Goal: Task Accomplishment & Management: Manage account settings

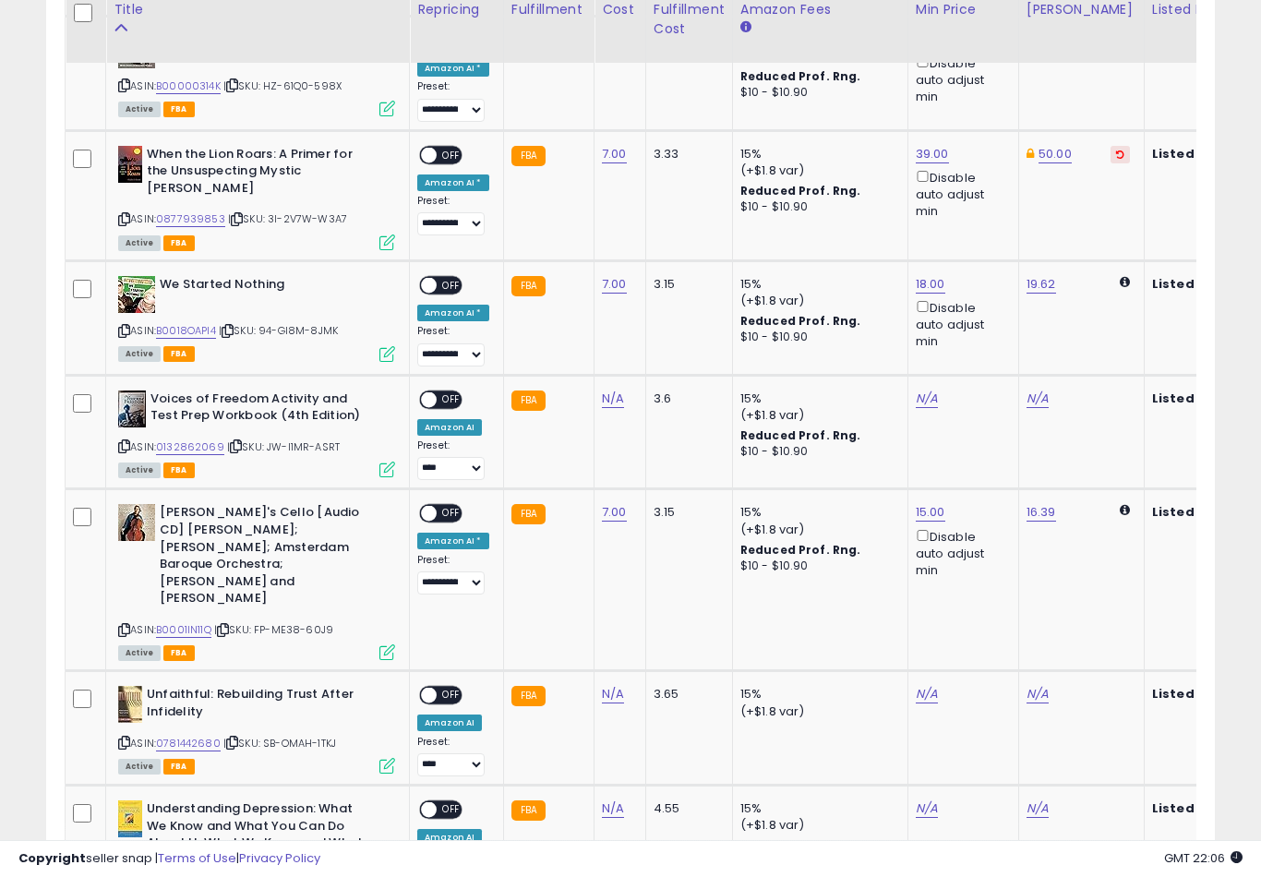
scroll to position [1110, 0]
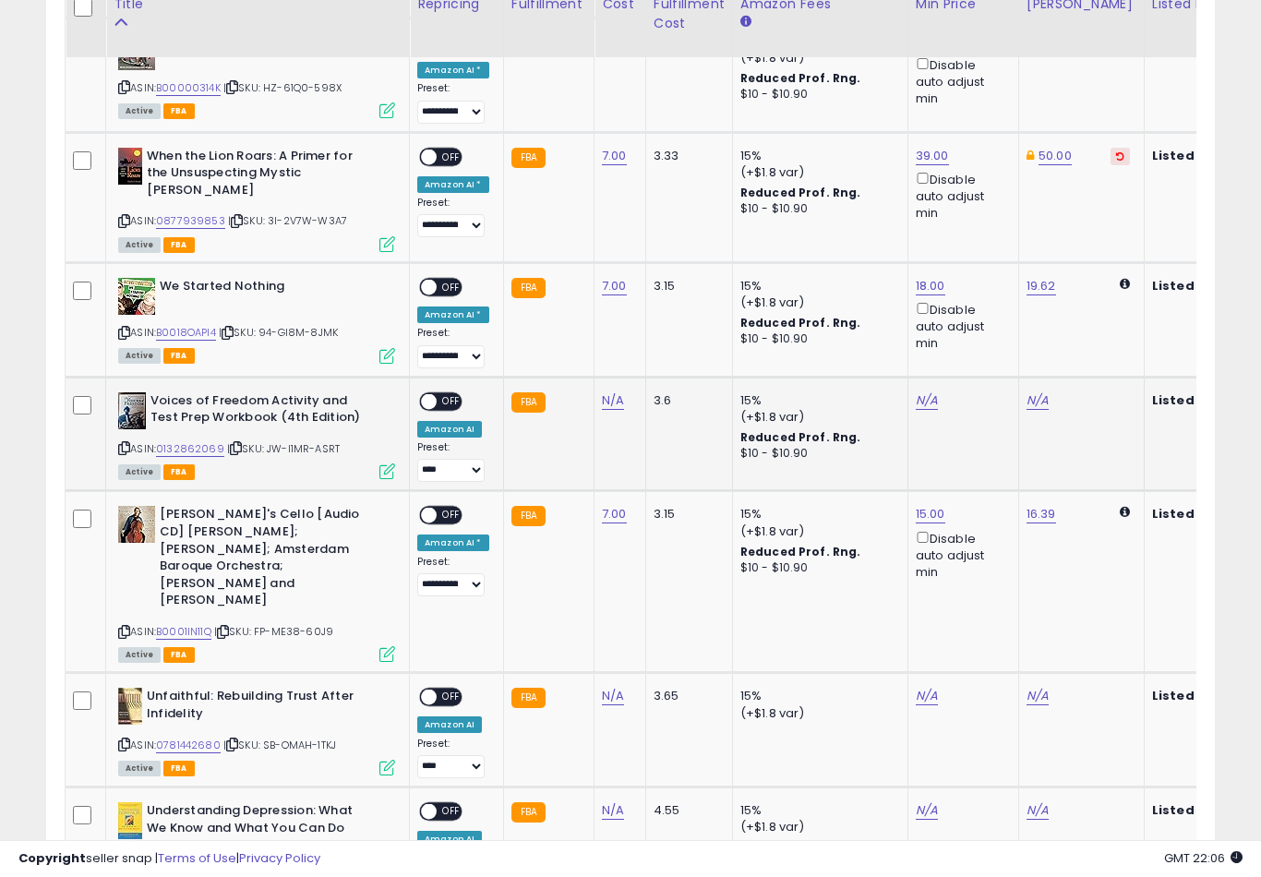
click at [617, 402] on link "N/A" at bounding box center [613, 400] width 22 height 18
type input "*"
click at [676, 362] on button "submit" at bounding box center [681, 349] width 31 height 28
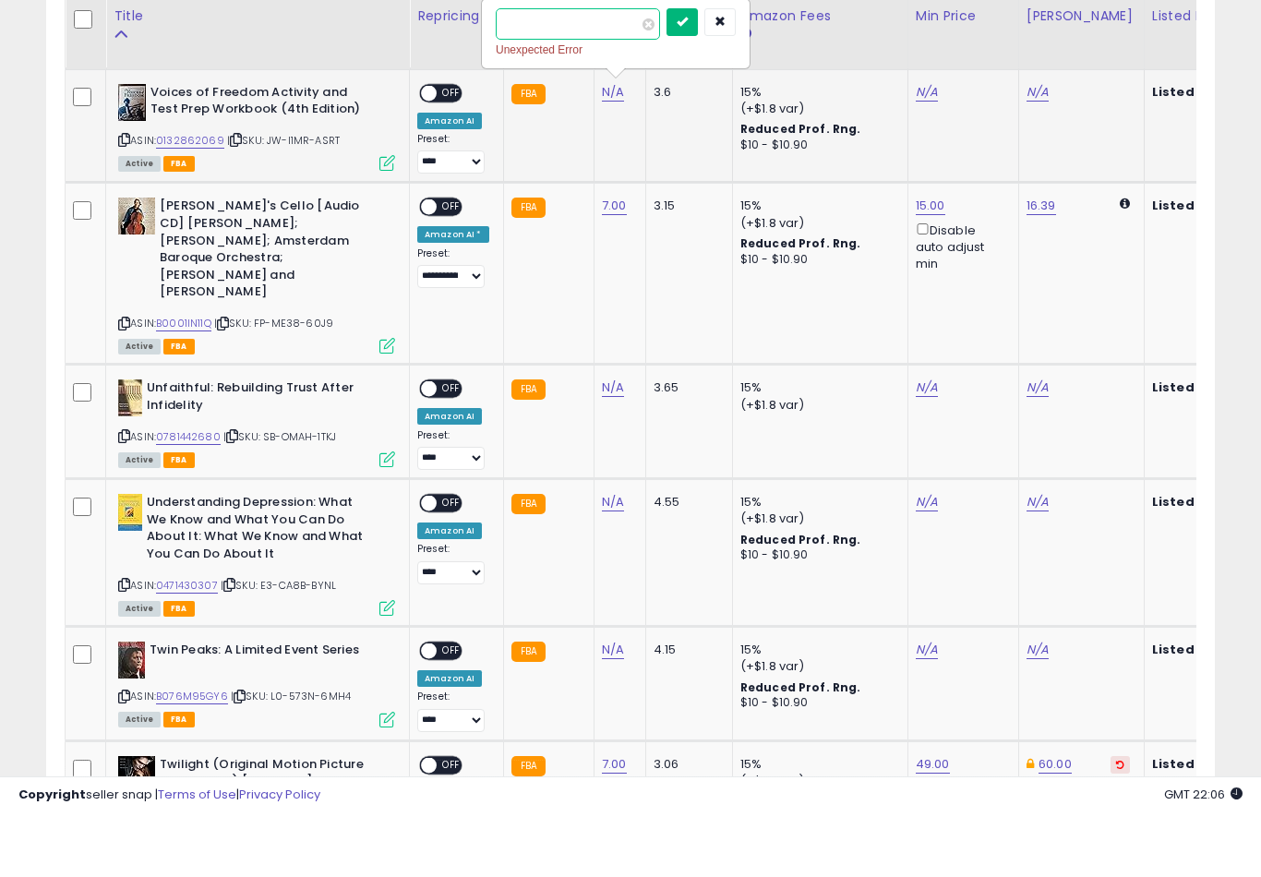
scroll to position [1401, 0]
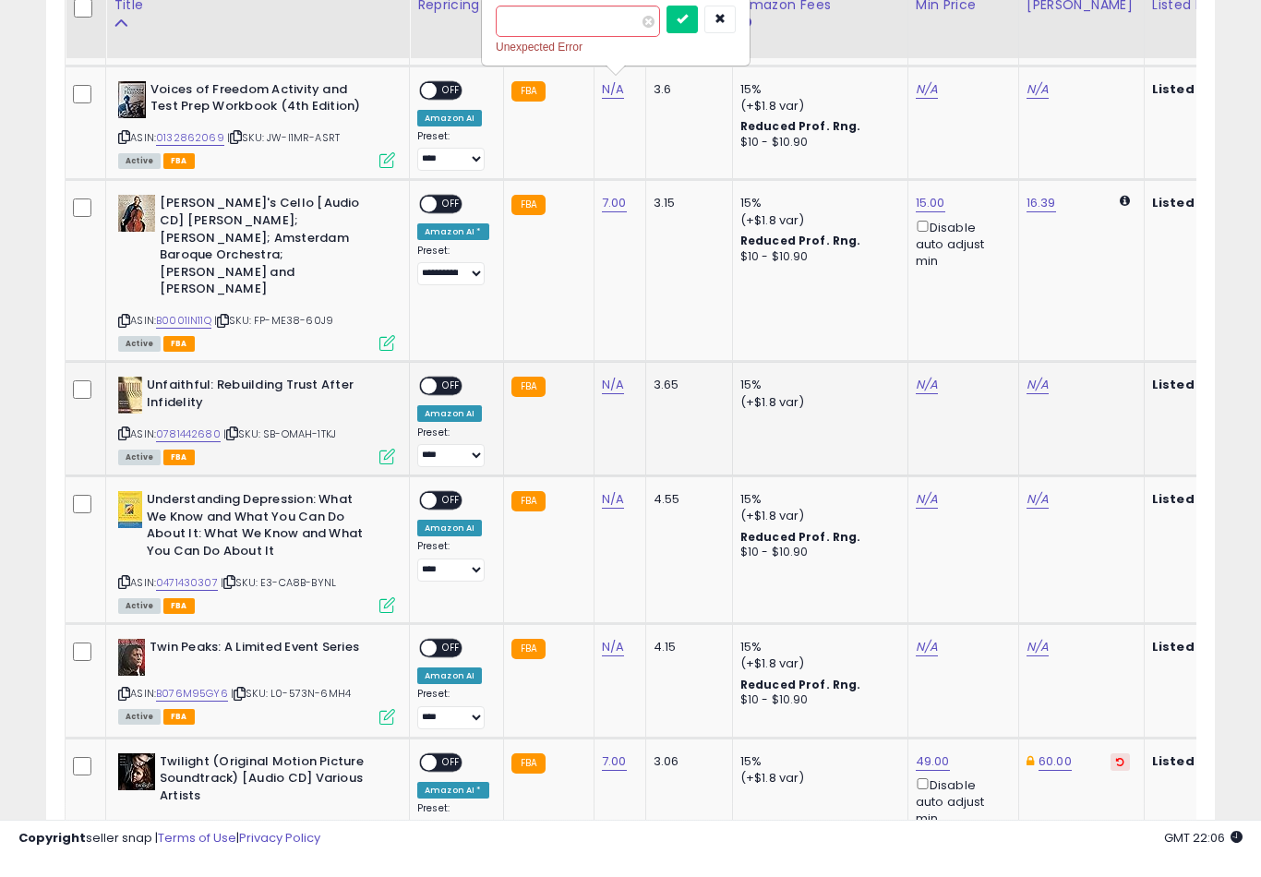
click at [611, 119] on link "N/A" at bounding box center [613, 110] width 22 height 18
type input "*"
click at [678, 306] on button "submit" at bounding box center [681, 317] width 31 height 28
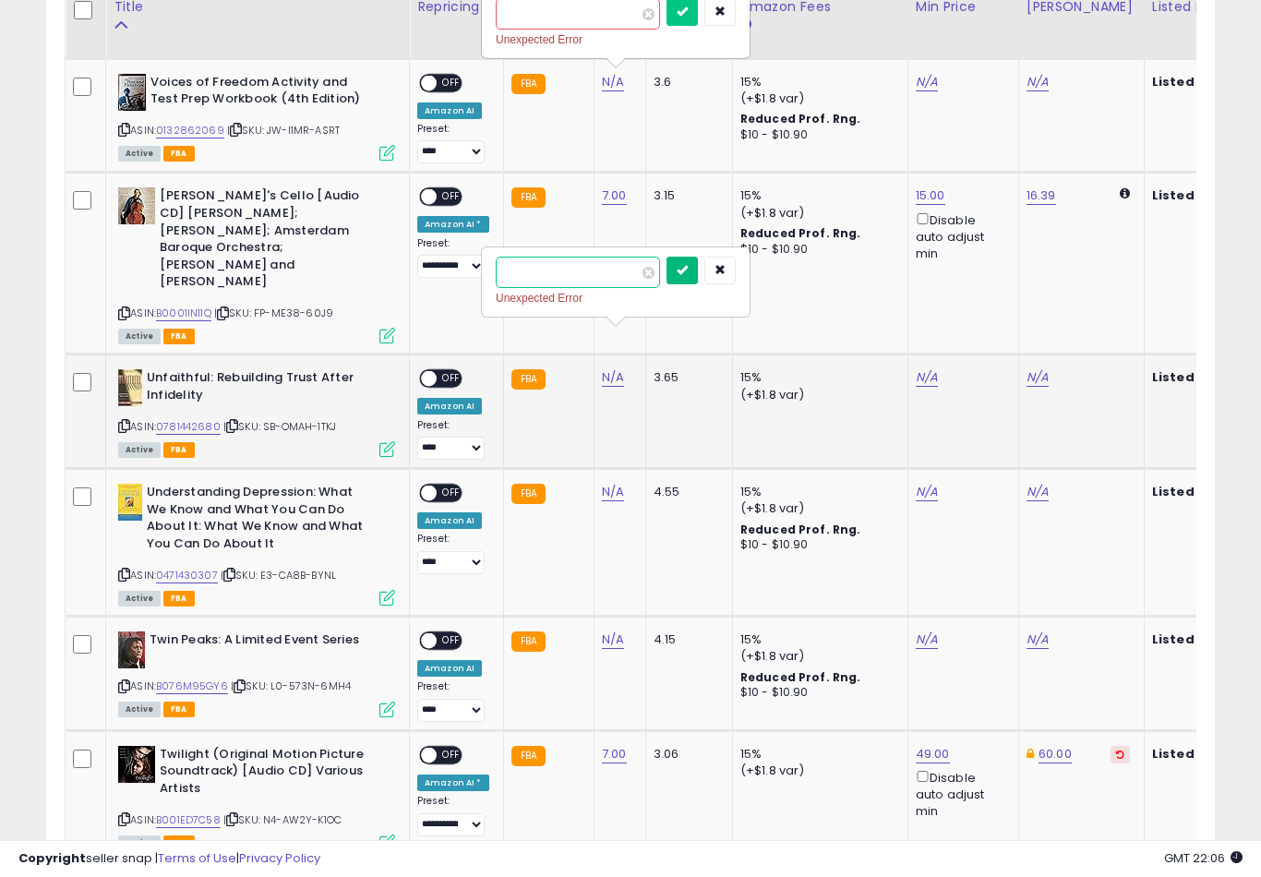
scroll to position [1421, 0]
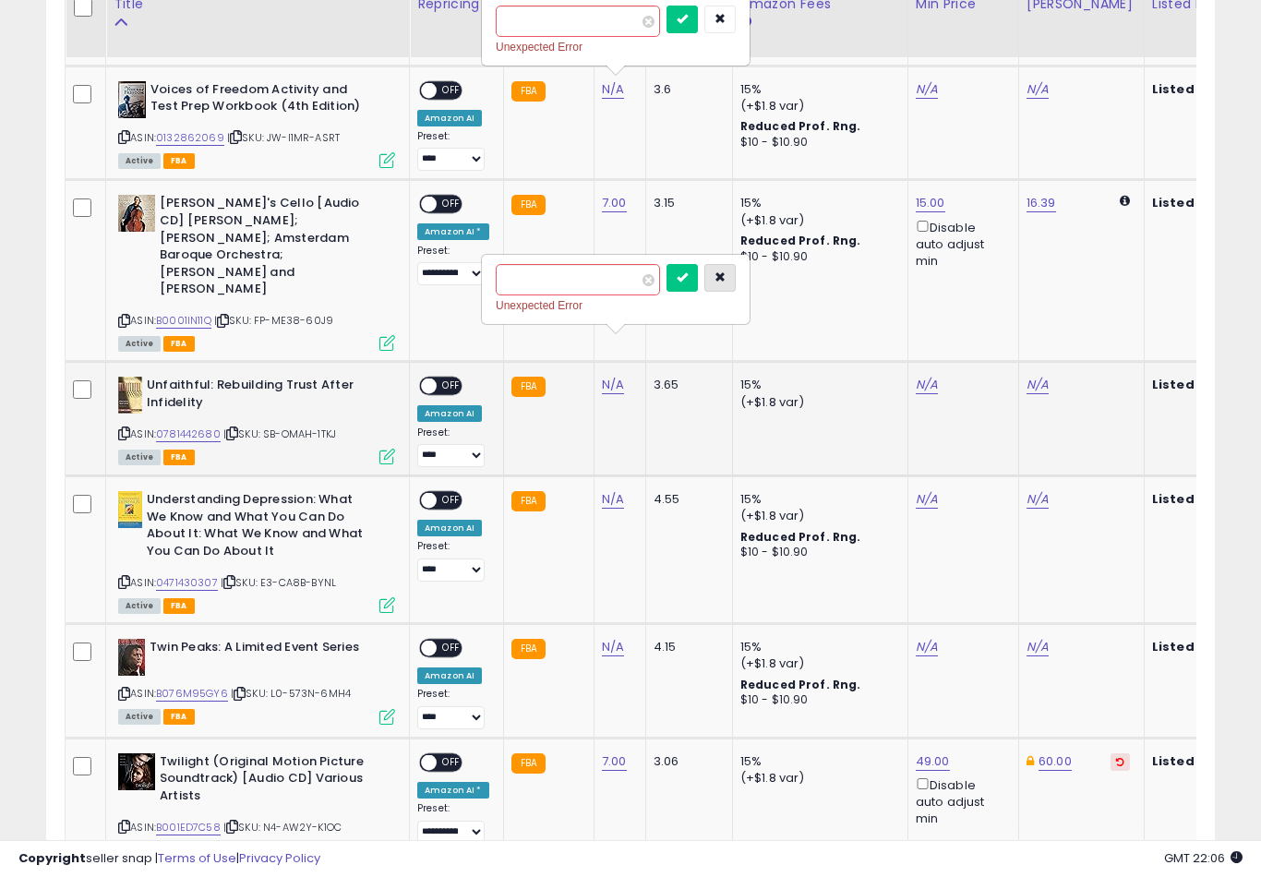
click at [714, 282] on icon "button" at bounding box center [719, 276] width 11 height 11
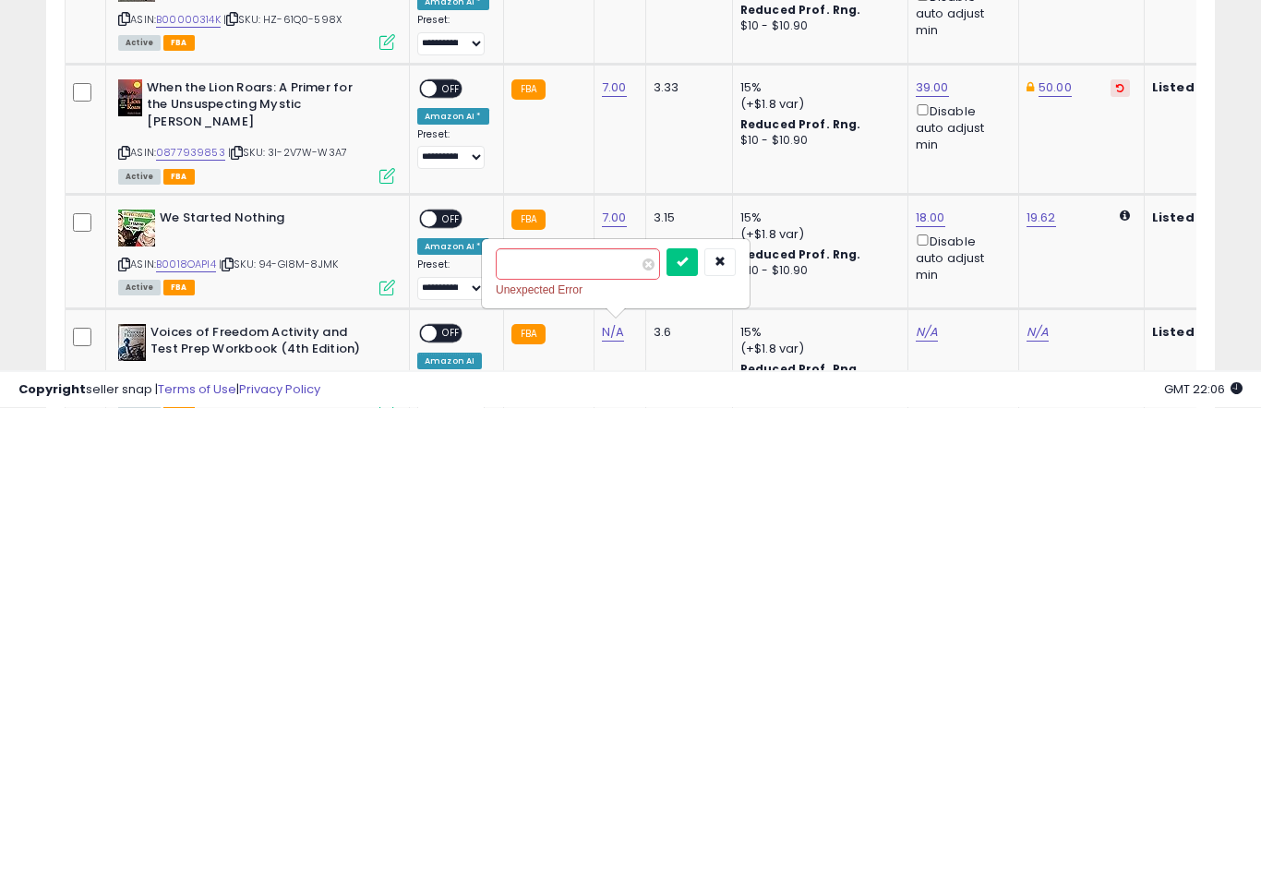
scroll to position [514, 0]
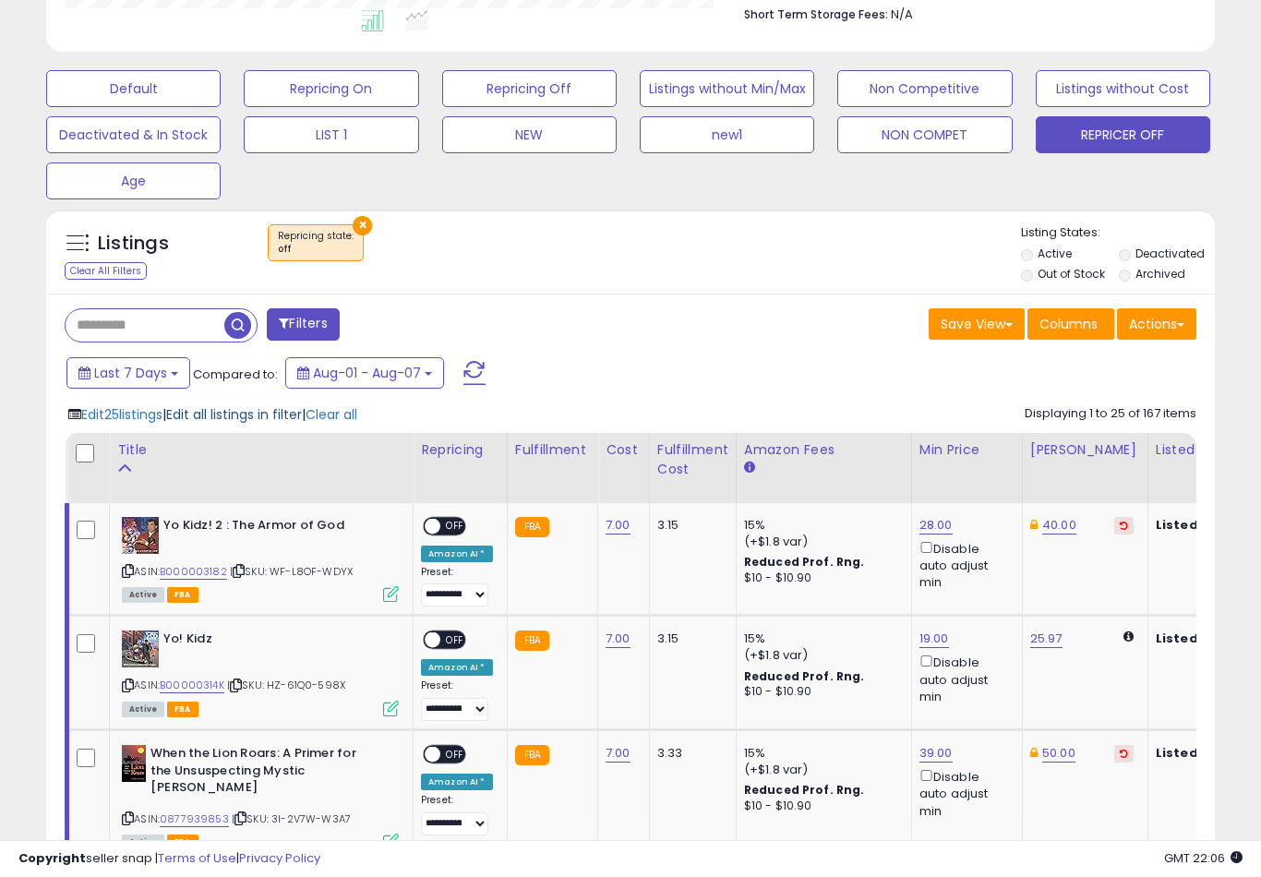
click at [235, 424] on span "Edit all listings in filter" at bounding box center [234, 414] width 136 height 18
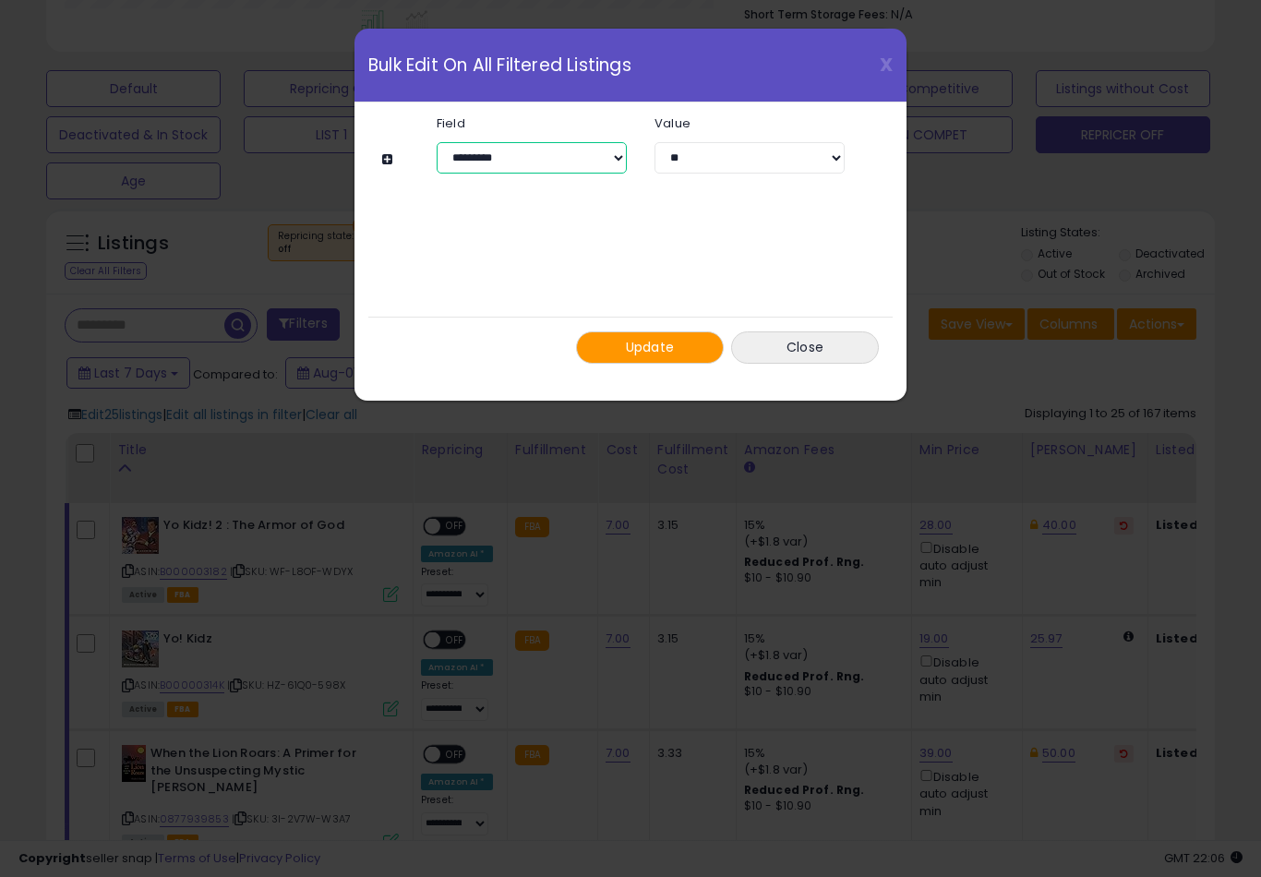
click at [596, 164] on select "**********" at bounding box center [532, 157] width 190 height 31
select select "****"
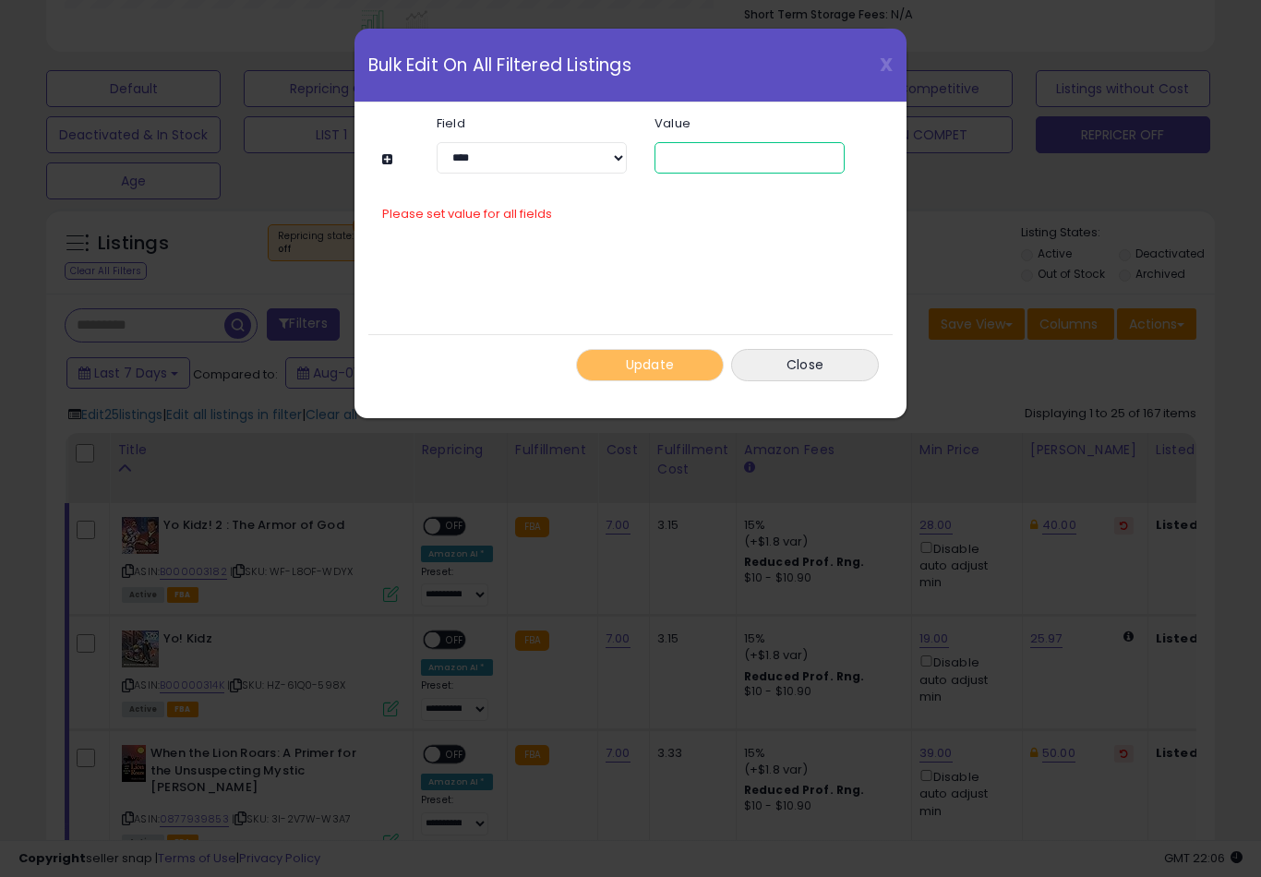
click at [746, 162] on input "number" at bounding box center [749, 157] width 190 height 31
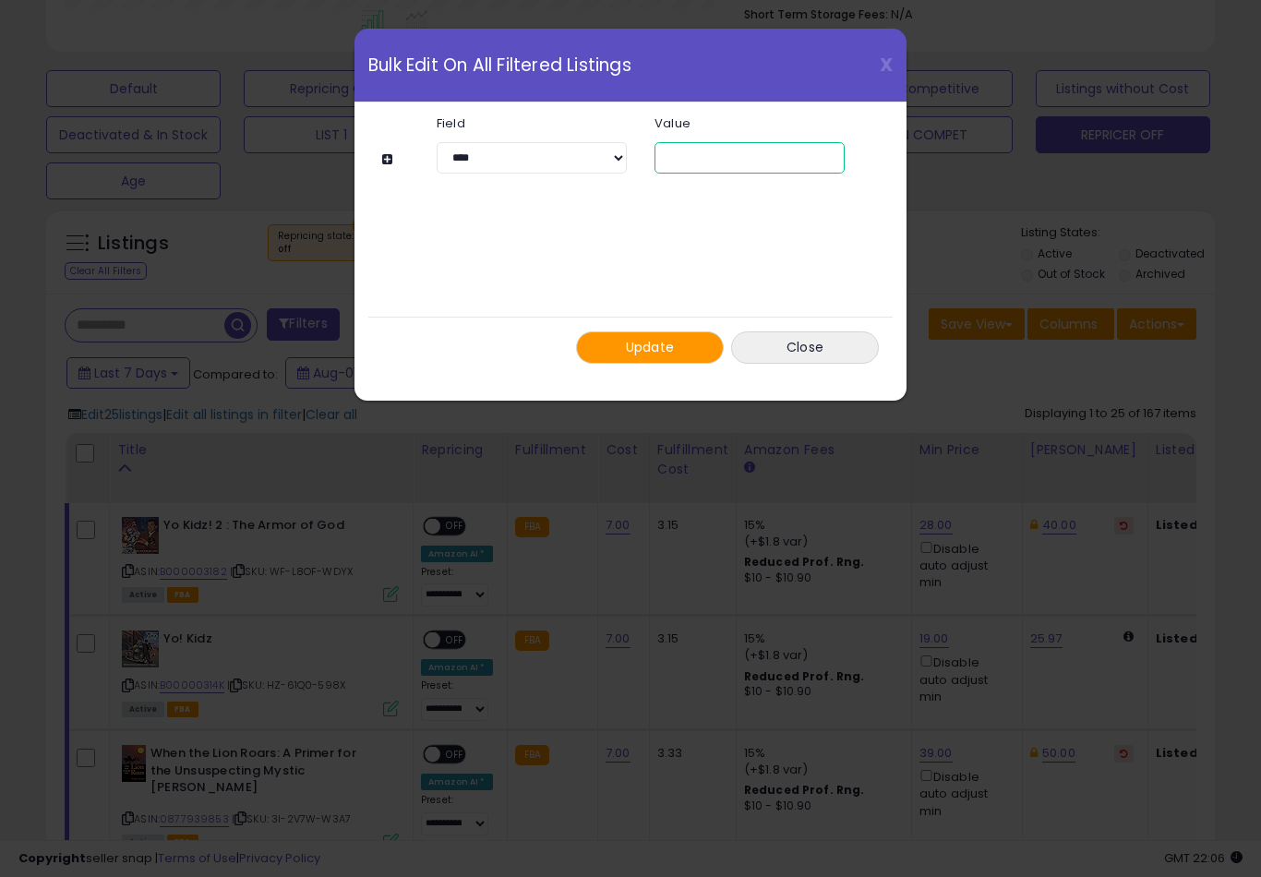
type input "*"
click at [684, 347] on button "Update" at bounding box center [650, 347] width 148 height 32
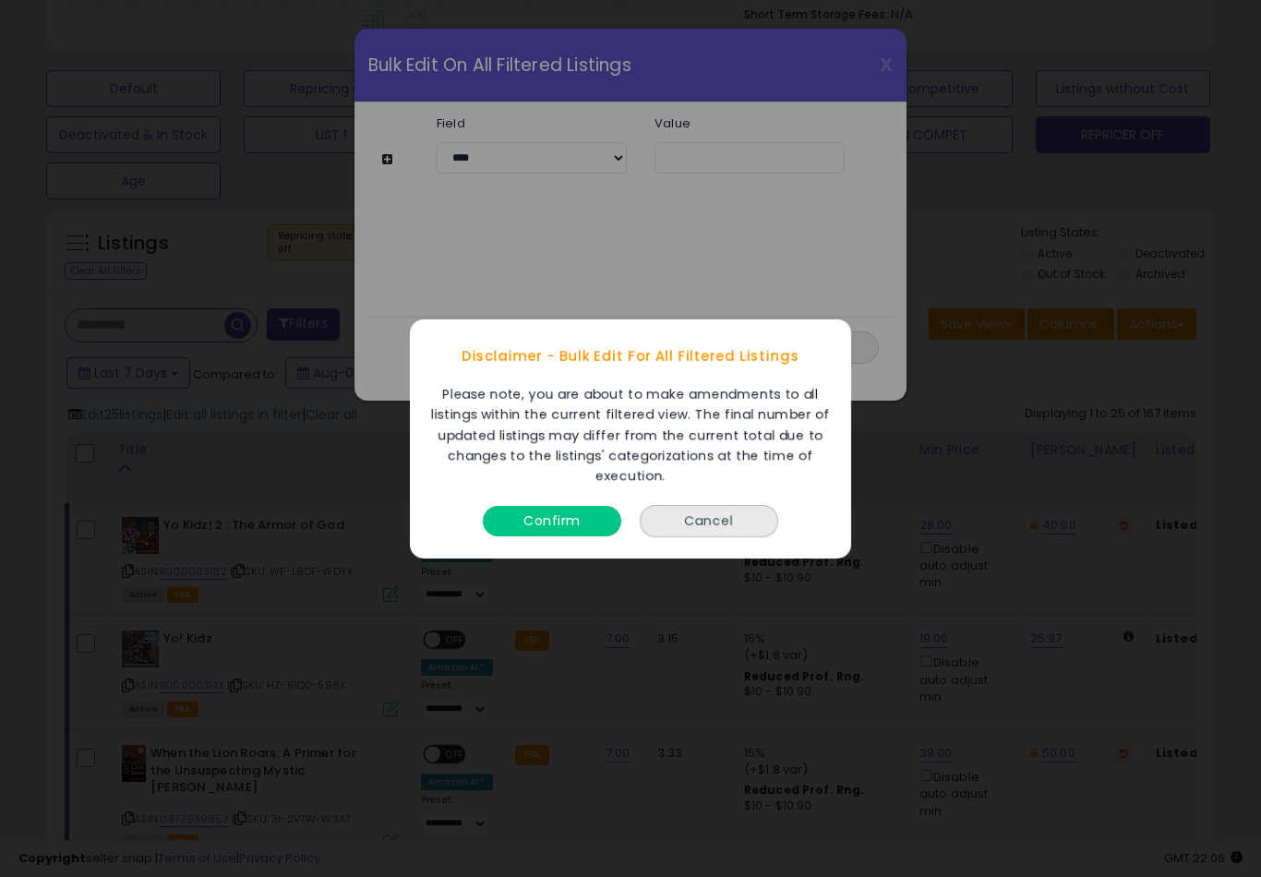
click at [582, 506] on button "Confirm" at bounding box center [552, 520] width 138 height 30
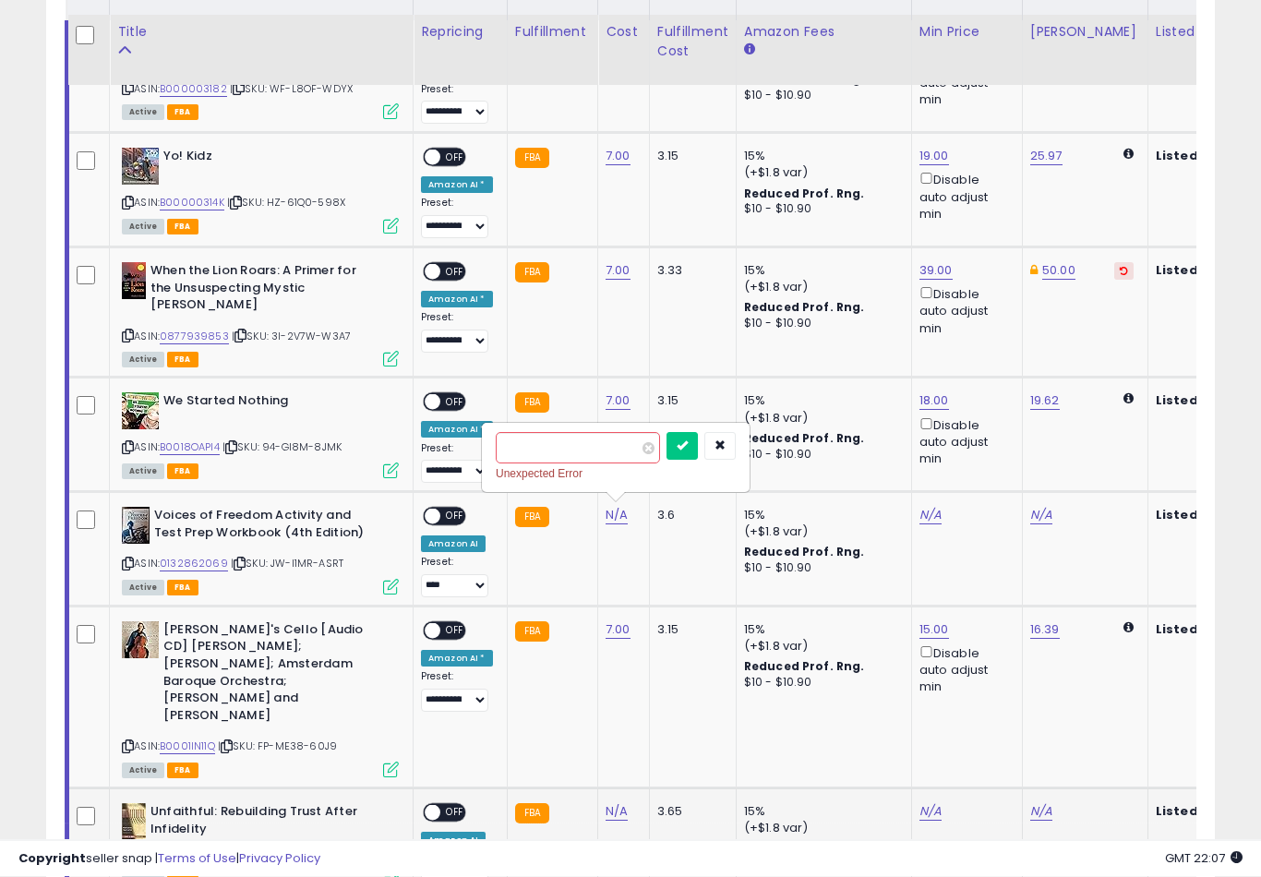
scroll to position [1027, 0]
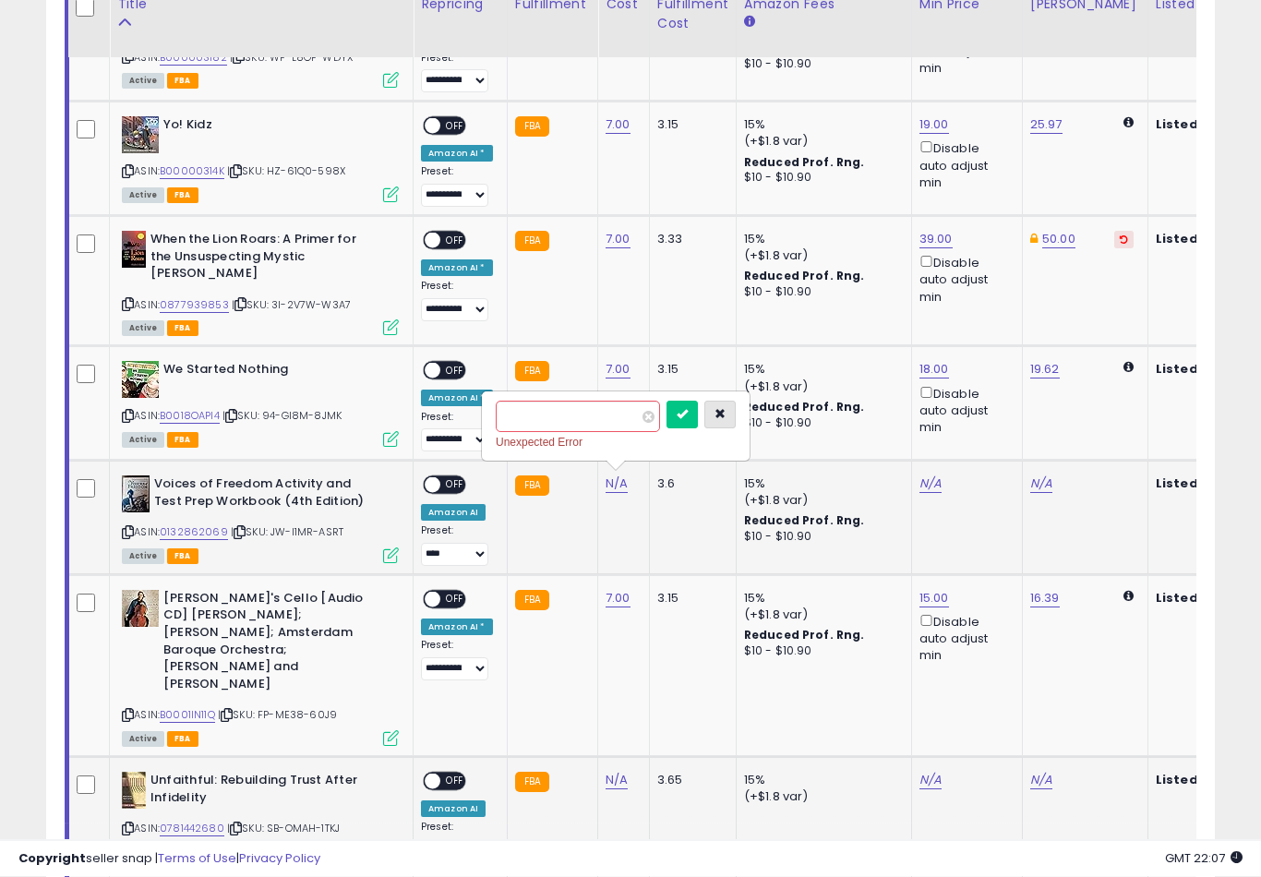
click at [704, 429] on button "button" at bounding box center [719, 415] width 31 height 28
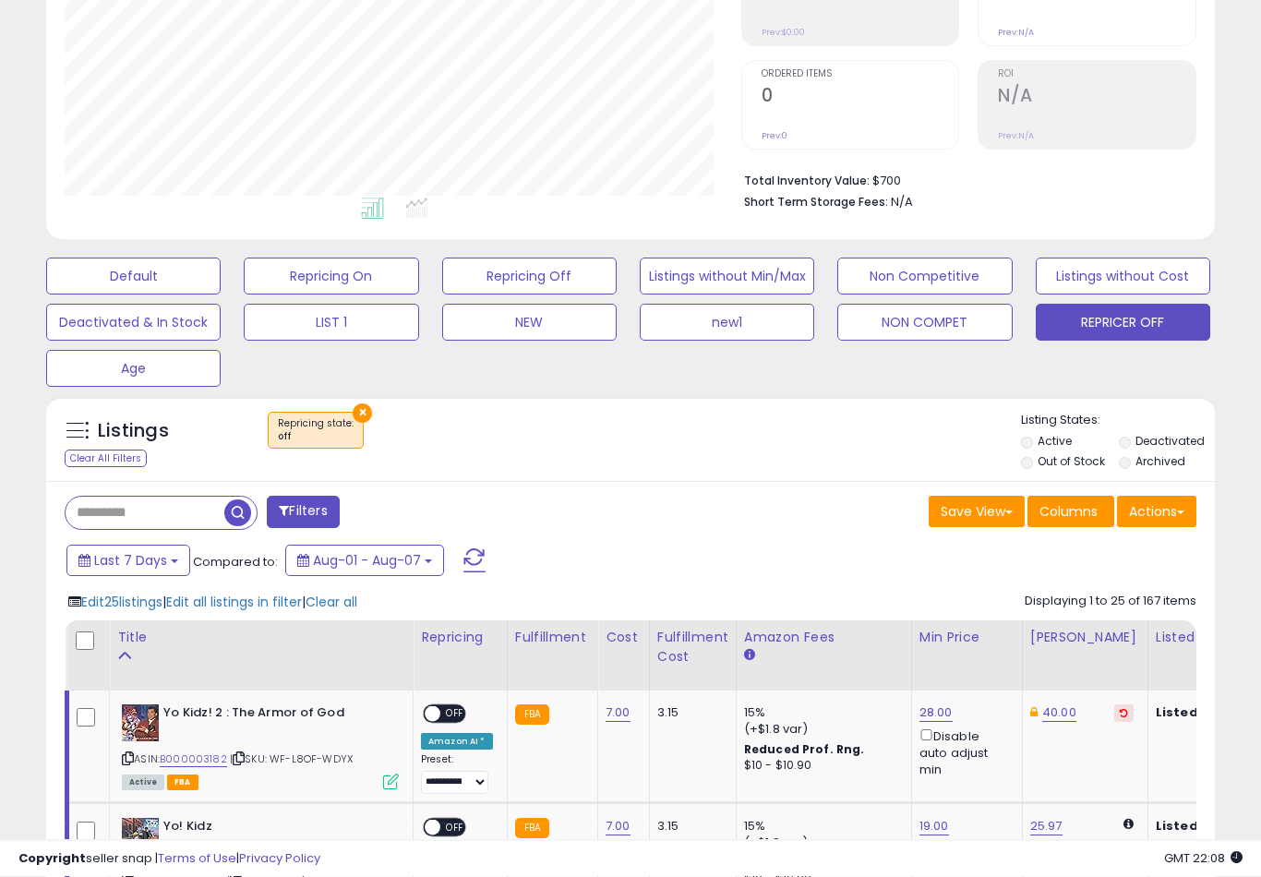
scroll to position [336, 0]
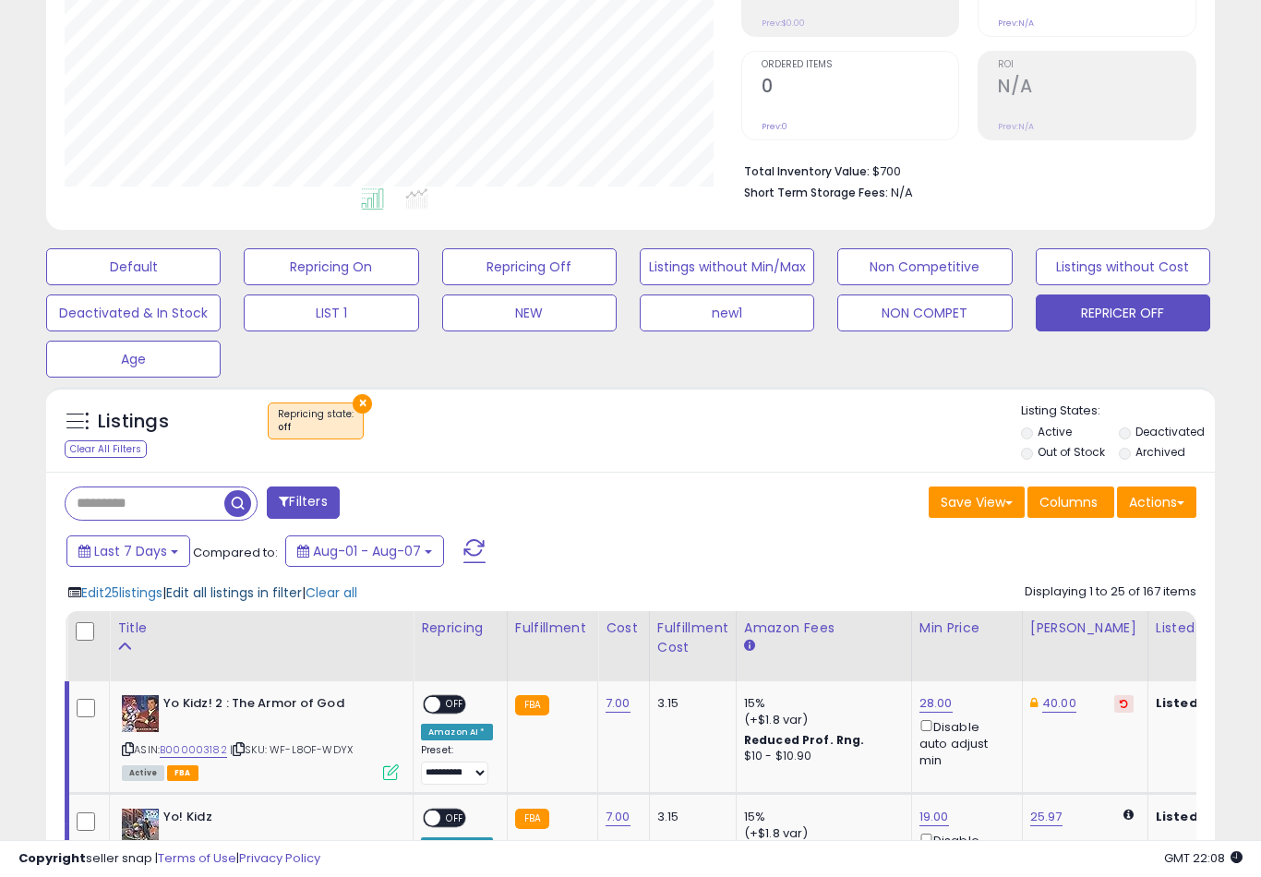
click at [242, 602] on span "Edit all listings in filter" at bounding box center [234, 592] width 136 height 18
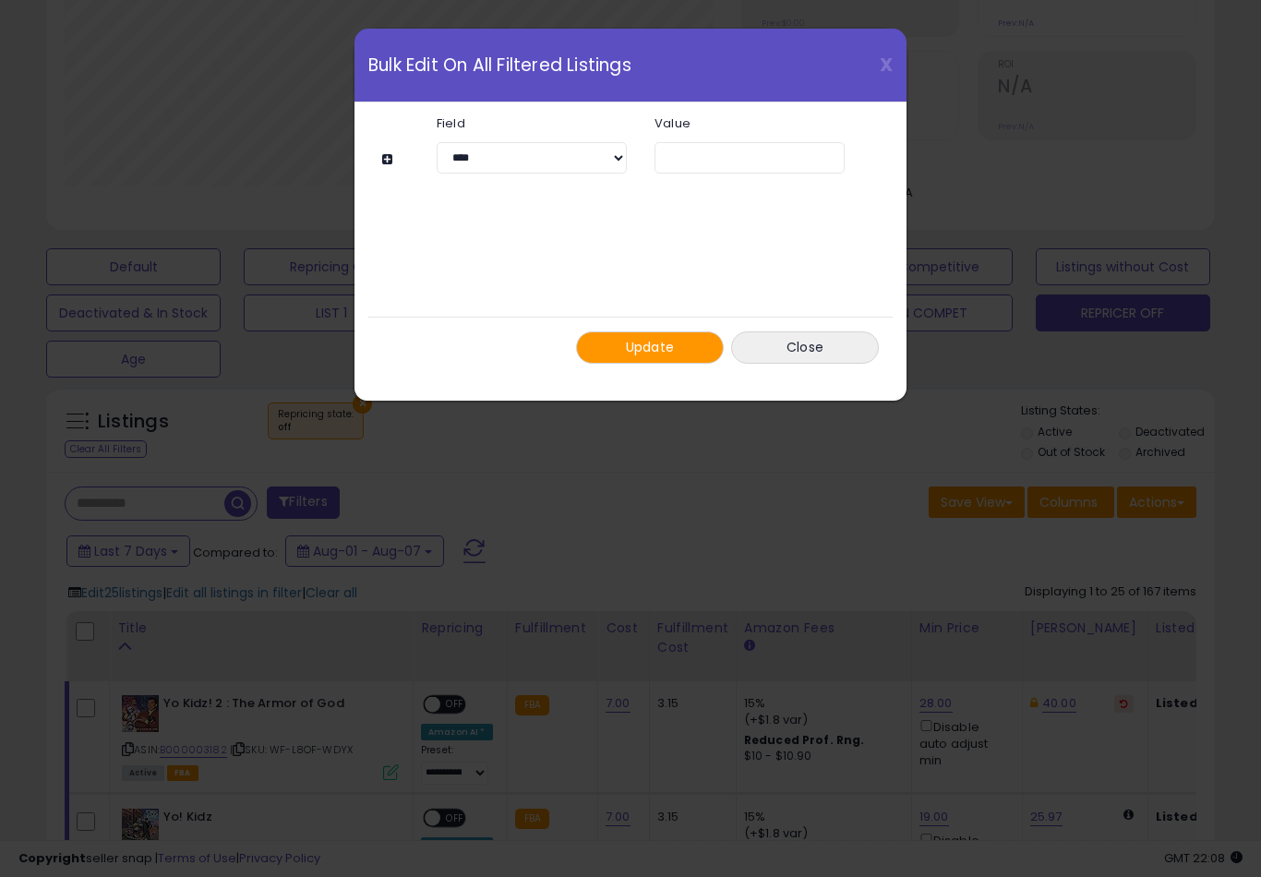
click at [666, 359] on button "Update" at bounding box center [650, 347] width 148 height 32
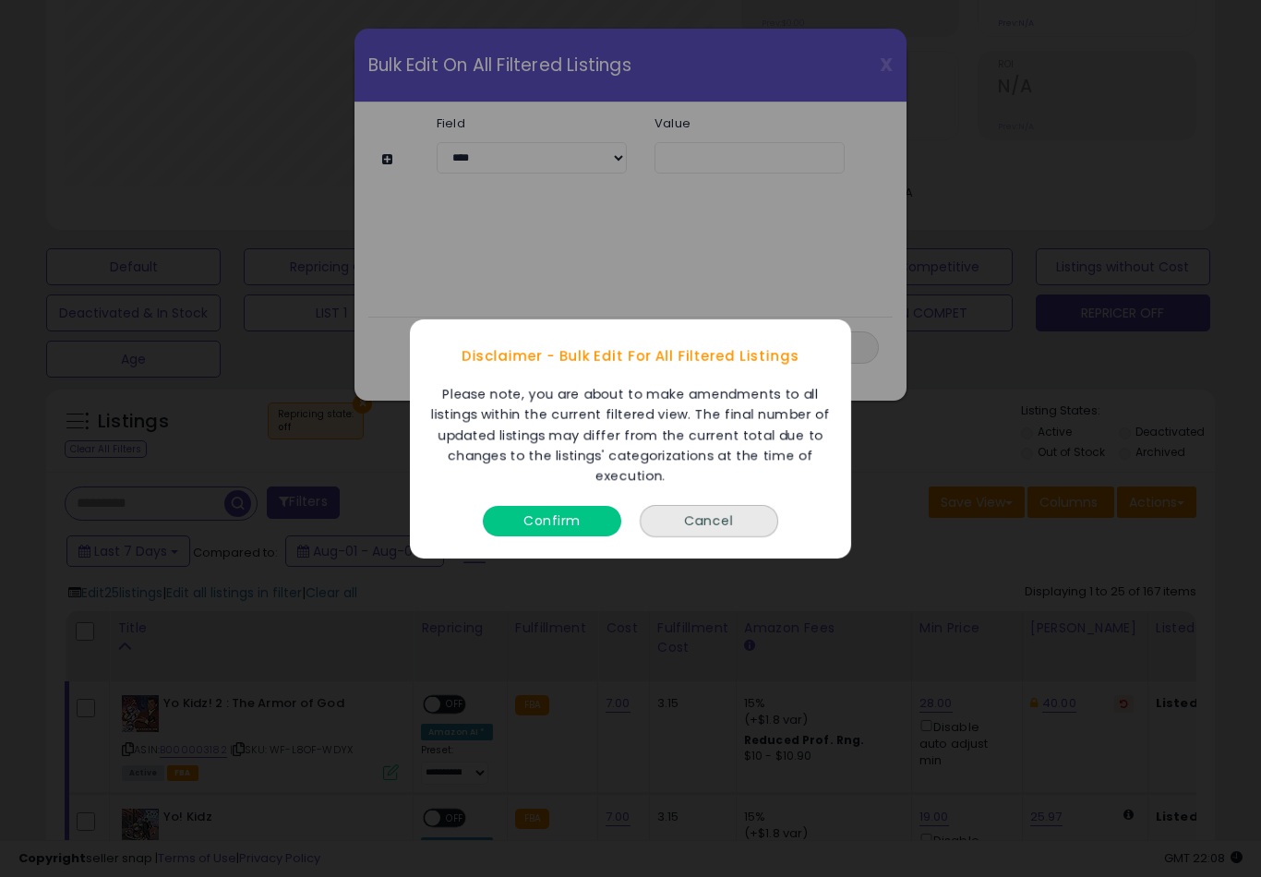
click at [588, 535] on button "Confirm" at bounding box center [552, 520] width 138 height 30
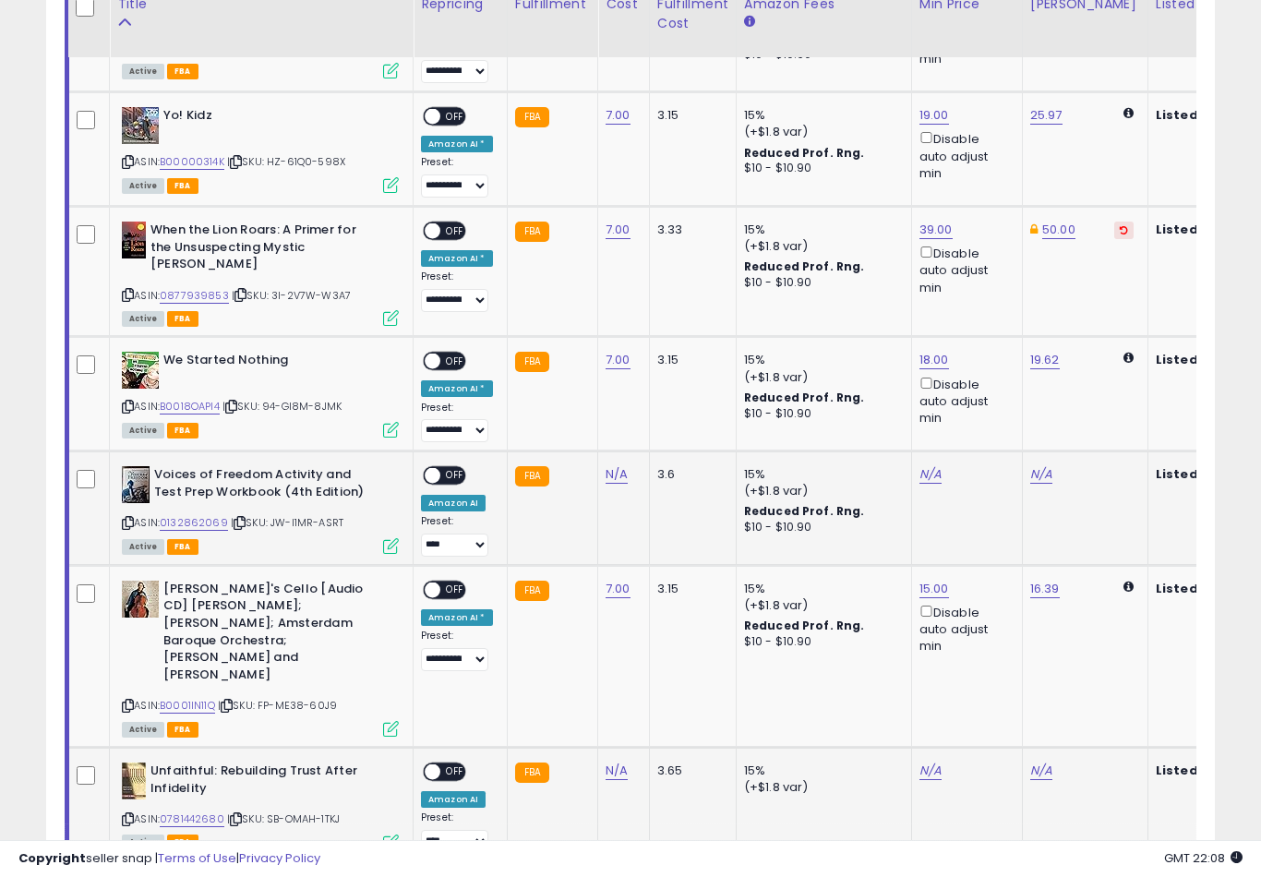
scroll to position [1036, 0]
click at [600, 502] on td "N/A" at bounding box center [624, 510] width 52 height 114
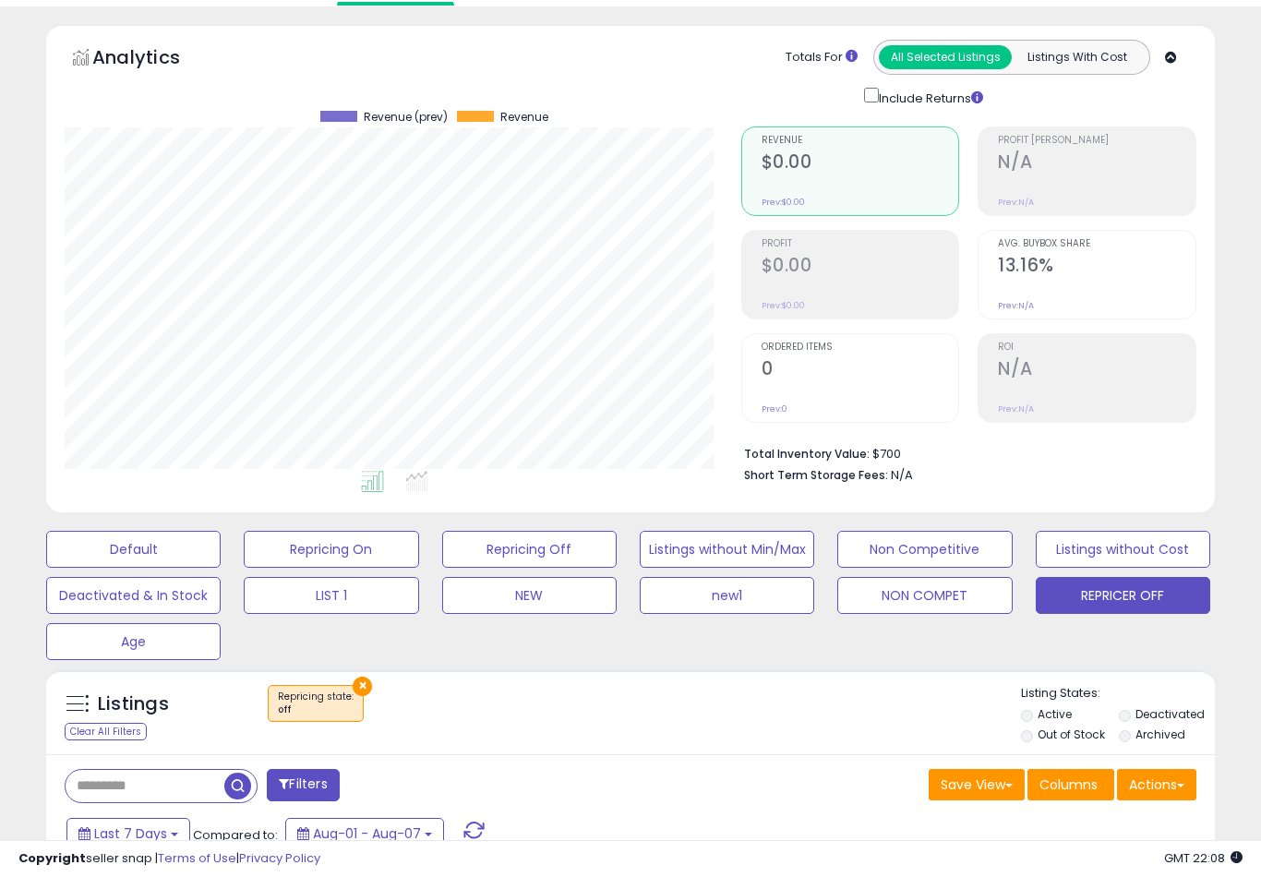
scroll to position [0, 0]
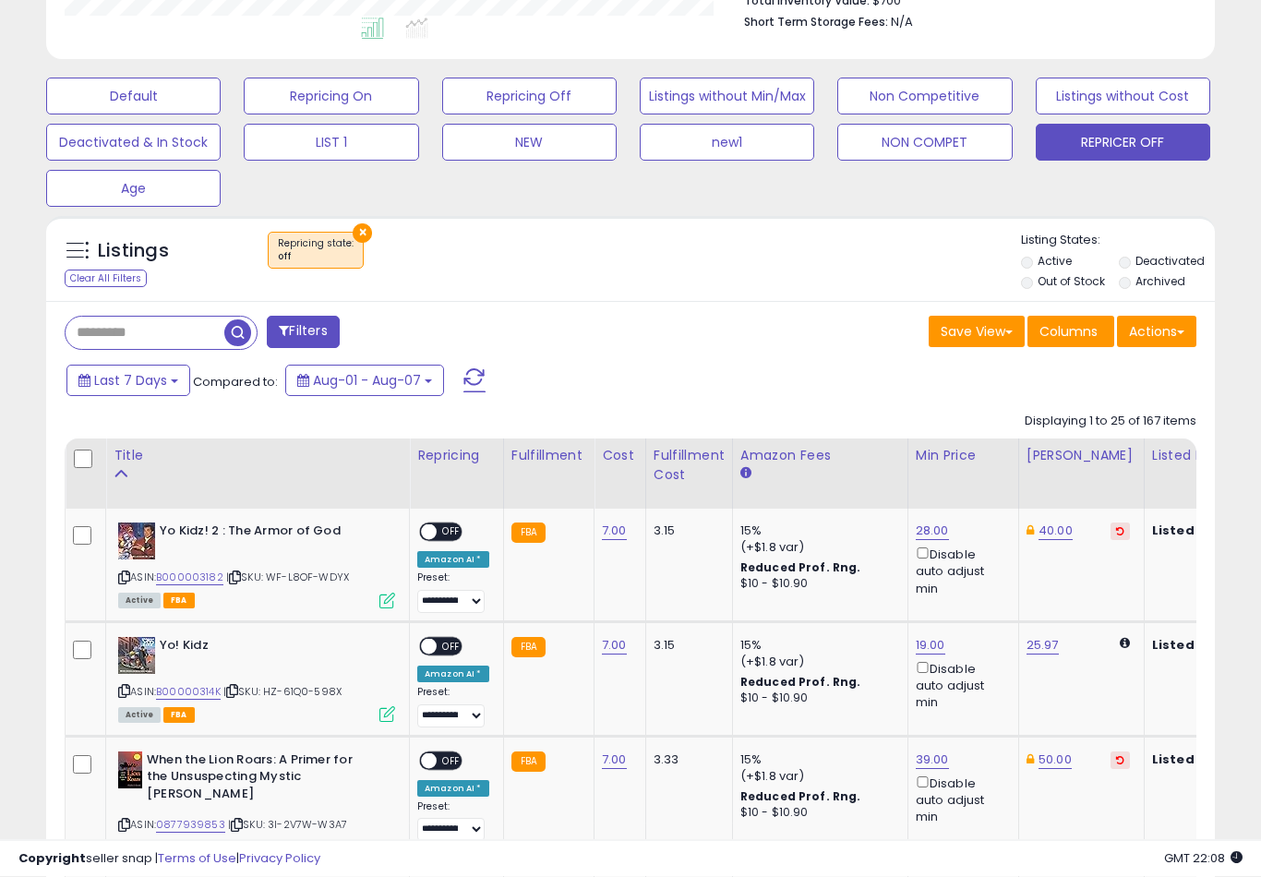
scroll to position [508, 0]
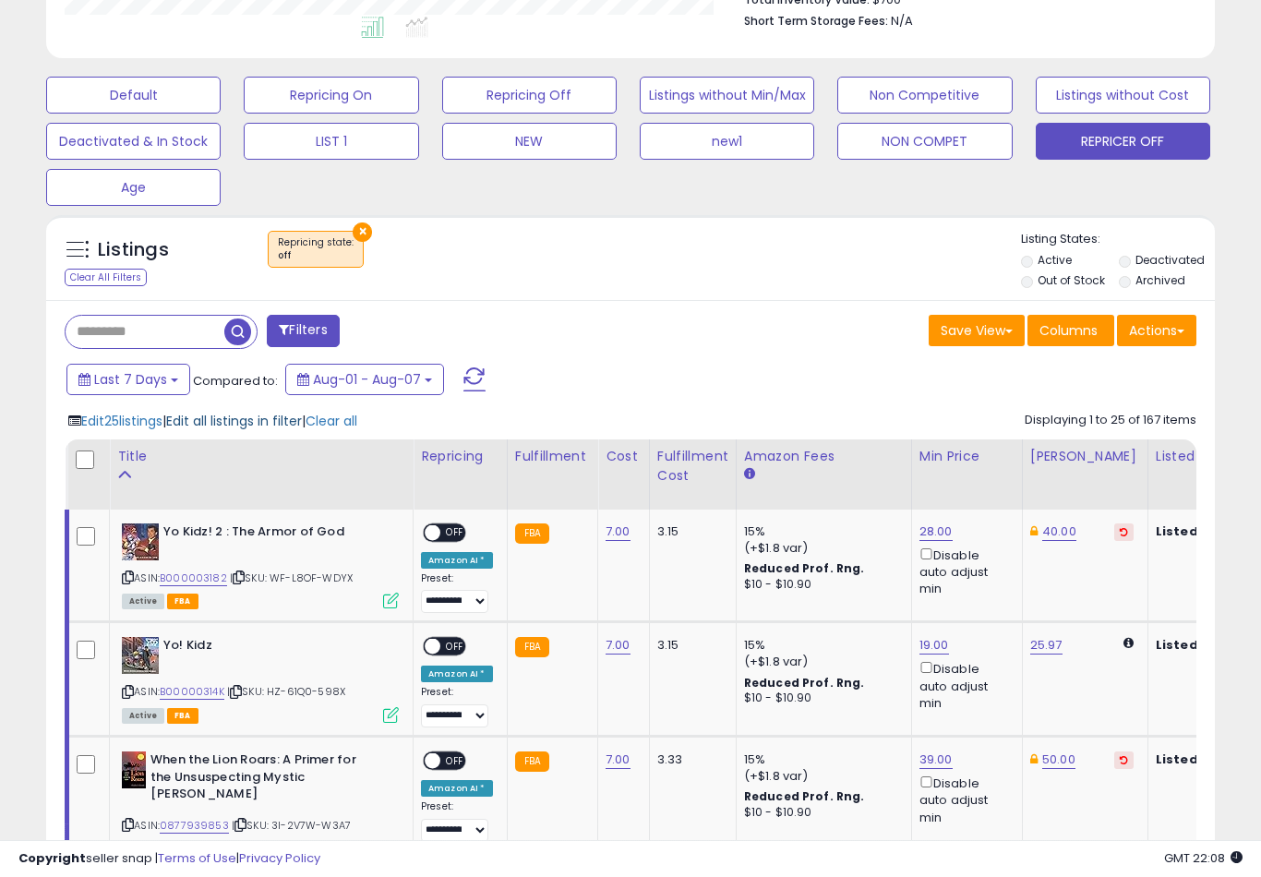
click at [218, 430] on span "Edit all listings in filter" at bounding box center [234, 421] width 136 height 18
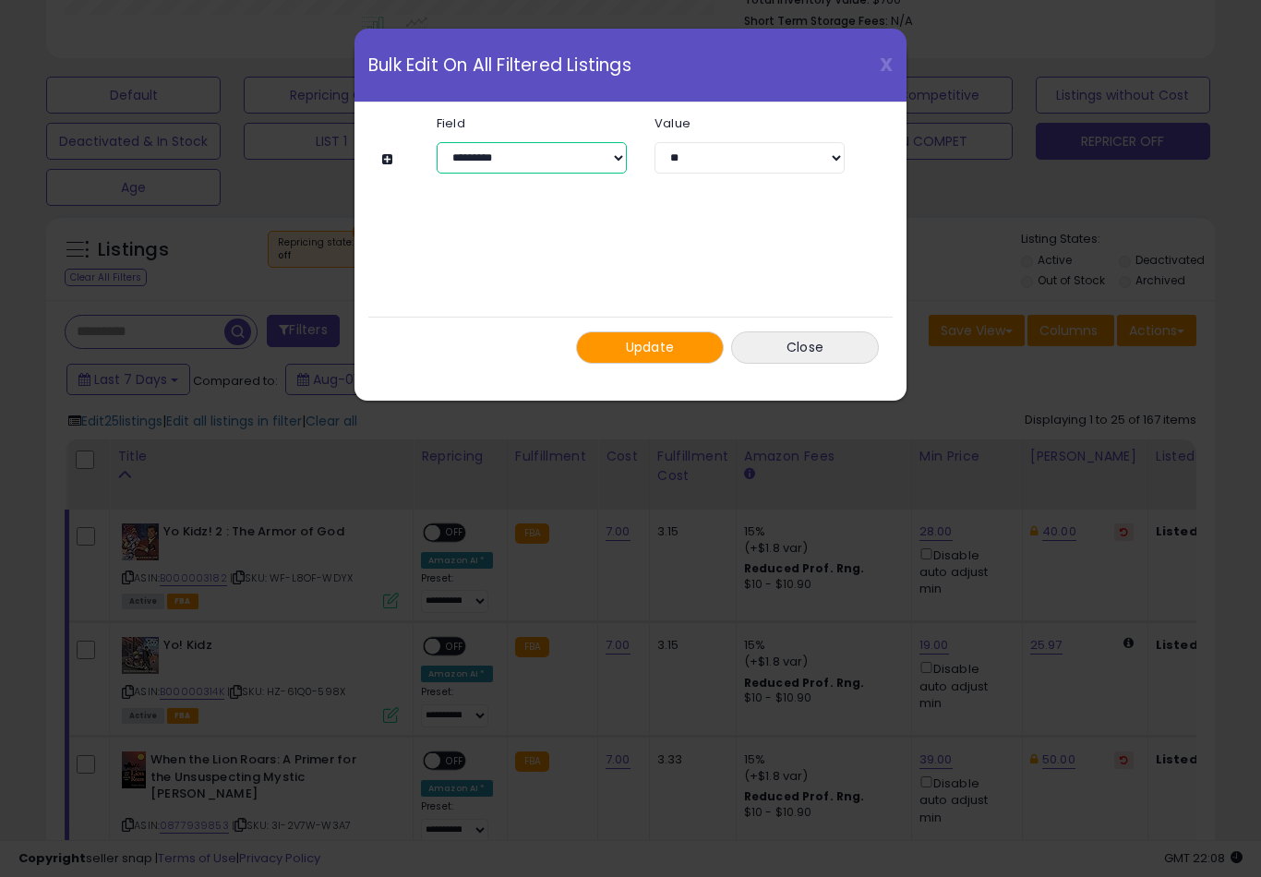
click at [596, 161] on select "**********" at bounding box center [532, 157] width 190 height 31
select select "****"
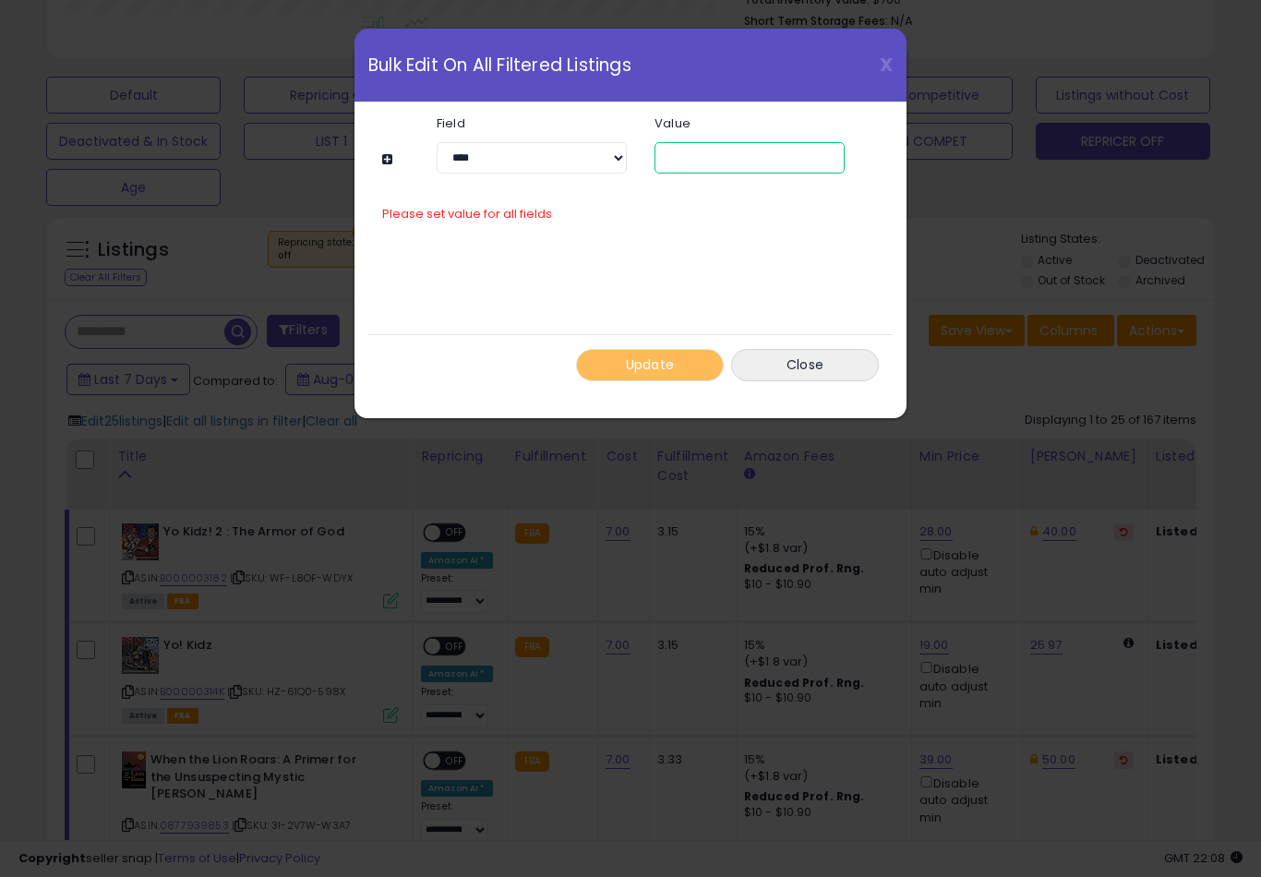
click at [738, 162] on input "number" at bounding box center [749, 157] width 190 height 31
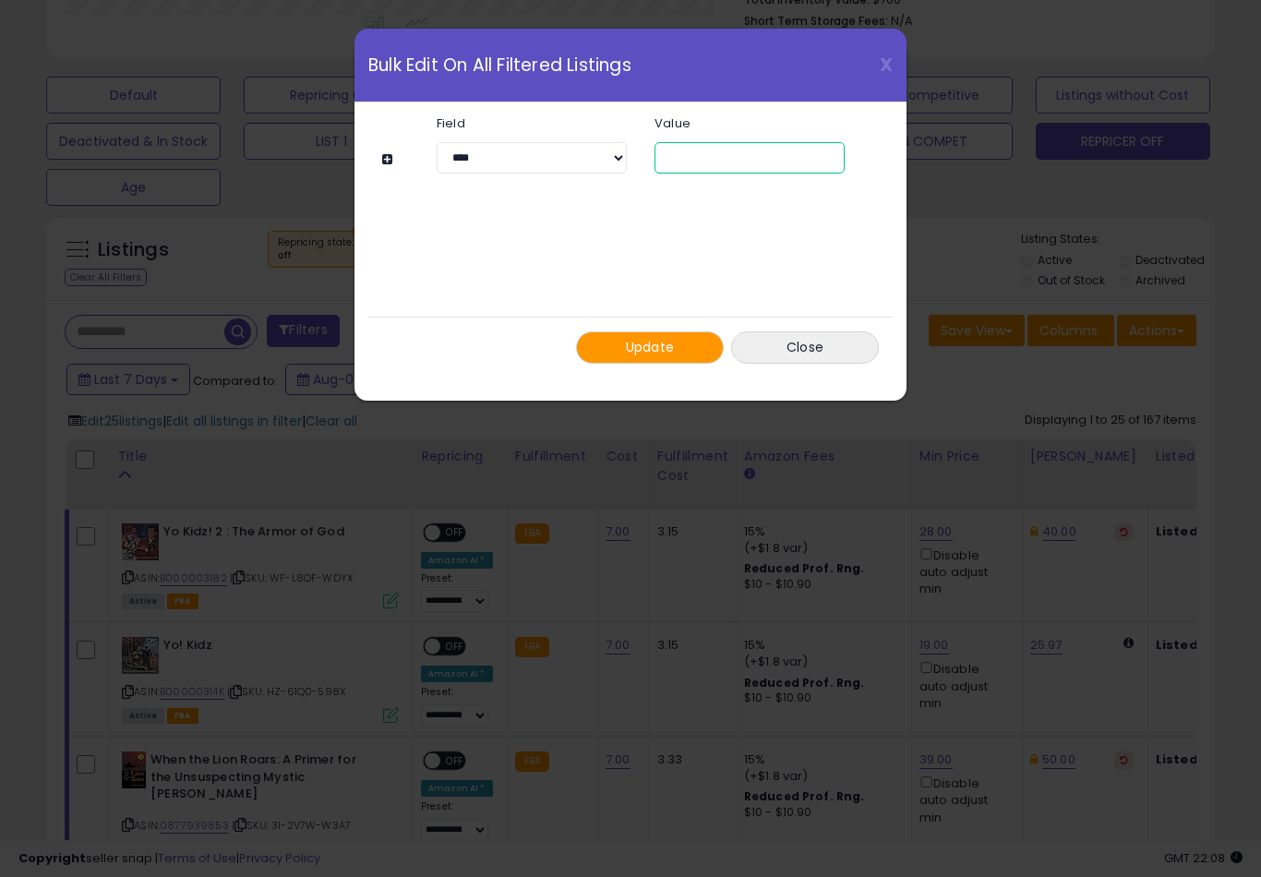
type input "*"
click at [657, 333] on button "Update" at bounding box center [650, 347] width 148 height 32
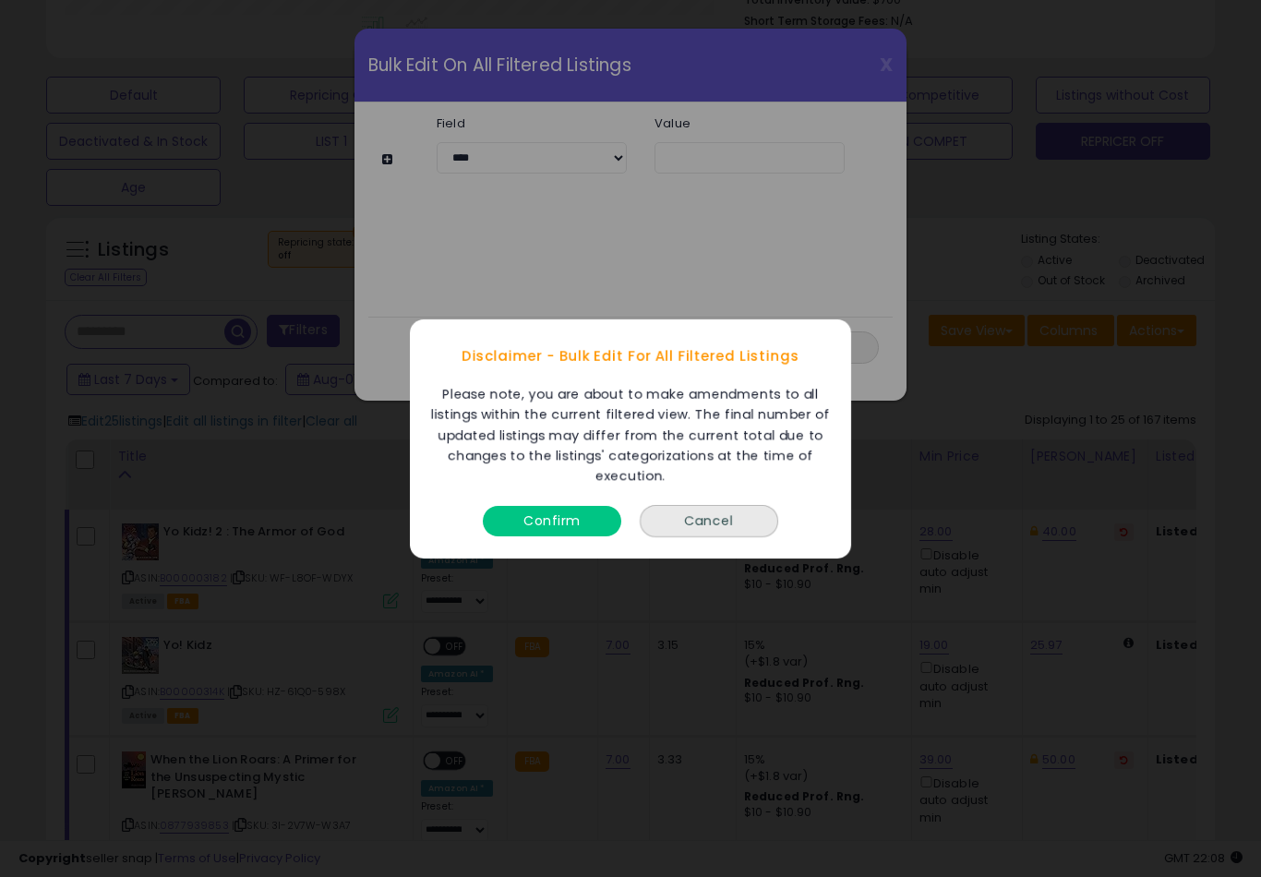
click at [566, 535] on button "Confirm" at bounding box center [552, 520] width 138 height 30
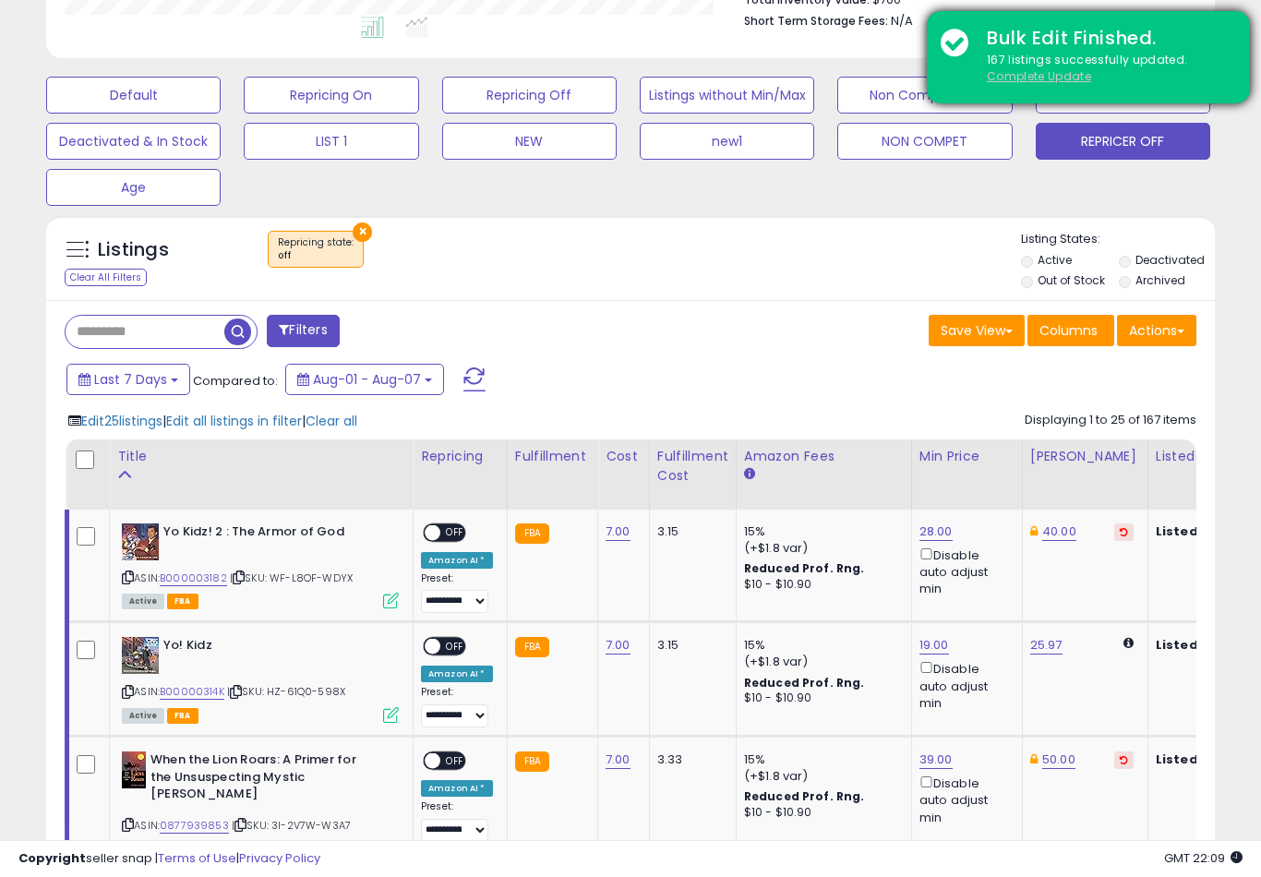
click at [1048, 74] on u "Complete Update" at bounding box center [1039, 76] width 104 height 16
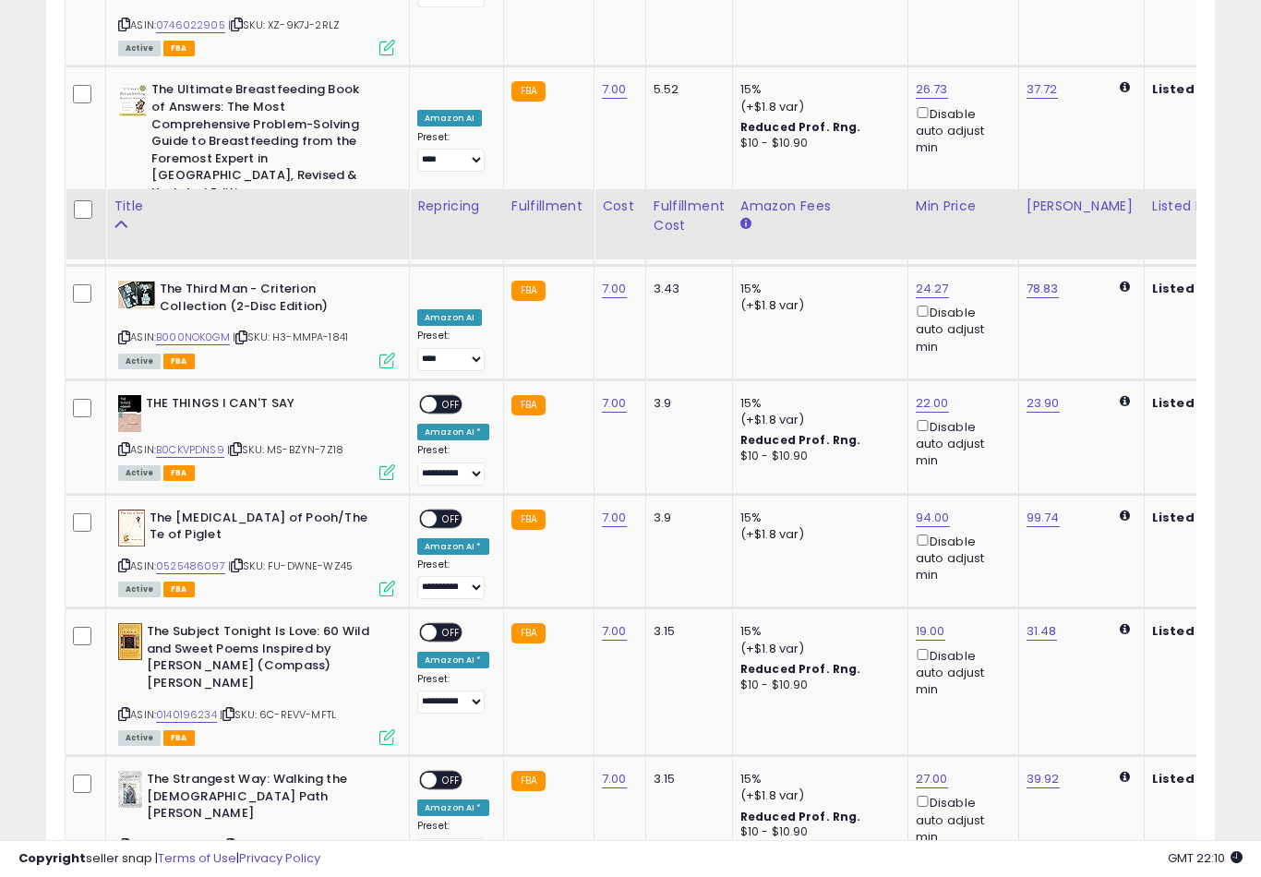
scroll to position [3468, 0]
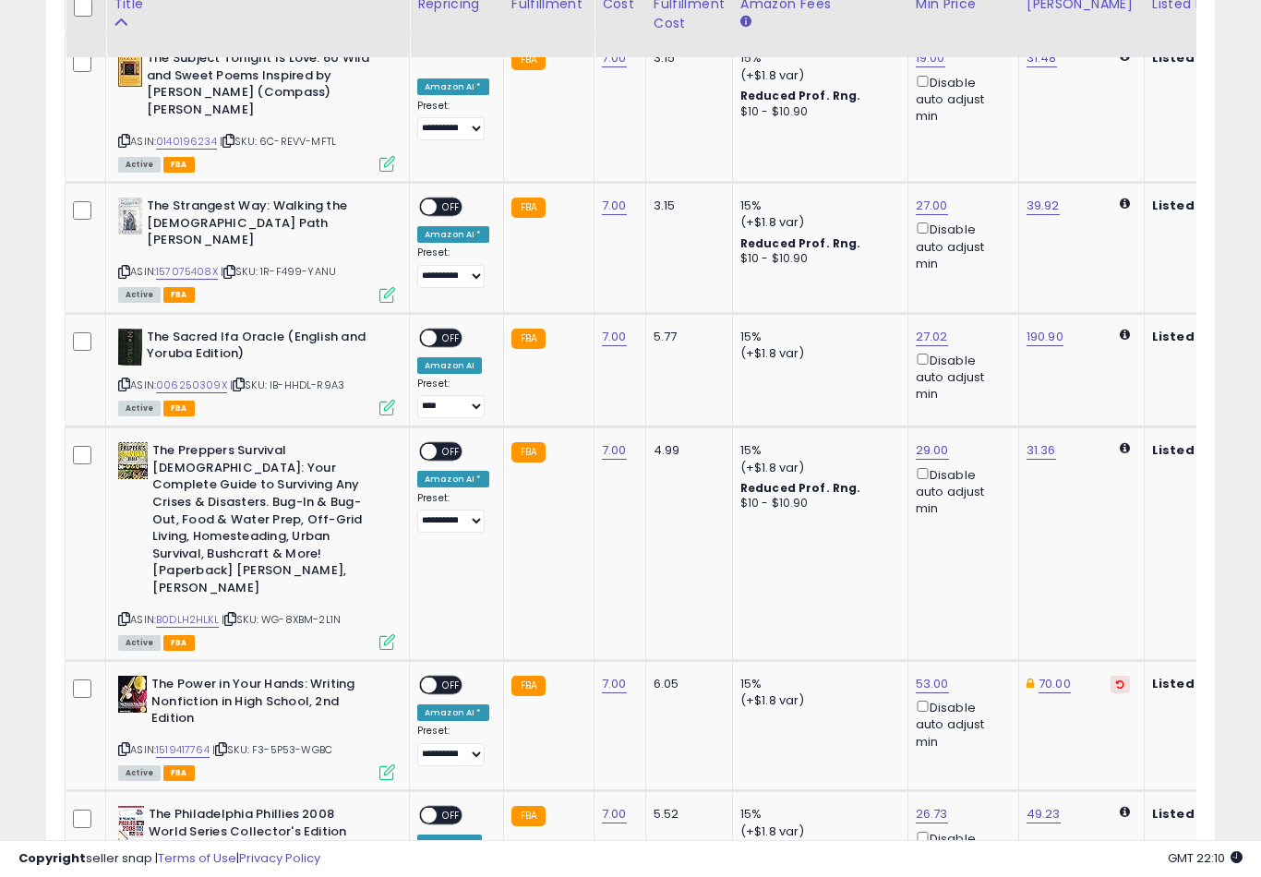
select select "**"
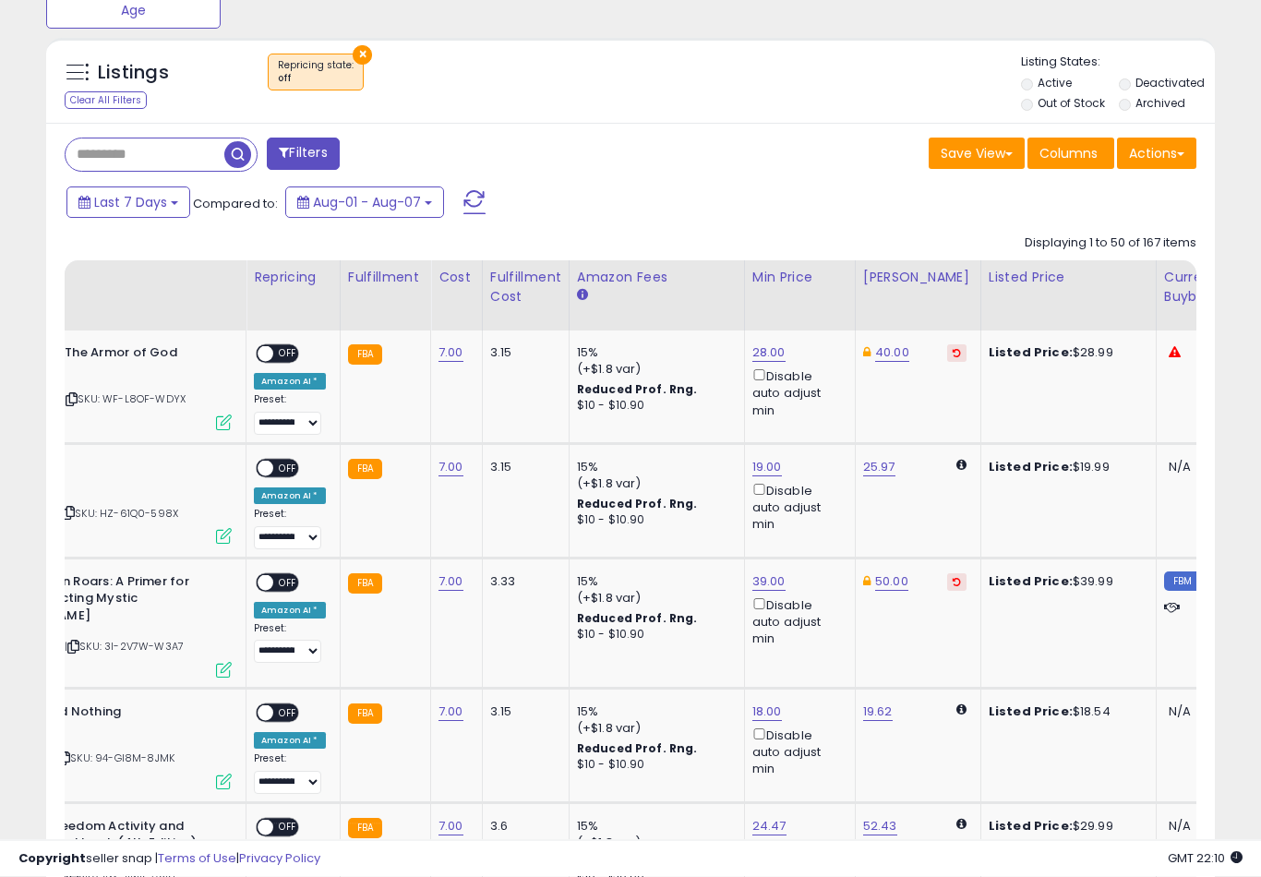
scroll to position [0, 0]
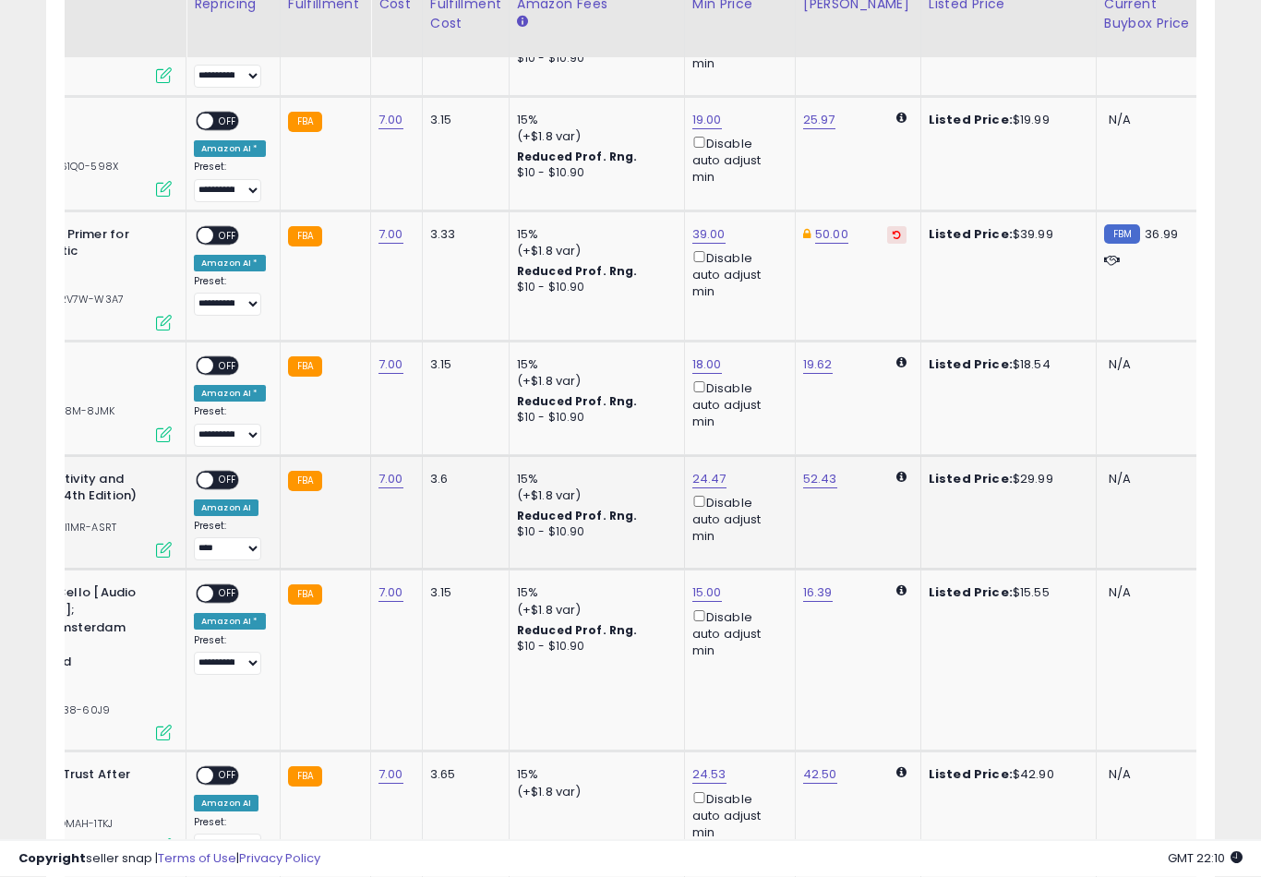
click at [695, 16] on link "24.47" at bounding box center [708, 6] width 33 height 18
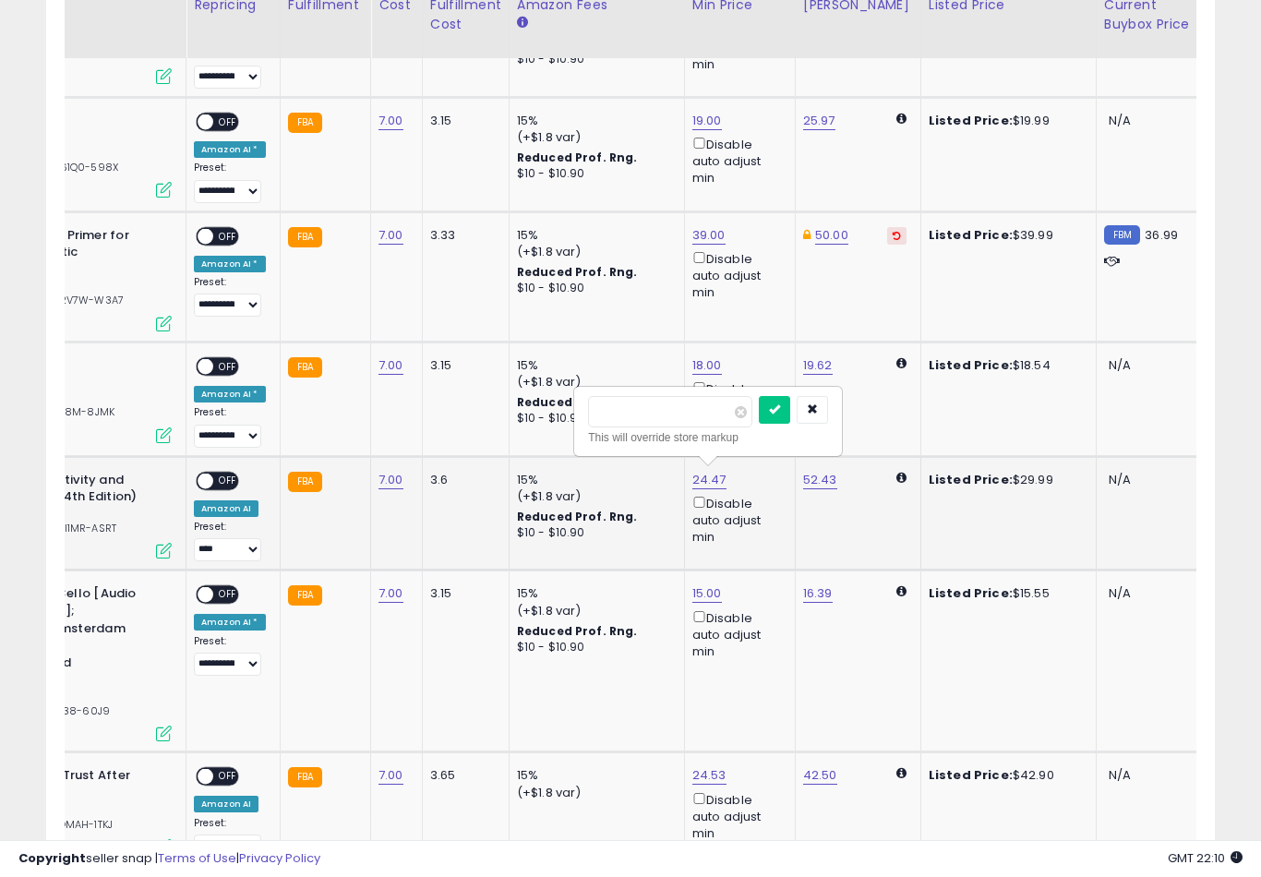
type input "**"
click at [759, 422] on button "submit" at bounding box center [774, 410] width 31 height 28
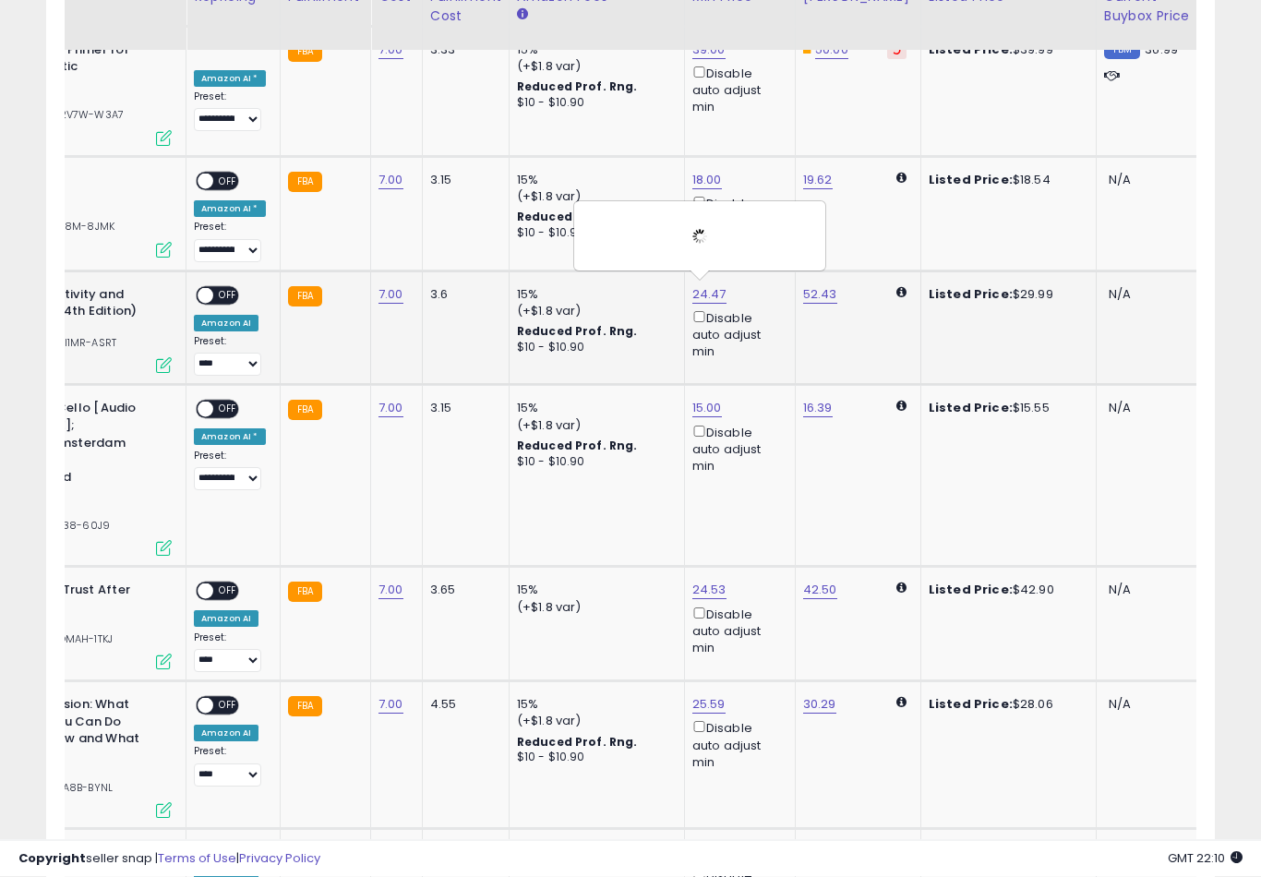
scroll to position [1220, 0]
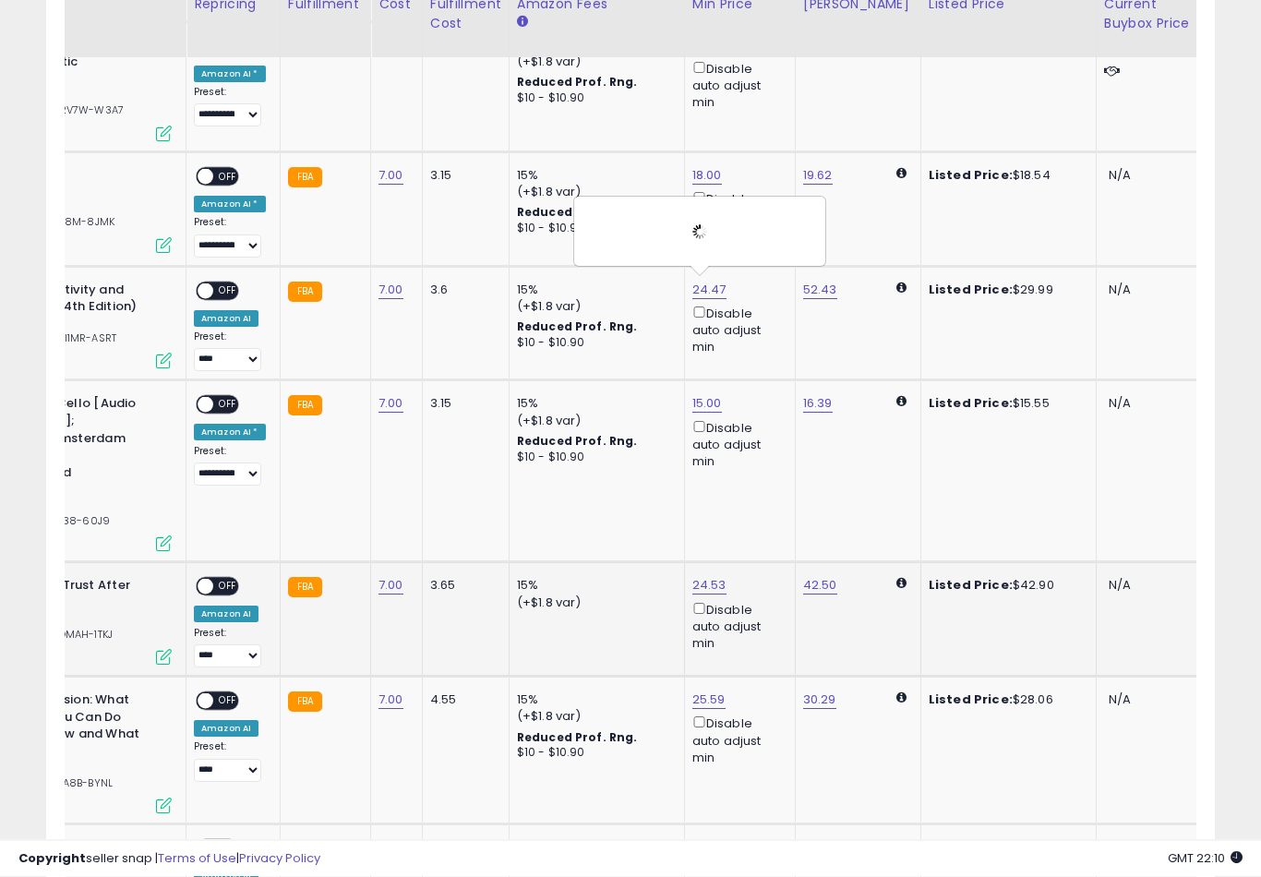
type input "*"
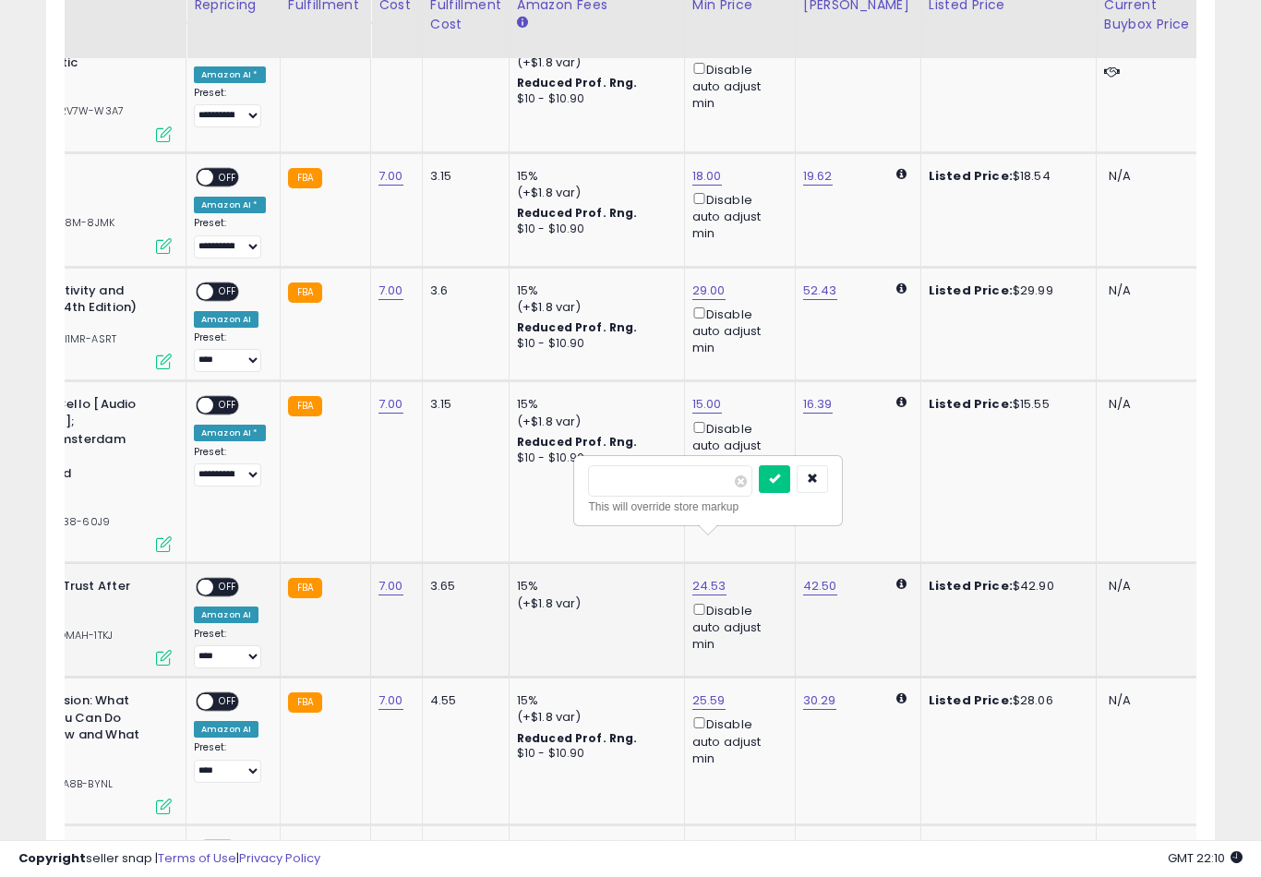
type input "**"
click at [759, 491] on button "submit" at bounding box center [774, 479] width 31 height 28
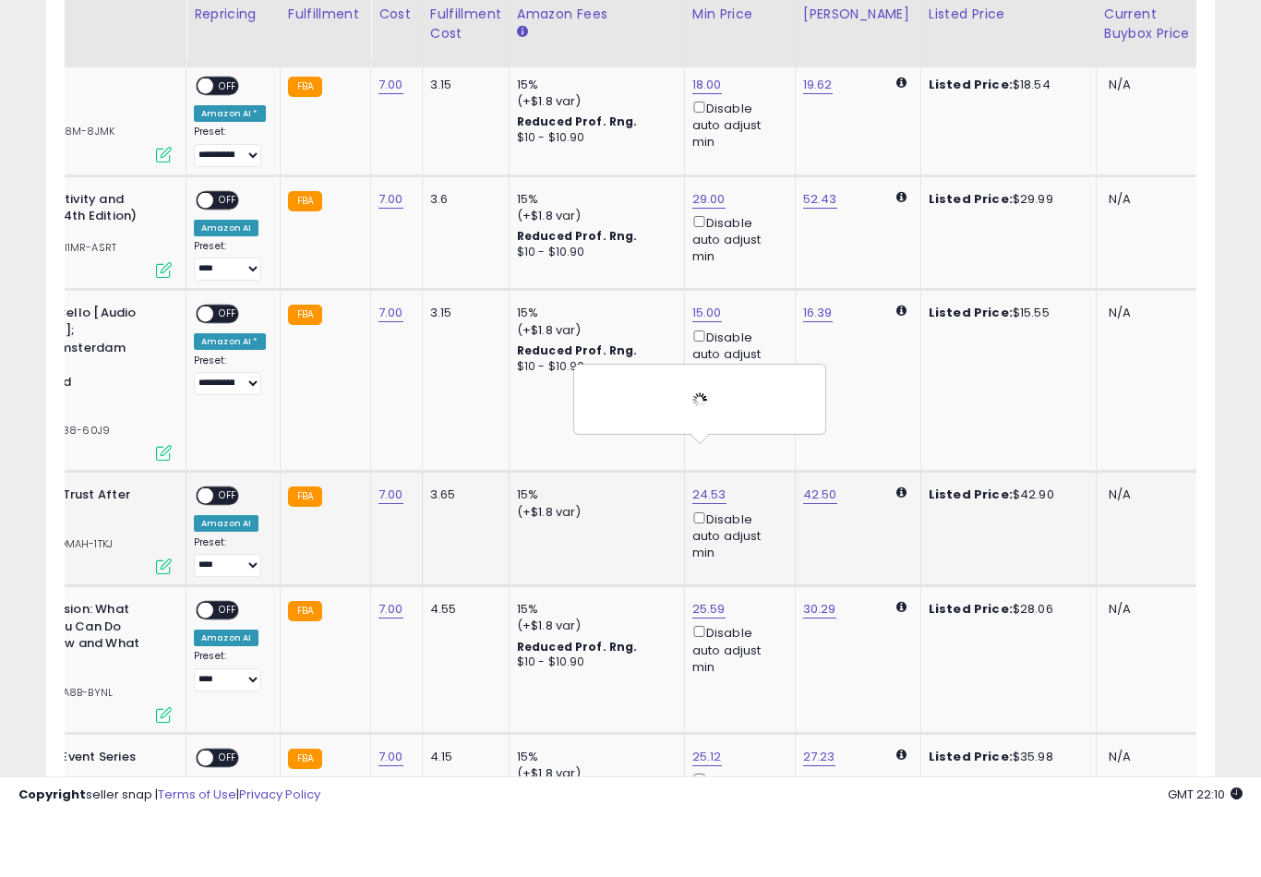
scroll to position [1335, 0]
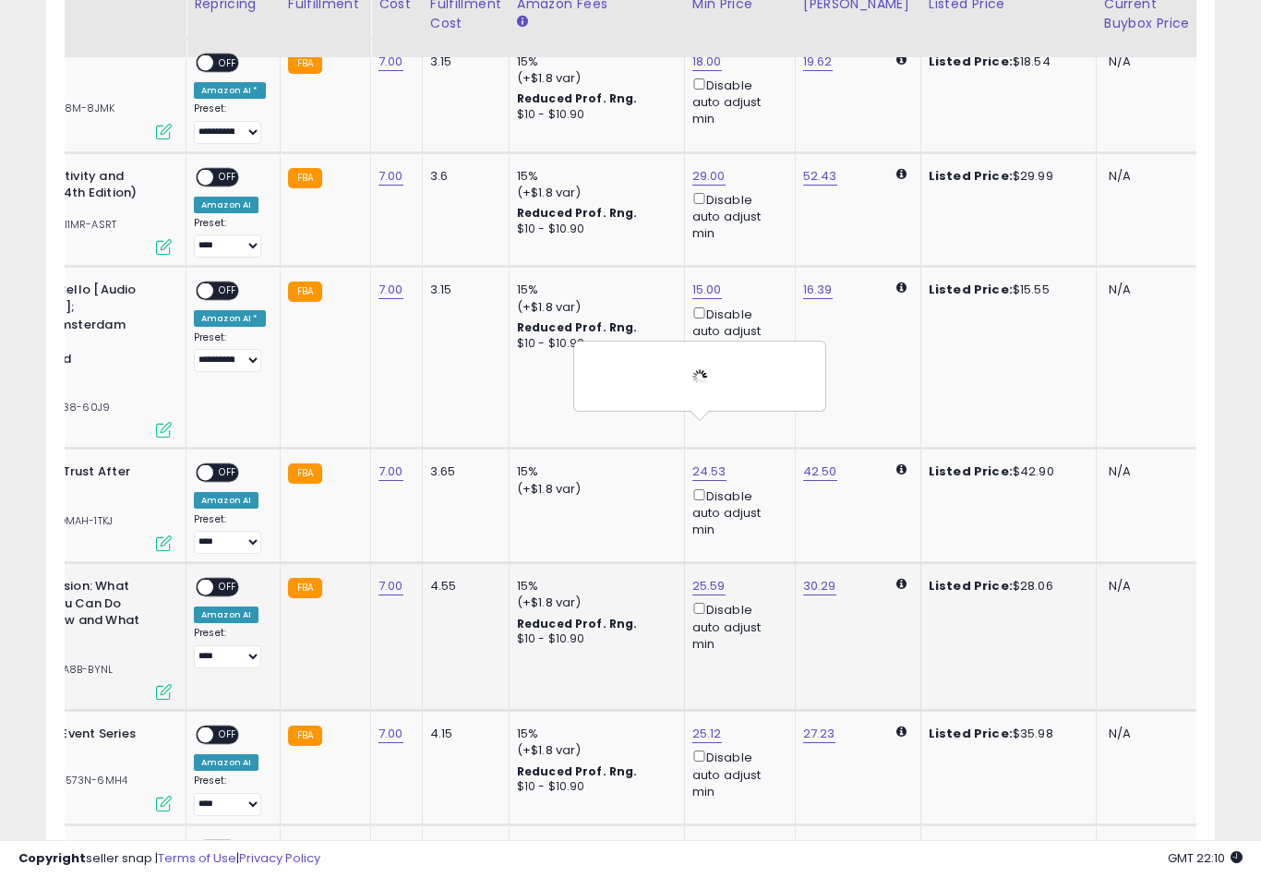
type input "**"
click at [760, 491] on button "submit" at bounding box center [775, 478] width 31 height 28
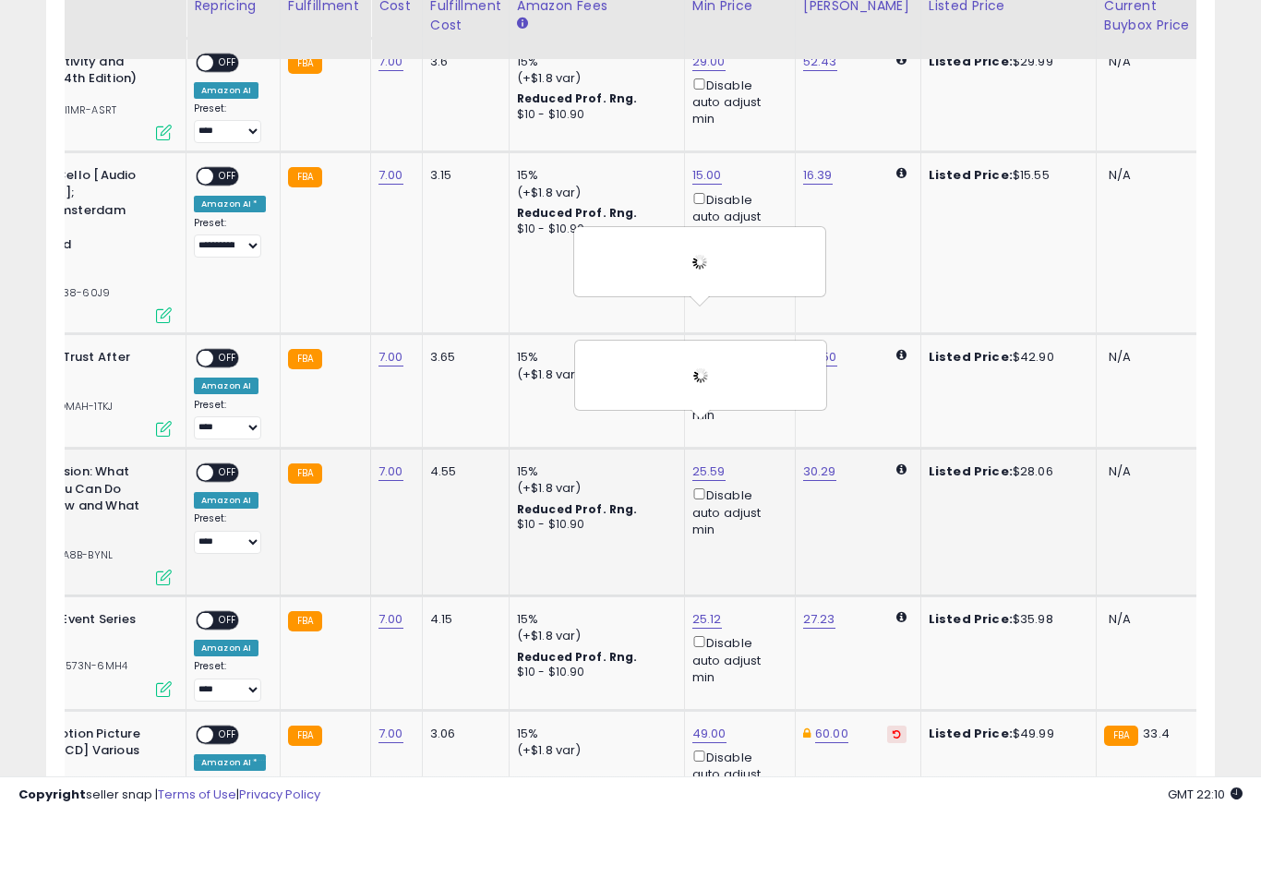
scroll to position [1451, 0]
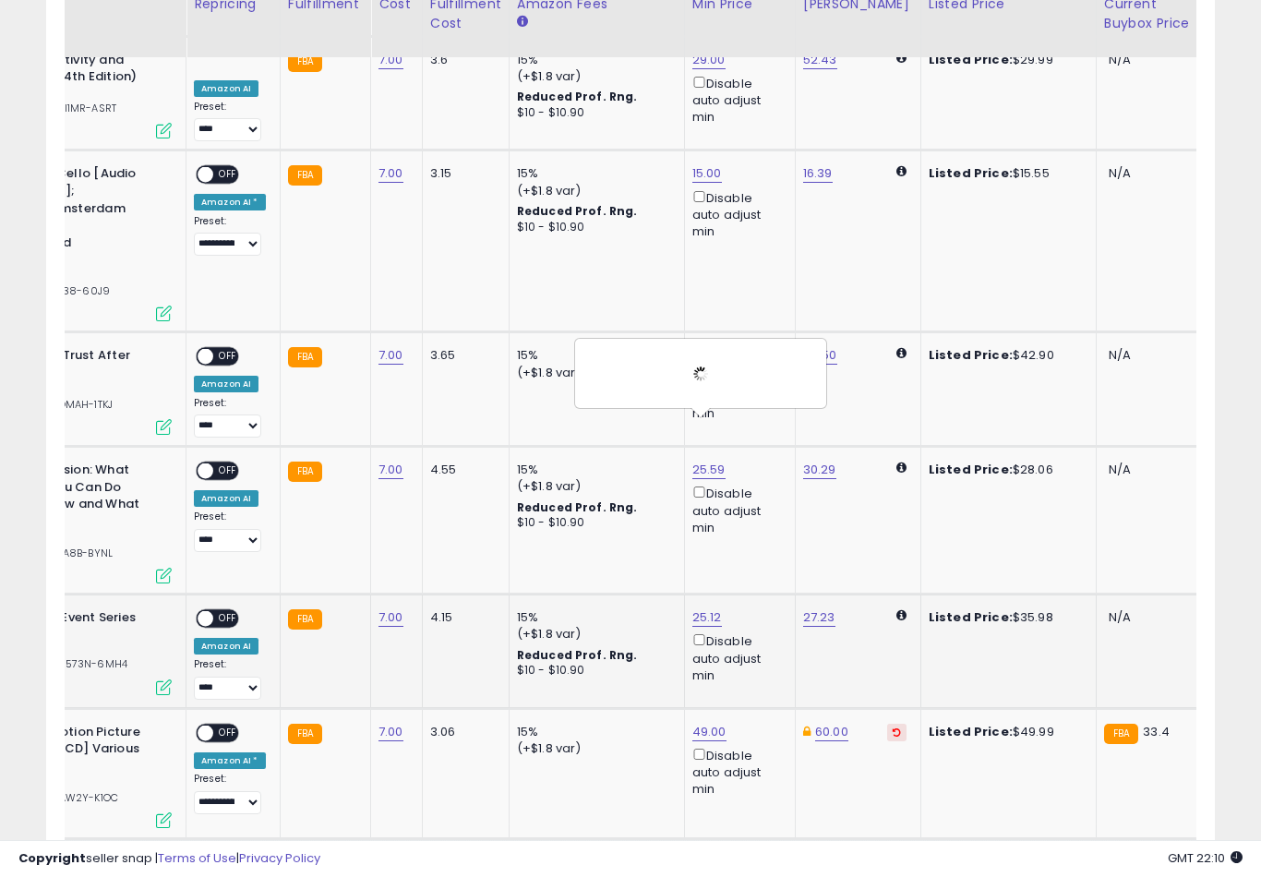
type input "*"
click at [784, 552] on div "This will override store markup" at bounding box center [706, 518] width 266 height 67
type input "*"
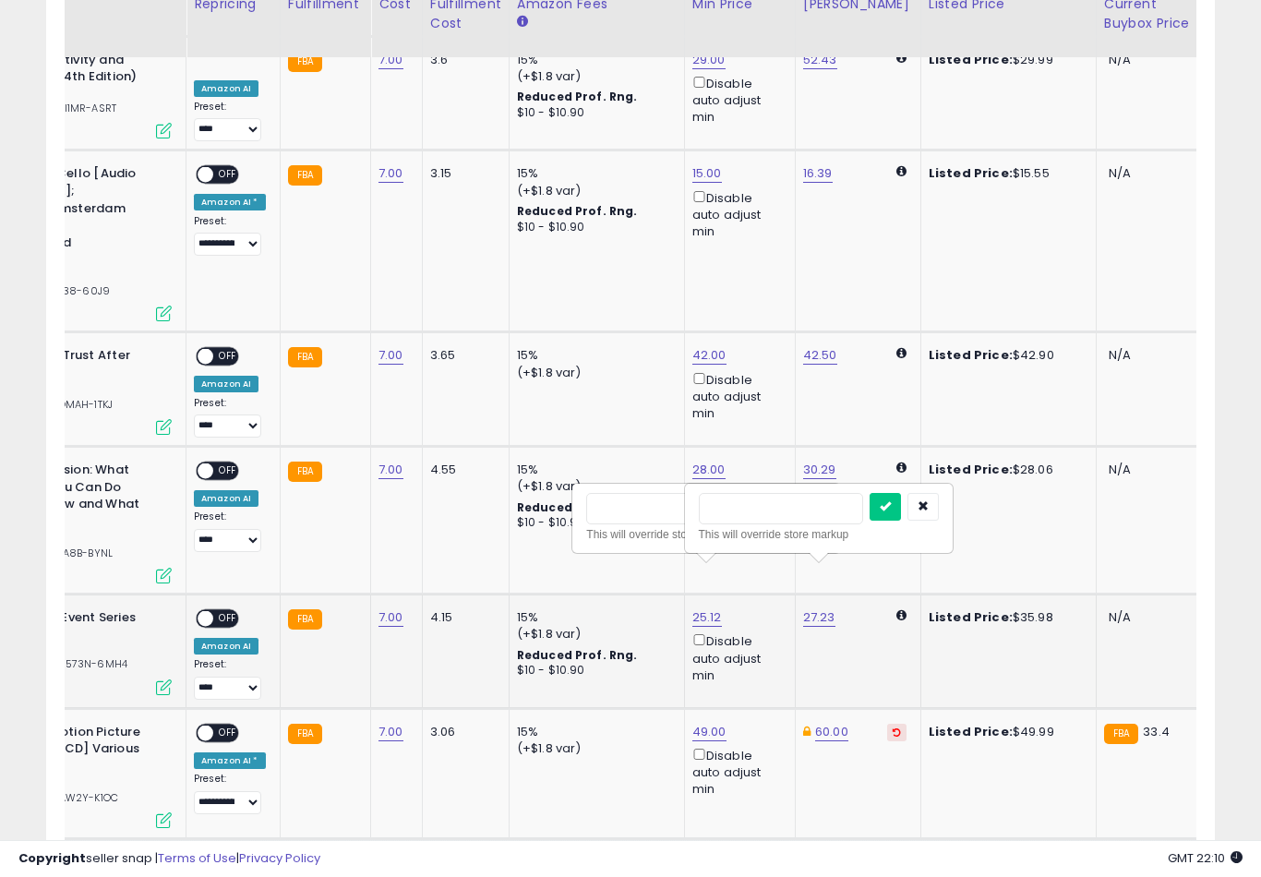
type input "**"
click at [869, 520] on button "submit" at bounding box center [884, 507] width 31 height 28
type input "*"
type input "**"
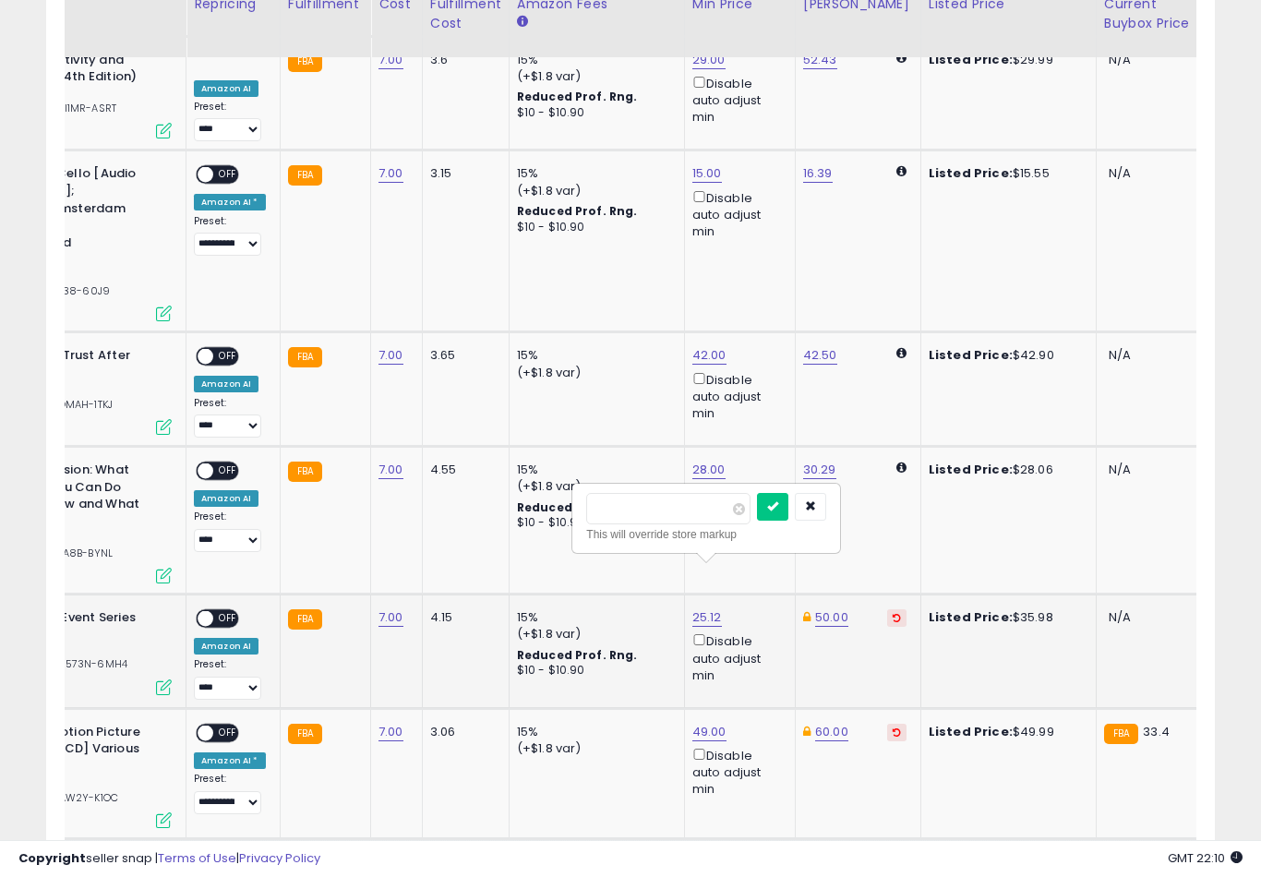
click at [757, 520] on button "submit" at bounding box center [772, 507] width 31 height 28
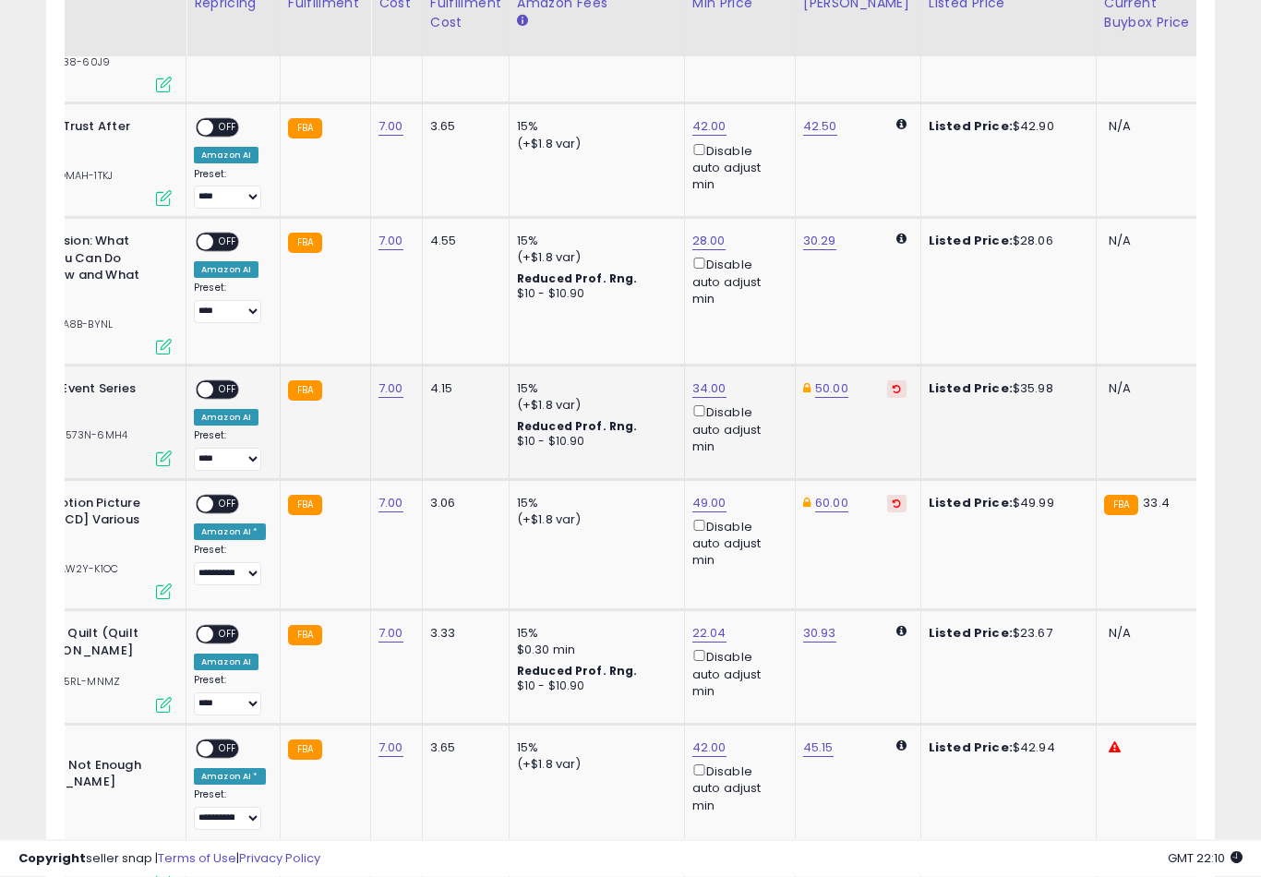
scroll to position [1680, 0]
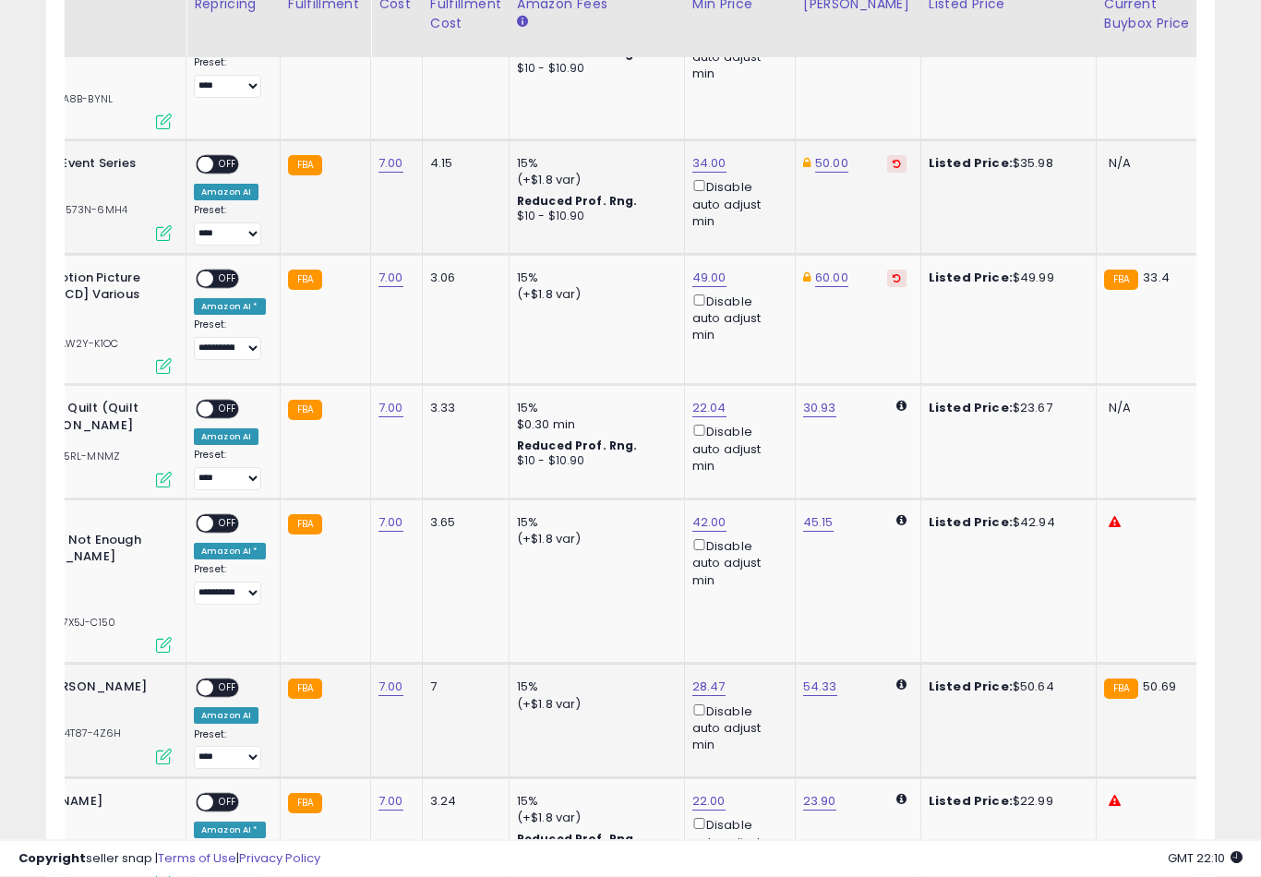
type input "*"
type input "**"
click at [759, 566] on button "submit" at bounding box center [774, 554] width 31 height 28
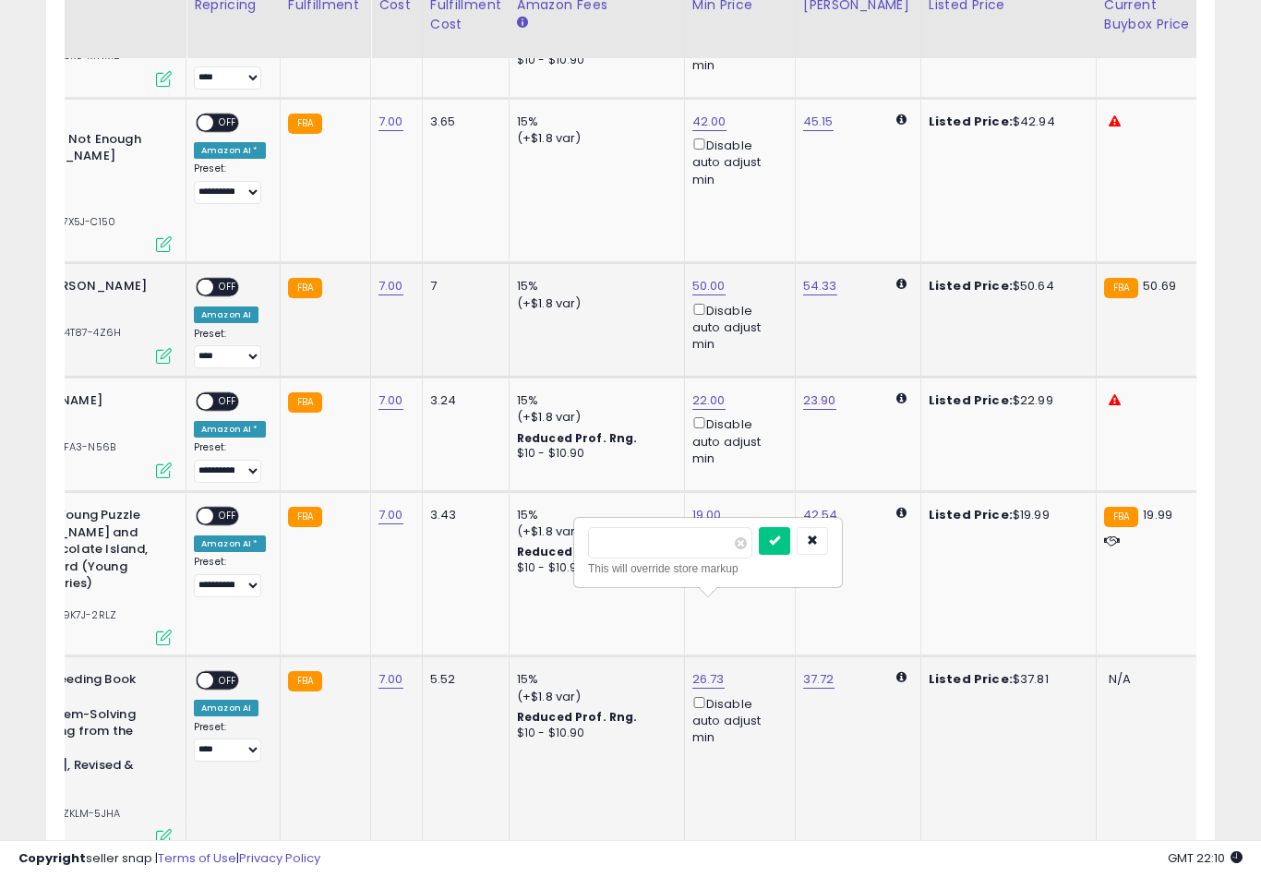
type input "*"
type input "**"
click at [759, 553] on button "submit" at bounding box center [774, 541] width 31 height 28
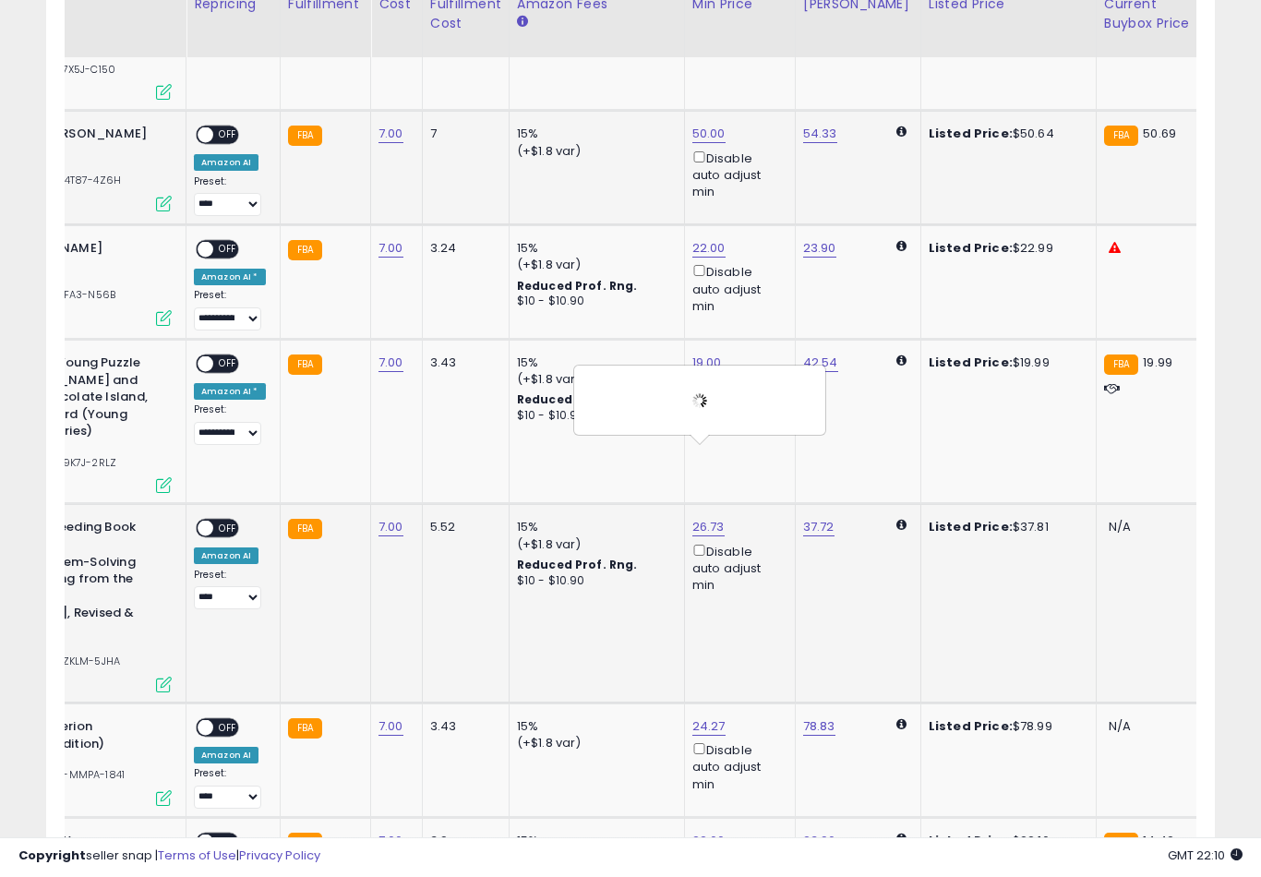
scroll to position [2458, 0]
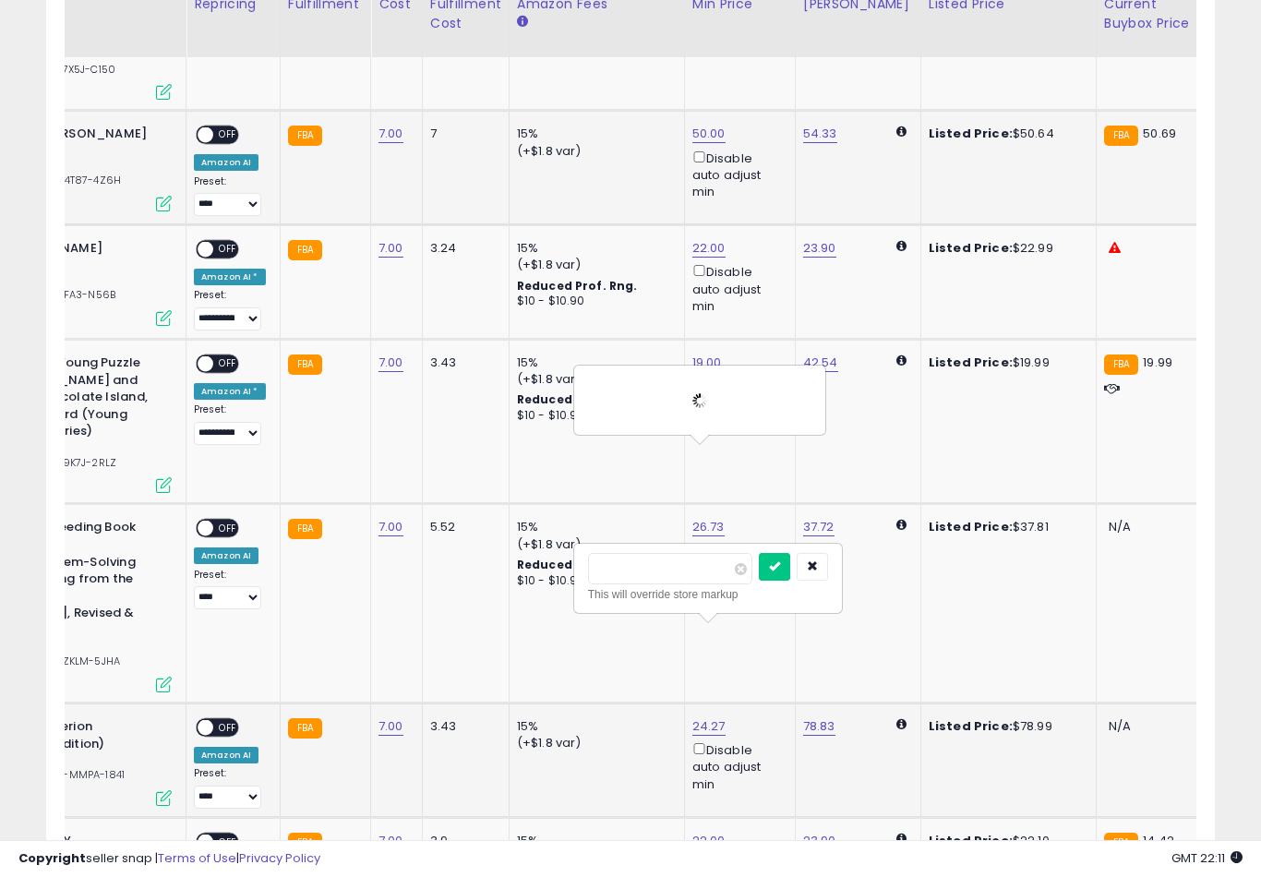
type input "*"
type input "**"
click at [759, 580] on button "submit" at bounding box center [774, 567] width 31 height 28
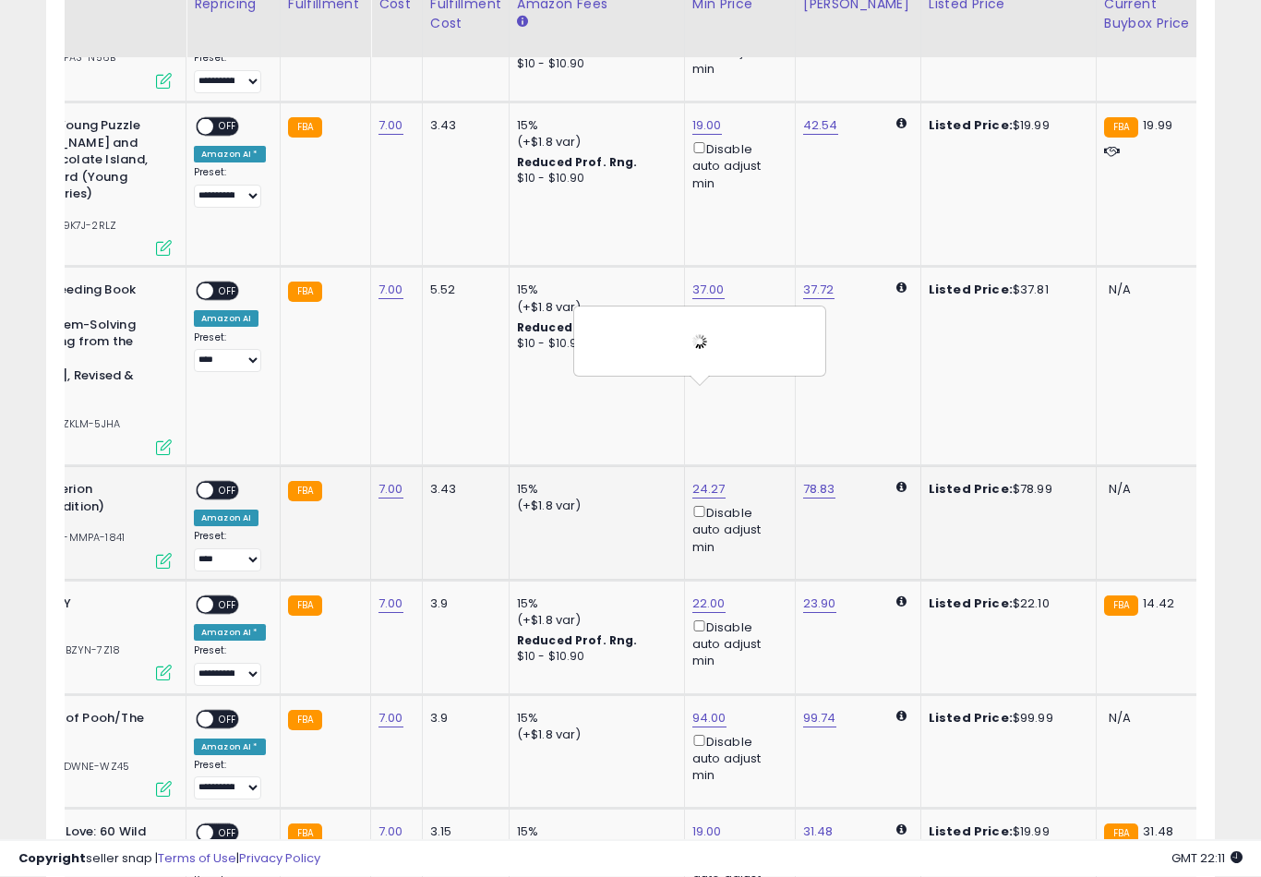
scroll to position [2696, 0]
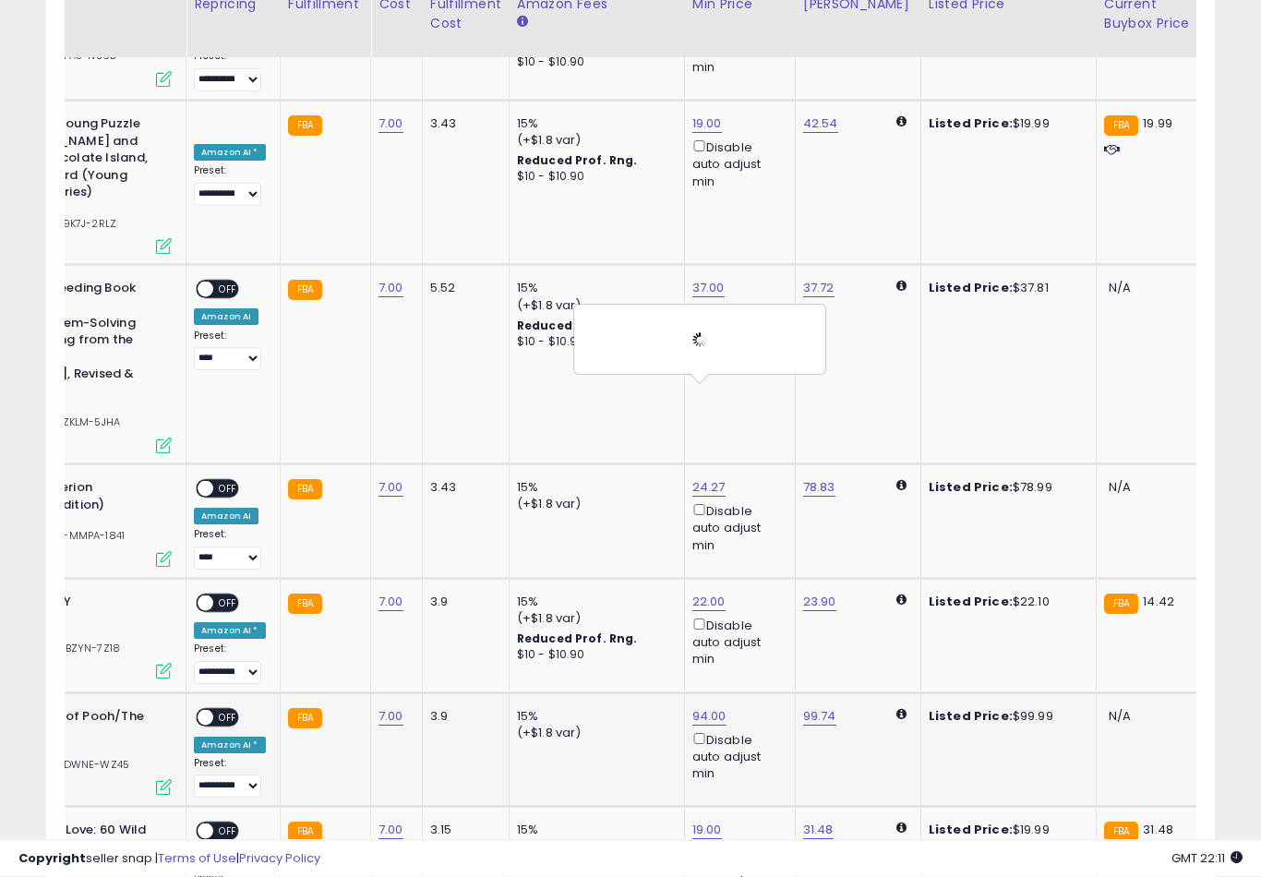
click at [705, 709] on div "94.00 ***** This will override store markup Disable auto adjust min" at bounding box center [736, 746] width 89 height 75
click at [654, 571] on input "*****" at bounding box center [671, 557] width 164 height 31
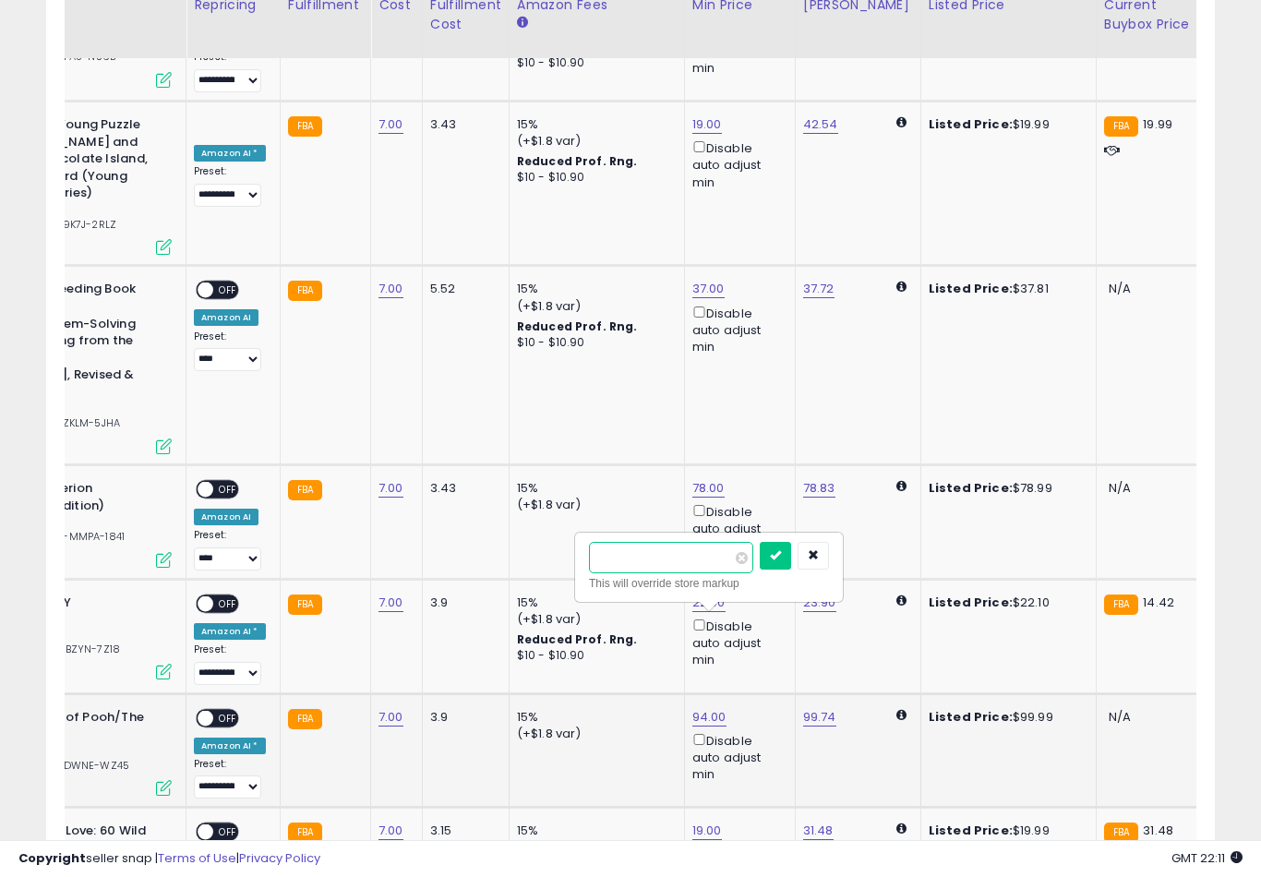
type input "**"
click at [760, 568] on button "submit" at bounding box center [775, 556] width 31 height 28
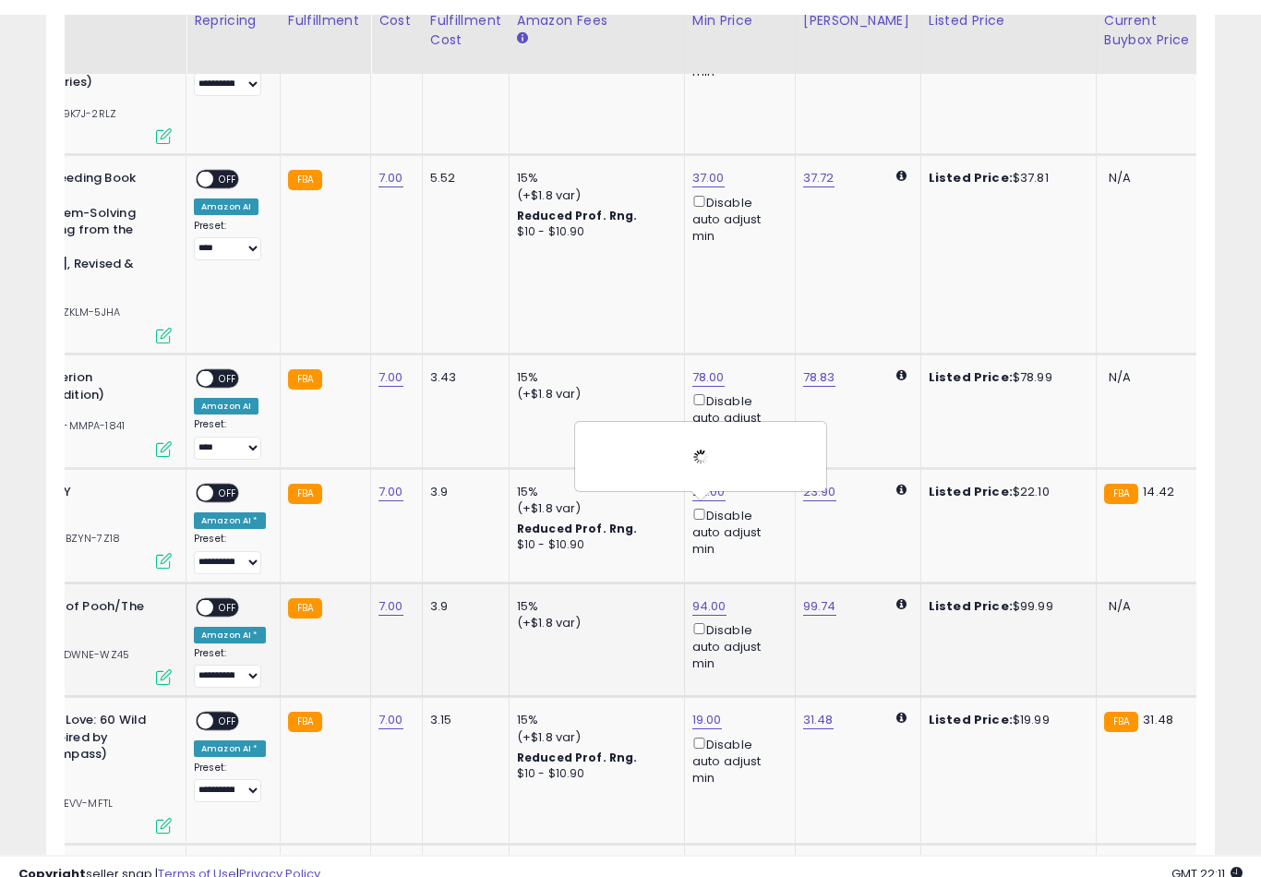
scroll to position [2823, 0]
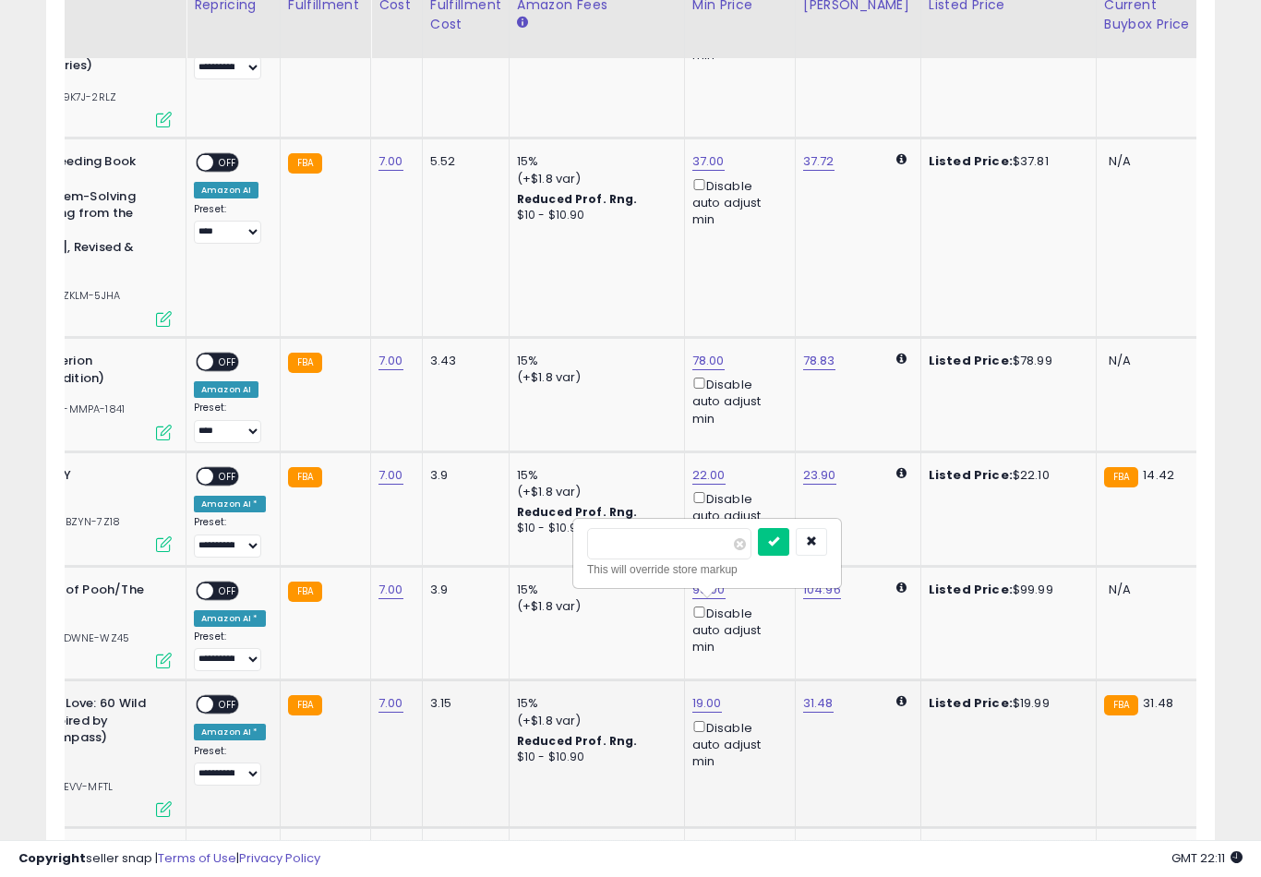
type input "*"
type input "**"
click at [758, 554] on button "submit" at bounding box center [773, 542] width 31 height 28
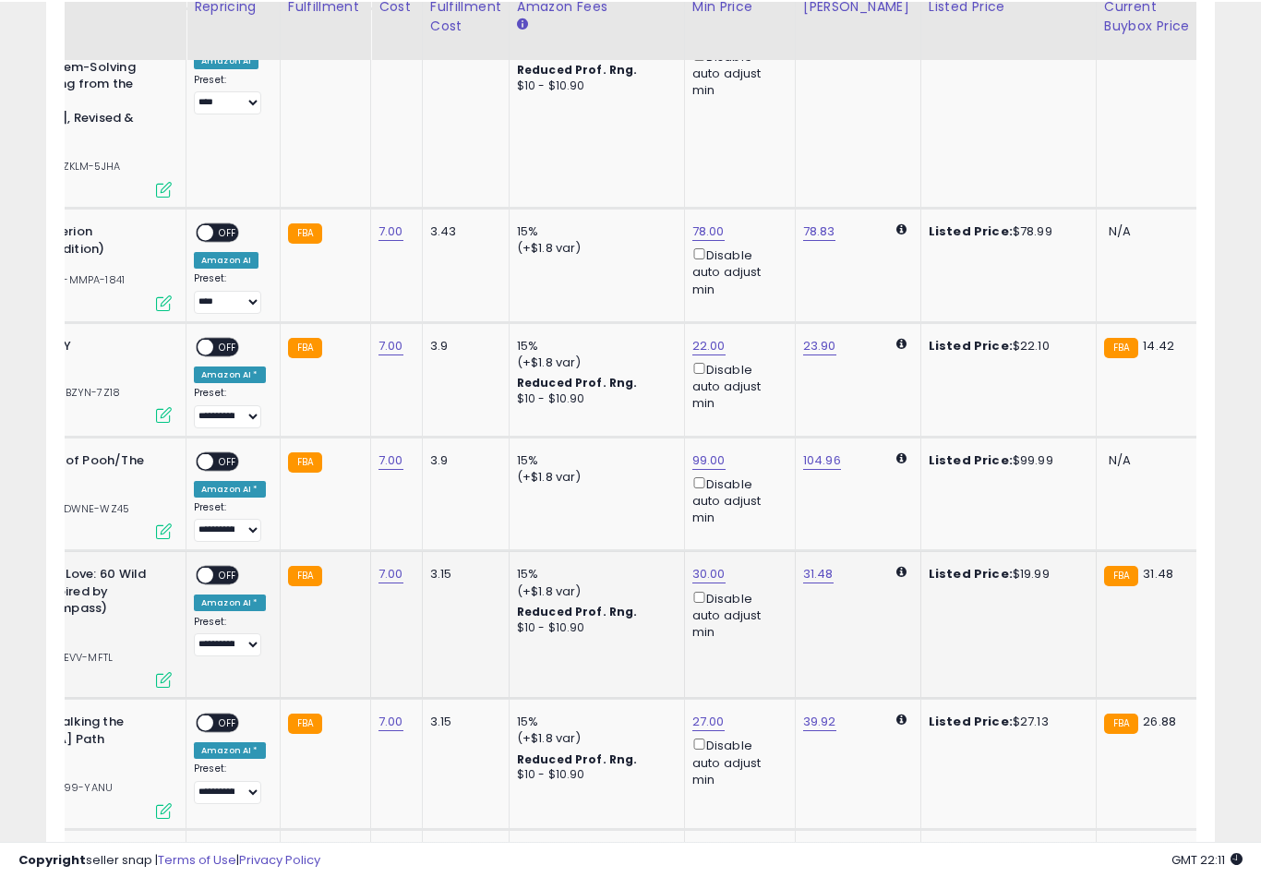
scroll to position [2955, 0]
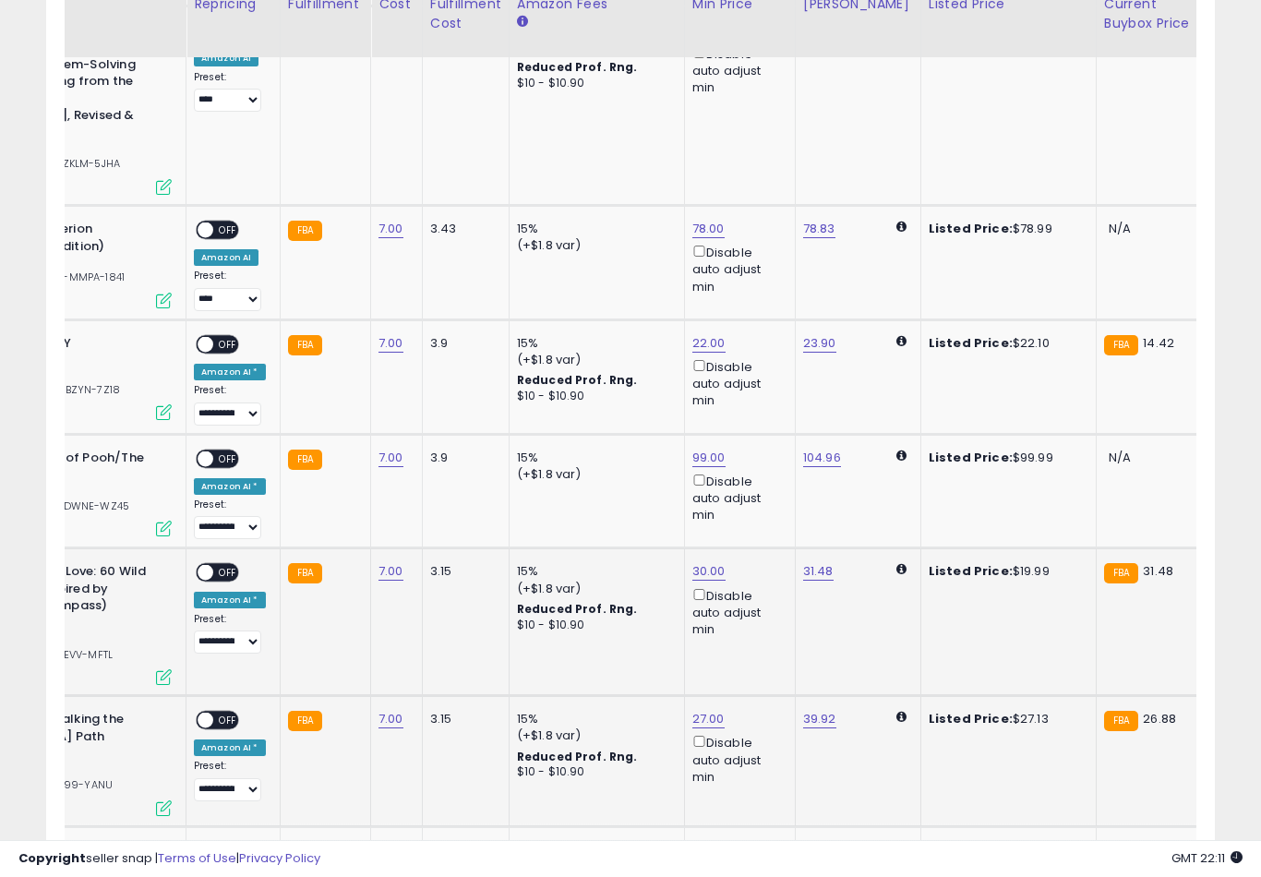
type input "**"
click at [759, 551] on button "submit" at bounding box center [774, 538] width 31 height 28
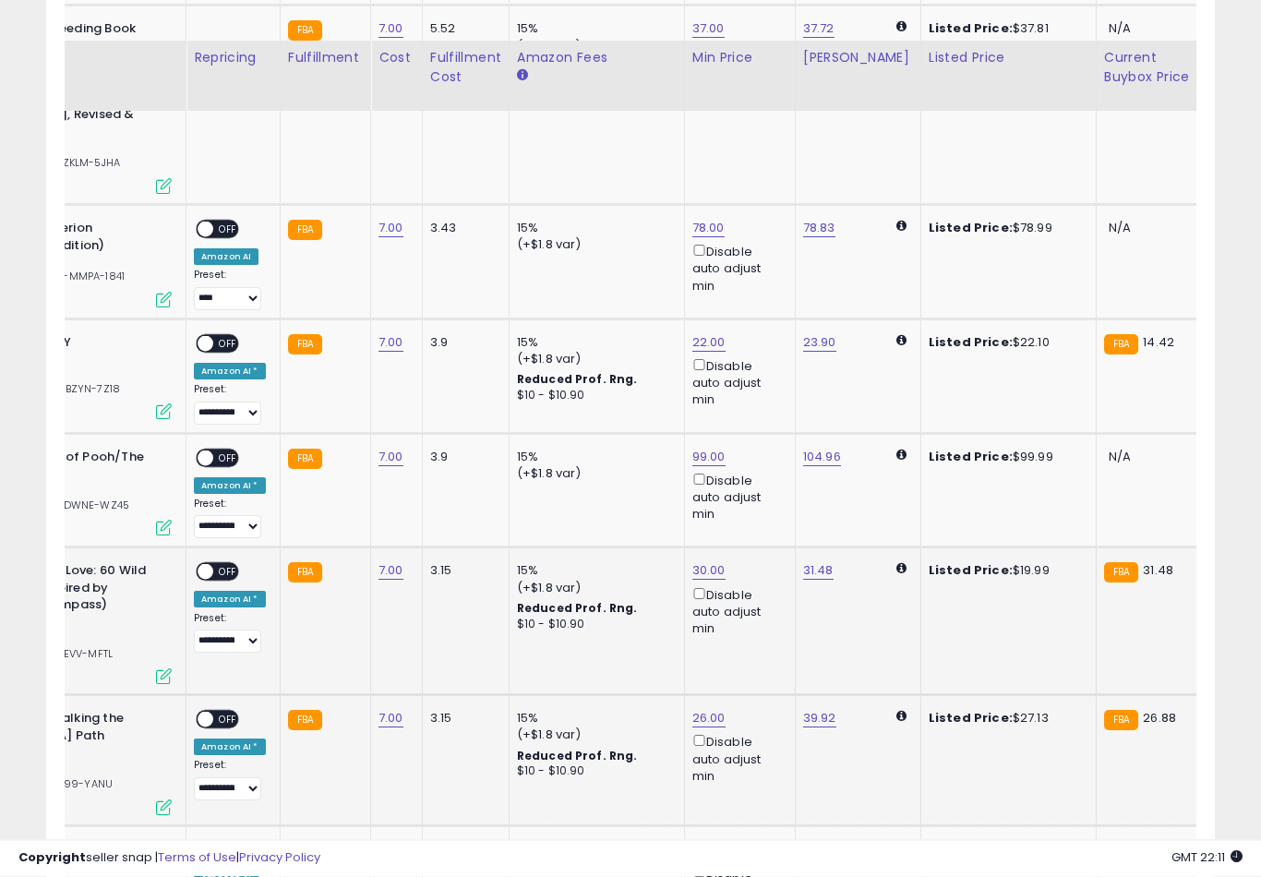
scroll to position [3021, 0]
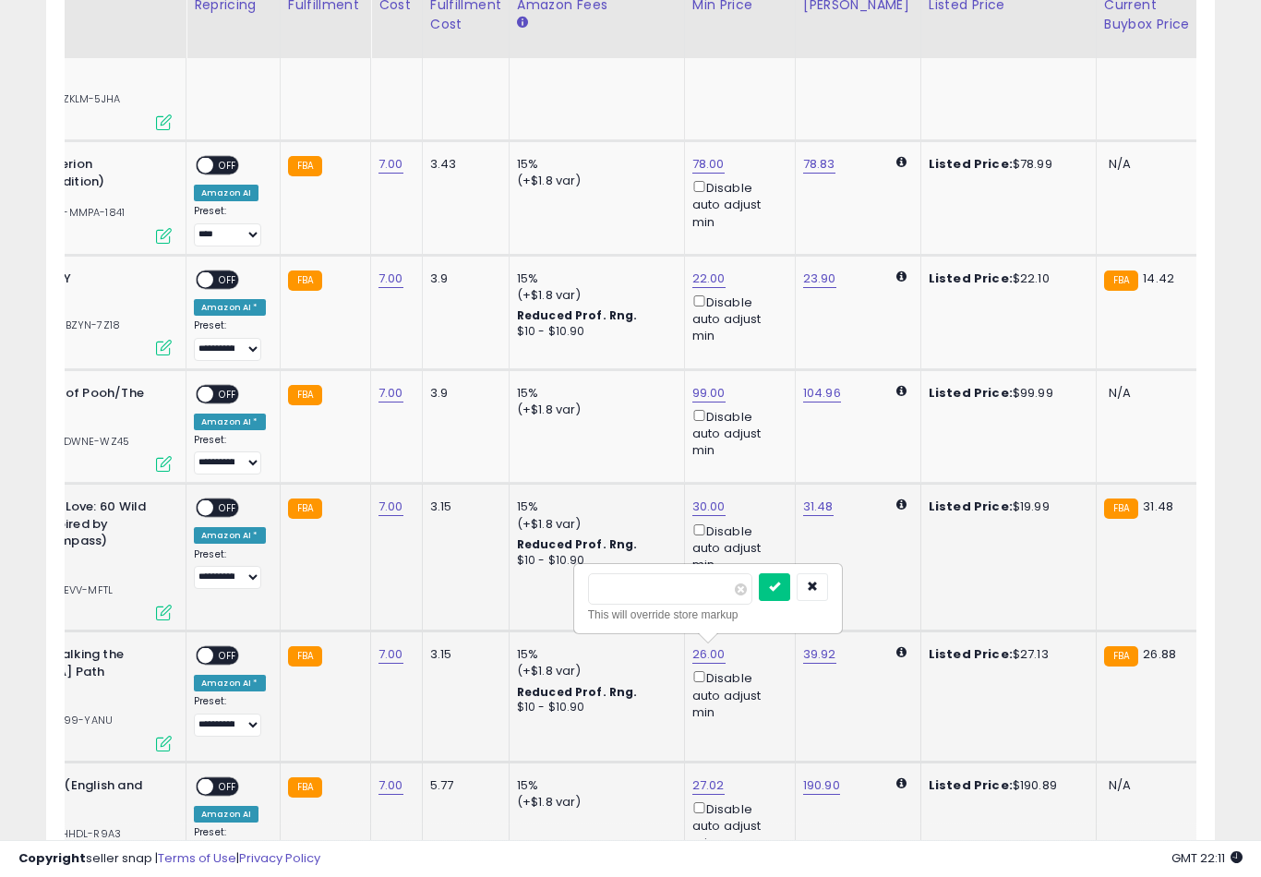
type input "*"
type input "***"
click at [759, 599] on button "submit" at bounding box center [774, 587] width 31 height 28
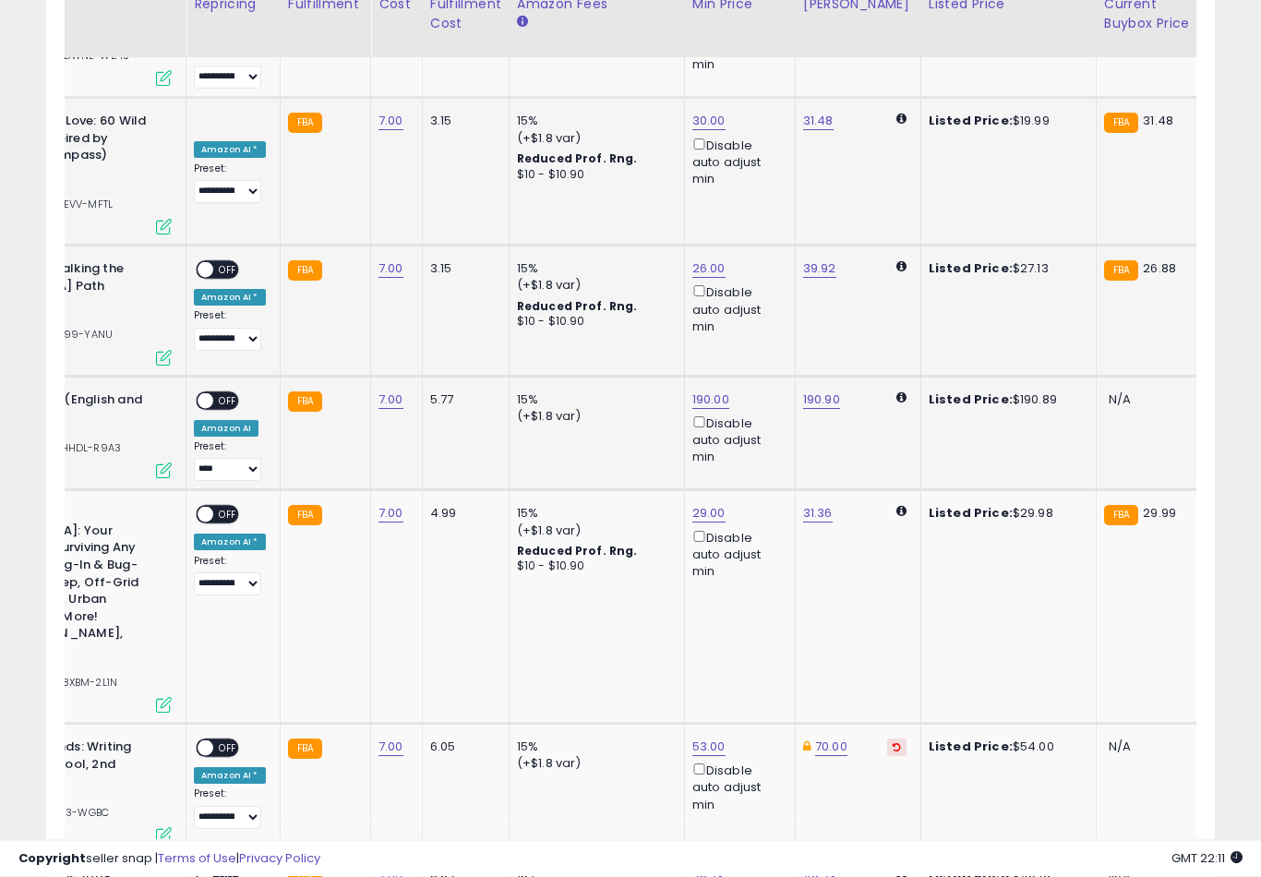
scroll to position [3406, 0]
type input "*"
type input "**"
click at [759, 651] on button "submit" at bounding box center [774, 638] width 31 height 28
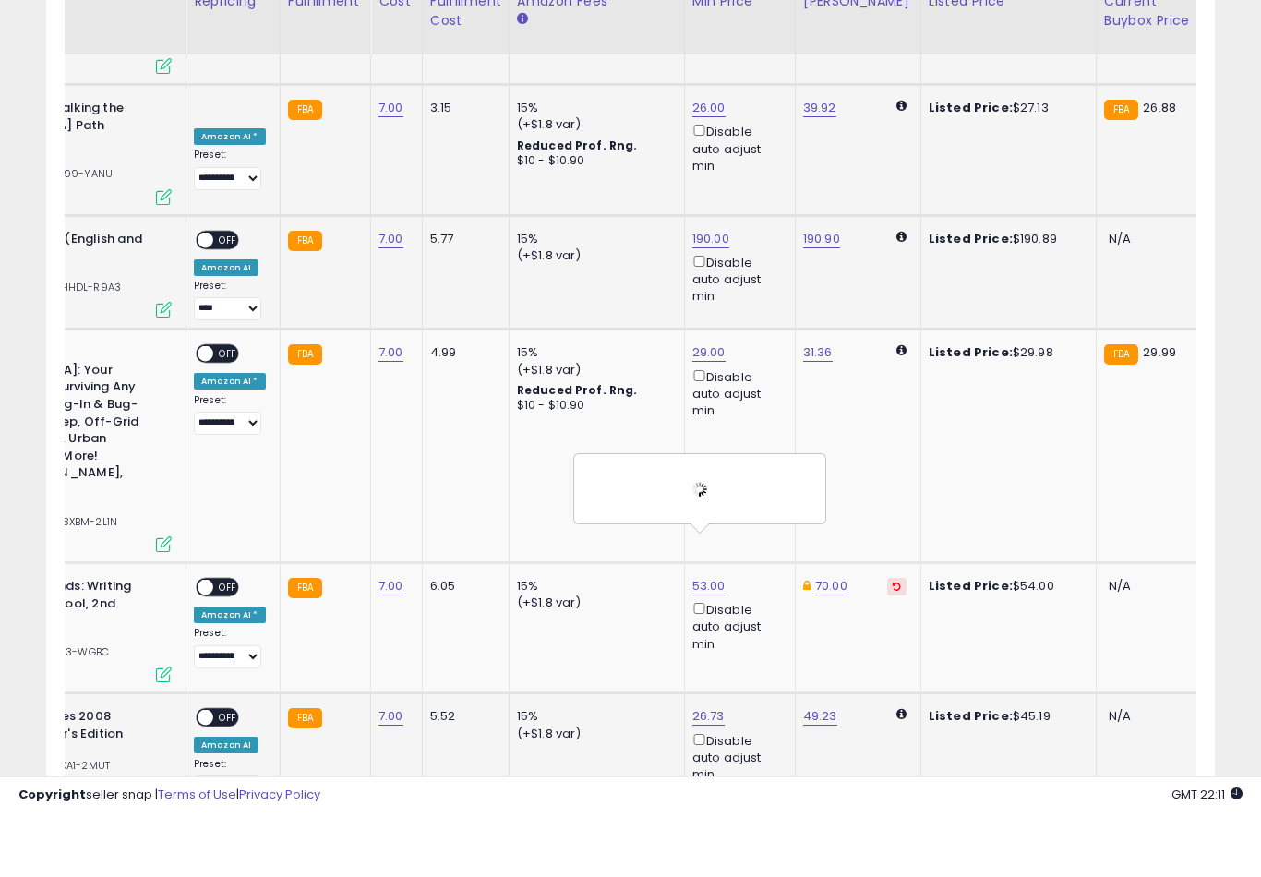
scroll to position [3568, 0]
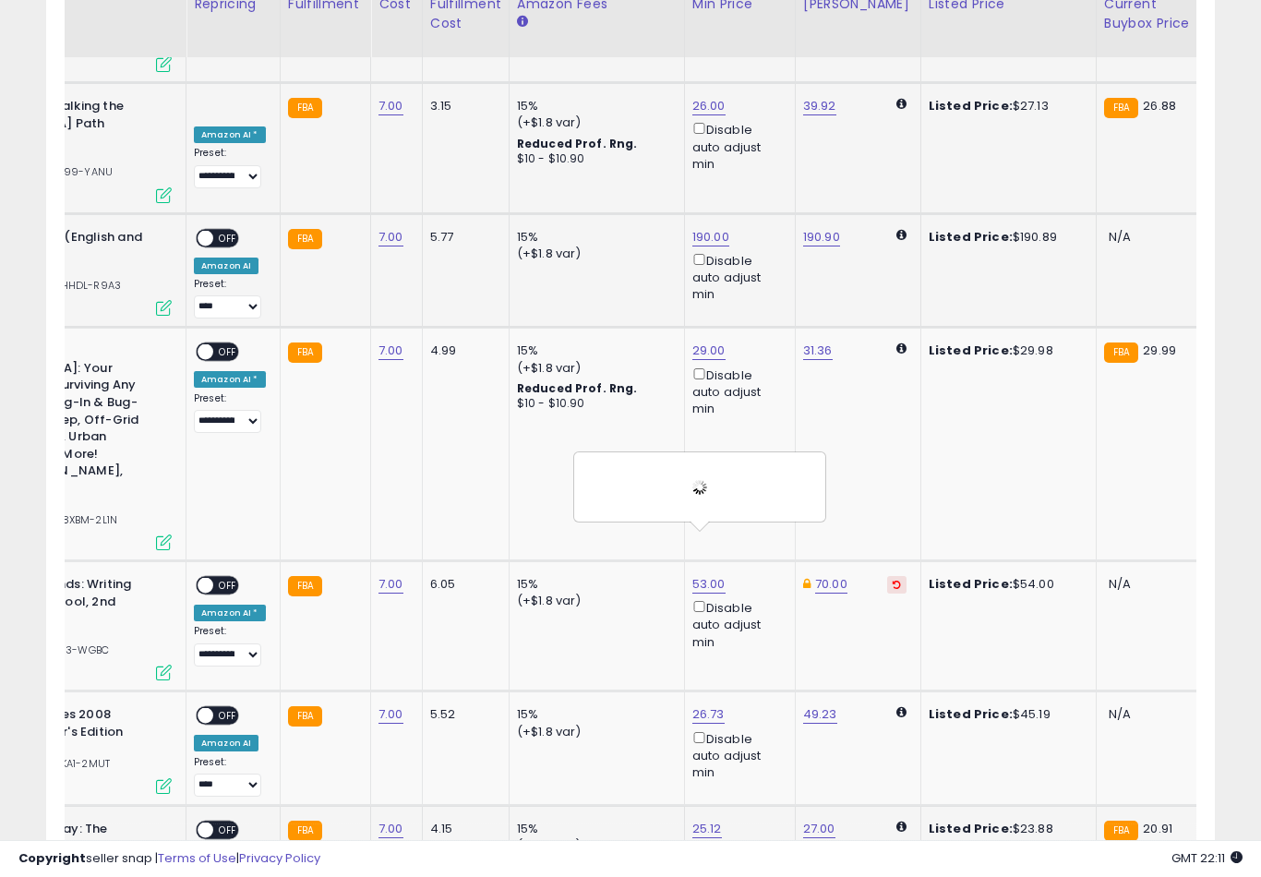
type input "**"
click at [757, 602] on button "submit" at bounding box center [772, 589] width 31 height 28
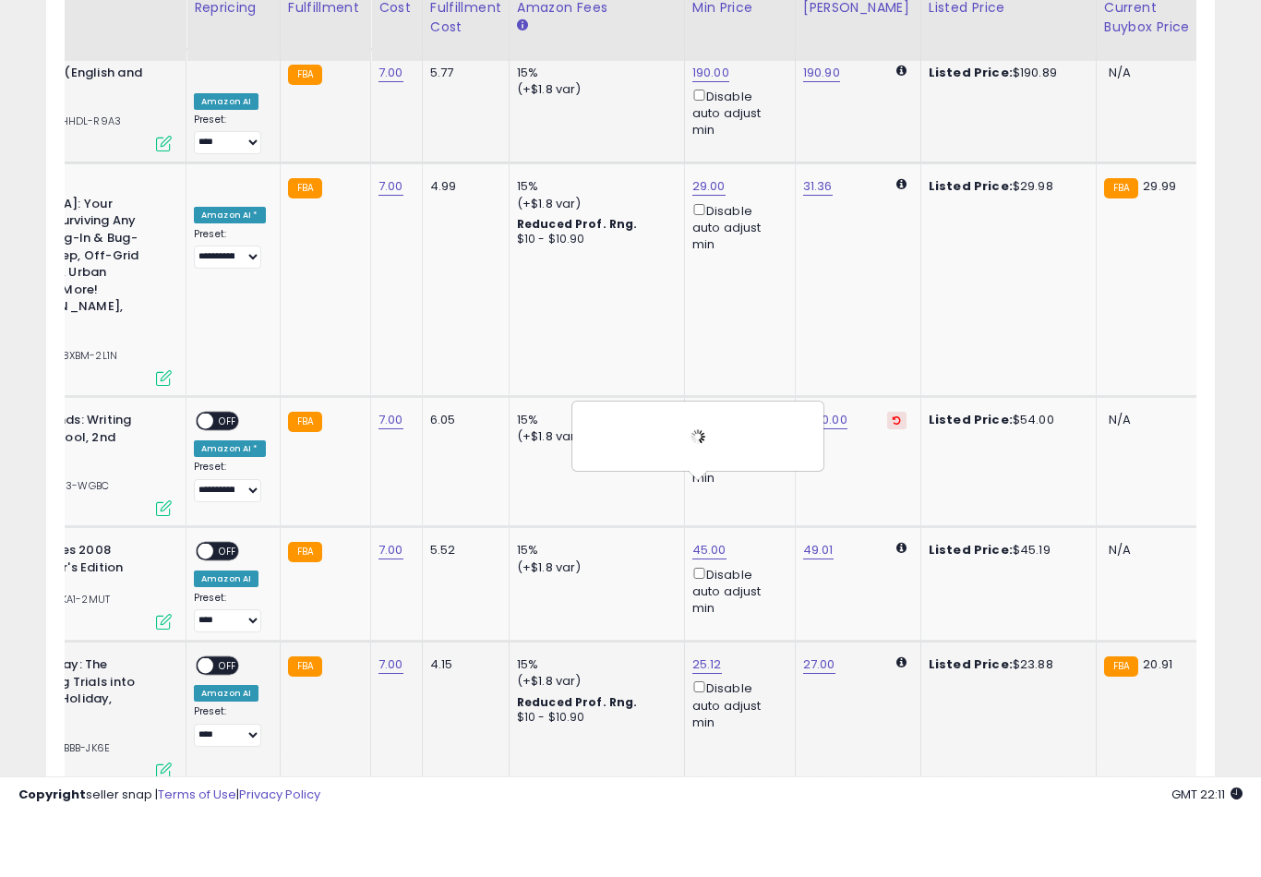
scroll to position [3742, 0]
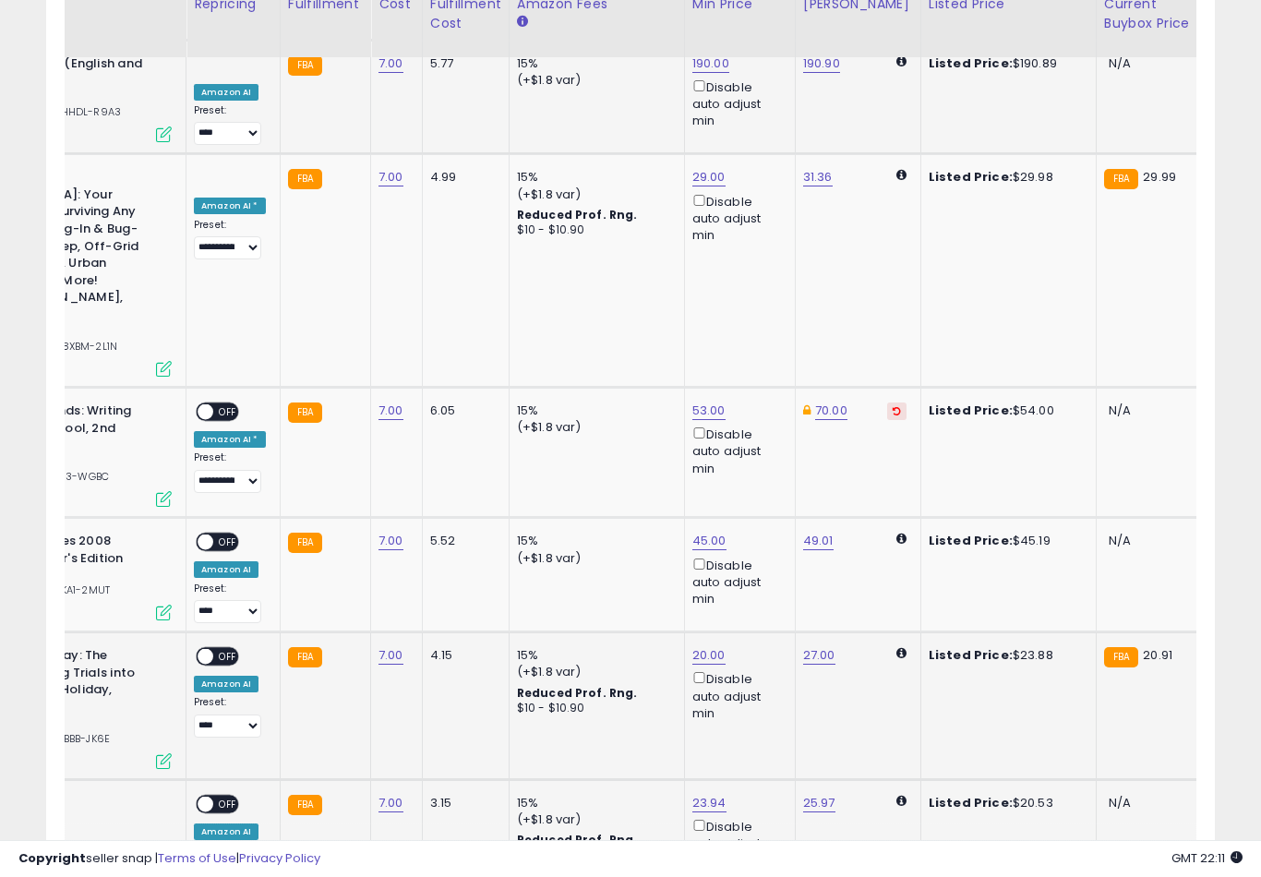
type input "**"
click at [759, 557] on button "submit" at bounding box center [774, 544] width 31 height 28
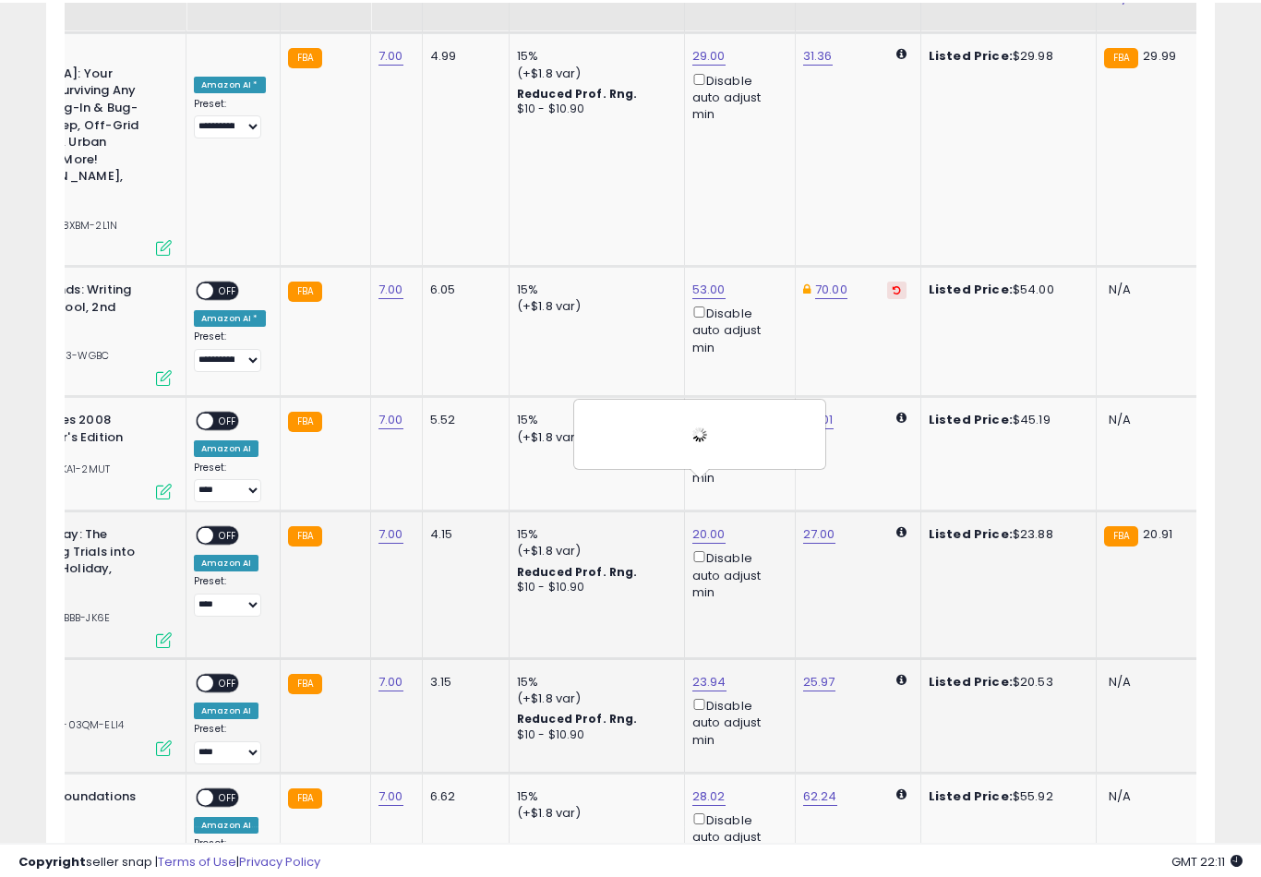
scroll to position [3866, 0]
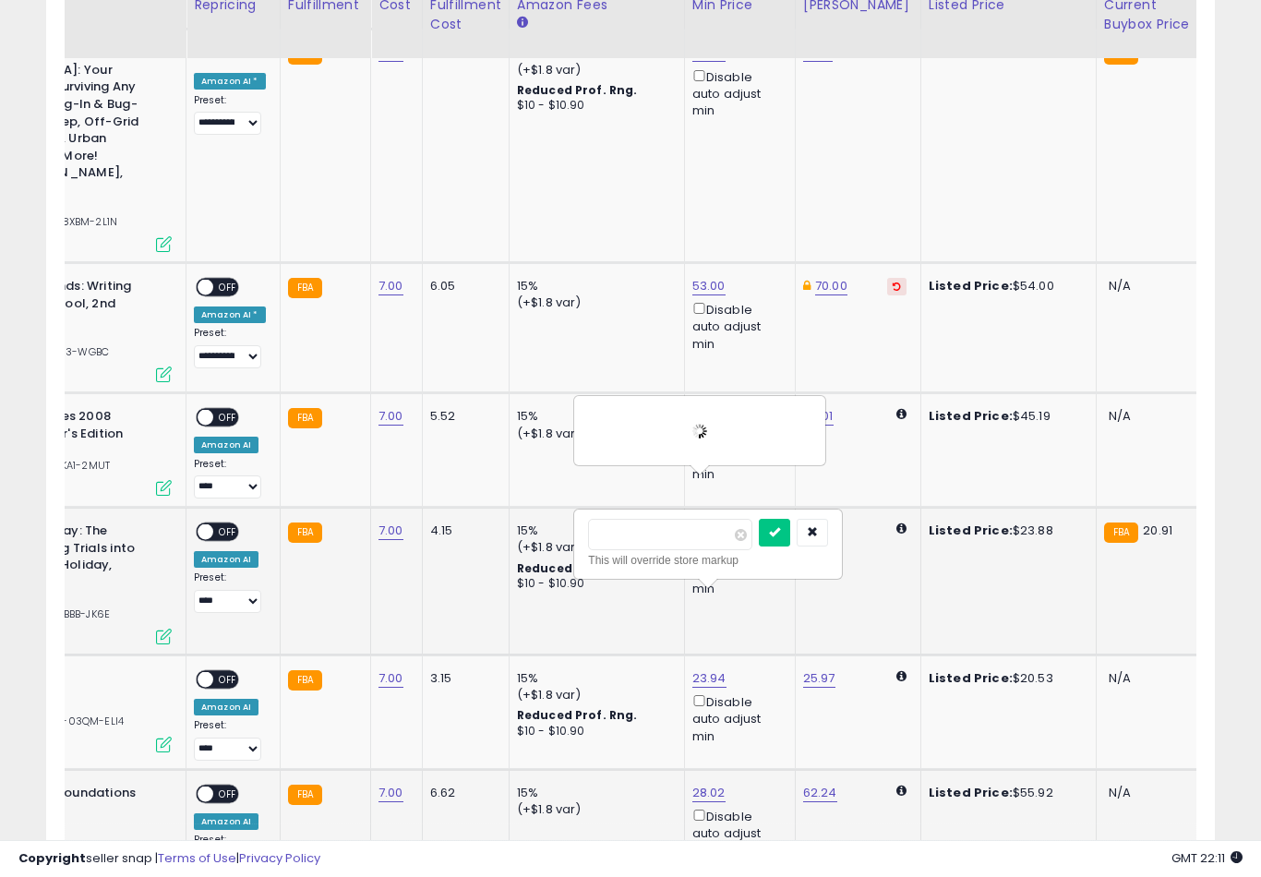
type input "*"
type input "**"
click at [759, 545] on button "submit" at bounding box center [774, 533] width 31 height 28
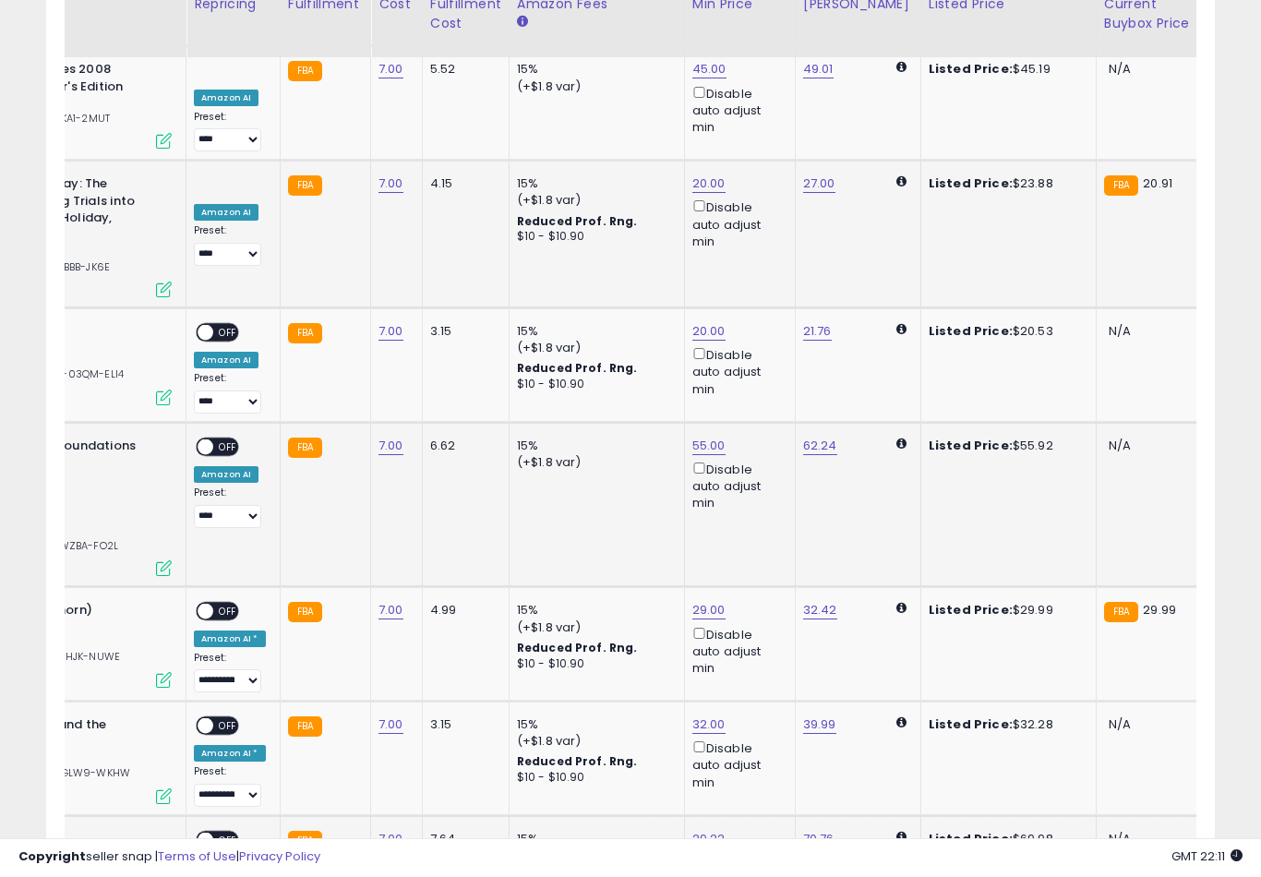
scroll to position [4213, 0]
type input "*"
type input "**"
click at [759, 554] on button "submit" at bounding box center [774, 541] width 31 height 28
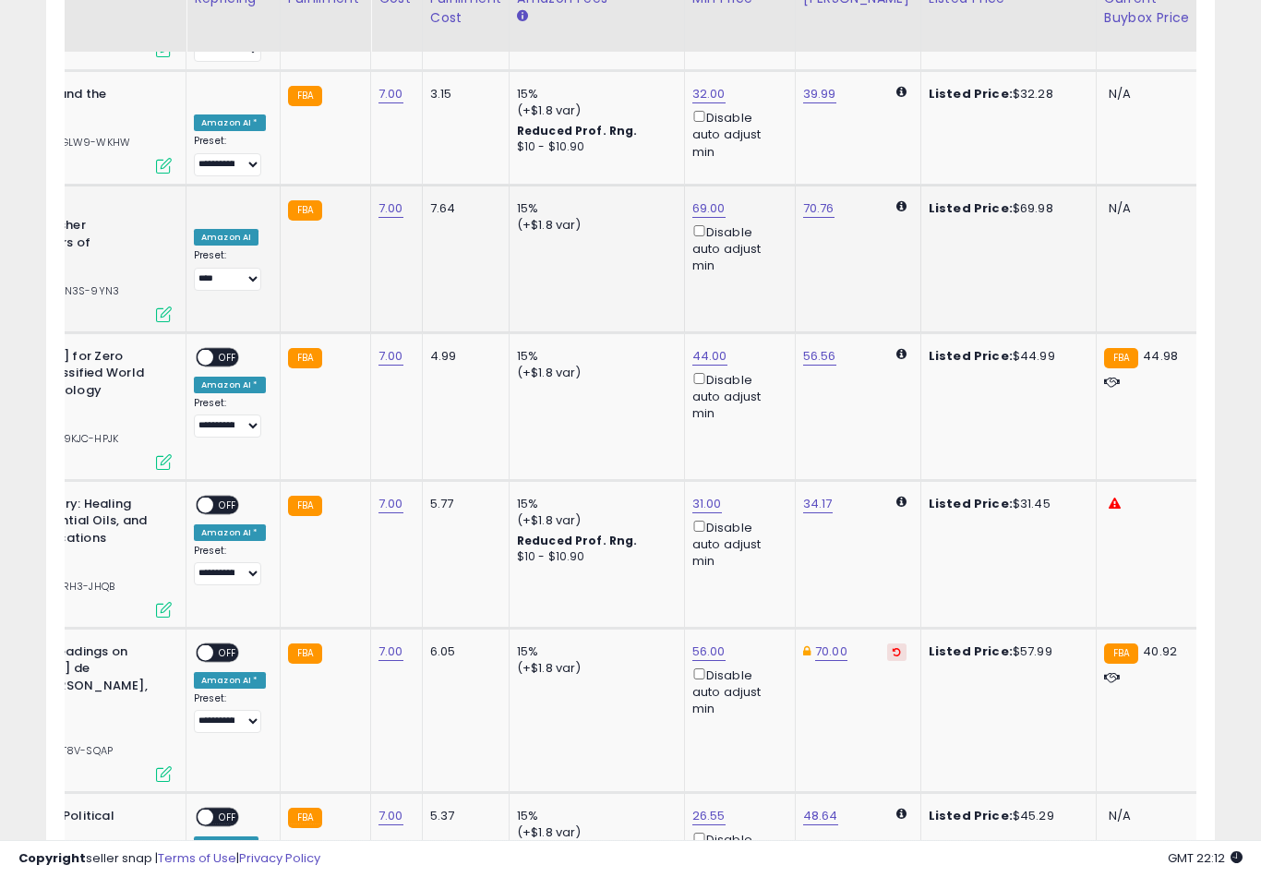
scroll to position [4828, 0]
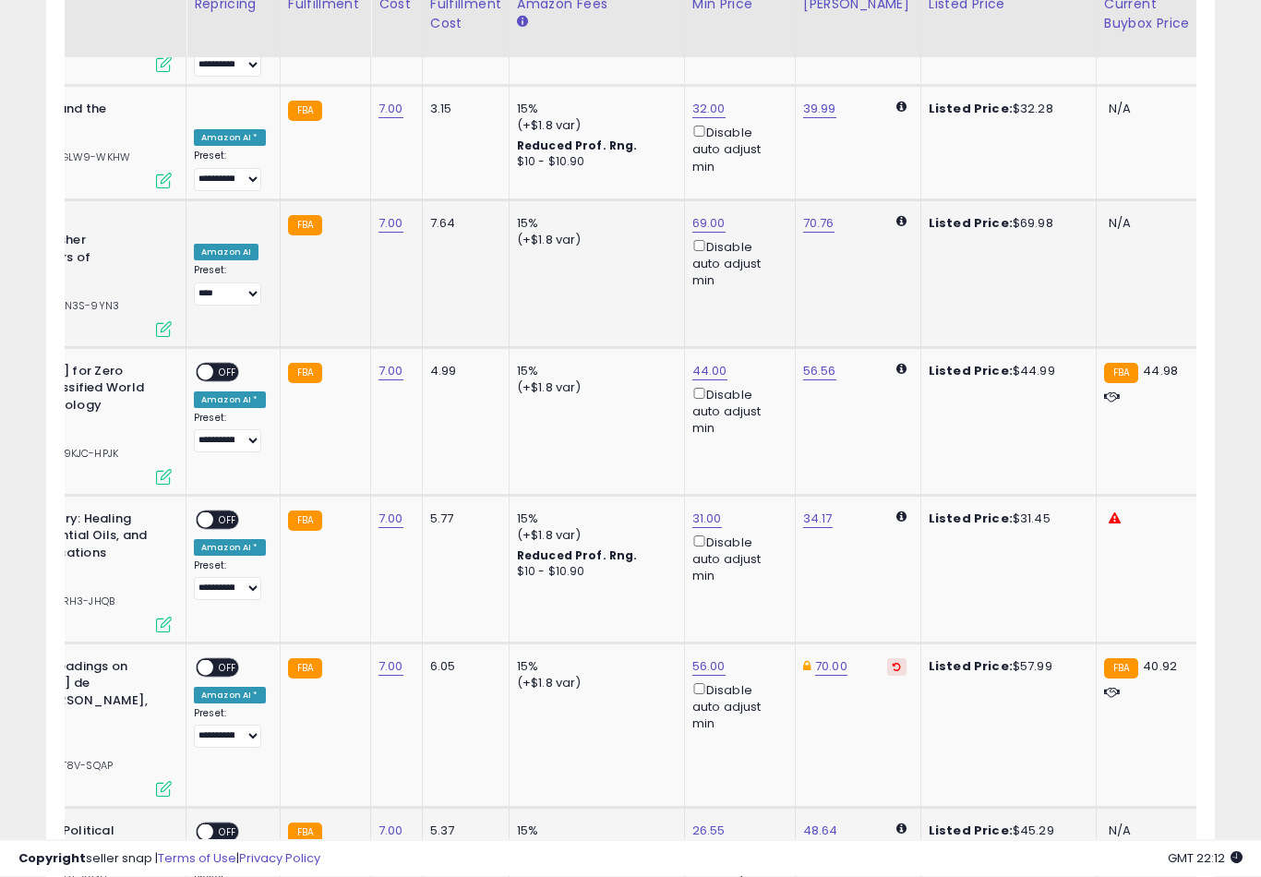
type input "*"
type input "**"
click at [760, 485] on button "submit" at bounding box center [775, 473] width 31 height 28
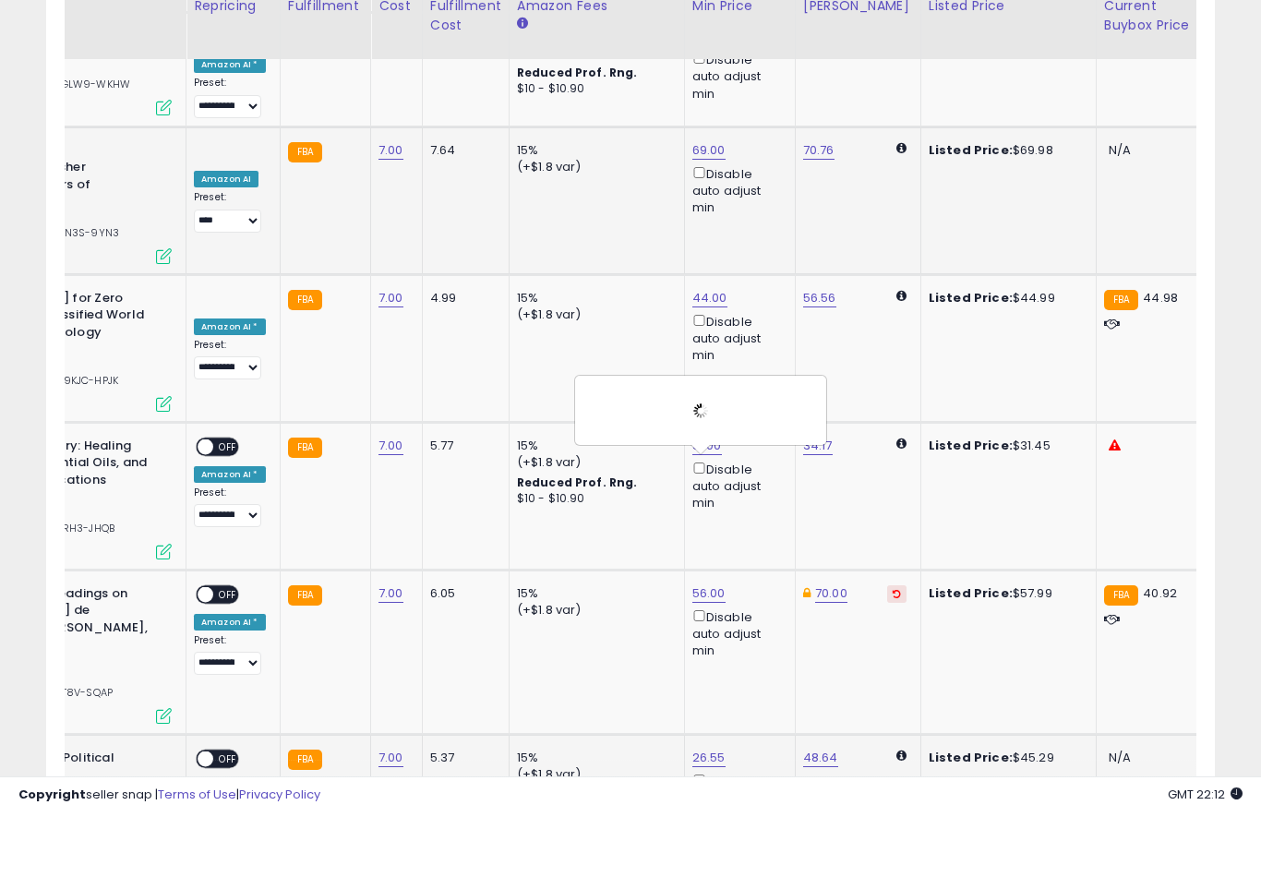
scroll to position [4903, 0]
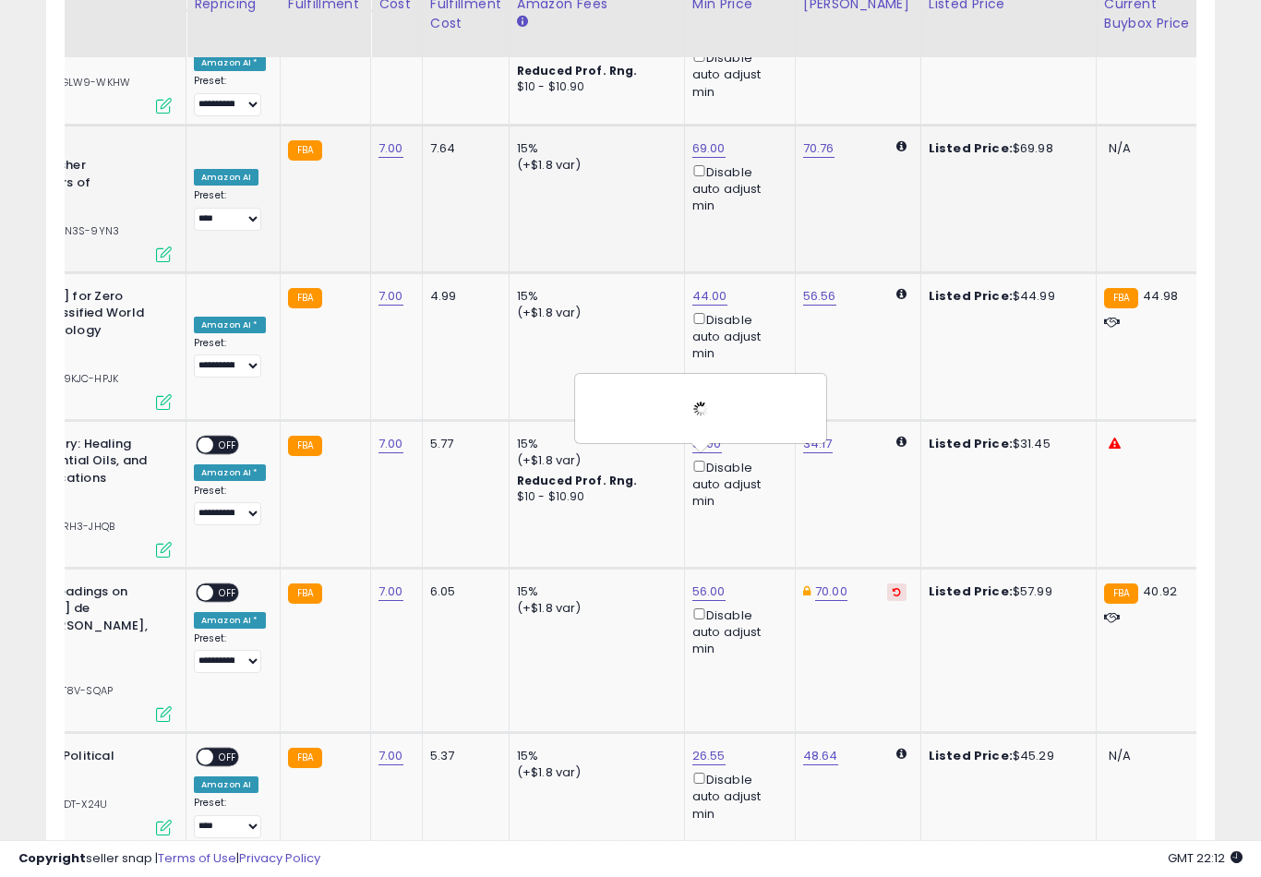
type input "*"
type input "**"
click at [756, 523] on button "submit" at bounding box center [771, 511] width 31 height 28
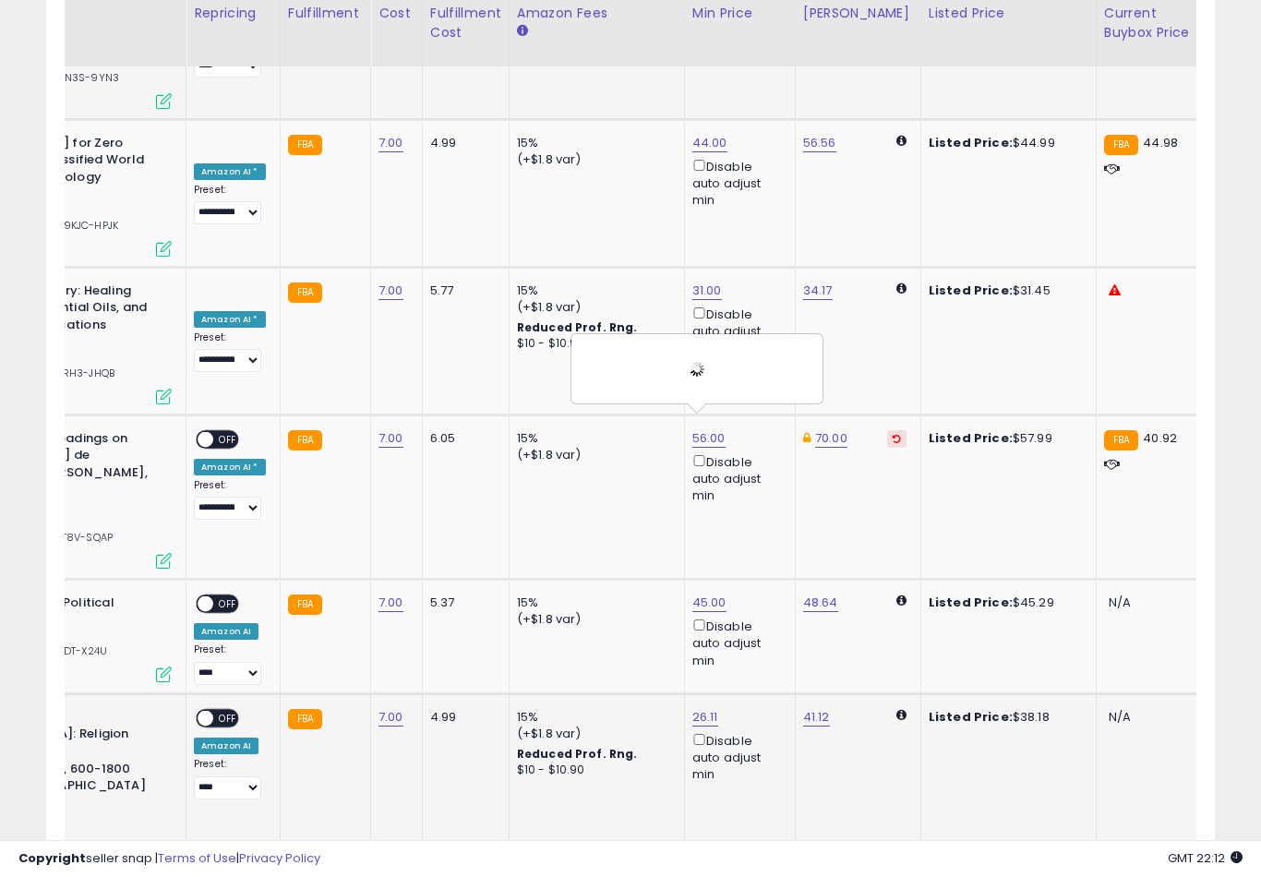
scroll to position [5066, 0]
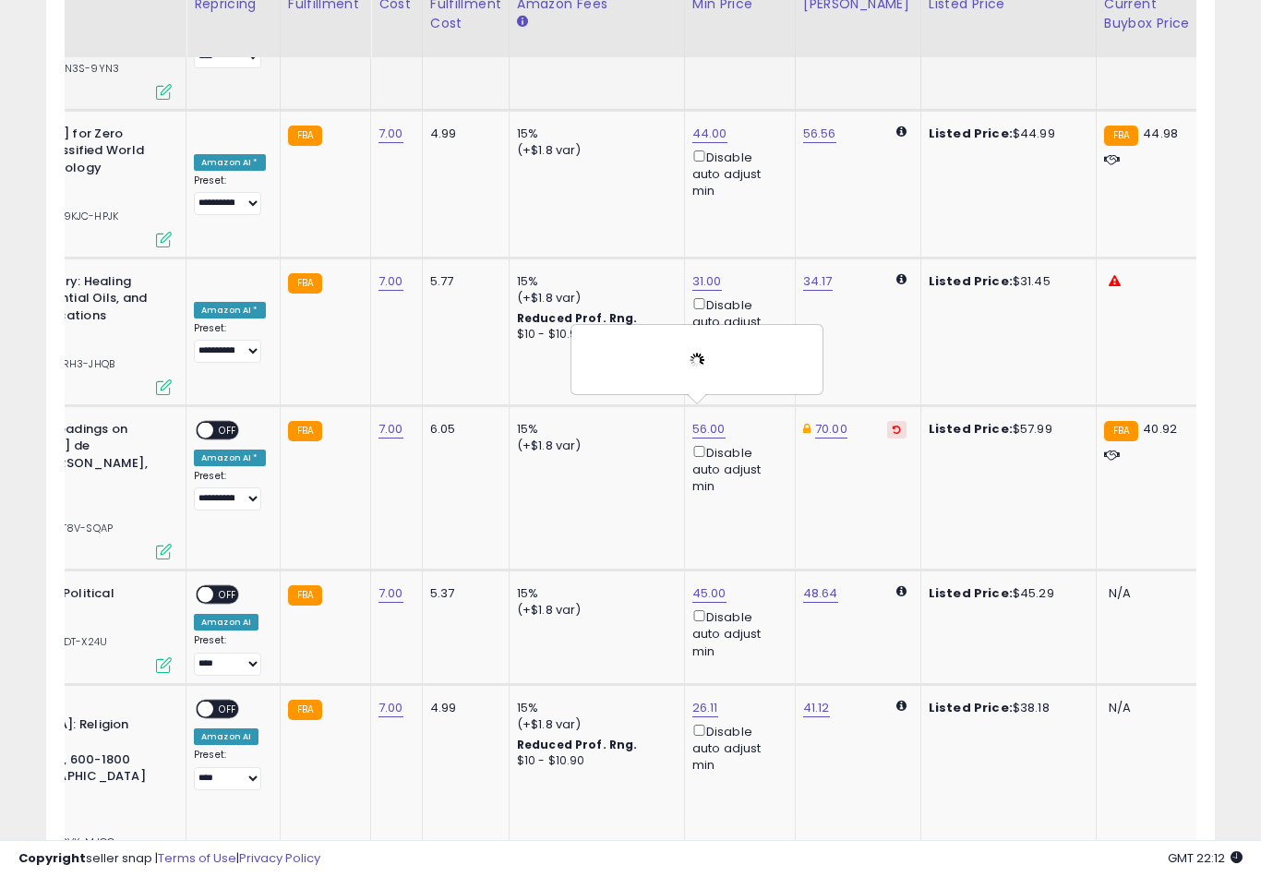
type input "*"
type input "**"
click at [760, 619] on button "submit" at bounding box center [775, 607] width 31 height 28
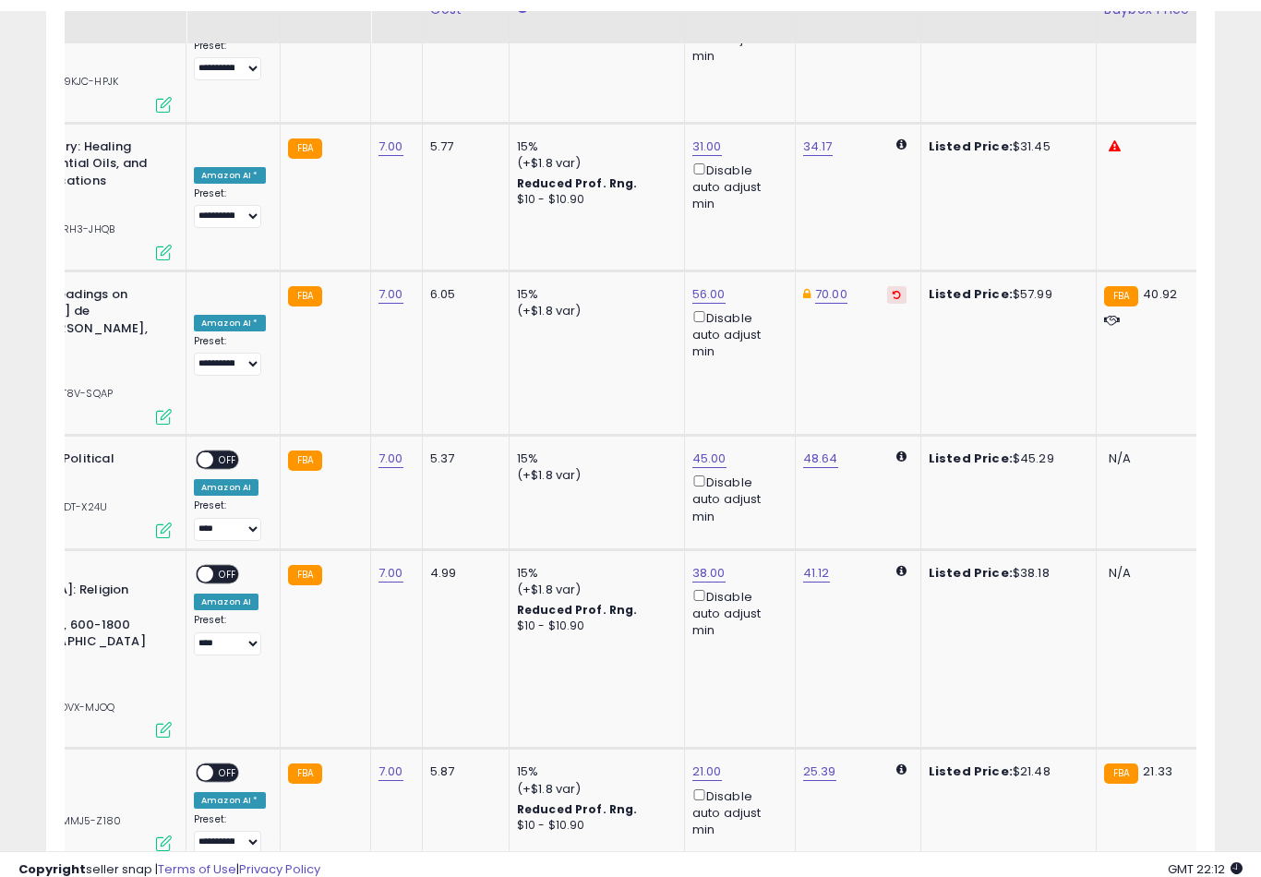
scroll to position [5213, 0]
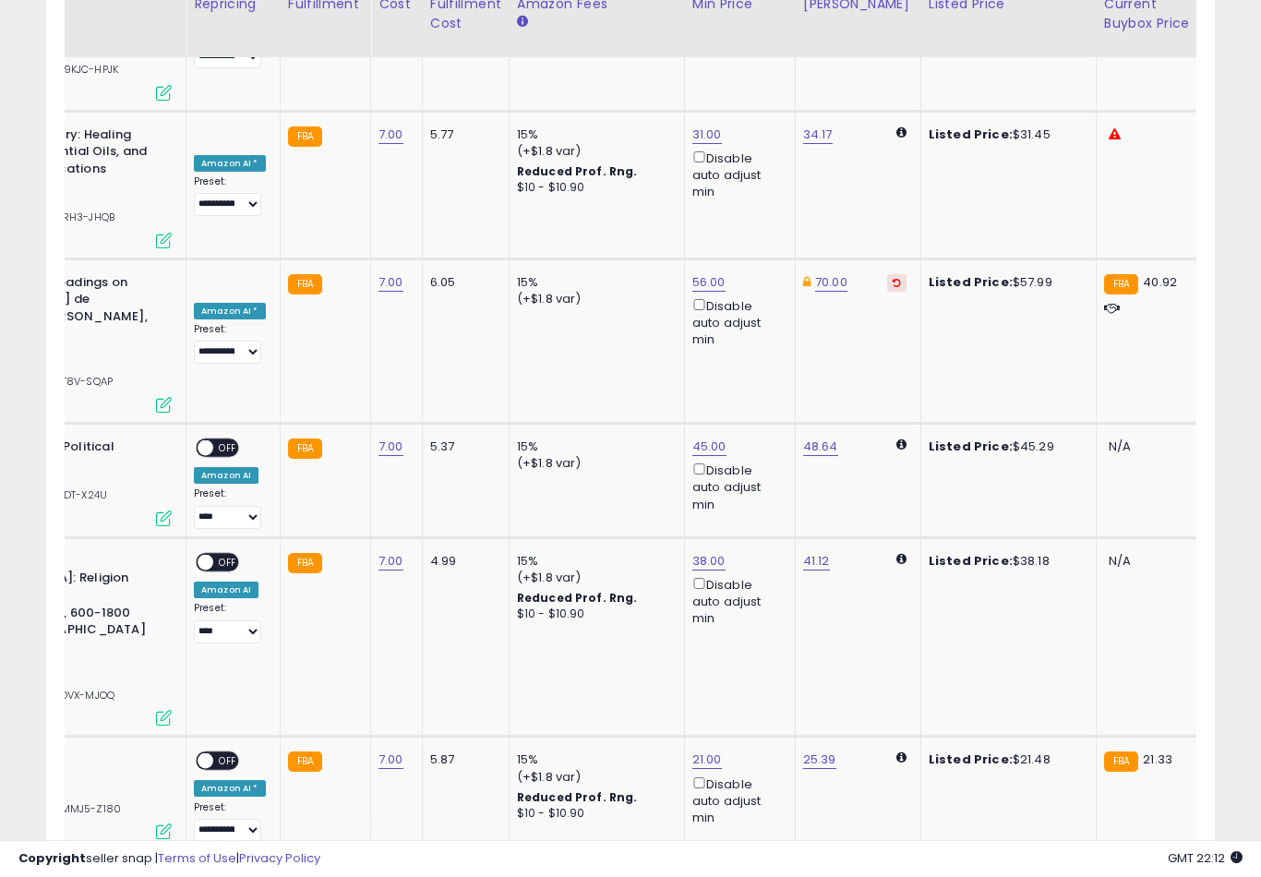
type input "**"
click at [760, 601] on button "submit" at bounding box center [775, 589] width 31 height 28
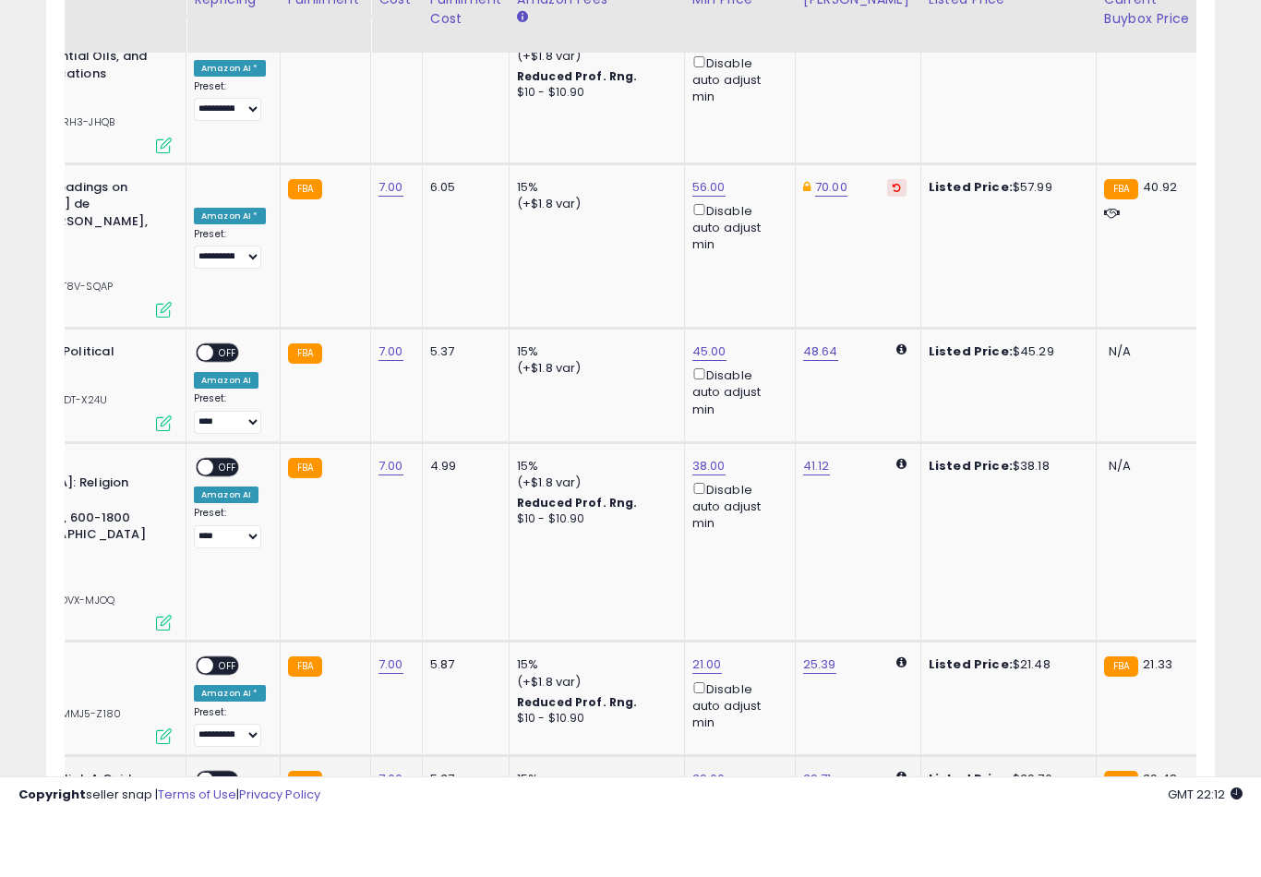
scroll to position [5312, 0]
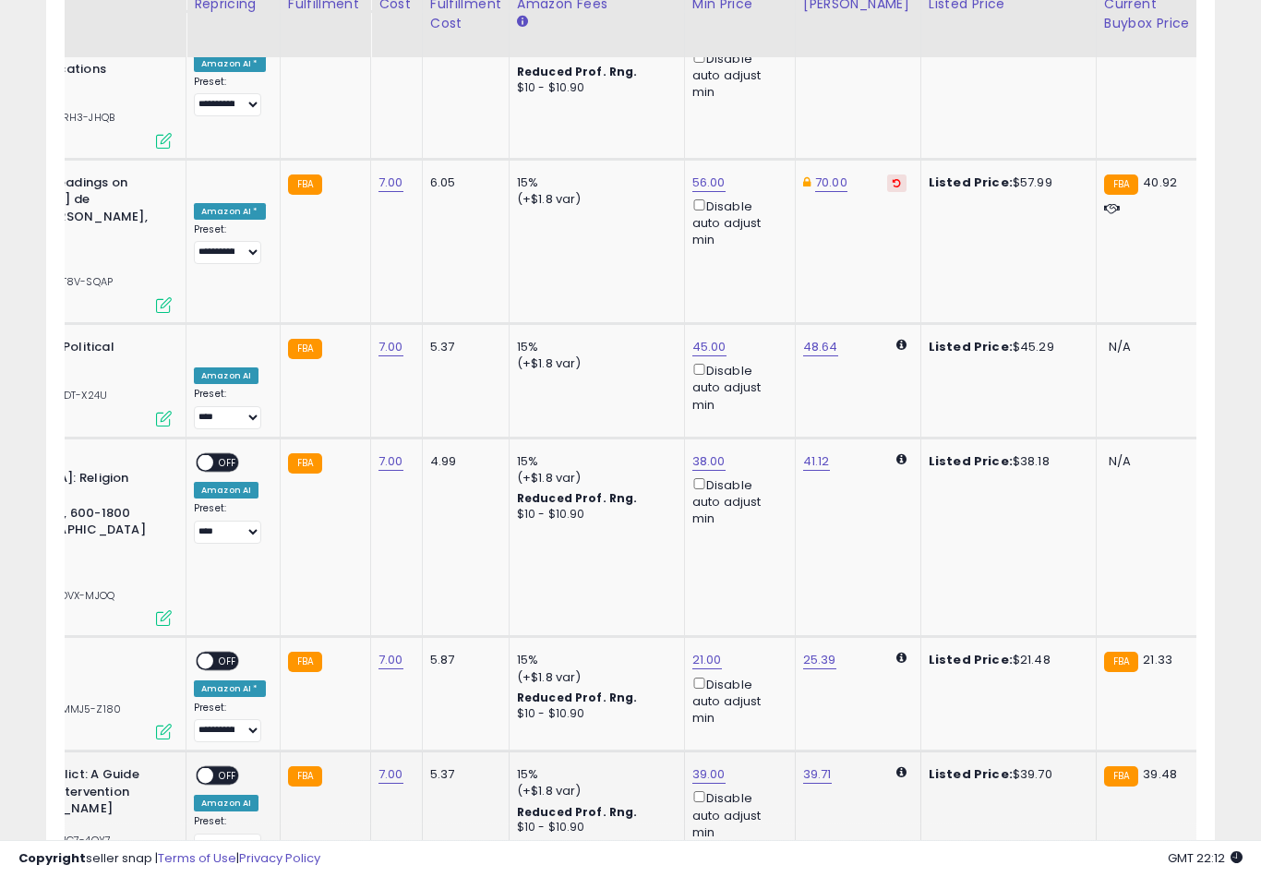
type input "*"
type input "**"
click at [760, 615] on button "submit" at bounding box center [775, 602] width 31 height 28
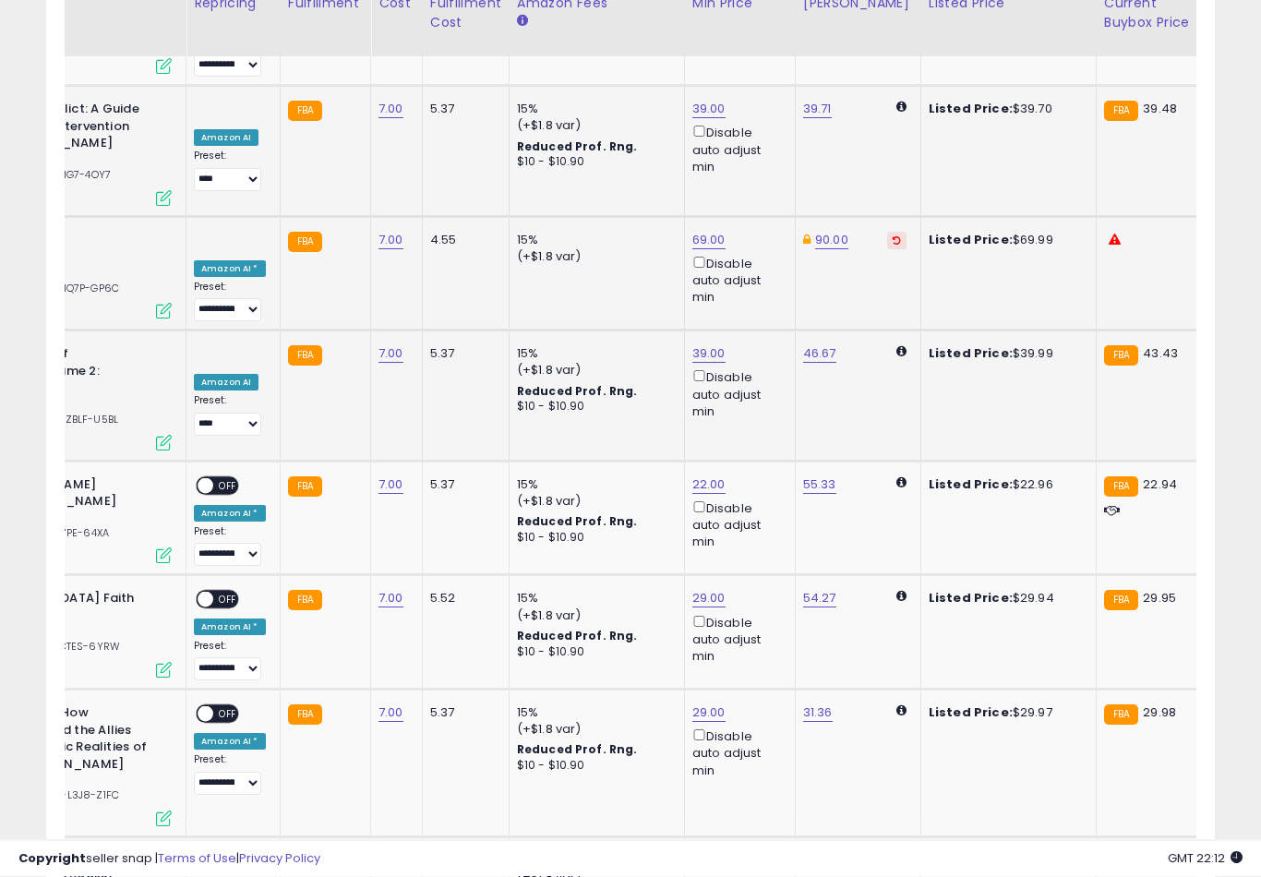
scroll to position [5978, 0]
type input "*"
type input "**"
click at [759, 580] on button "submit" at bounding box center [774, 567] width 31 height 28
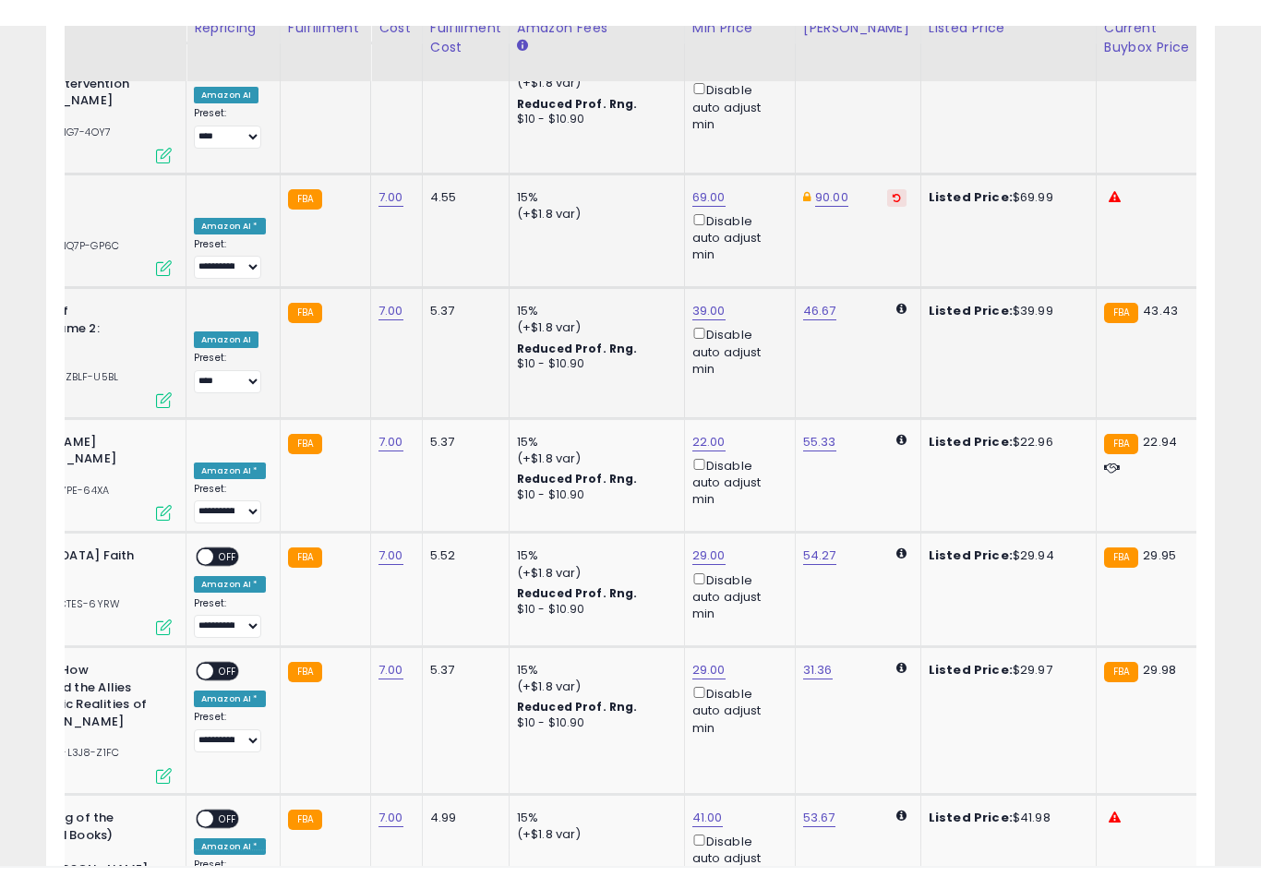
scroll to position [6047, 0]
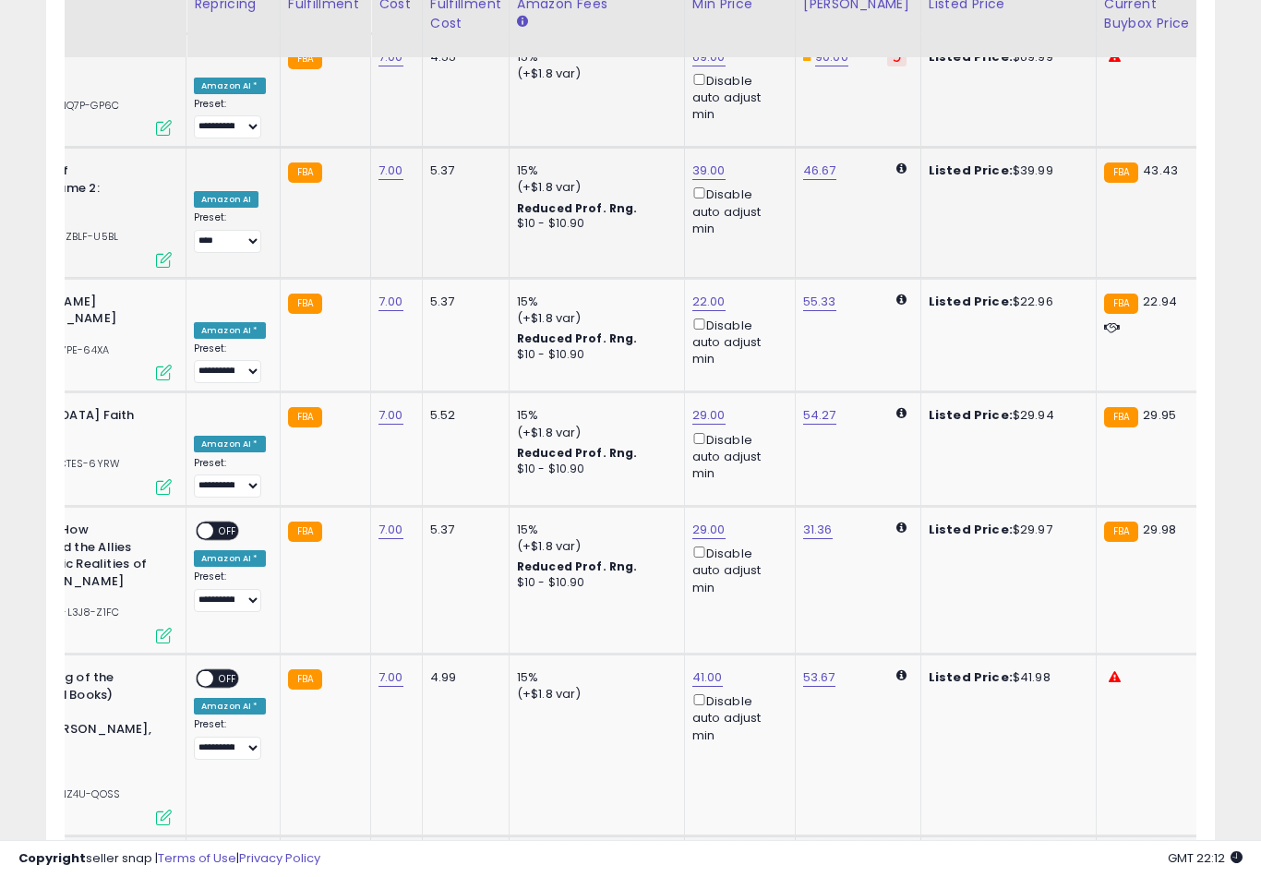
type input "*"
type input "**"
click at [759, 624] on button "submit" at bounding box center [774, 612] width 31 height 28
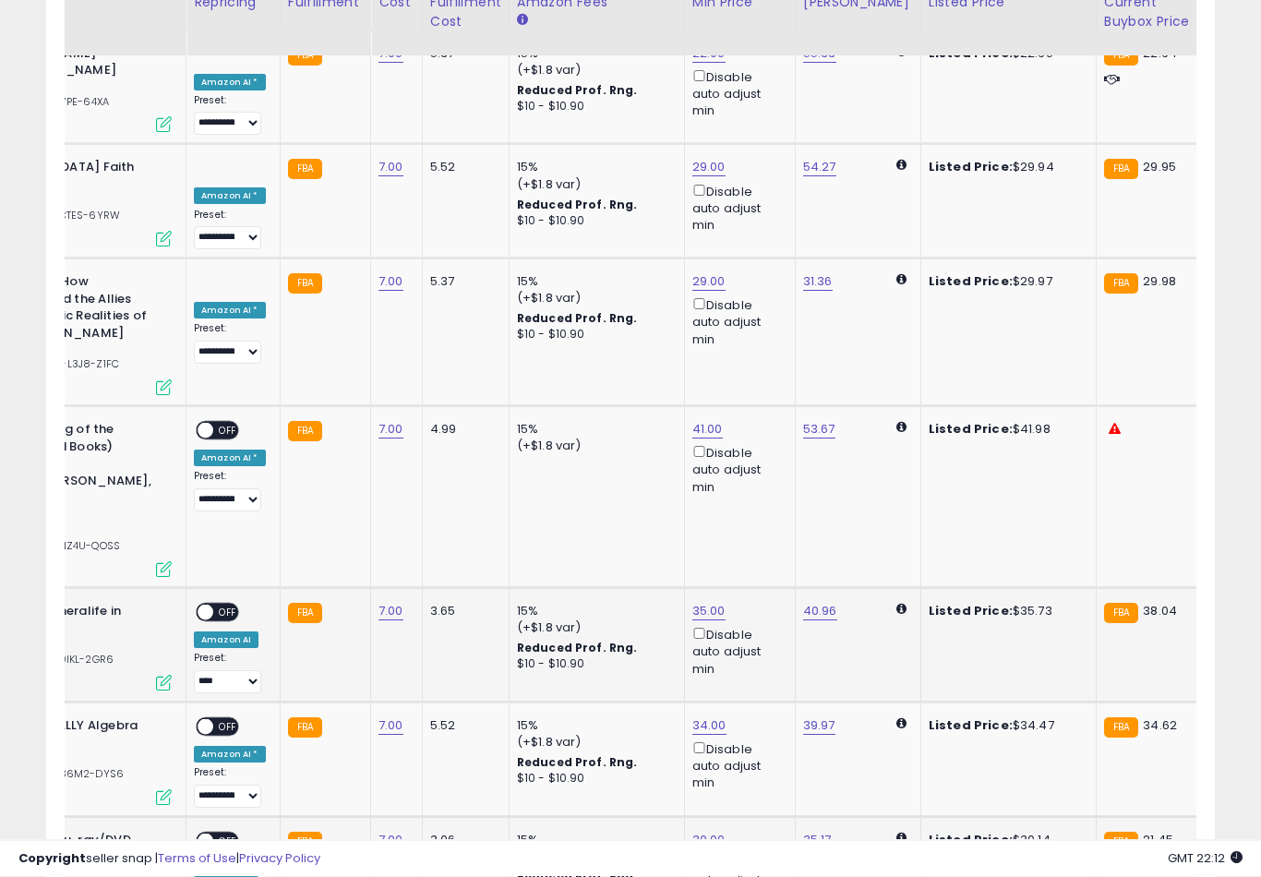
scroll to position [6410, 0]
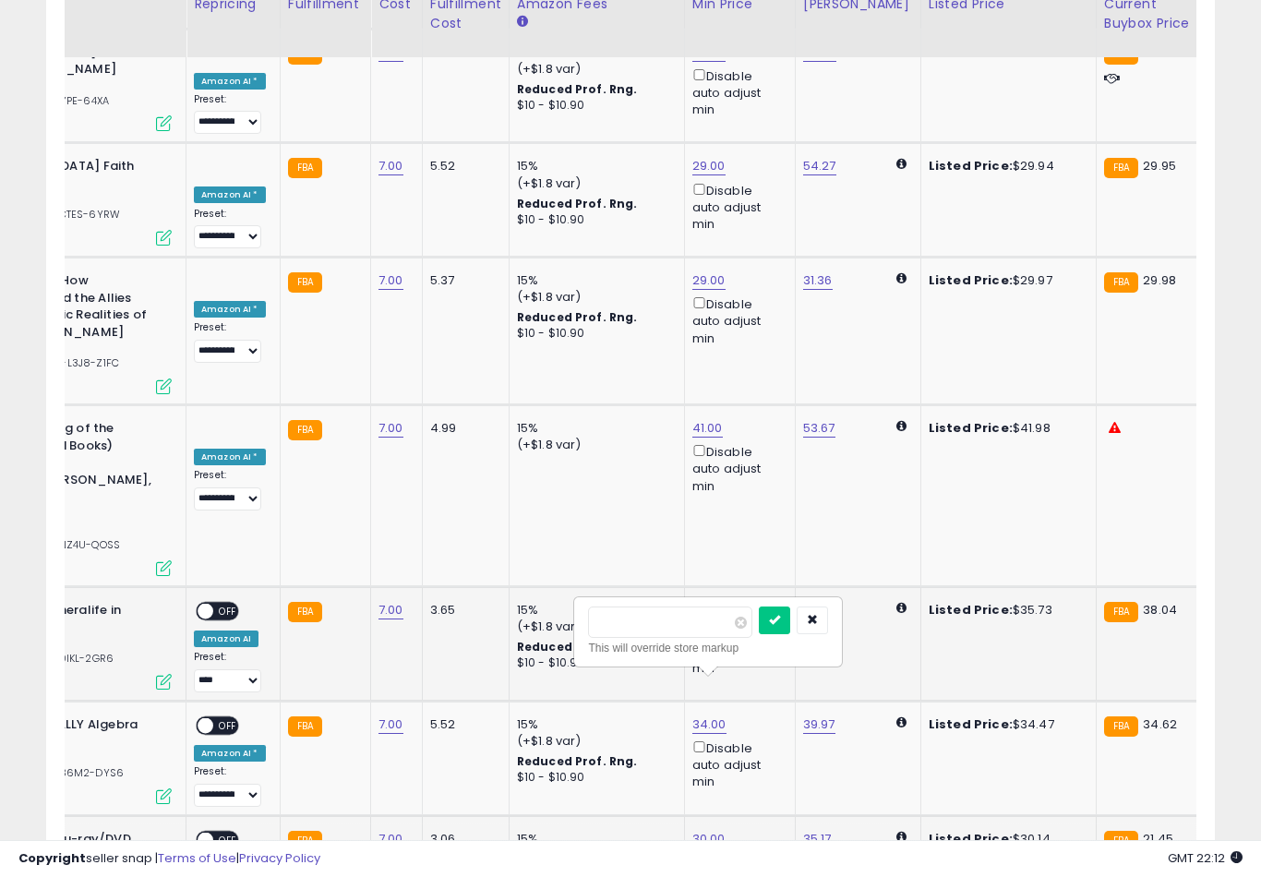
type input "*"
type input "**"
click at [869, 633] on button "submit" at bounding box center [884, 620] width 31 height 28
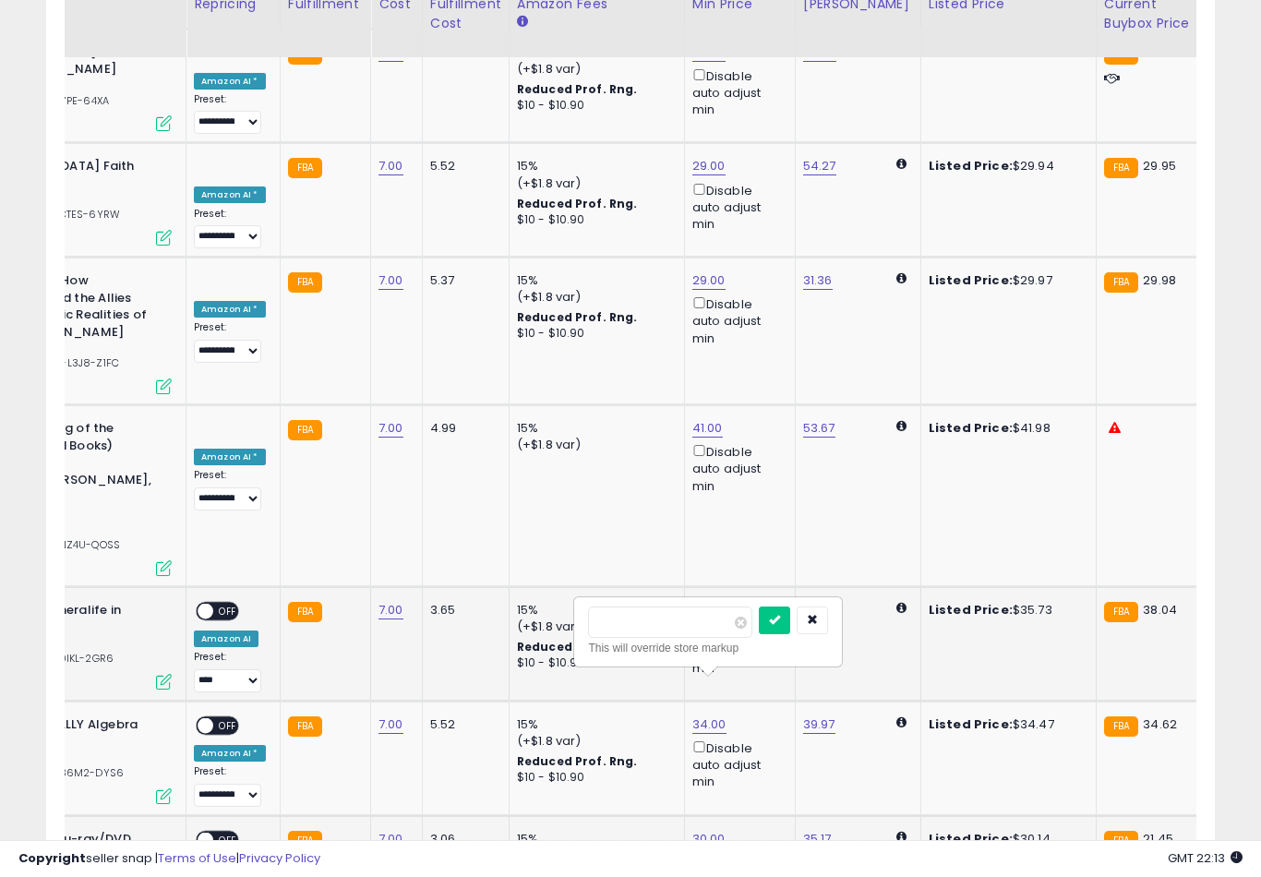
type input "*"
type input "**"
click at [759, 633] on button "submit" at bounding box center [774, 620] width 31 height 28
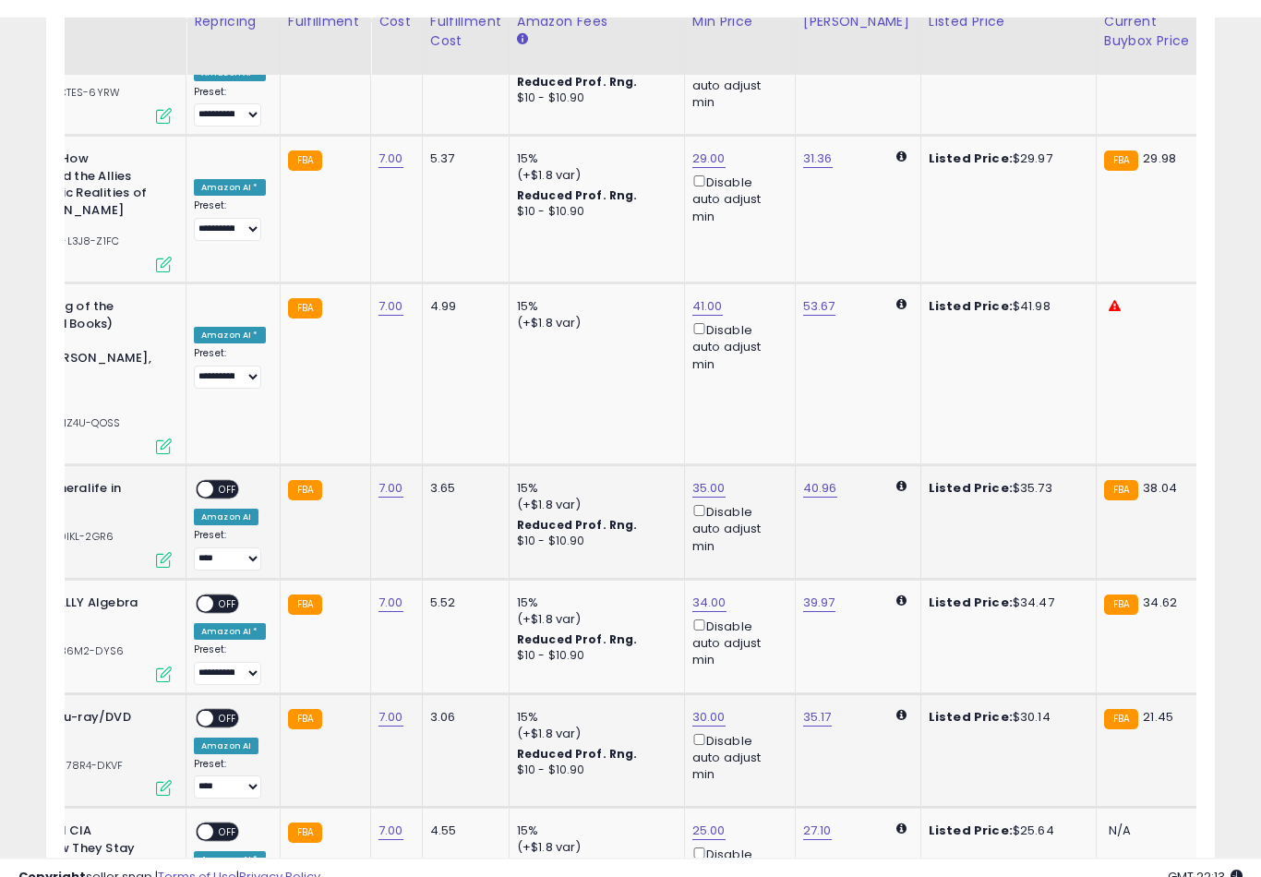
scroll to position [6550, 0]
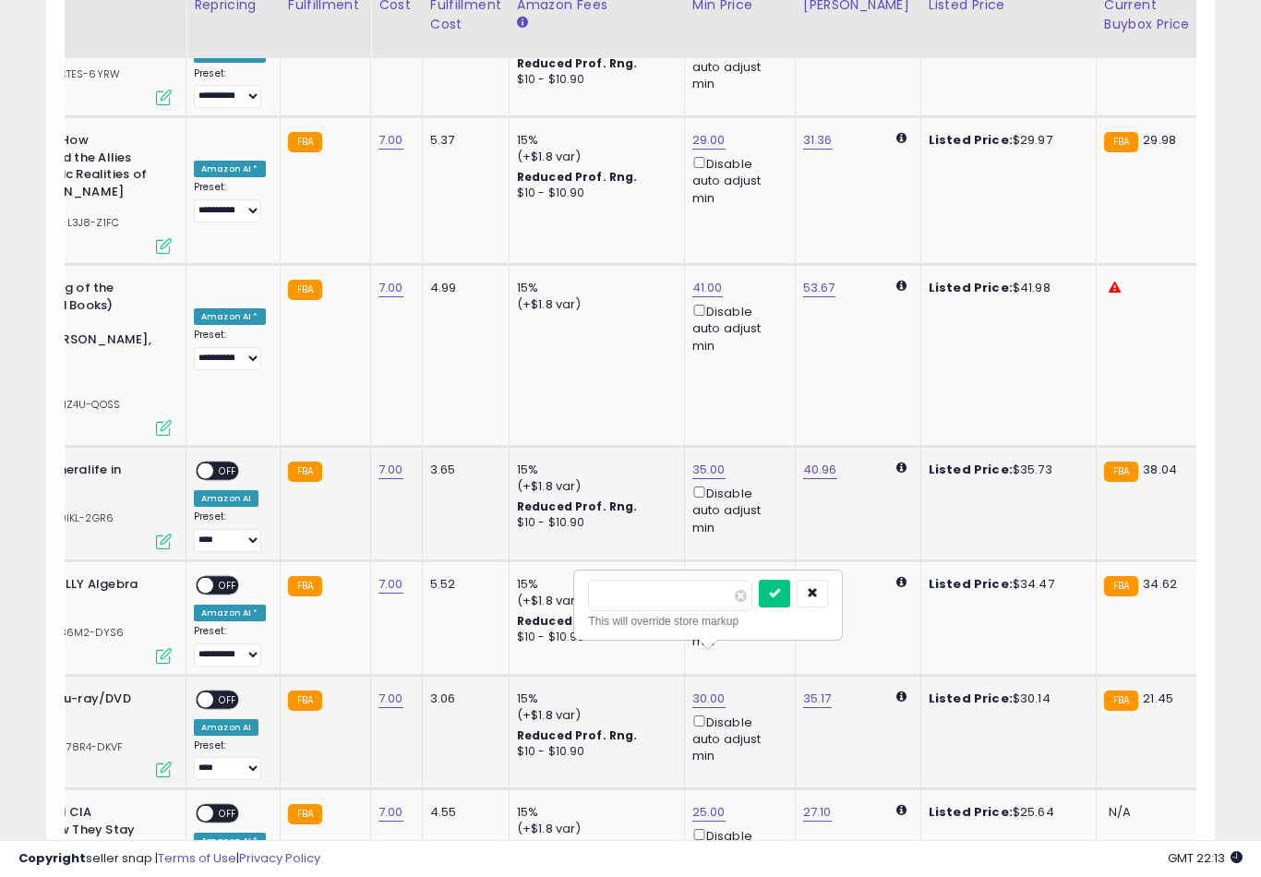
type input "*"
type input "**"
click at [759, 605] on button "submit" at bounding box center [774, 594] width 31 height 28
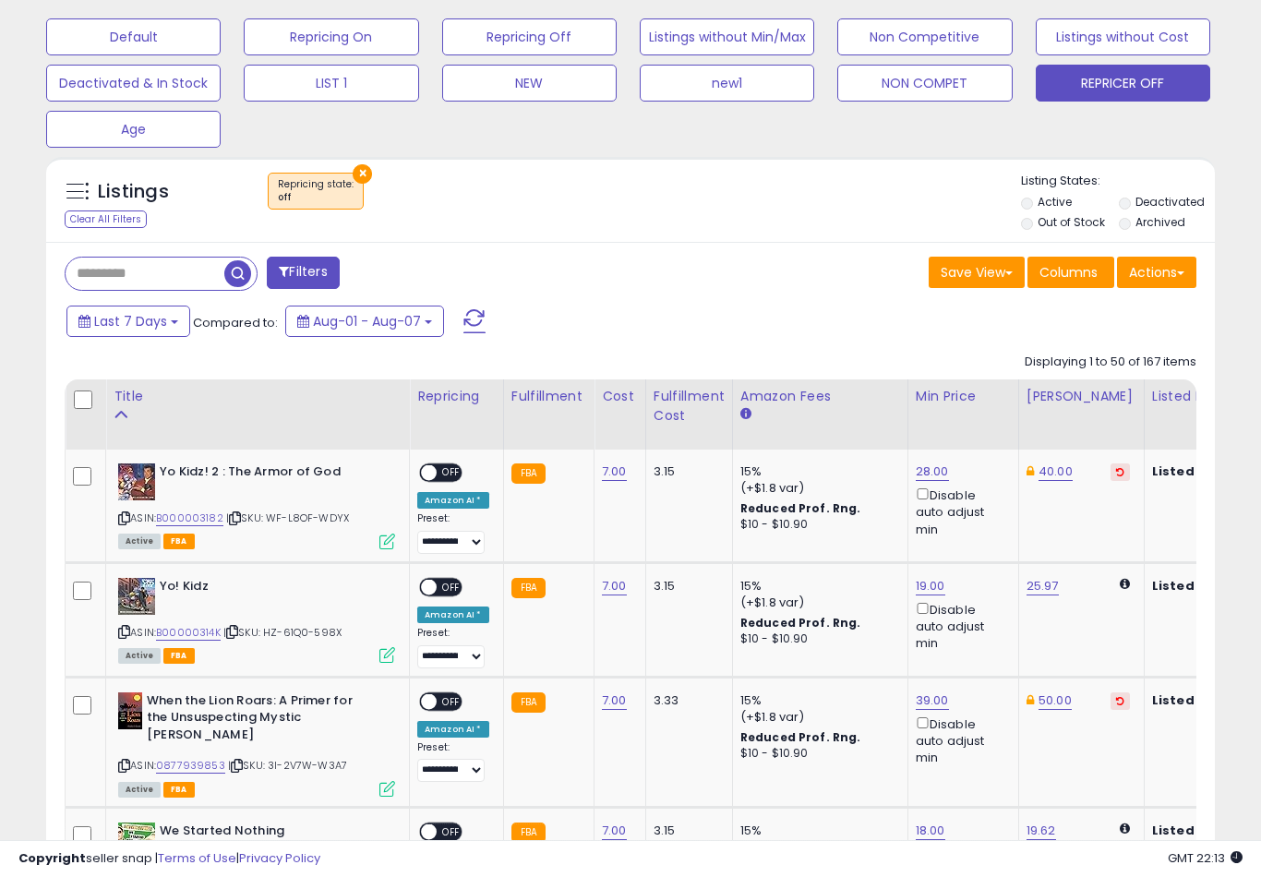
scroll to position [0, 0]
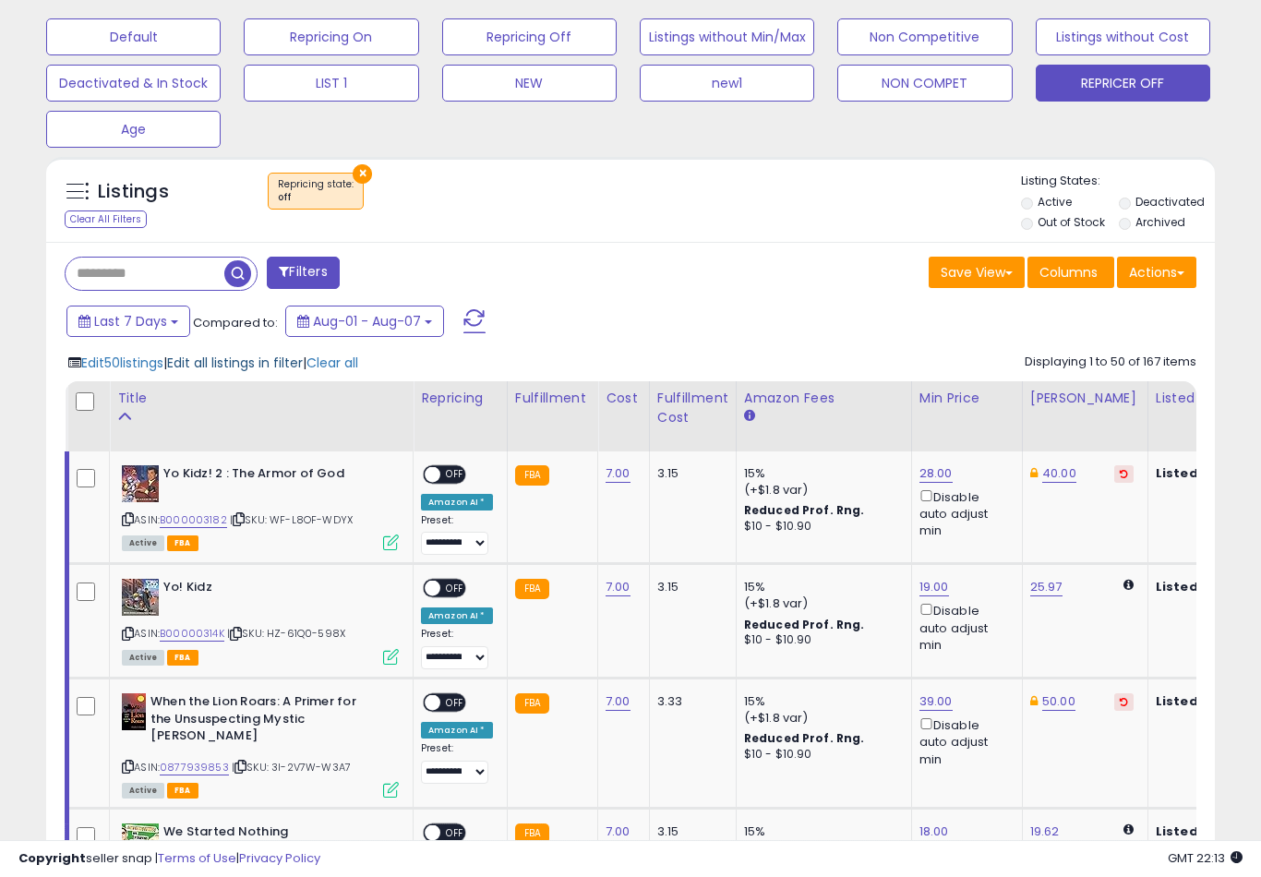
click at [245, 372] on span "Edit all listings in filter" at bounding box center [235, 362] width 136 height 18
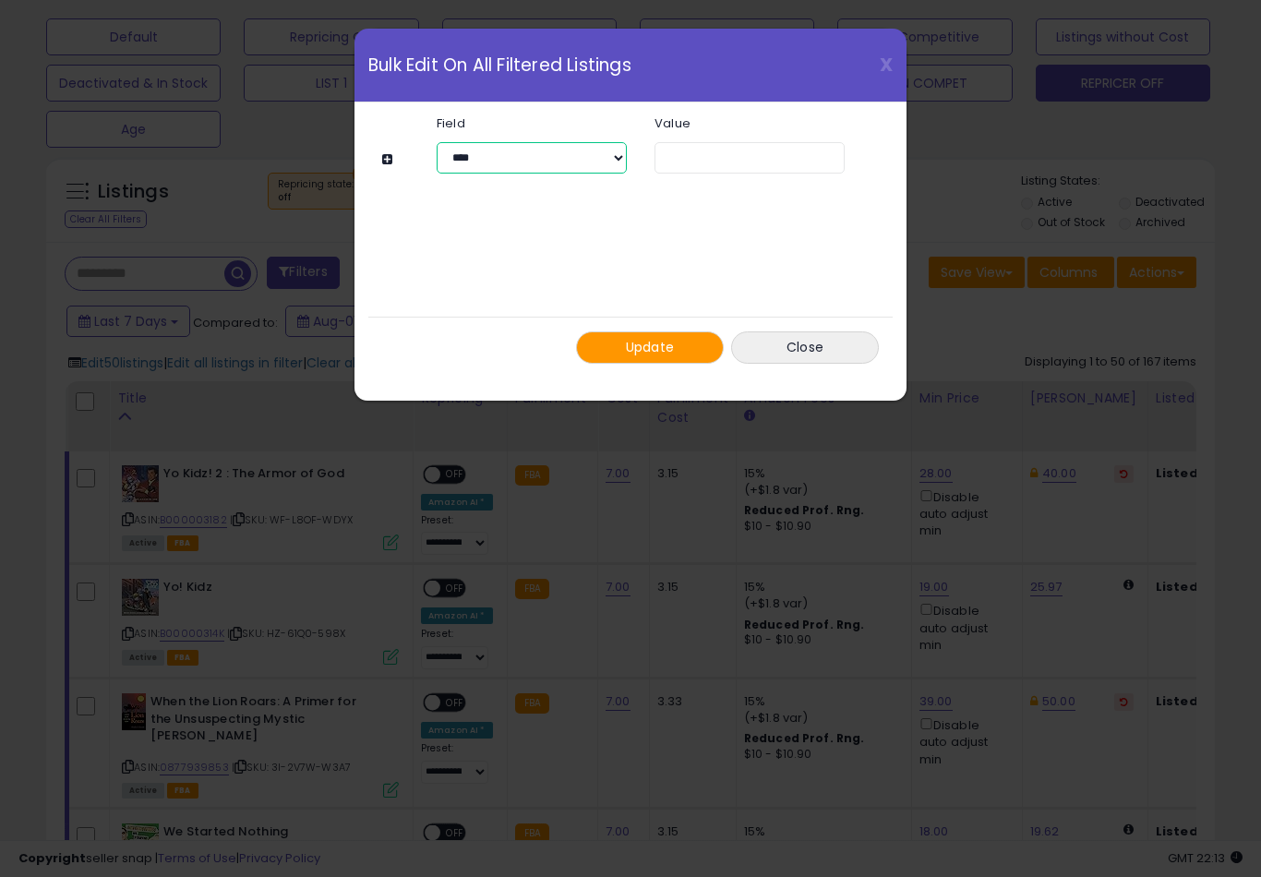
click at [567, 165] on select "**********" at bounding box center [532, 157] width 190 height 31
select select "**********"
click at [839, 150] on select "**********" at bounding box center [749, 157] width 190 height 31
select select "*****"
click at [665, 347] on span "Update" at bounding box center [650, 347] width 49 height 18
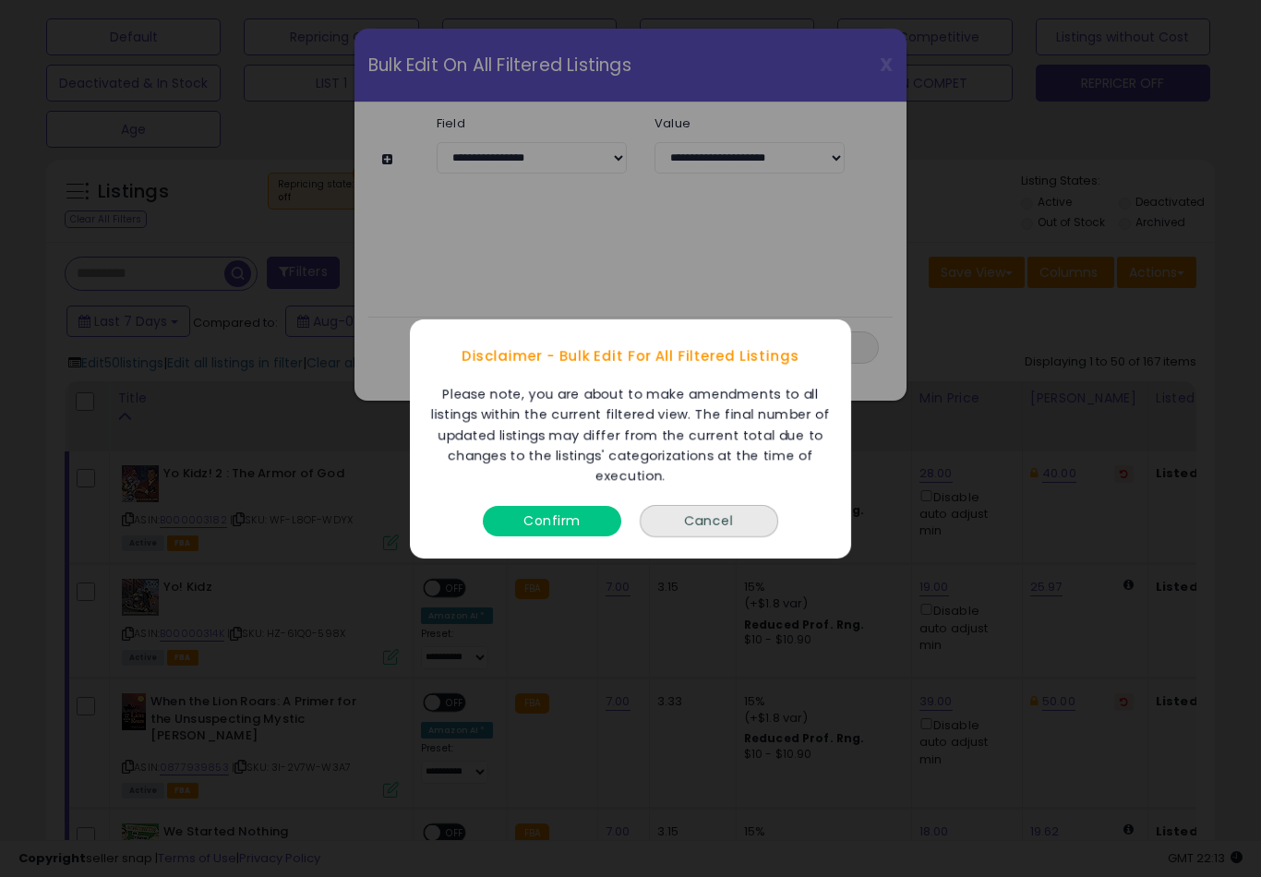
click at [568, 535] on button "Confirm" at bounding box center [552, 520] width 138 height 30
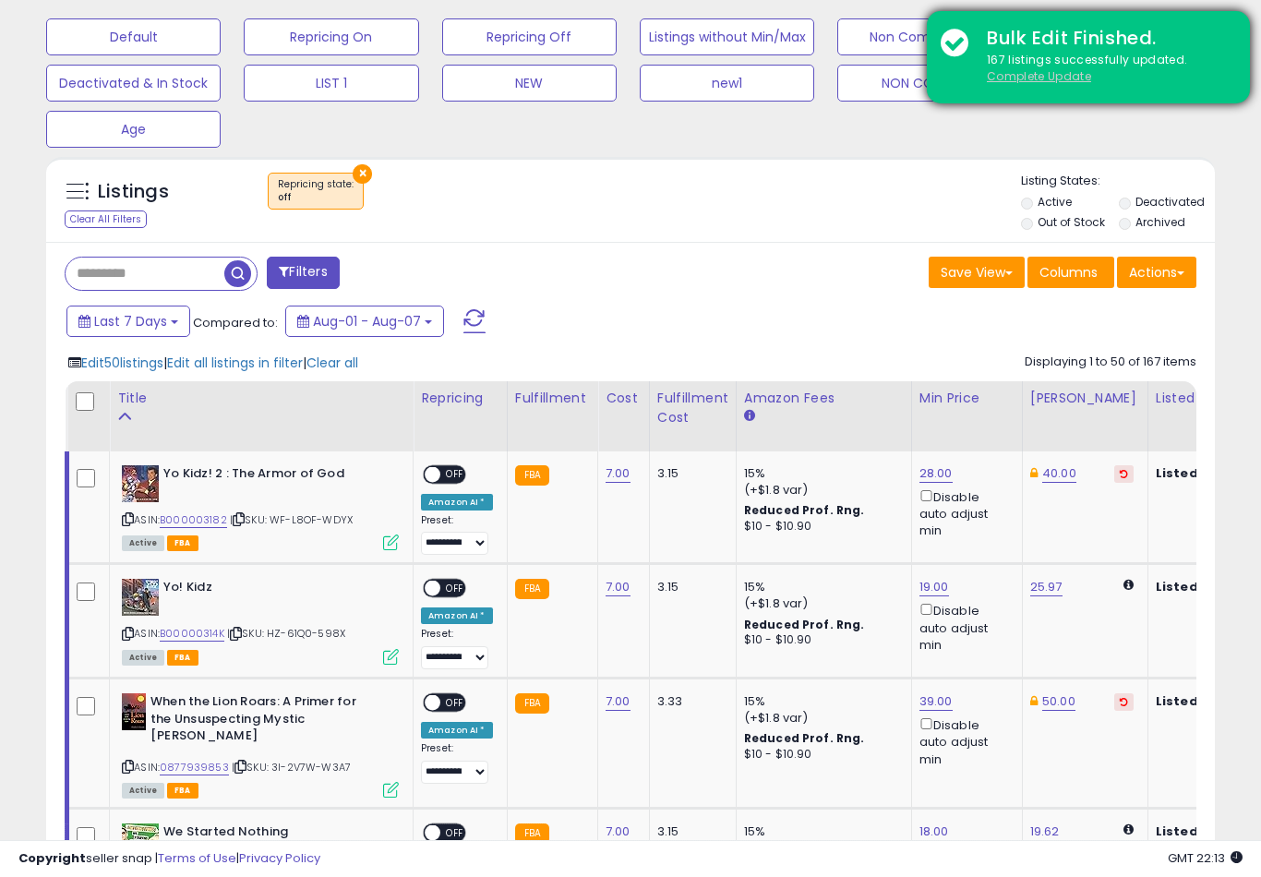
click at [1047, 83] on u "Complete Update" at bounding box center [1039, 76] width 104 height 16
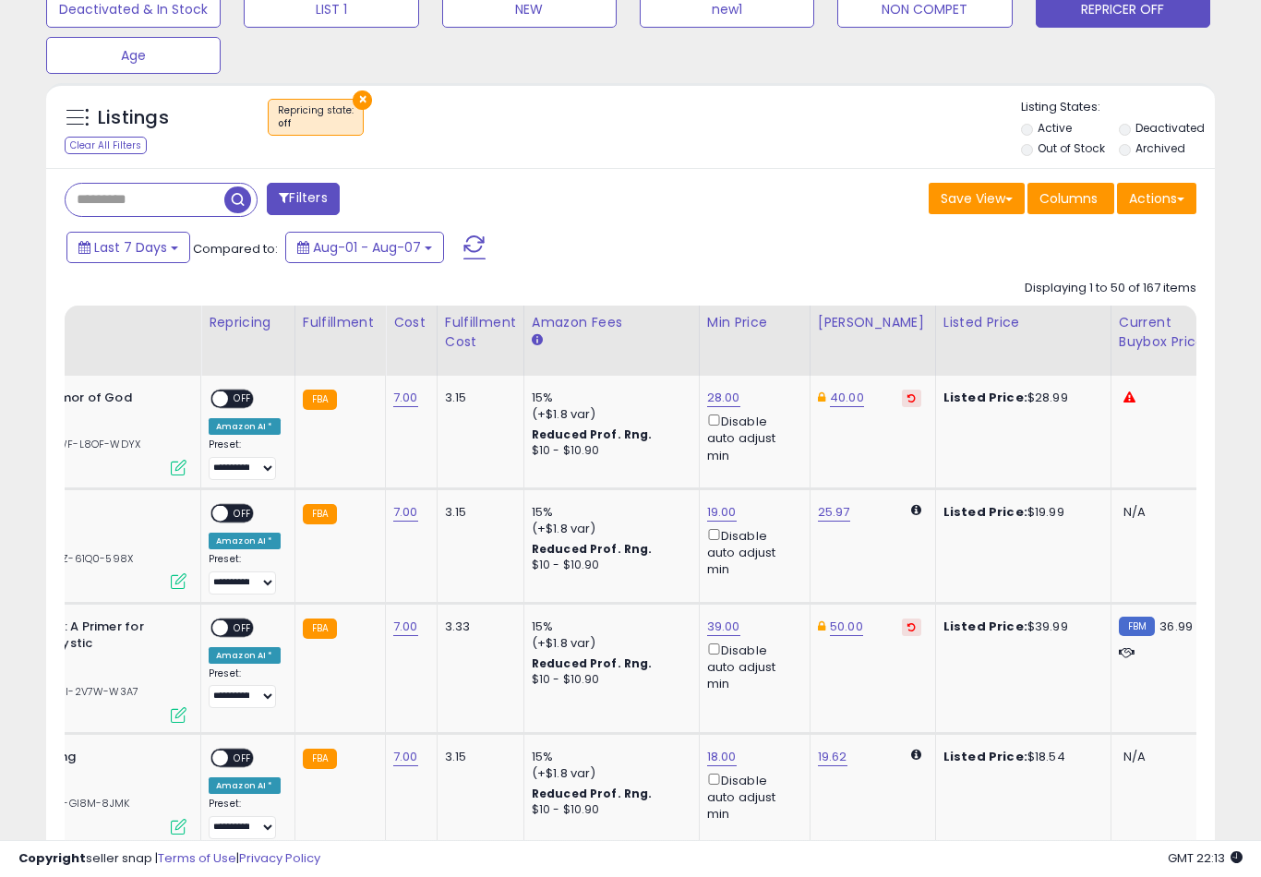
scroll to position [0, 100]
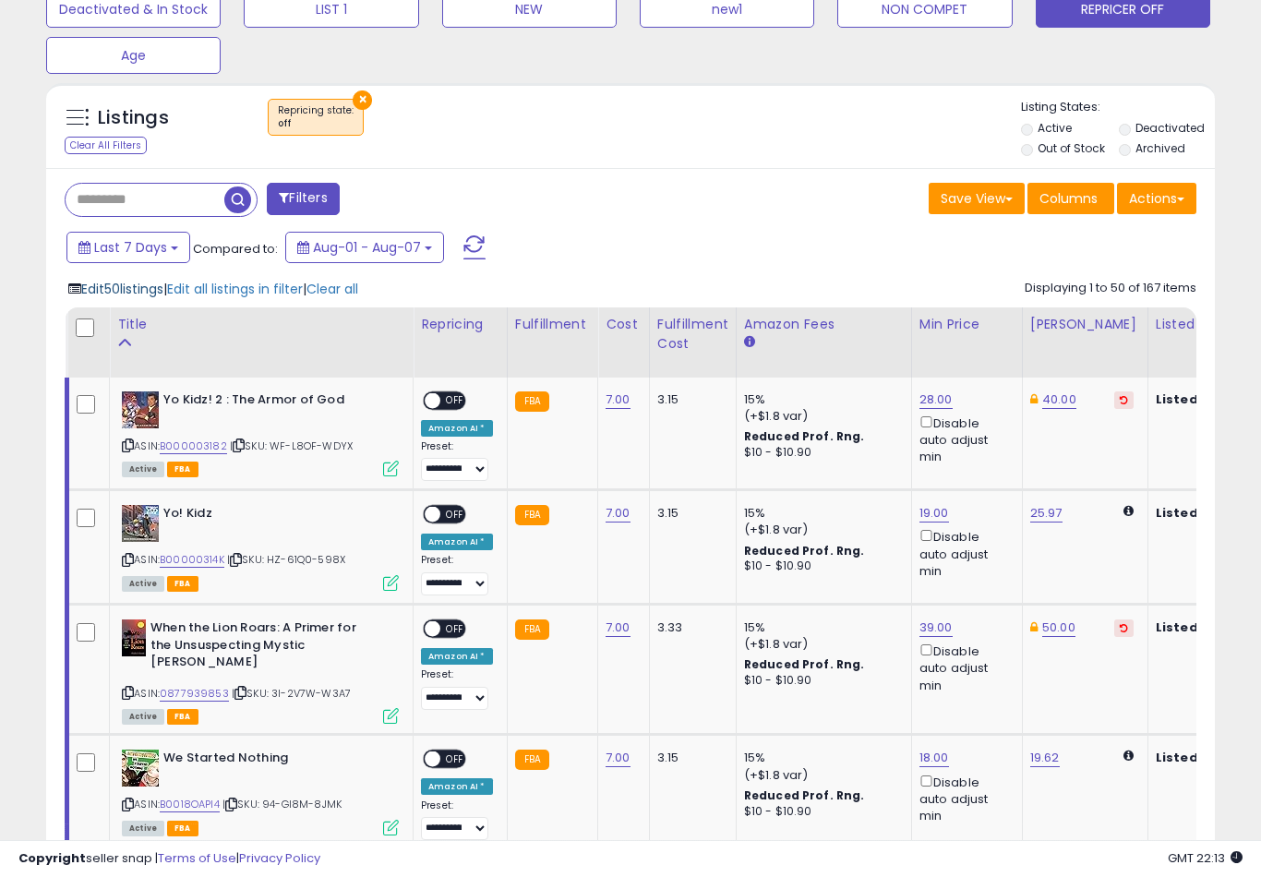
click at [119, 298] on span "Edit 50 listings" at bounding box center [122, 289] width 82 height 18
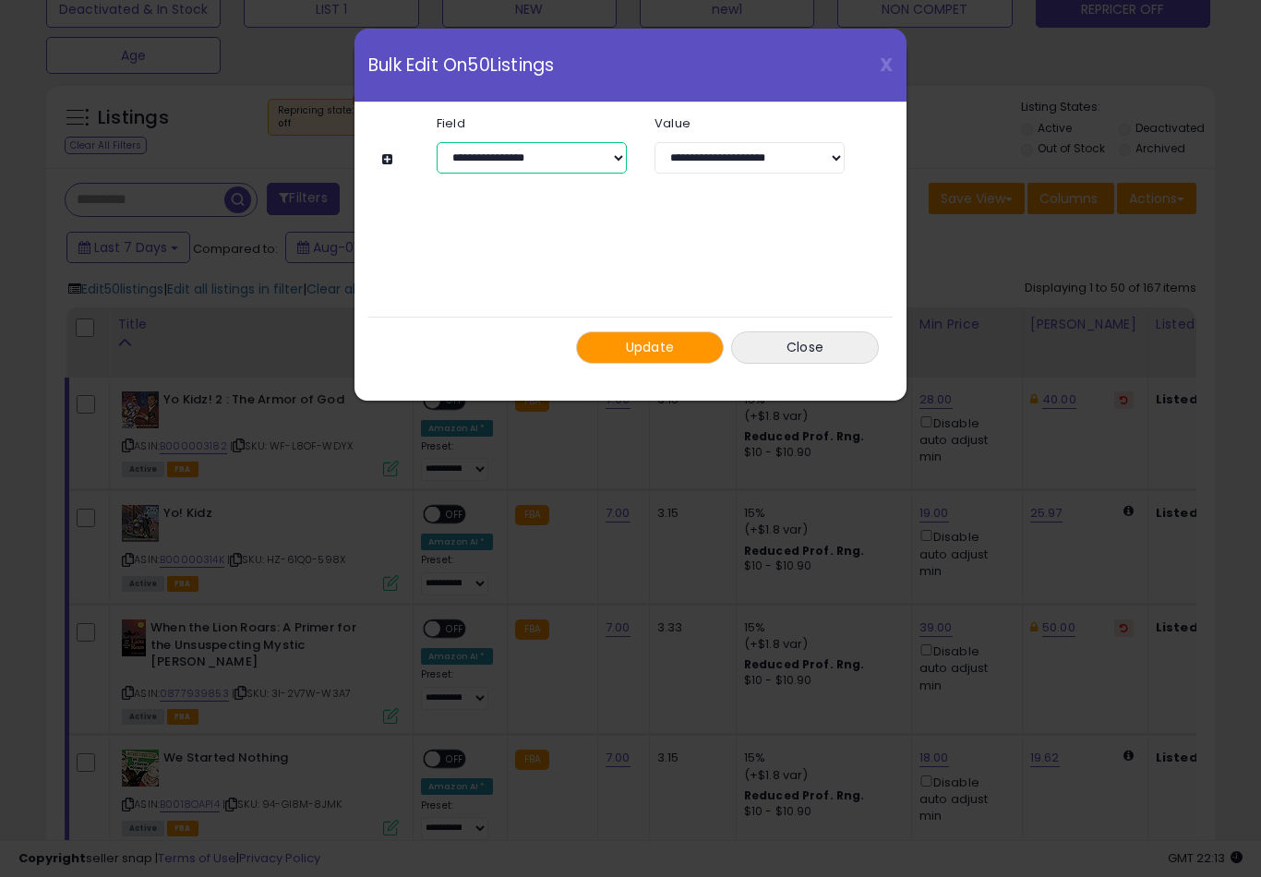
click at [565, 159] on select "**********" at bounding box center [532, 157] width 190 height 31
select select "*********"
click at [682, 344] on button "Update" at bounding box center [650, 347] width 148 height 32
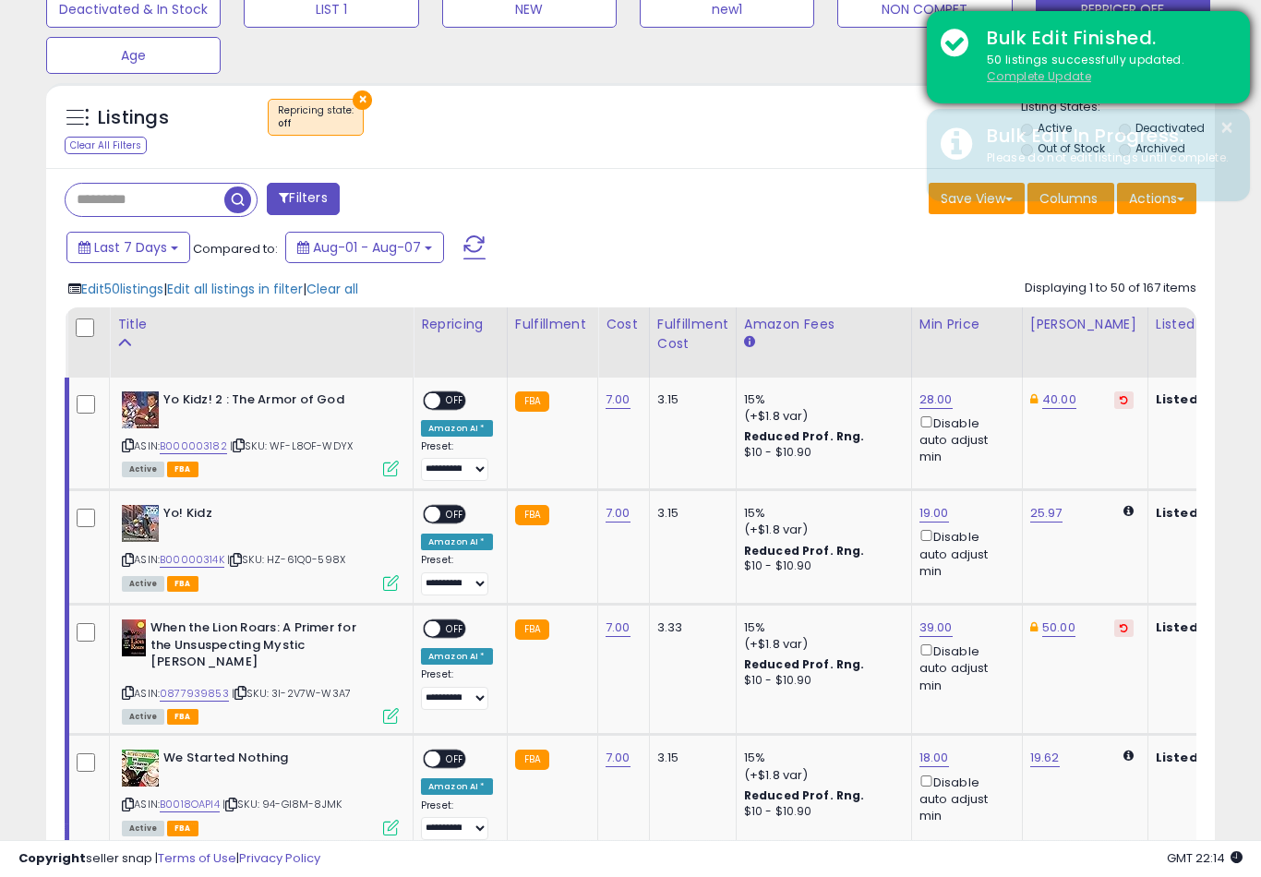
click at [1045, 82] on u "Complete Update" at bounding box center [1039, 76] width 104 height 16
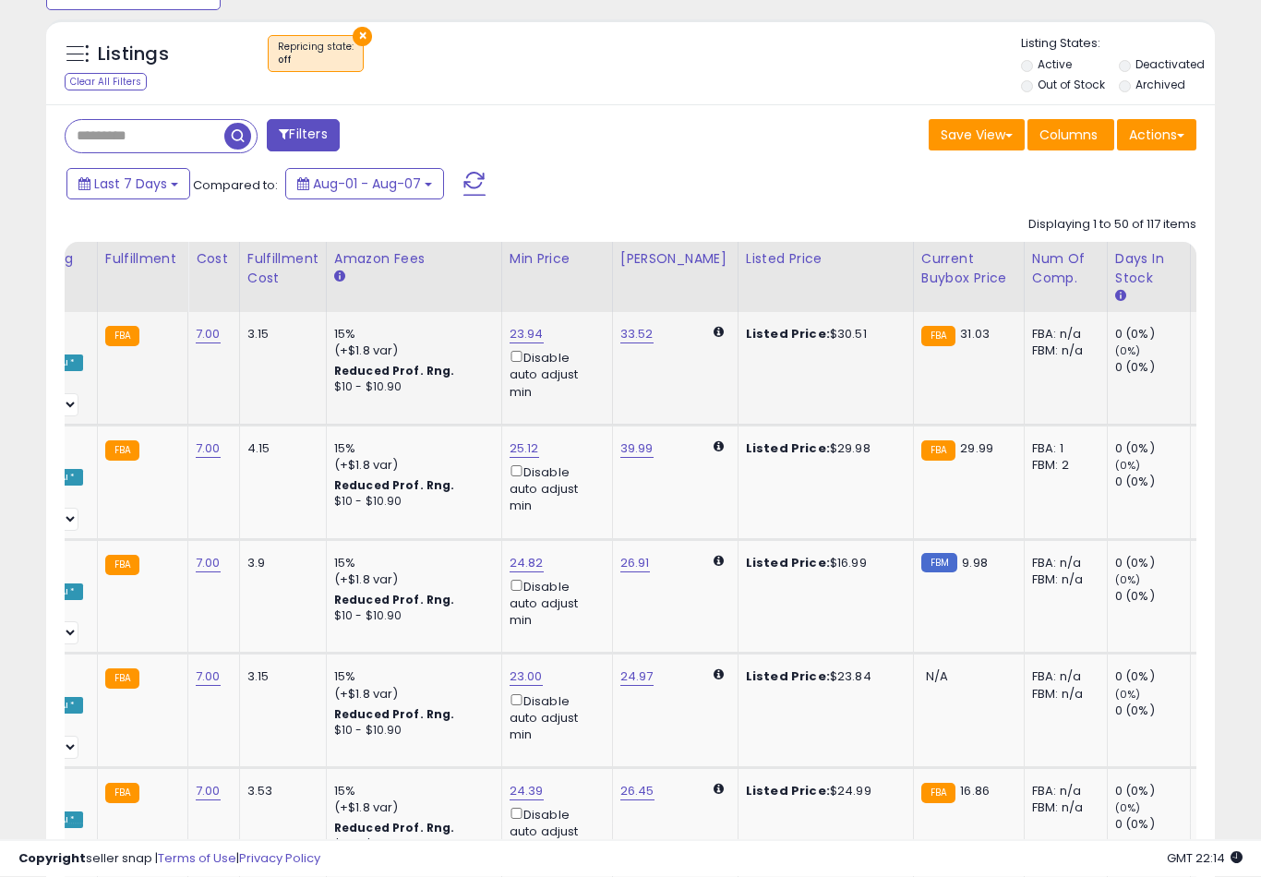
click at [532, 344] on link "23.94" at bounding box center [526, 335] width 34 height 18
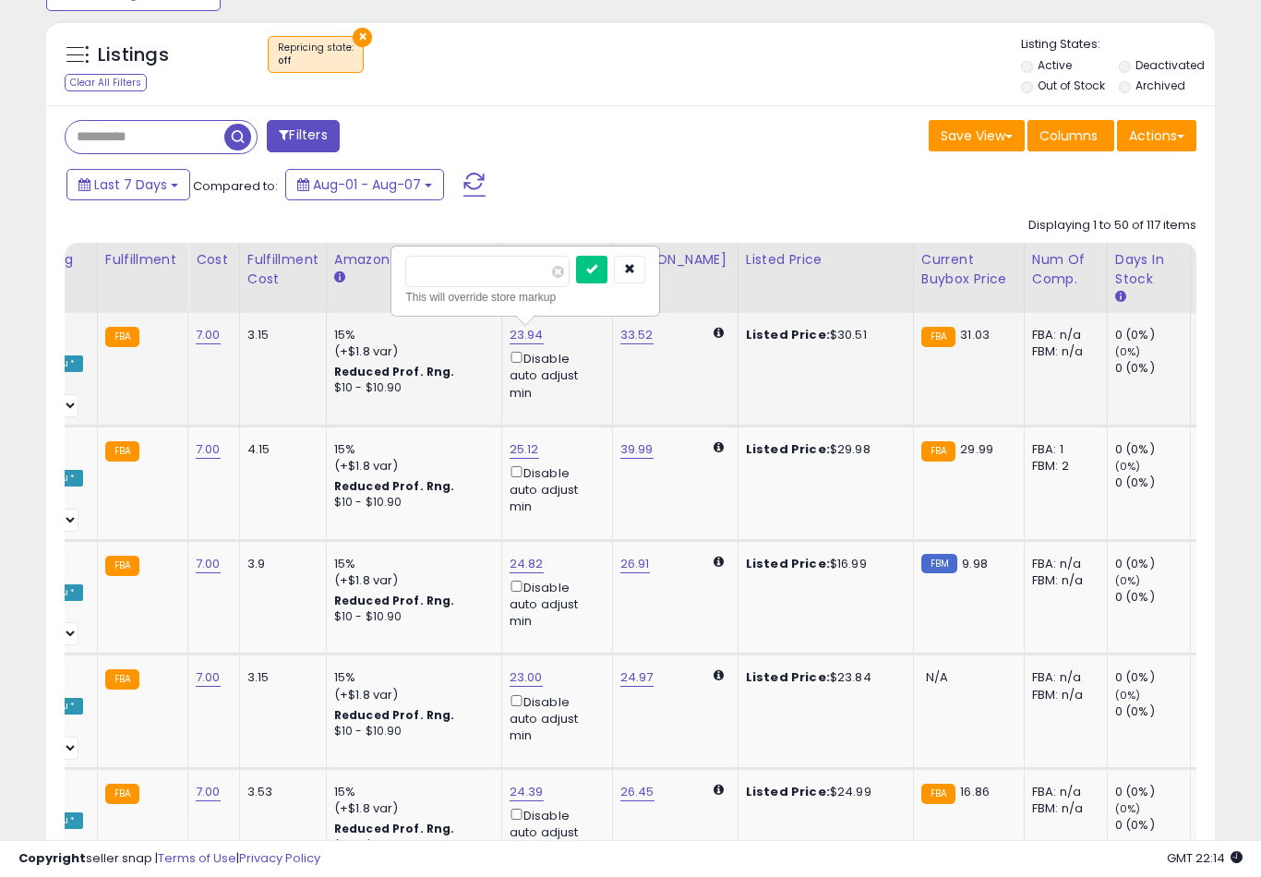
type input "*"
type input "**"
click at [576, 281] on button "submit" at bounding box center [591, 270] width 31 height 28
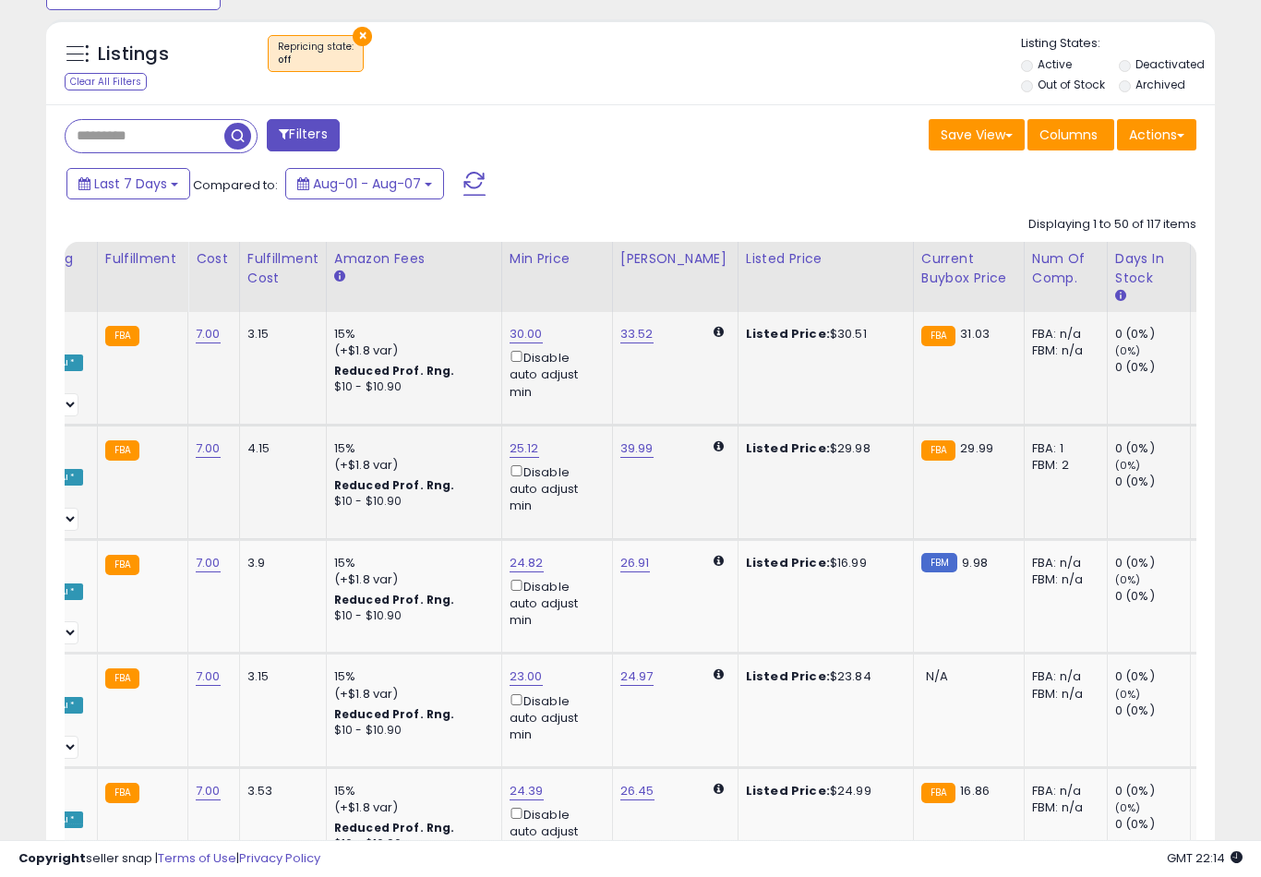
click at [509, 343] on link "25.12" at bounding box center [525, 334] width 33 height 18
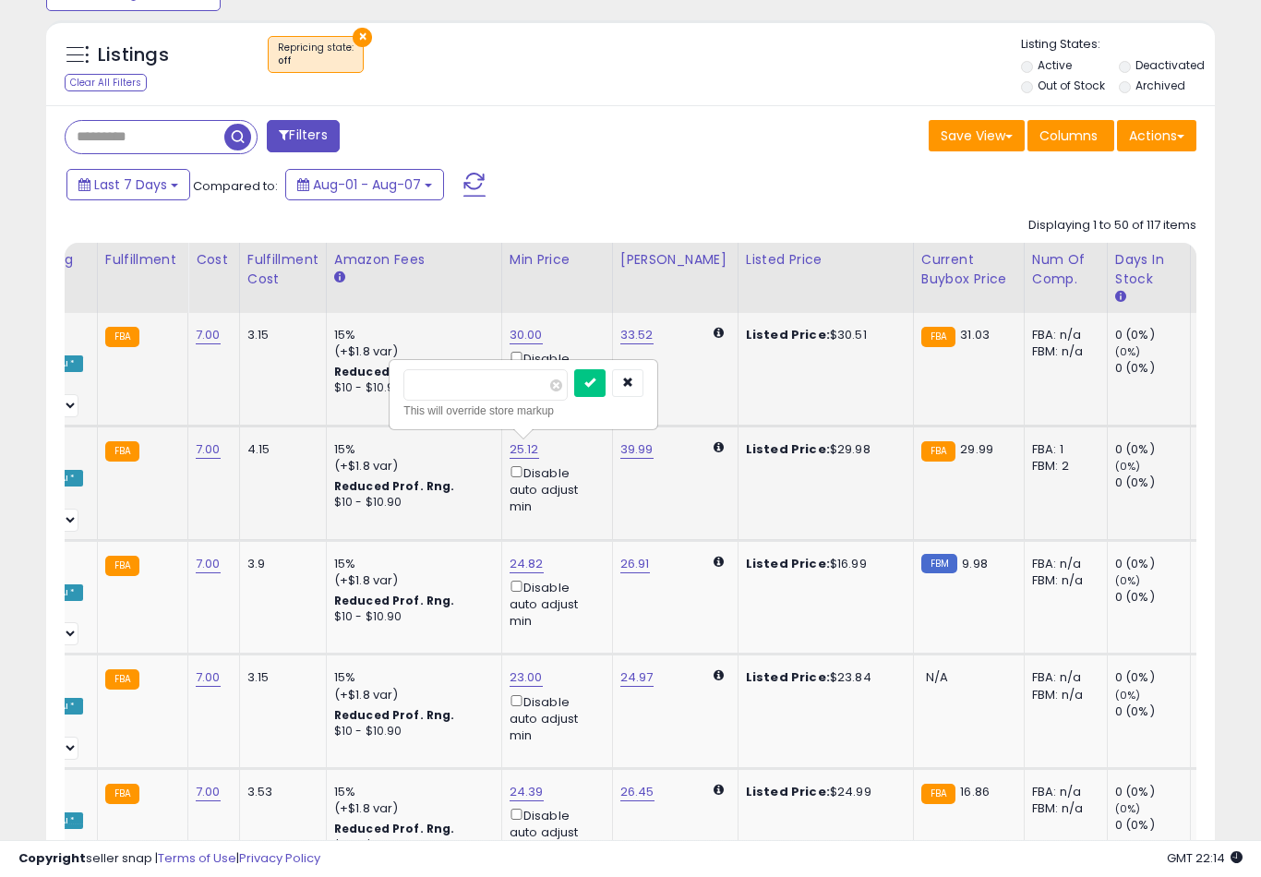
type input "**"
click at [574, 395] on button "submit" at bounding box center [589, 383] width 31 height 28
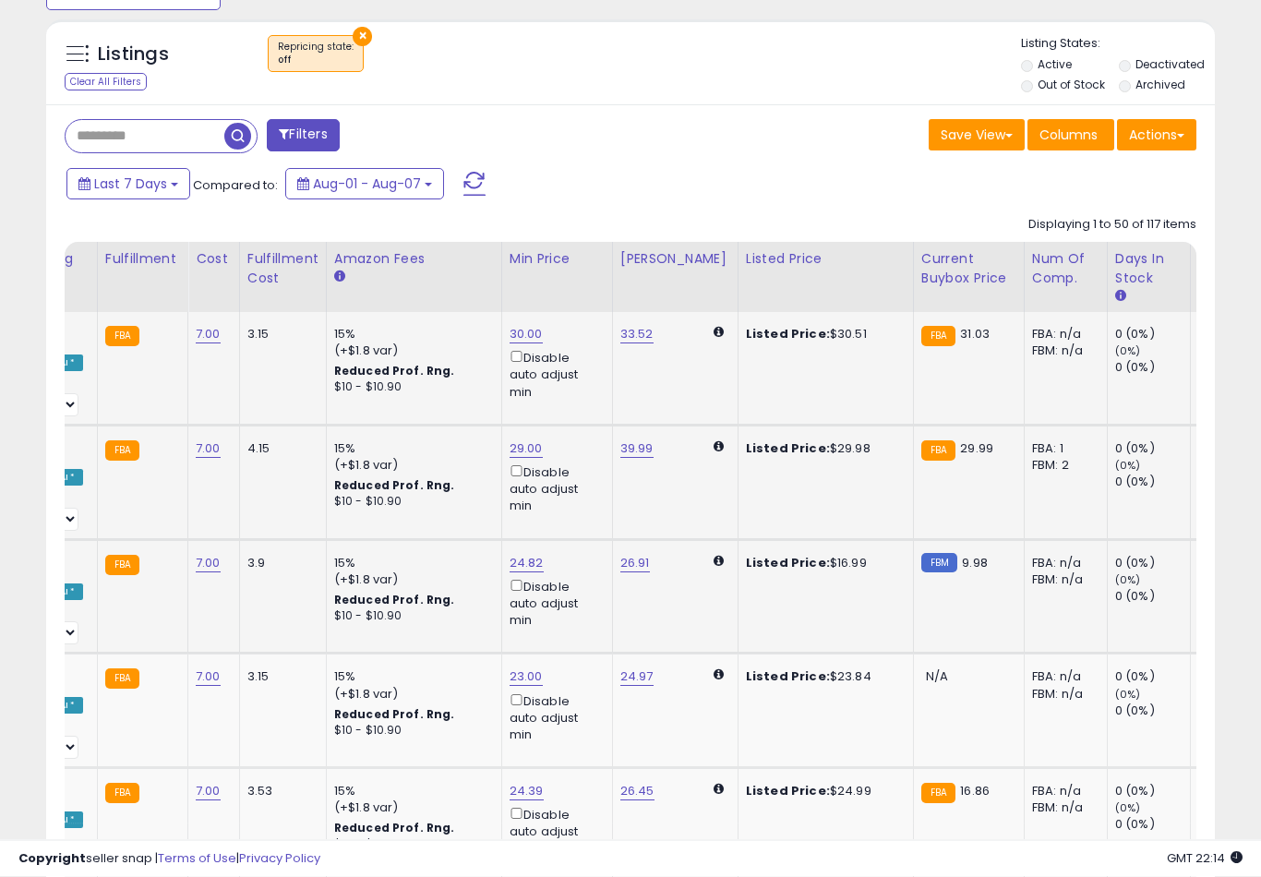
click at [521, 344] on link "24.82" at bounding box center [525, 335] width 33 height 18
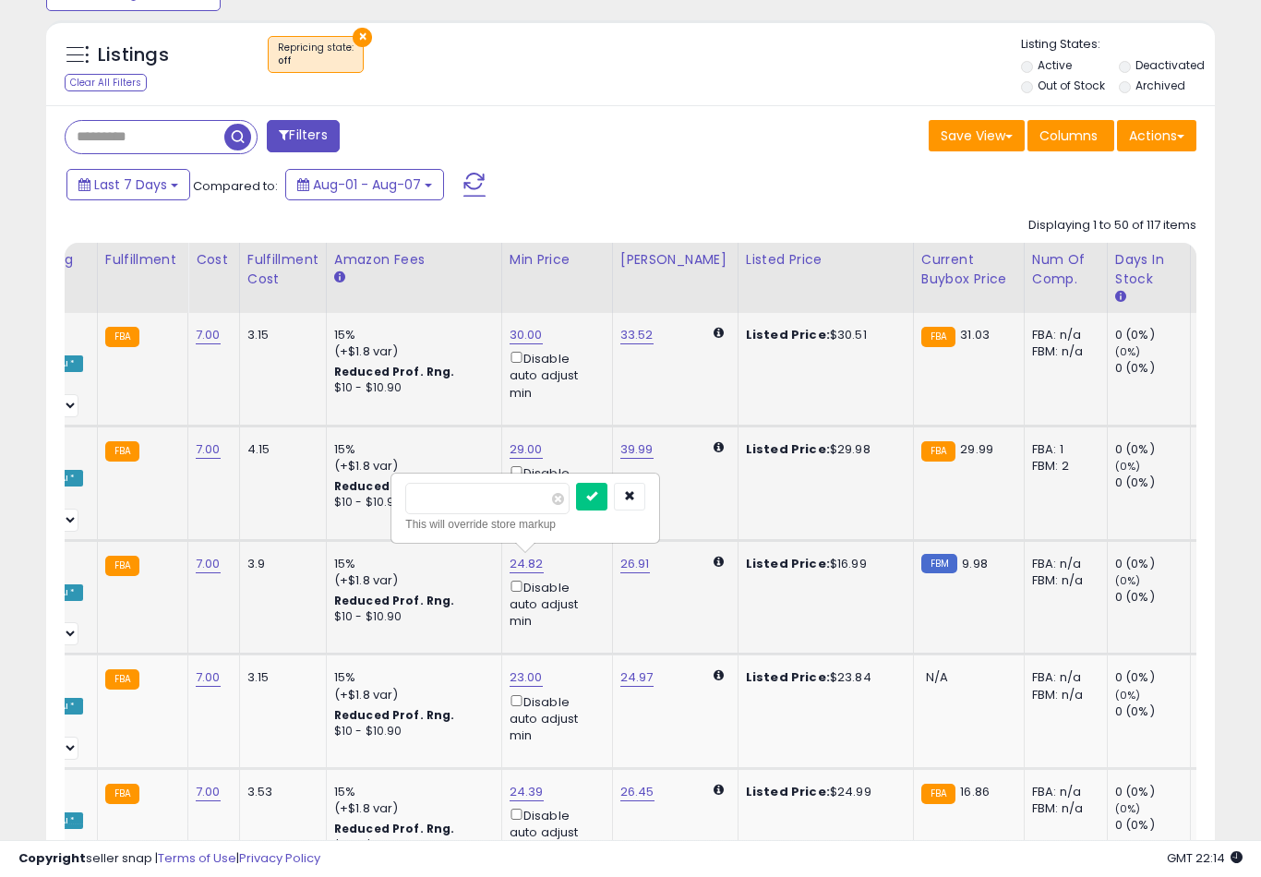
type input "*"
type input "**"
click at [576, 509] on button "submit" at bounding box center [591, 497] width 31 height 28
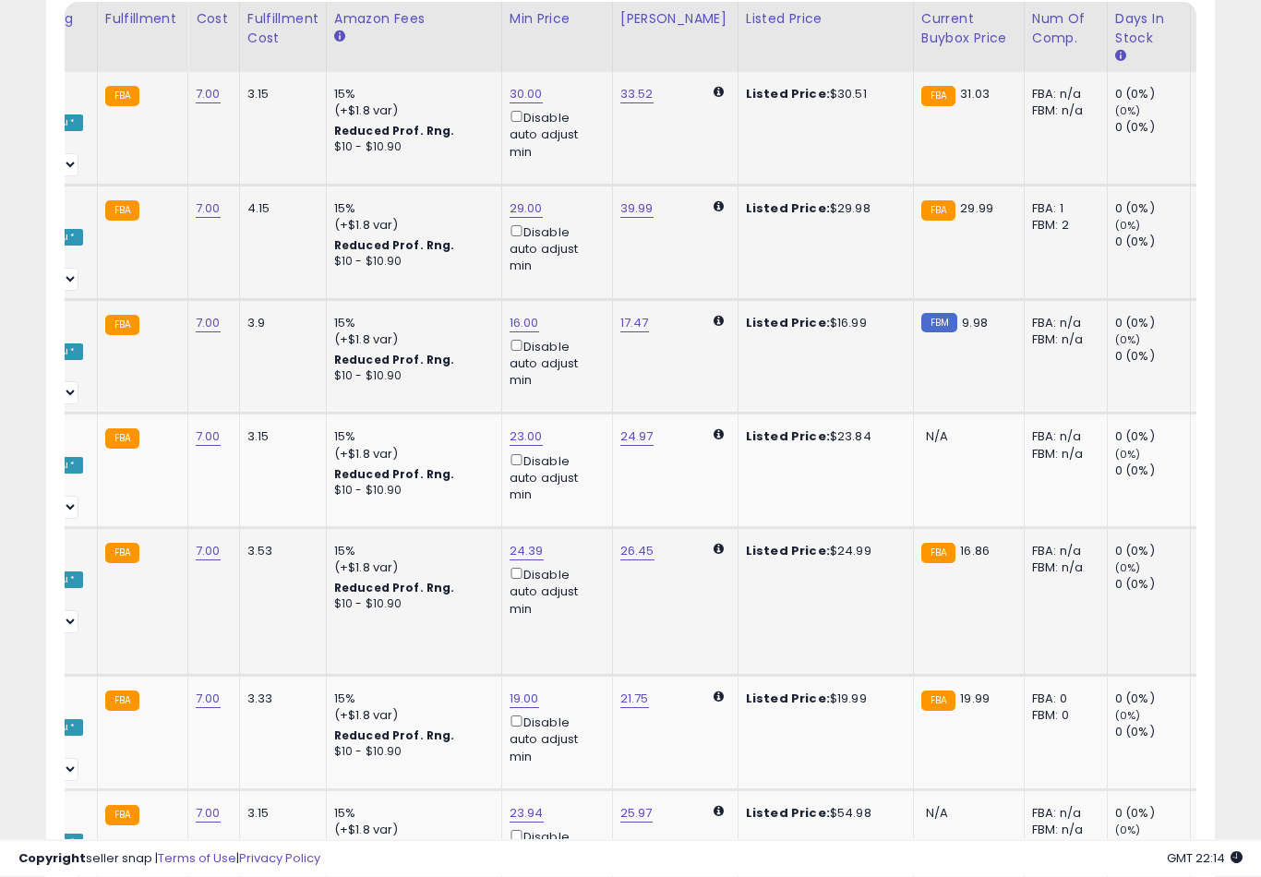
click at [522, 104] on link "24.39" at bounding box center [525, 95] width 33 height 18
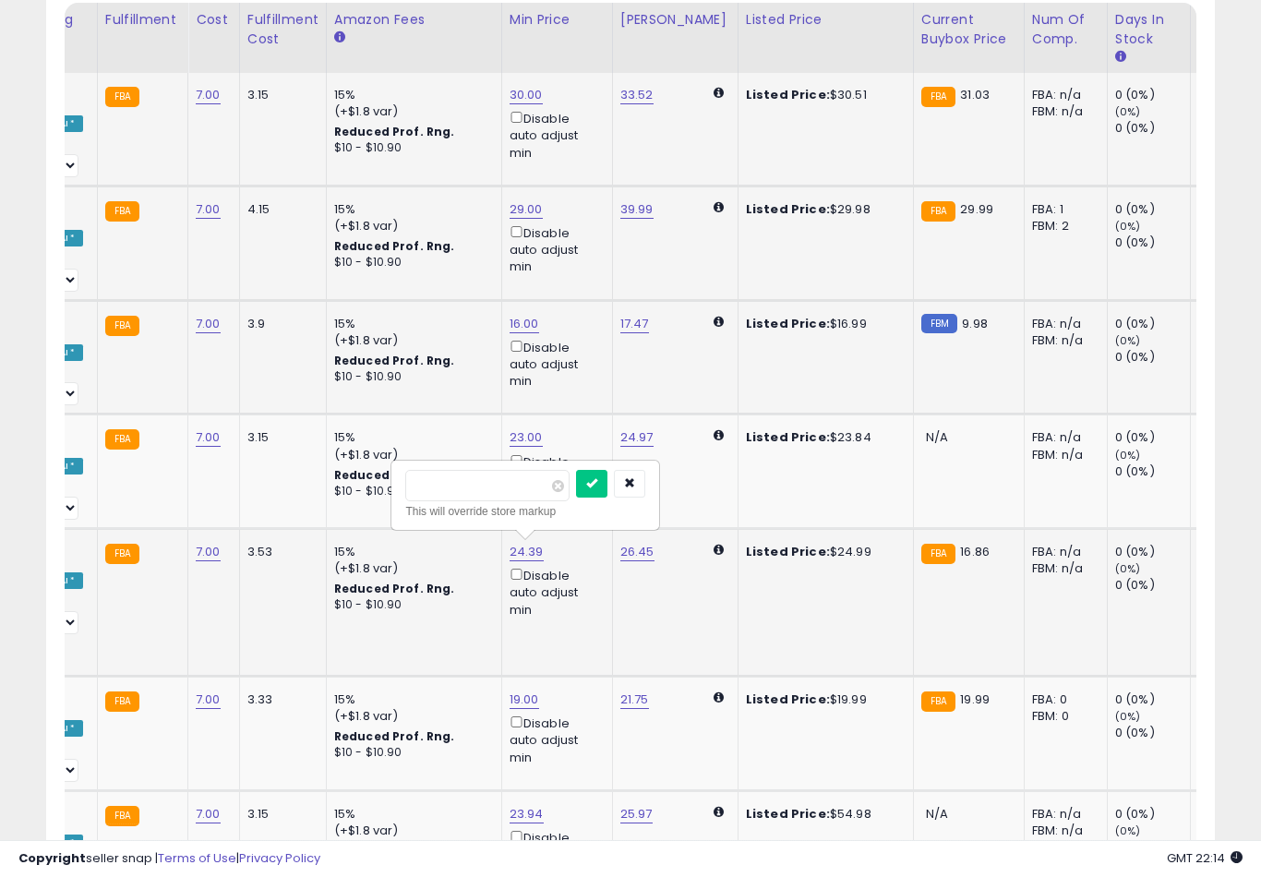
type input "**"
click at [576, 496] on button "submit" at bounding box center [591, 484] width 31 height 28
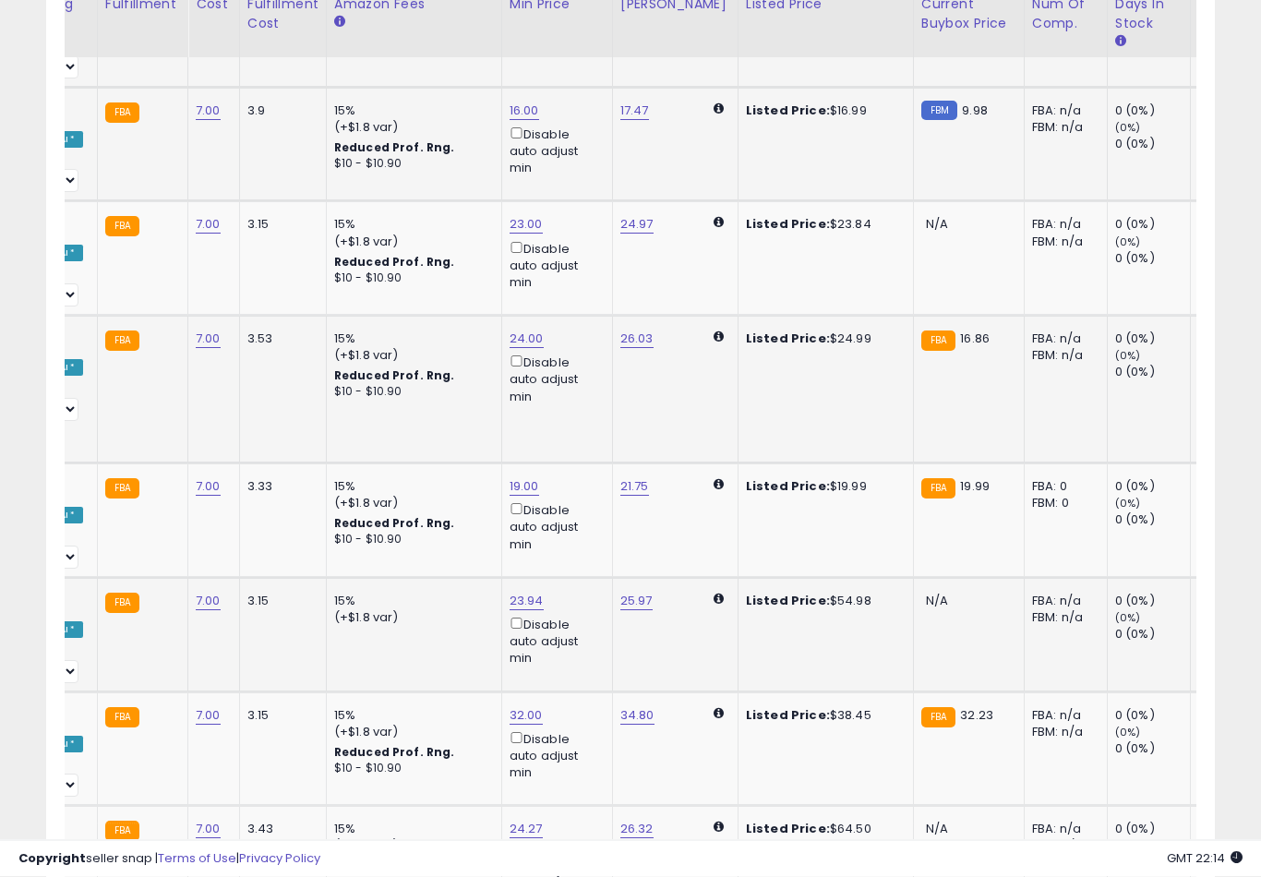
type input "*"
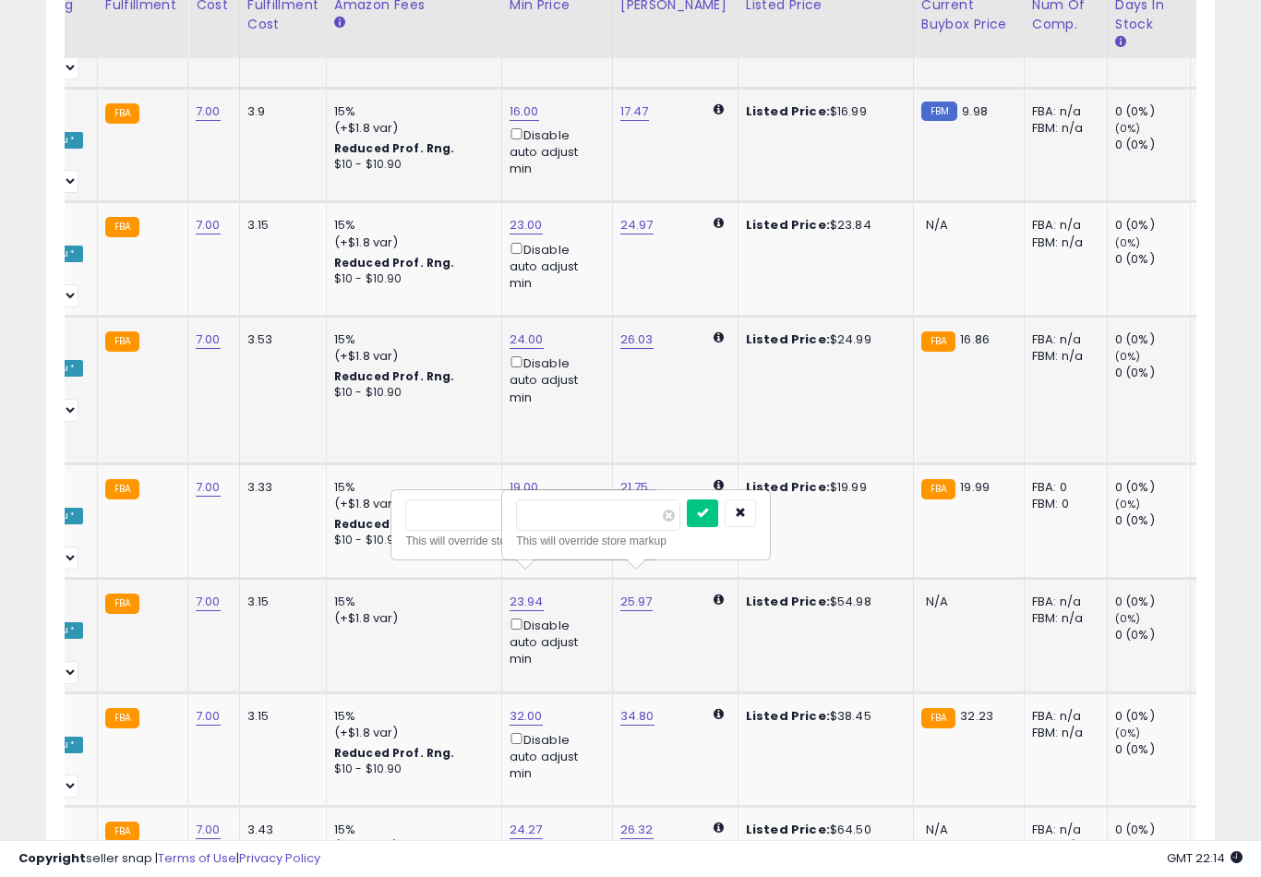
type input "*"
type input "**"
click at [687, 525] on button "submit" at bounding box center [702, 513] width 31 height 28
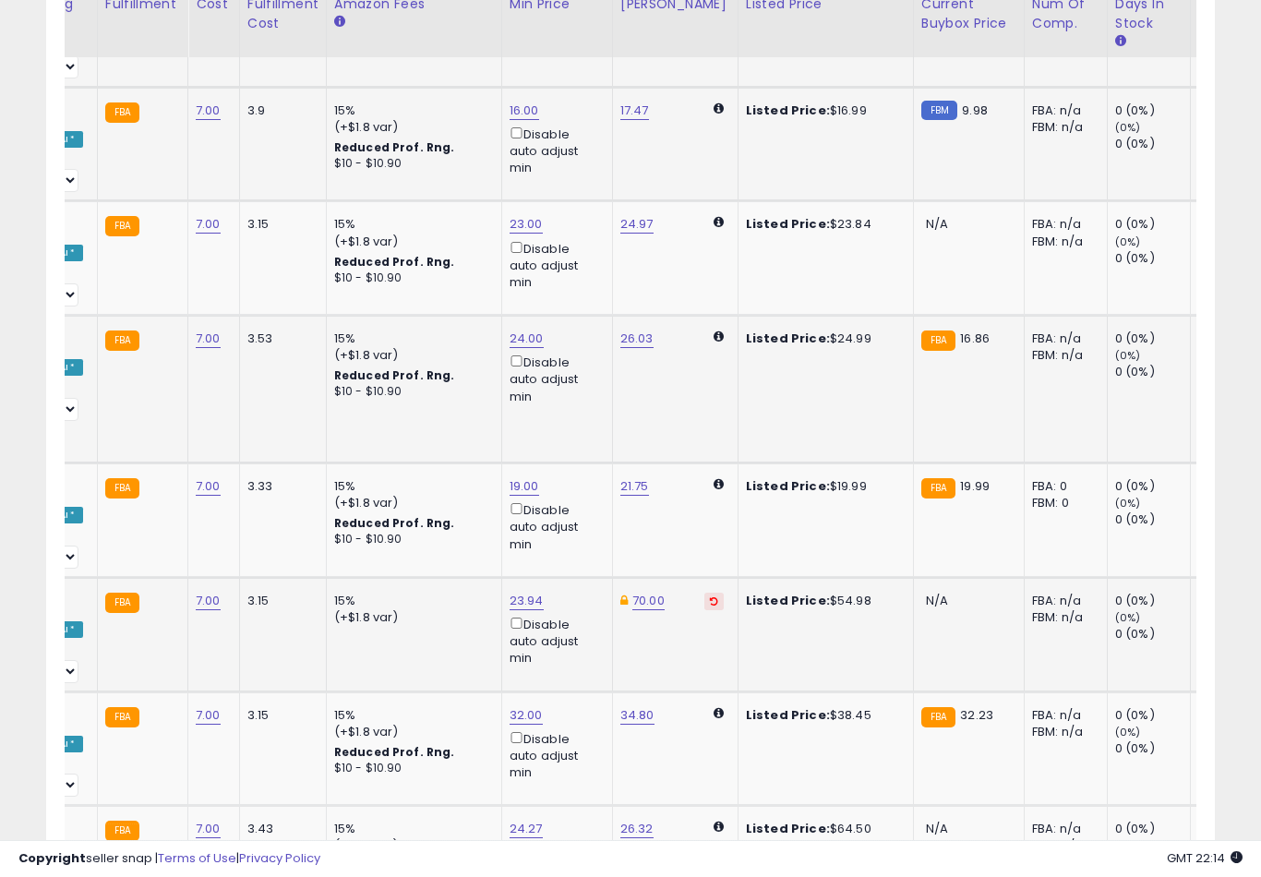
type input "*"
type input "**"
click at [576, 525] on button "submit" at bounding box center [591, 513] width 31 height 28
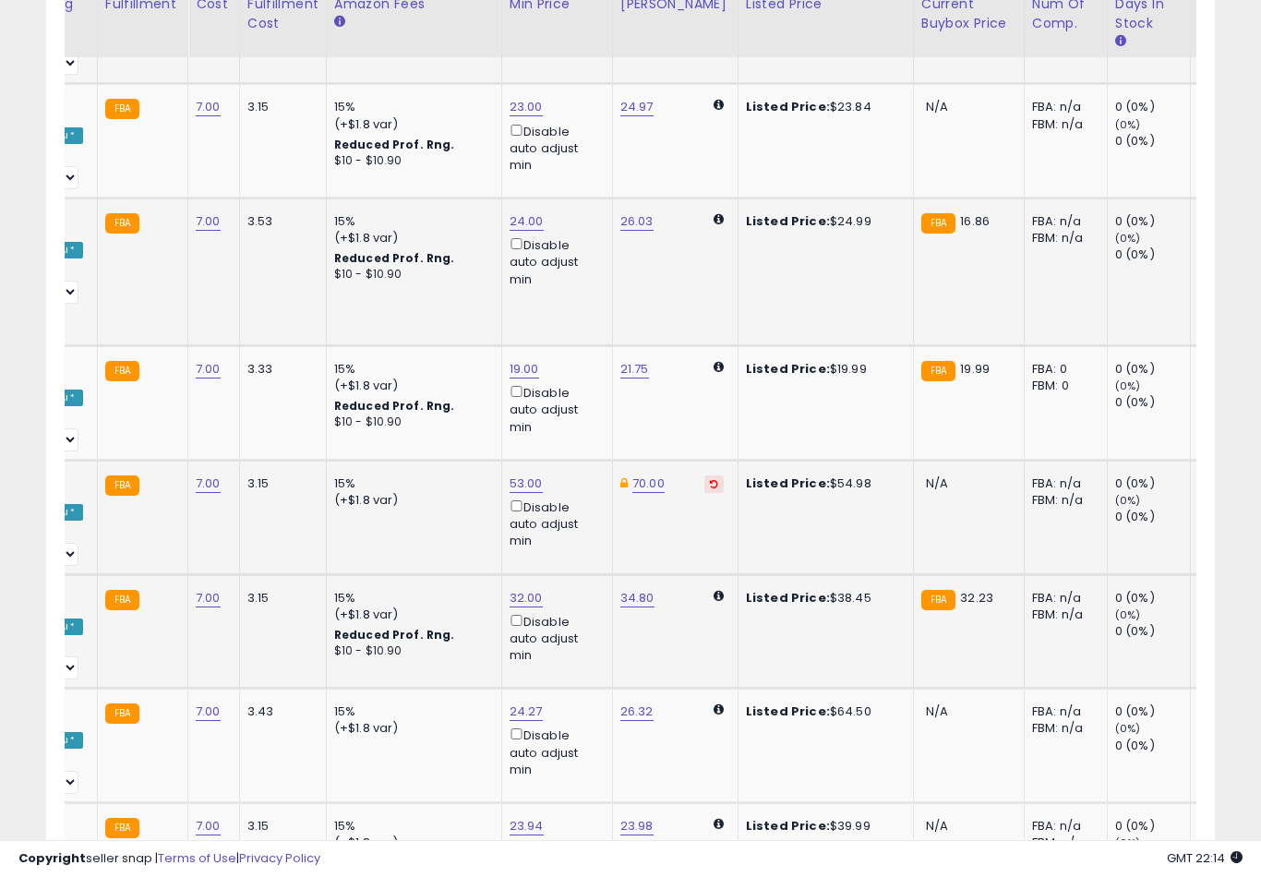
type input "**"
click at [576, 521] on button "submit" at bounding box center [591, 509] width 31 height 28
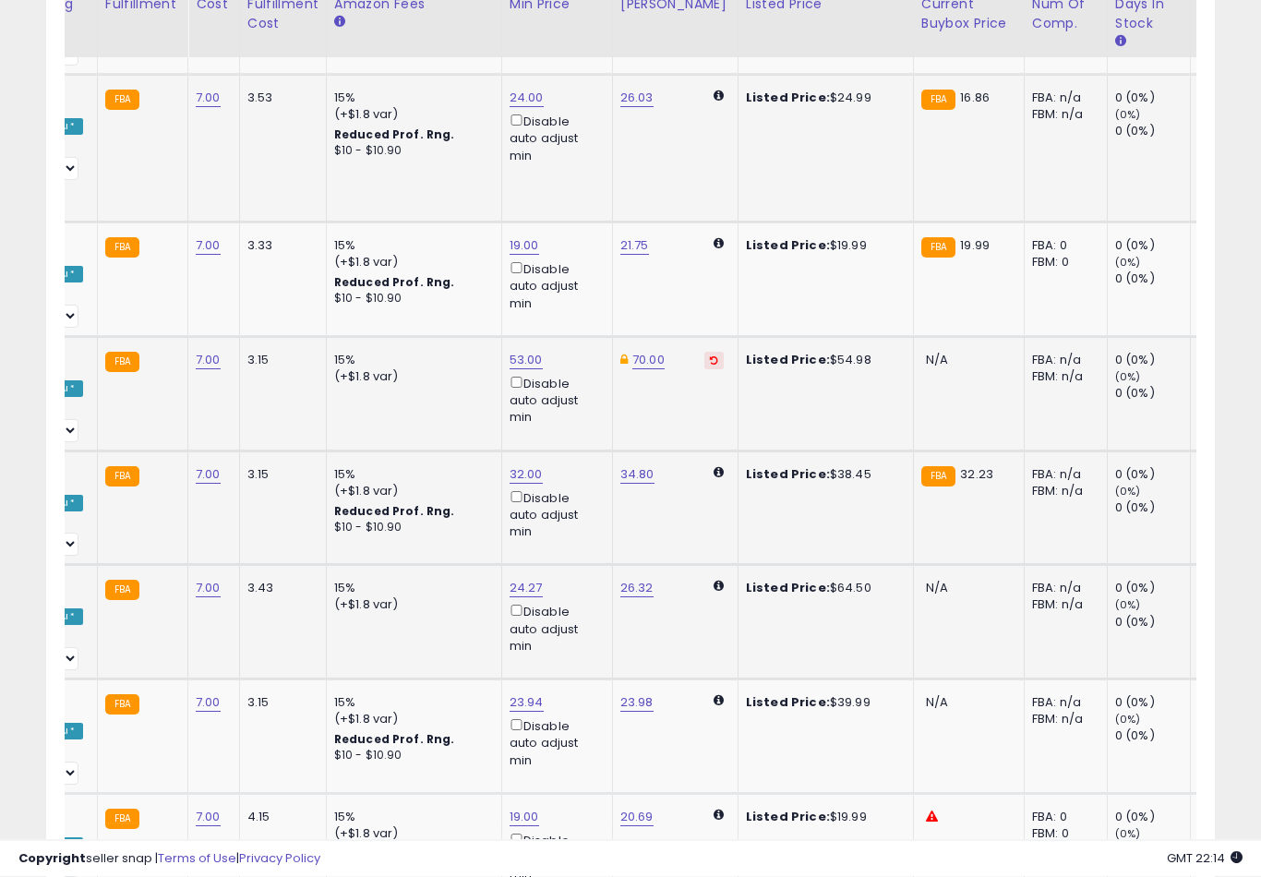
click at [622, 595] on td "26.32" at bounding box center [675, 623] width 126 height 114
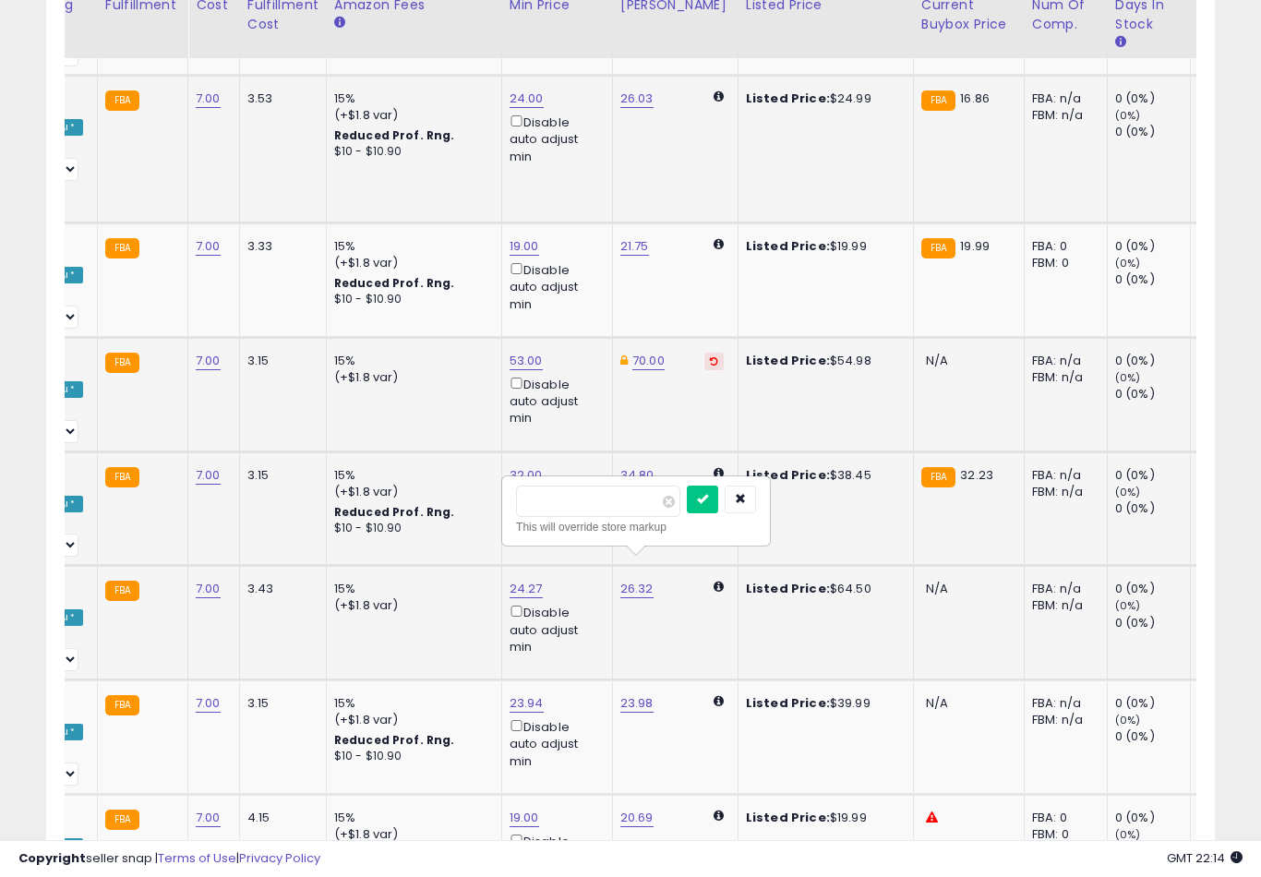
type input "*"
type input "**"
click at [687, 511] on button "submit" at bounding box center [702, 499] width 31 height 28
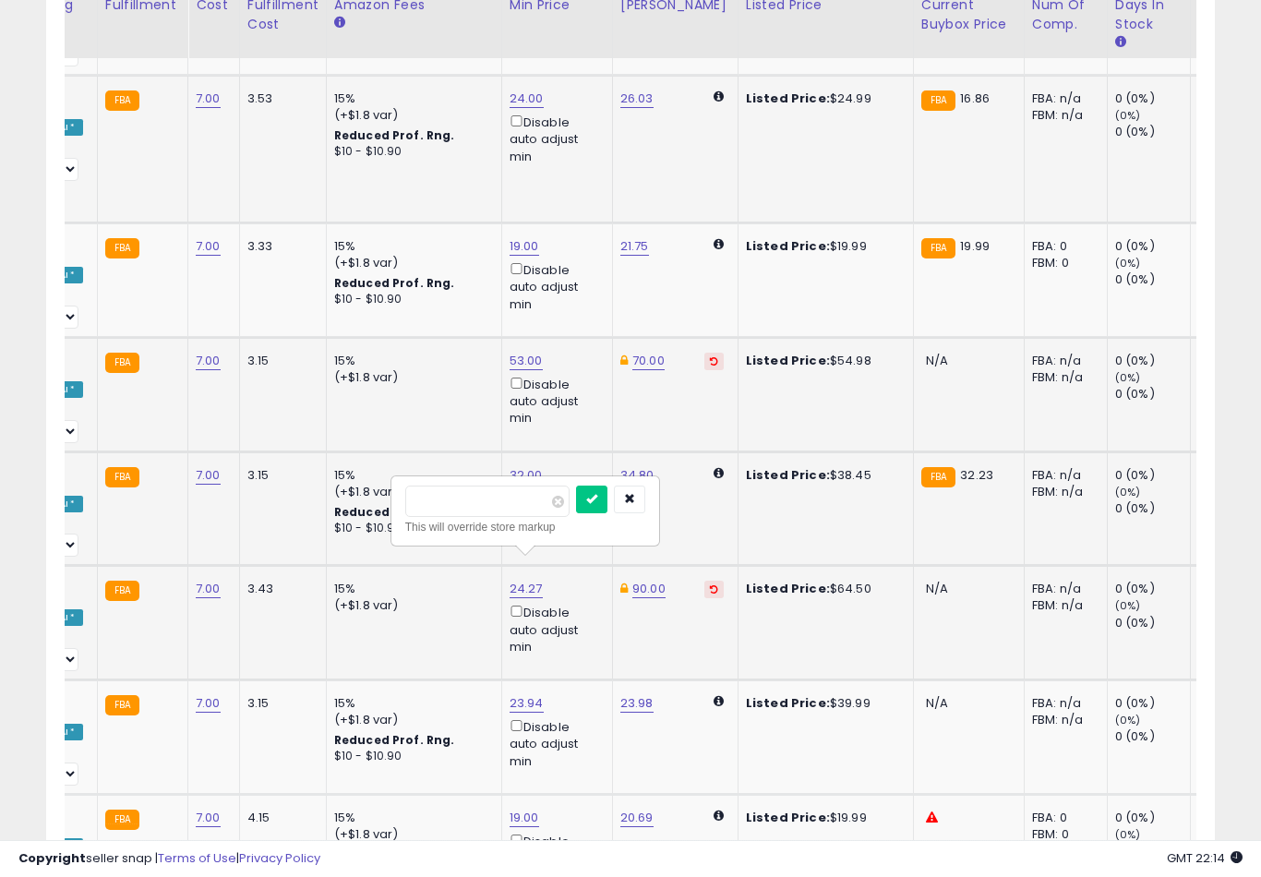
type input "*"
type input "**"
click at [576, 511] on button "submit" at bounding box center [591, 499] width 31 height 28
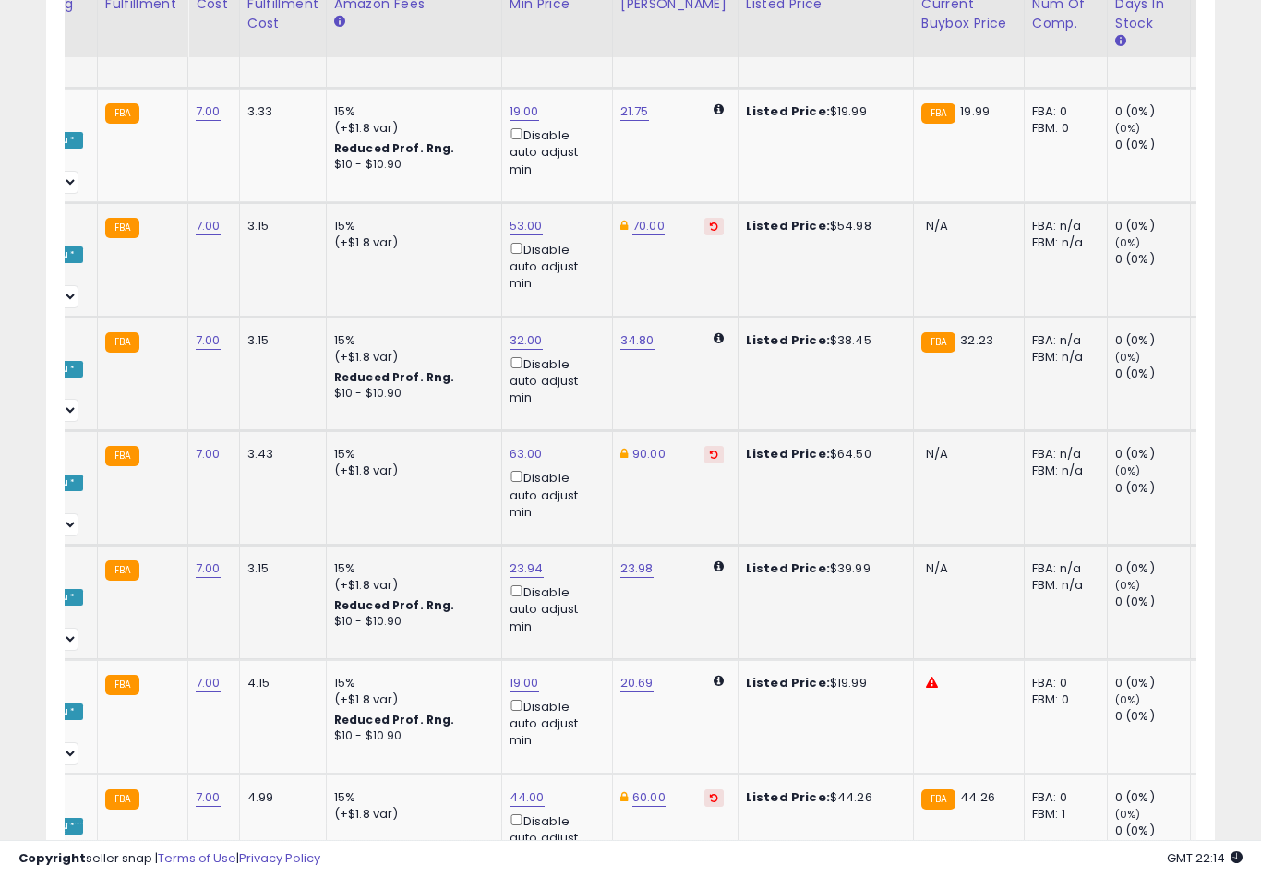
type input "*"
type input "**"
click at [687, 491] on button "submit" at bounding box center [702, 478] width 31 height 28
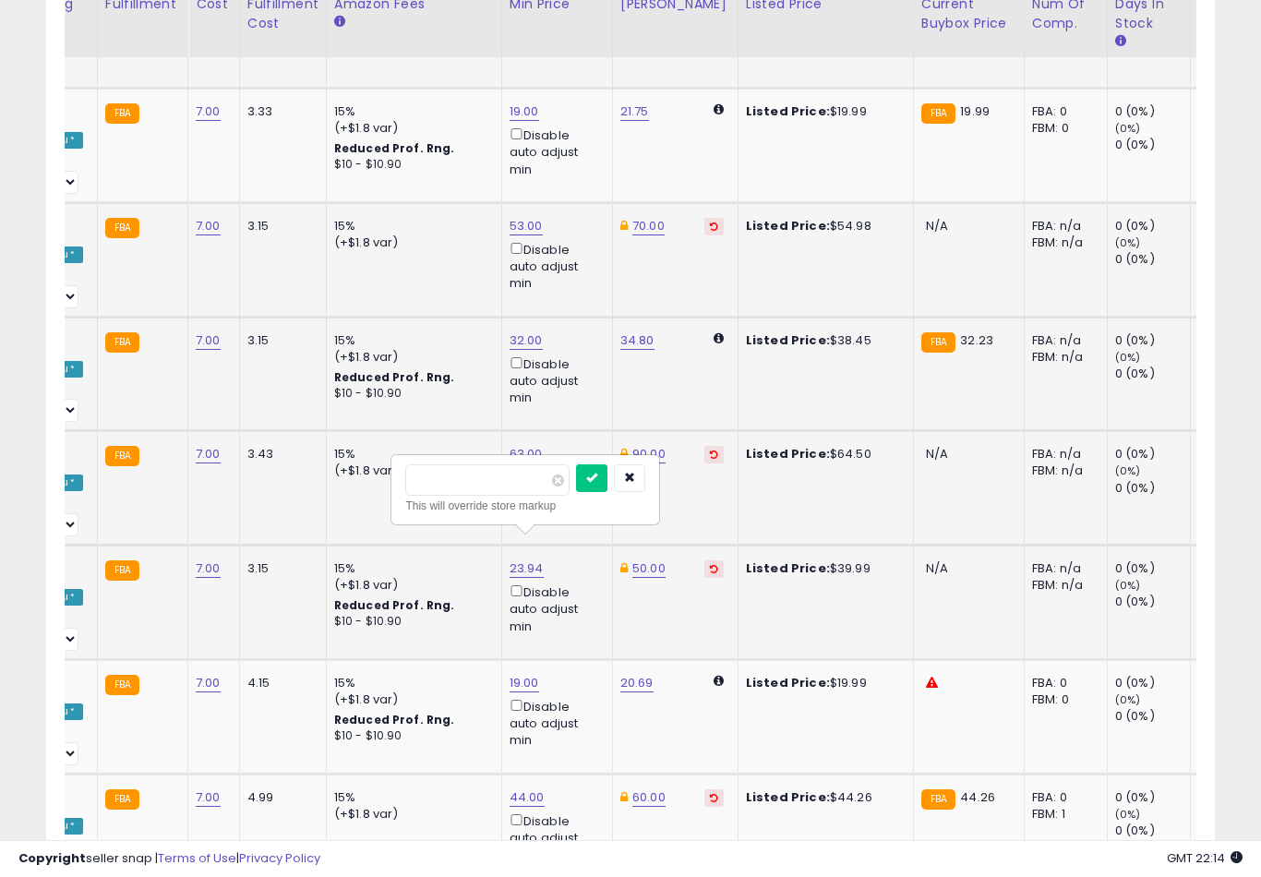
type input "*"
type input "**"
click at [576, 491] on button "submit" at bounding box center [591, 478] width 31 height 28
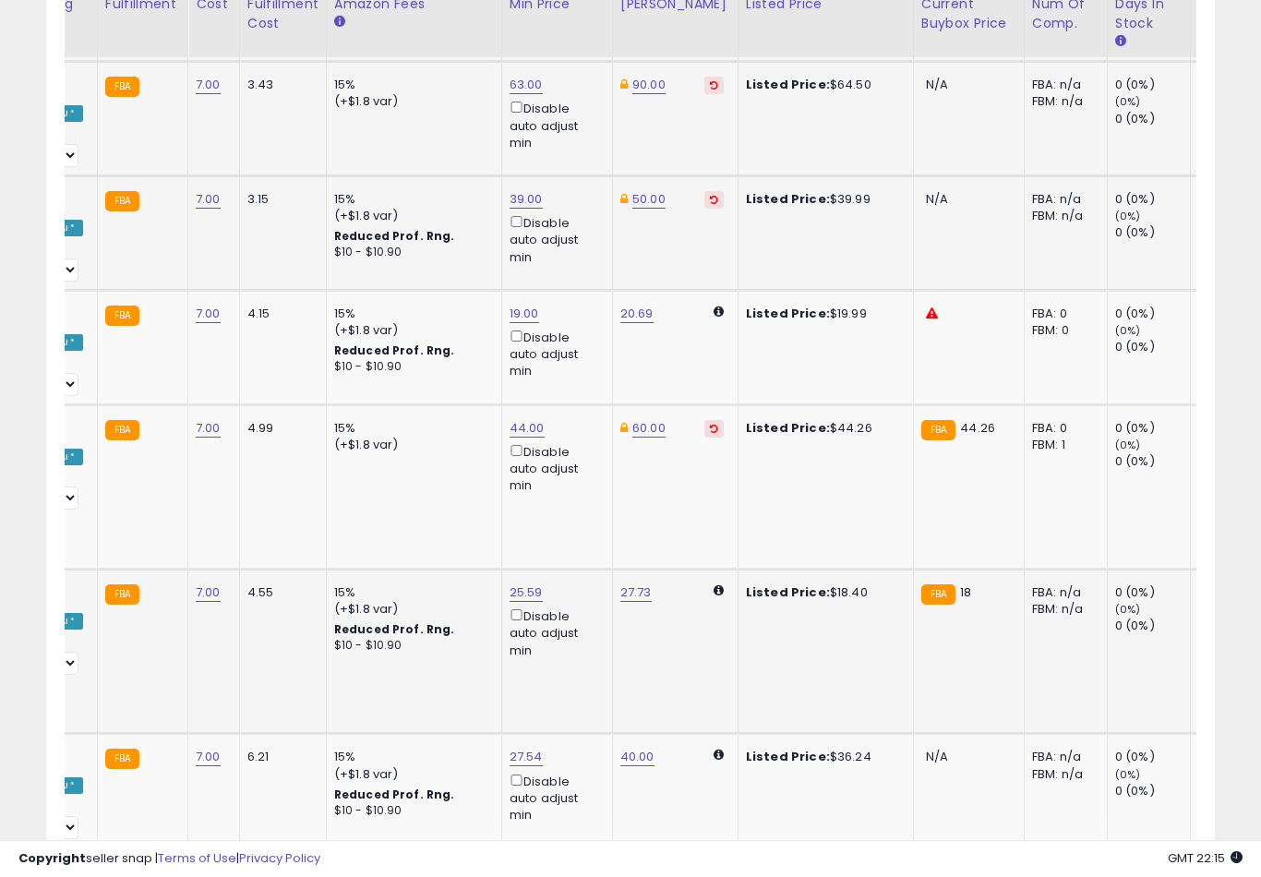
type input "*"
type input "**"
click at [577, 494] on button "submit" at bounding box center [592, 482] width 31 height 28
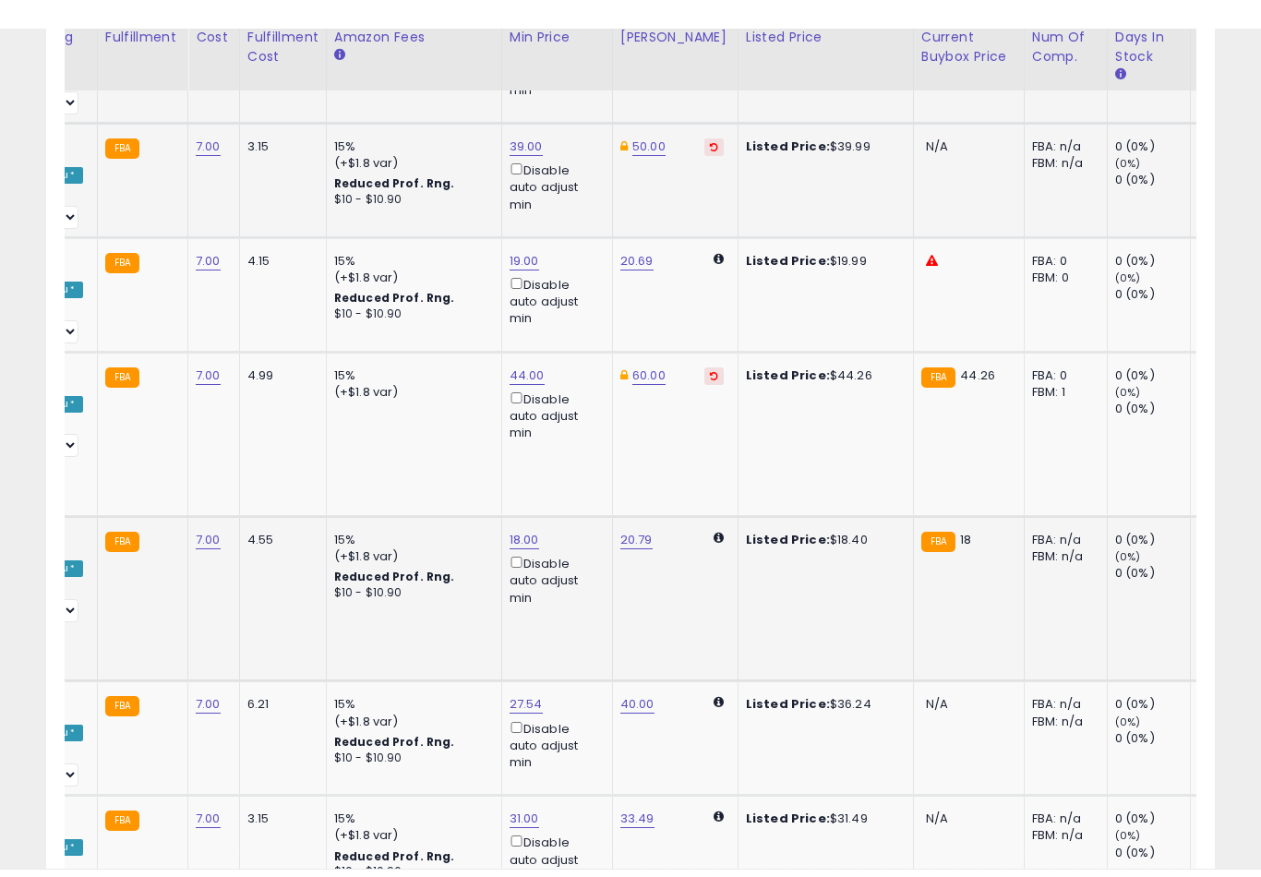
scroll to position [1985, 0]
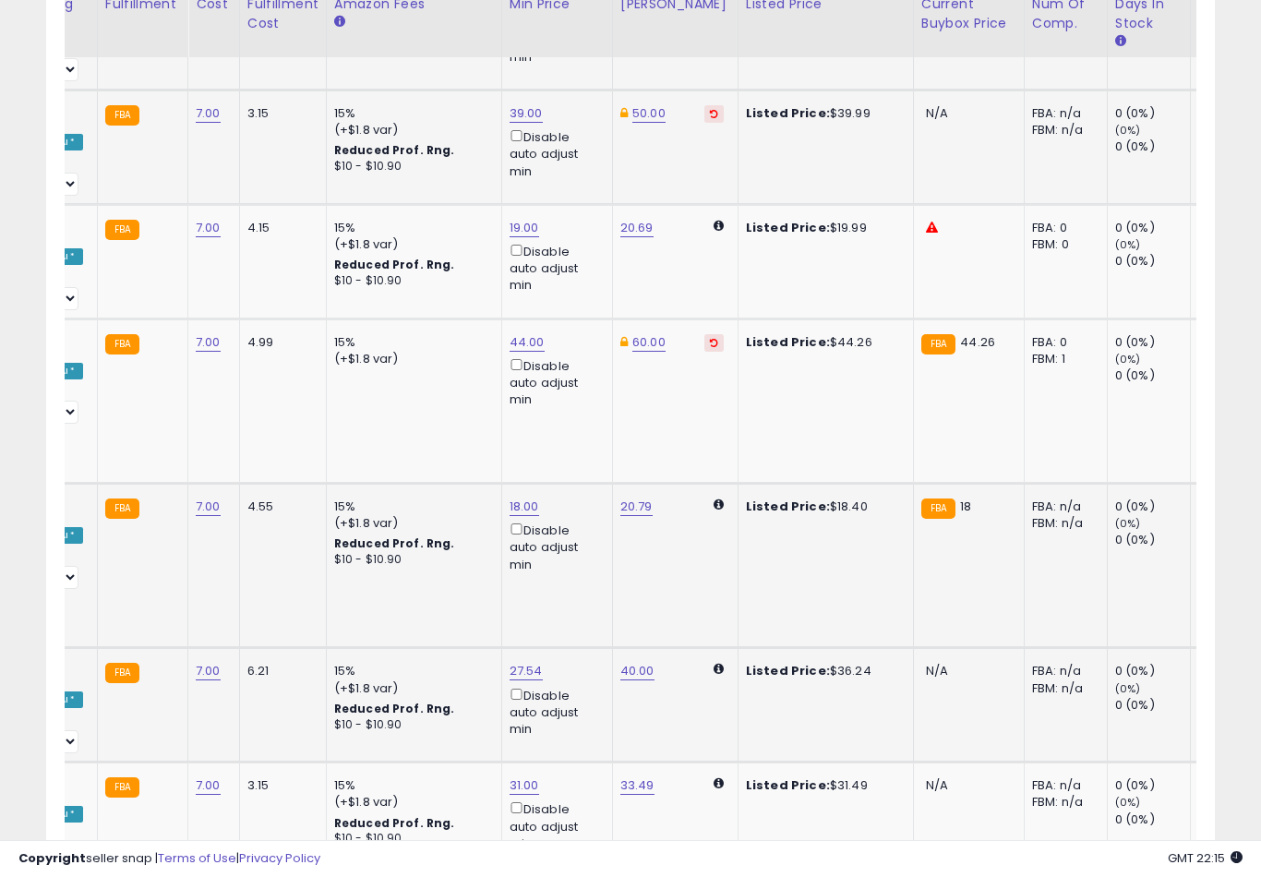
type input "*"
type input "**"
click at [576, 553] on button "submit" at bounding box center [591, 540] width 31 height 28
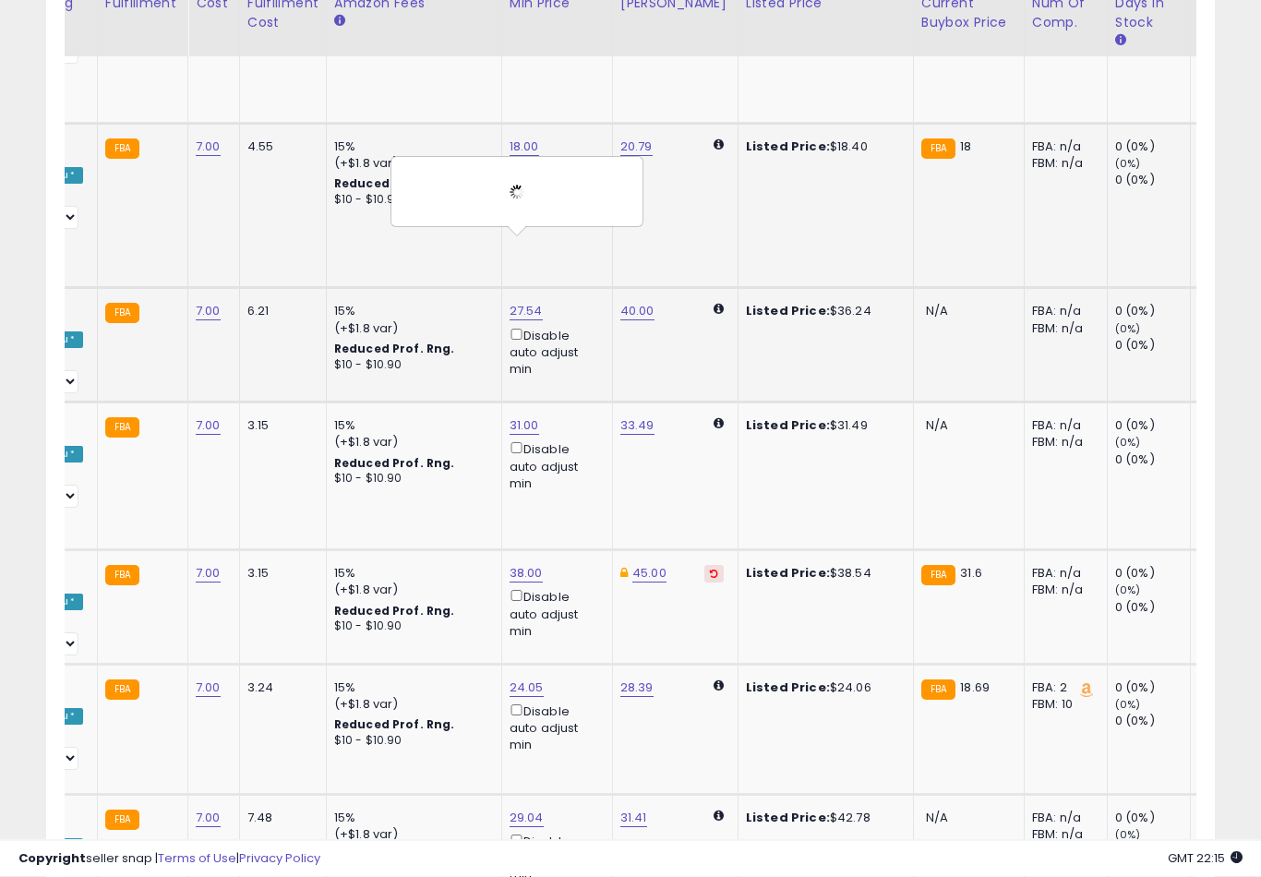
scroll to position [2345, 0]
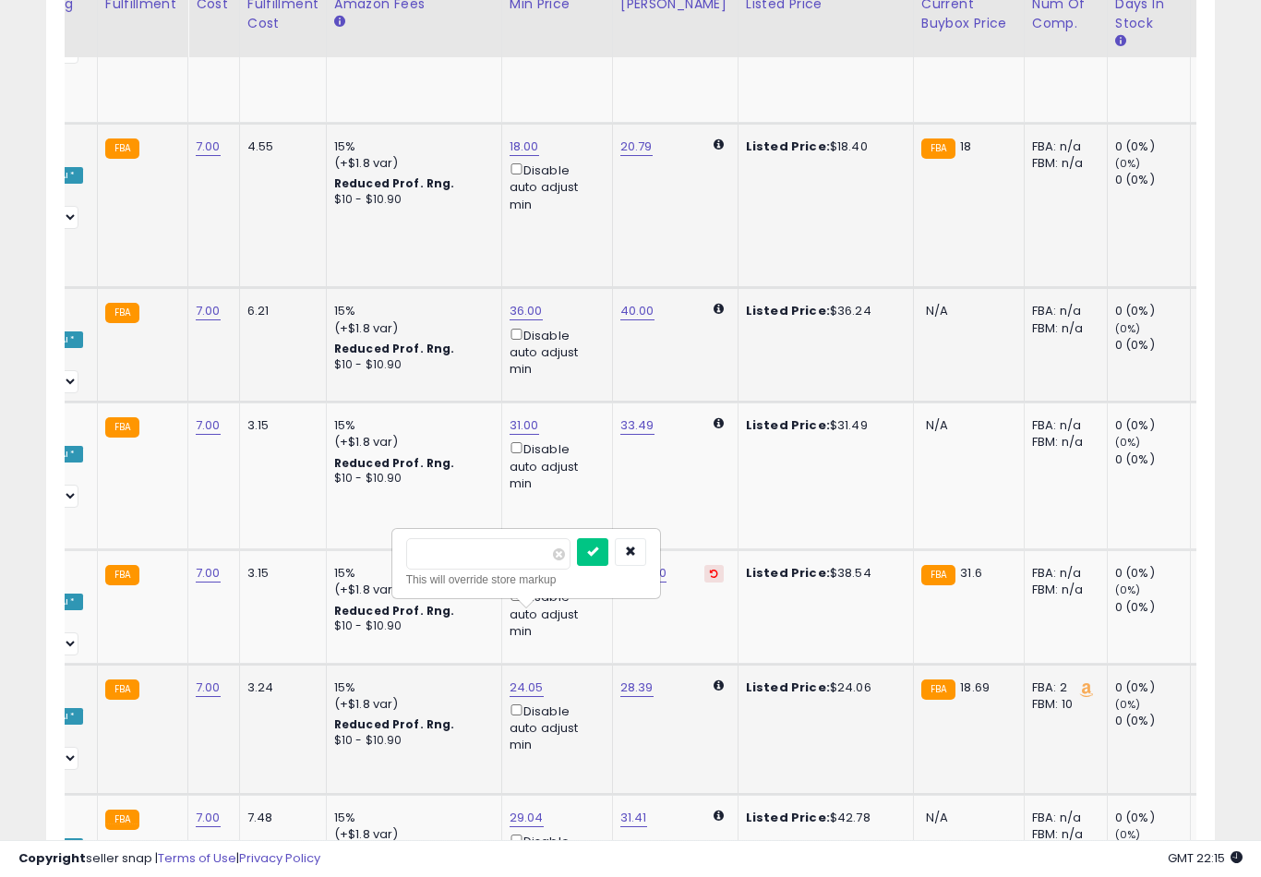
type input "*"
type input "**"
click at [577, 565] on button "submit" at bounding box center [592, 552] width 31 height 28
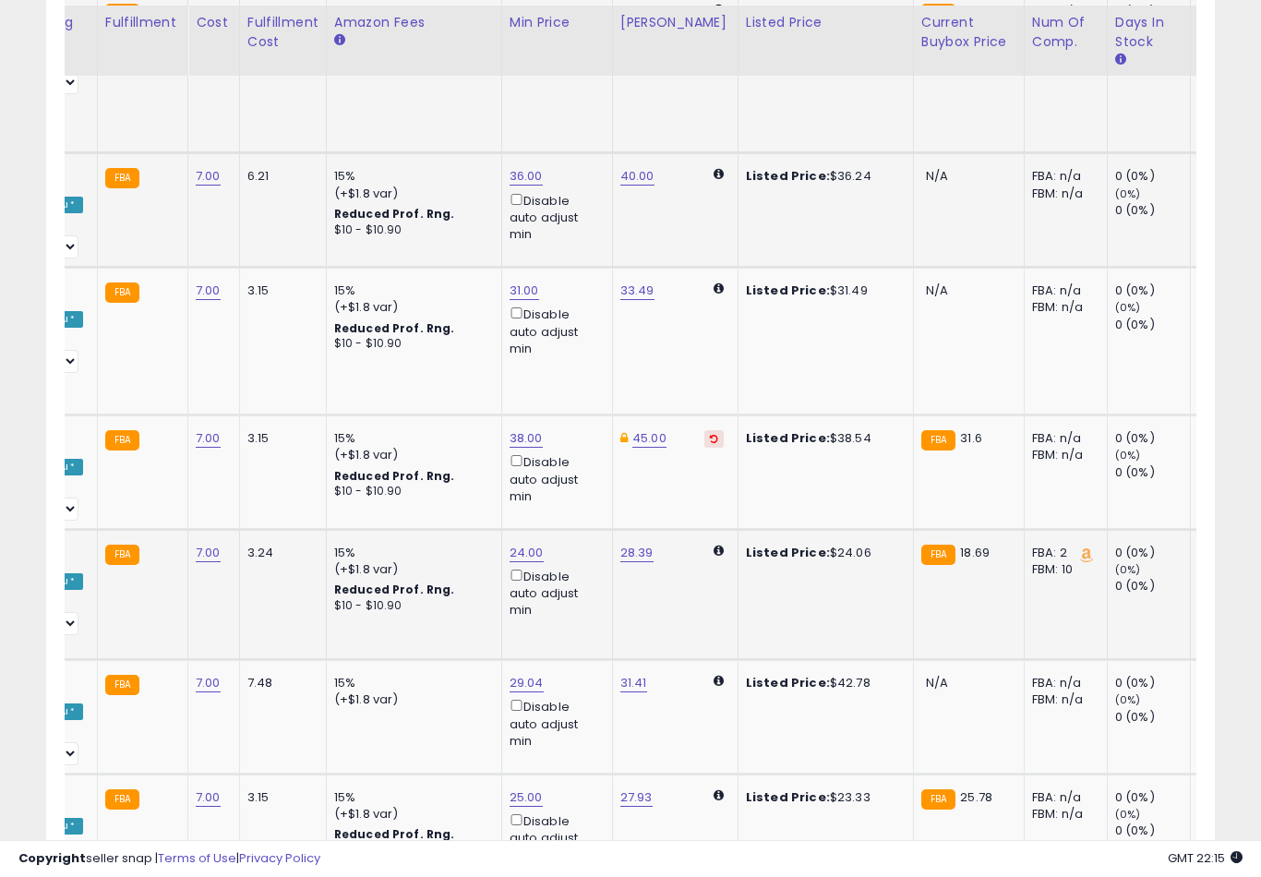
scroll to position [2500, 0]
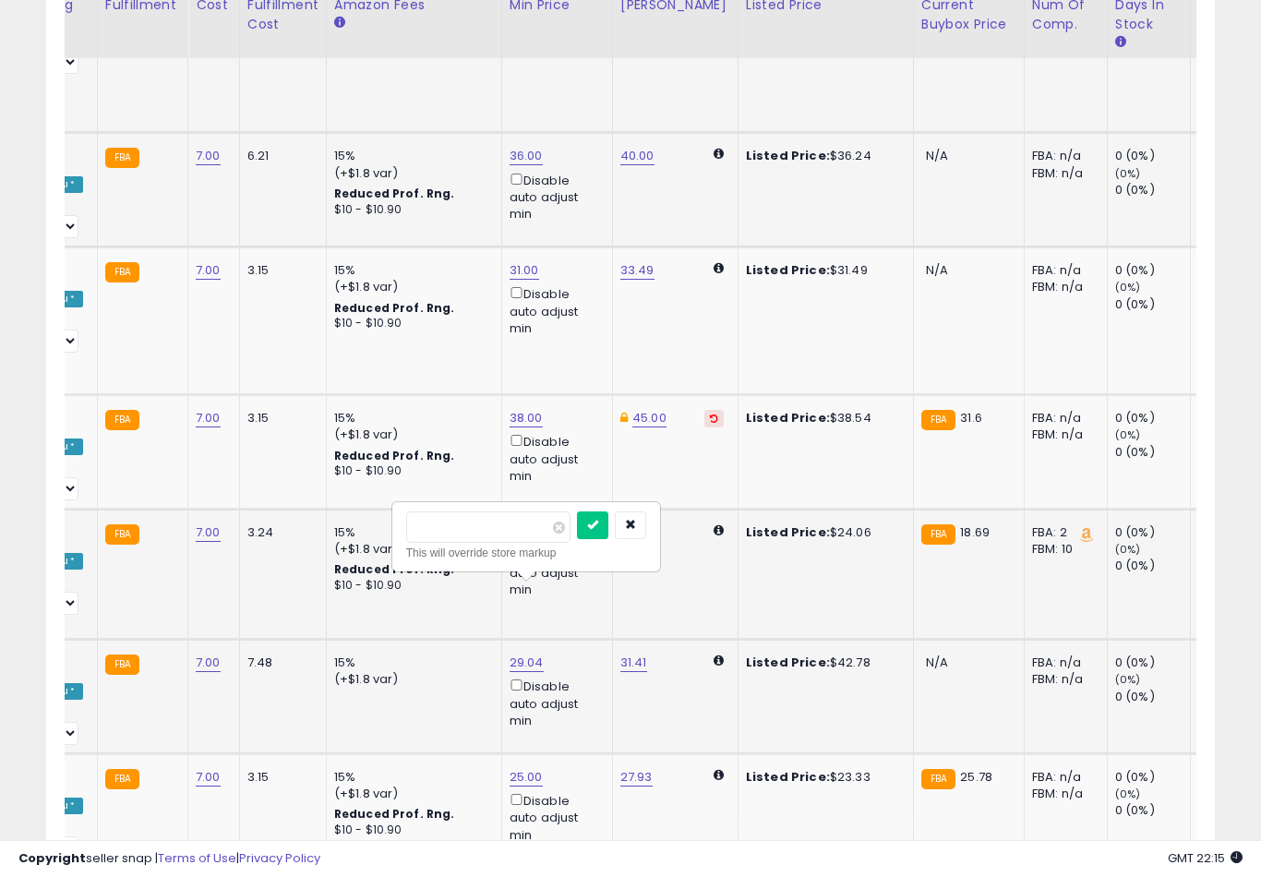
type input "*"
type input "**"
click at [684, 537] on button "submit" at bounding box center [699, 525] width 31 height 28
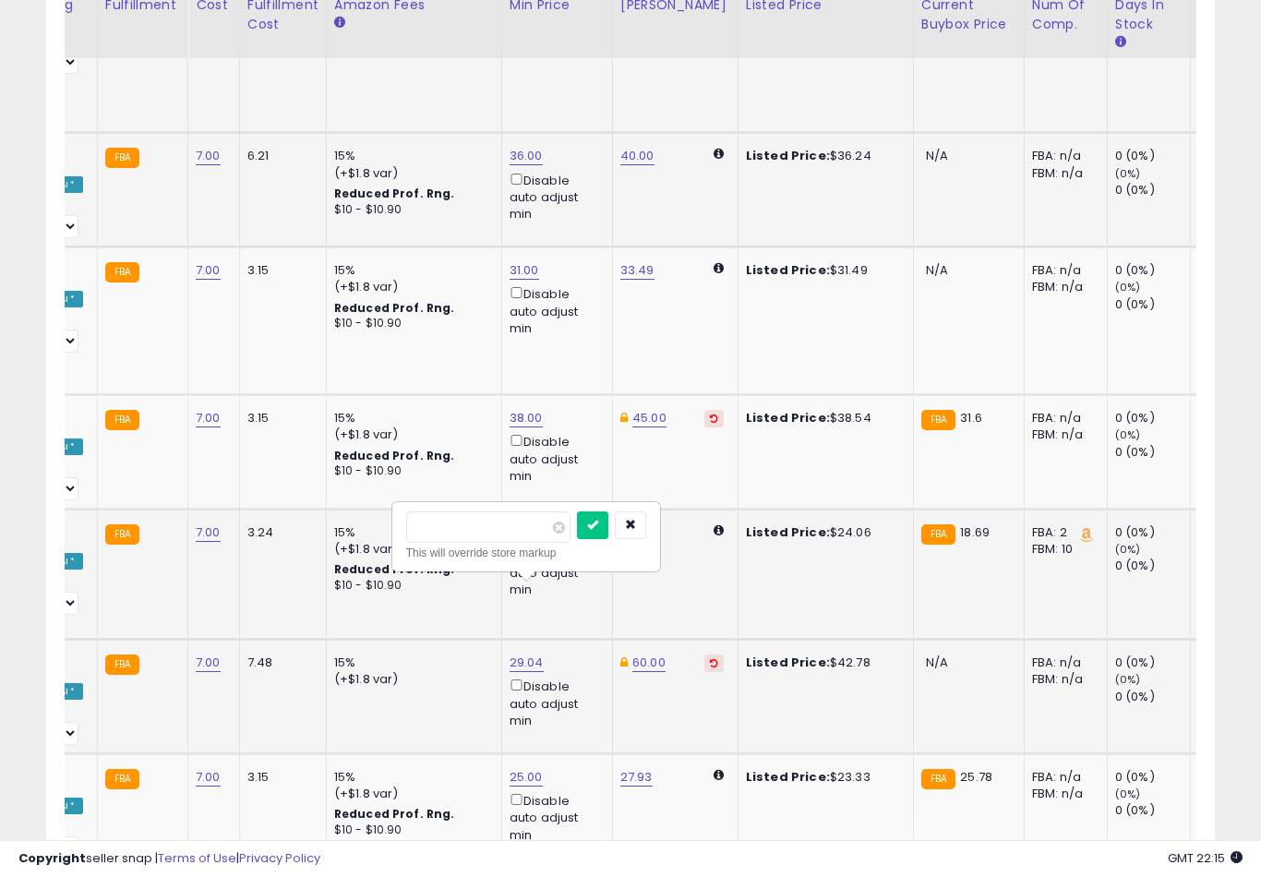
type input "*"
type input "**"
click at [577, 537] on button "submit" at bounding box center [592, 525] width 31 height 28
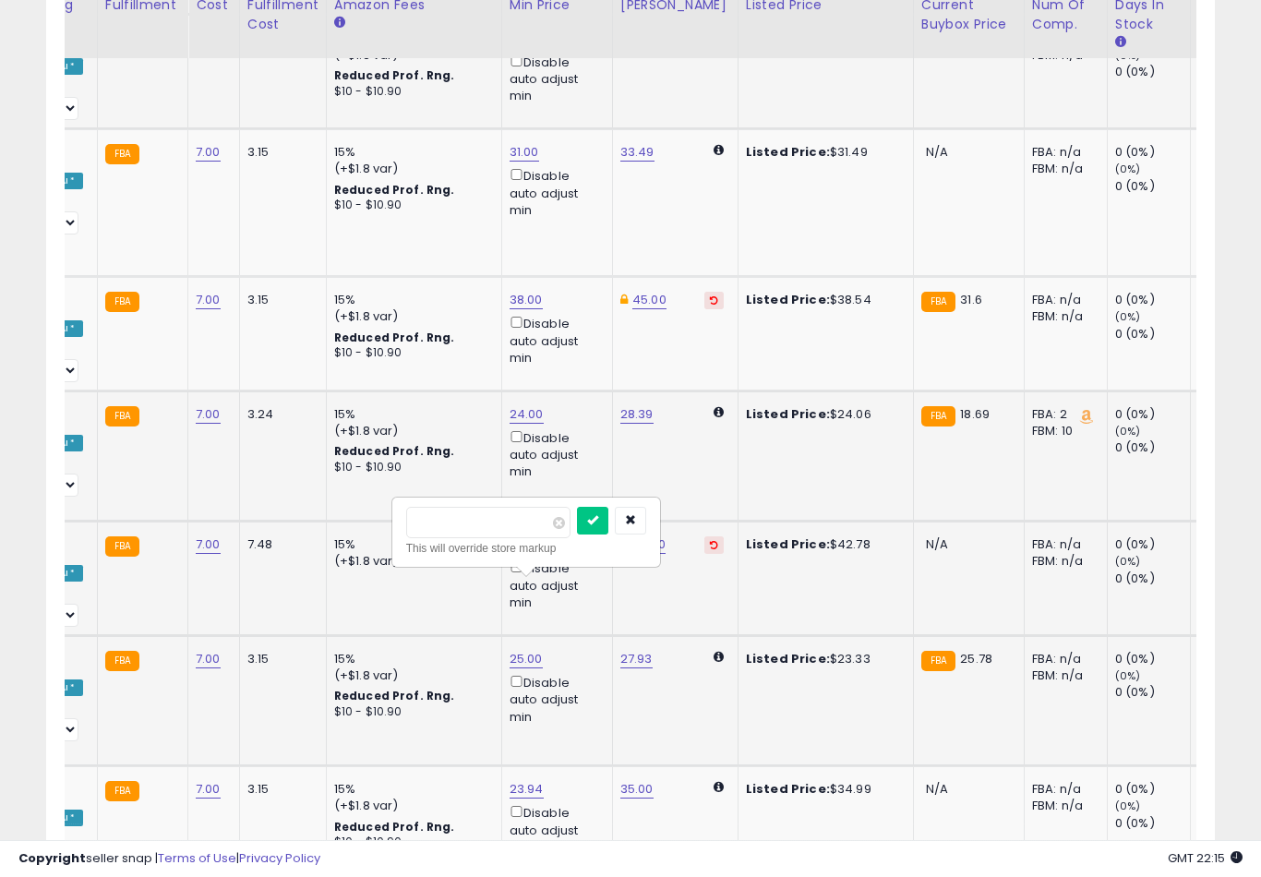
type input "**"
click at [577, 533] on button "submit" at bounding box center [592, 521] width 31 height 28
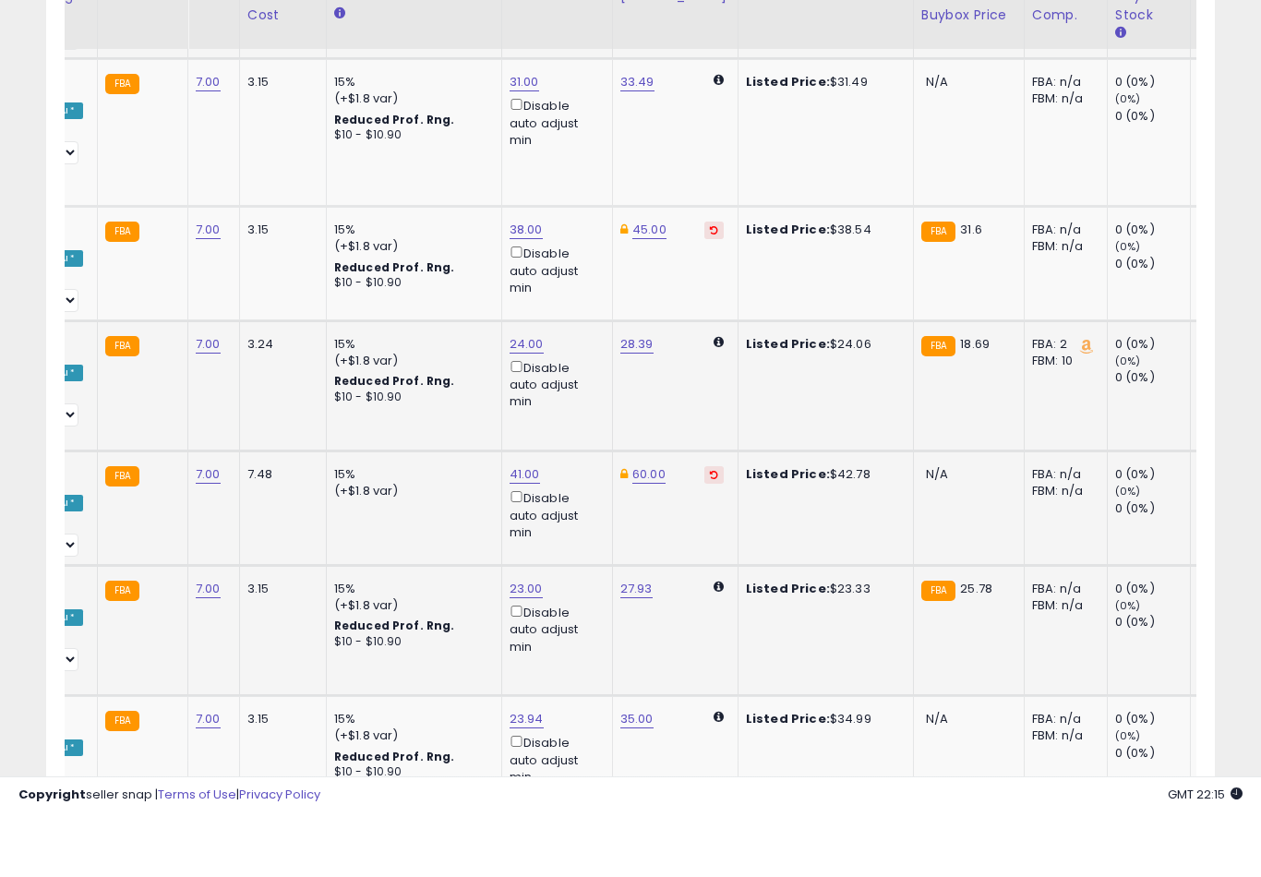
scroll to position [2716, 0]
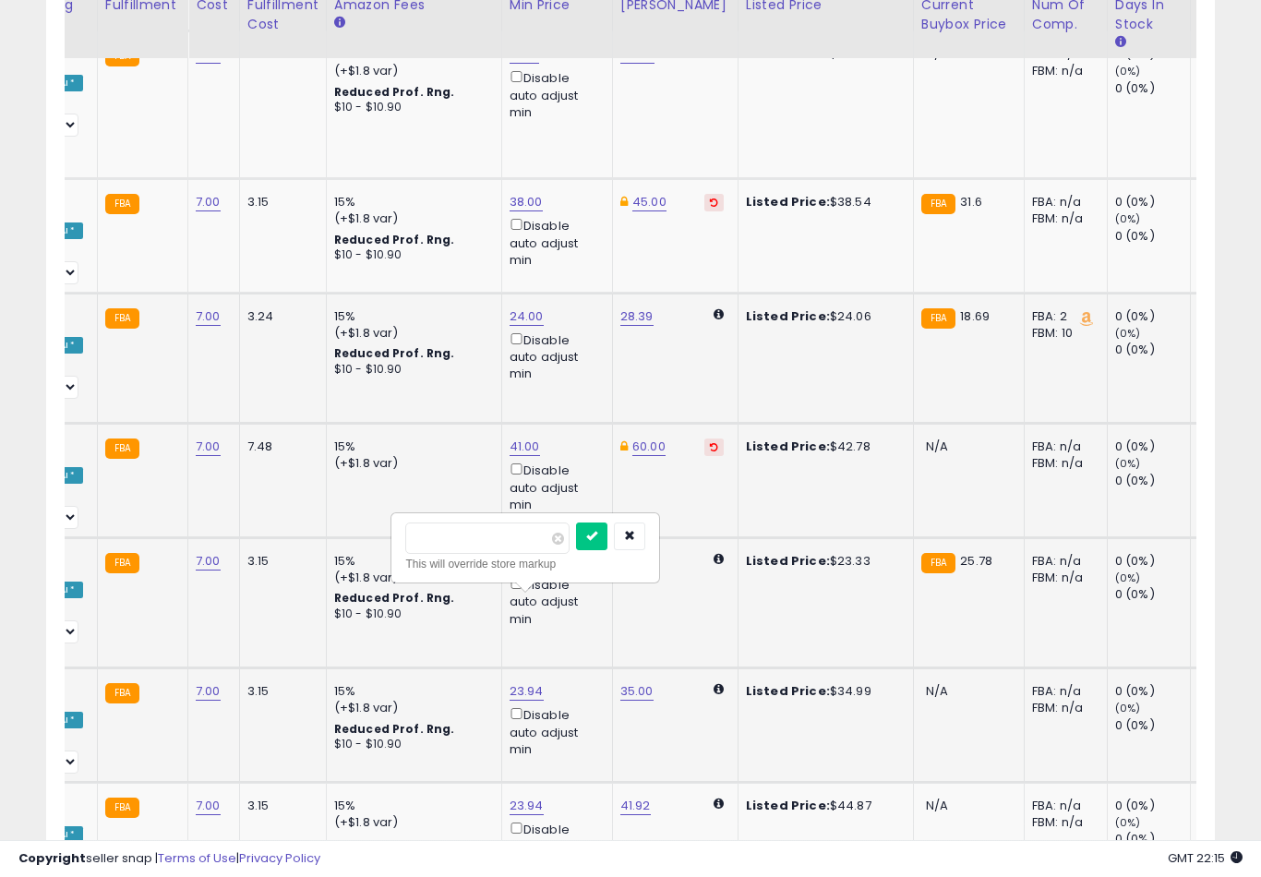
type input "*"
type input "**"
click at [576, 548] on button "submit" at bounding box center [591, 536] width 31 height 28
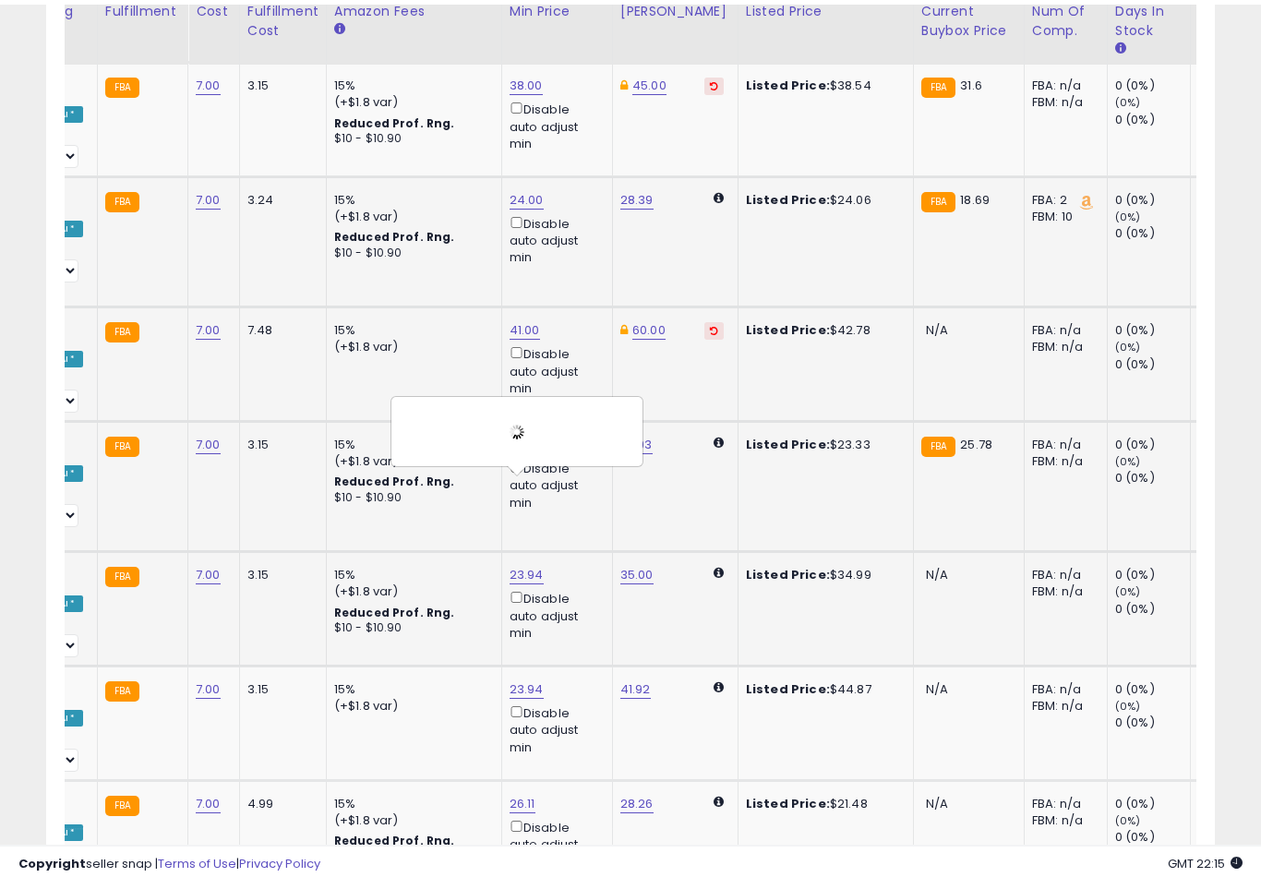
scroll to position [2839, 0]
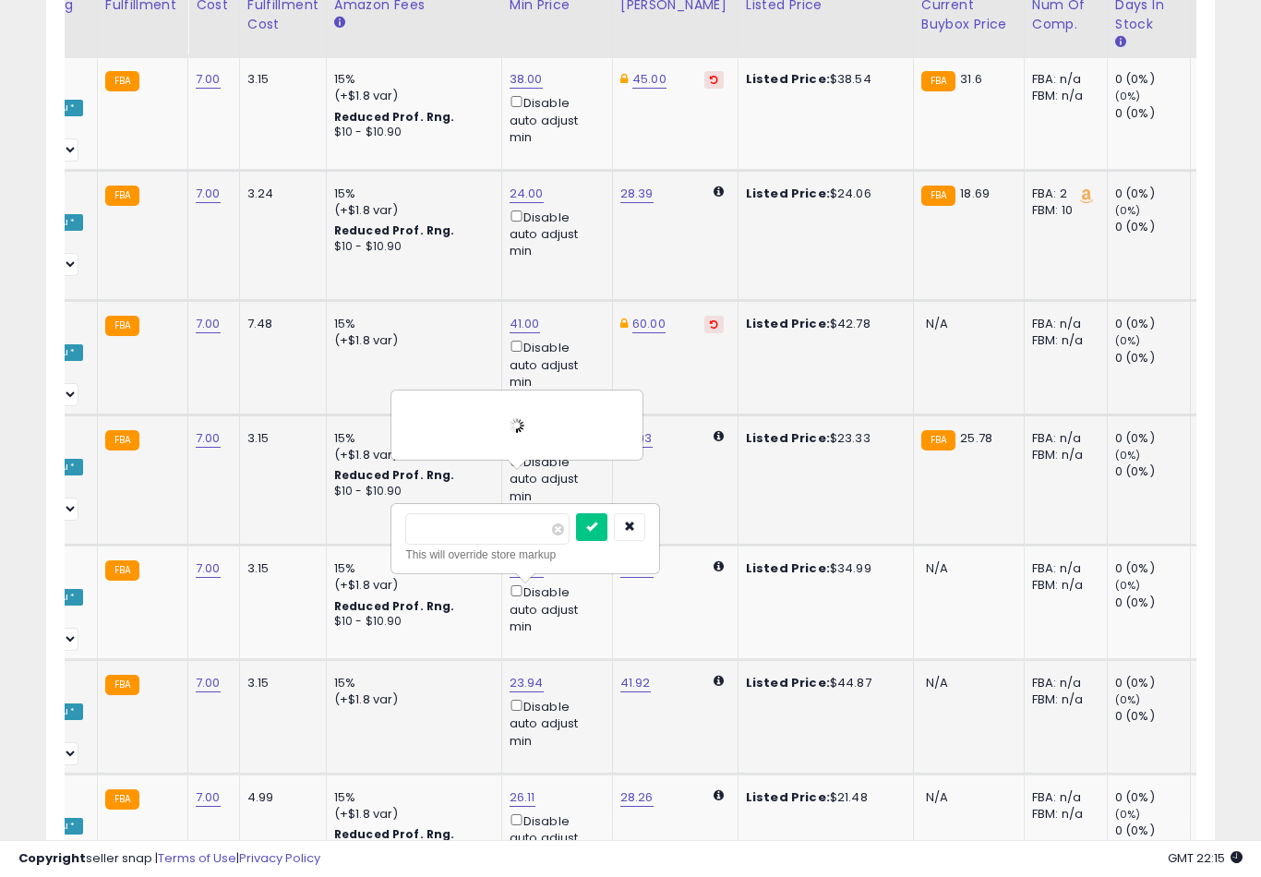
type input "*"
type input "**"
click at [576, 539] on button "submit" at bounding box center [591, 527] width 31 height 28
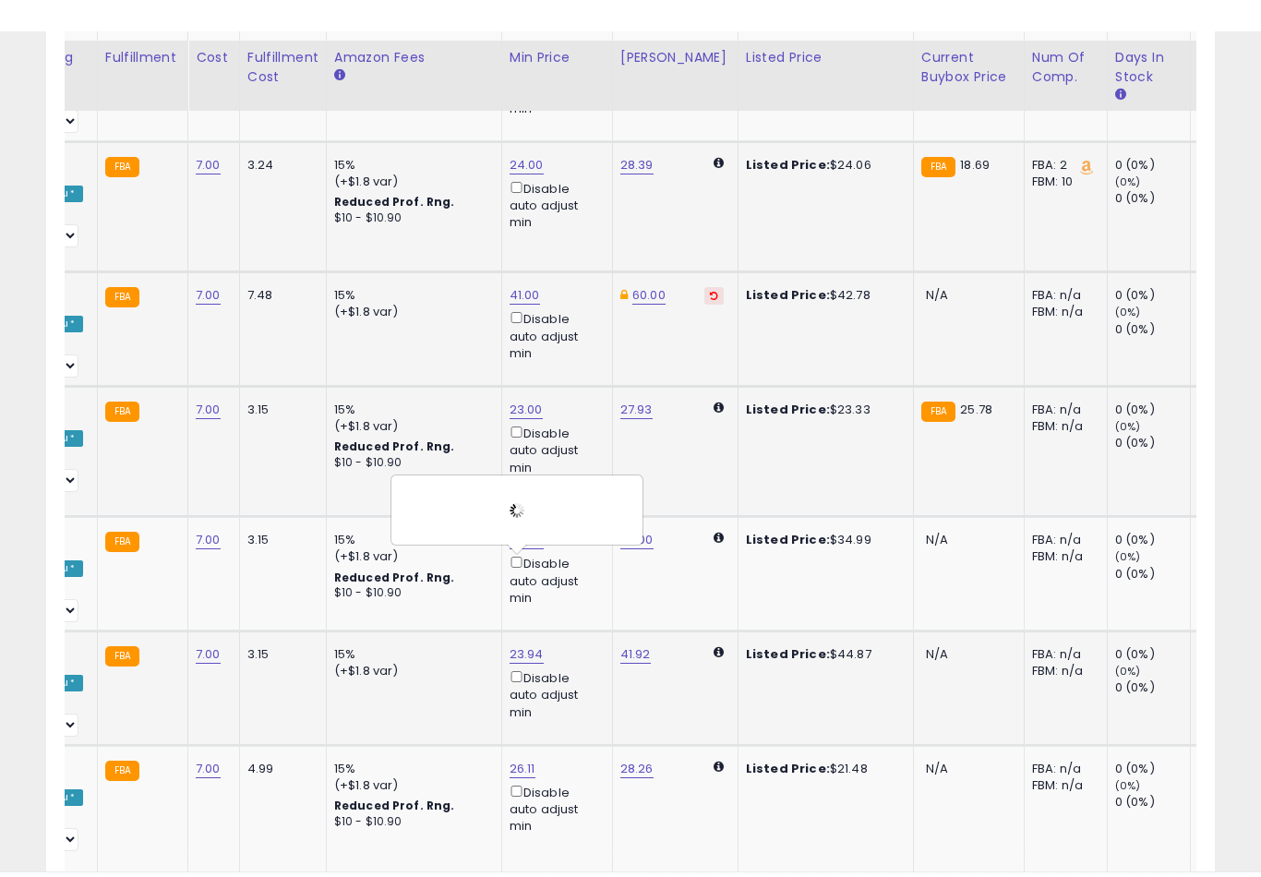
scroll to position [2926, 0]
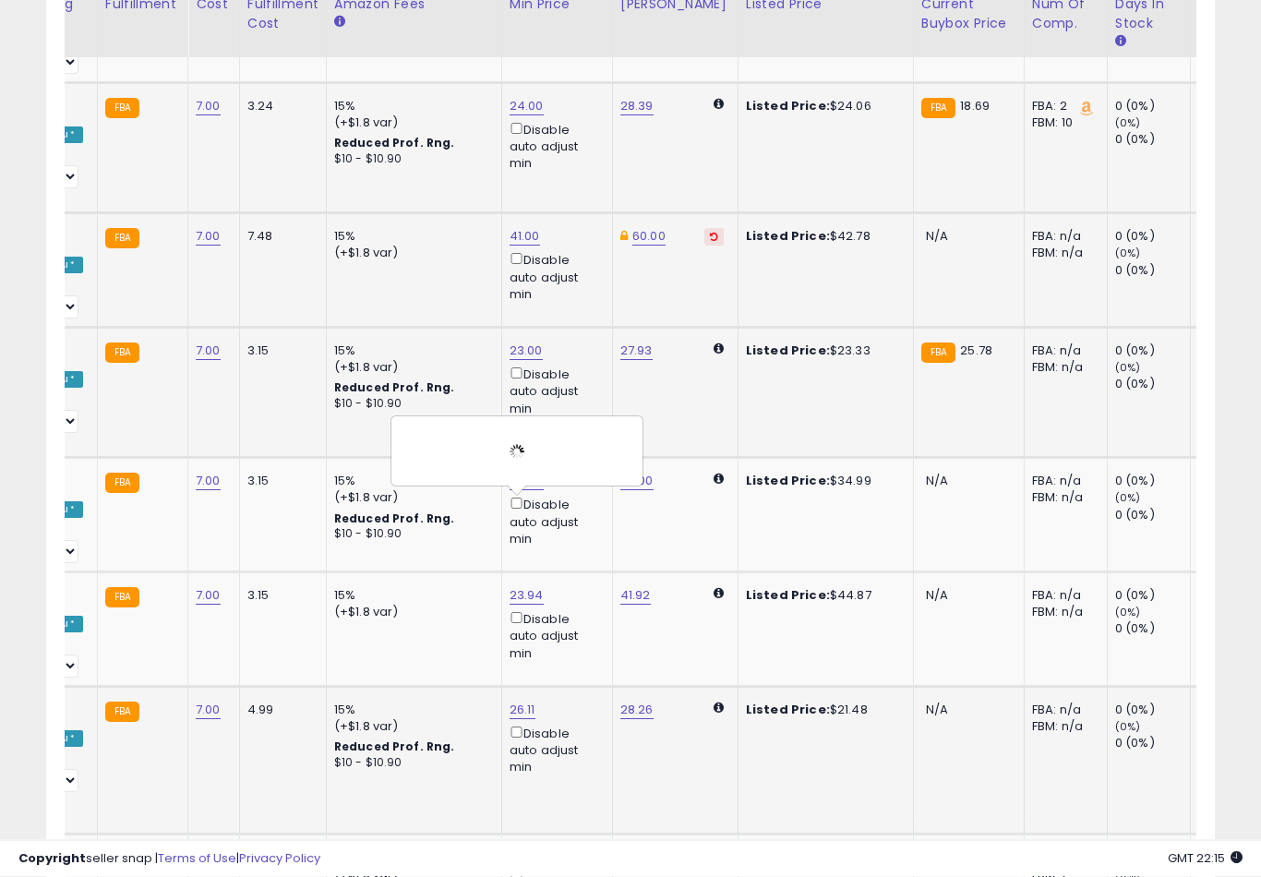
type input "**"
click at [573, 566] on button "submit" at bounding box center [588, 554] width 31 height 28
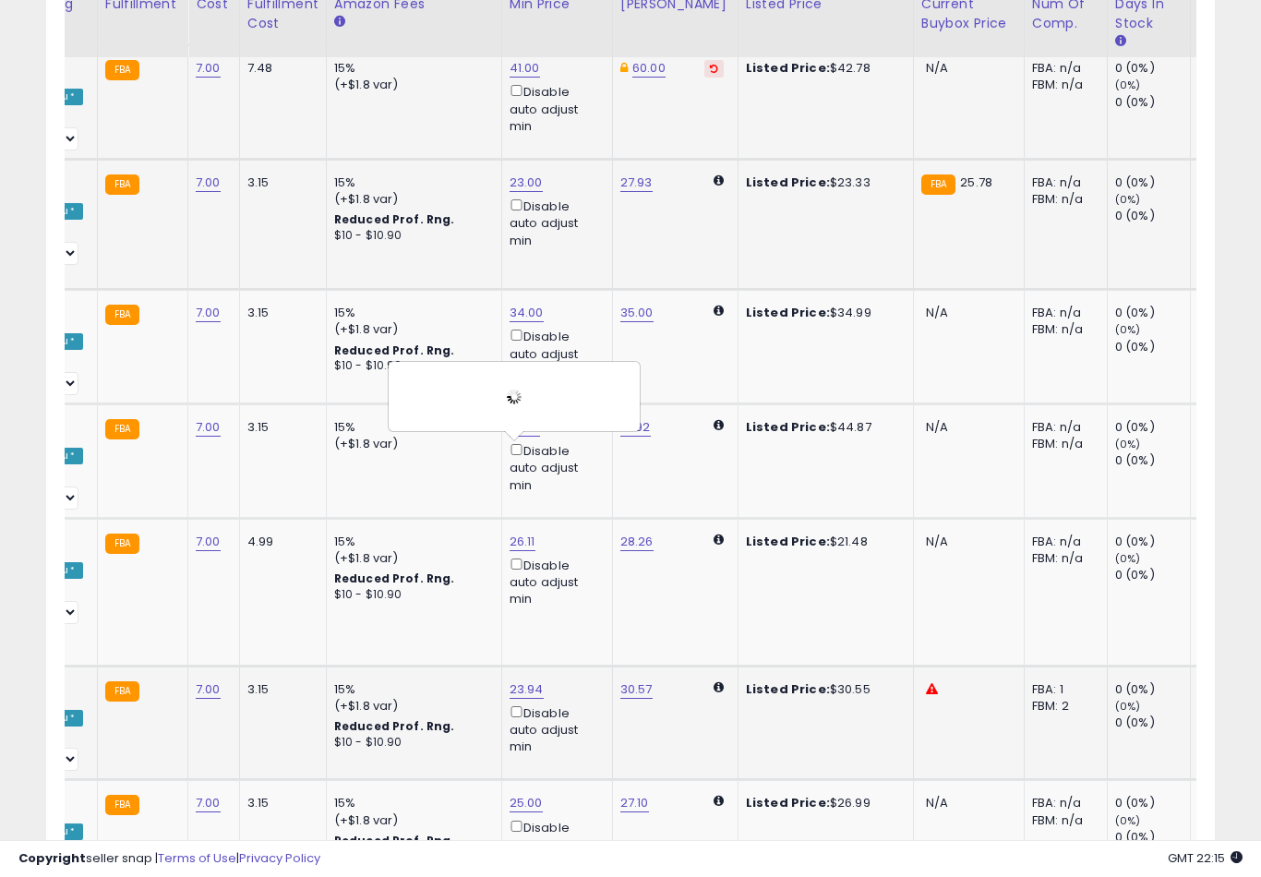
type input "*"
type input "**"
click at [576, 543] on button "submit" at bounding box center [591, 531] width 31 height 28
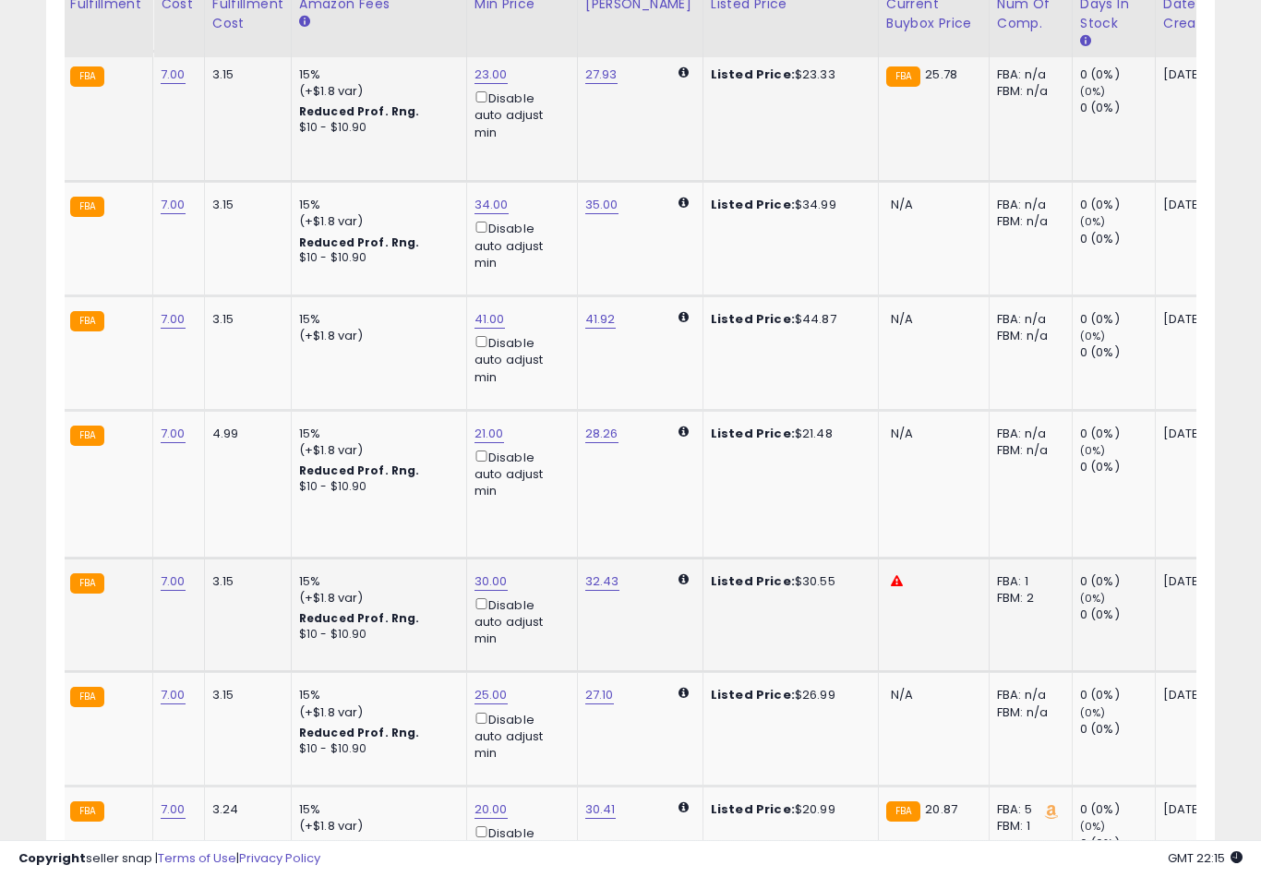
scroll to position [0, 442]
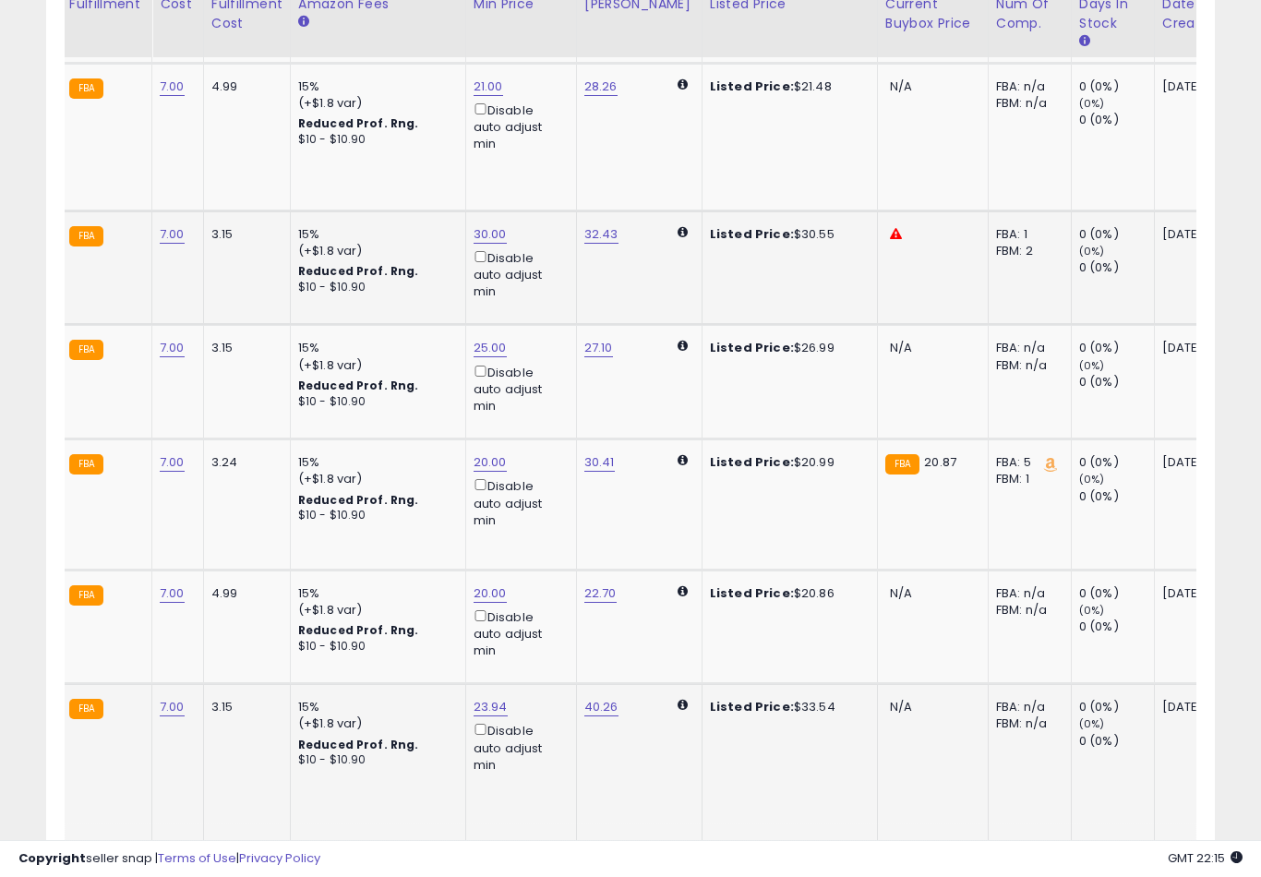
type input "*"
type input "**"
click at [540, 542] on button "submit" at bounding box center [555, 530] width 31 height 28
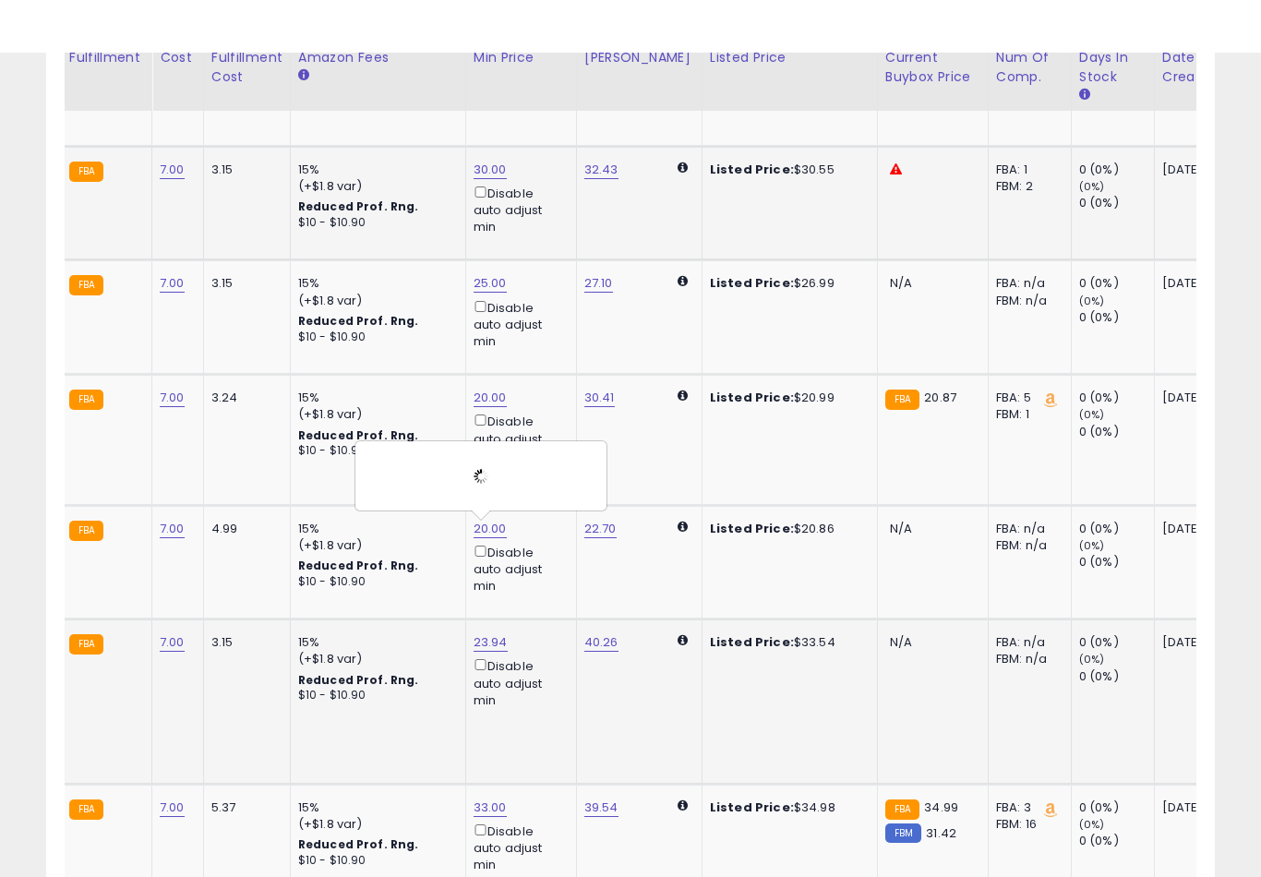
scroll to position [3668, 0]
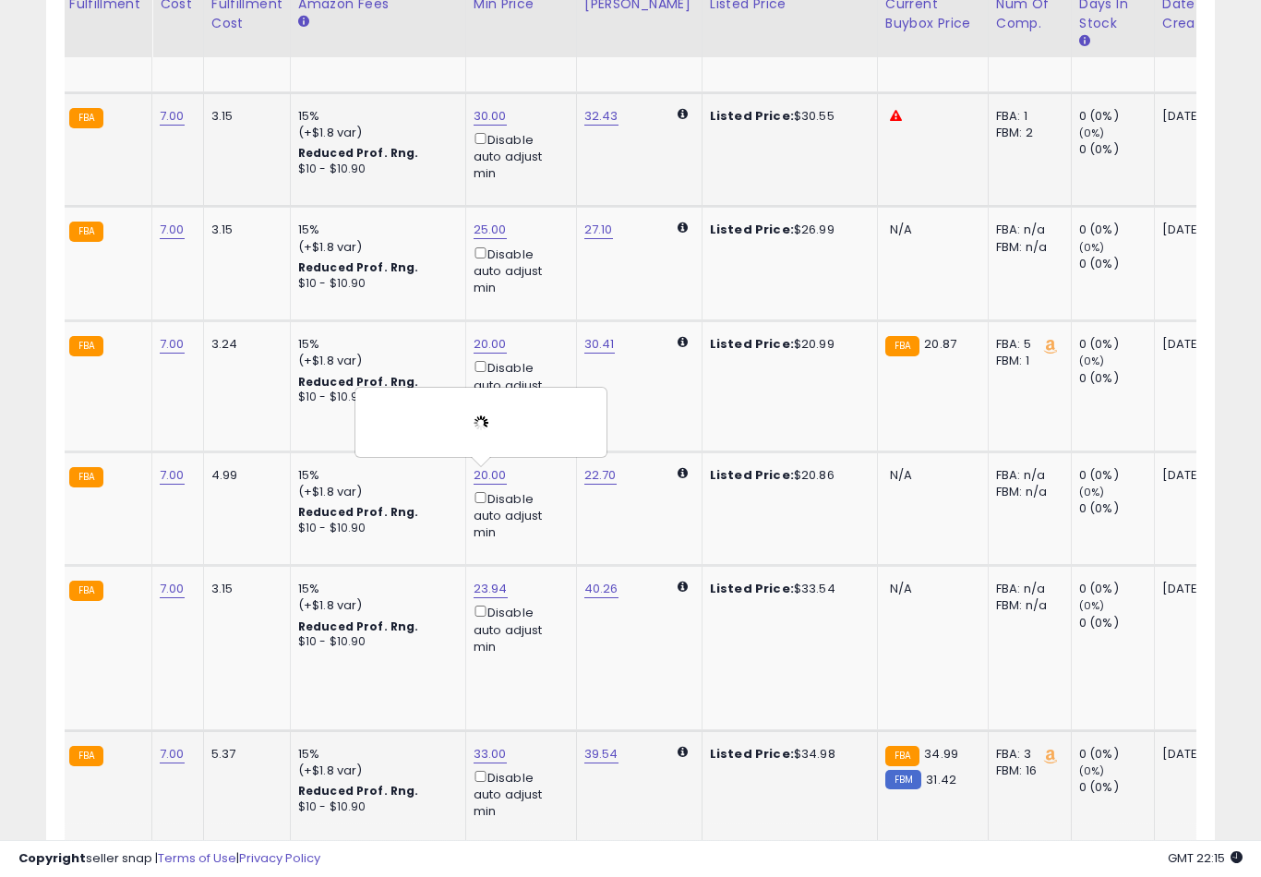
type input "**"
click at [540, 569] on button "submit" at bounding box center [555, 556] width 31 height 28
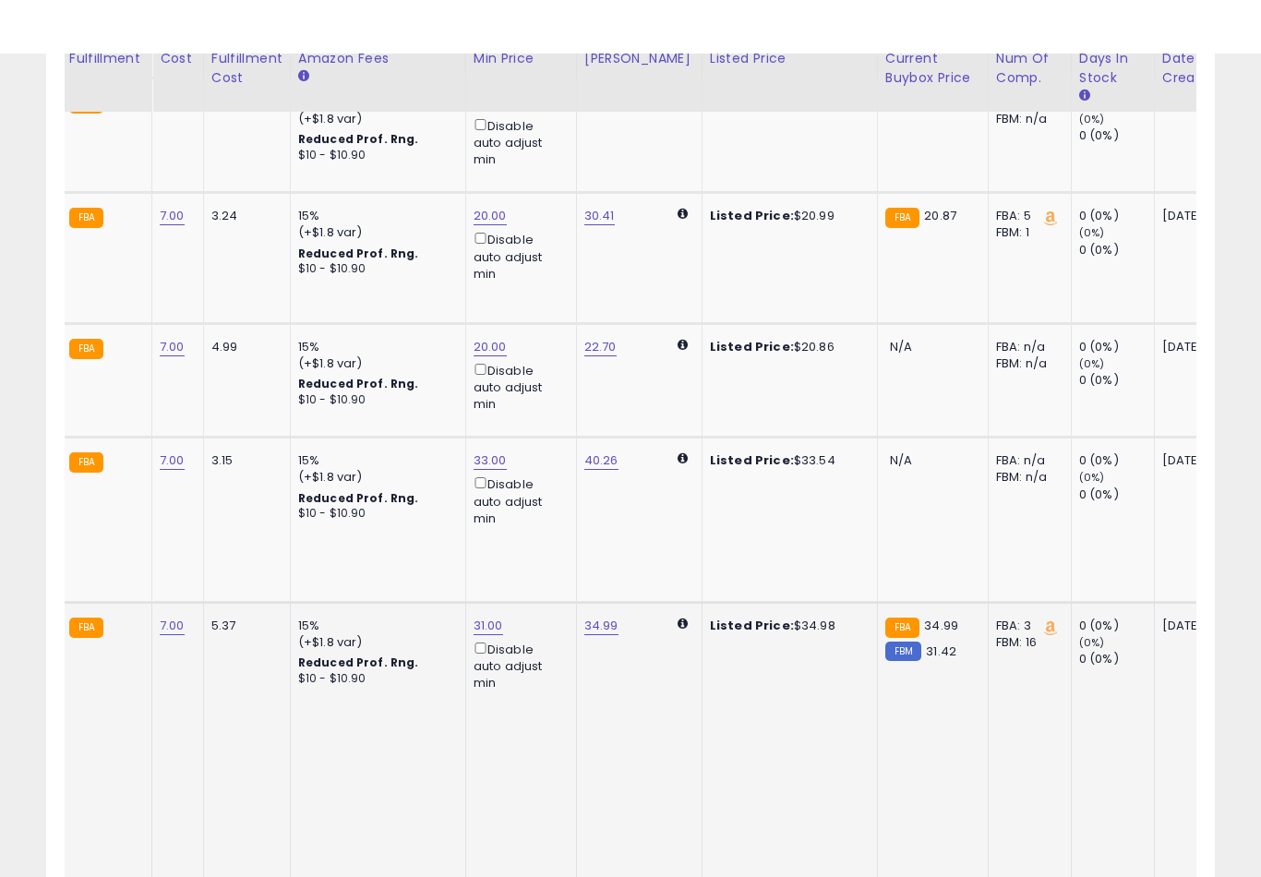
scroll to position [3851, 0]
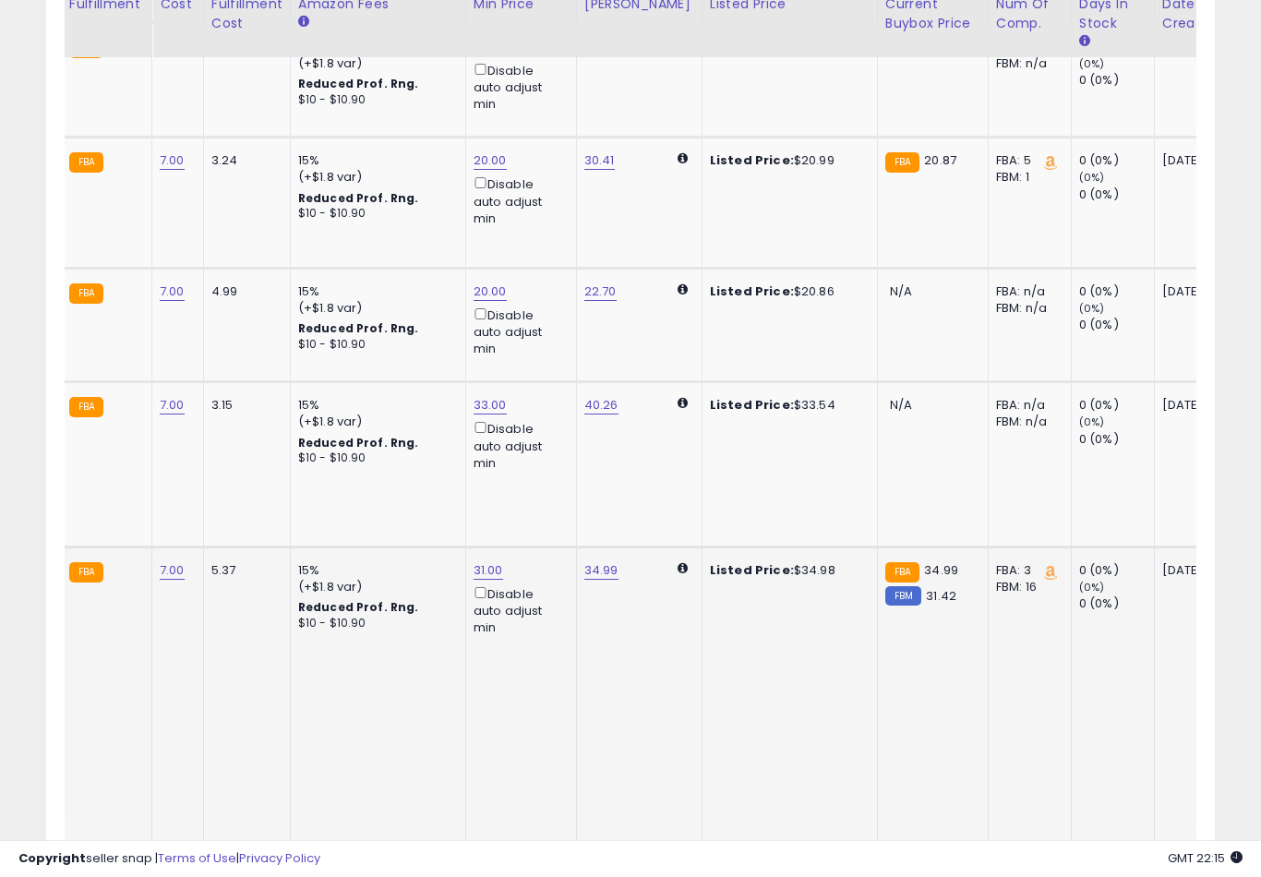
type input "*"
type input "**"
click at [540, 596] on button "submit" at bounding box center [555, 583] width 31 height 28
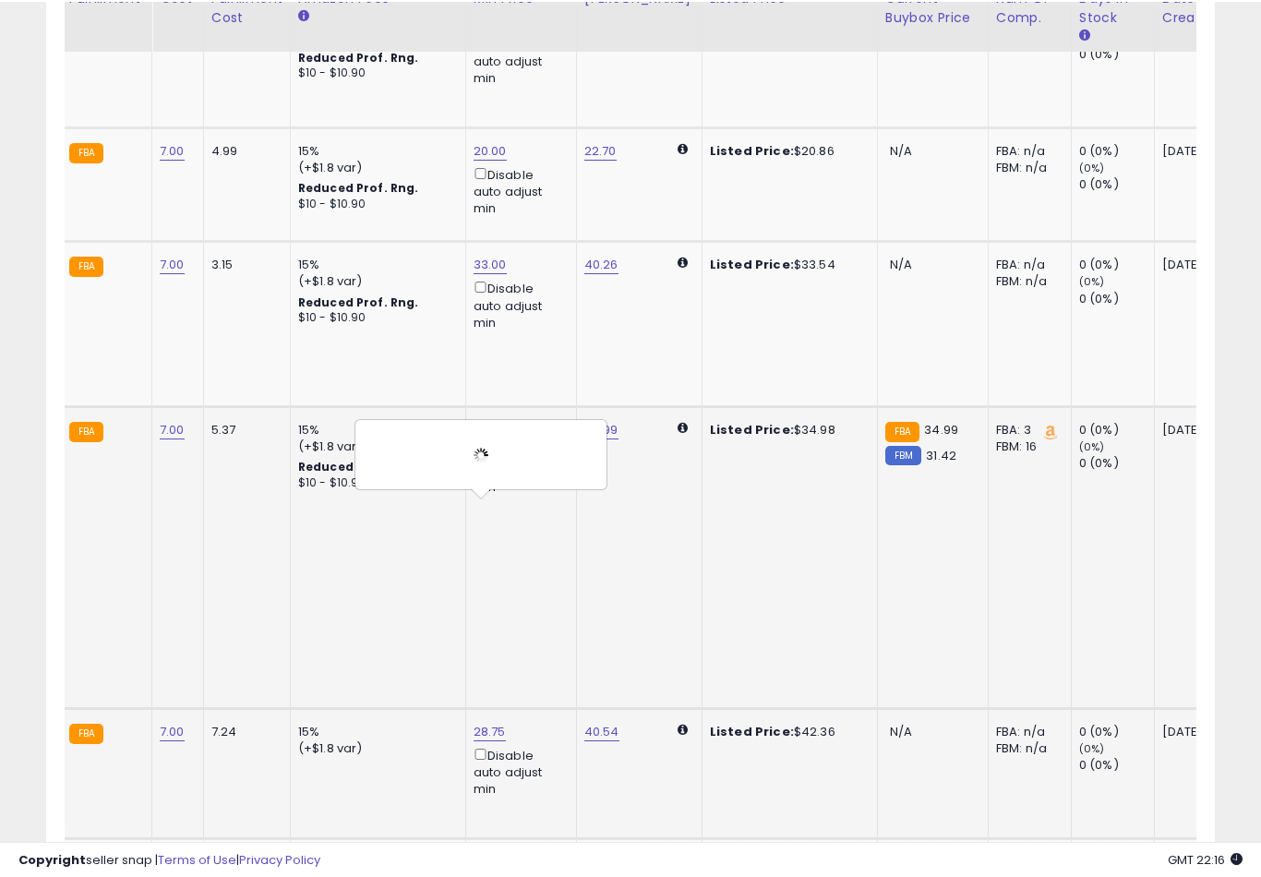
scroll to position [3993, 0]
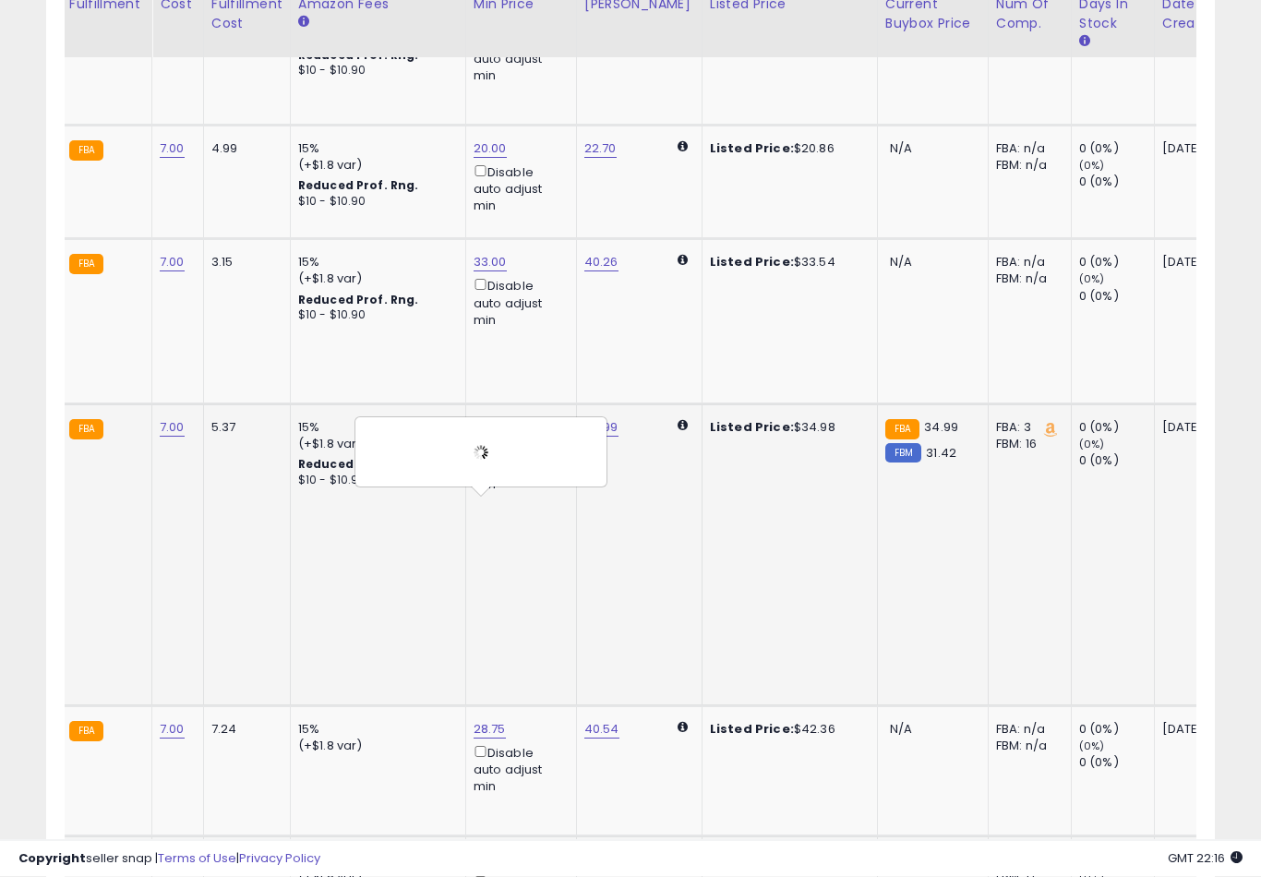
click at [579, 583] on button "button" at bounding box center [594, 570] width 31 height 28
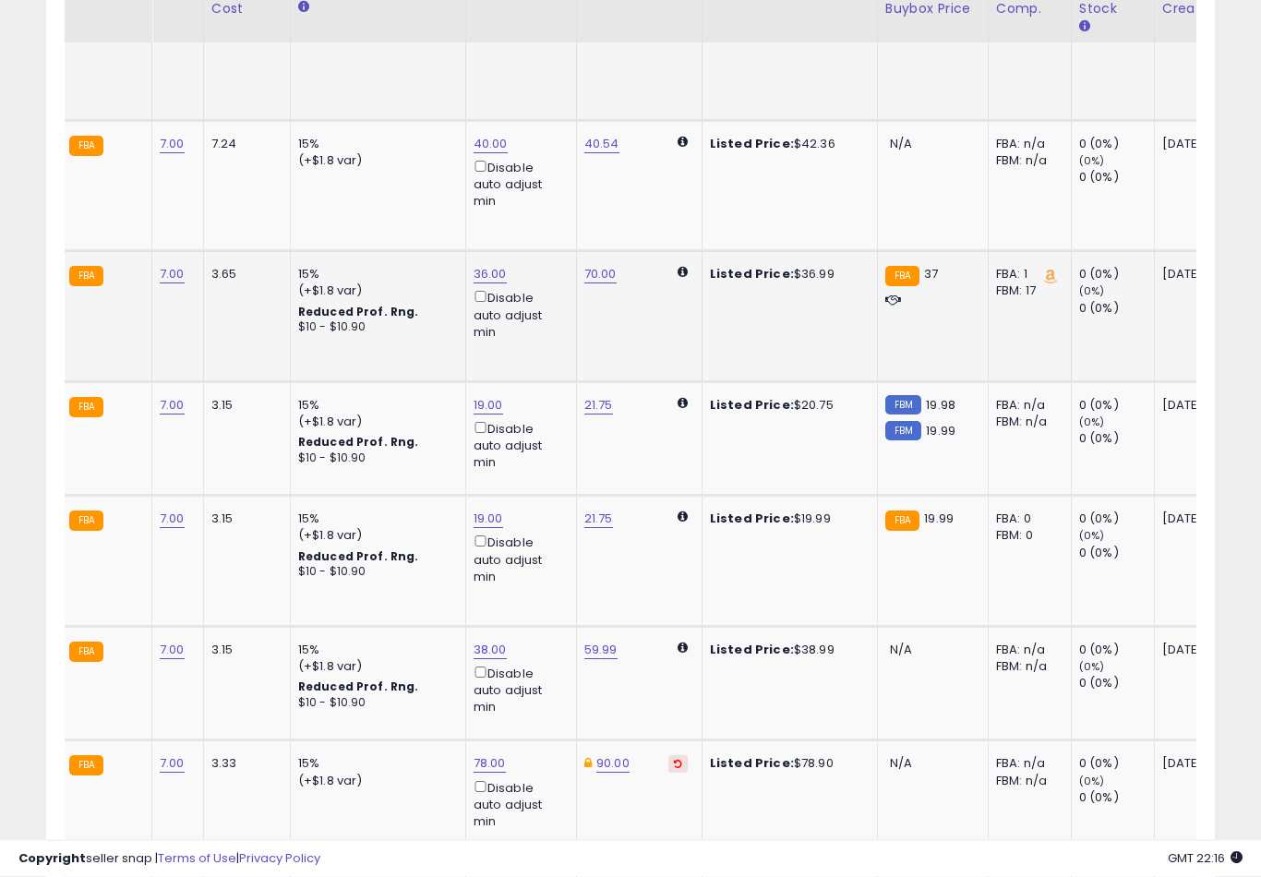
scroll to position [4612, 0]
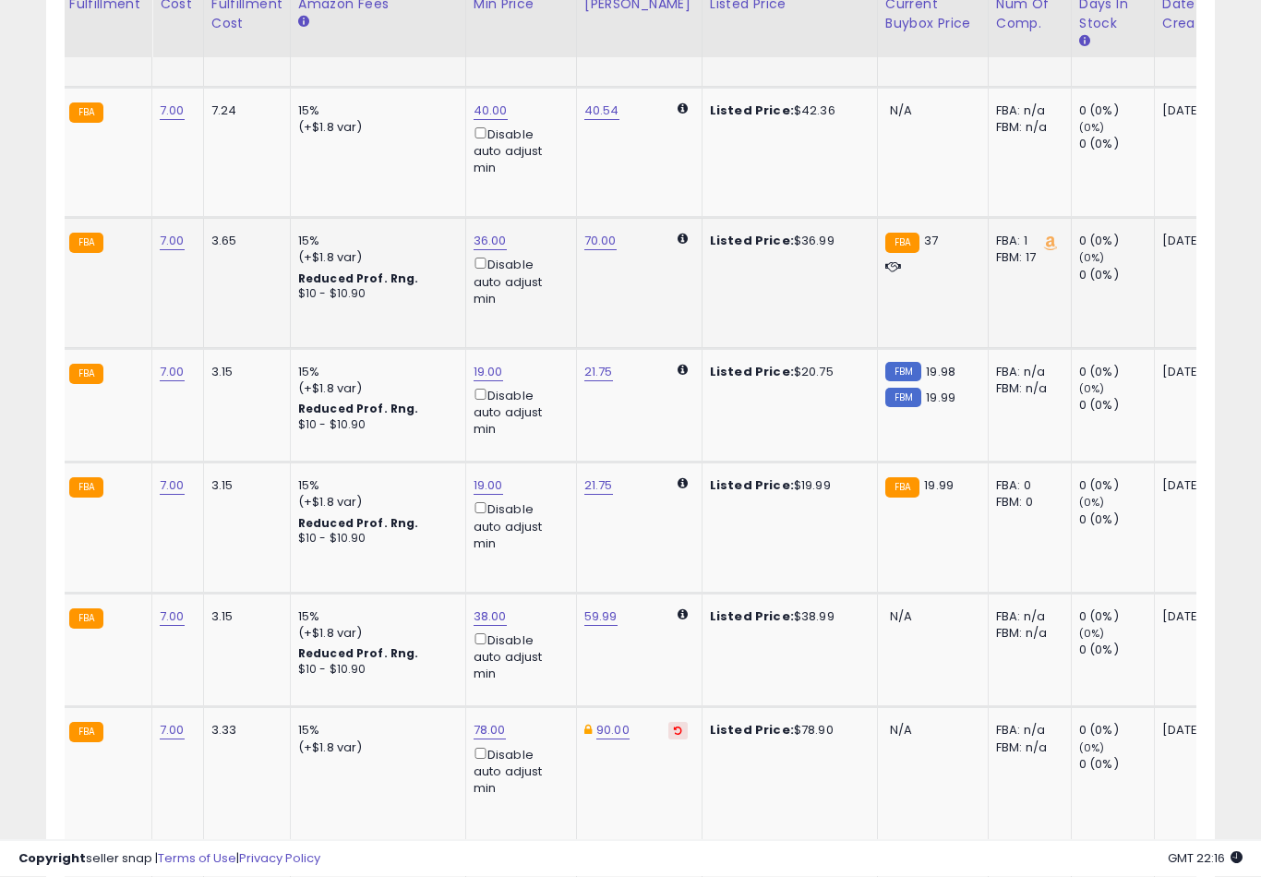
type input "**"
click at [540, 579] on button "submit" at bounding box center [555, 567] width 31 height 28
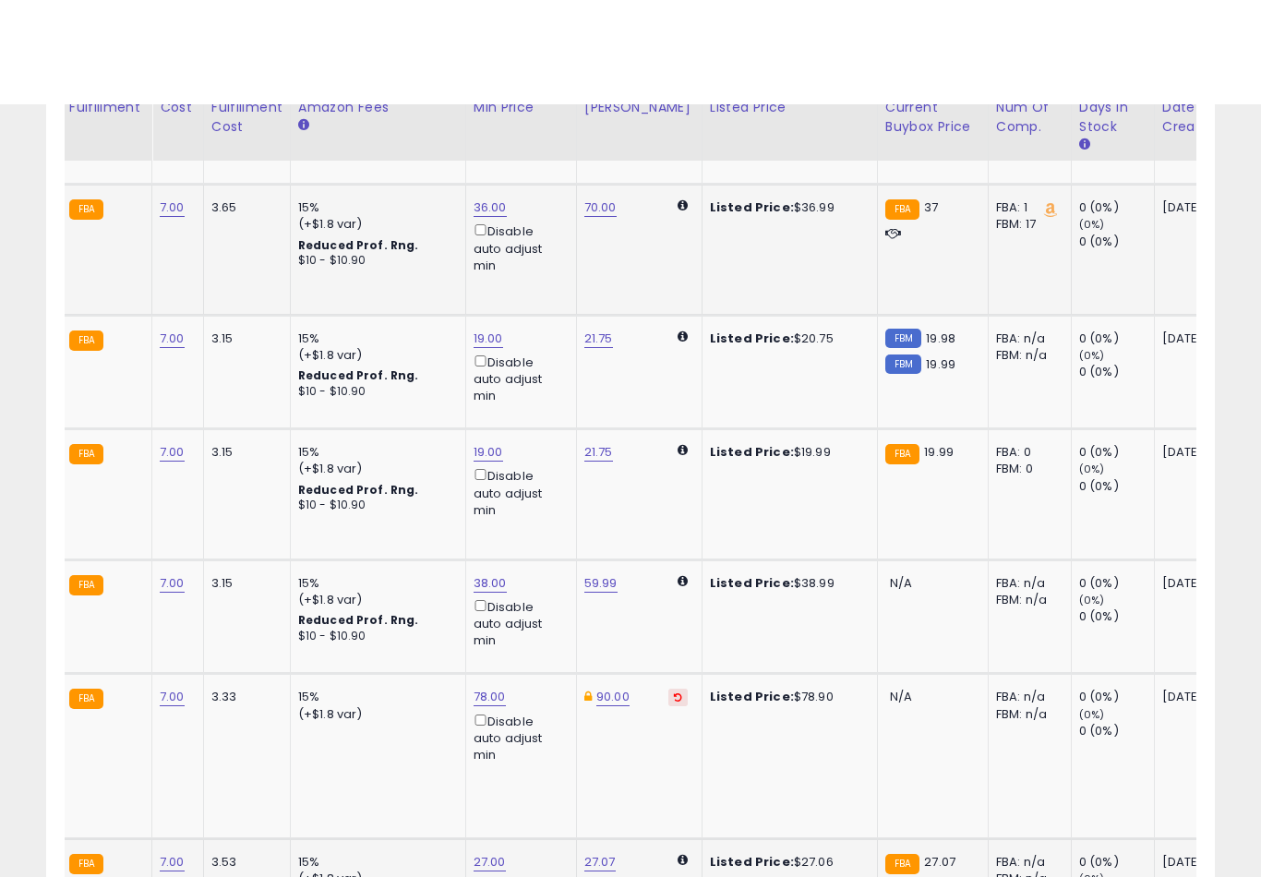
scroll to position [4751, 0]
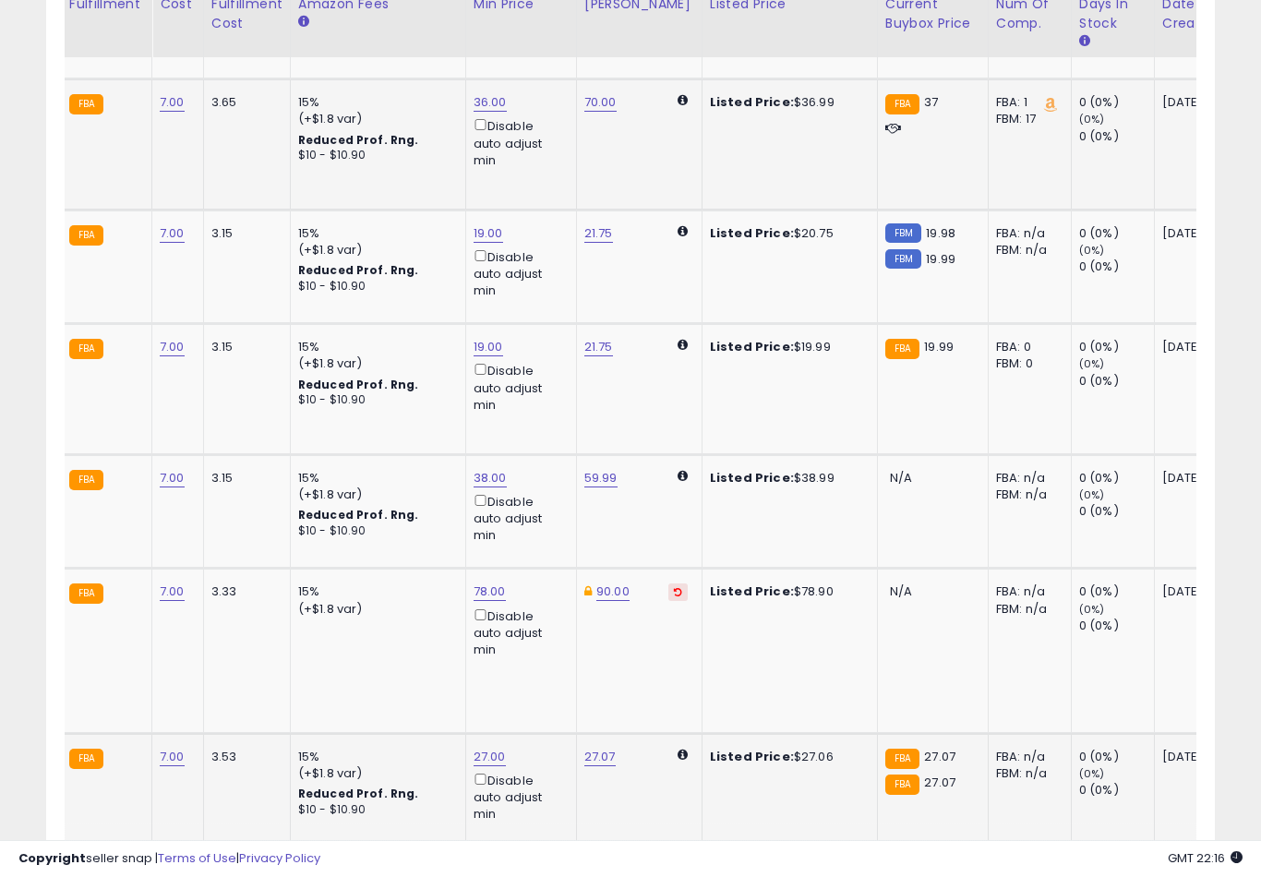
type input "**"
click at [541, 569] on button "submit" at bounding box center [556, 556] width 31 height 28
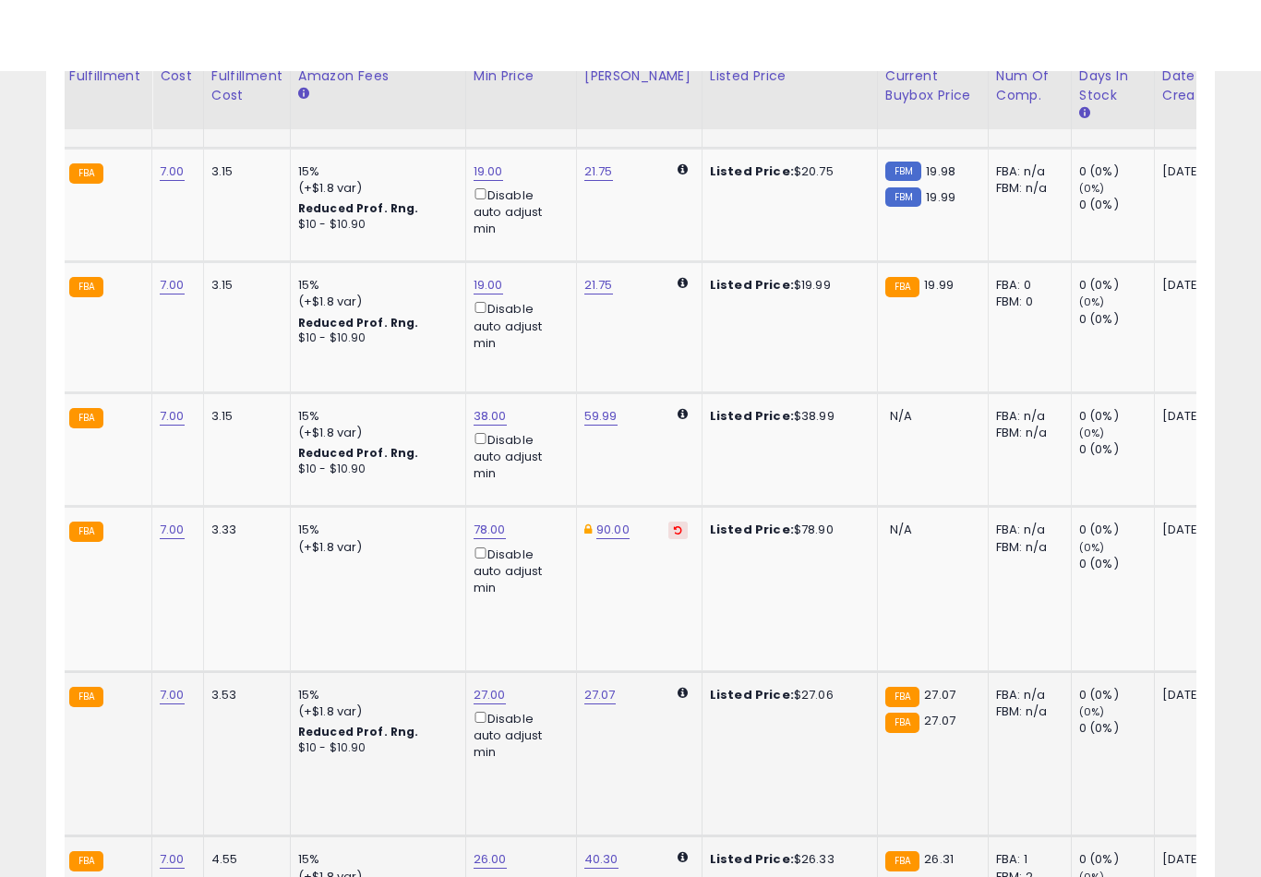
scroll to position [4885, 0]
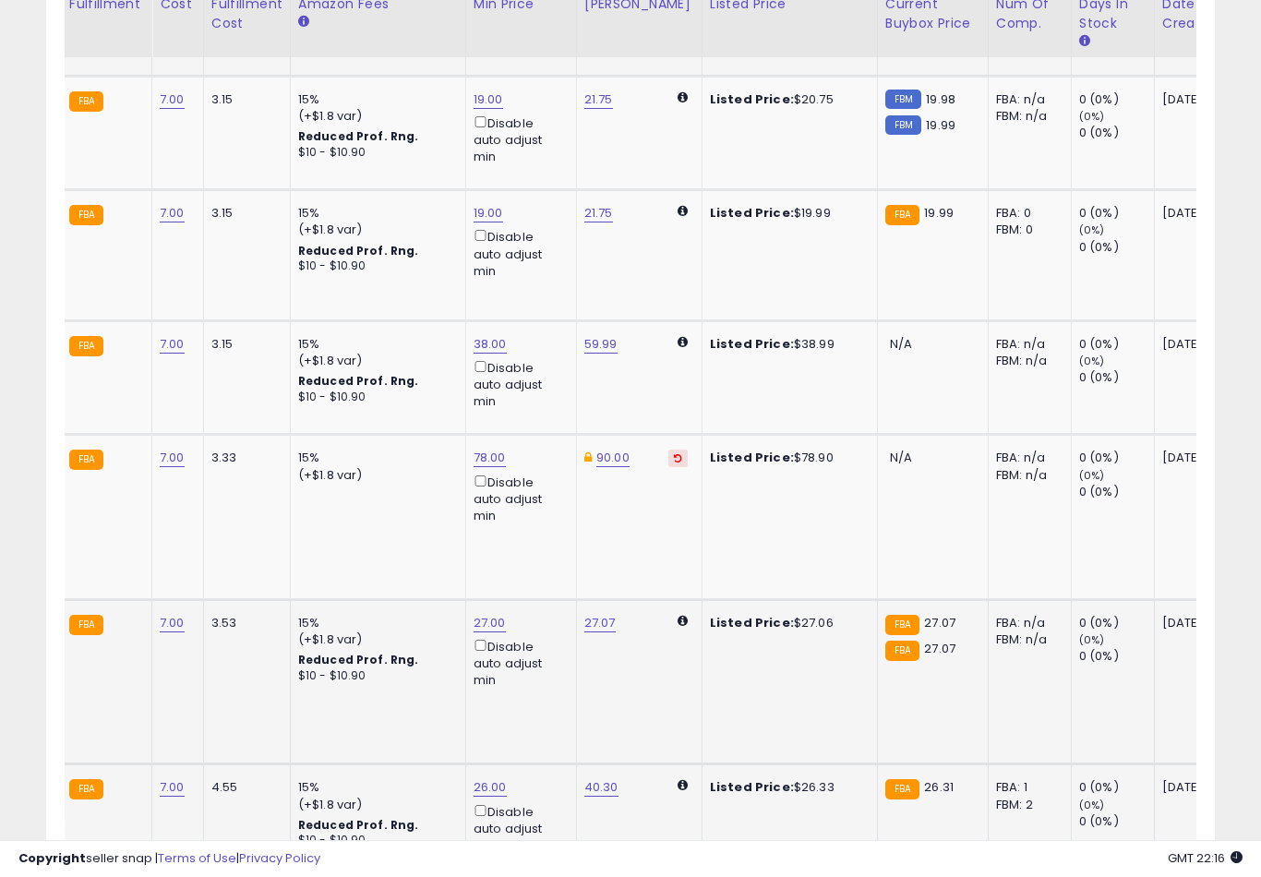
type input "*"
type input "**"
click at [540, 548] on button "submit" at bounding box center [555, 535] width 31 height 28
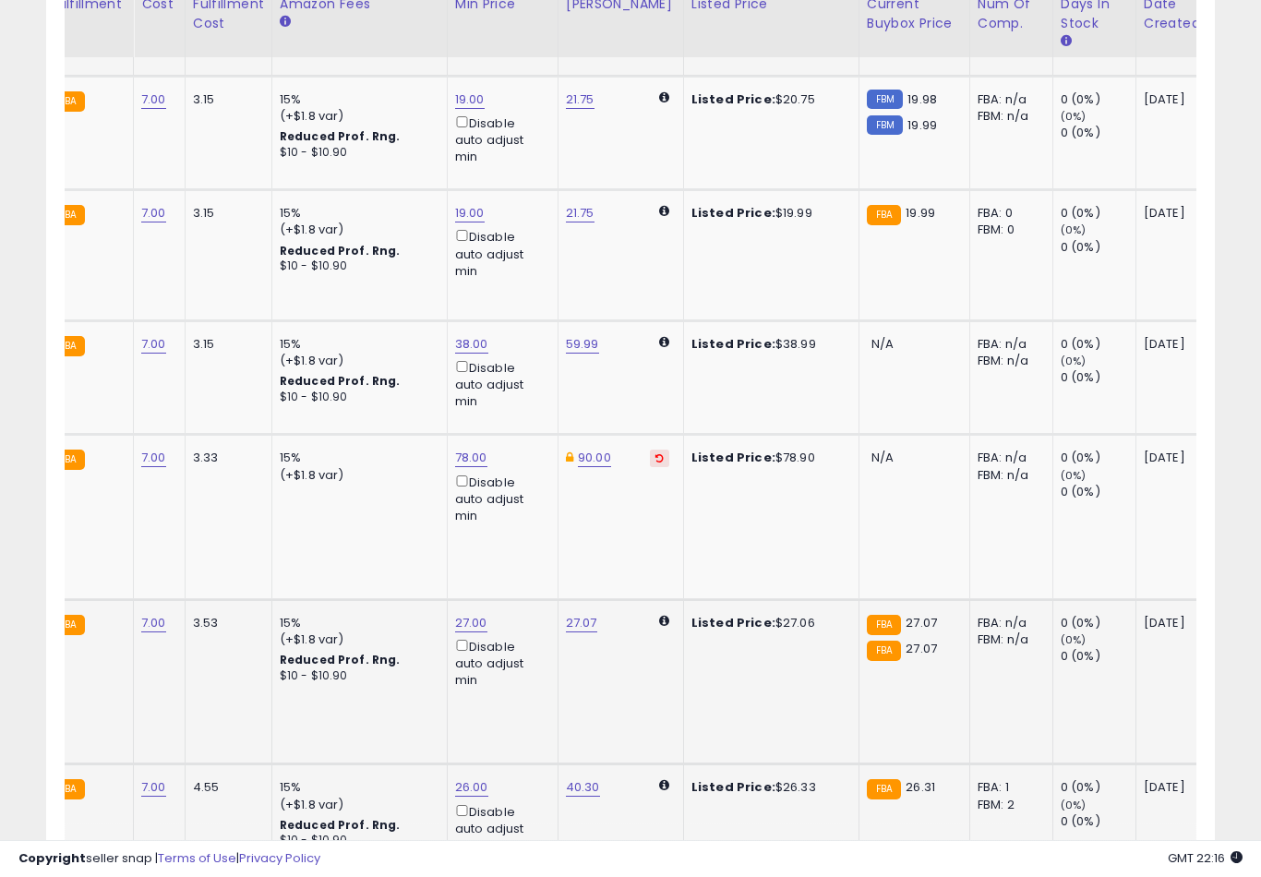
scroll to position [0, 461]
type input "*"
type input "**"
click at [519, 662] on button "submit" at bounding box center [534, 649] width 31 height 28
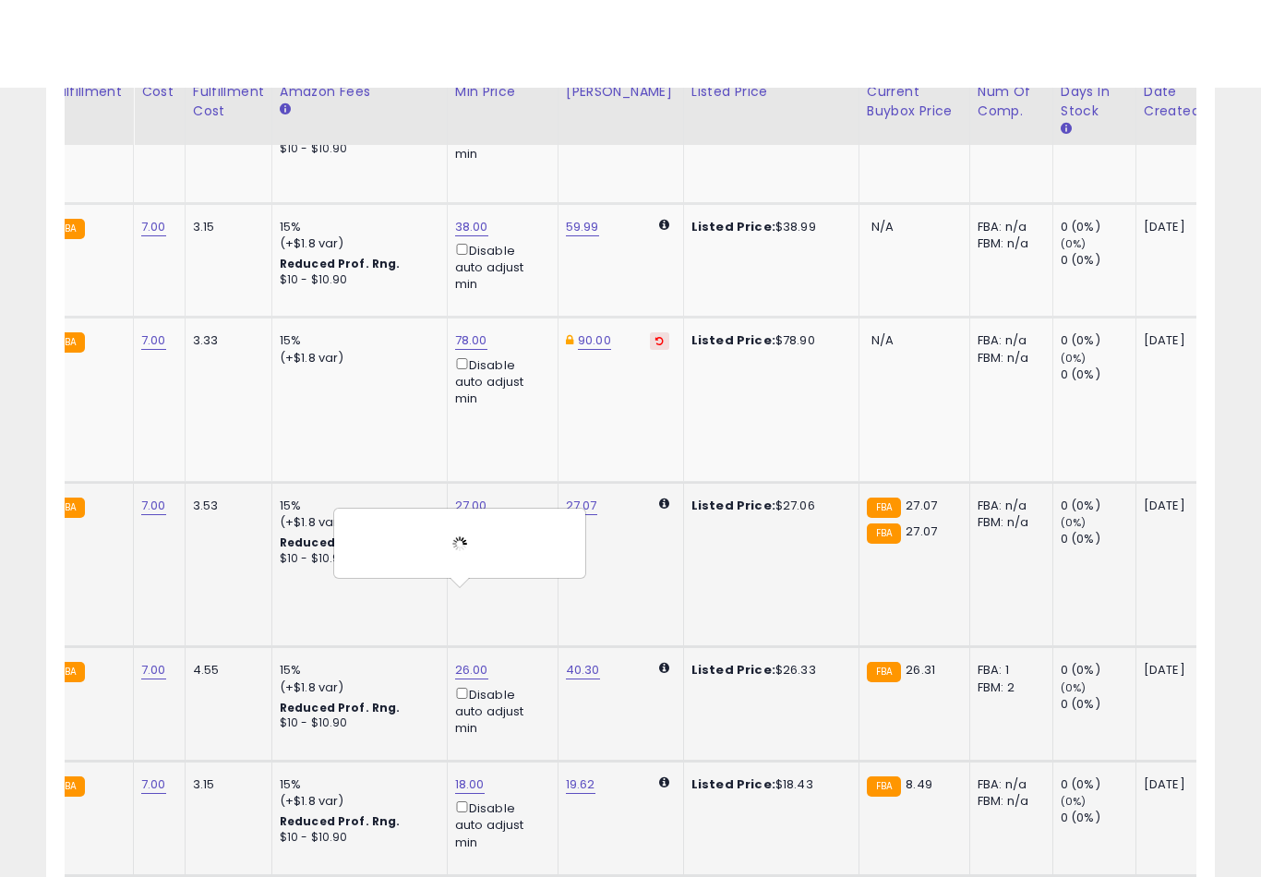
scroll to position [5091, 0]
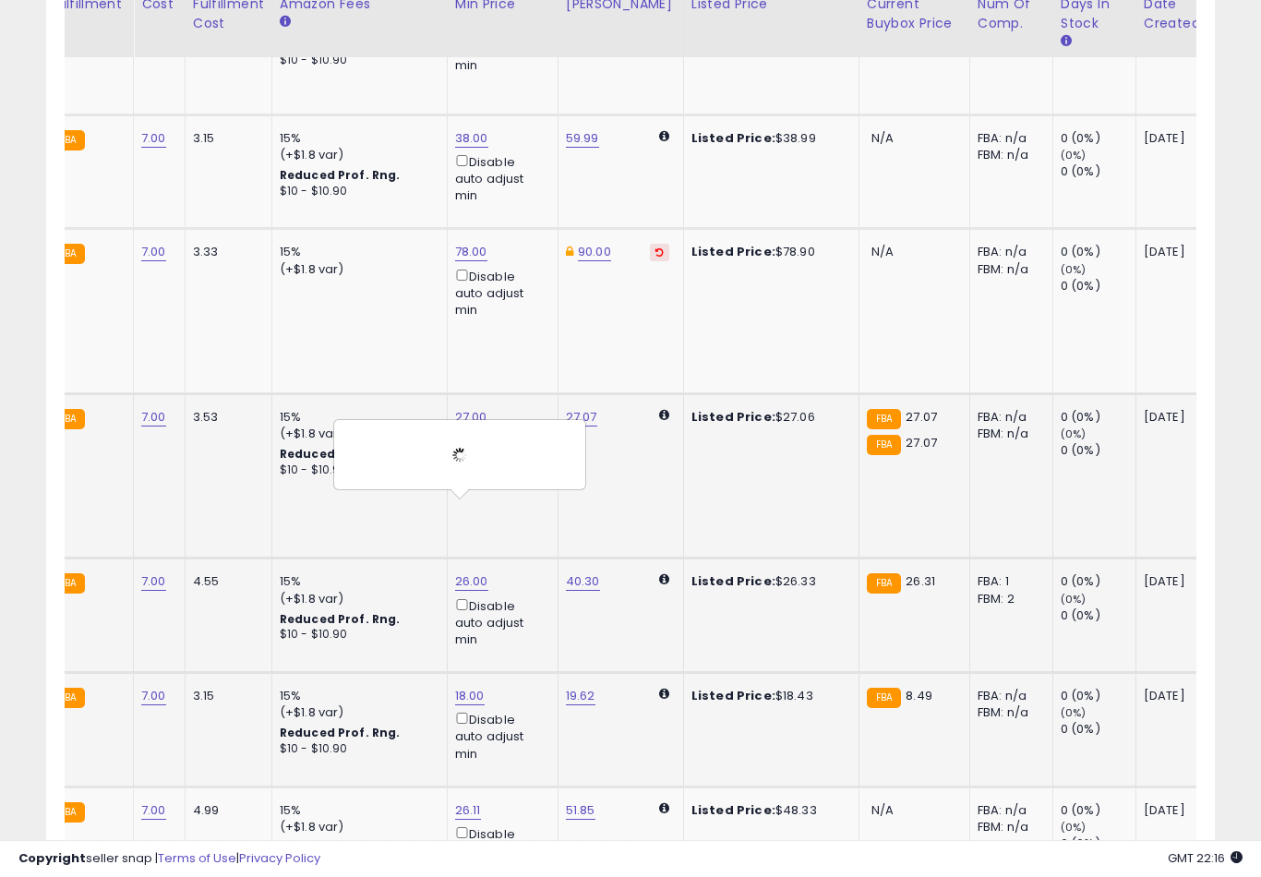
type input "**"
click at [560, 577] on button "button" at bounding box center [575, 571] width 31 height 28
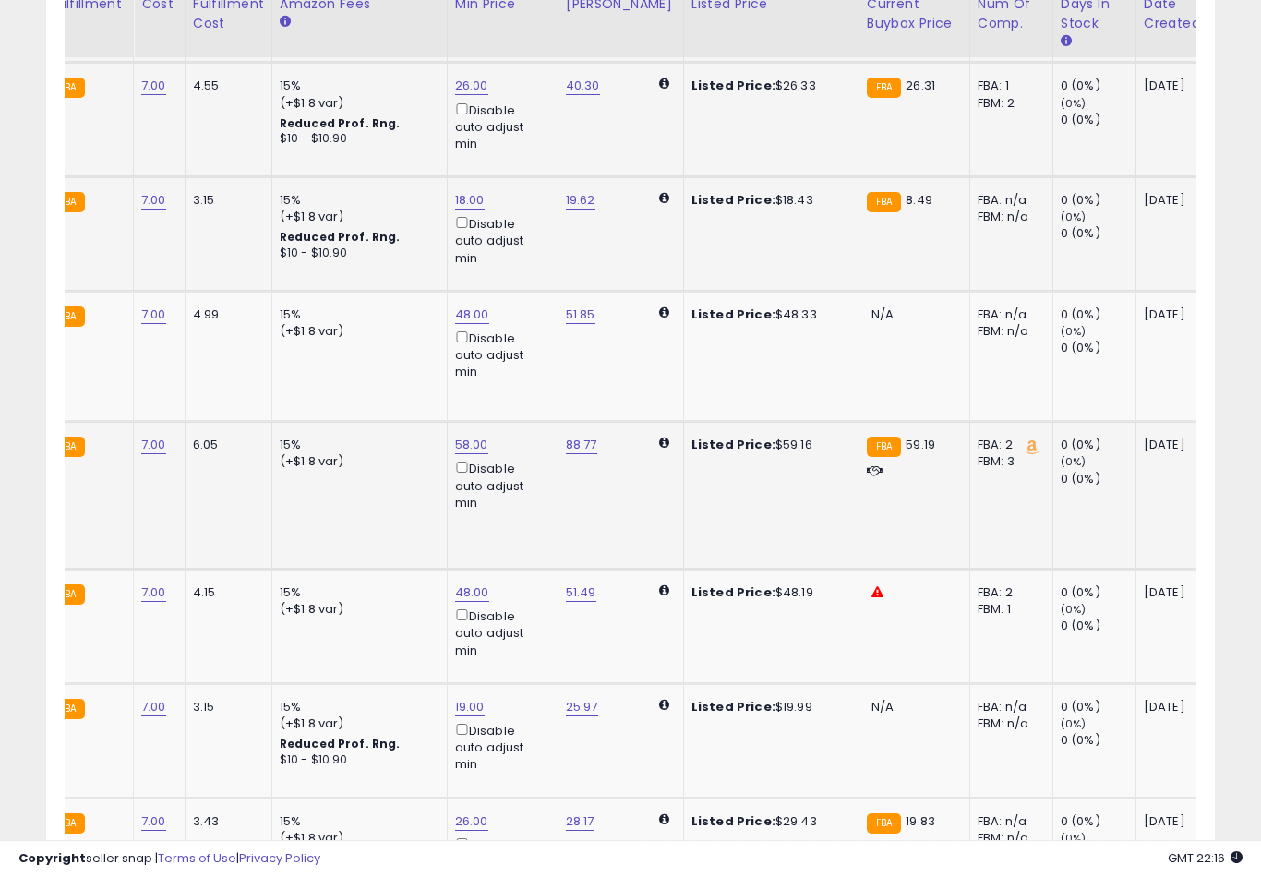
scroll to position [5589, 0]
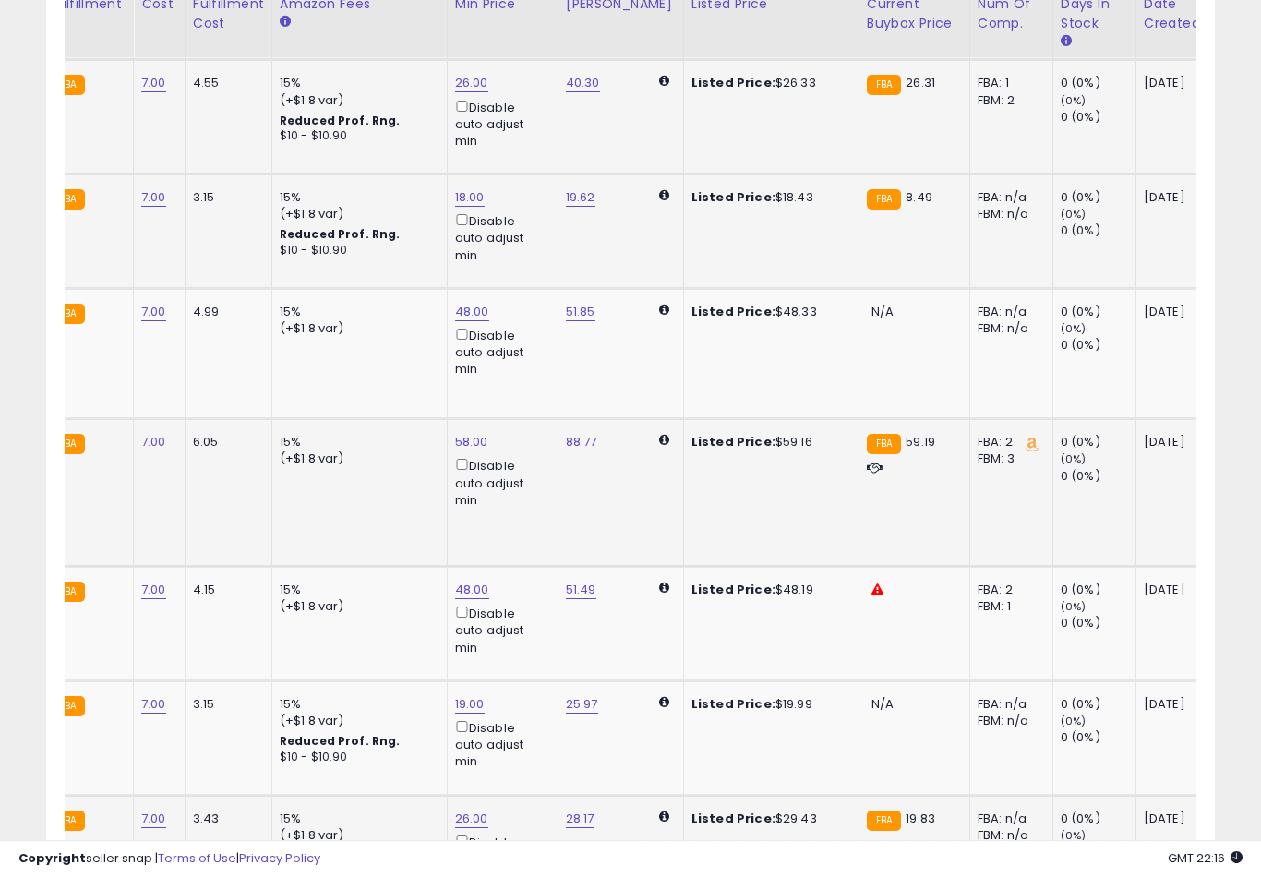
type input "*"
type input "**"
click at [522, 458] on button "submit" at bounding box center [537, 445] width 31 height 28
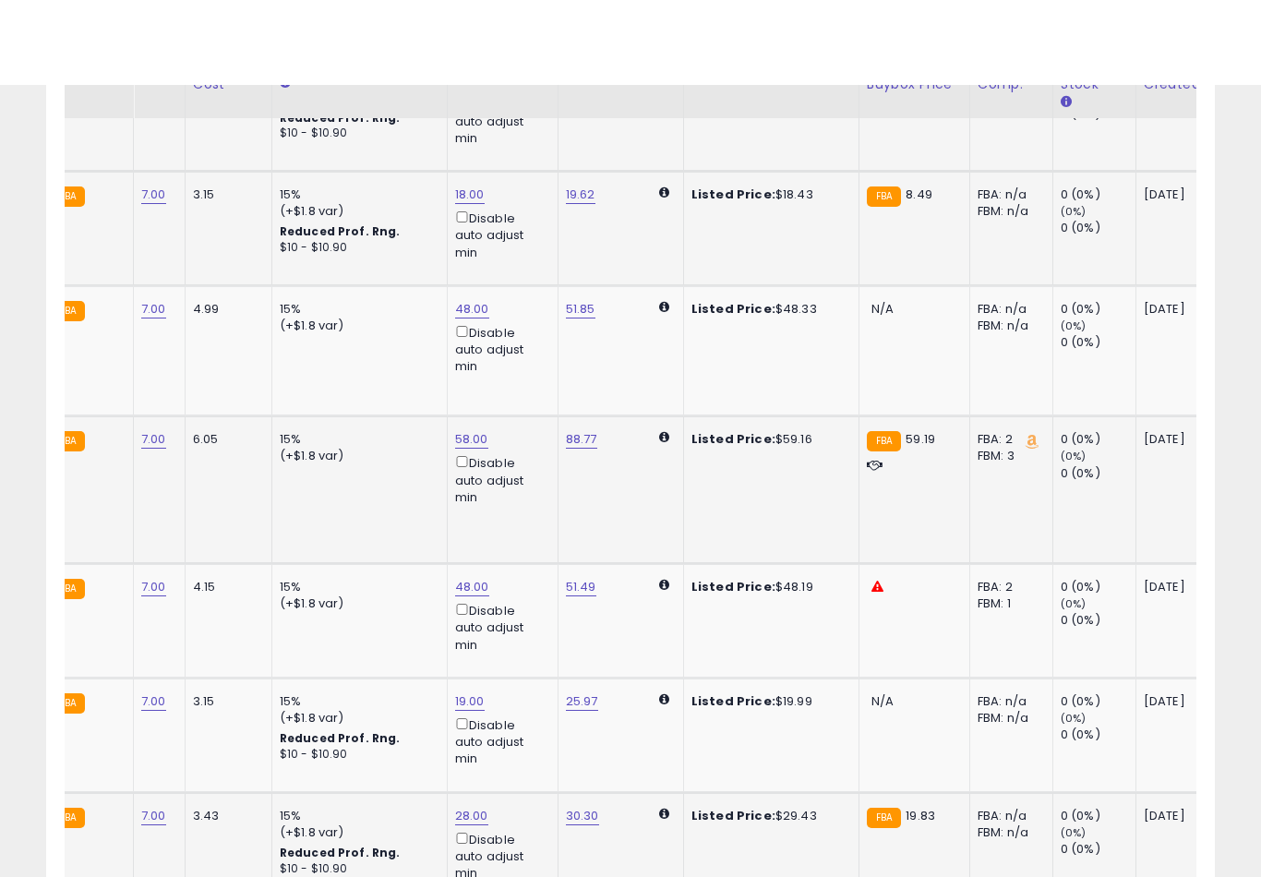
scroll to position [5686, 0]
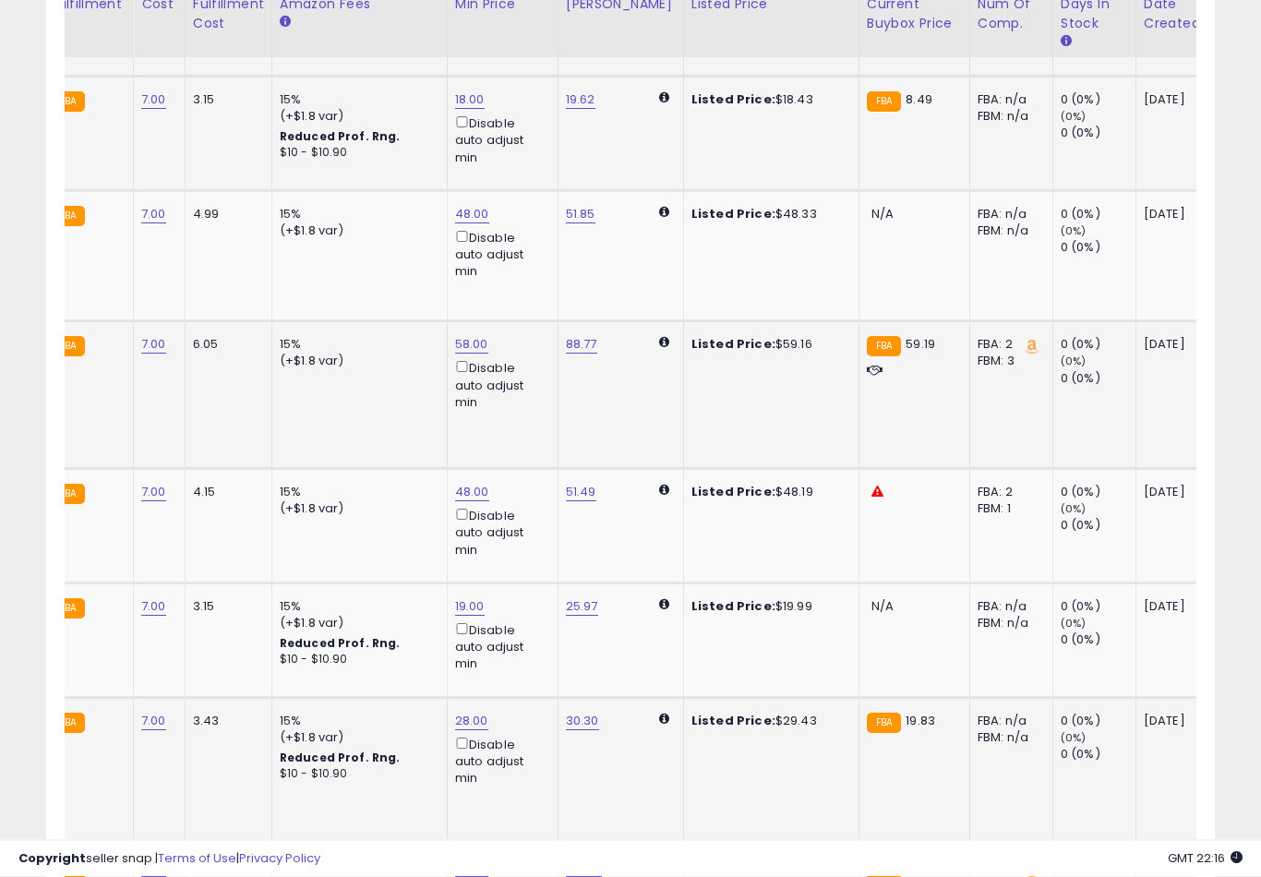
click at [569, 481] on icon "button" at bounding box center [574, 475] width 11 height 11
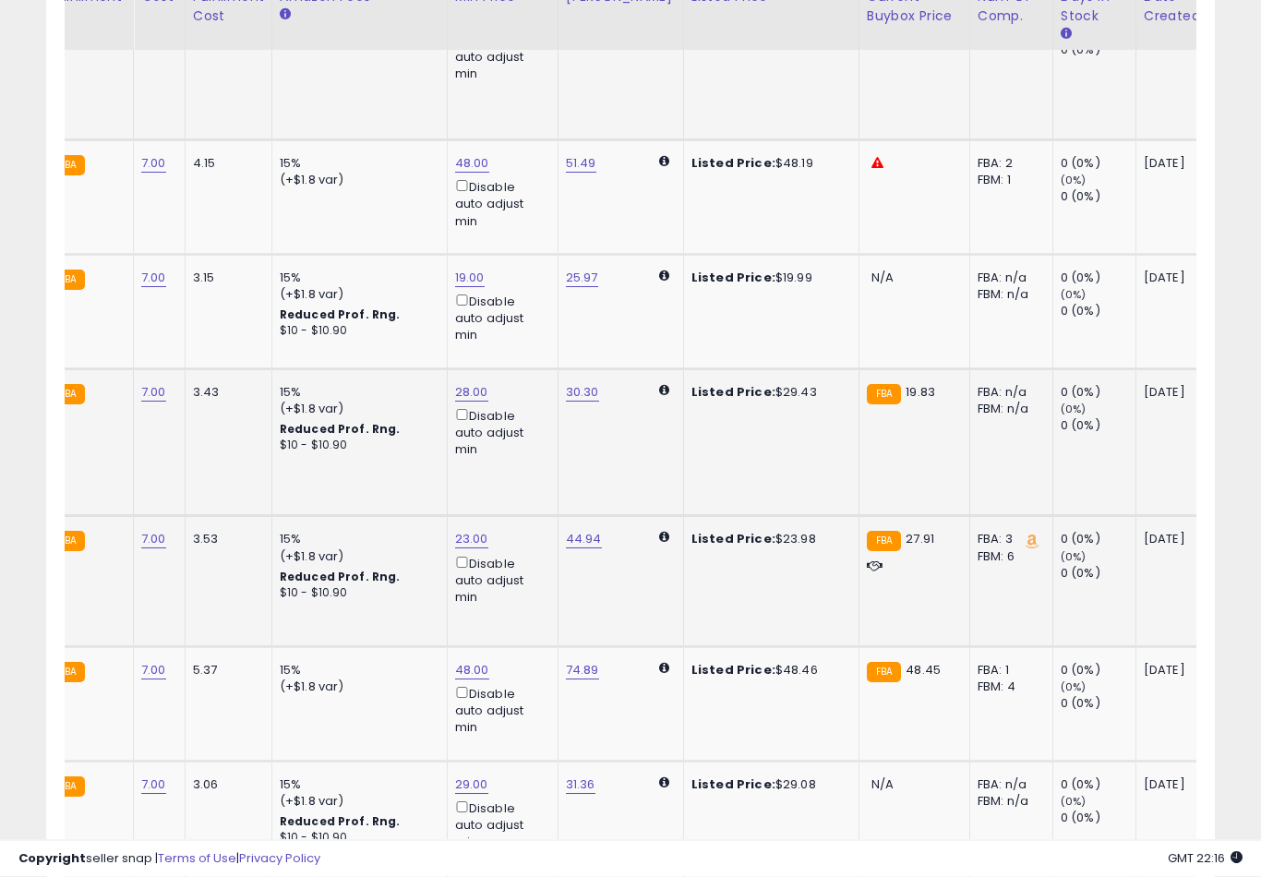
scroll to position [6018, 0]
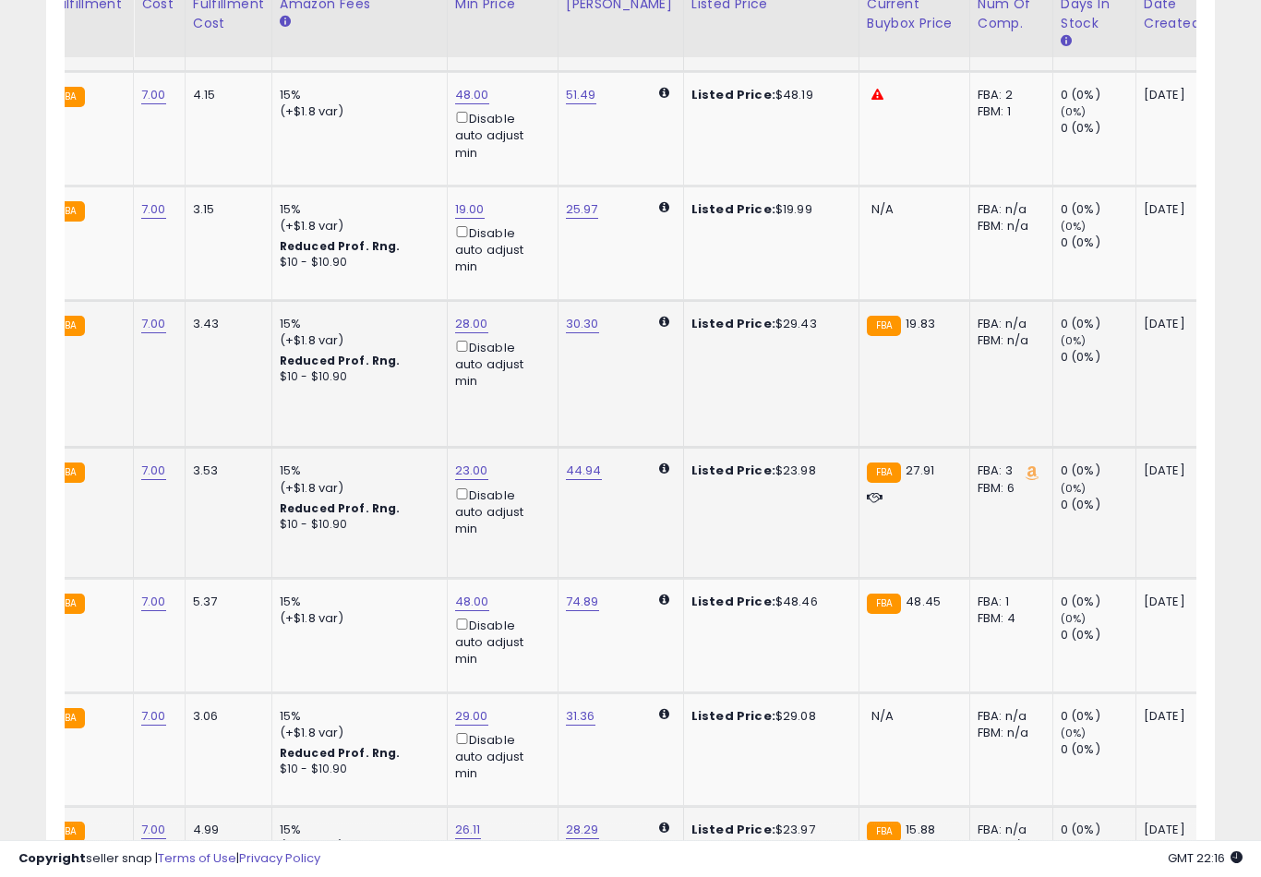
type input "**"
click at [519, 447] on button "submit" at bounding box center [534, 435] width 31 height 28
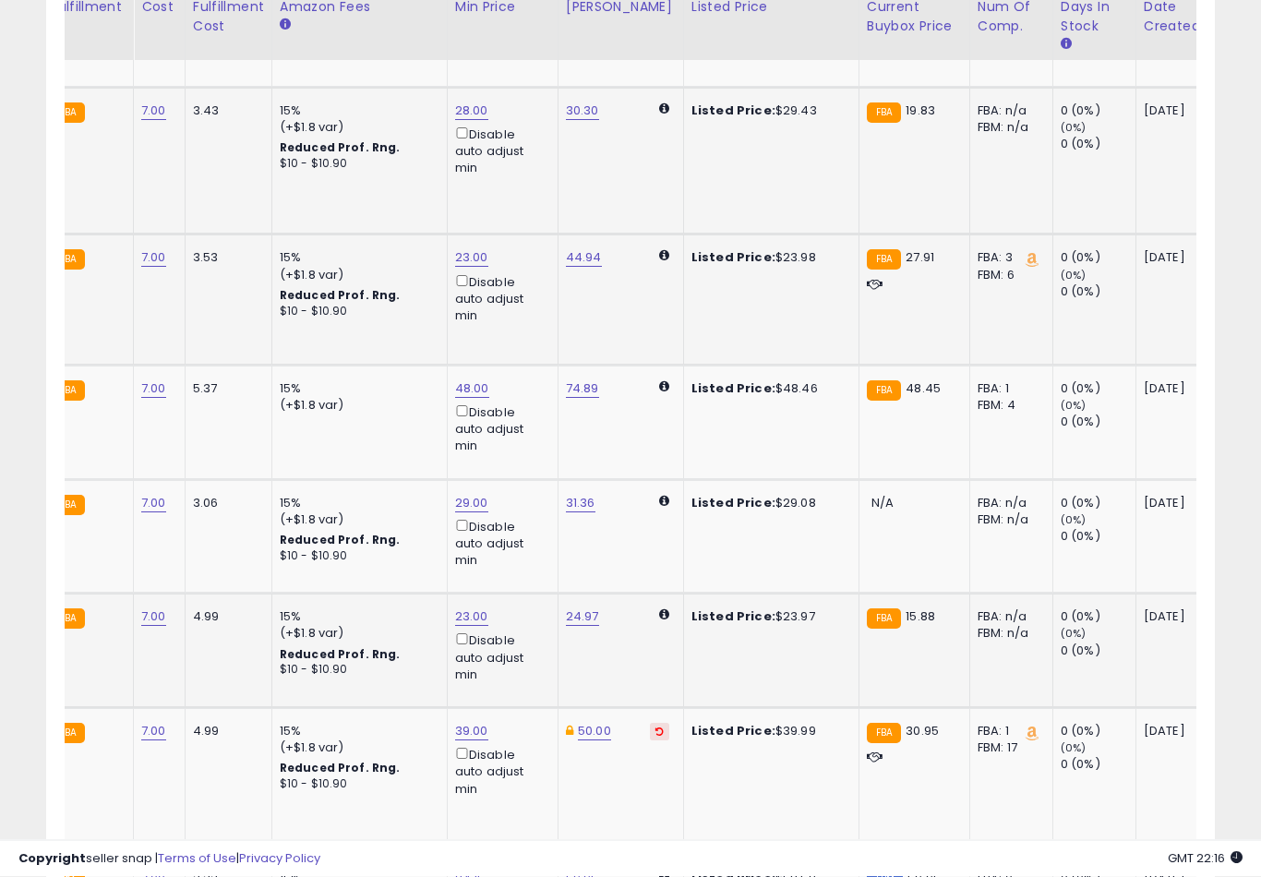
scroll to position [6310, 0]
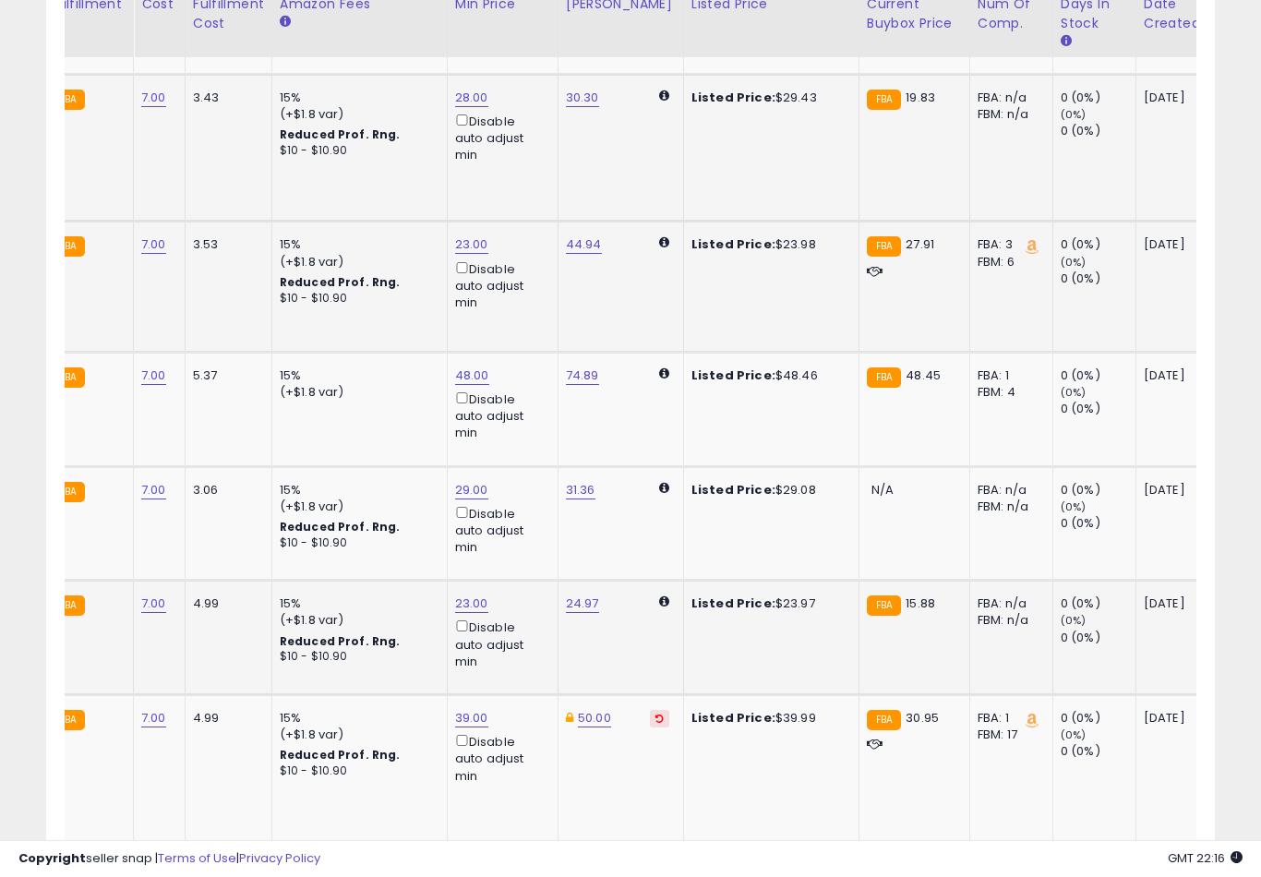
type input "*"
type input "**"
click at [521, 462] on button "submit" at bounding box center [536, 450] width 31 height 28
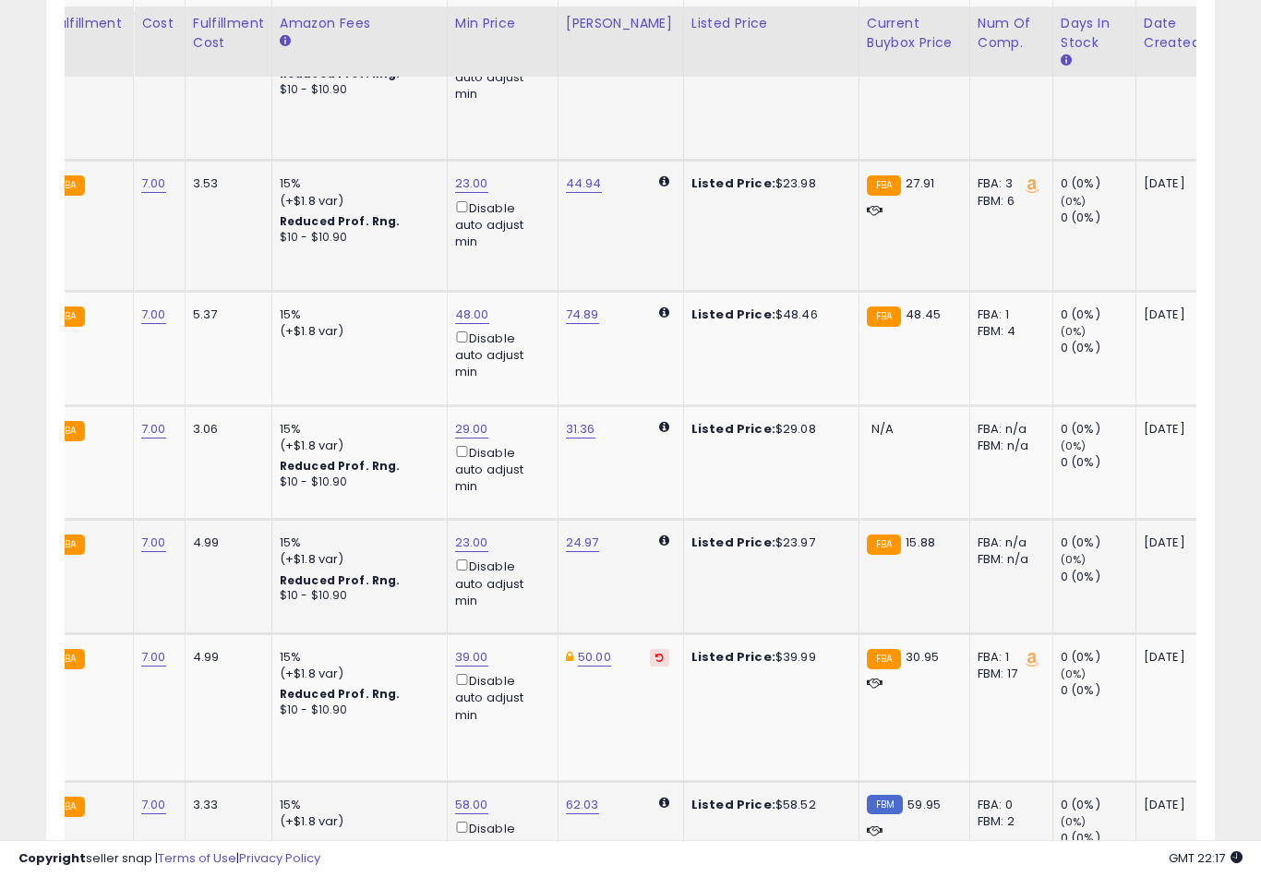
scroll to position [6390, 0]
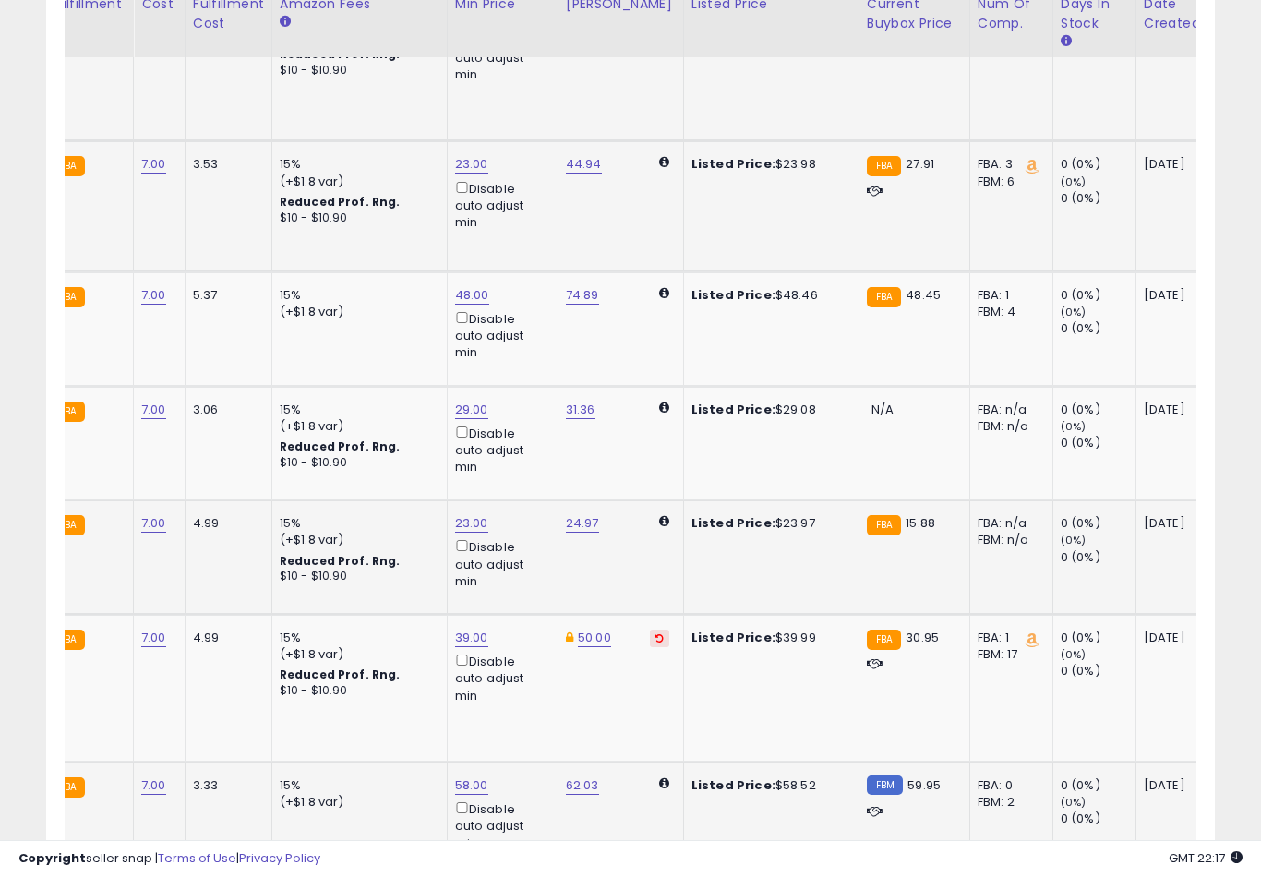
type input "*"
type input "**"
click at [629, 624] on button "submit" at bounding box center [644, 611] width 31 height 28
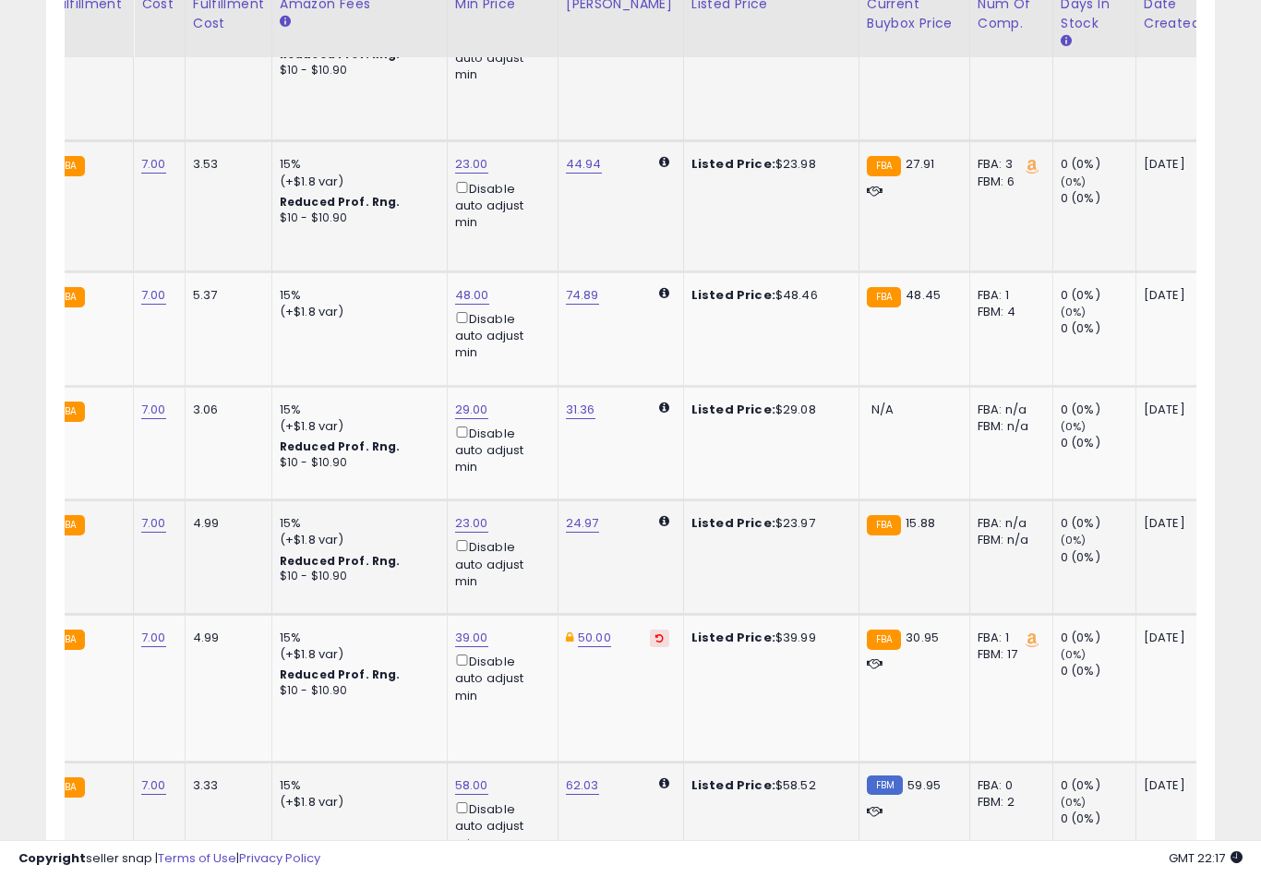
type input "*"
type input "**"
click at [522, 624] on button "submit" at bounding box center [537, 611] width 31 height 28
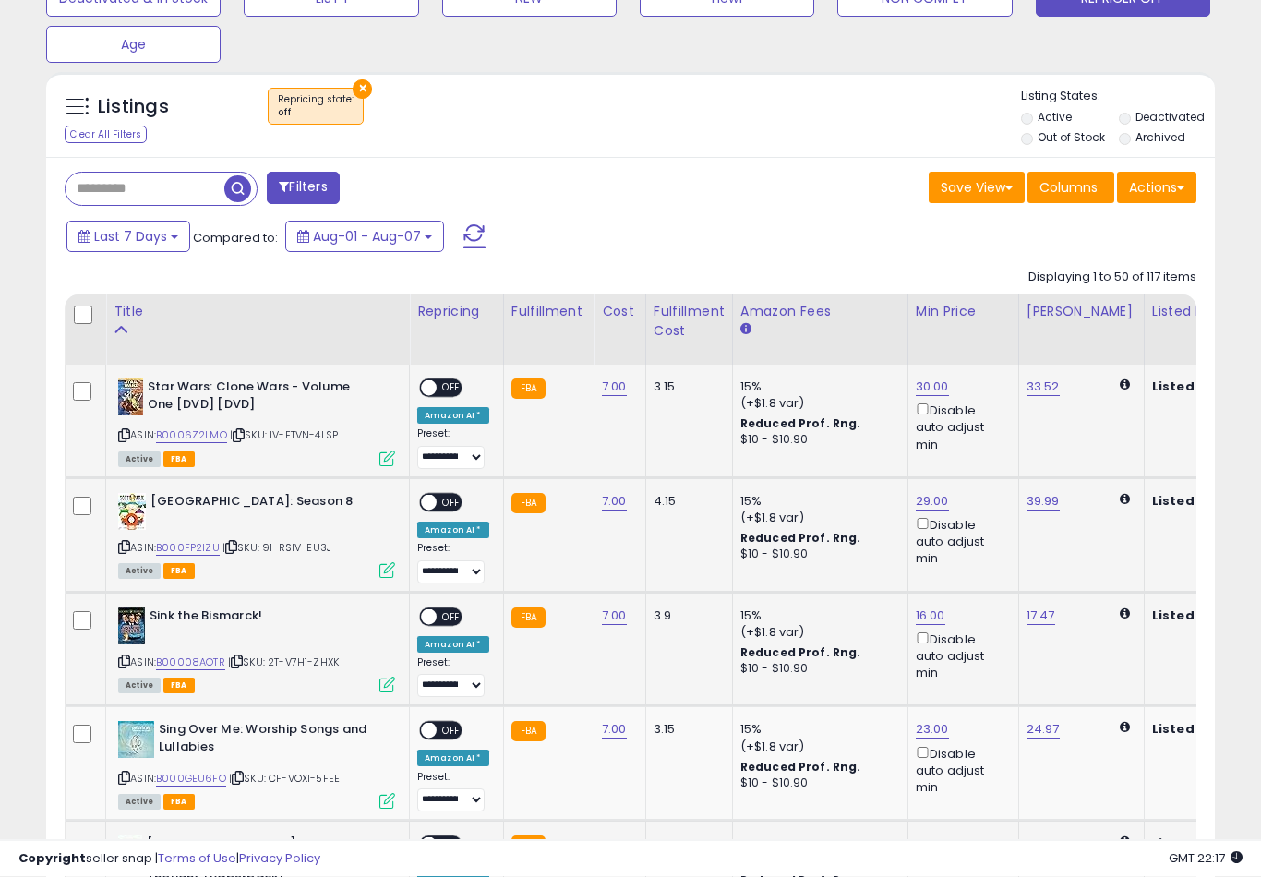
scroll to position [599, 0]
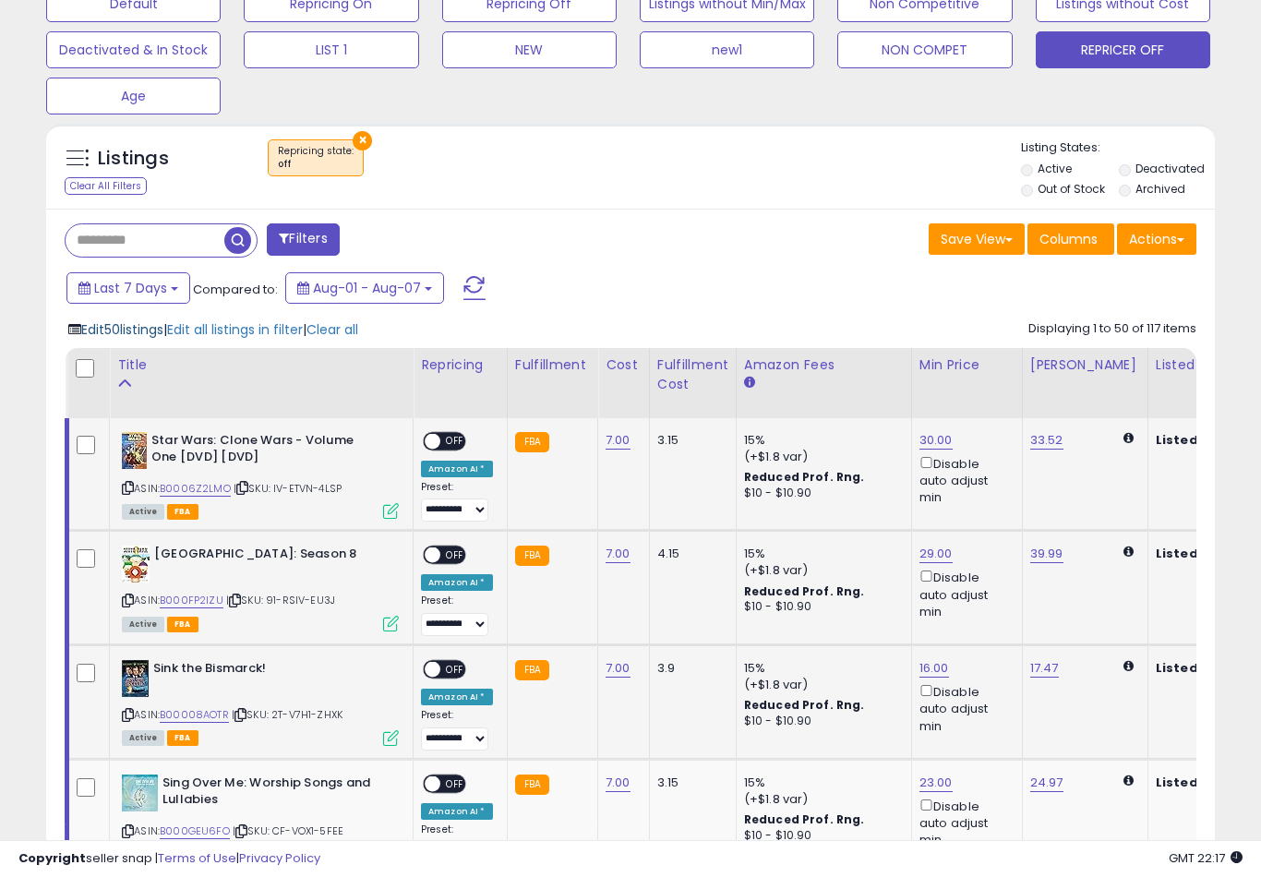
click at [108, 339] on span "Edit 50 listings" at bounding box center [122, 329] width 82 height 18
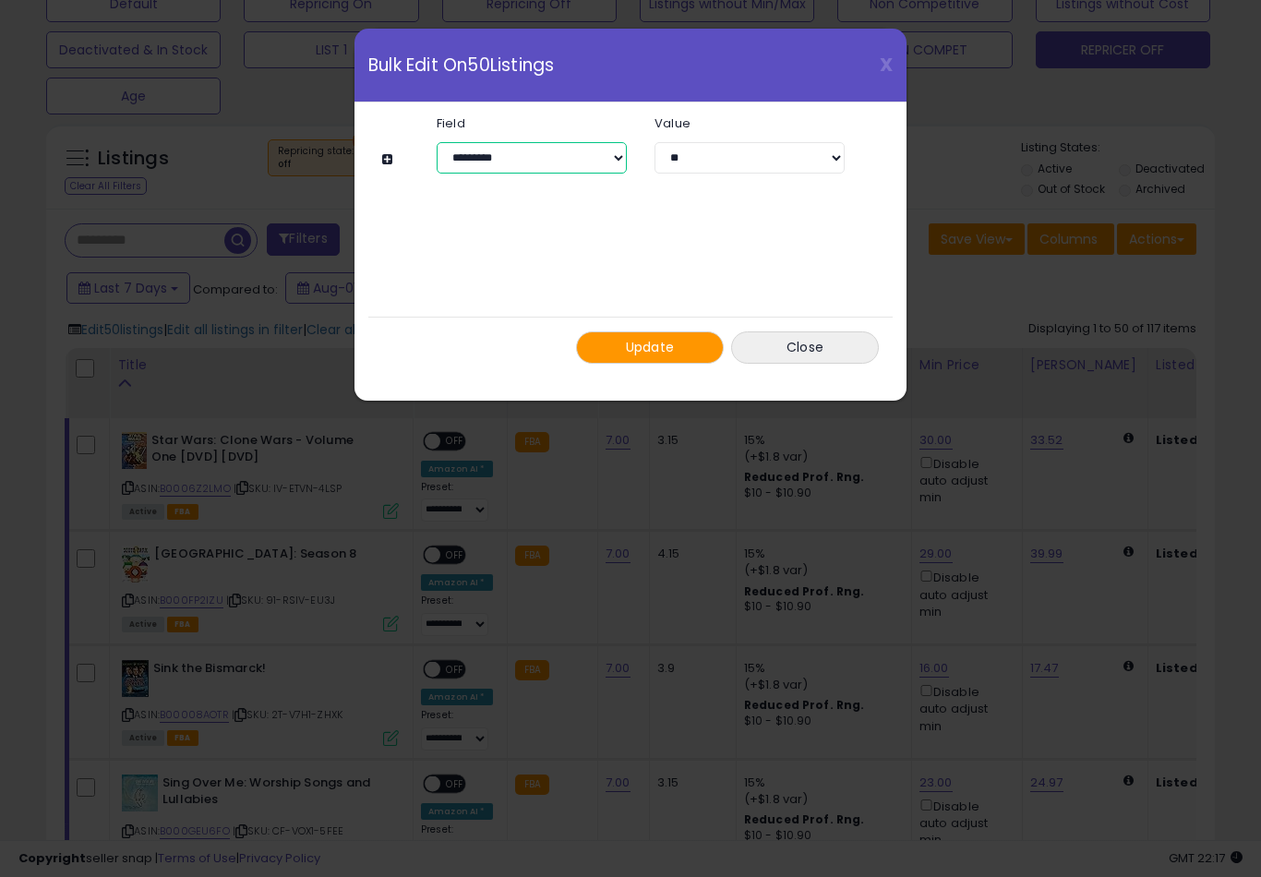
click at [611, 158] on select "**********" at bounding box center [532, 157] width 190 height 31
click at [671, 346] on span "Update" at bounding box center [650, 347] width 49 height 18
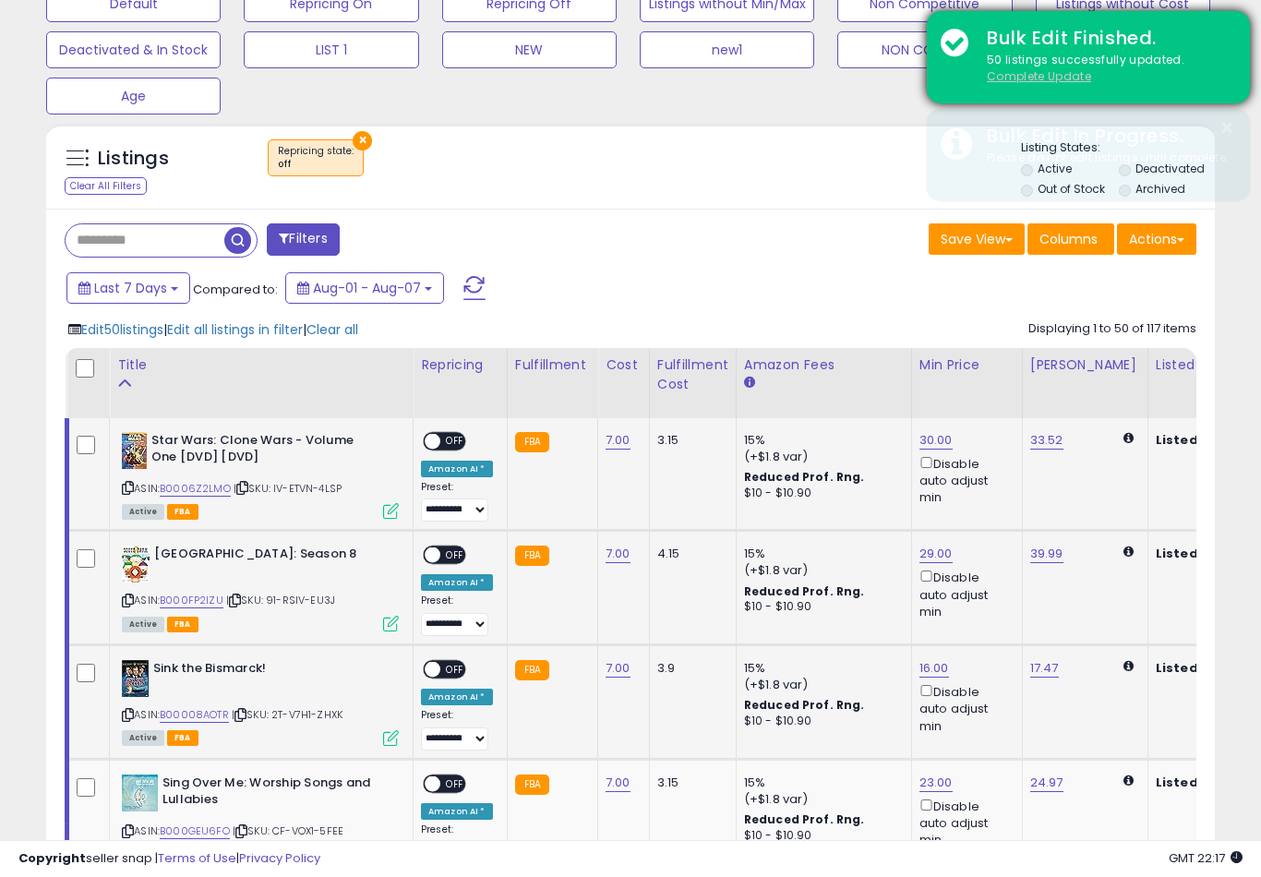
click at [1045, 82] on u "Complete Update" at bounding box center [1039, 76] width 104 height 16
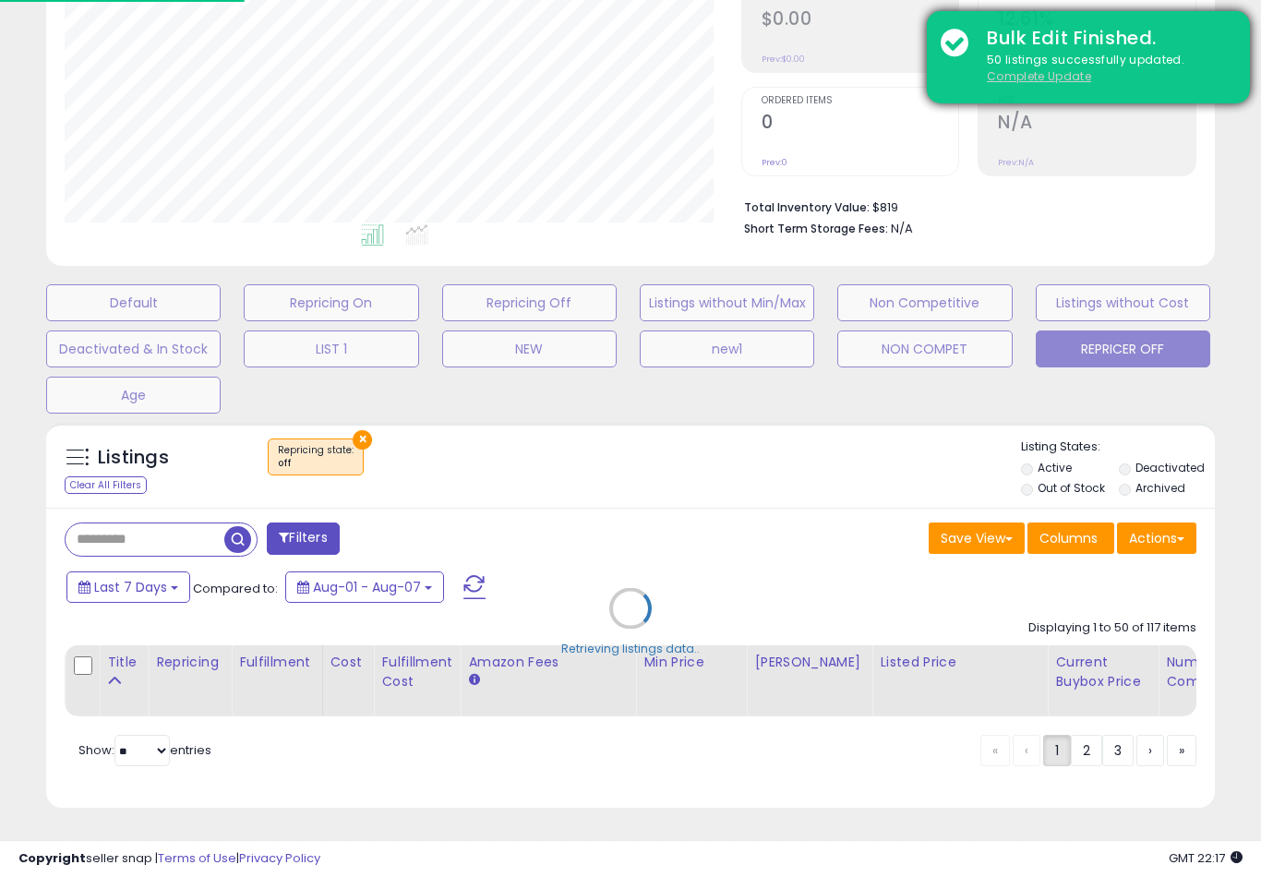
scroll to position [313, 0]
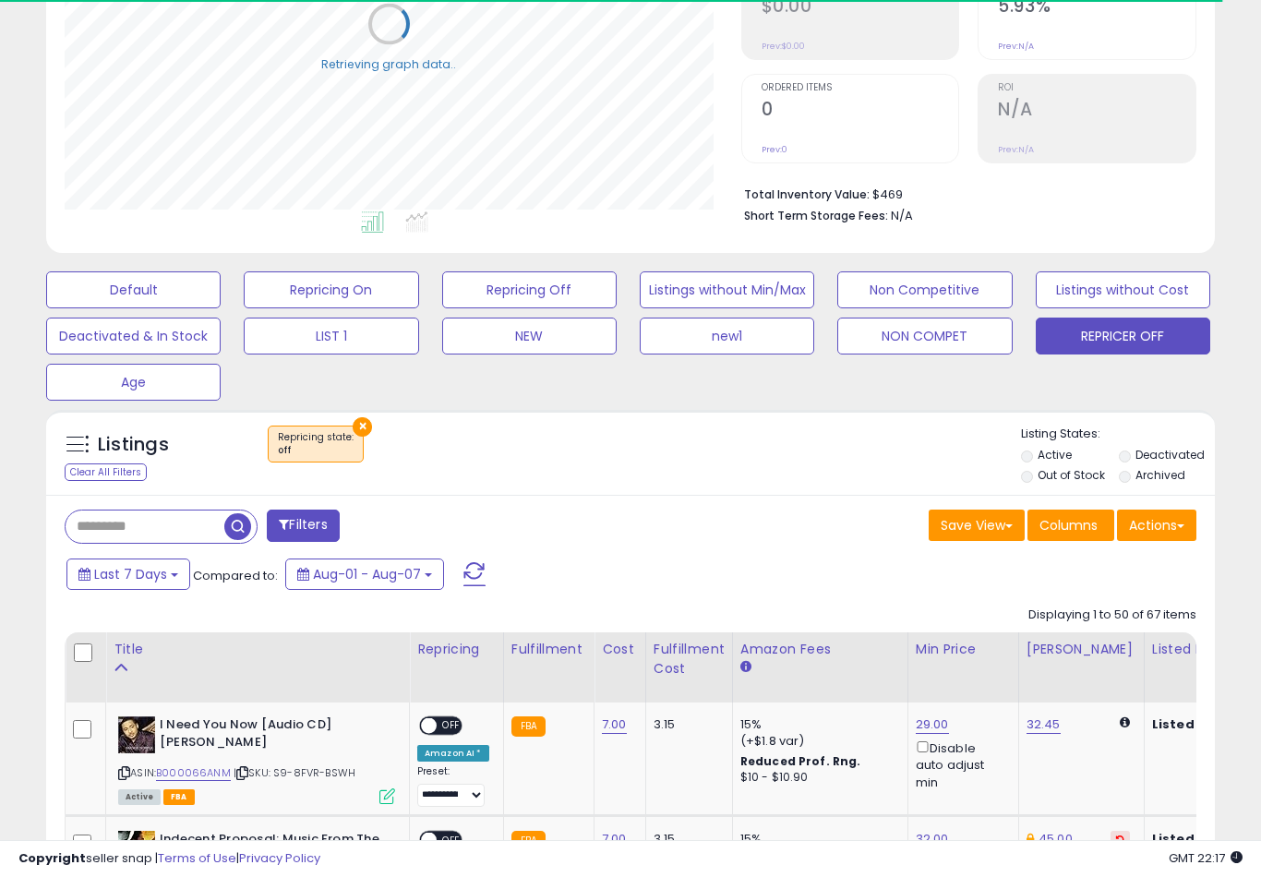
click at [1047, 480] on label "Out of Stock" at bounding box center [1070, 475] width 67 height 16
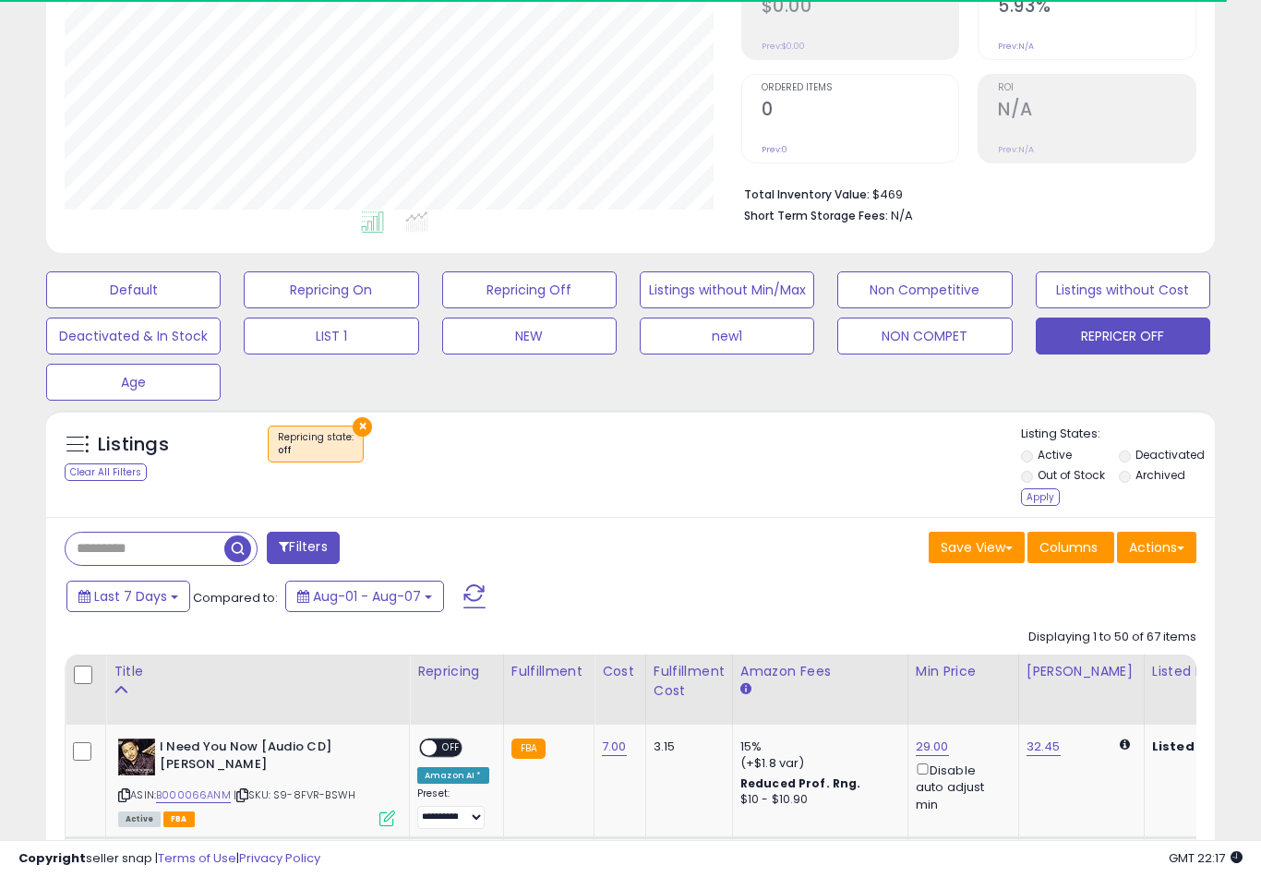
scroll to position [378, 676]
click at [1038, 462] on label "Active" at bounding box center [1054, 455] width 34 height 16
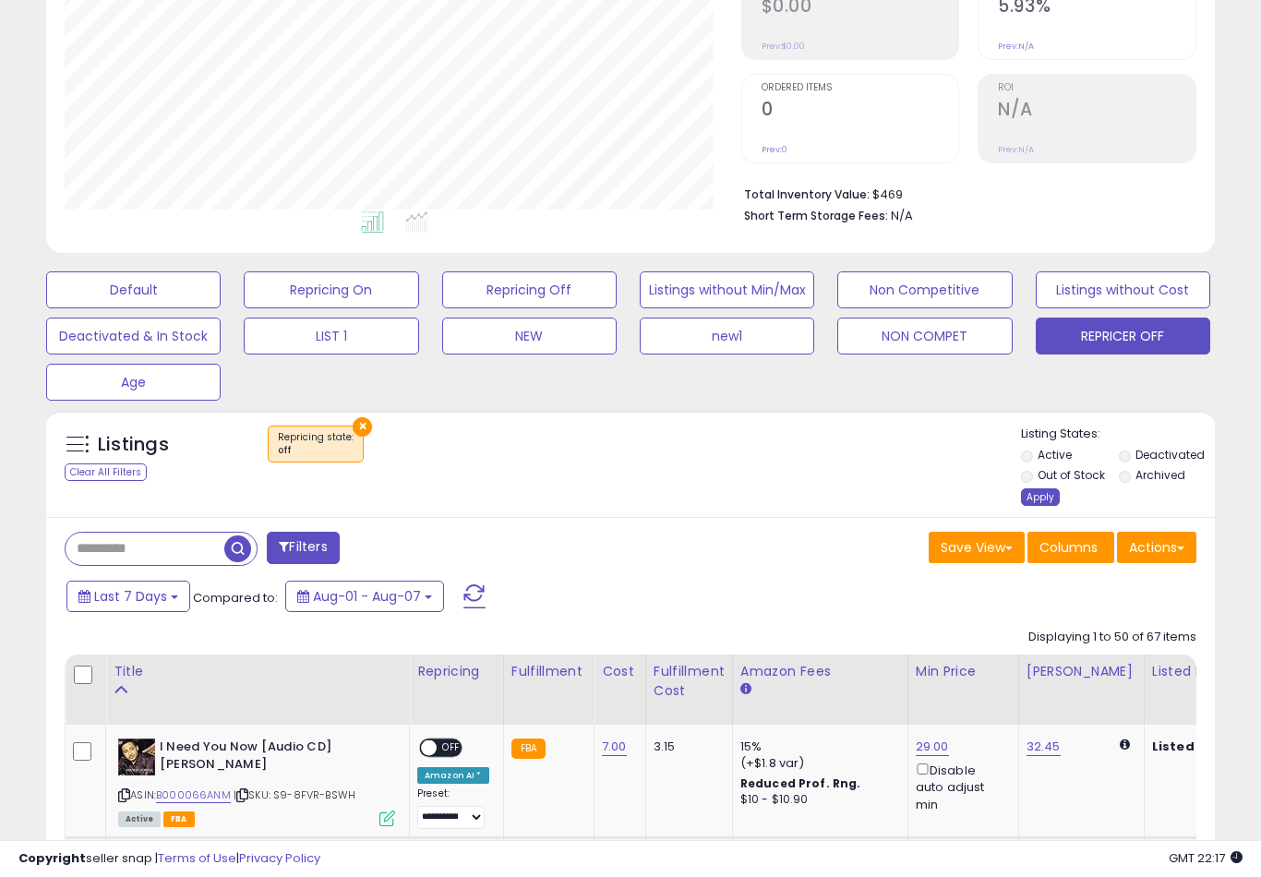
click at [1049, 506] on div "Apply" at bounding box center [1040, 497] width 39 height 18
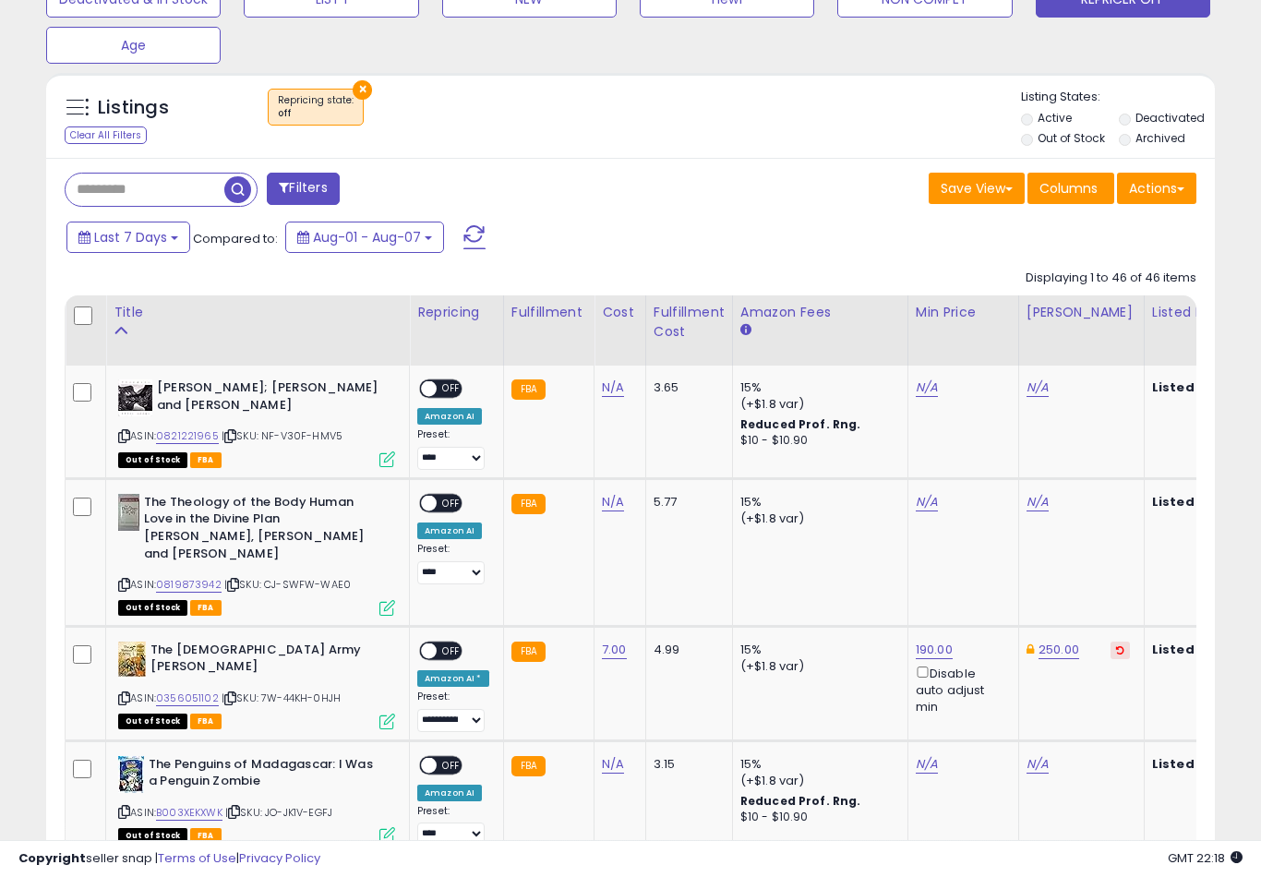
scroll to position [0, 0]
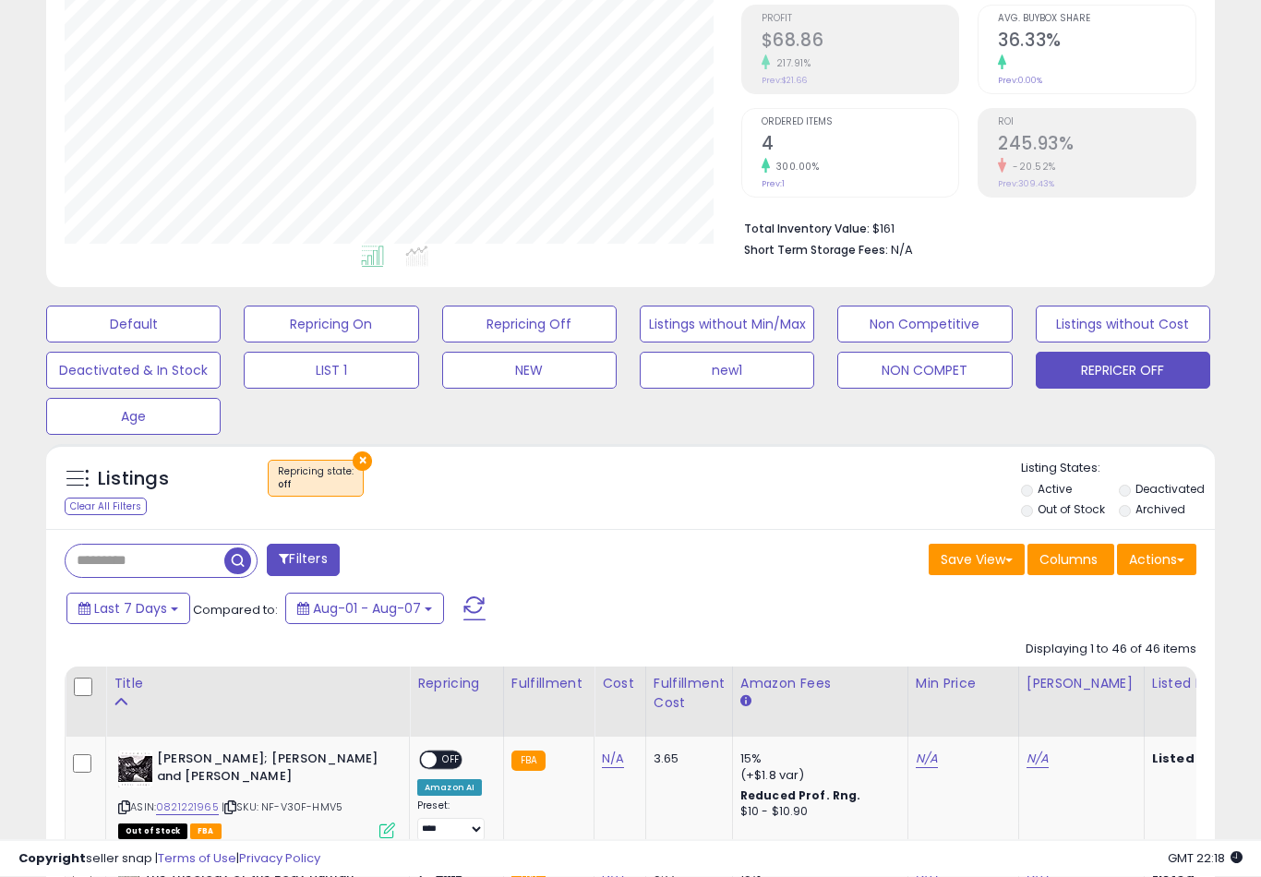
click at [1039, 497] on label "Active" at bounding box center [1054, 490] width 34 height 16
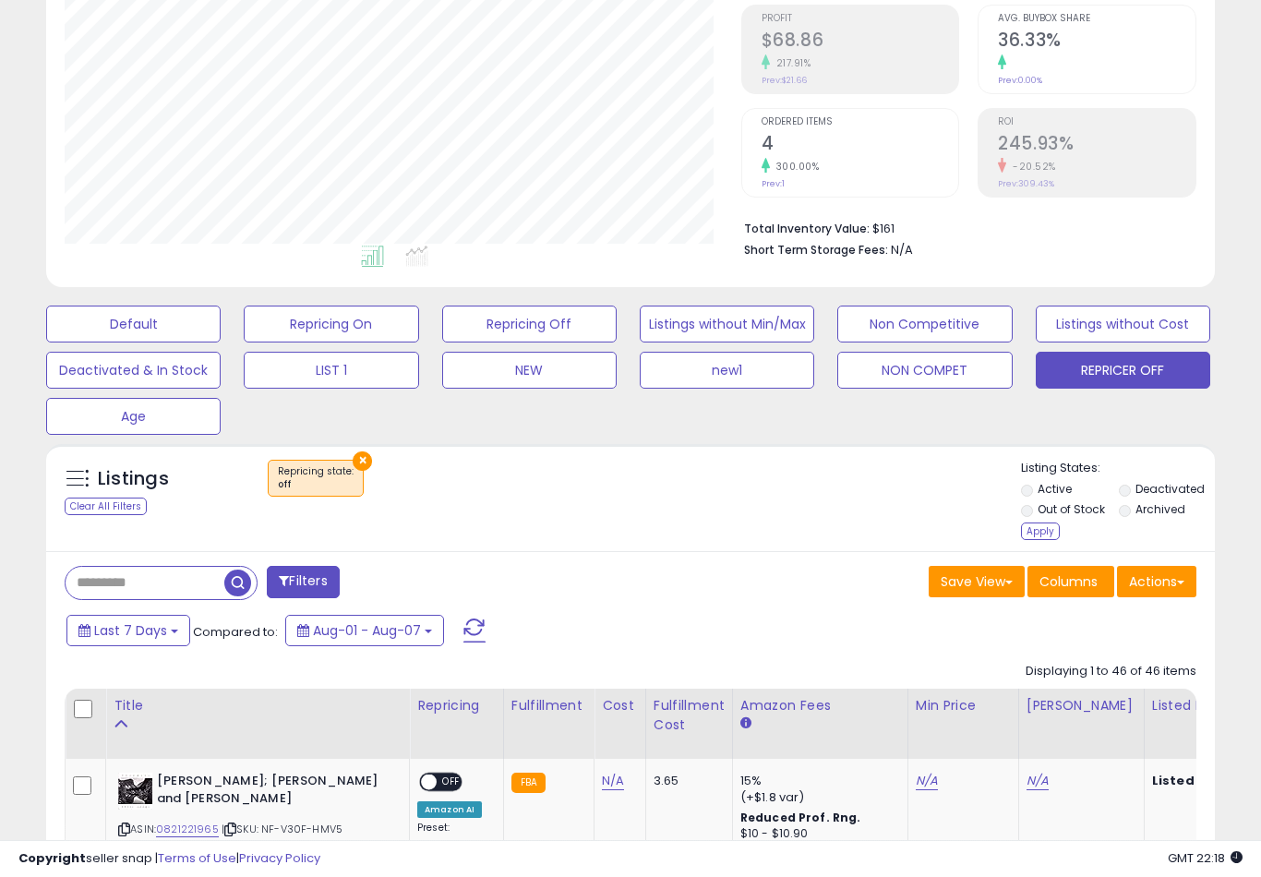
click at [1041, 517] on label "Out of Stock" at bounding box center [1070, 509] width 67 height 16
click at [1046, 540] on div "Apply" at bounding box center [1040, 531] width 39 height 18
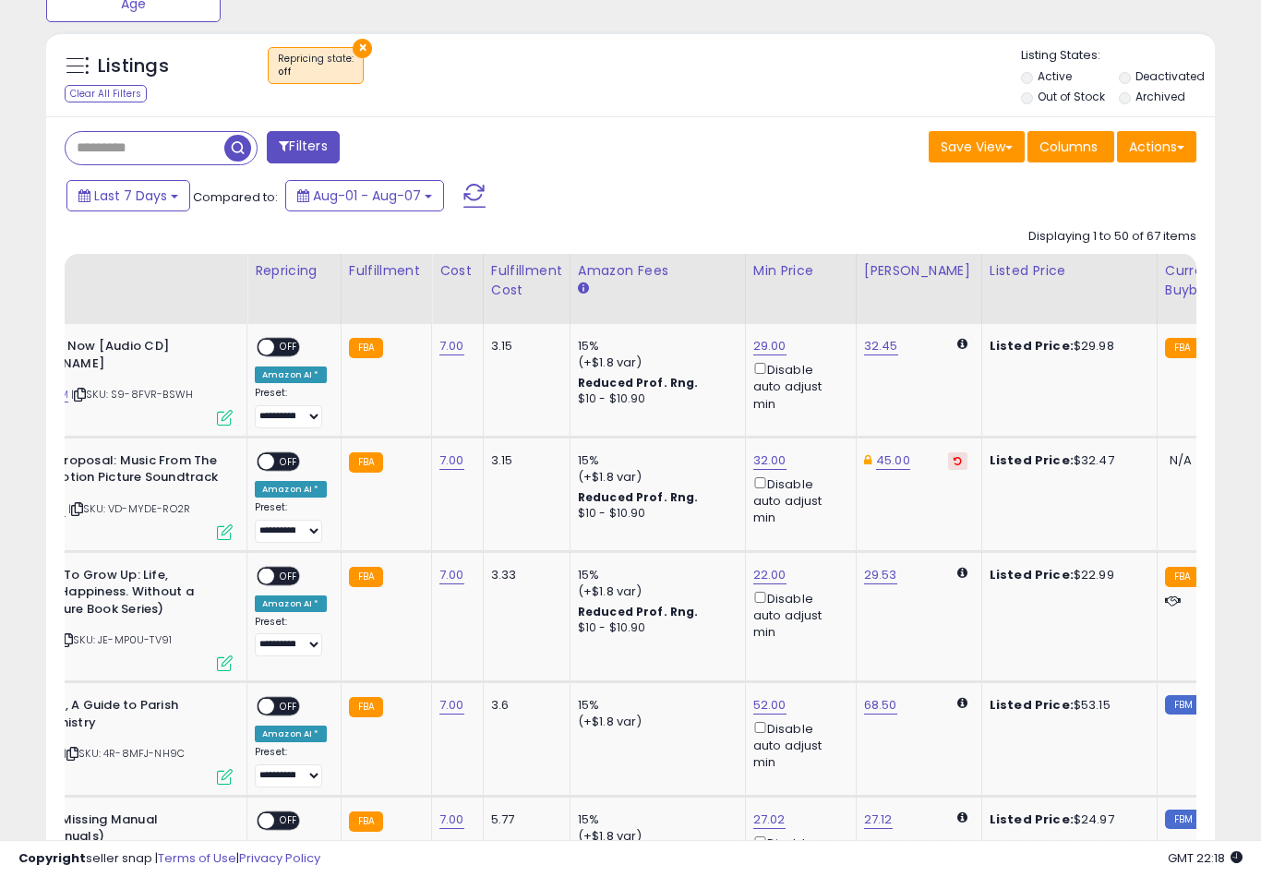
scroll to position [0, 186]
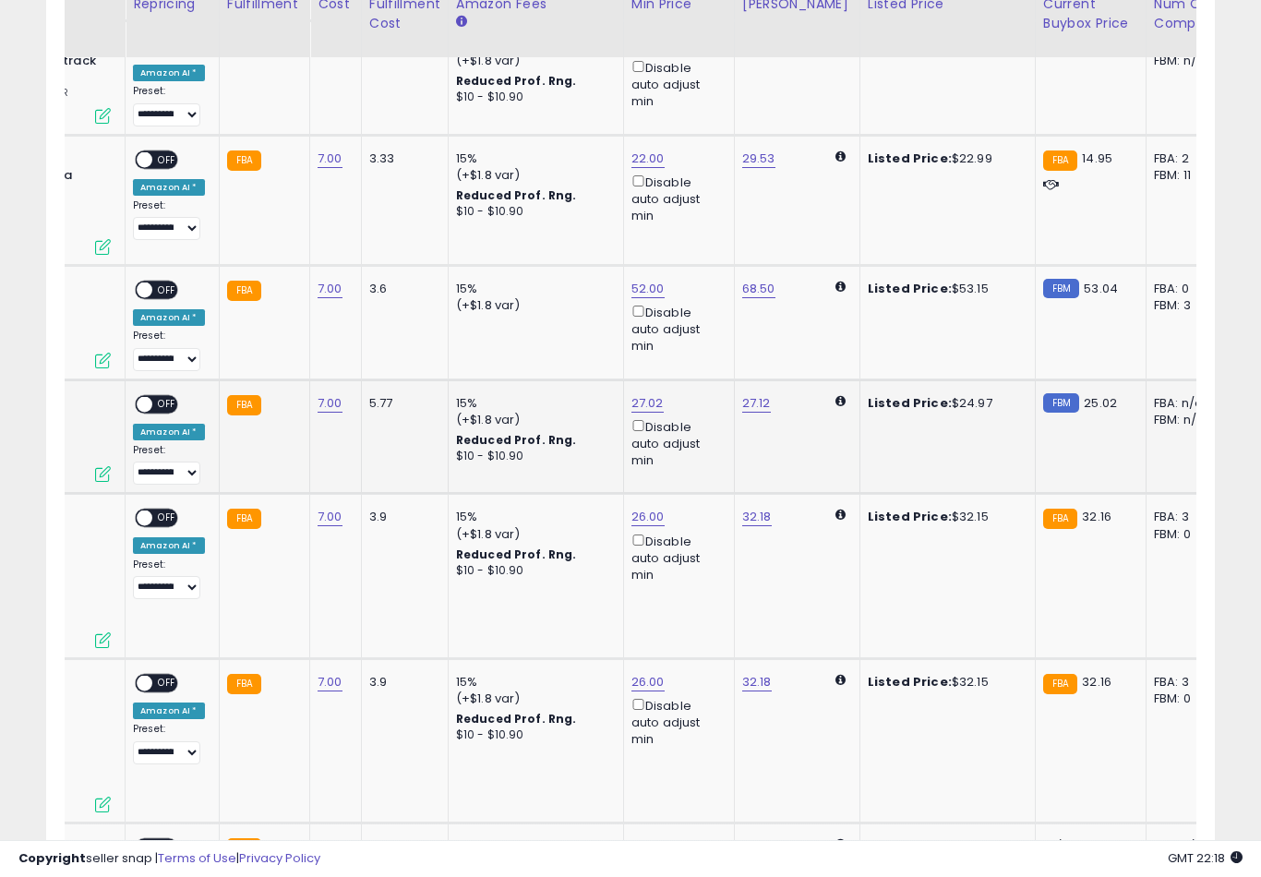
type input "**"
click at [698, 346] on button "submit" at bounding box center [713, 333] width 31 height 28
type input "*"
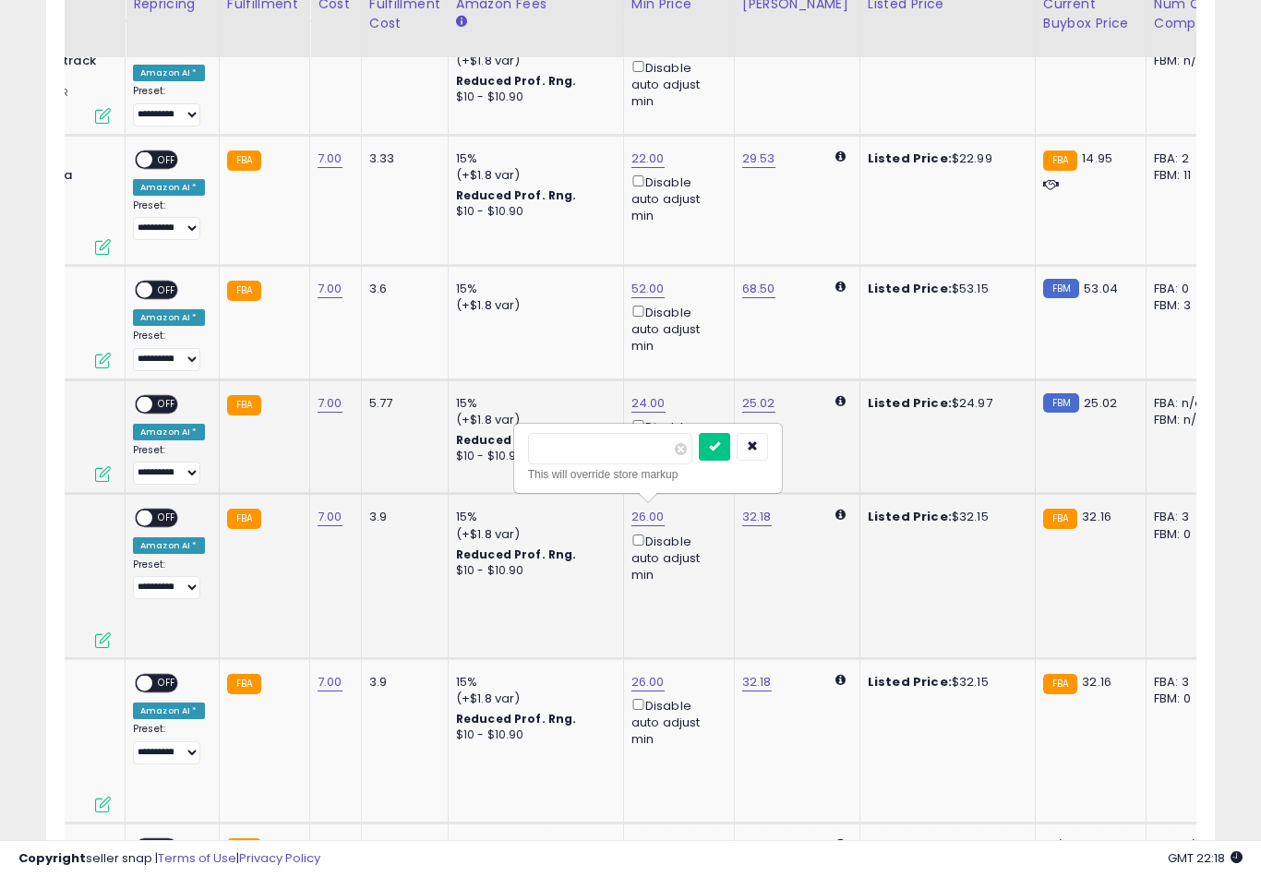
type input "**"
click at [699, 460] on button "submit" at bounding box center [714, 447] width 31 height 28
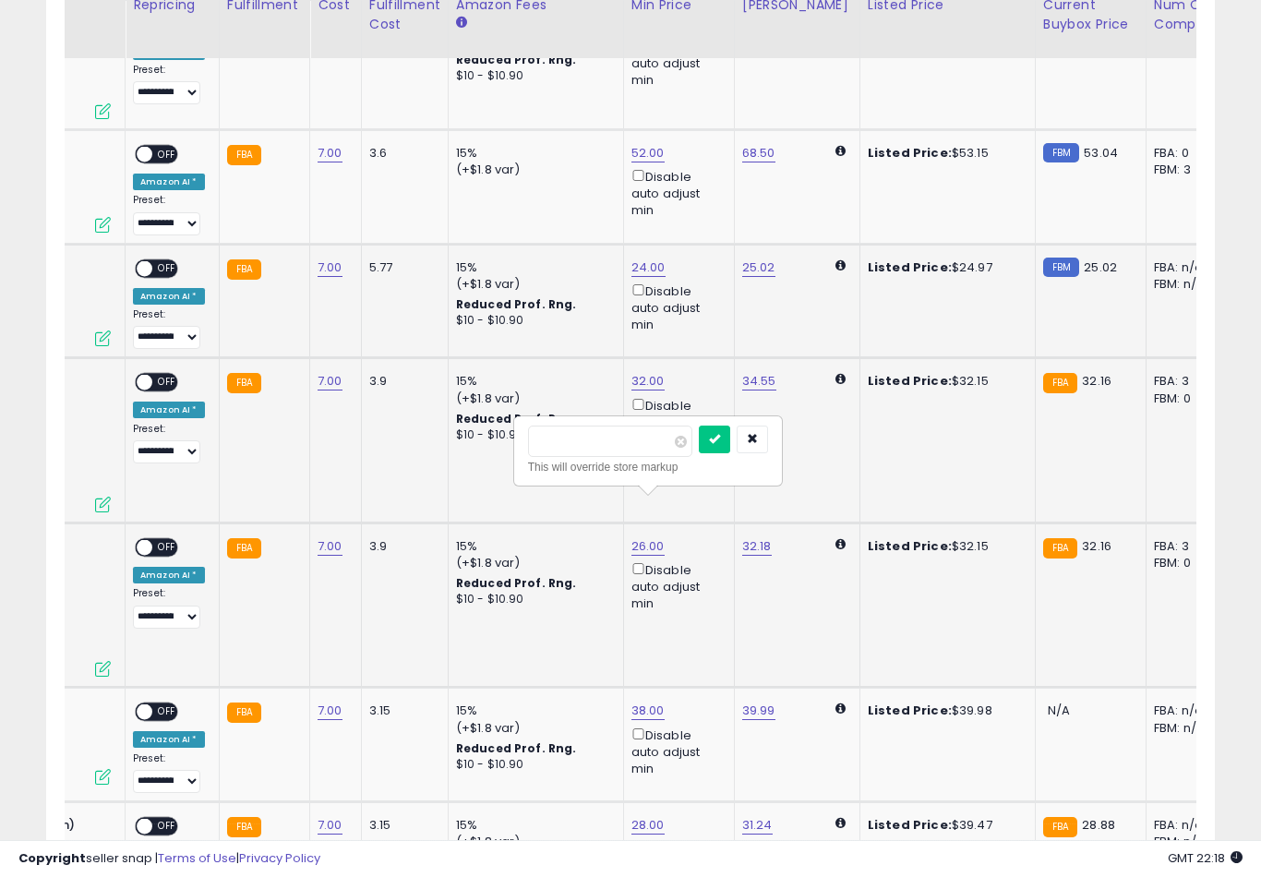
type input "*"
type input "**"
click at [699, 451] on button "submit" at bounding box center [714, 439] width 31 height 28
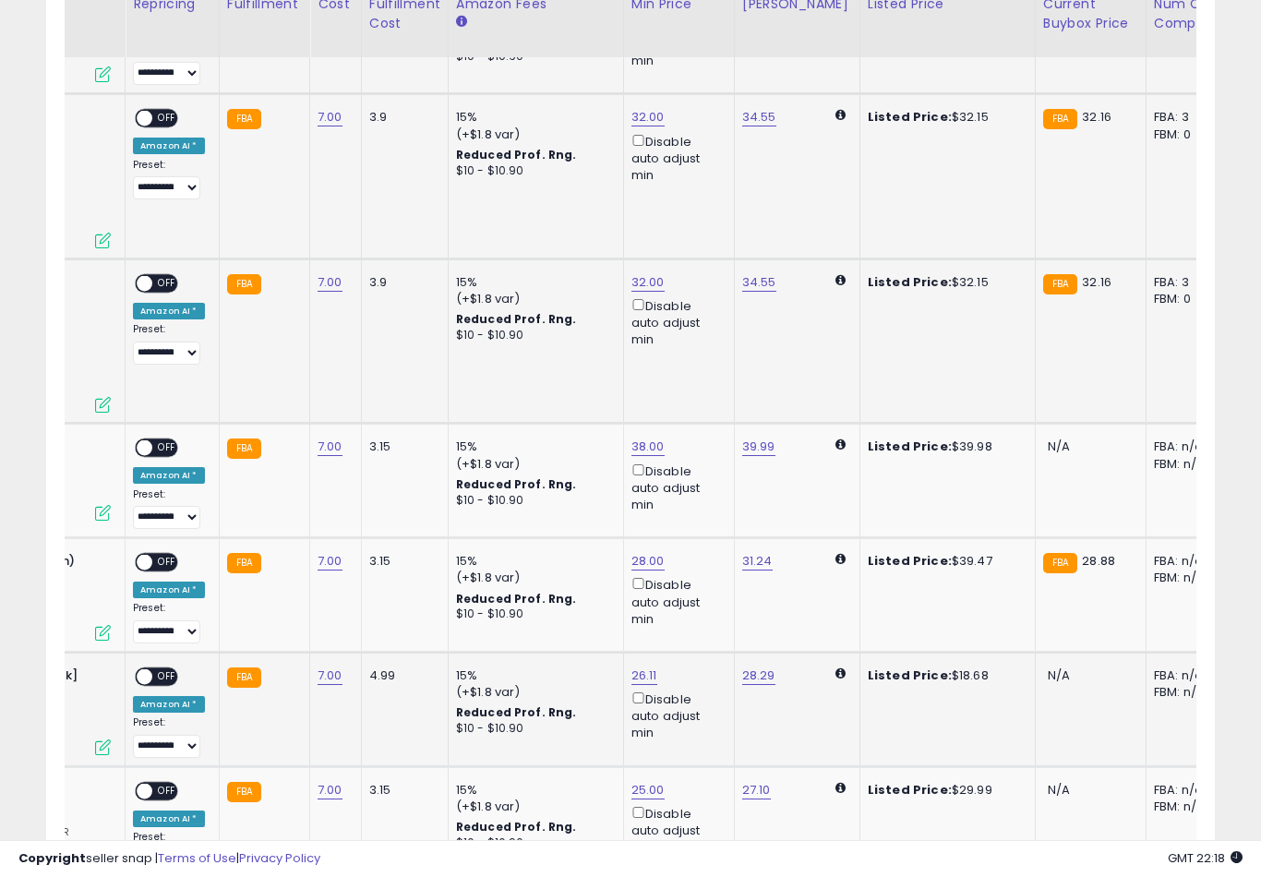
type input "*"
type input "**"
click at [695, 544] on button "submit" at bounding box center [710, 531] width 31 height 28
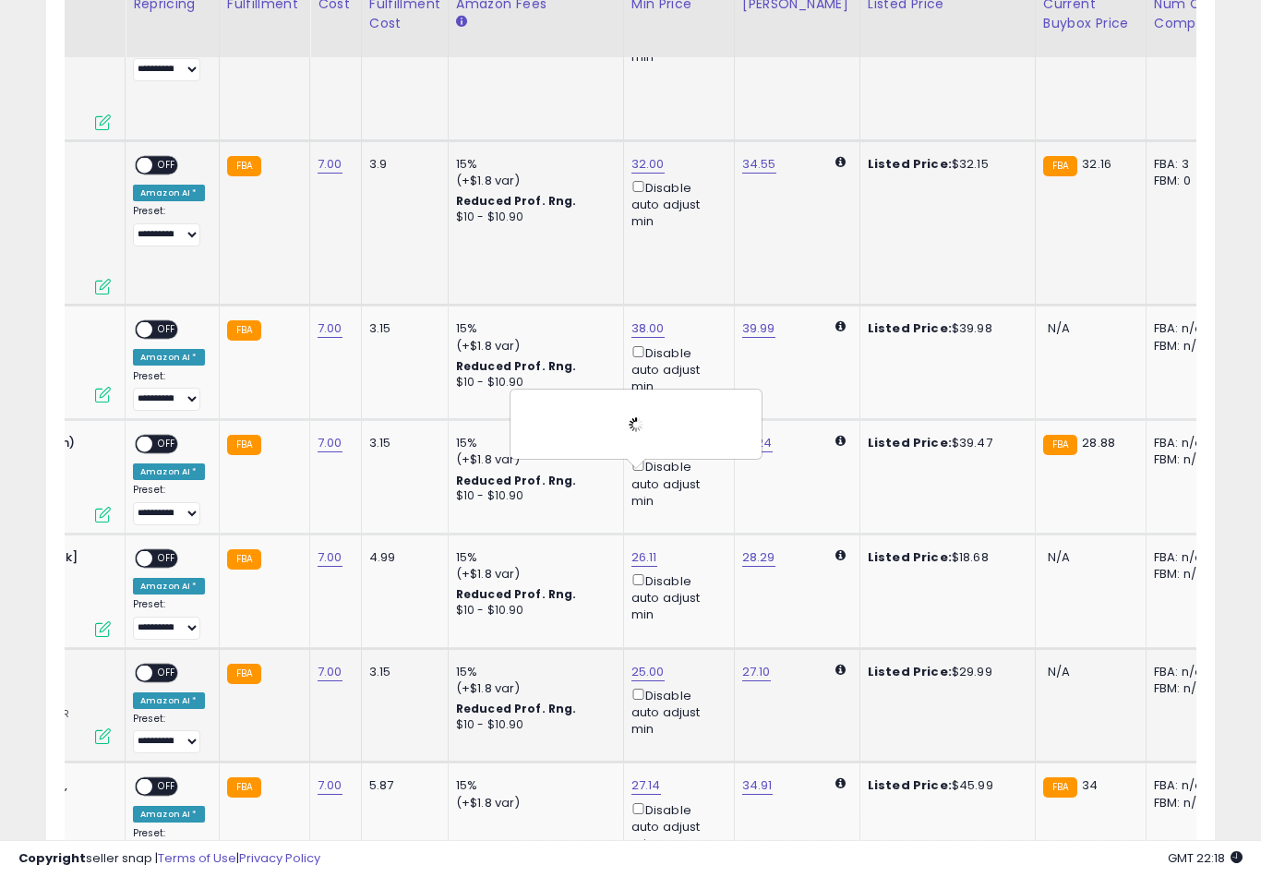
type input "**"
click at [699, 539] on button "submit" at bounding box center [714, 526] width 31 height 28
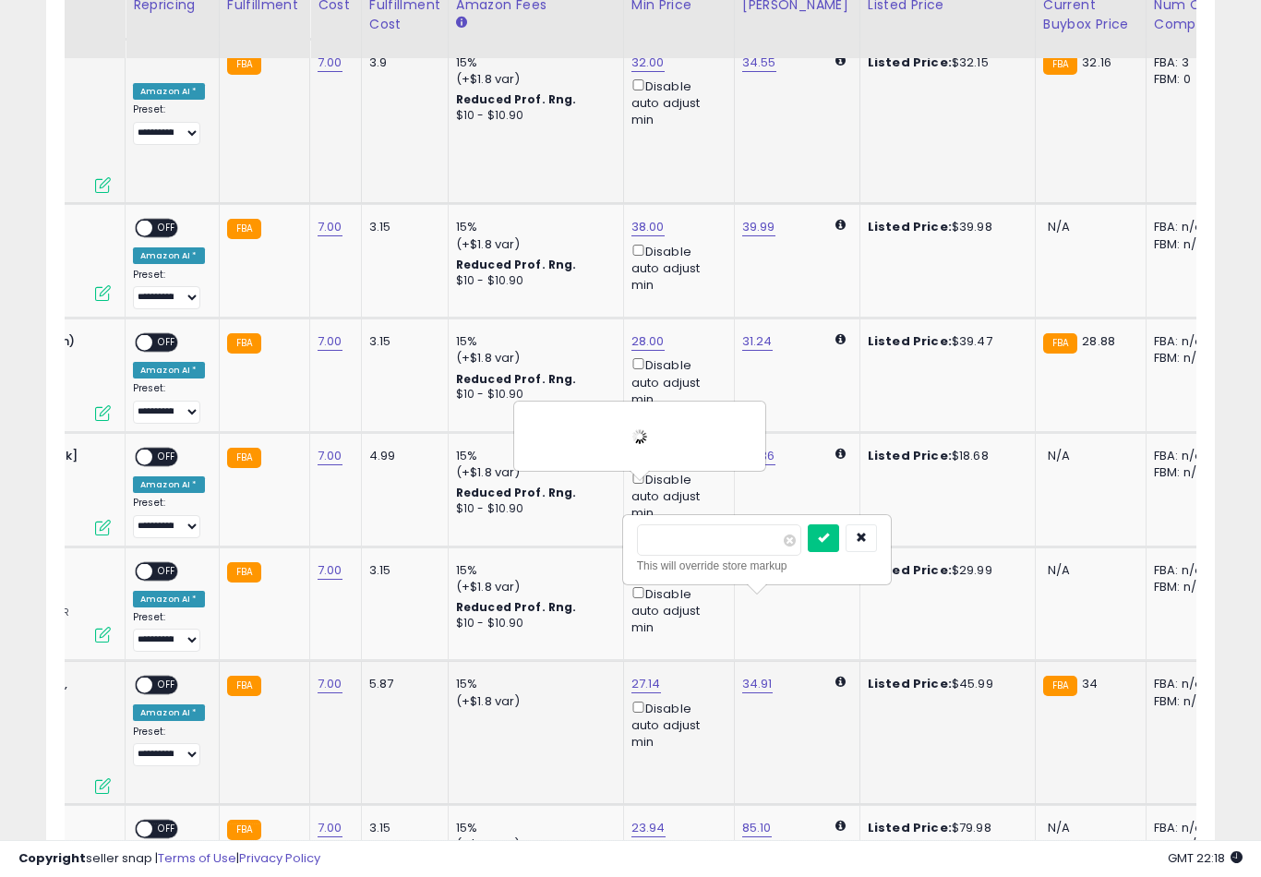
type input "*"
type input "**"
click at [808, 550] on button "submit" at bounding box center [823, 538] width 31 height 28
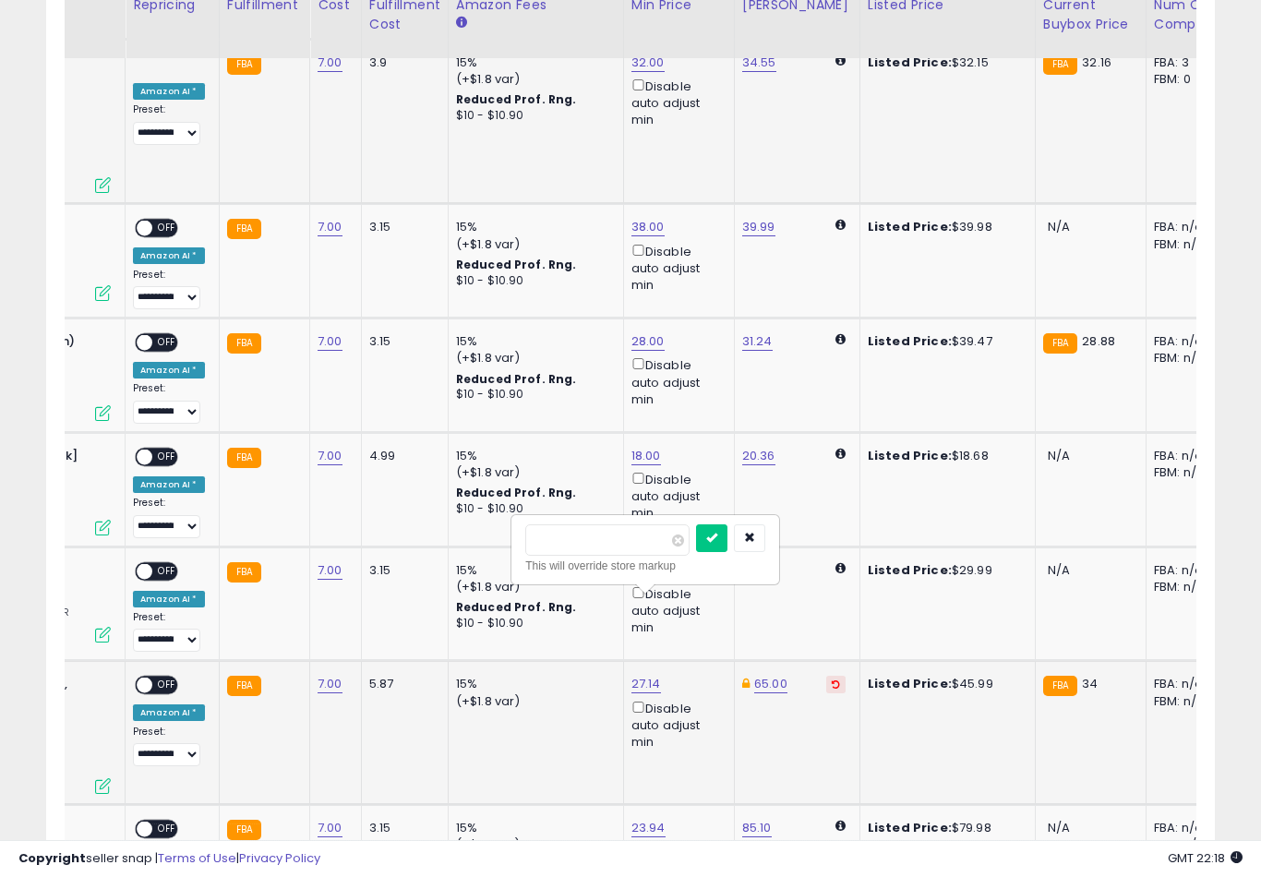
type input "*"
type input "**"
click at [696, 550] on button "submit" at bounding box center [711, 538] width 31 height 28
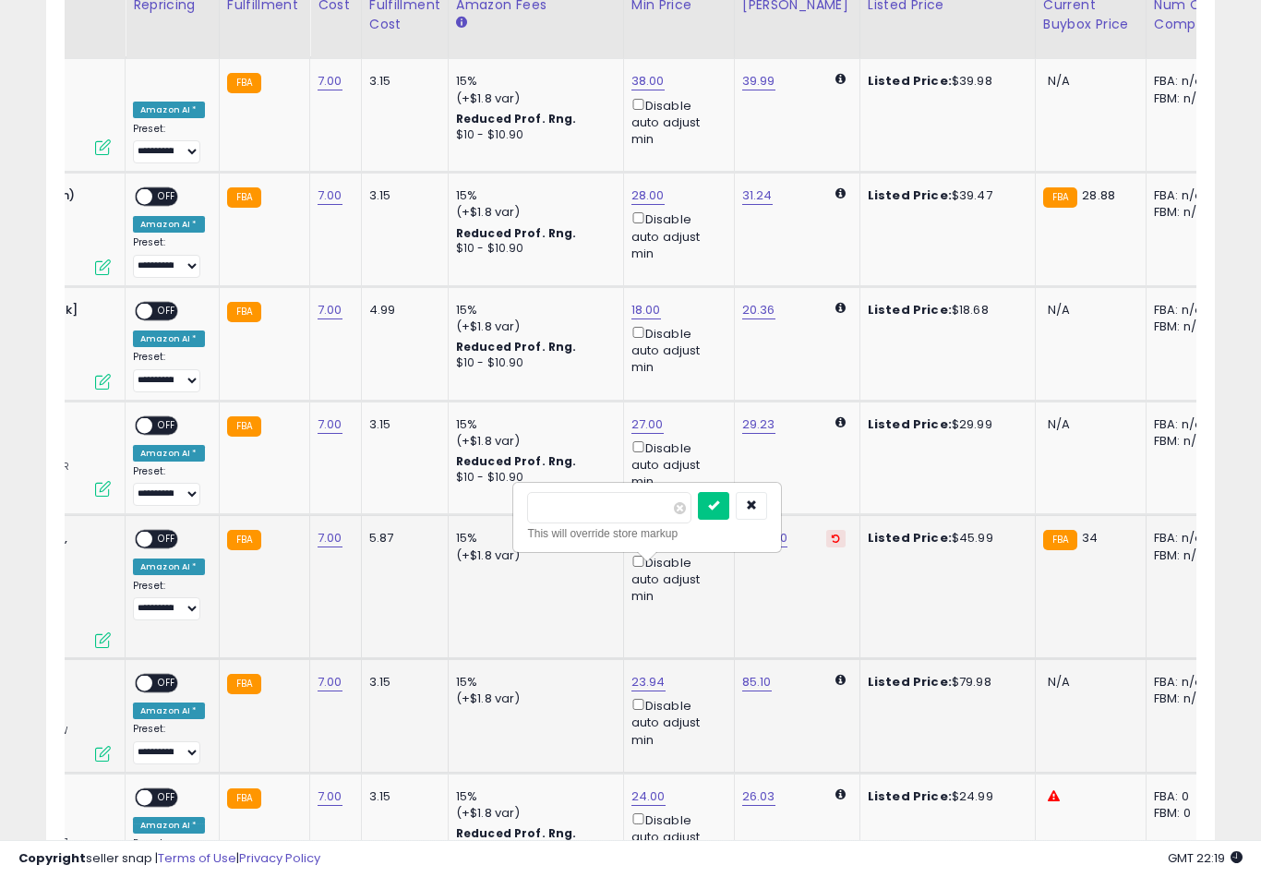
type input "*"
type input "**"
click at [698, 518] on button "submit" at bounding box center [713, 506] width 31 height 28
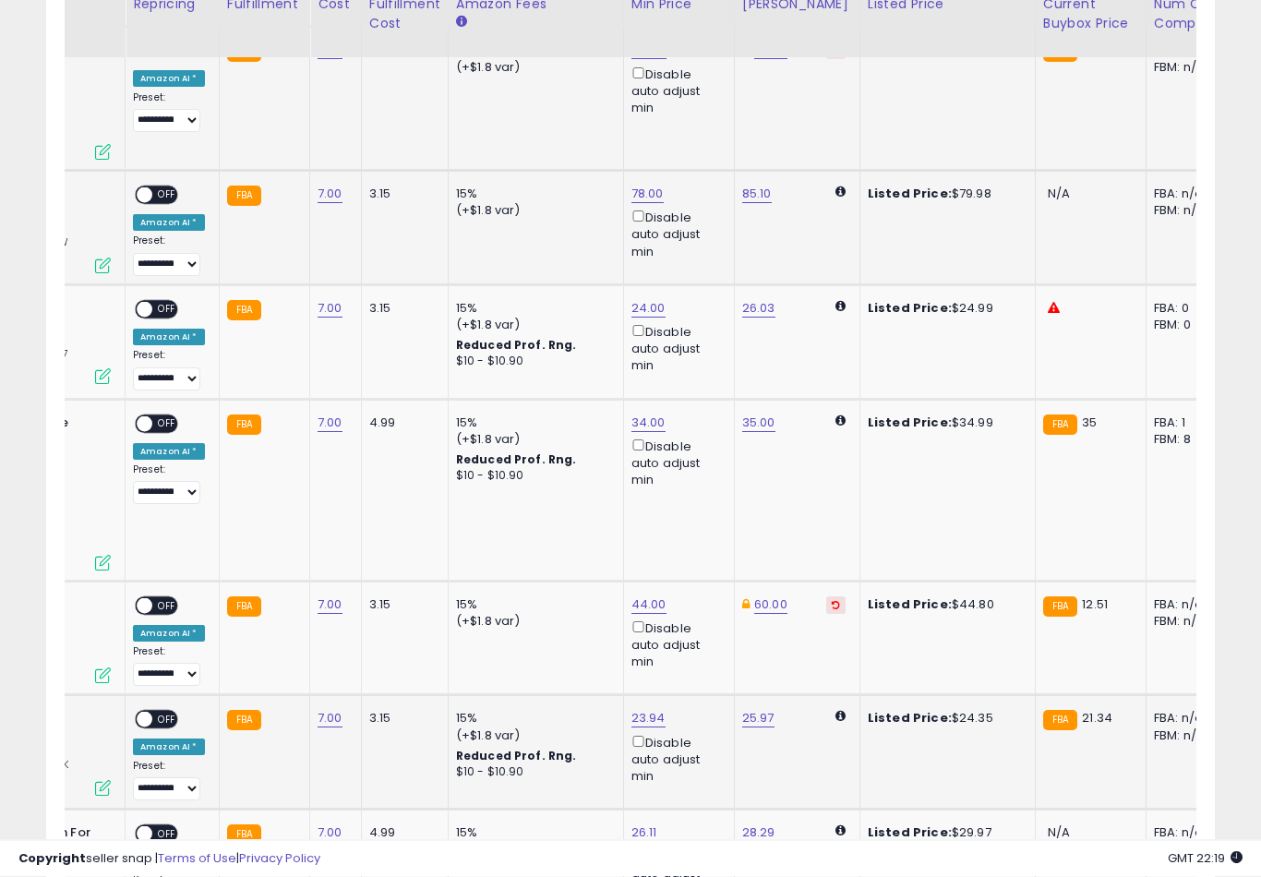
type input "**"
click at [698, 533] on button "submit" at bounding box center [713, 521] width 31 height 28
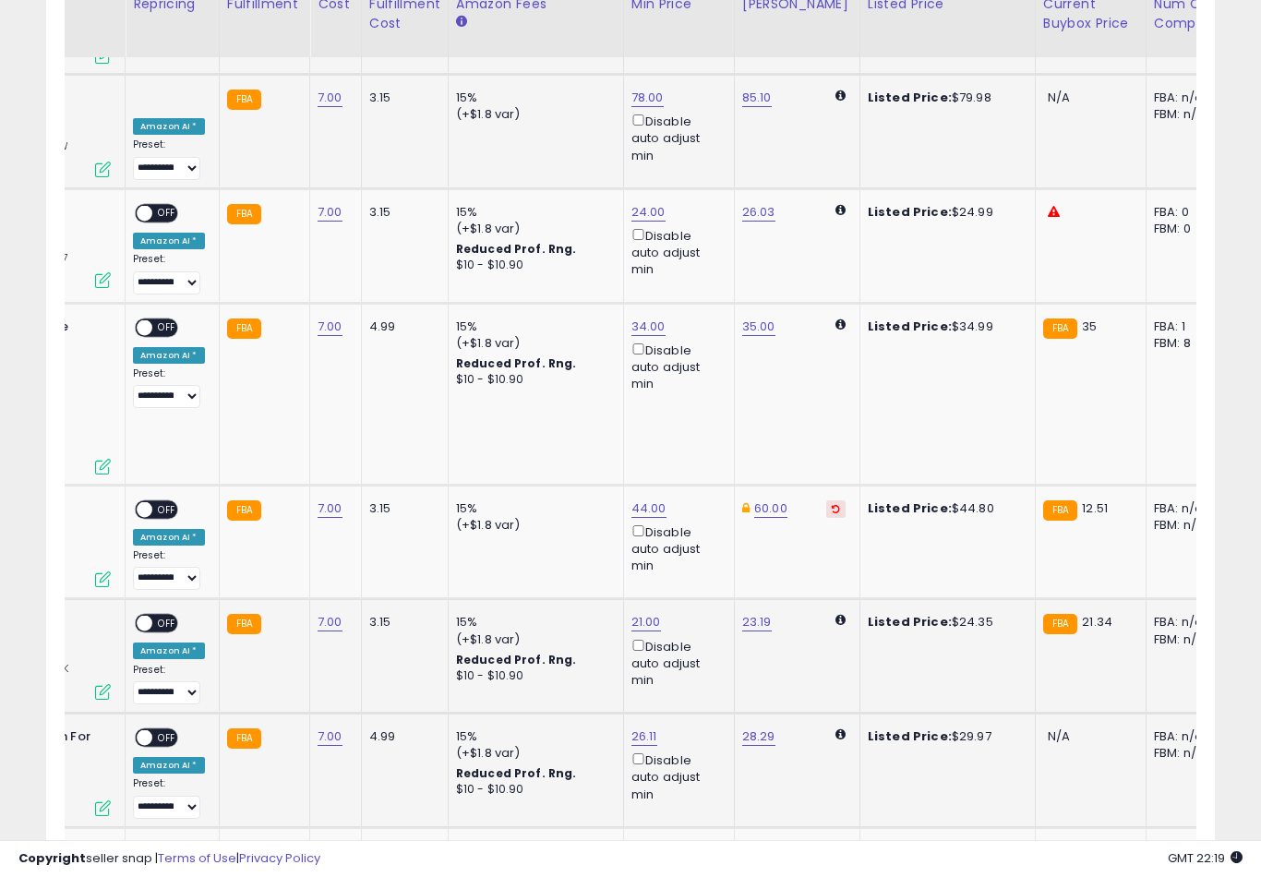
type input "**"
click at [695, 550] on button "submit" at bounding box center [710, 537] width 31 height 28
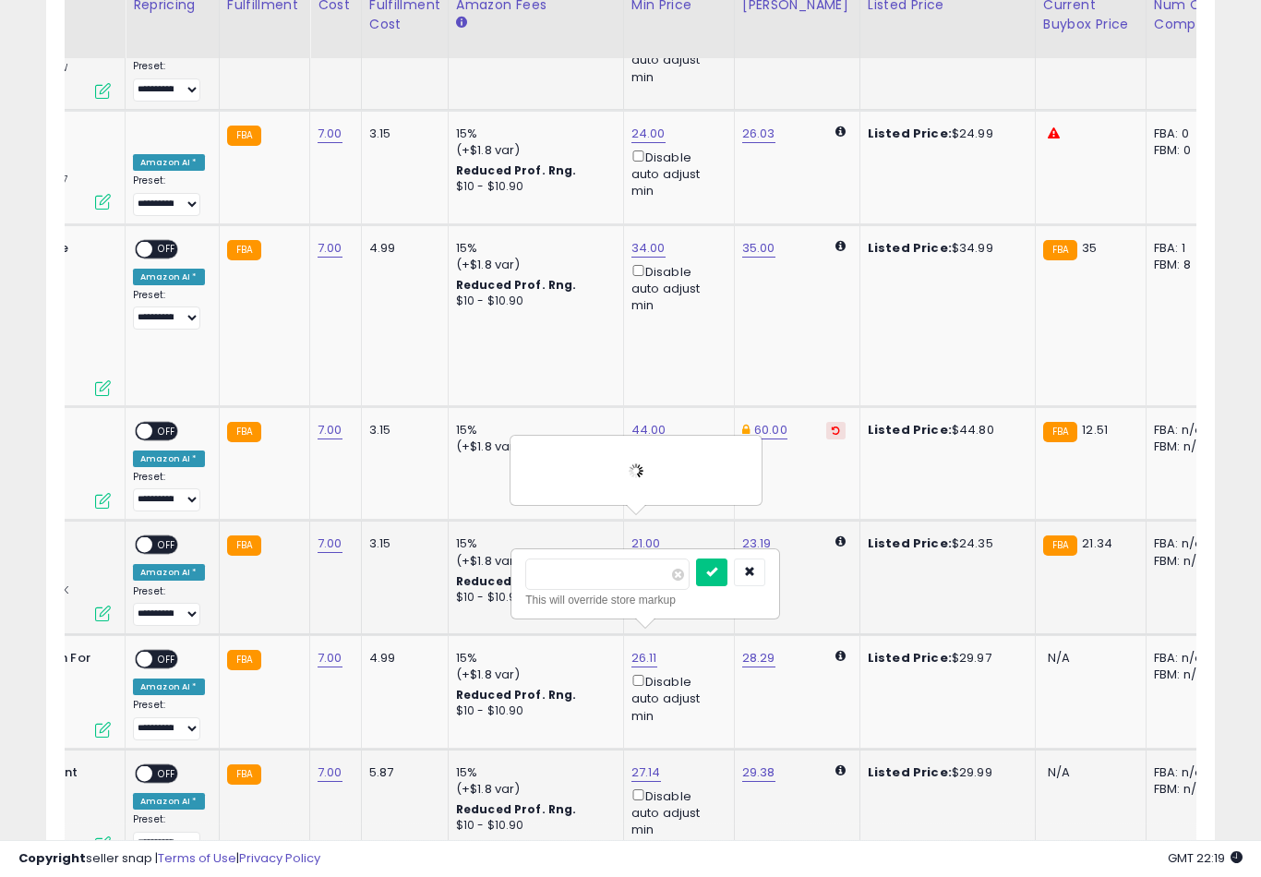
type input "**"
click at [696, 584] on button "submit" at bounding box center [711, 572] width 31 height 28
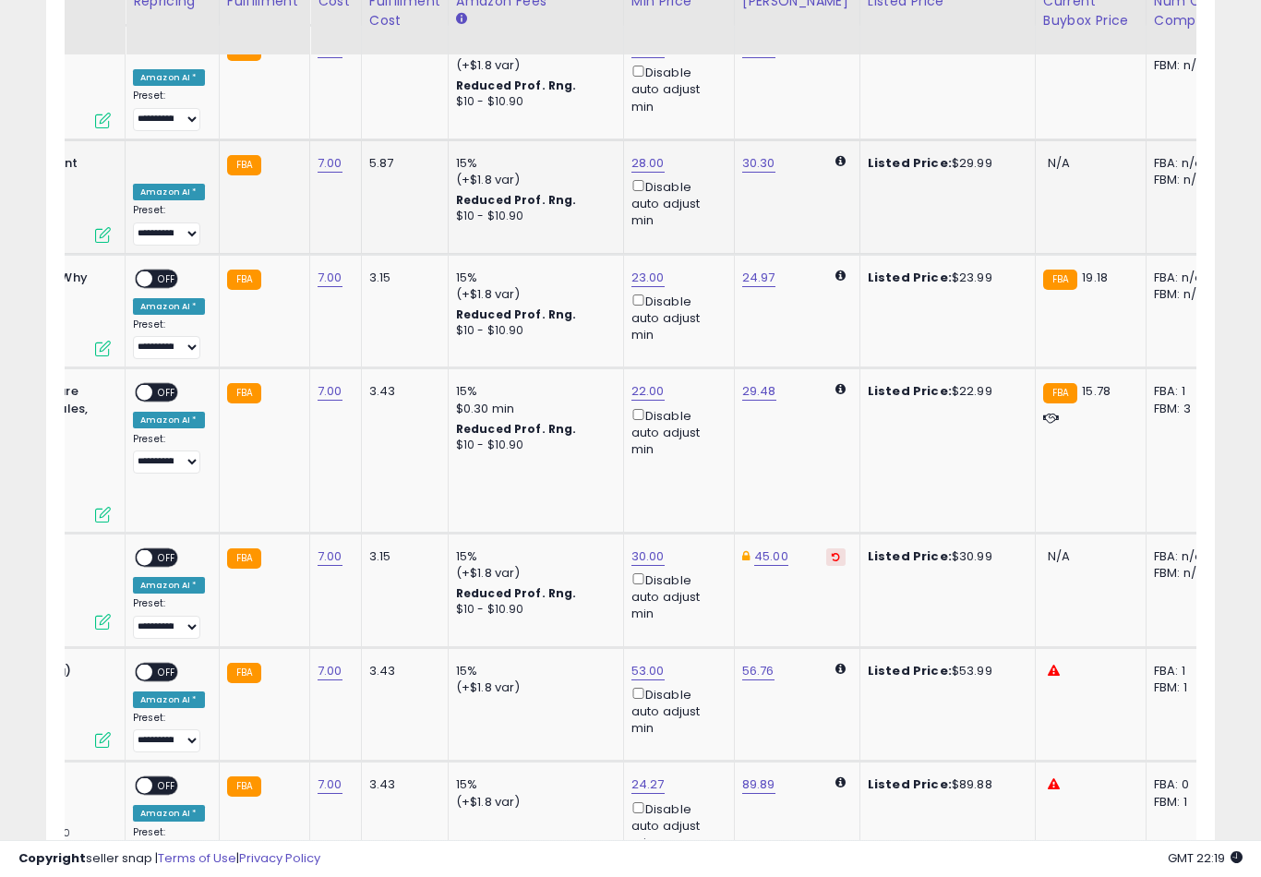
scroll to position [3153, 0]
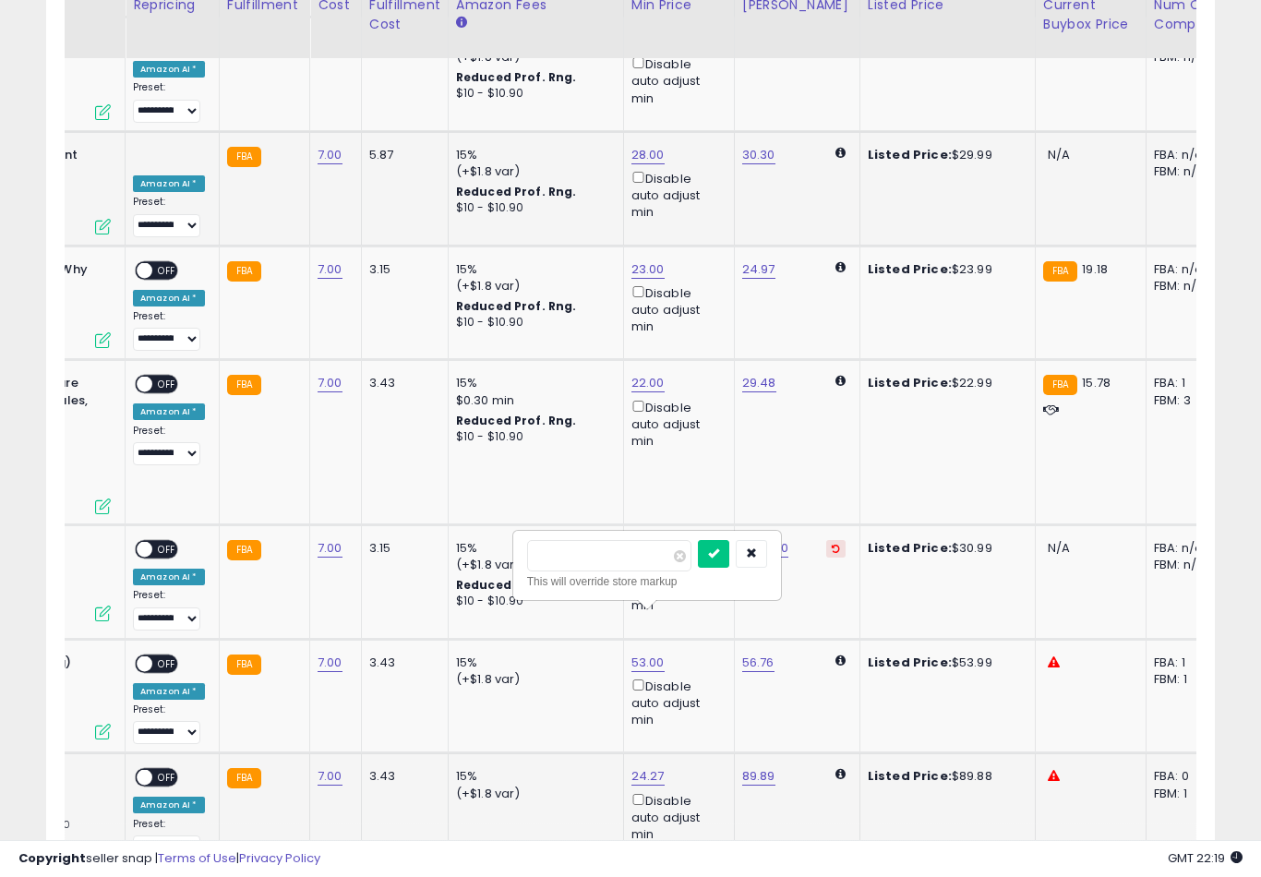
type input "*"
type input "**"
click at [698, 566] on button "submit" at bounding box center [713, 554] width 31 height 28
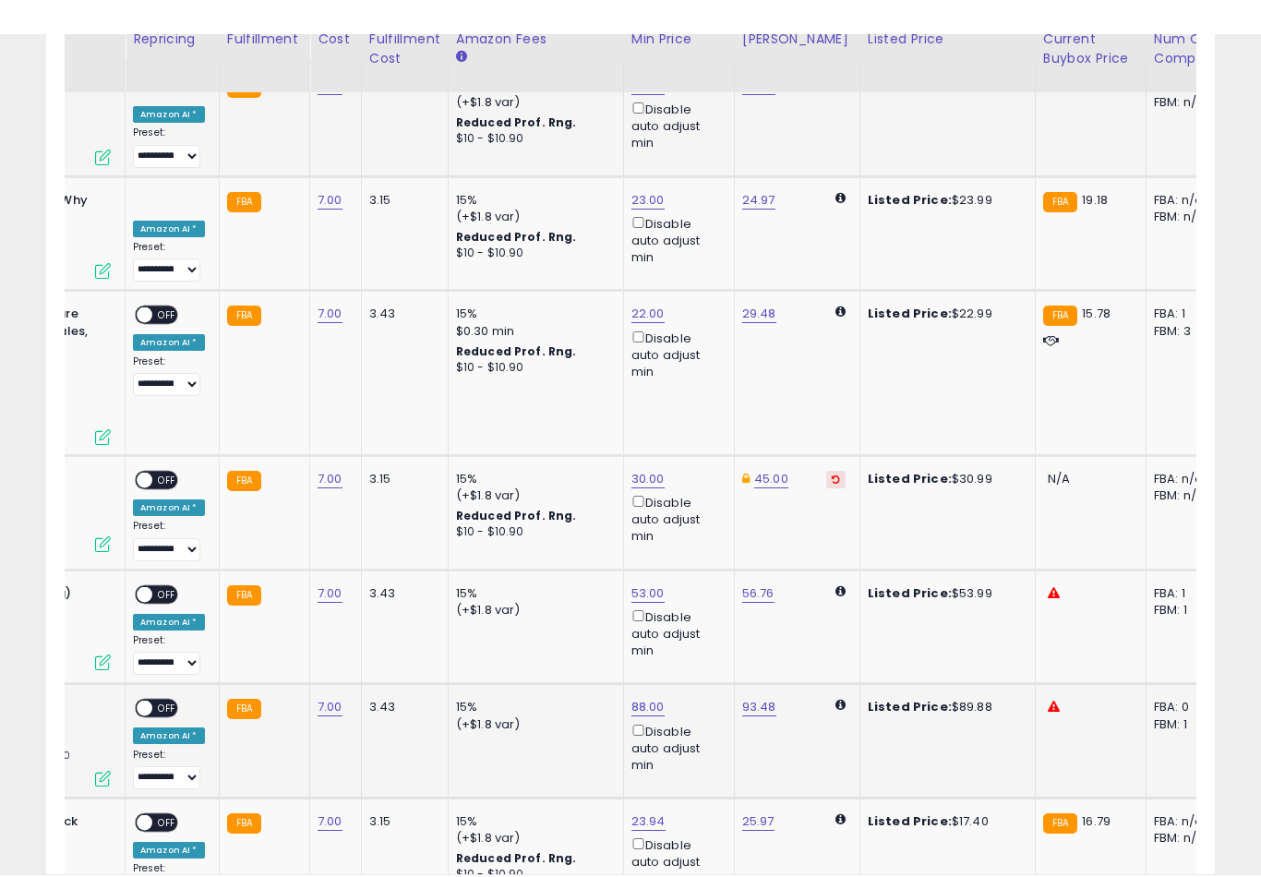
scroll to position [3258, 0]
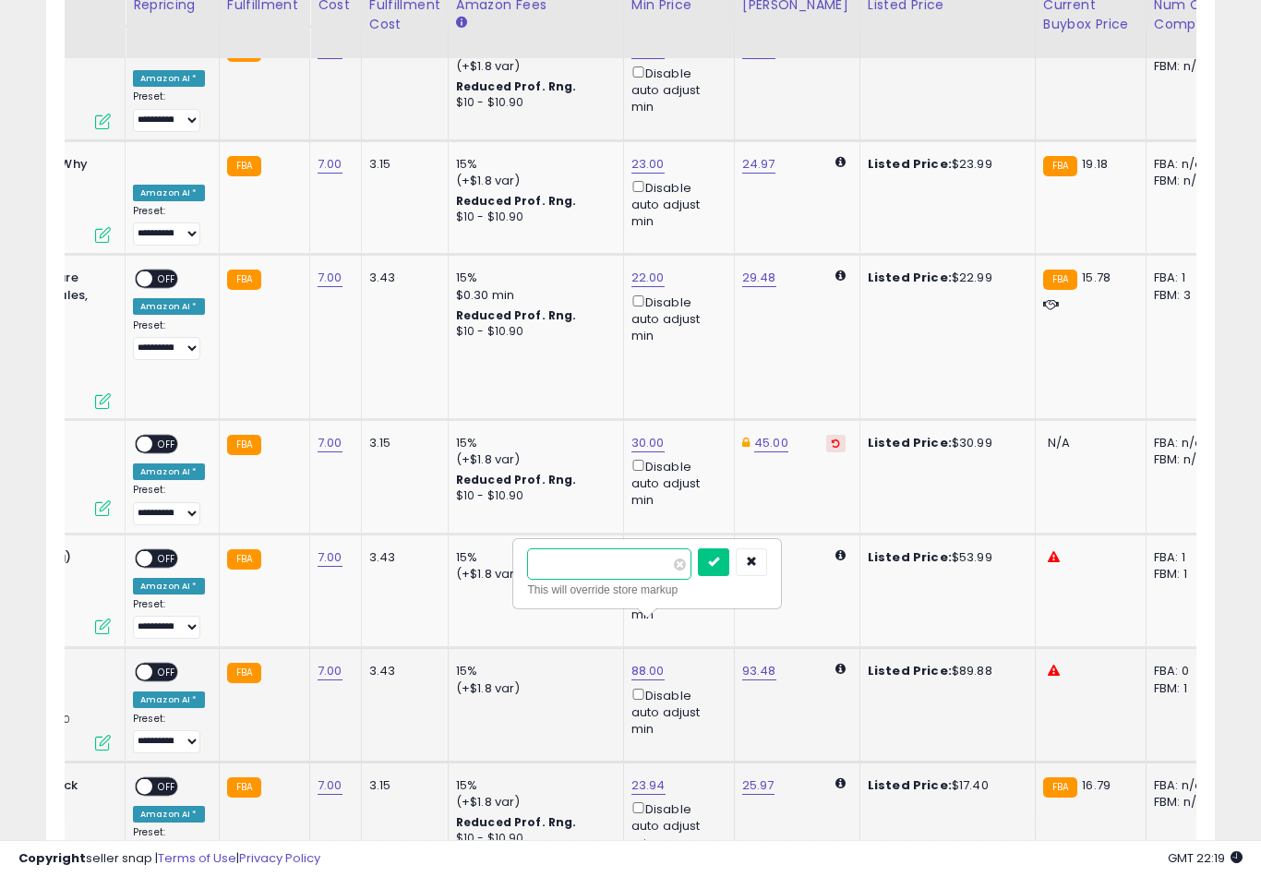
type input "*"
type input "**"
click at [698, 574] on button "submit" at bounding box center [713, 562] width 31 height 28
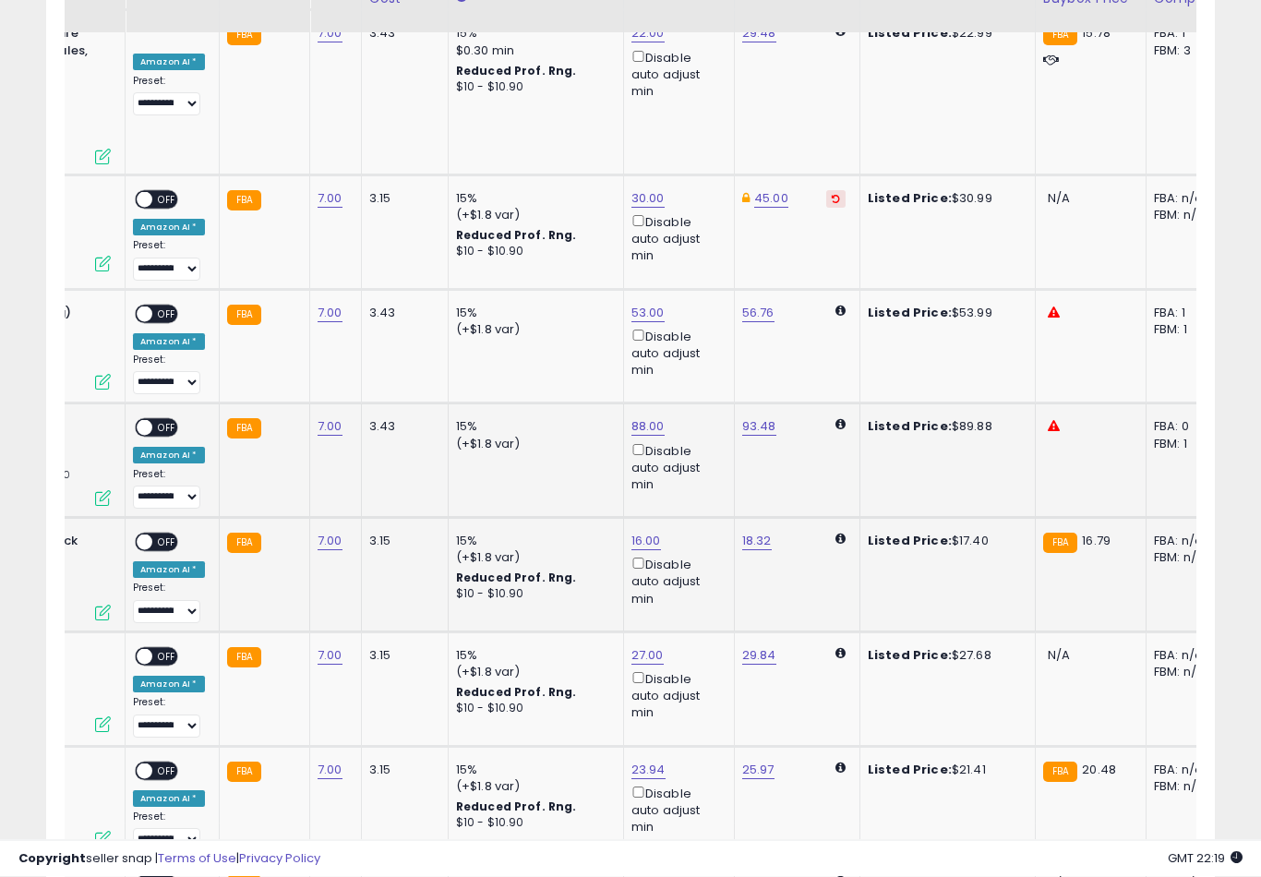
scroll to position [3505, 0]
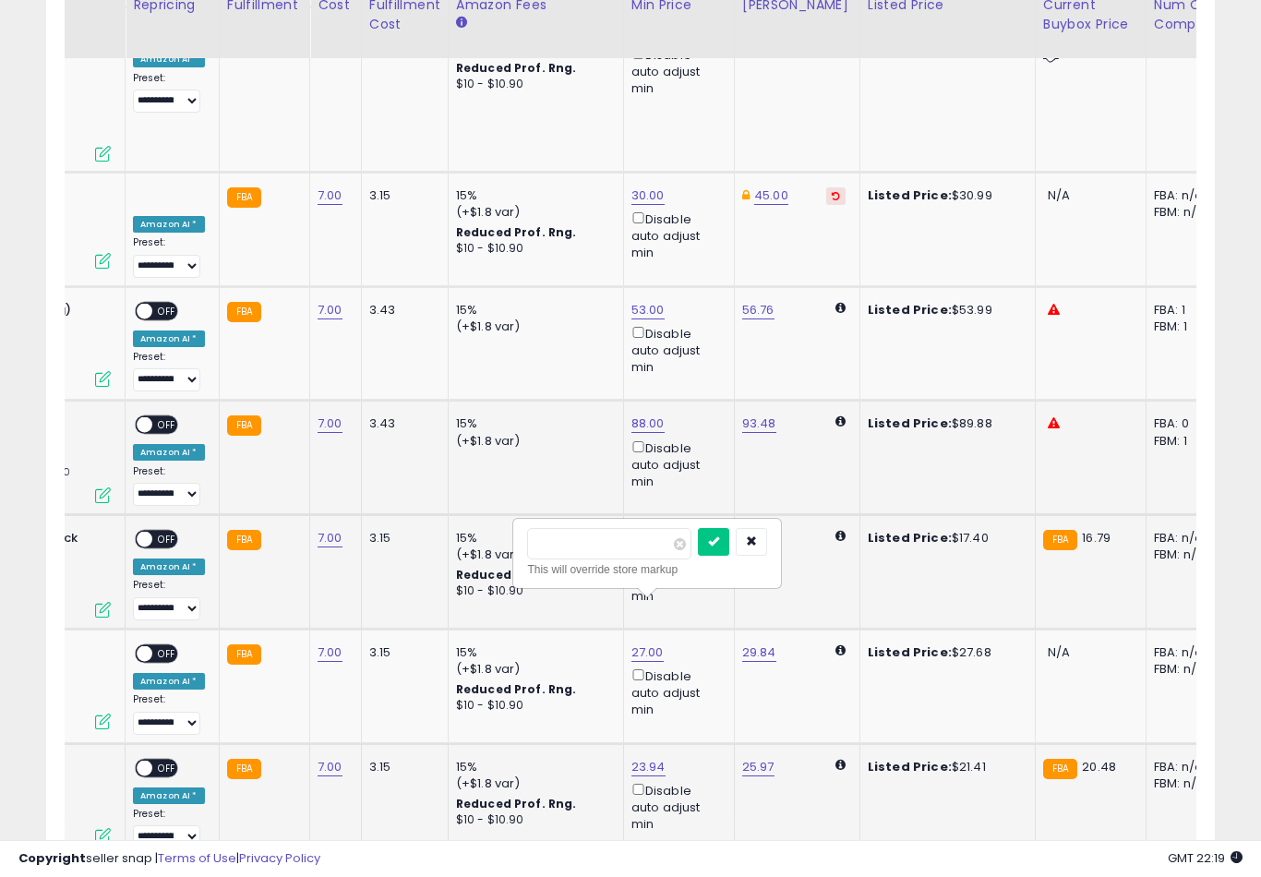
type input "**"
click at [698, 554] on button "submit" at bounding box center [713, 542] width 31 height 28
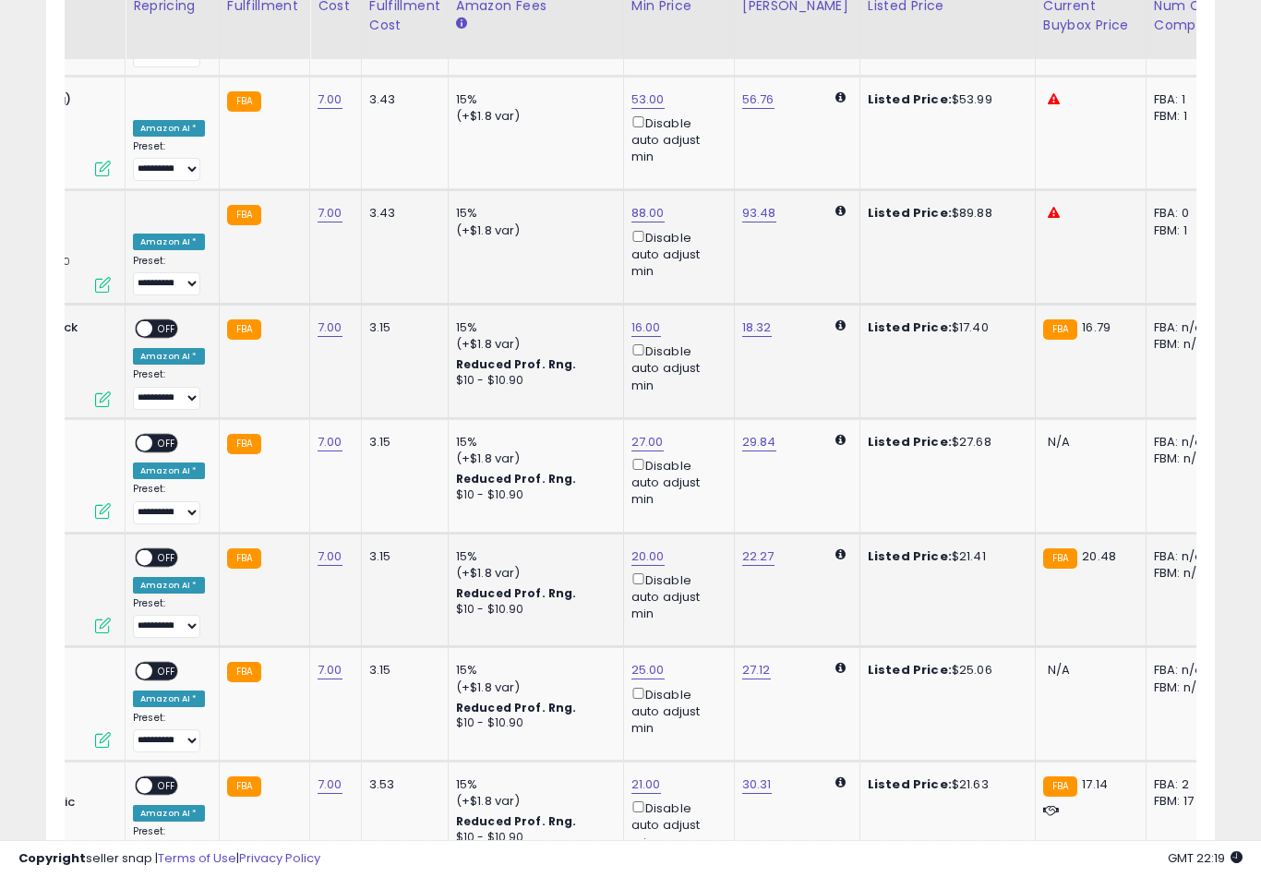
scroll to position [3717, 0]
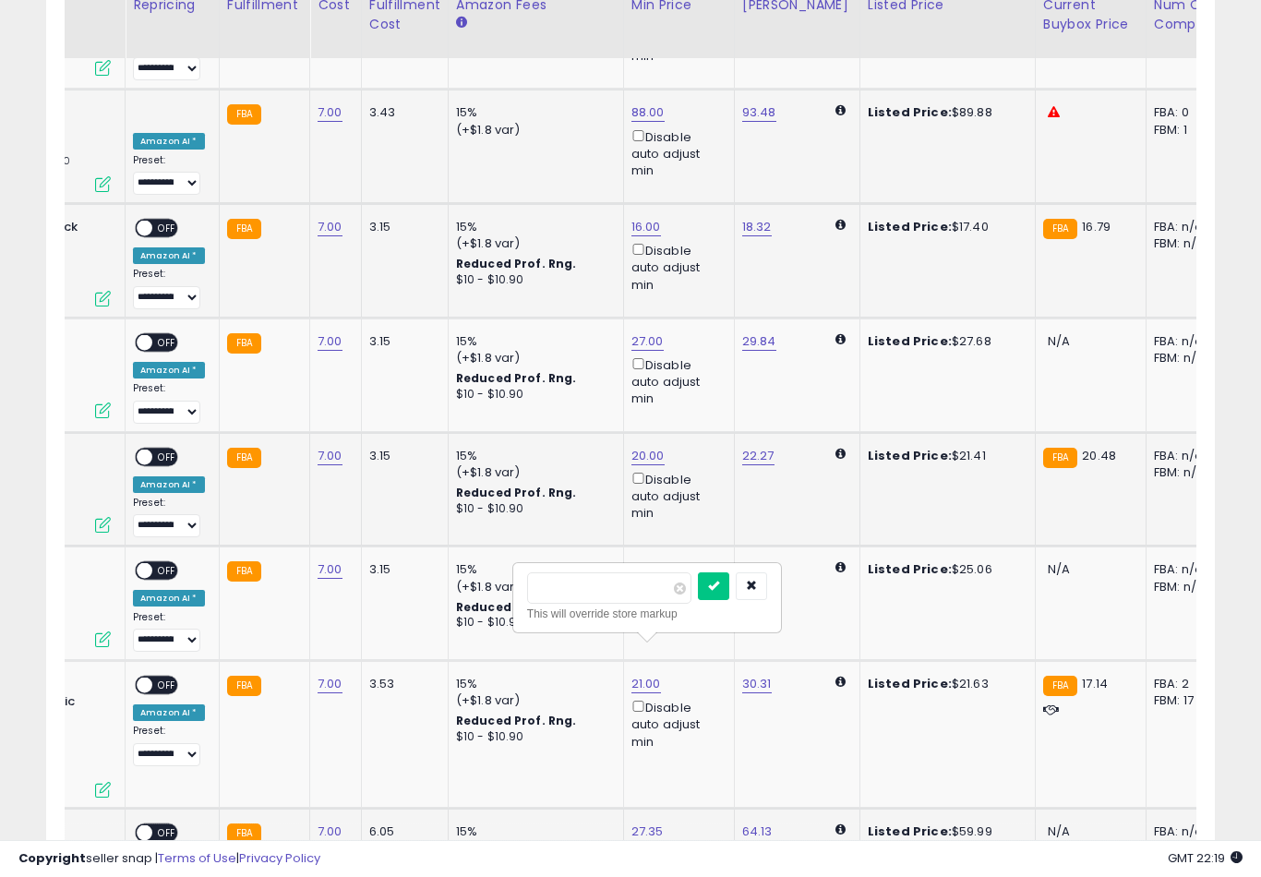
type input "*"
type input "**"
click at [698, 598] on button "submit" at bounding box center [713, 586] width 31 height 28
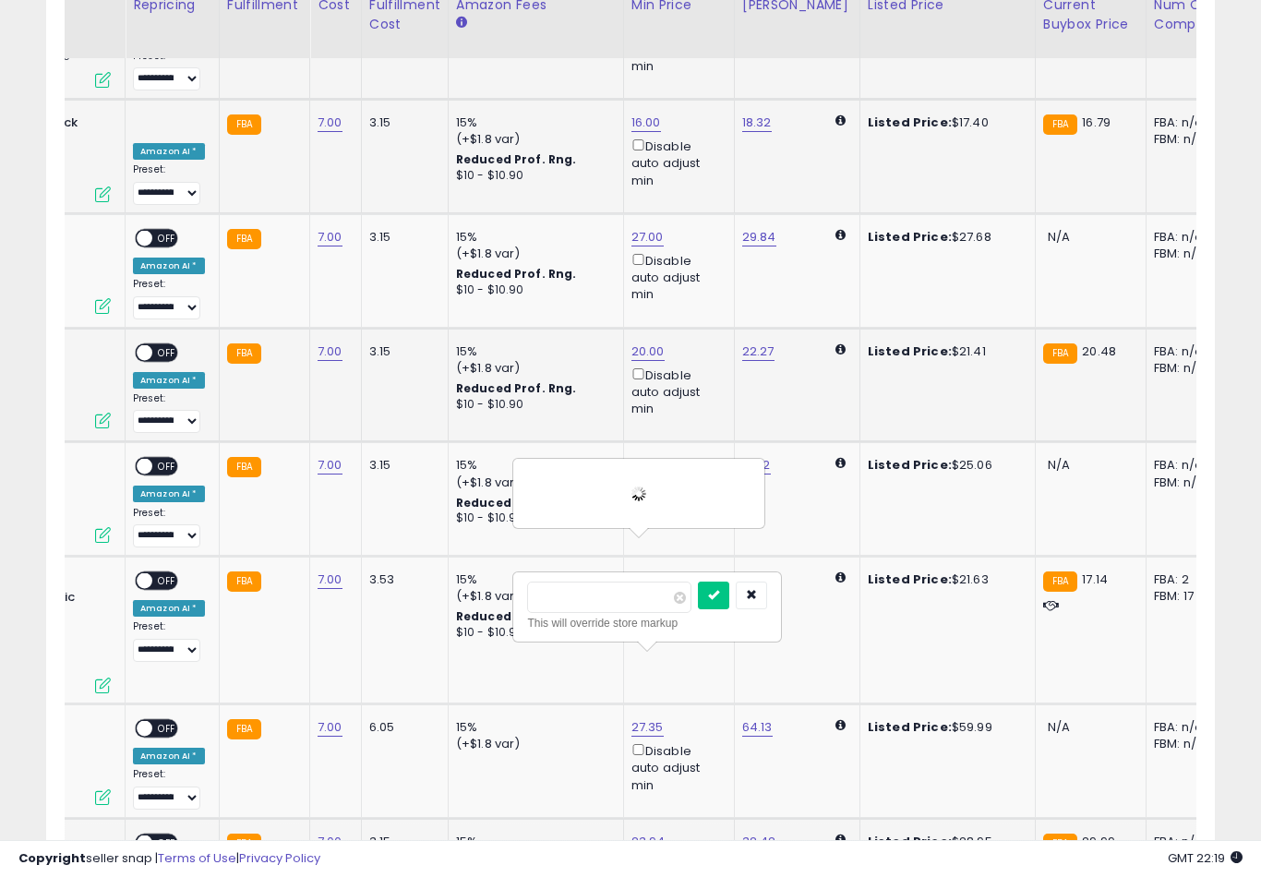
type input "**"
click at [698, 607] on button "submit" at bounding box center [713, 595] width 31 height 28
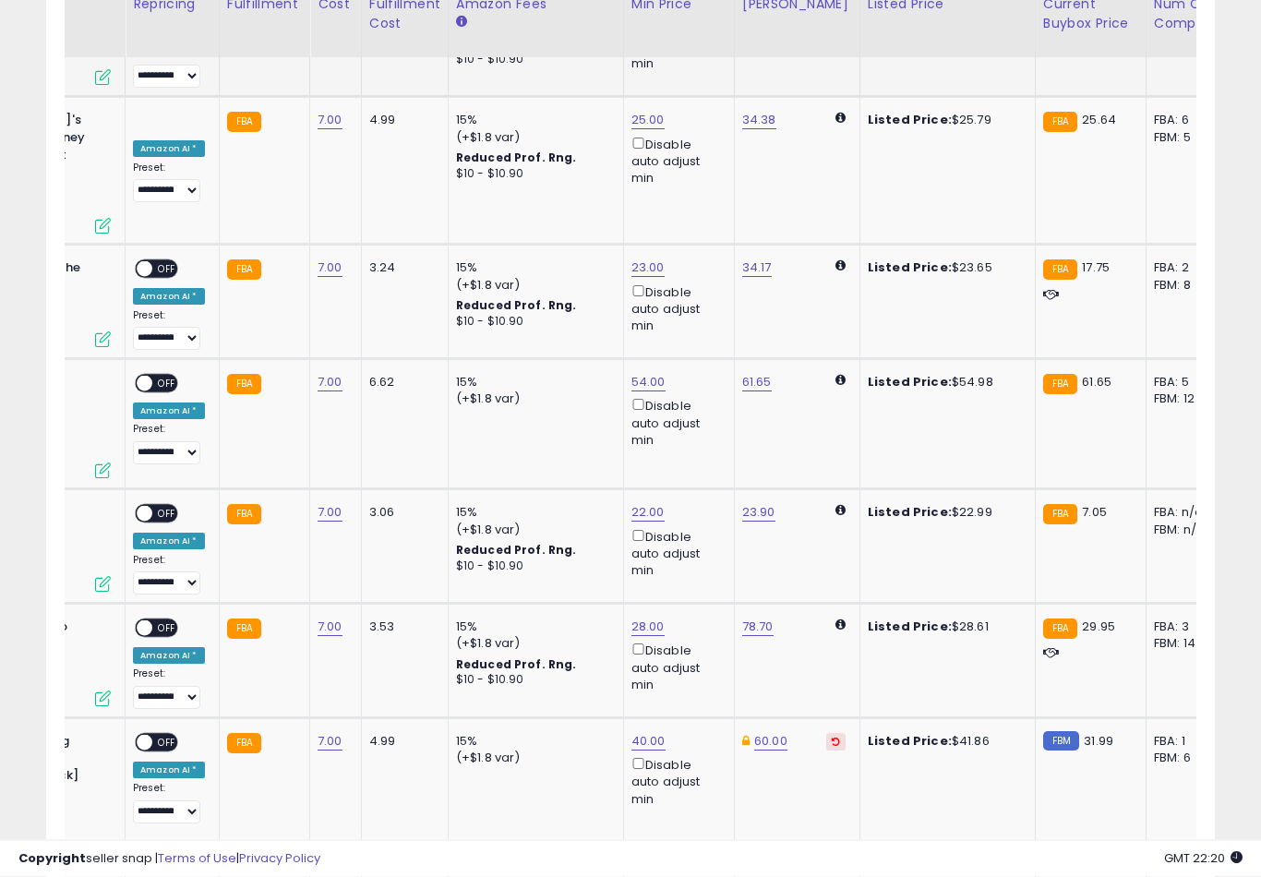
scroll to position [4759, 0]
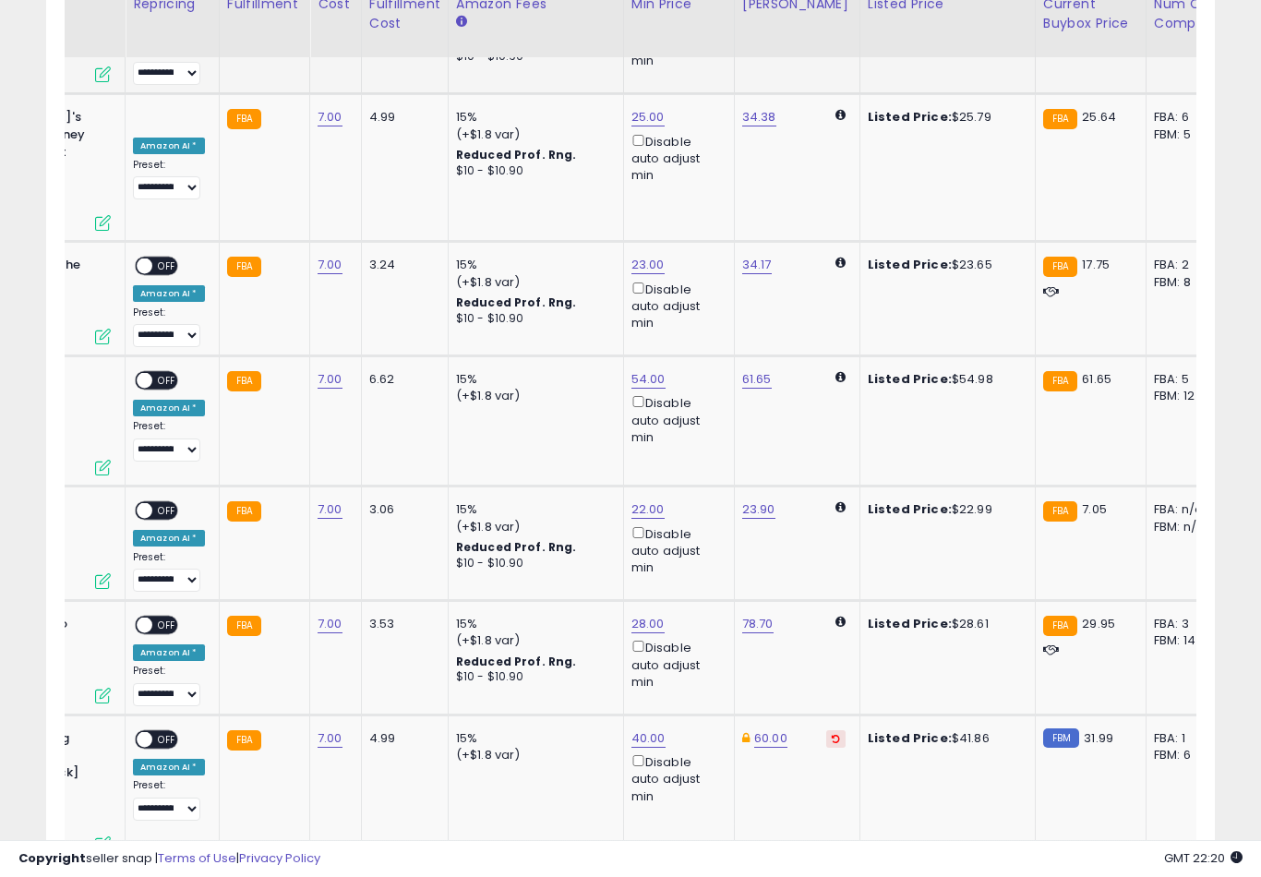
type input "*"
type input "**"
click at [699, 626] on button "submit" at bounding box center [714, 613] width 31 height 28
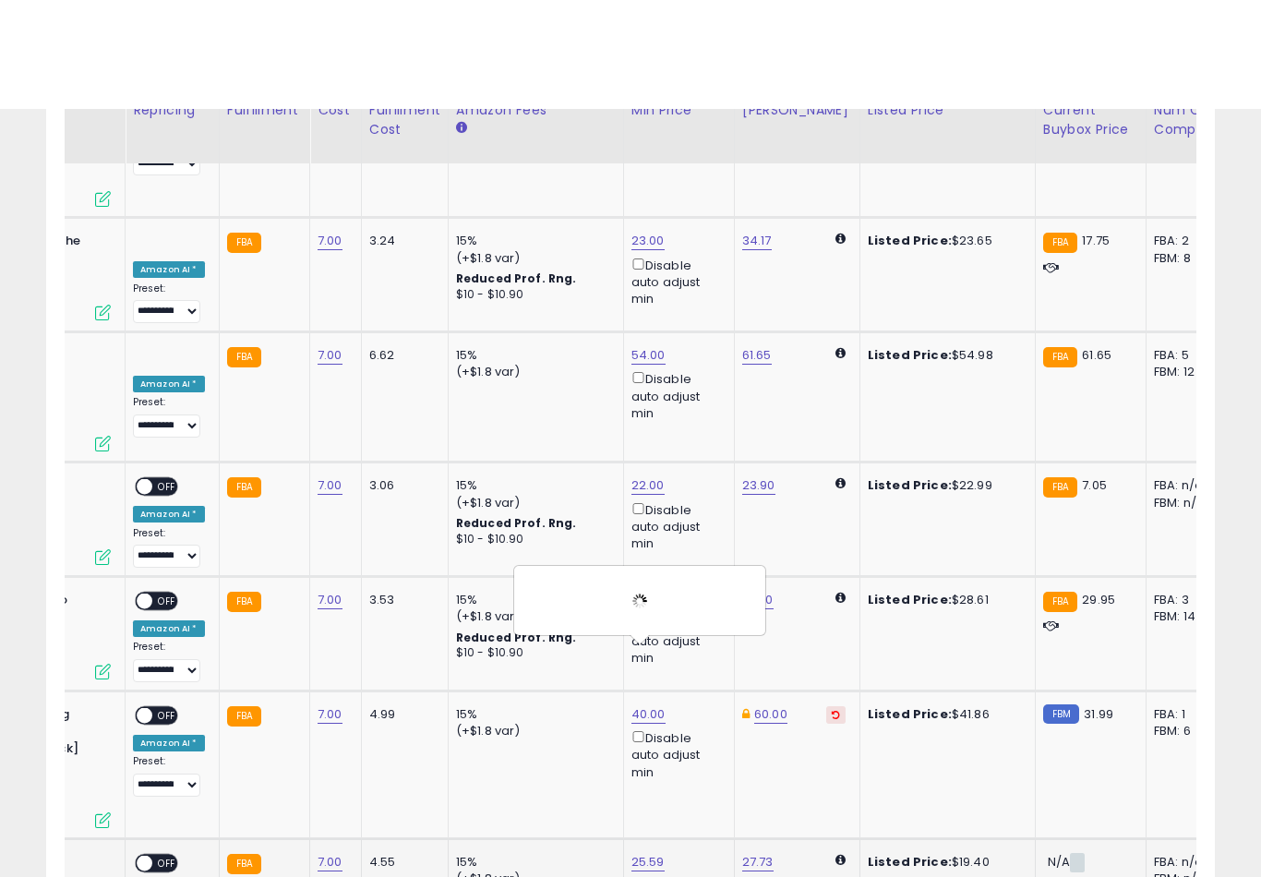
scroll to position [4892, 0]
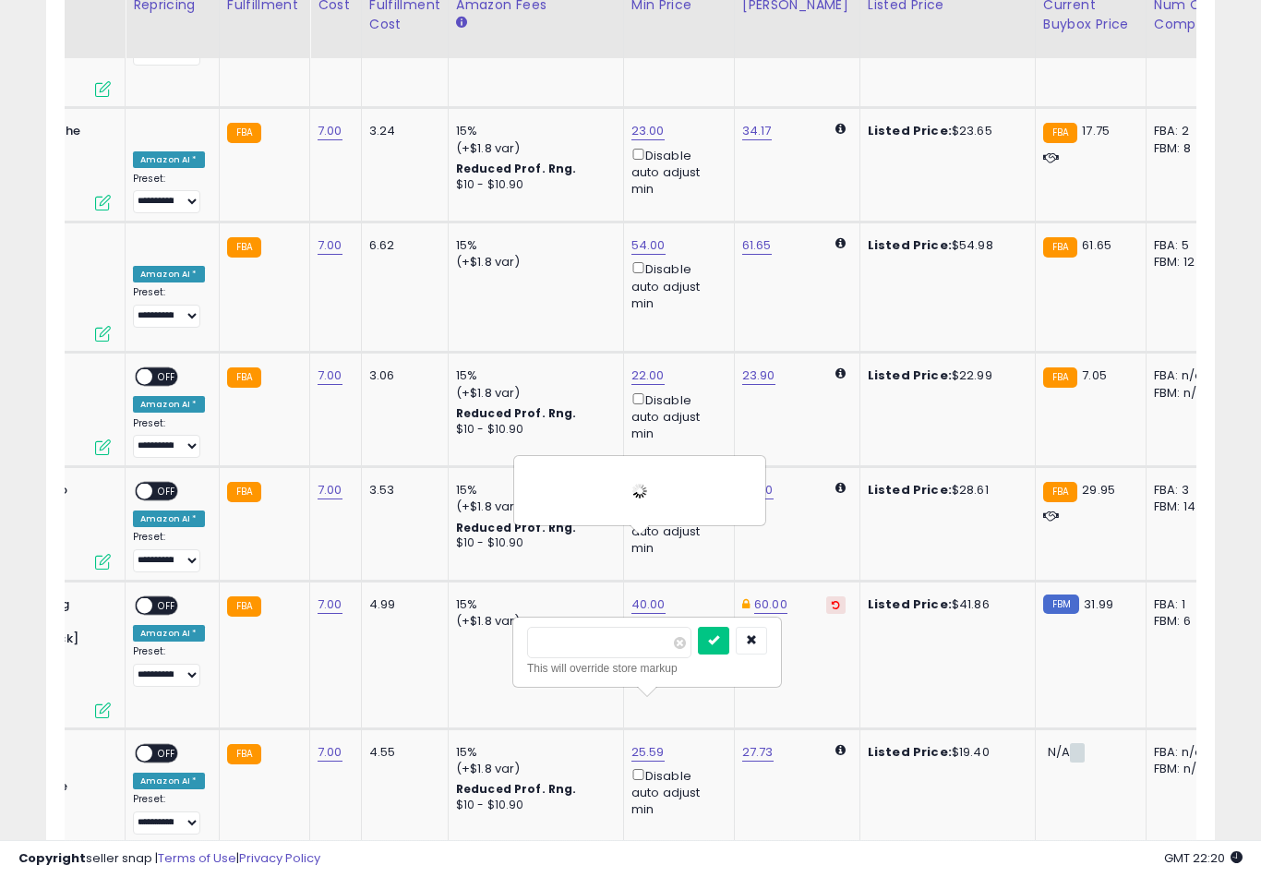
type input "*"
type input "**"
click at [698, 653] on button "submit" at bounding box center [713, 641] width 31 height 28
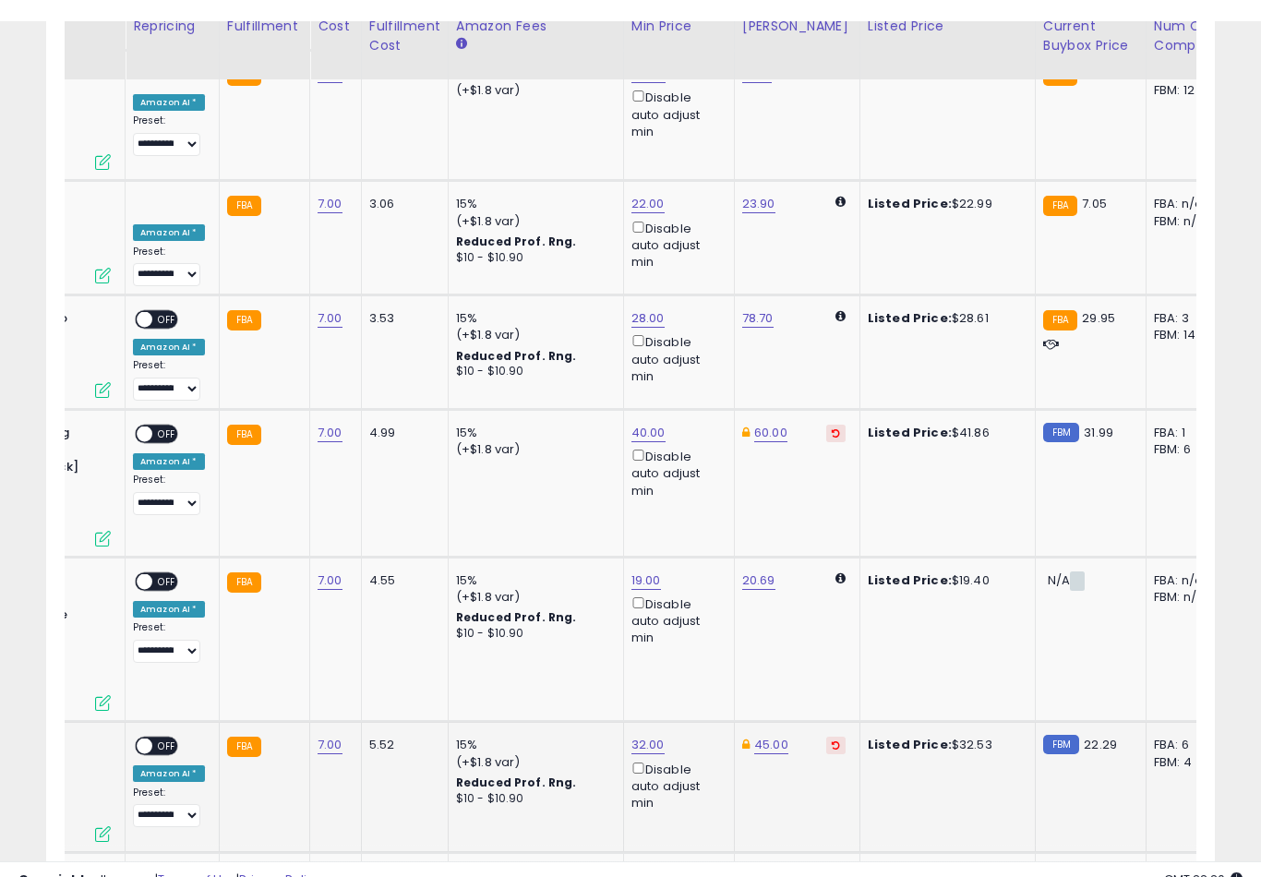
scroll to position [5087, 0]
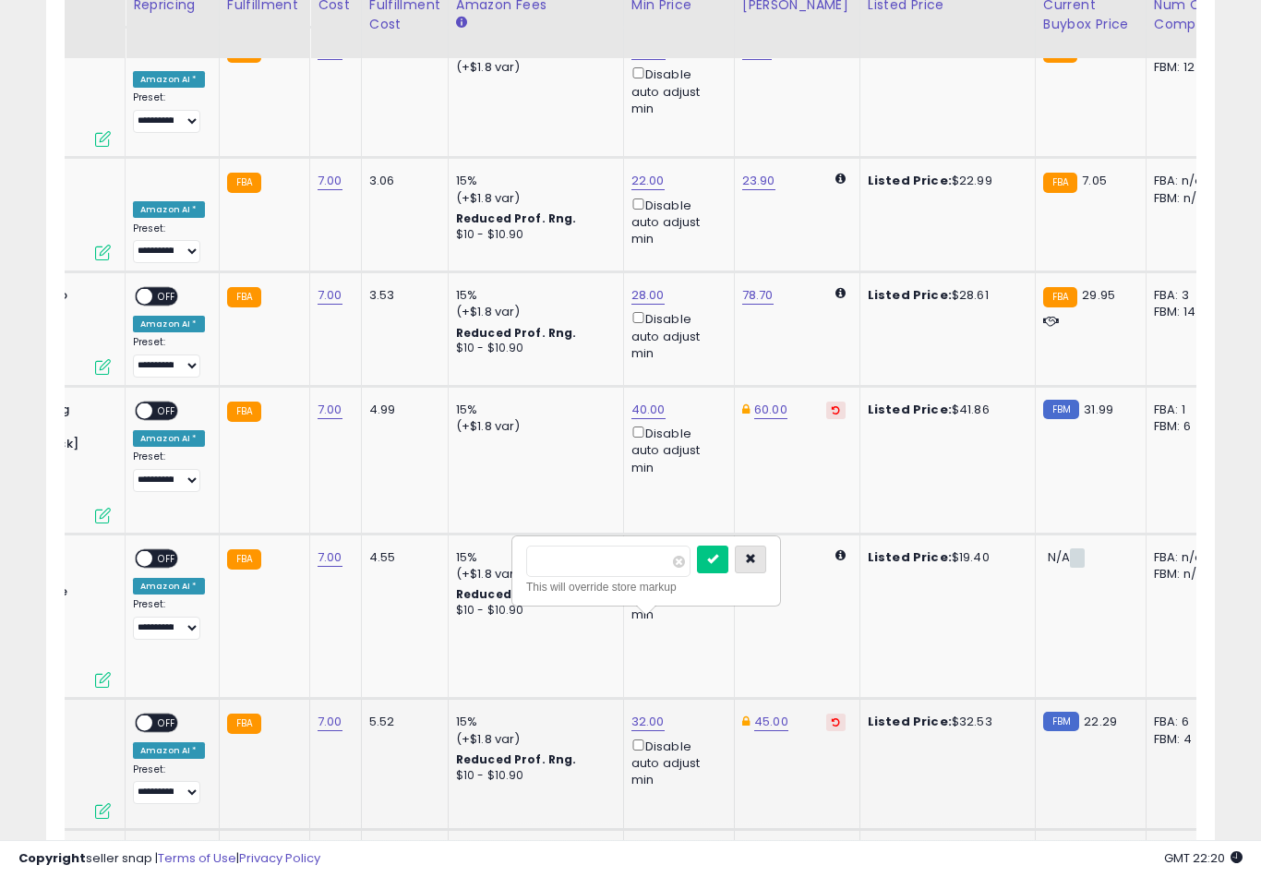
click at [735, 569] on button "button" at bounding box center [750, 559] width 31 height 28
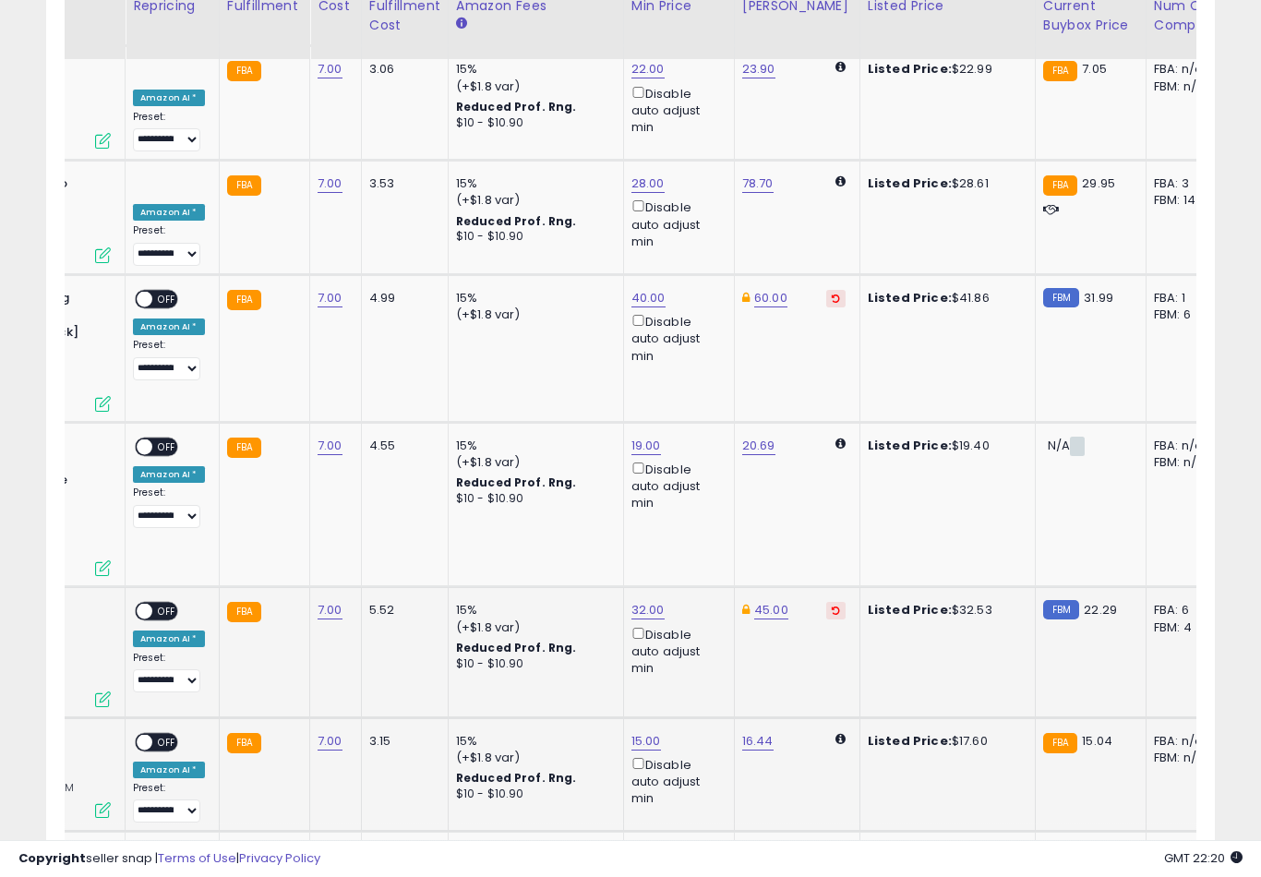
scroll to position [5201, 0]
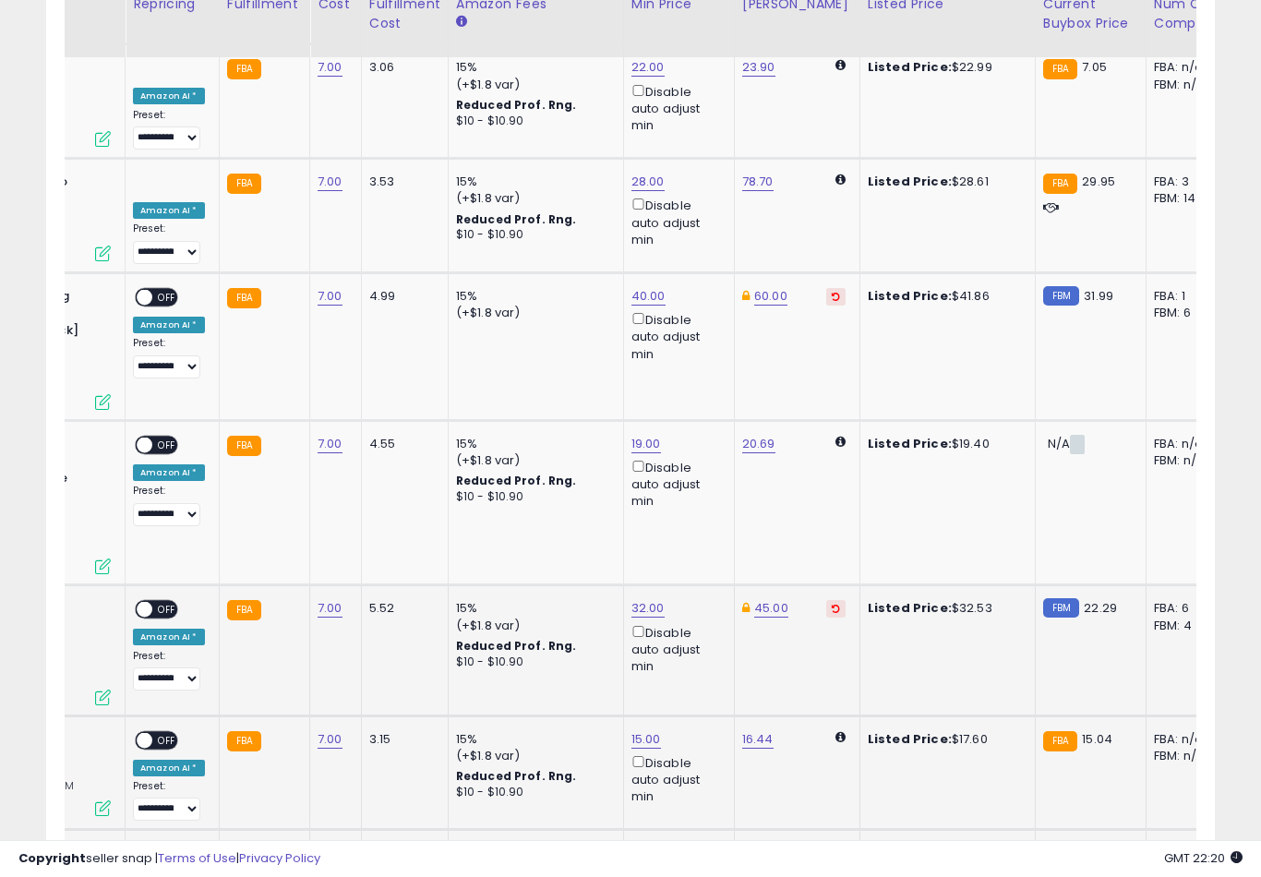
type input "*"
type input "**"
click at [698, 572] on button "submit" at bounding box center [713, 559] width 31 height 28
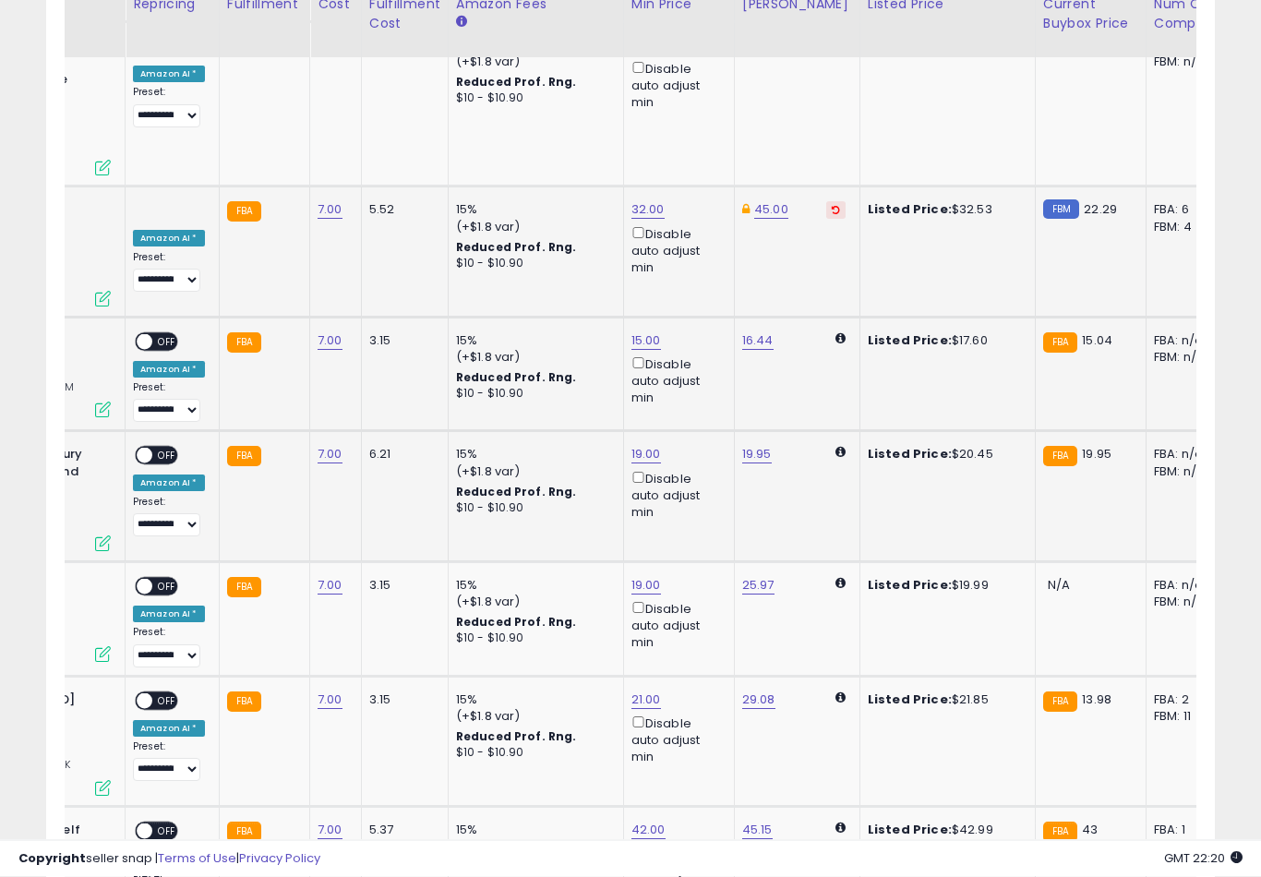
scroll to position [5600, 0]
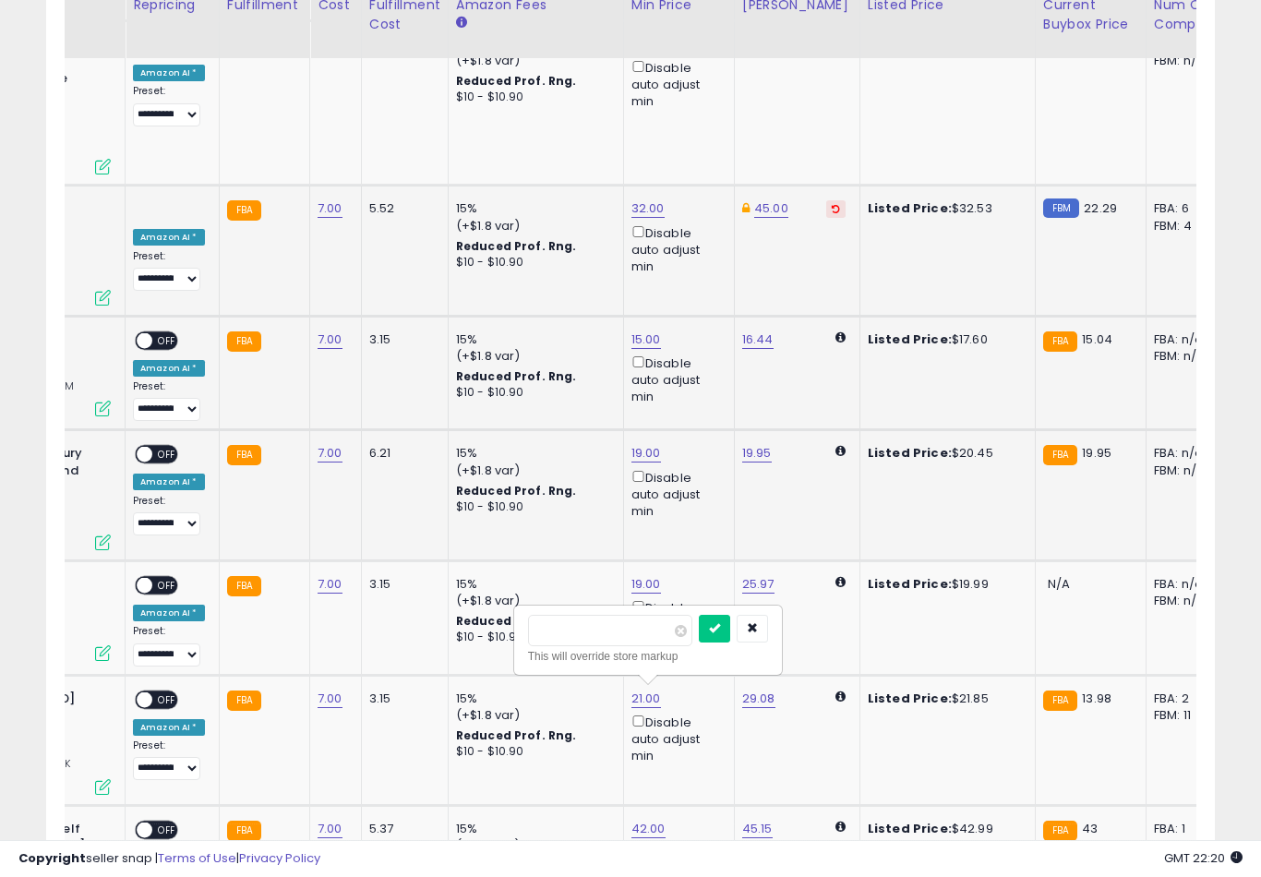
type input "*"
type input "**"
click at [699, 641] on button "submit" at bounding box center [714, 629] width 31 height 28
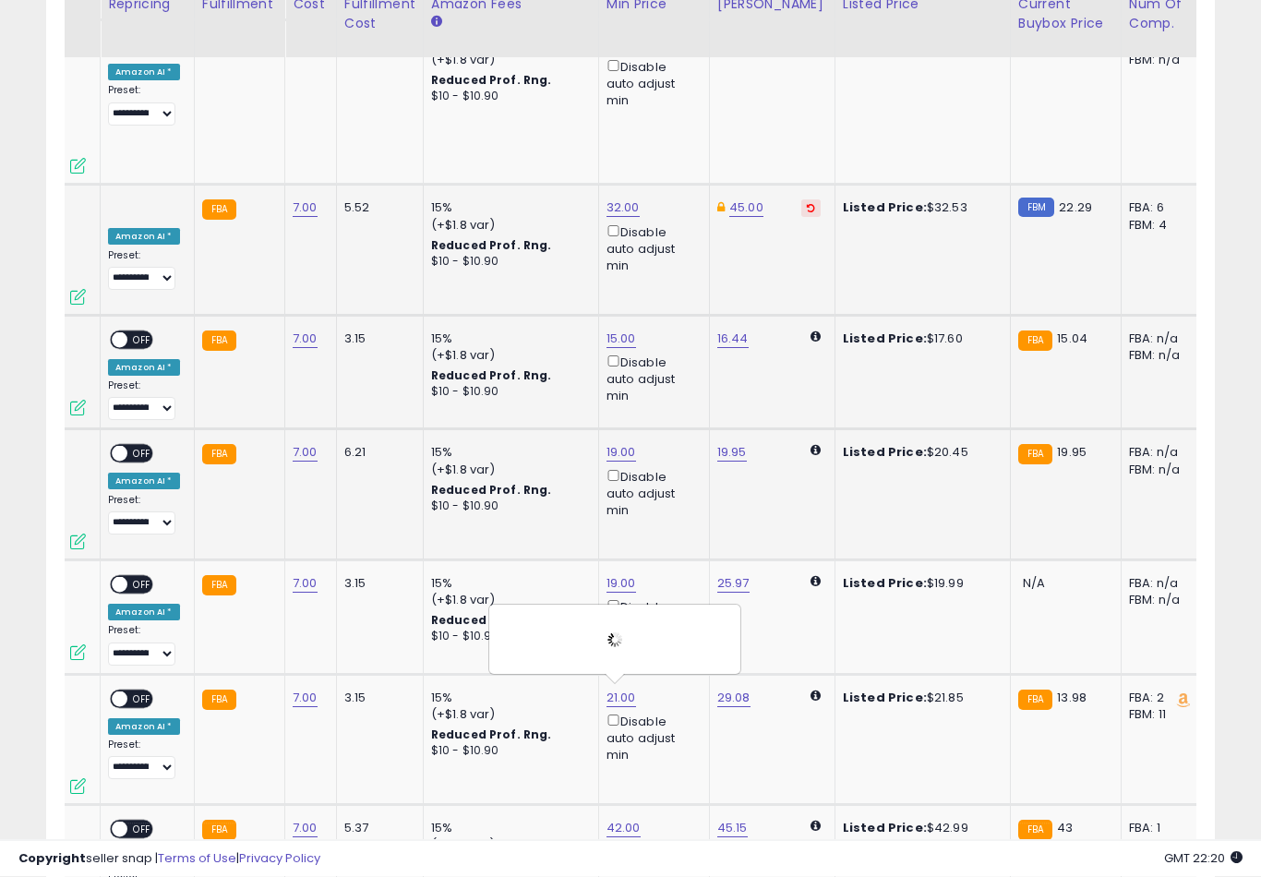
scroll to position [0, 313]
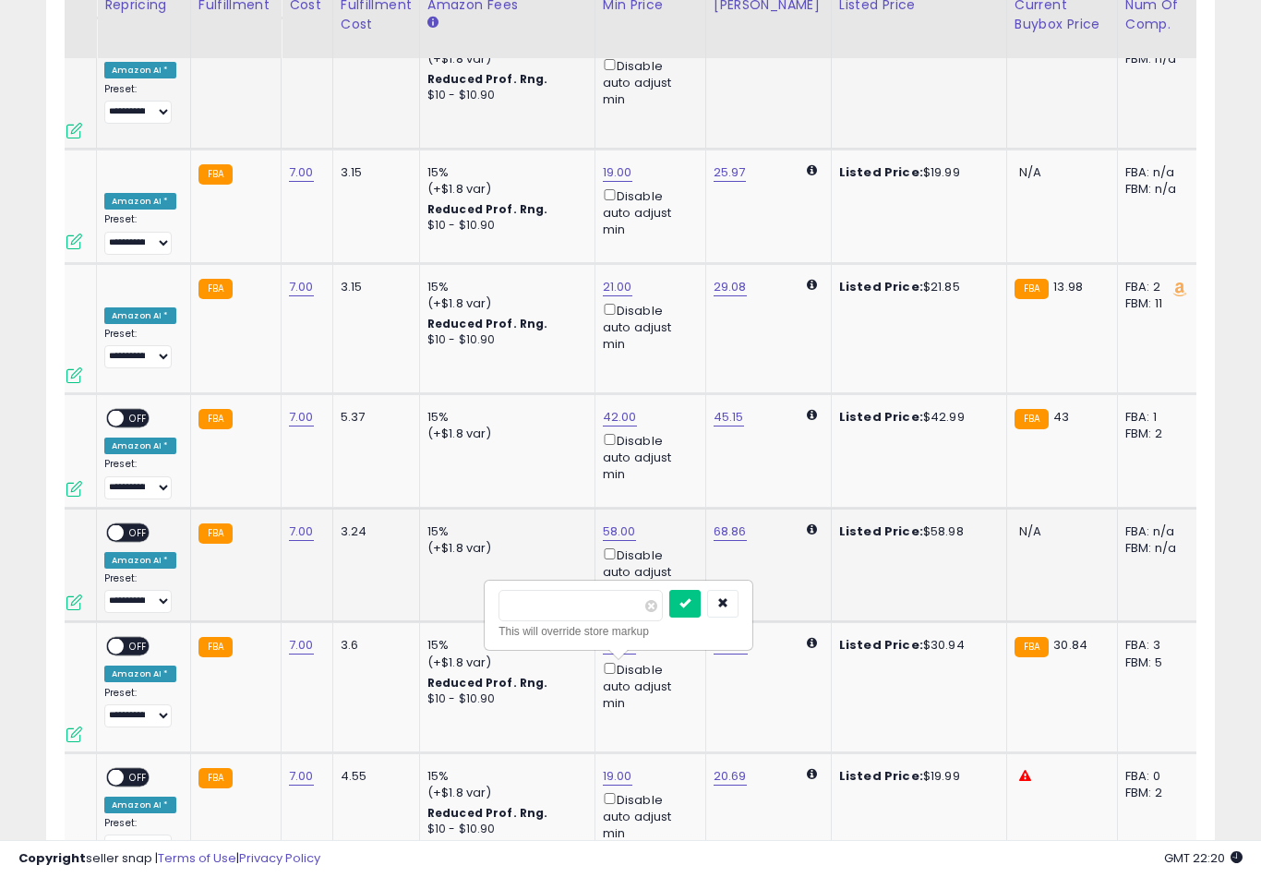
type input "**"
click at [669, 616] on button "submit" at bounding box center [684, 604] width 31 height 28
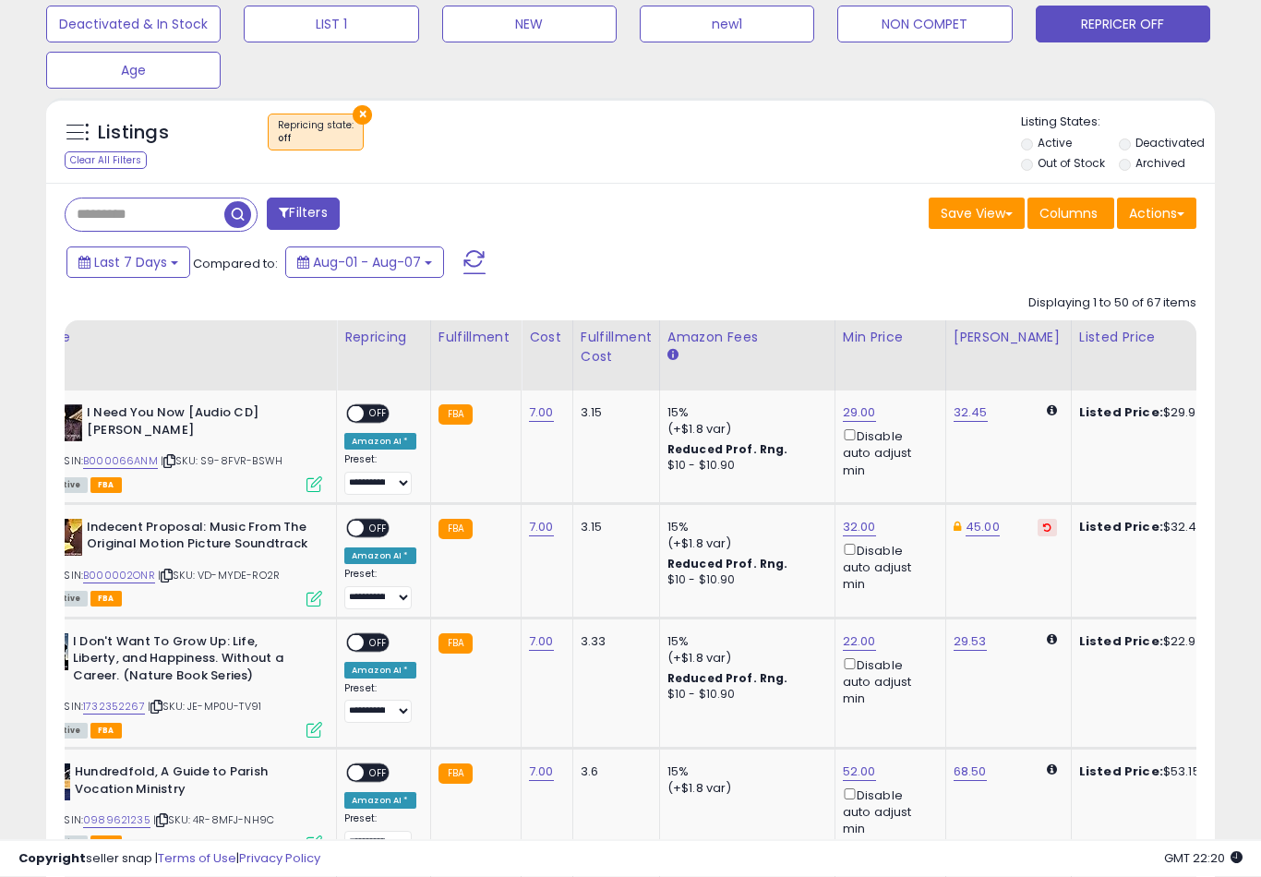
scroll to position [0, 15]
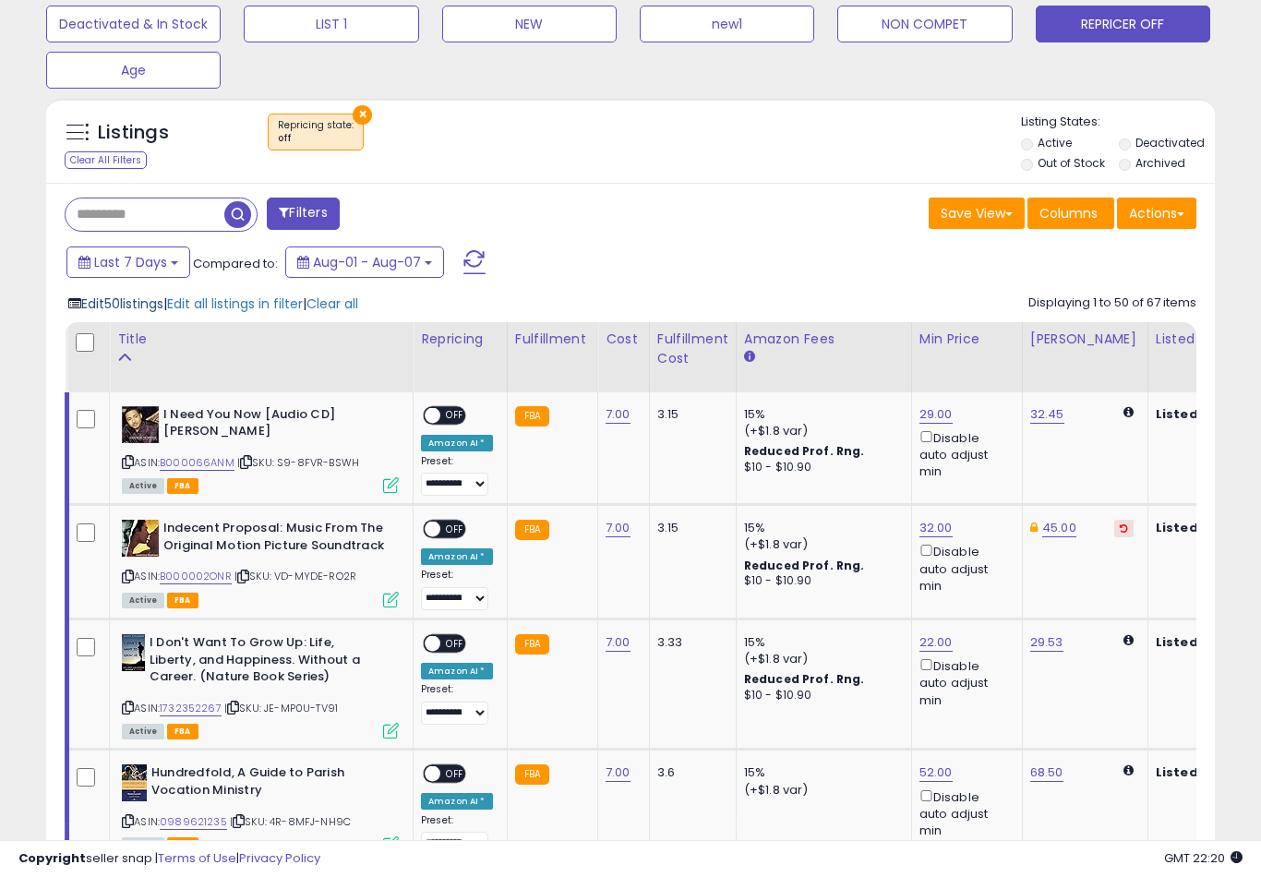
click at [130, 313] on span "Edit 50 listings" at bounding box center [122, 303] width 82 height 18
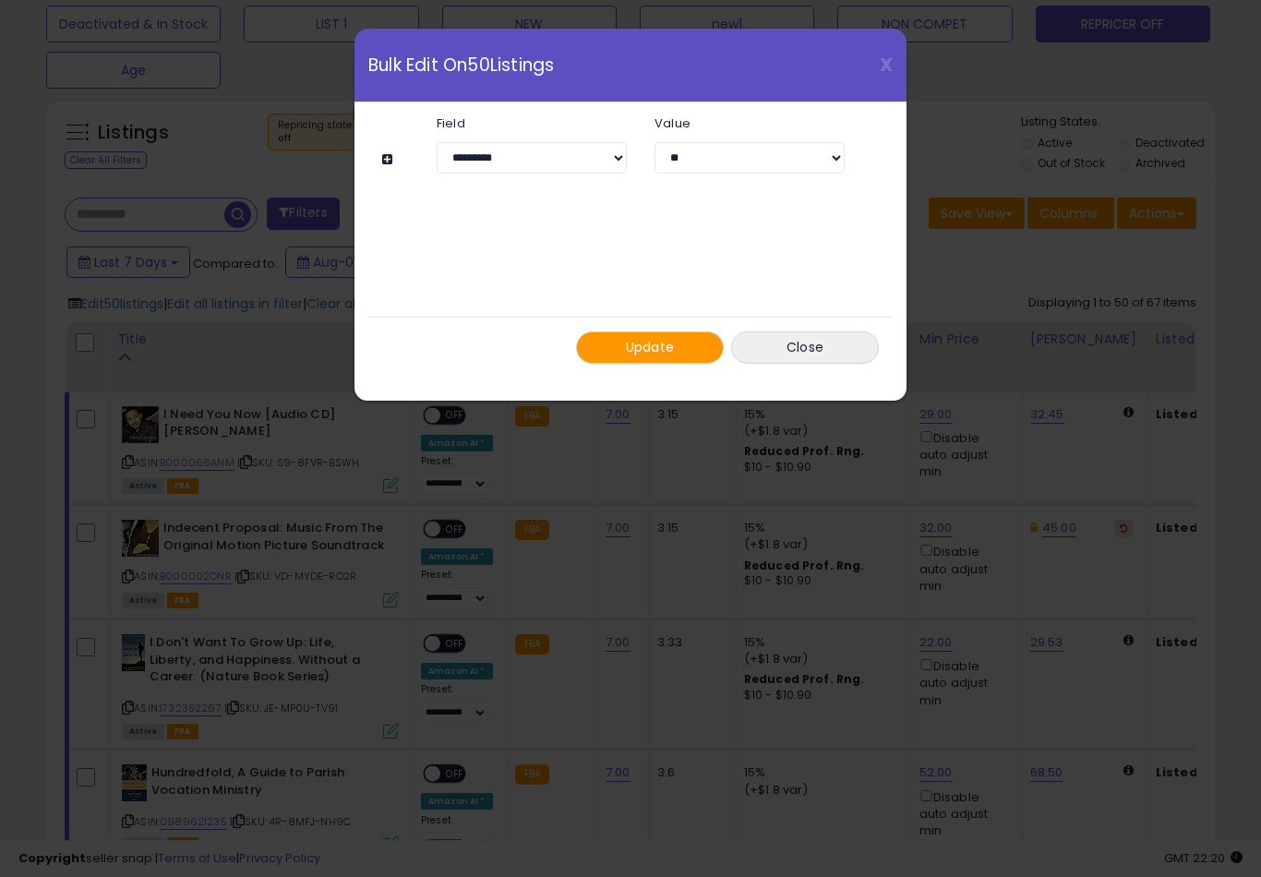
click at [655, 343] on span "Update" at bounding box center [650, 347] width 49 height 18
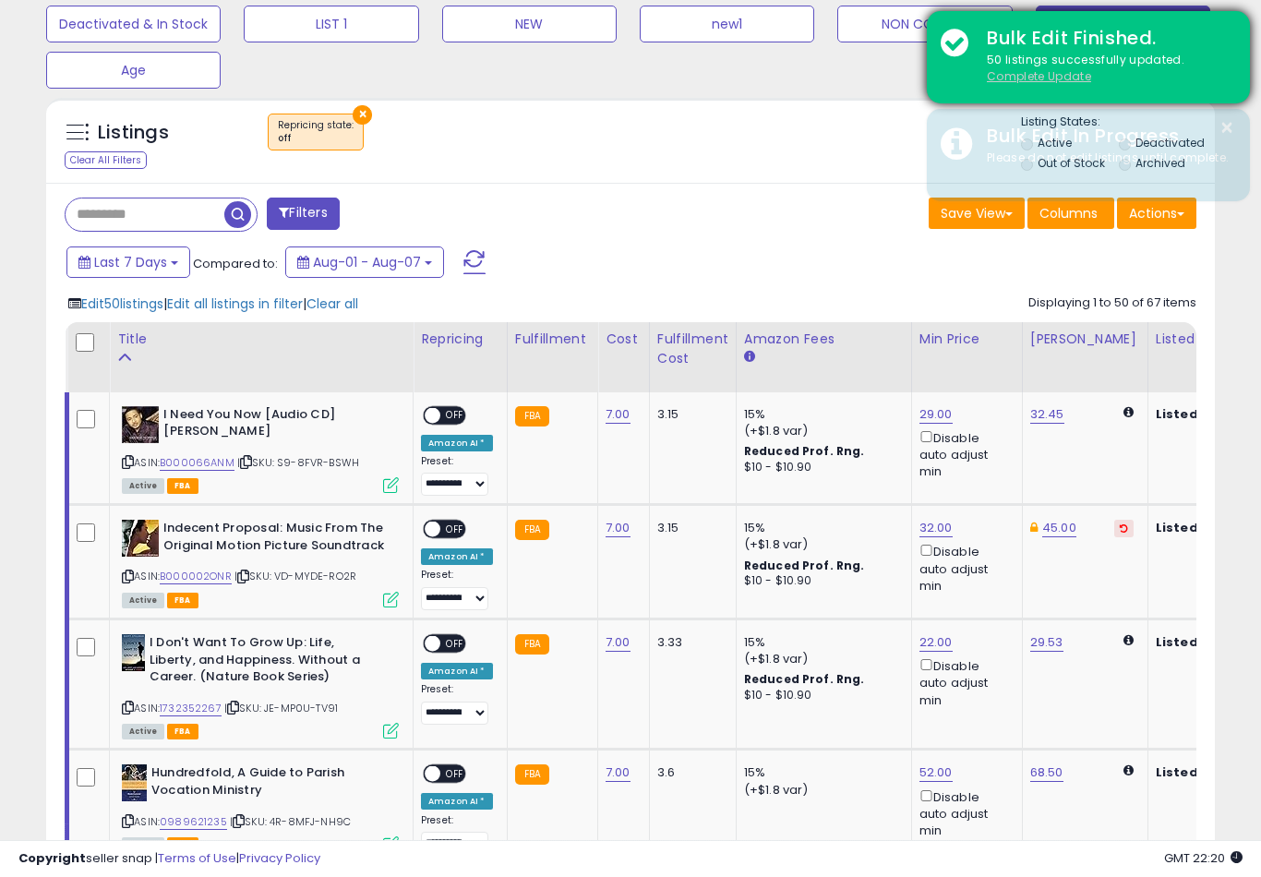
click at [1049, 79] on u "Complete Update" at bounding box center [1039, 76] width 104 height 16
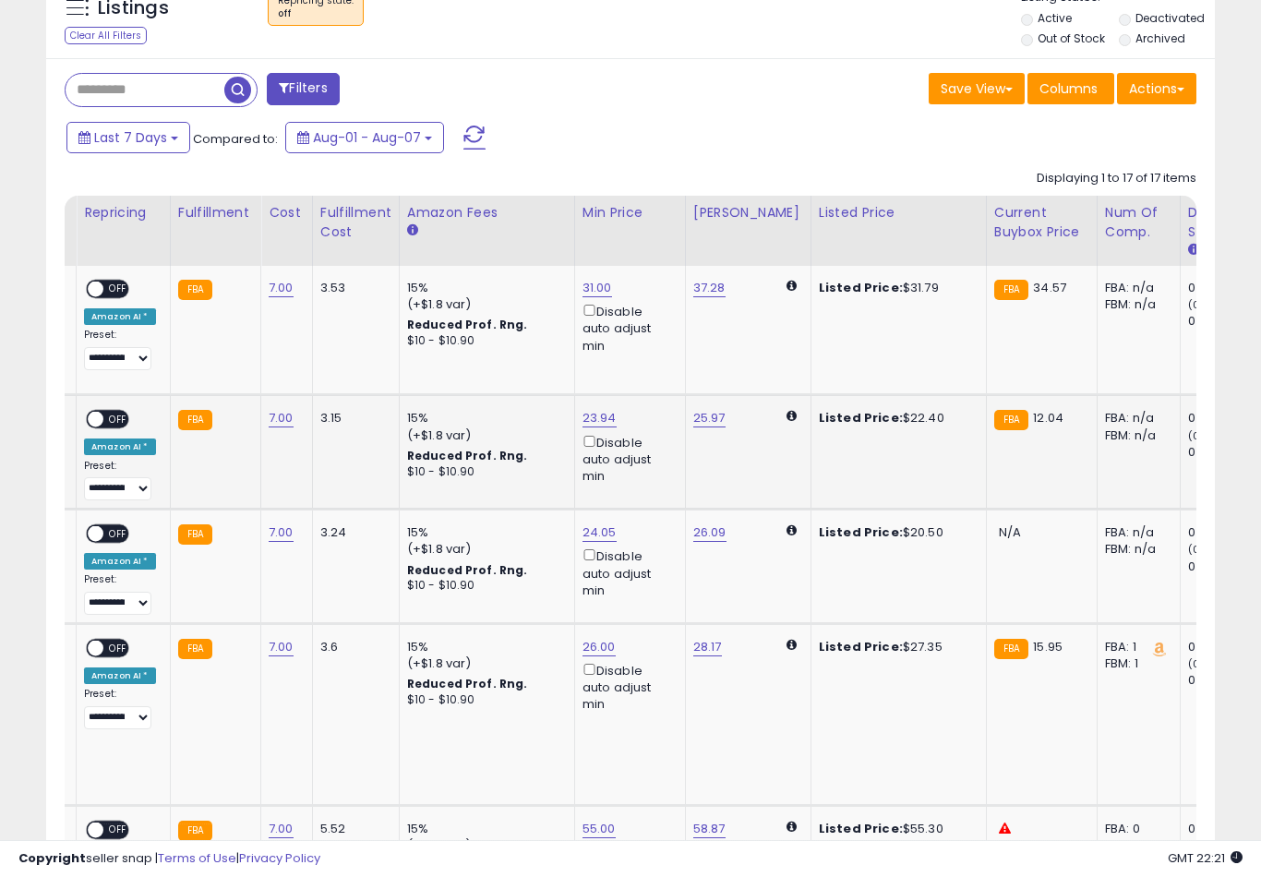
click at [604, 297] on link "23.94" at bounding box center [597, 288] width 30 height 18
type input "**"
click at [649, 364] on button "submit" at bounding box center [664, 351] width 31 height 28
click at [582, 297] on link "24.05" at bounding box center [597, 288] width 30 height 18
type input "**"
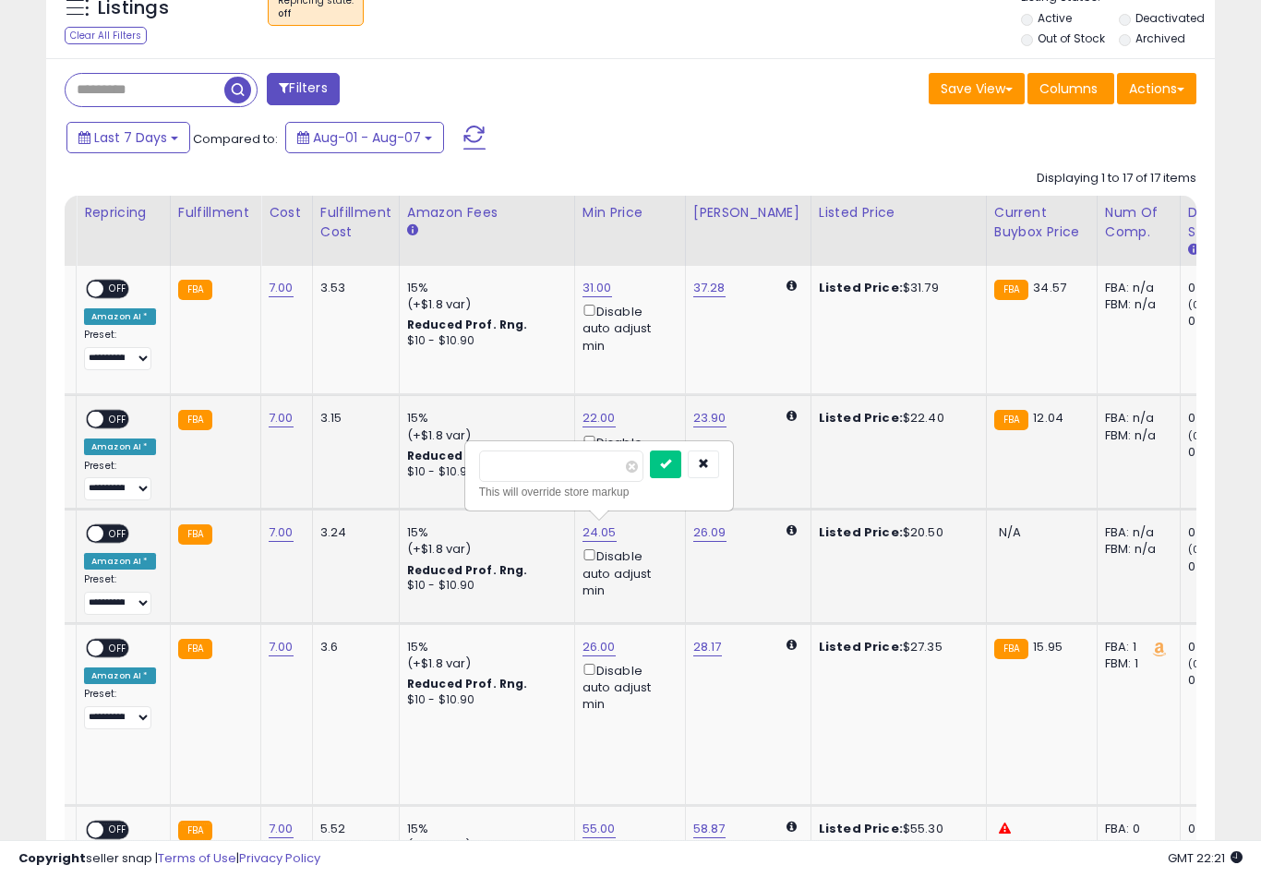
click at [650, 477] on button "submit" at bounding box center [665, 464] width 31 height 28
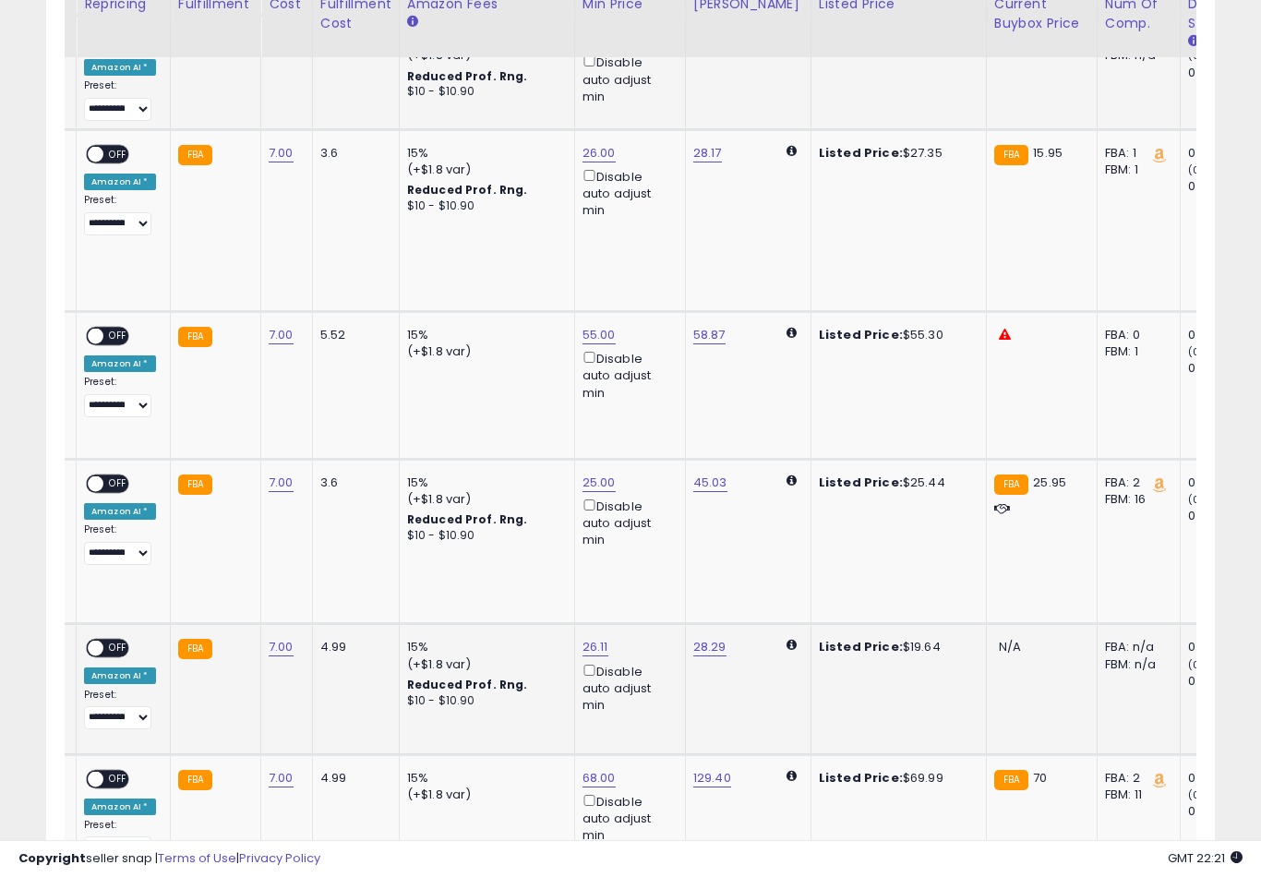
type input "*"
type input "**"
click at [646, 565] on button "submit" at bounding box center [661, 552] width 31 height 28
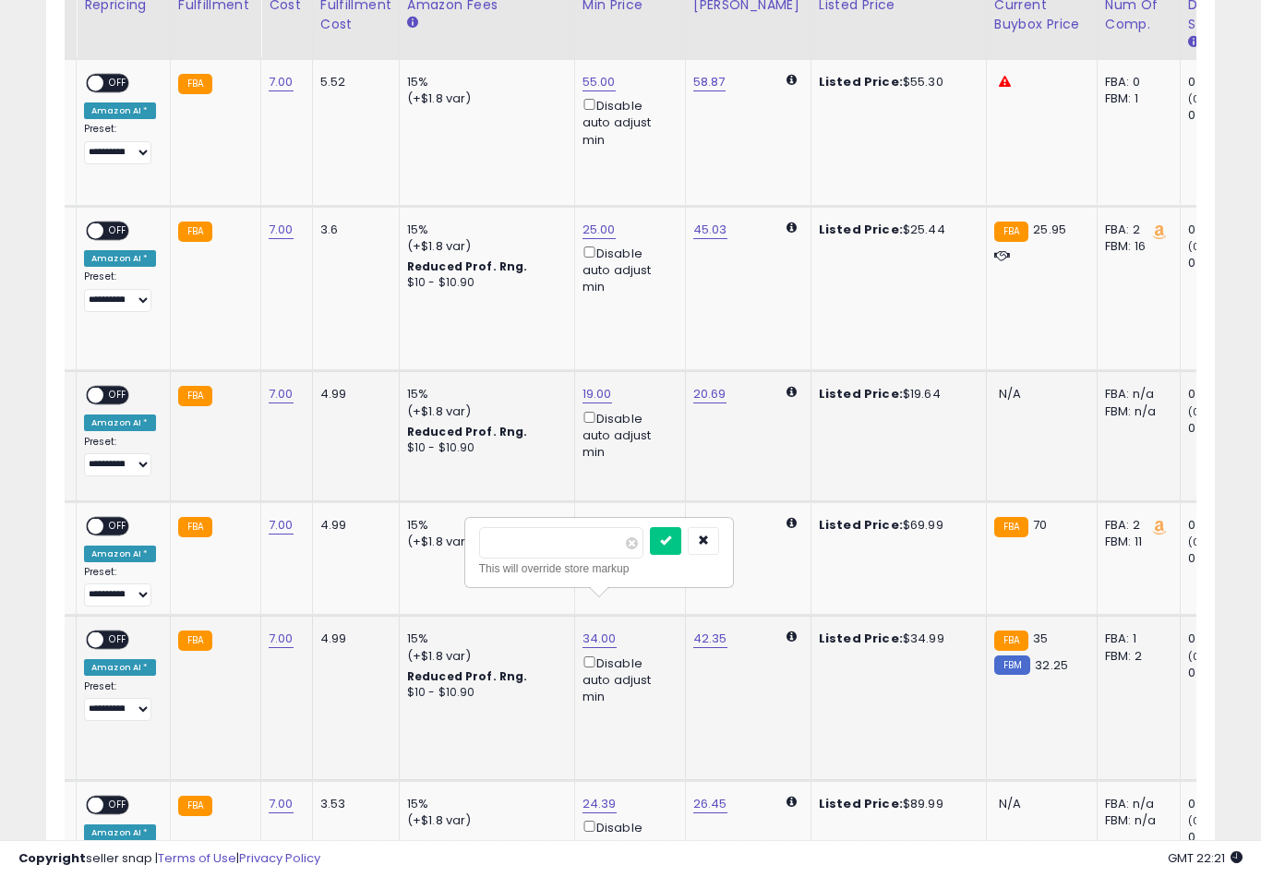
type input "**"
click at [650, 553] on button "submit" at bounding box center [665, 541] width 31 height 28
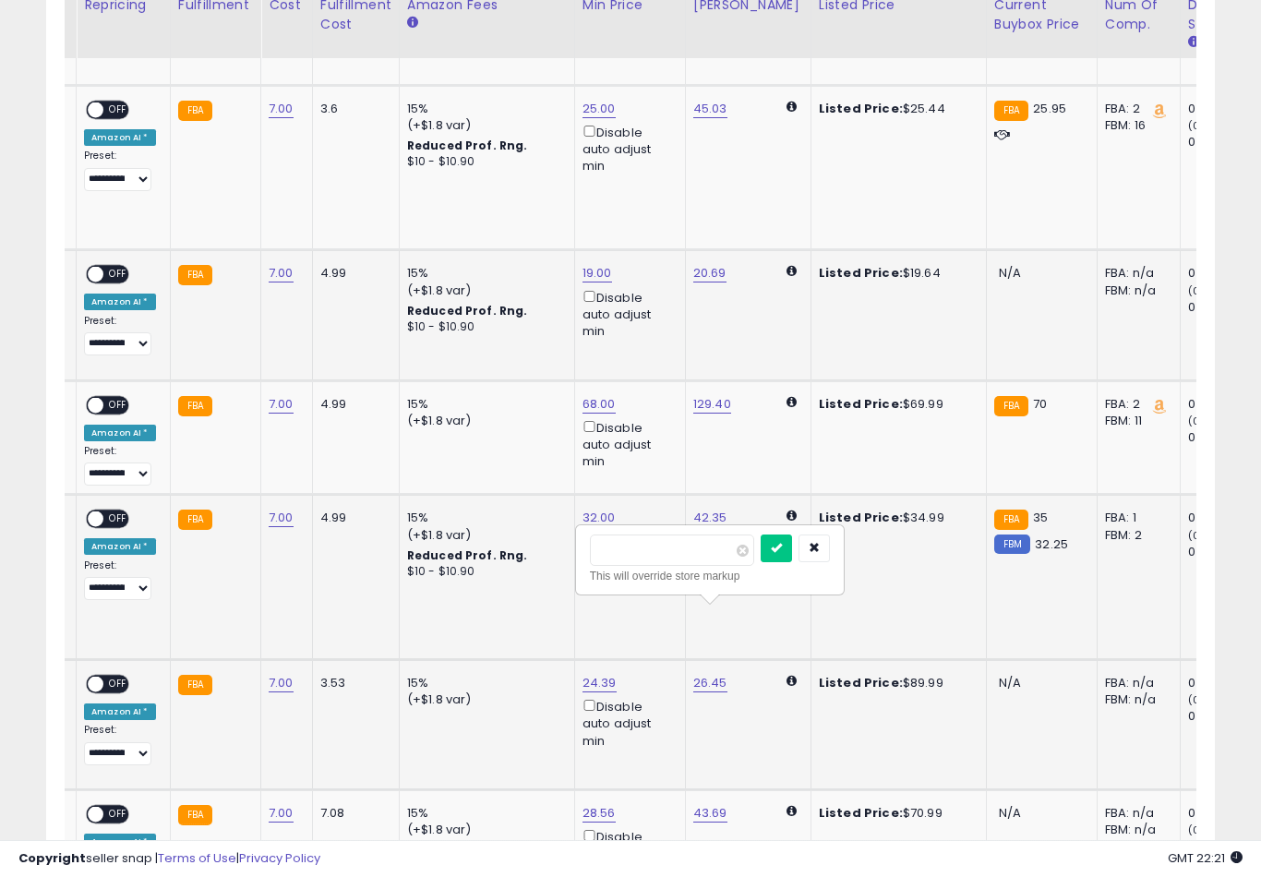
type input "*"
type input "***"
click at [760, 560] on button "submit" at bounding box center [775, 548] width 31 height 28
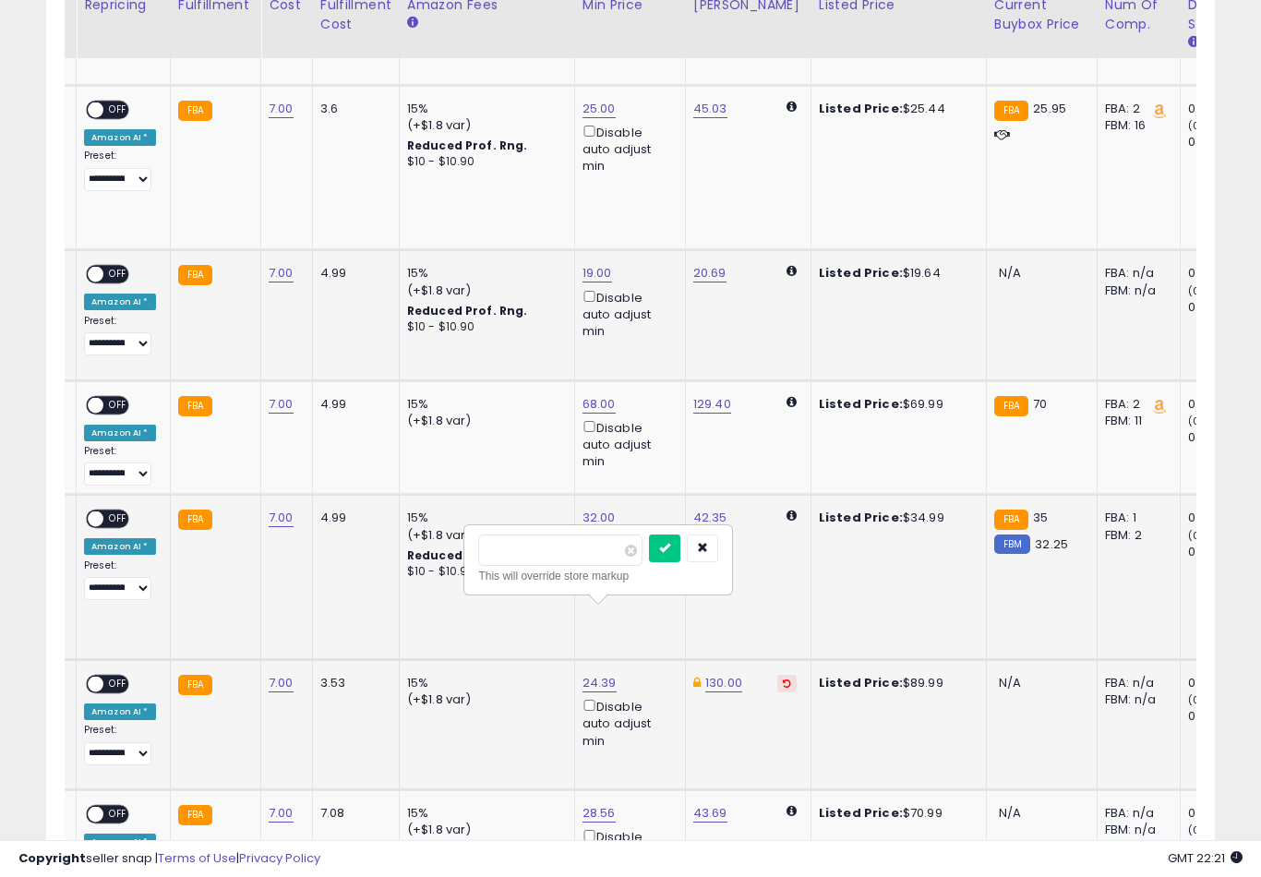
type input "*"
type input "**"
click at [649, 560] on button "submit" at bounding box center [664, 548] width 31 height 28
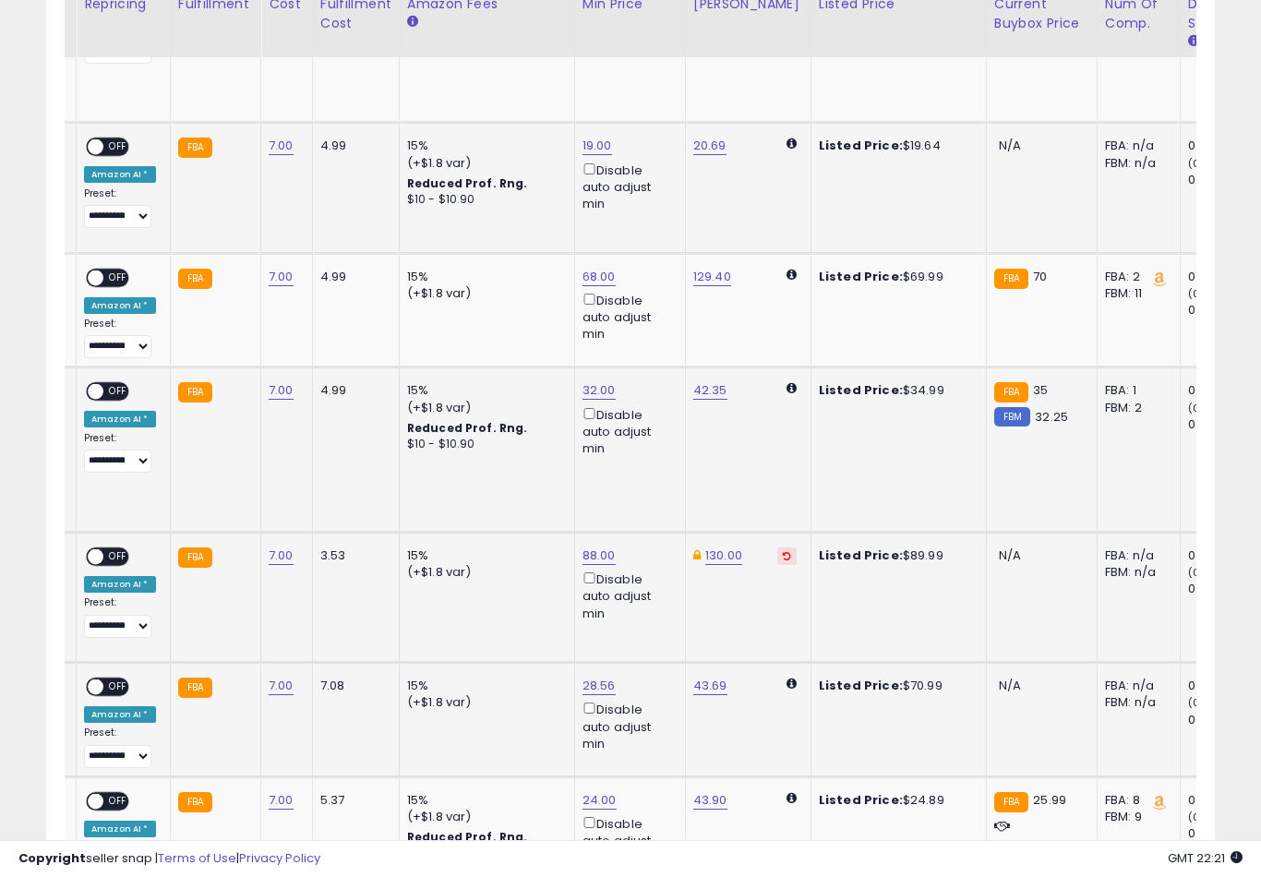
type input "*"
type input "**"
click at [760, 562] on button "submit" at bounding box center [775, 549] width 31 height 28
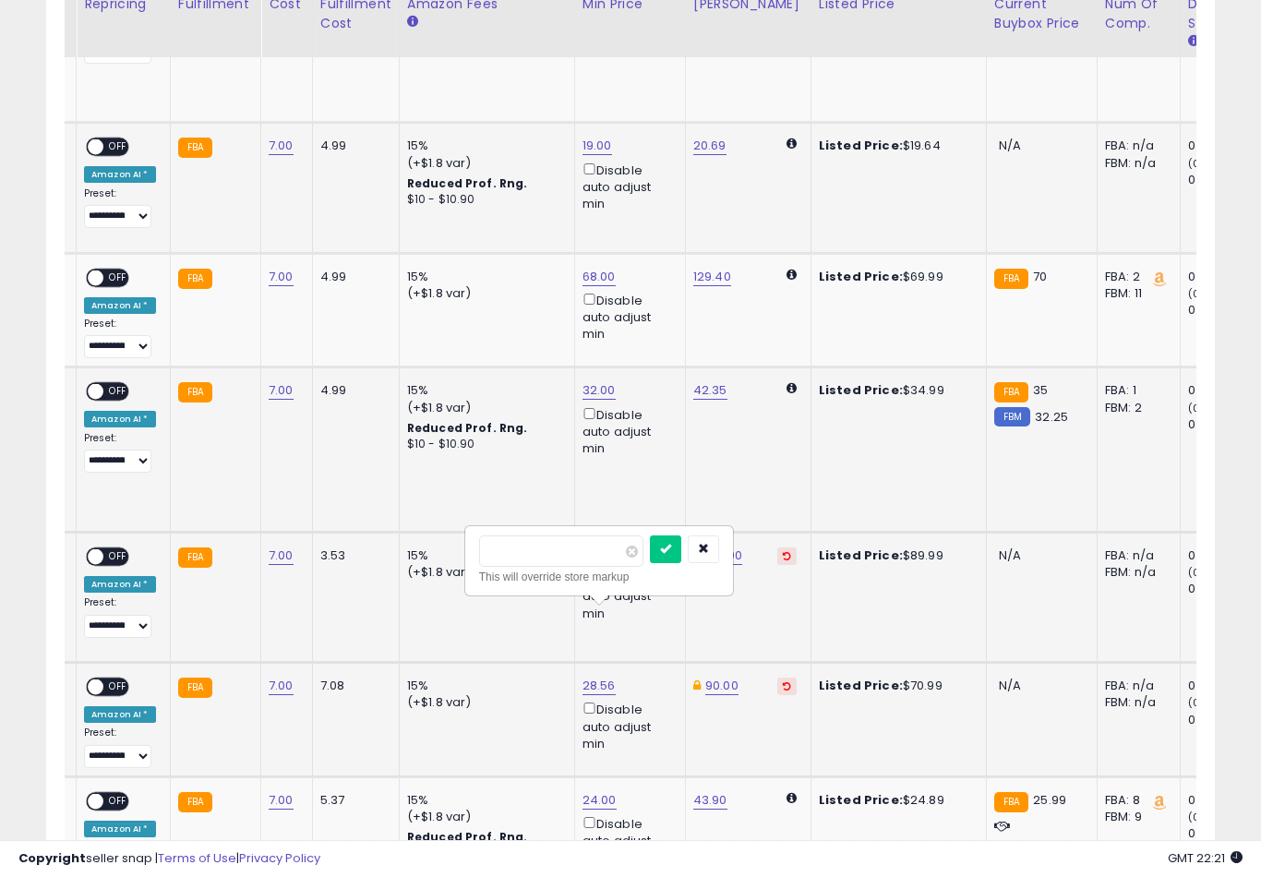
type input "*"
type input "**"
click at [650, 562] on button "submit" at bounding box center [665, 549] width 31 height 28
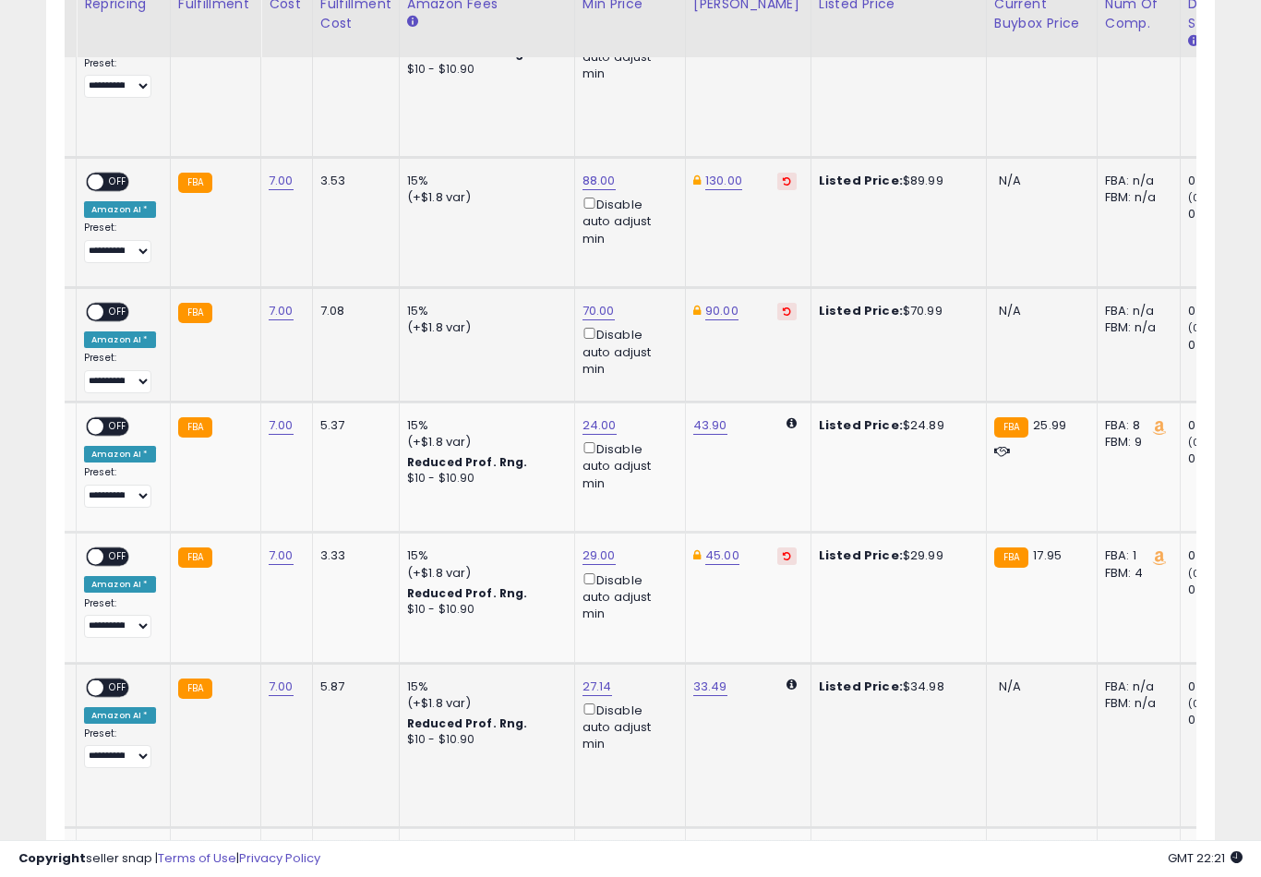
type input "*"
type input "**"
click at [647, 528] on button "submit" at bounding box center [662, 515] width 31 height 28
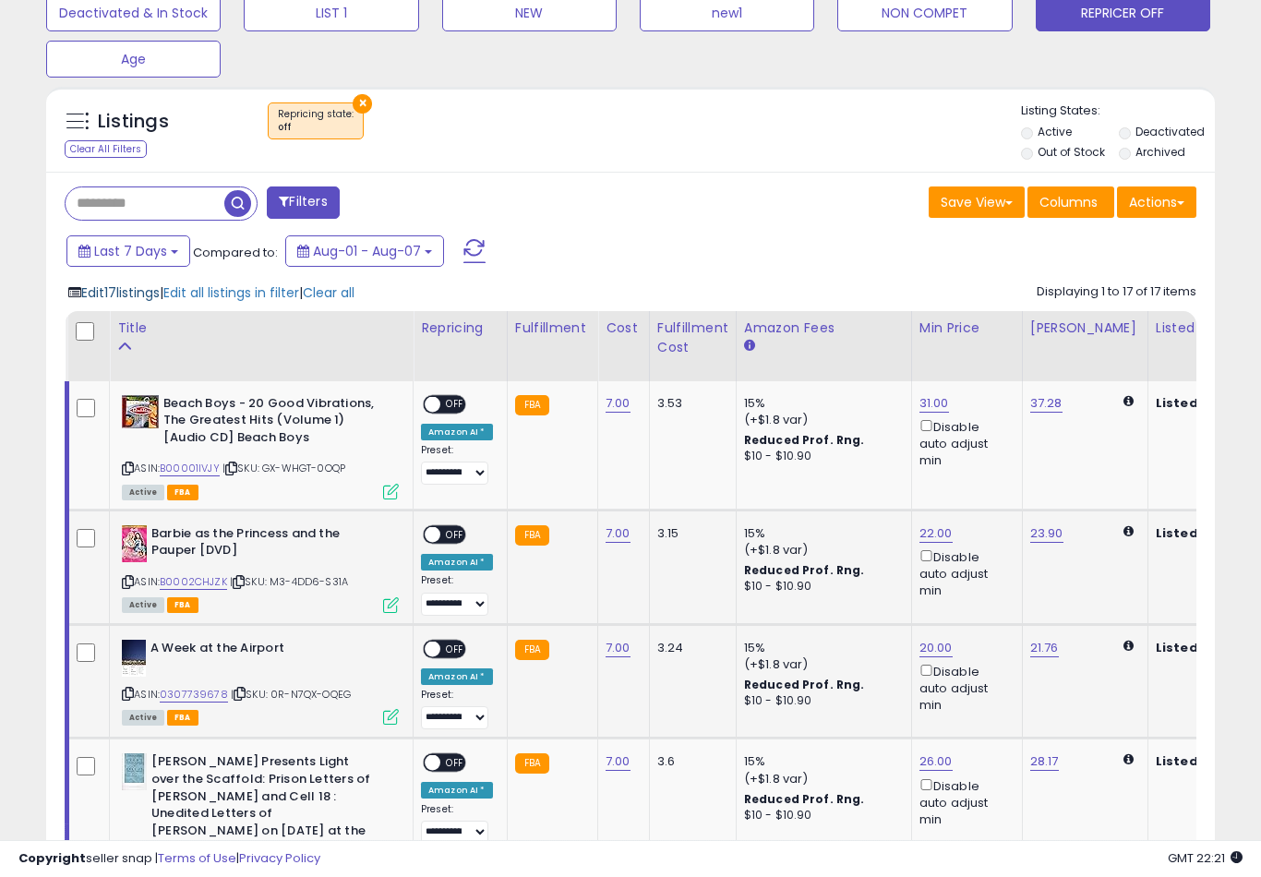
click at [137, 302] on span "Edit 17 listings" at bounding box center [120, 292] width 78 height 18
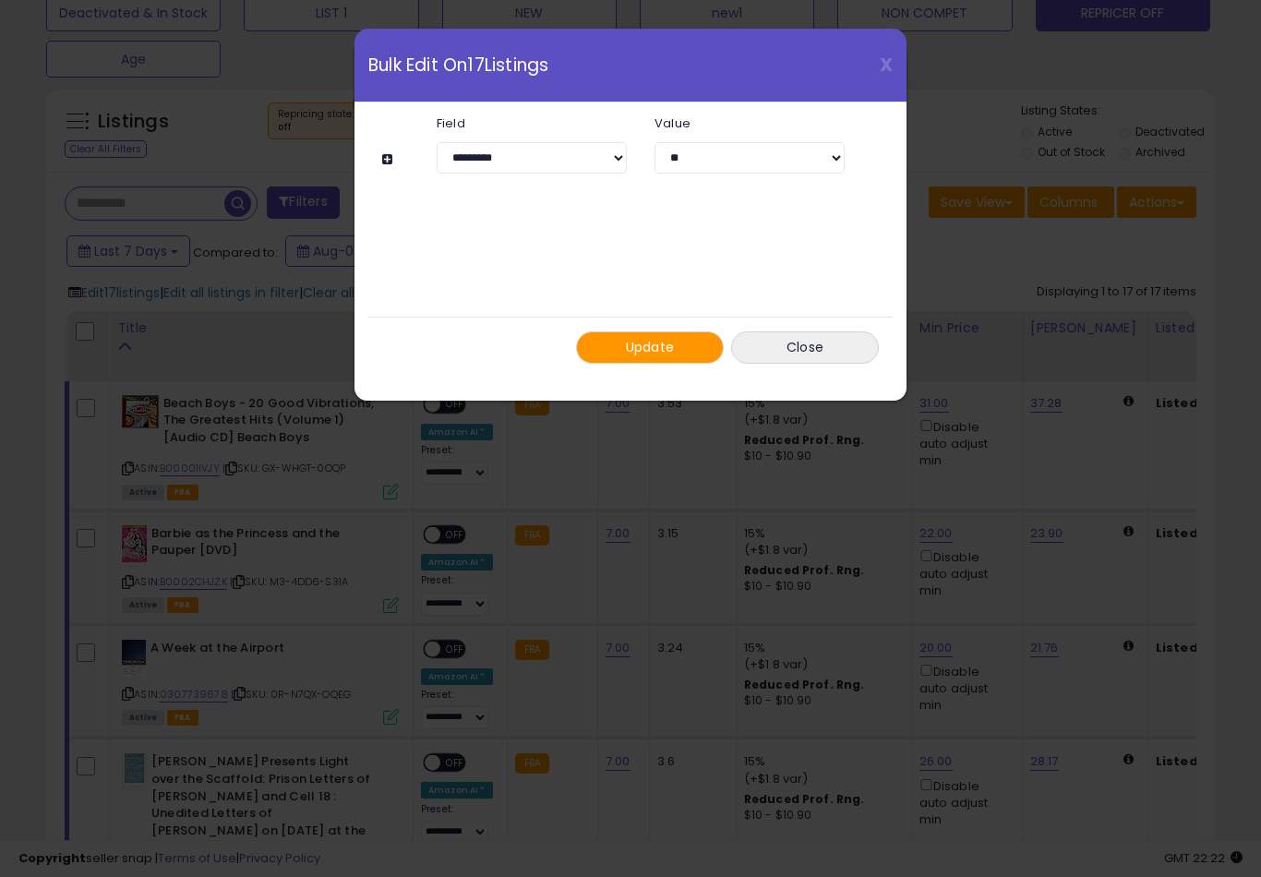
click at [683, 346] on button "Update" at bounding box center [650, 347] width 148 height 32
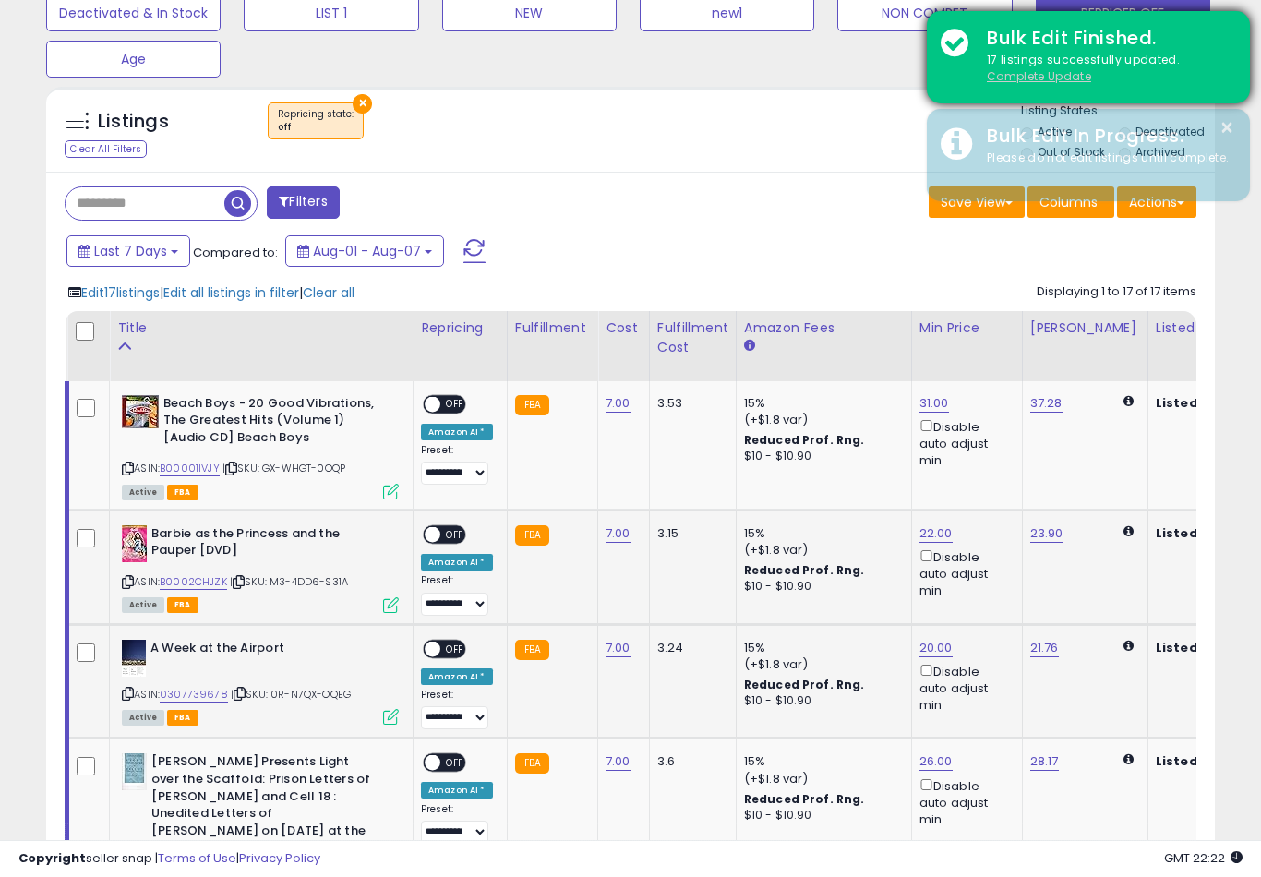
click at [1051, 76] on u "Complete Update" at bounding box center [1039, 76] width 104 height 16
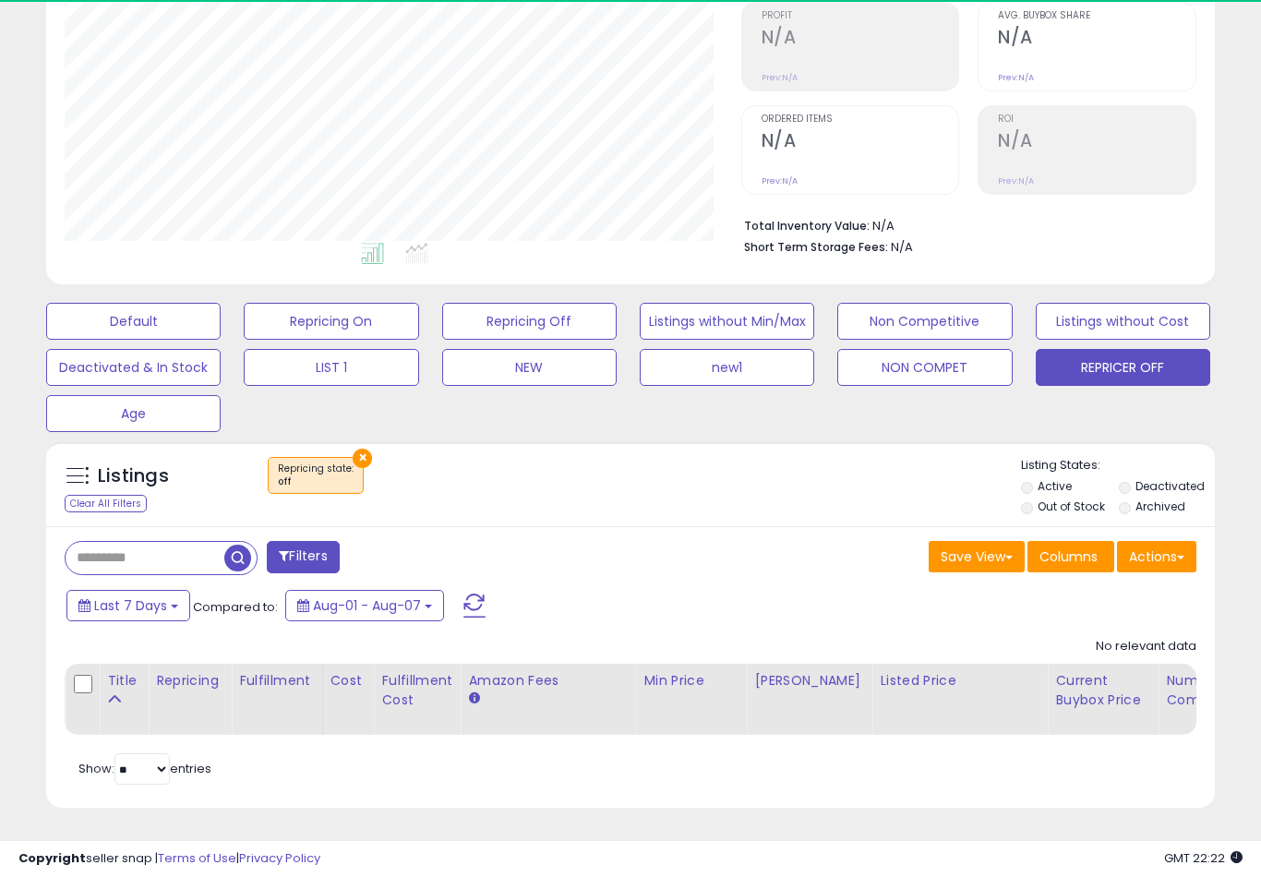
scroll to position [378, 676]
click at [1037, 511] on label "Out of Stock" at bounding box center [1070, 506] width 67 height 16
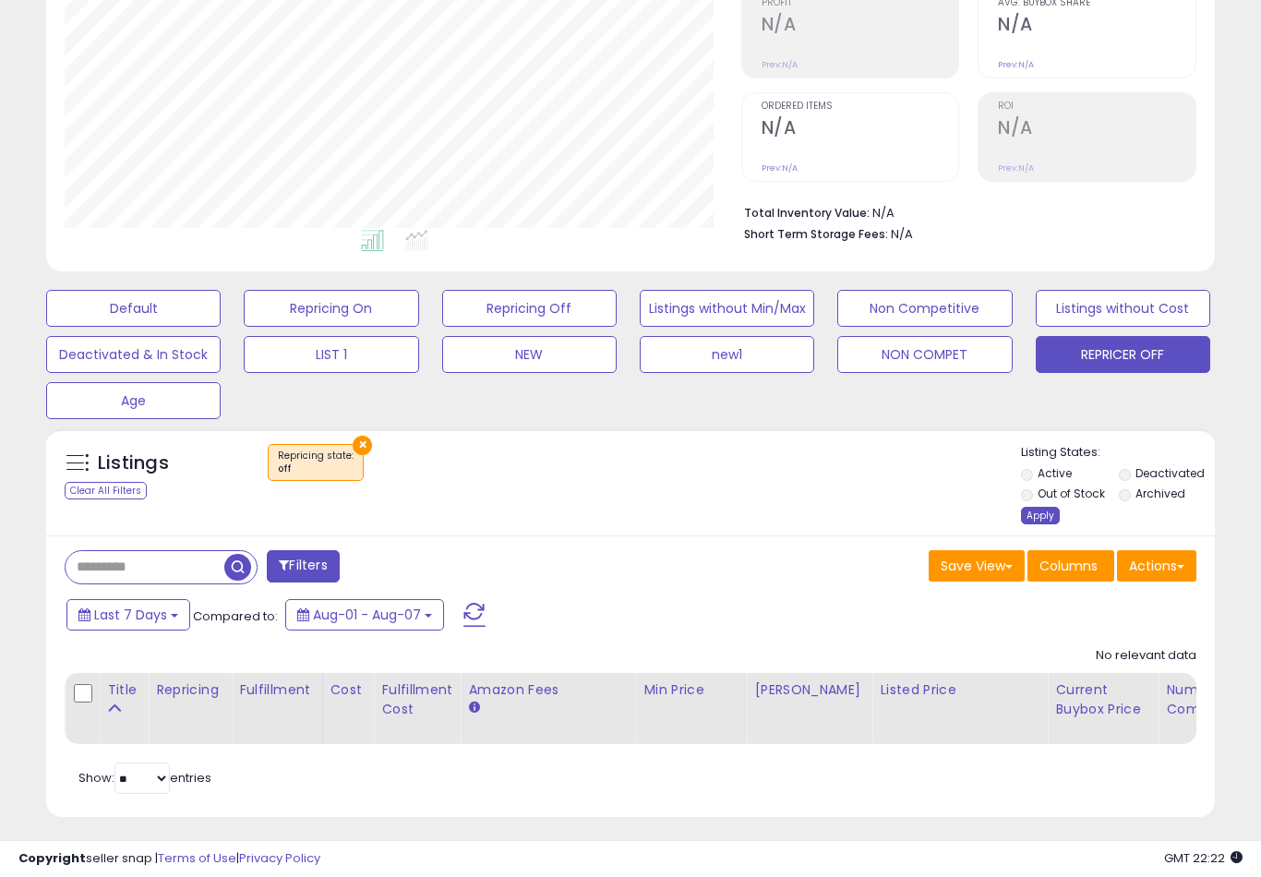
click at [1047, 524] on div "Apply" at bounding box center [1040, 516] width 39 height 18
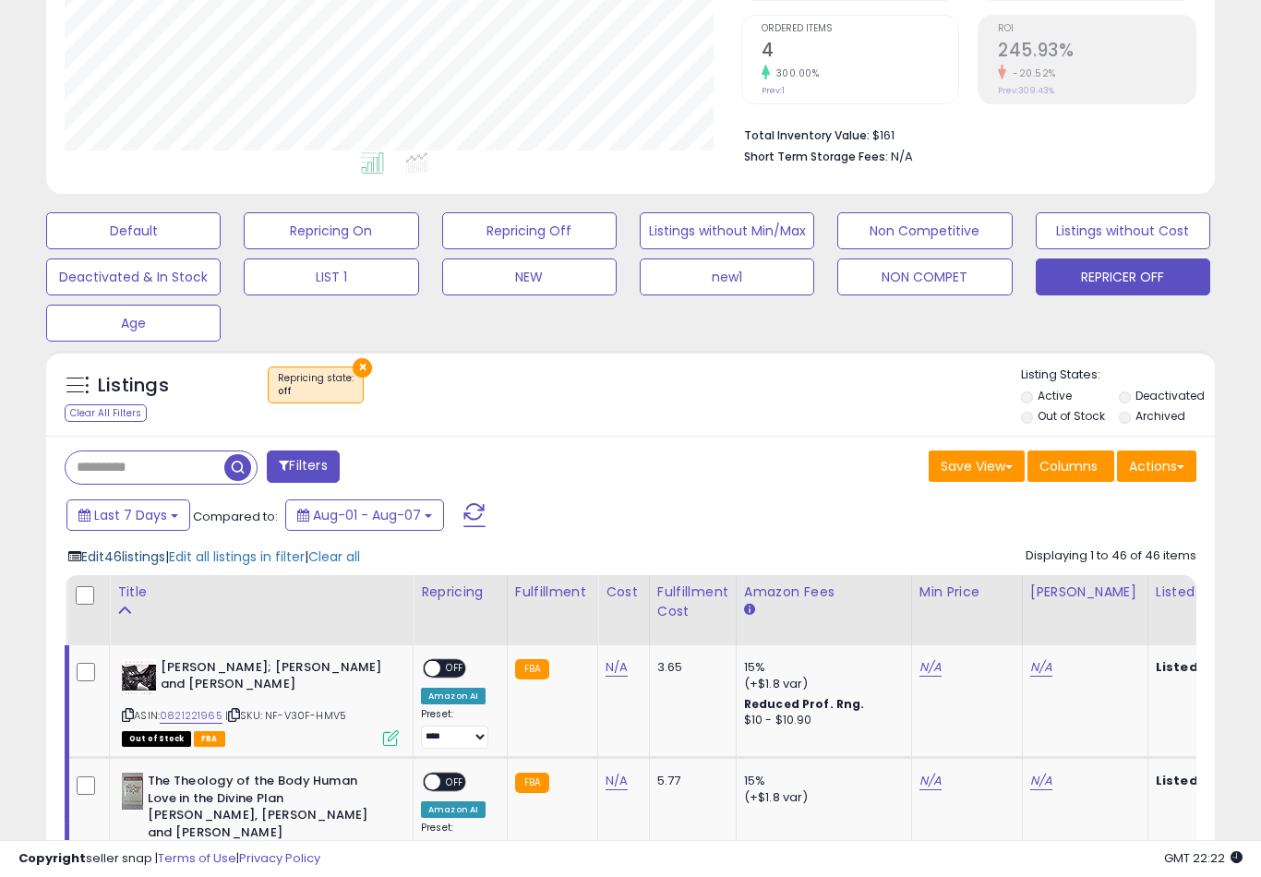
click at [149, 566] on span "Edit 46 listings" at bounding box center [123, 556] width 84 height 18
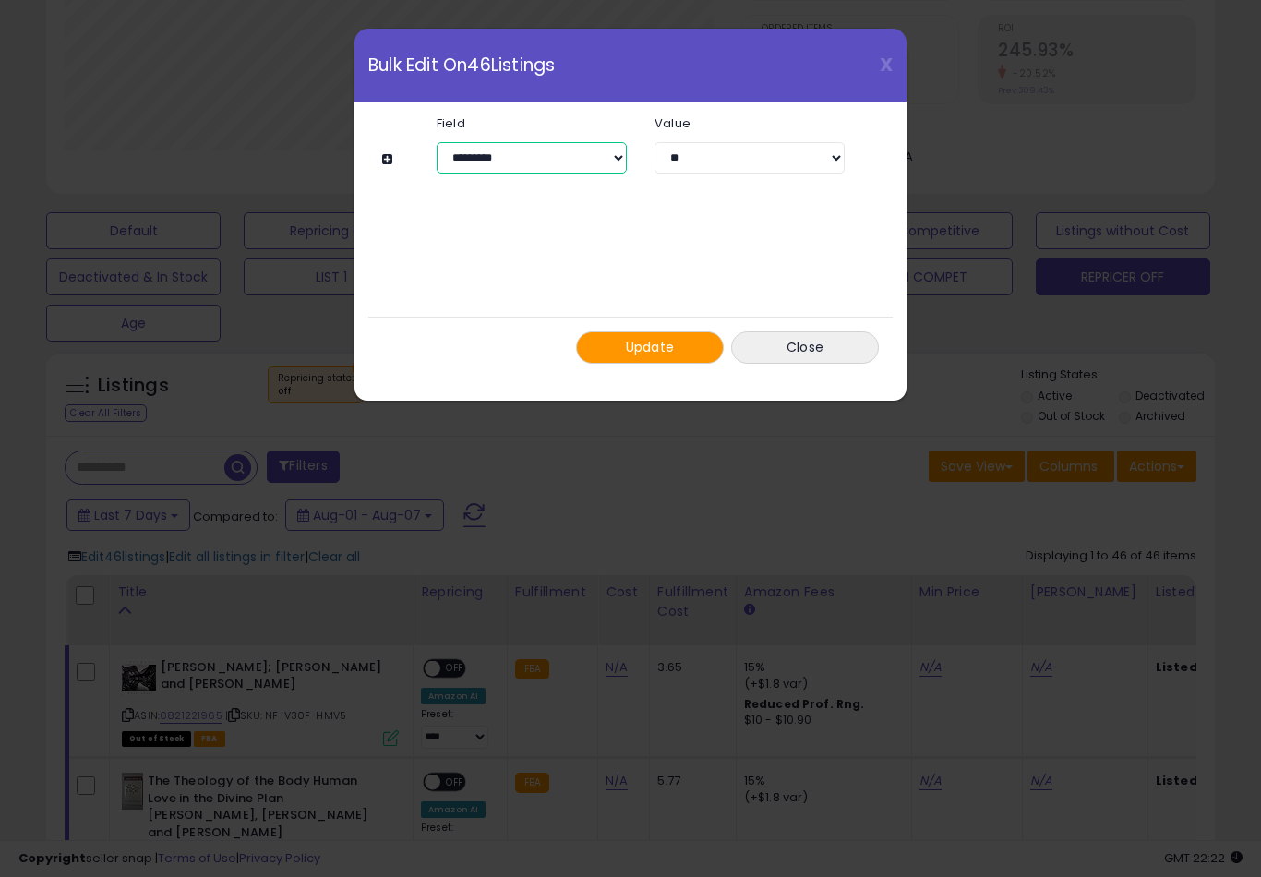
click at [597, 158] on select "**********" at bounding box center [532, 157] width 190 height 31
select select "****"
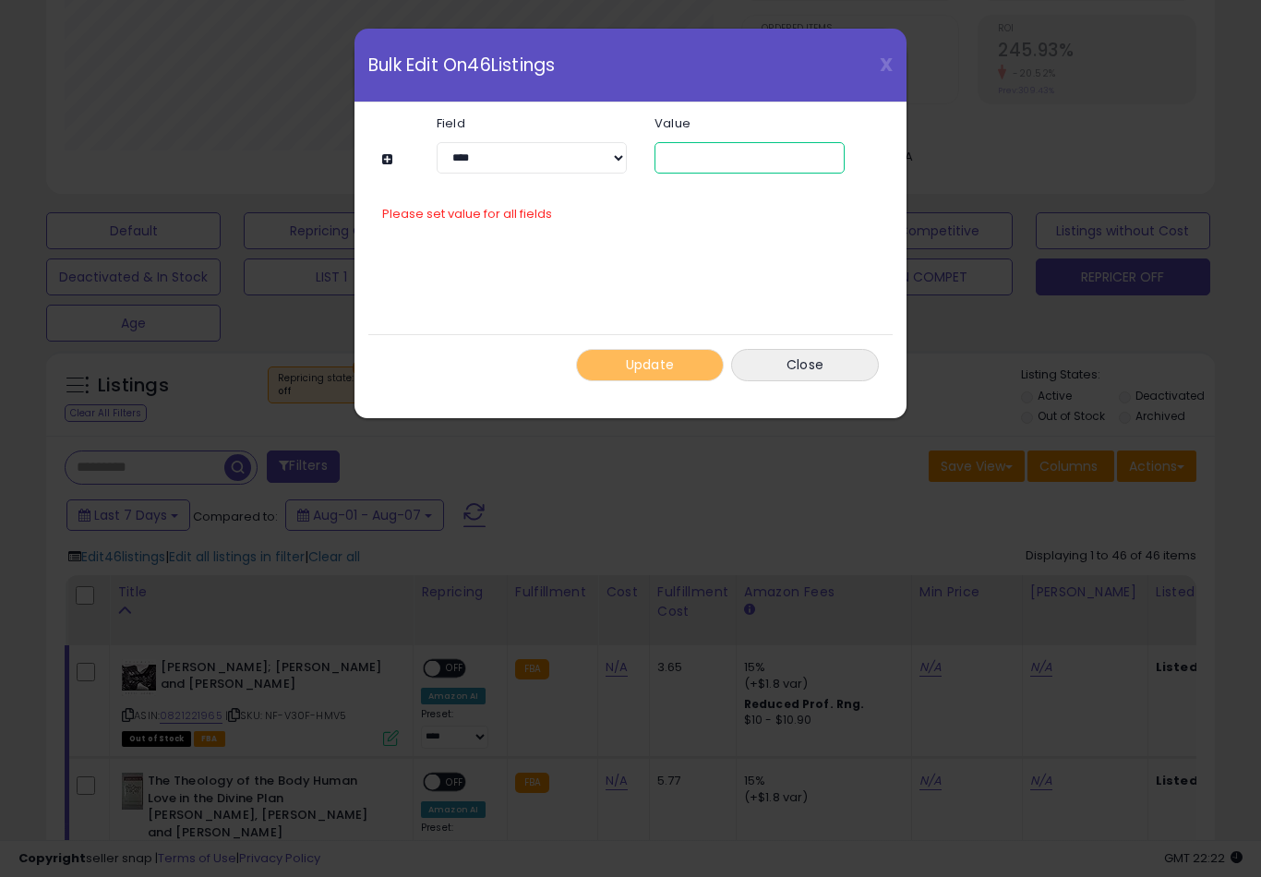
click at [724, 165] on input "number" at bounding box center [749, 157] width 190 height 31
type input "*"
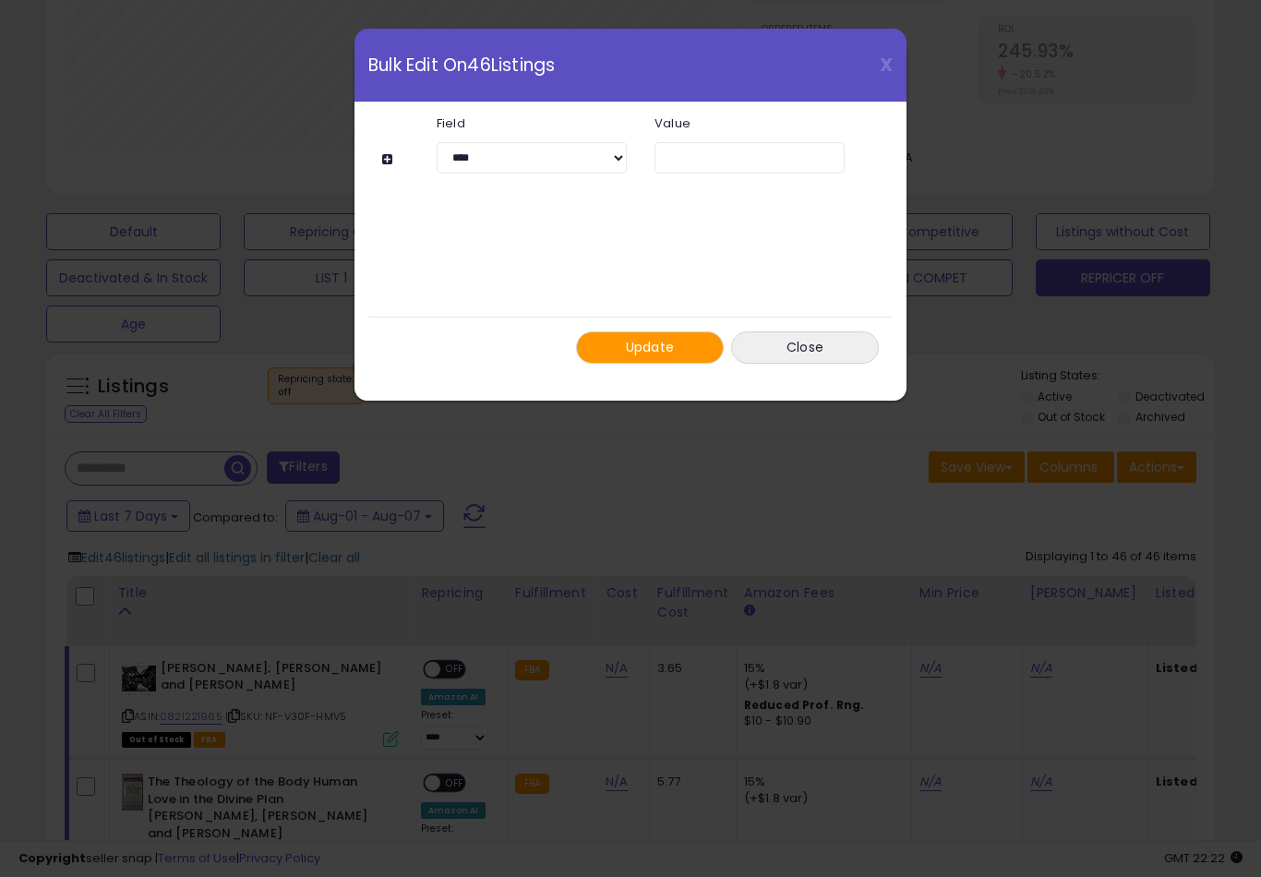
click at [677, 350] on button "Update" at bounding box center [650, 347] width 148 height 32
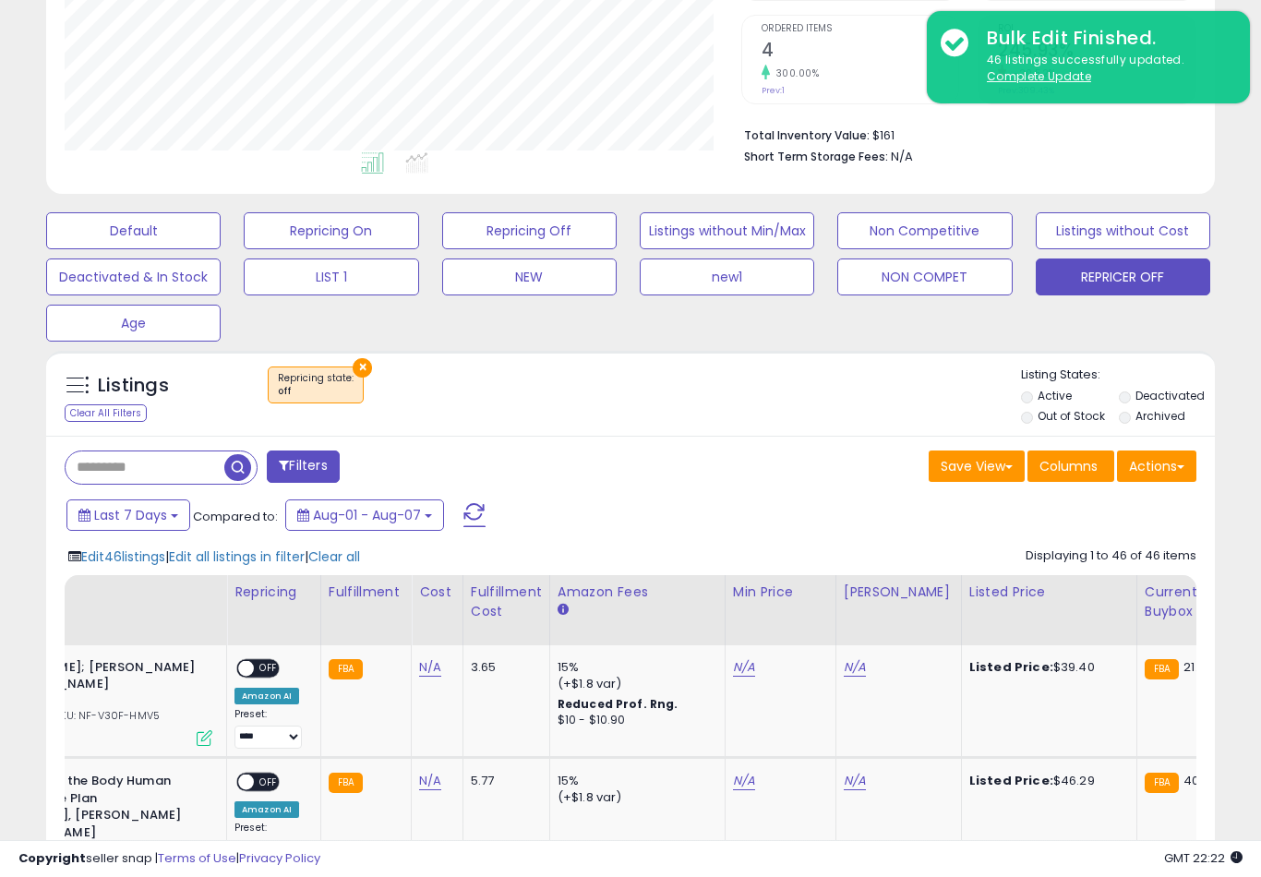
scroll to position [0, 234]
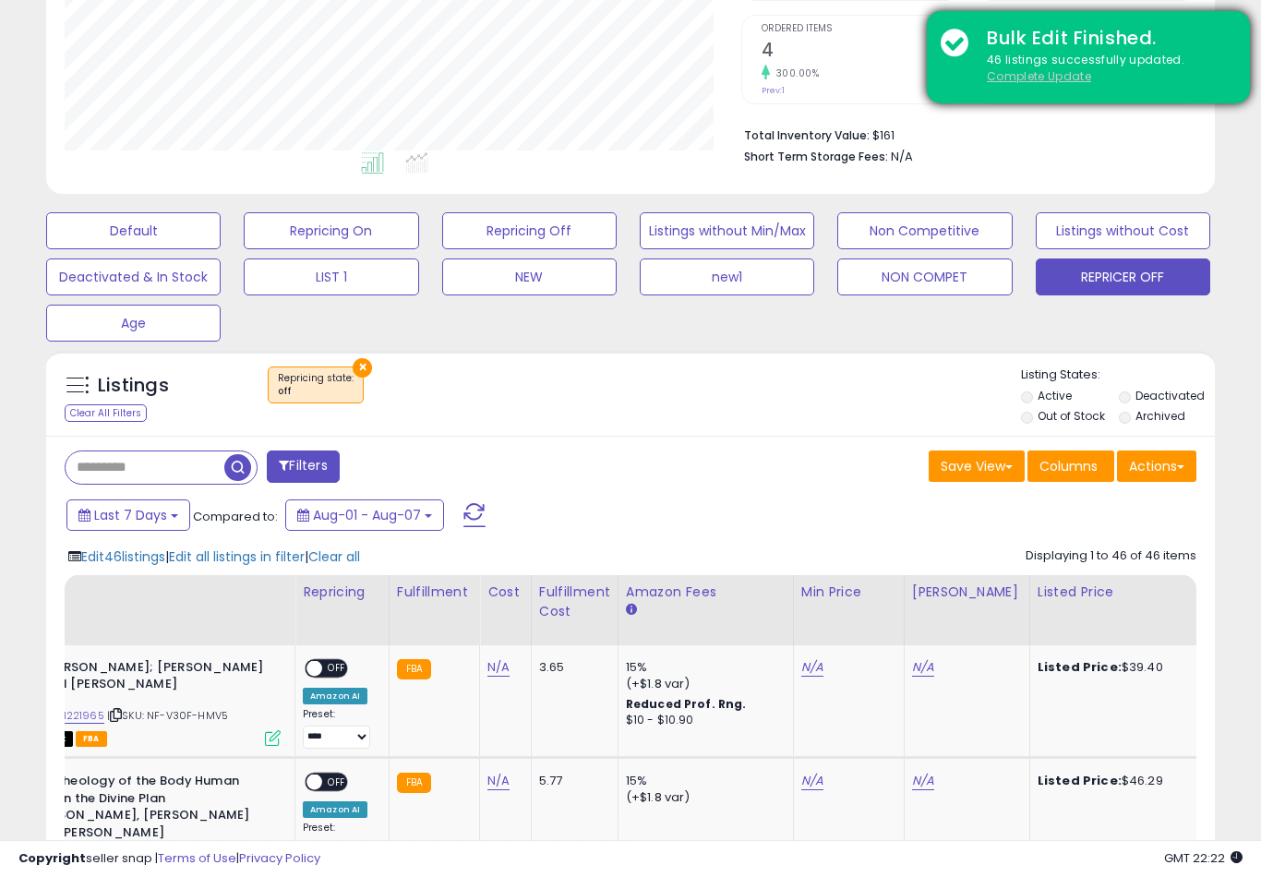
click at [1046, 79] on u "Complete Update" at bounding box center [1039, 76] width 104 height 16
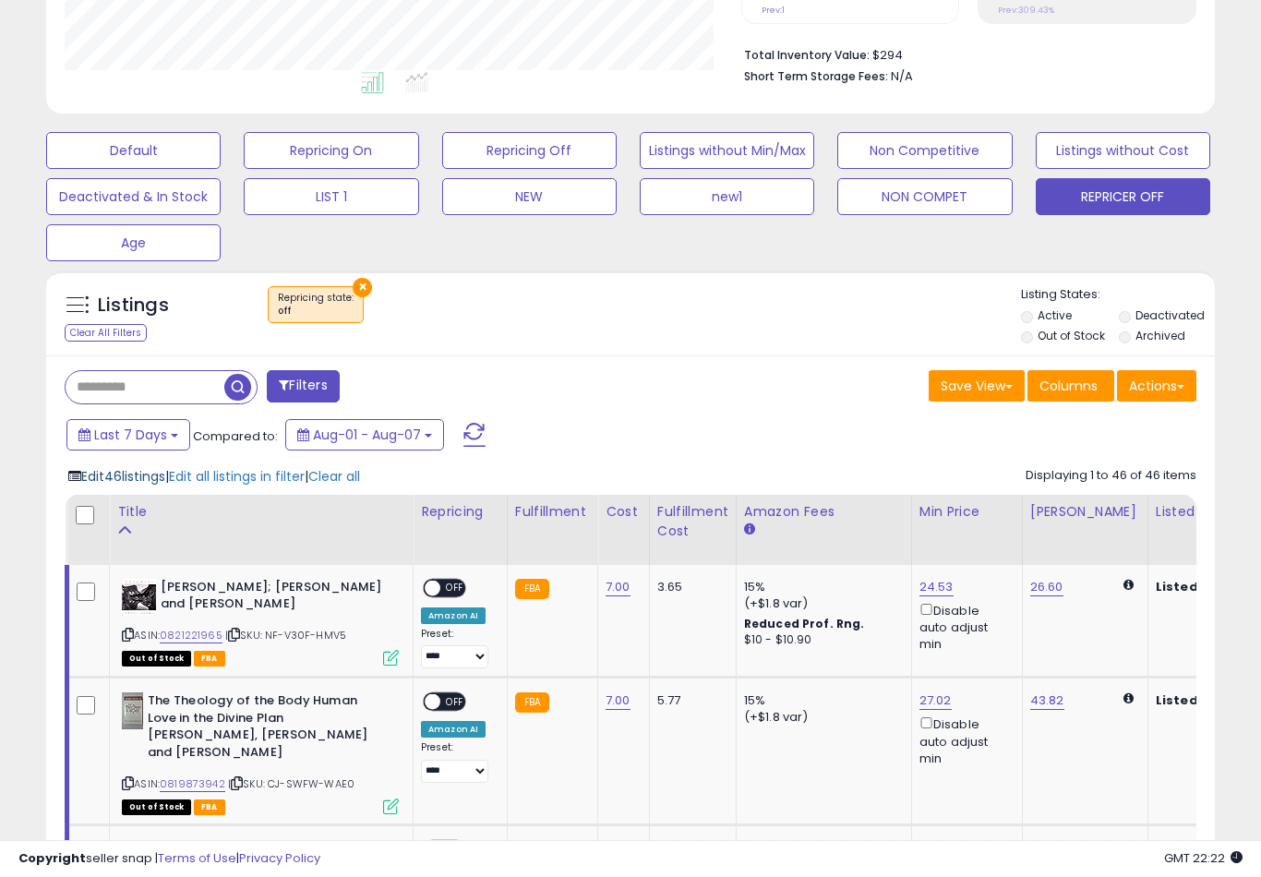
click at [122, 485] on span "Edit 46 listings" at bounding box center [123, 476] width 84 height 18
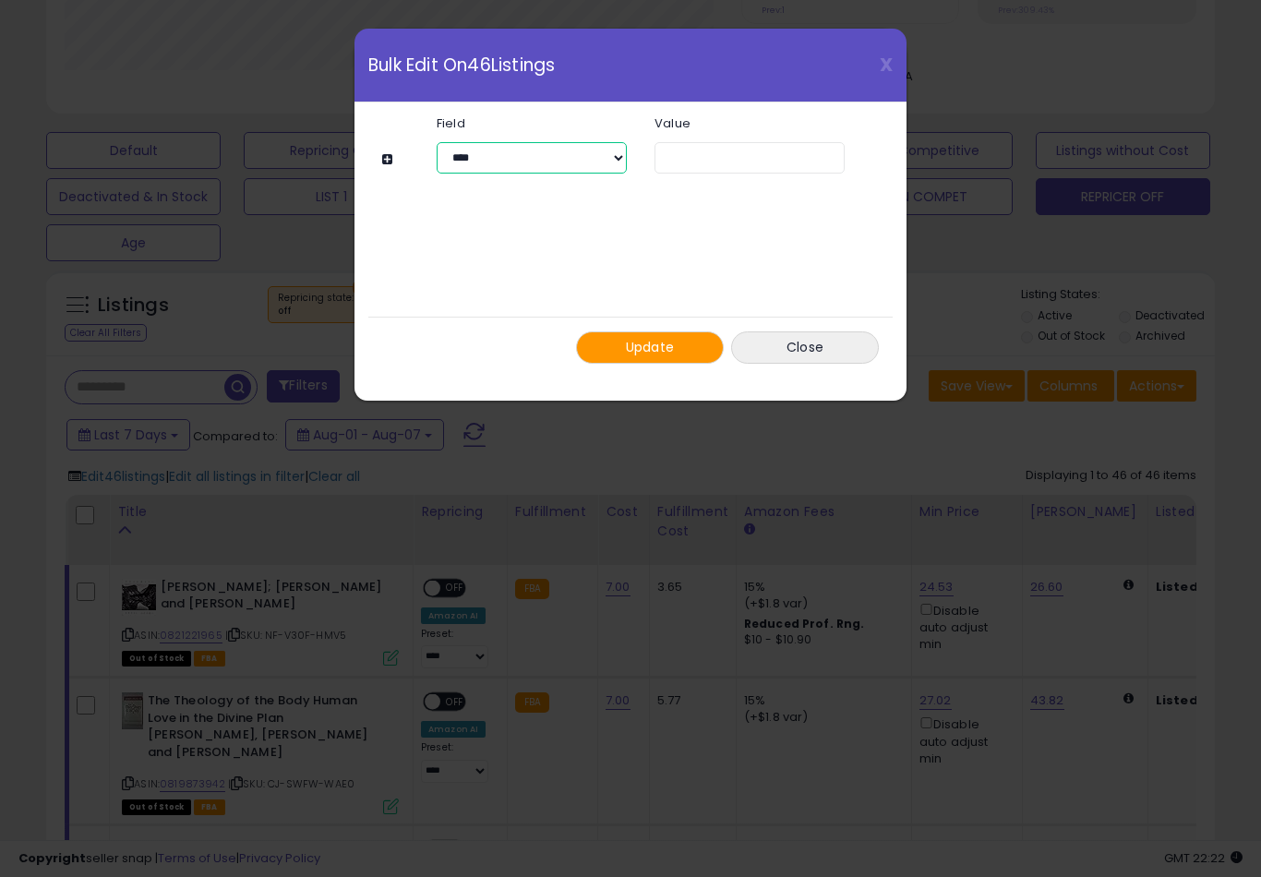
click at [605, 162] on select "**********" at bounding box center [532, 157] width 190 height 31
select select "**********"
click at [801, 158] on select "**********" at bounding box center [749, 157] width 190 height 31
select select "*****"
click at [670, 347] on span "Update" at bounding box center [650, 347] width 49 height 18
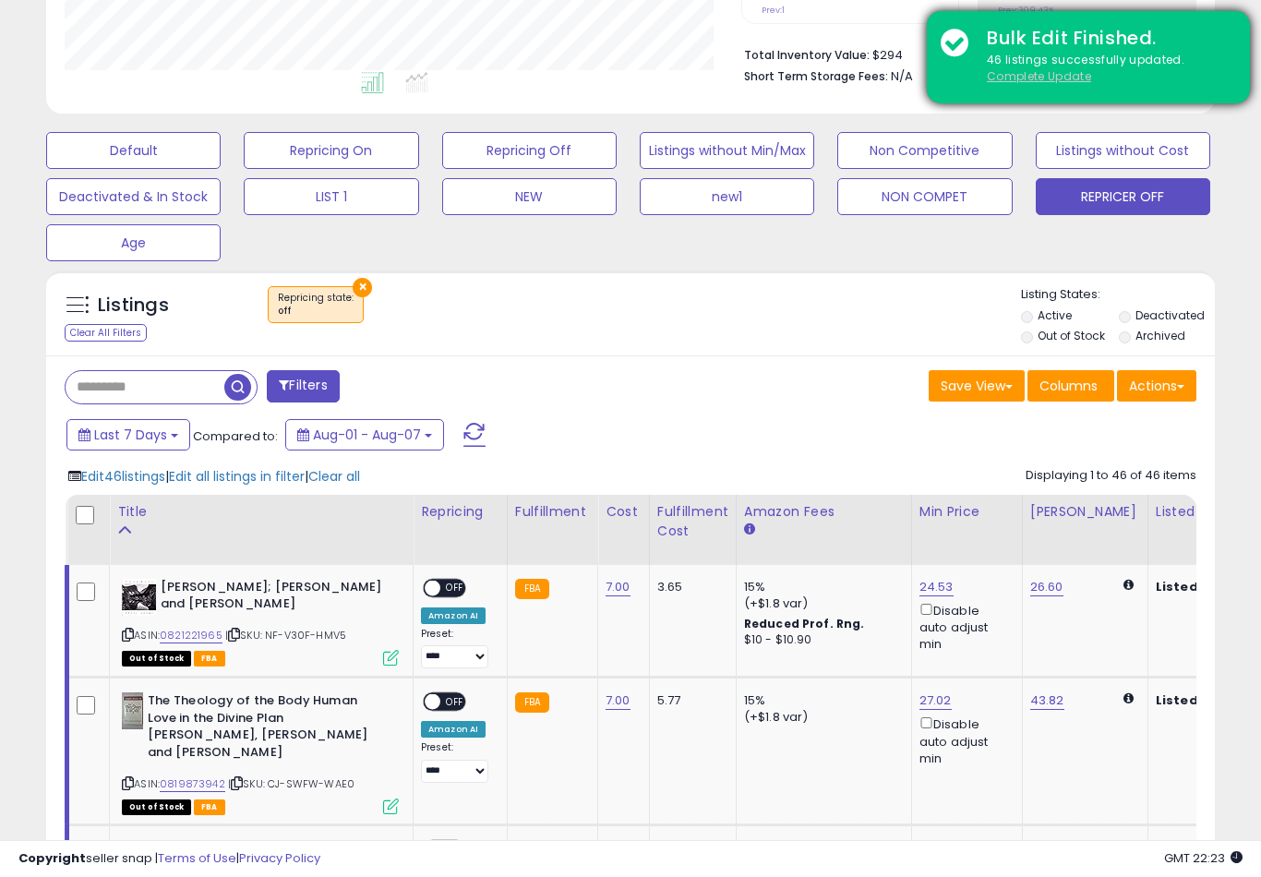
click at [1047, 76] on u "Complete Update" at bounding box center [1039, 76] width 104 height 16
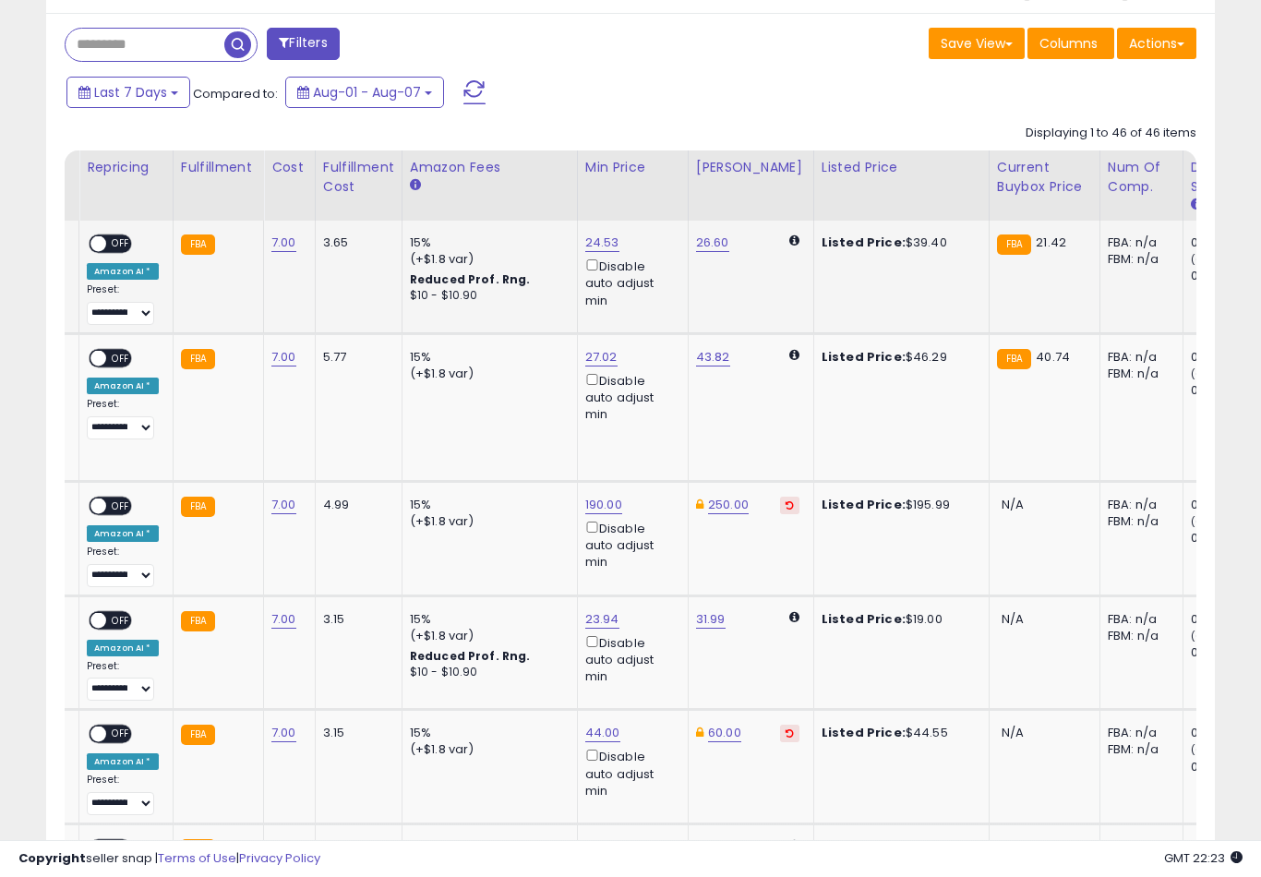
click at [708, 252] on link "26.60" at bounding box center [712, 242] width 33 height 18
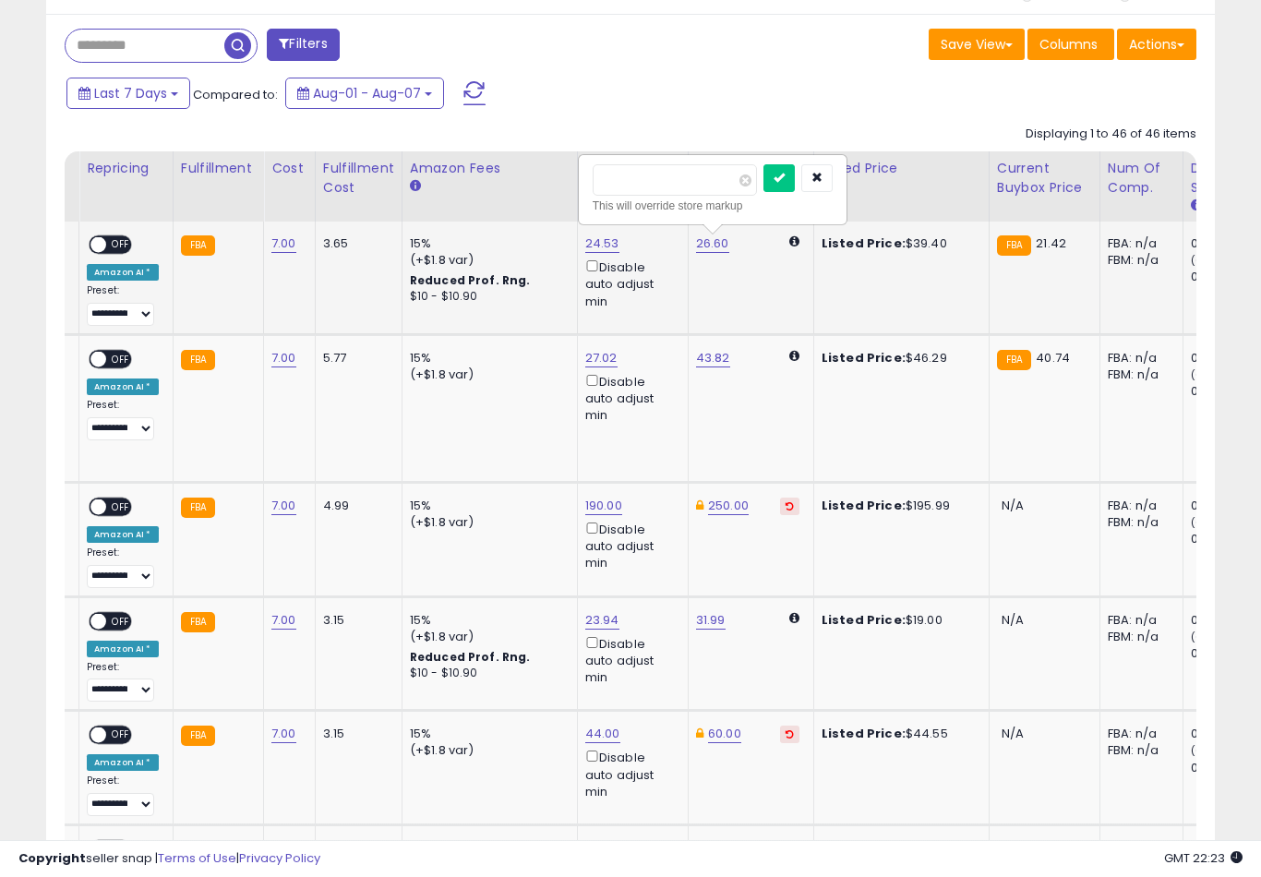
type input "*"
type input "**"
click at [763, 190] on button "submit" at bounding box center [778, 178] width 31 height 28
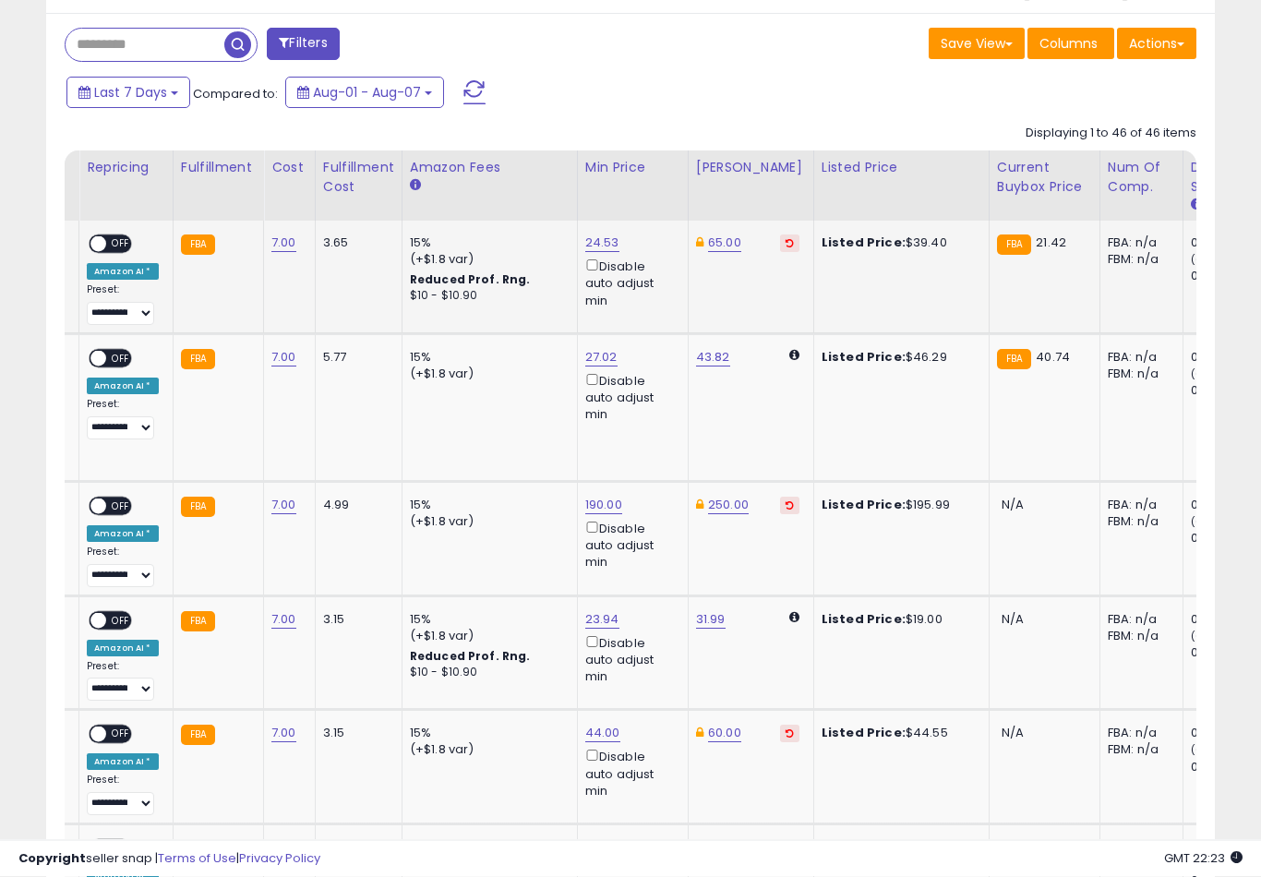
click at [585, 250] on link "24.53" at bounding box center [602, 243] width 34 height 18
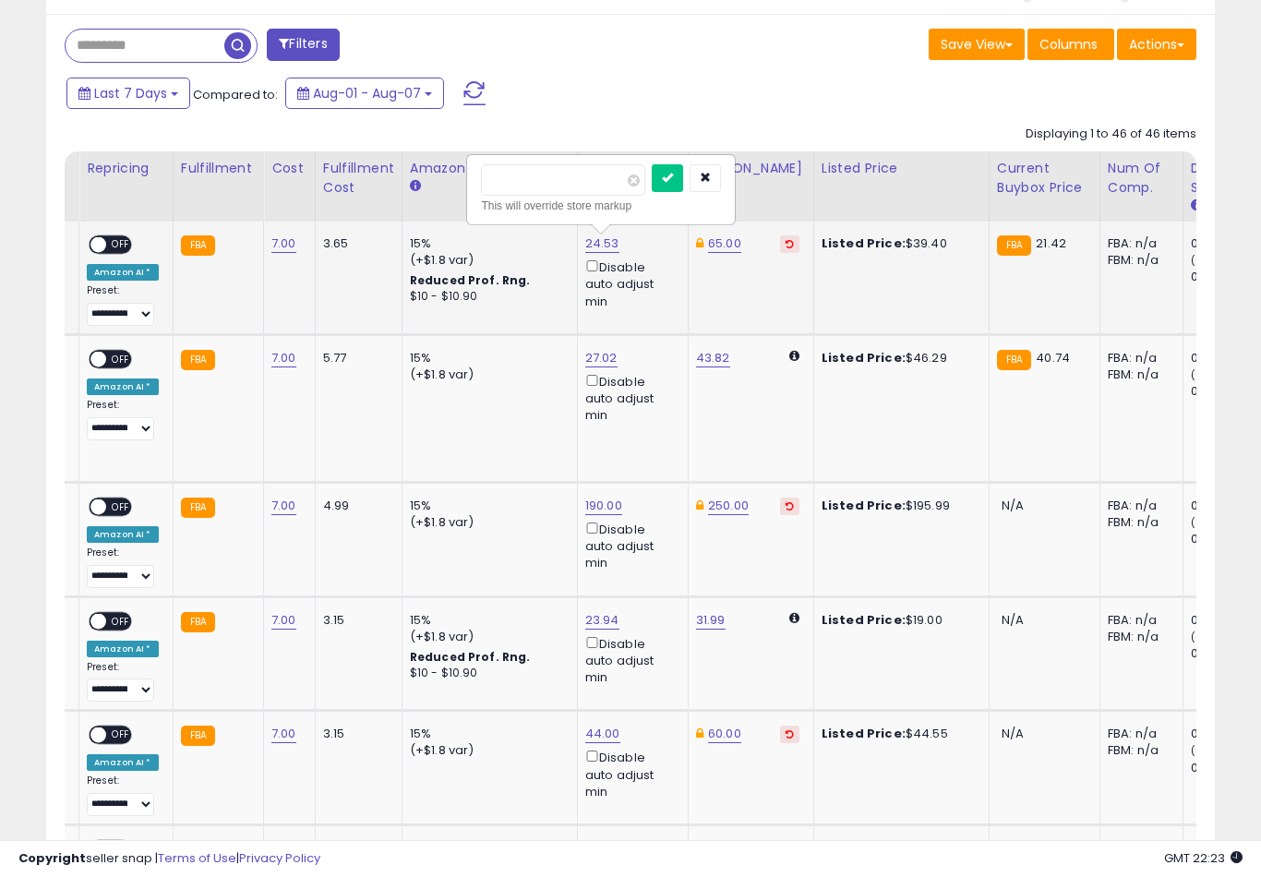
type input "*"
type input "**"
click at [652, 190] on button "submit" at bounding box center [667, 178] width 31 height 28
type input "**"
click at [652, 190] on button "submit" at bounding box center [667, 178] width 31 height 28
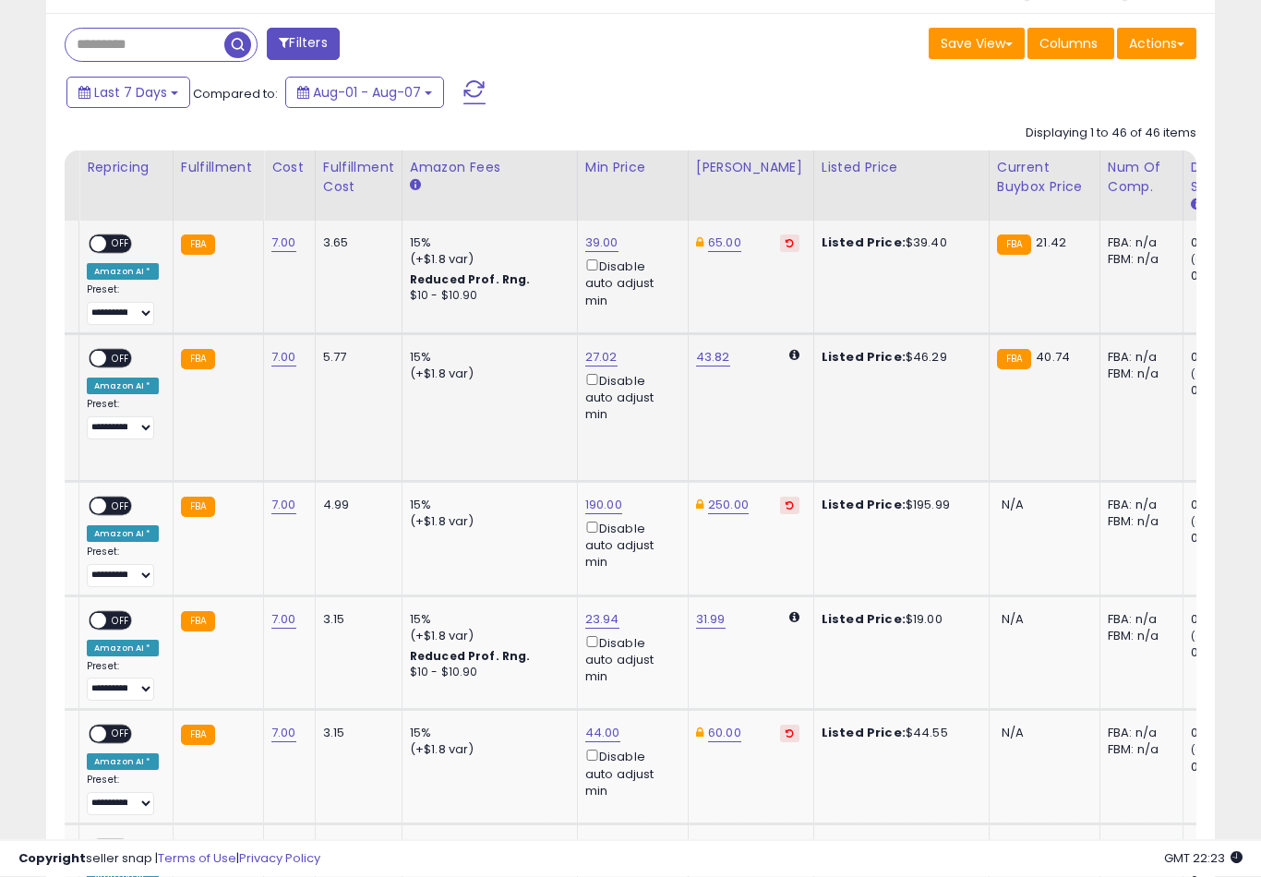
click at [591, 253] on link "27.02" at bounding box center [601, 243] width 33 height 18
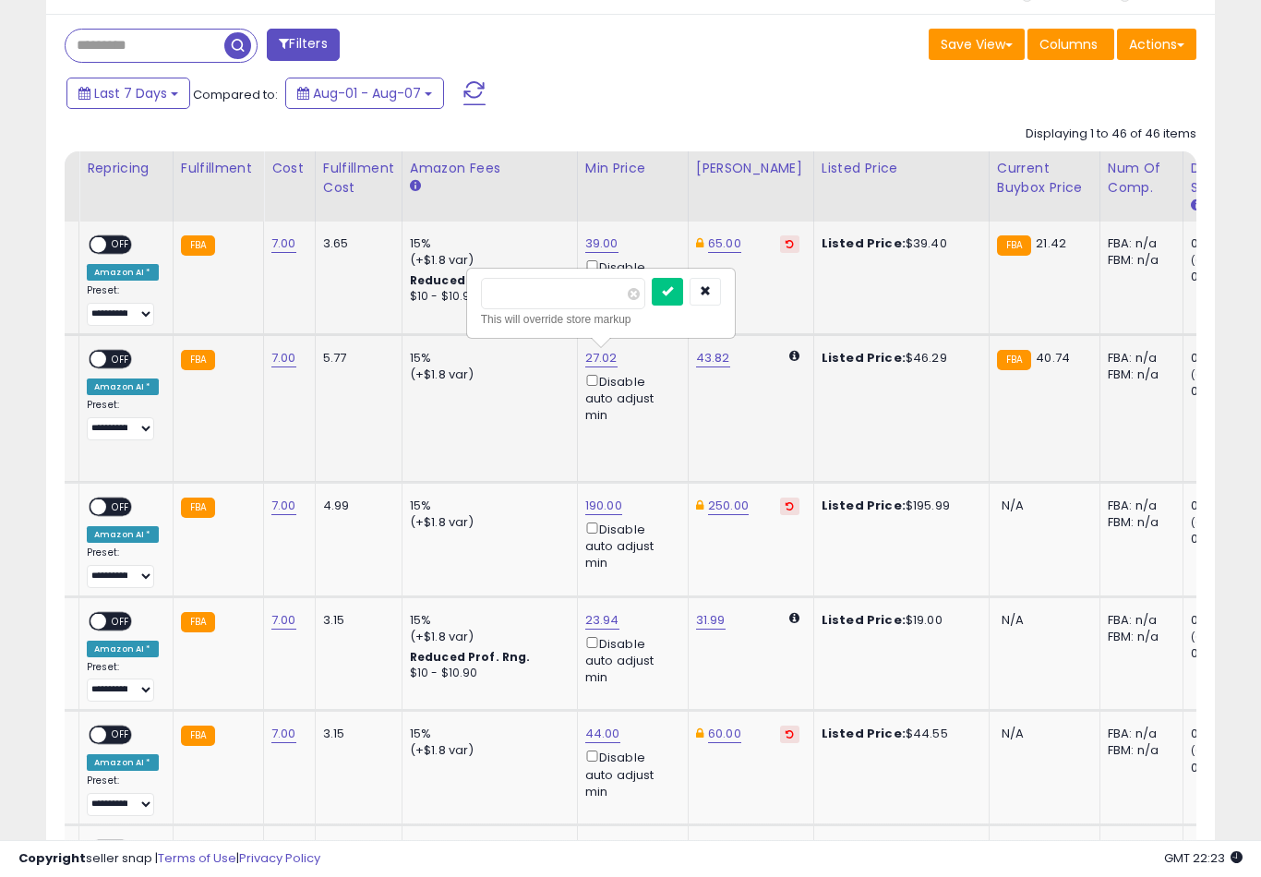
type input "*"
type input "**"
click at [652, 304] on button "submit" at bounding box center [667, 292] width 31 height 28
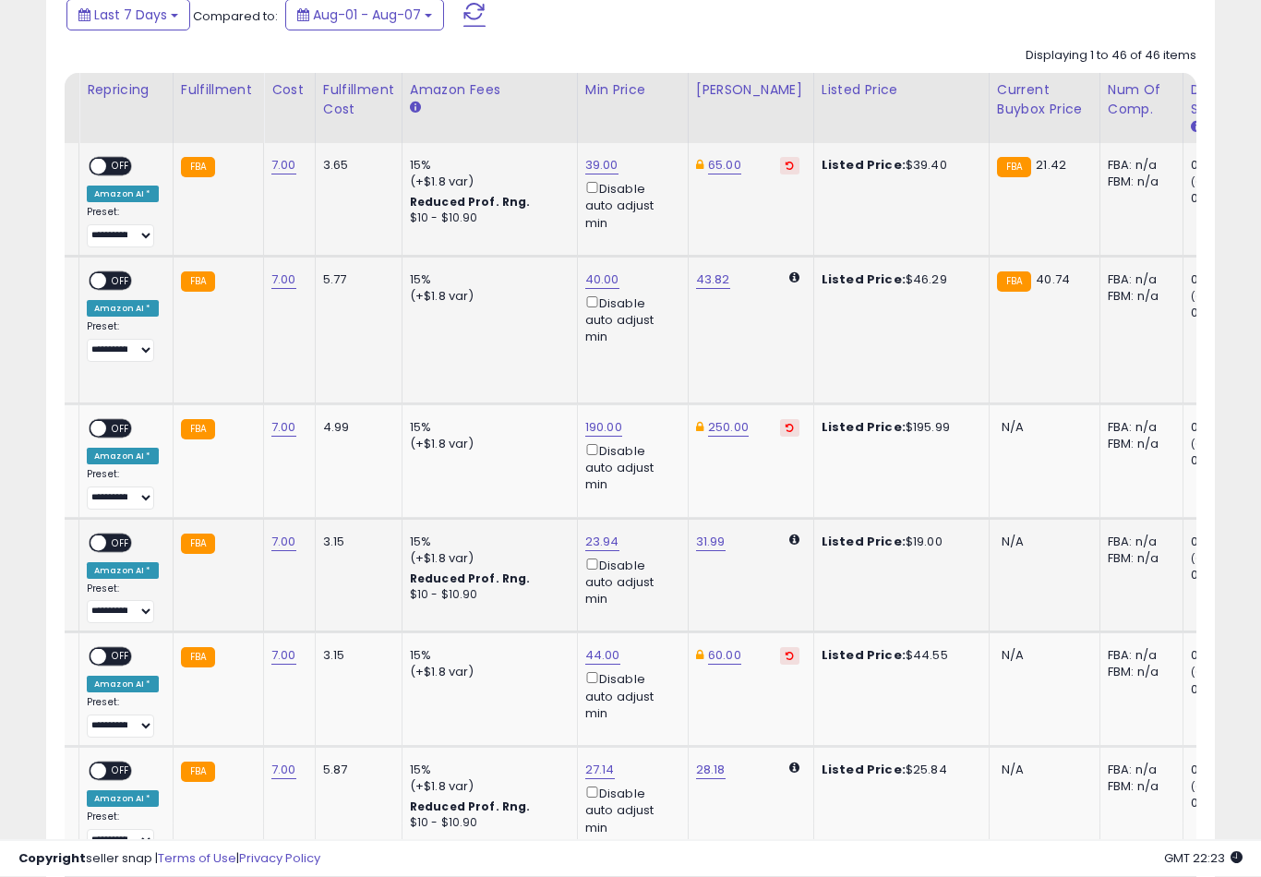
click at [585, 175] on link "23.94" at bounding box center [601, 166] width 33 height 18
type input "*"
type input "**"
click at [652, 468] on button "submit" at bounding box center [667, 456] width 31 height 28
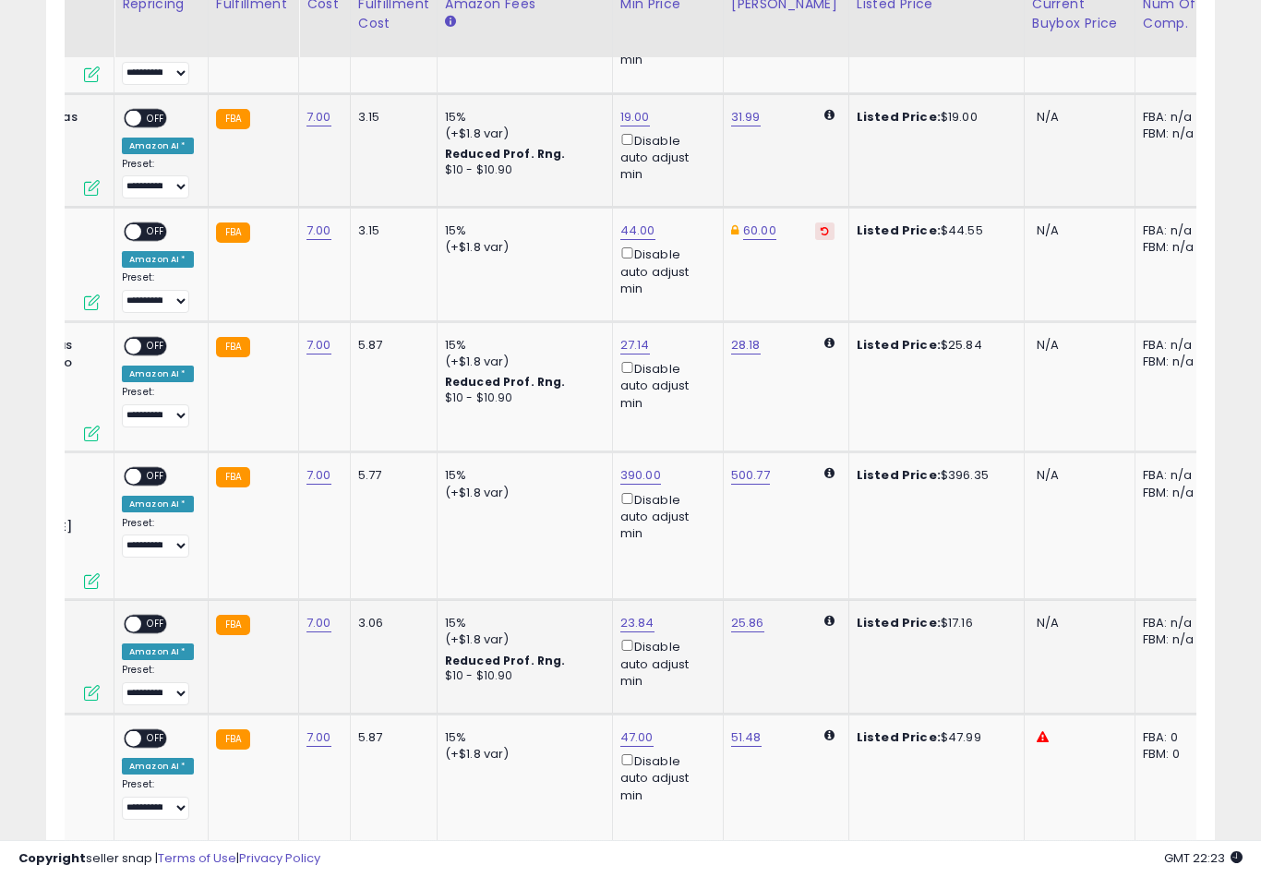
type input "*"
type input "**"
click at [687, 527] on button "submit" at bounding box center [702, 514] width 31 height 28
click at [496, 668] on div "$10 - $10.90" at bounding box center [521, 676] width 153 height 16
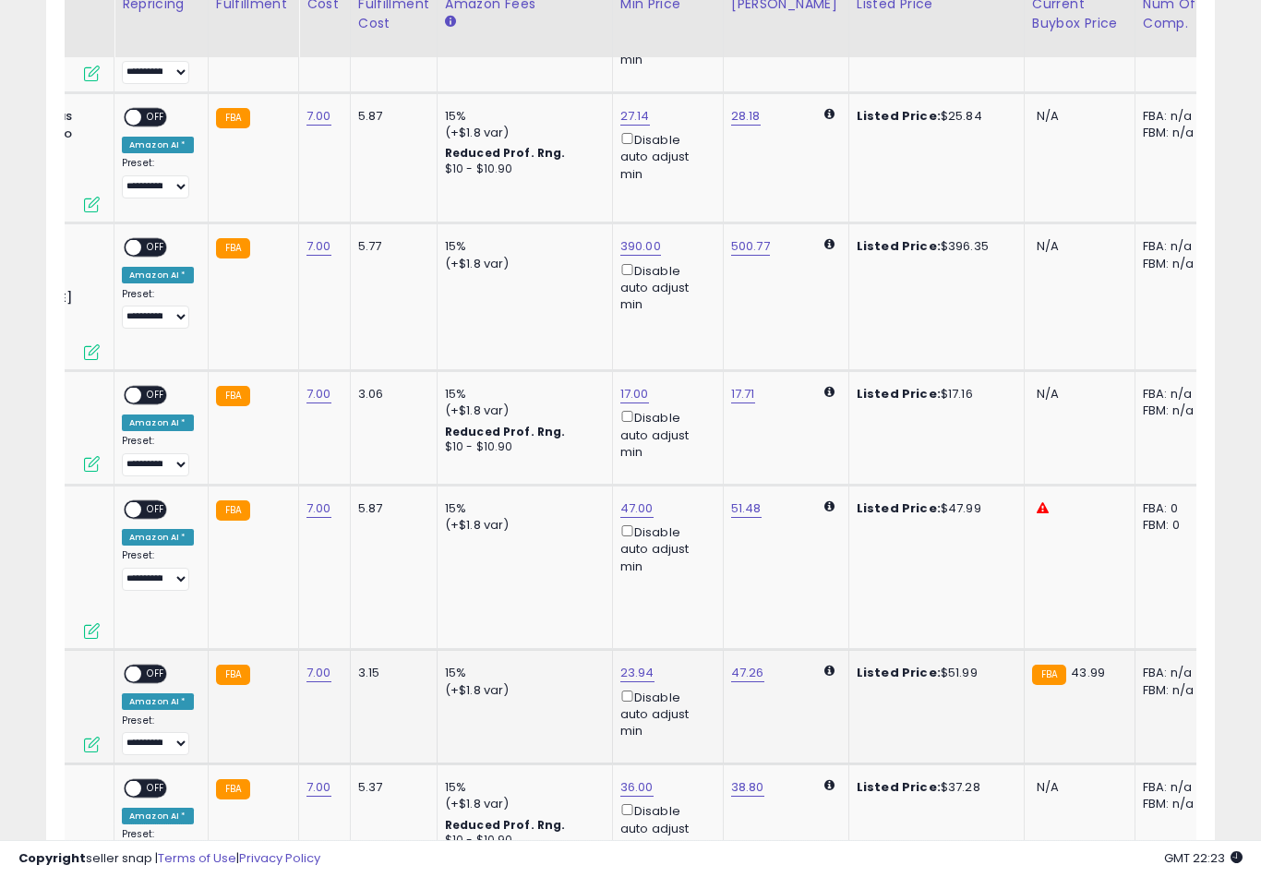
type input "*"
type input "**"
click at [687, 557] on button "submit" at bounding box center [702, 544] width 31 height 28
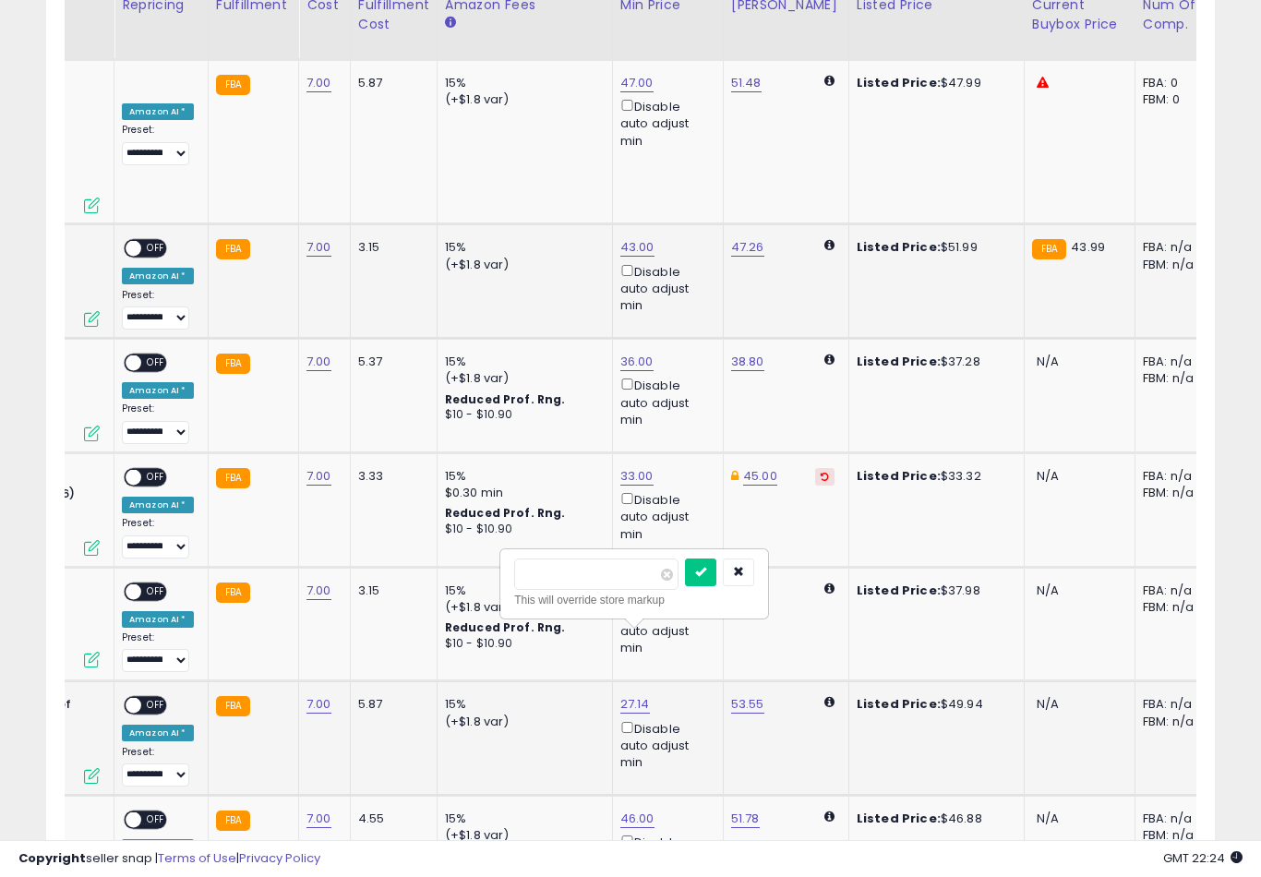
type input "*"
type input "**"
click at [685, 584] on button "submit" at bounding box center [700, 572] width 31 height 28
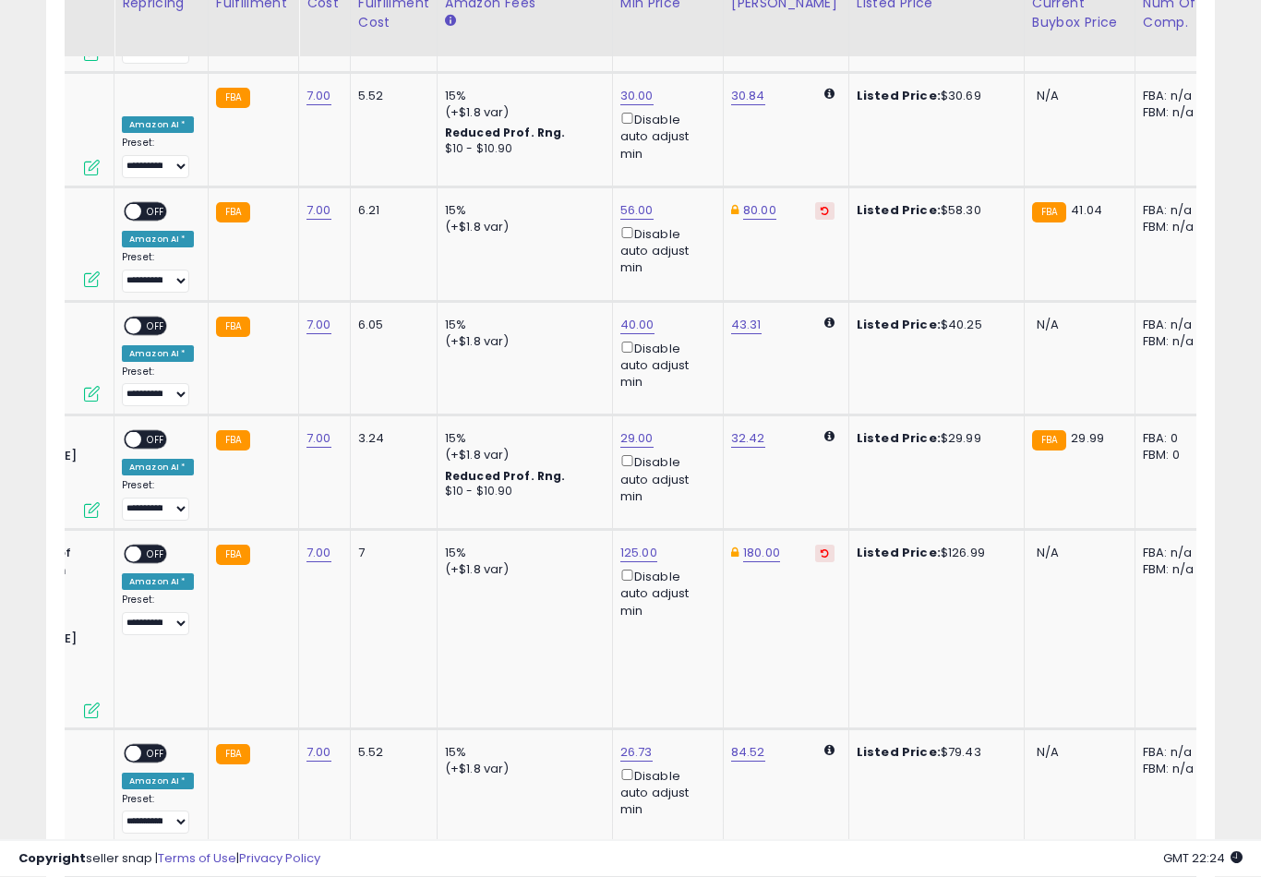
scroll to position [3033, 0]
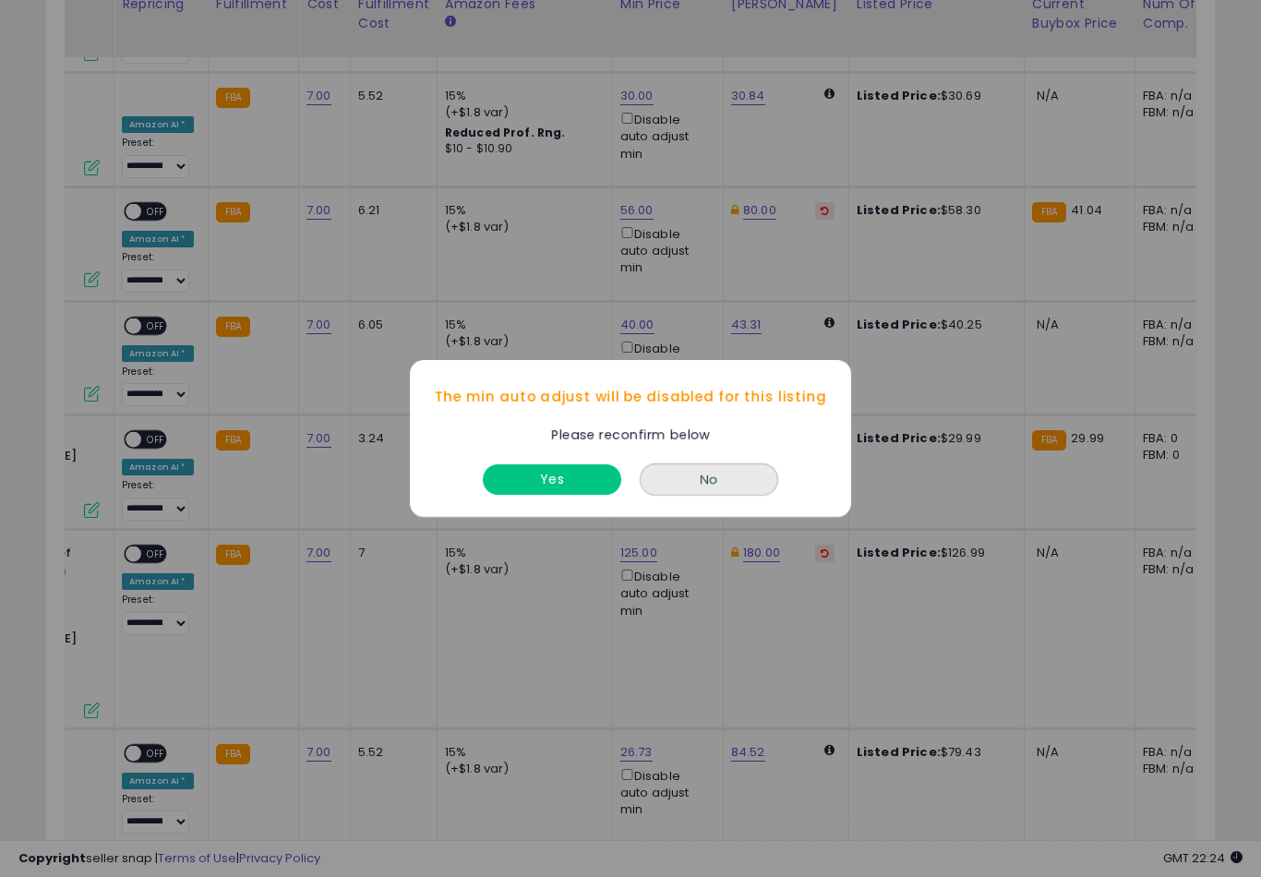
click at [760, 493] on button "No" at bounding box center [709, 479] width 138 height 32
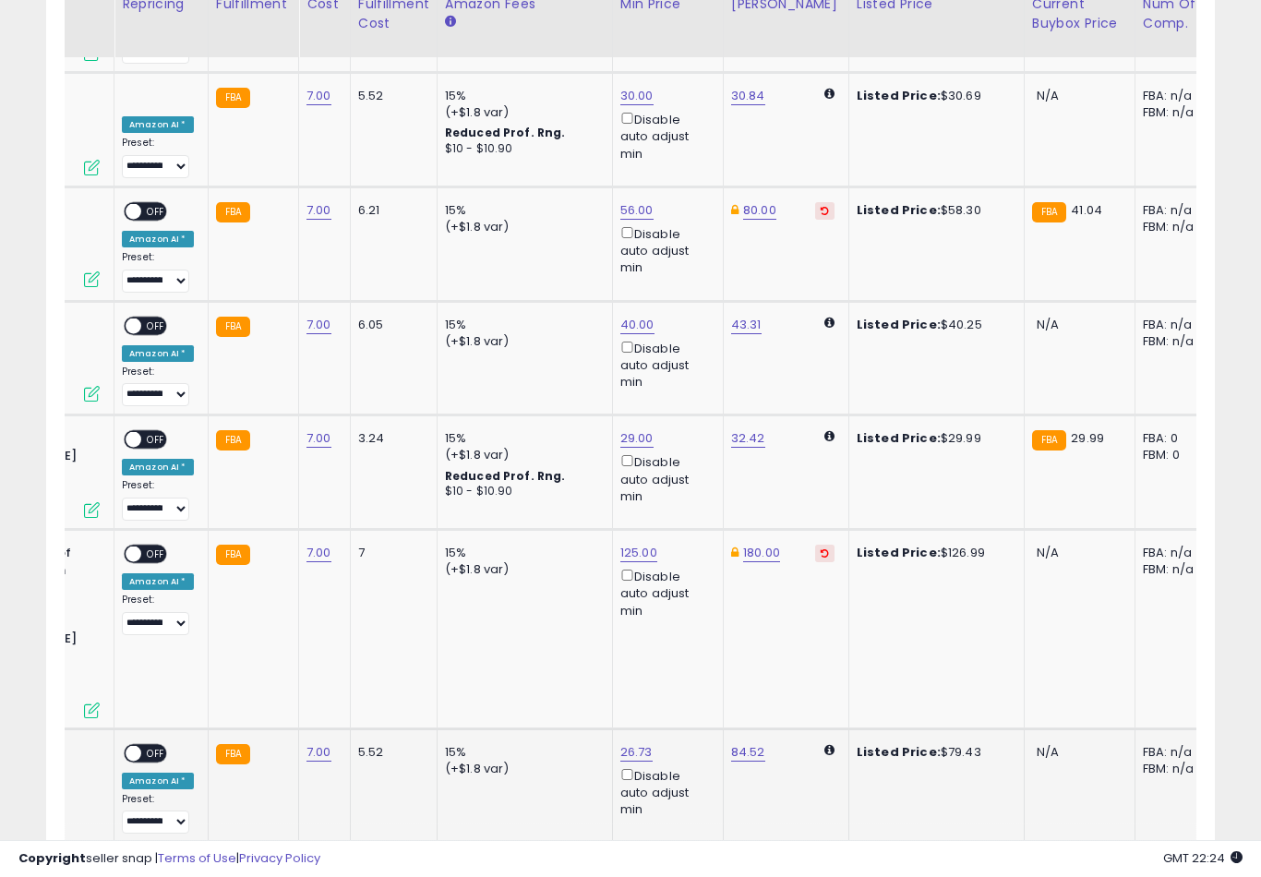
type input "*"
type input "**"
click at [687, 590] on button "submit" at bounding box center [702, 577] width 31 height 28
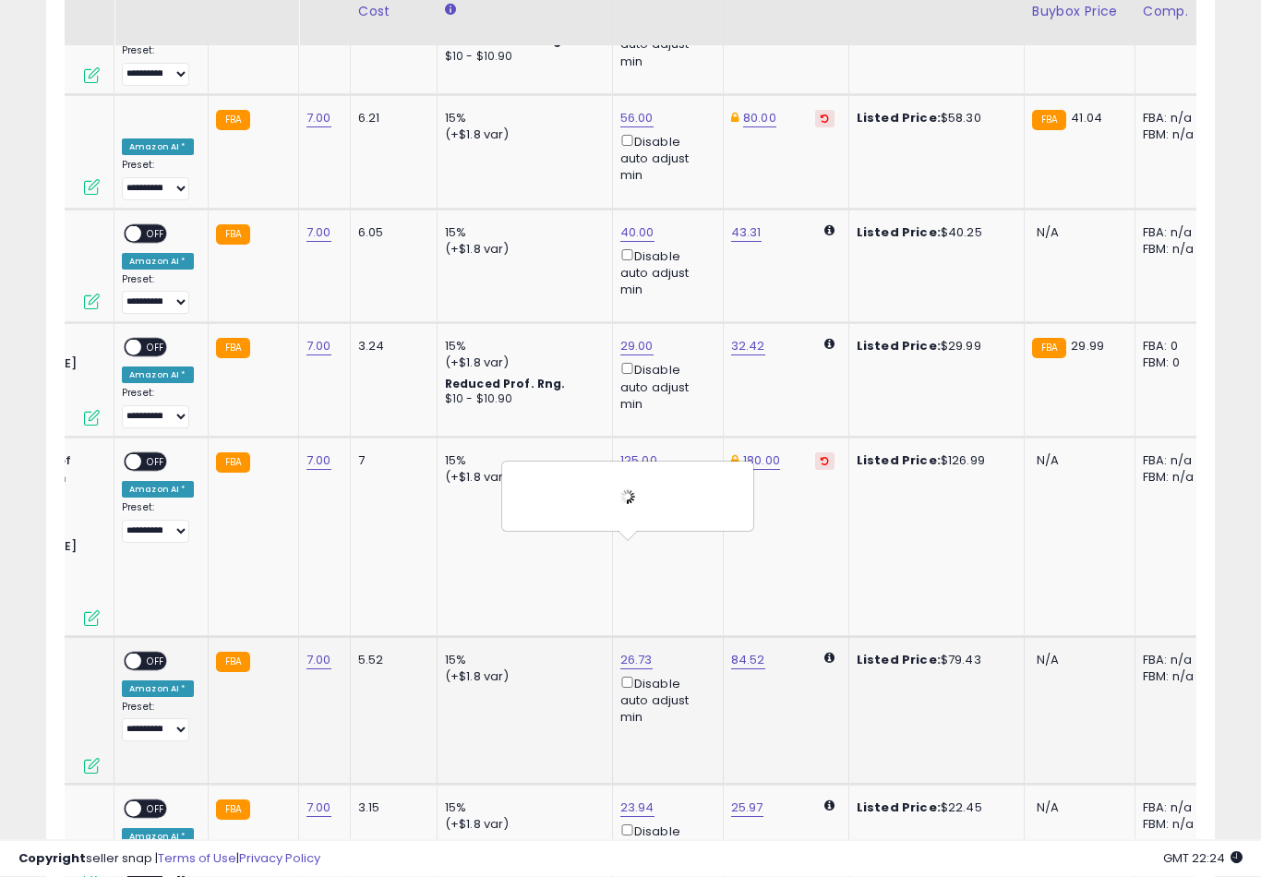
scroll to position [3128, 0]
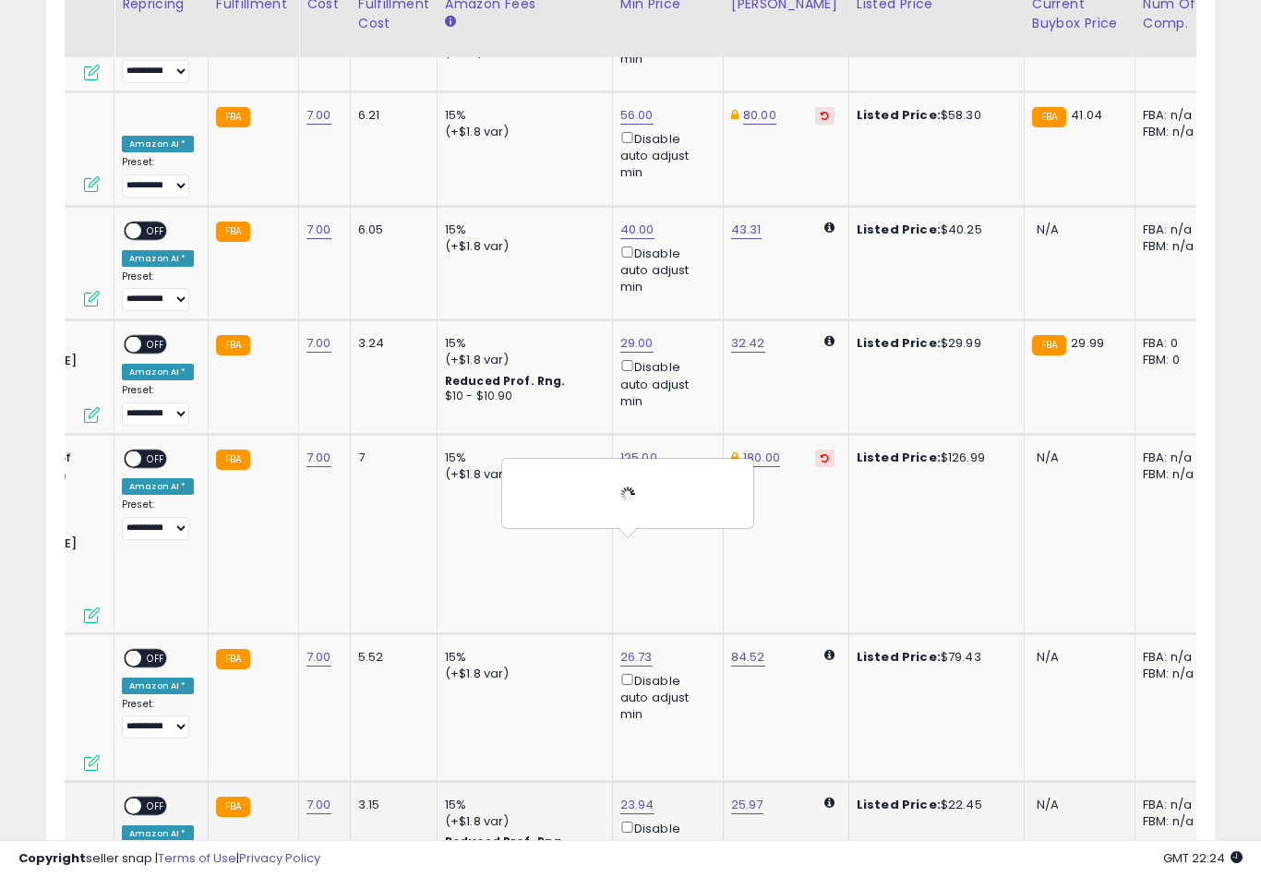
type input "**"
click at [687, 640] on button "submit" at bounding box center [702, 627] width 31 height 28
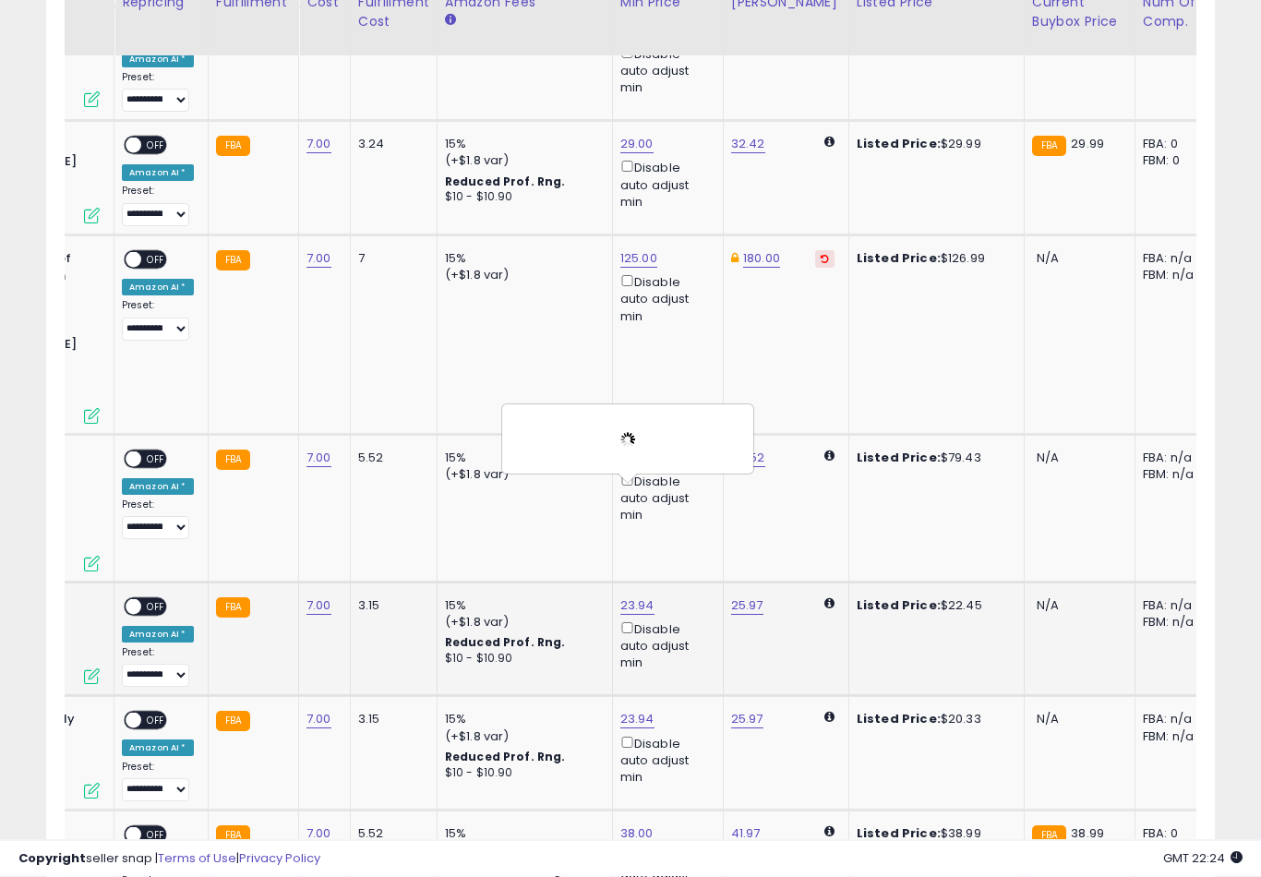
scroll to position [3328, 0]
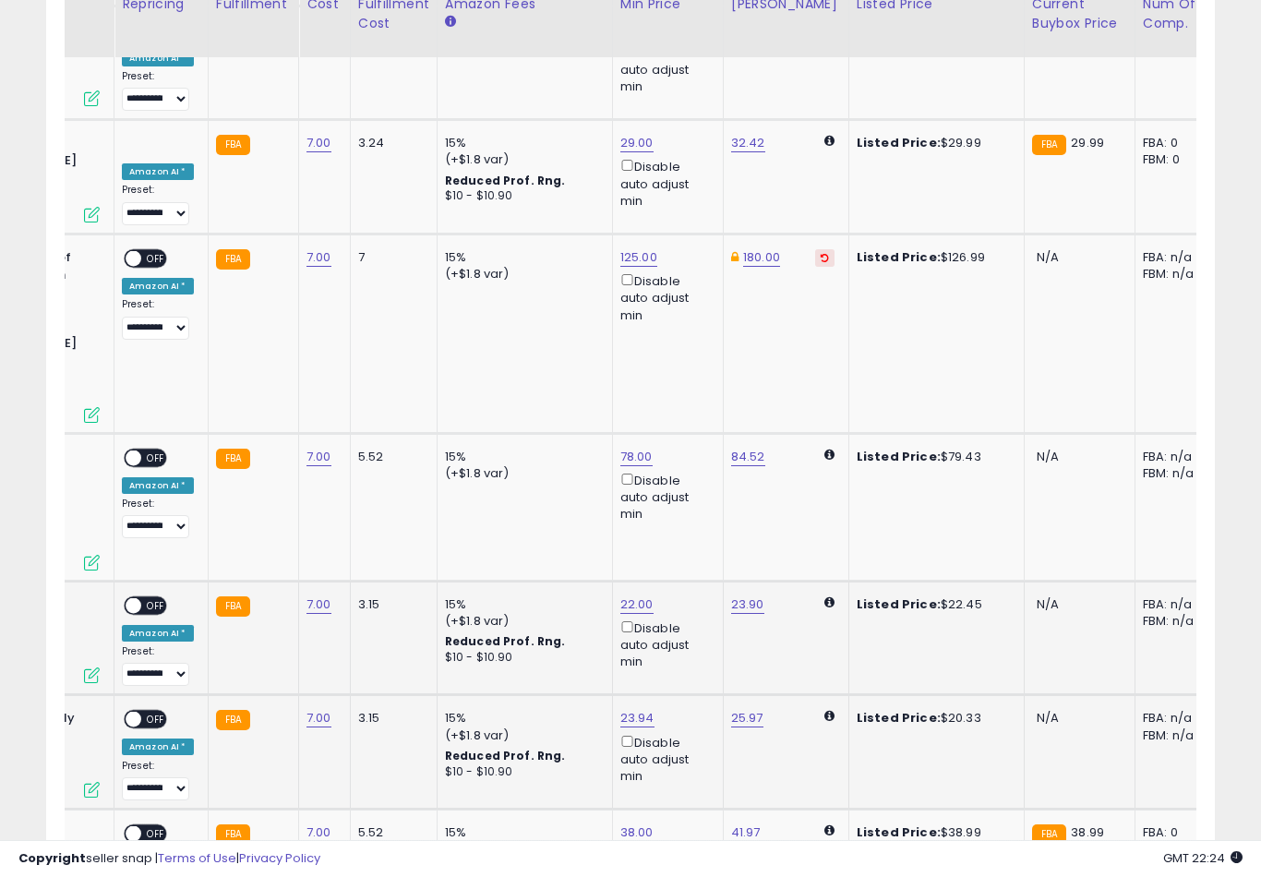
type input "**"
click at [687, 553] on button "submit" at bounding box center [702, 540] width 31 height 28
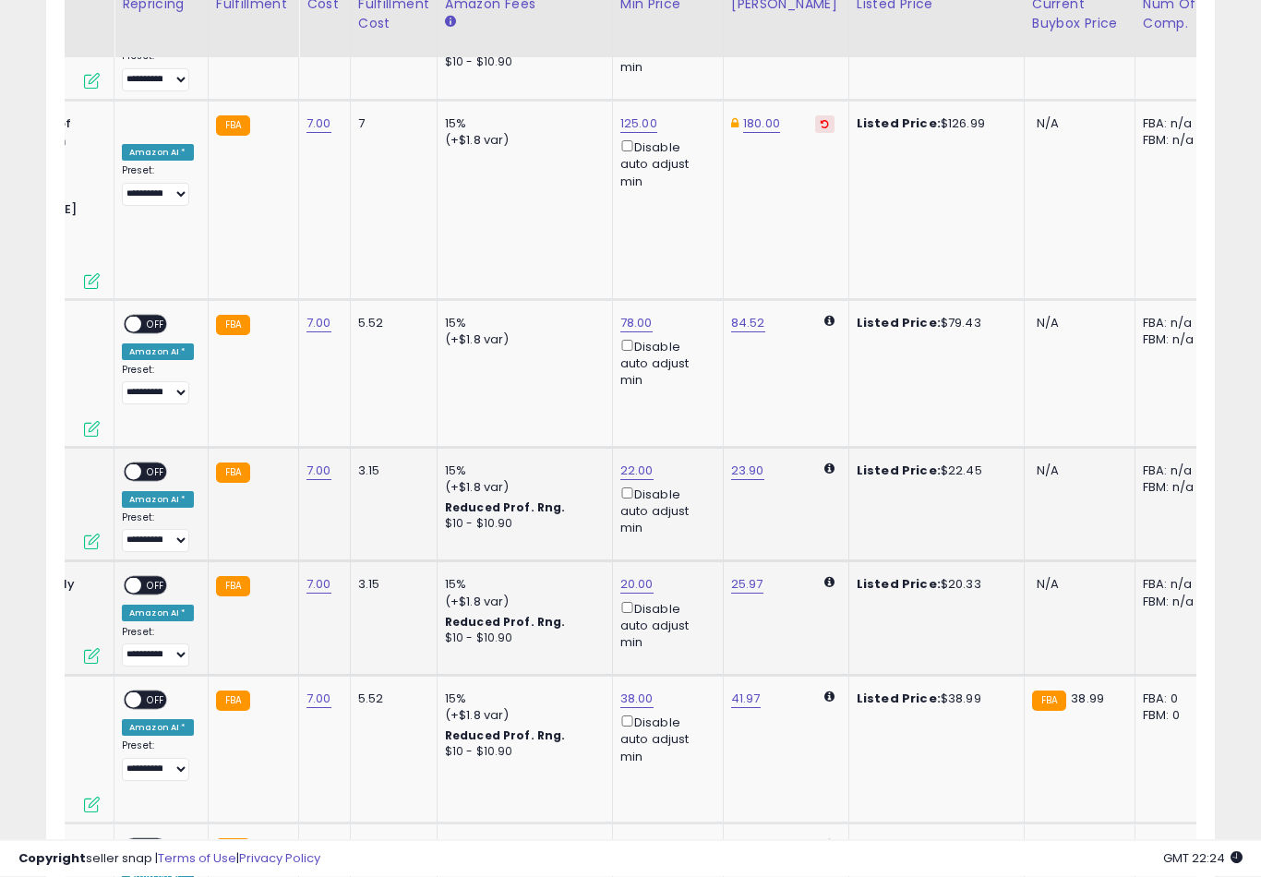
scroll to position [3462, 0]
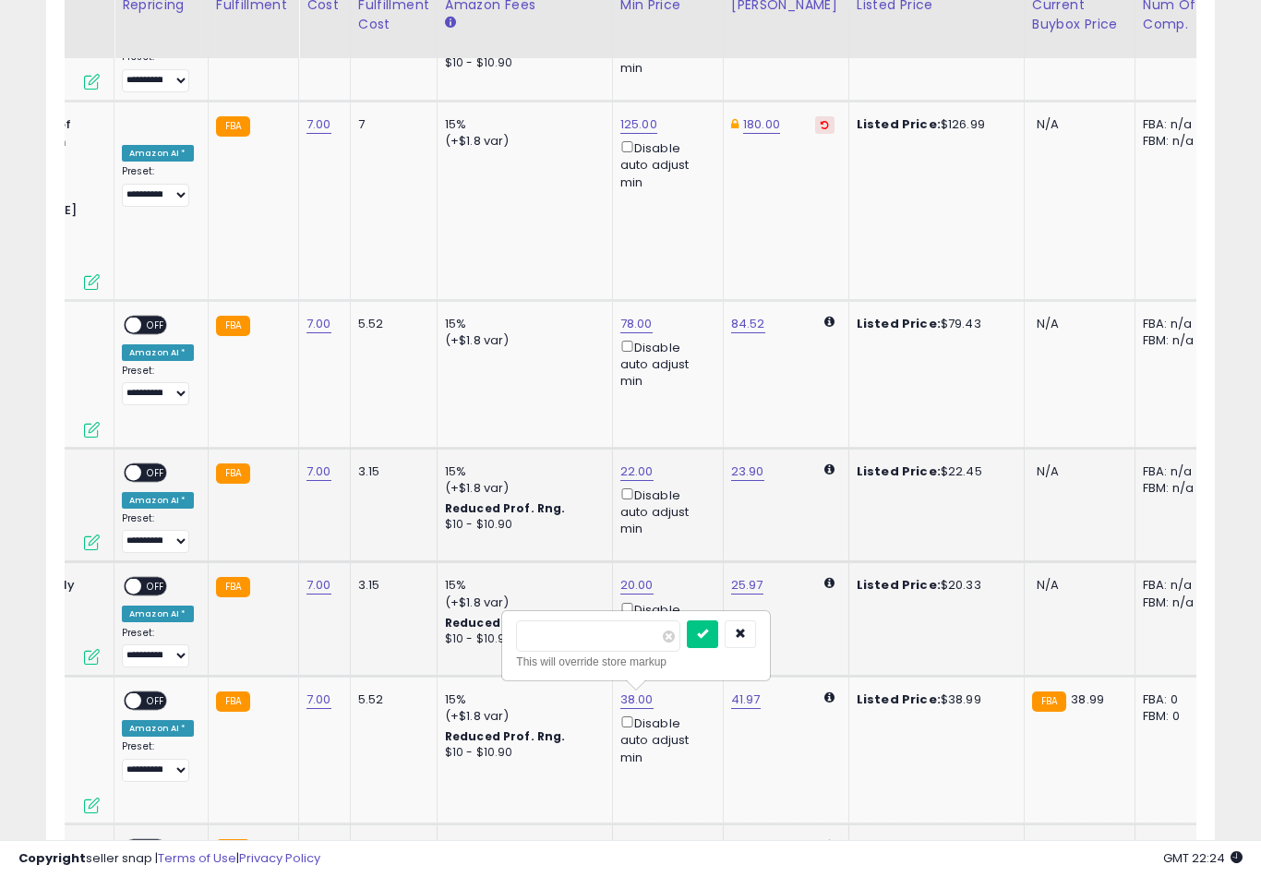
type input "*"
type input "***"
click at [687, 646] on button "submit" at bounding box center [702, 634] width 31 height 28
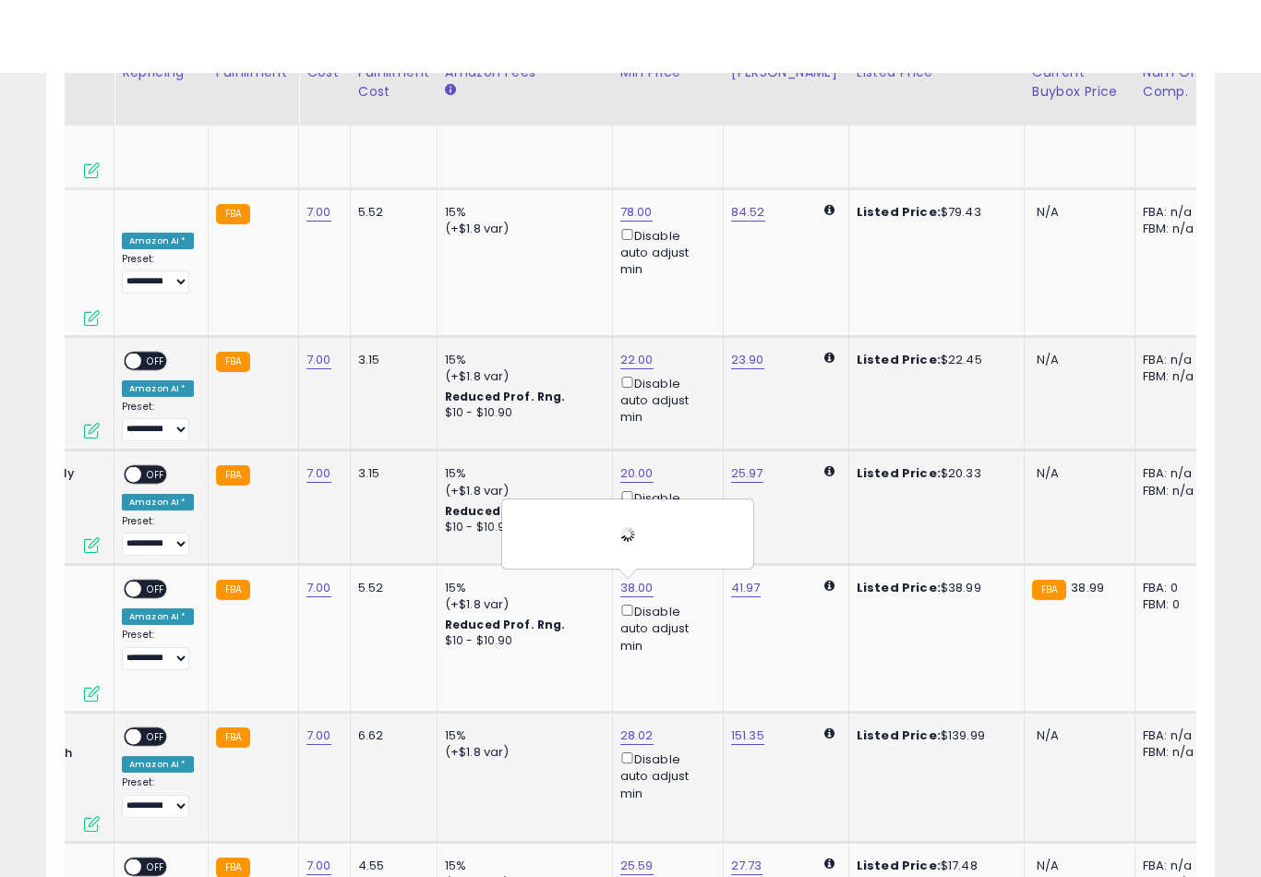
scroll to position [3651, 0]
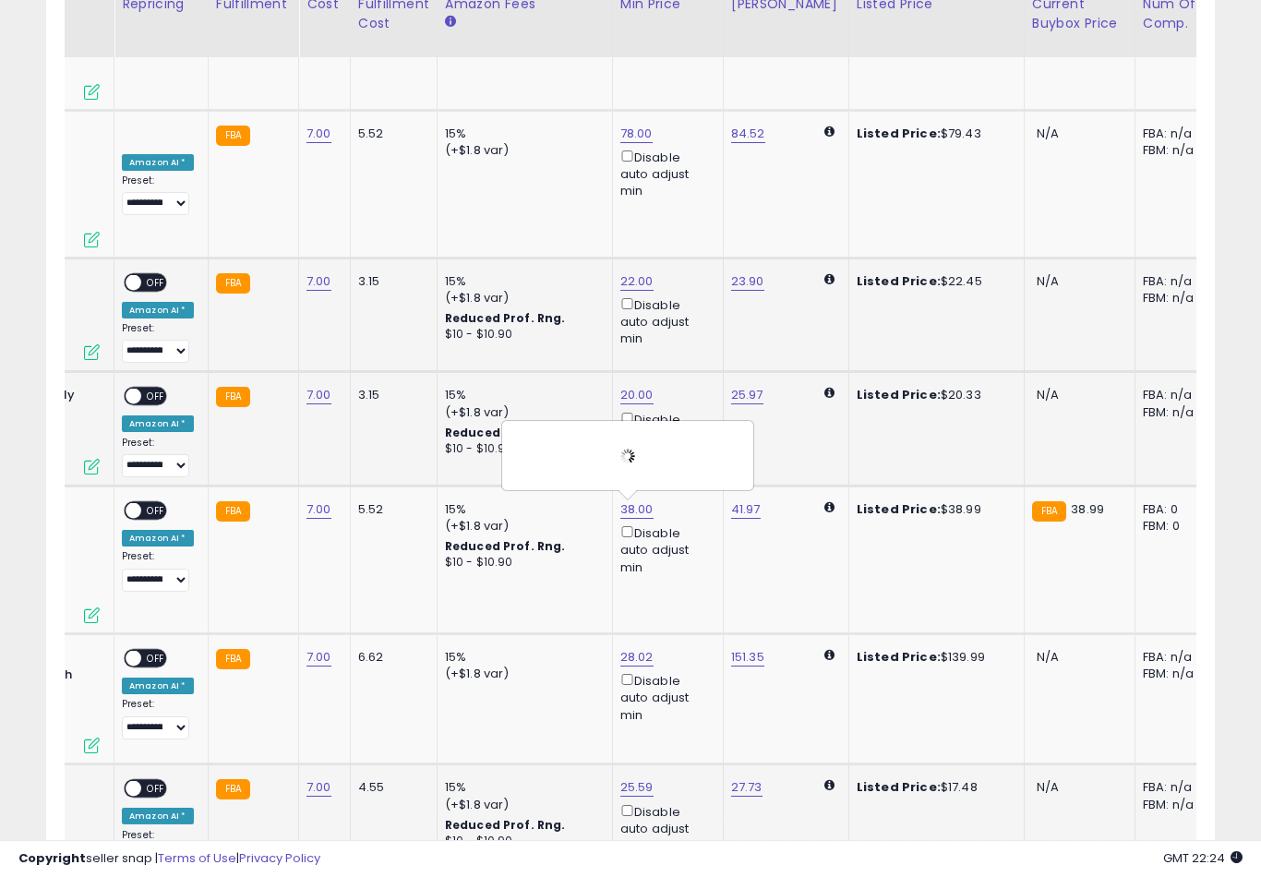
type input "*"
type input "**"
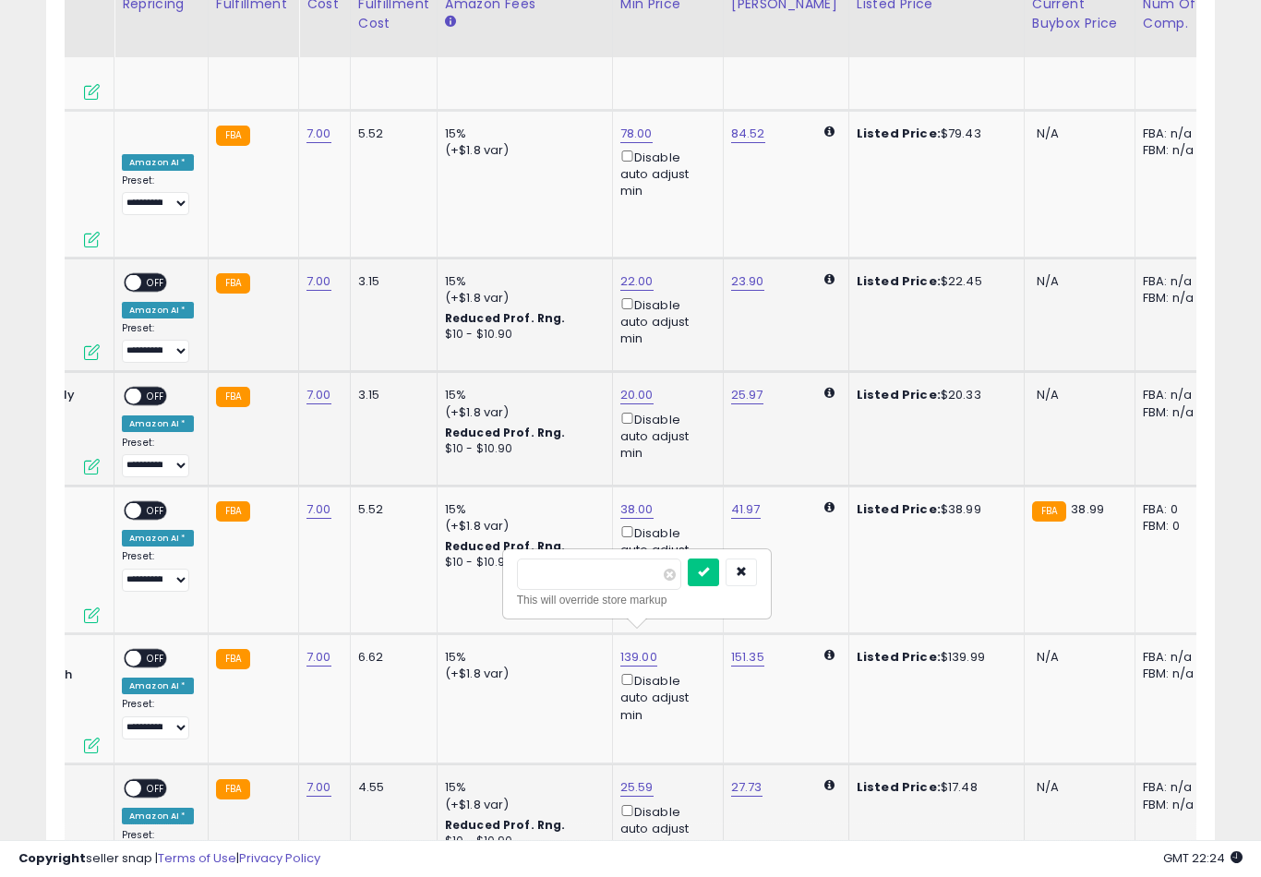
click at [688, 585] on button "submit" at bounding box center [703, 572] width 31 height 28
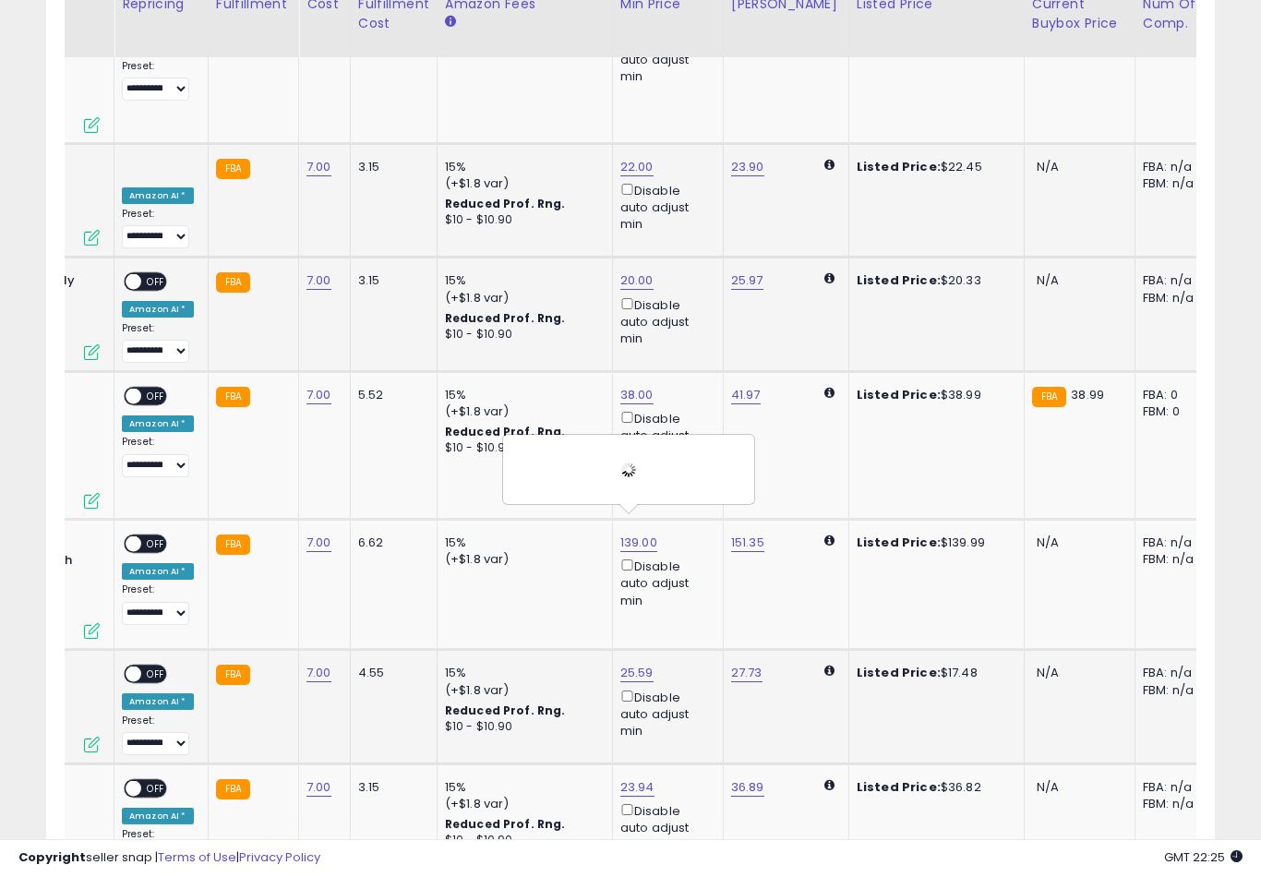
scroll to position [3765, 0]
type input "*"
type input "**"
click at [687, 584] on button "submit" at bounding box center [702, 571] width 31 height 28
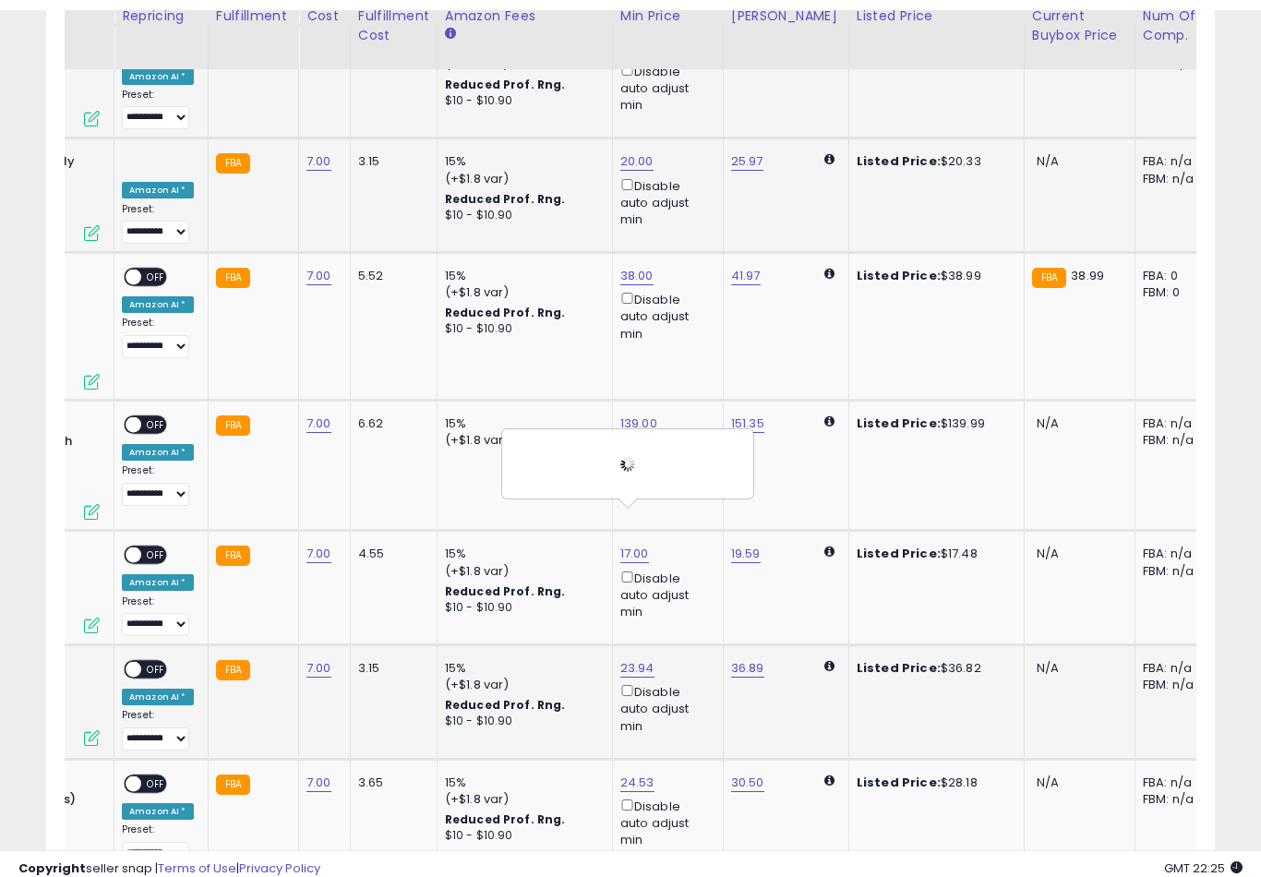
scroll to position [3897, 0]
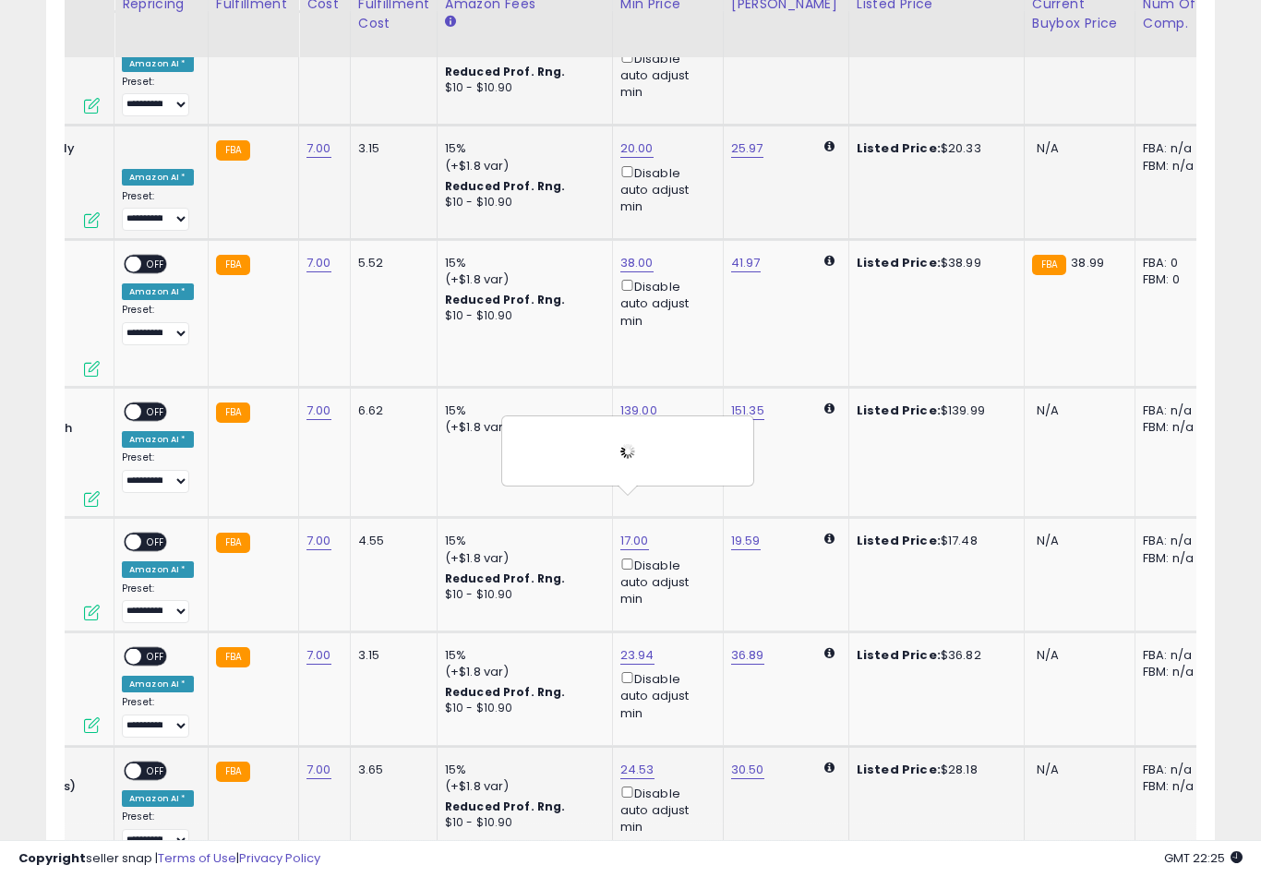
type input "**"
click at [687, 566] on button "submit" at bounding box center [702, 553] width 31 height 28
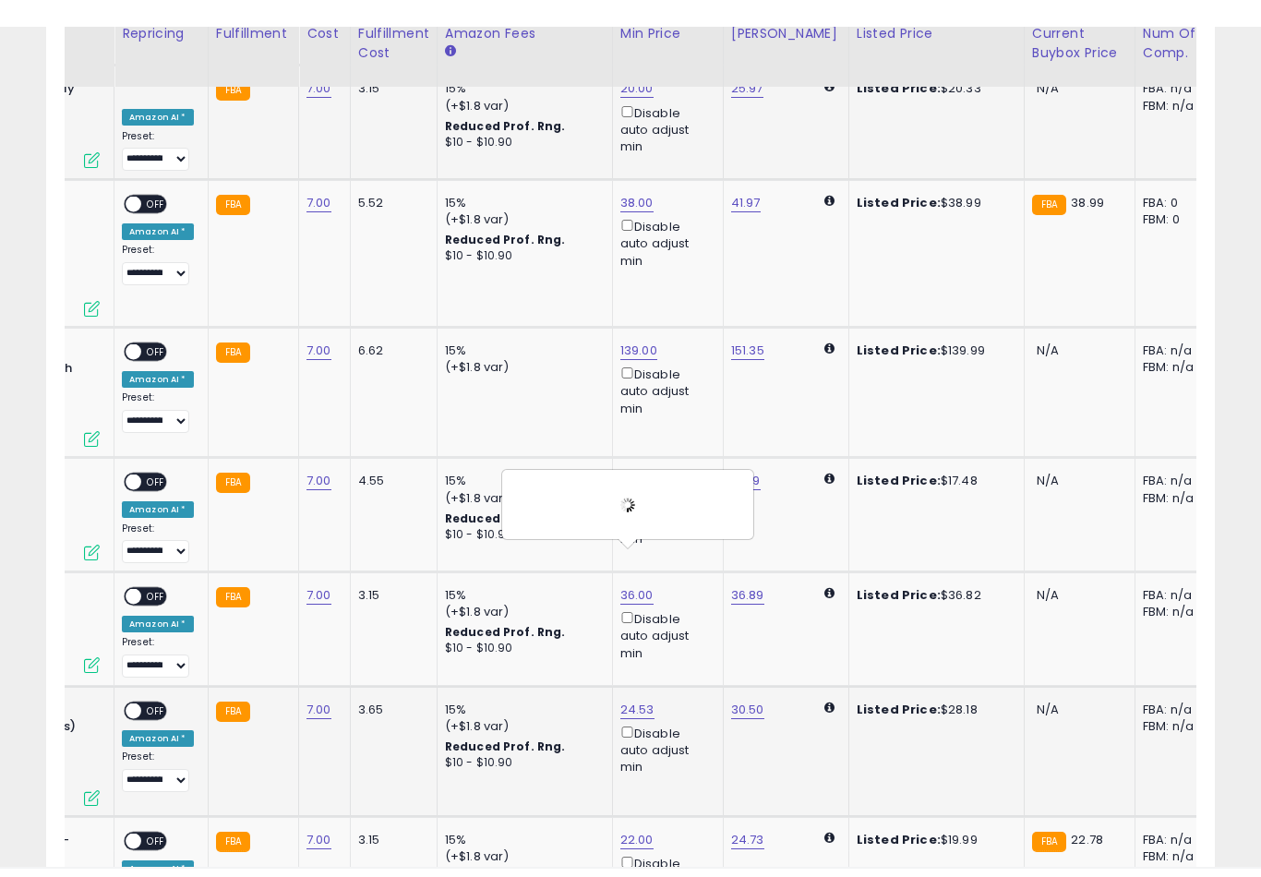
scroll to position [3989, 0]
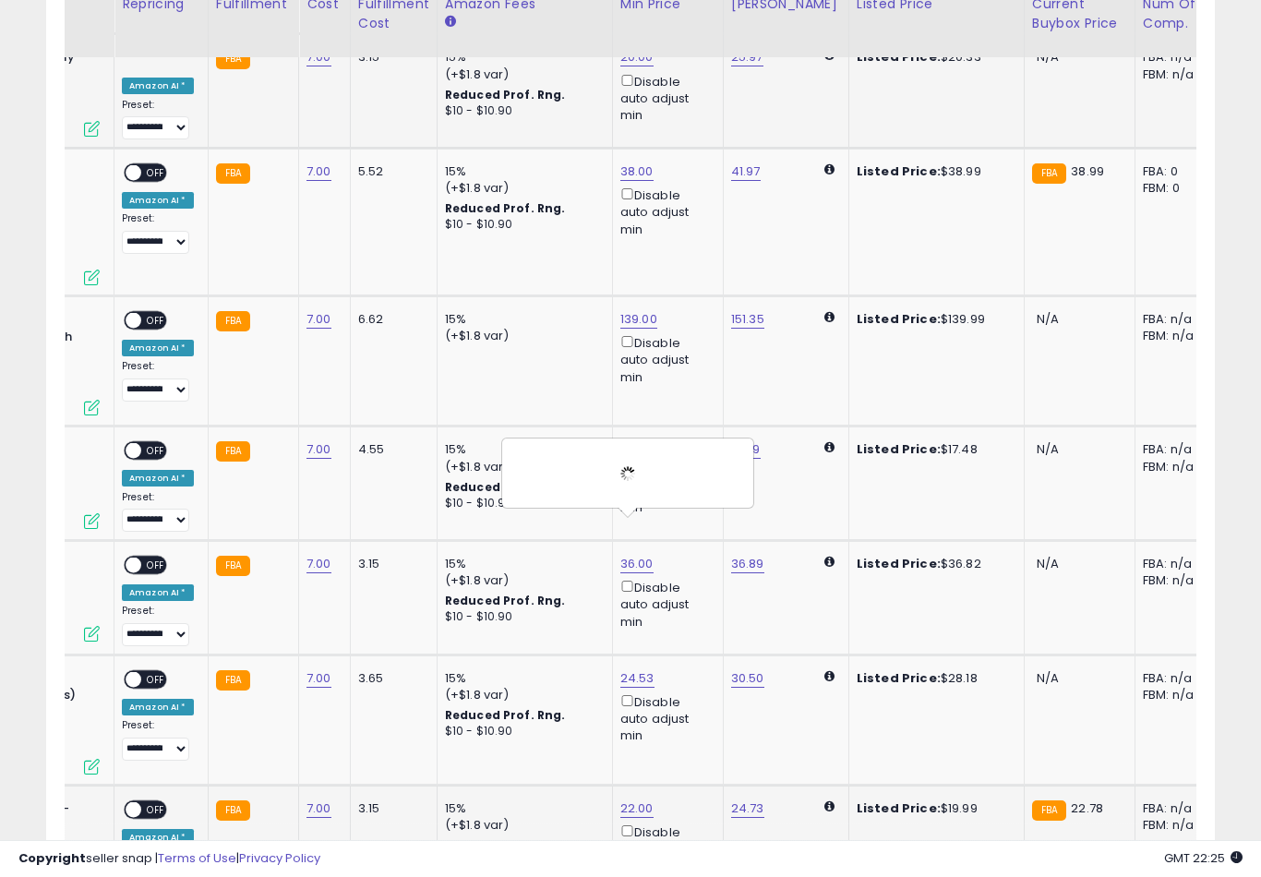
type input "*"
type input "**"
click at [687, 588] on button "submit" at bounding box center [702, 575] width 31 height 28
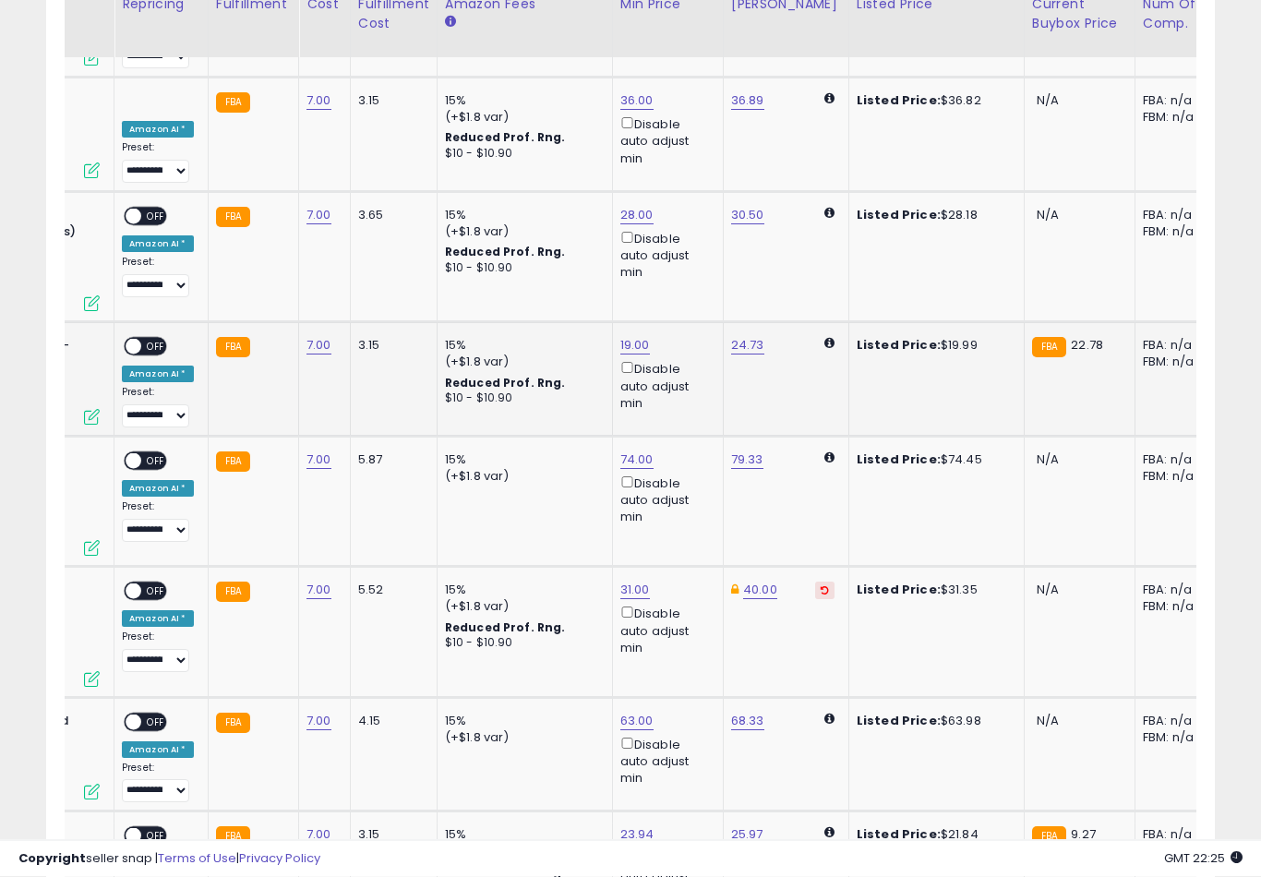
scroll to position [4454, 0]
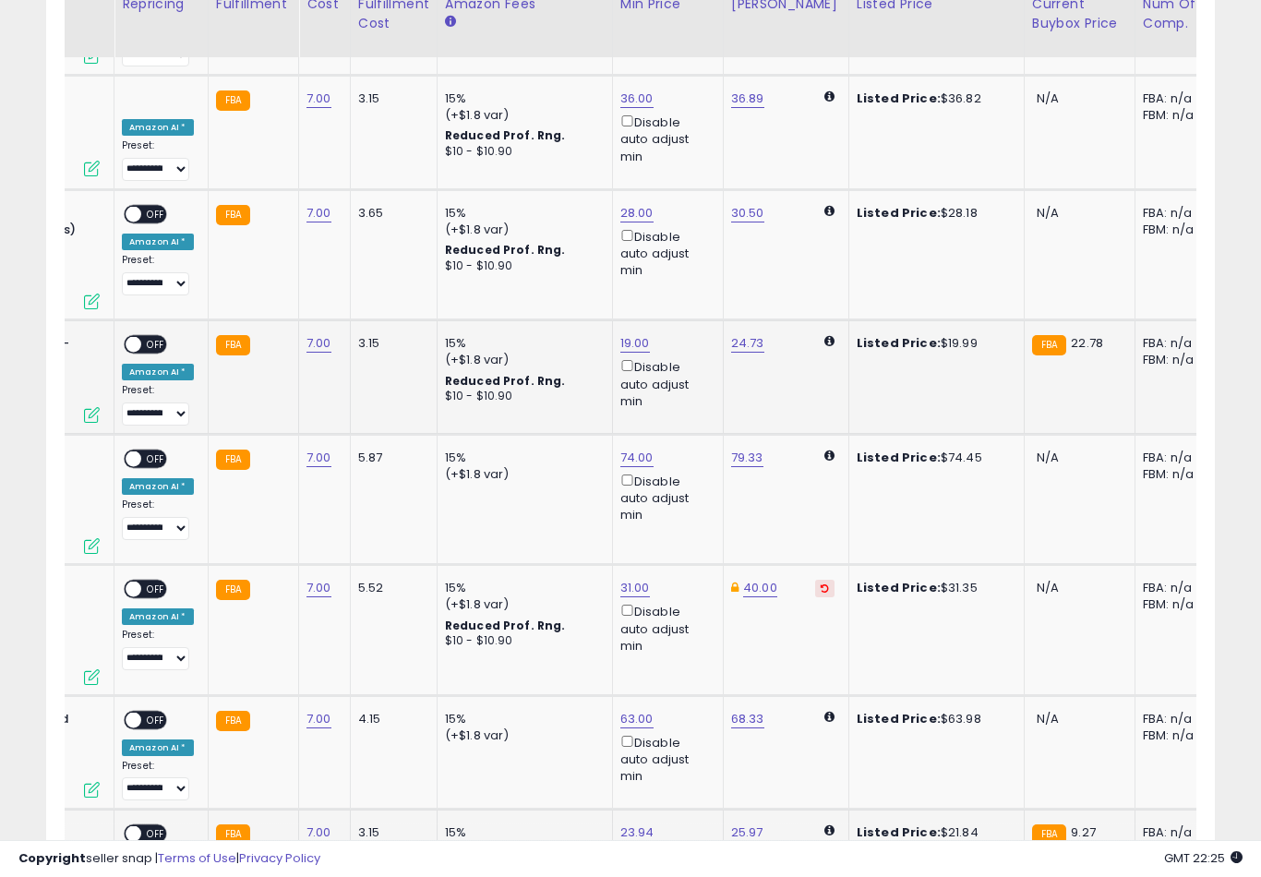
type input "**"
click at [687, 606] on button "submit" at bounding box center [702, 594] width 31 height 28
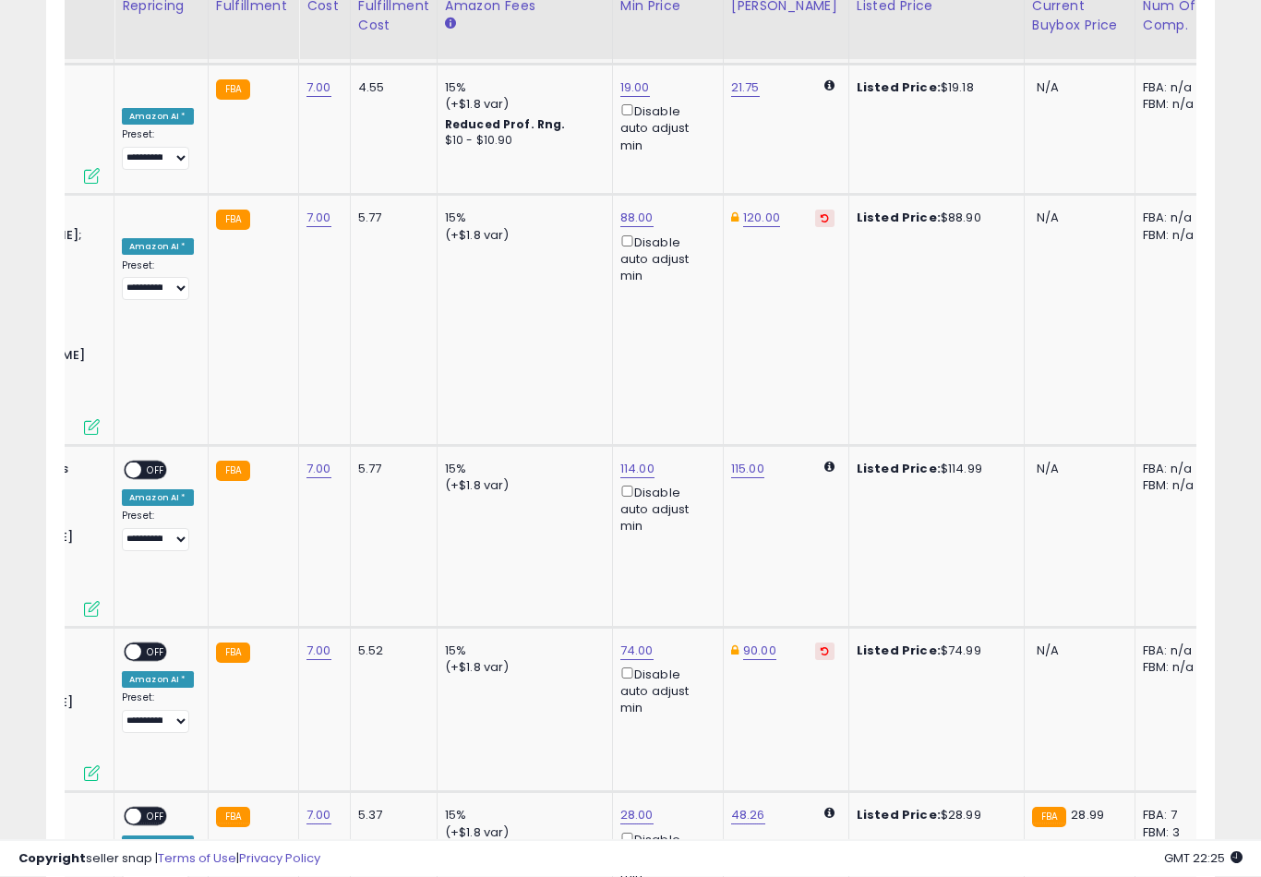
scroll to position [5317, 0]
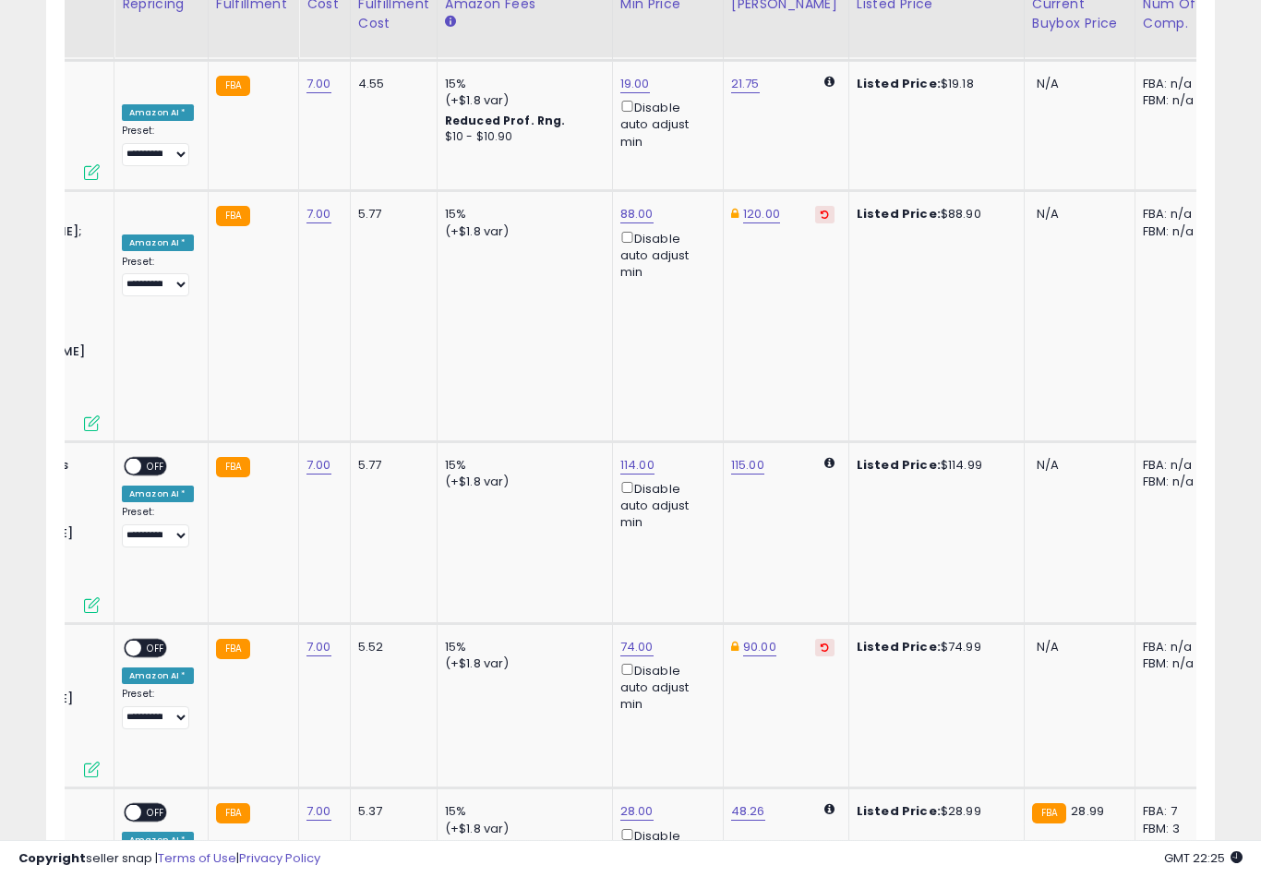
type input "**"
click at [685, 633] on button "submit" at bounding box center [700, 620] width 31 height 28
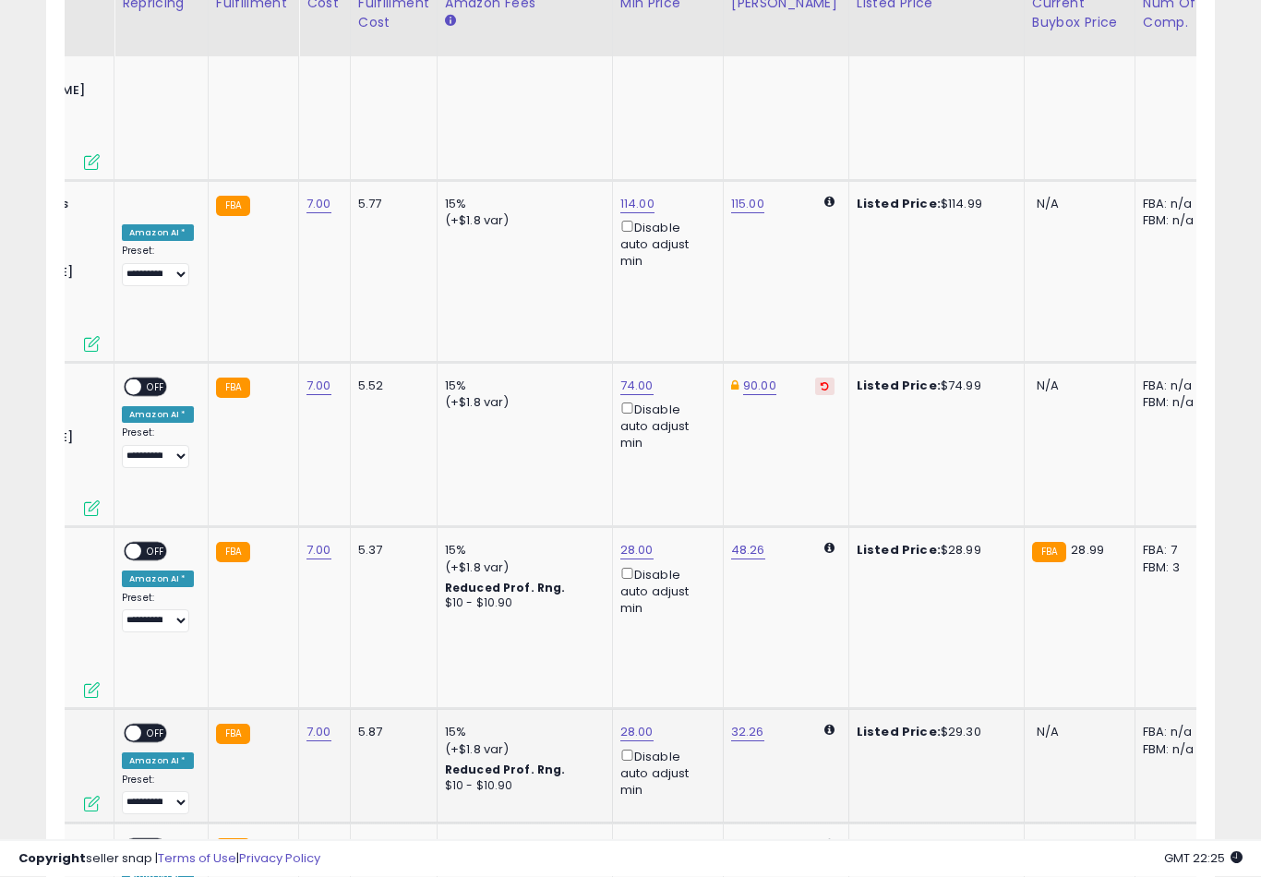
scroll to position [5580, 0]
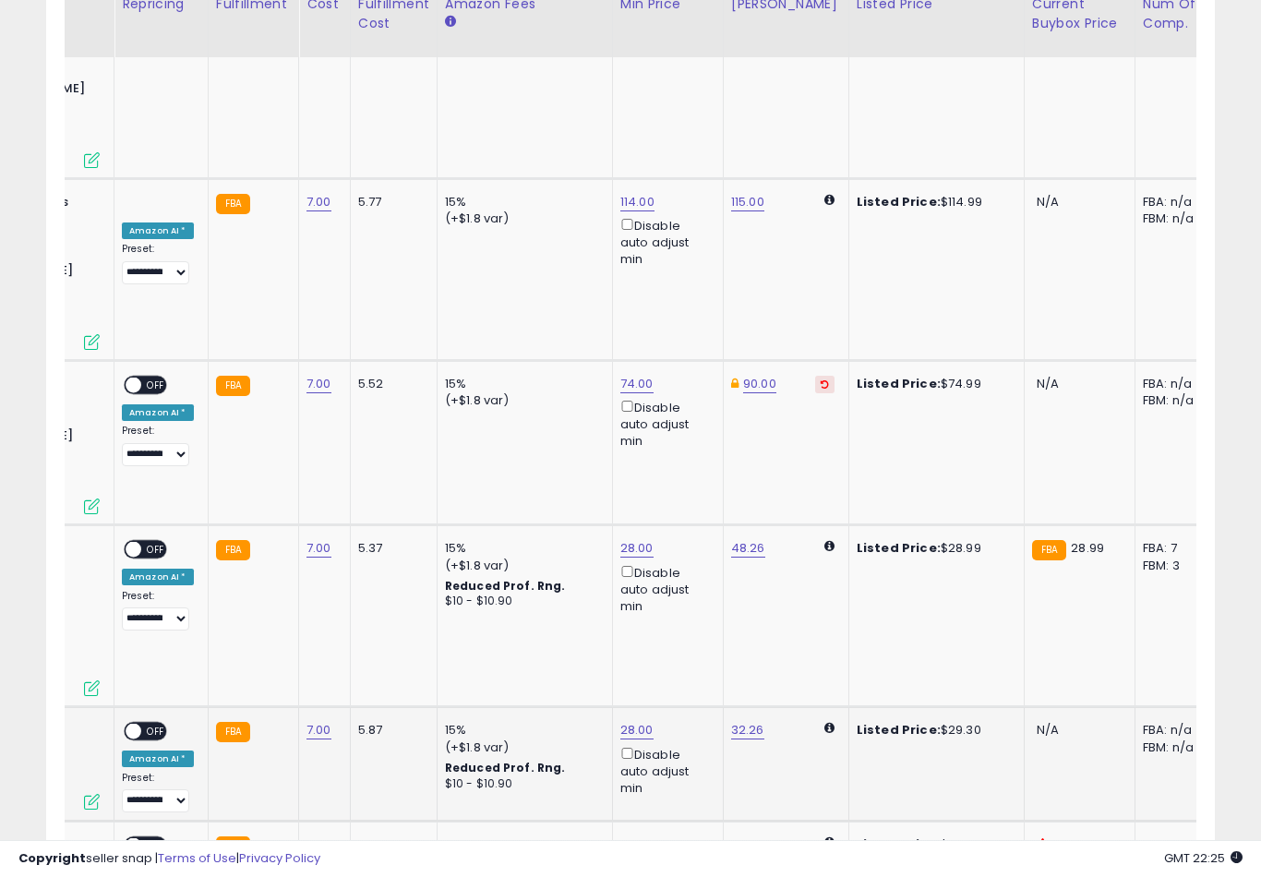
type input "*"
type input "**"
click at [798, 612] on button "submit" at bounding box center [813, 599] width 31 height 28
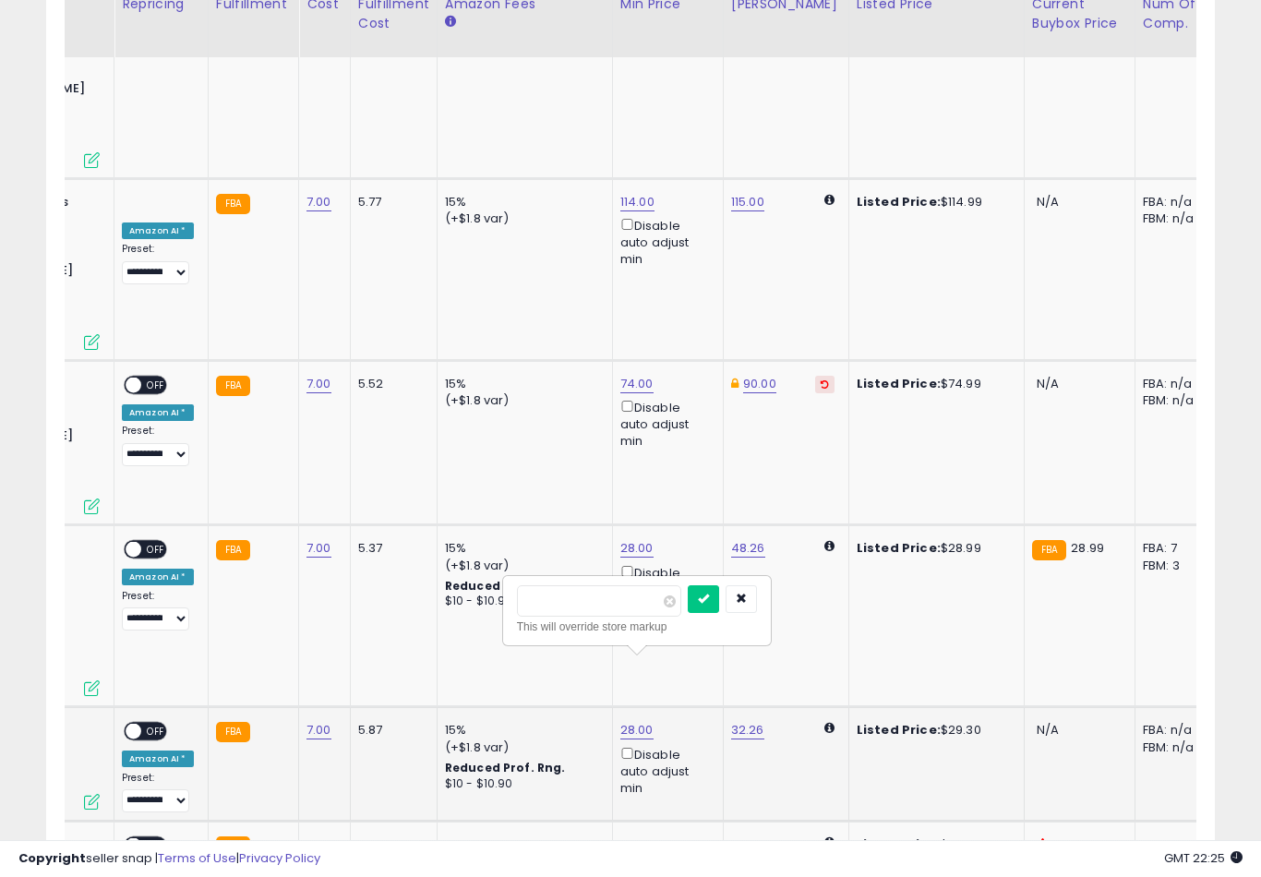
click at [688, 612] on button "submit" at bounding box center [703, 599] width 31 height 28
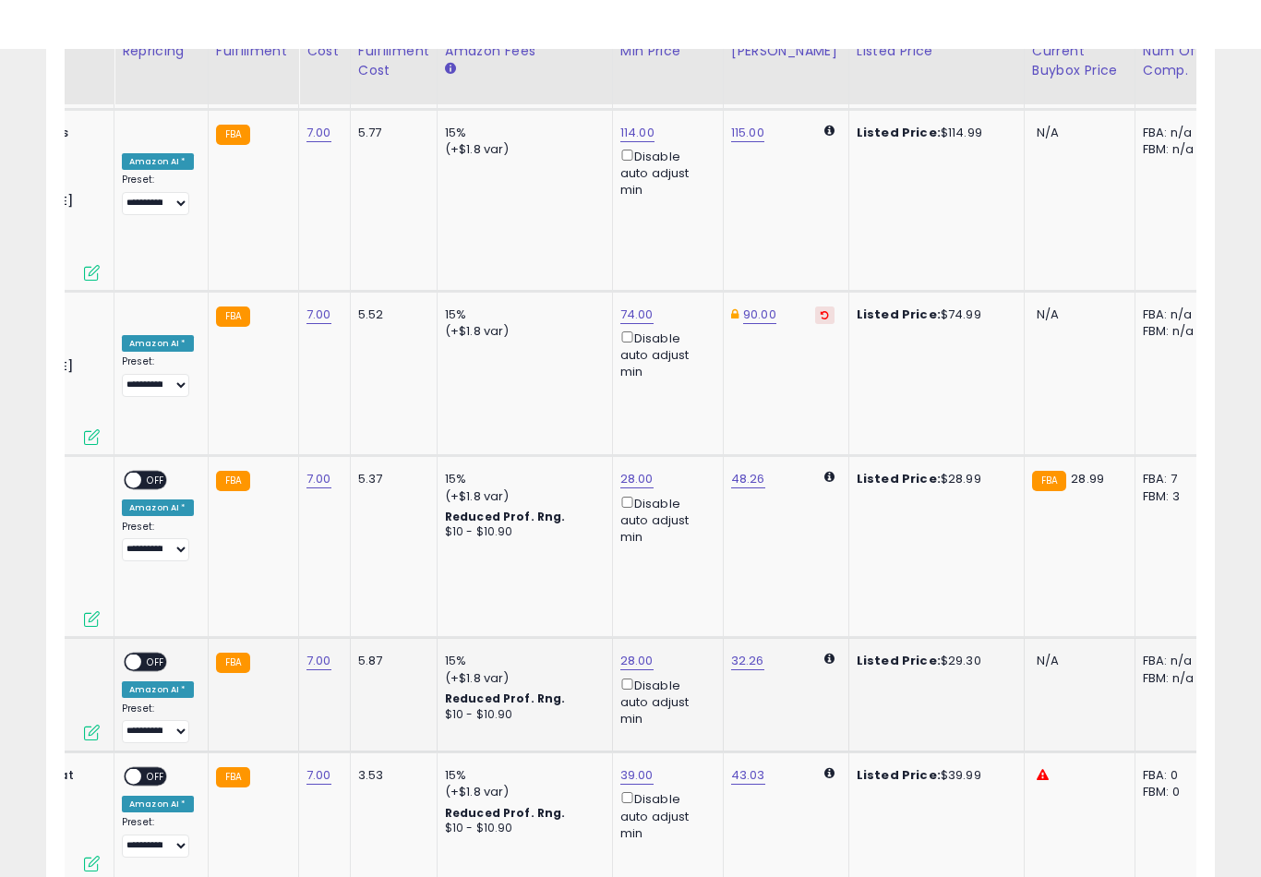
scroll to position [5699, 0]
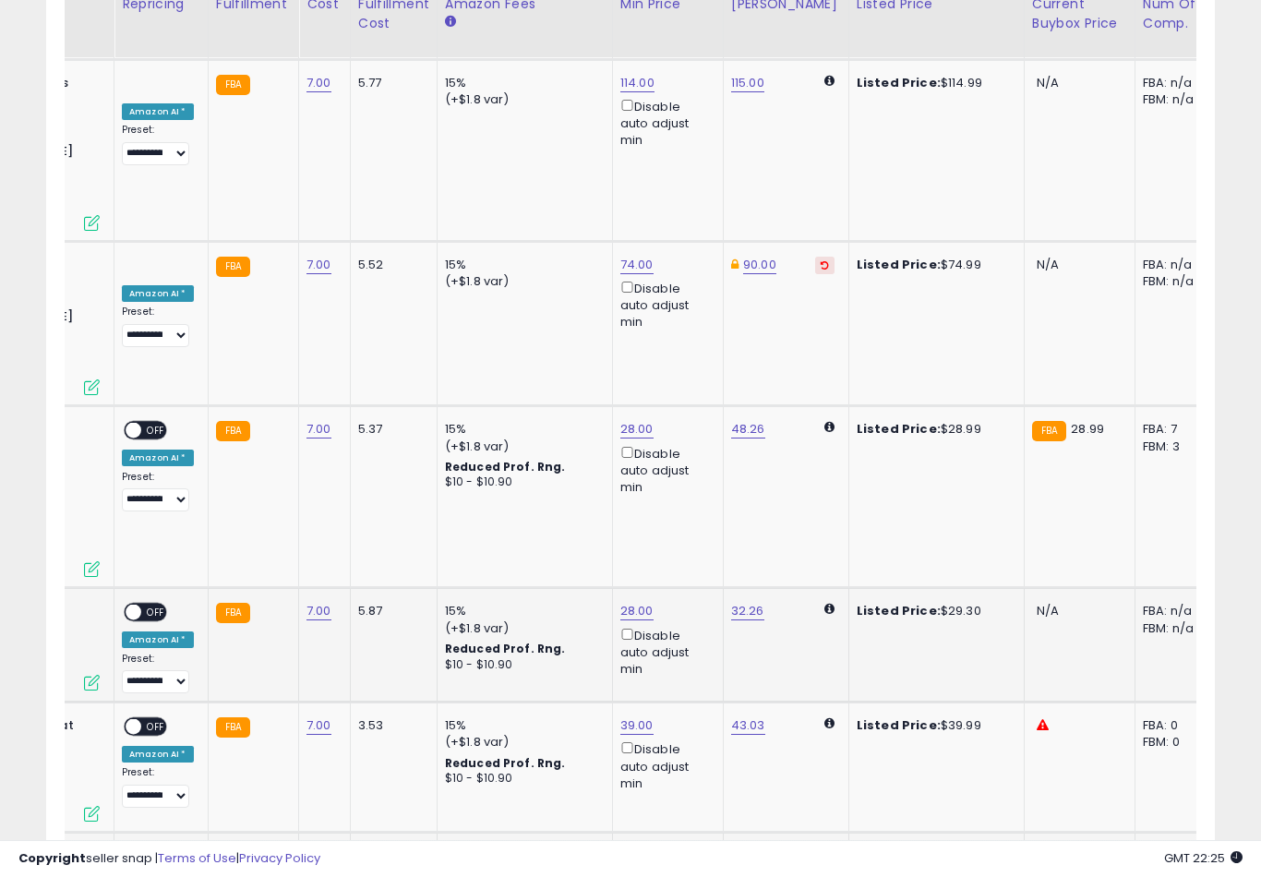
click at [687, 606] on button "submit" at bounding box center [702, 594] width 31 height 28
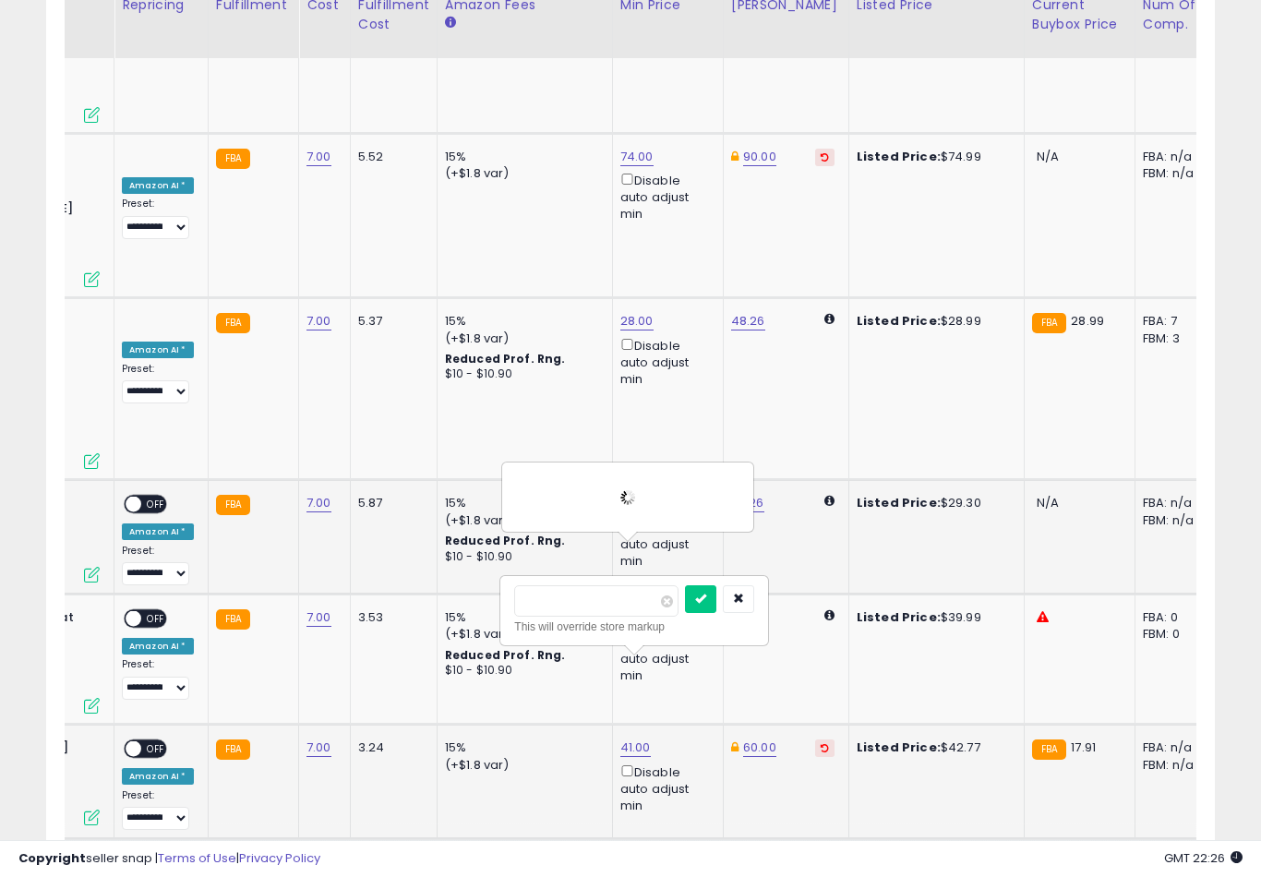
click at [685, 611] on button "submit" at bounding box center [700, 599] width 31 height 28
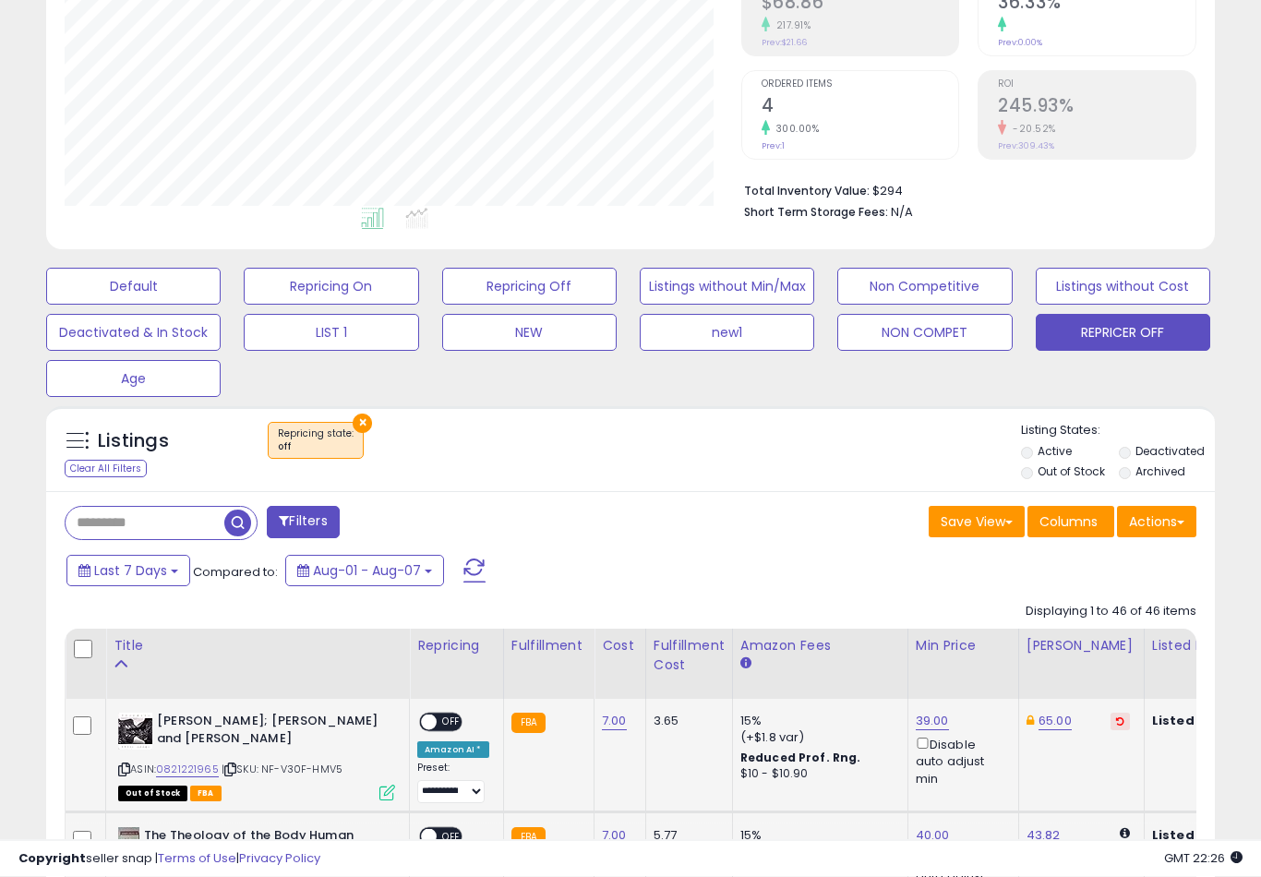
scroll to position [366, 0]
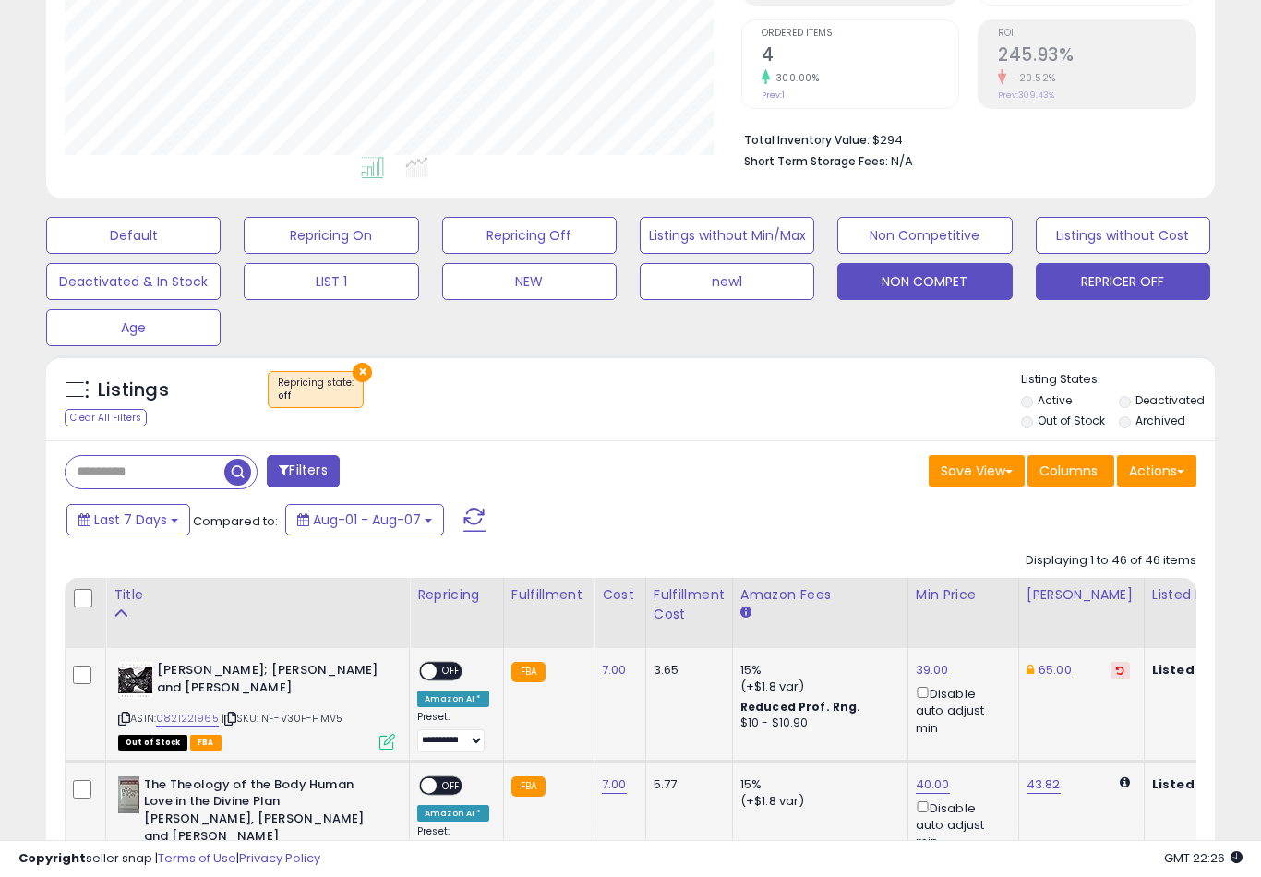
click at [221, 254] on button "NON COMPET" at bounding box center [133, 235] width 174 height 37
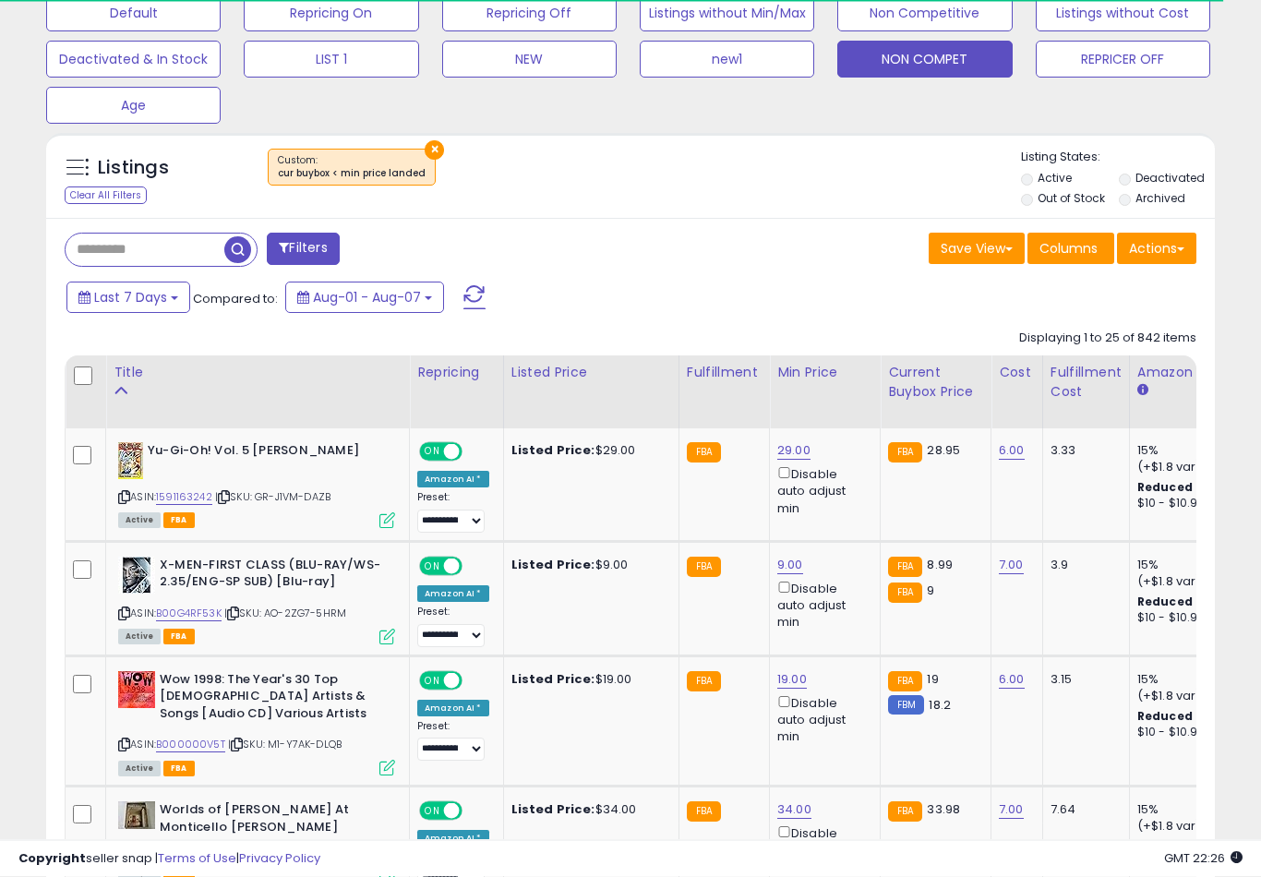
scroll to position [587, 0]
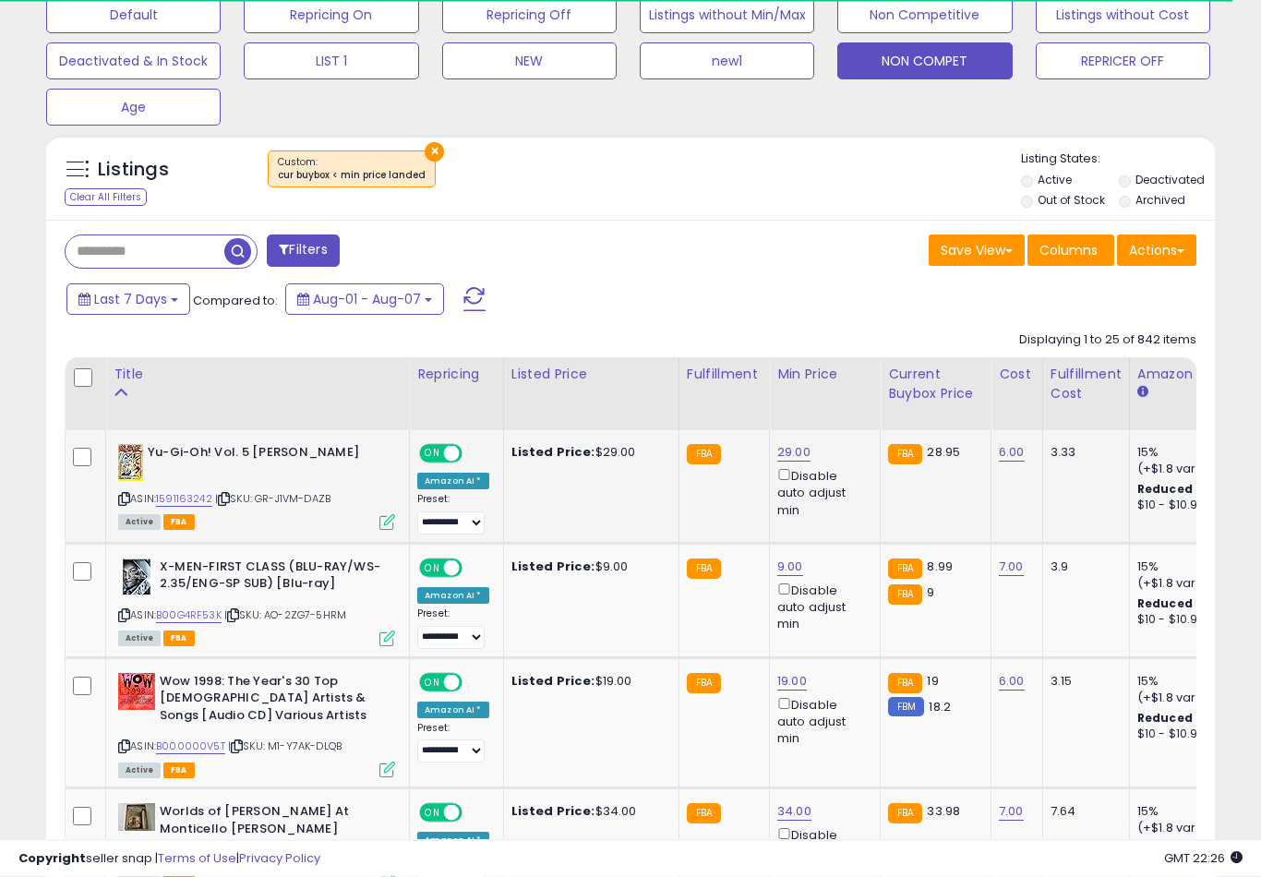
click at [795, 462] on link "29.00" at bounding box center [793, 453] width 33 height 18
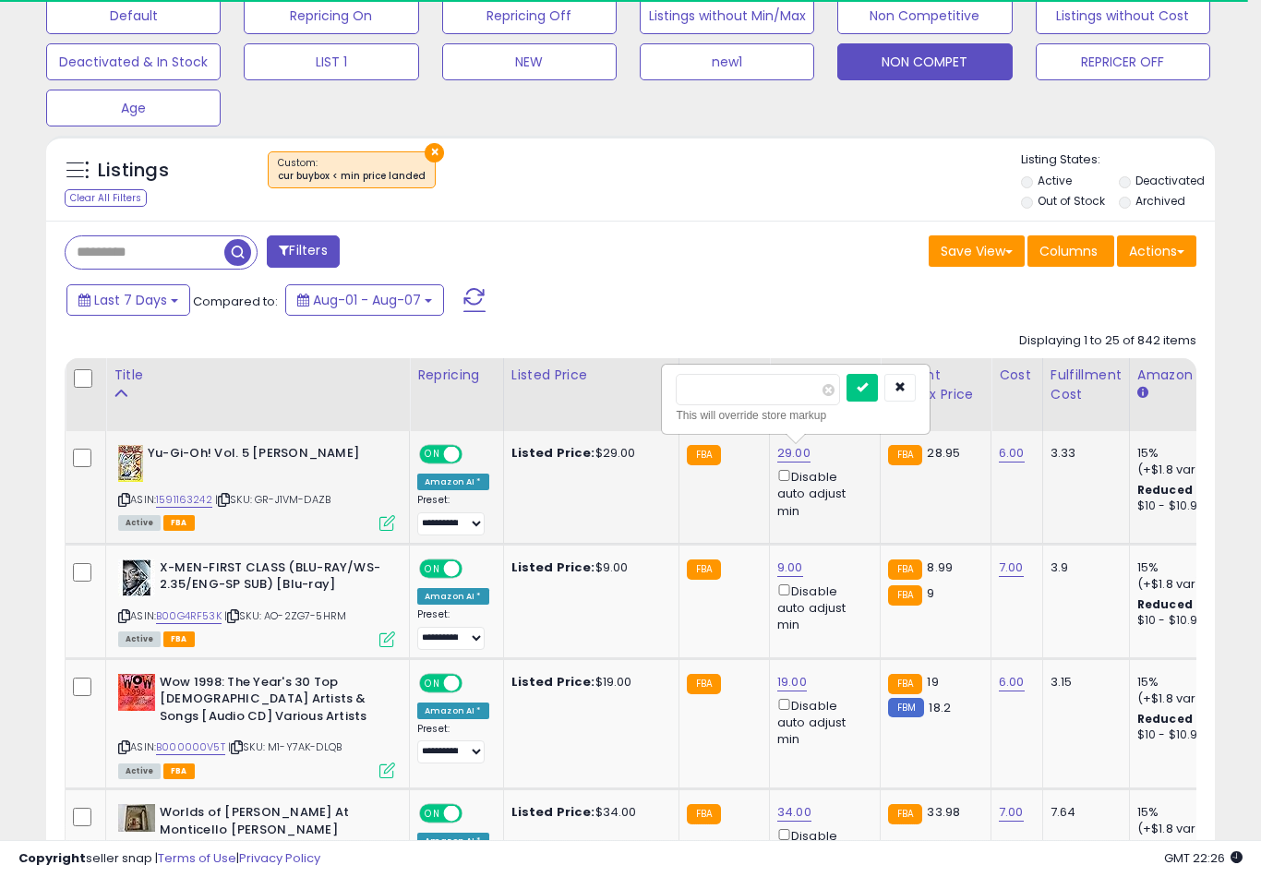
click at [846, 400] on button "submit" at bounding box center [861, 388] width 31 height 28
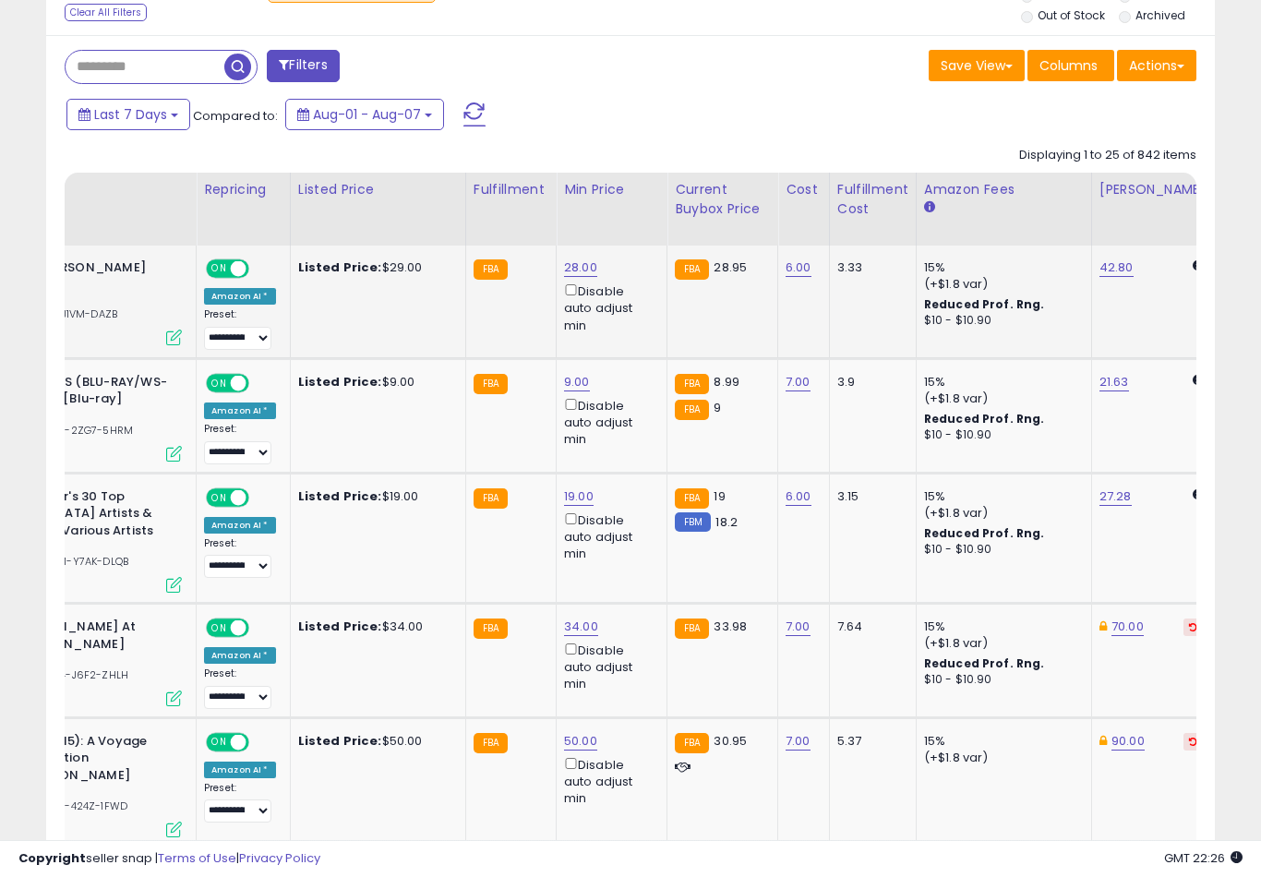
scroll to position [779, 0]
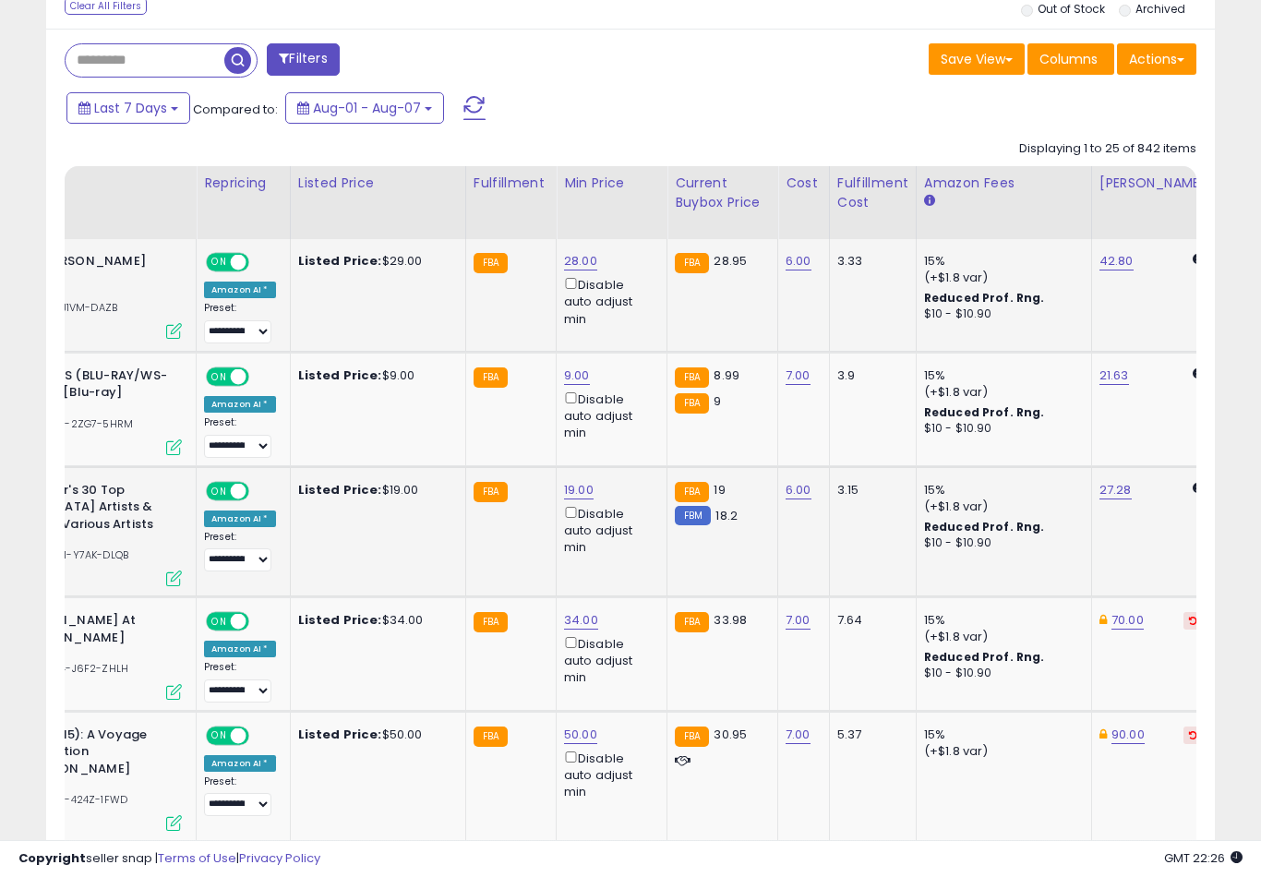
click at [566, 270] on link "19.00" at bounding box center [580, 261] width 33 height 18
click at [632, 436] on button "submit" at bounding box center [647, 423] width 31 height 28
click at [571, 270] on link "34.00" at bounding box center [580, 261] width 33 height 18
click at [634, 564] on button "submit" at bounding box center [649, 551] width 31 height 28
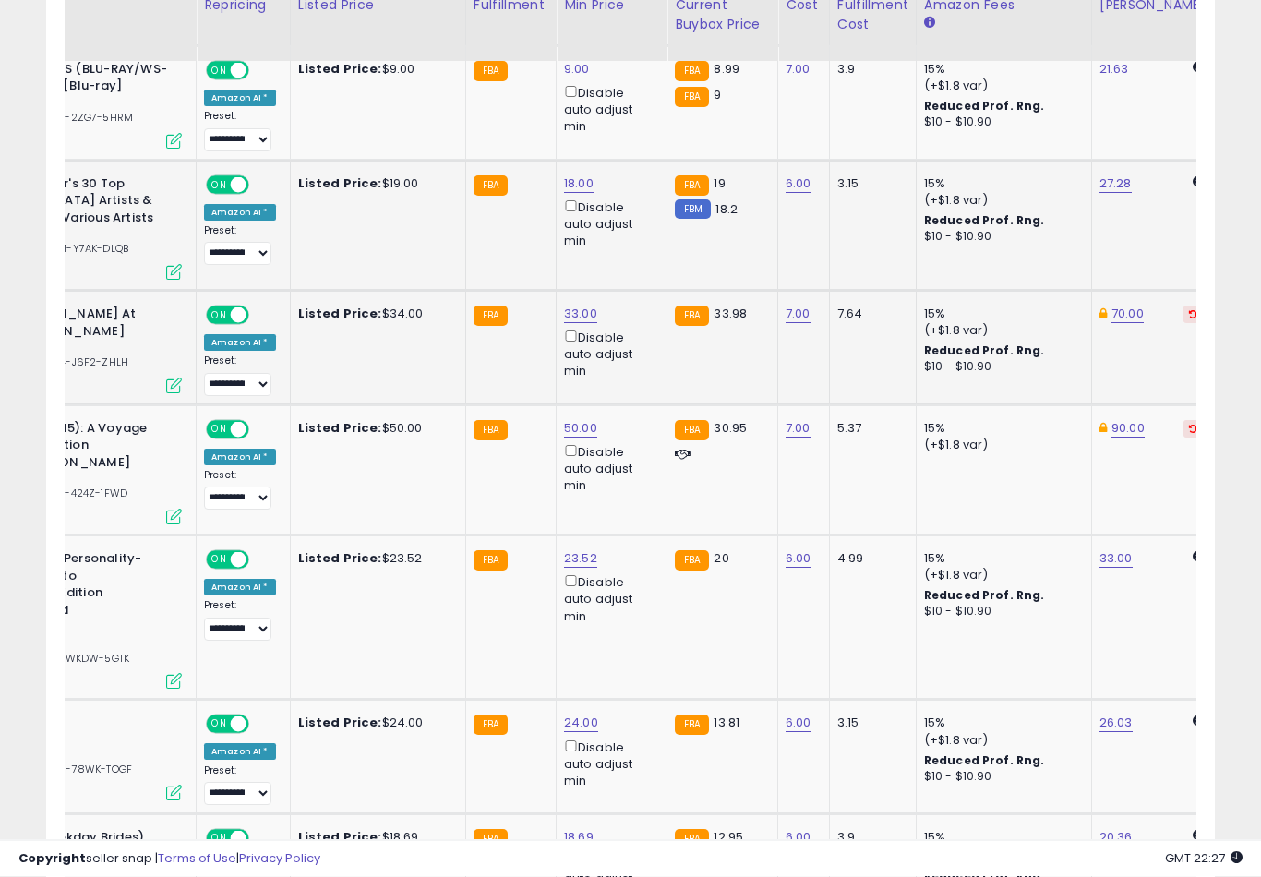
scroll to position [1085, 0]
click at [633, 498] on button "submit" at bounding box center [648, 487] width 31 height 28
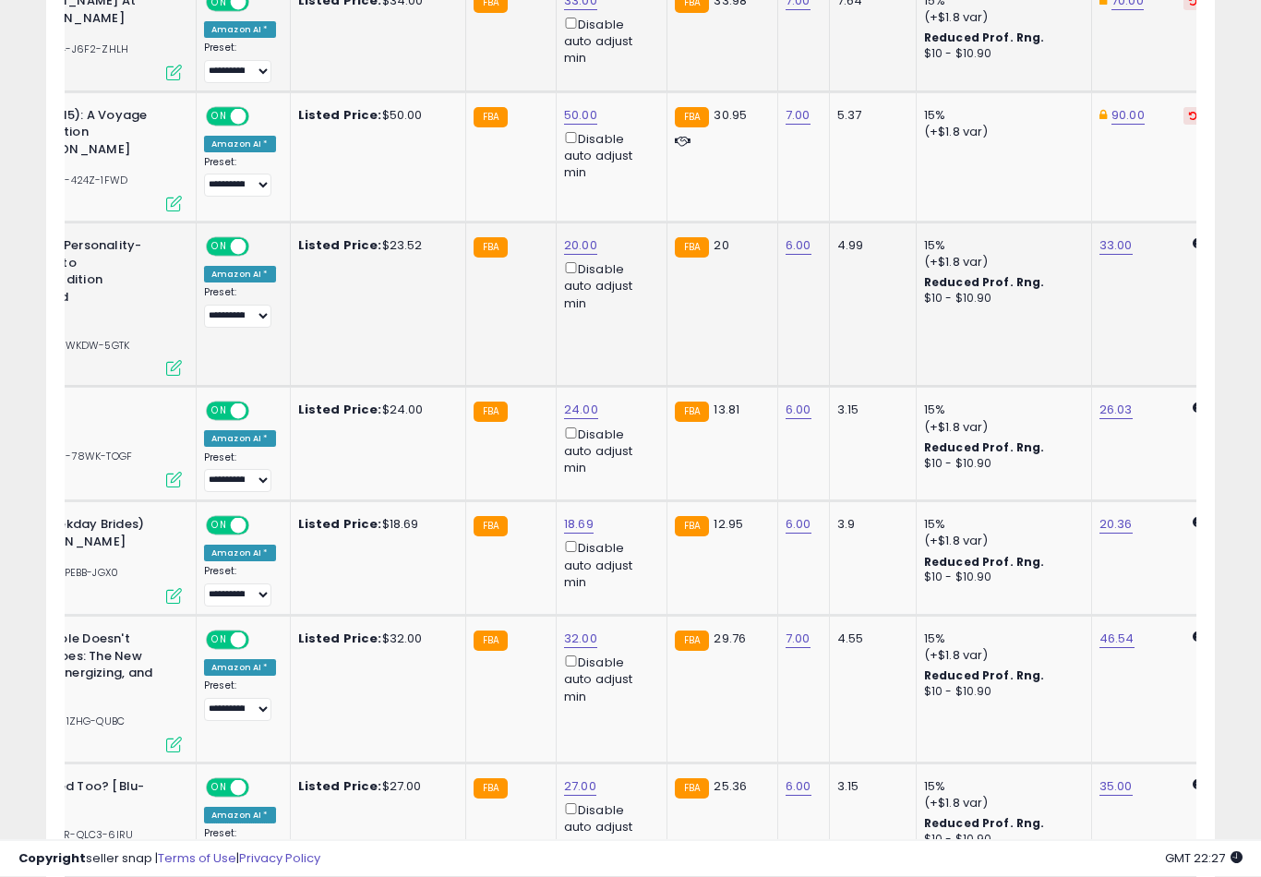
scroll to position [1404, 0]
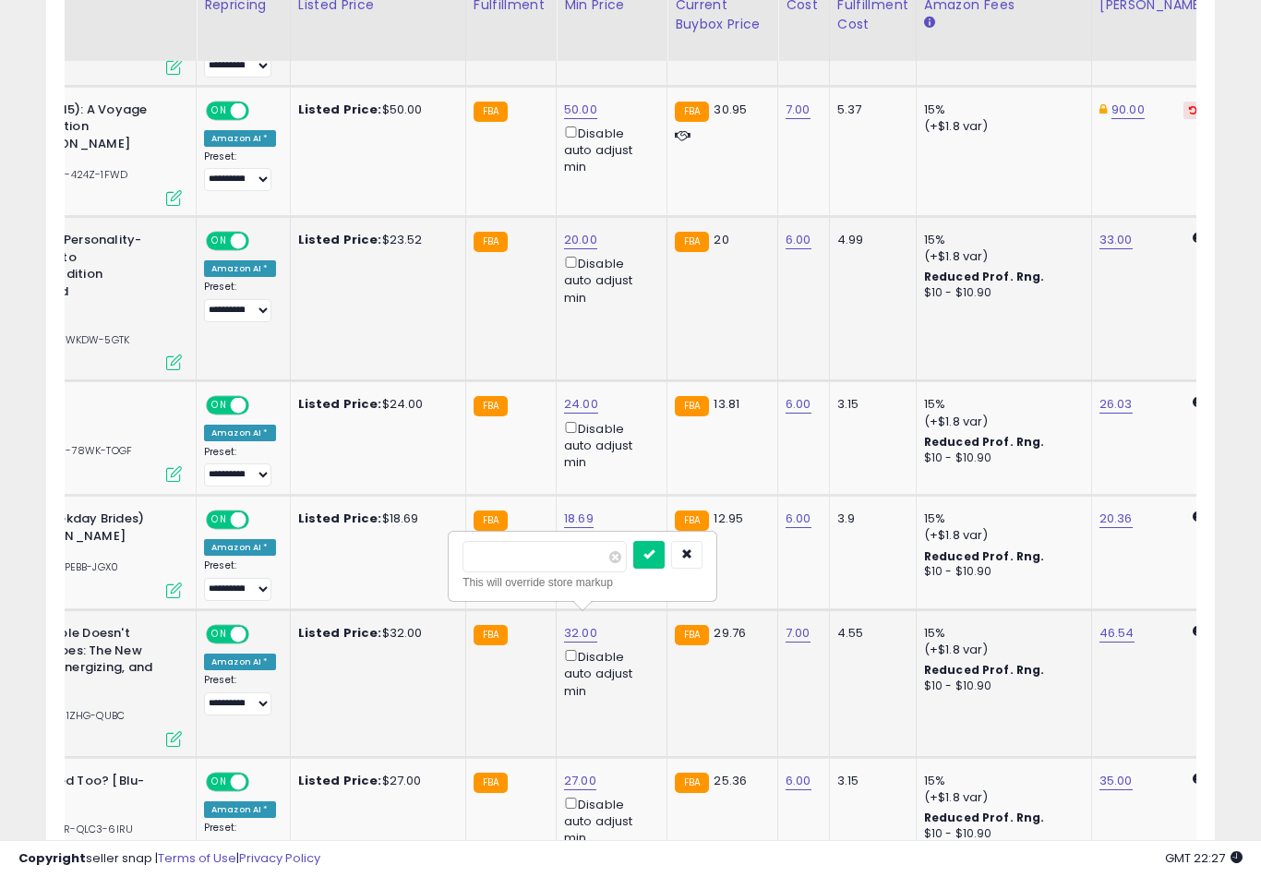
click at [633, 567] on button "submit" at bounding box center [648, 555] width 31 height 28
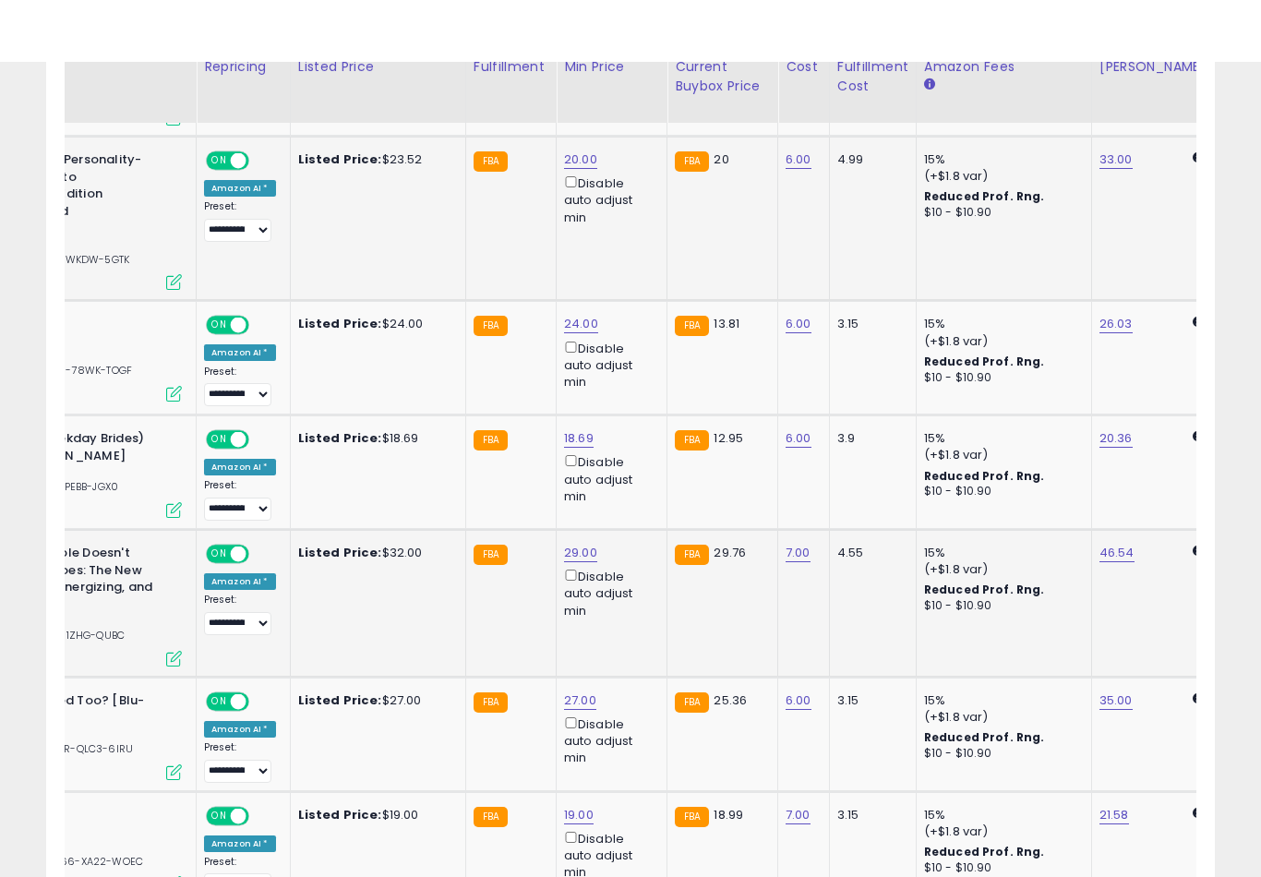
scroll to position [1547, 0]
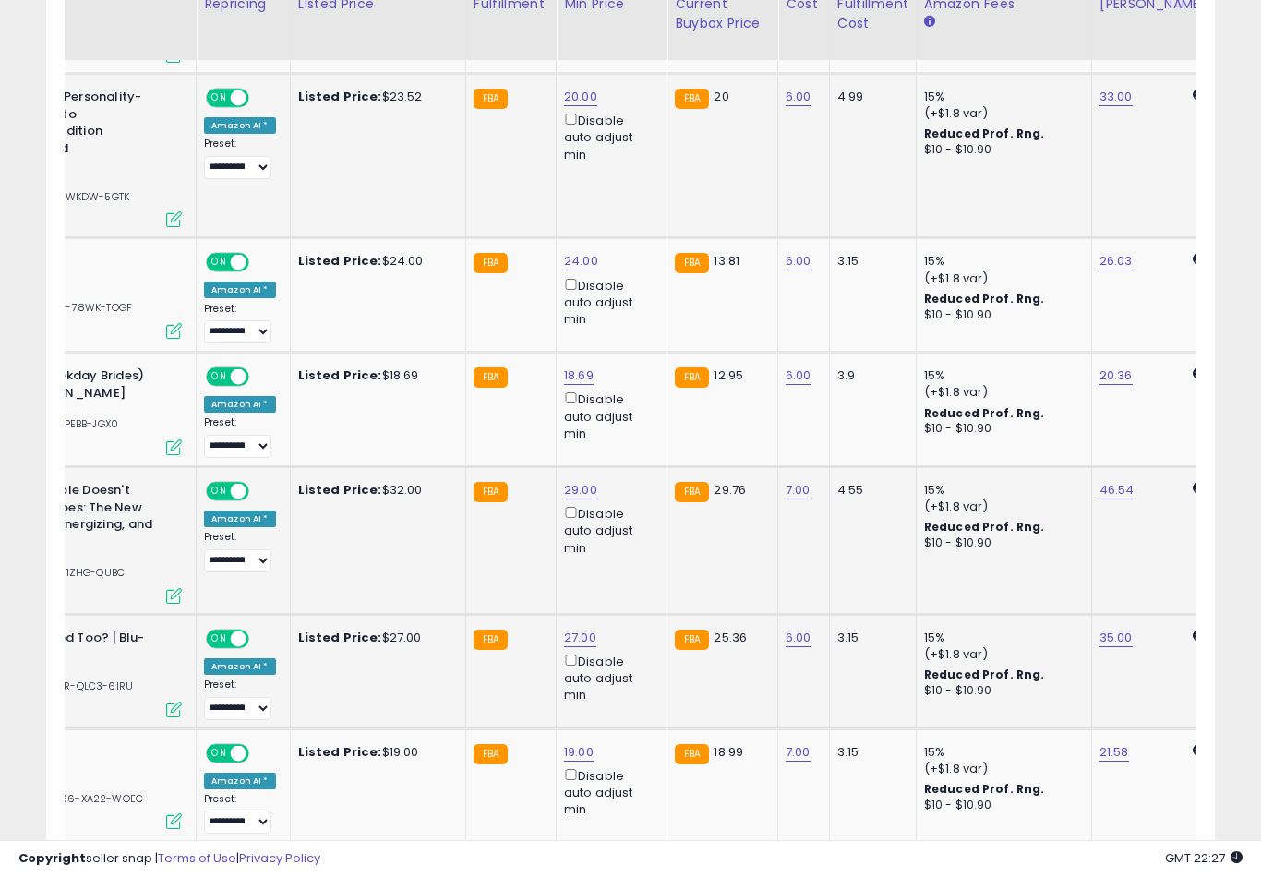
click at [633, 569] on button "submit" at bounding box center [648, 557] width 31 height 28
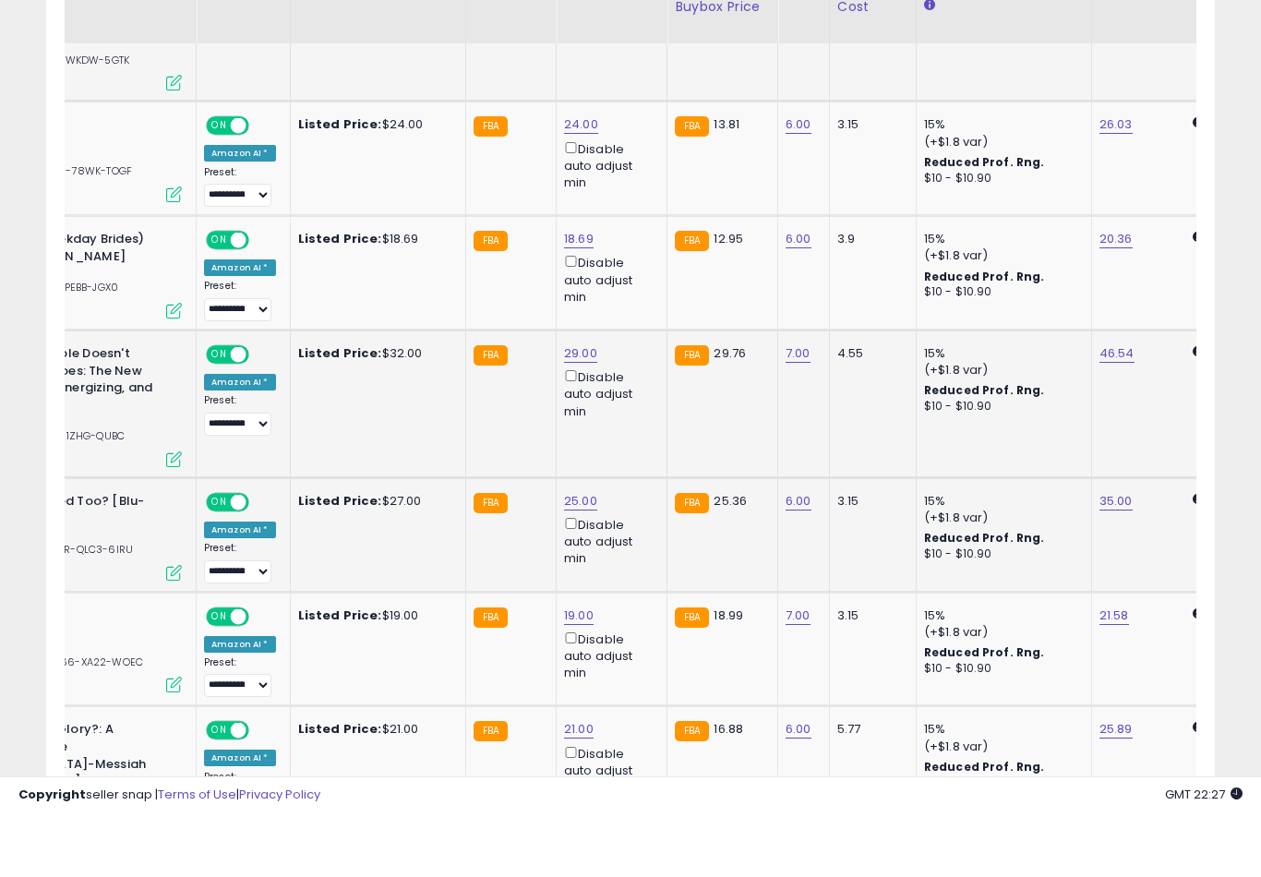
scroll to position [1706, 0]
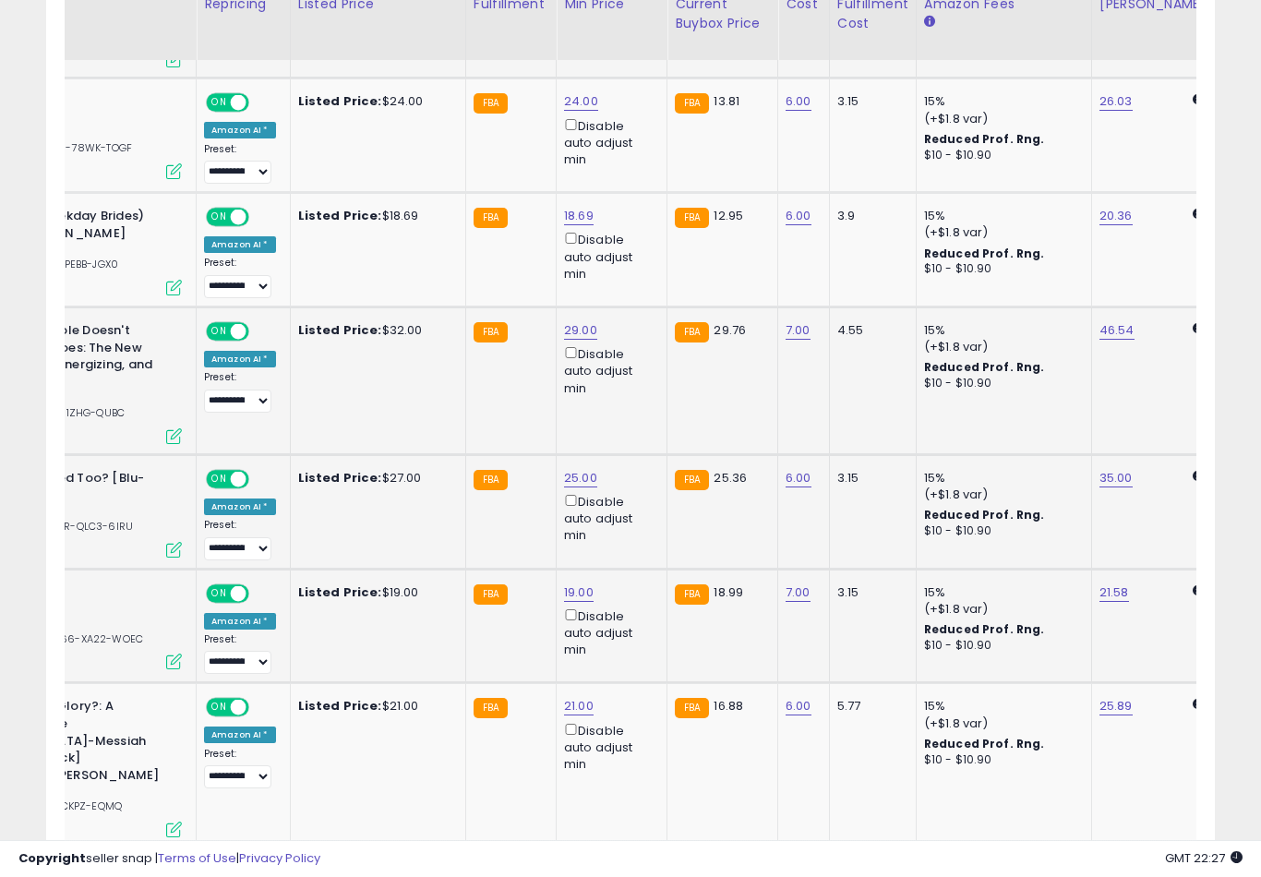
click at [632, 523] on button "submit" at bounding box center [647, 511] width 31 height 28
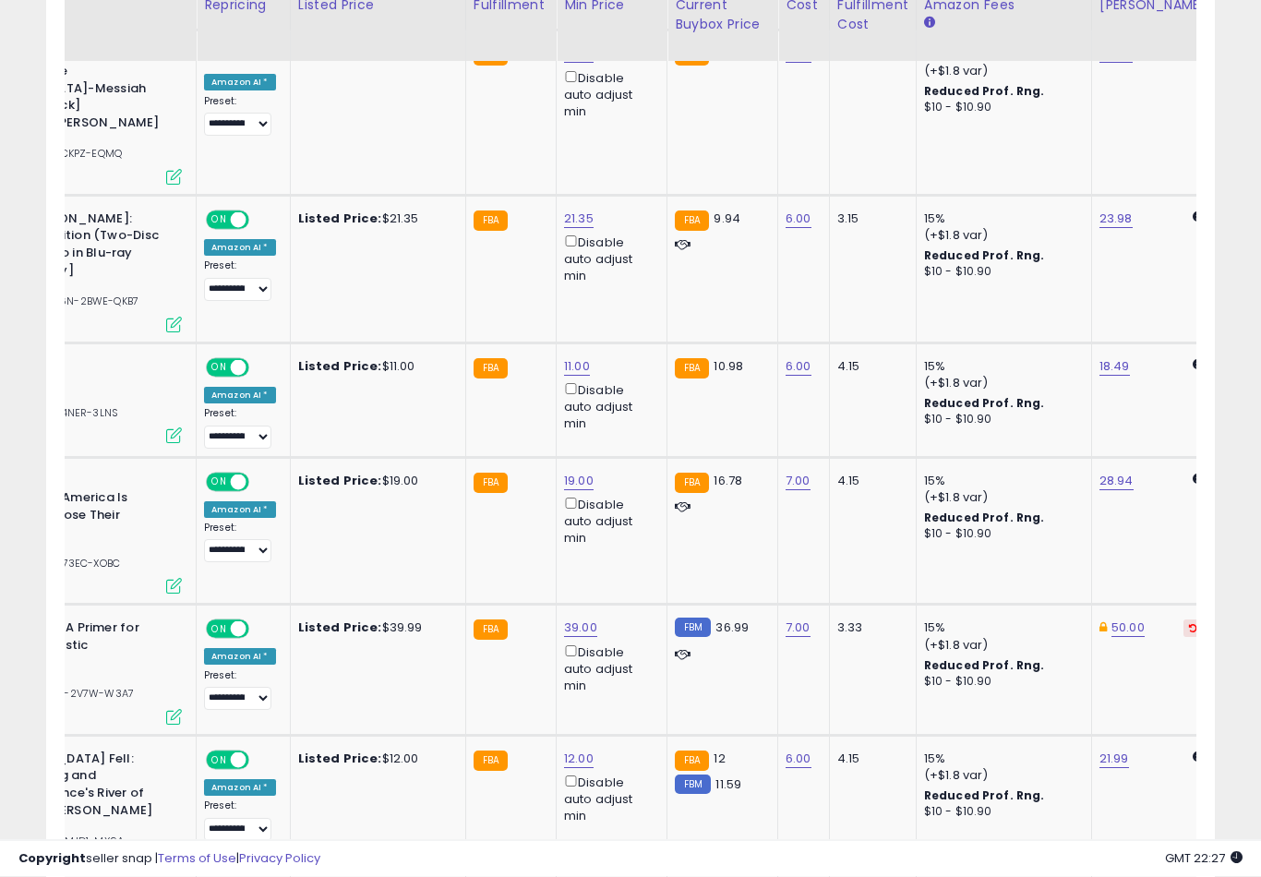
scroll to position [2359, 0]
click at [634, 515] on button "submit" at bounding box center [649, 503] width 31 height 28
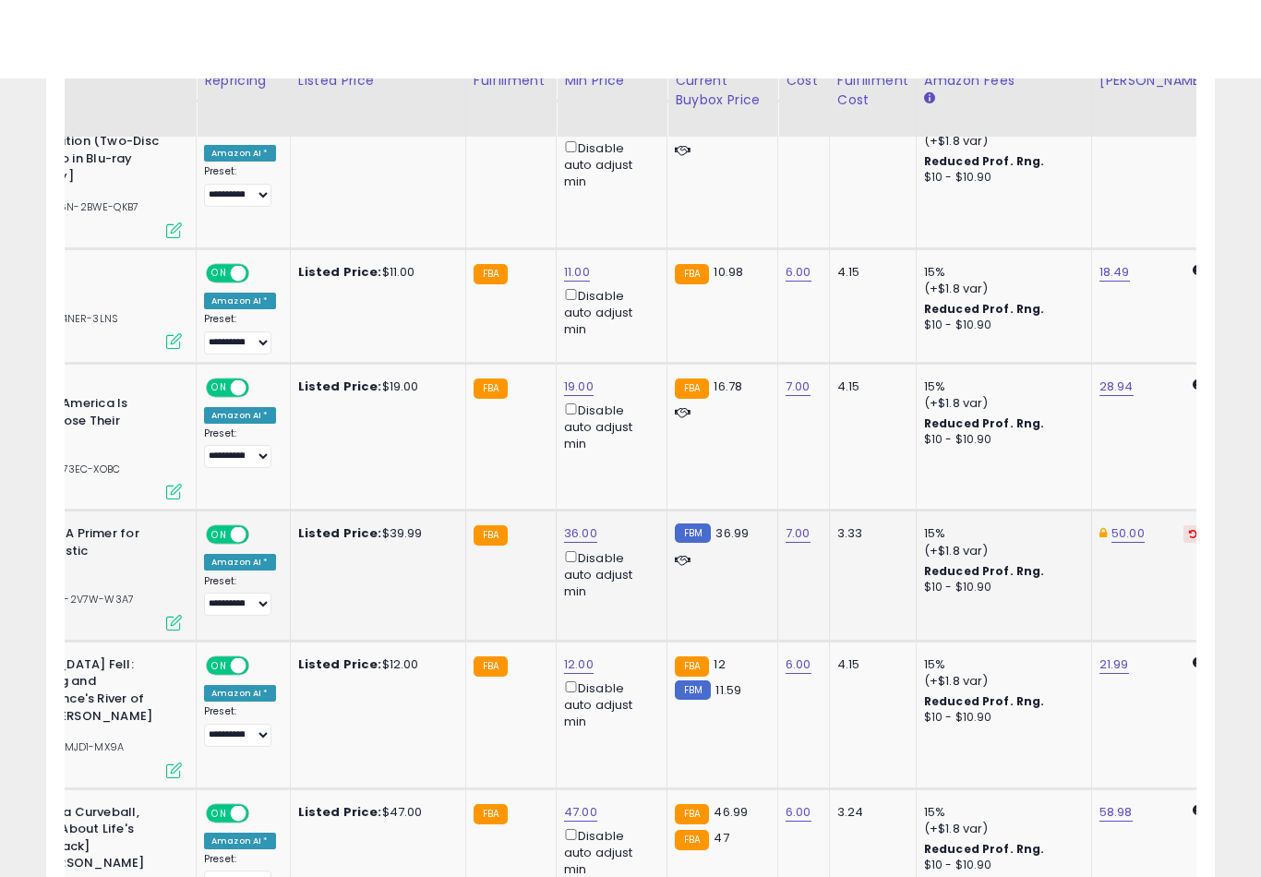
scroll to position [2532, 0]
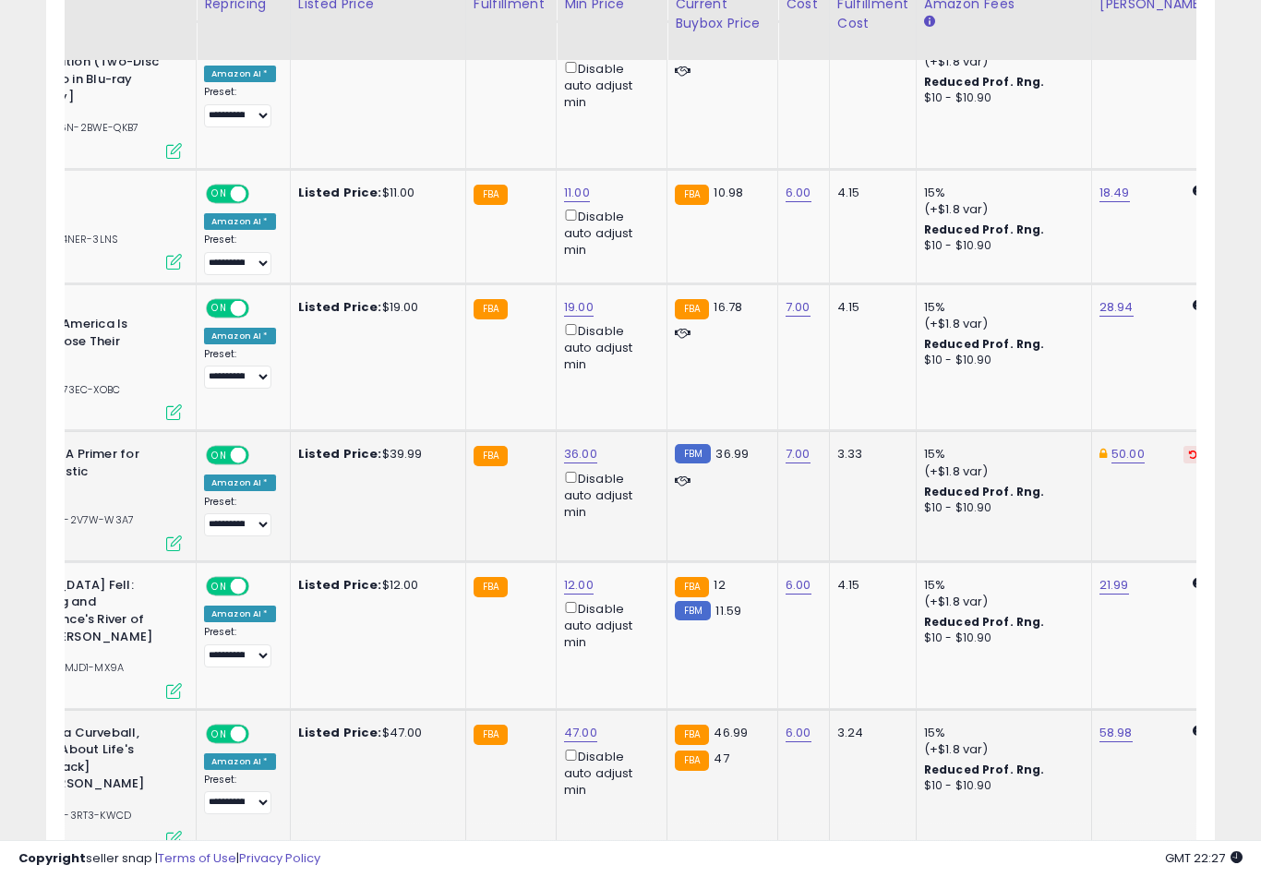
click at [633, 616] on button "submit" at bounding box center [648, 603] width 31 height 28
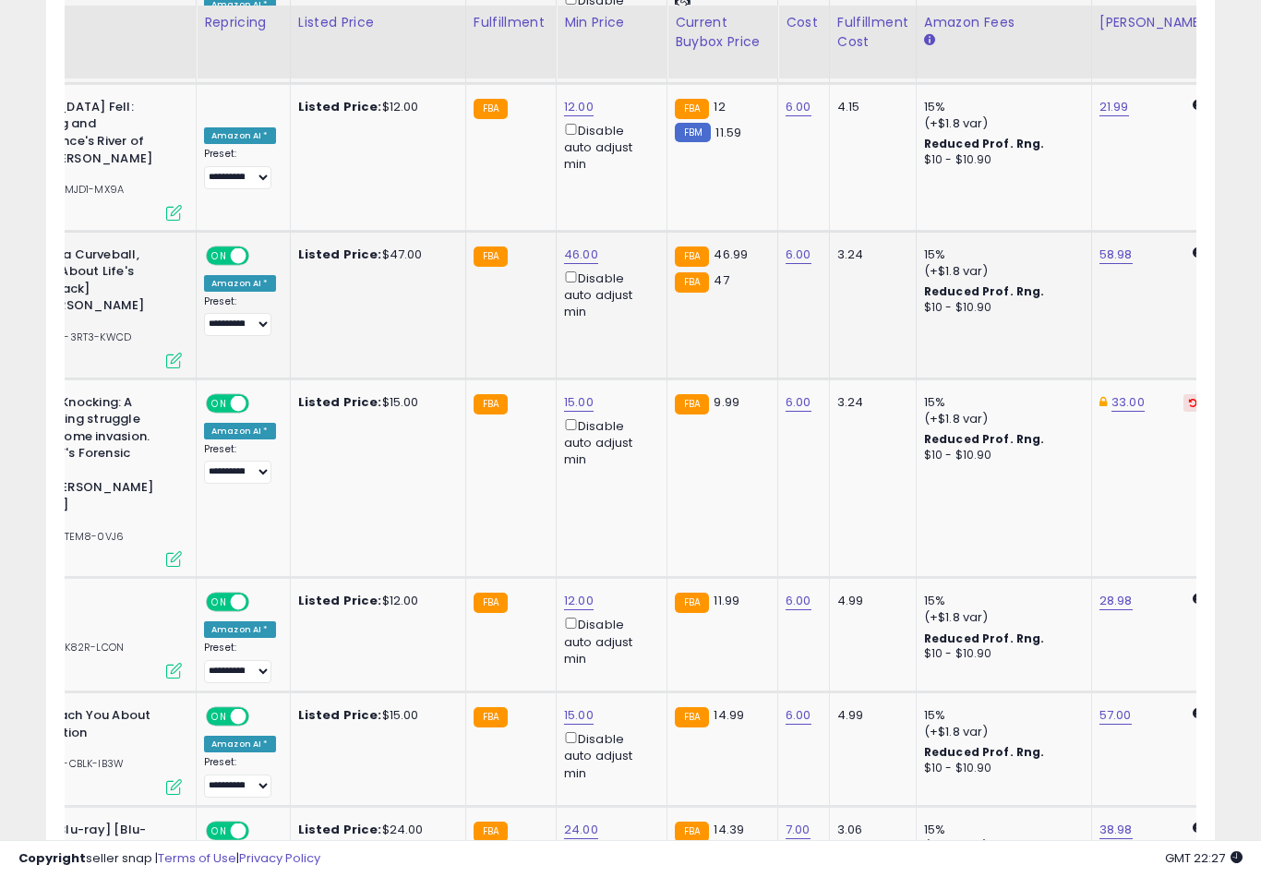
scroll to position [3042, 0]
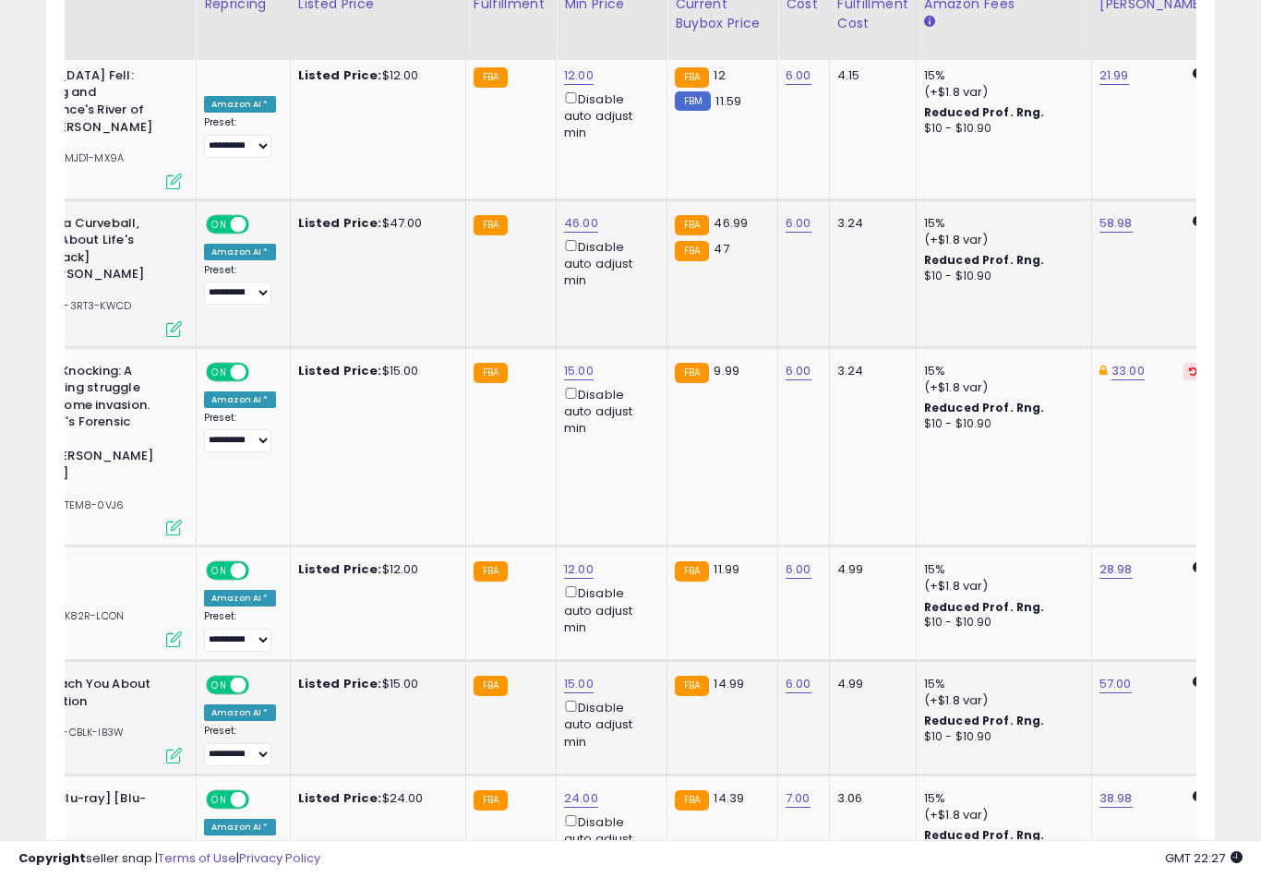
click at [632, 543] on button "submit" at bounding box center [647, 530] width 31 height 28
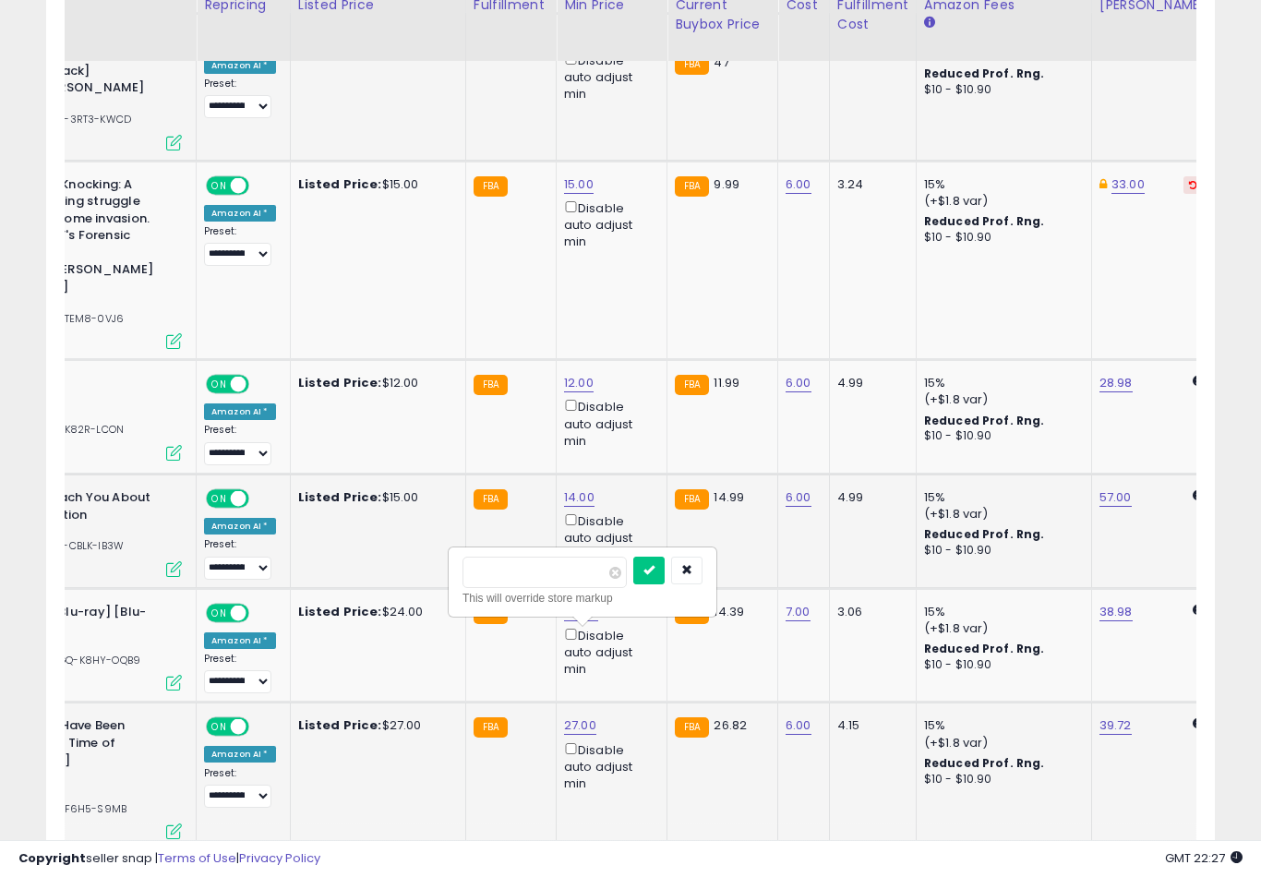
click at [633, 582] on button "submit" at bounding box center [648, 571] width 31 height 28
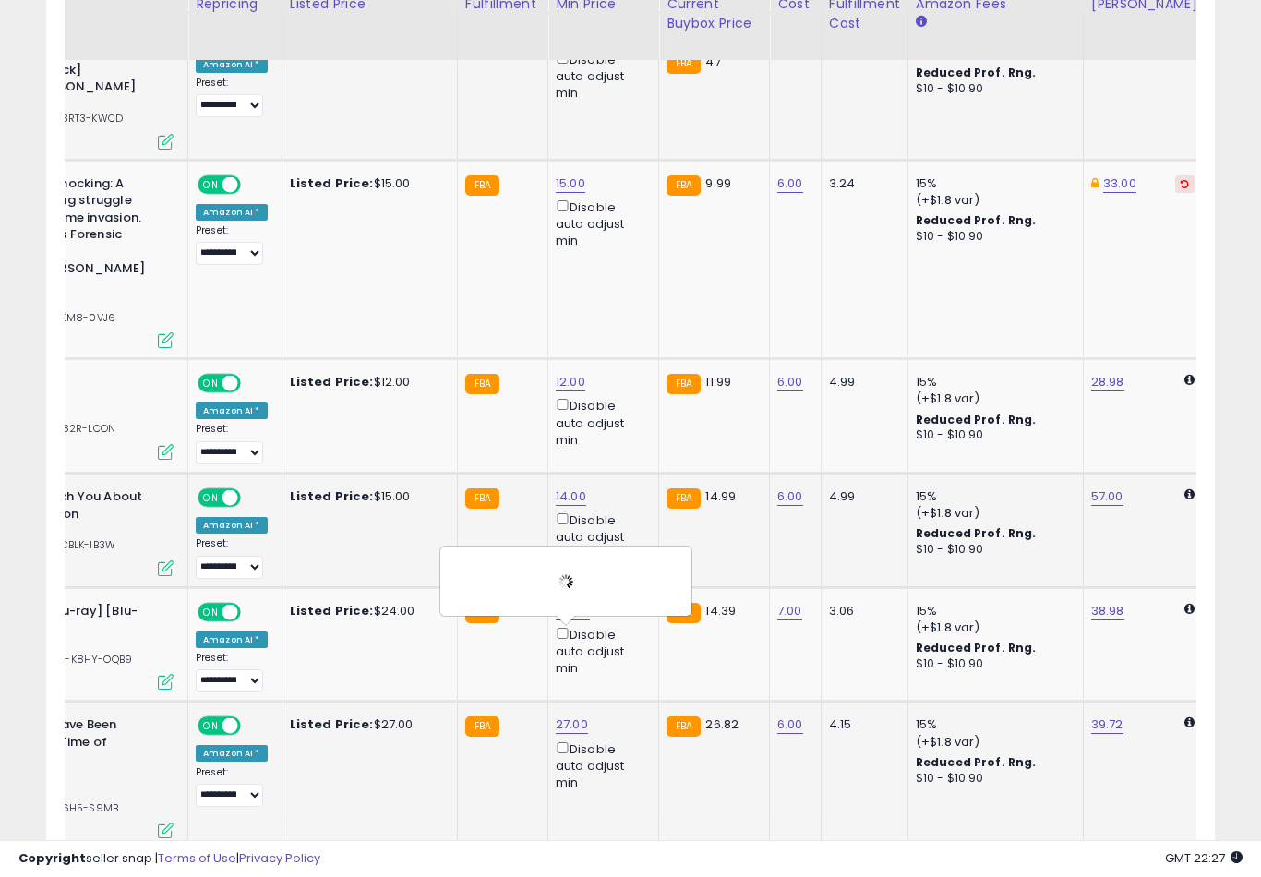
scroll to position [0, 222]
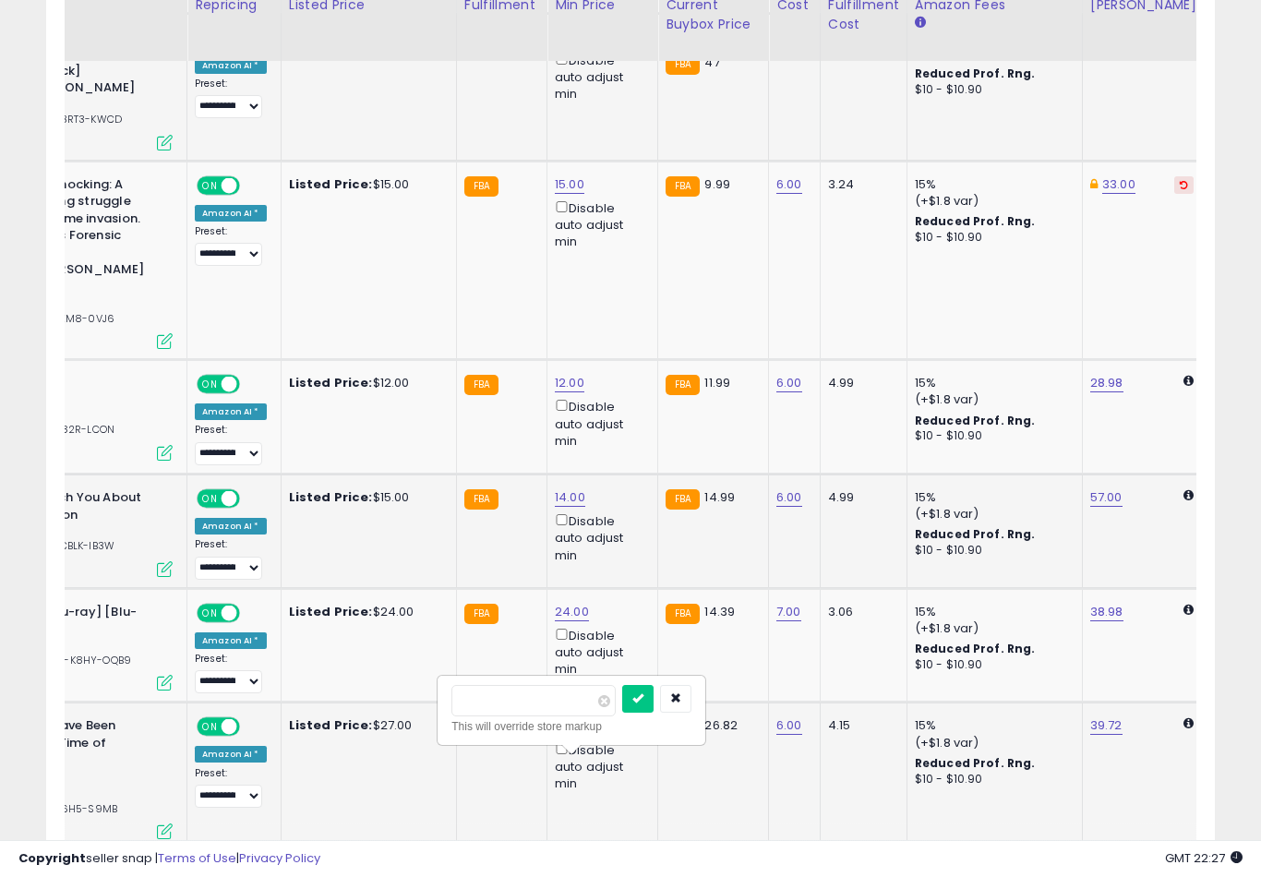
click at [622, 711] on button "submit" at bounding box center [637, 699] width 31 height 28
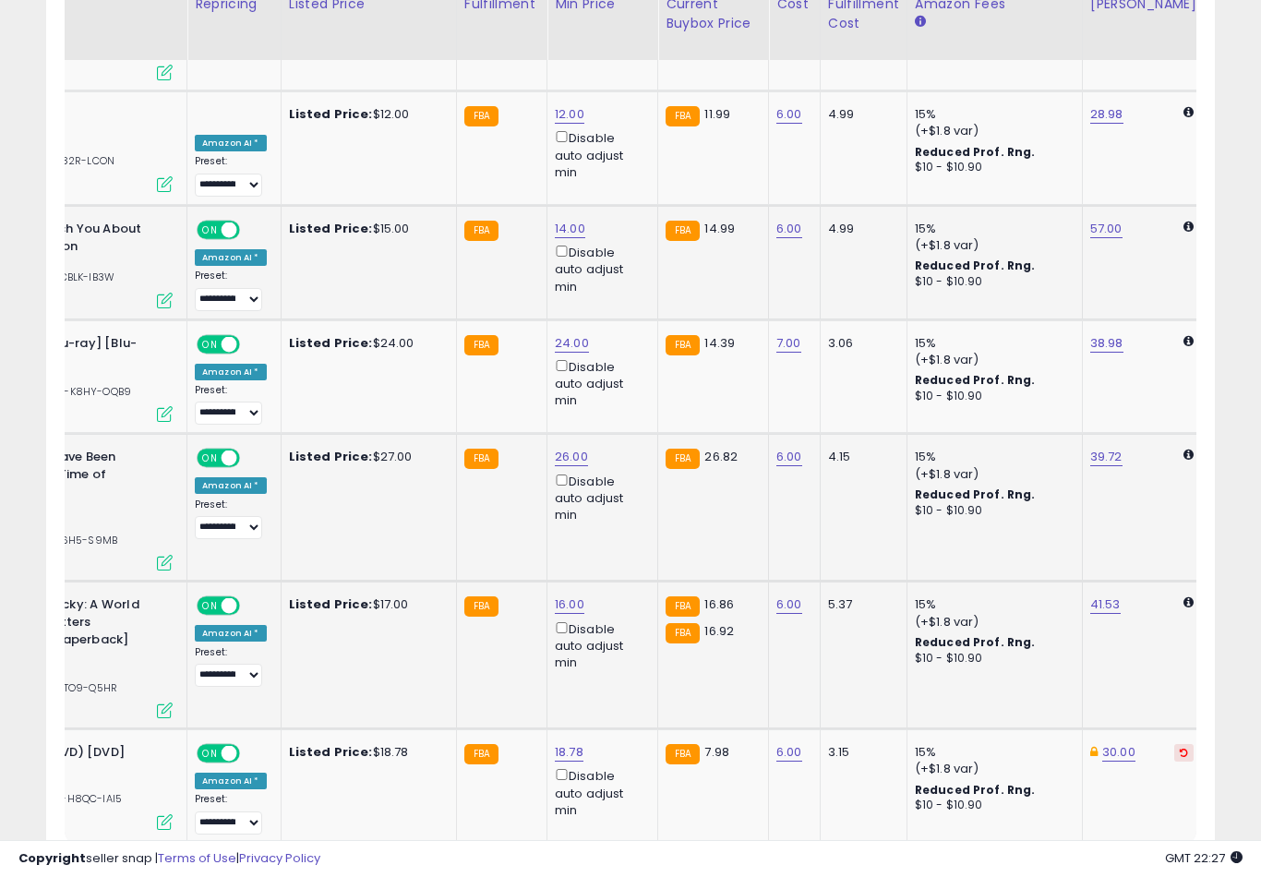
click at [132, 863] on select "** **" at bounding box center [141, 878] width 55 height 31
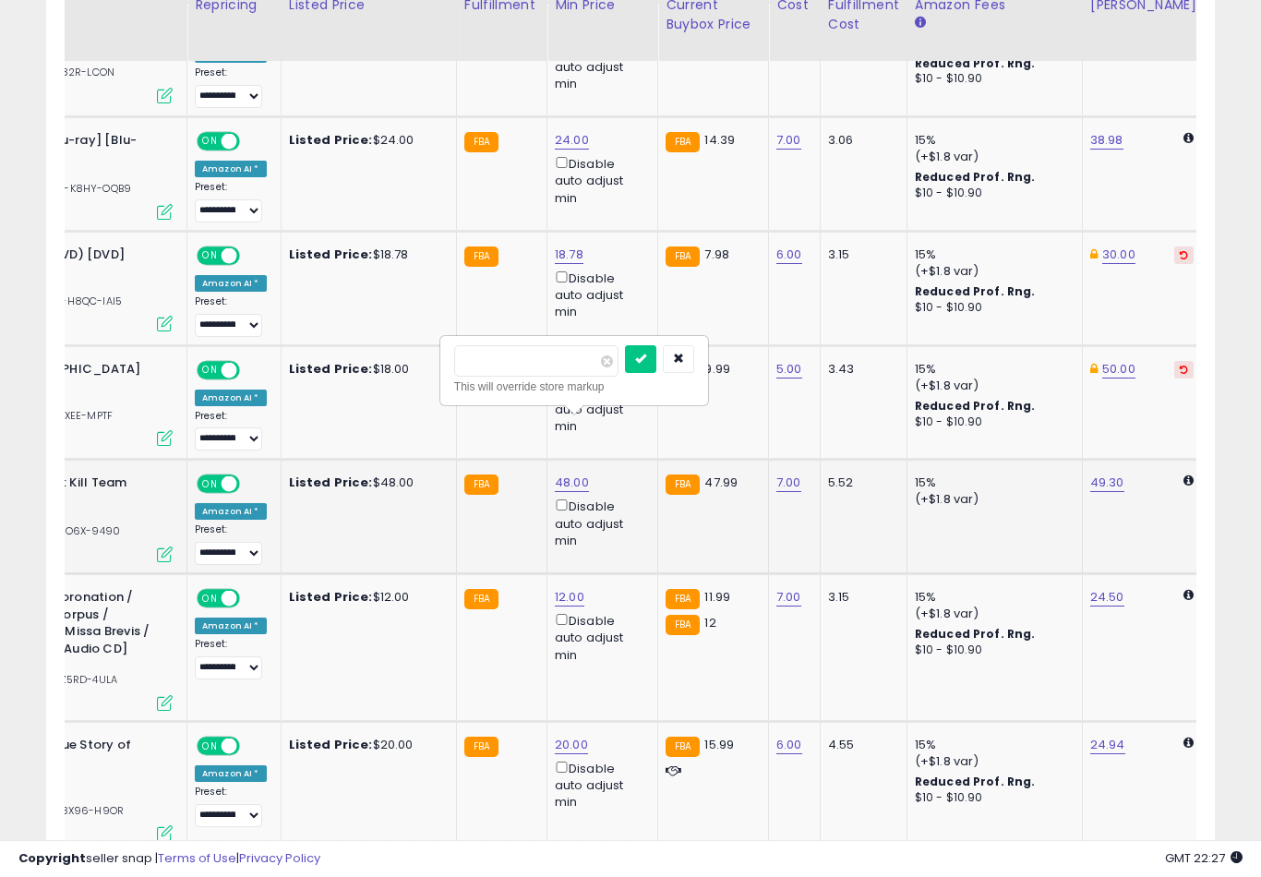
click at [625, 371] on button "submit" at bounding box center [640, 359] width 31 height 28
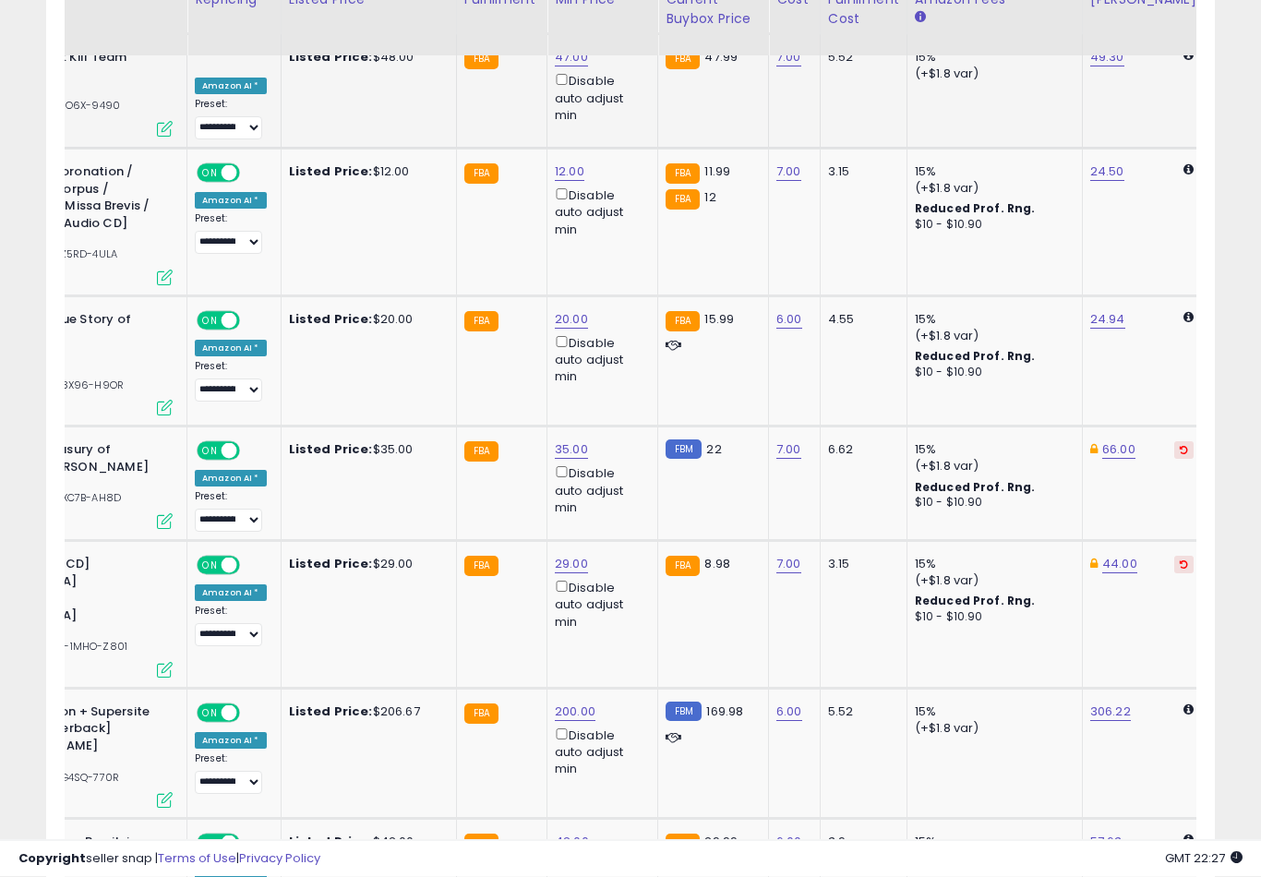
scroll to position [2833, 0]
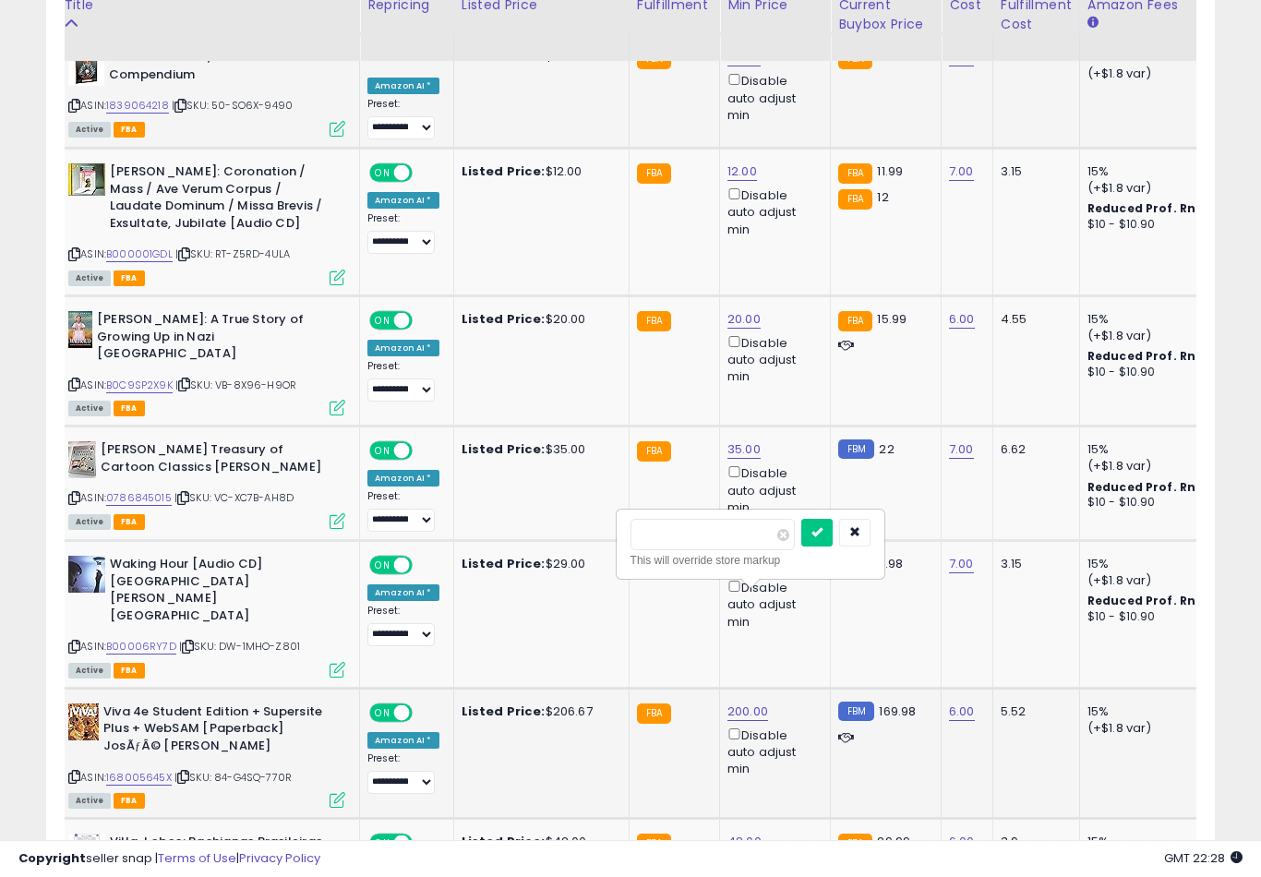
scroll to position [0, 0]
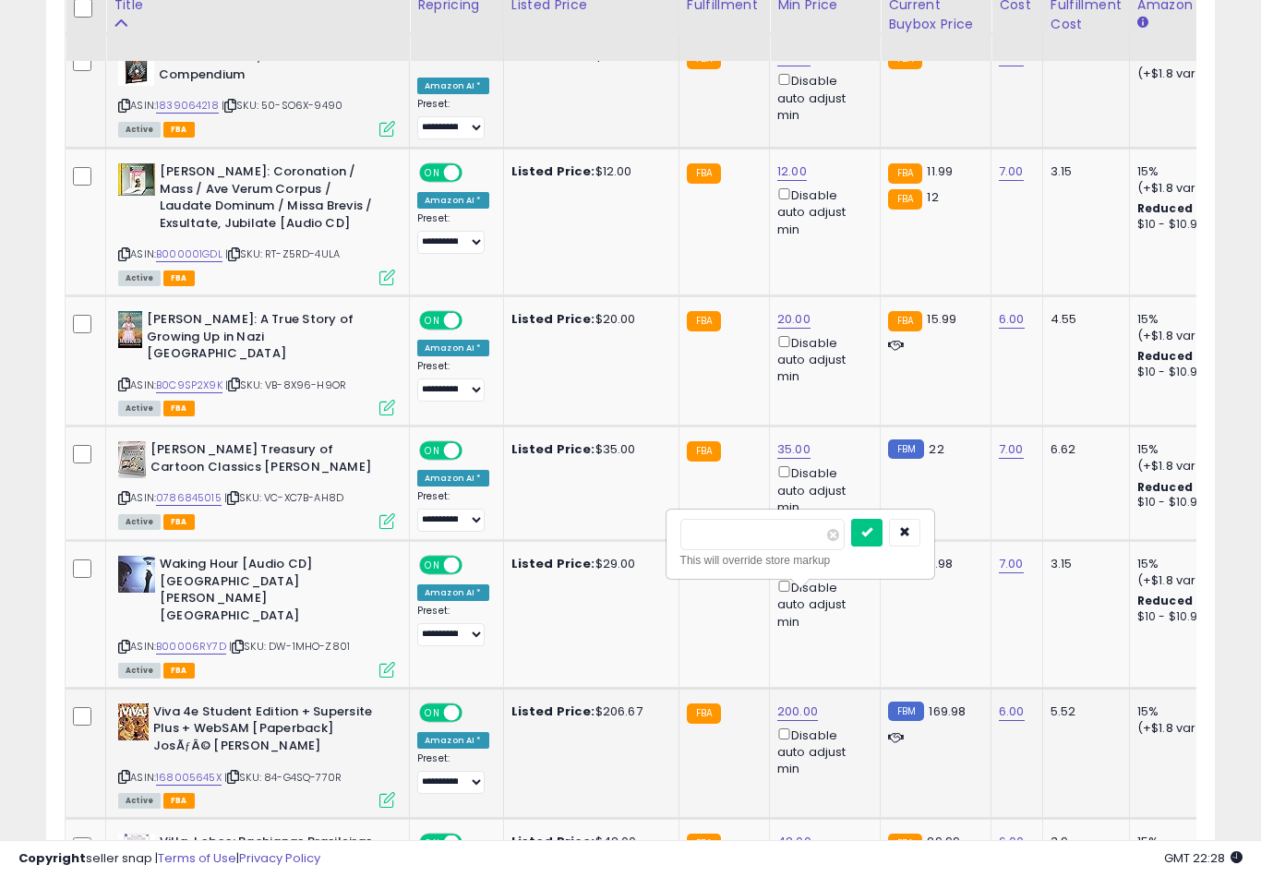
click at [851, 545] on button "submit" at bounding box center [866, 533] width 31 height 28
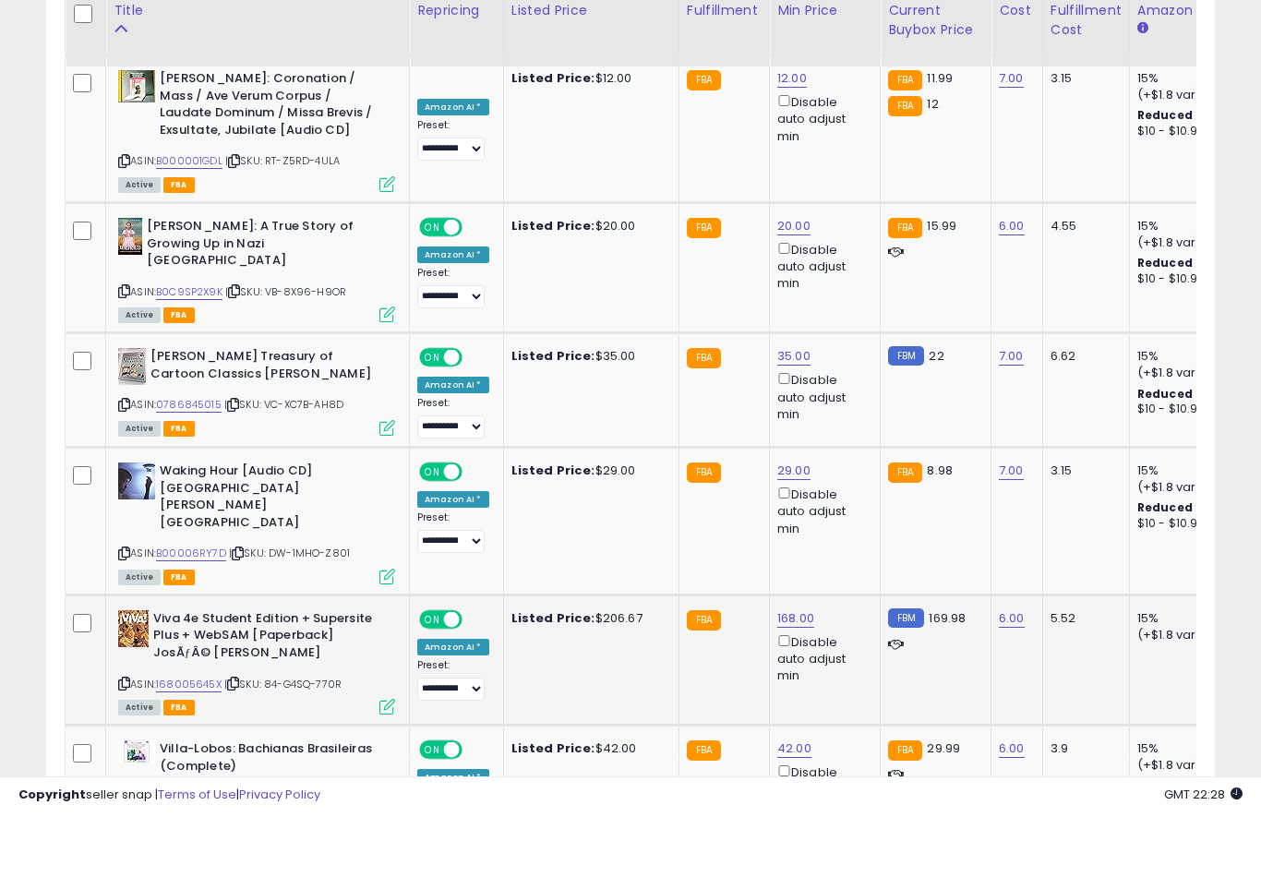
scroll to position [2935, 0]
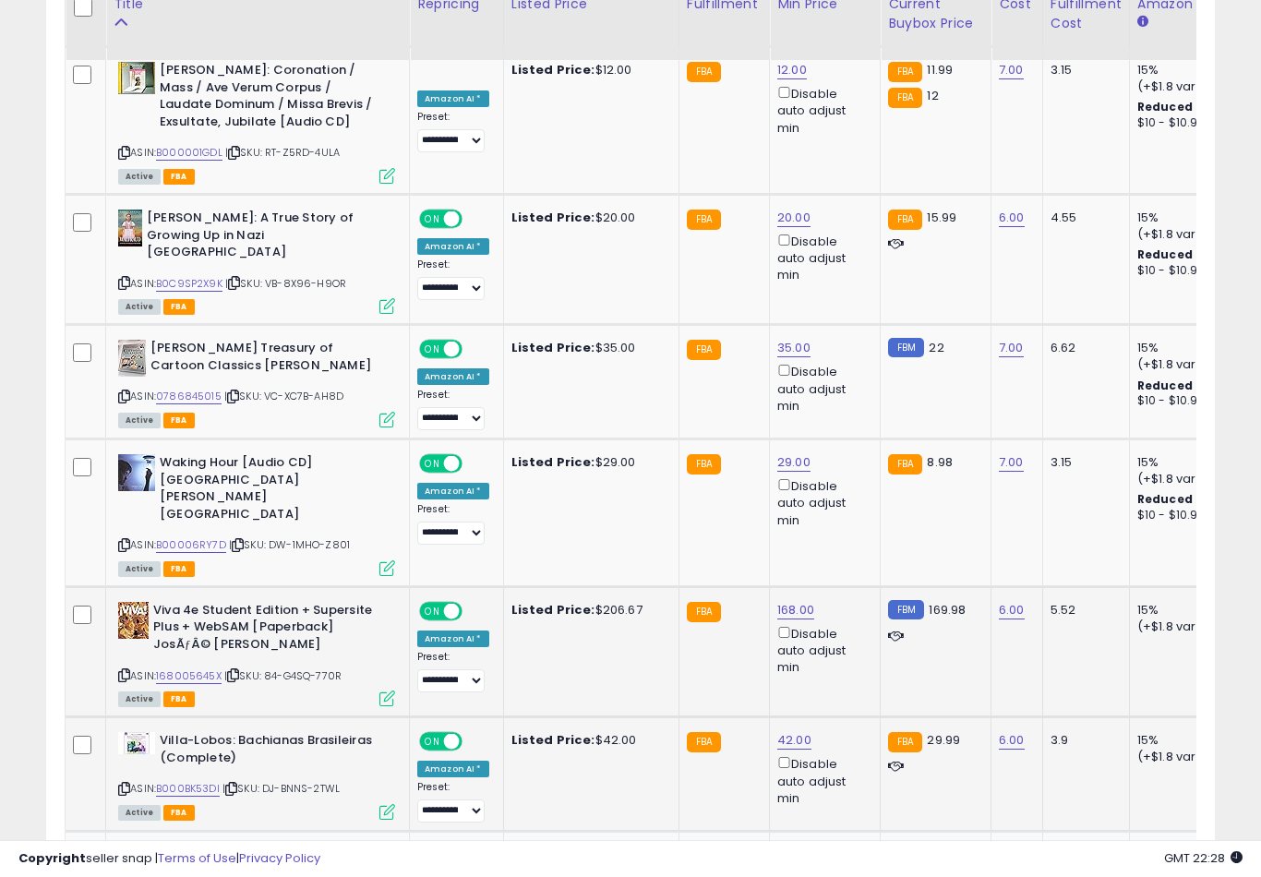
click at [894, 564] on icon "button" at bounding box center [899, 558] width 11 height 11
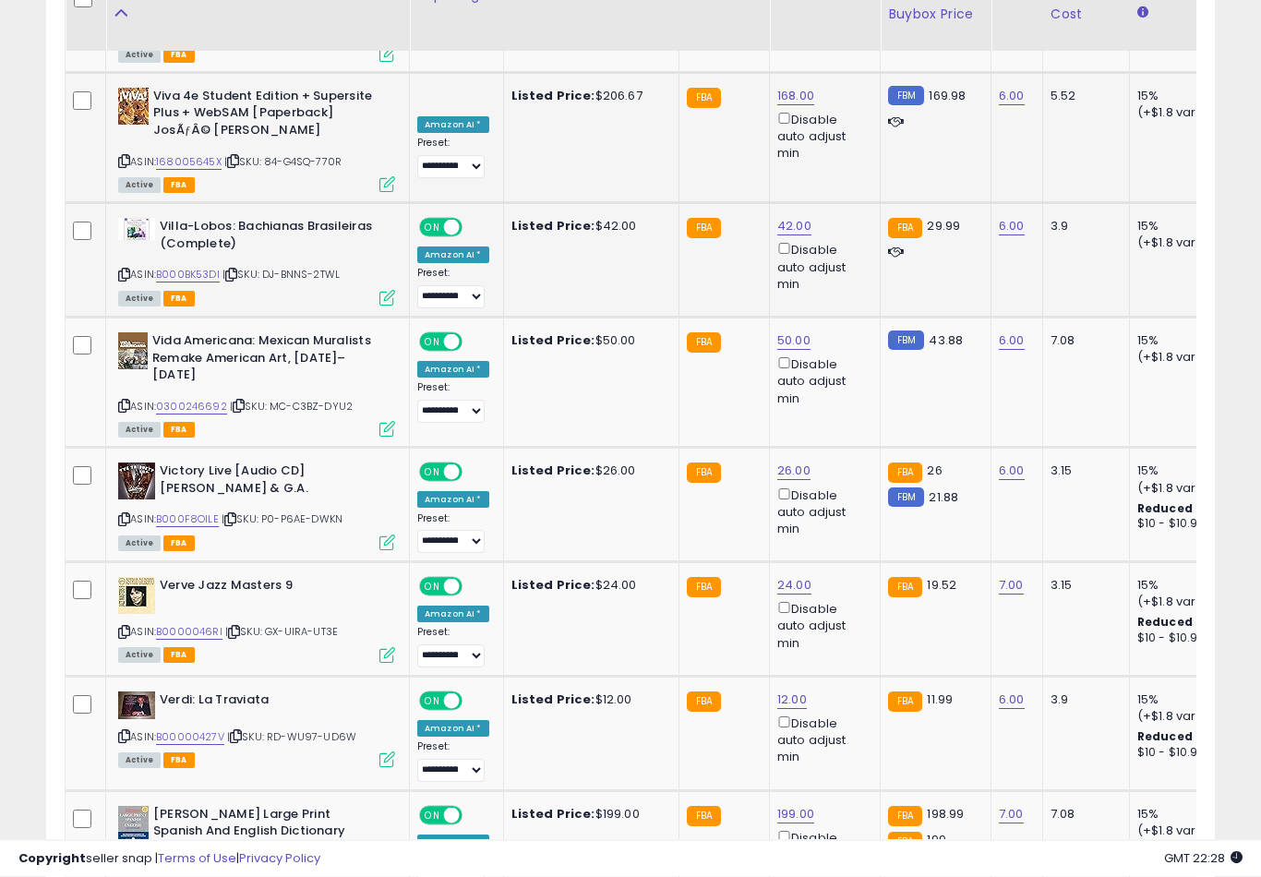
scroll to position [3450, 0]
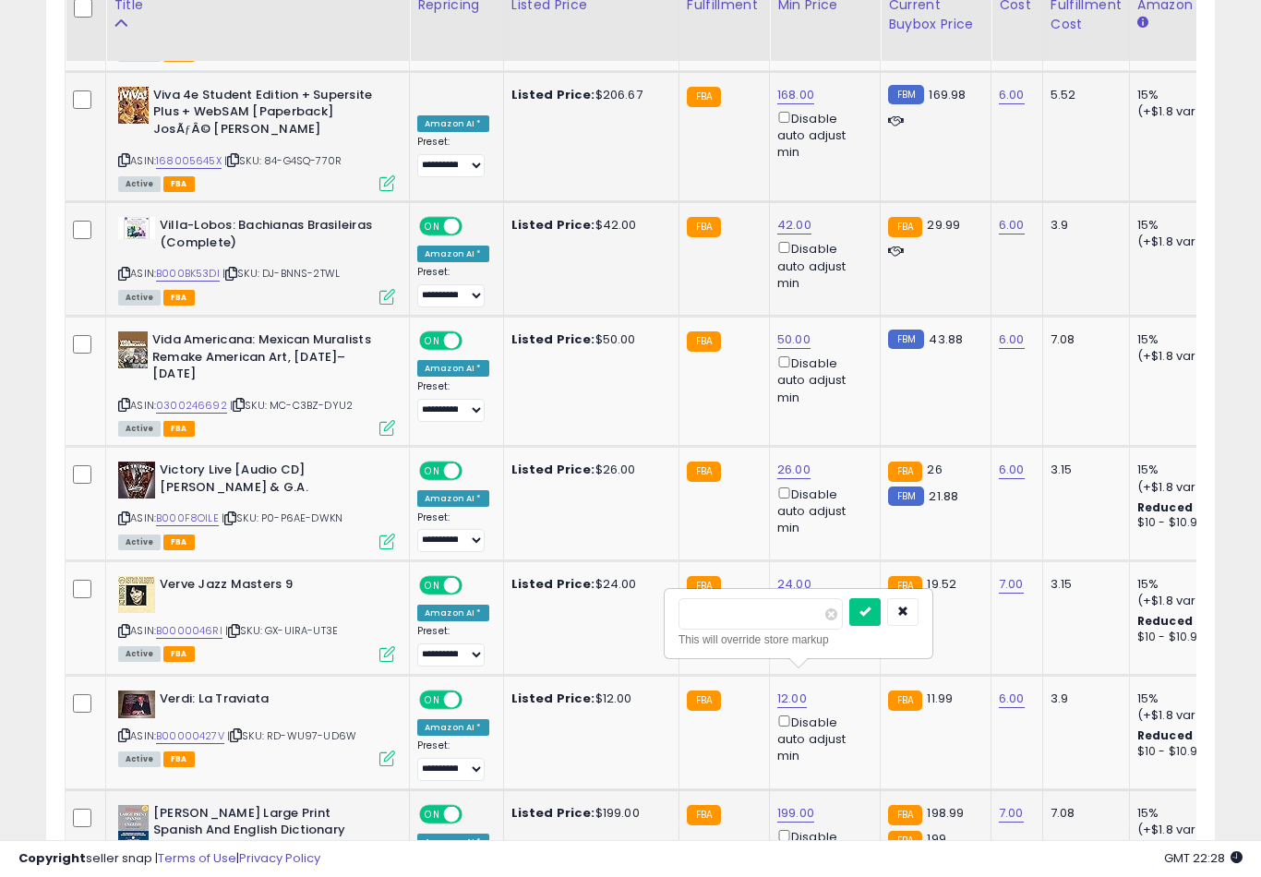
click at [849, 624] on button "submit" at bounding box center [864, 612] width 31 height 28
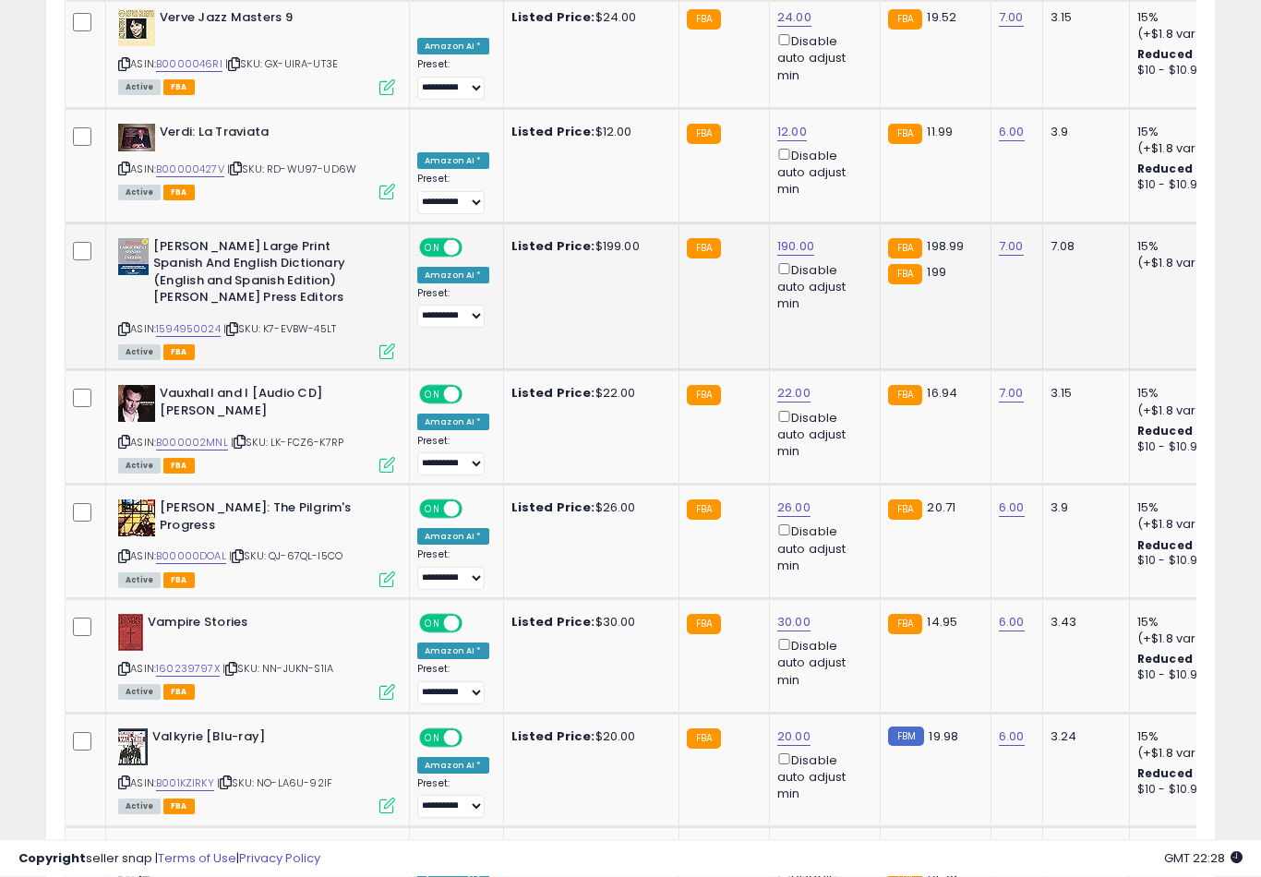
scroll to position [4020, 0]
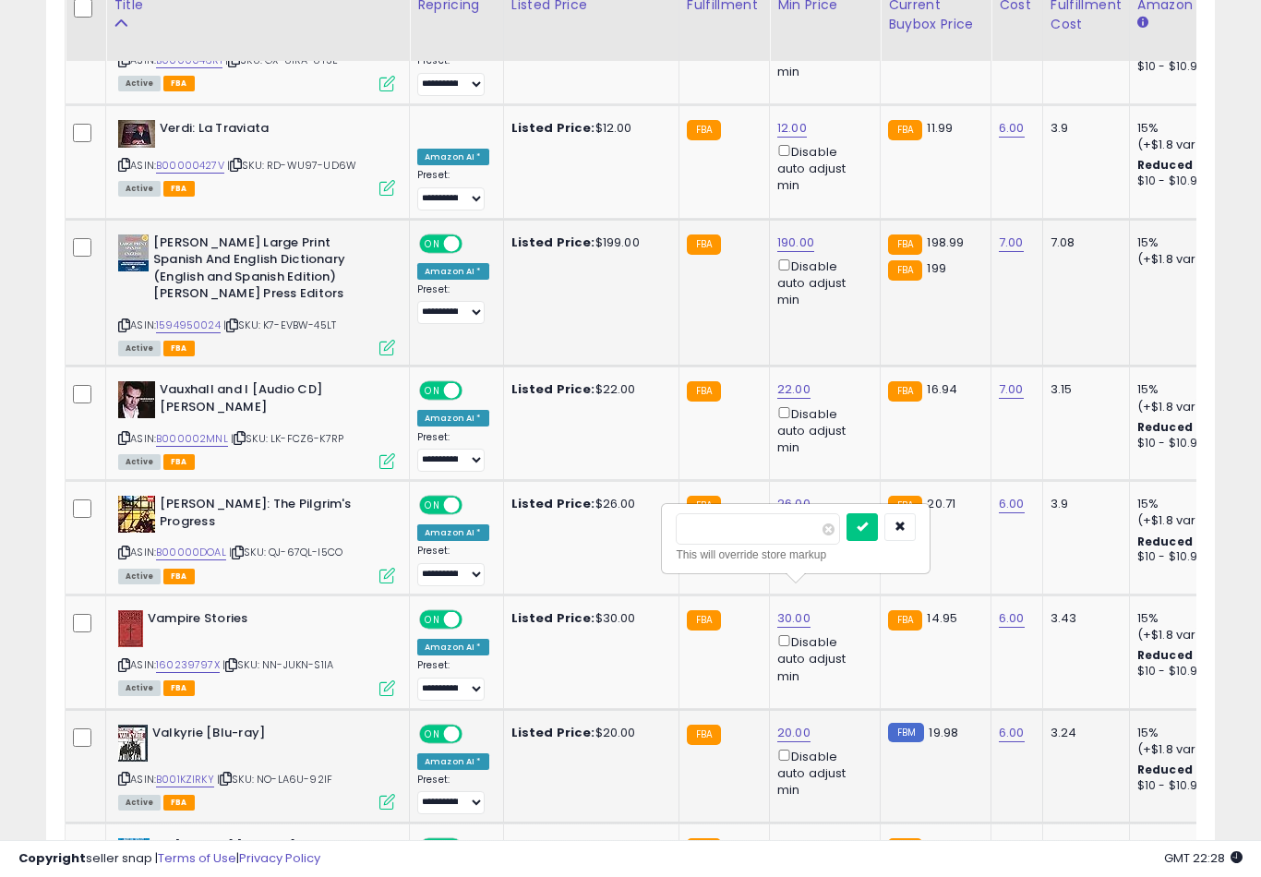
click at [846, 539] on button "submit" at bounding box center [861, 527] width 31 height 28
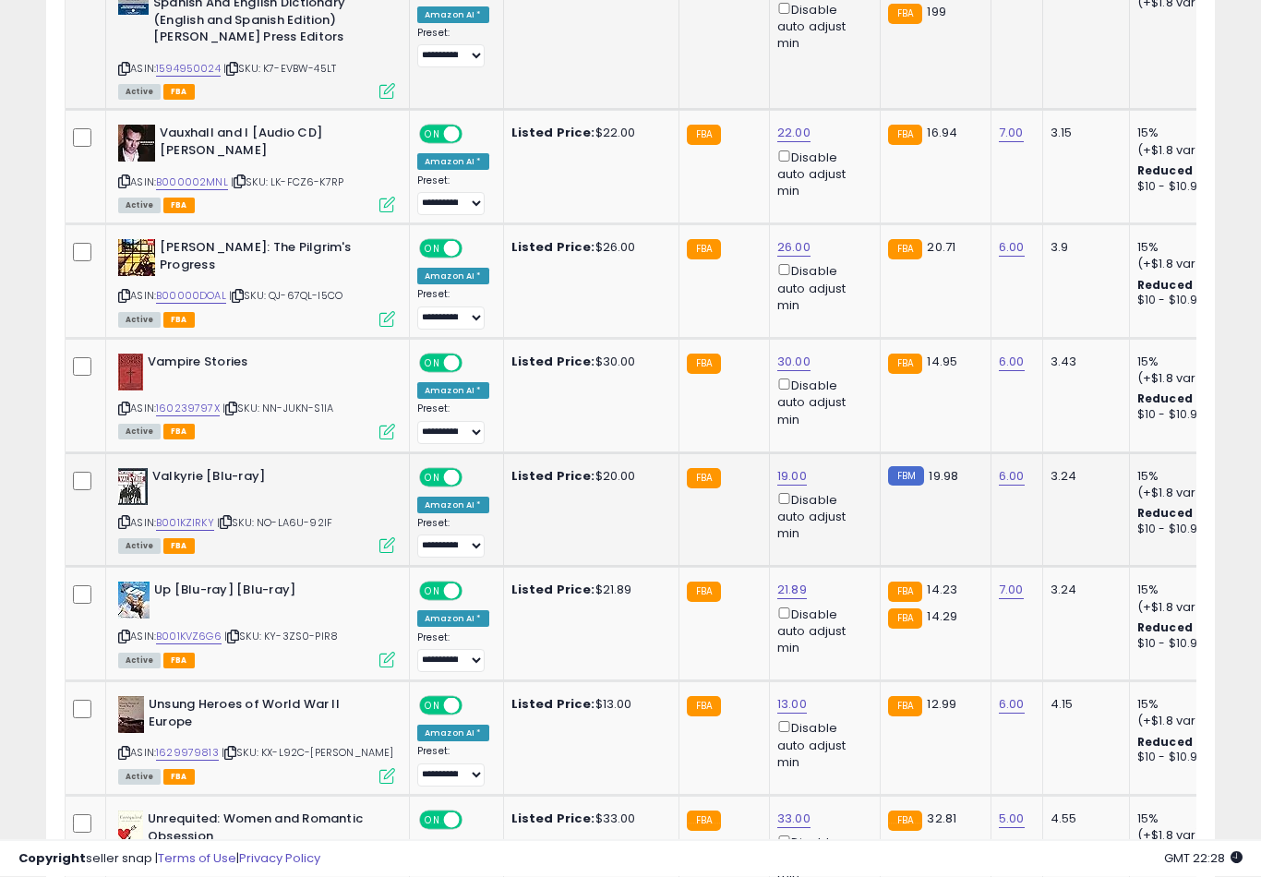
scroll to position [4280, 0]
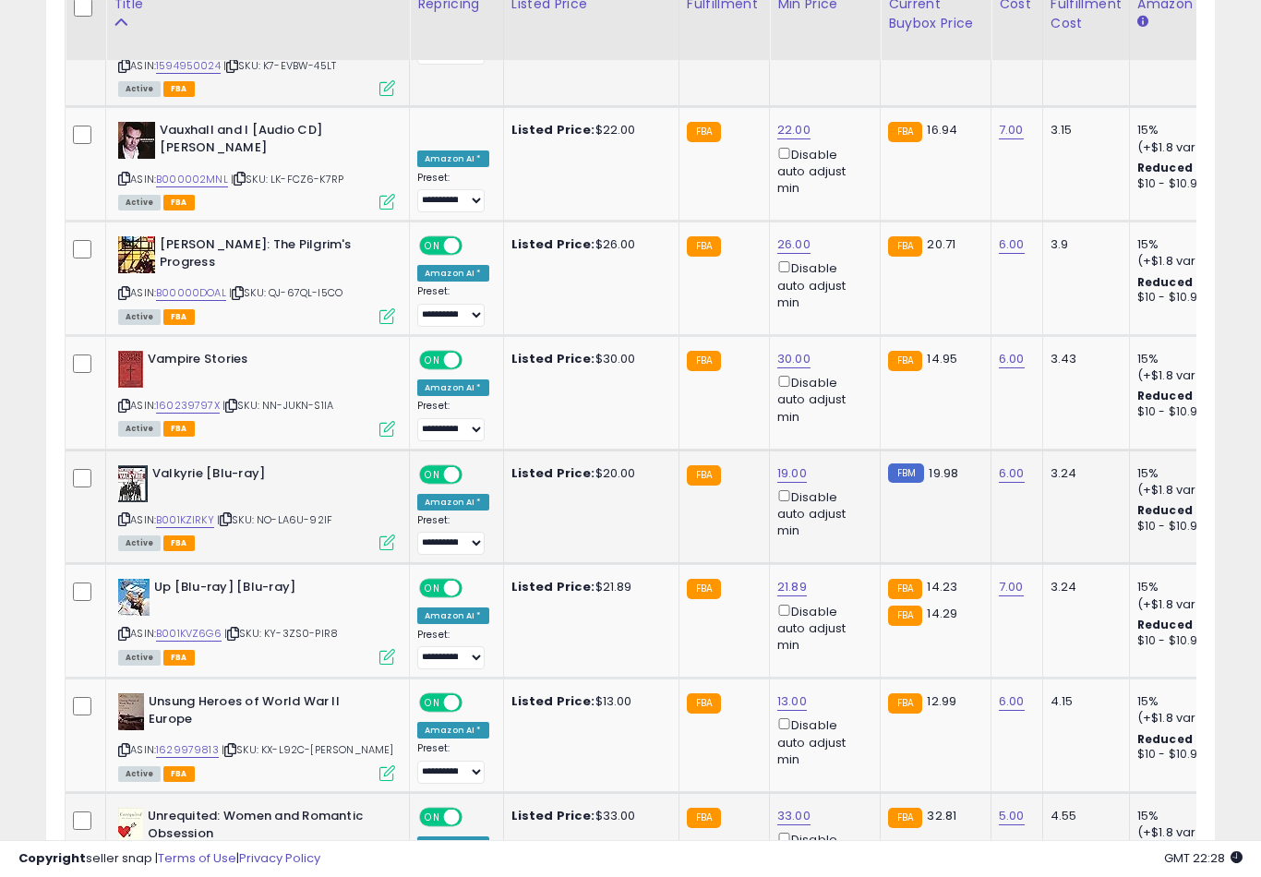
click at [846, 621] on button "submit" at bounding box center [861, 608] width 31 height 28
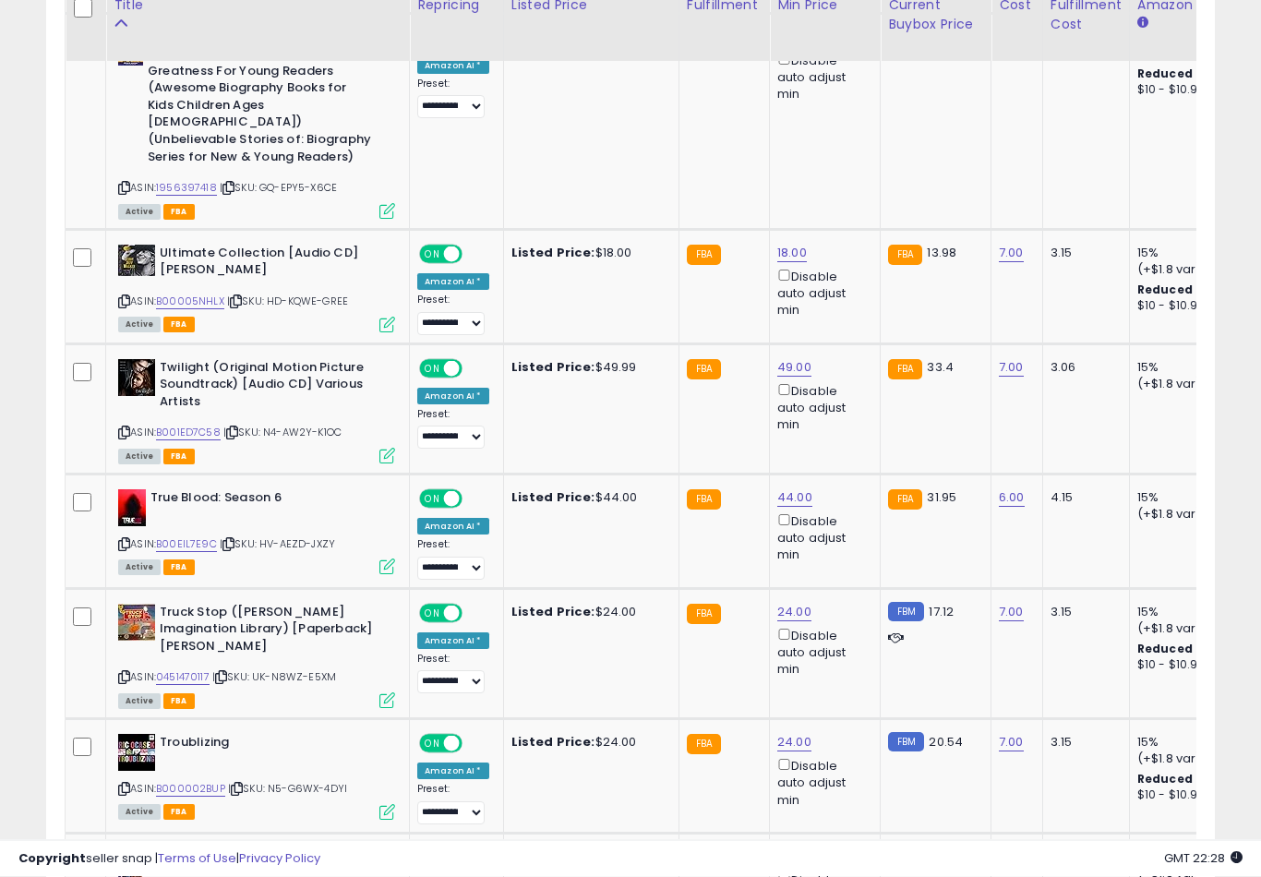
scroll to position [5654, 0]
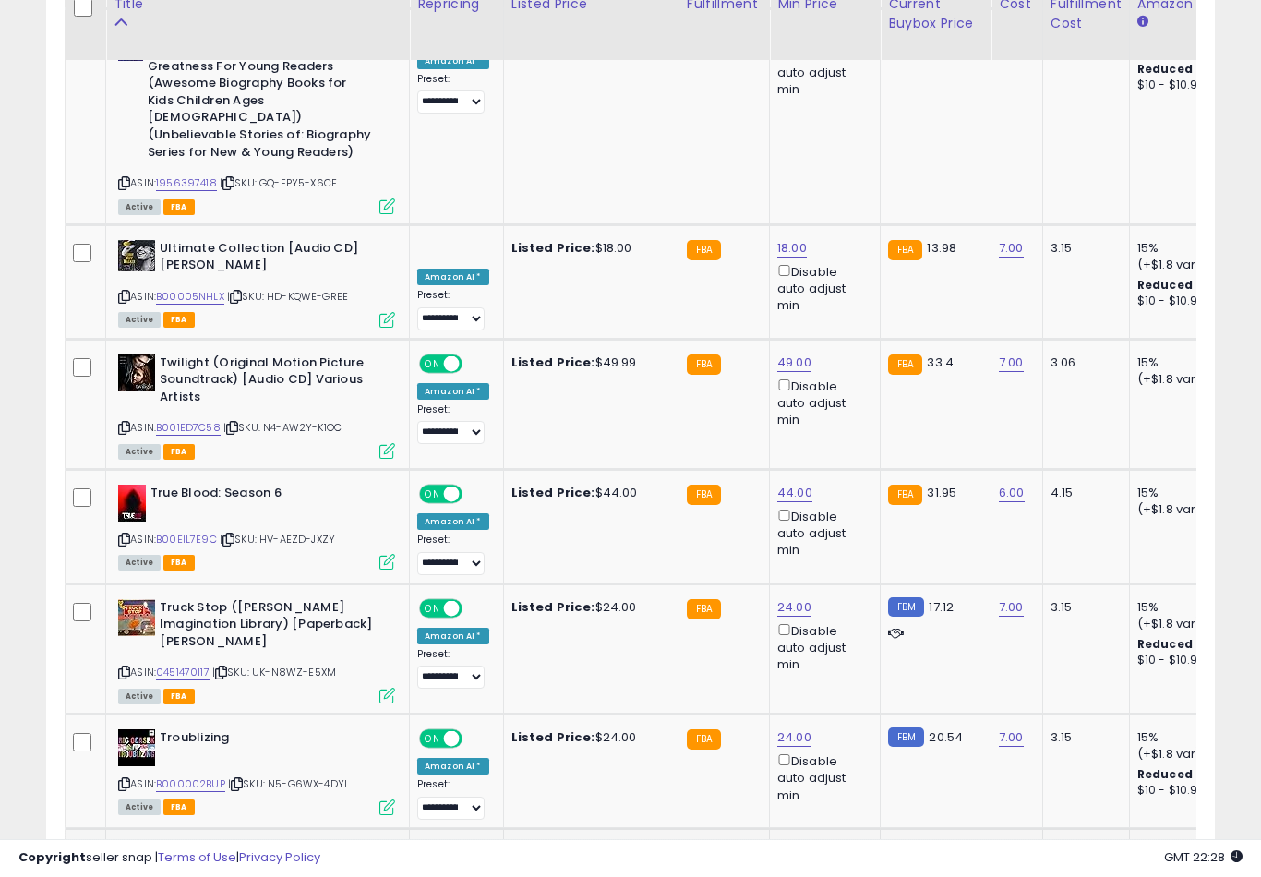
click at [845, 603] on button "submit" at bounding box center [860, 590] width 31 height 28
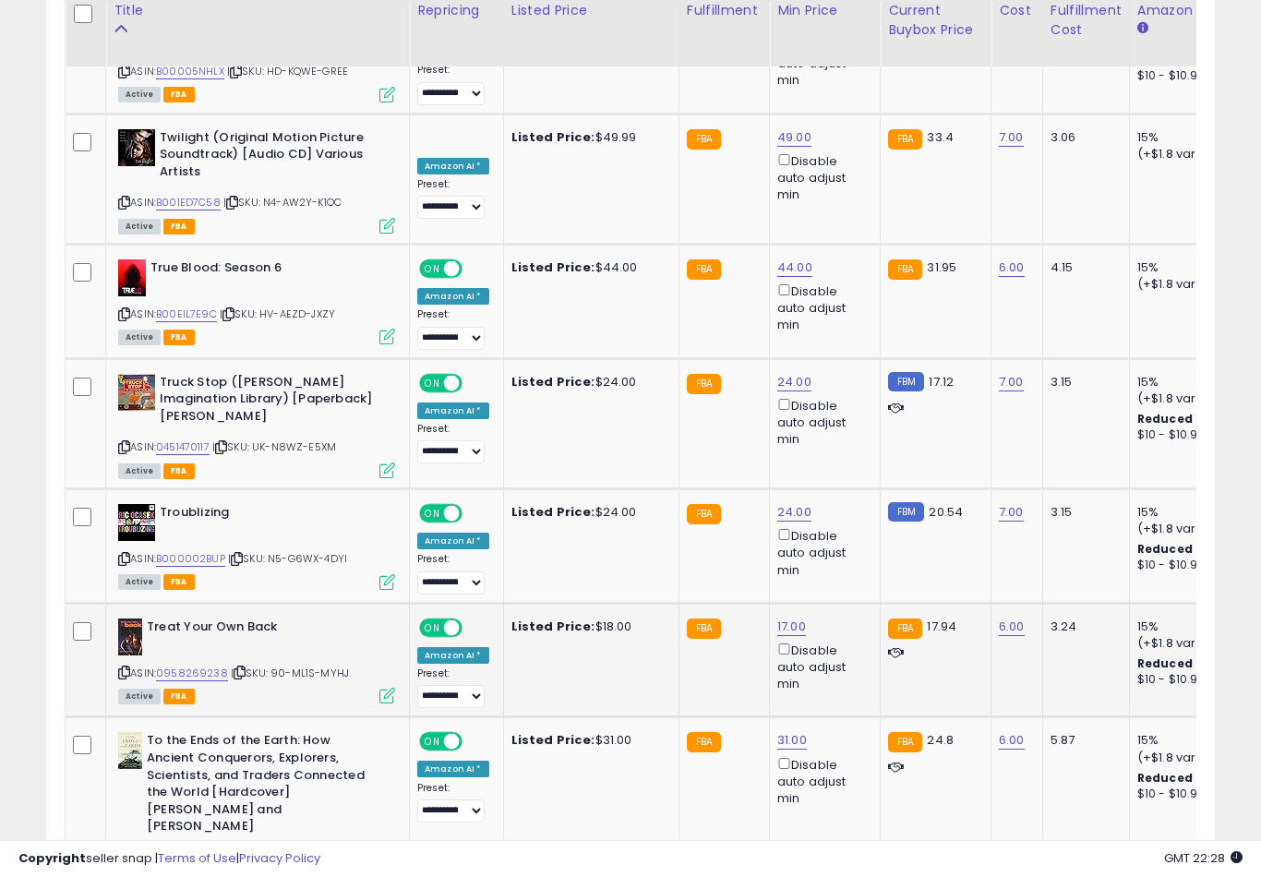
scroll to position [5891, 0]
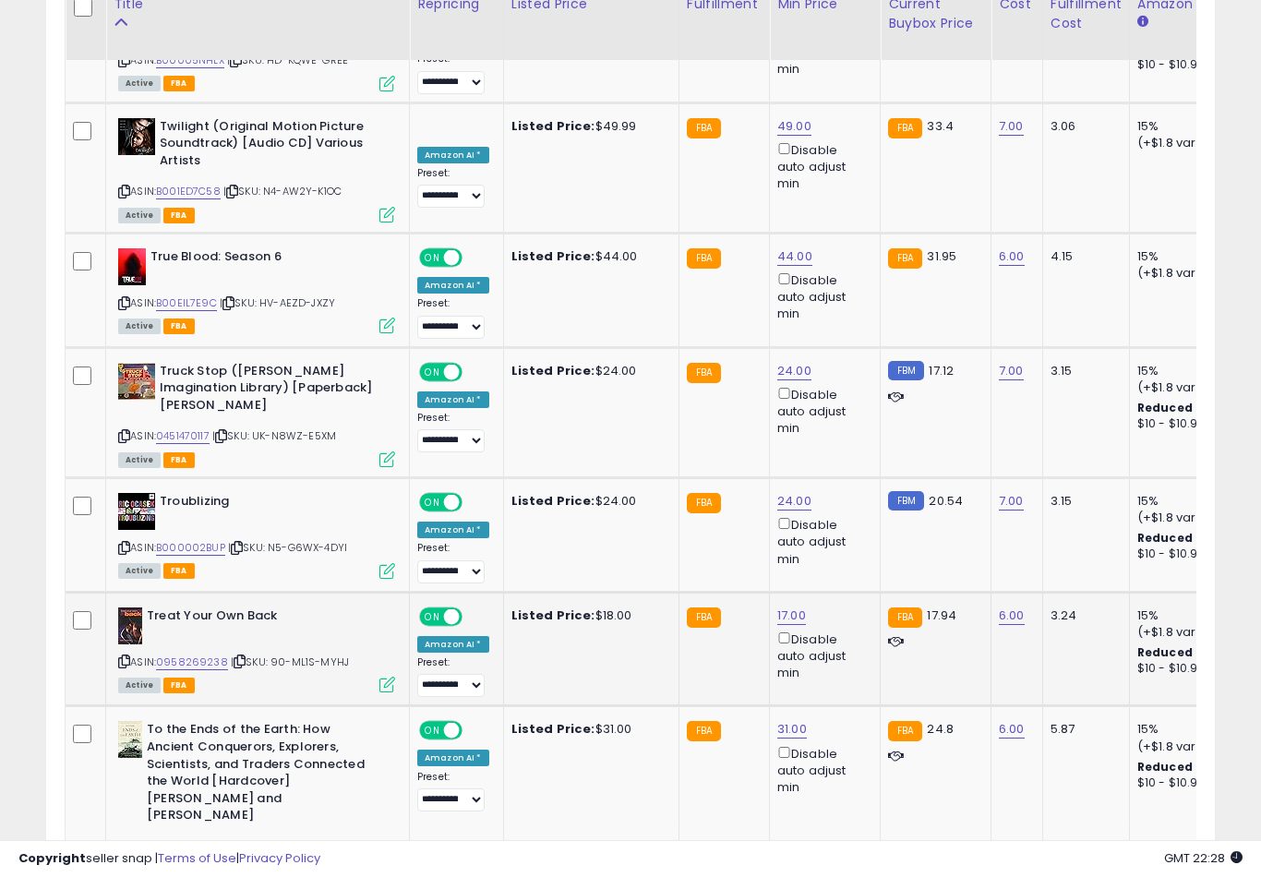
click at [846, 641] on button "submit" at bounding box center [861, 629] width 31 height 28
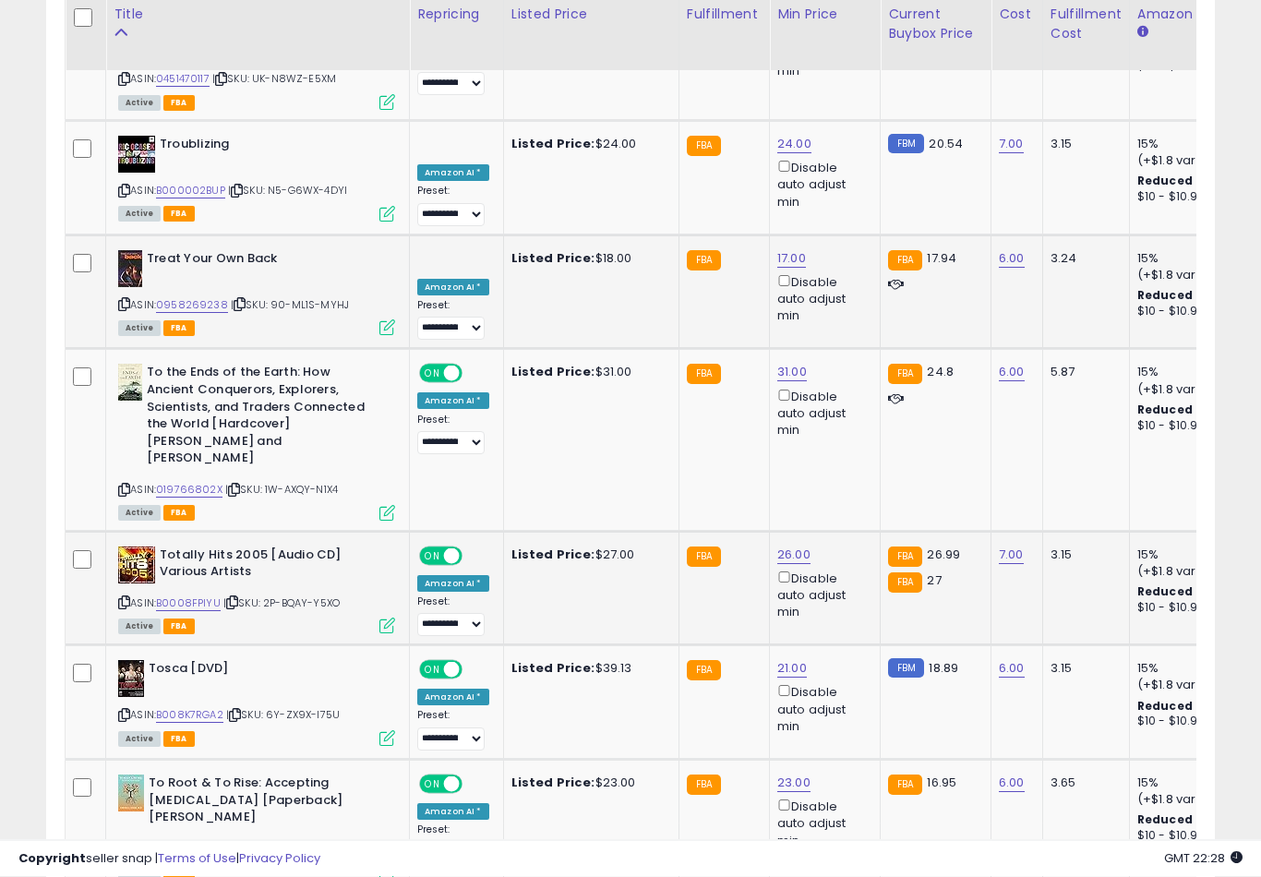
scroll to position [6259, 0]
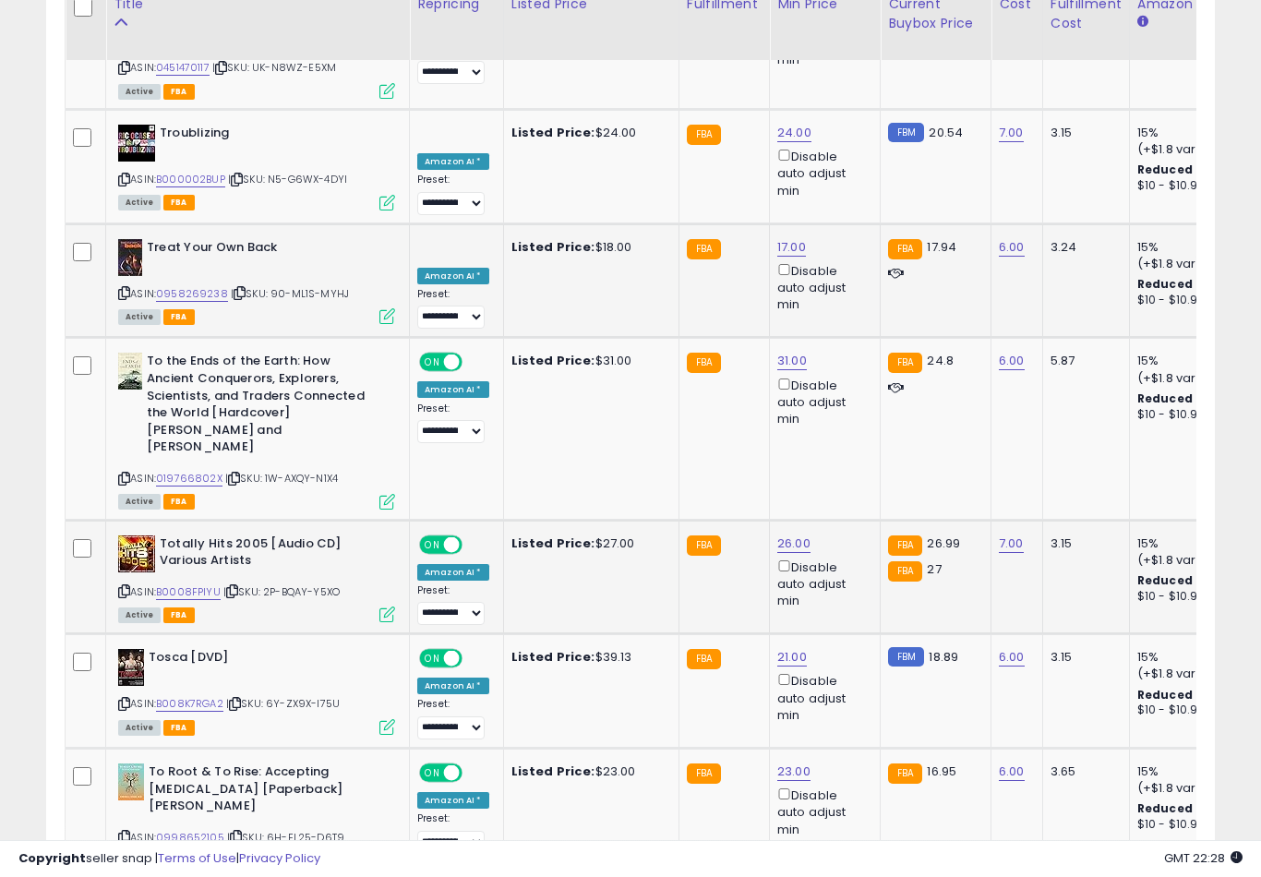
click at [845, 614] on button "submit" at bounding box center [860, 601] width 31 height 28
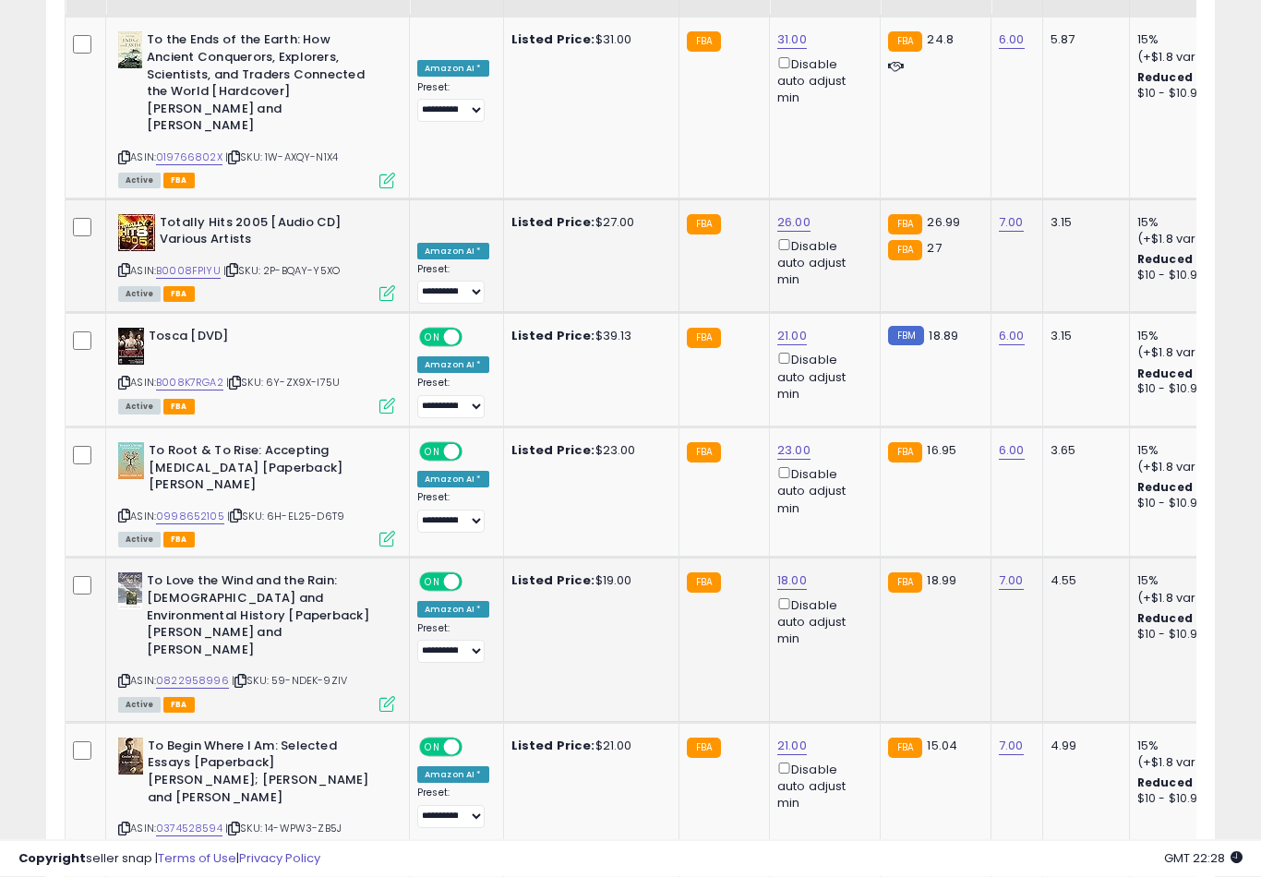
scroll to position [6590, 0]
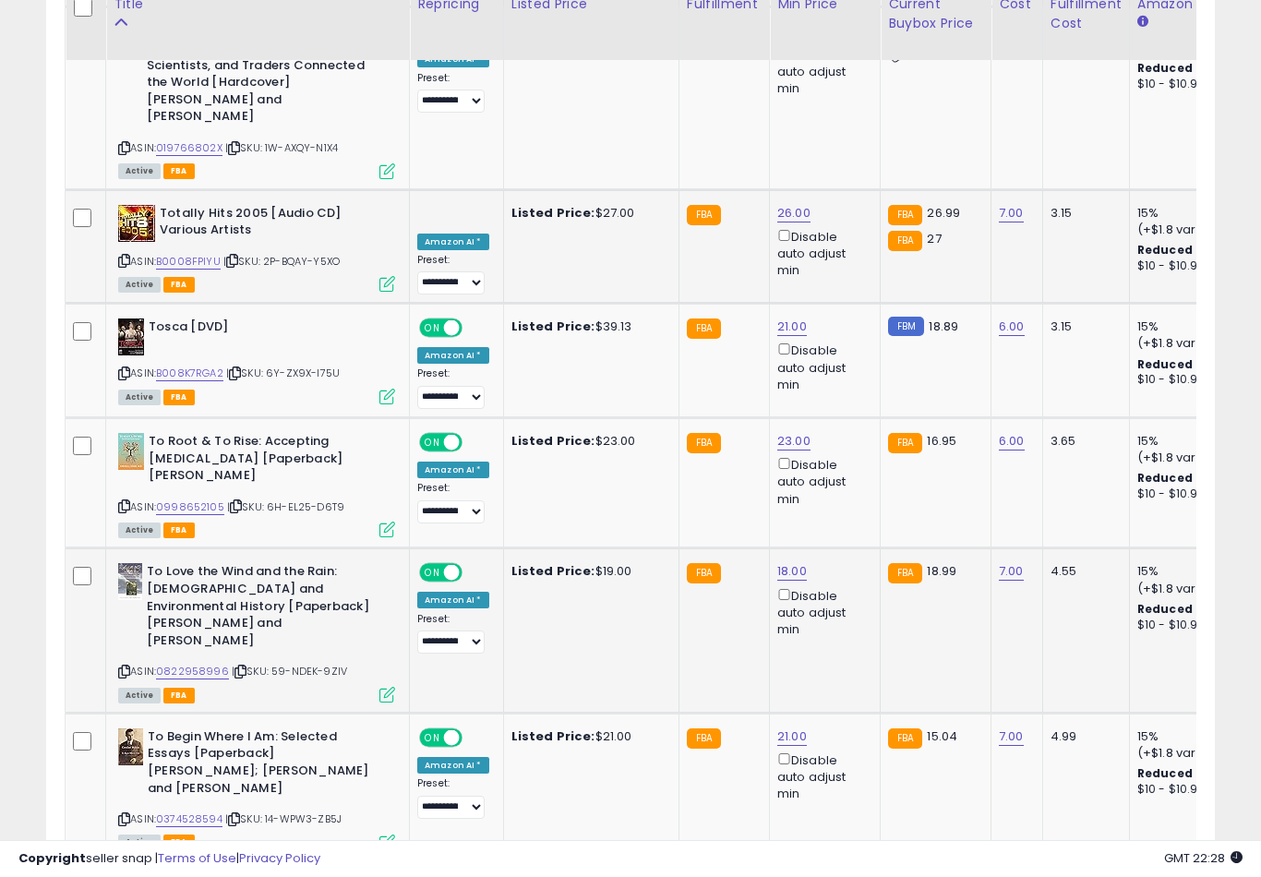
click at [846, 573] on button "submit" at bounding box center [861, 560] width 31 height 28
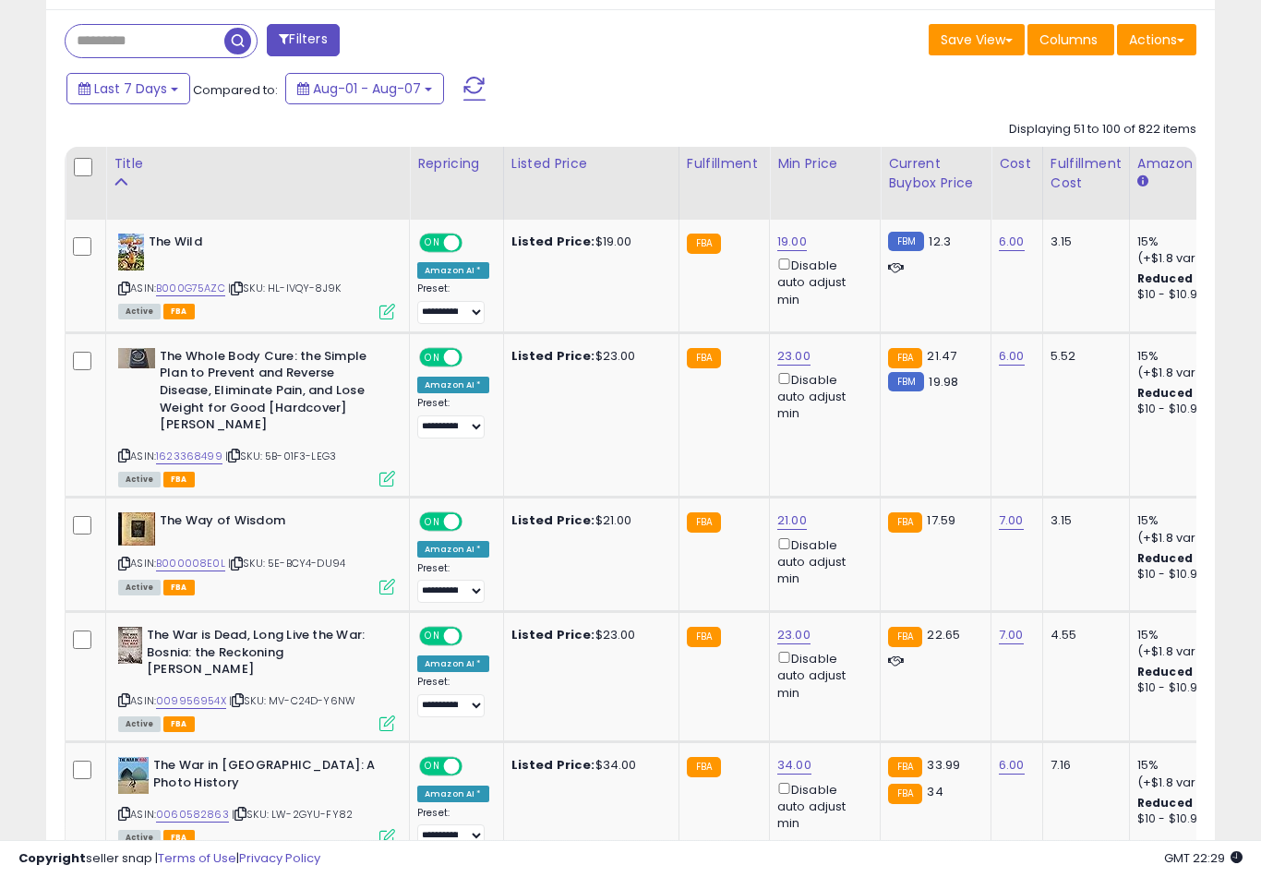
scroll to position [802, 0]
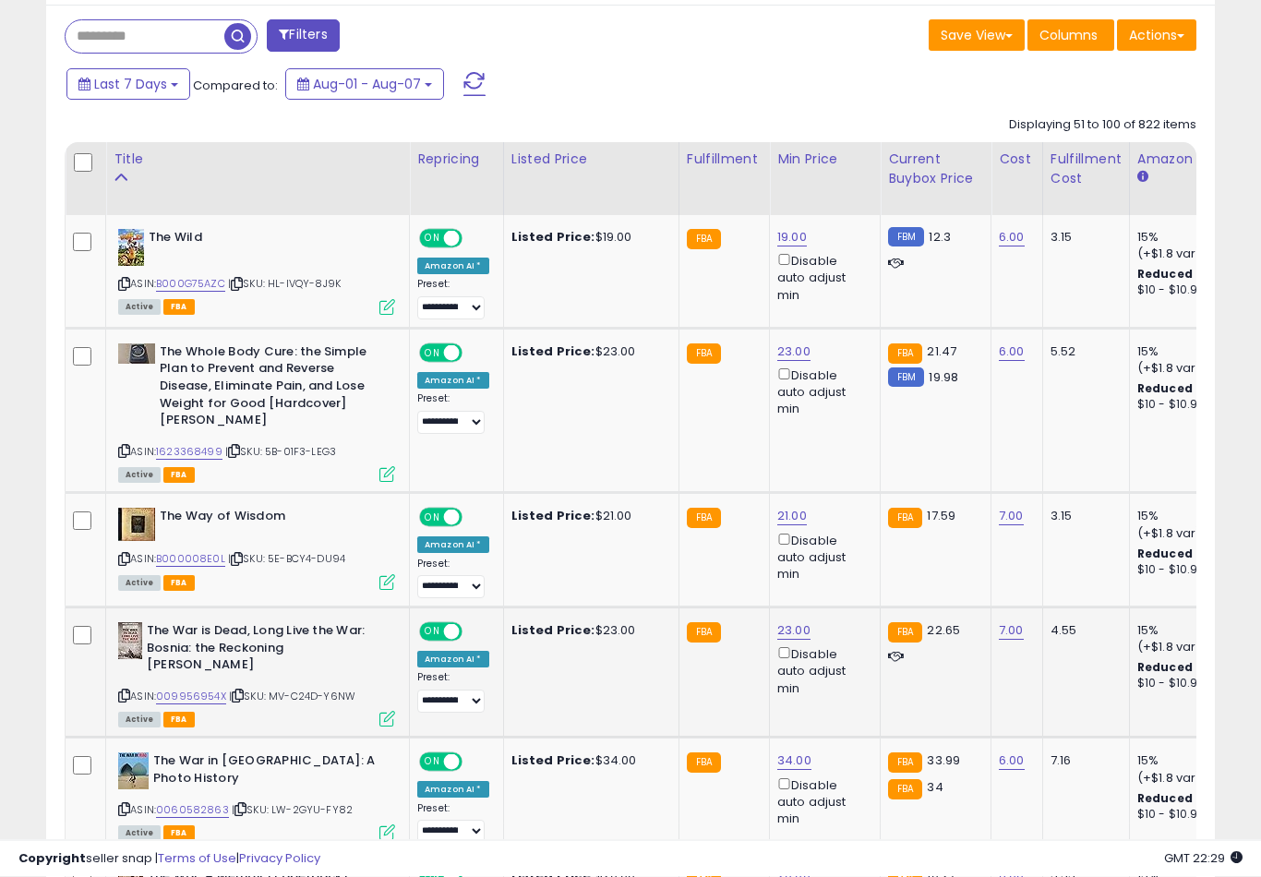
click at [799, 247] on link "23.00" at bounding box center [792, 238] width 30 height 18
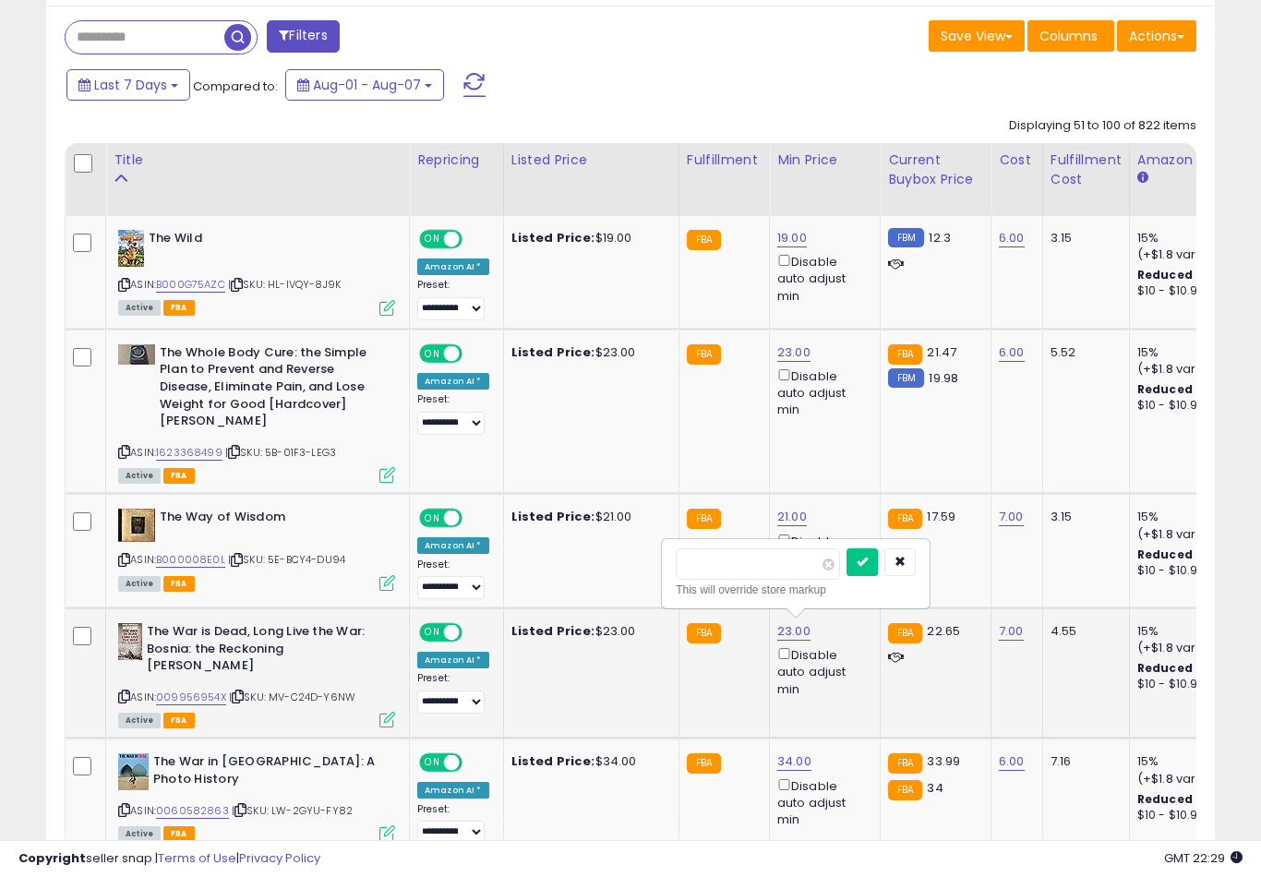
click at [846, 573] on button "submit" at bounding box center [861, 562] width 31 height 28
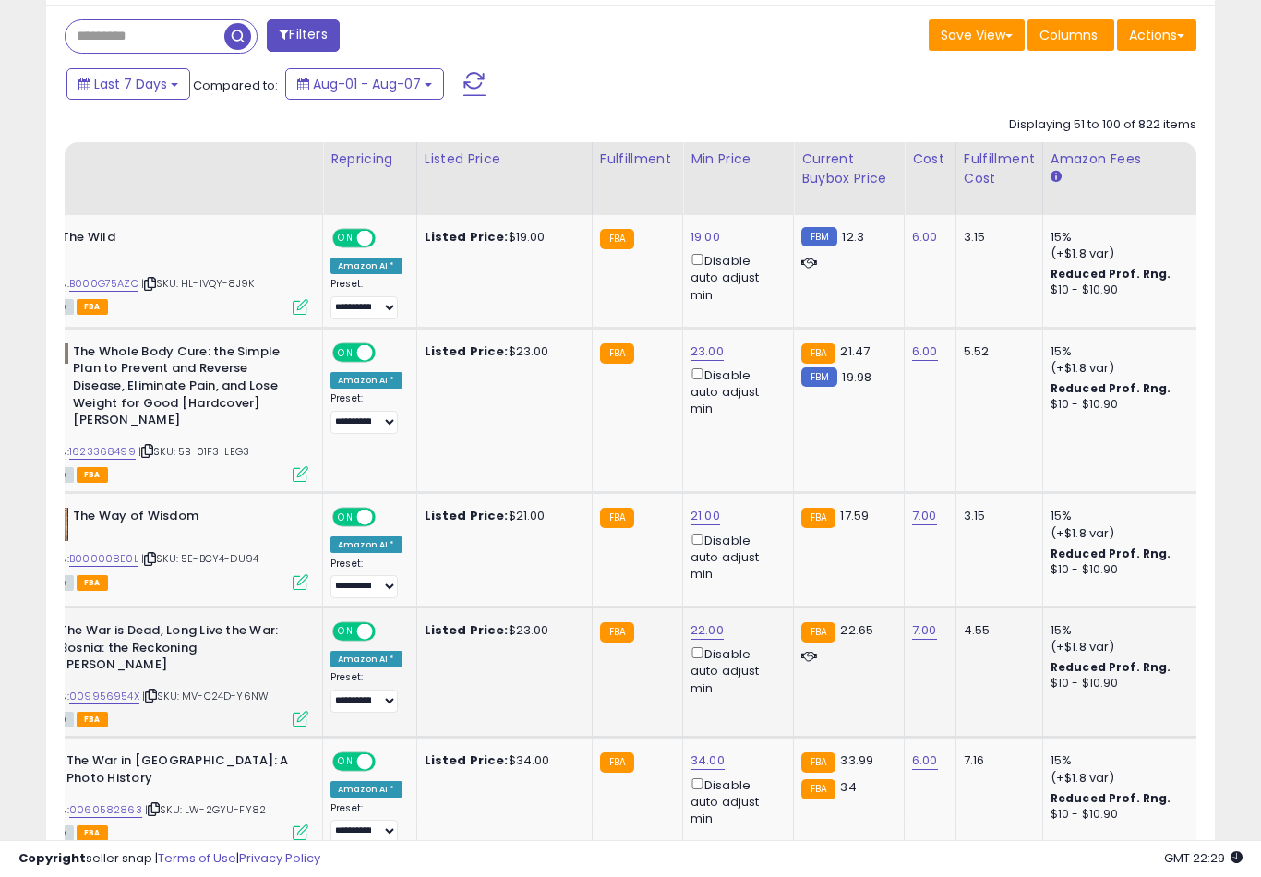
scroll to position [0, 99]
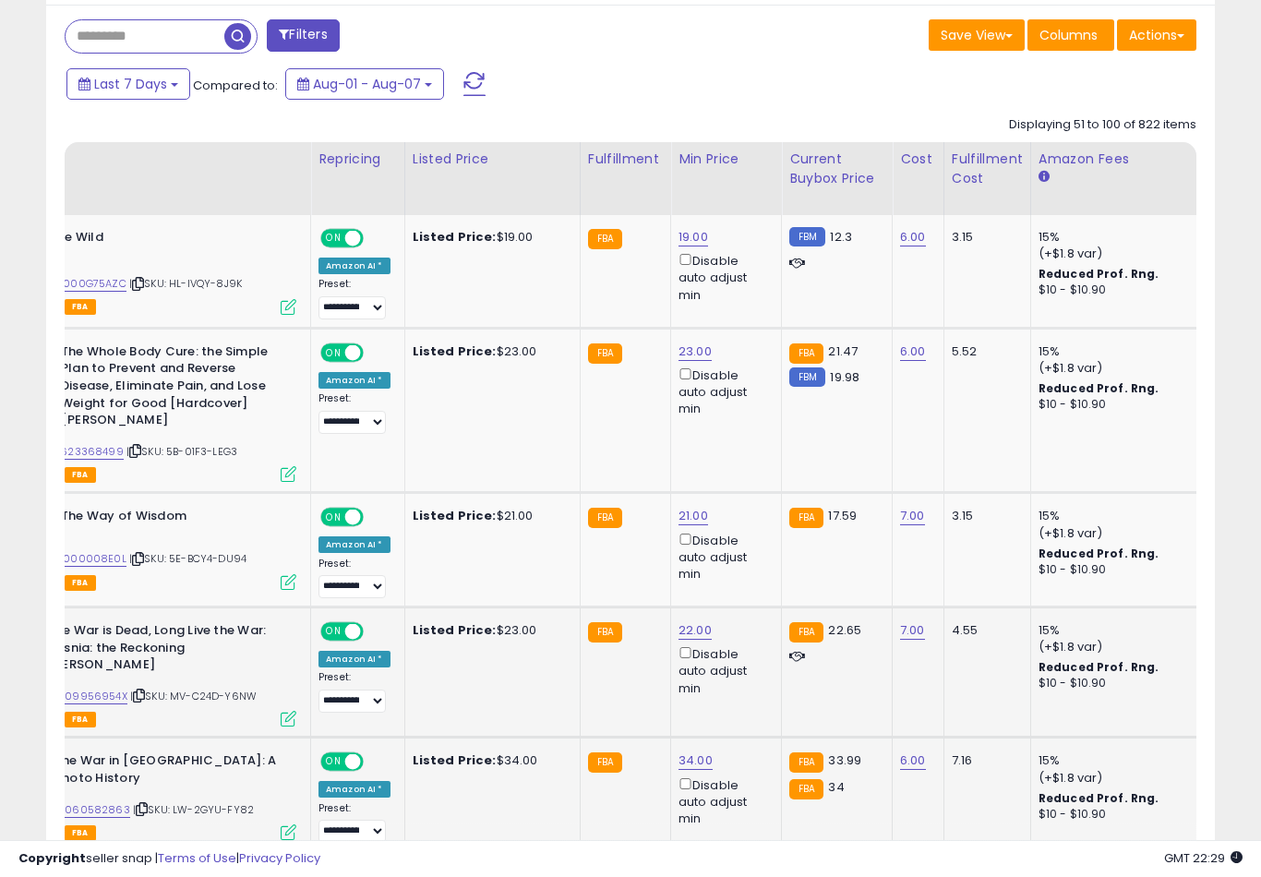
click at [686, 246] on link "34.00" at bounding box center [693, 237] width 30 height 18
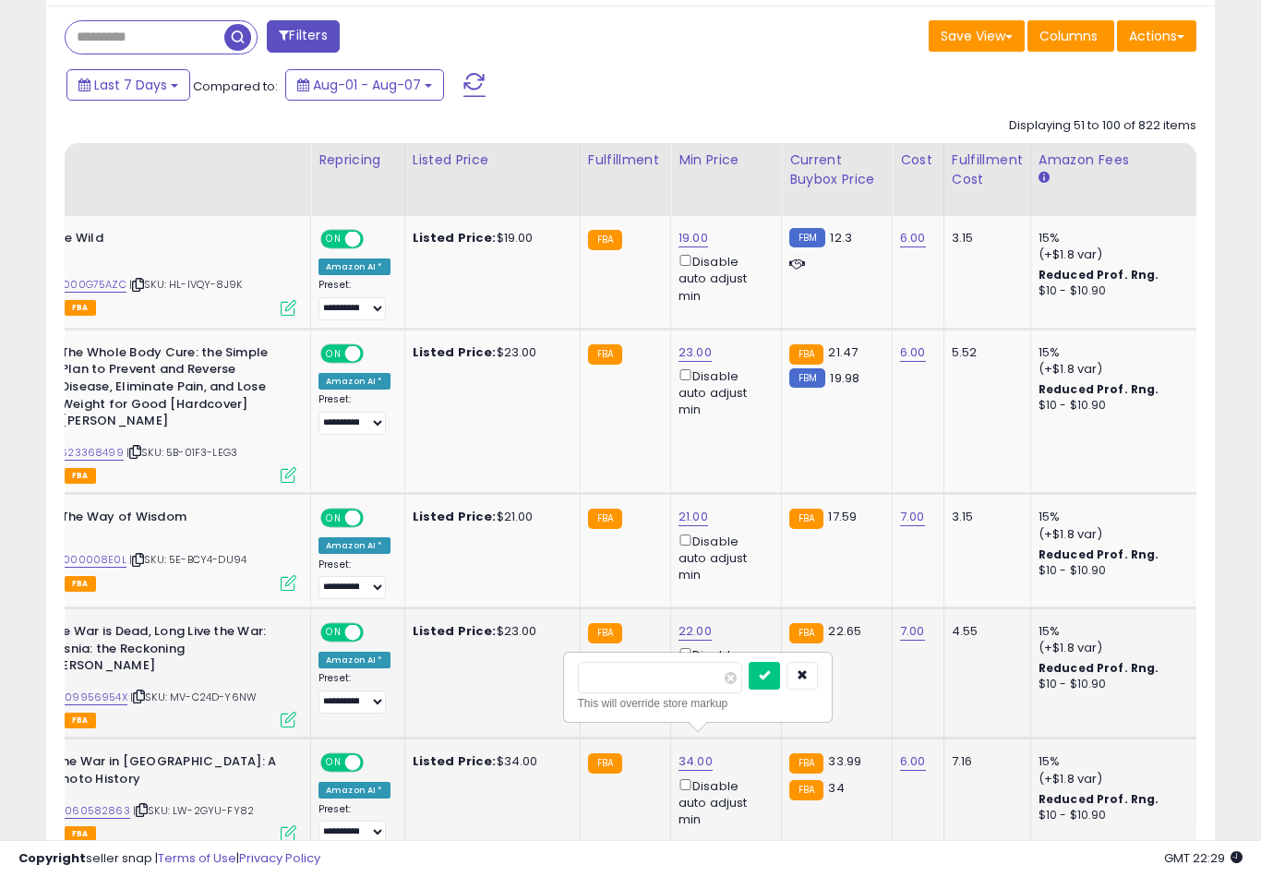
click at [748, 687] on button "submit" at bounding box center [763, 676] width 31 height 28
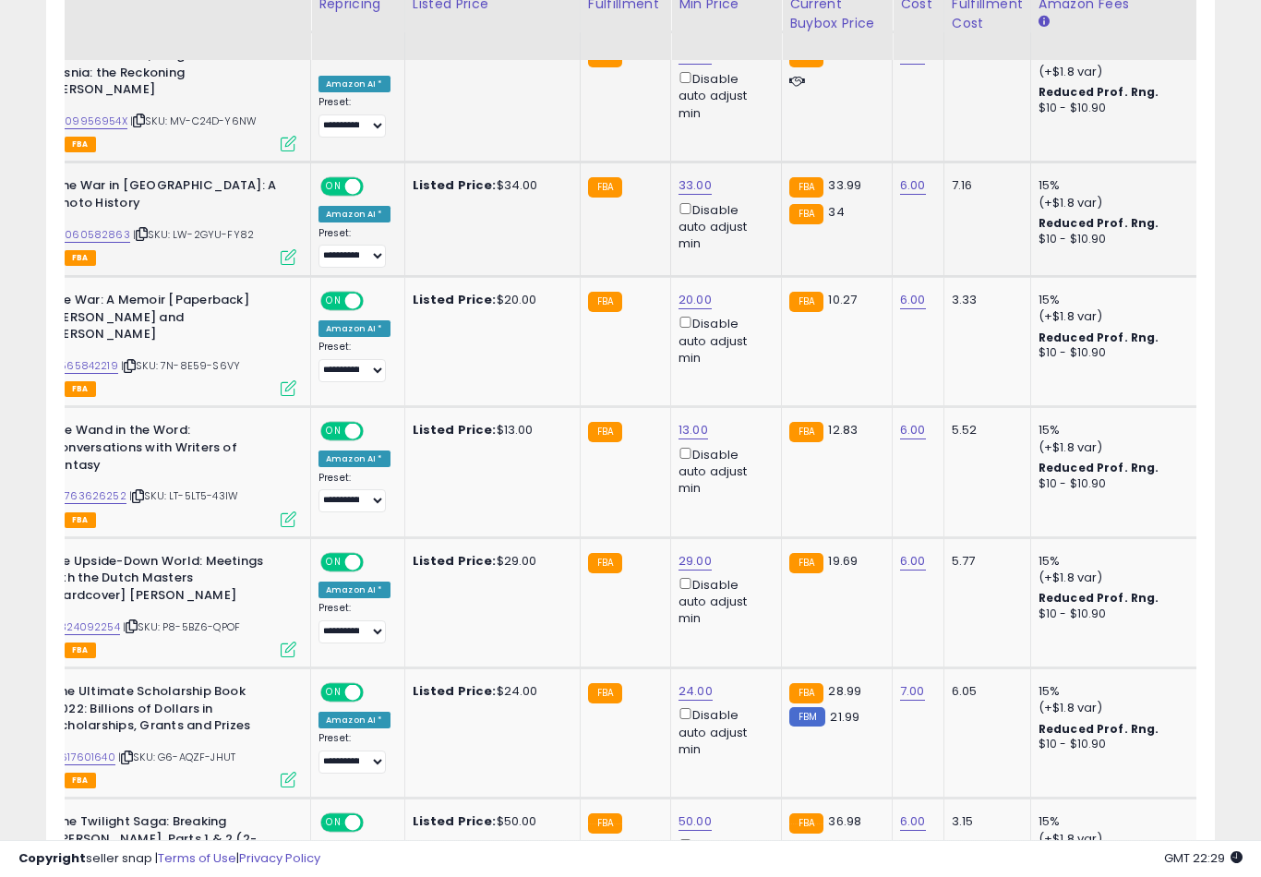
scroll to position [0, 94]
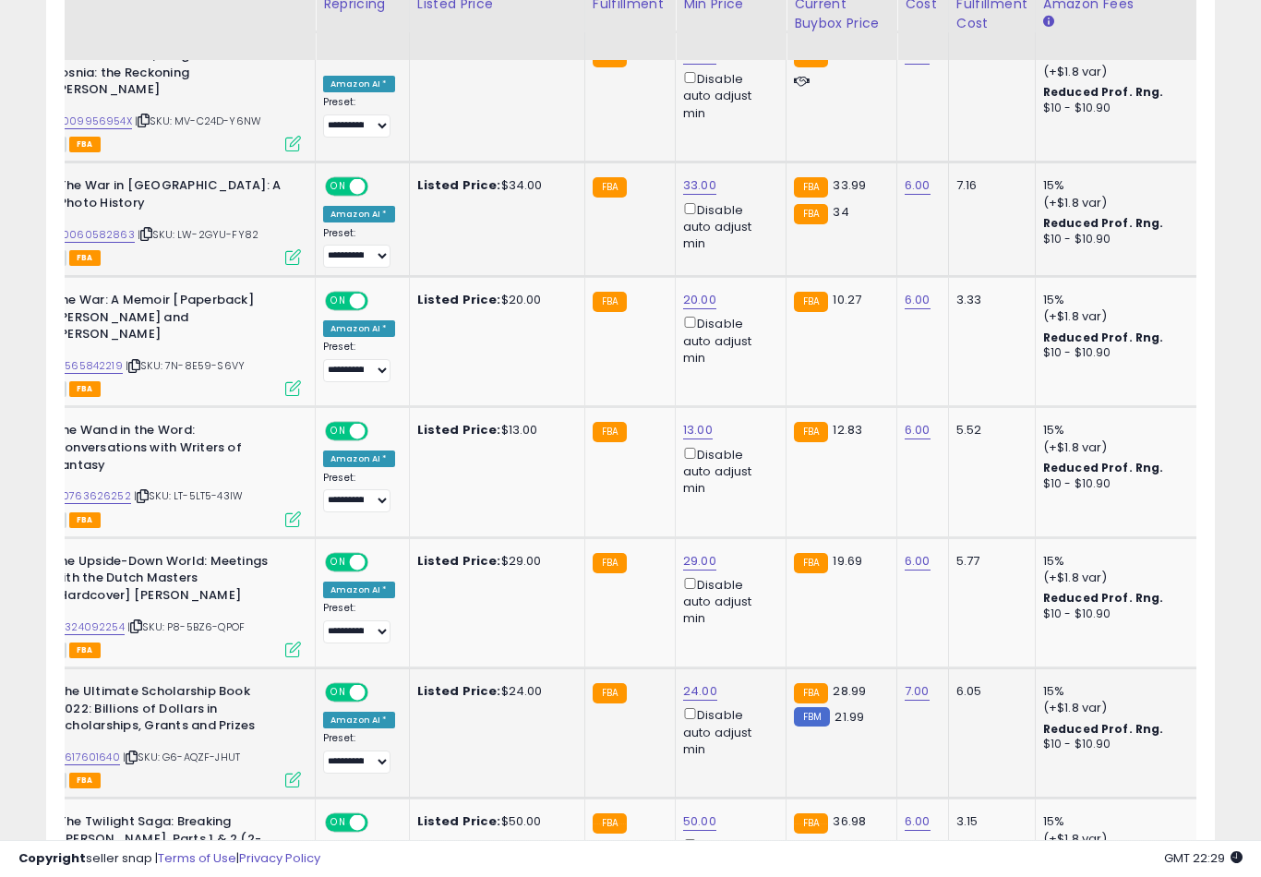
click at [752, 610] on button "submit" at bounding box center [767, 597] width 31 height 28
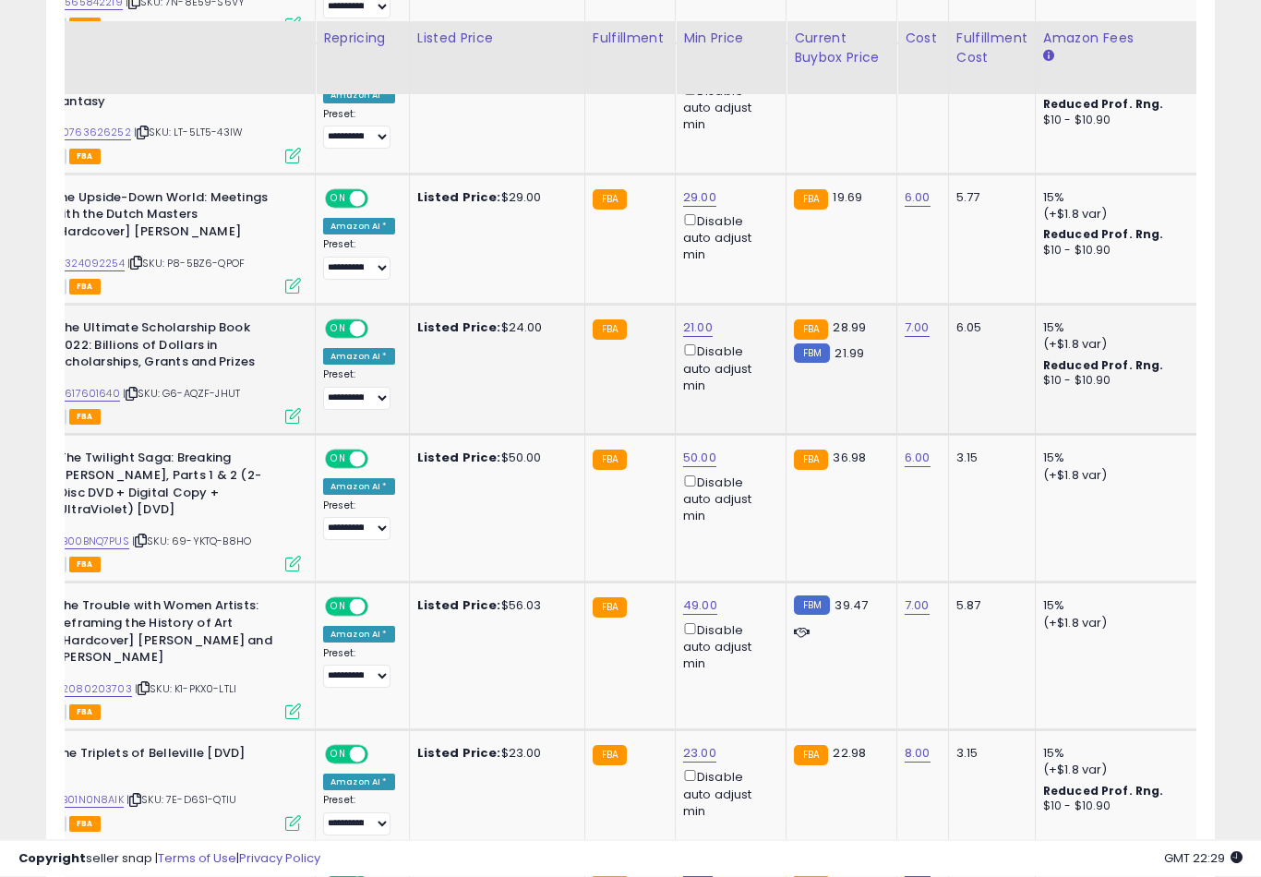
scroll to position [1776, 0]
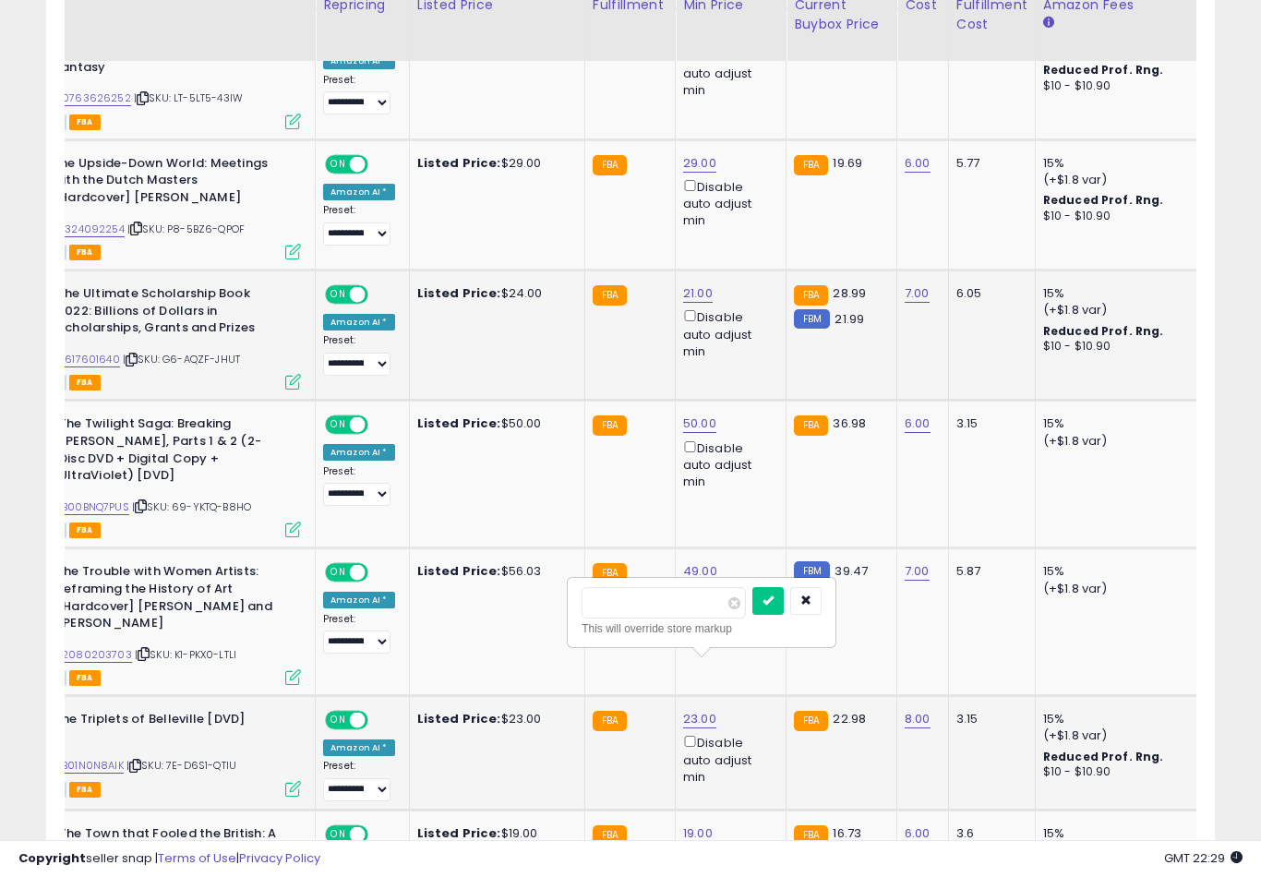
click at [752, 613] on button "submit" at bounding box center [767, 601] width 31 height 28
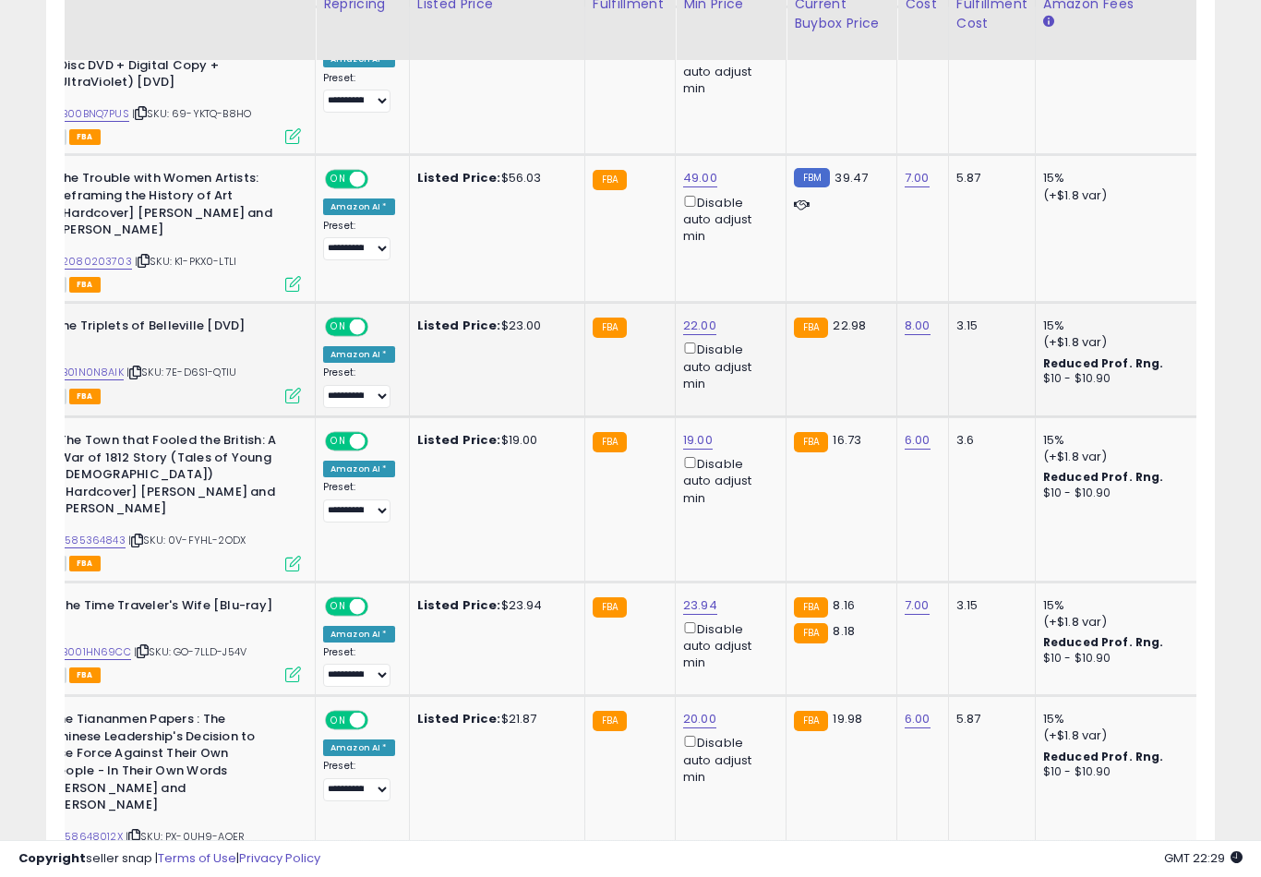
scroll to position [2171, 0]
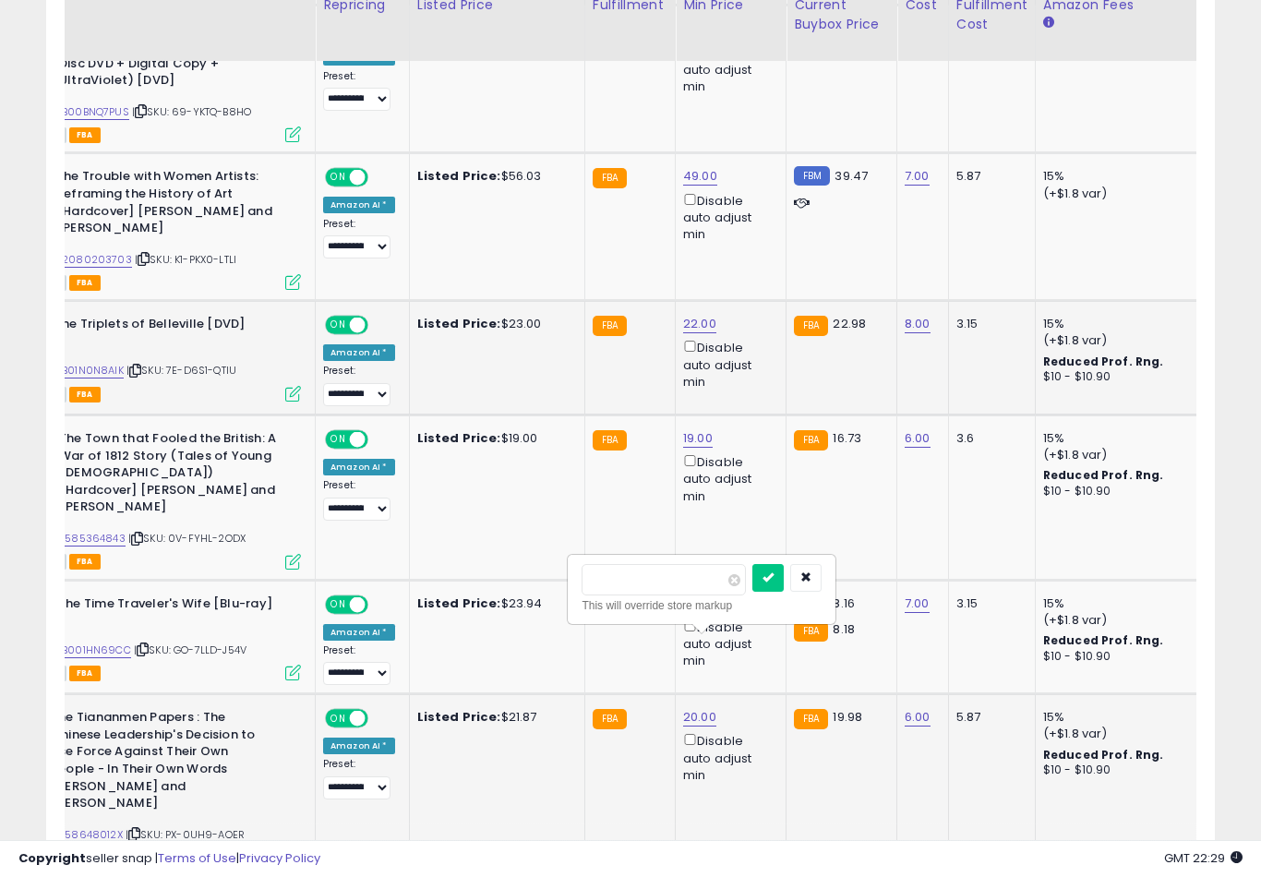
click at [752, 590] on button "submit" at bounding box center [767, 578] width 31 height 28
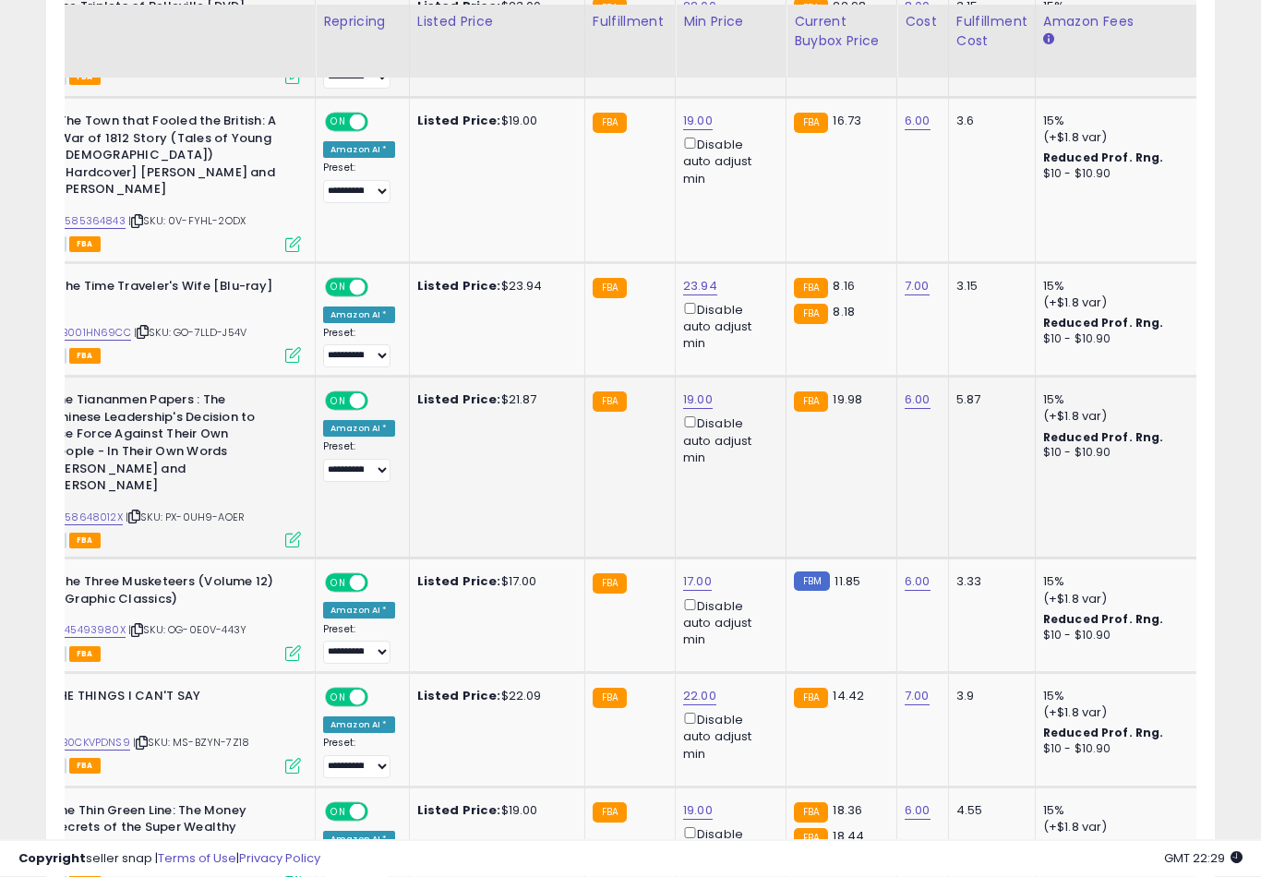
scroll to position [2521, 0]
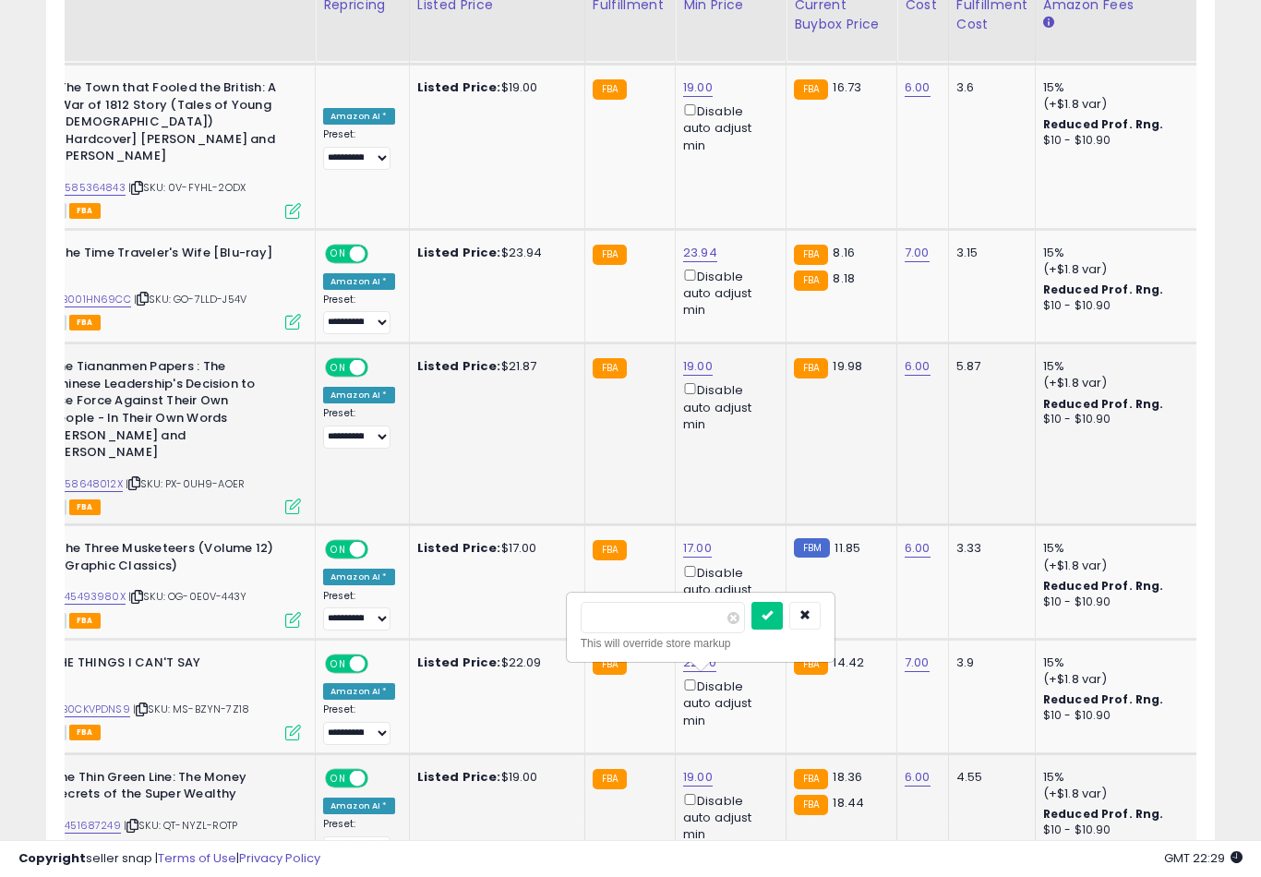
click at [751, 628] on button "submit" at bounding box center [766, 616] width 31 height 28
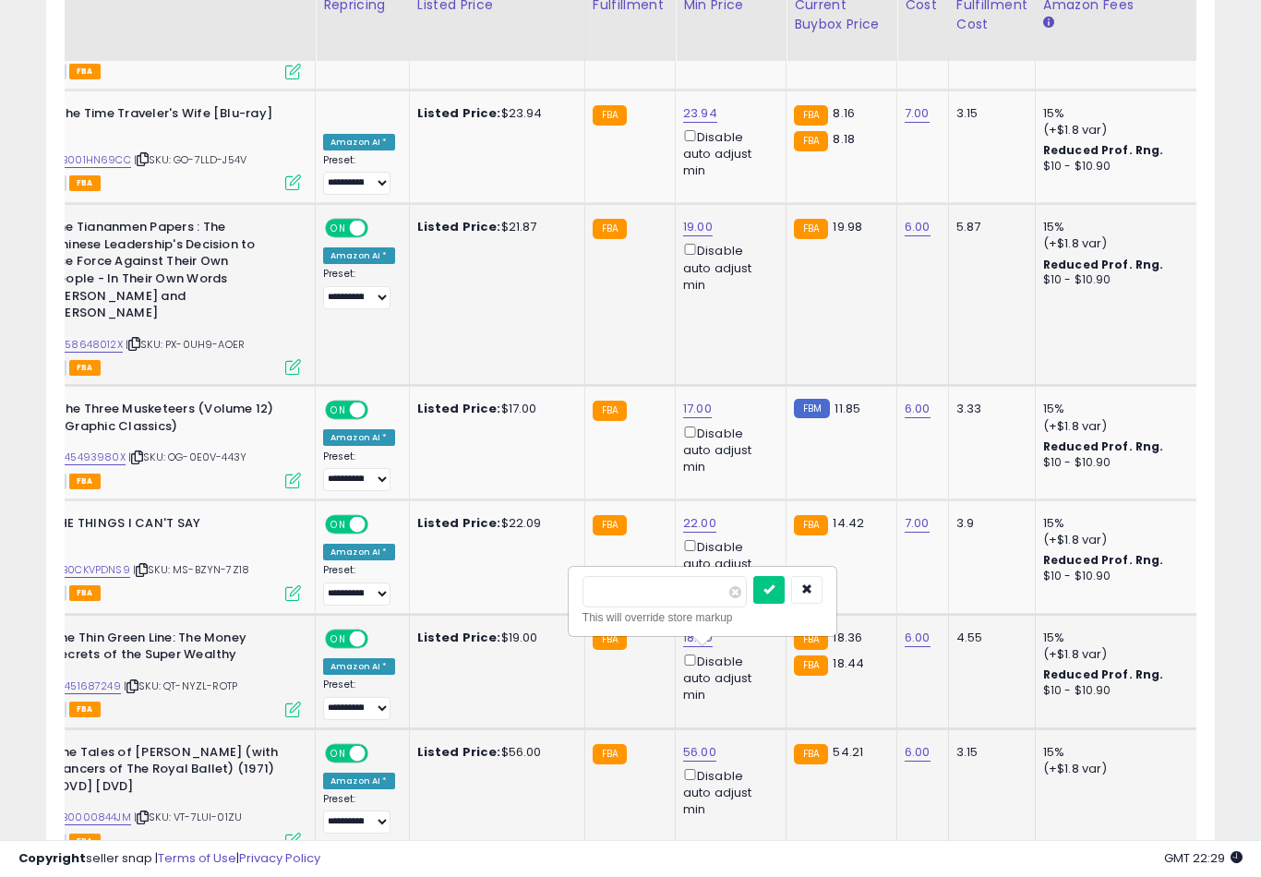
click at [753, 602] on button "submit" at bounding box center [768, 590] width 31 height 28
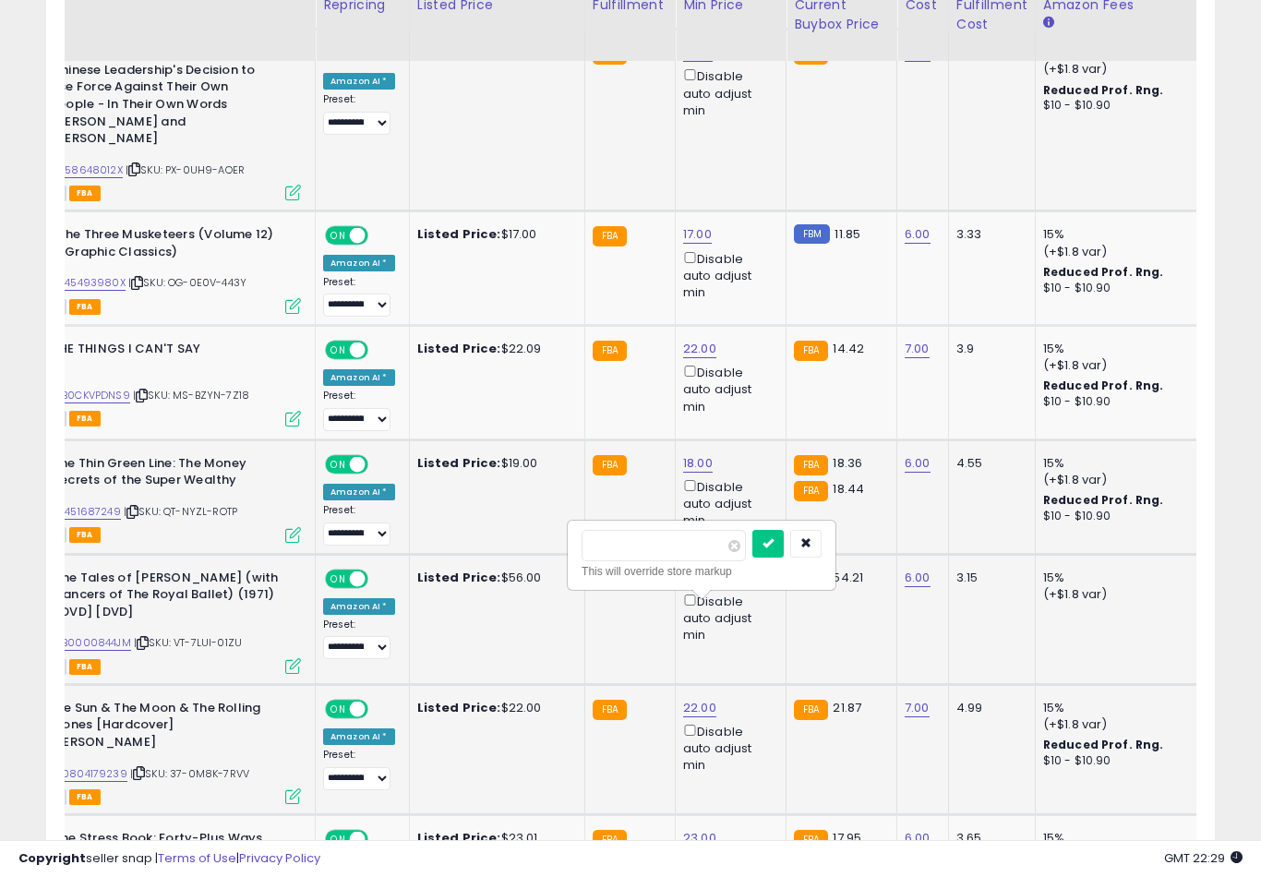
click at [752, 556] on button "submit" at bounding box center [767, 544] width 31 height 28
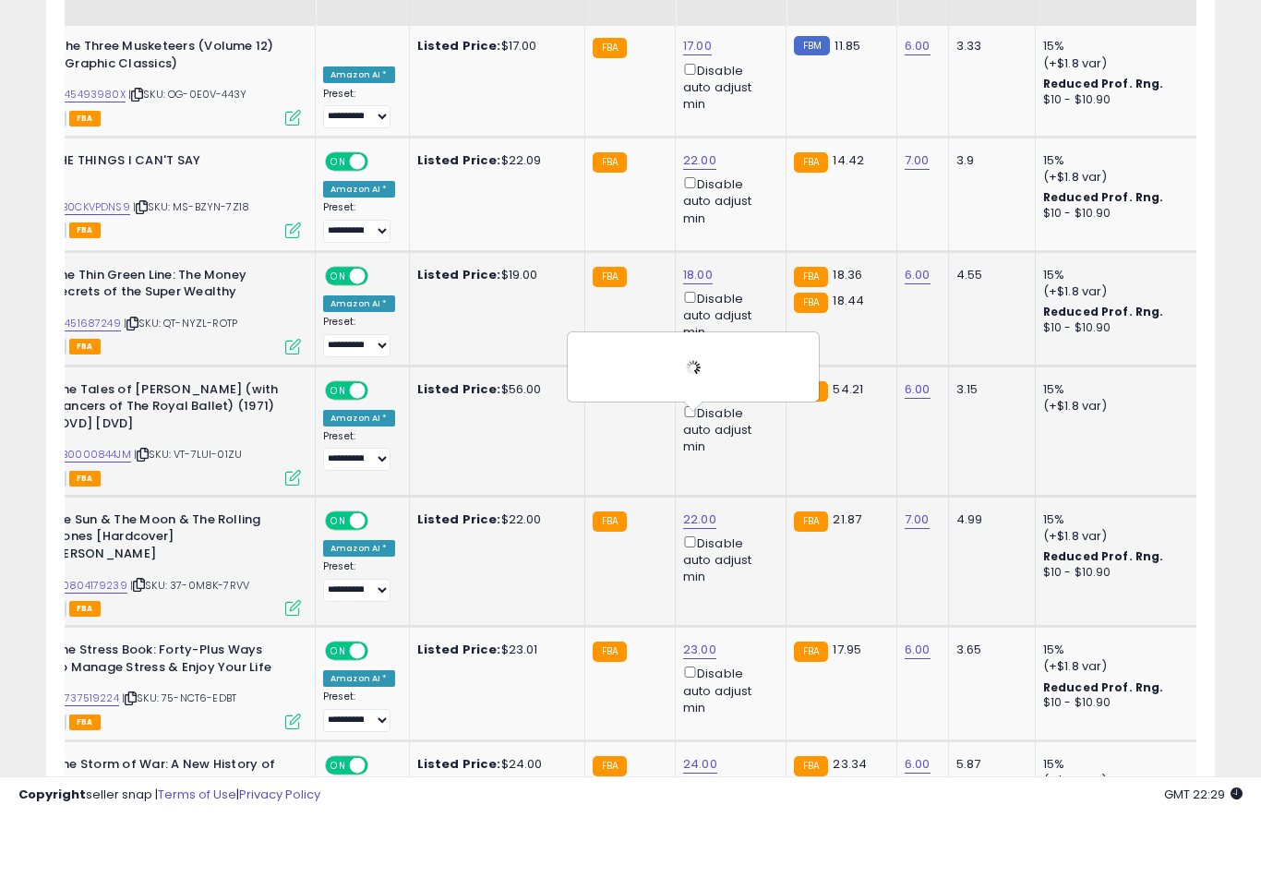
scroll to position [3027, 0]
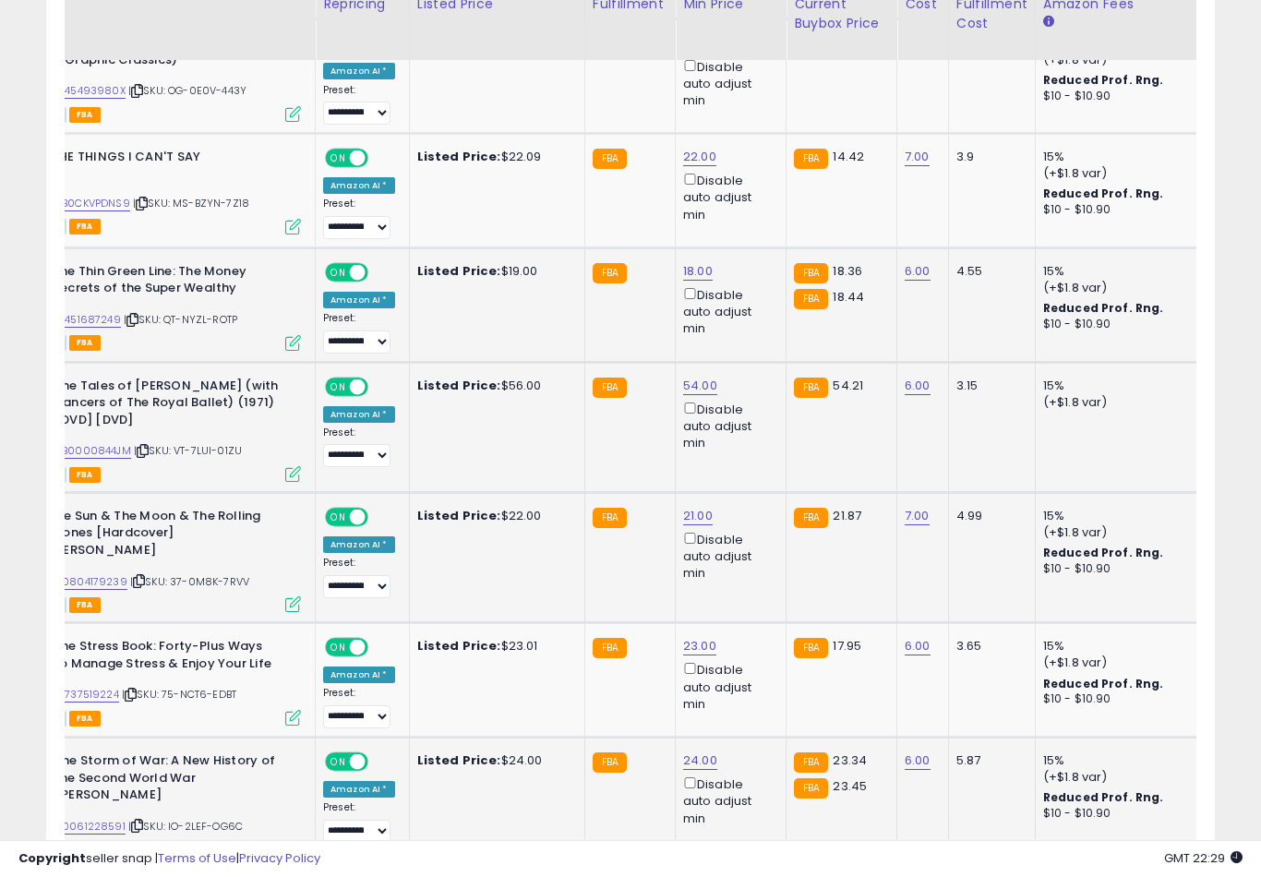
click at [752, 592] on button "submit" at bounding box center [767, 579] width 31 height 28
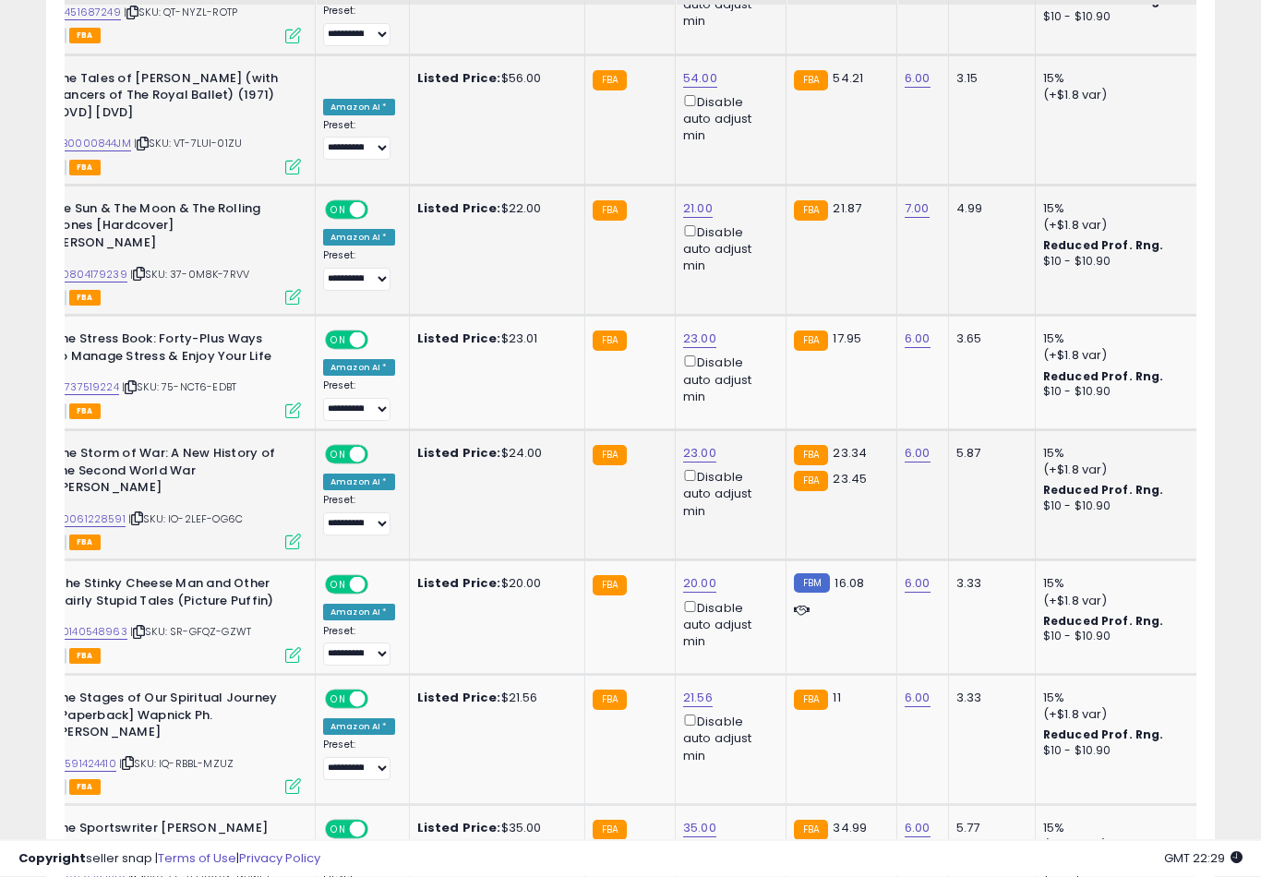
scroll to position [3341, 0]
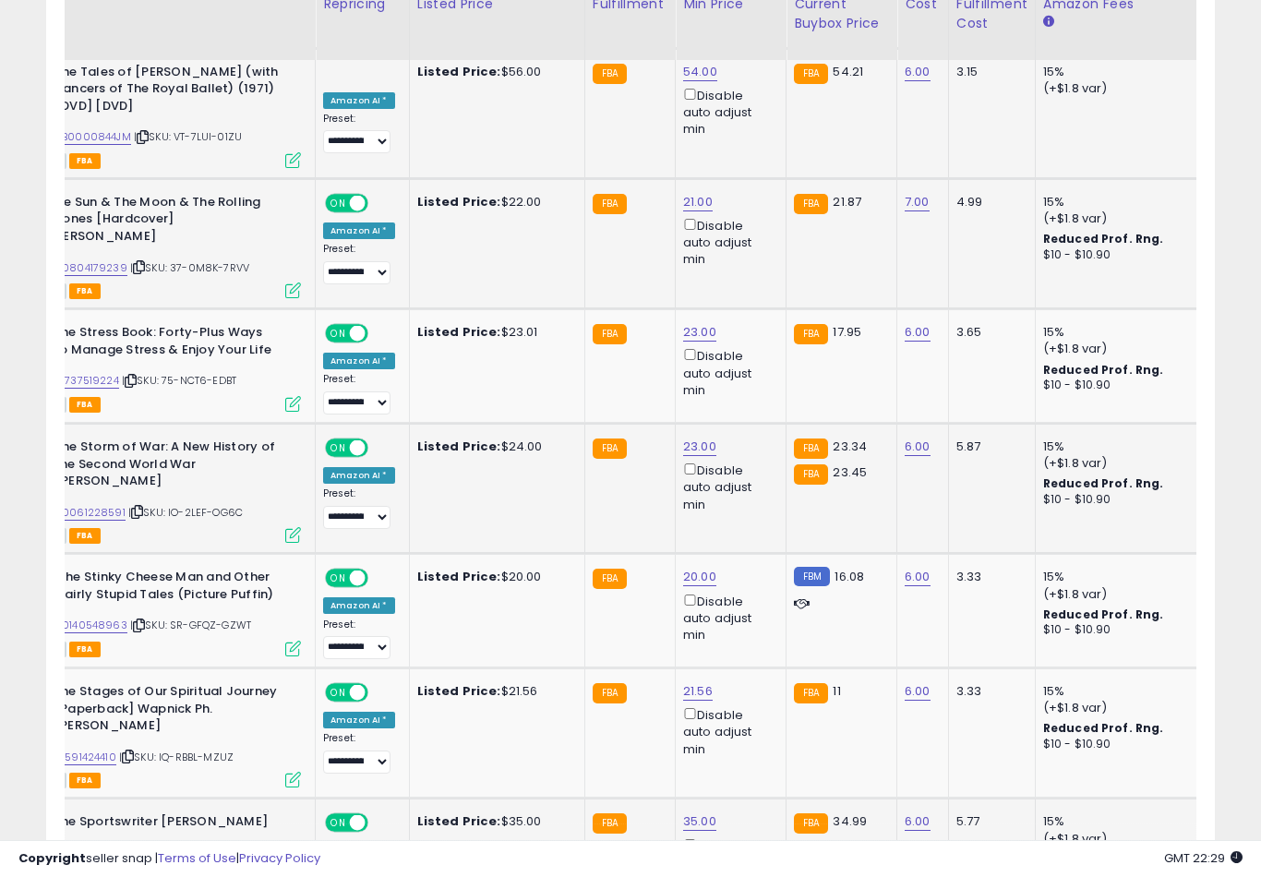
click at [753, 648] on button "submit" at bounding box center [768, 635] width 31 height 28
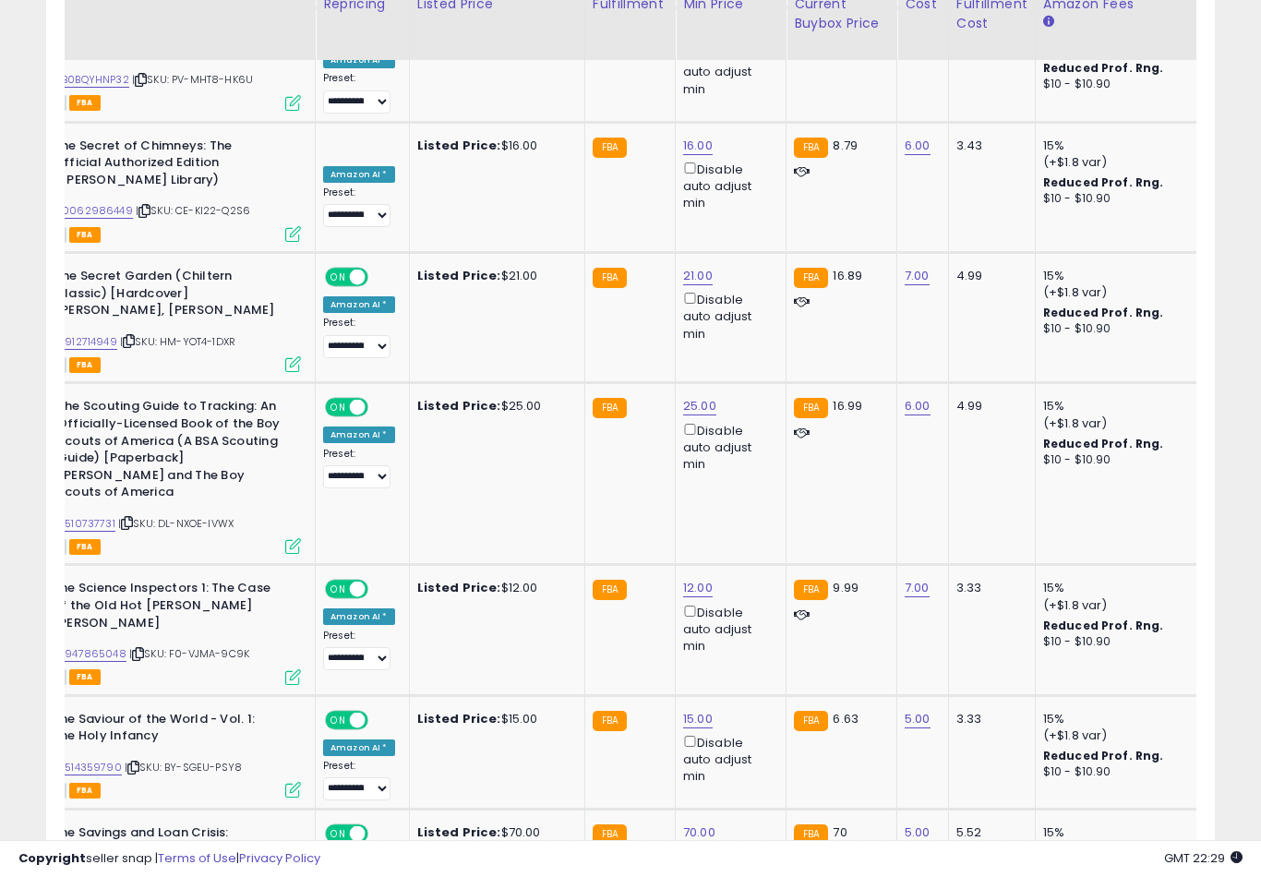
scroll to position [4518, 0]
click at [752, 584] on button "submit" at bounding box center [767, 572] width 31 height 28
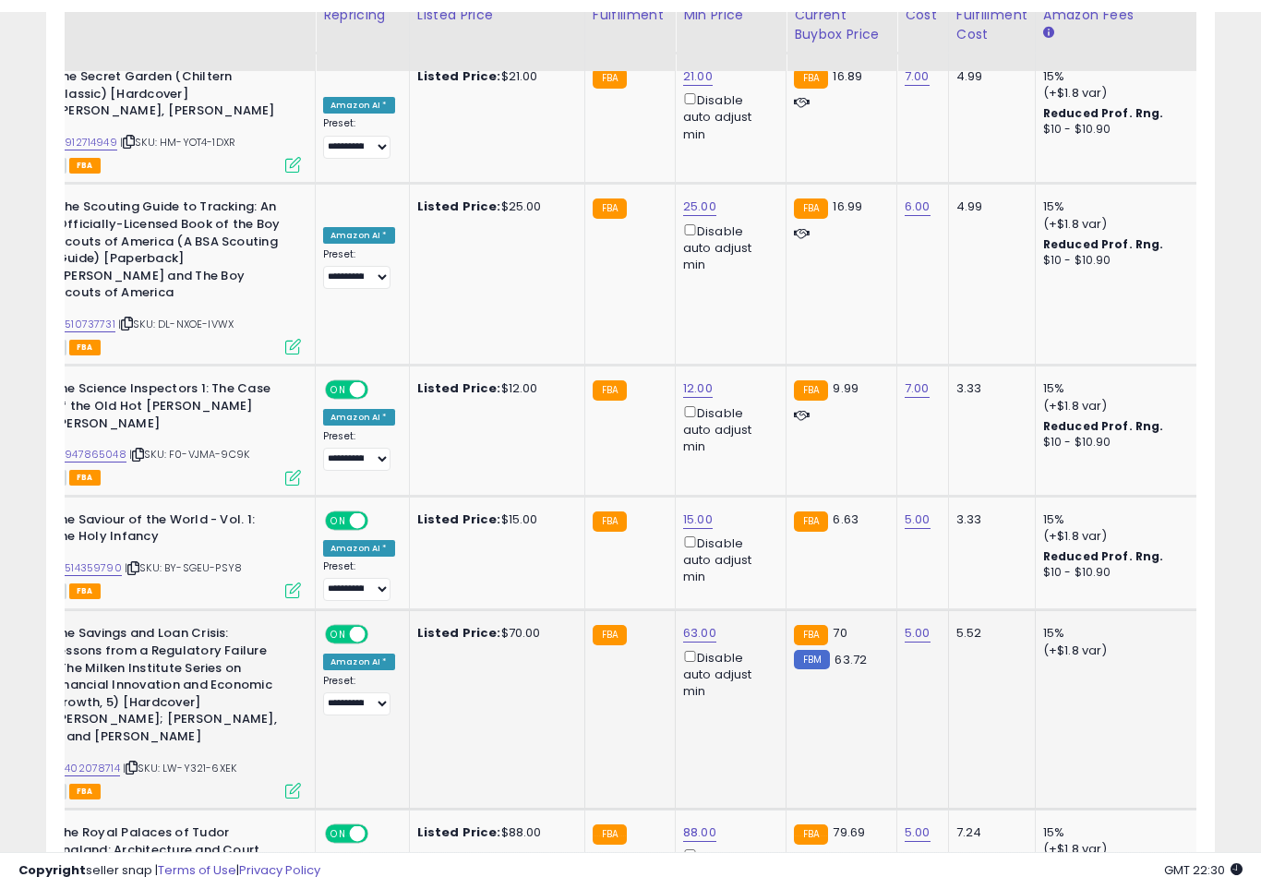
scroll to position [4730, 0]
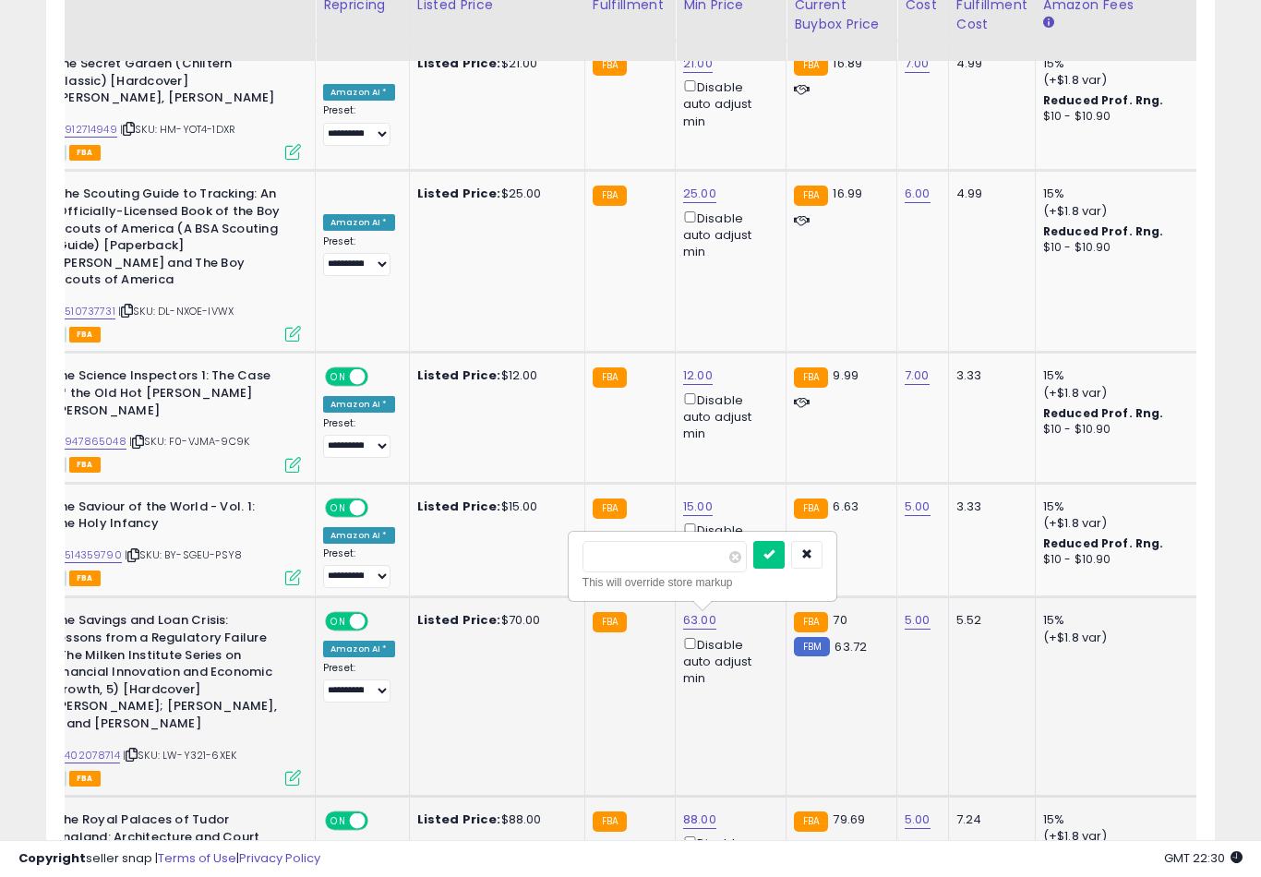
click at [753, 567] on button "submit" at bounding box center [768, 555] width 31 height 28
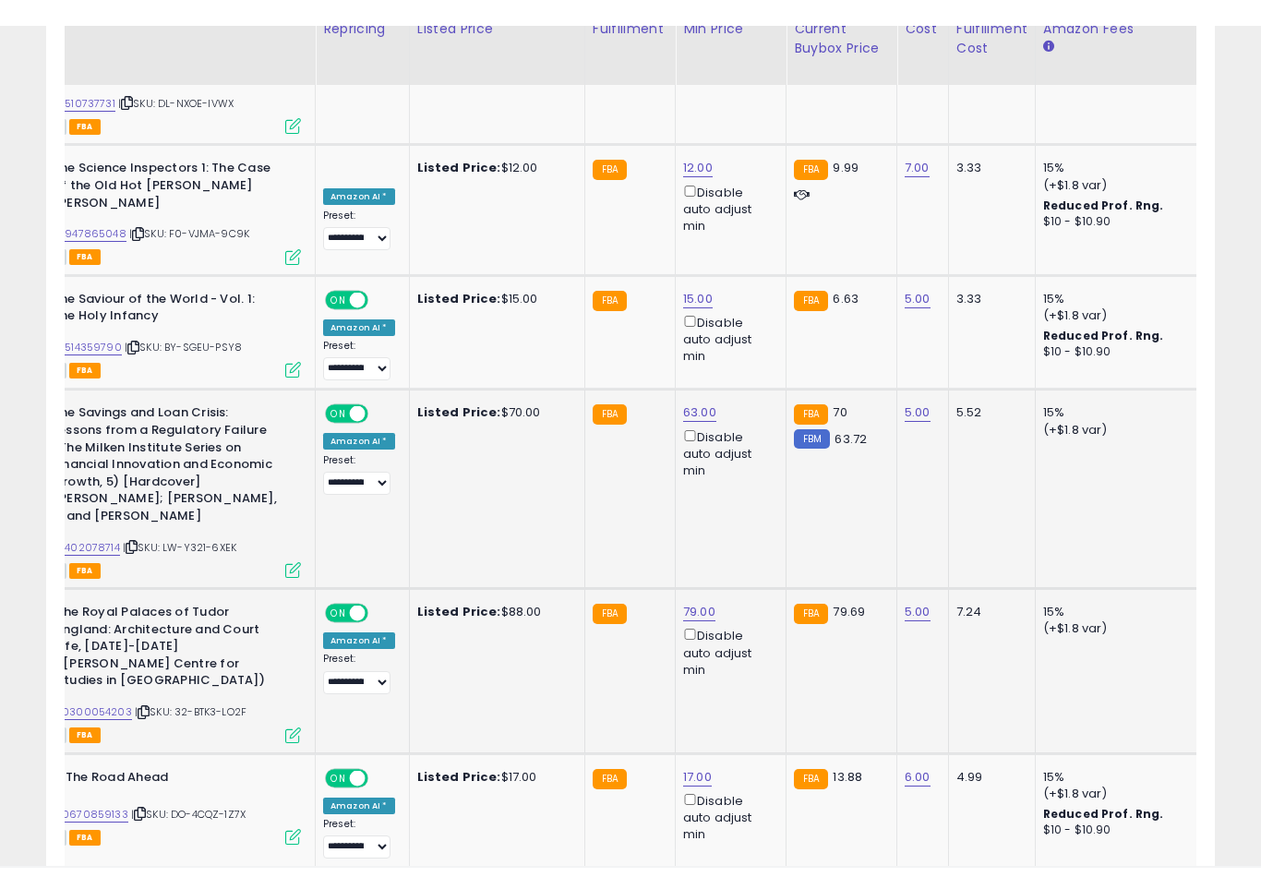
scroll to position [4965, 0]
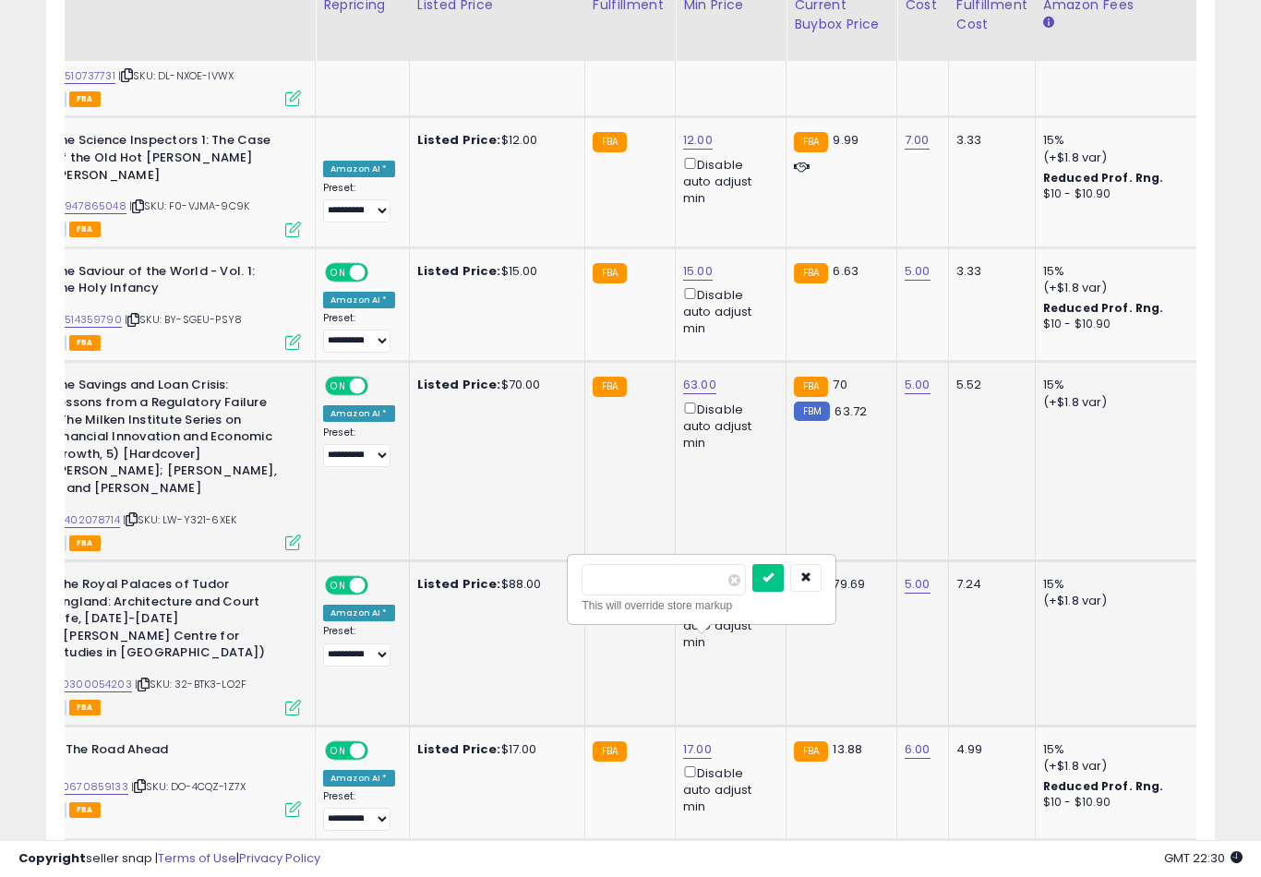
click at [752, 590] on button "submit" at bounding box center [767, 578] width 31 height 28
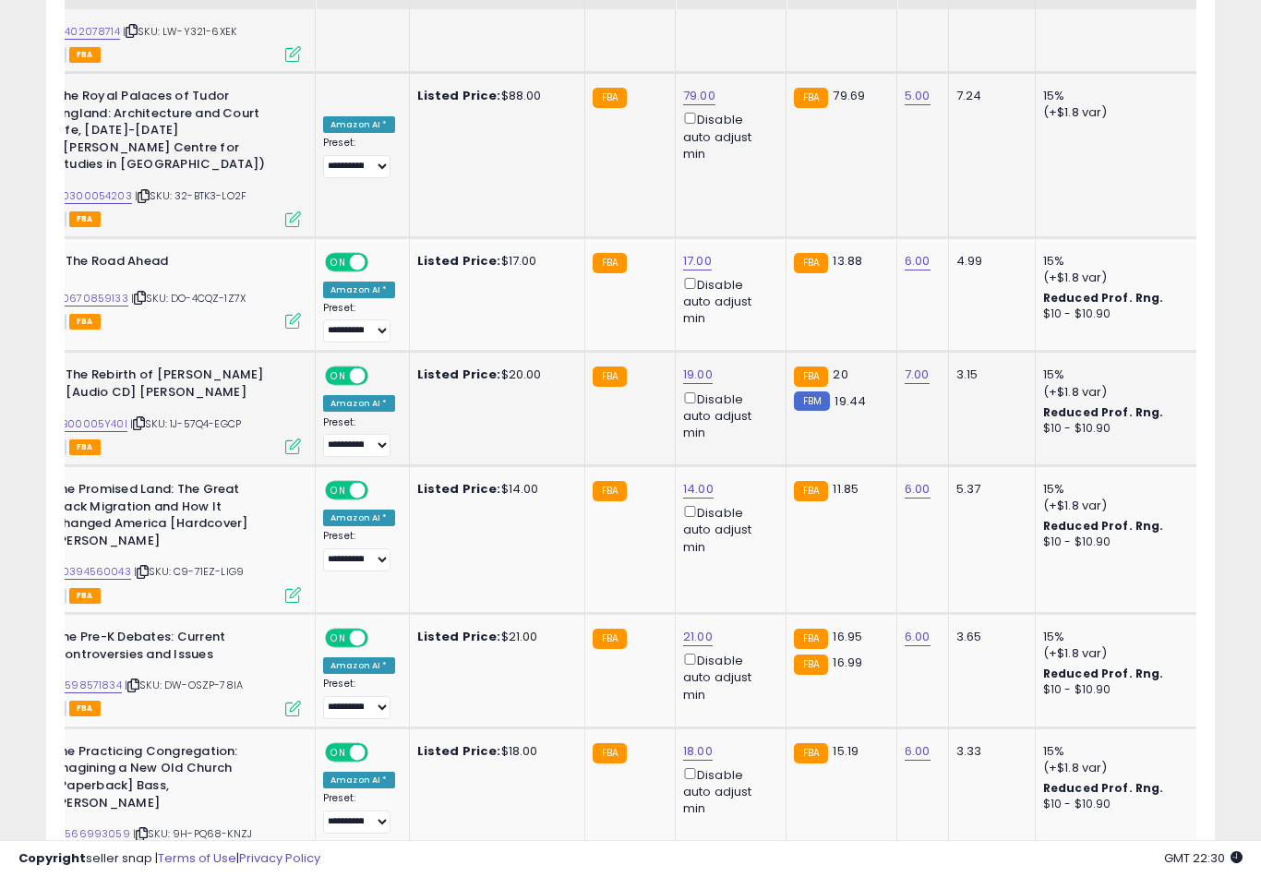
scroll to position [5482, 0]
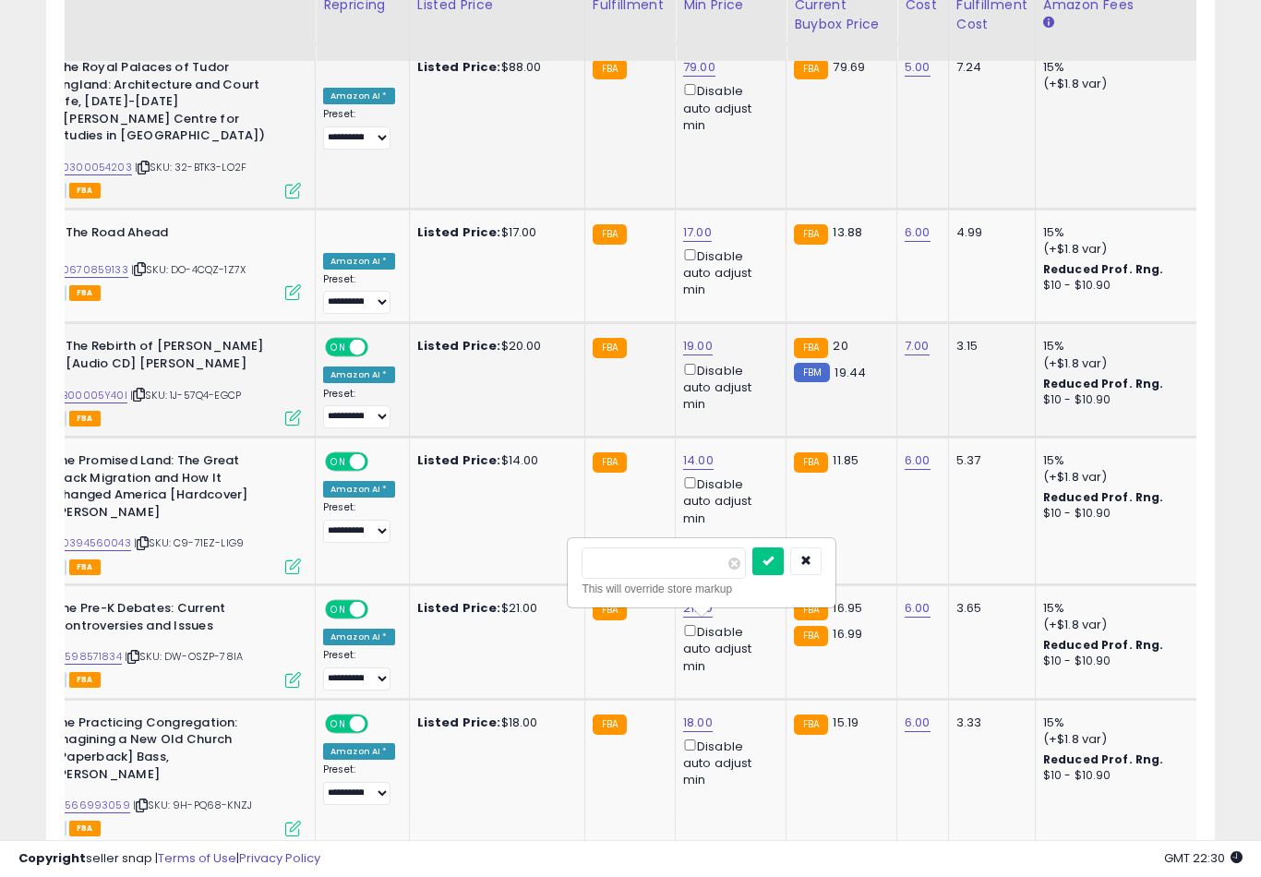
click at [752, 573] on button "submit" at bounding box center [767, 561] width 31 height 28
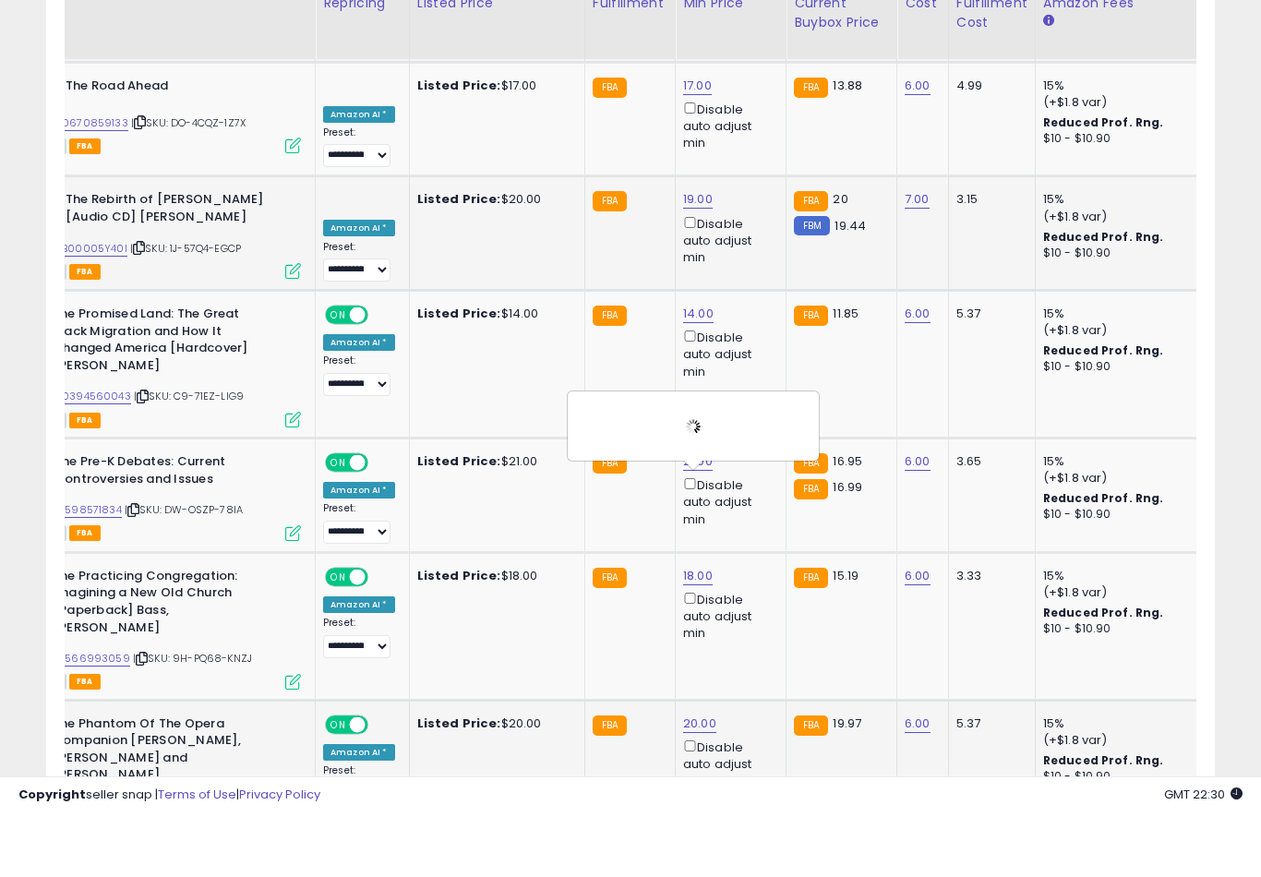
scroll to position [5630, 0]
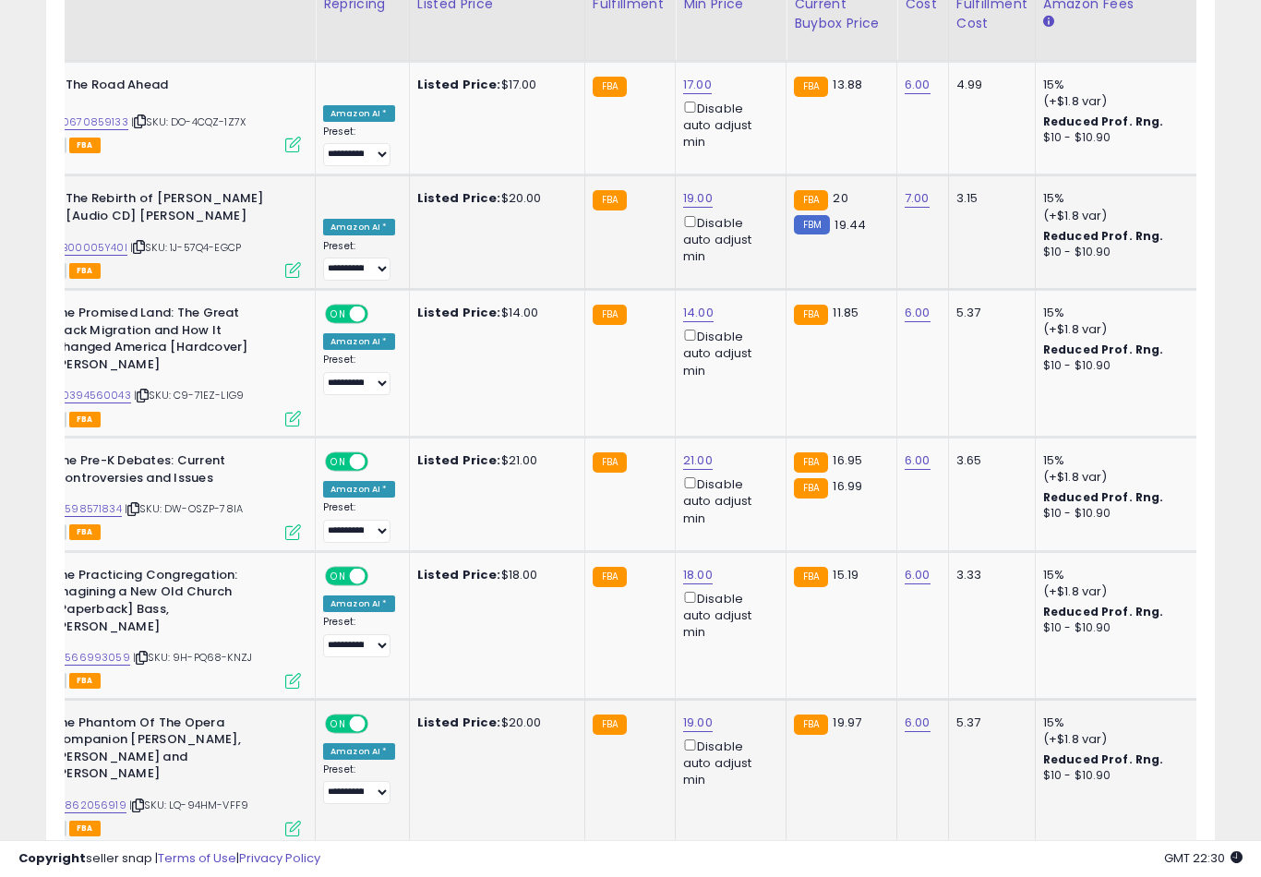
click at [756, 555] on button "submit" at bounding box center [771, 542] width 31 height 28
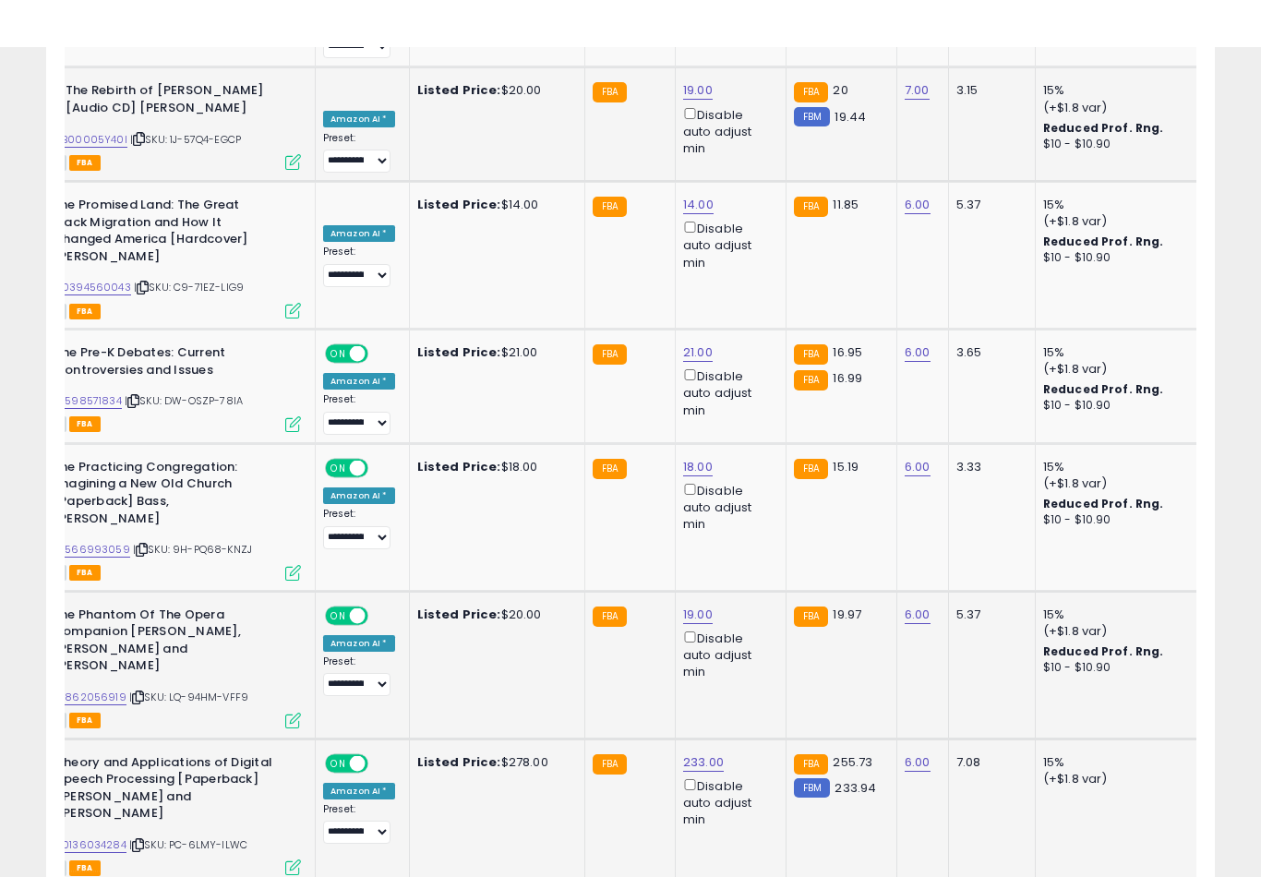
scroll to position [5792, 0]
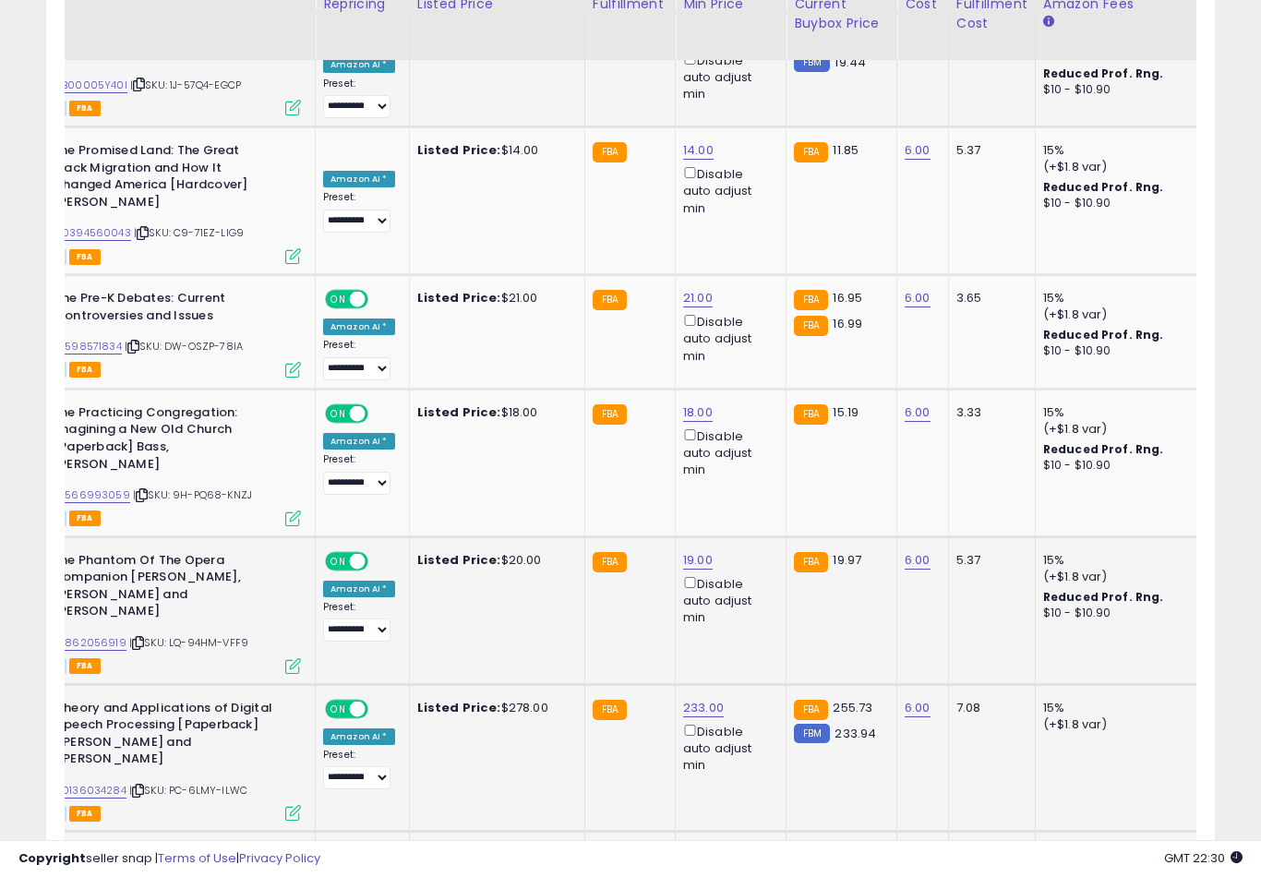
click at [753, 537] on button "submit" at bounding box center [768, 524] width 31 height 28
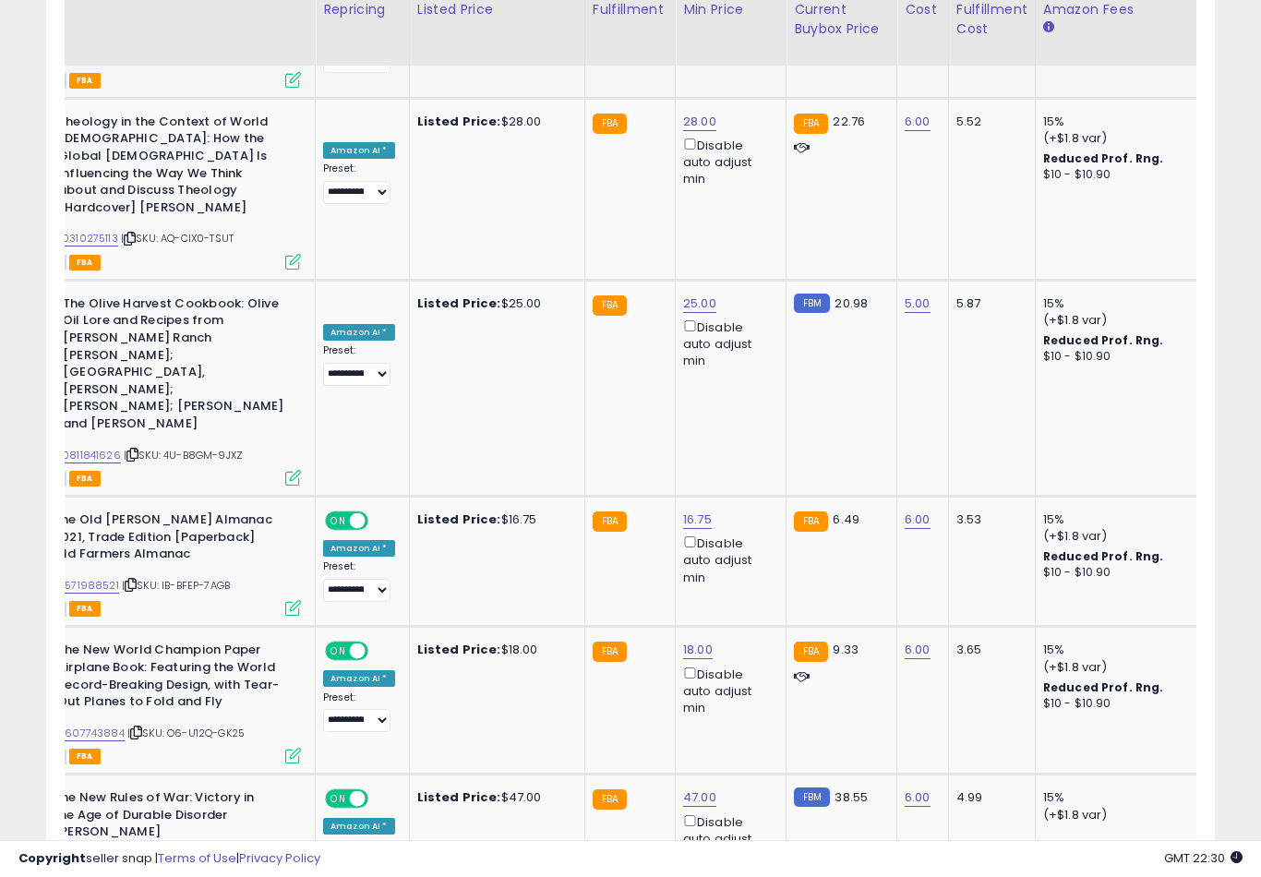
scroll to position [6663, 0]
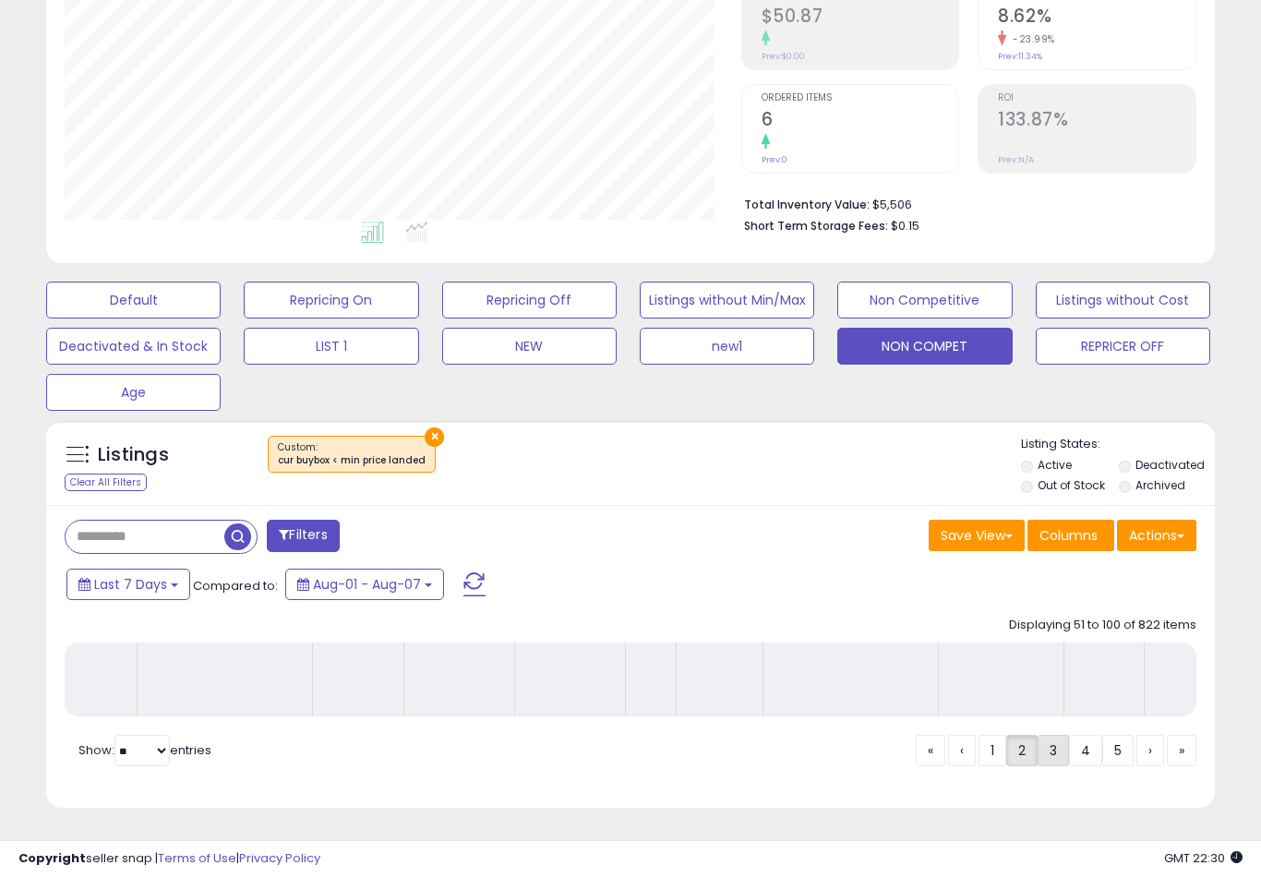
scroll to position [287, 0]
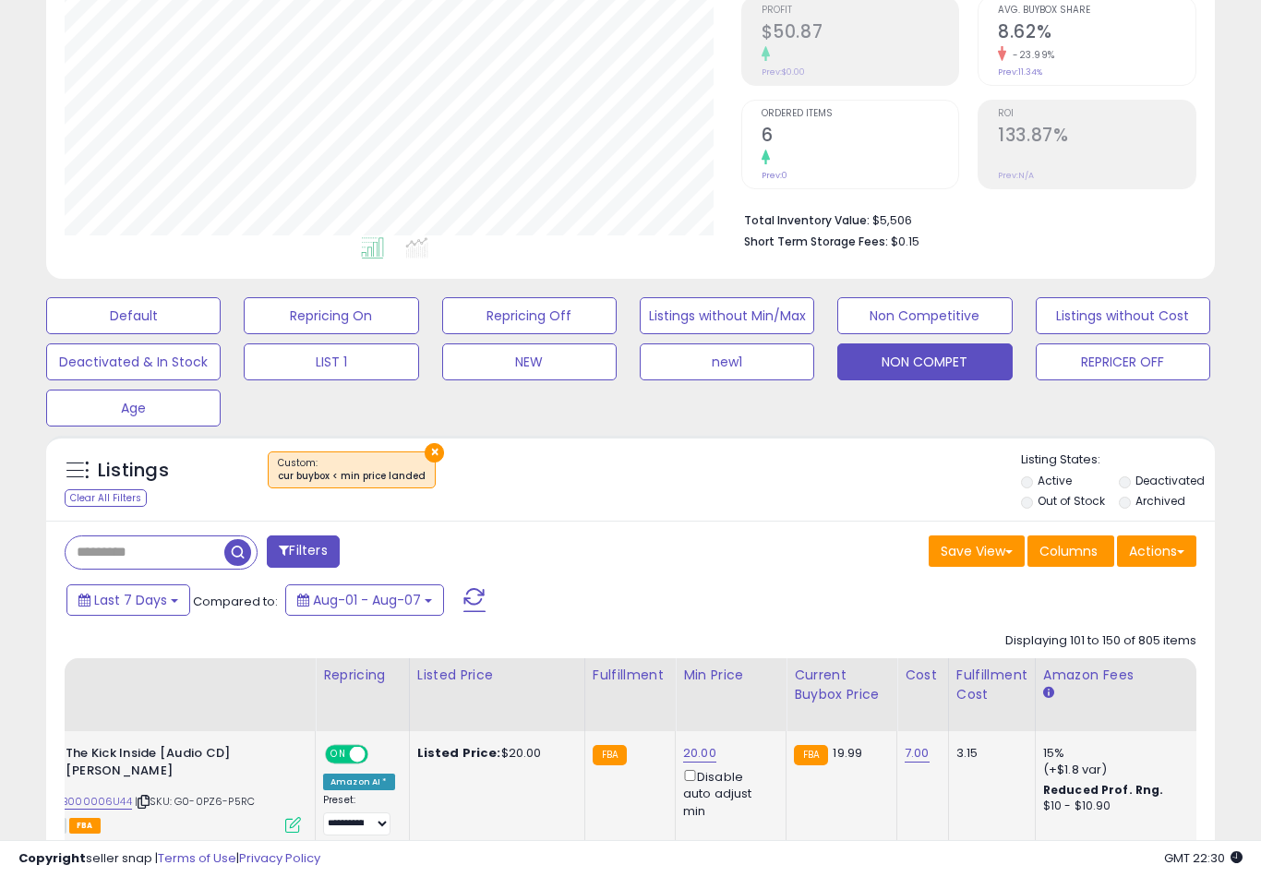
click at [683, 762] on link "20.00" at bounding box center [699, 753] width 33 height 18
click at [752, 700] on button "submit" at bounding box center [767, 688] width 31 height 28
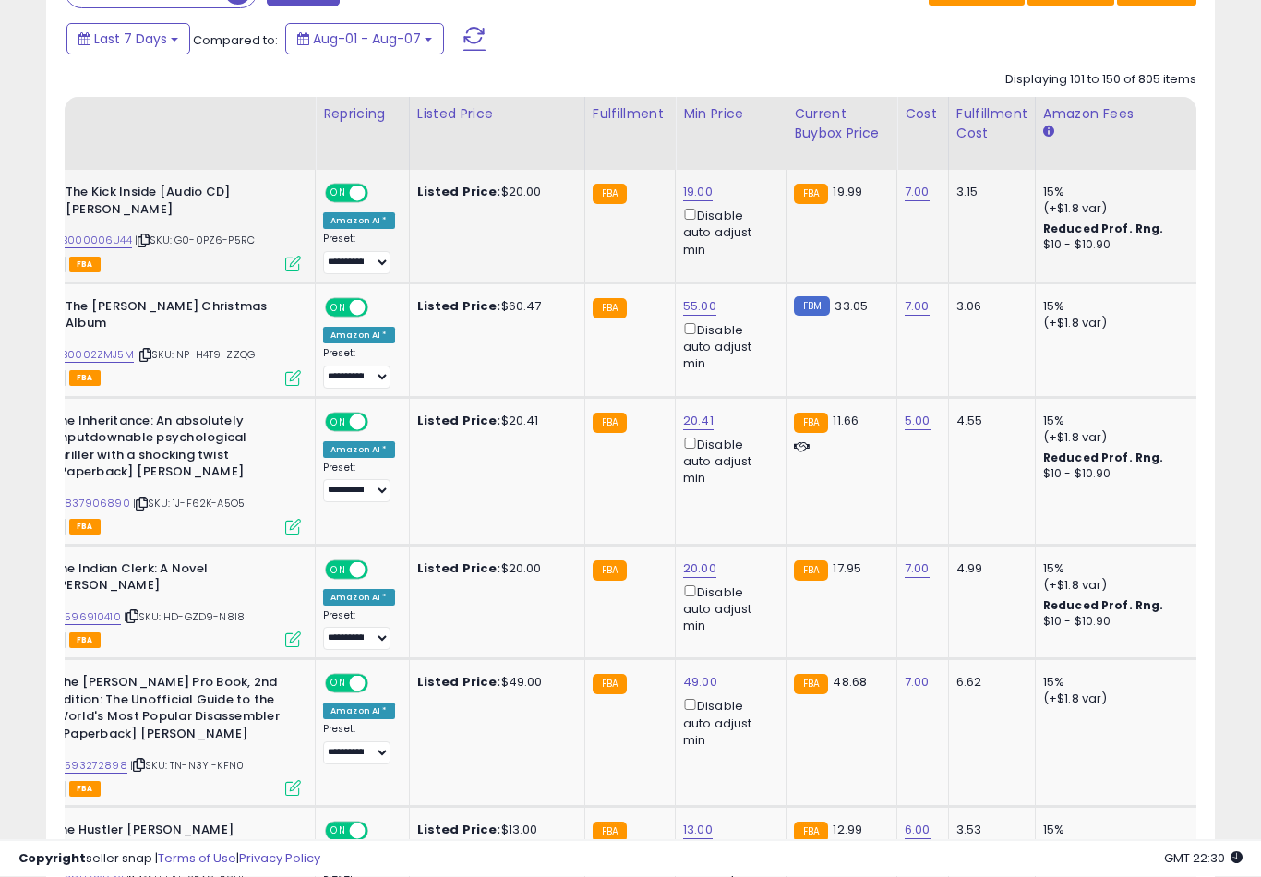
scroll to position [859, 0]
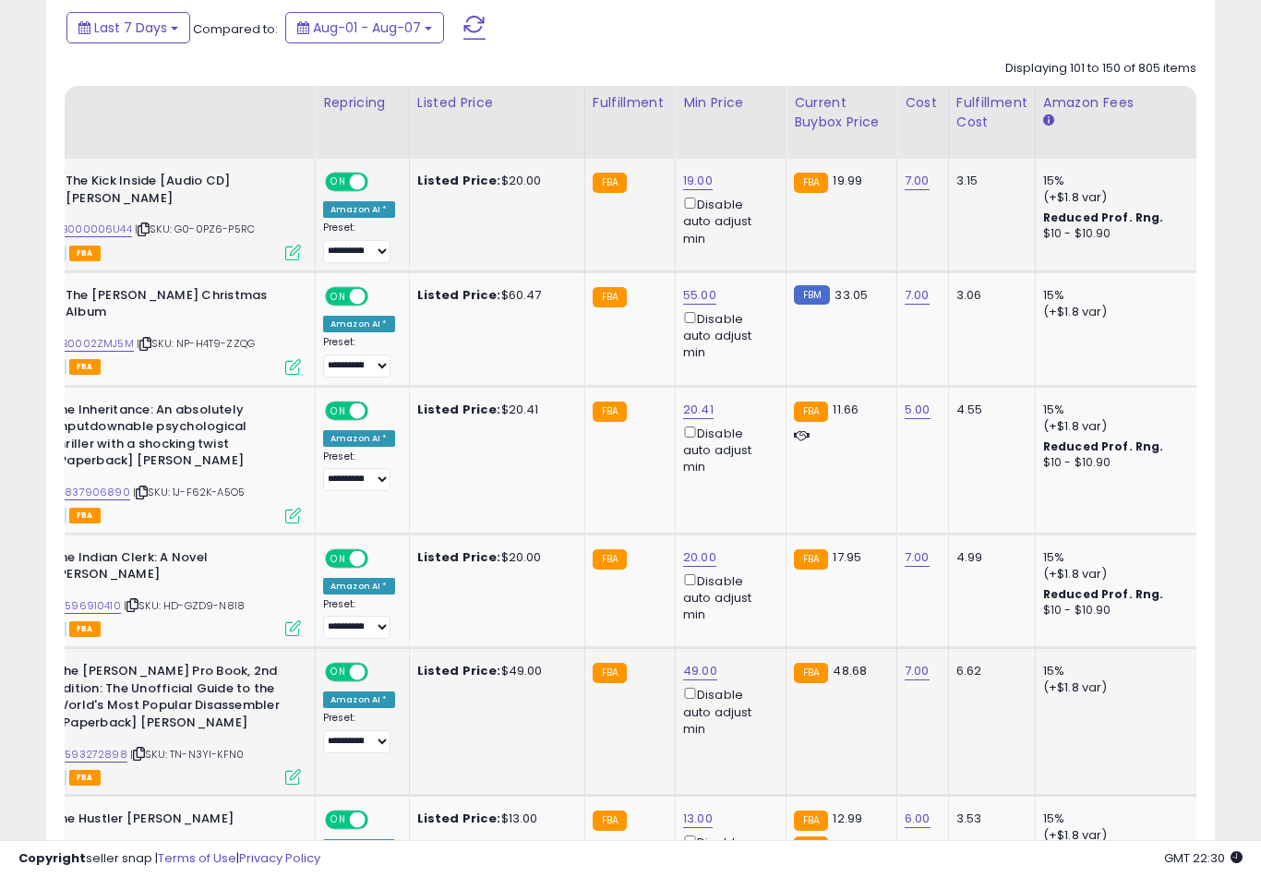
click at [692, 190] on link "49.00" at bounding box center [698, 181] width 30 height 18
click at [753, 614] on button "submit" at bounding box center [768, 601] width 31 height 28
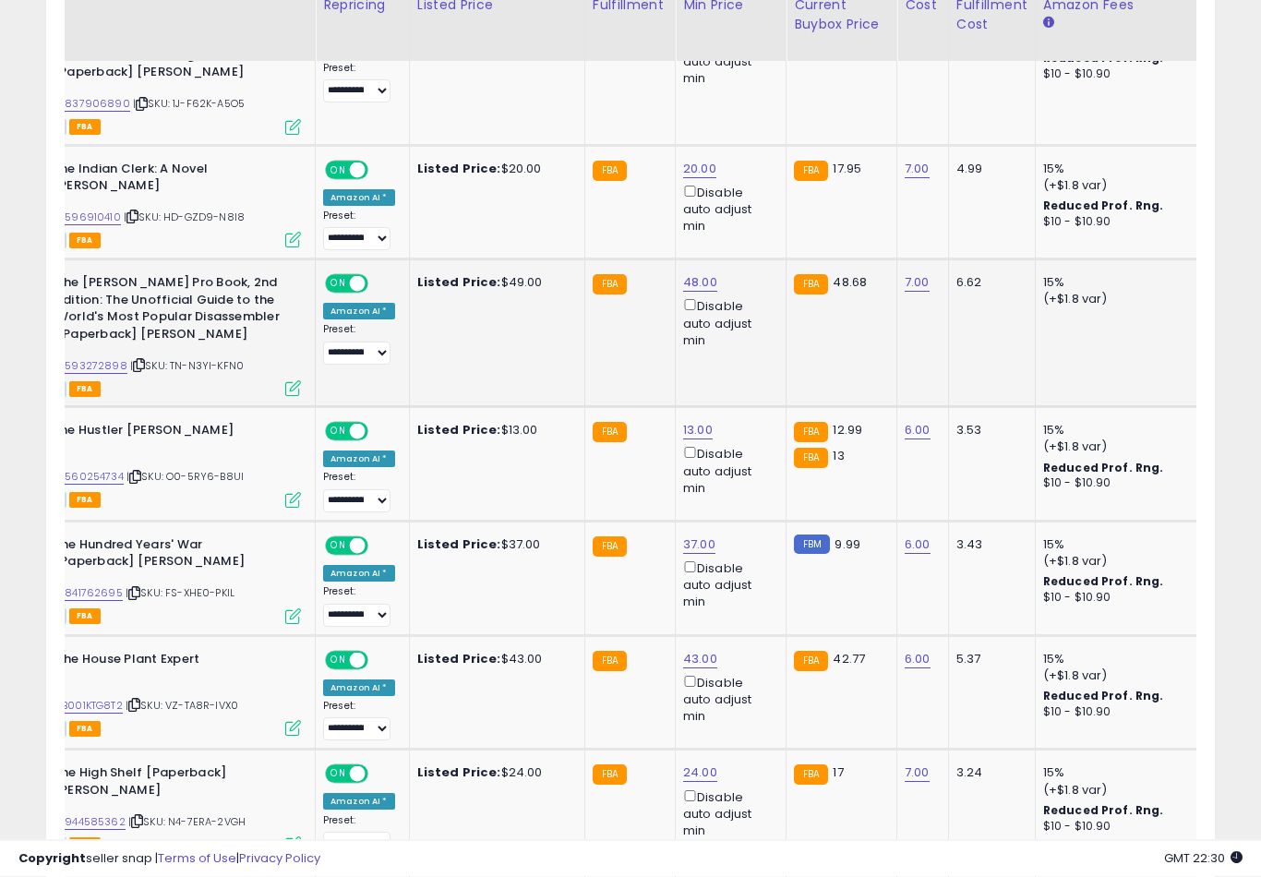
scroll to position [1255, 0]
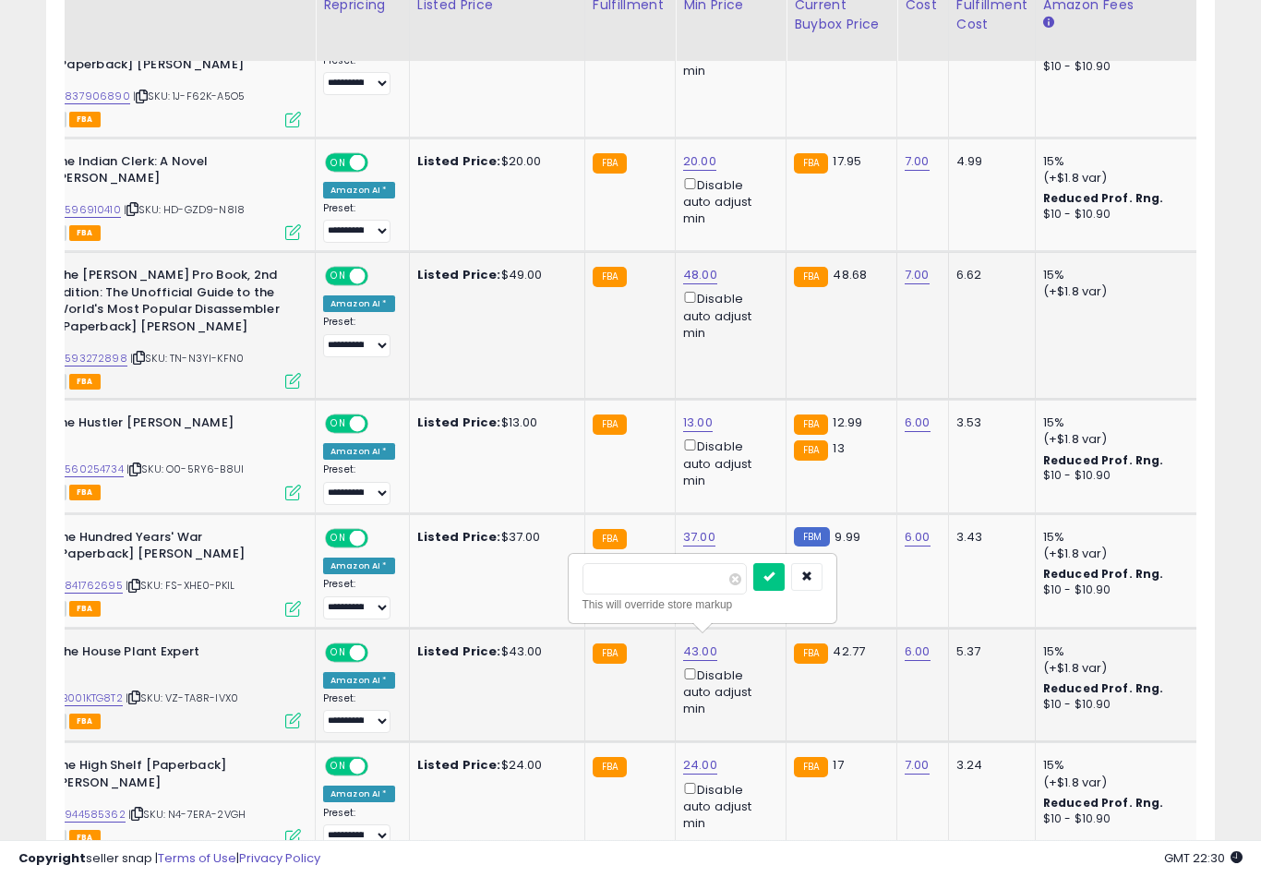
click at [753, 589] on button "submit" at bounding box center [768, 577] width 31 height 28
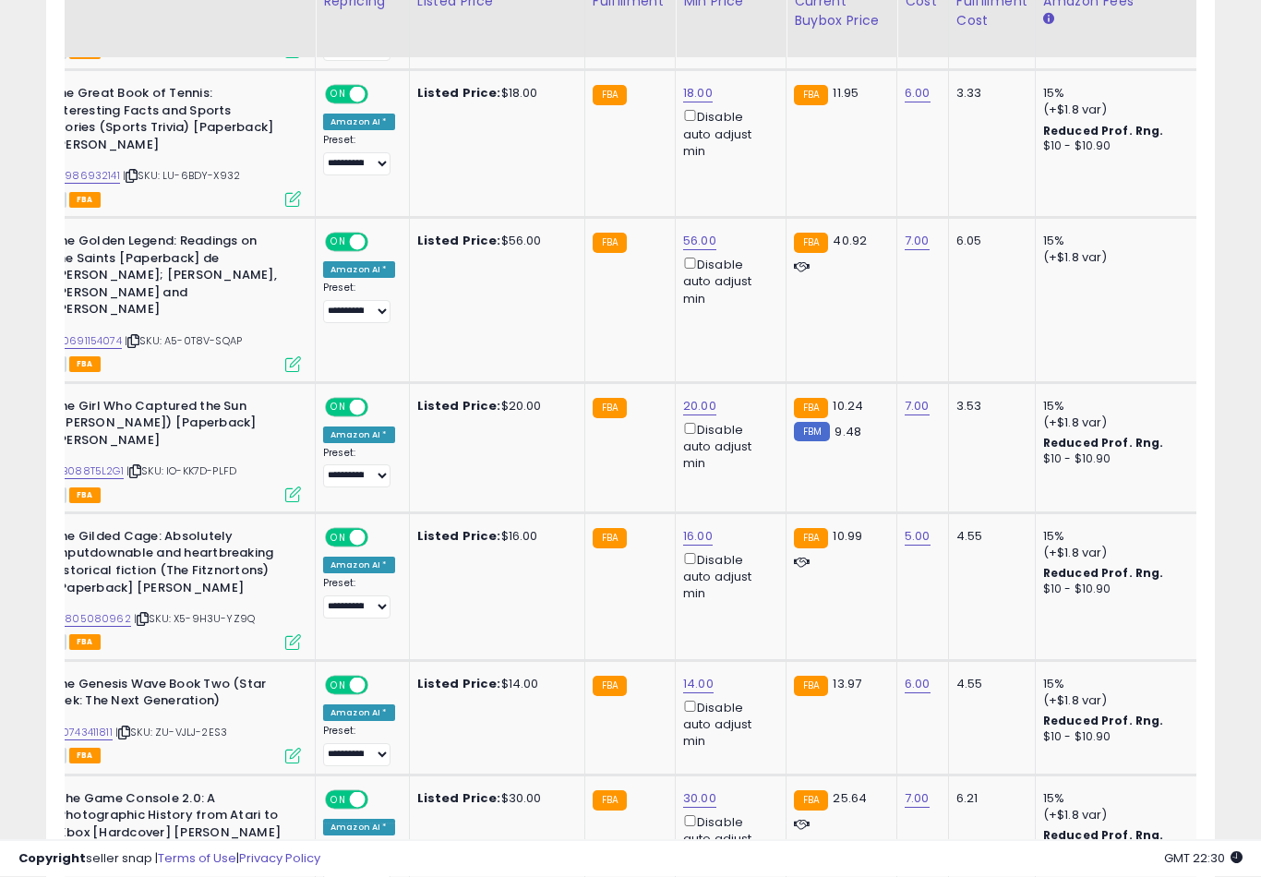
scroll to position [2435, 0]
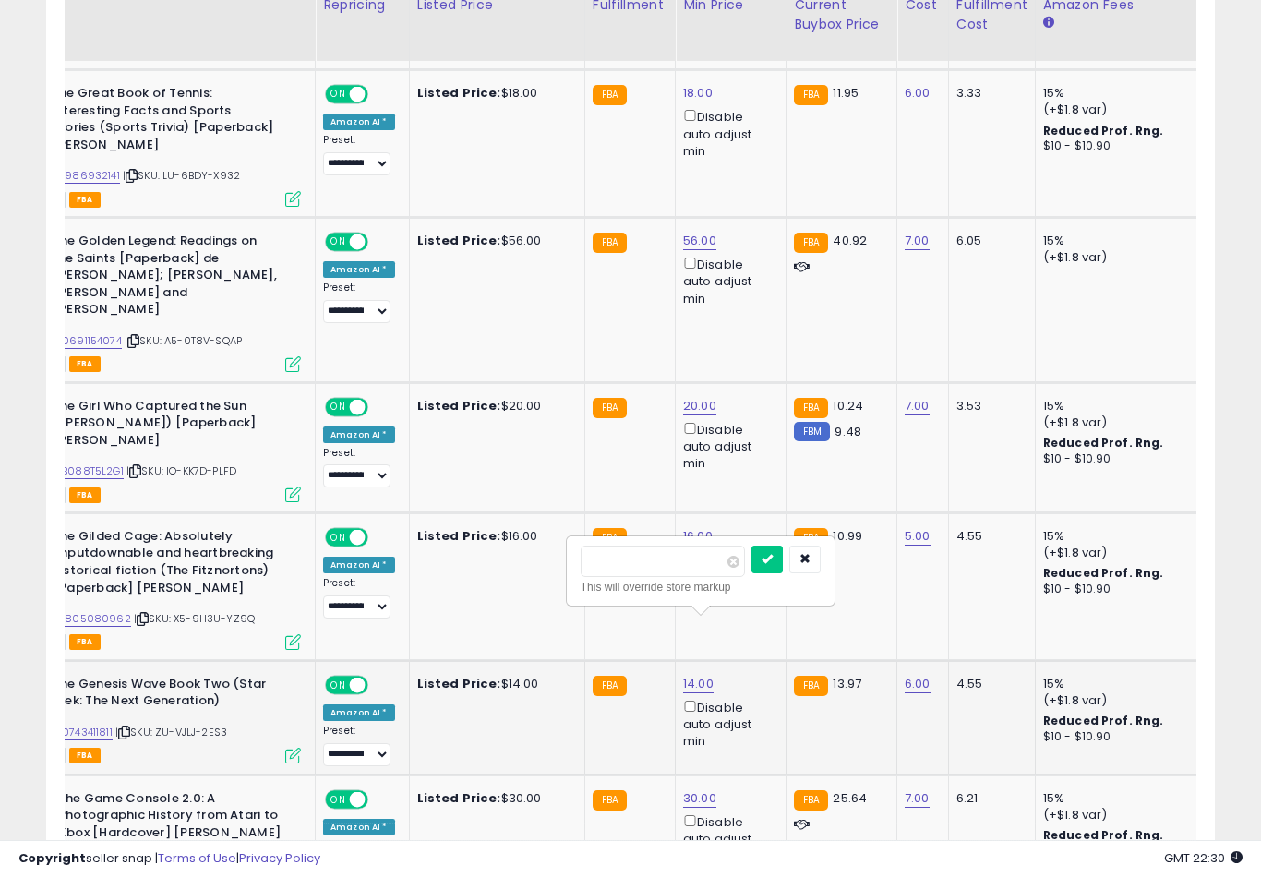
click at [751, 571] on button "submit" at bounding box center [766, 559] width 31 height 28
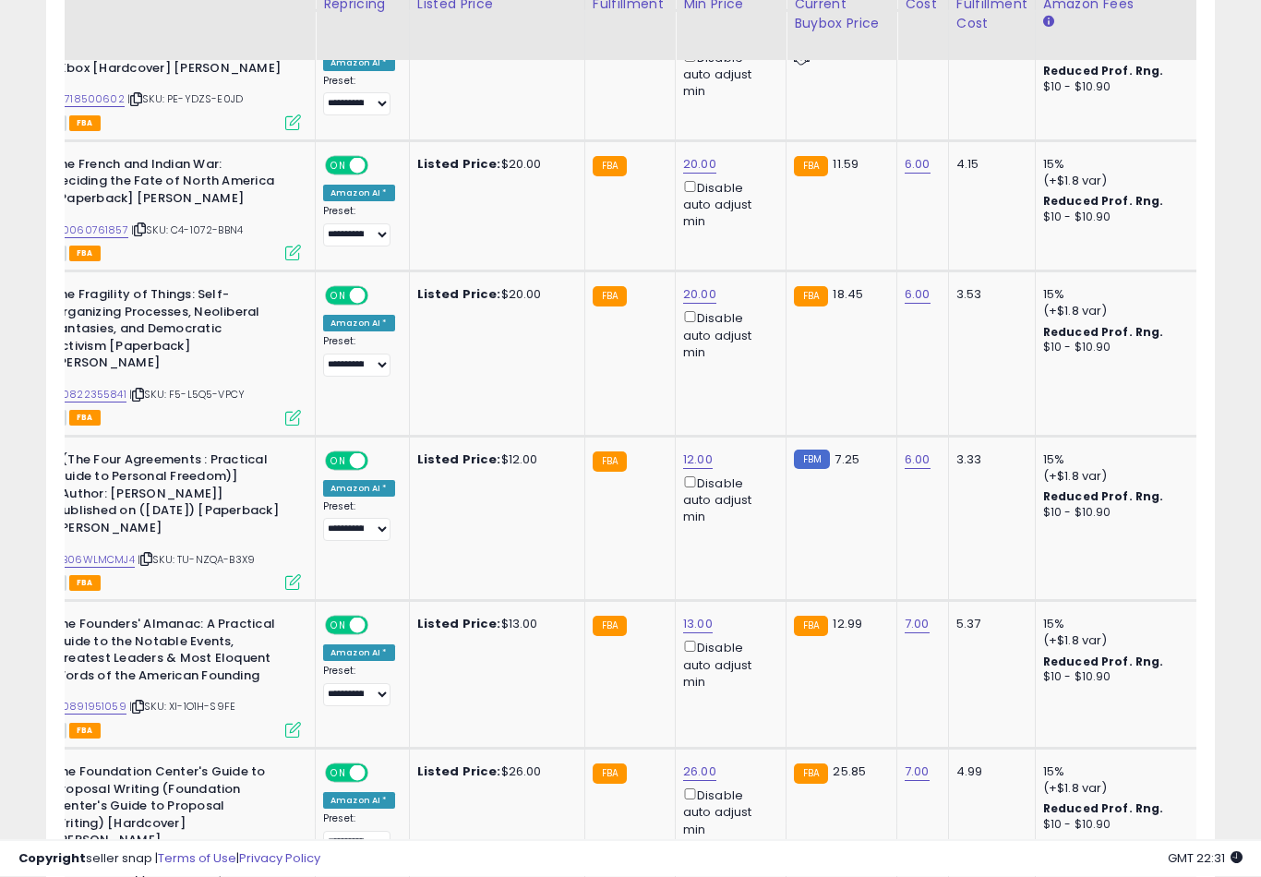
scroll to position [3203, 0]
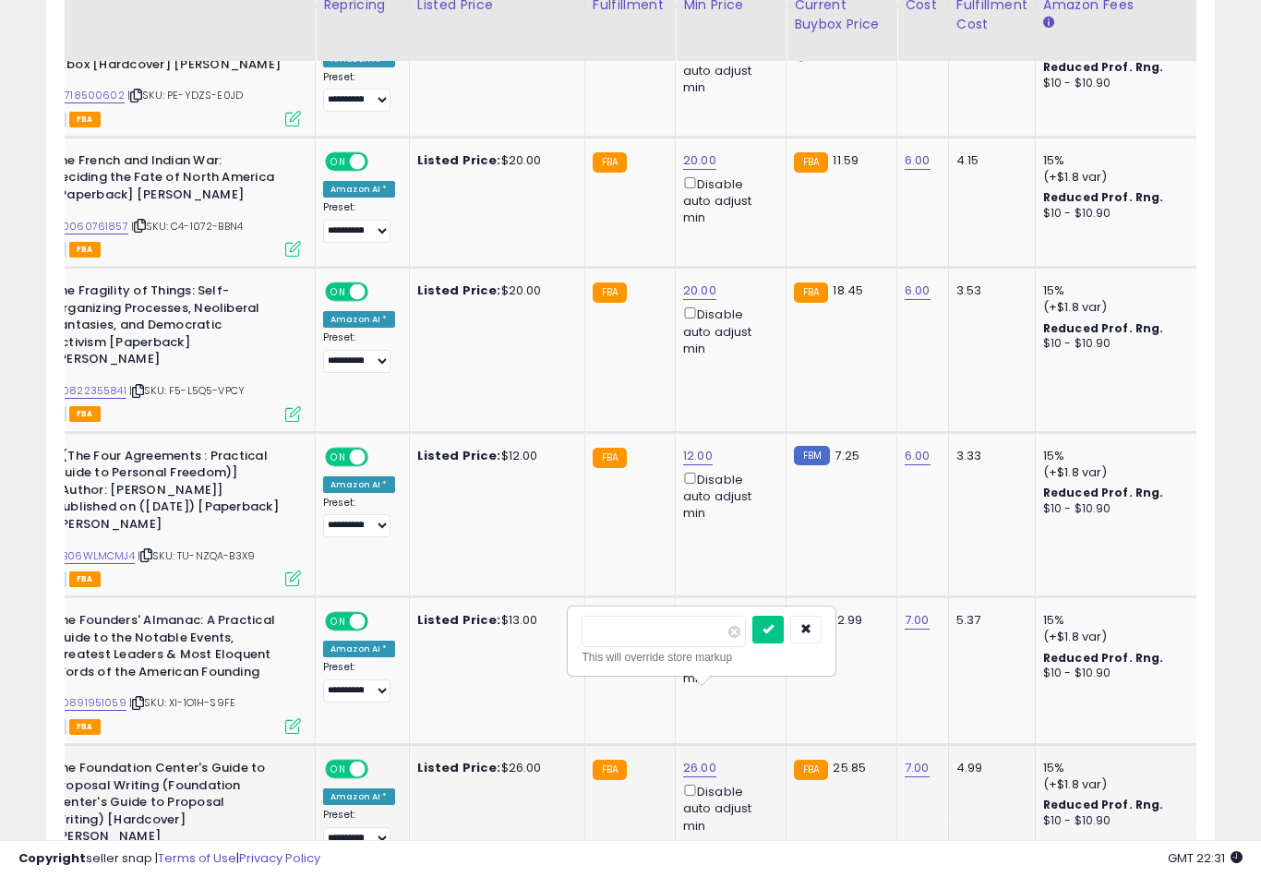
click at [752, 641] on button "submit" at bounding box center [767, 630] width 31 height 28
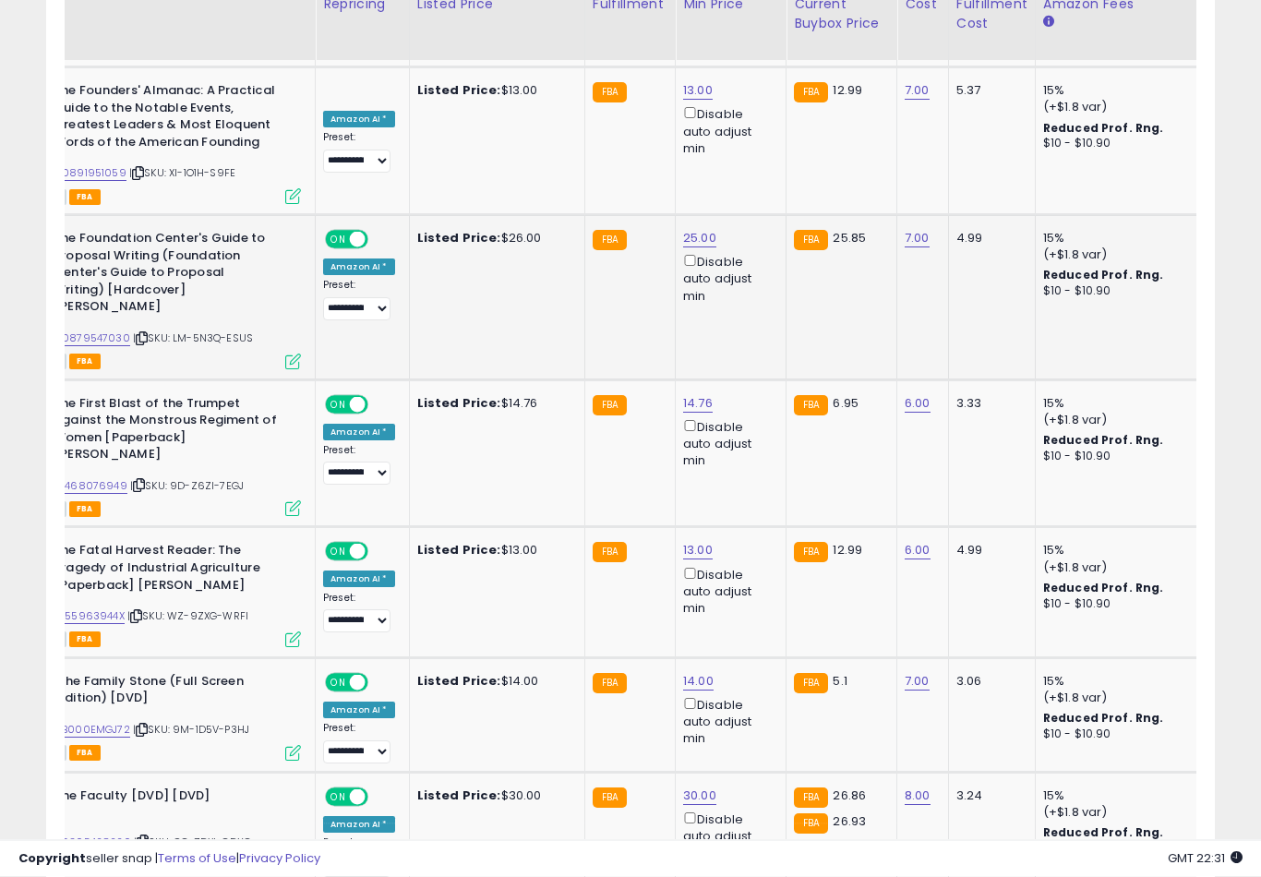
scroll to position [3732, 0]
click at [753, 628] on button "submit" at bounding box center [768, 615] width 31 height 28
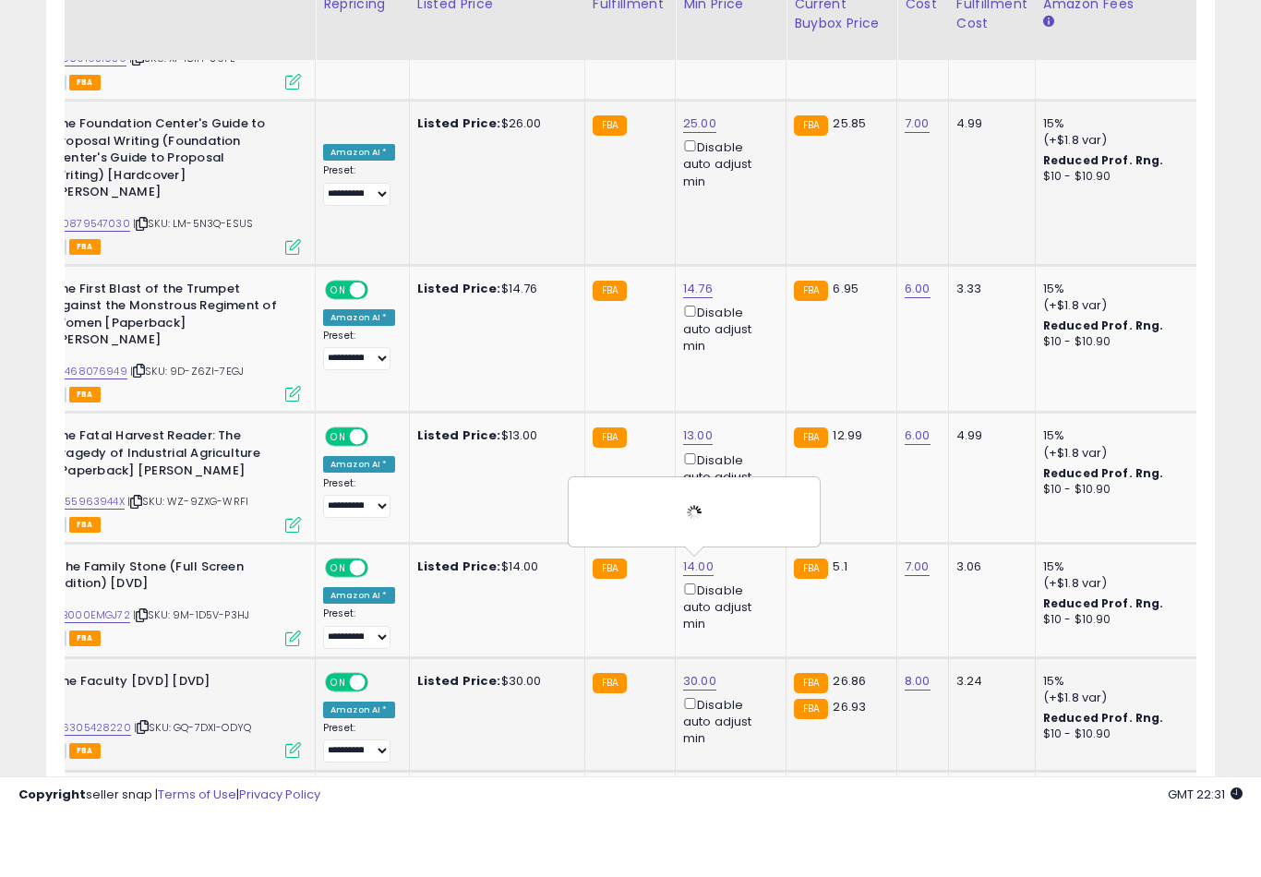
scroll to position [3847, 0]
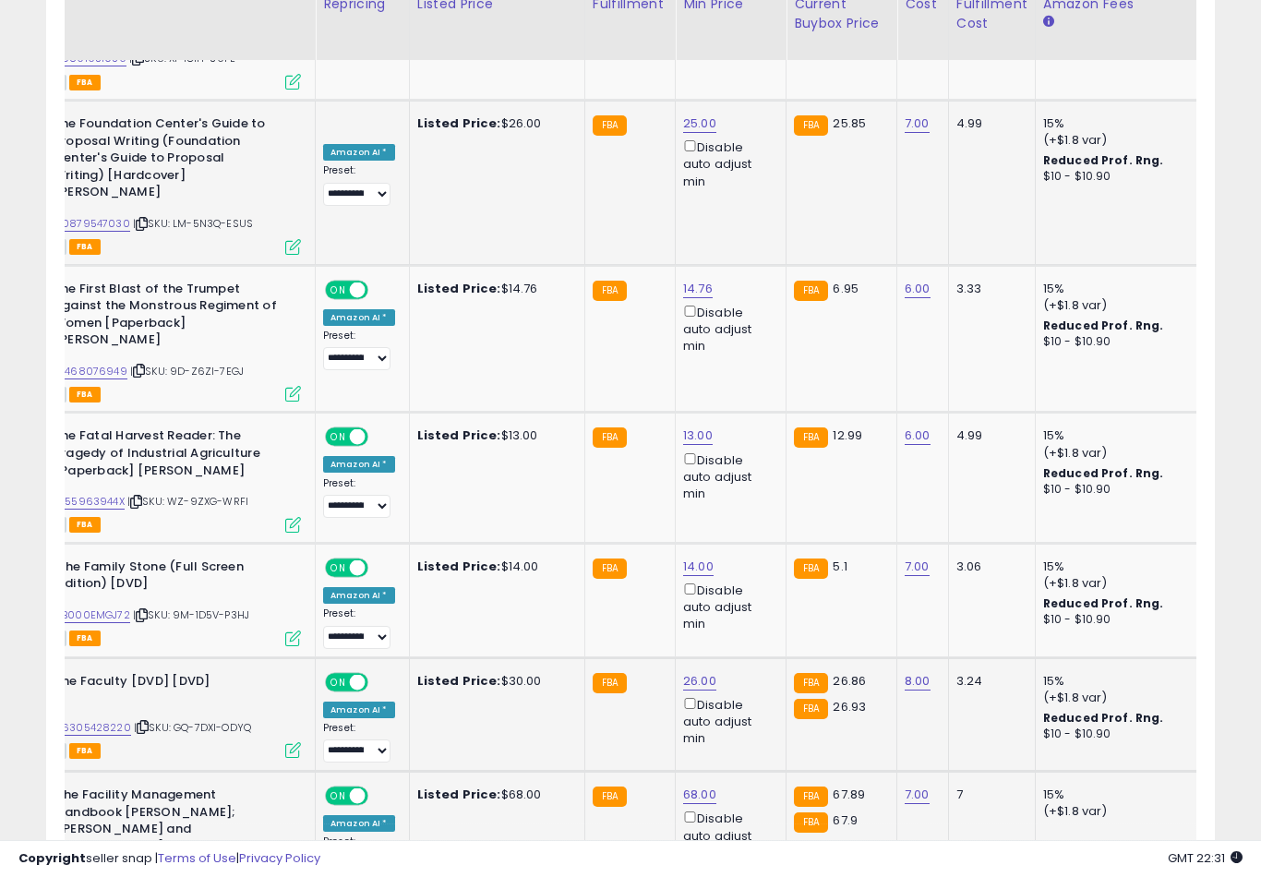
click at [753, 627] on button "submit" at bounding box center [768, 614] width 31 height 28
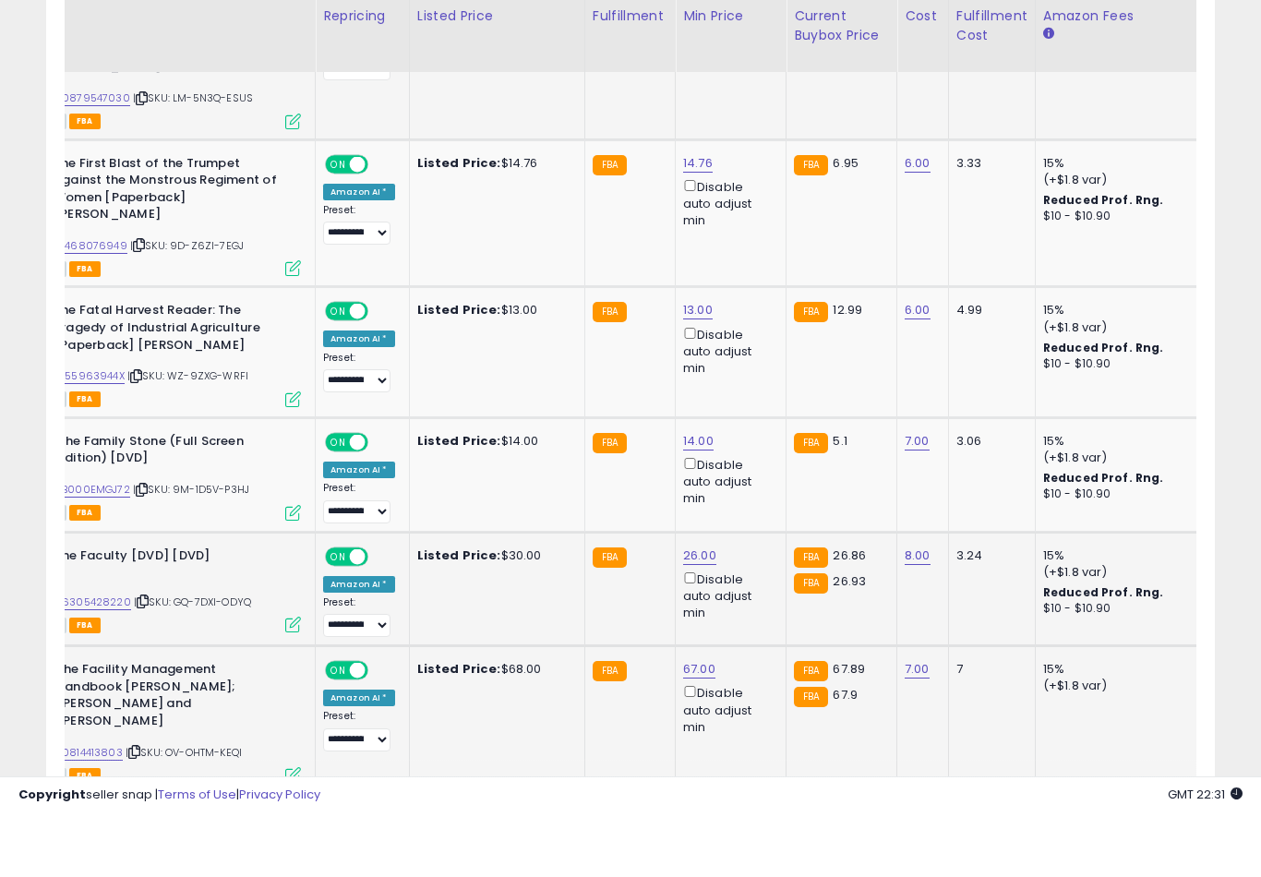
scroll to position [3988, 0]
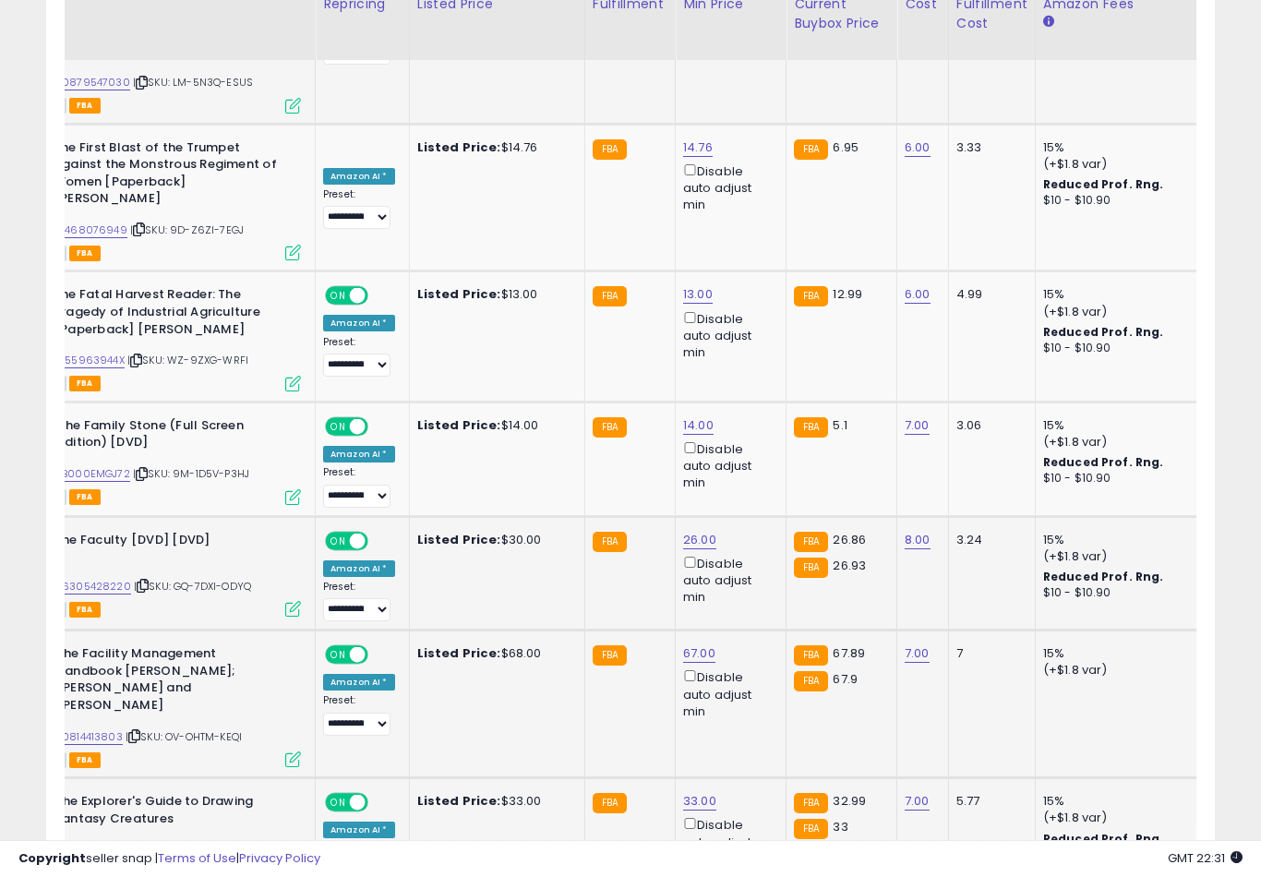
click at [752, 614] on button "submit" at bounding box center [767, 601] width 31 height 28
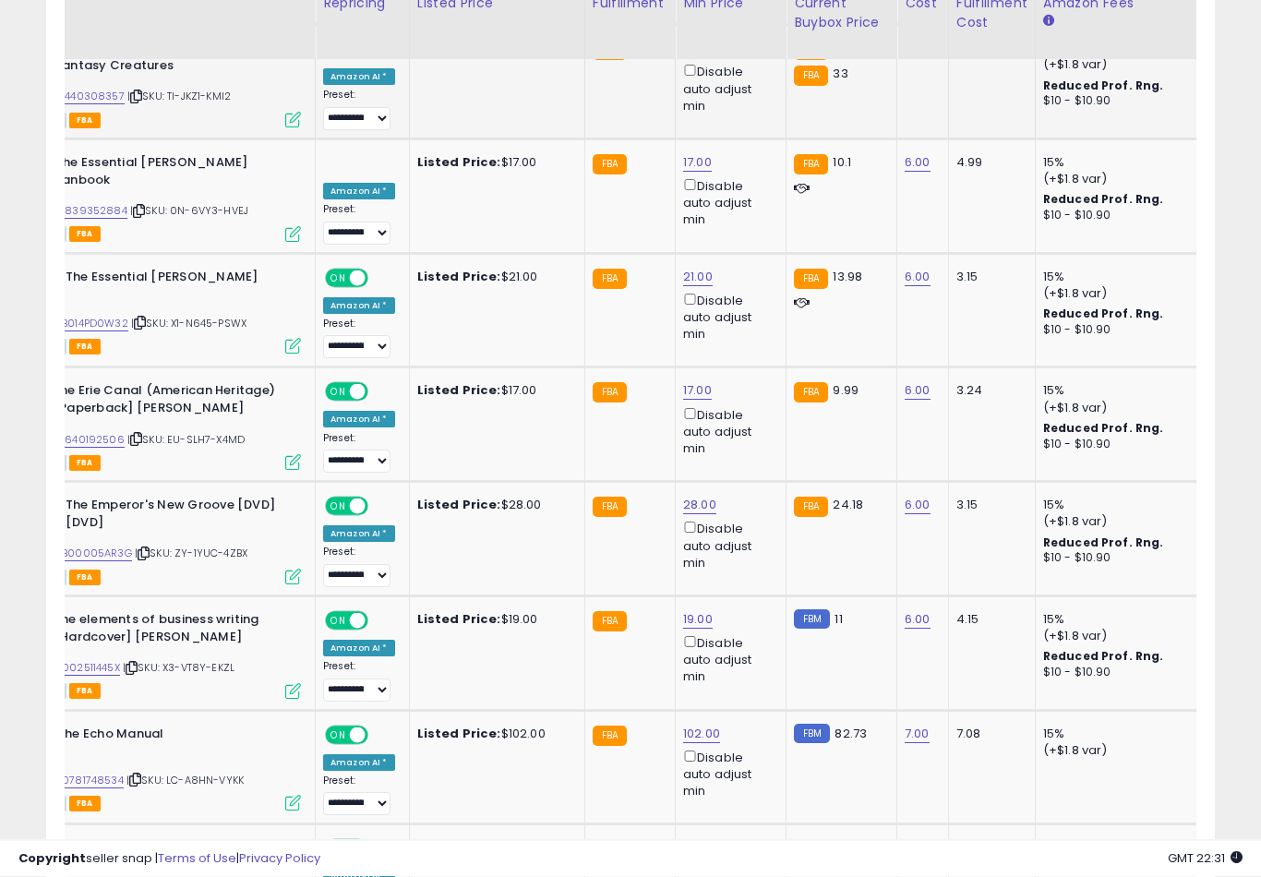
scroll to position [4743, 0]
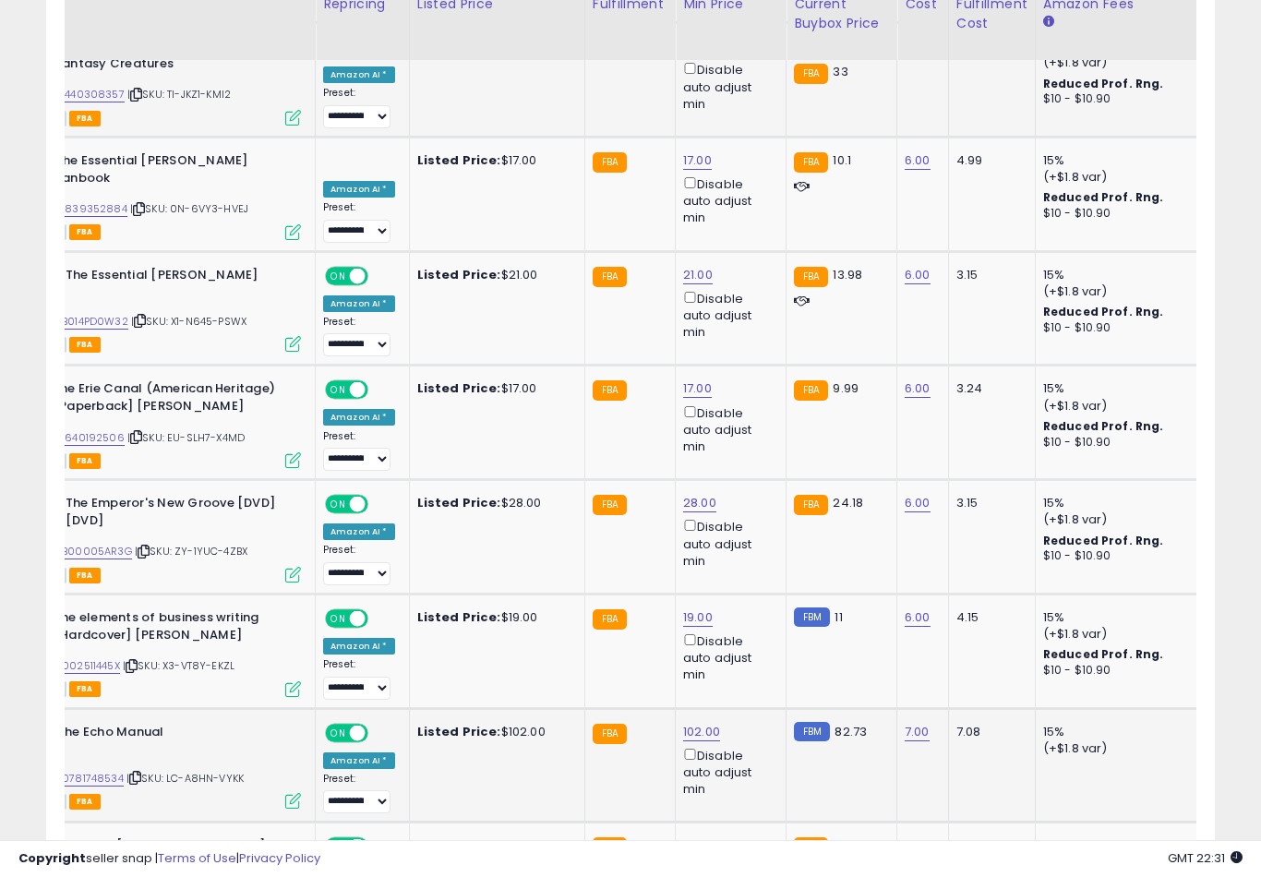
click at [755, 540] on button "submit" at bounding box center [770, 527] width 31 height 28
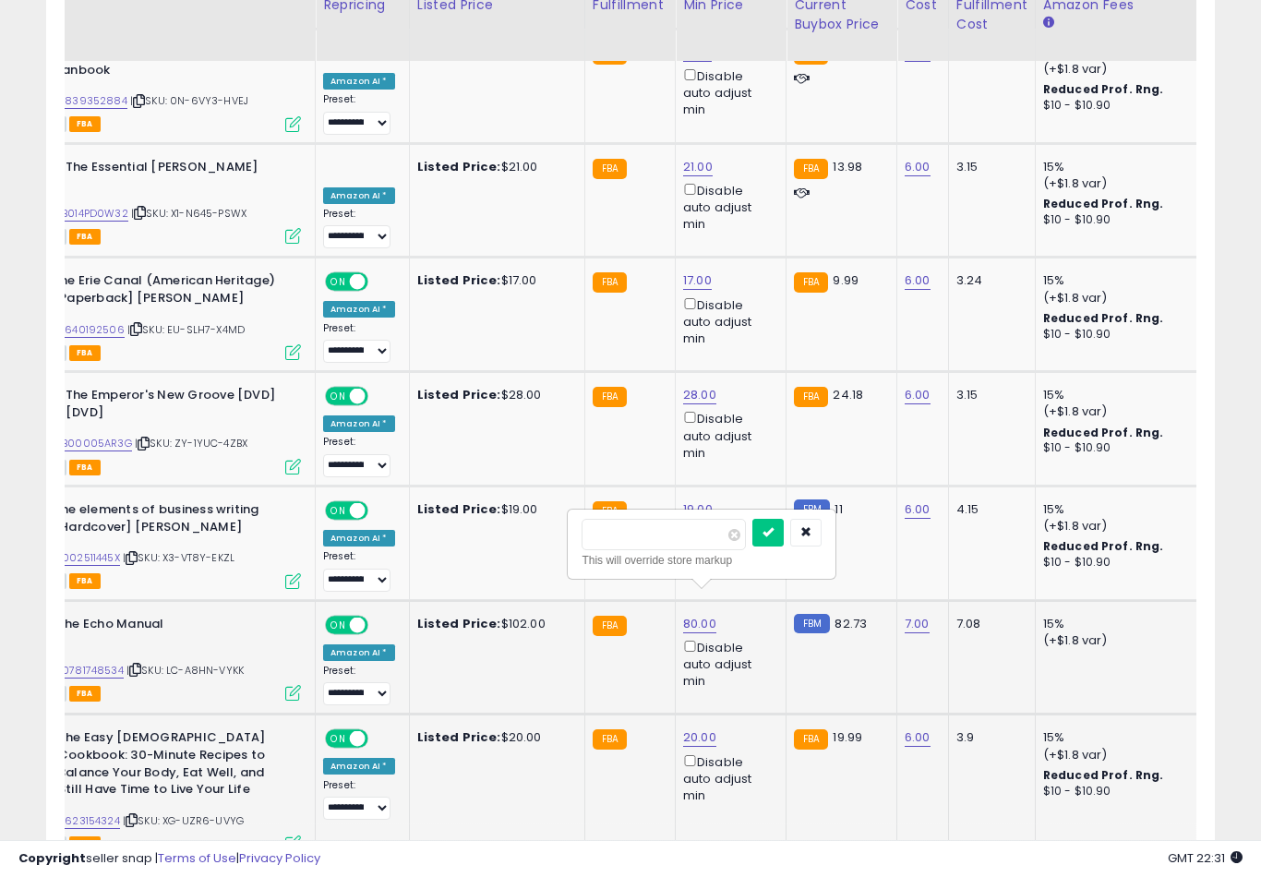
click at [752, 545] on button "submit" at bounding box center [767, 533] width 31 height 28
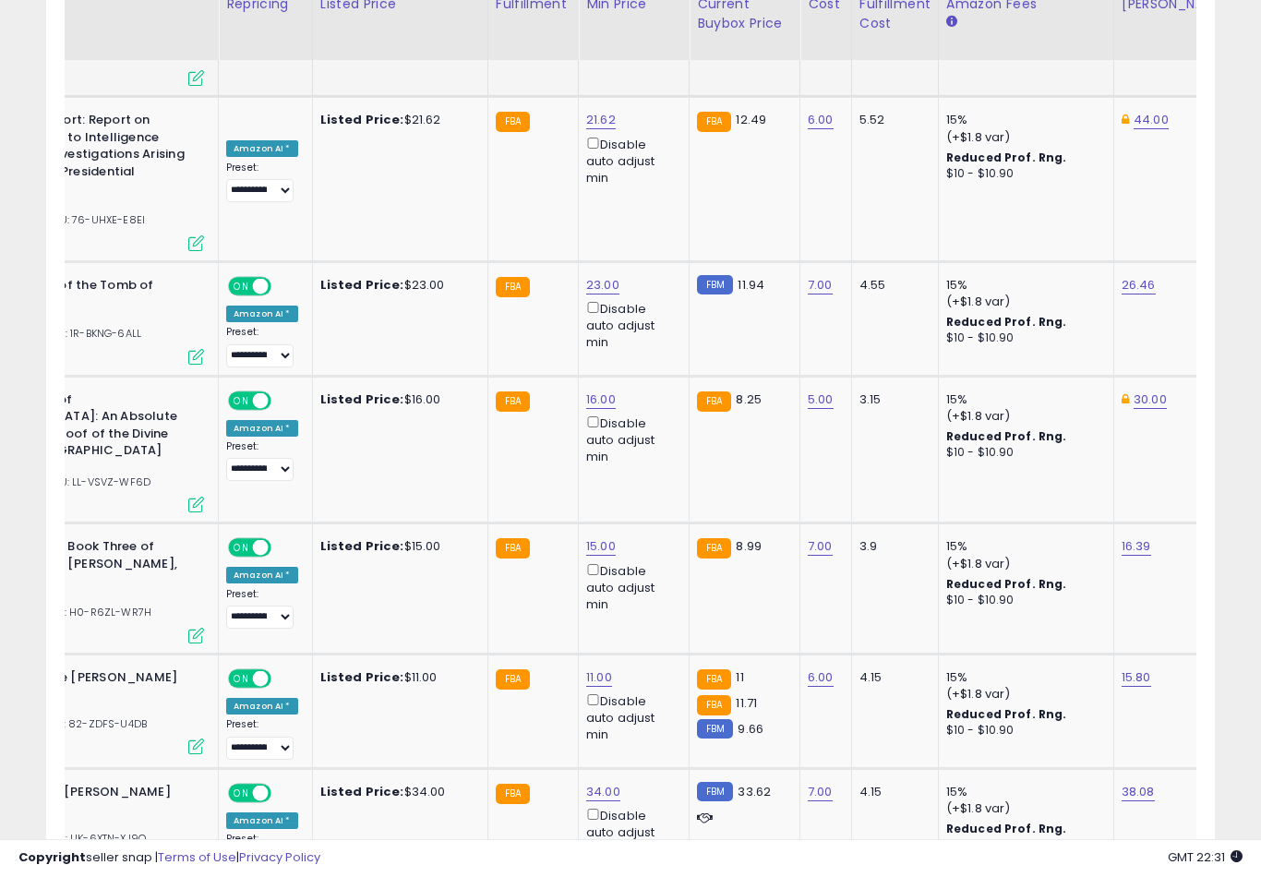
scroll to position [5616, 0]
click at [656, 556] on button "submit" at bounding box center [671, 543] width 31 height 28
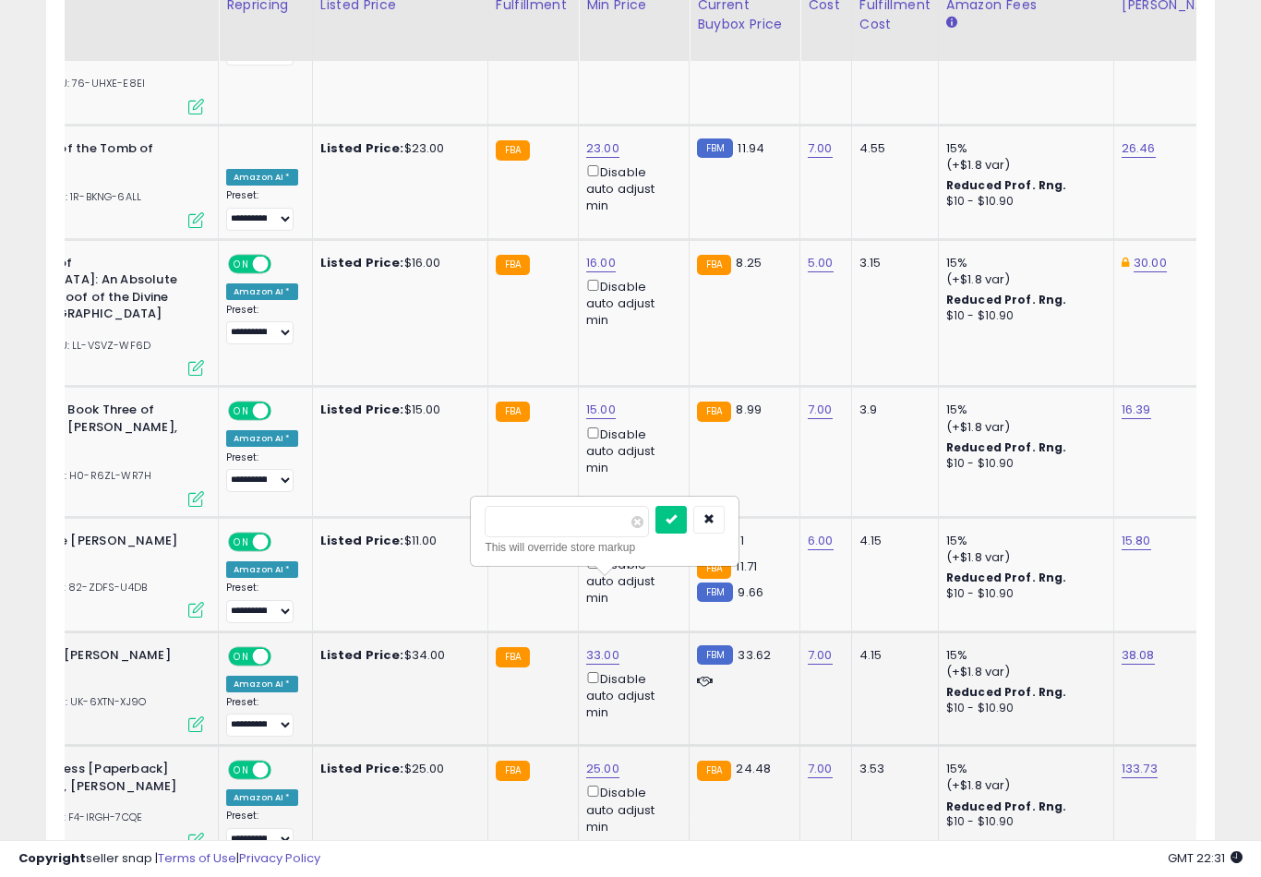
click at [655, 532] on button "submit" at bounding box center [670, 520] width 31 height 28
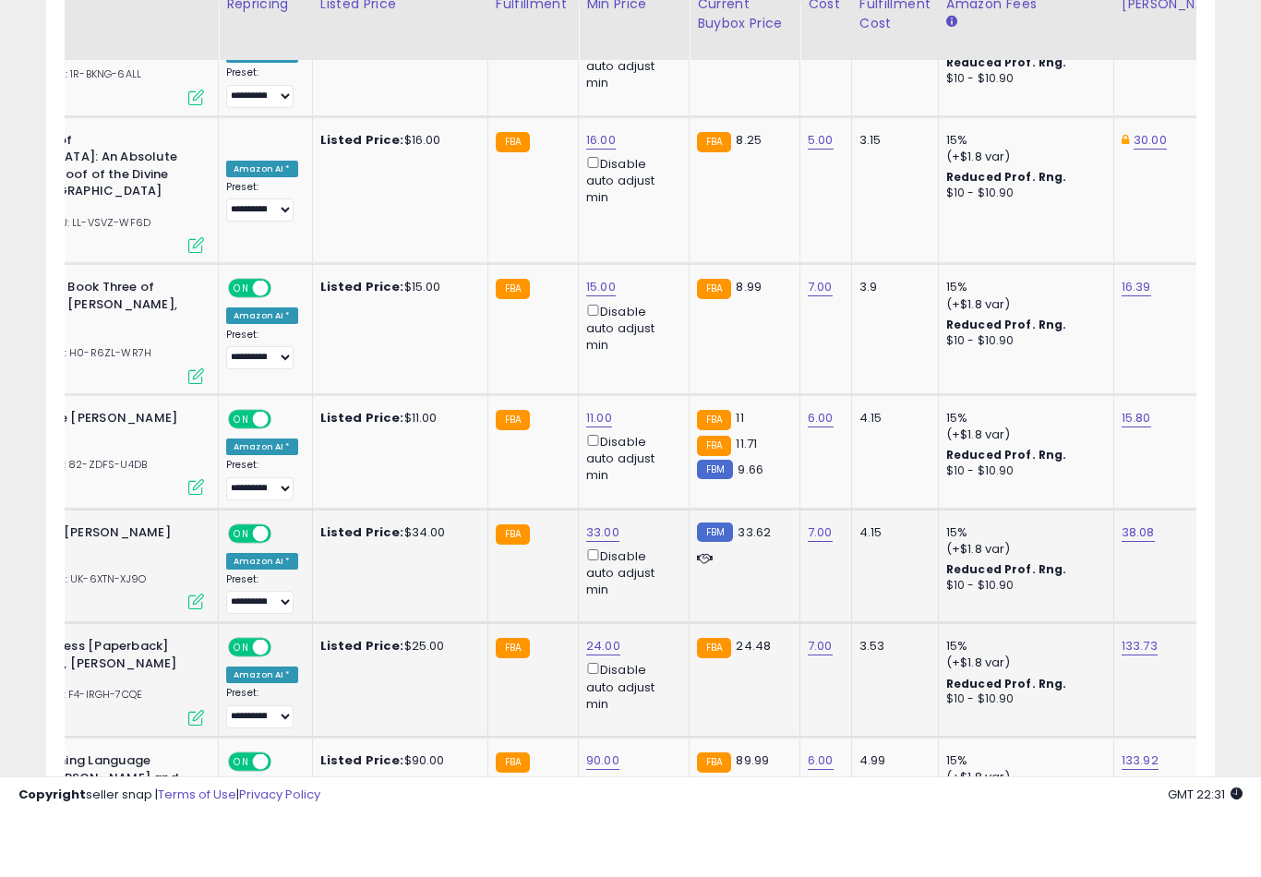
scroll to position [5880, 0]
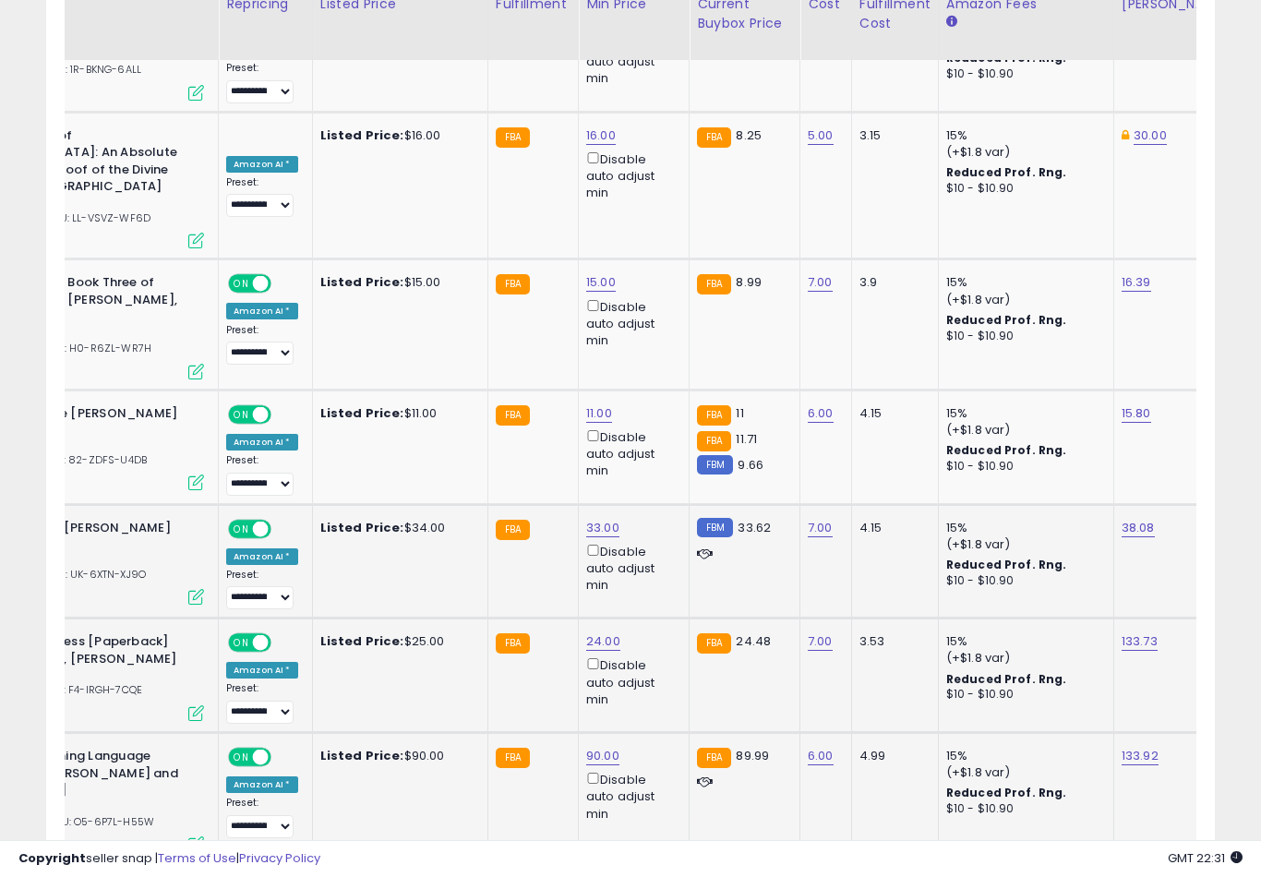
click at [656, 519] on button "submit" at bounding box center [671, 506] width 31 height 28
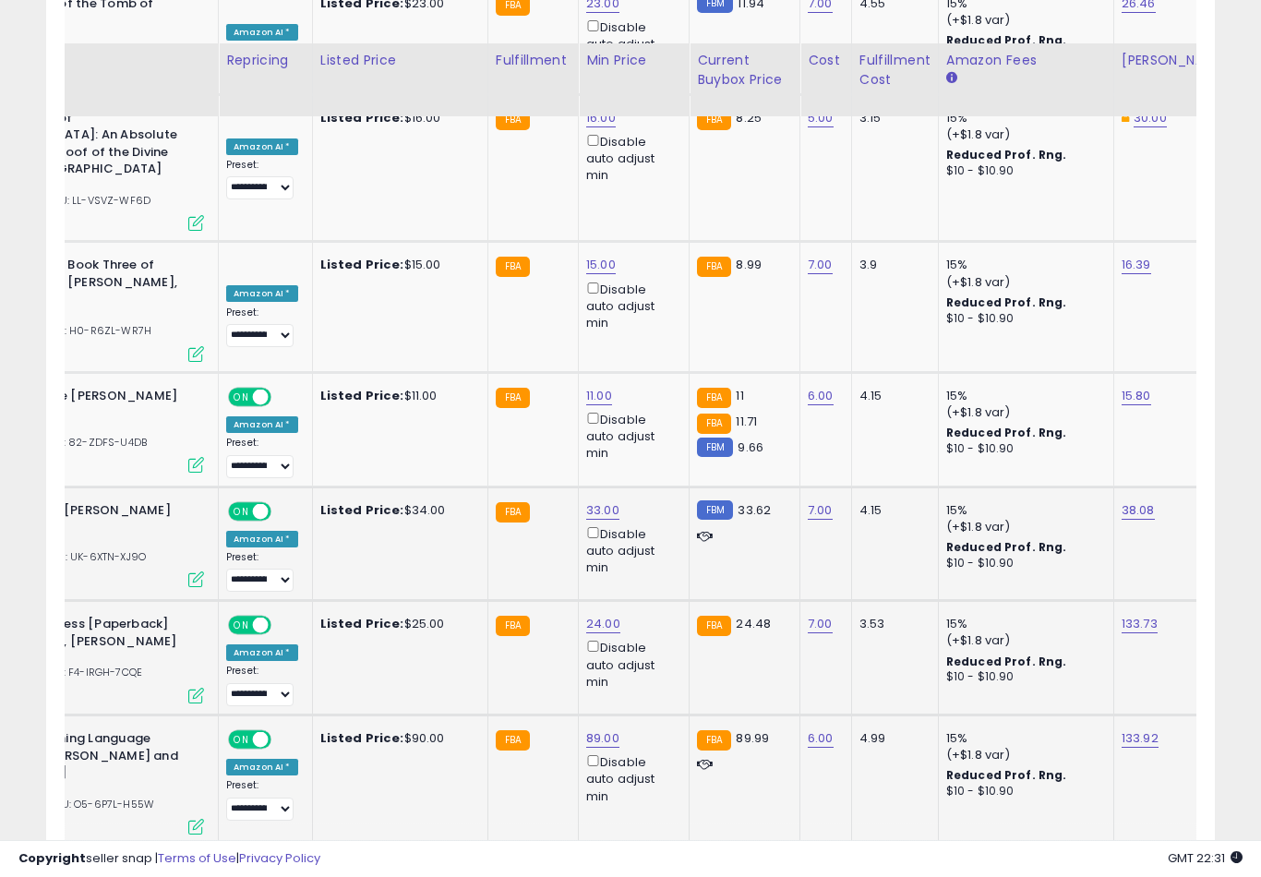
scroll to position [5969, 0]
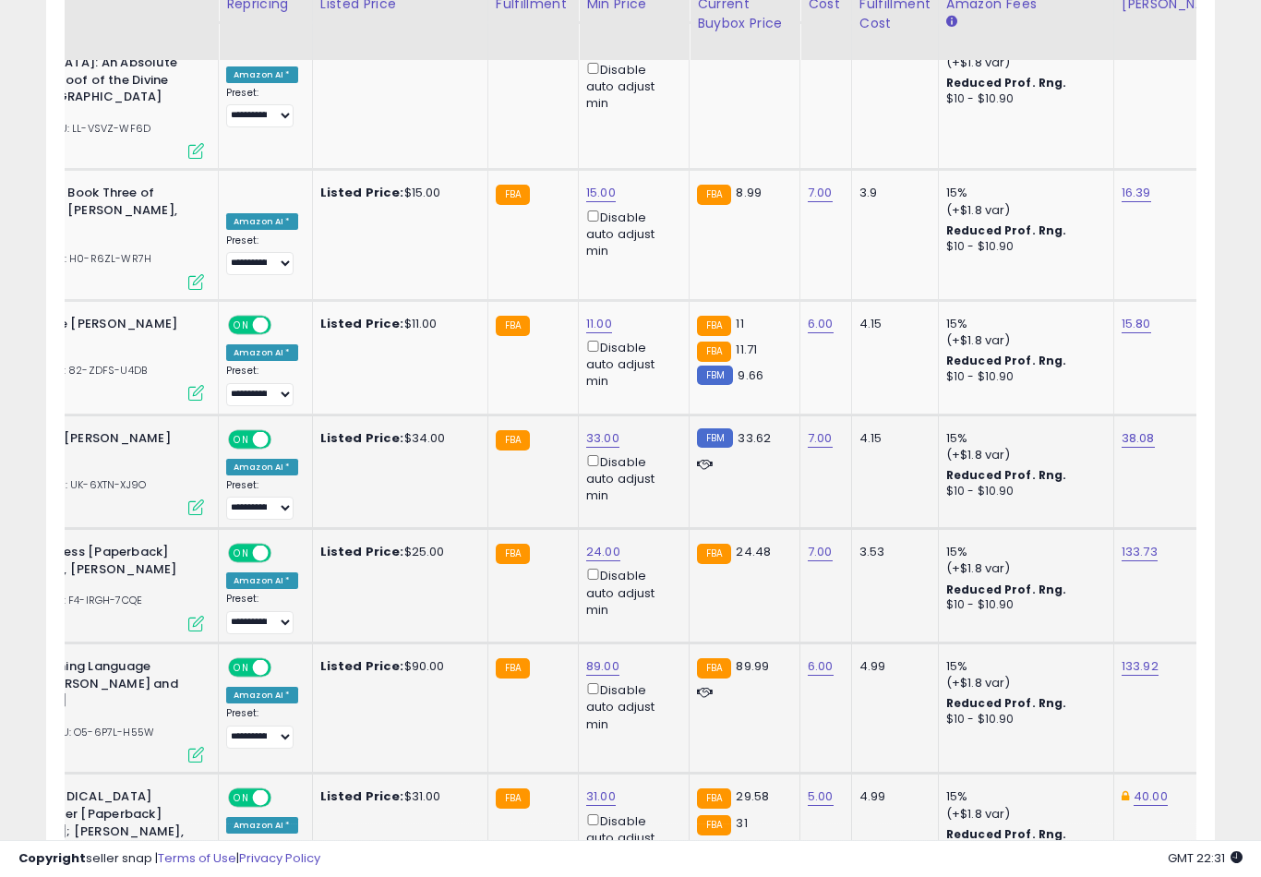
click at [654, 557] on button "submit" at bounding box center [669, 545] width 31 height 28
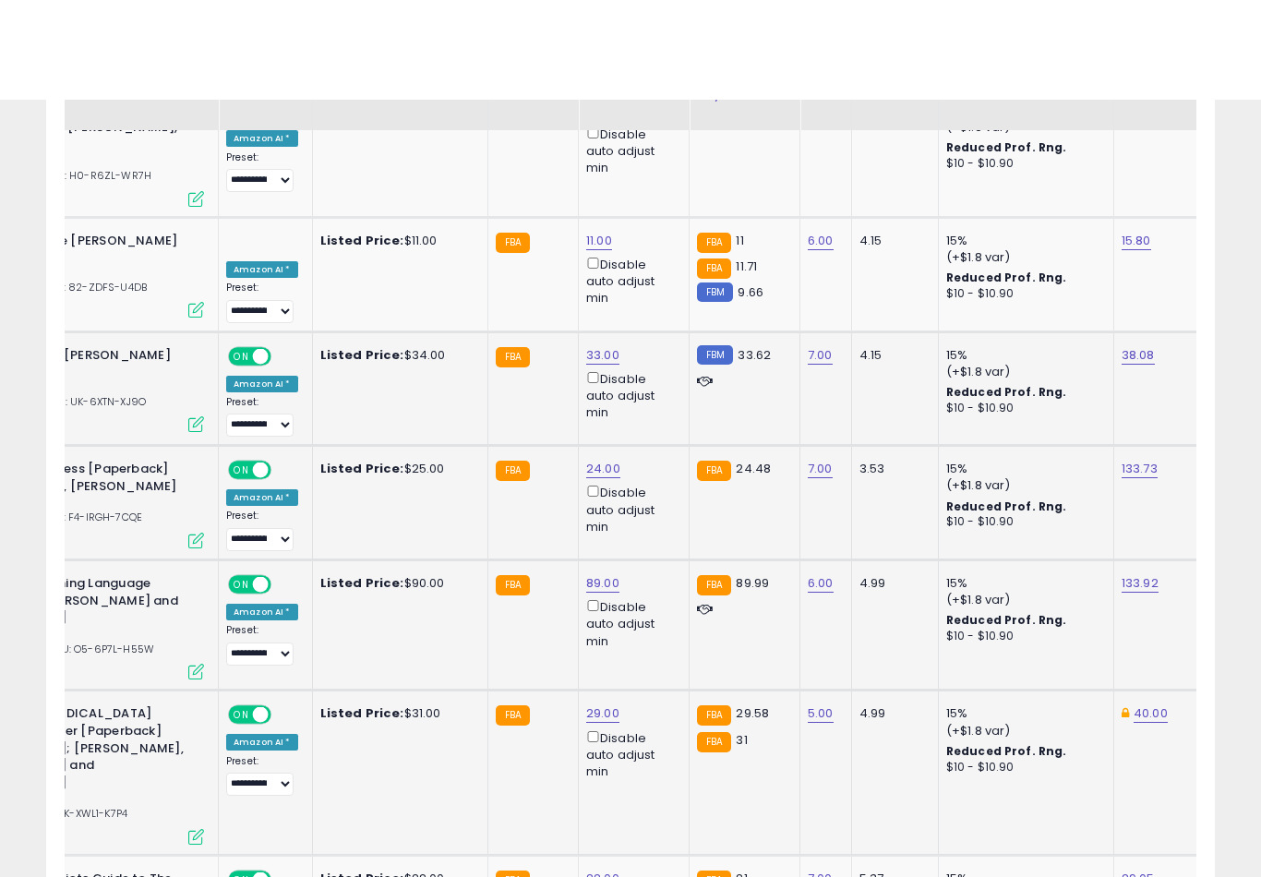
scroll to position [6155, 0]
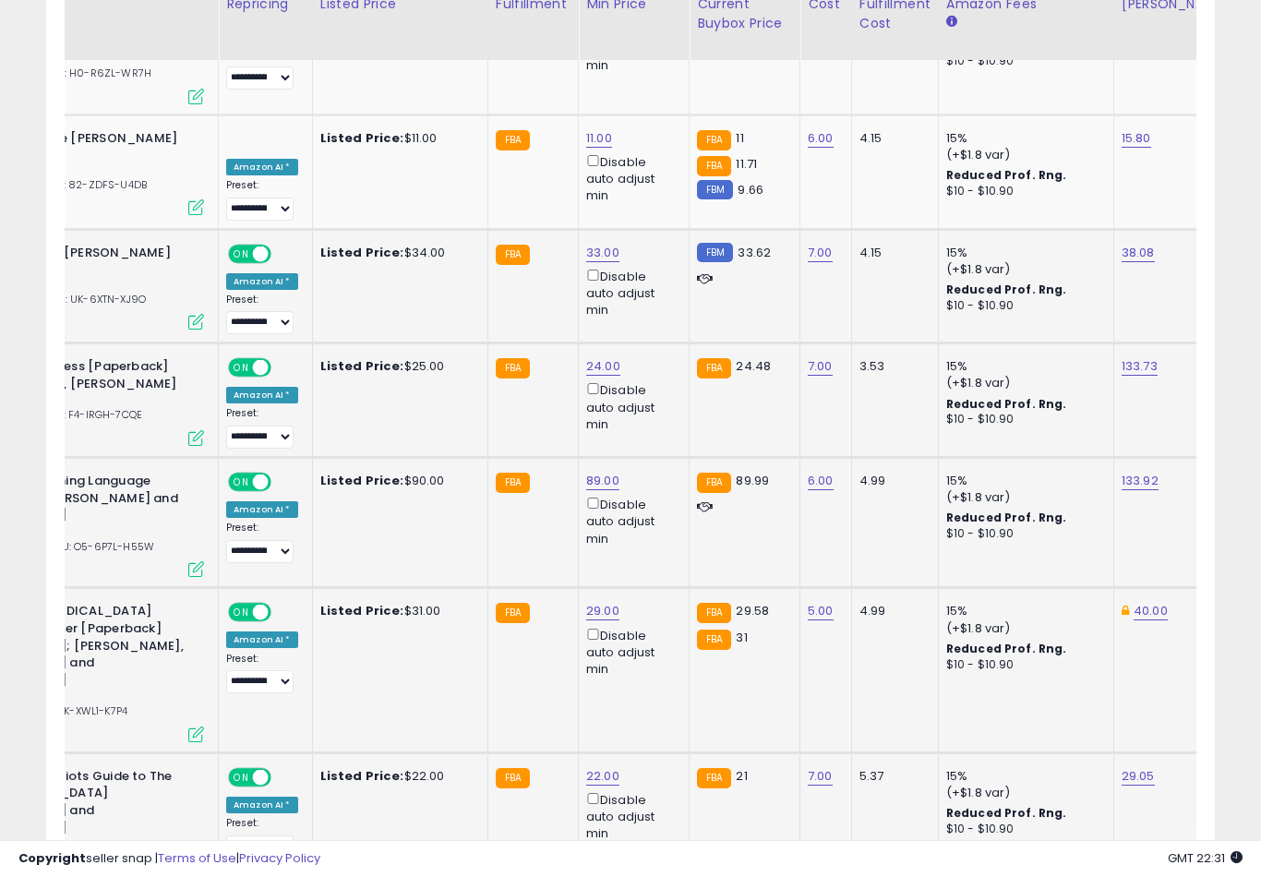
click at [655, 517] on button "submit" at bounding box center [670, 504] width 31 height 28
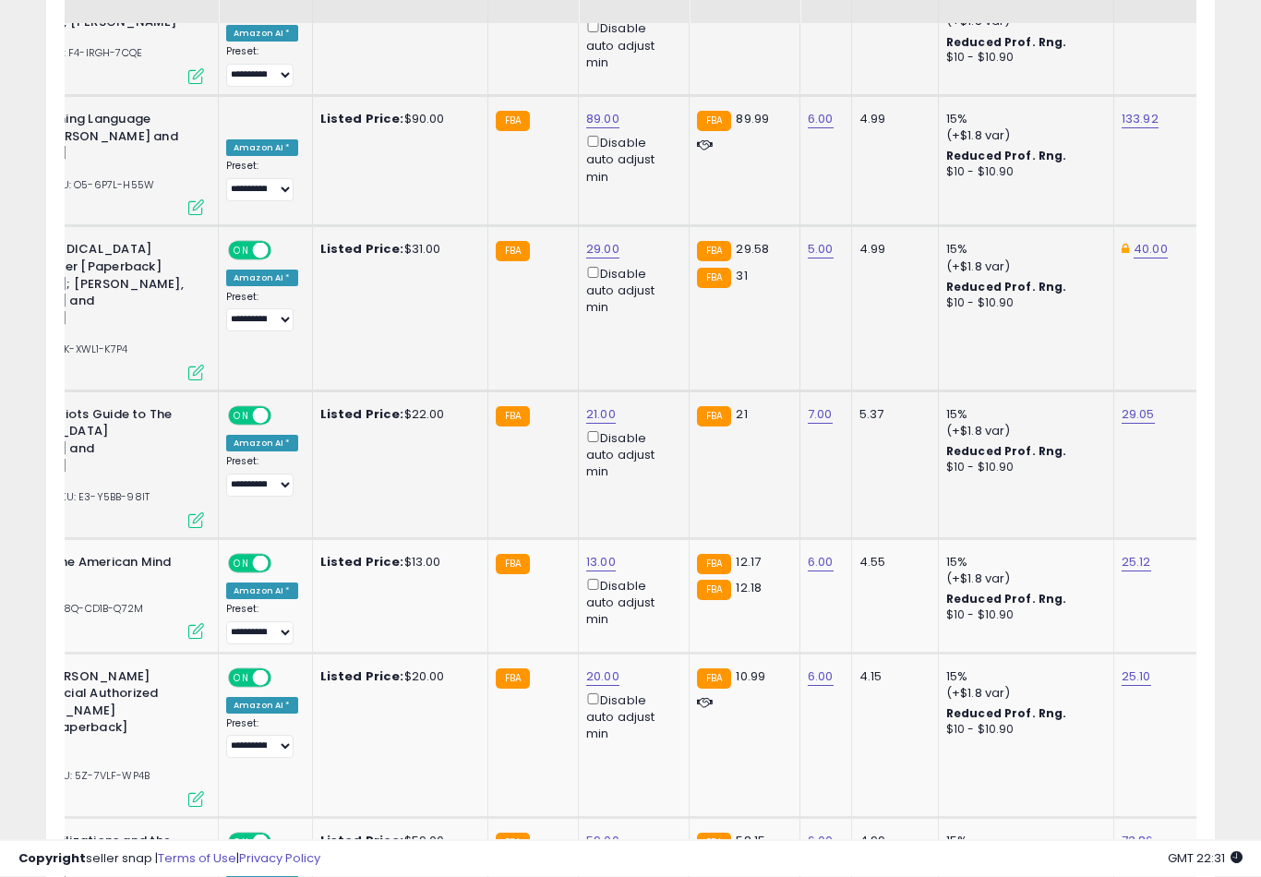
scroll to position [6523, 0]
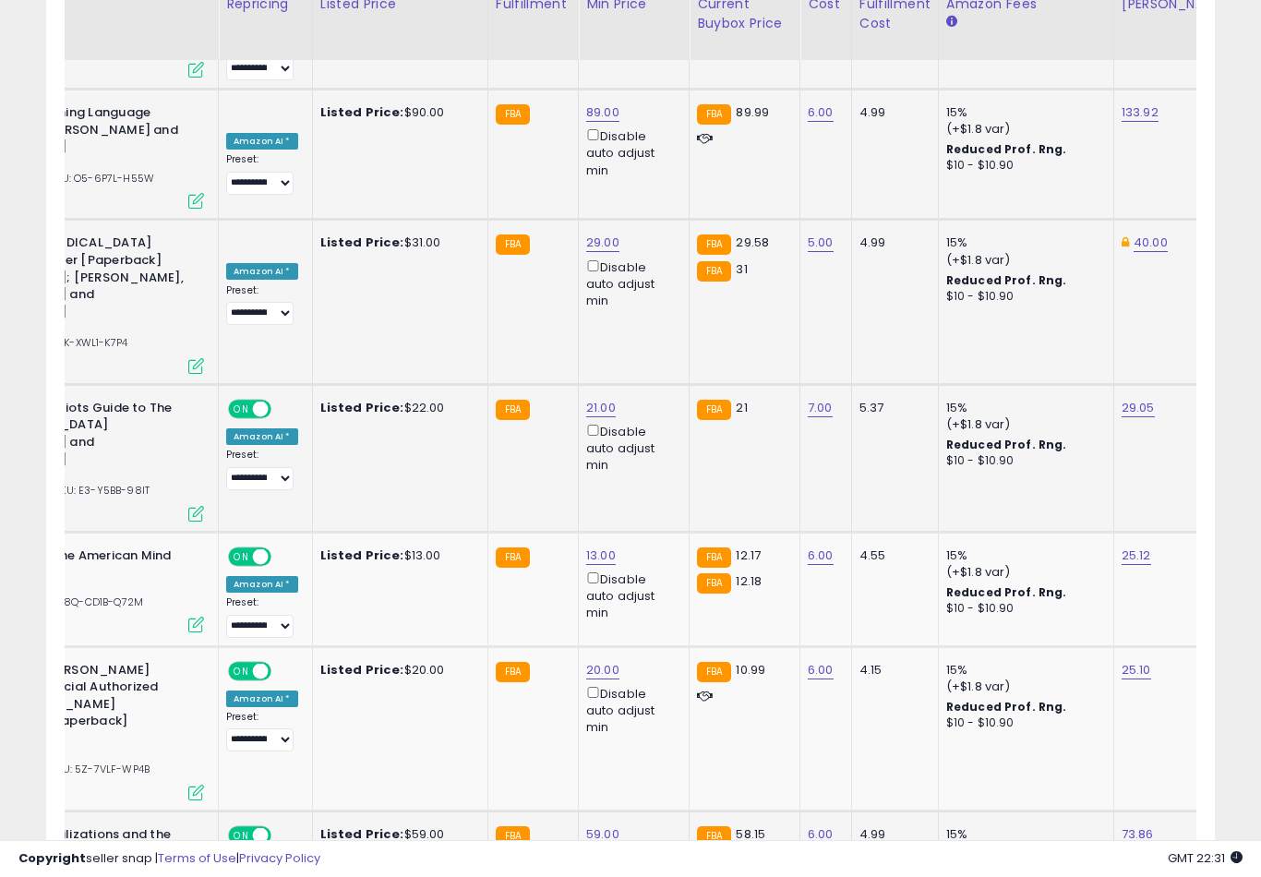
click at [656, 521] on button "submit" at bounding box center [671, 508] width 31 height 28
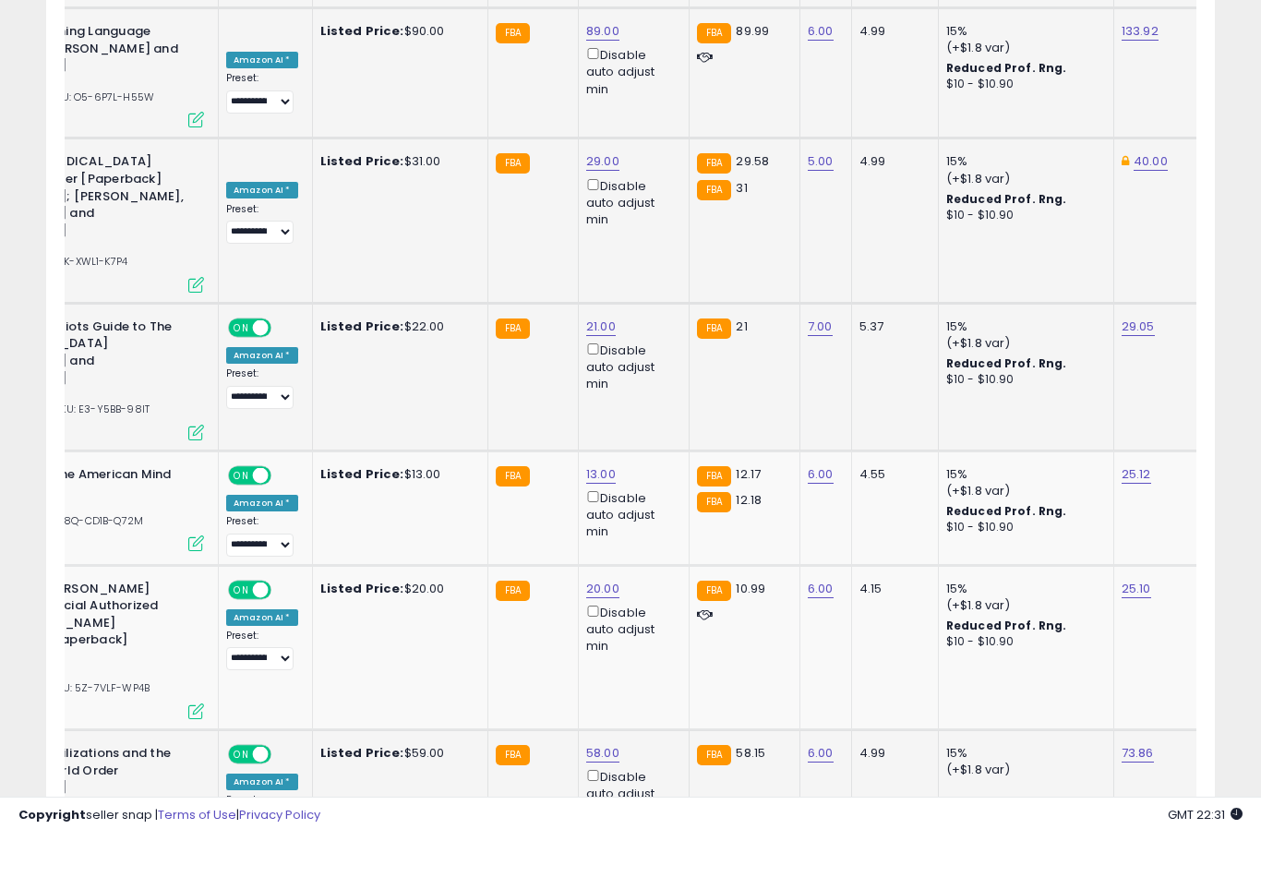
scroll to position [6584, 0]
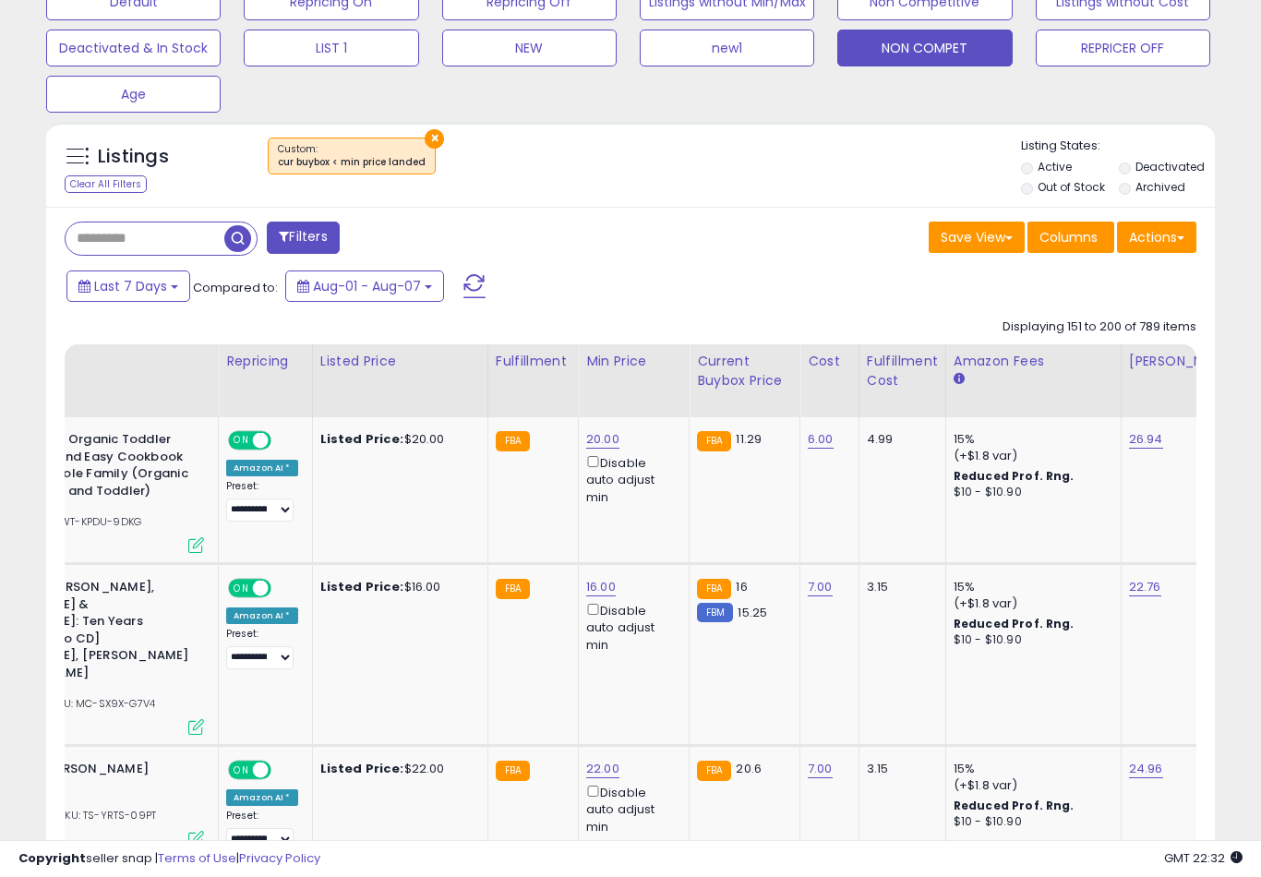
scroll to position [612, 0]
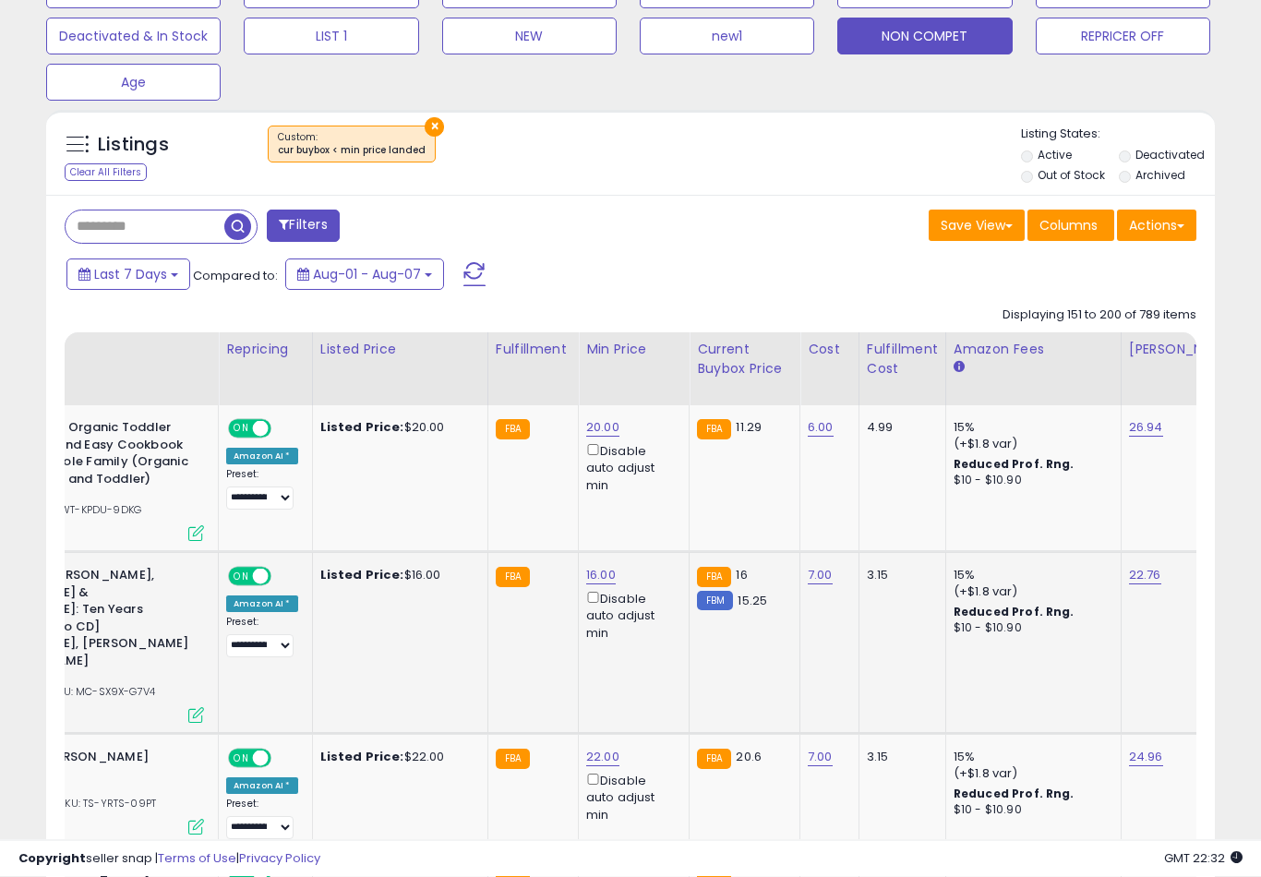
click at [586, 437] on link "16.00" at bounding box center [602, 428] width 33 height 18
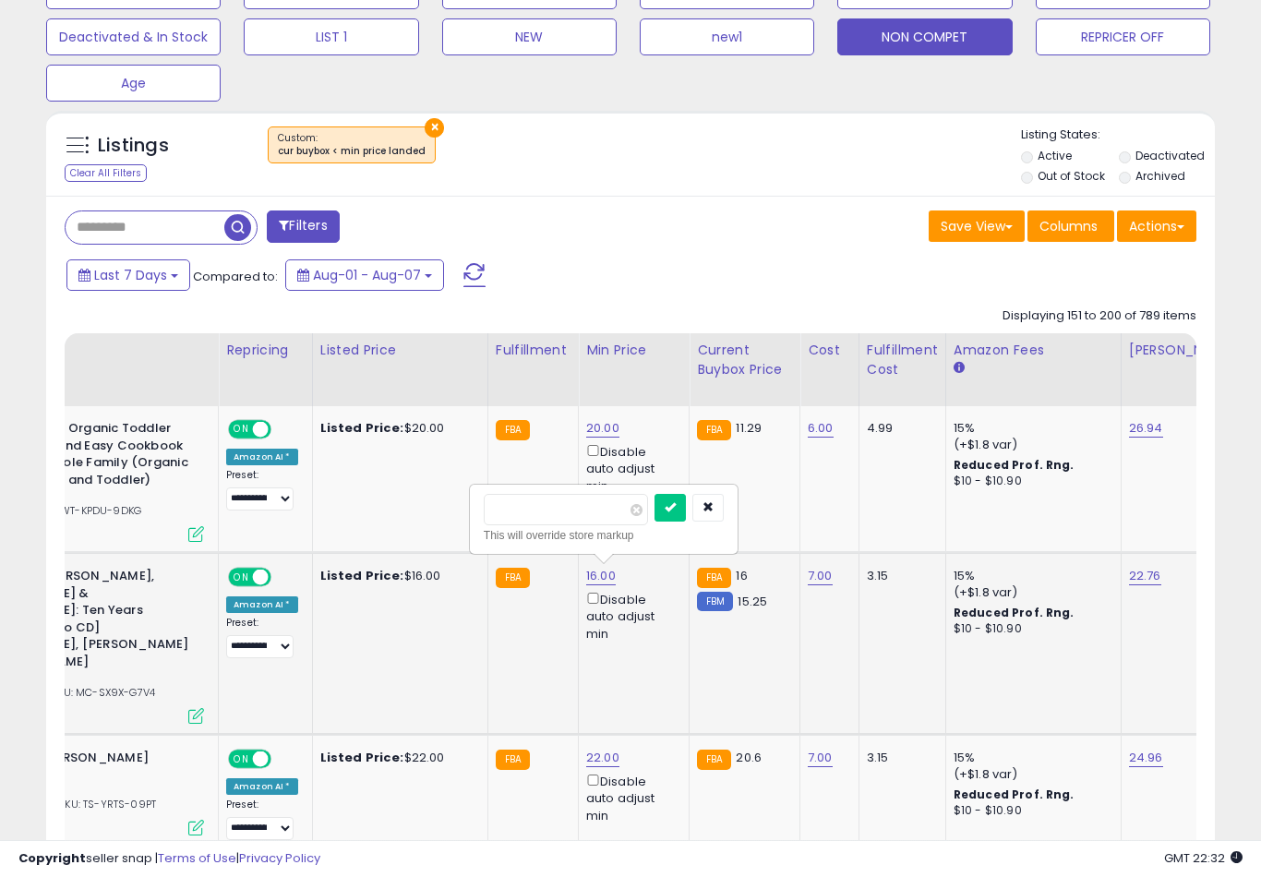
click at [654, 520] on button "submit" at bounding box center [669, 508] width 31 height 28
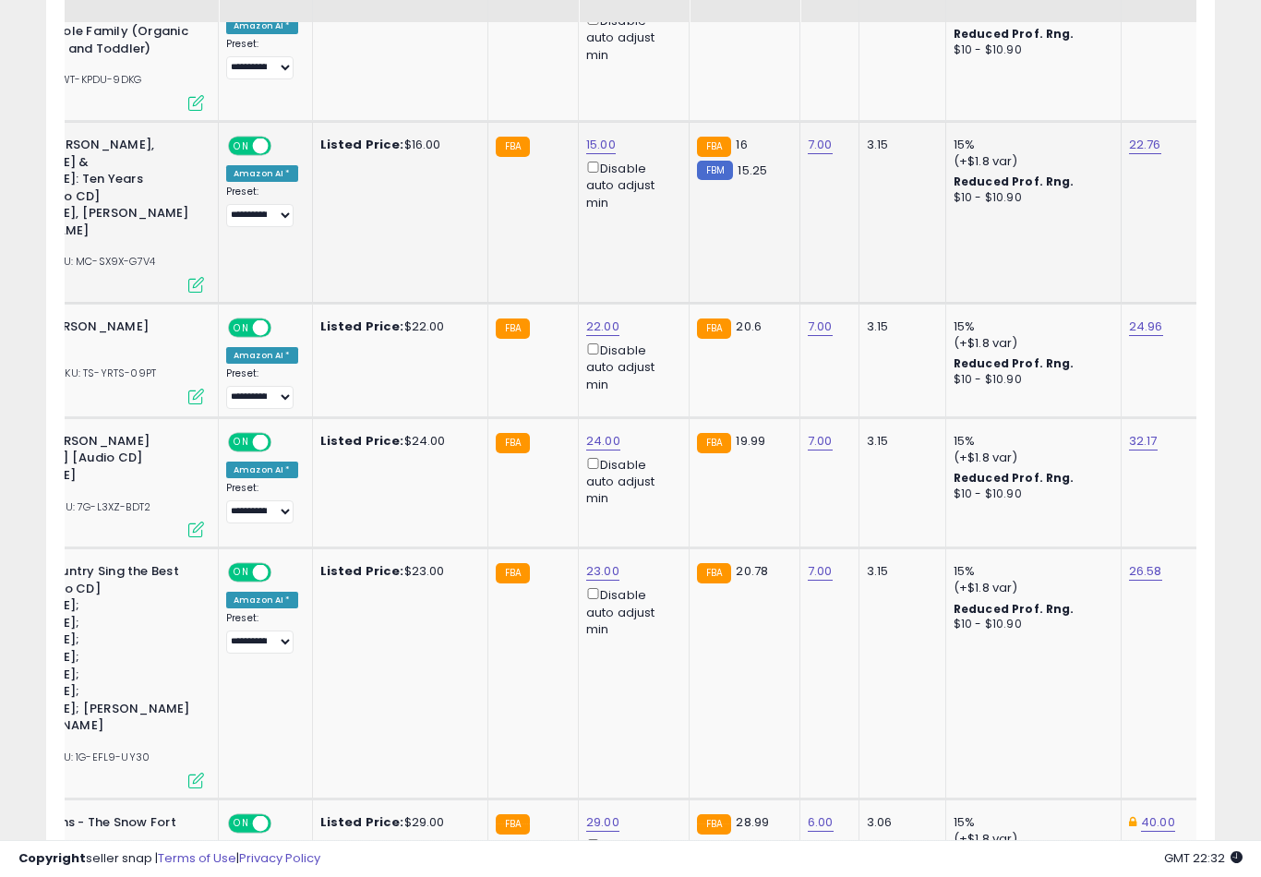
scroll to position [1075, 0]
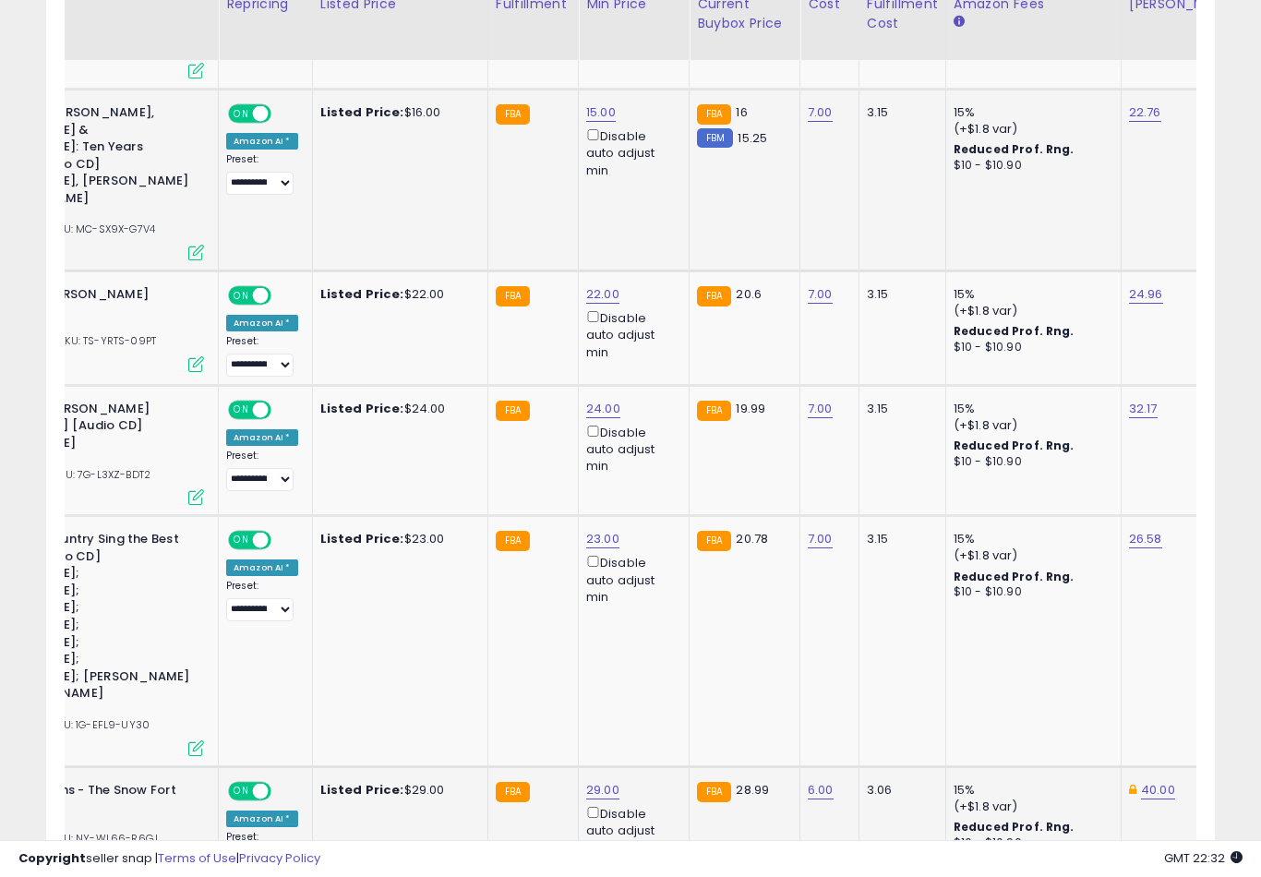
click at [655, 557] on button "submit" at bounding box center [670, 545] width 31 height 28
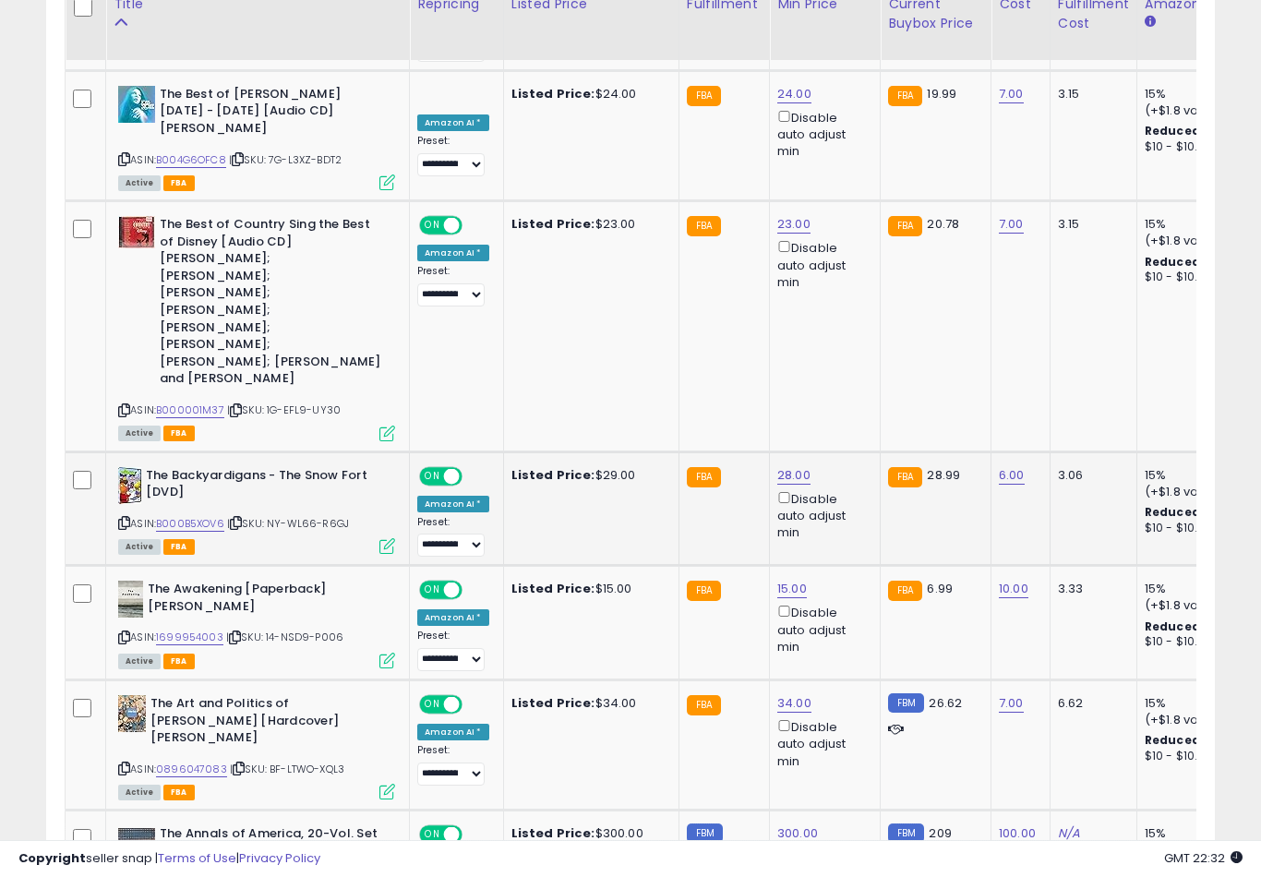
scroll to position [0, 1]
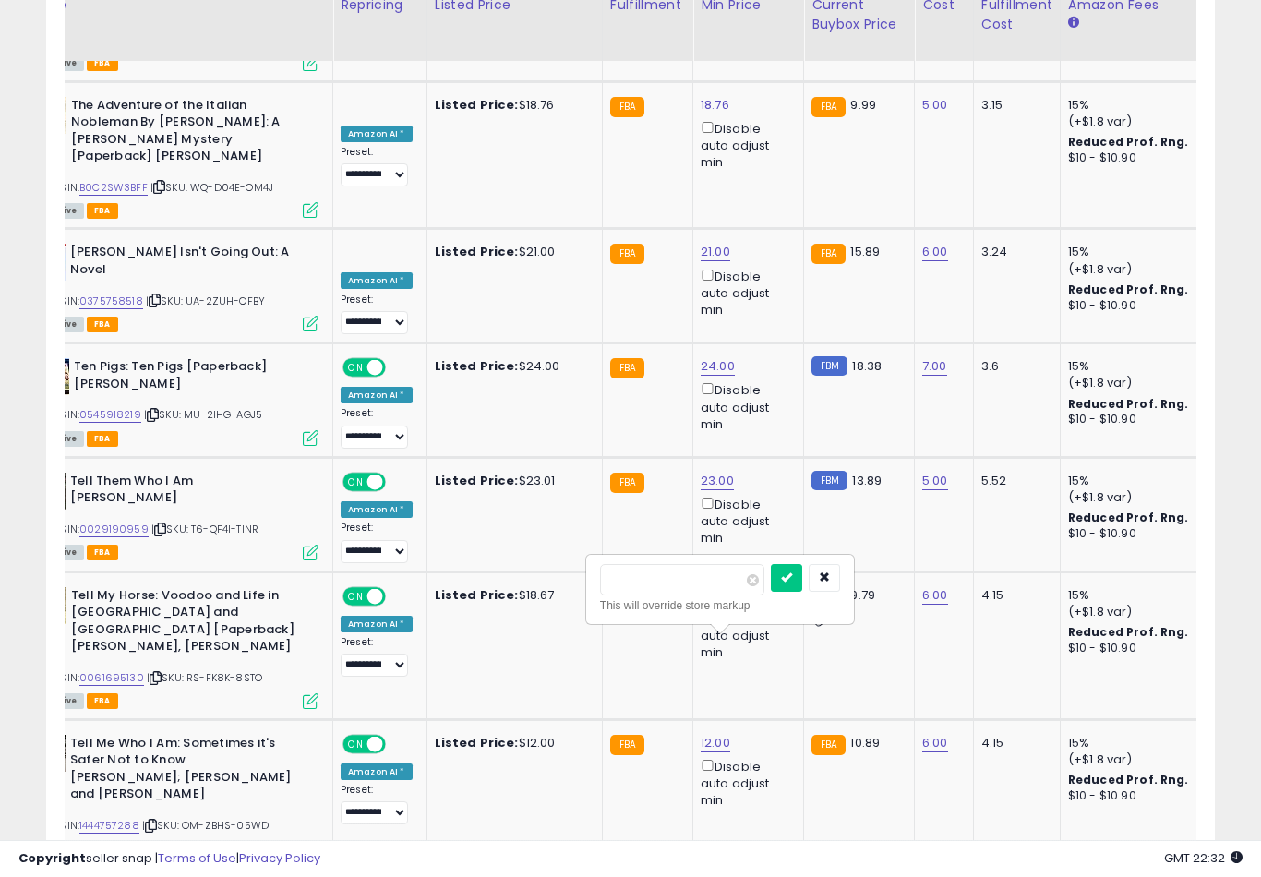
click at [771, 590] on button "submit" at bounding box center [786, 578] width 31 height 28
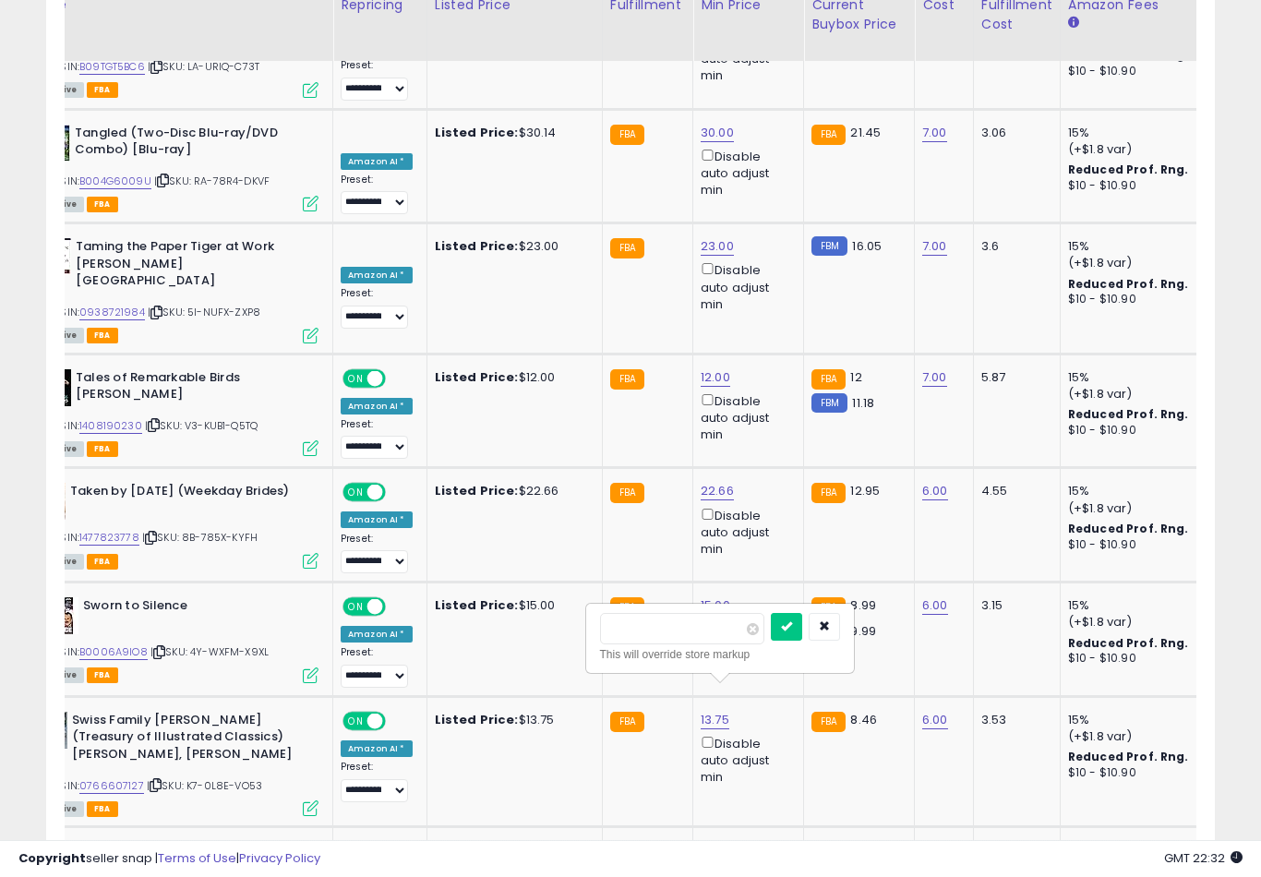
click at [771, 639] on button "submit" at bounding box center [786, 627] width 31 height 28
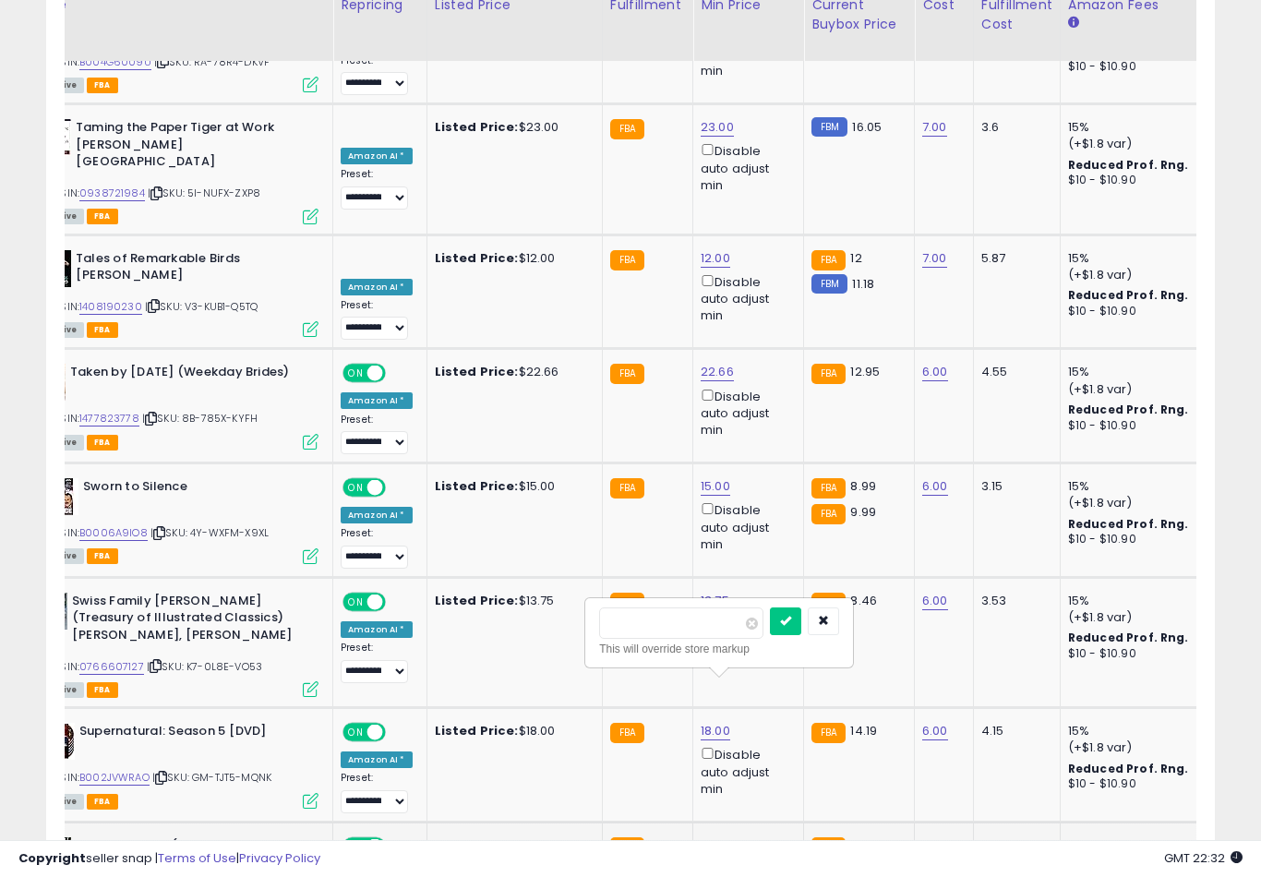
click at [770, 633] on button "submit" at bounding box center [785, 621] width 31 height 28
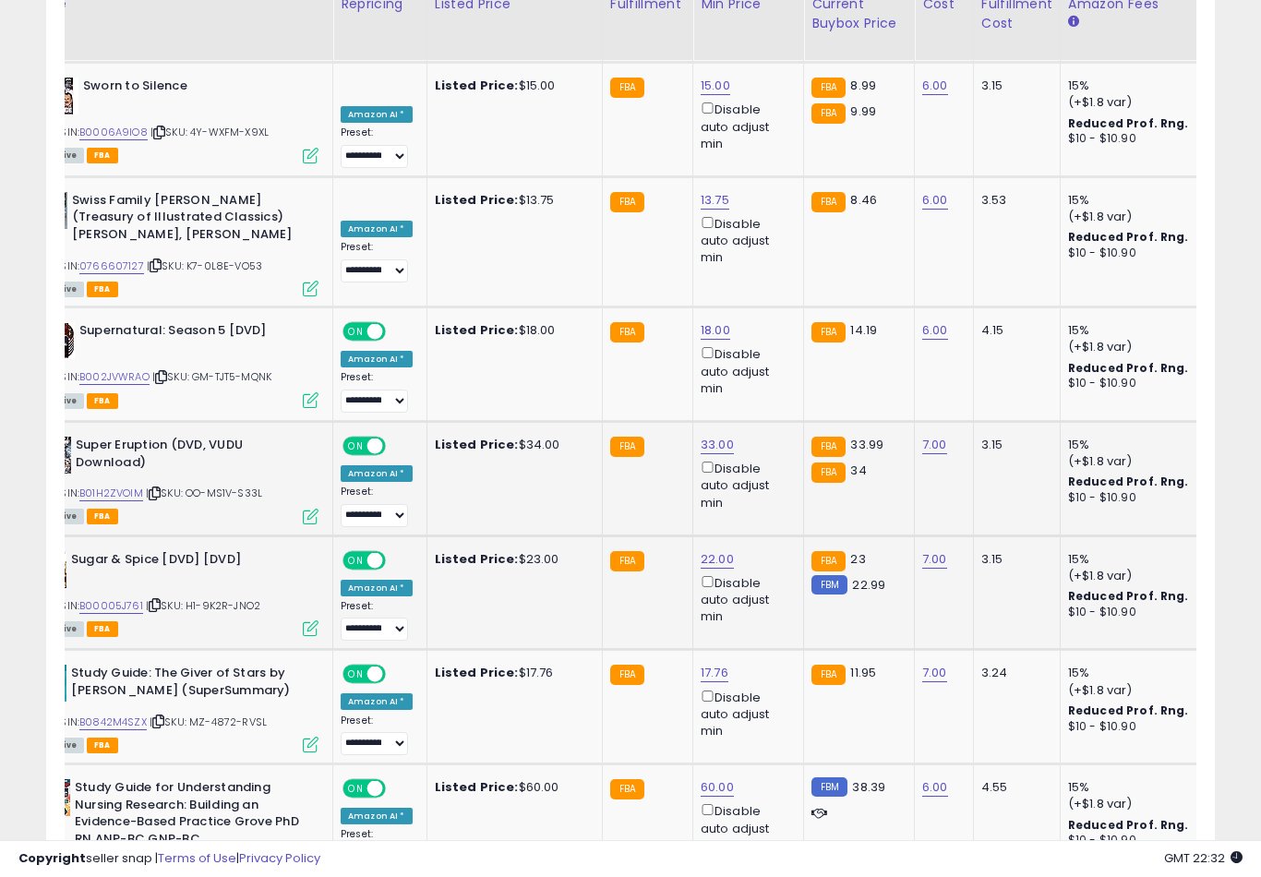
click at [771, 639] on button "submit" at bounding box center [786, 626] width 31 height 28
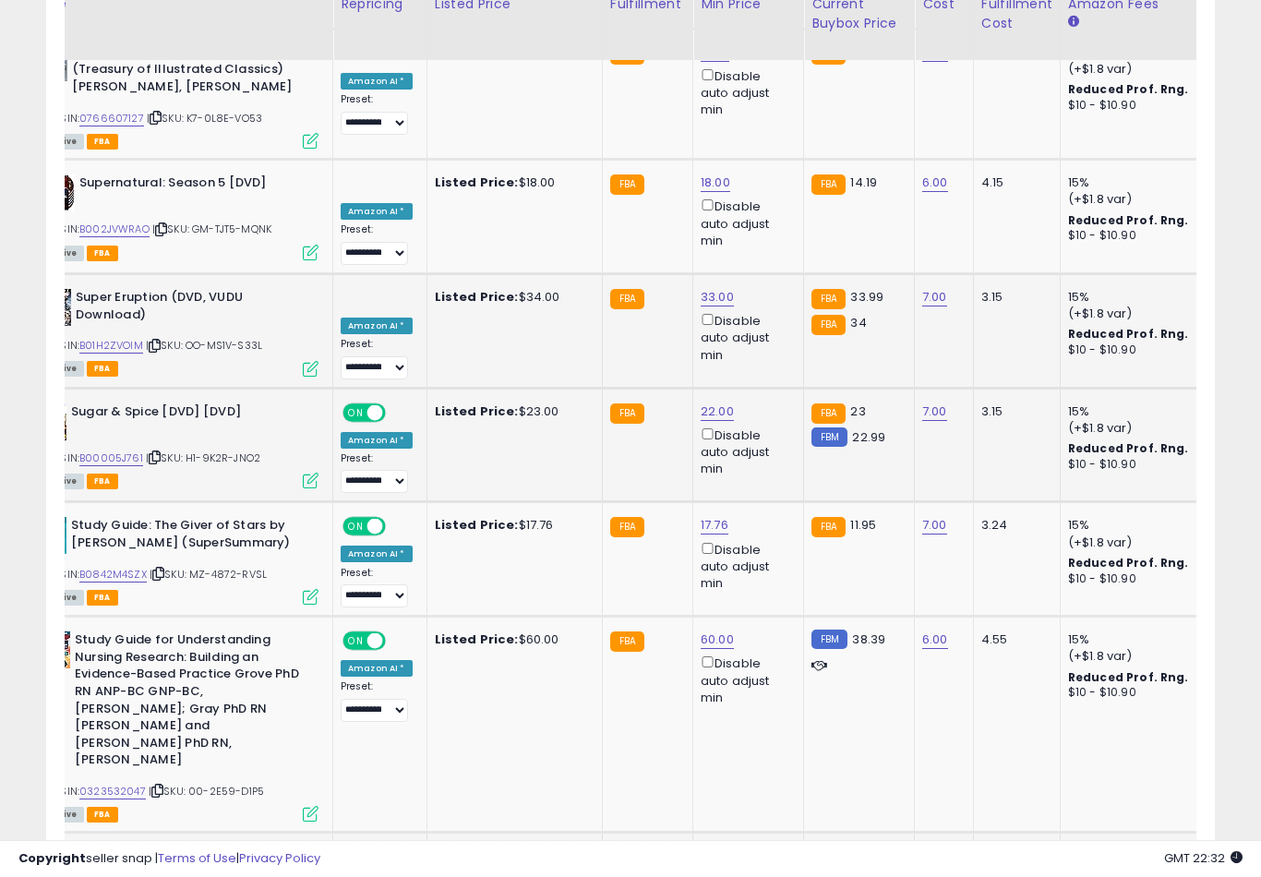
click at [771, 619] on button "submit" at bounding box center [786, 607] width 31 height 28
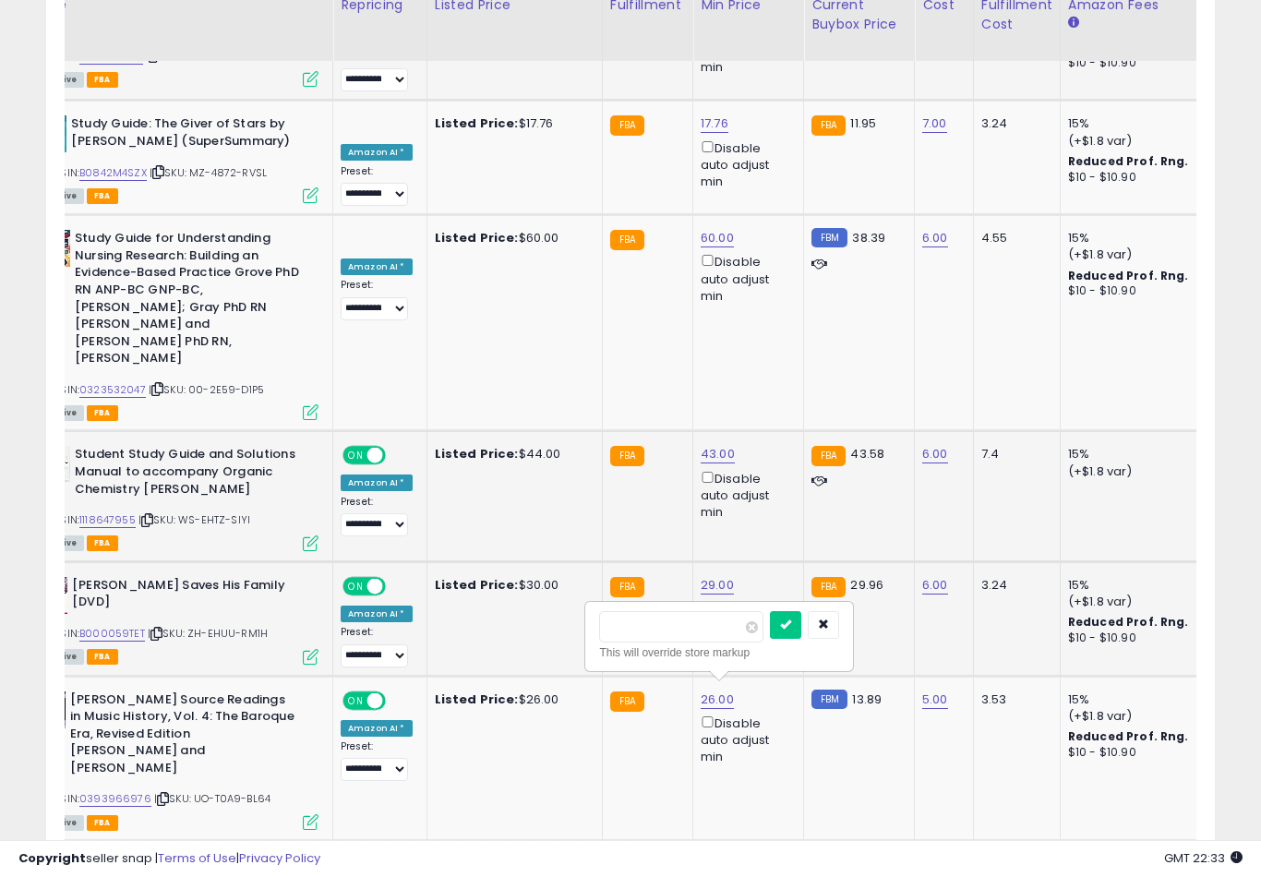
click at [770, 637] on button "submit" at bounding box center [785, 625] width 31 height 28
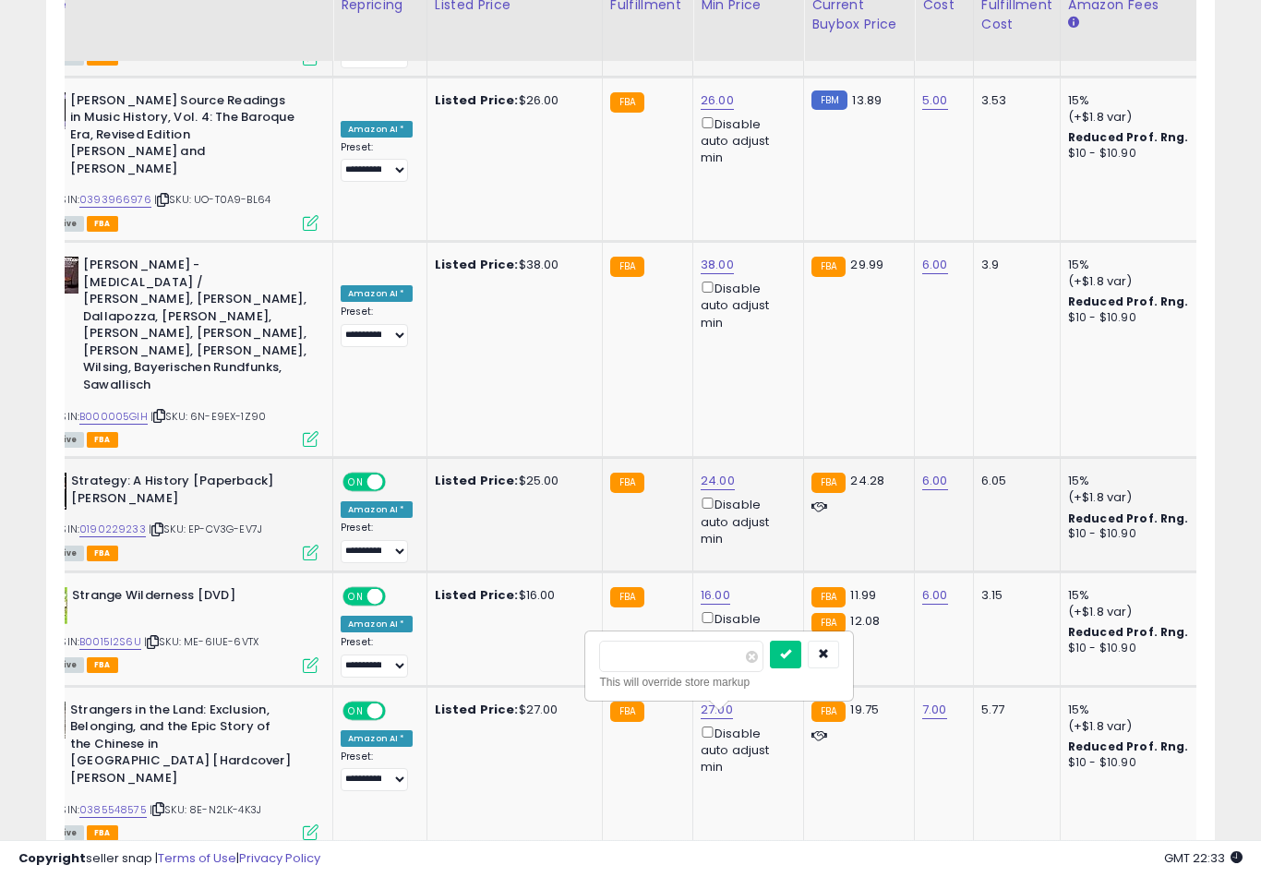
click at [770, 666] on button "submit" at bounding box center [785, 655] width 31 height 28
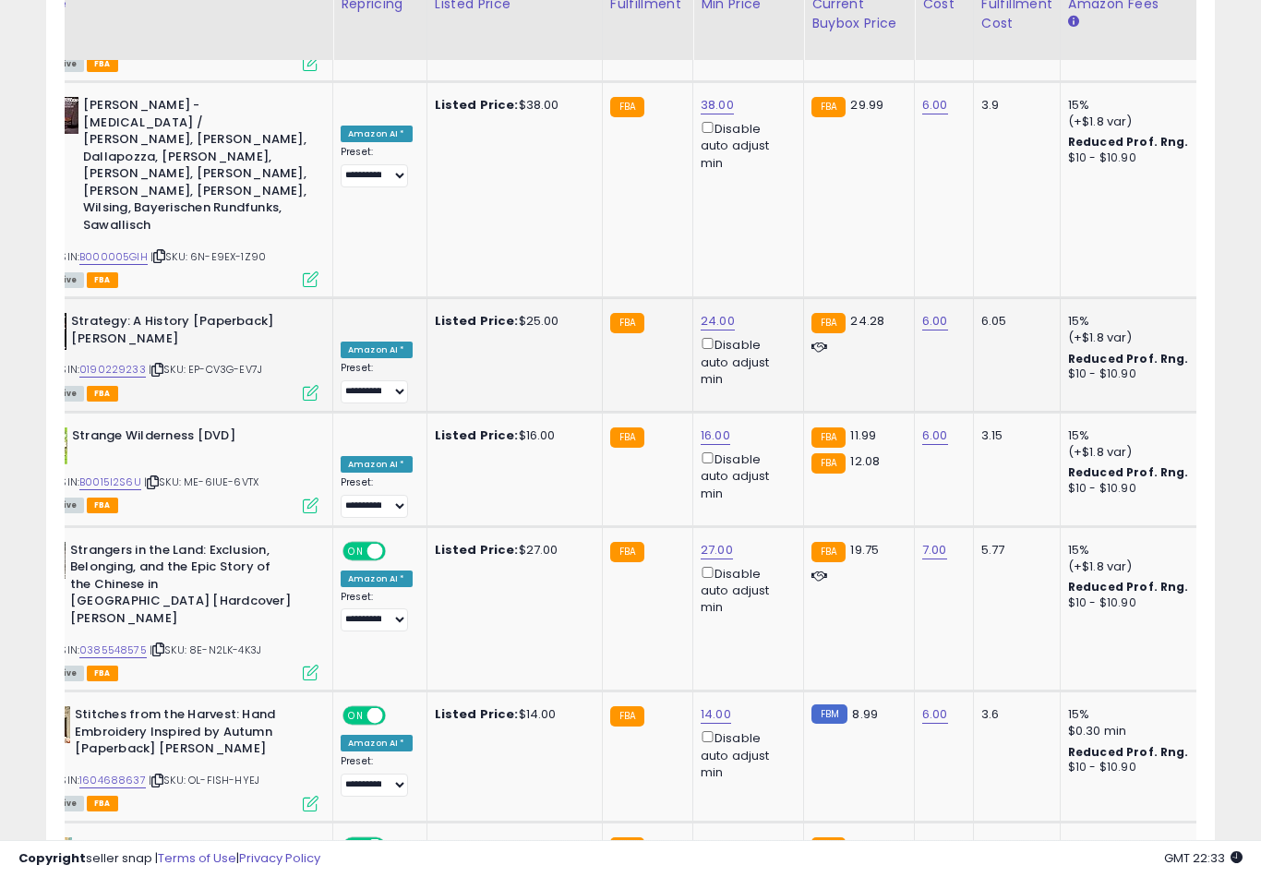
click at [771, 621] on button "submit" at bounding box center [786, 608] width 31 height 28
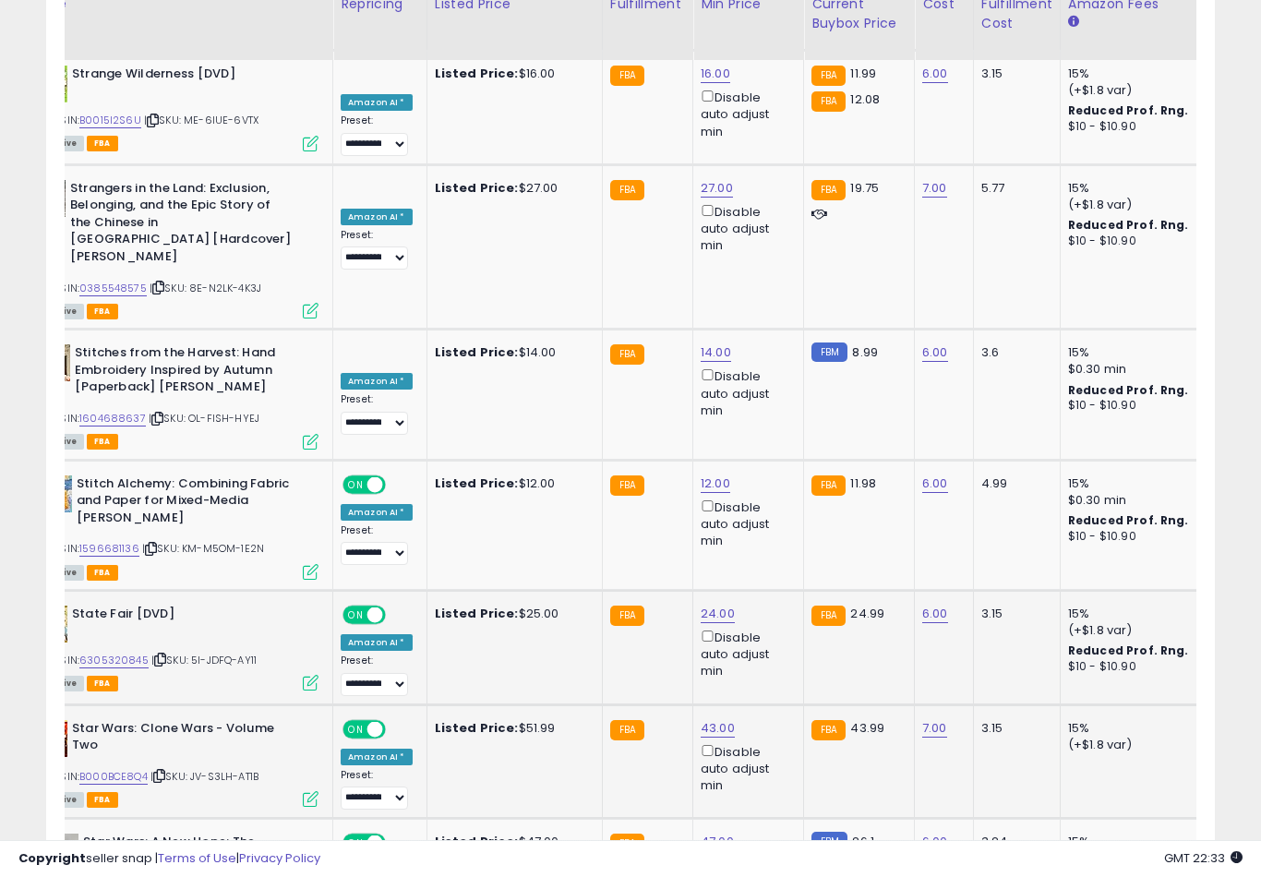
click at [770, 631] on button "submit" at bounding box center [785, 619] width 31 height 28
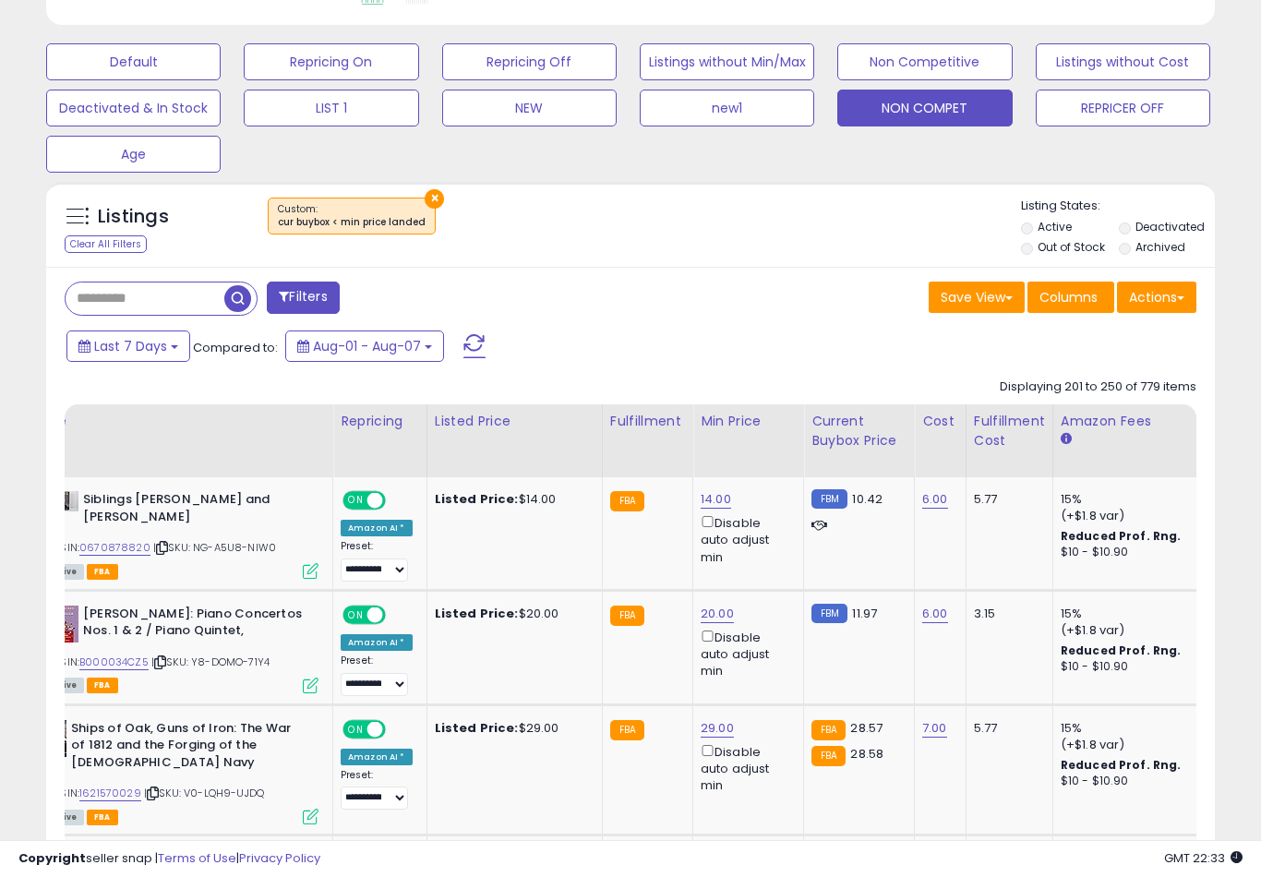
scroll to position [552, 0]
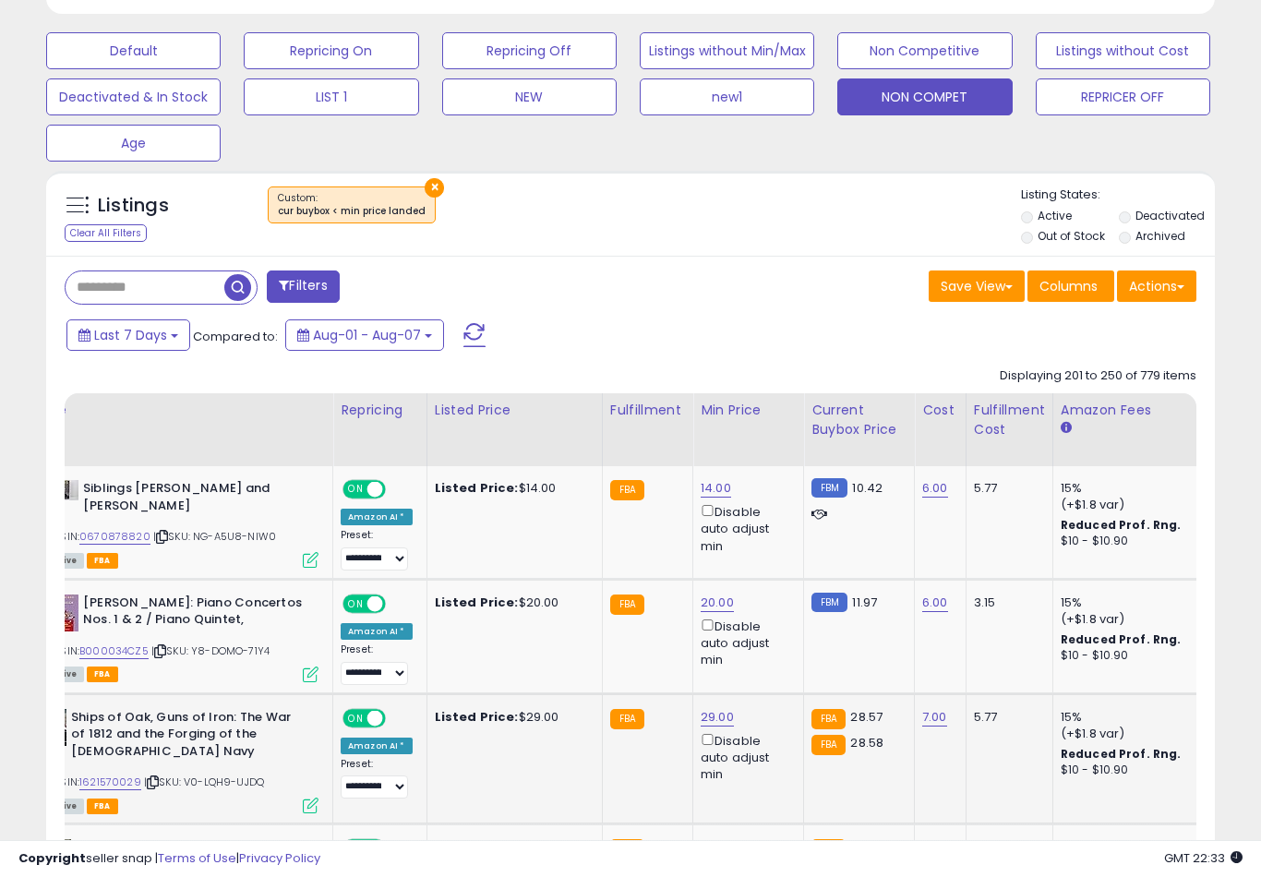
click at [700, 497] on link "29.00" at bounding box center [715, 488] width 30 height 18
click at [770, 663] on button "submit" at bounding box center [785, 650] width 31 height 28
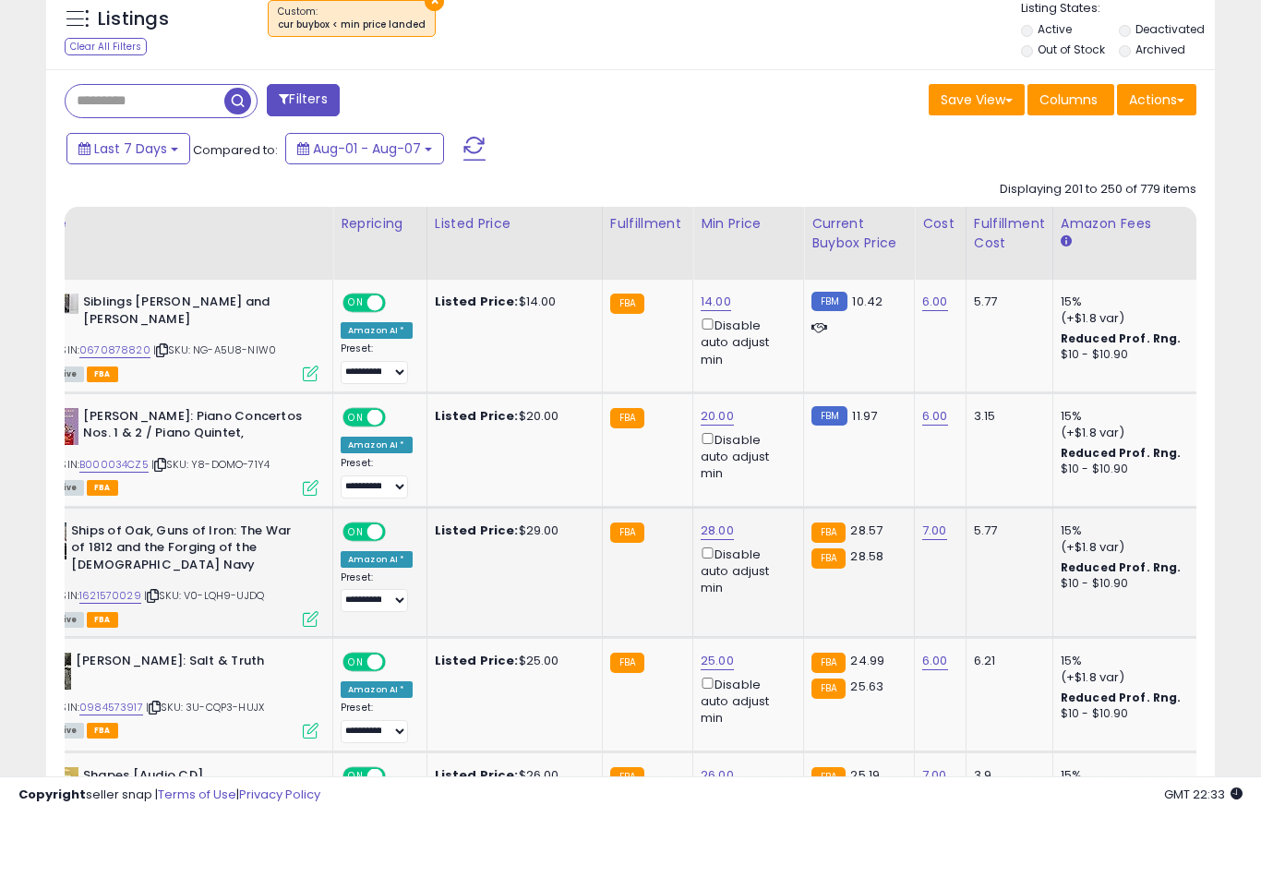
scroll to position [741, 0]
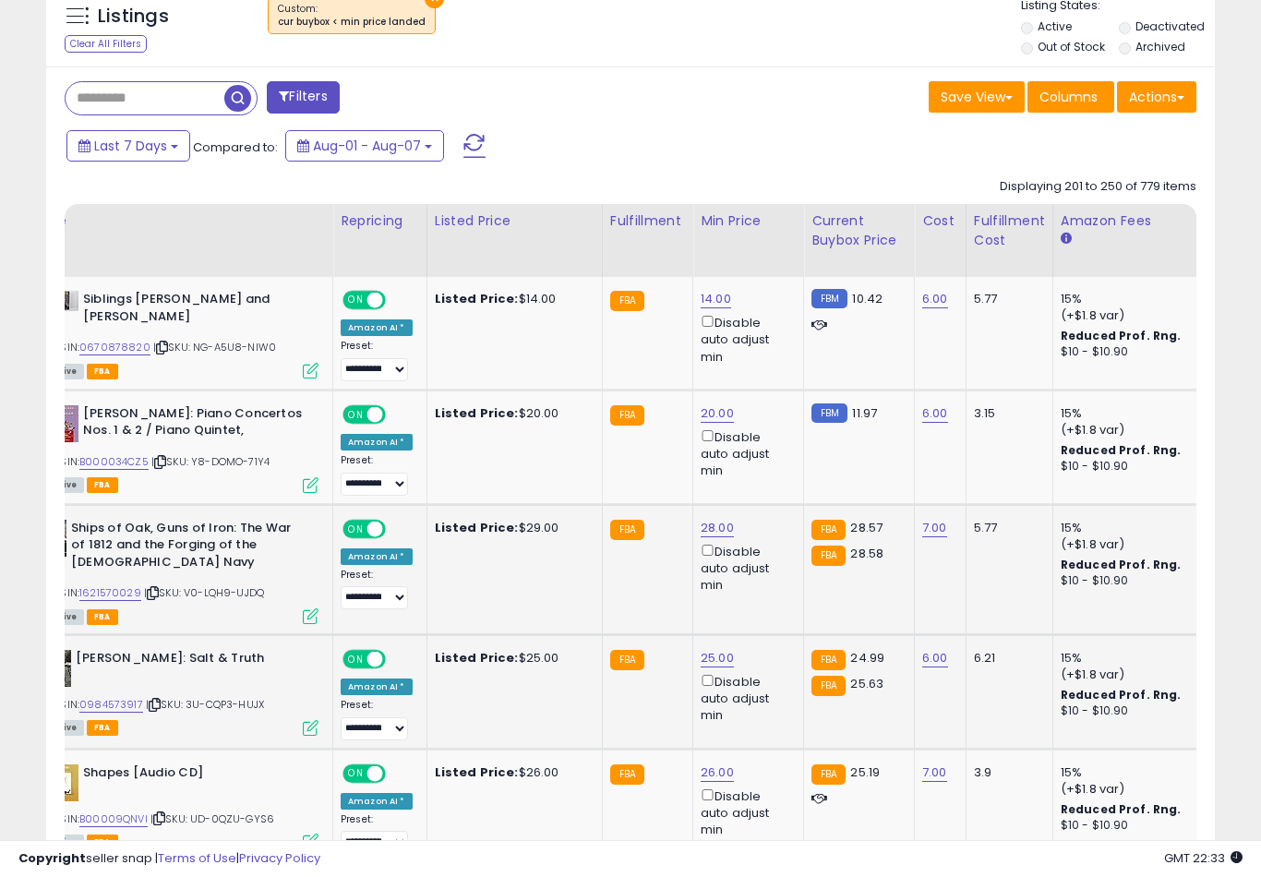
click at [700, 308] on link "25.00" at bounding box center [715, 299] width 30 height 18
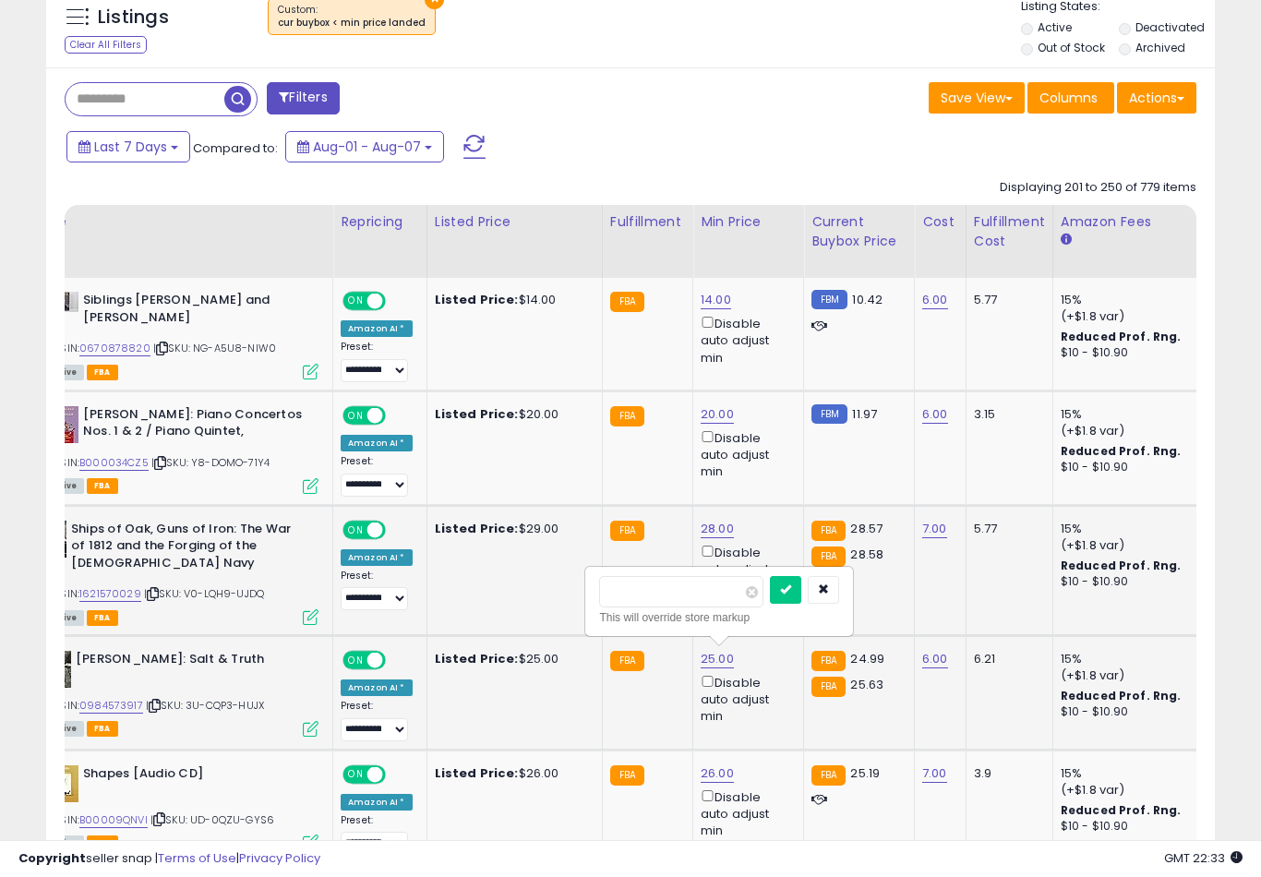
click at [770, 602] on button "submit" at bounding box center [785, 590] width 31 height 28
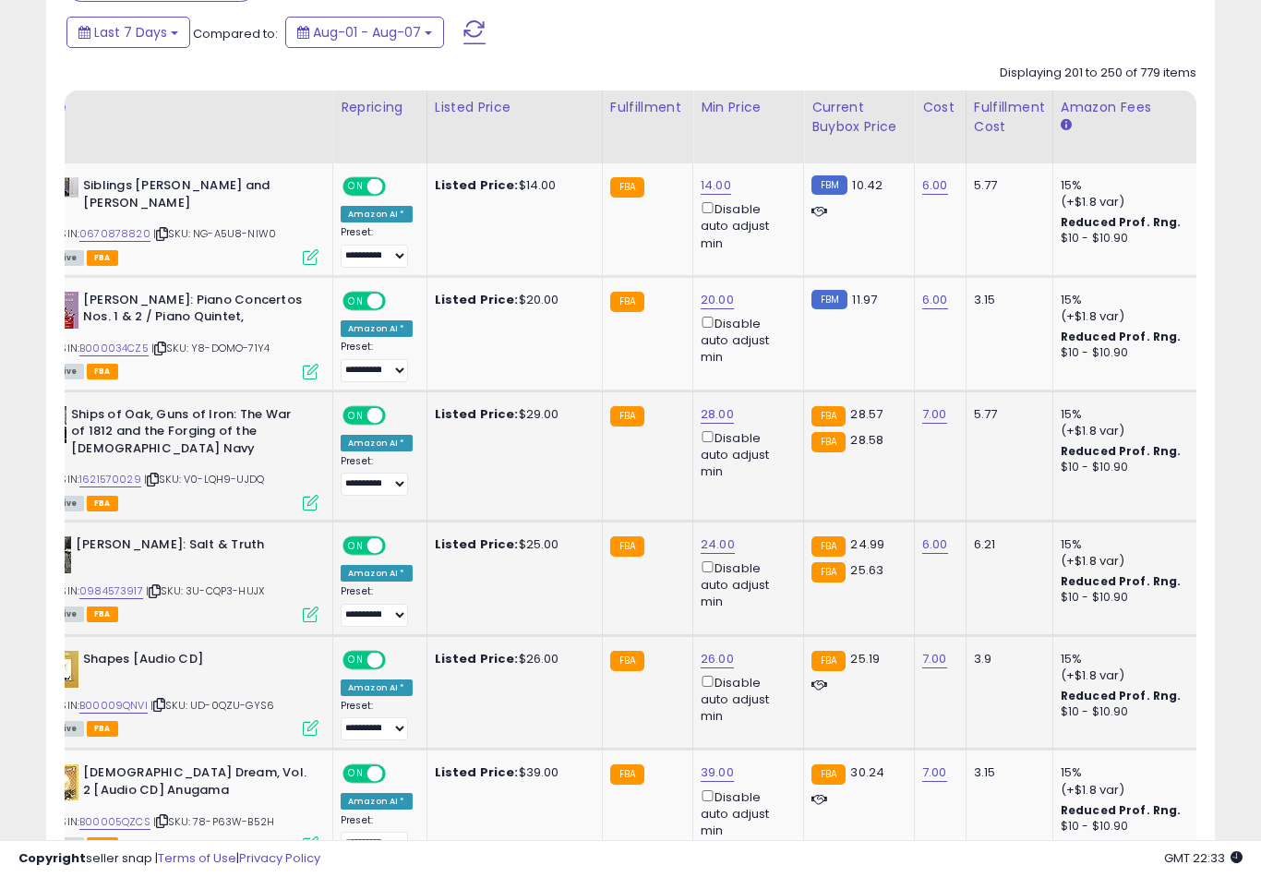
click at [712, 195] on link "26.00" at bounding box center [715, 185] width 30 height 18
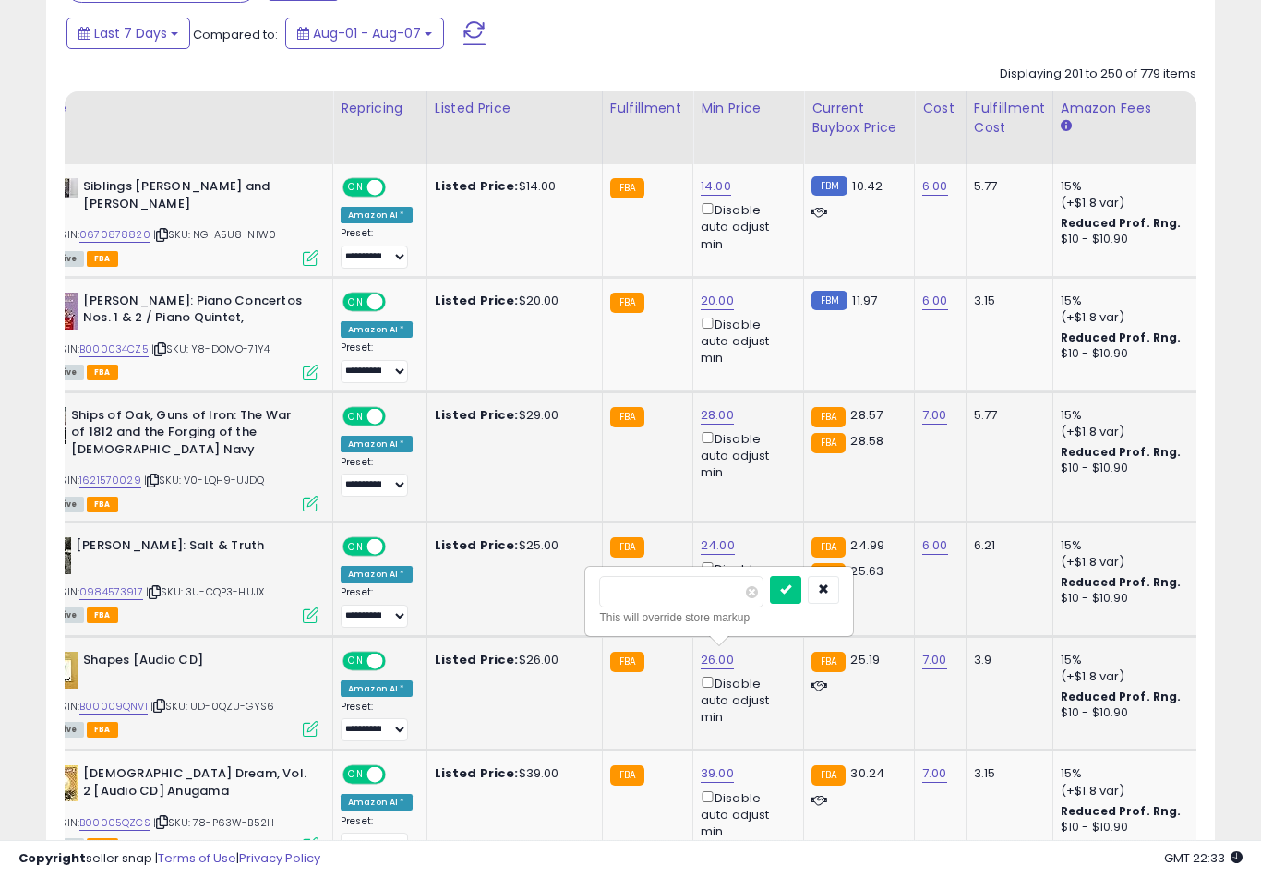
click at [770, 602] on button "submit" at bounding box center [785, 590] width 31 height 28
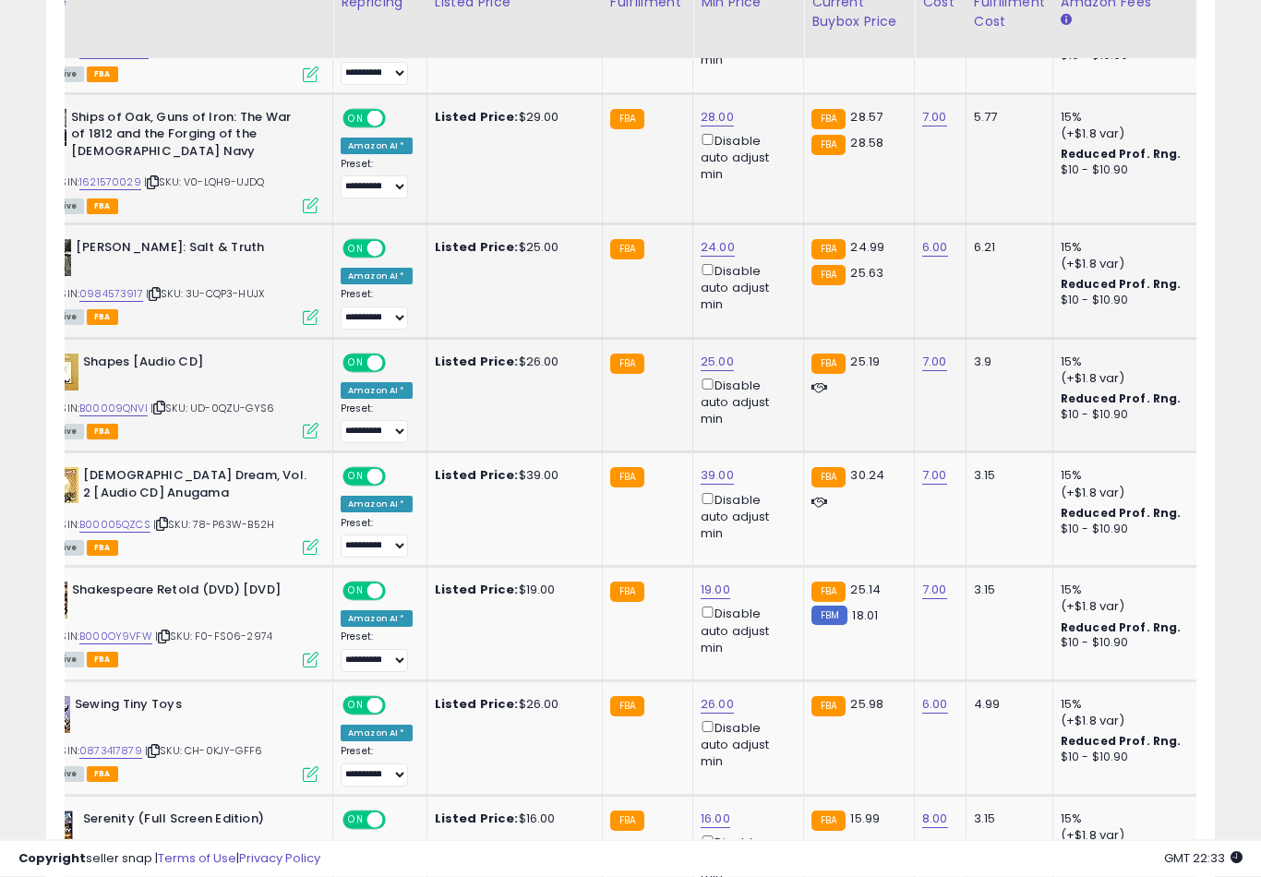
scroll to position [1153, 0]
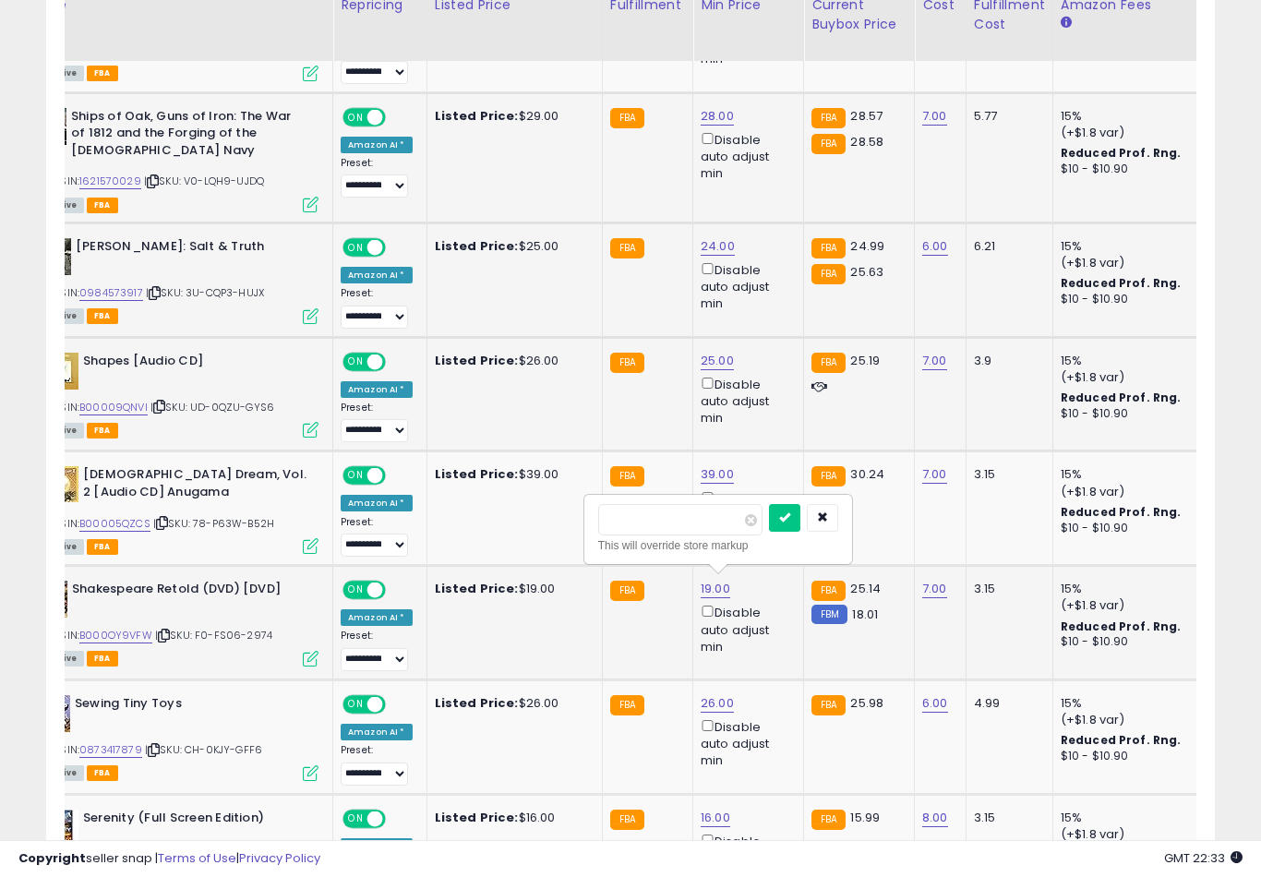
click at [769, 530] on button "submit" at bounding box center [784, 518] width 31 height 28
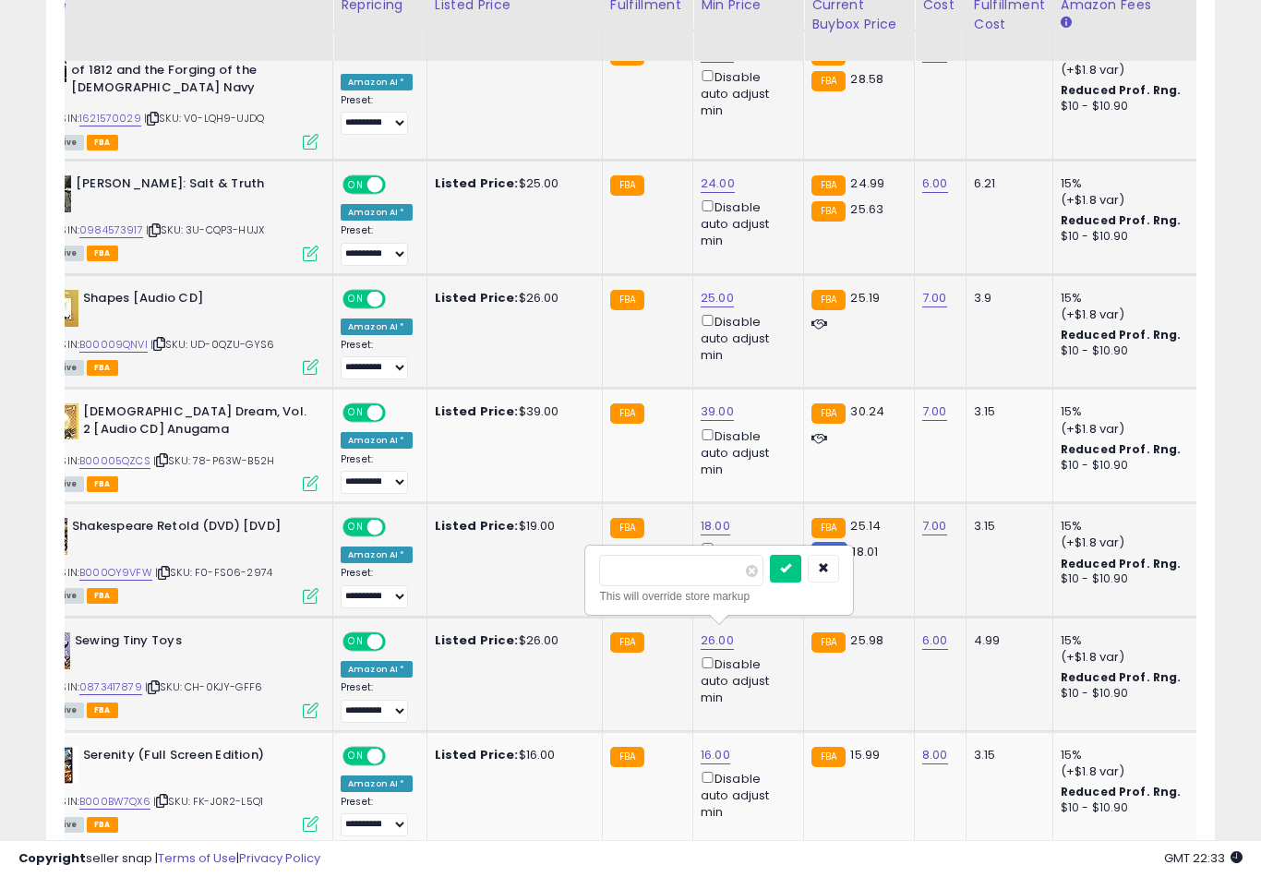
click at [770, 581] on button "submit" at bounding box center [785, 569] width 31 height 28
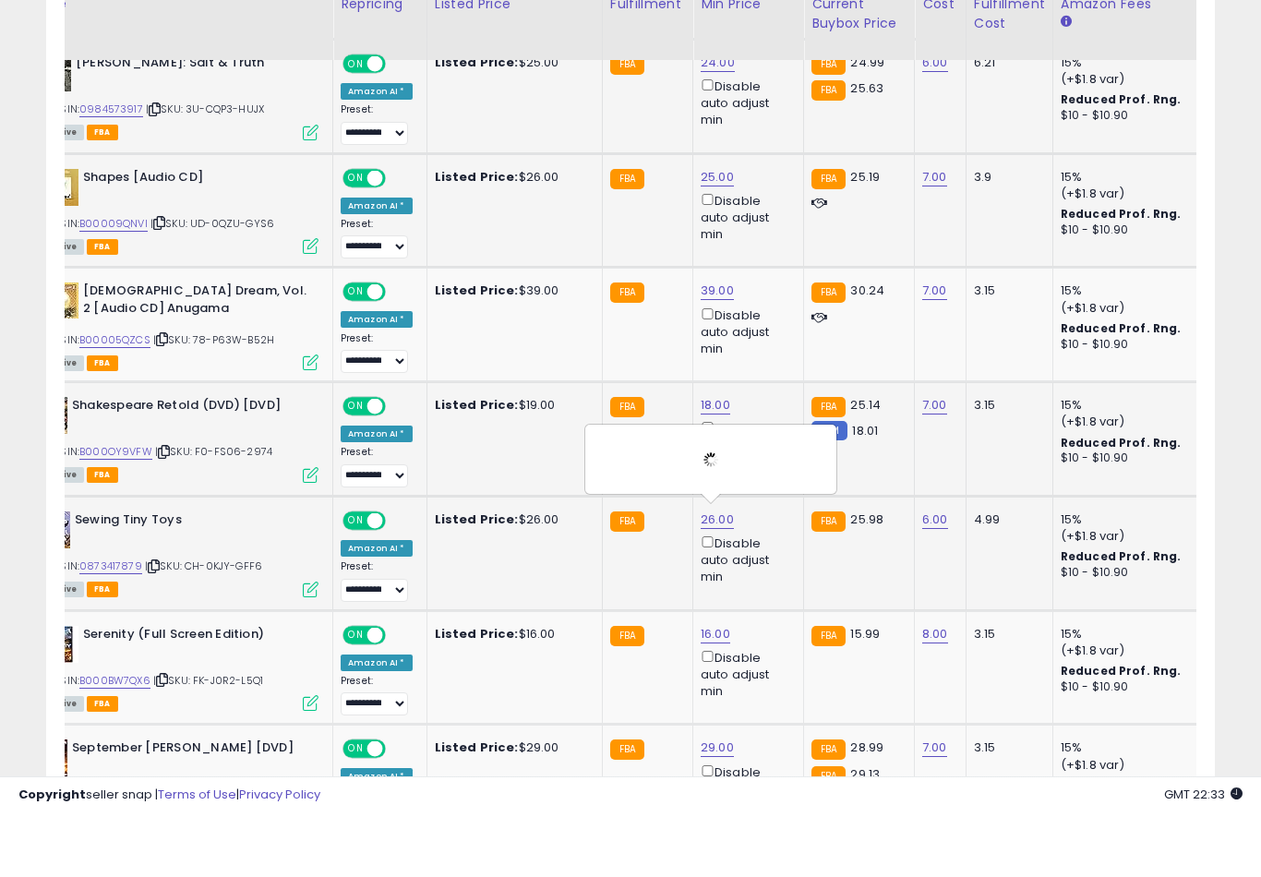
scroll to position [1336, 0]
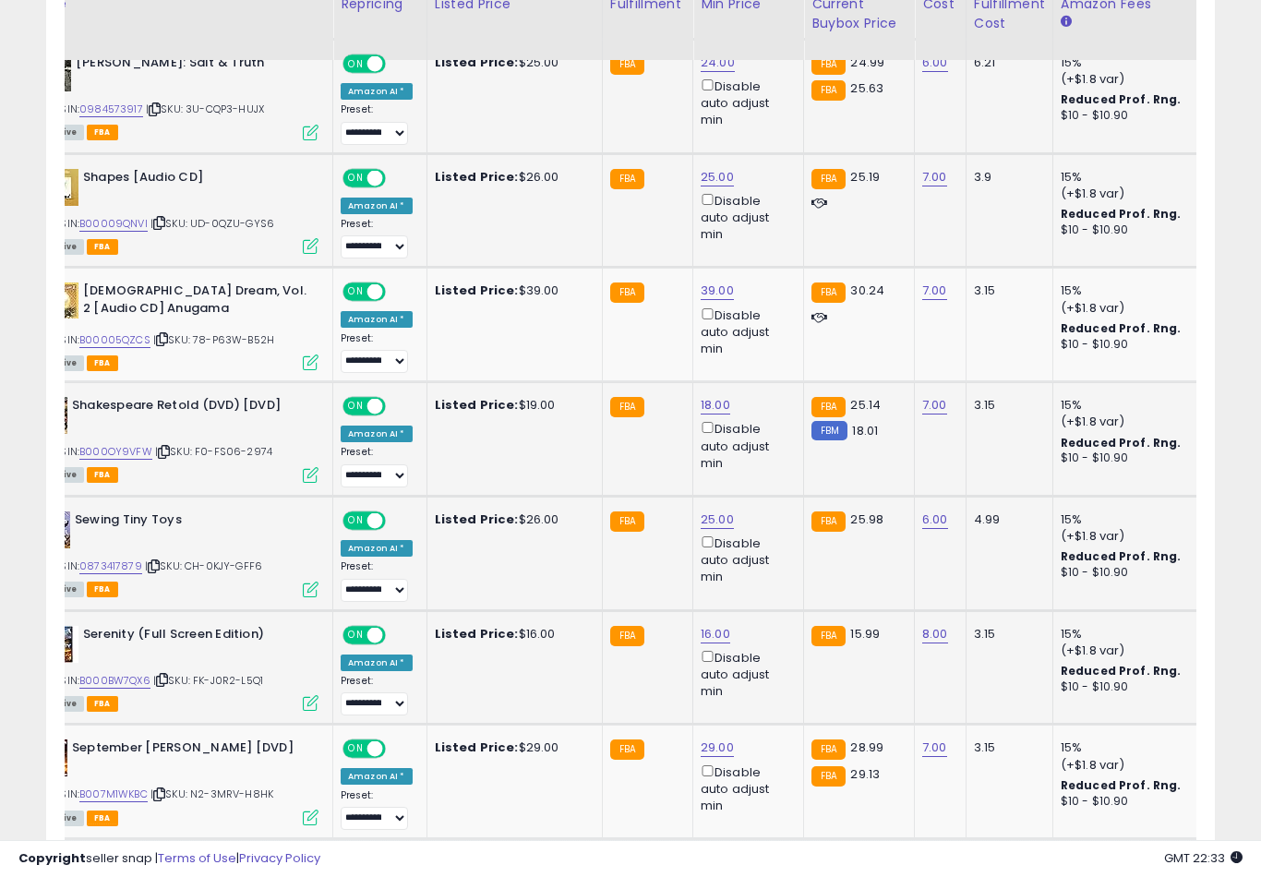
click at [769, 574] on button "submit" at bounding box center [784, 561] width 31 height 28
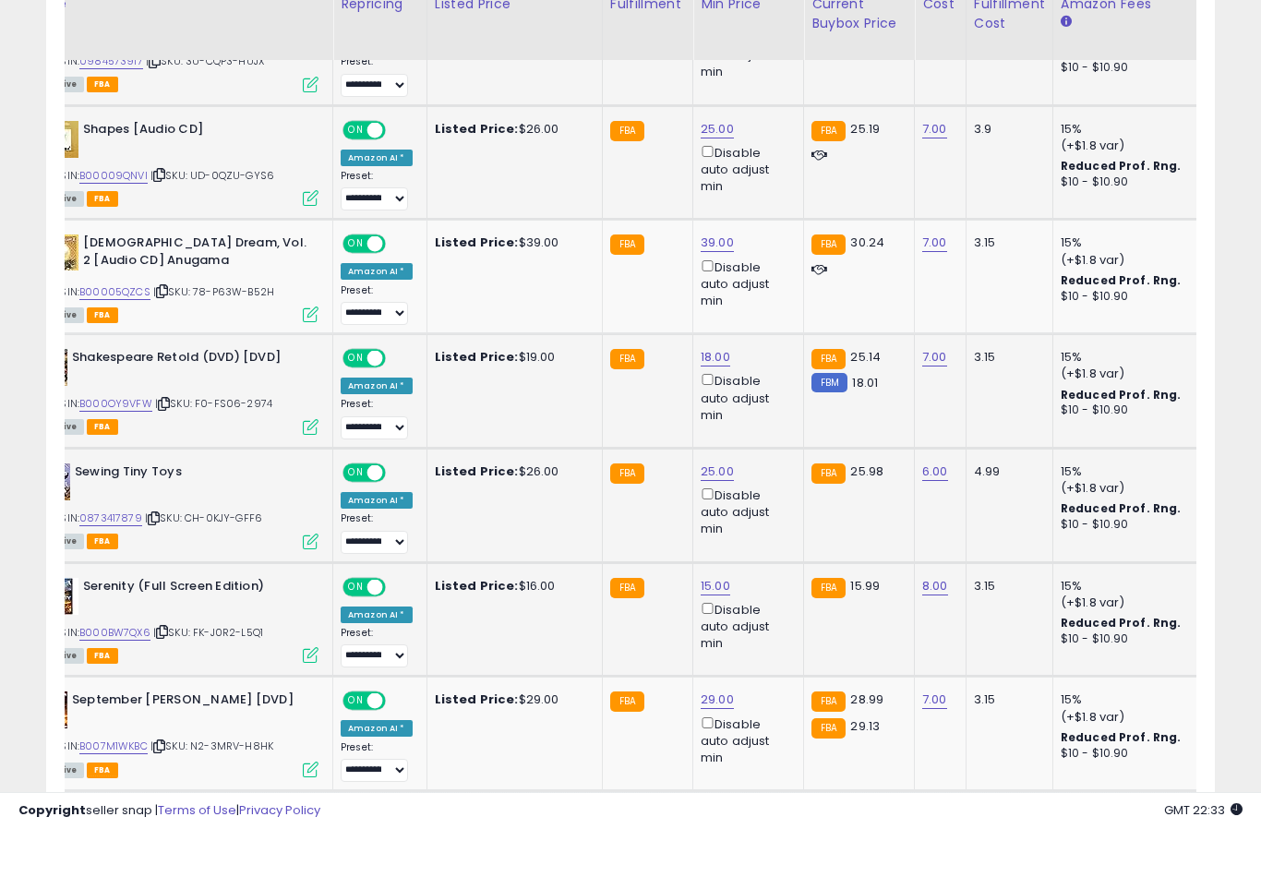
scroll to position [1384, 0]
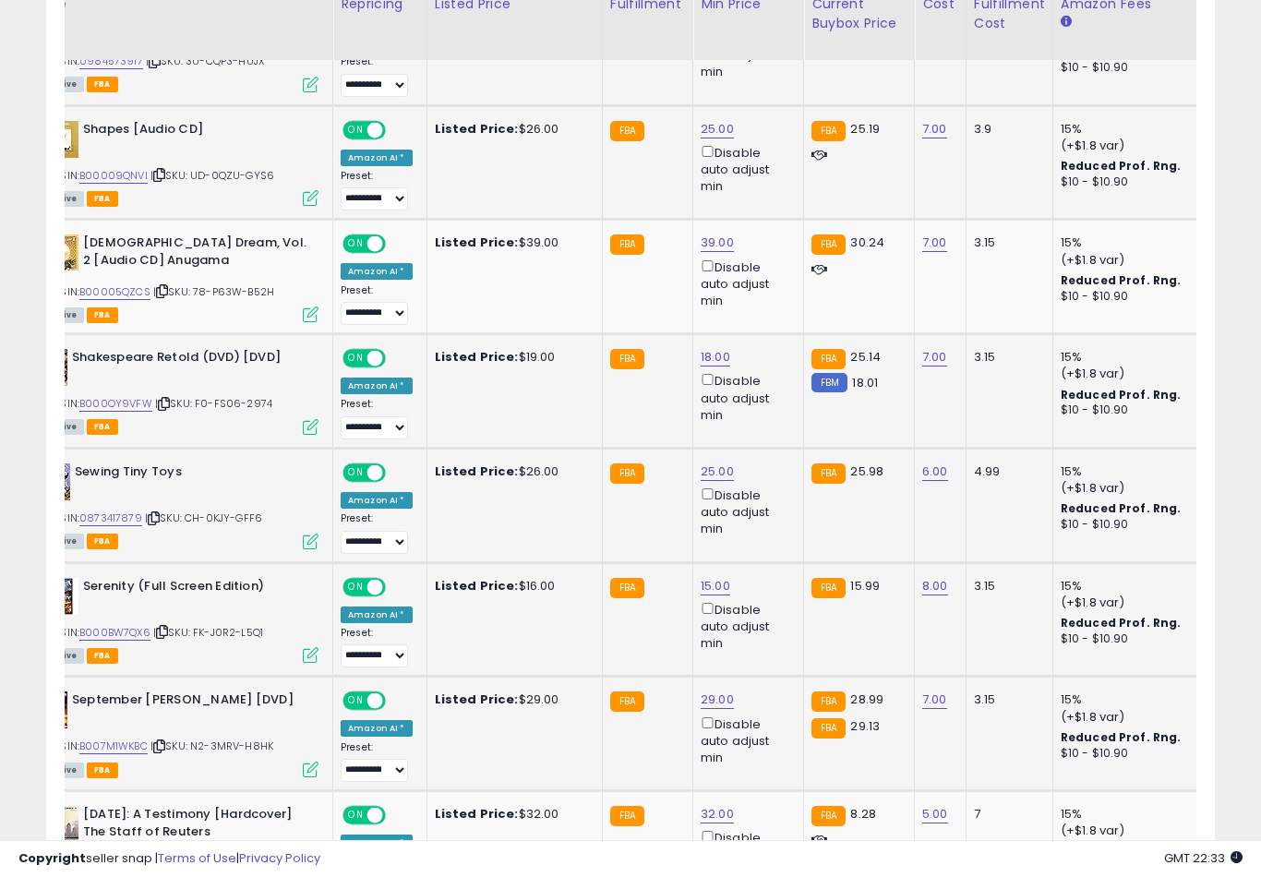
click at [770, 640] on button "submit" at bounding box center [785, 627] width 31 height 28
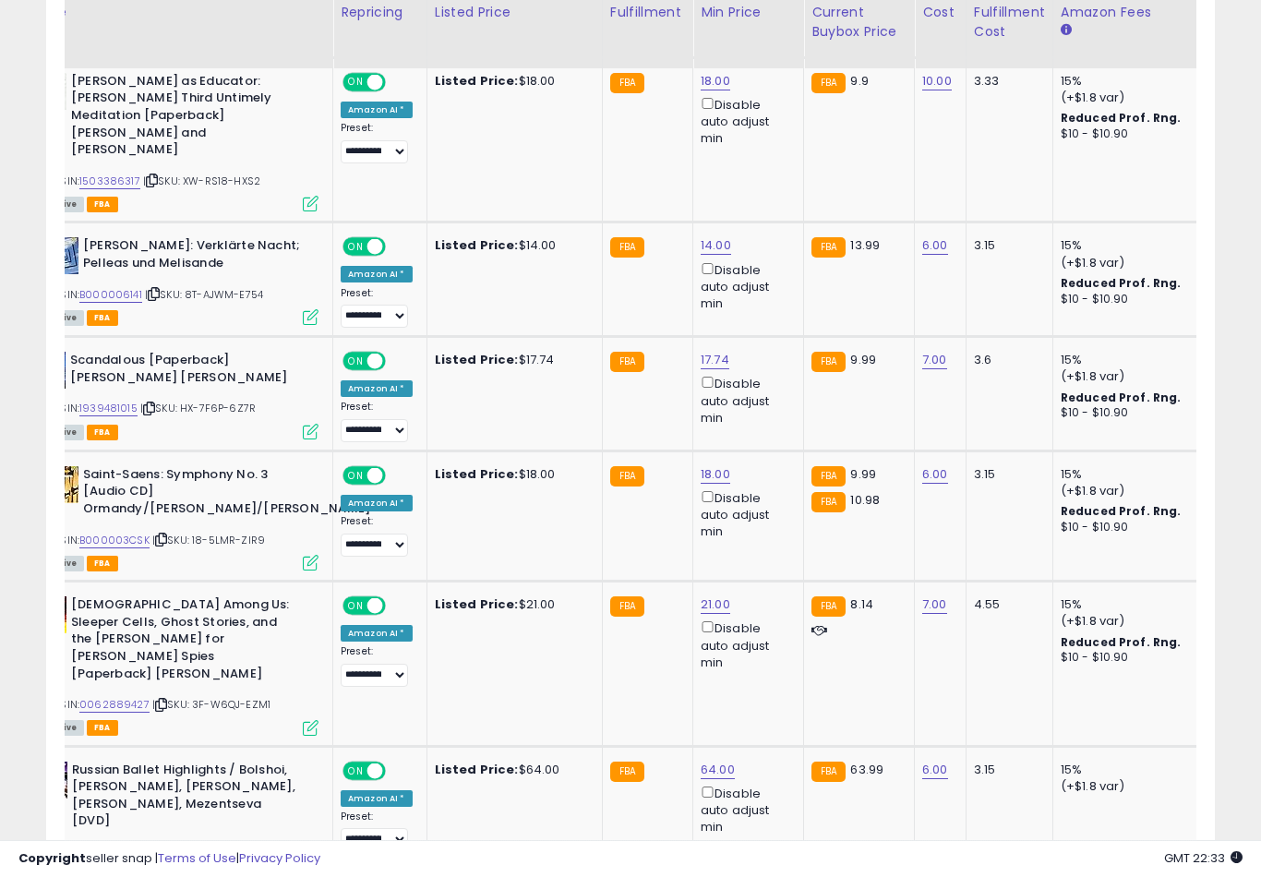
scroll to position [2657, 0]
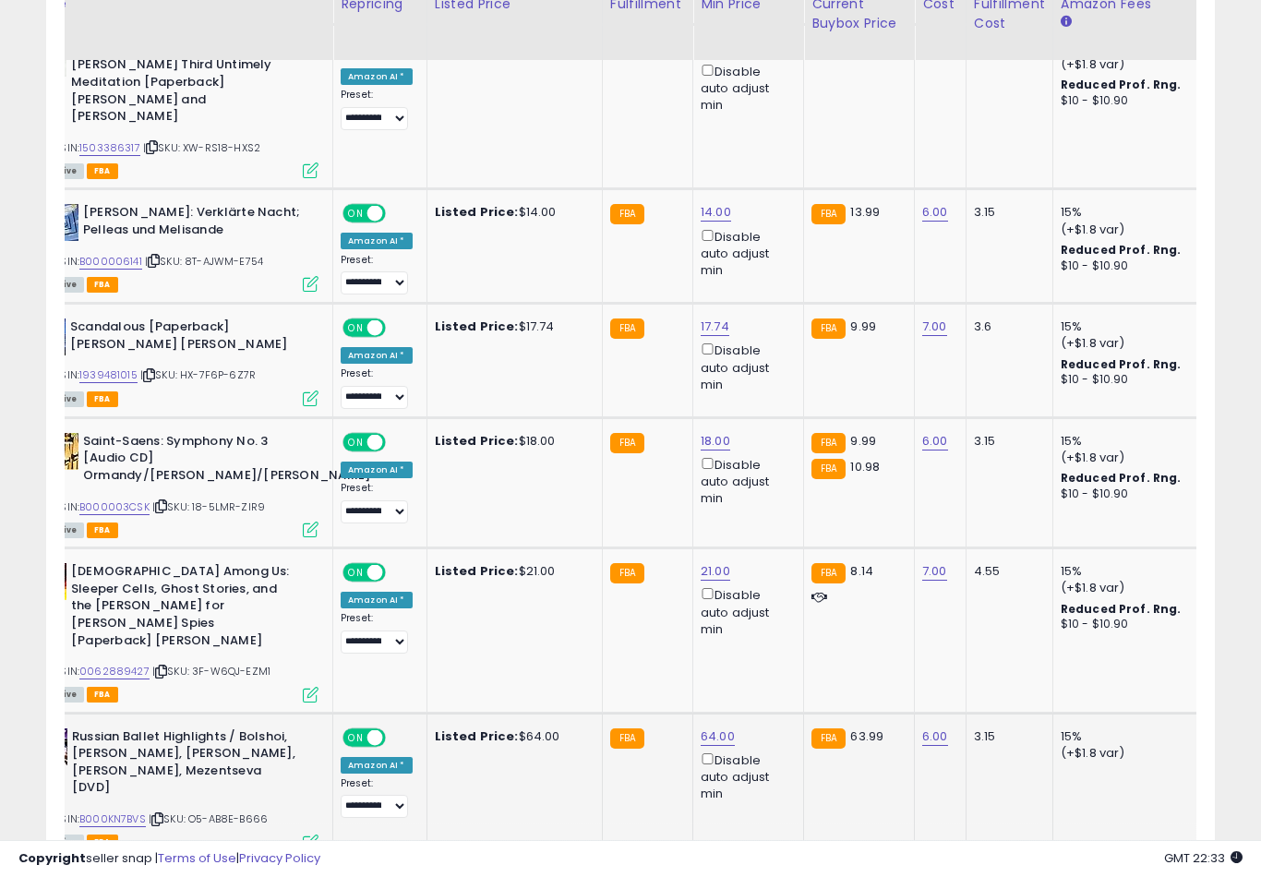
click at [771, 611] on button "submit" at bounding box center [786, 598] width 31 height 28
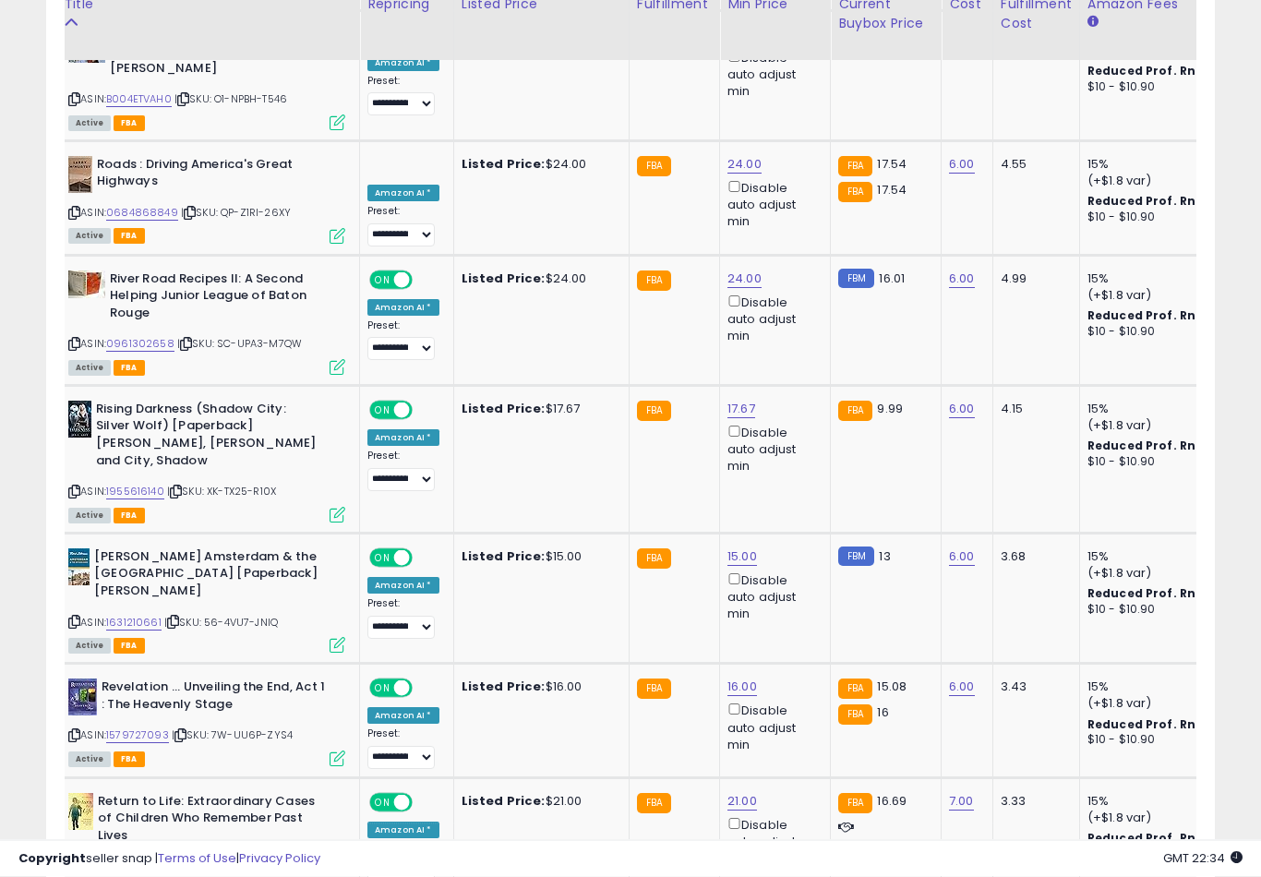
scroll to position [4048, 0]
click at [796, 479] on button "submit" at bounding box center [811, 466] width 31 height 28
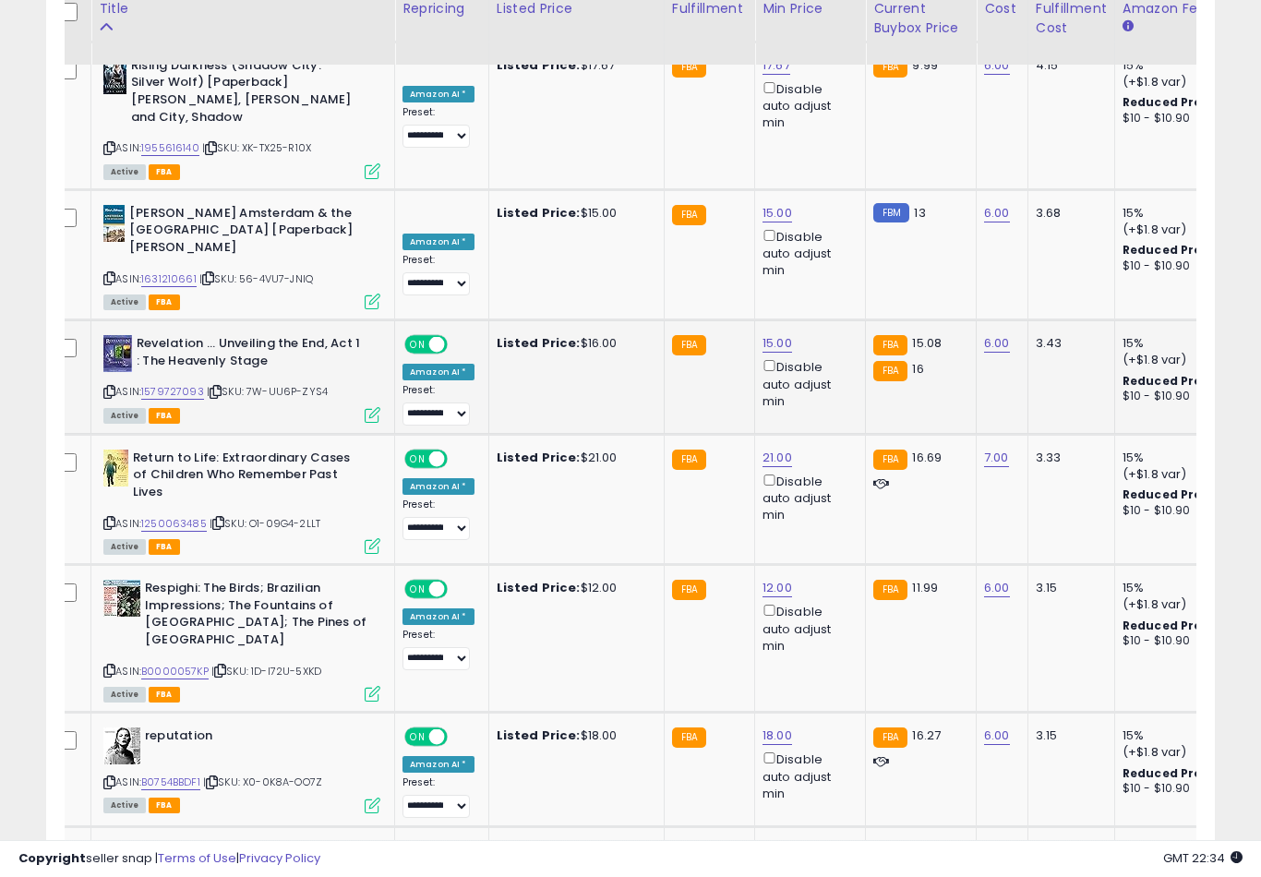
scroll to position [4403, 0]
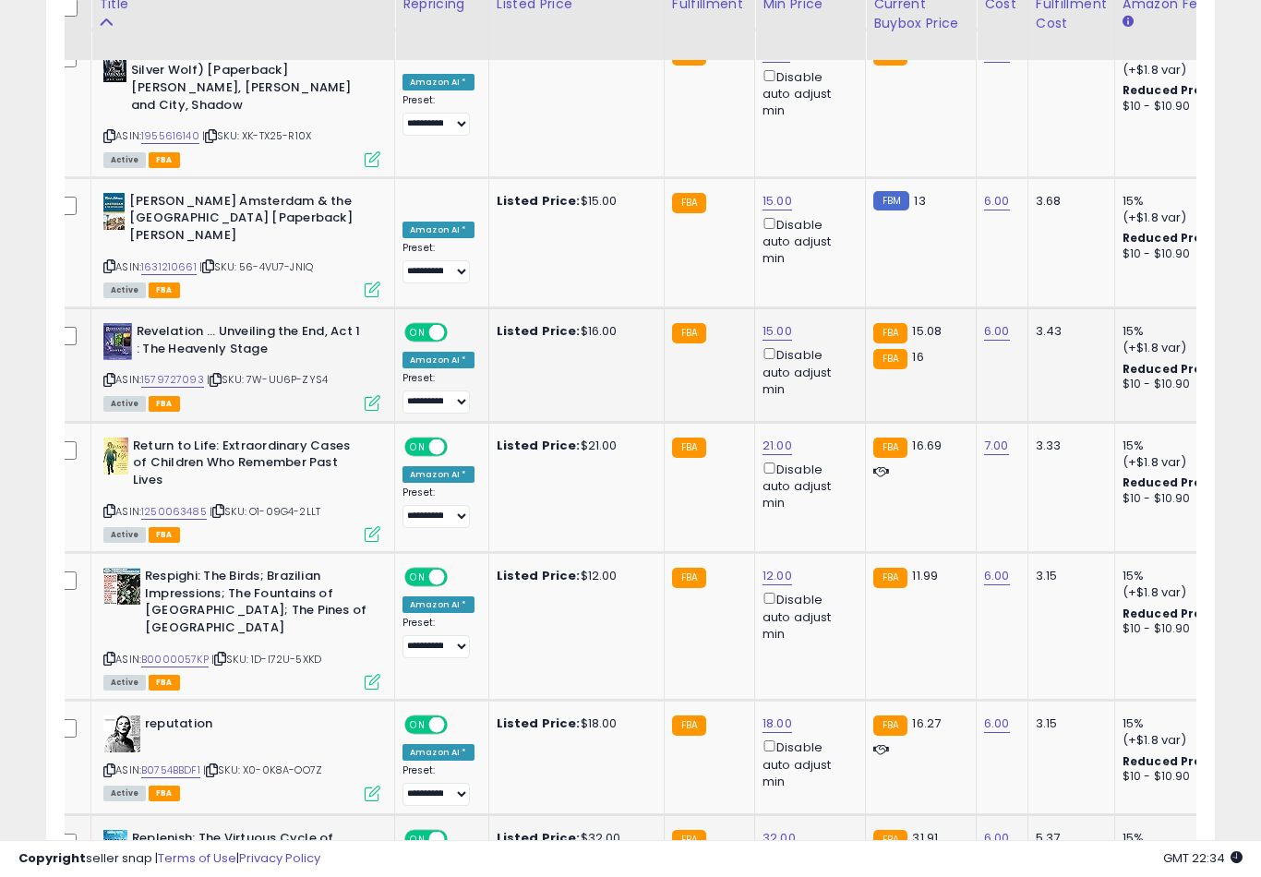
click at [832, 607] on button "submit" at bounding box center [847, 595] width 31 height 28
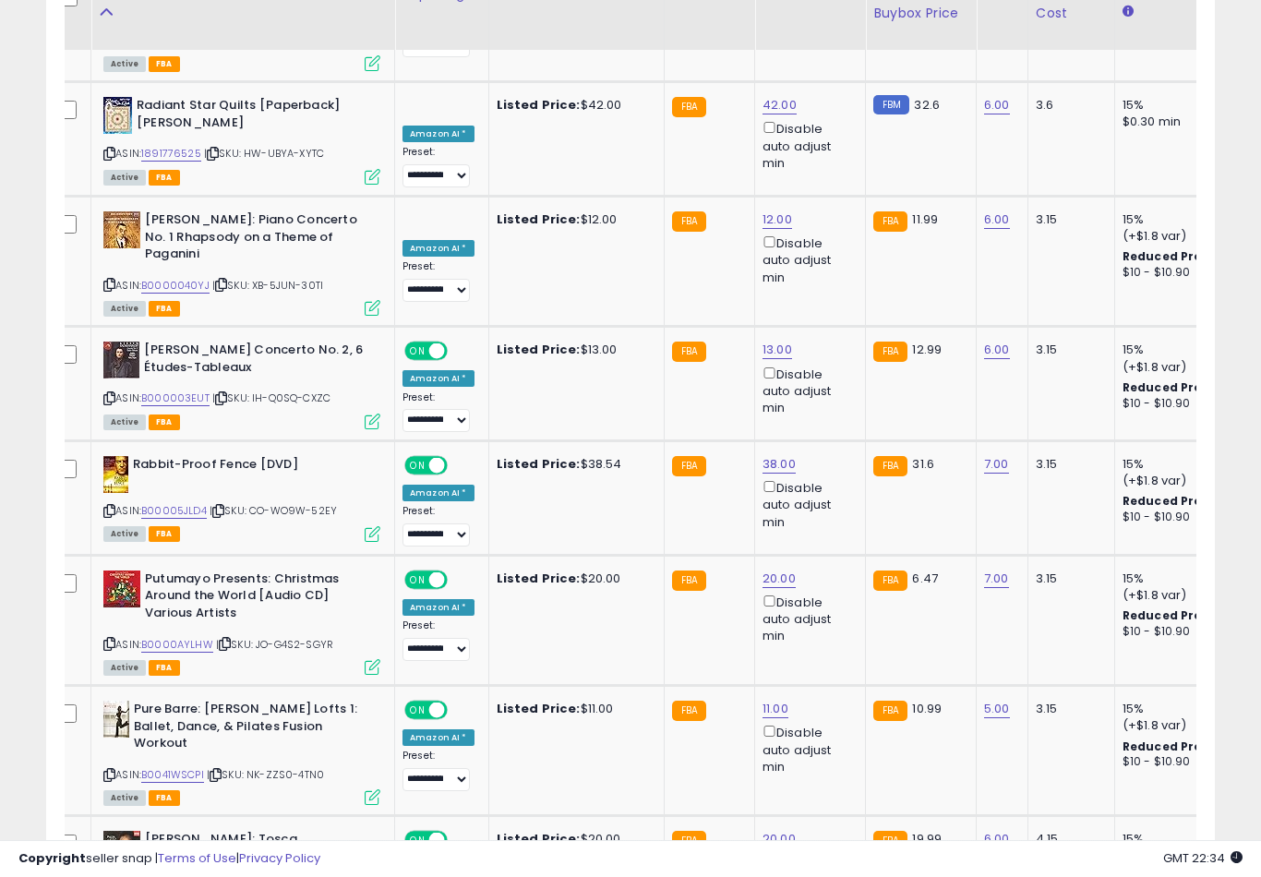
scroll to position [6297, 0]
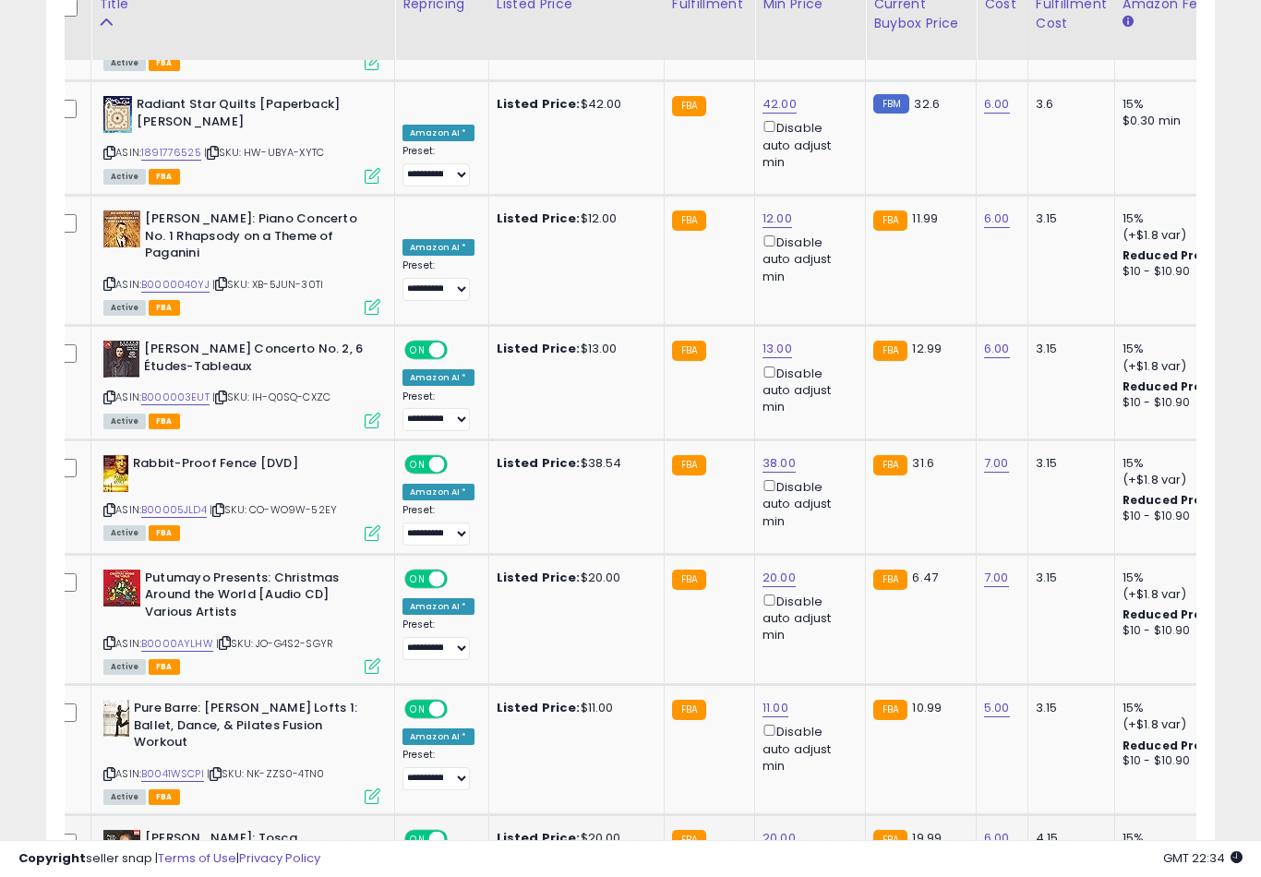
click at [832, 555] on button "submit" at bounding box center [847, 542] width 31 height 28
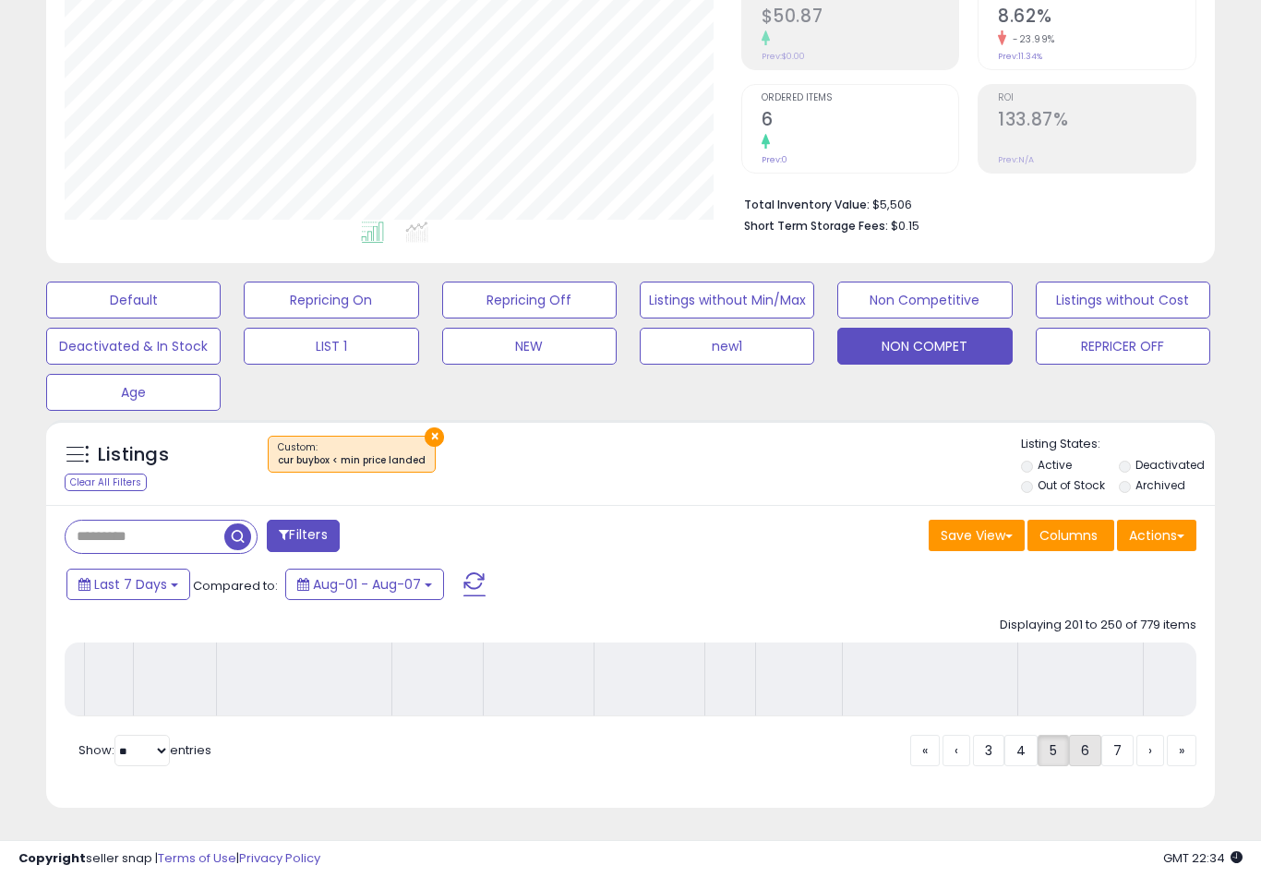
scroll to position [287, 0]
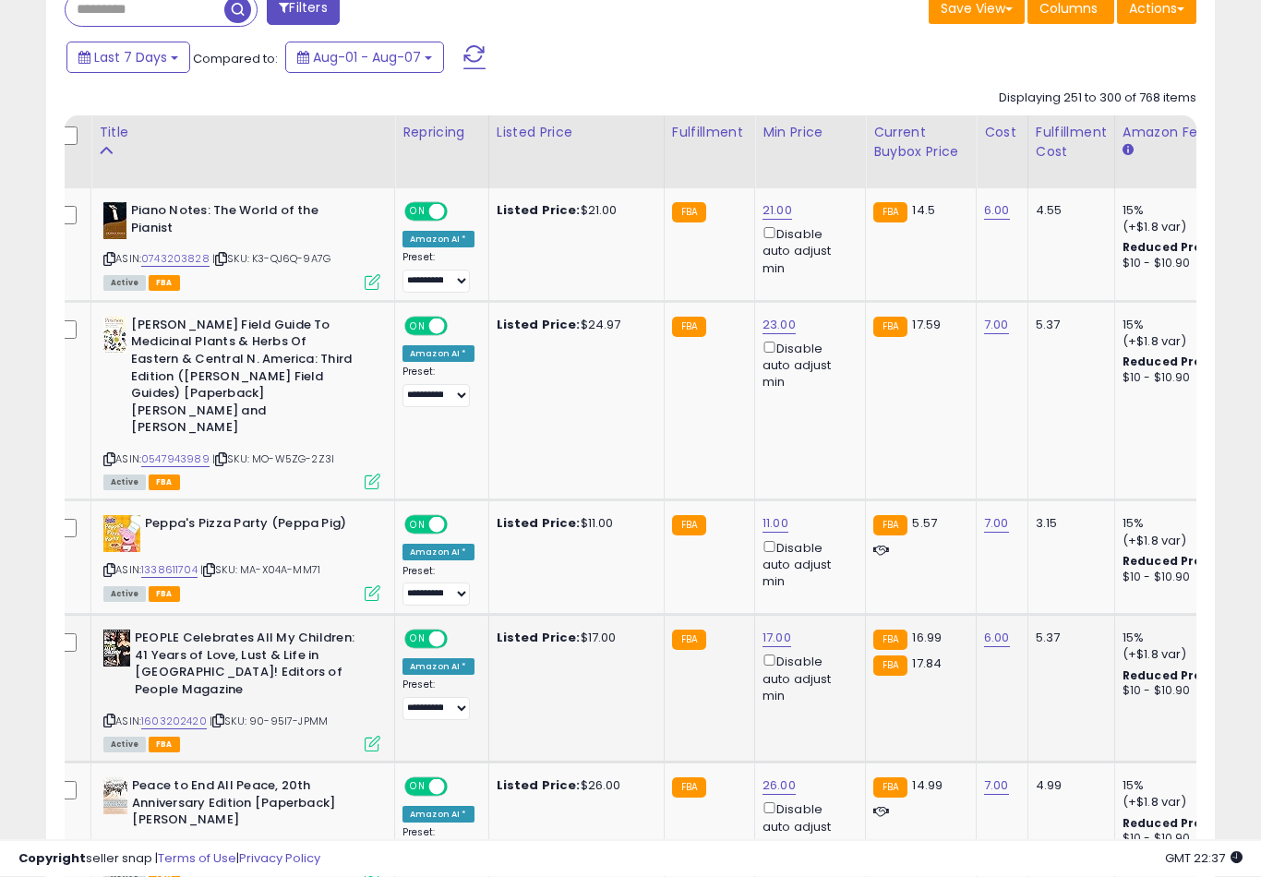
click at [773, 221] on link "17.00" at bounding box center [777, 211] width 30 height 18
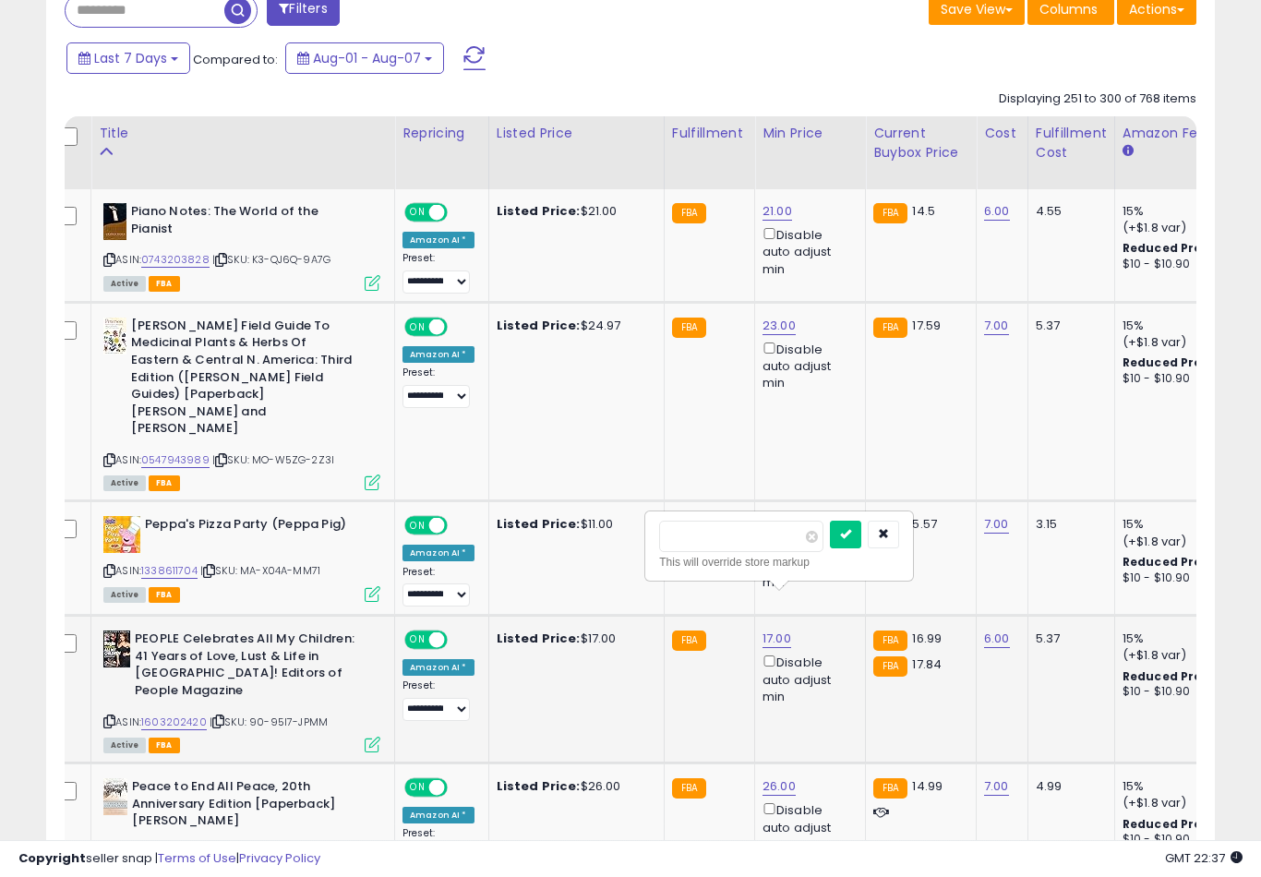
click at [830, 546] on button "submit" at bounding box center [845, 535] width 31 height 28
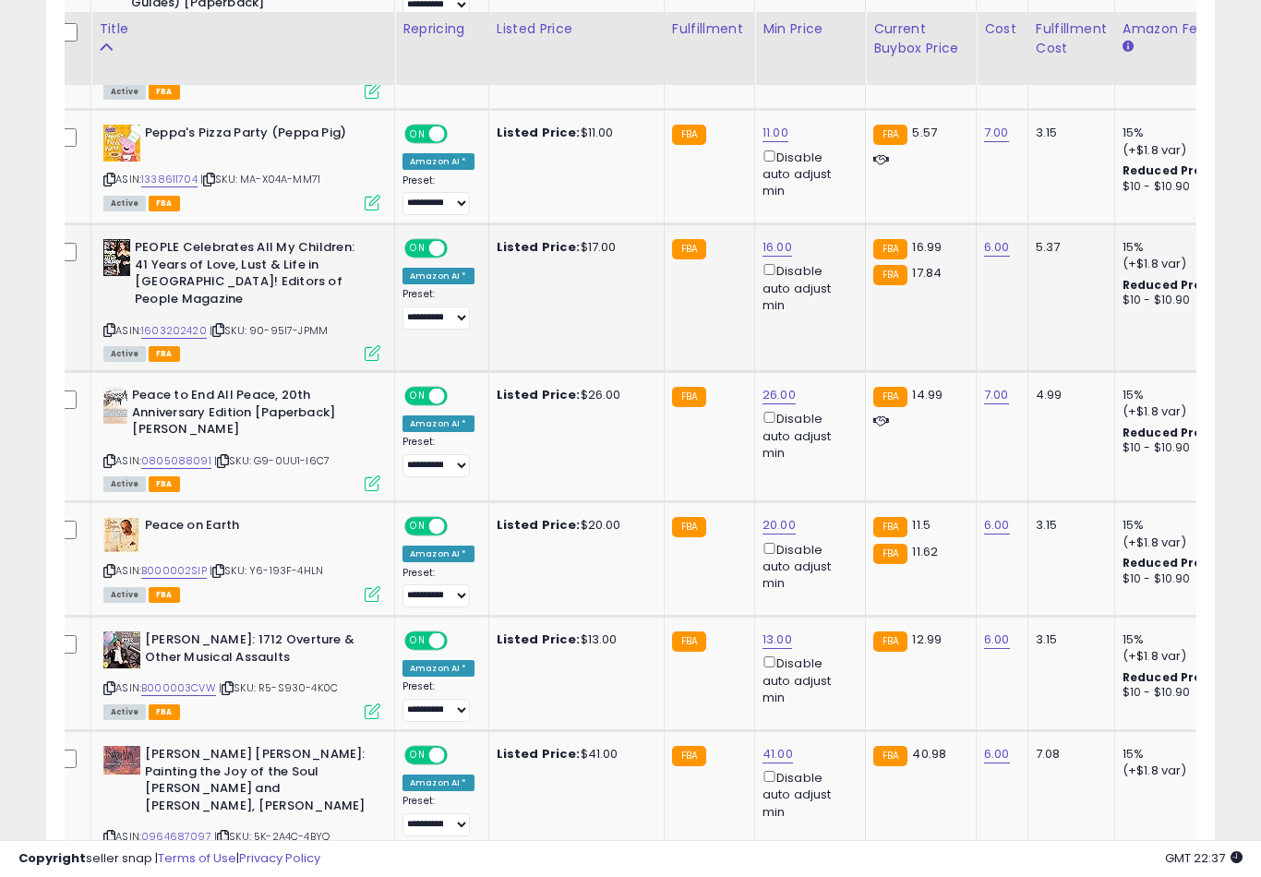
scroll to position [1289, 0]
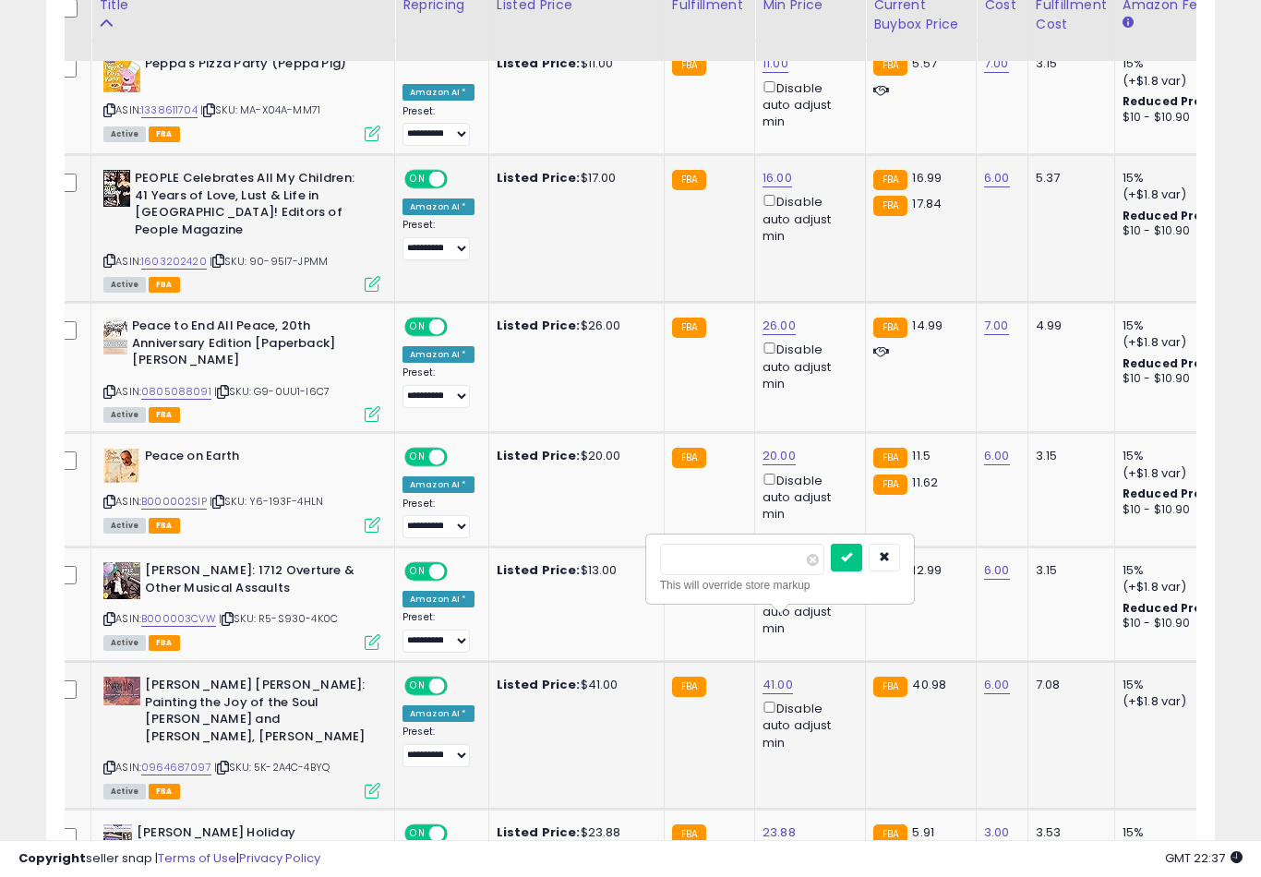
click at [831, 569] on button "submit" at bounding box center [846, 558] width 31 height 28
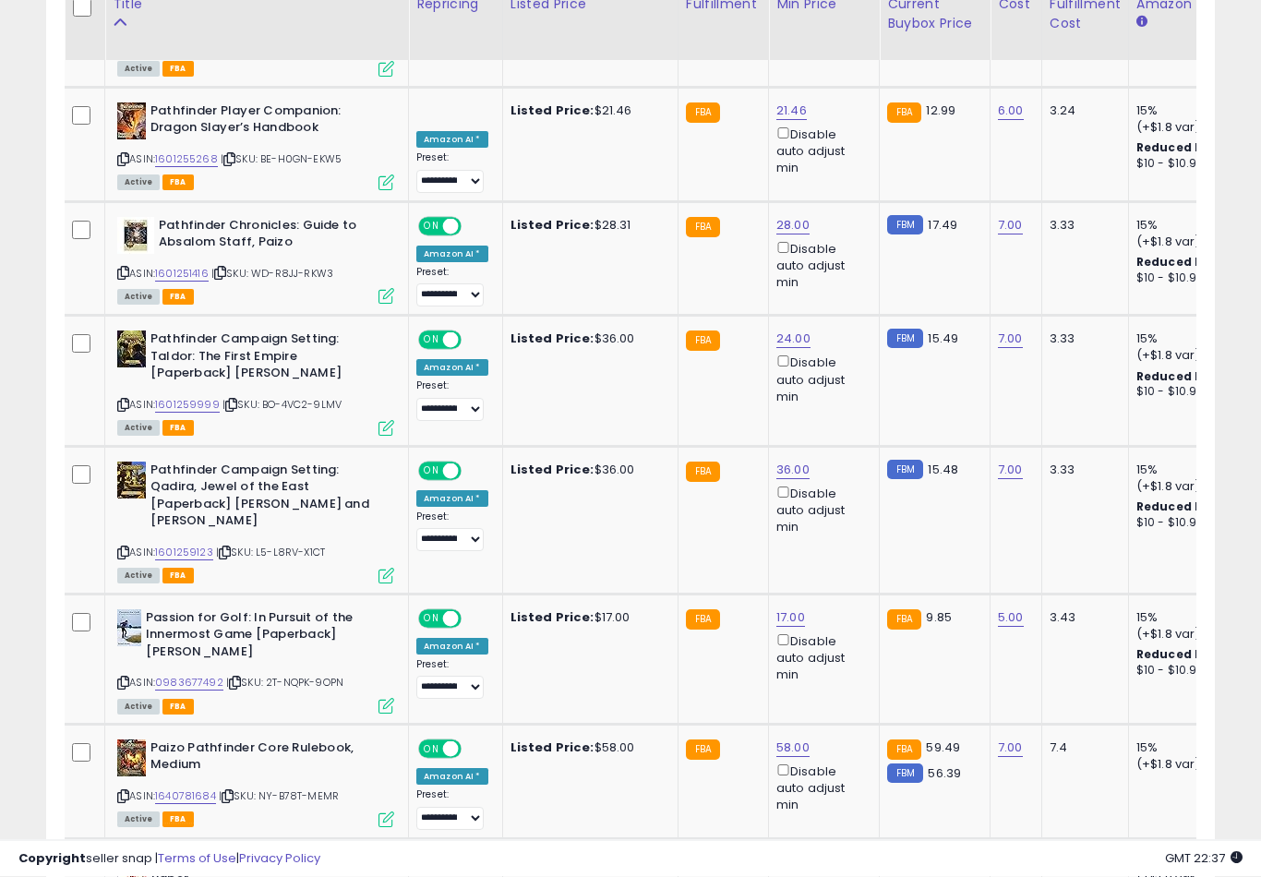
scroll to position [2160, 0]
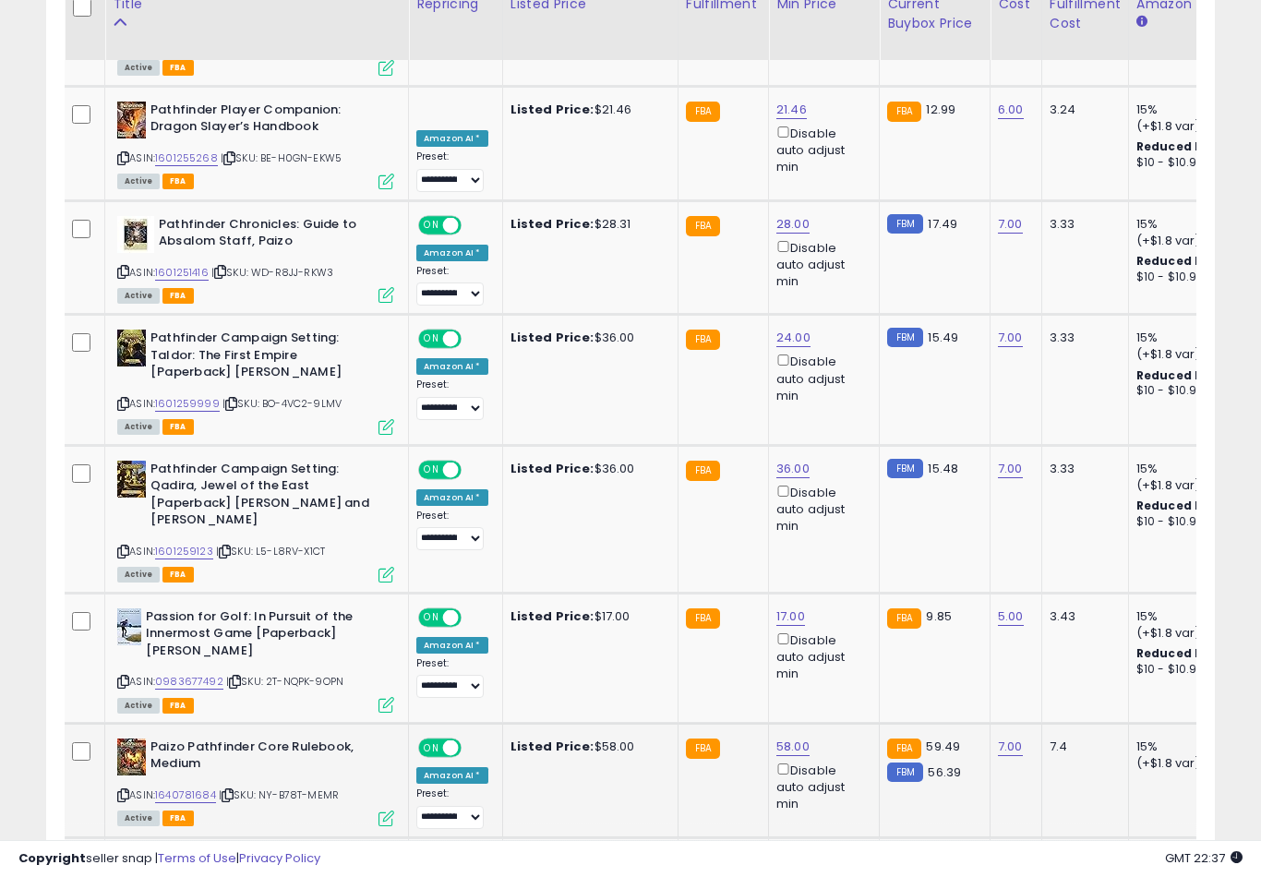
click at [846, 585] on button "submit" at bounding box center [861, 572] width 31 height 28
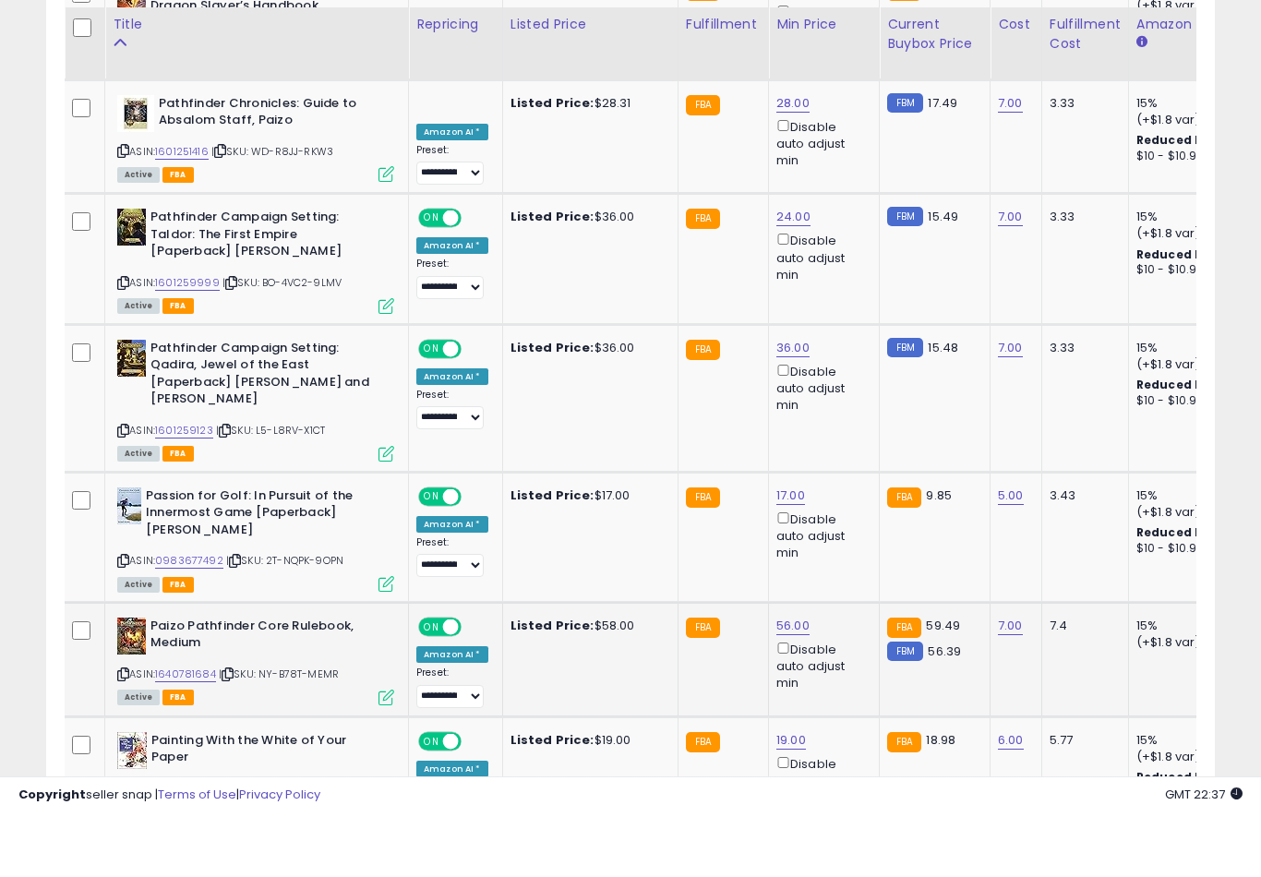
scroll to position [2305, 0]
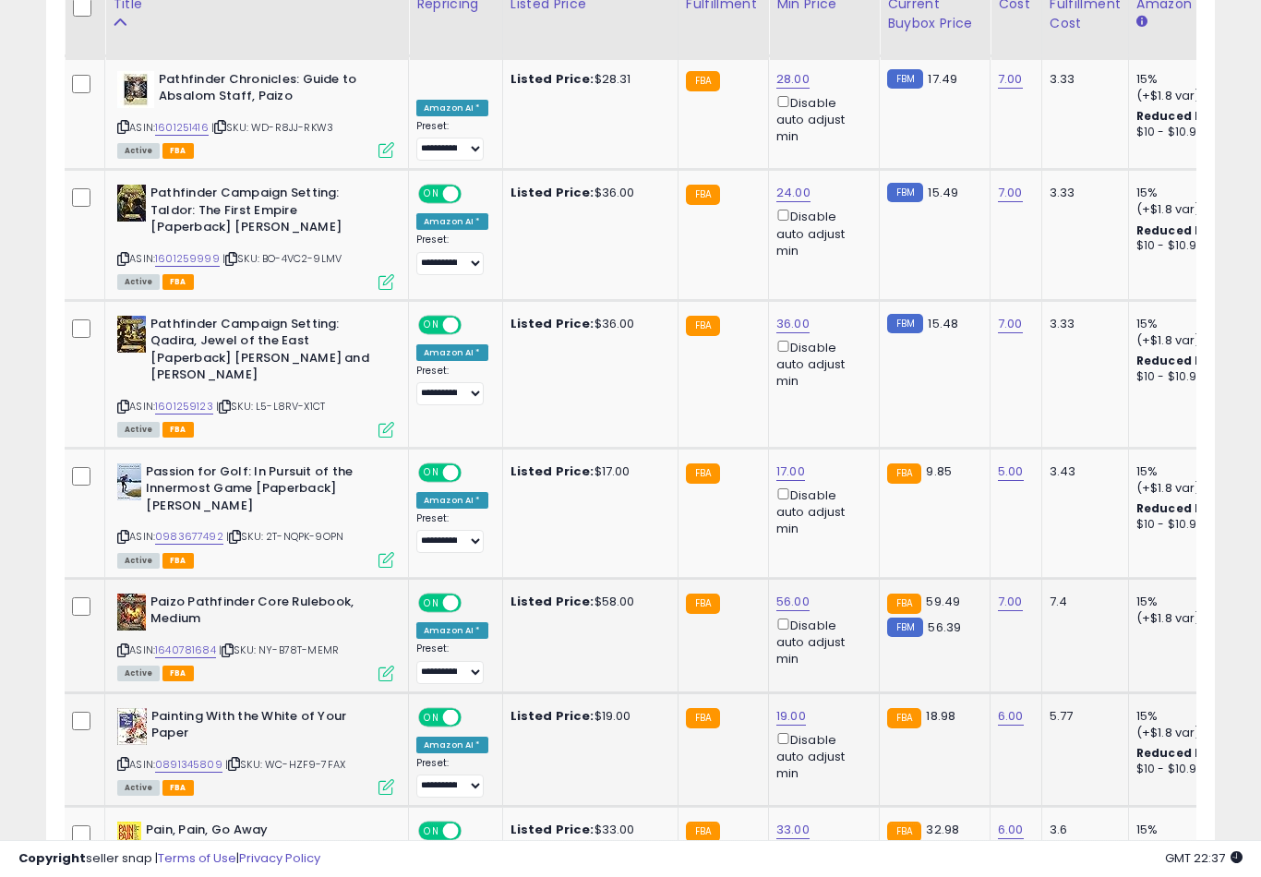
click at [844, 554] on button "submit" at bounding box center [859, 541] width 31 height 28
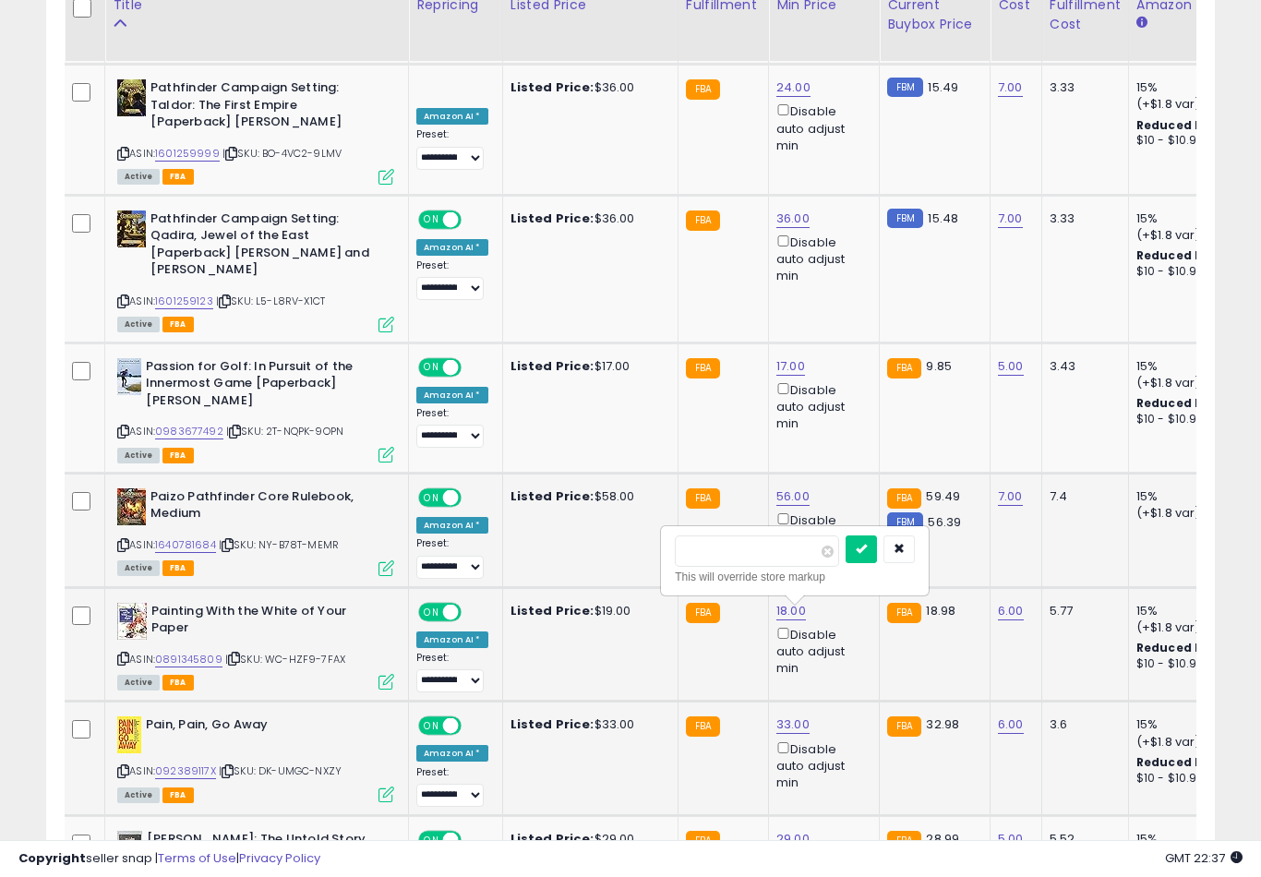
click at [845, 561] on button "submit" at bounding box center [860, 549] width 31 height 28
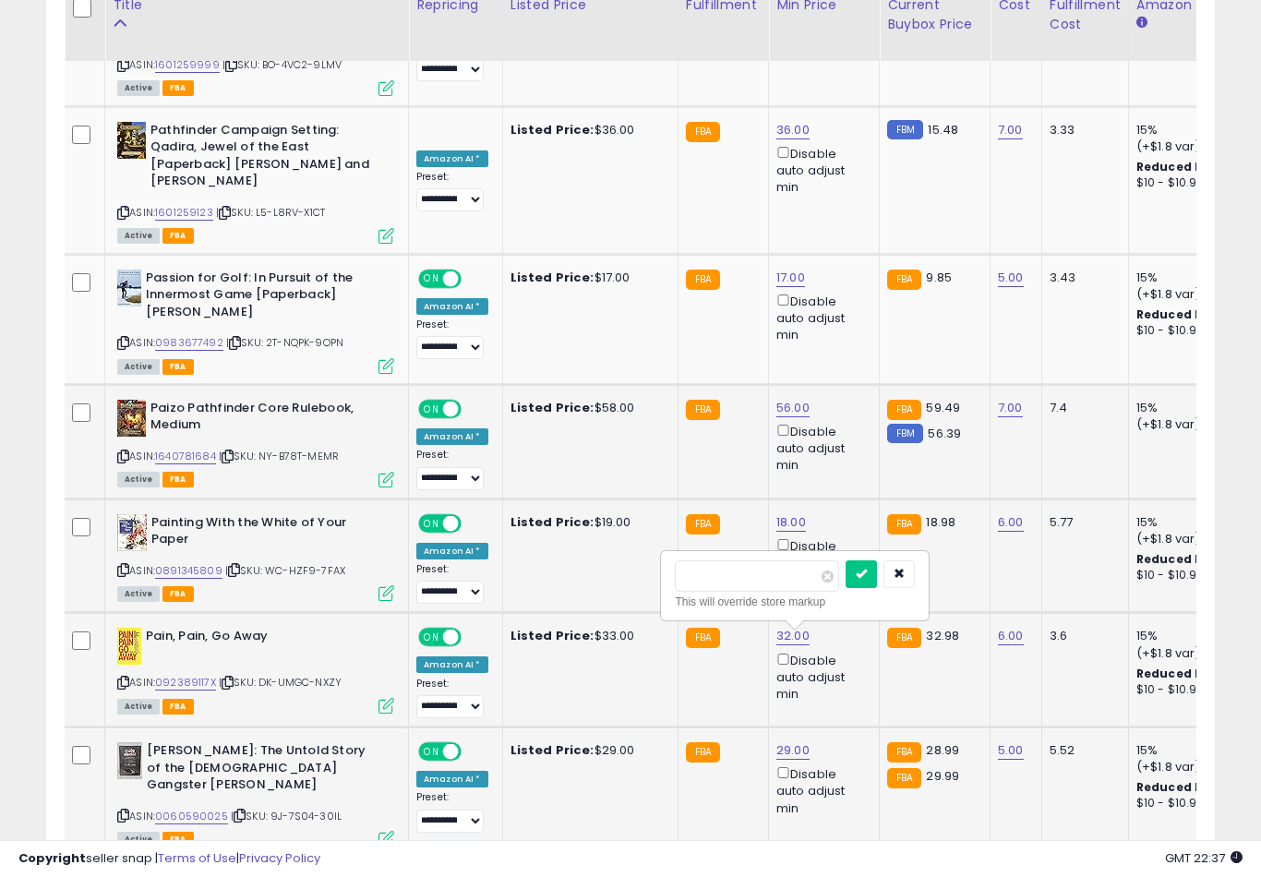
click at [845, 586] on button "submit" at bounding box center [860, 574] width 31 height 28
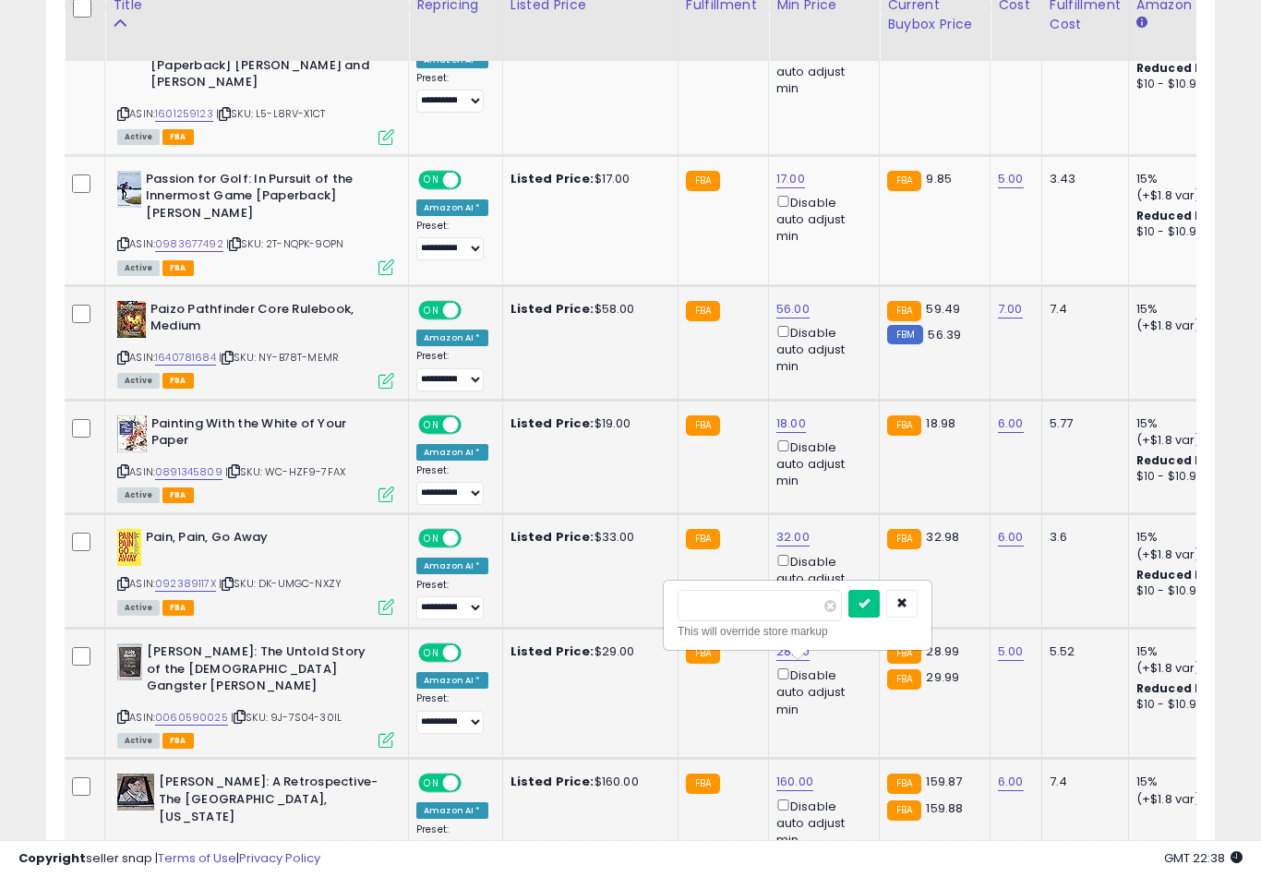
click at [848, 616] on button "submit" at bounding box center [863, 604] width 31 height 28
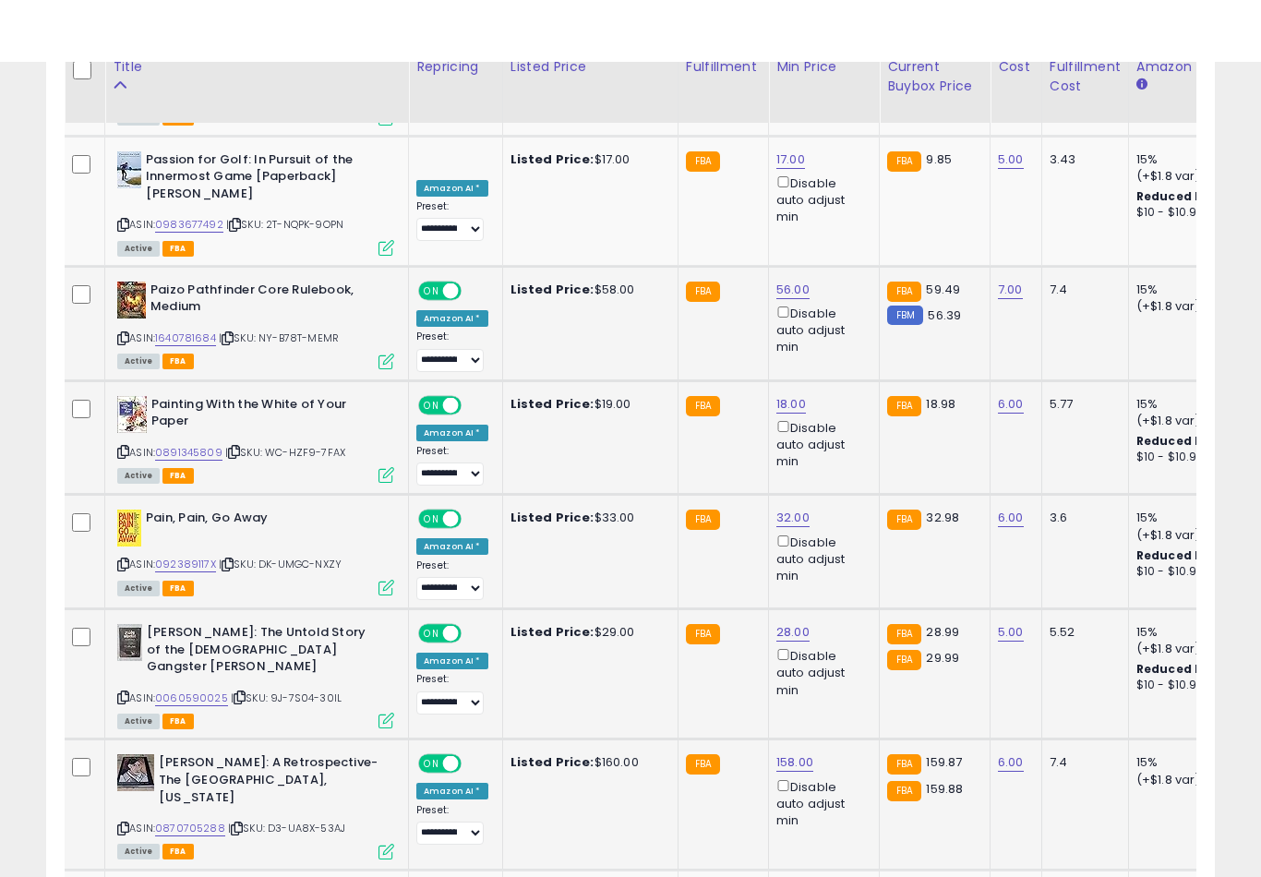
scroll to position [2679, 0]
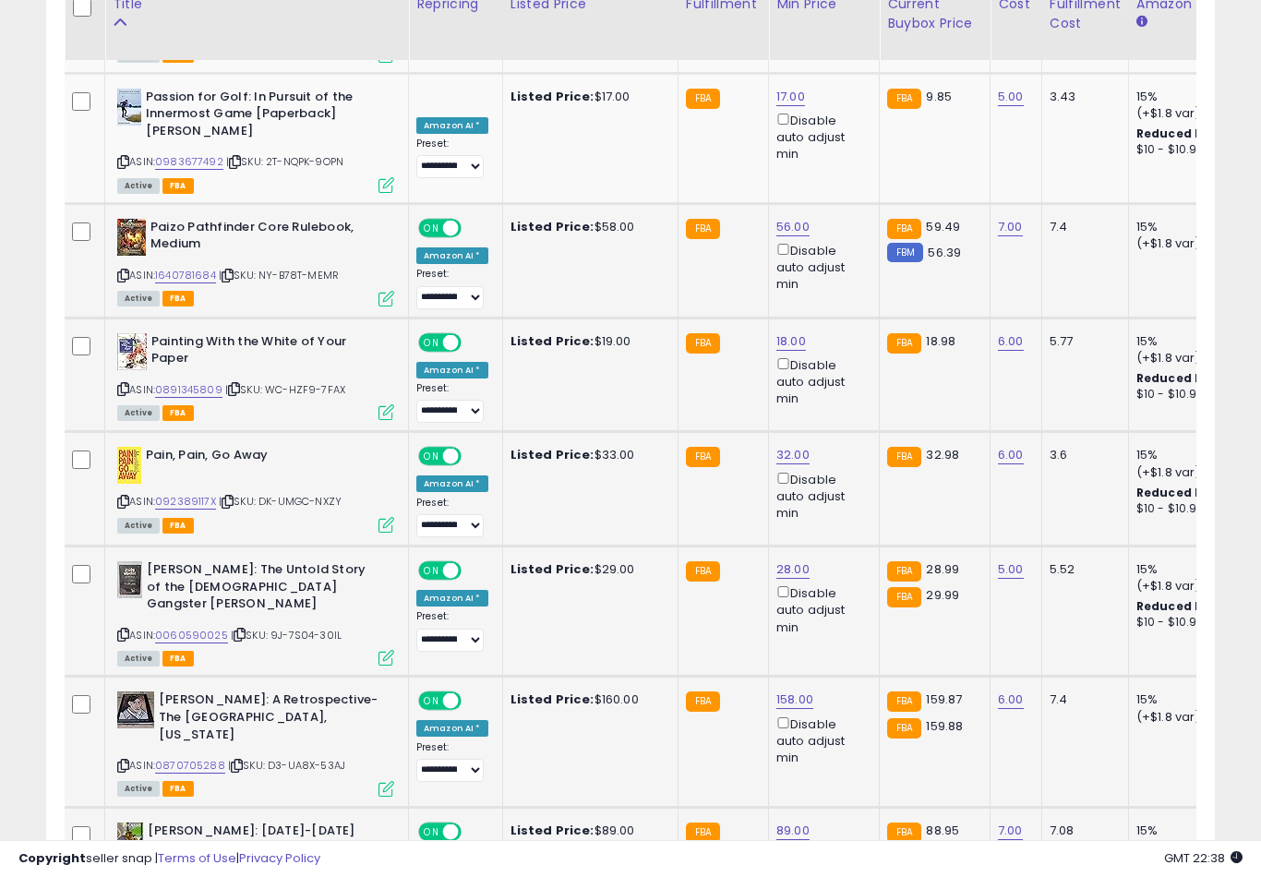
click at [857, 649] on button "submit" at bounding box center [861, 635] width 31 height 28
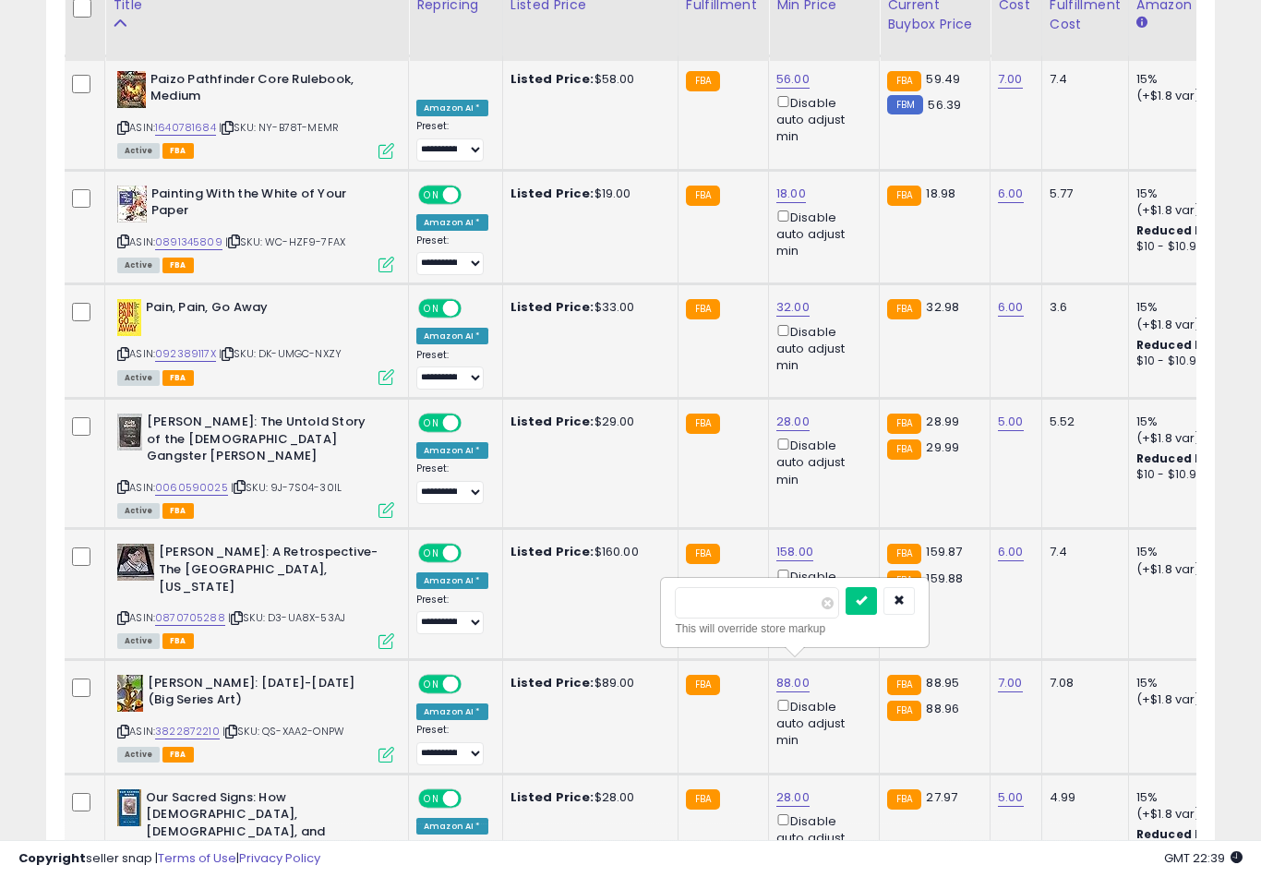
click at [845, 613] on button "submit" at bounding box center [860, 601] width 31 height 28
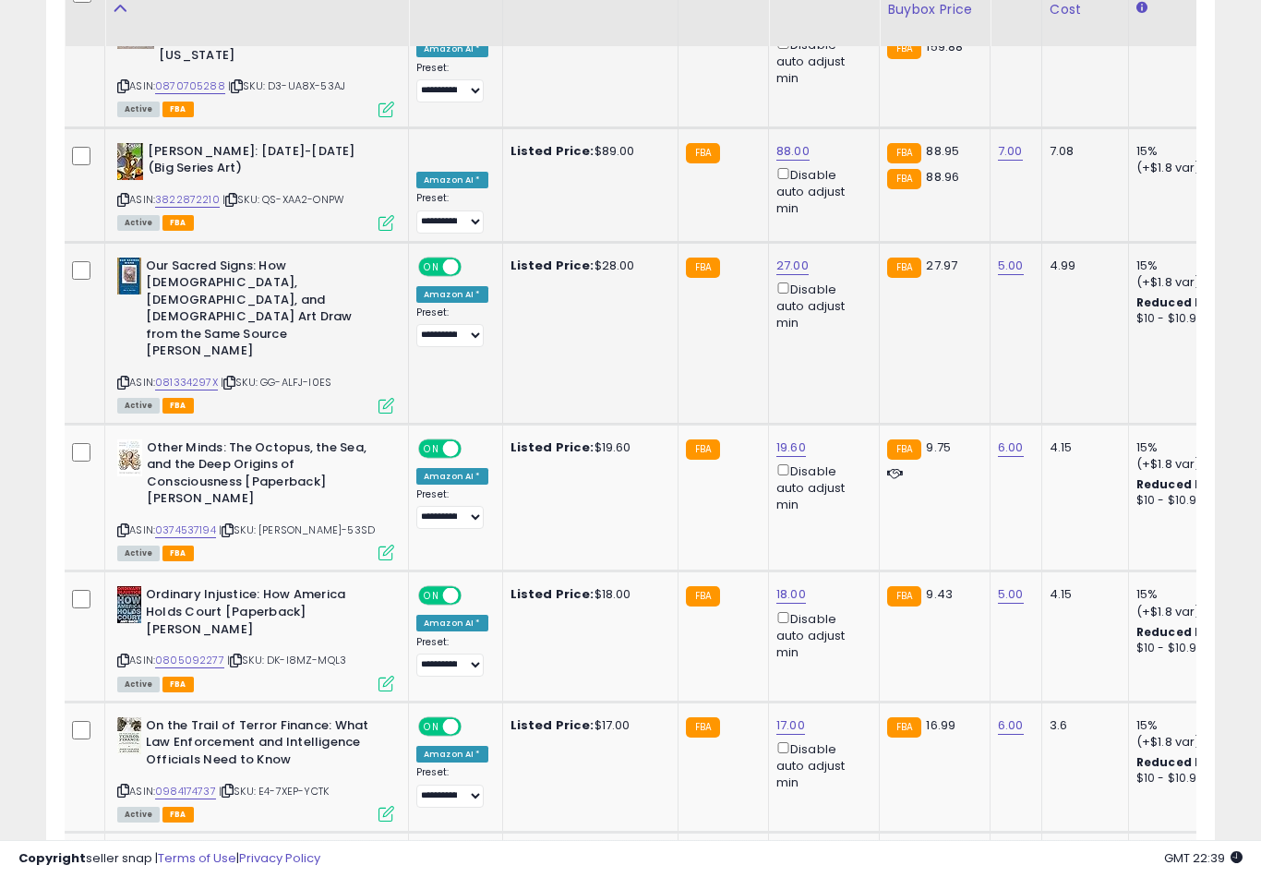
scroll to position [3362, 0]
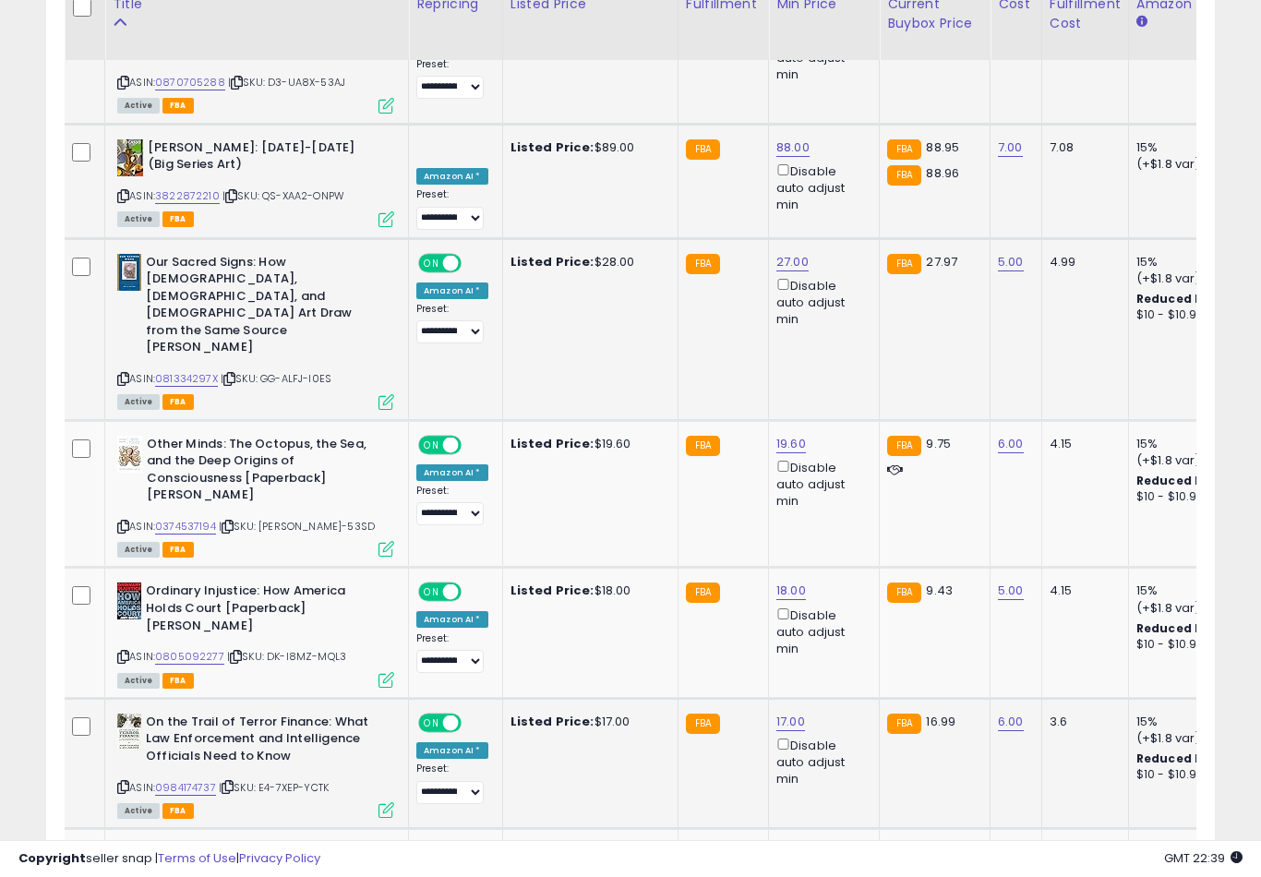
click at [844, 480] on button "submit" at bounding box center [859, 467] width 31 height 28
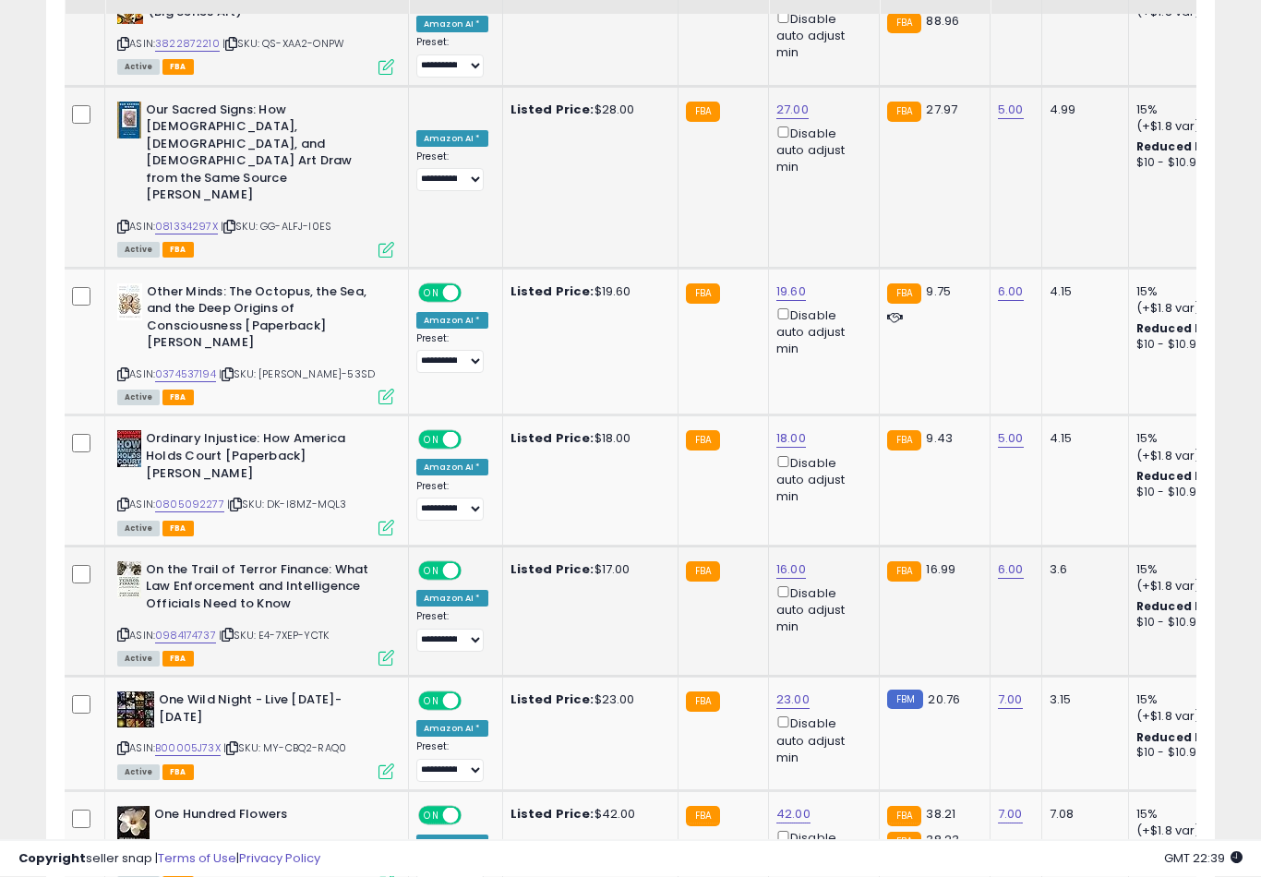
scroll to position [3522, 0]
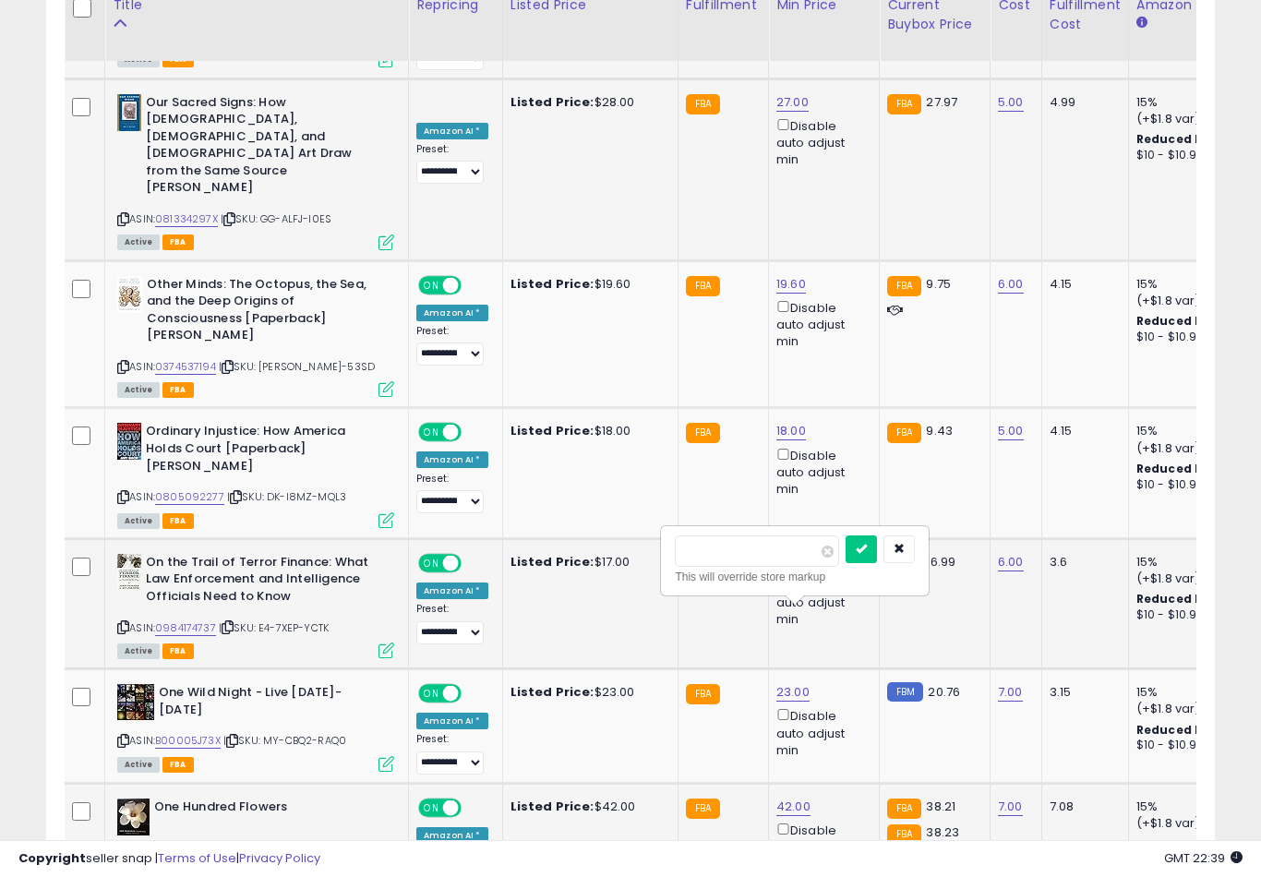
click at [845, 561] on button "submit" at bounding box center [860, 549] width 31 height 28
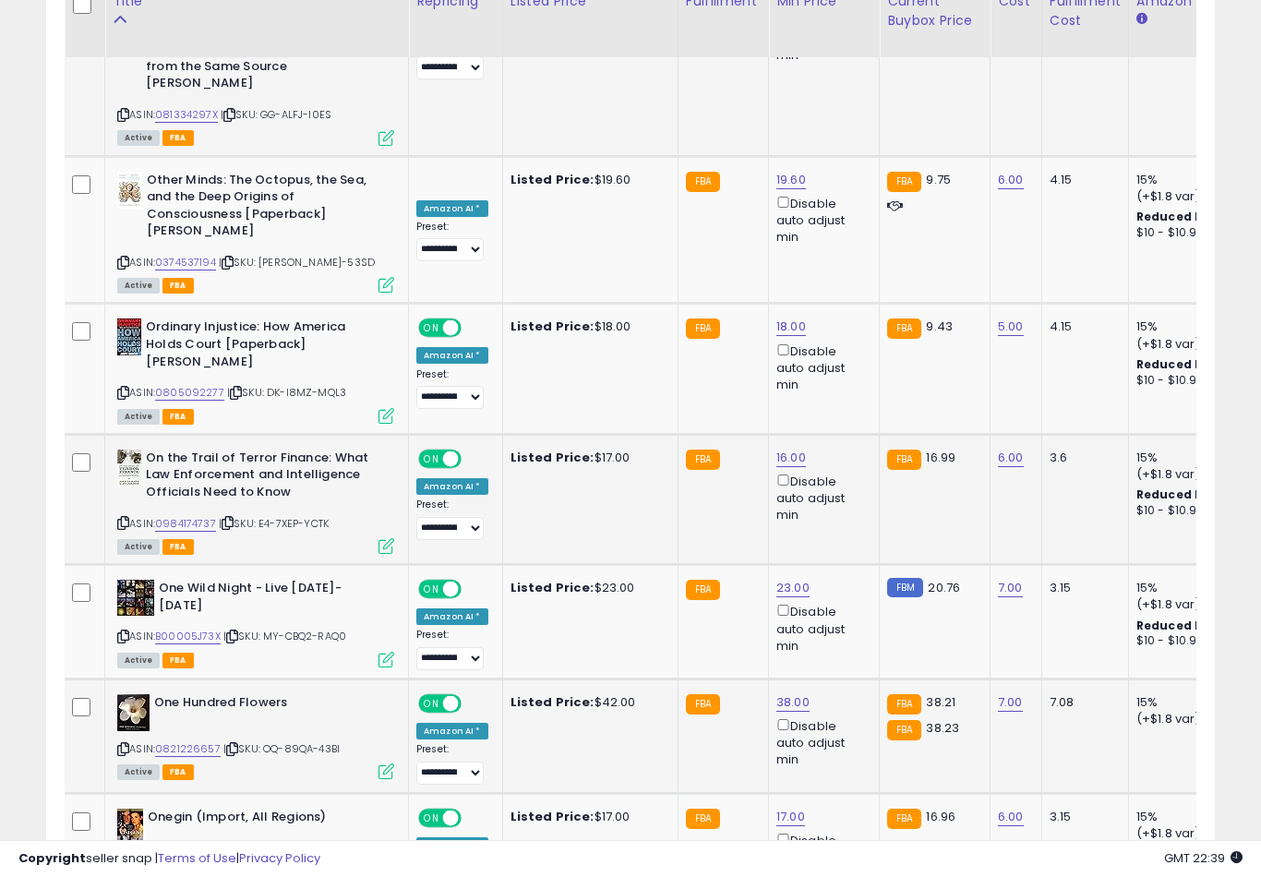
scroll to position [3684, 0]
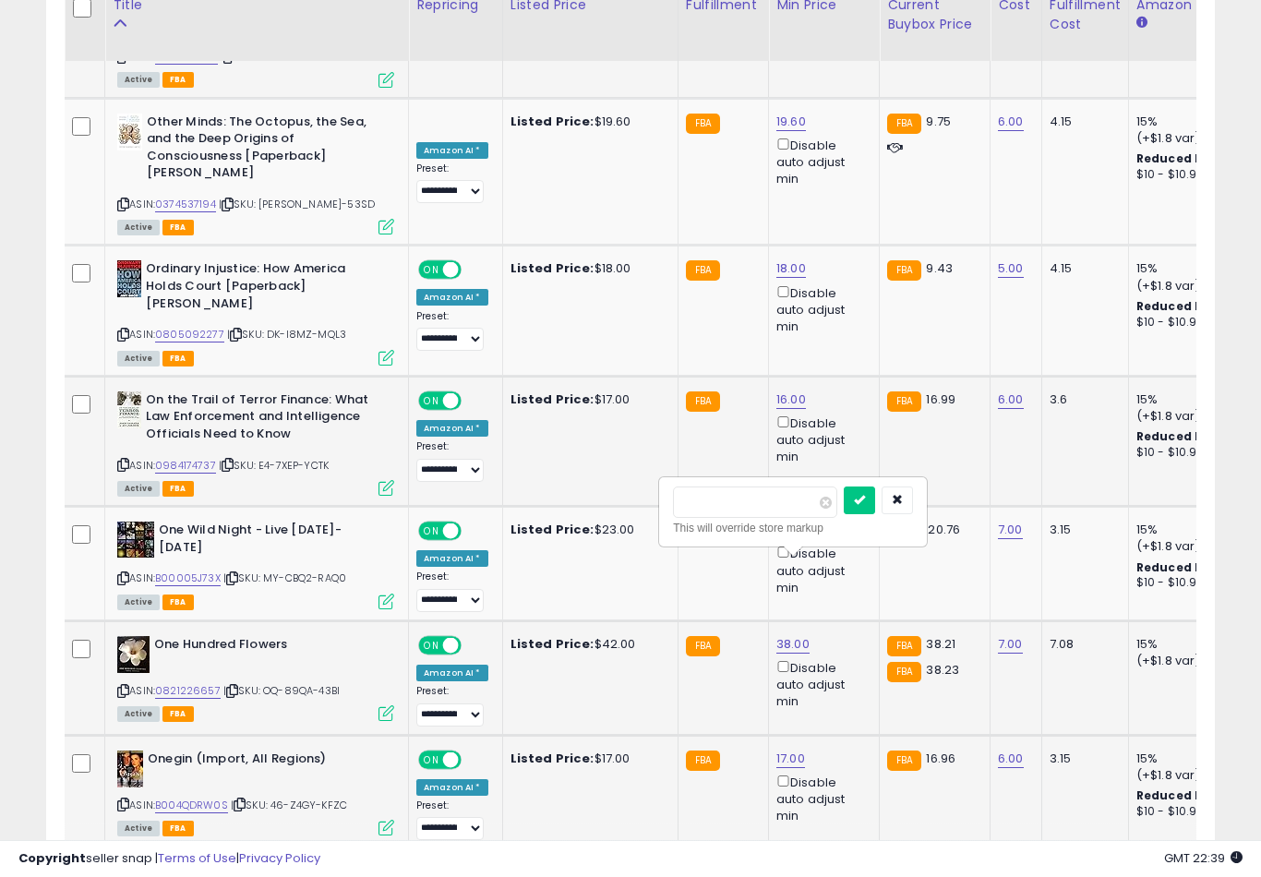
click at [844, 512] on button "submit" at bounding box center [859, 500] width 31 height 28
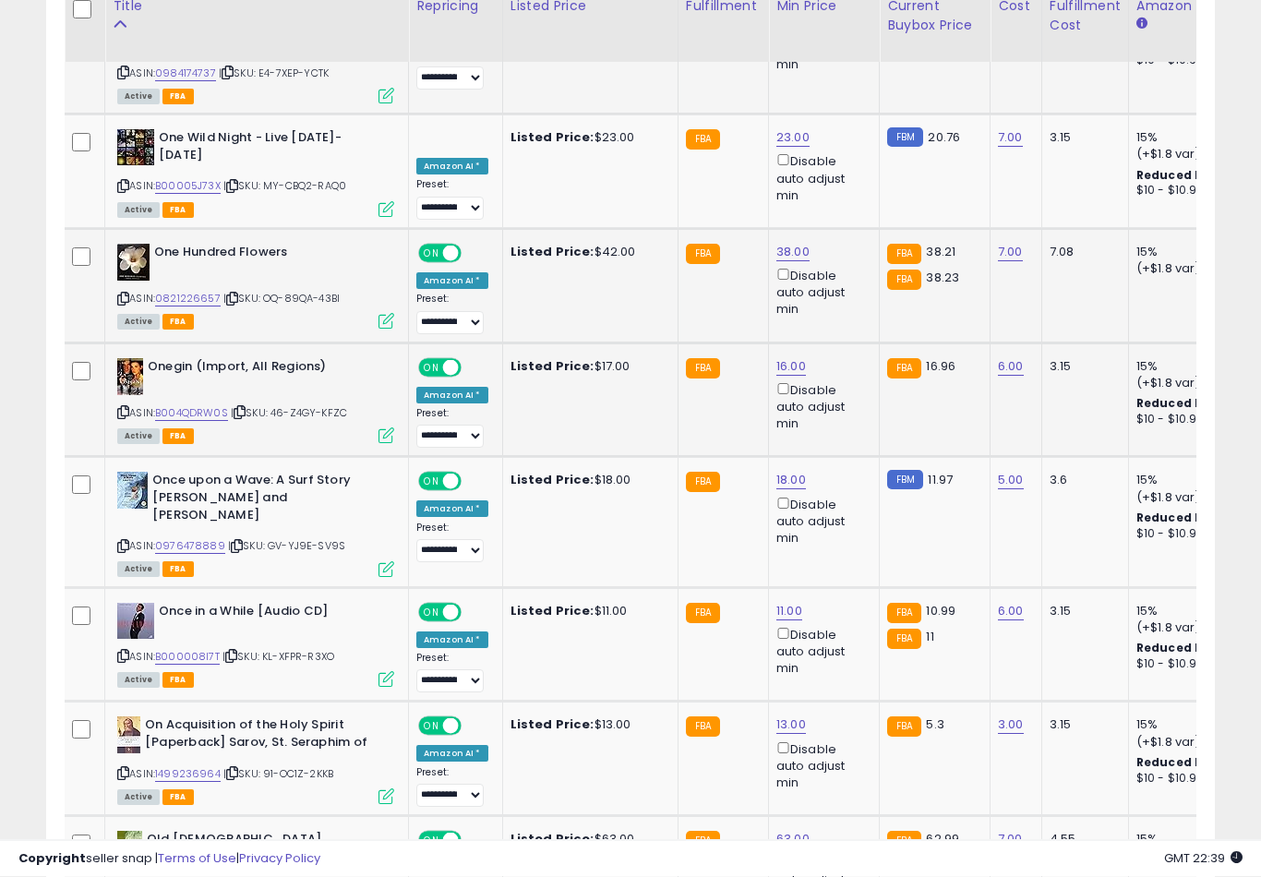
scroll to position [4078, 0]
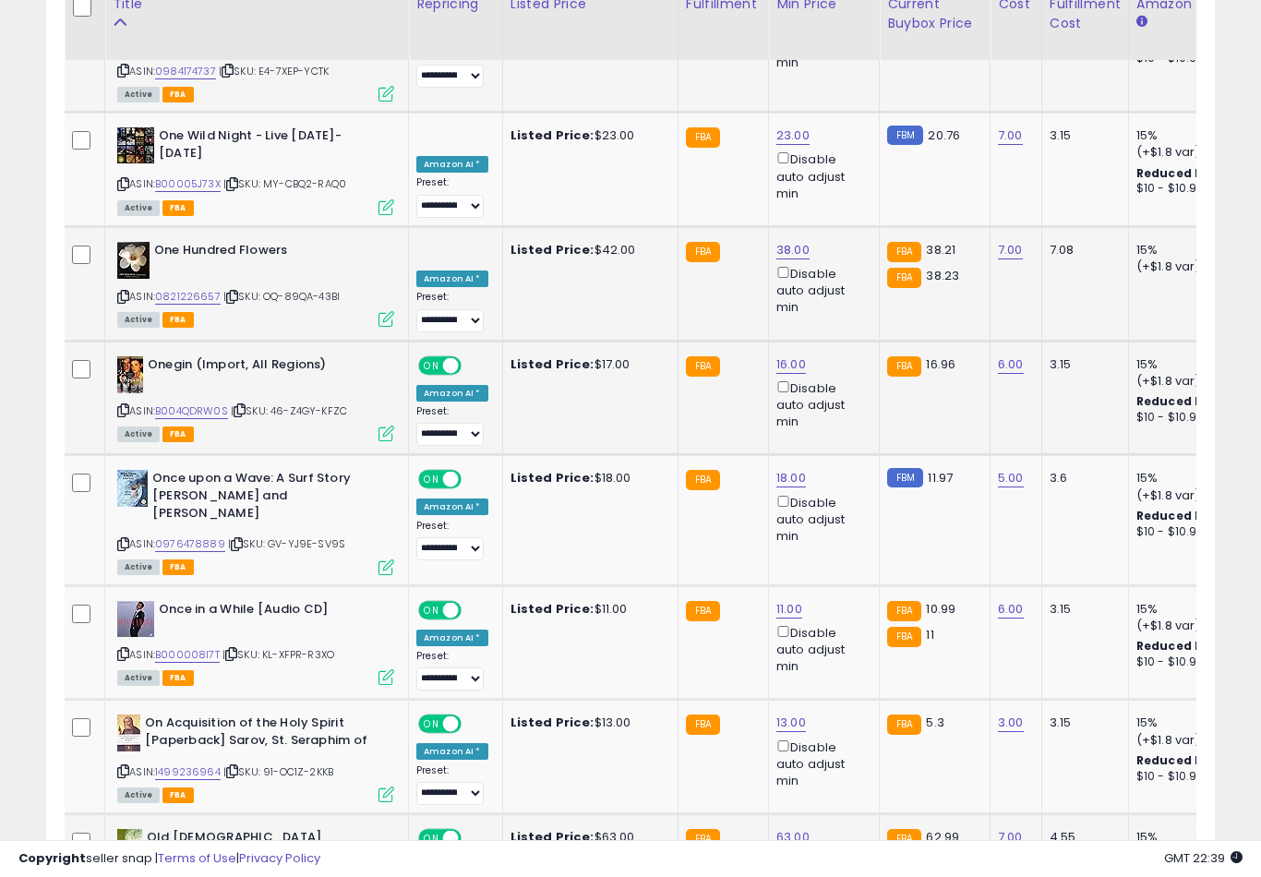
click at [846, 573] on button "submit" at bounding box center [861, 560] width 31 height 28
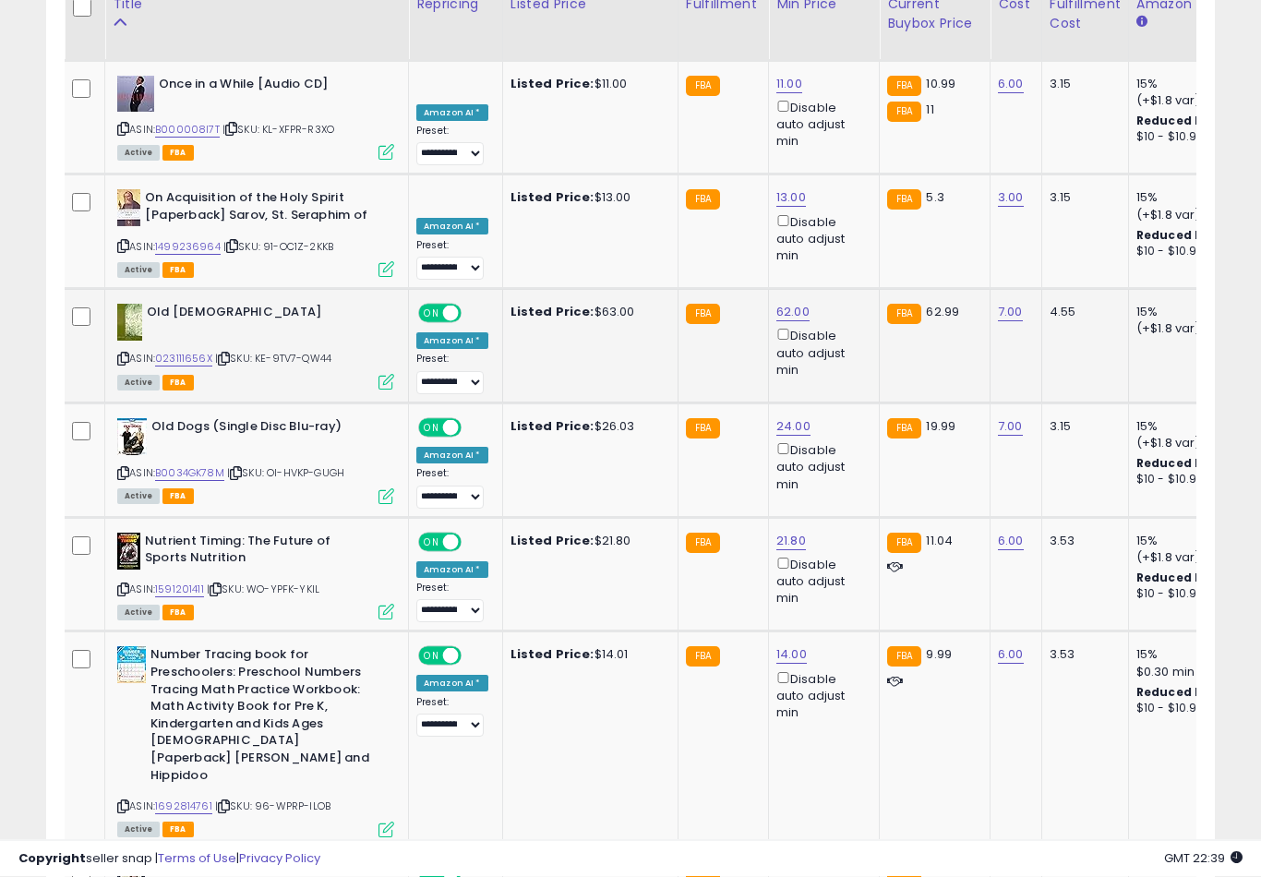
scroll to position [4604, 0]
click at [845, 583] on button "submit" at bounding box center [860, 571] width 31 height 28
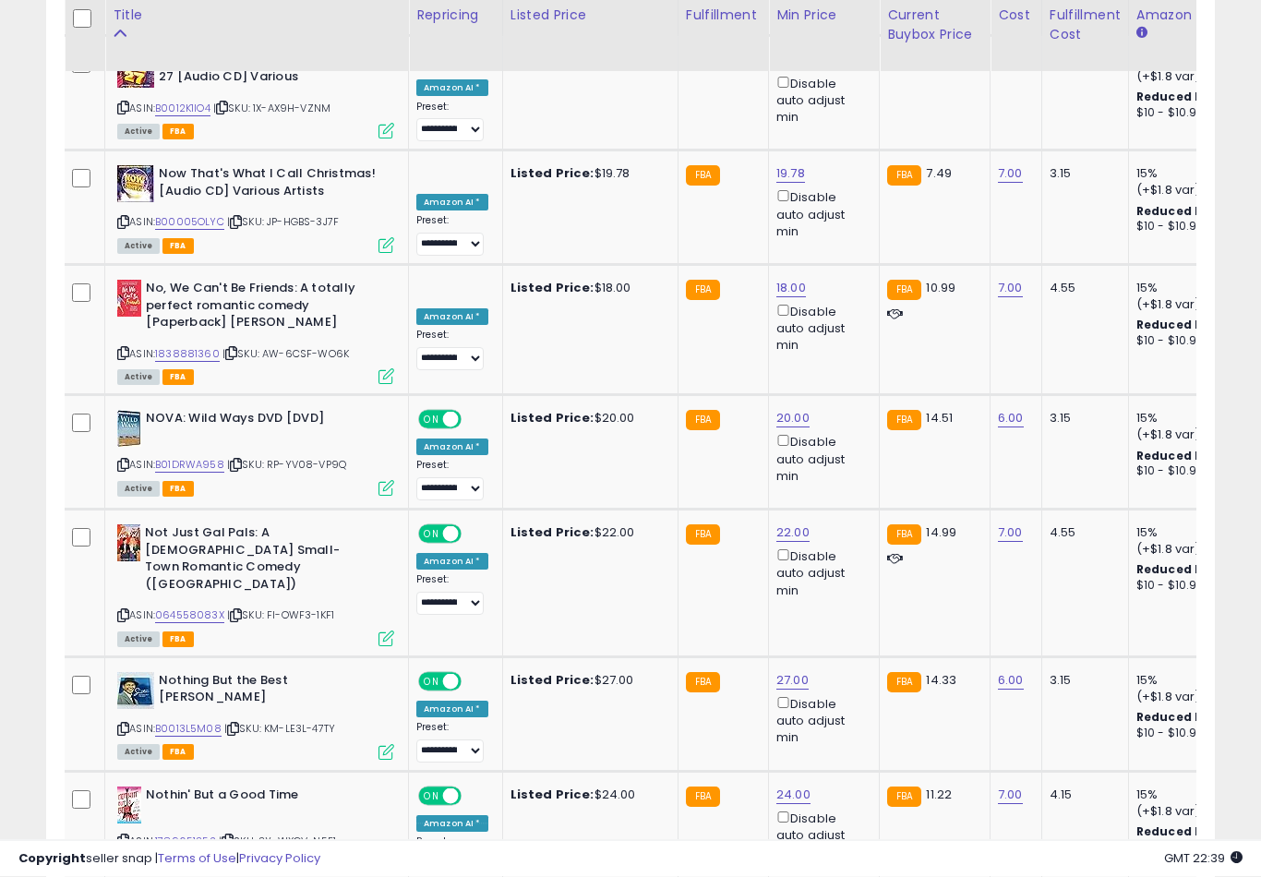
scroll to position [5564, 0]
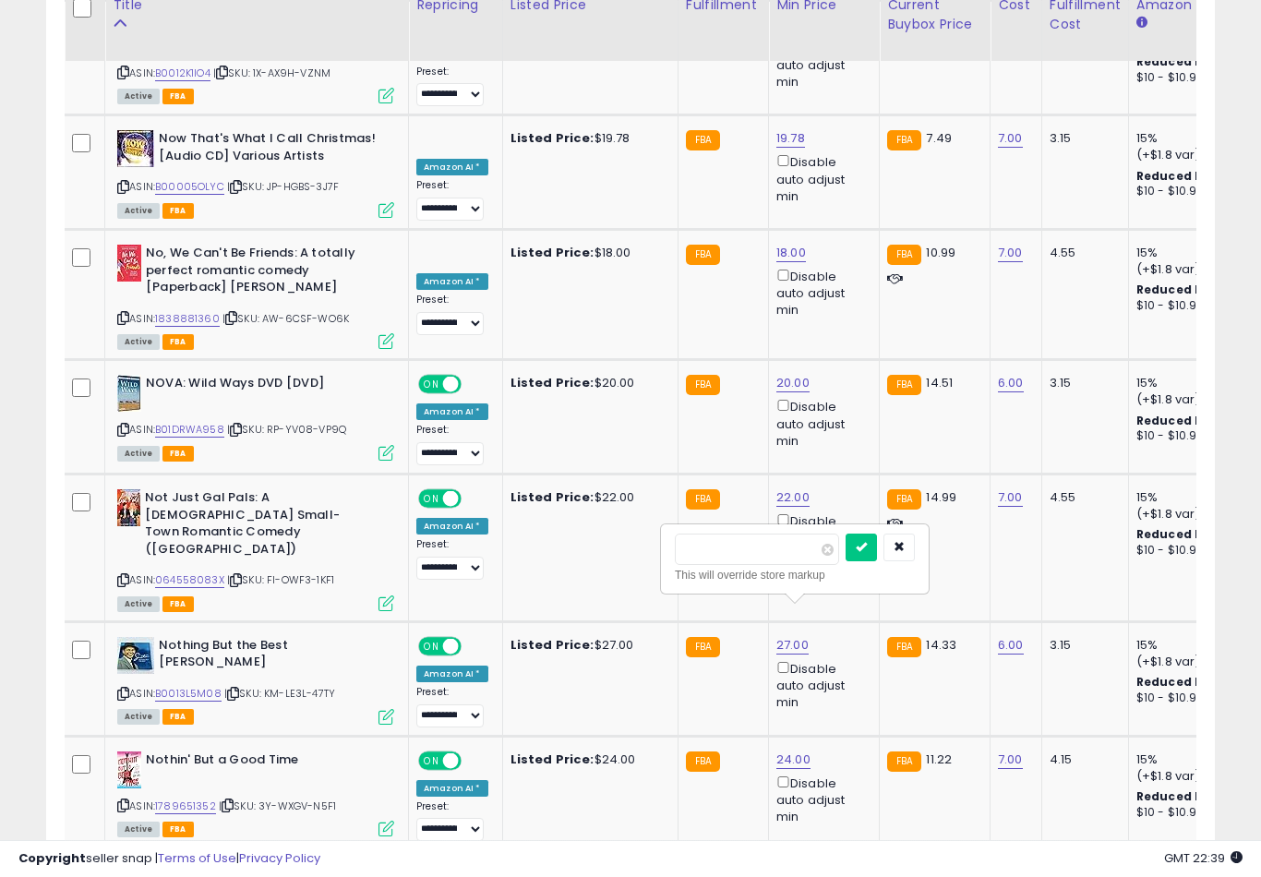
click at [845, 559] on button "submit" at bounding box center [860, 547] width 31 height 28
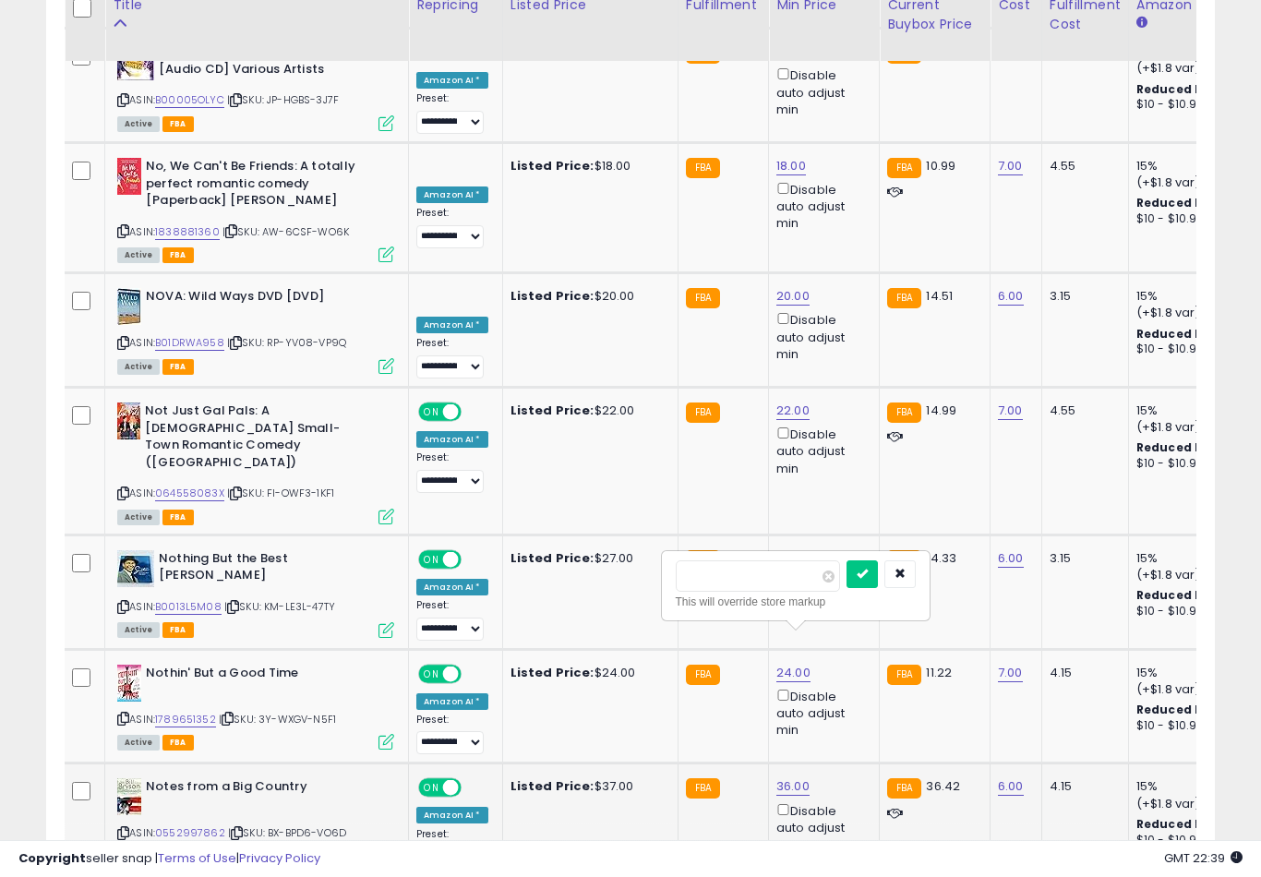
click at [846, 586] on button "submit" at bounding box center [861, 574] width 31 height 28
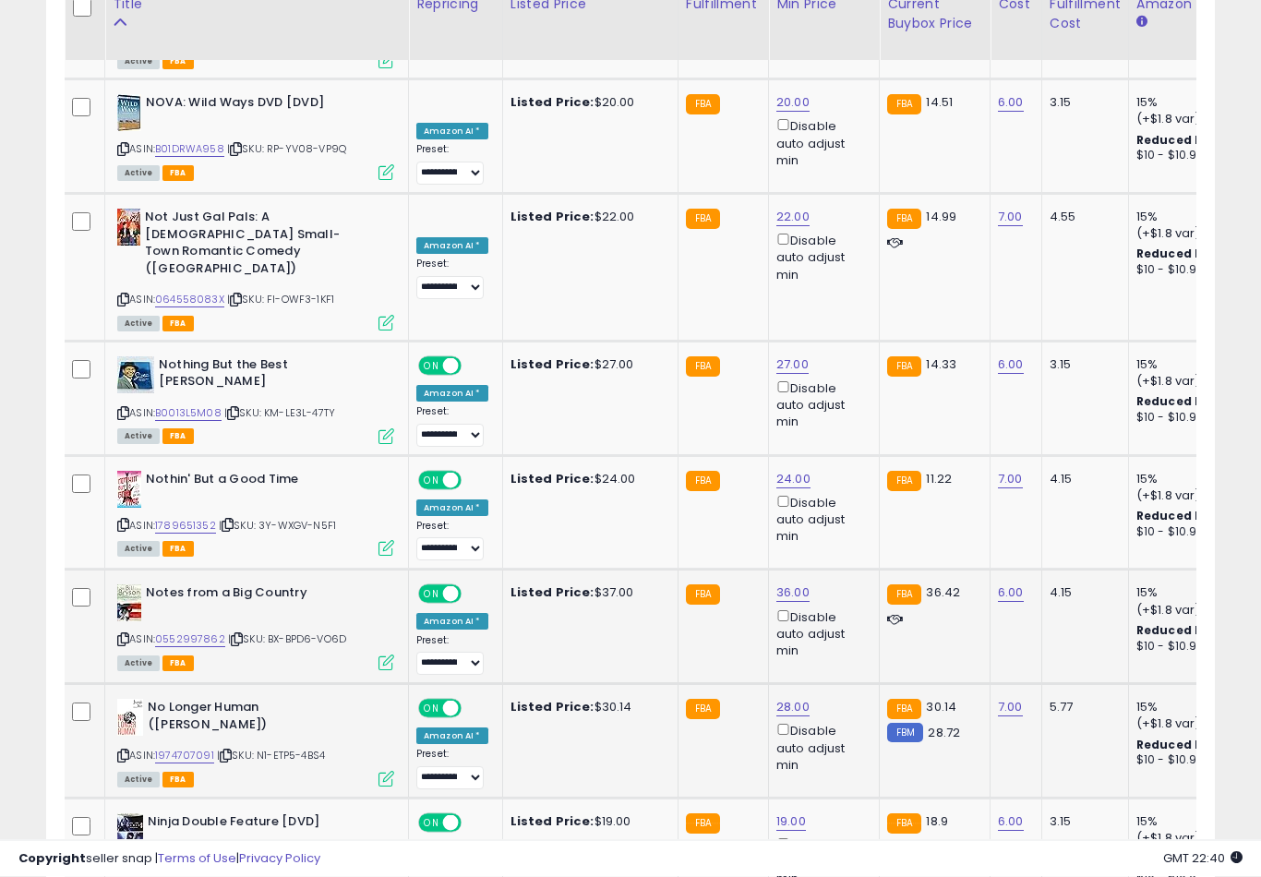
scroll to position [5845, 0]
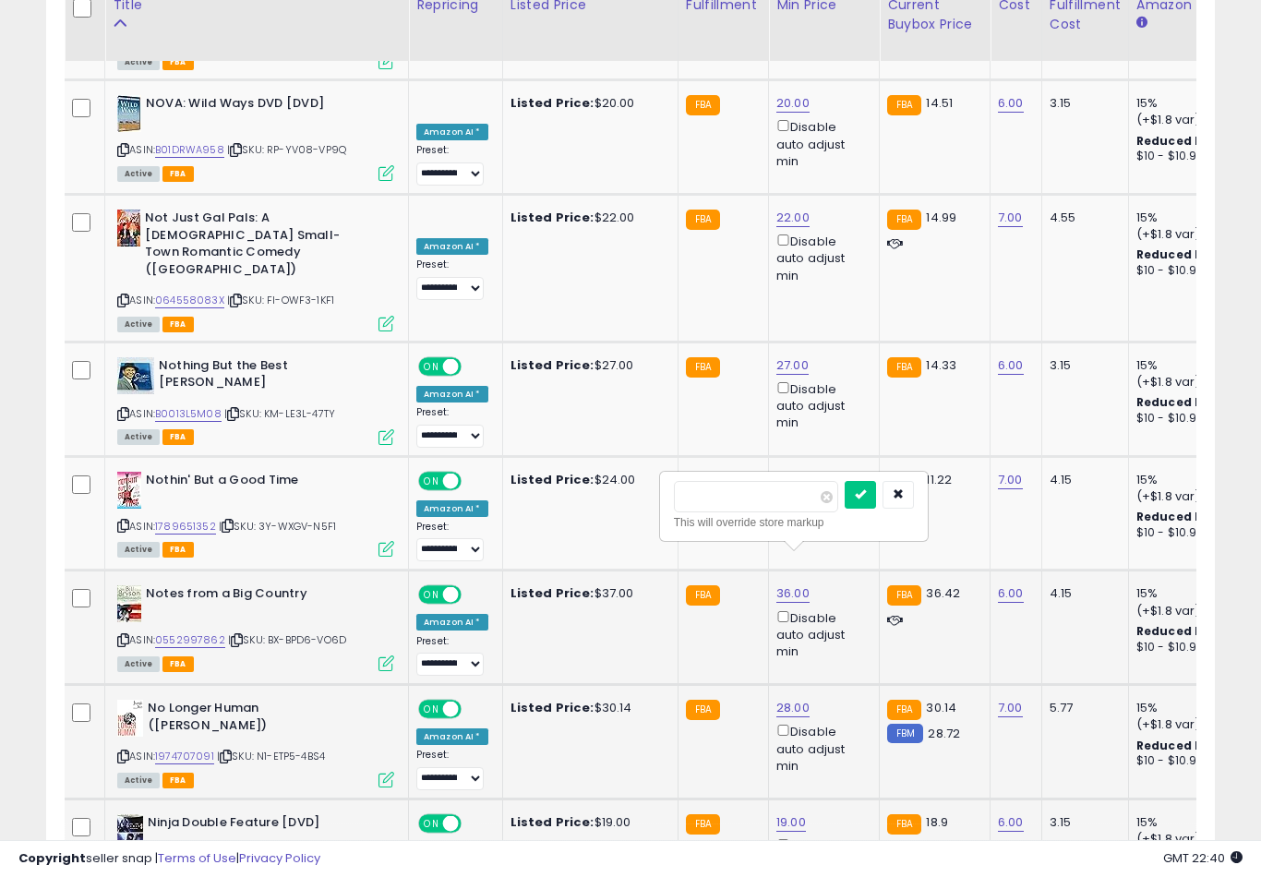
click at [844, 507] on button "submit" at bounding box center [859, 495] width 31 height 28
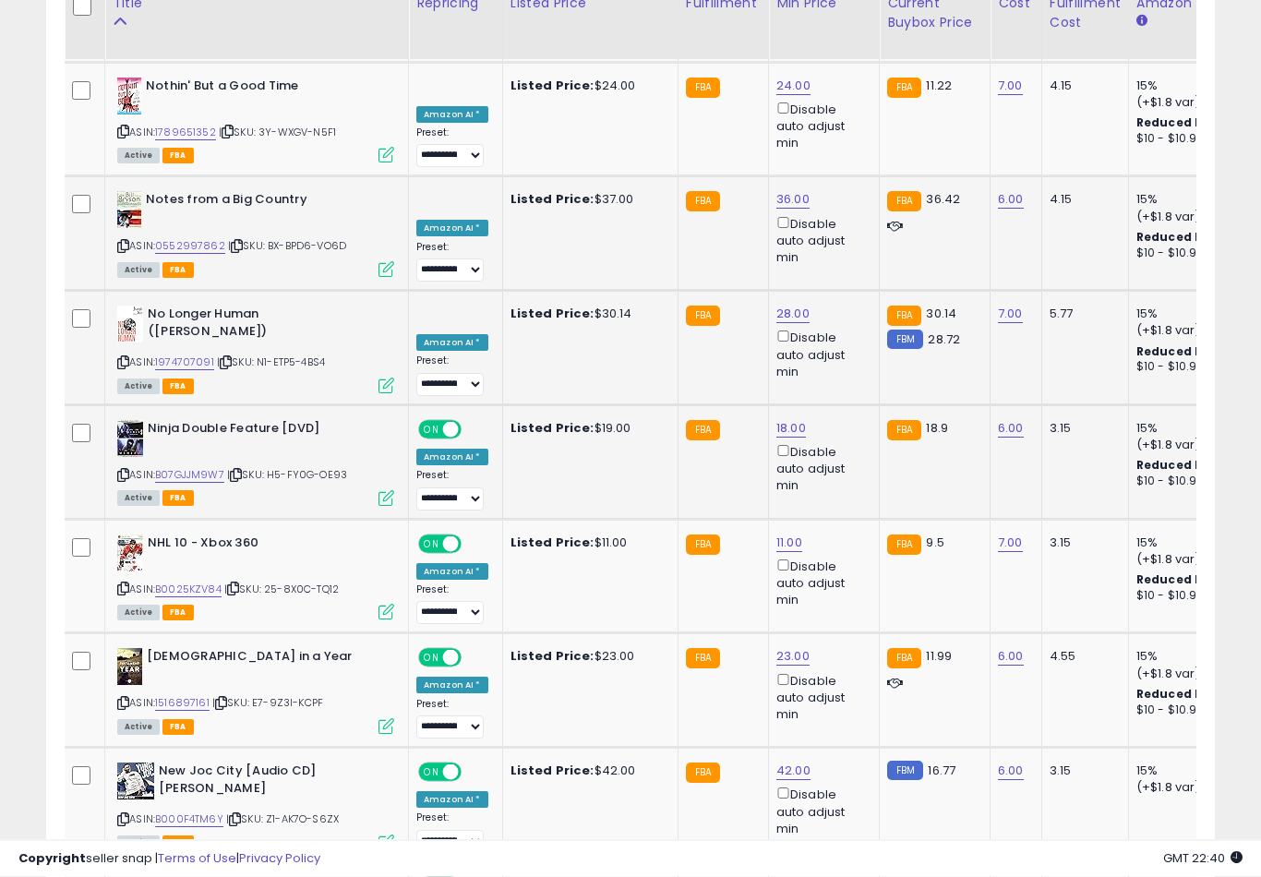
scroll to position [6238, 0]
click at [845, 568] on button "submit" at bounding box center [860, 555] width 31 height 28
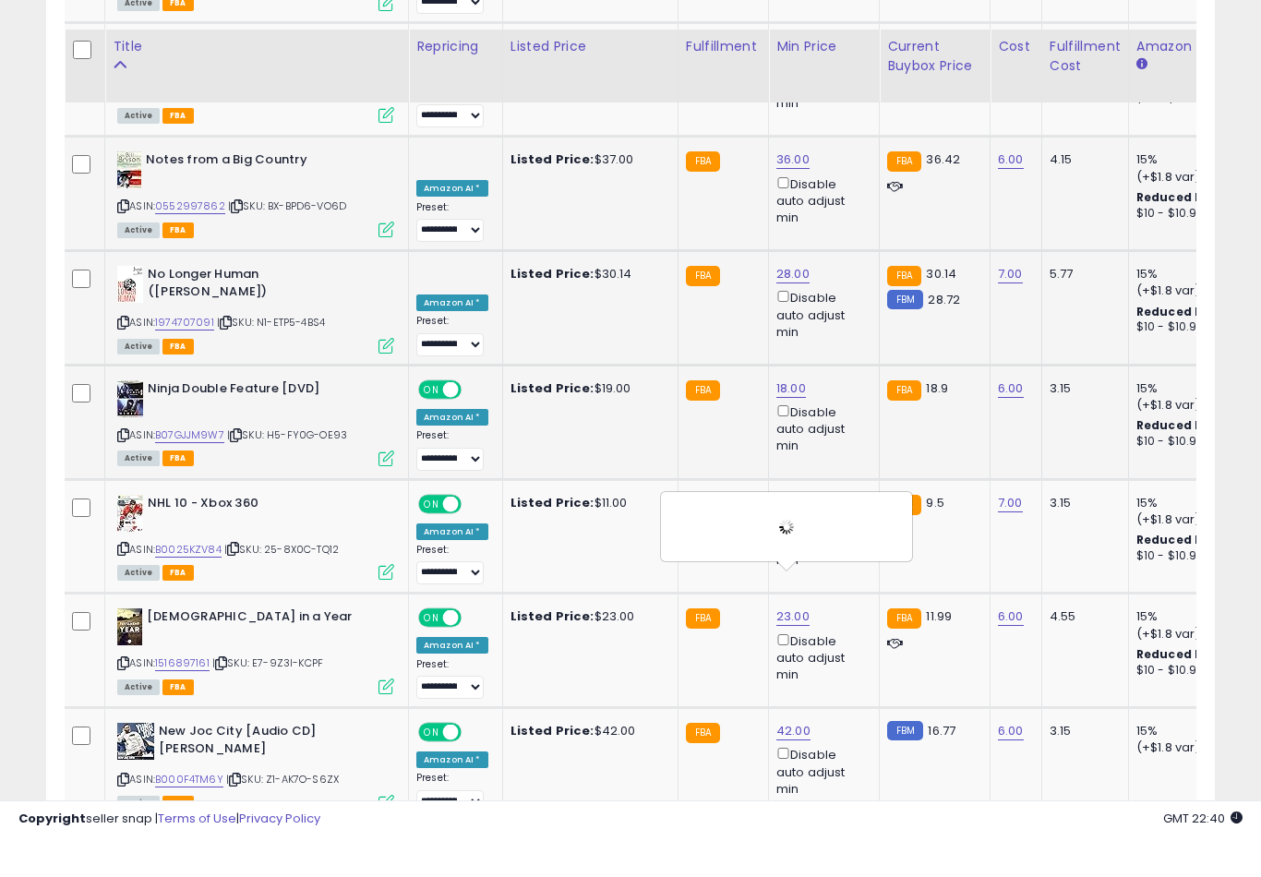
scroll to position [6346, 0]
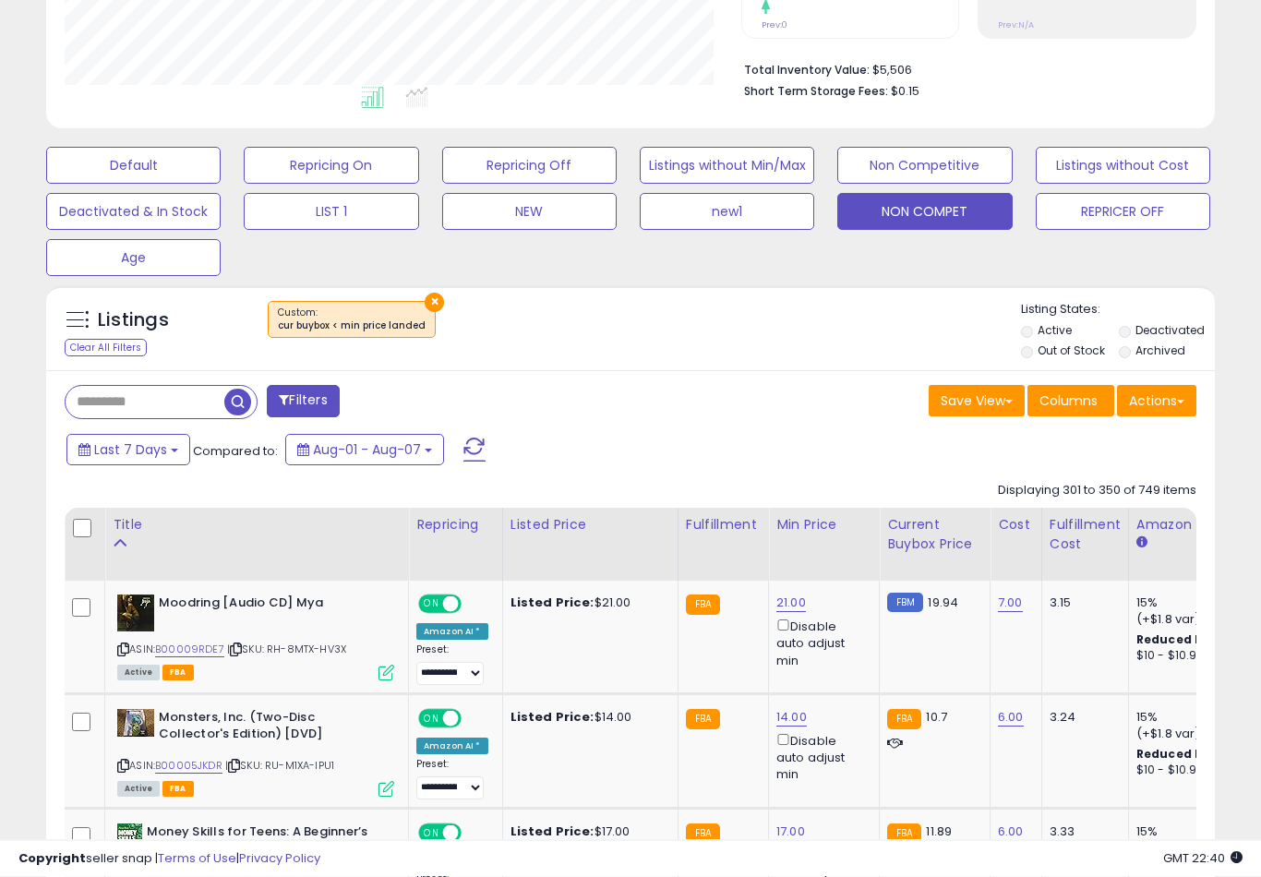
scroll to position [437, 0]
click at [776, 612] on link "21.00" at bounding box center [791, 602] width 30 height 18
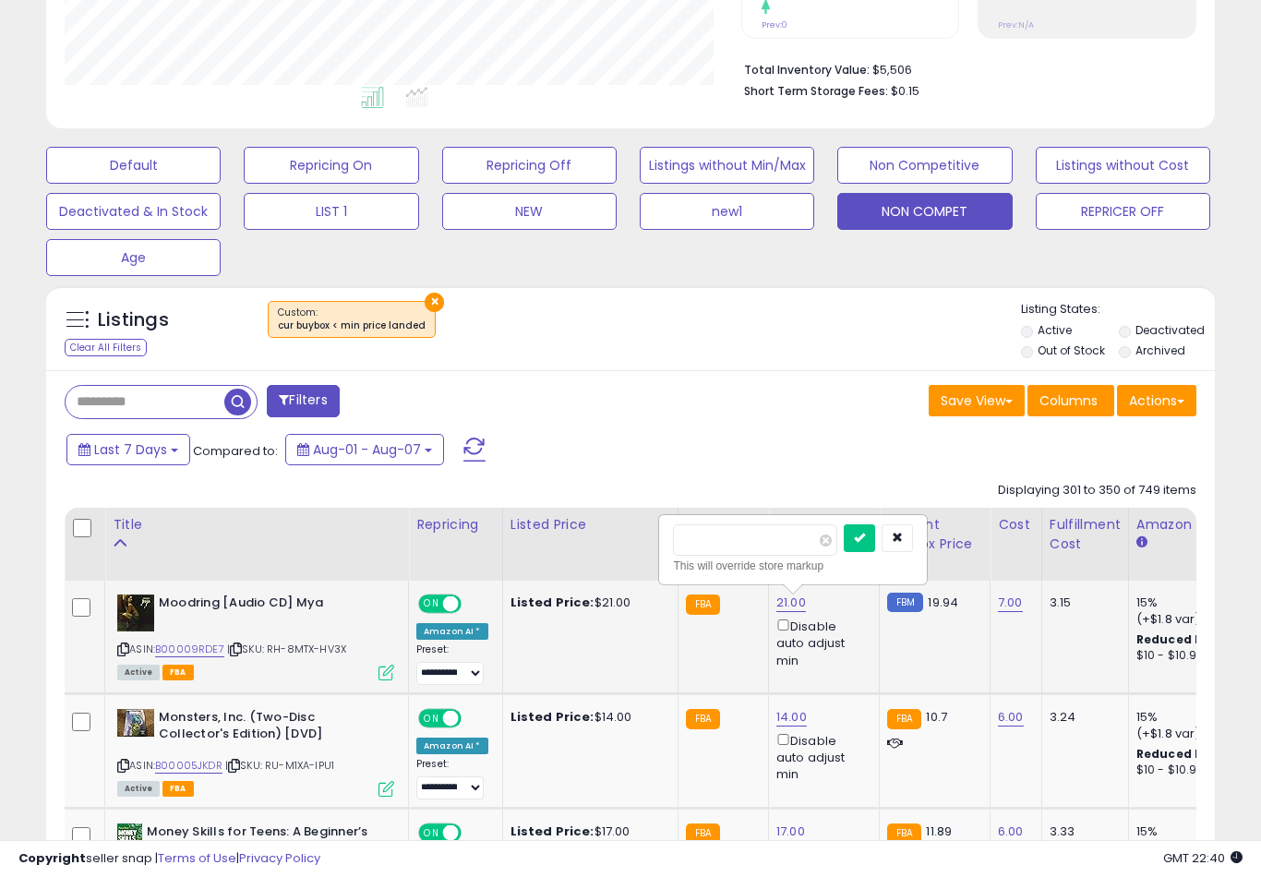
click at [844, 550] on button "submit" at bounding box center [859, 538] width 31 height 28
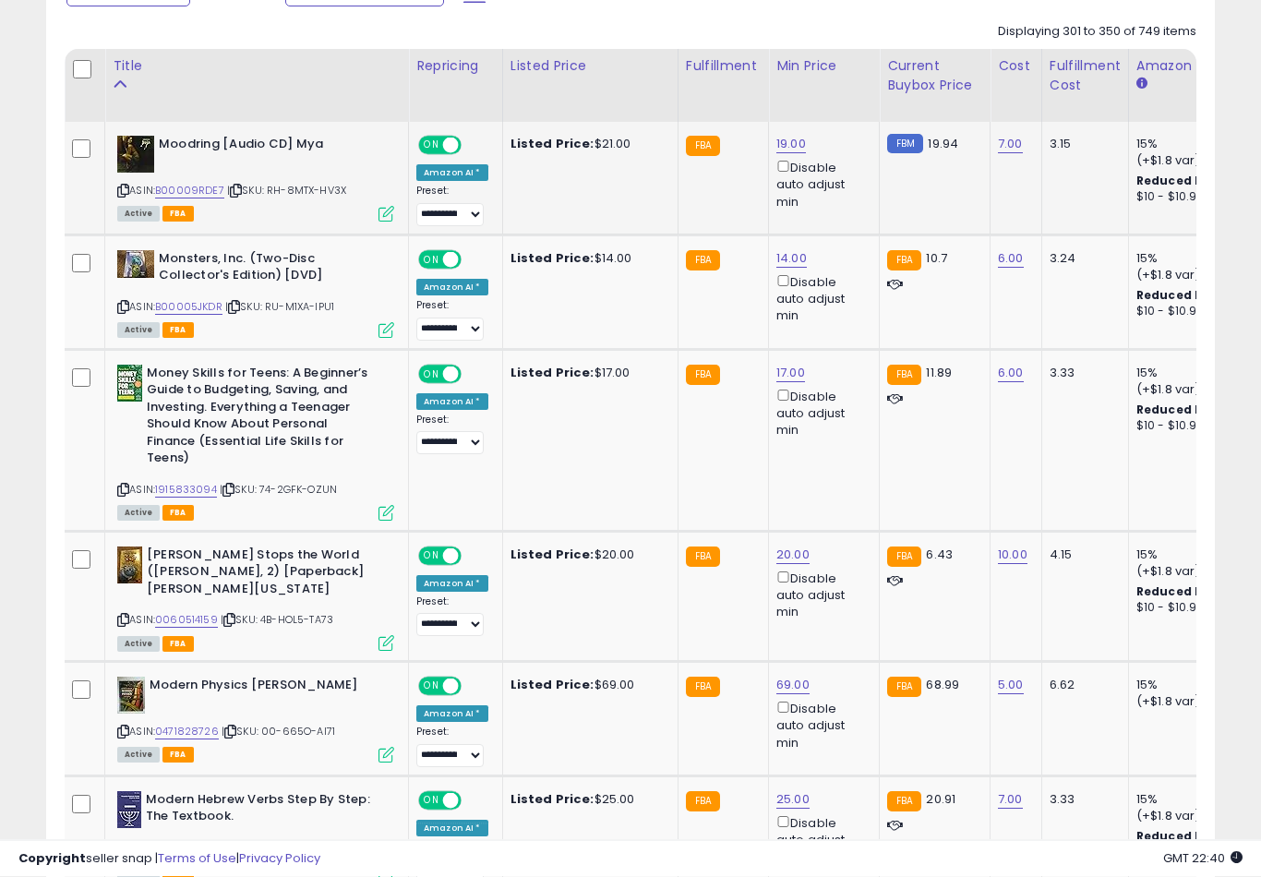
scroll to position [898, 0]
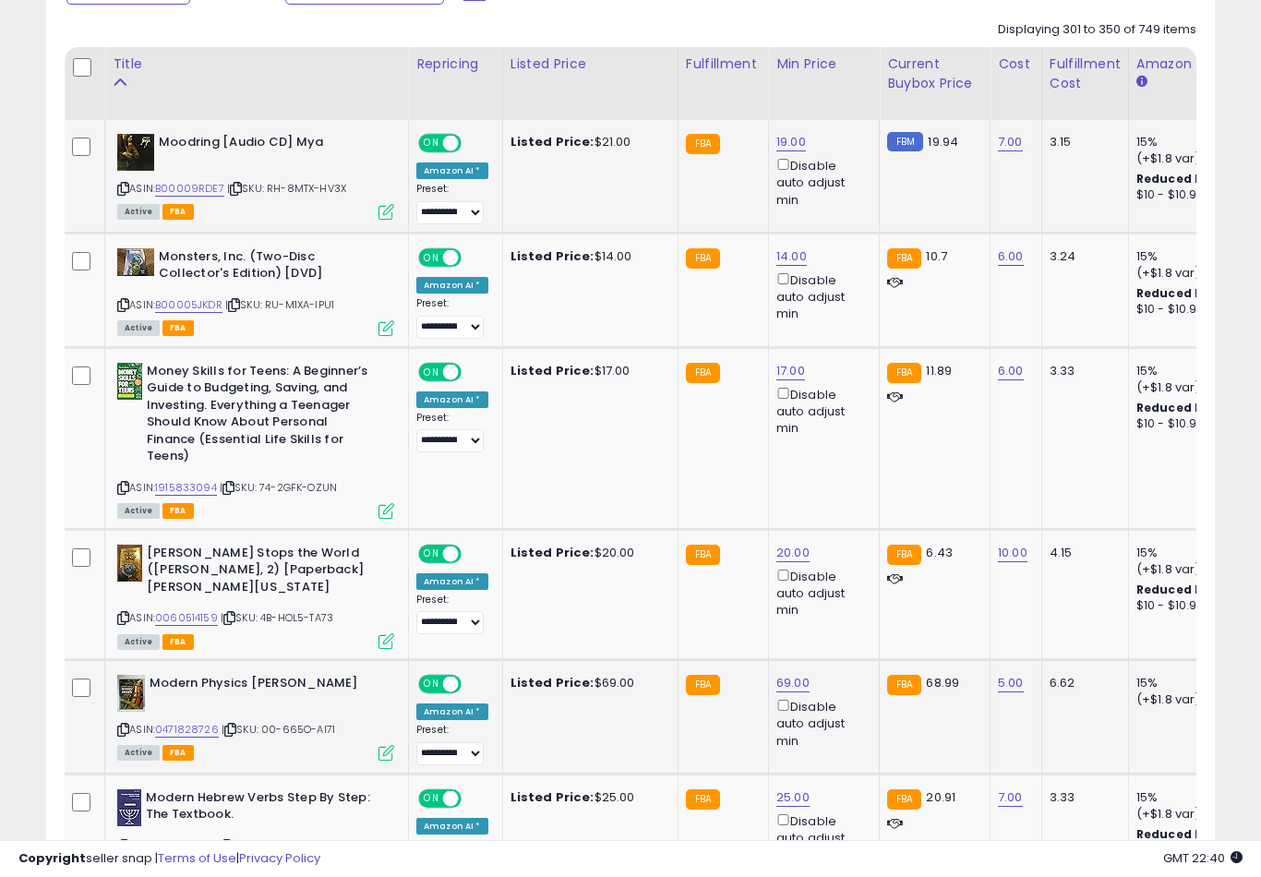
click at [786, 151] on link "69.00" at bounding box center [791, 142] width 30 height 18
click at [846, 623] on button "submit" at bounding box center [861, 611] width 31 height 28
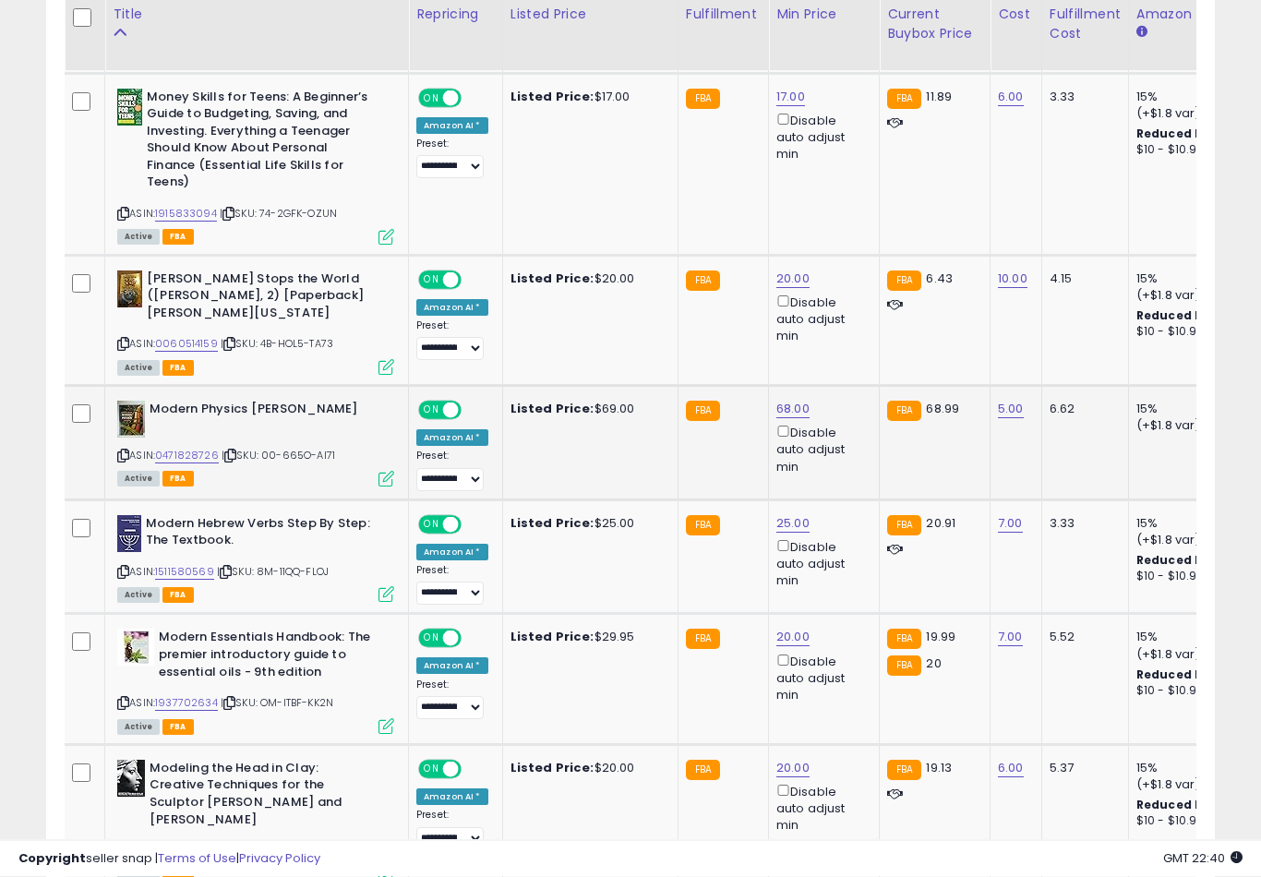
scroll to position [1181, 0]
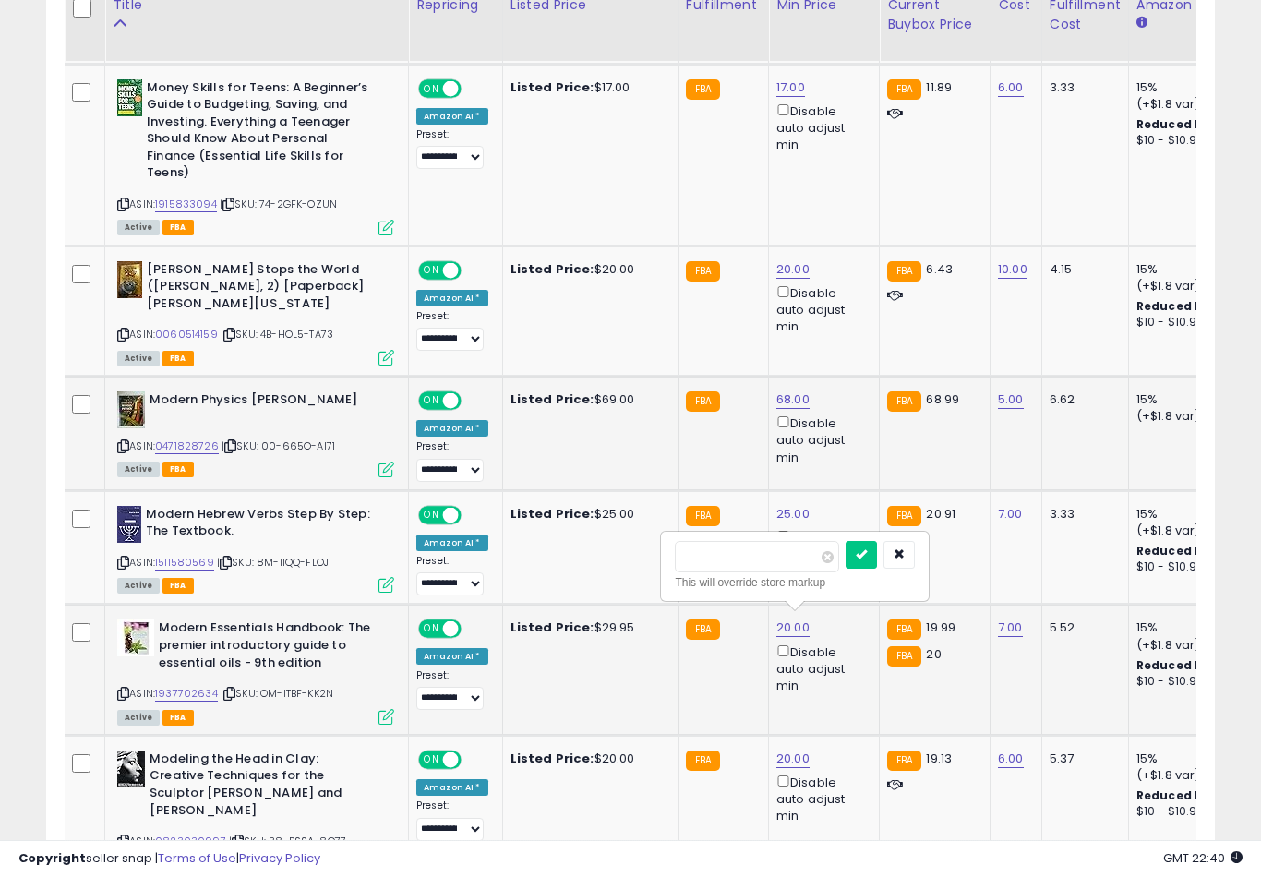
click at [845, 566] on button "submit" at bounding box center [860, 555] width 31 height 28
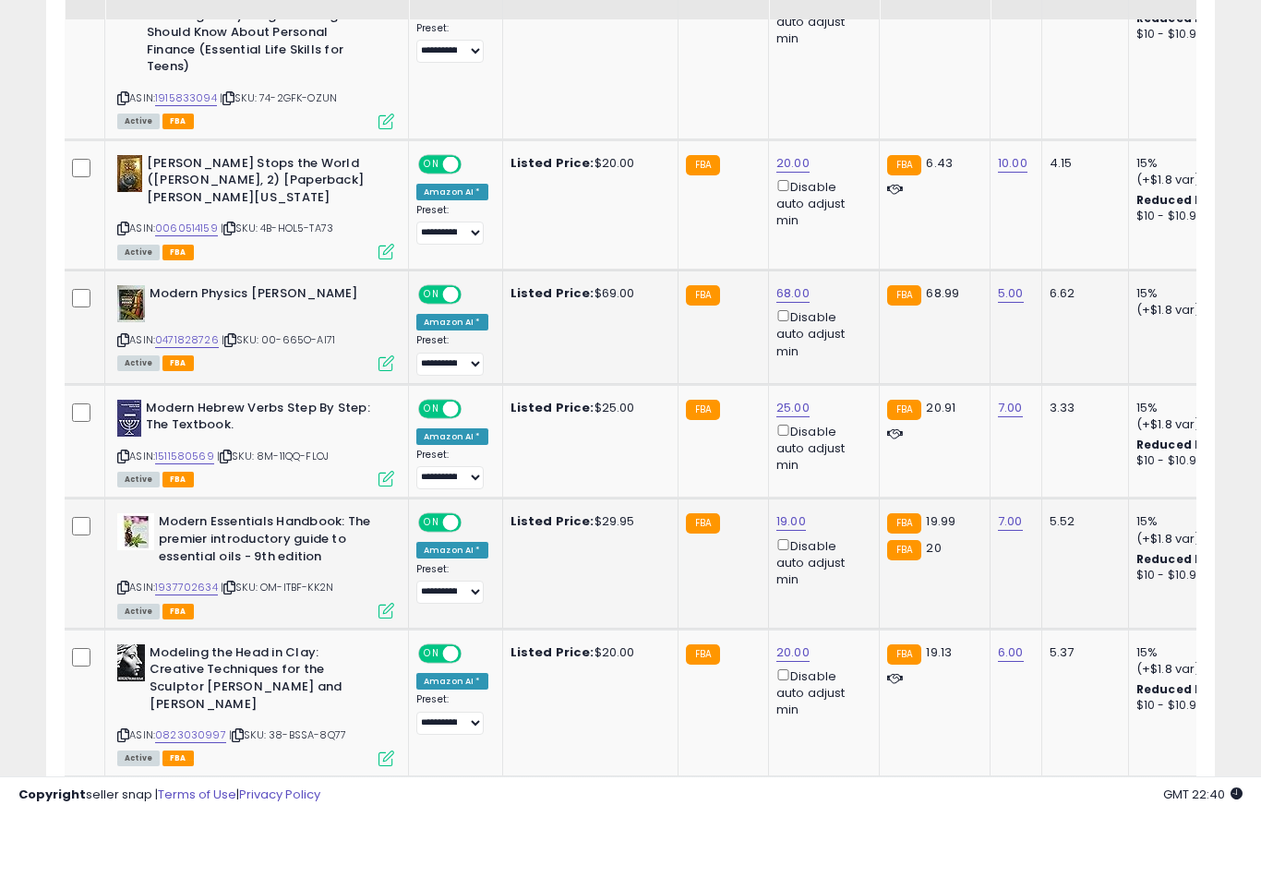
scroll to position [1287, 0]
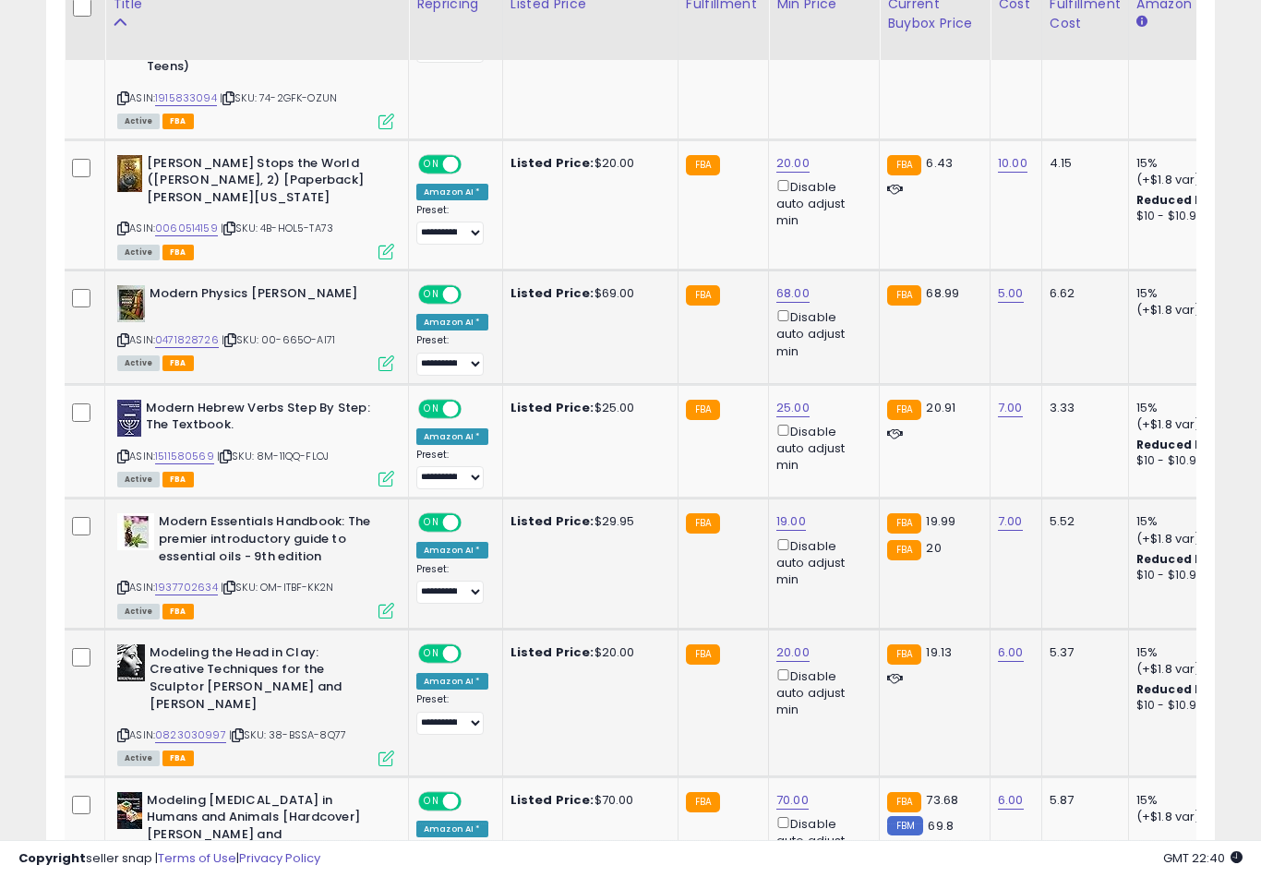
click at [845, 589] on button "submit" at bounding box center [860, 577] width 31 height 28
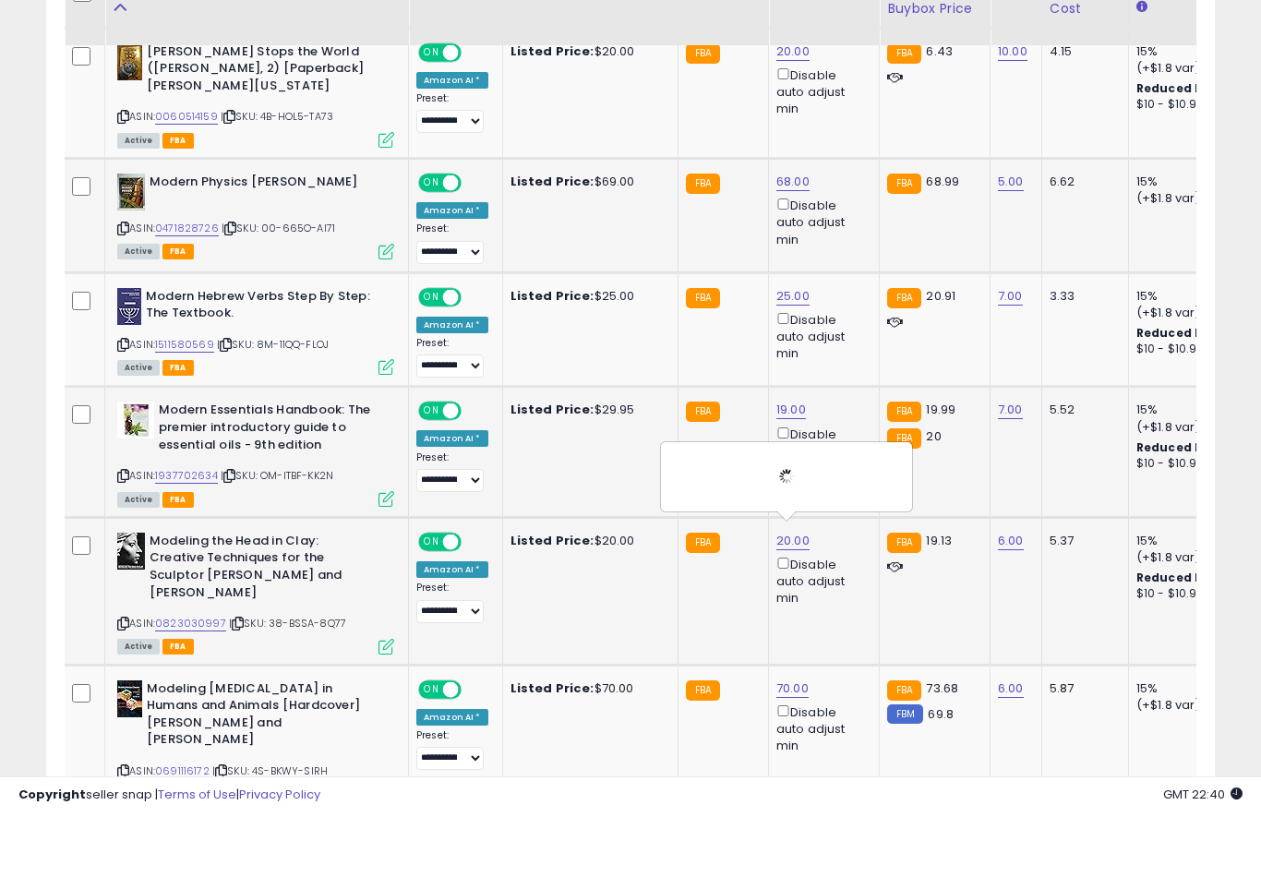
scroll to position [1414, 0]
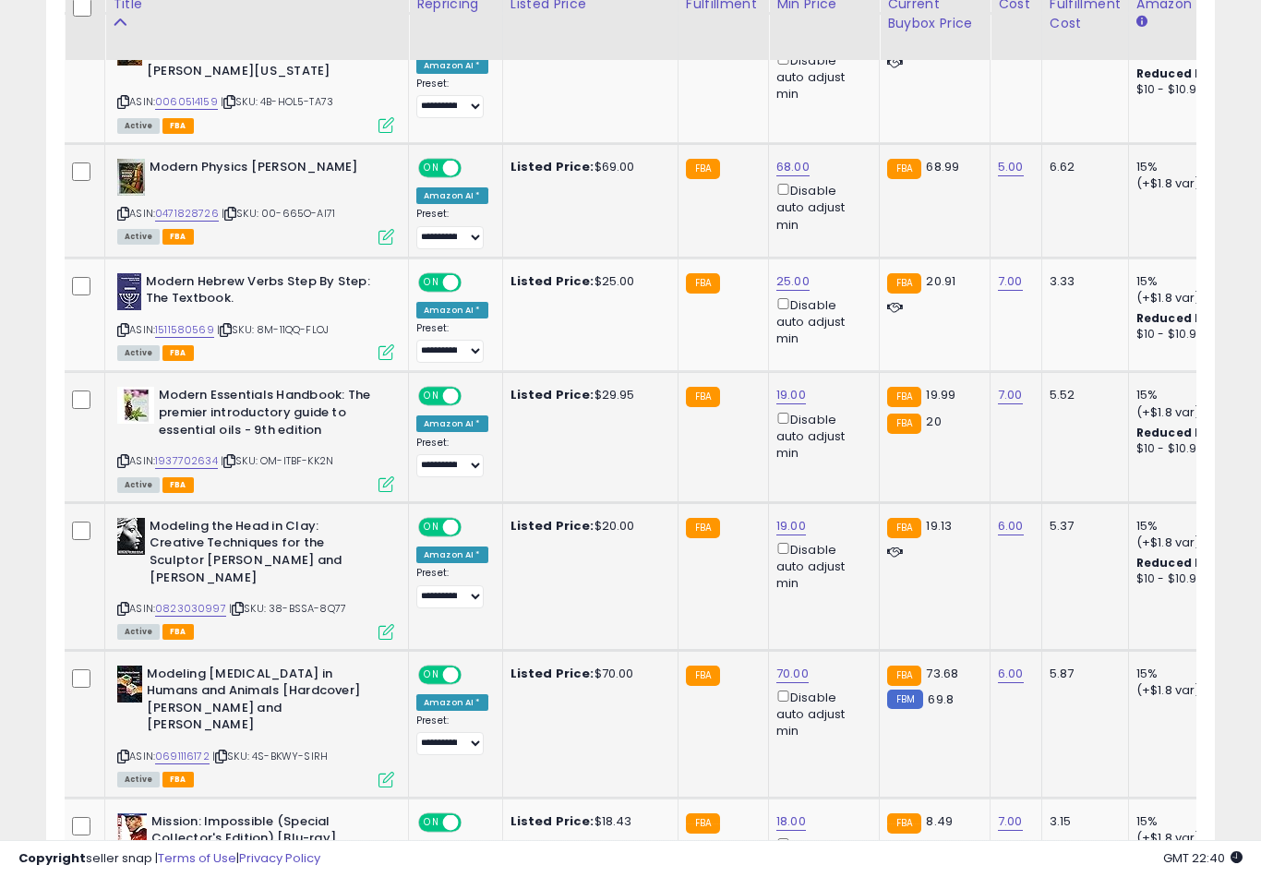
click at [845, 607] on button "submit" at bounding box center [860, 595] width 31 height 28
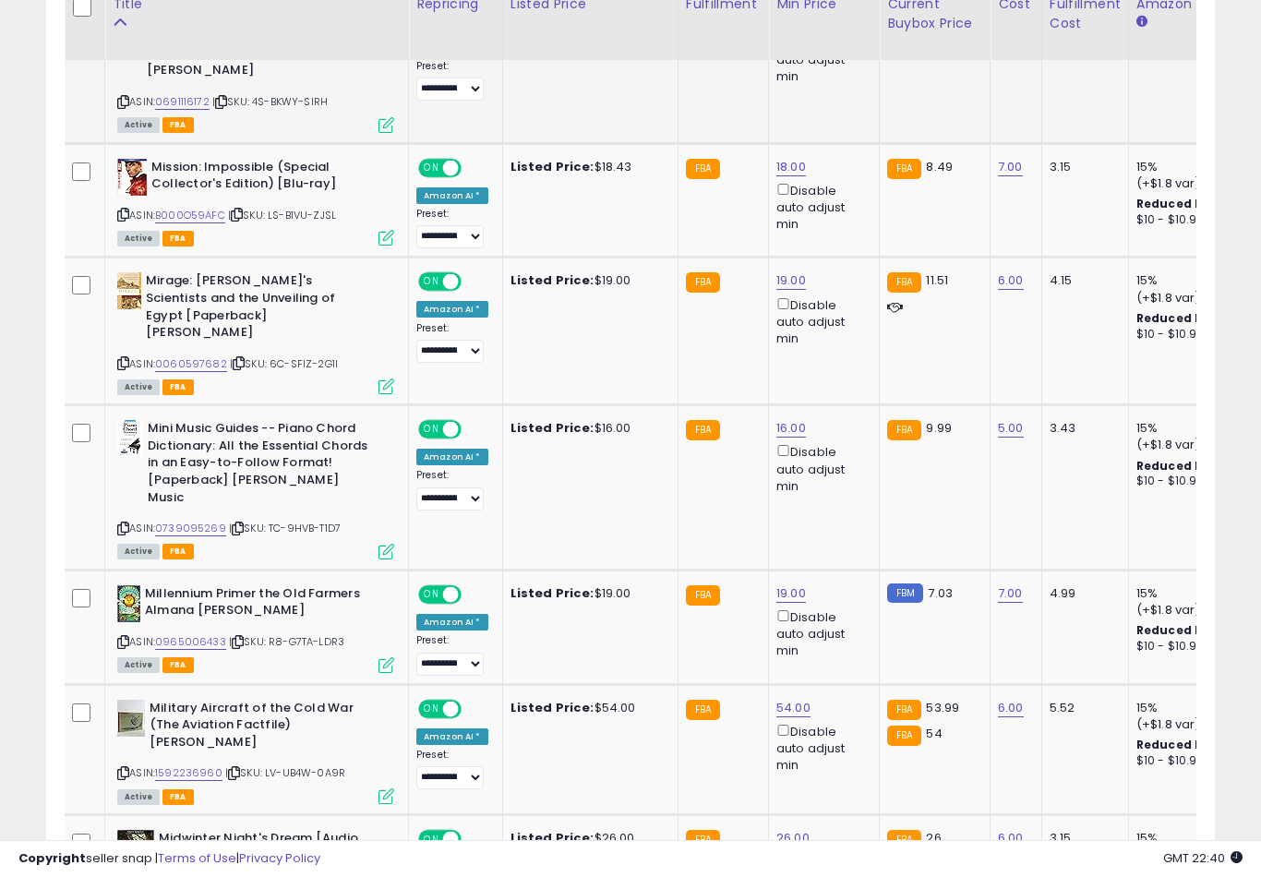
scroll to position [2070, 0]
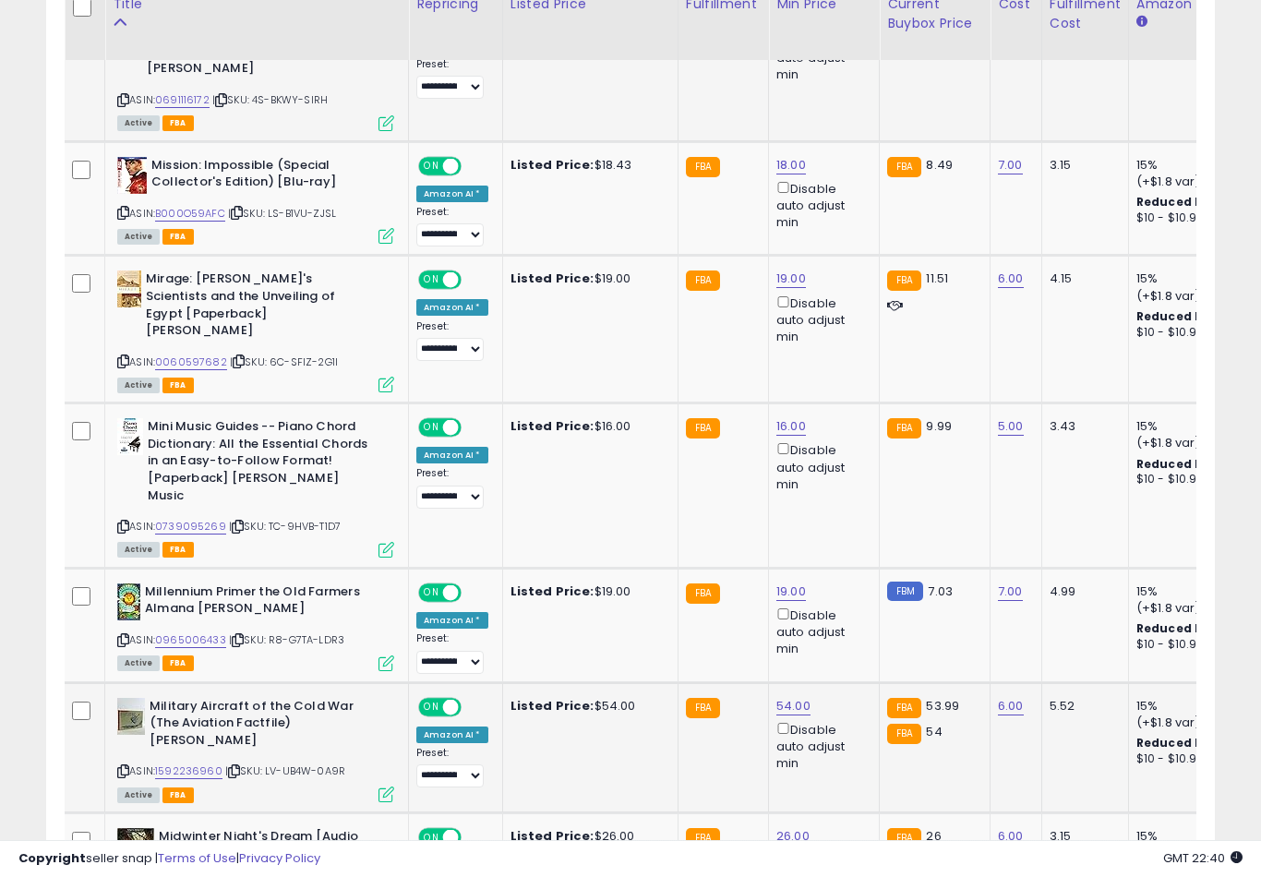
click at [846, 580] on button "submit" at bounding box center [861, 567] width 31 height 28
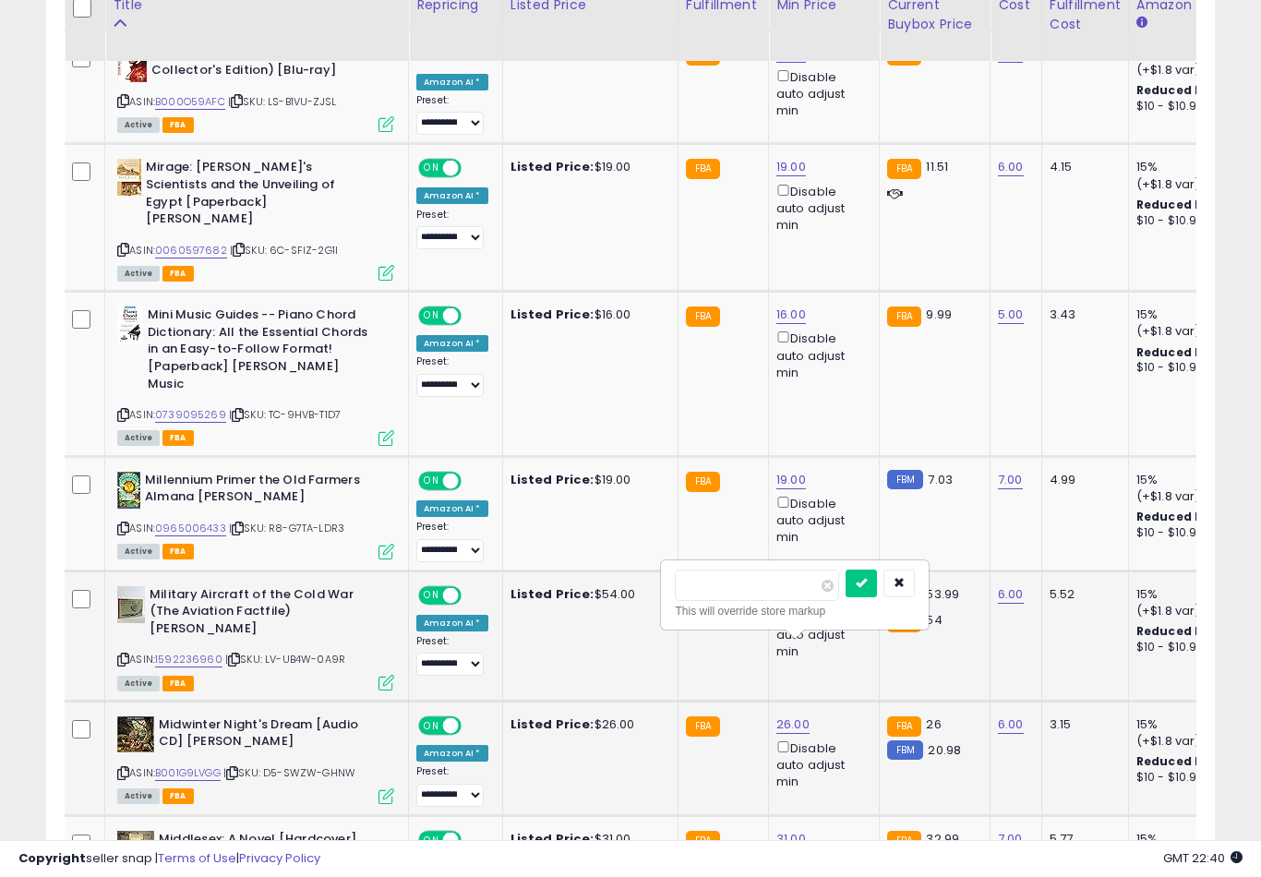
click at [845, 595] on button "submit" at bounding box center [860, 583] width 31 height 28
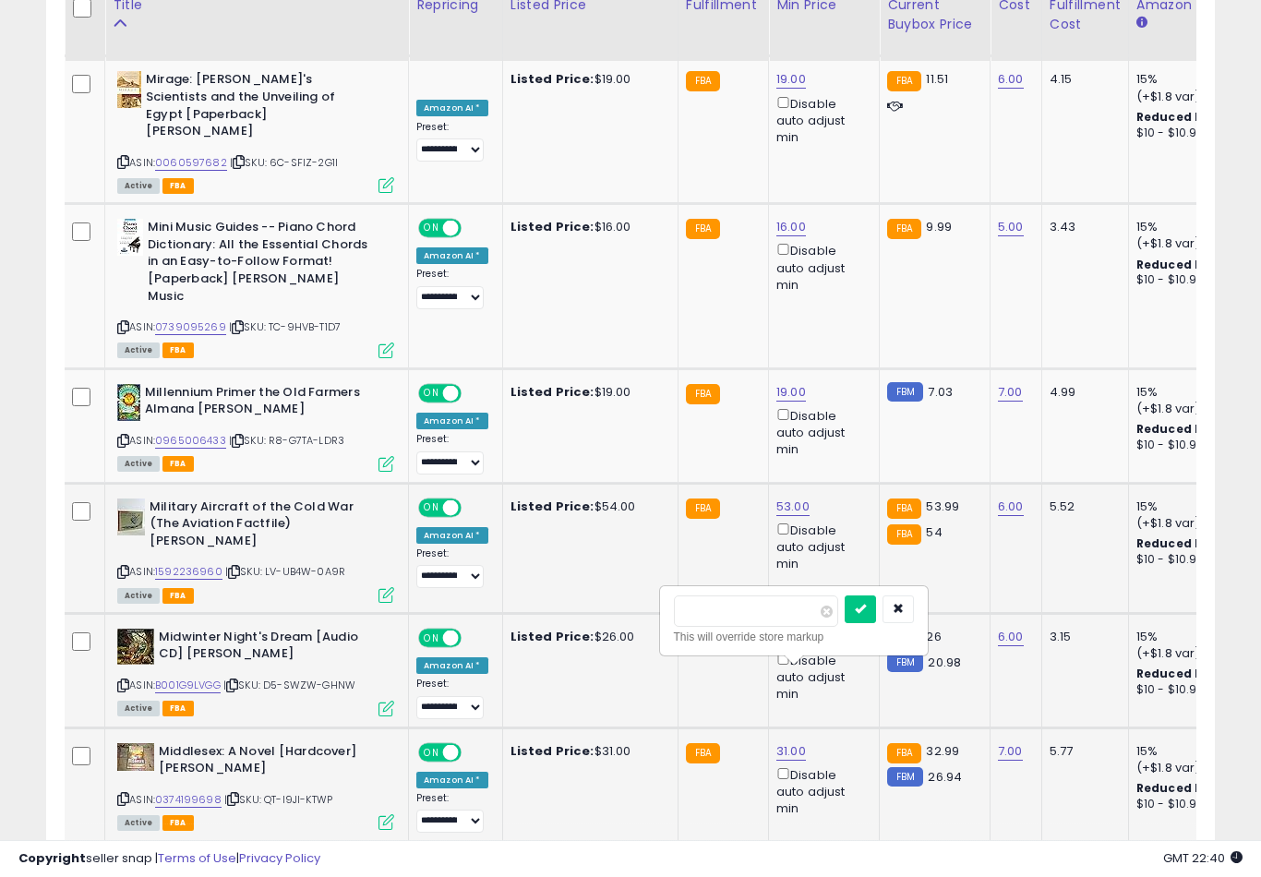
click at [844, 621] on button "submit" at bounding box center [859, 609] width 31 height 28
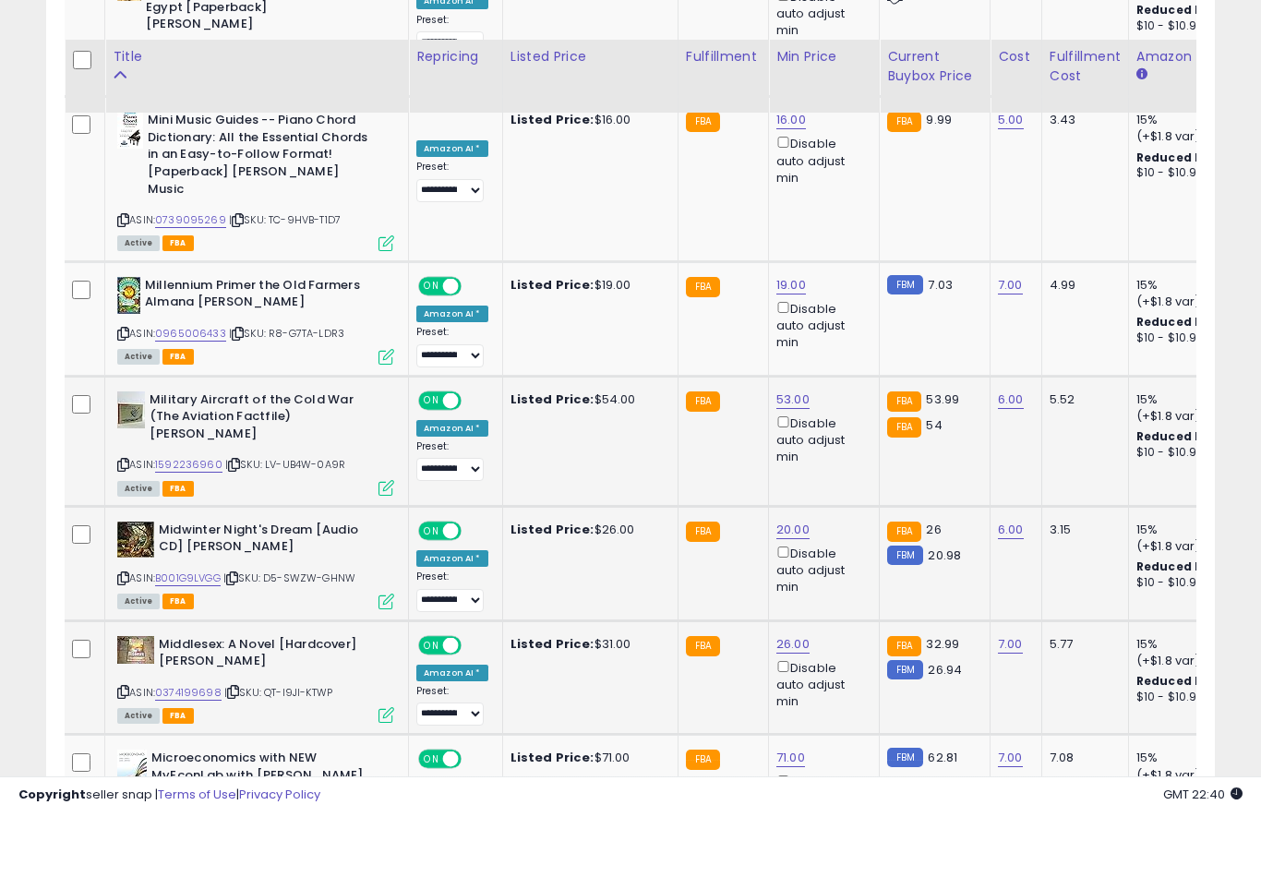
scroll to position [2431, 0]
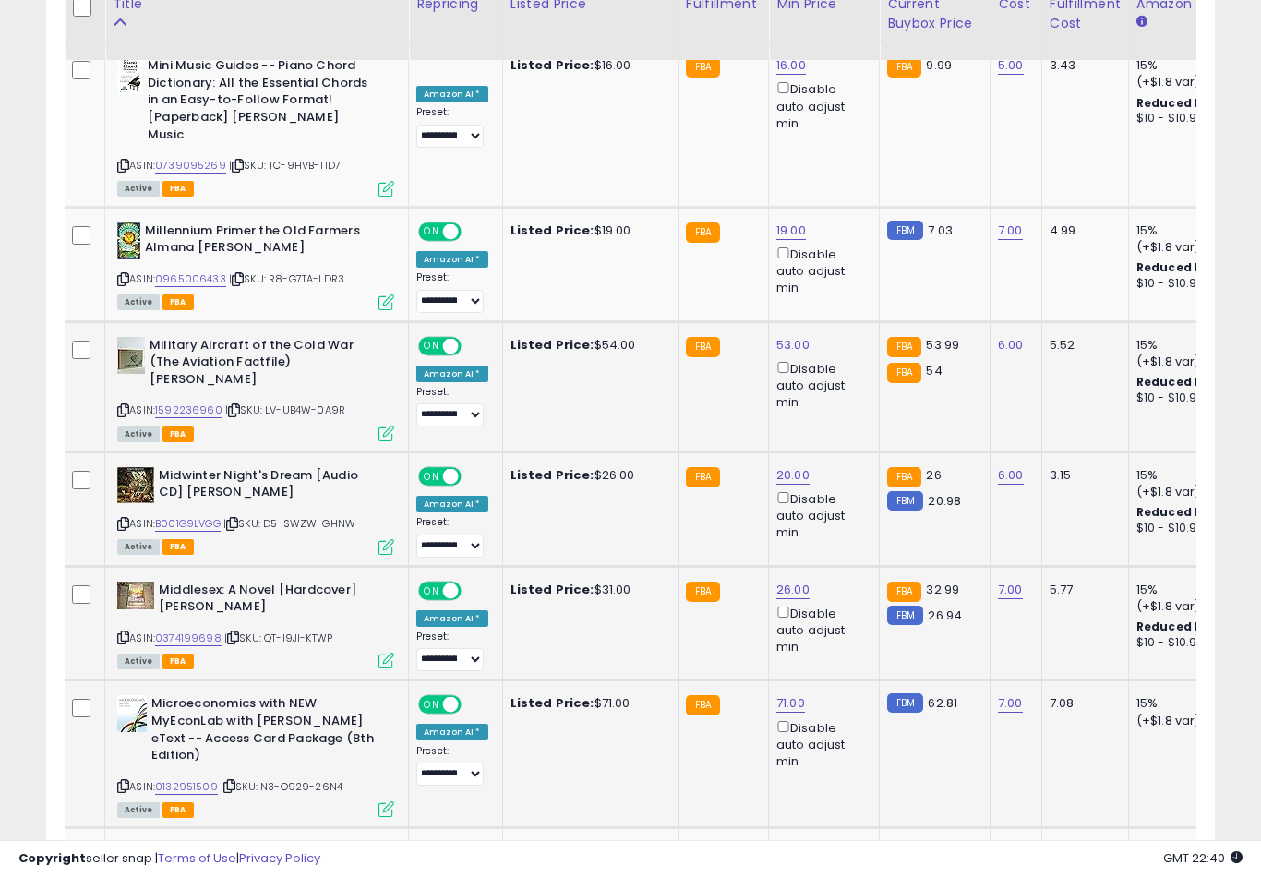
click at [844, 574] on button "submit" at bounding box center [859, 561] width 31 height 28
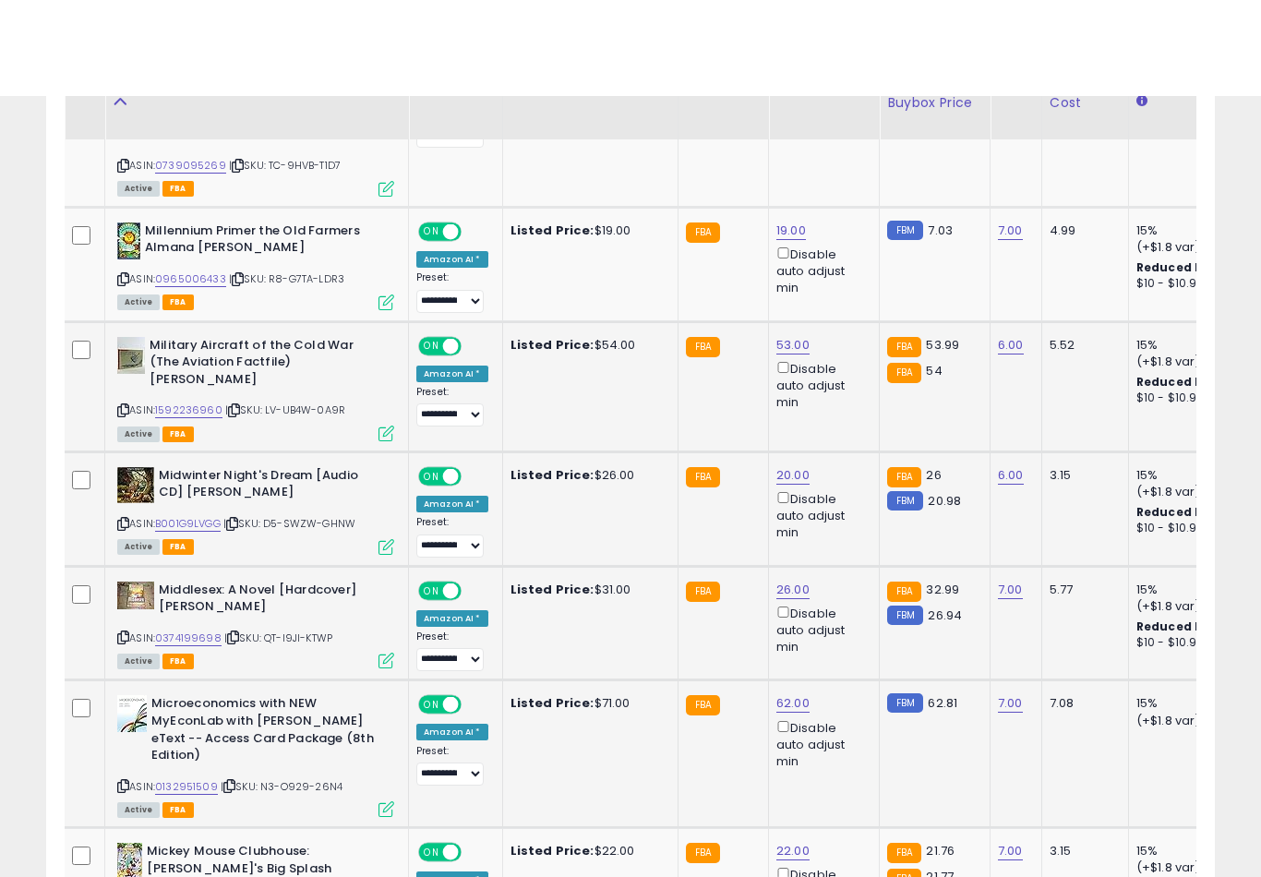
scroll to position [2543, 0]
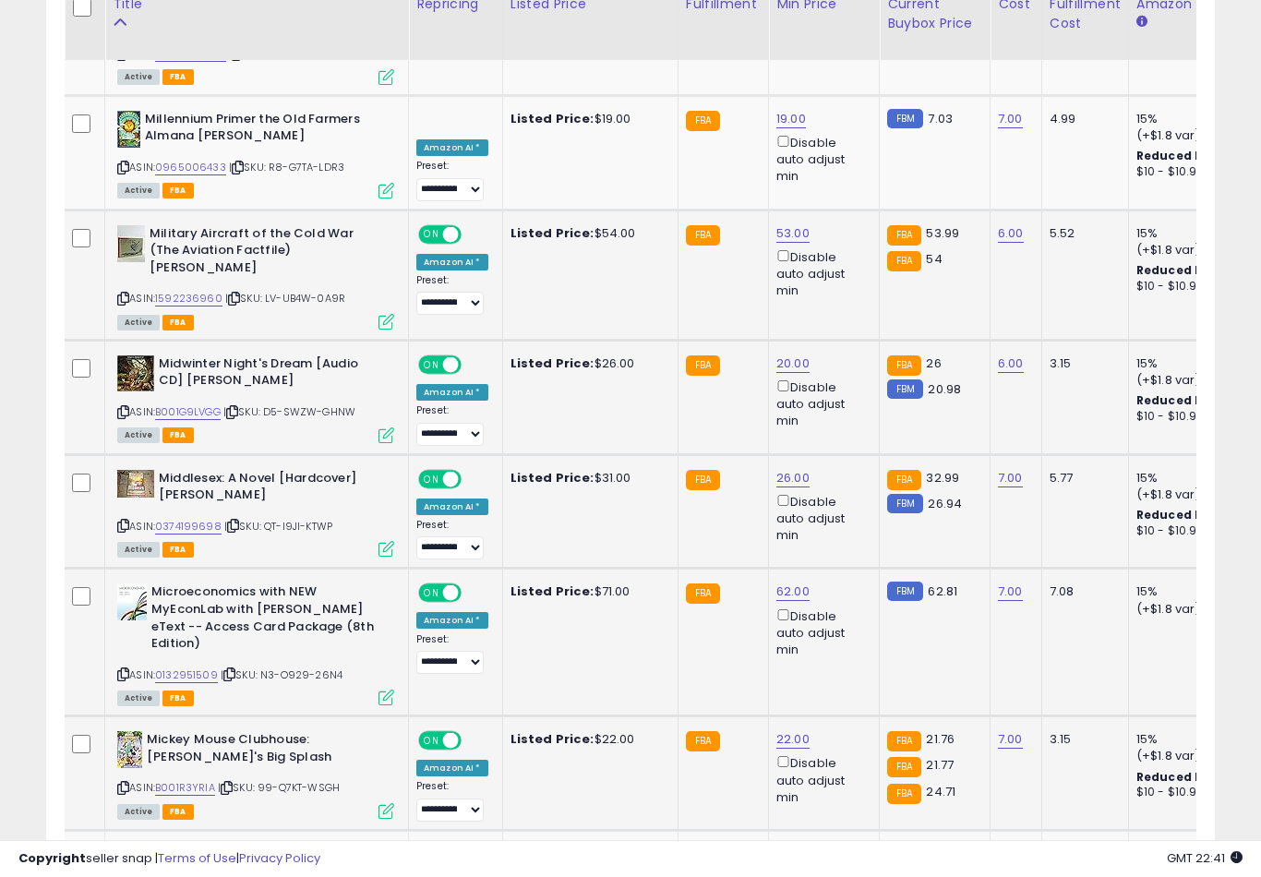
click at [845, 591] on button "submit" at bounding box center [860, 578] width 31 height 28
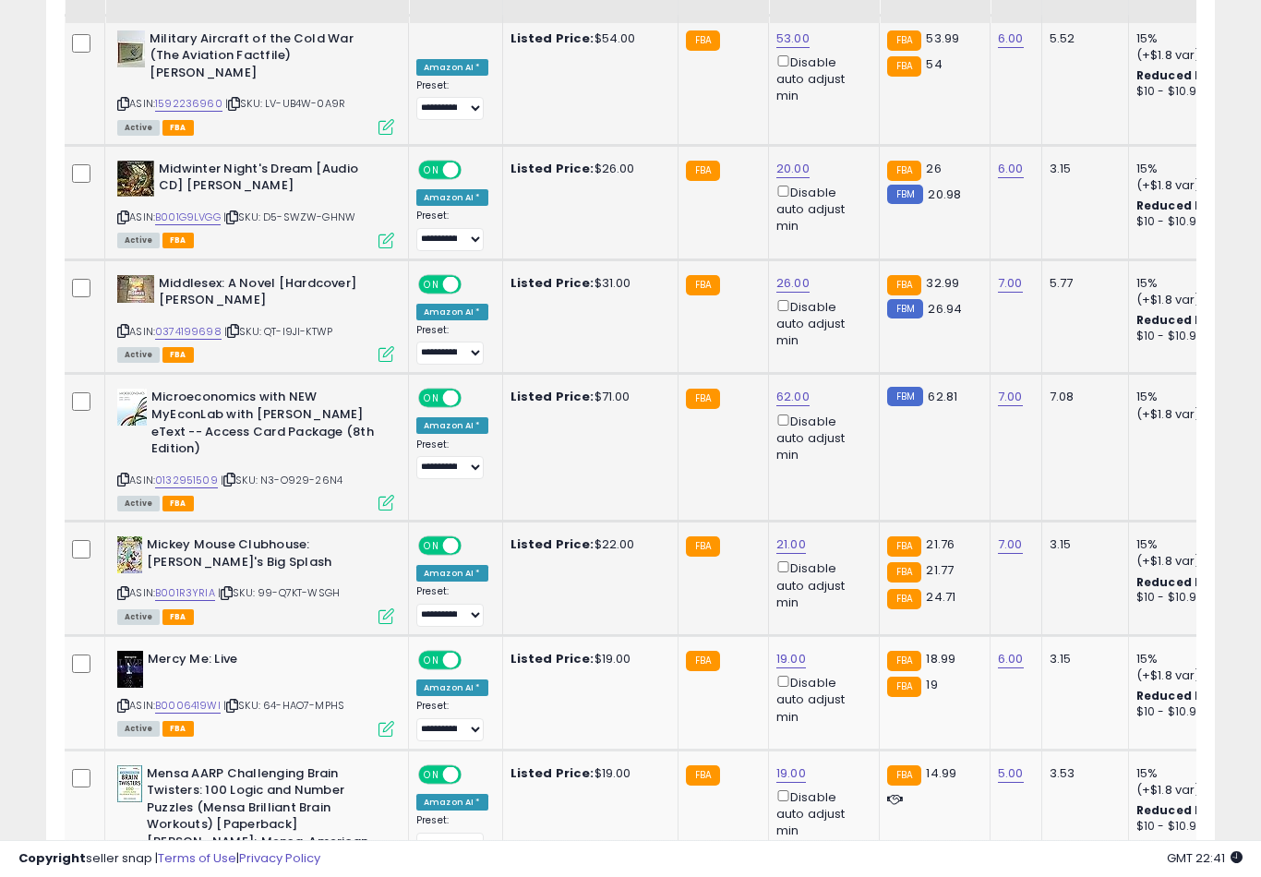
scroll to position [2739, 0]
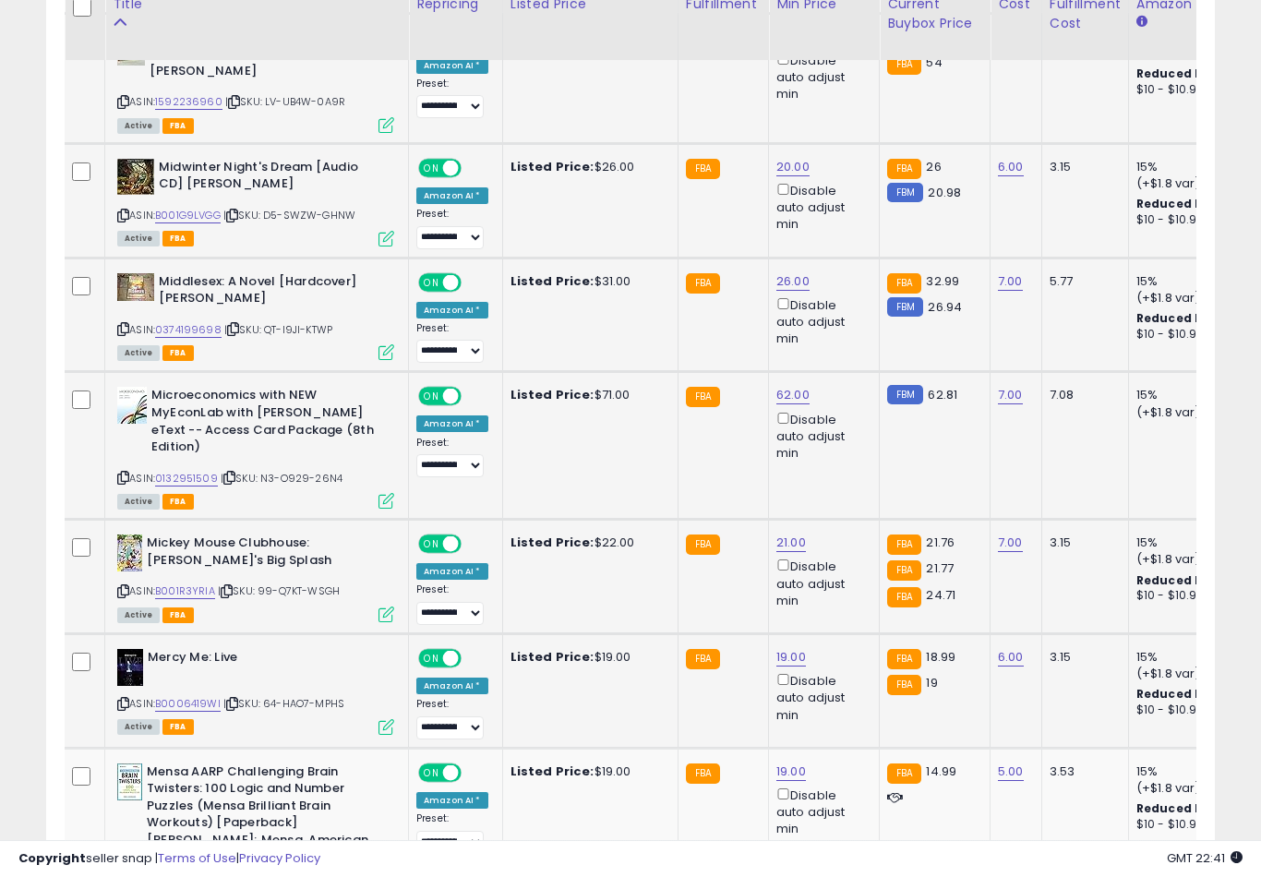
click at [844, 508] on button "submit" at bounding box center [859, 495] width 31 height 28
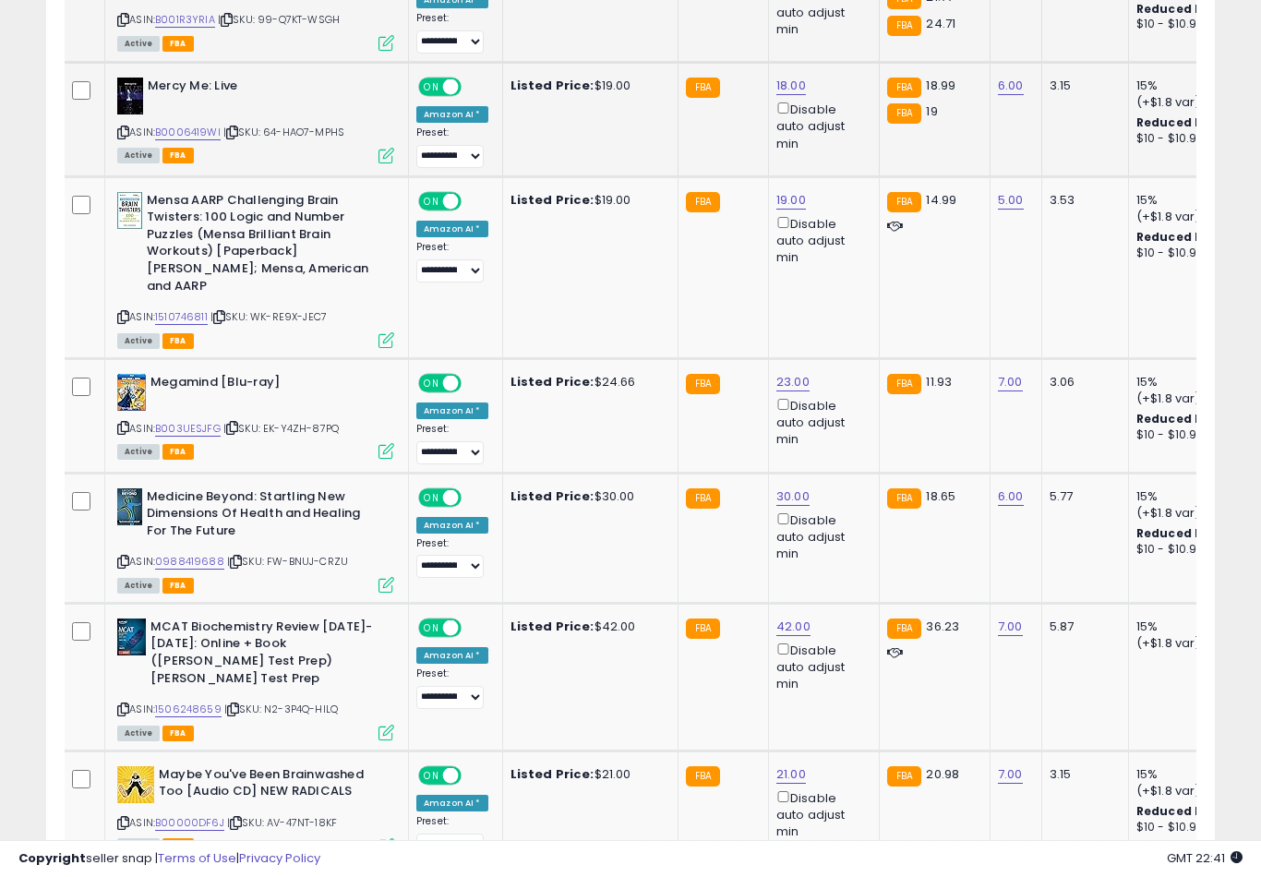
scroll to position [3324, 0]
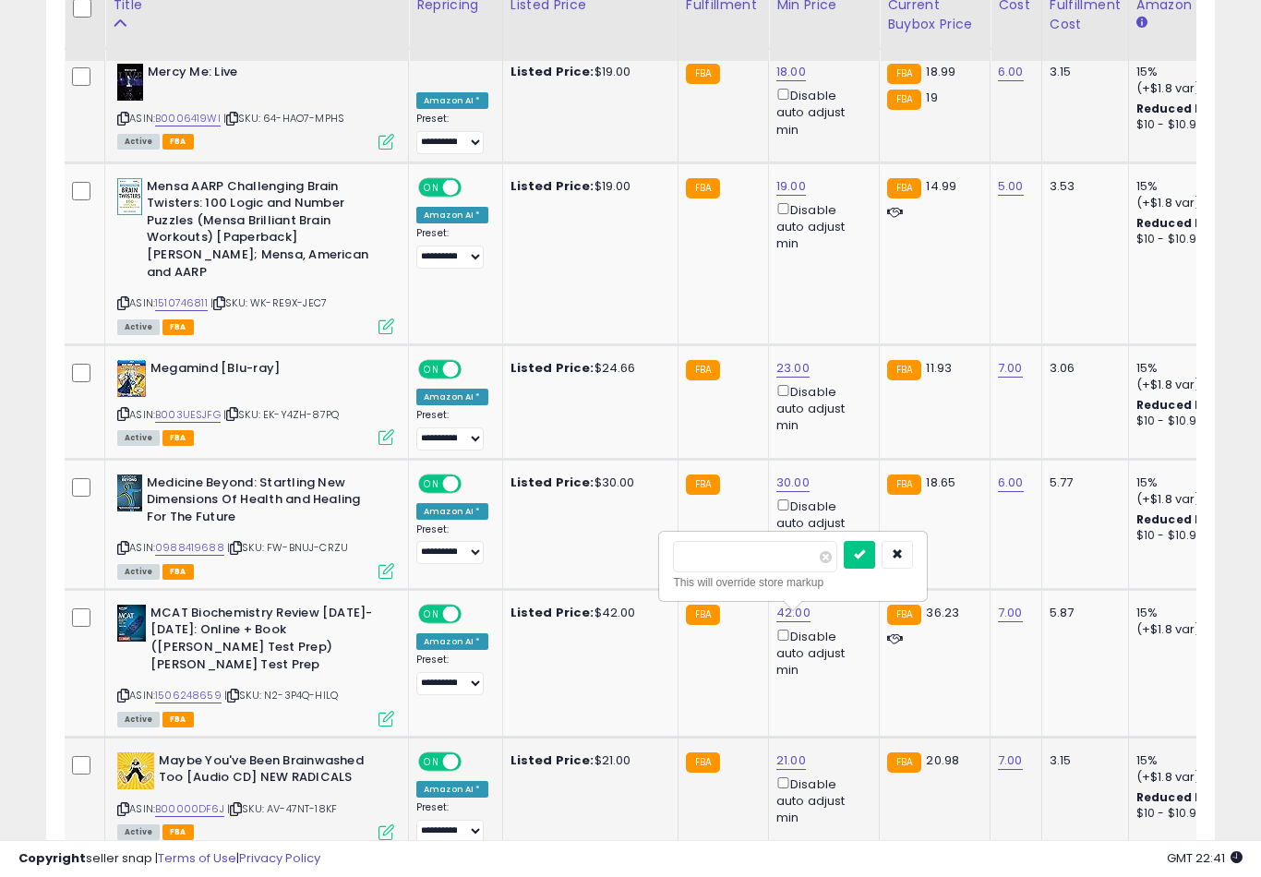
click at [844, 567] on button "submit" at bounding box center [859, 555] width 31 height 28
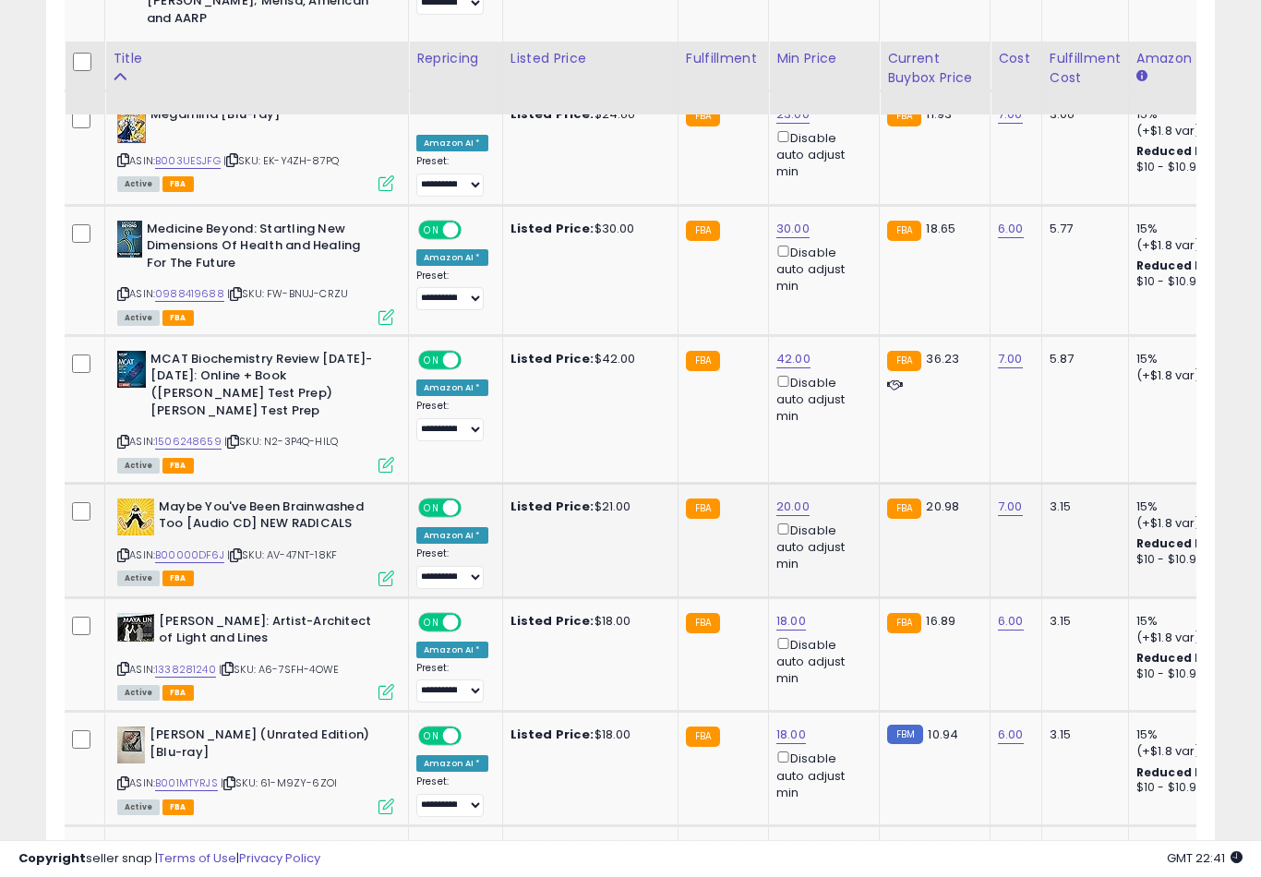
scroll to position [0, 0]
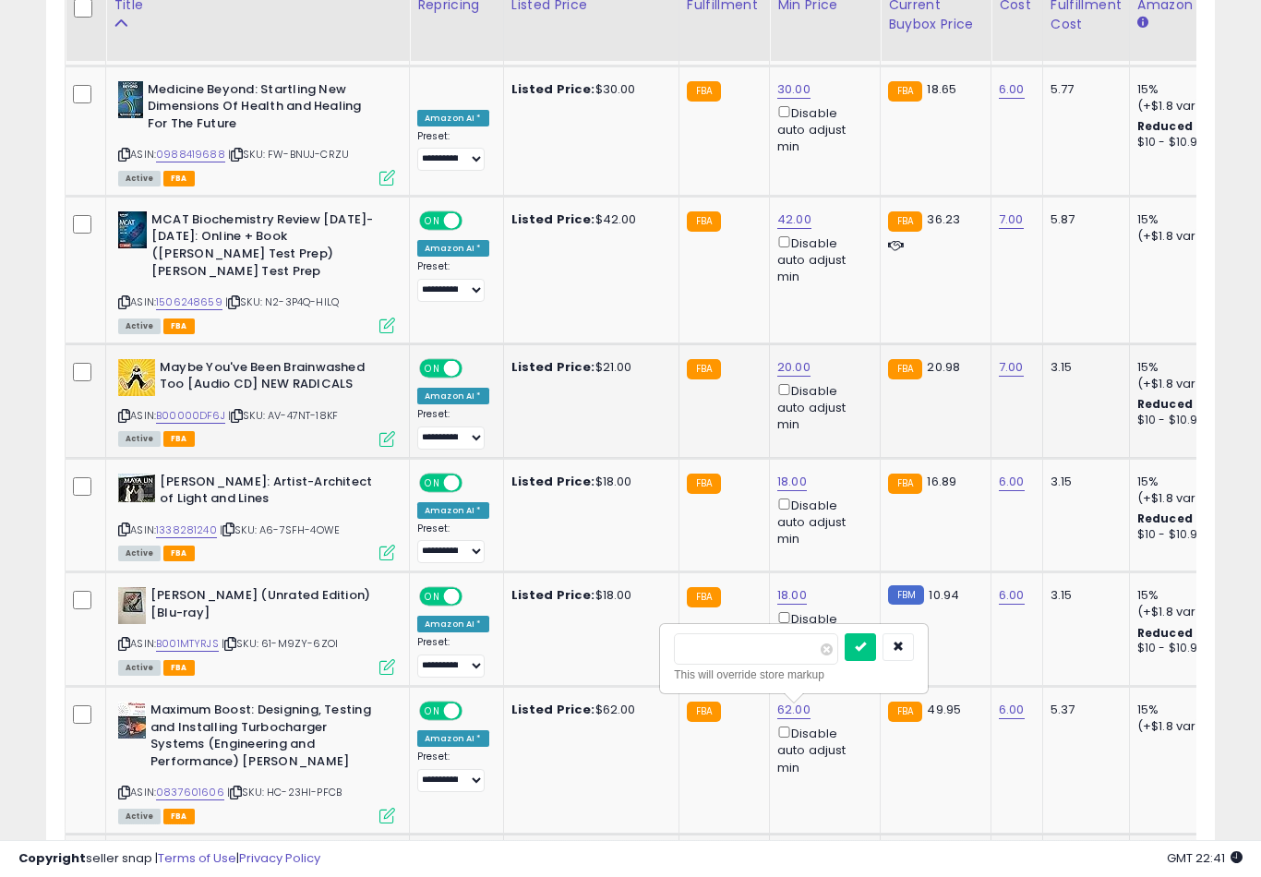
click at [844, 659] on button "submit" at bounding box center [859, 647] width 31 height 28
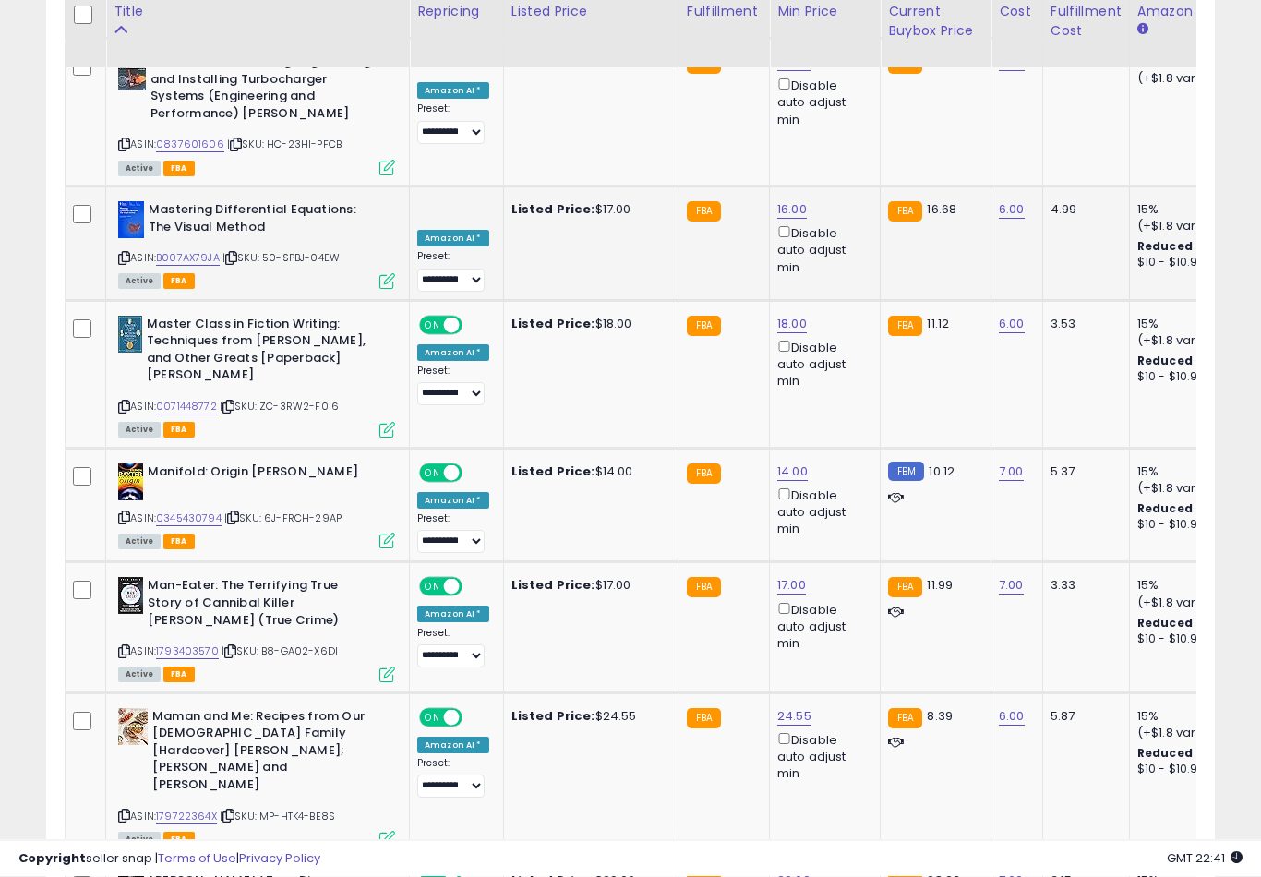
scroll to position [4374, 0]
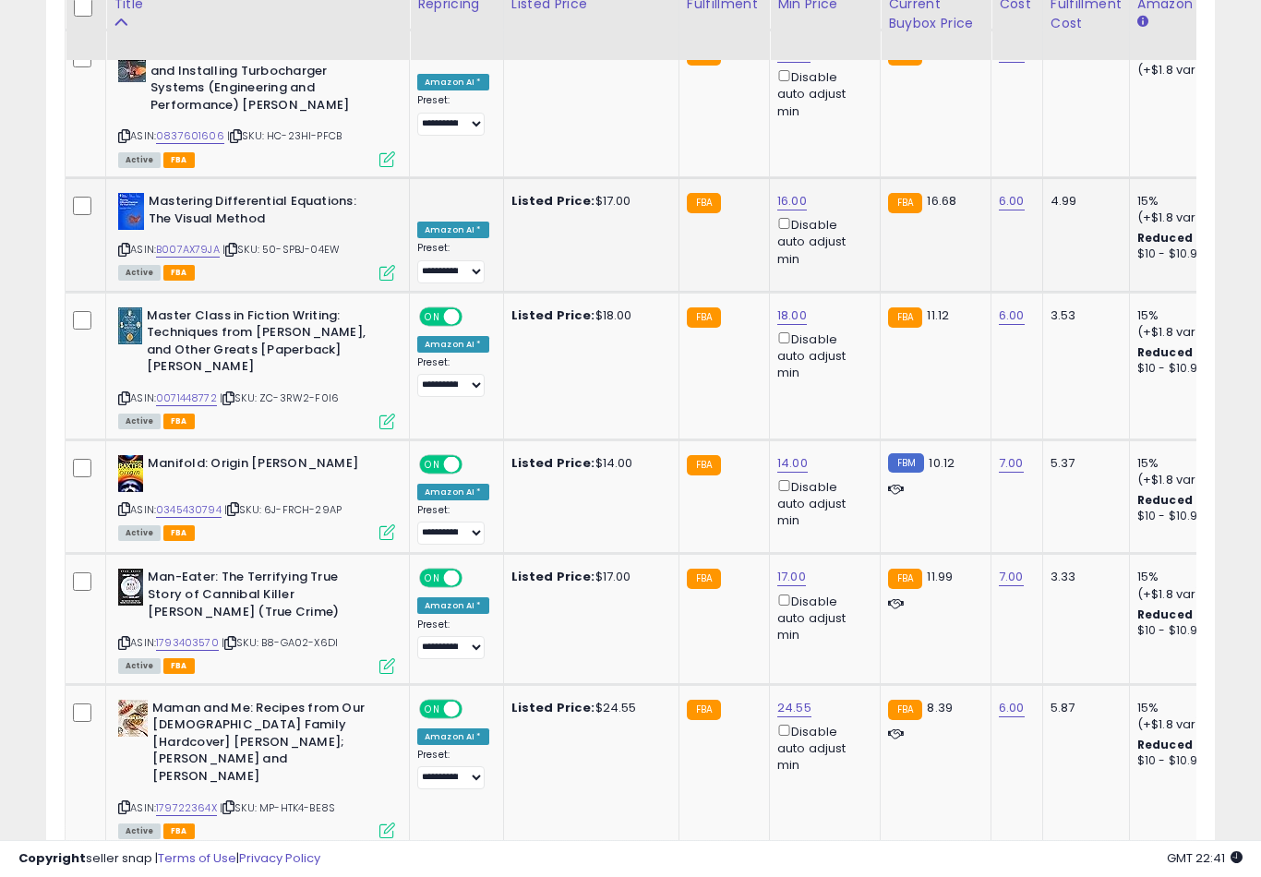
click at [846, 649] on button "submit" at bounding box center [861, 636] width 31 height 28
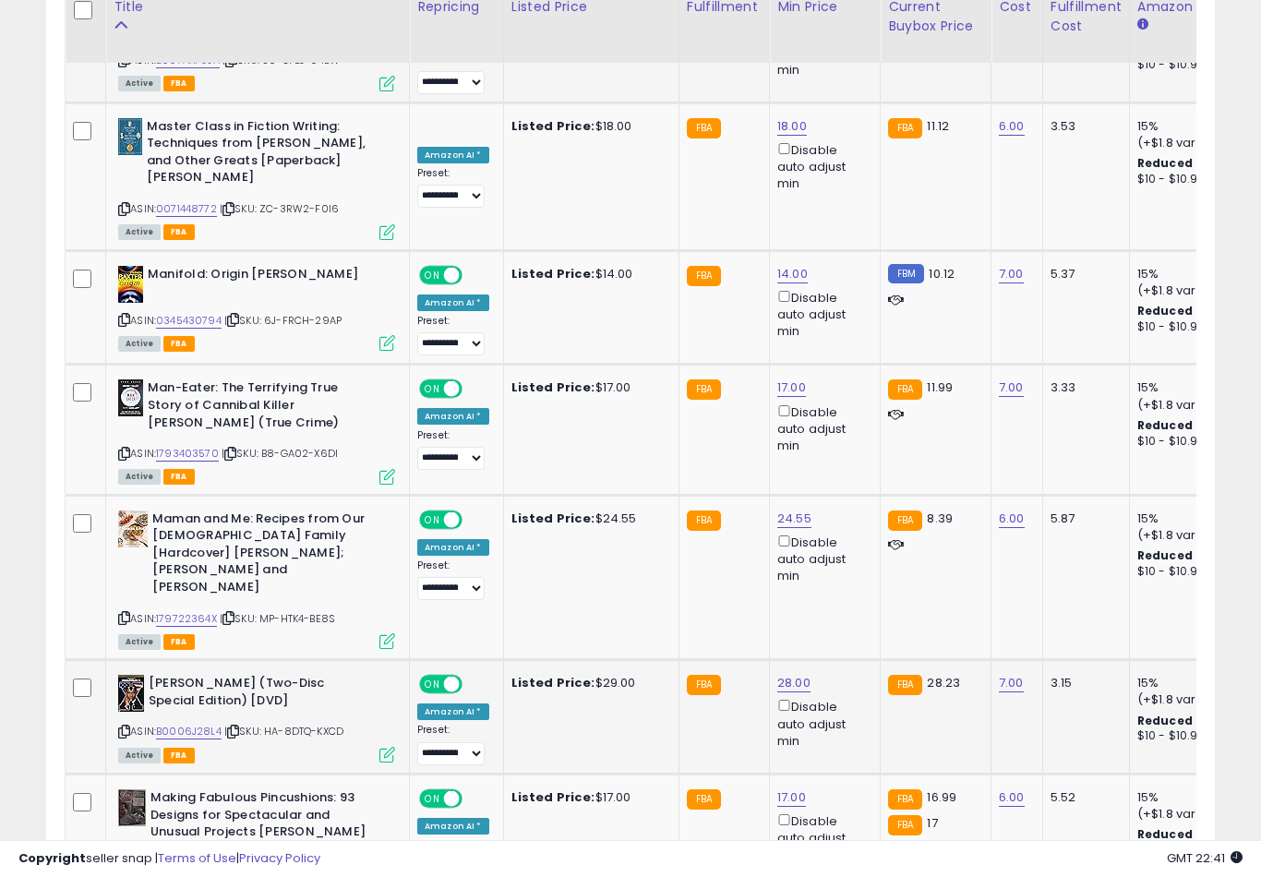
scroll to position [4566, 0]
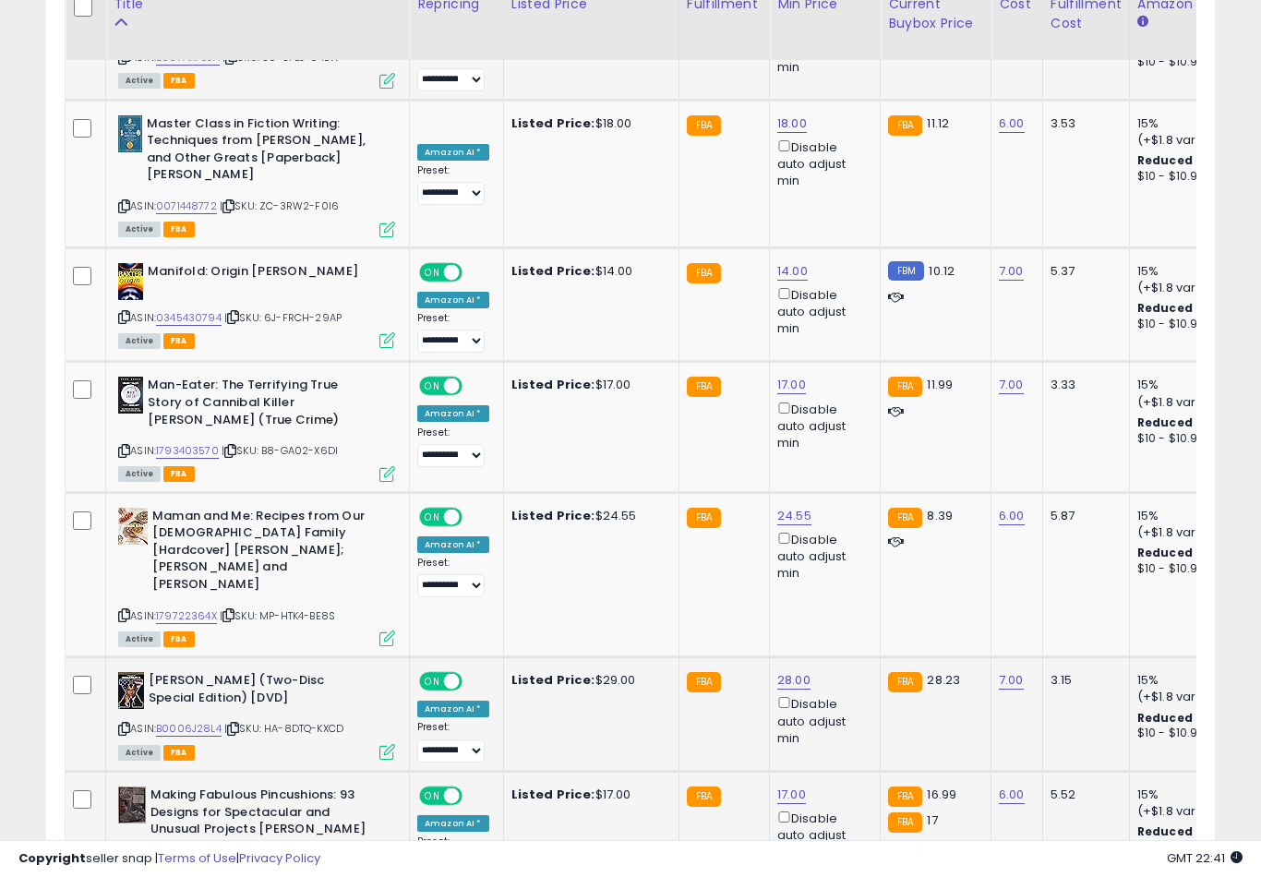
click at [844, 570] on button "submit" at bounding box center [859, 558] width 31 height 28
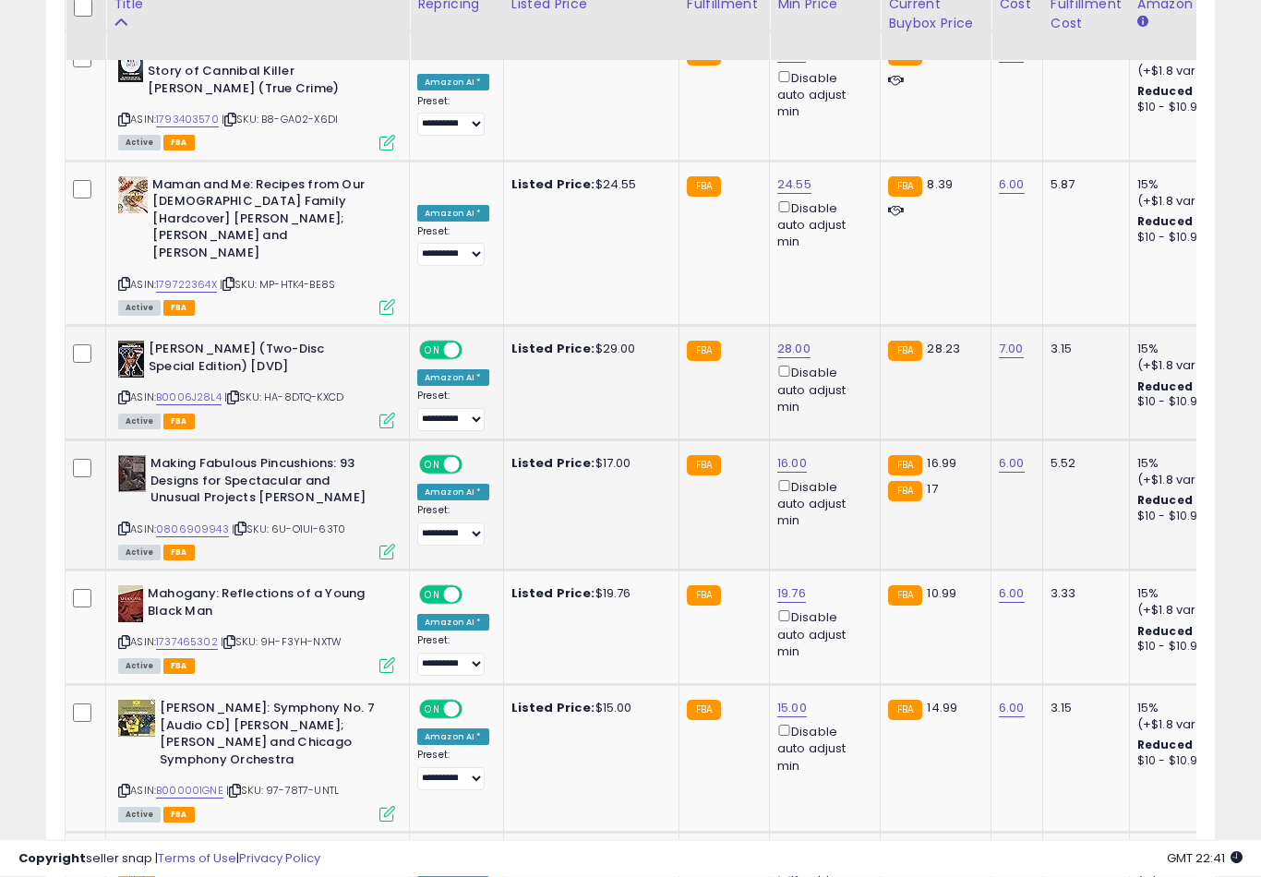
scroll to position [4901, 0]
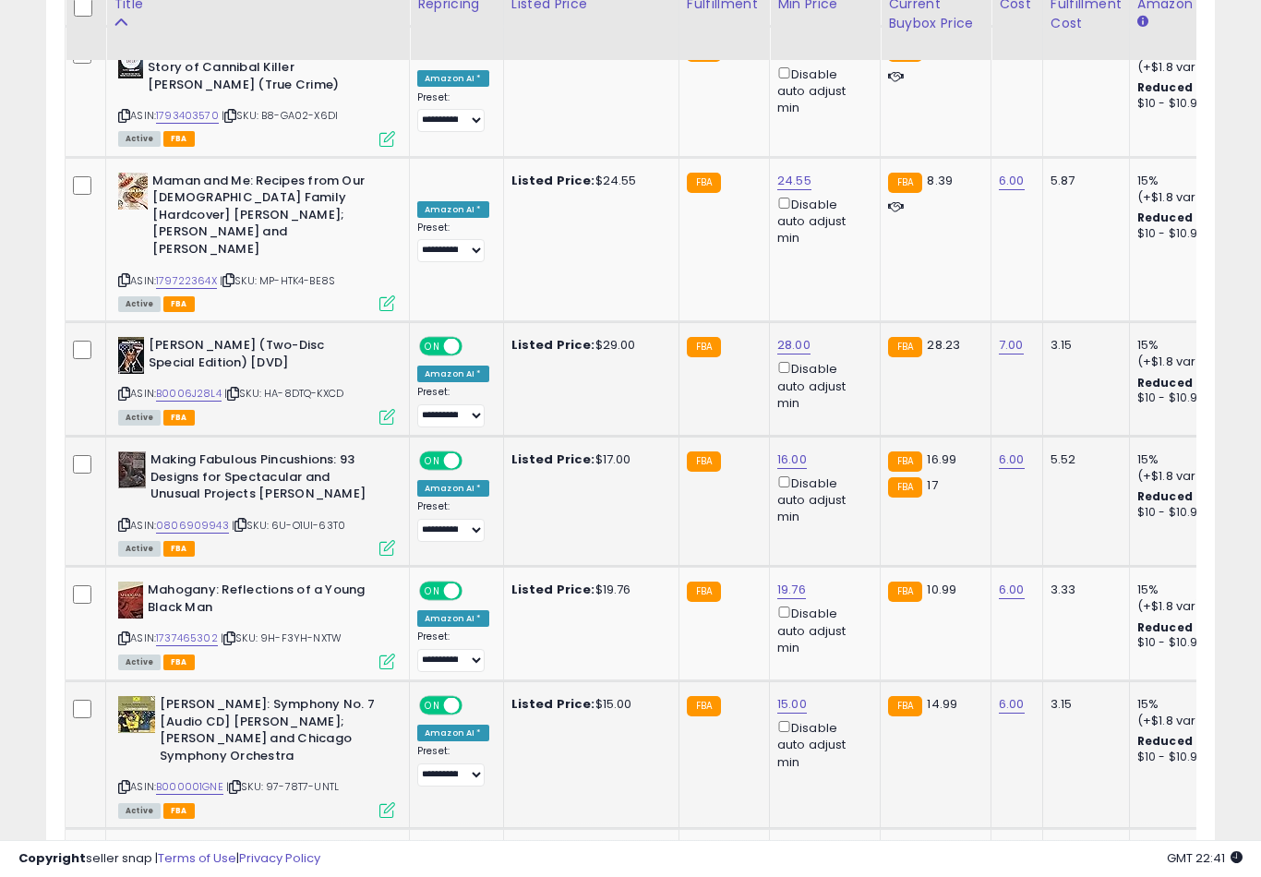
click at [845, 477] on button "submit" at bounding box center [860, 464] width 31 height 28
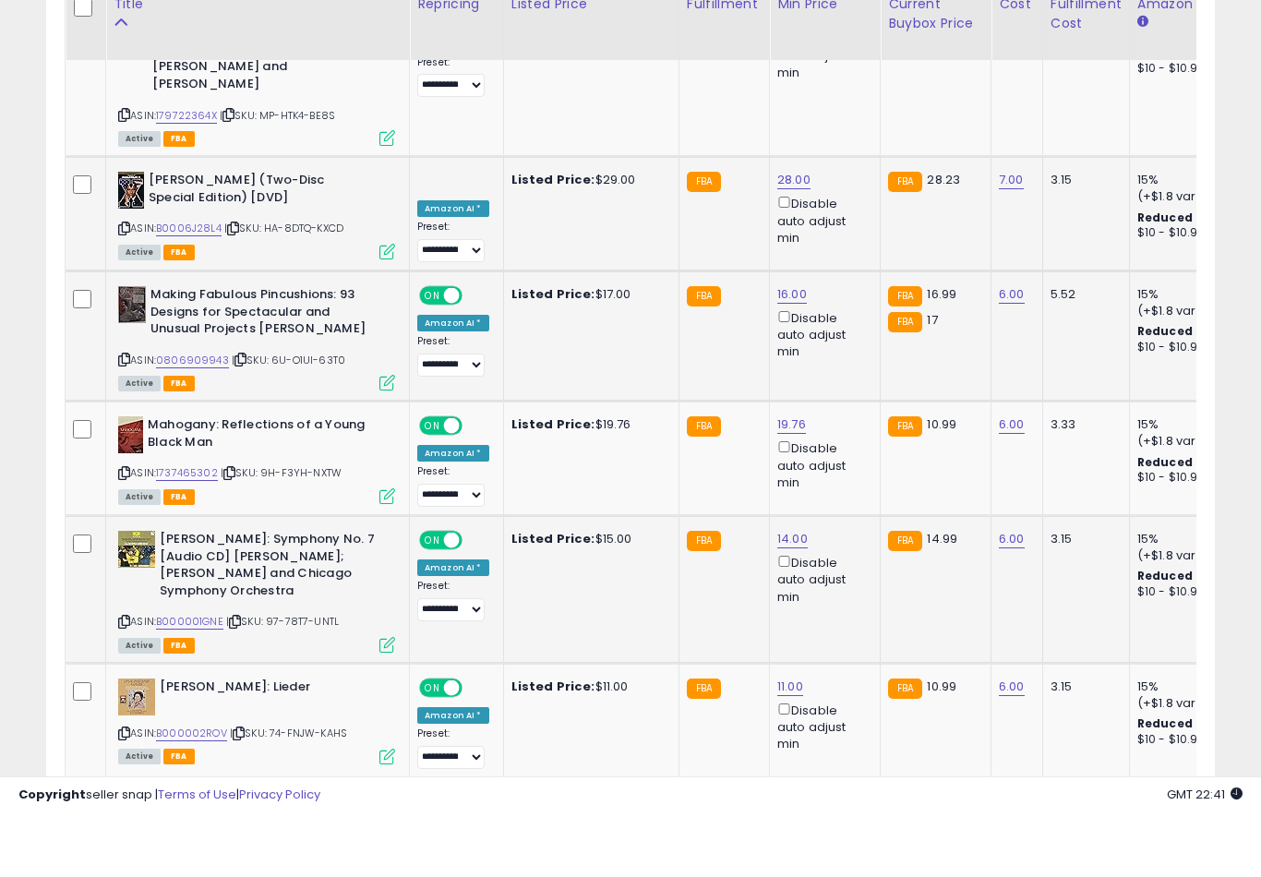
scroll to position [5066, 0]
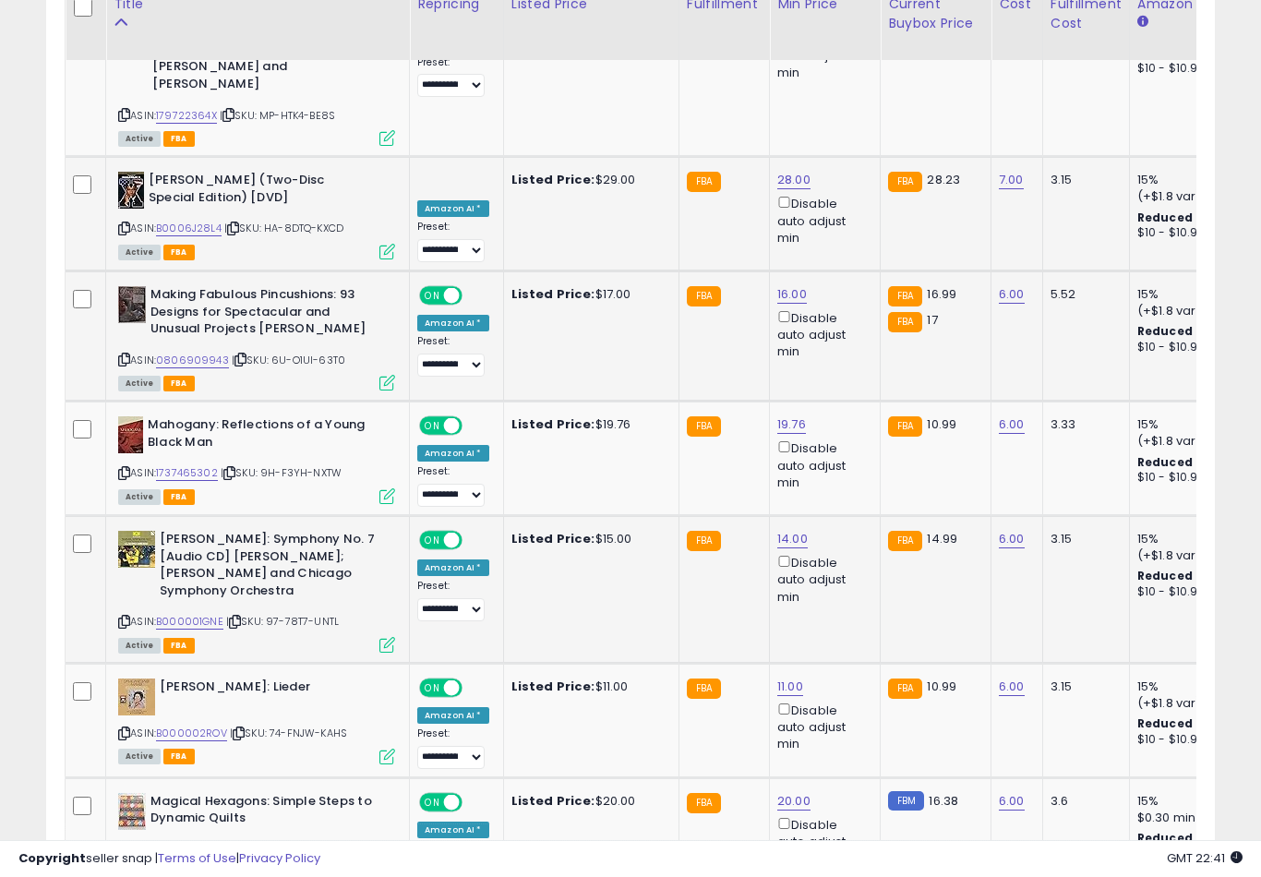
click at [847, 667] on button "submit" at bounding box center [862, 655] width 31 height 28
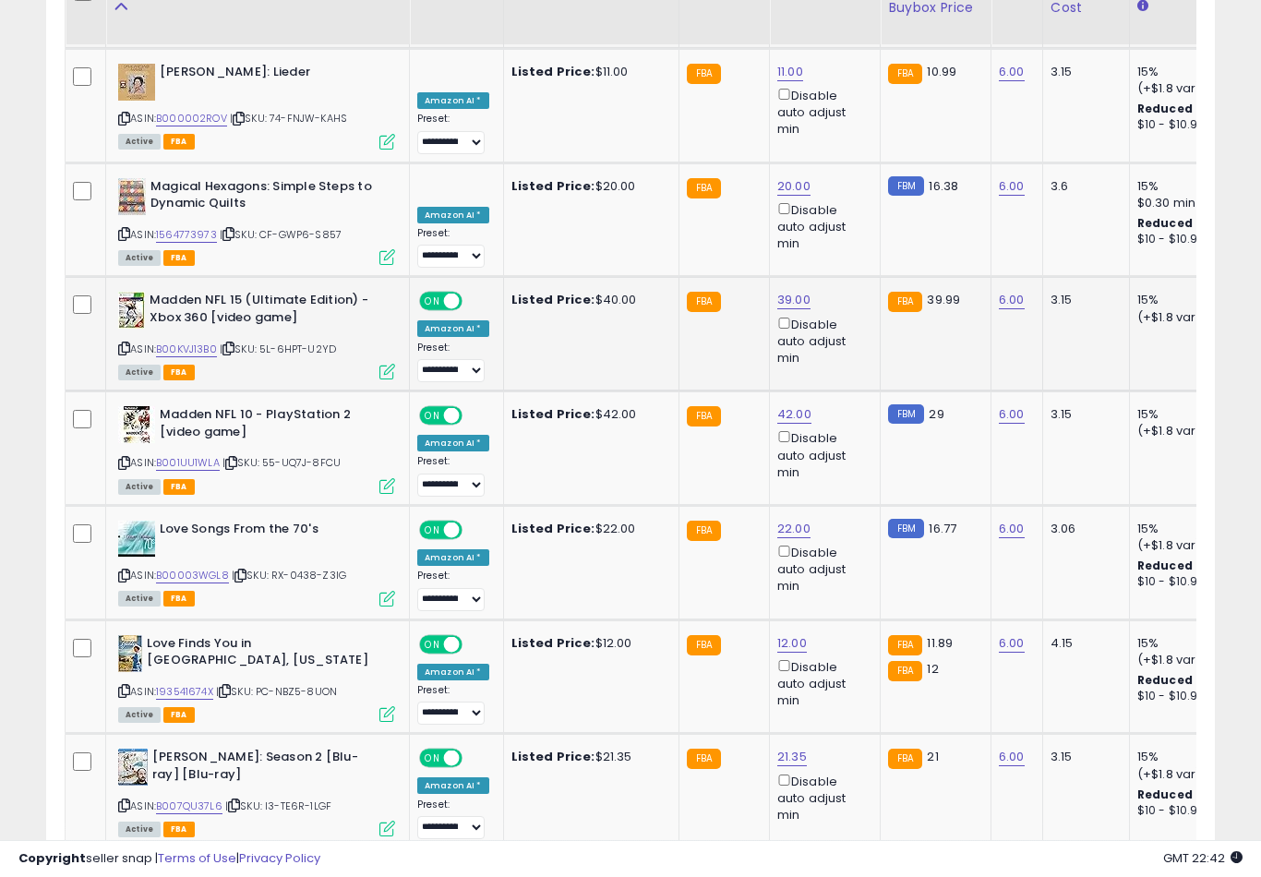
scroll to position [5682, 0]
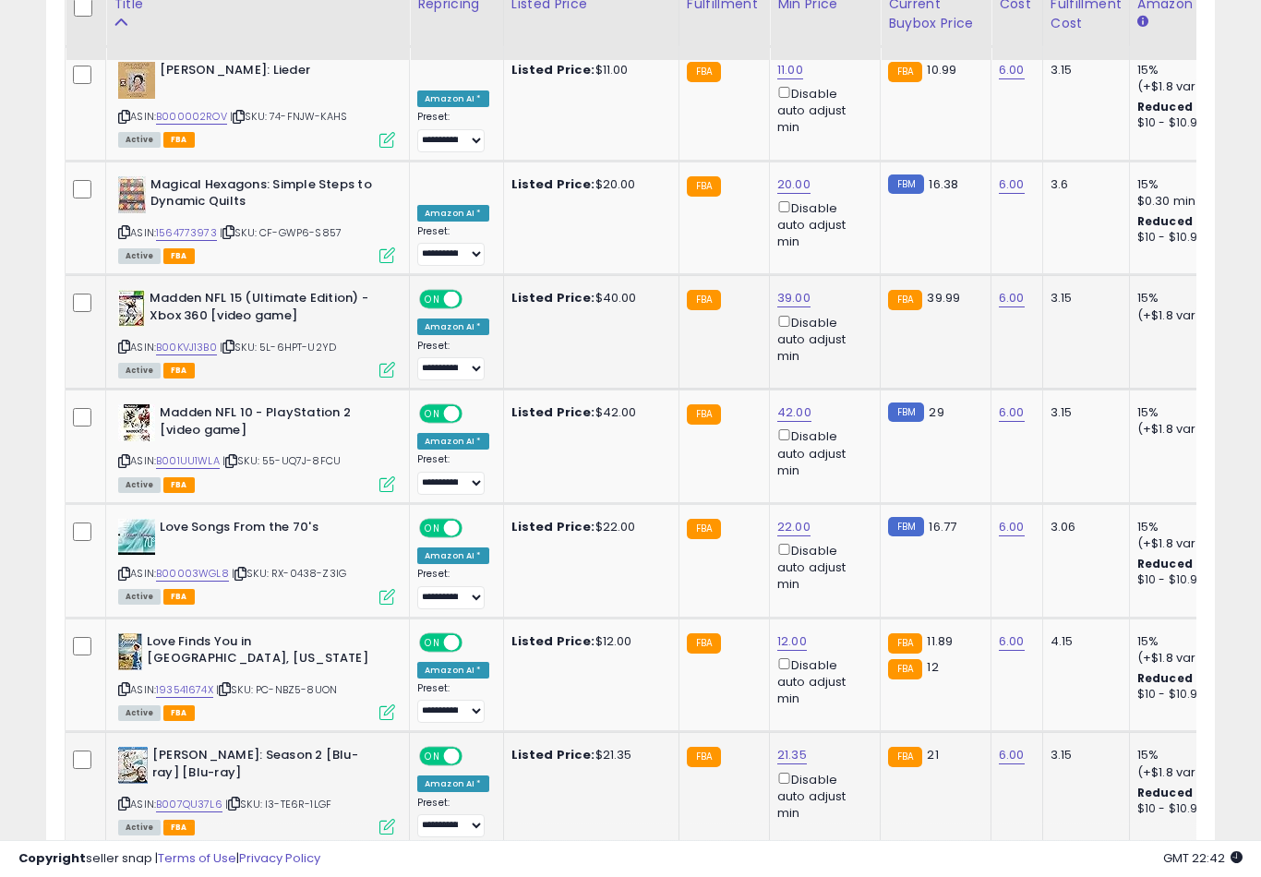
click at [844, 505] on button "submit" at bounding box center [859, 492] width 31 height 28
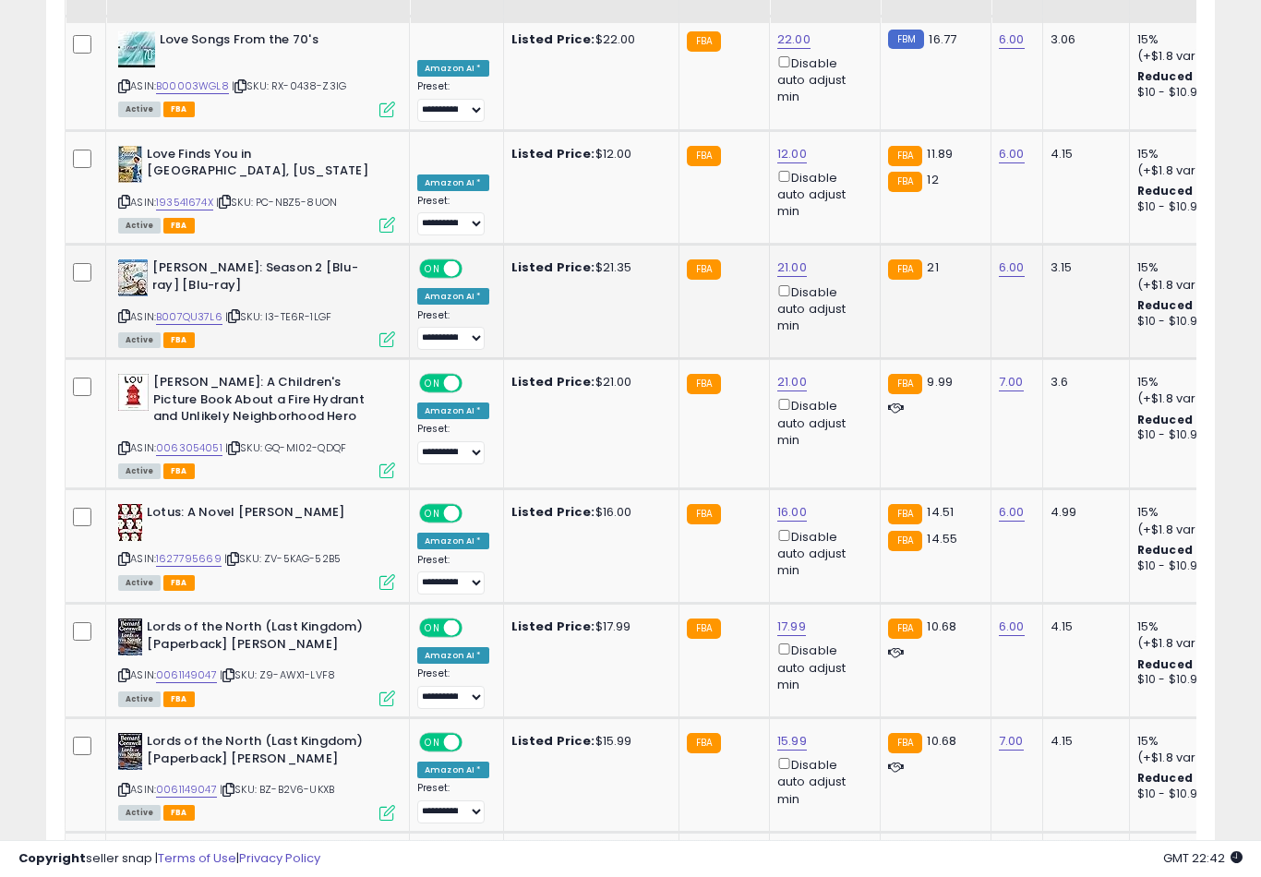
scroll to position [6232, 0]
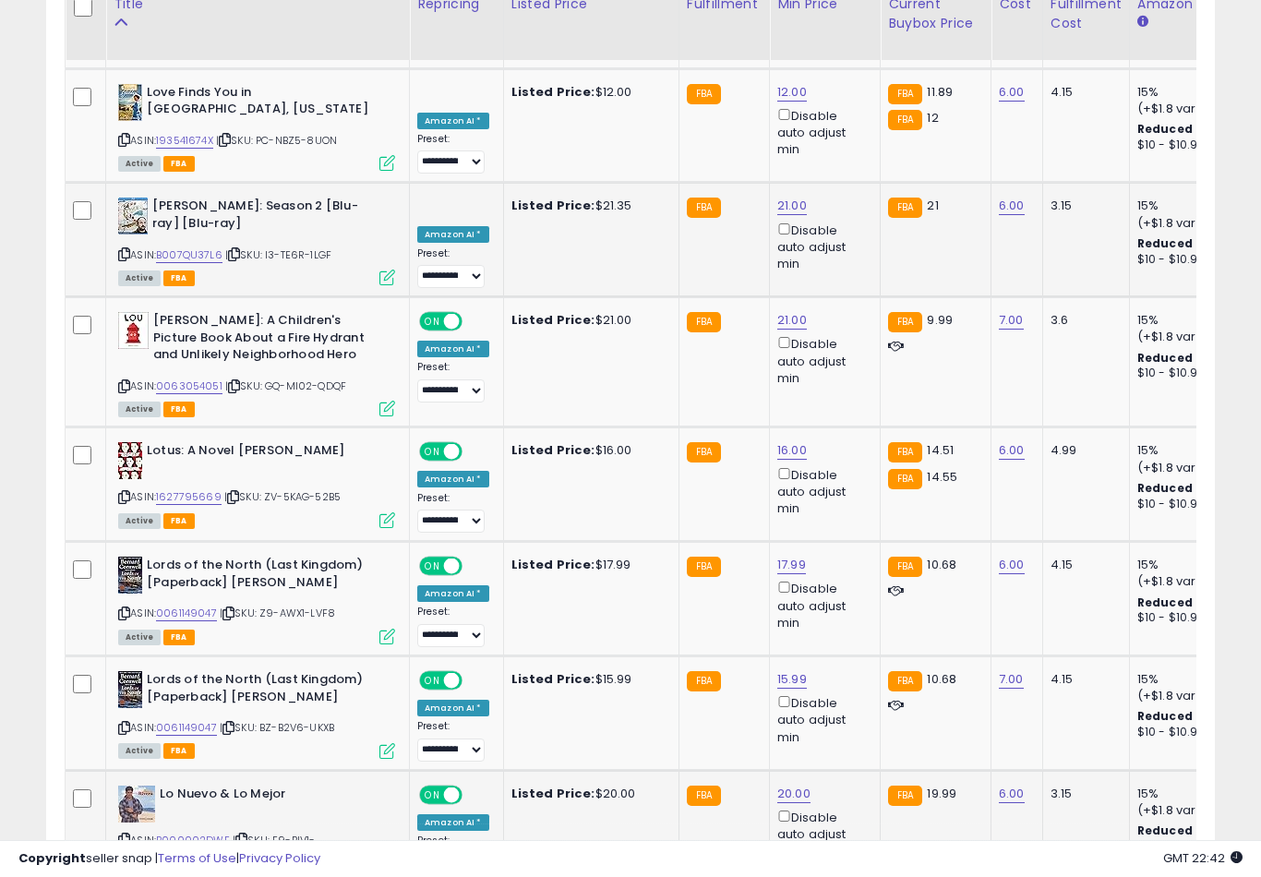
click at [846, 538] on button "submit" at bounding box center [861, 525] width 31 height 28
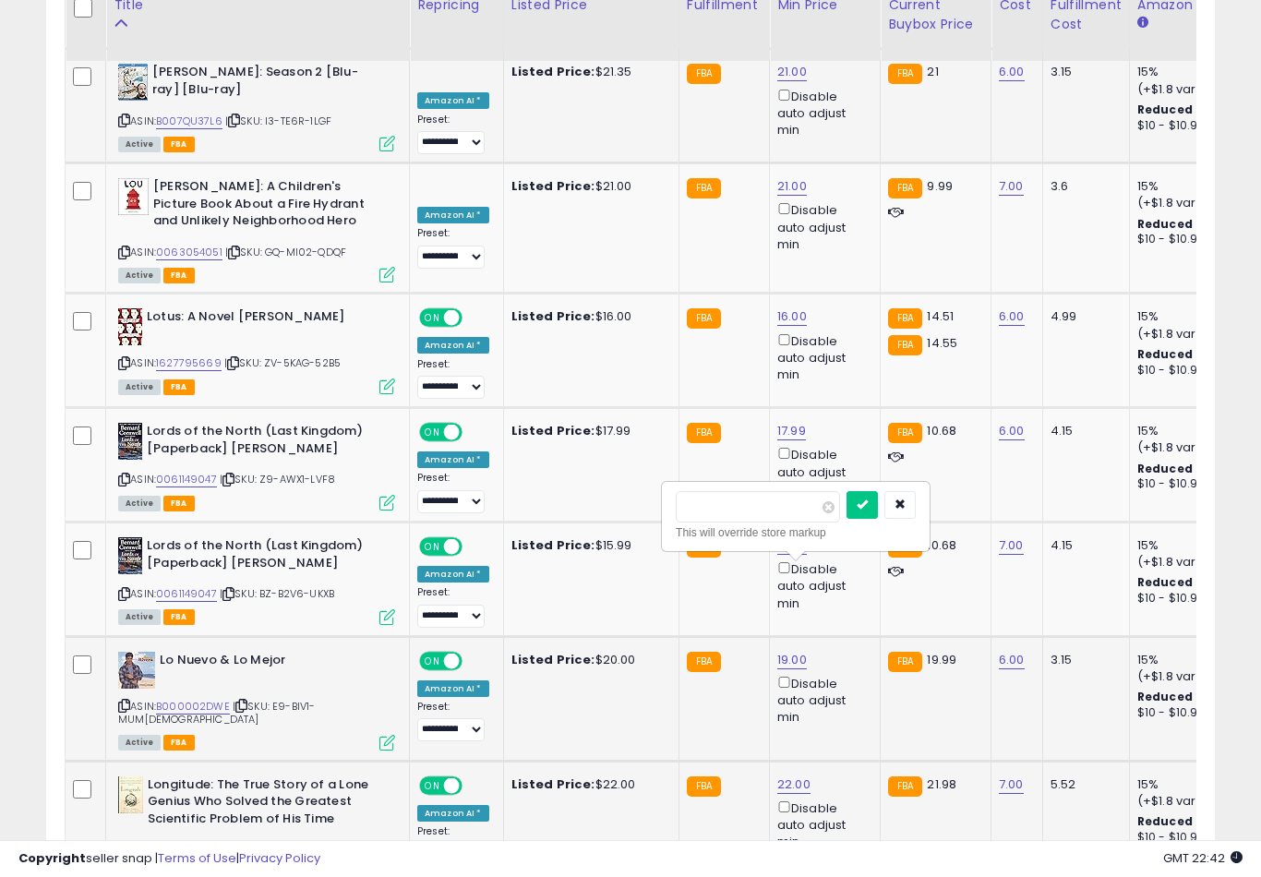
click at [846, 517] on button "submit" at bounding box center [861, 505] width 31 height 28
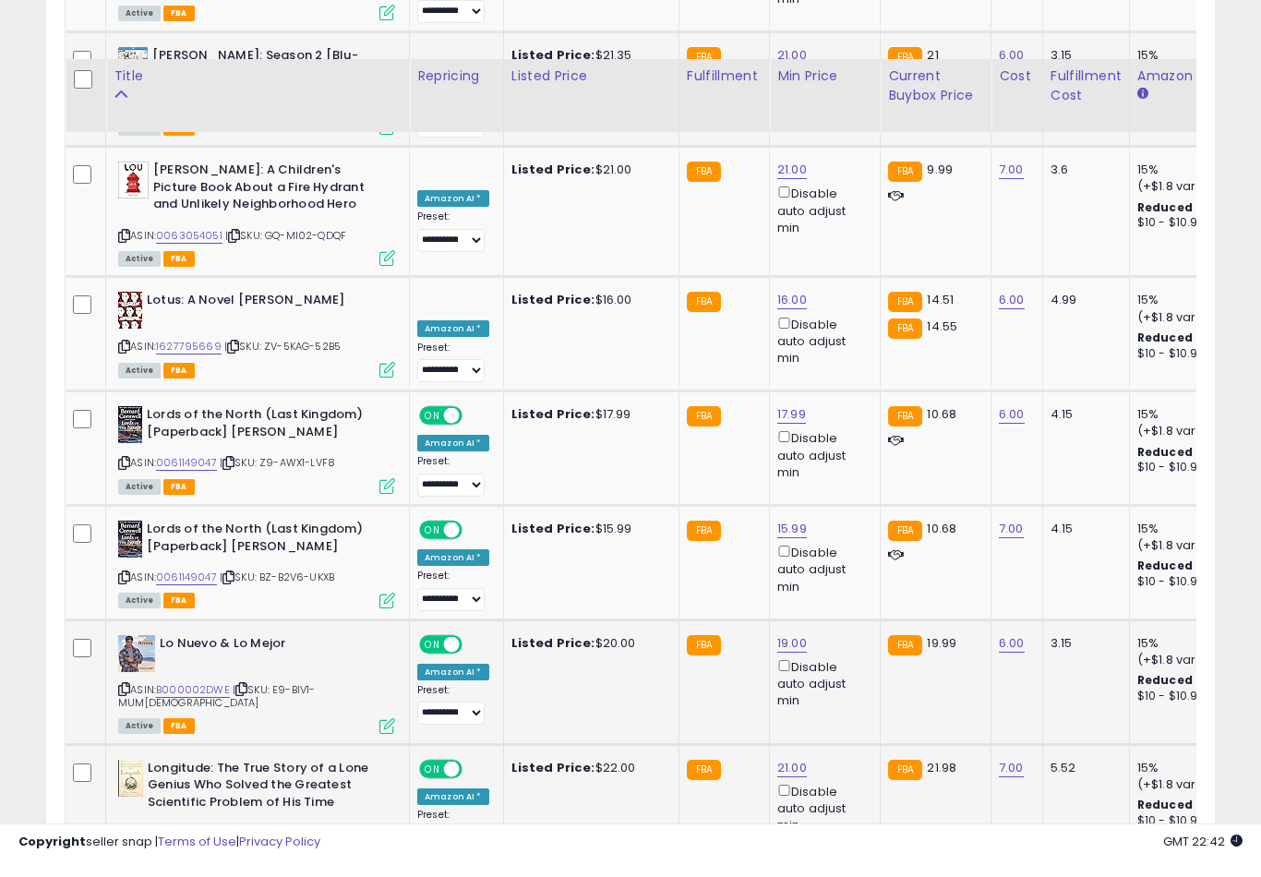
scroll to position [6438, 0]
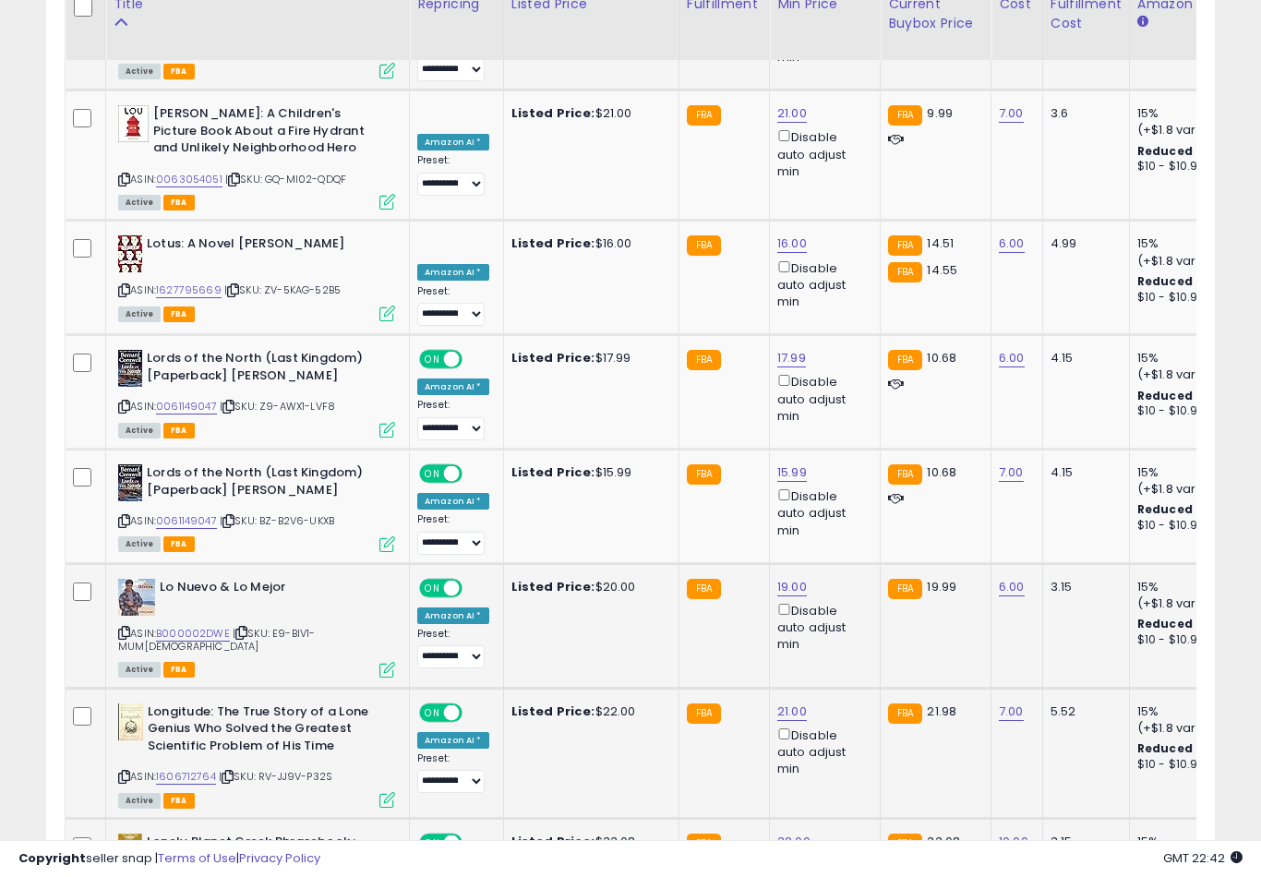
click at [846, 573] on button "submit" at bounding box center [861, 560] width 31 height 28
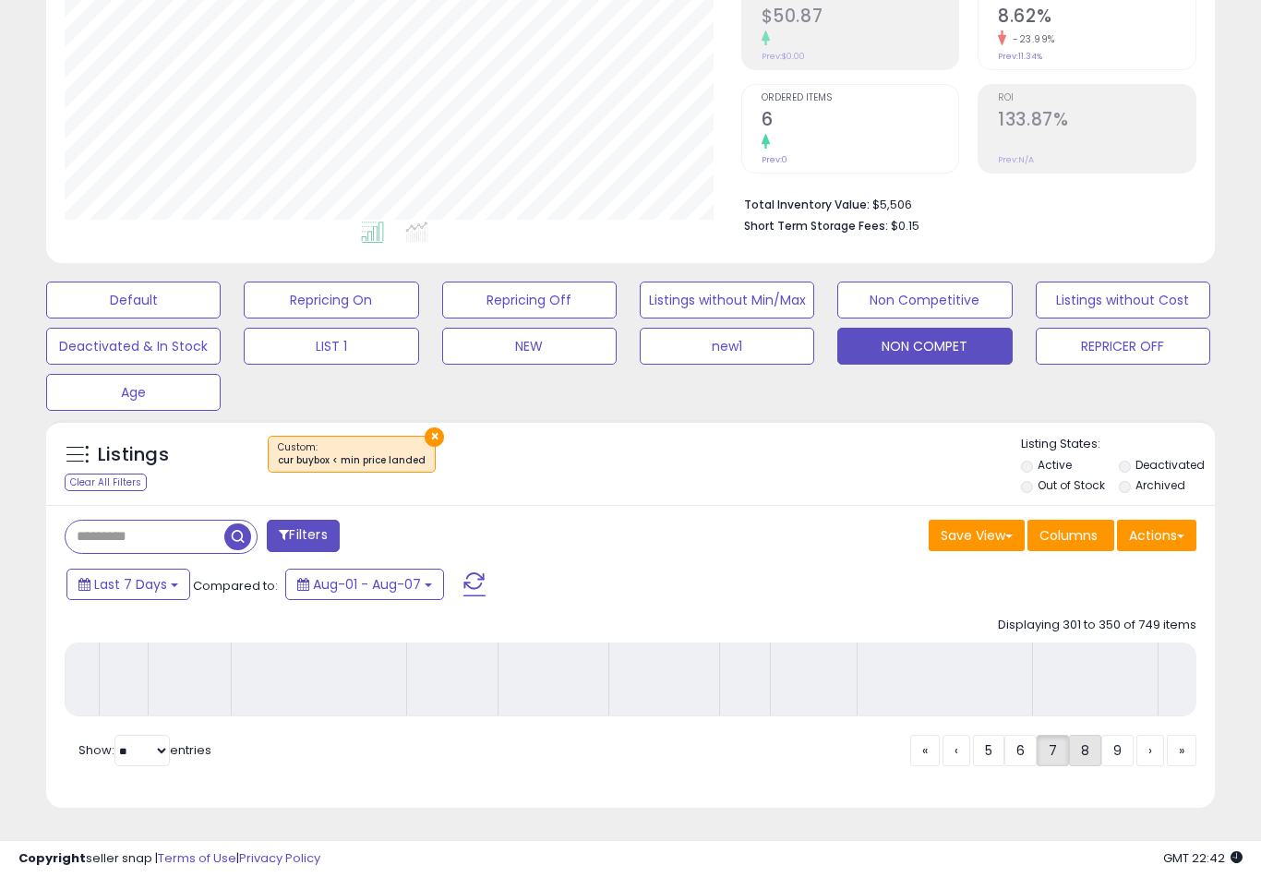
scroll to position [287, 0]
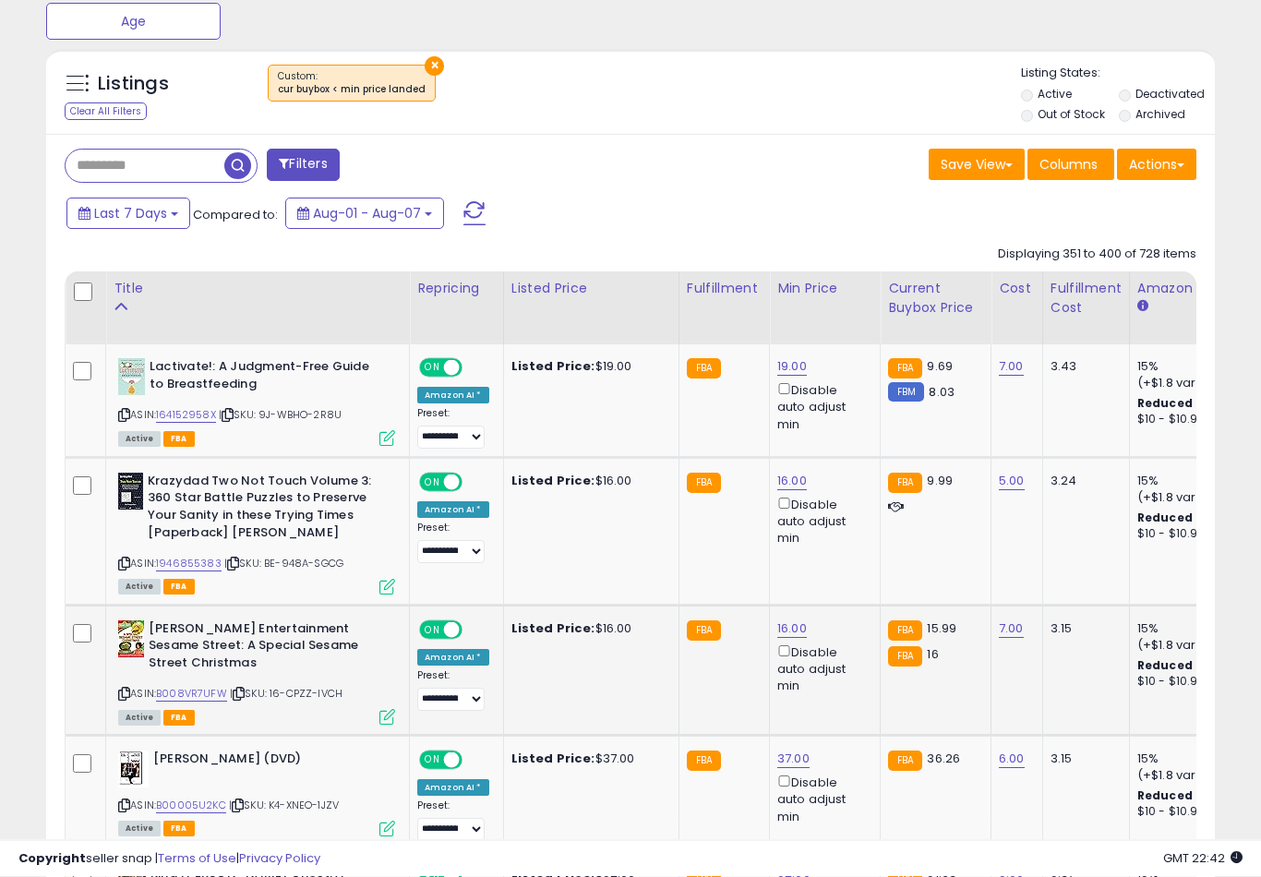
click at [791, 377] on link "16.00" at bounding box center [792, 367] width 30 height 18
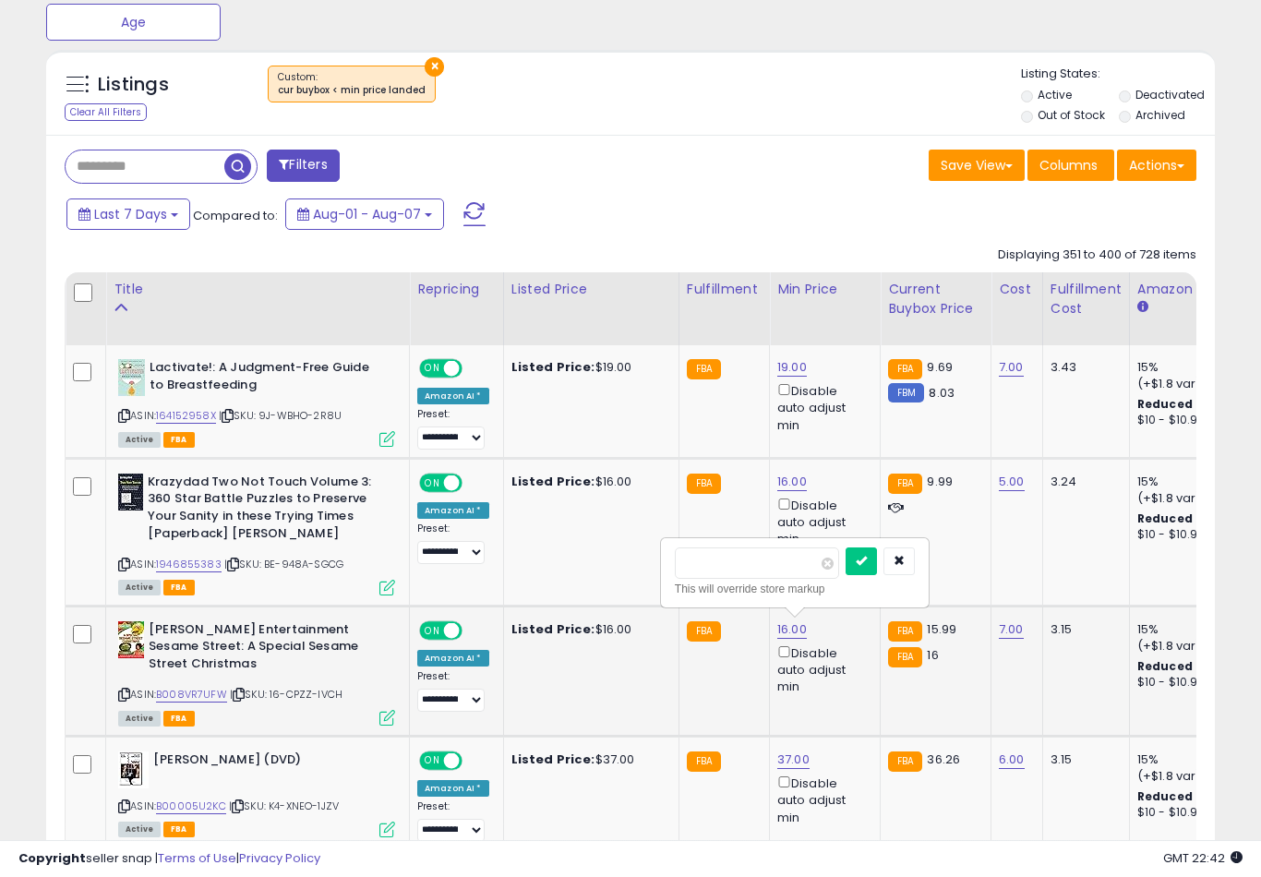
click at [845, 572] on button "submit" at bounding box center [860, 561] width 31 height 28
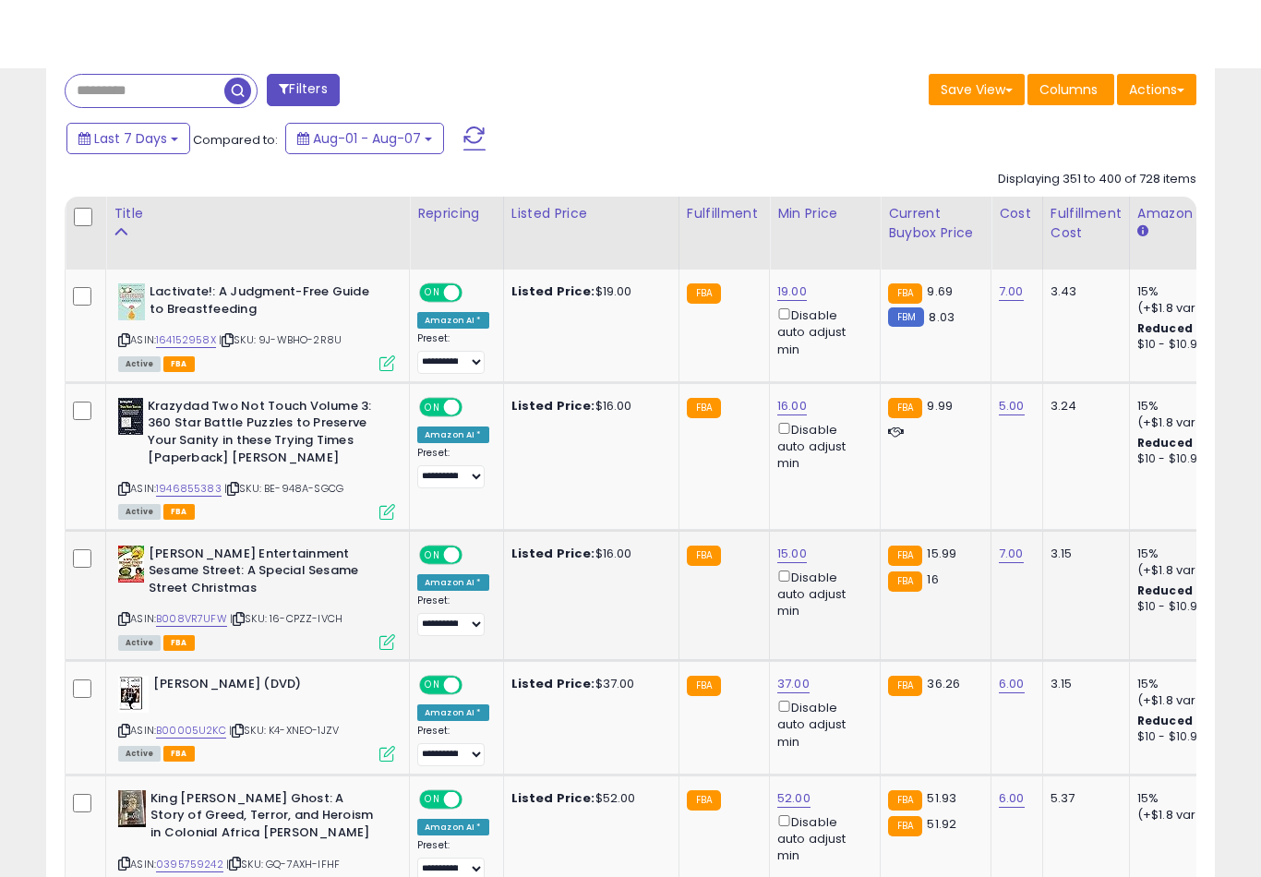
scroll to position [820, 0]
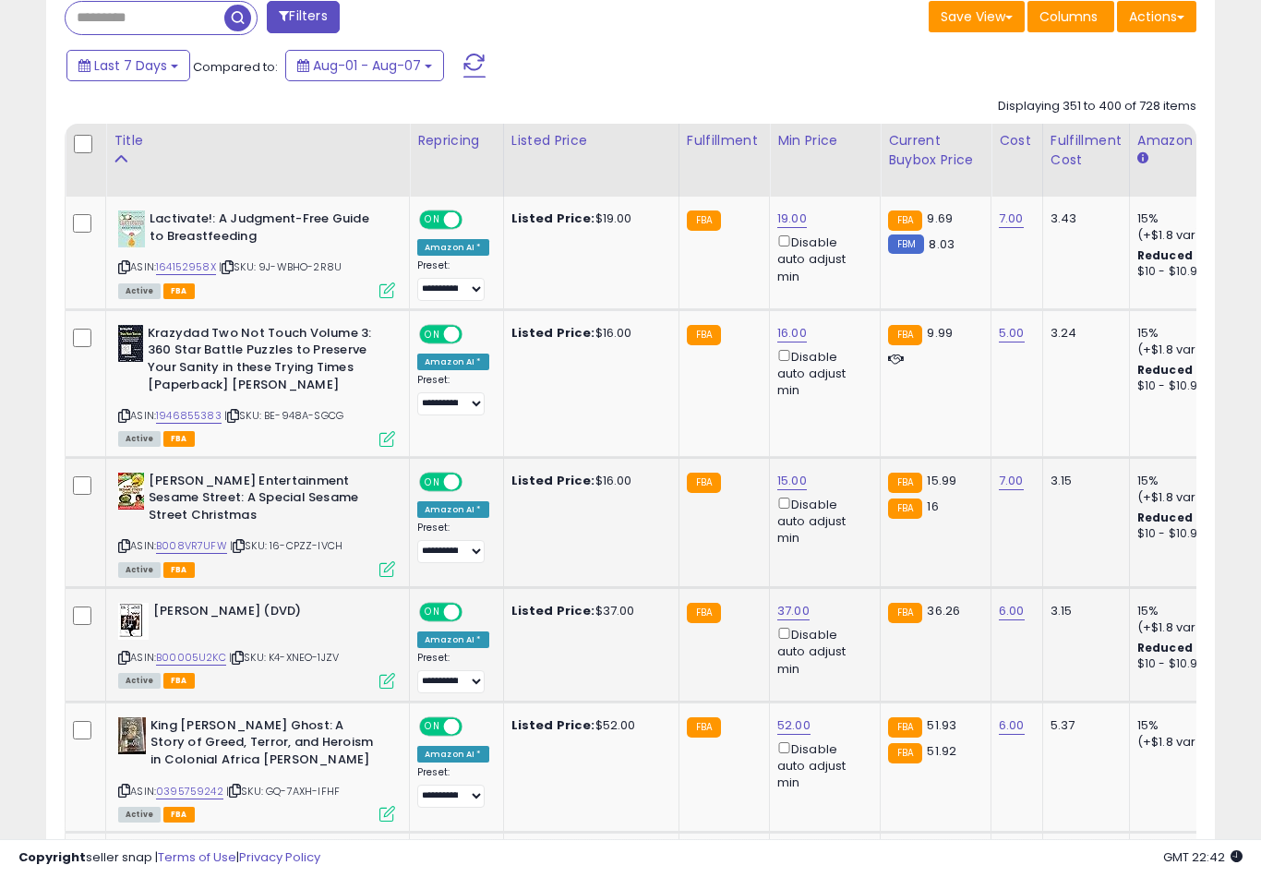
click at [792, 229] on link "37.00" at bounding box center [792, 219] width 30 height 18
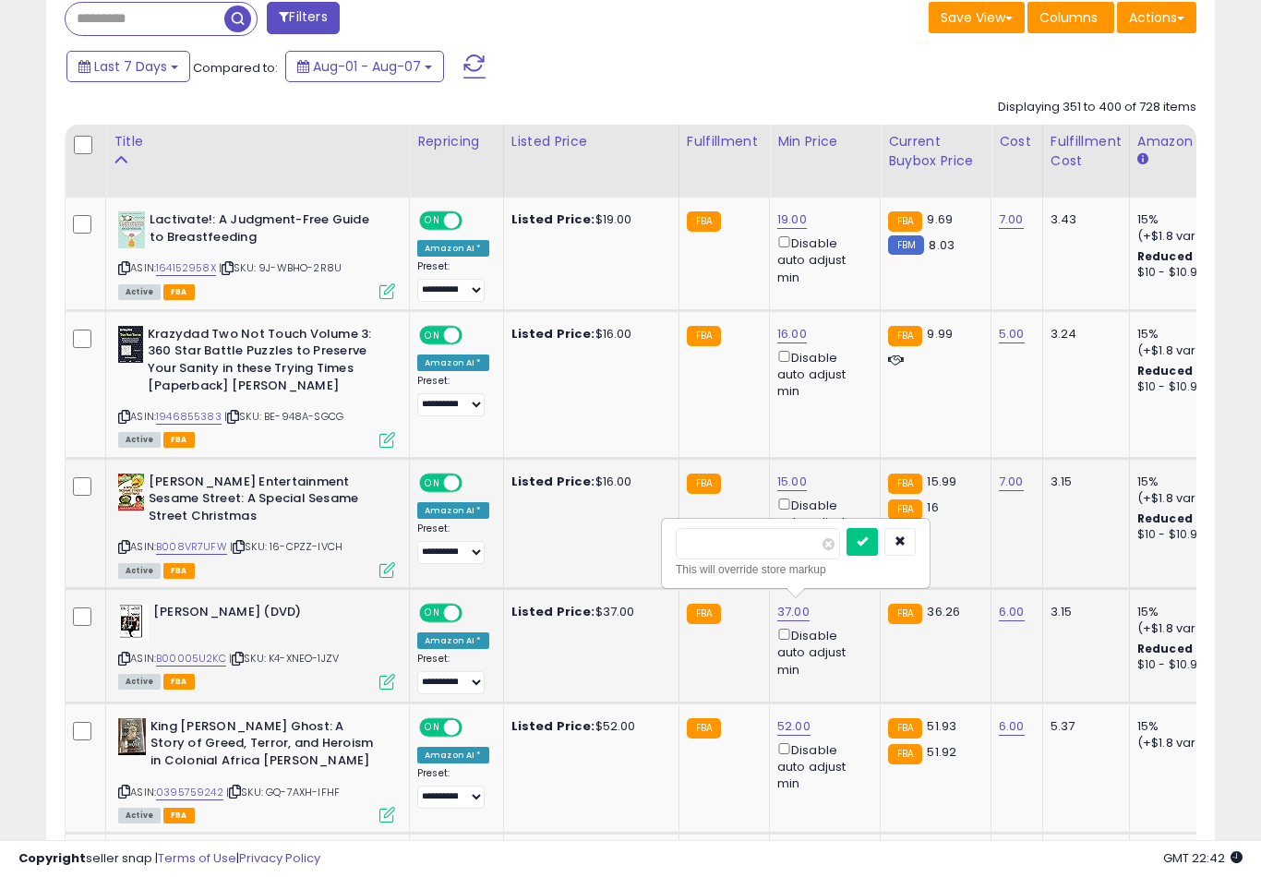
click at [846, 553] on button "submit" at bounding box center [861, 542] width 31 height 28
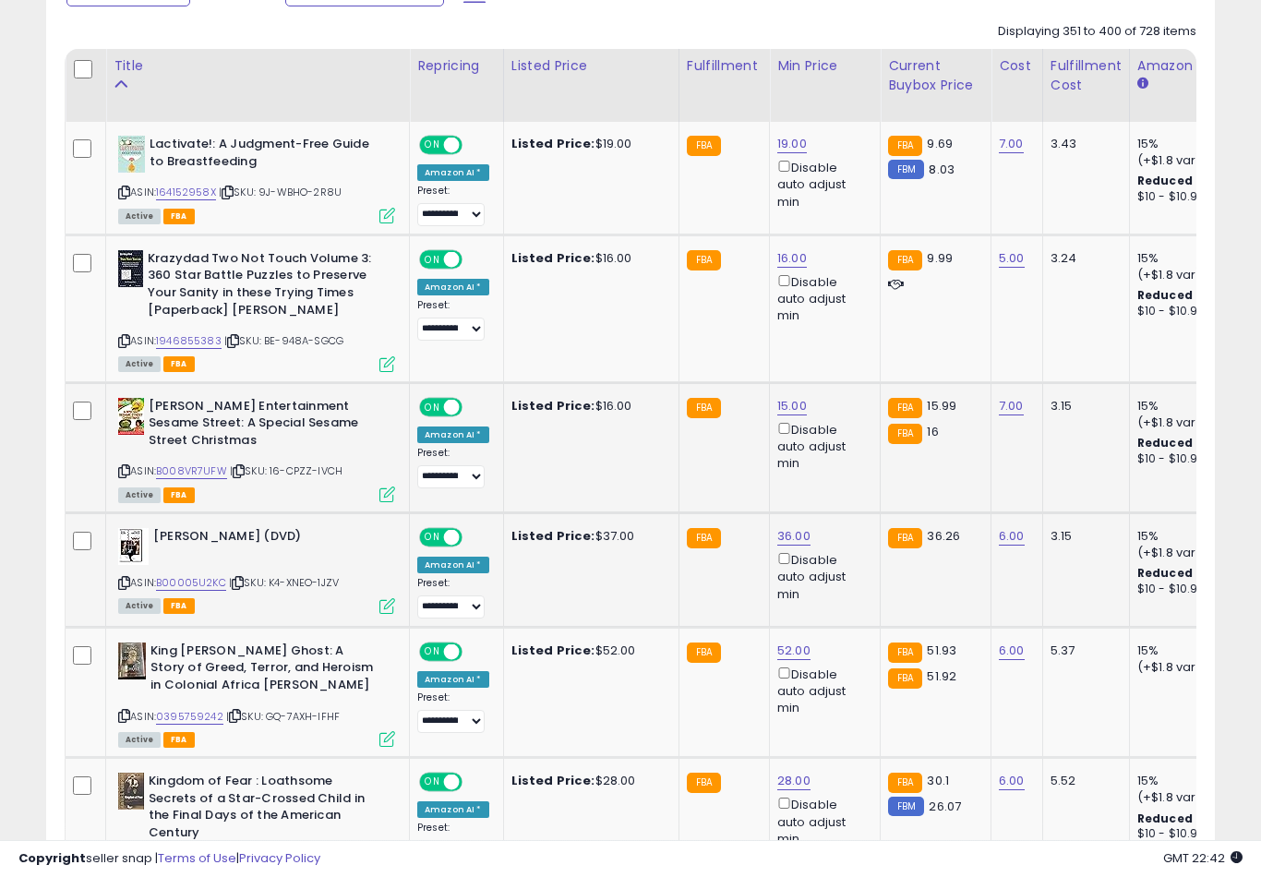
scroll to position [899, 0]
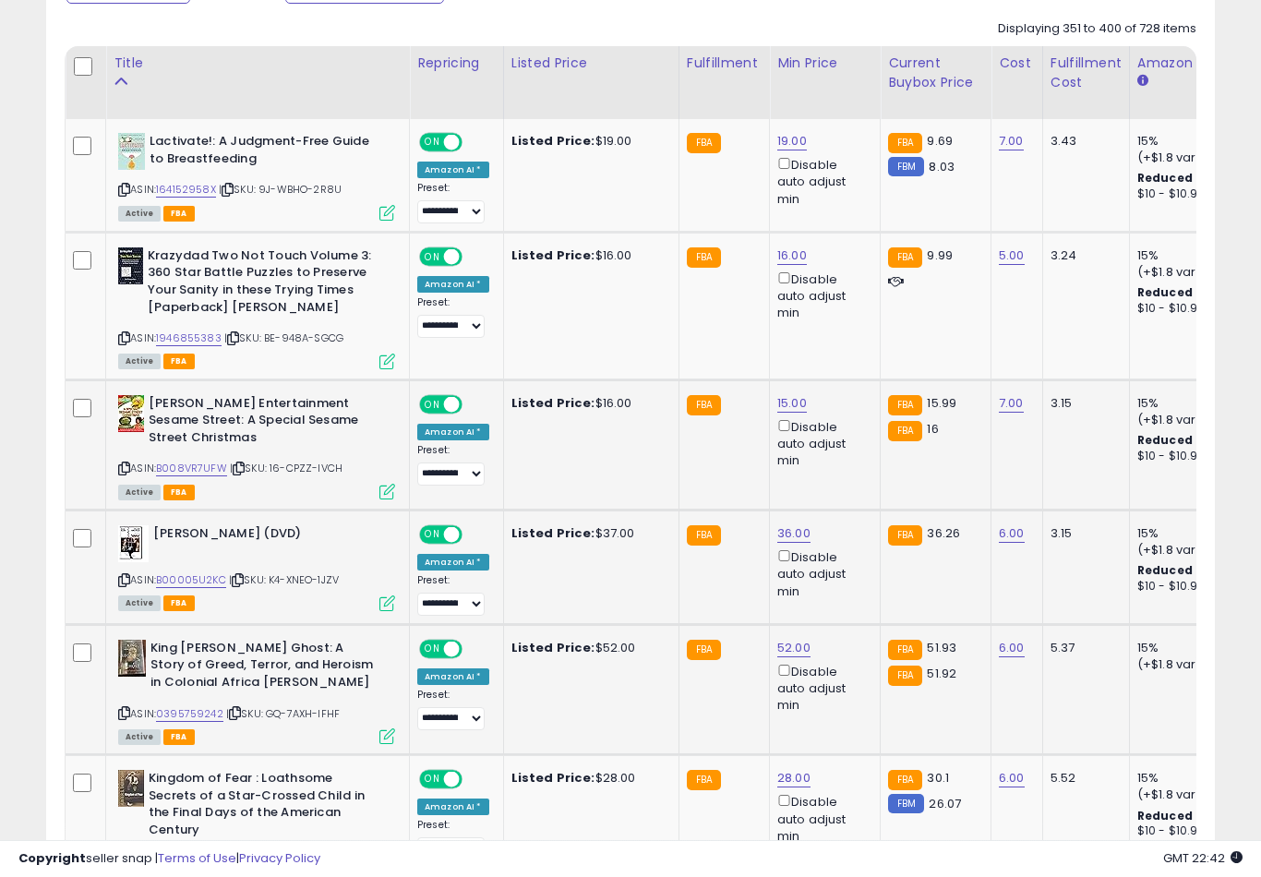
click at [796, 150] on link "52.00" at bounding box center [792, 141] width 30 height 18
click at [846, 589] on button "submit" at bounding box center [861, 576] width 31 height 28
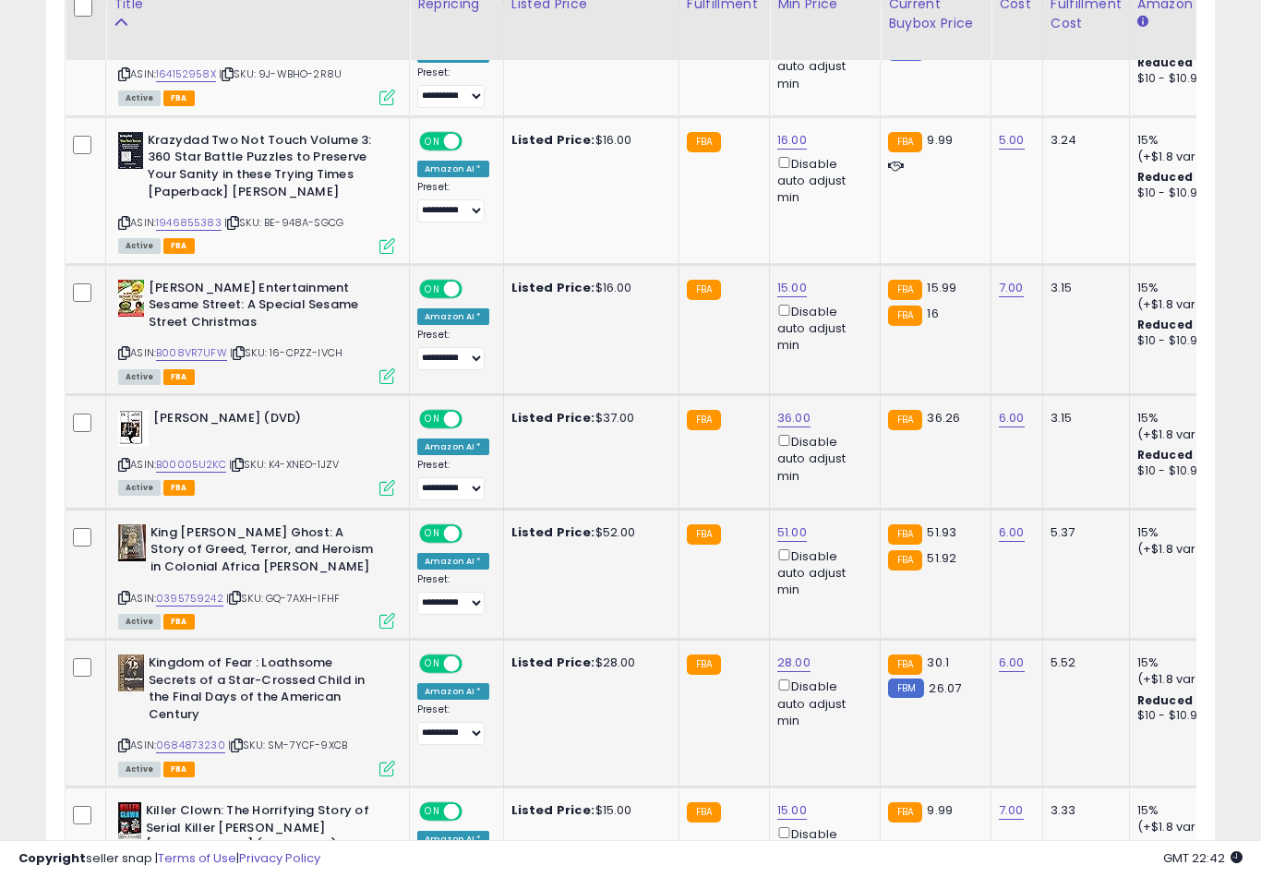
click at [786, 35] on link "28.00" at bounding box center [792, 26] width 30 height 18
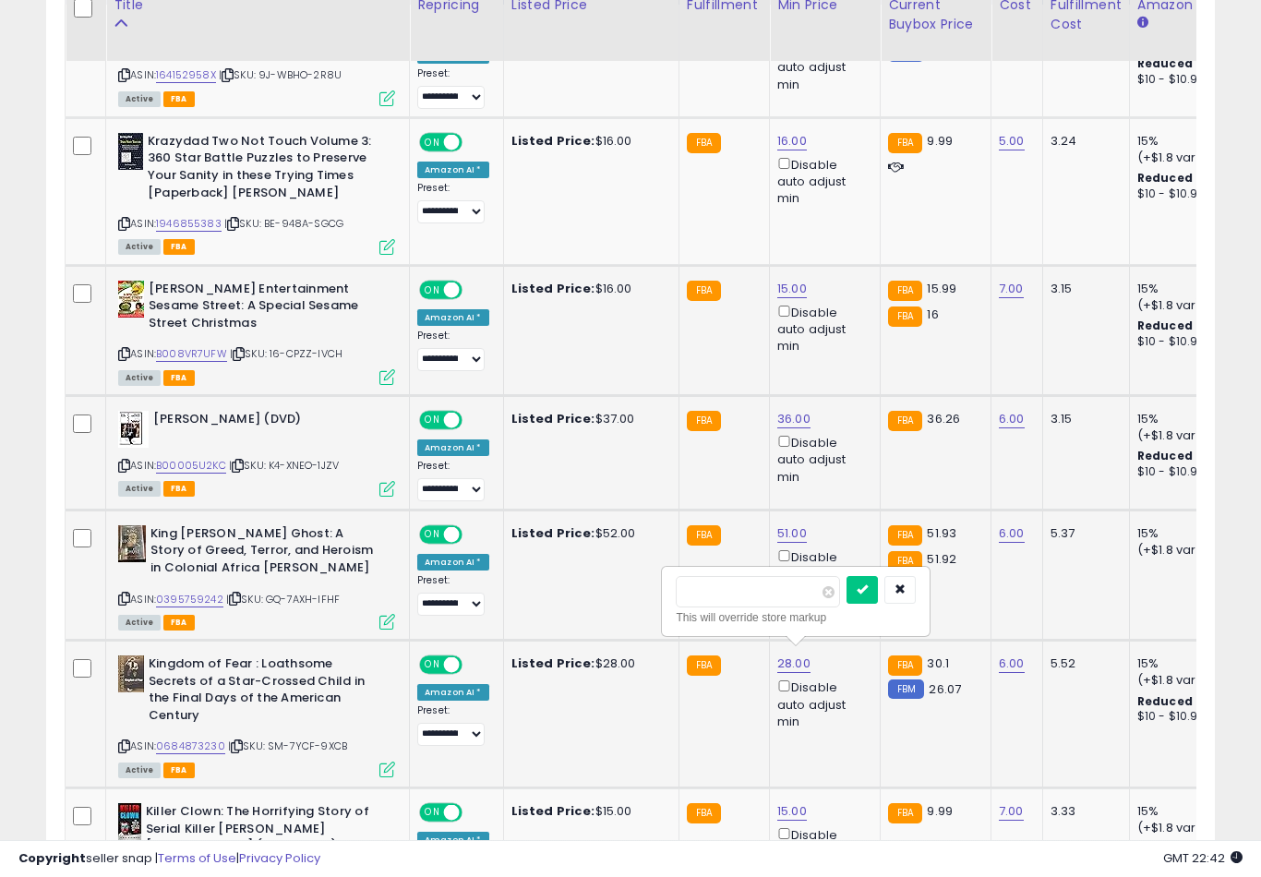
click at [846, 602] on button "submit" at bounding box center [861, 590] width 31 height 28
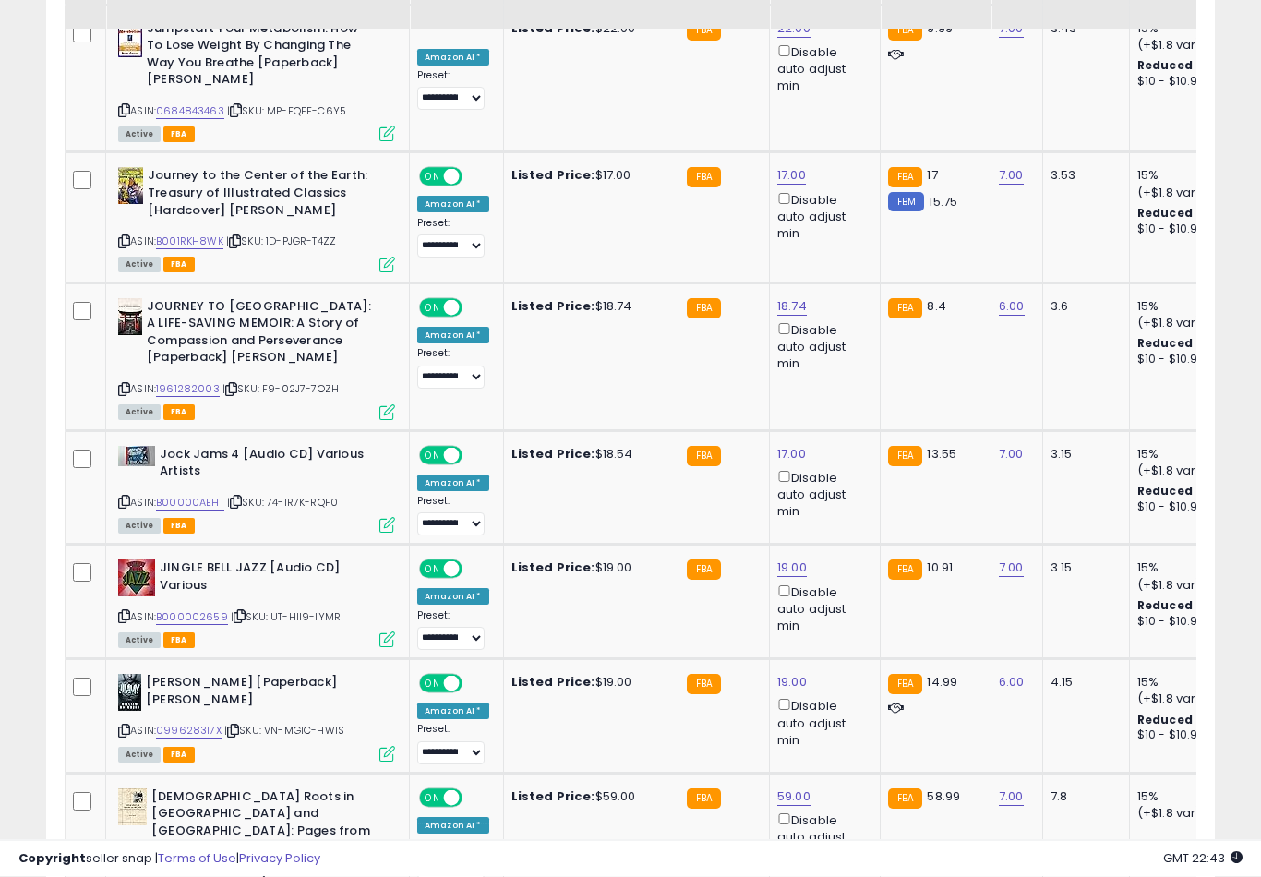
scroll to position [2749, 0]
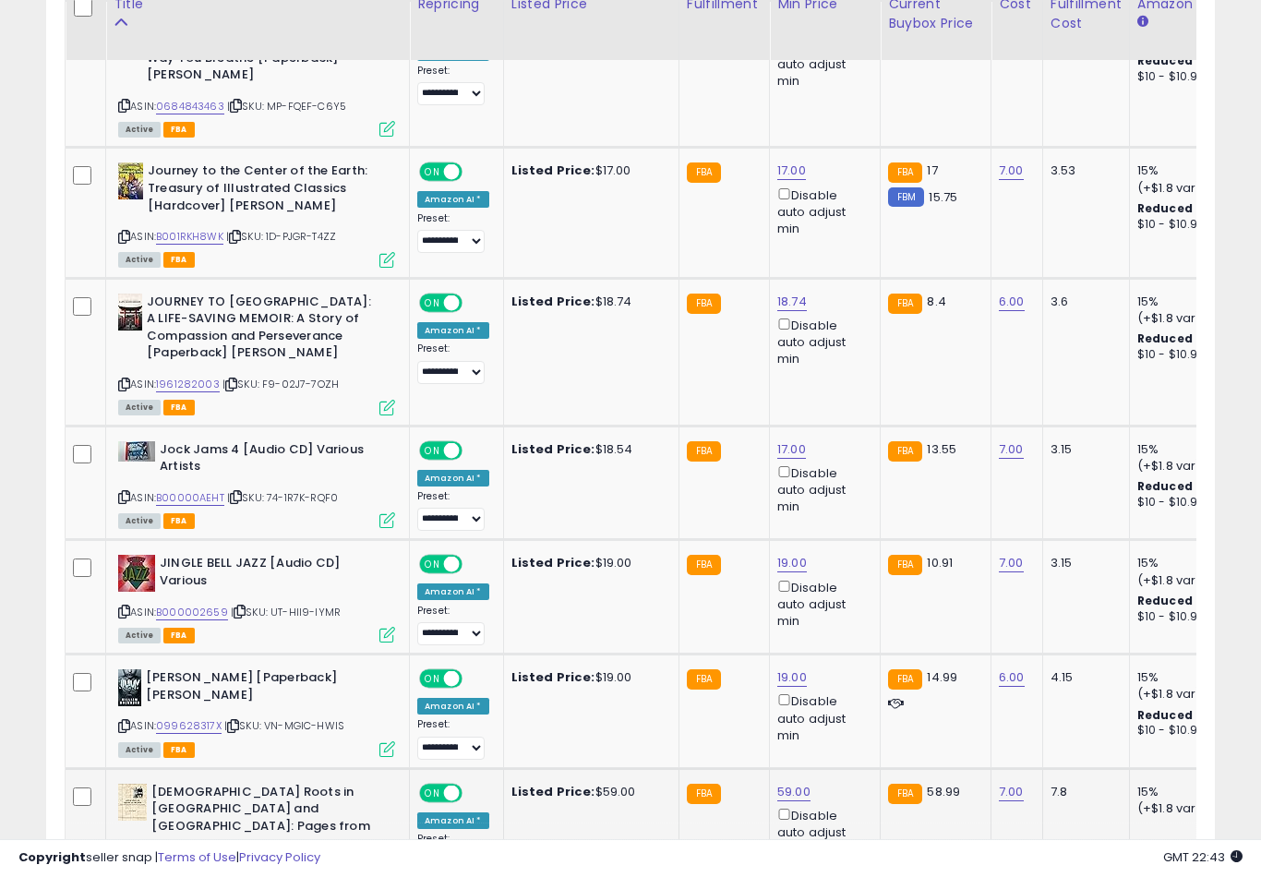
click at [847, 671] on button "submit" at bounding box center [862, 658] width 31 height 28
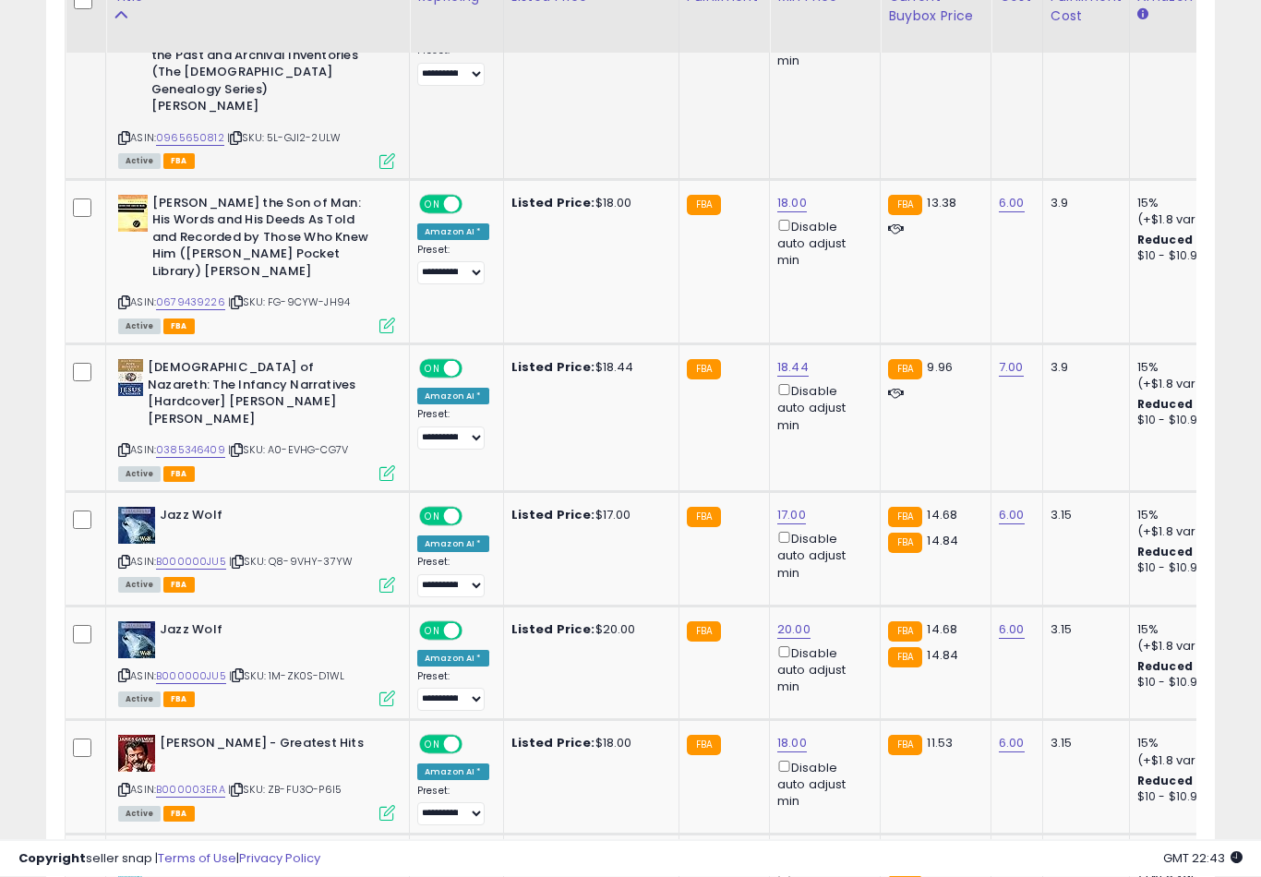
scroll to position [3555, 0]
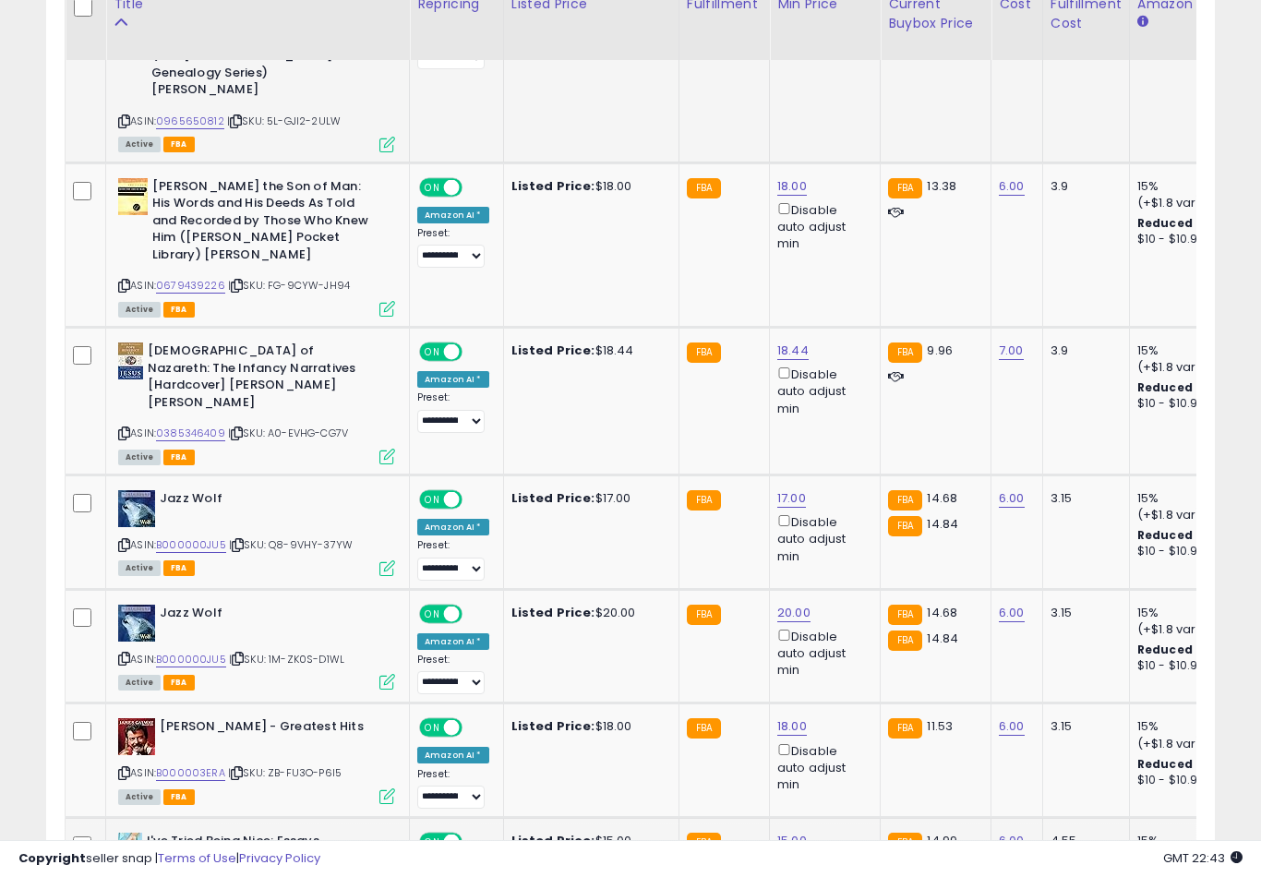
click at [845, 641] on button "submit" at bounding box center [860, 629] width 31 height 28
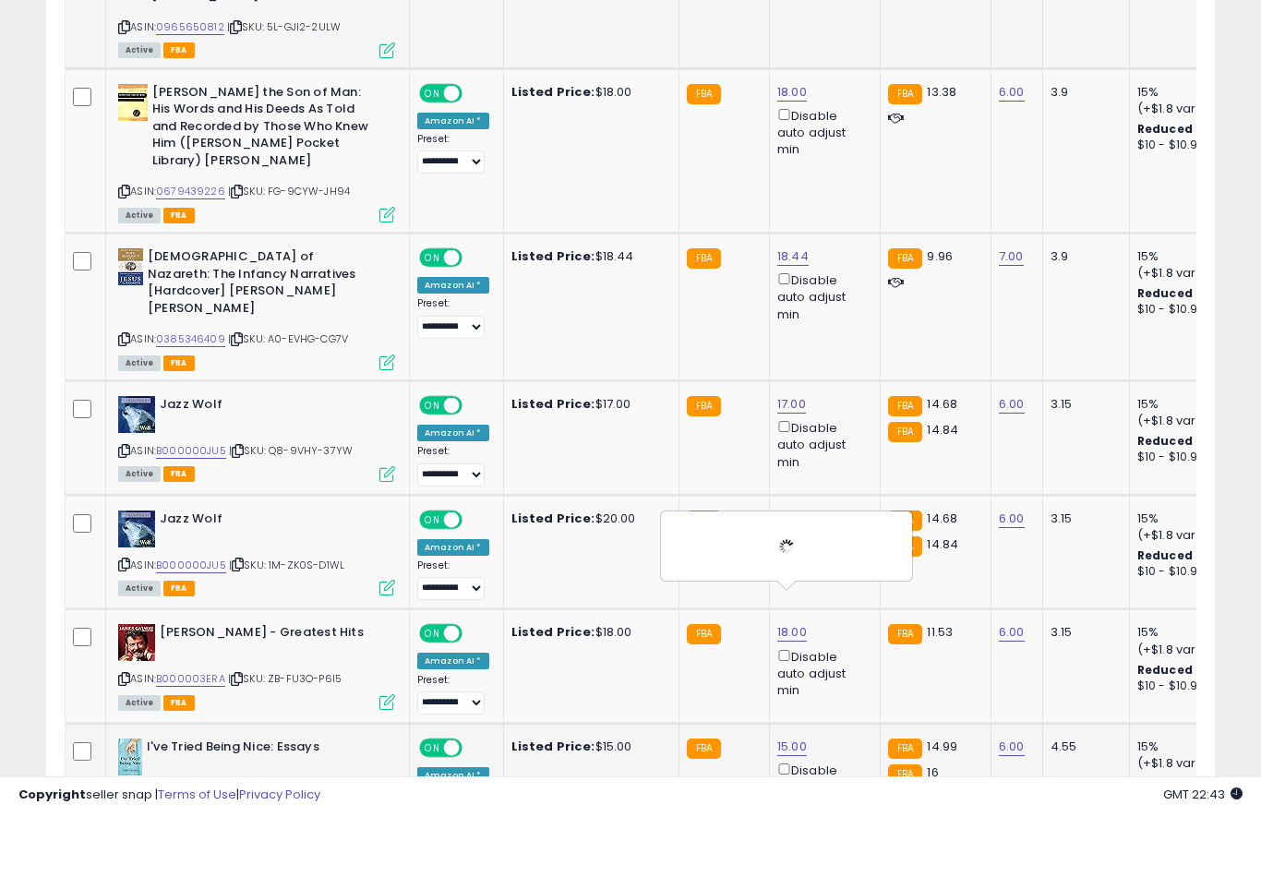
scroll to position [3695, 0]
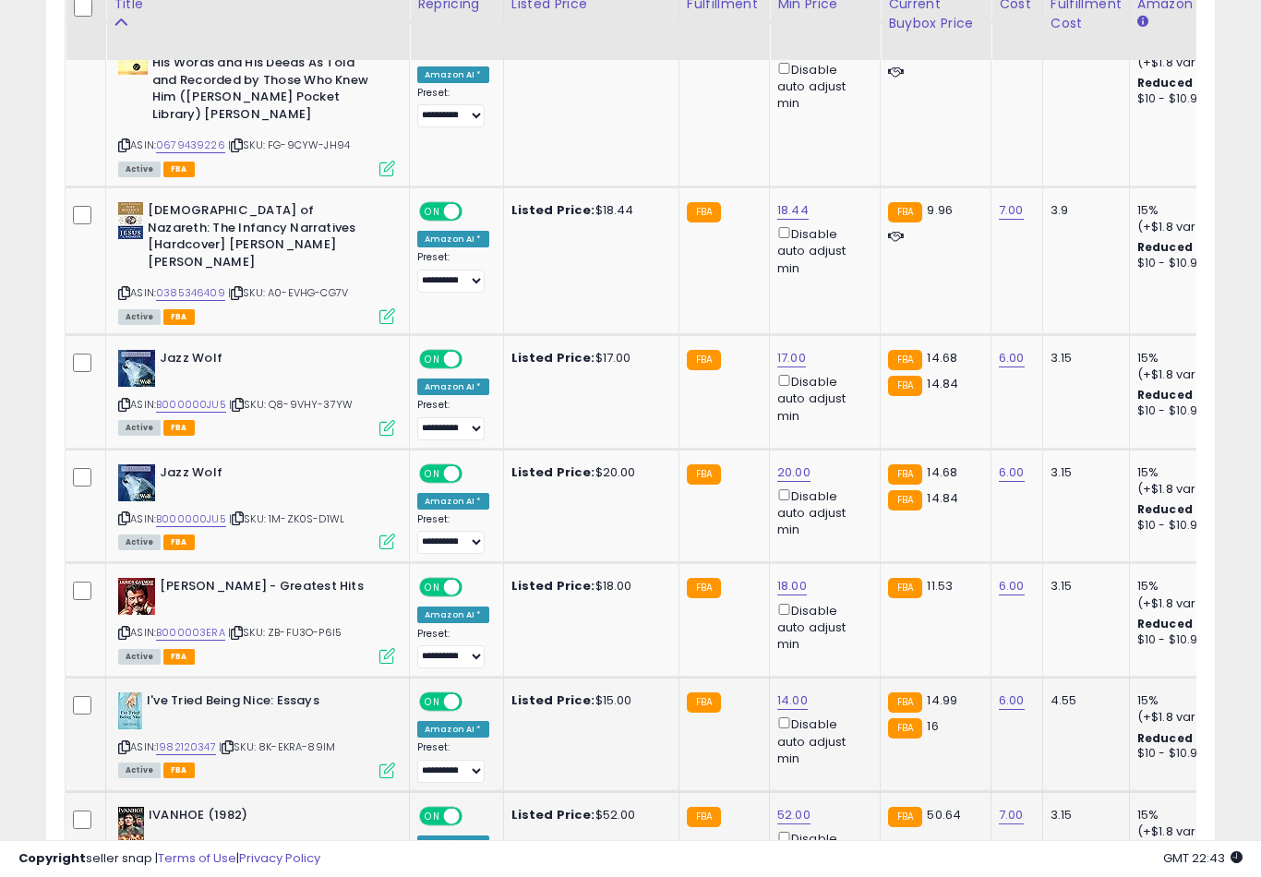
click at [846, 615] on button "submit" at bounding box center [861, 602] width 31 height 28
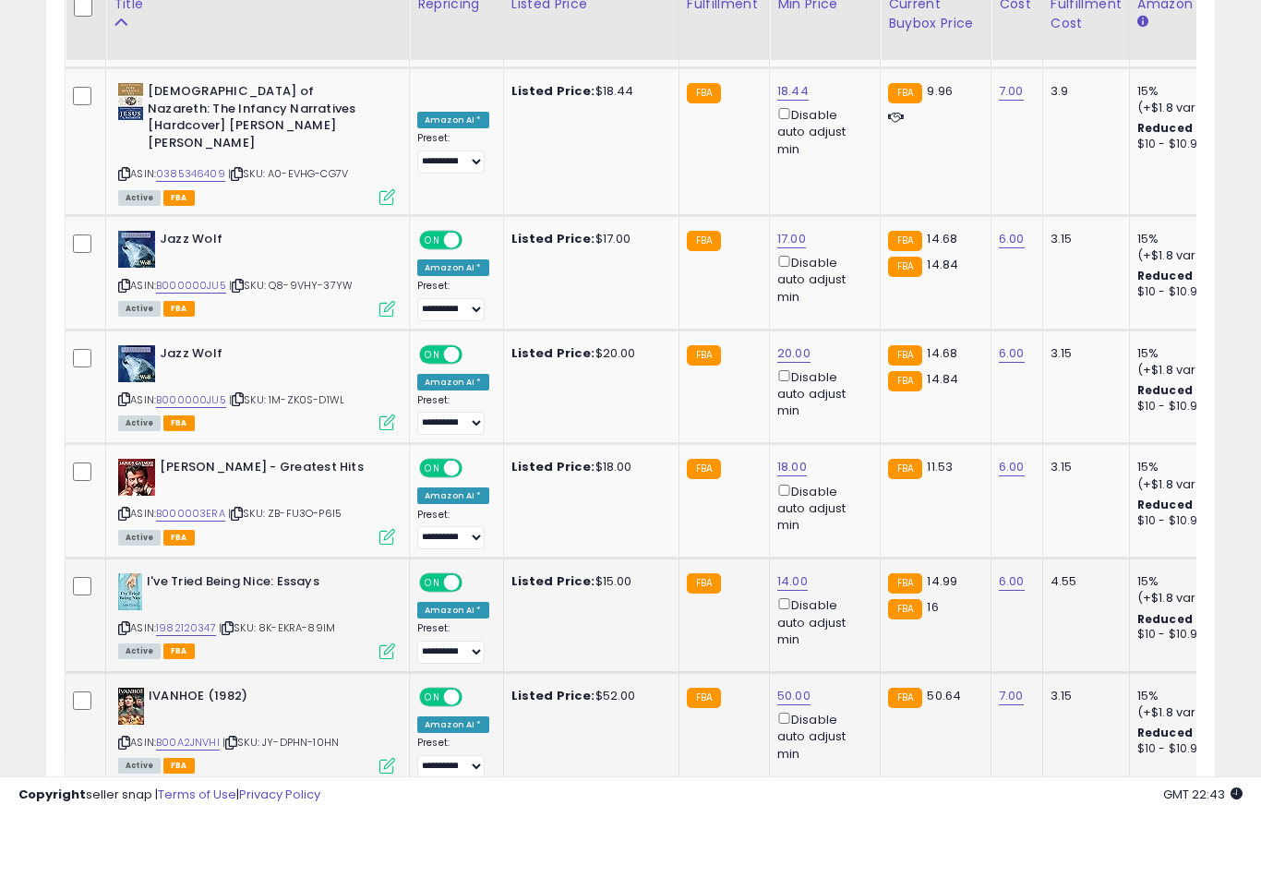
scroll to position [3814, 0]
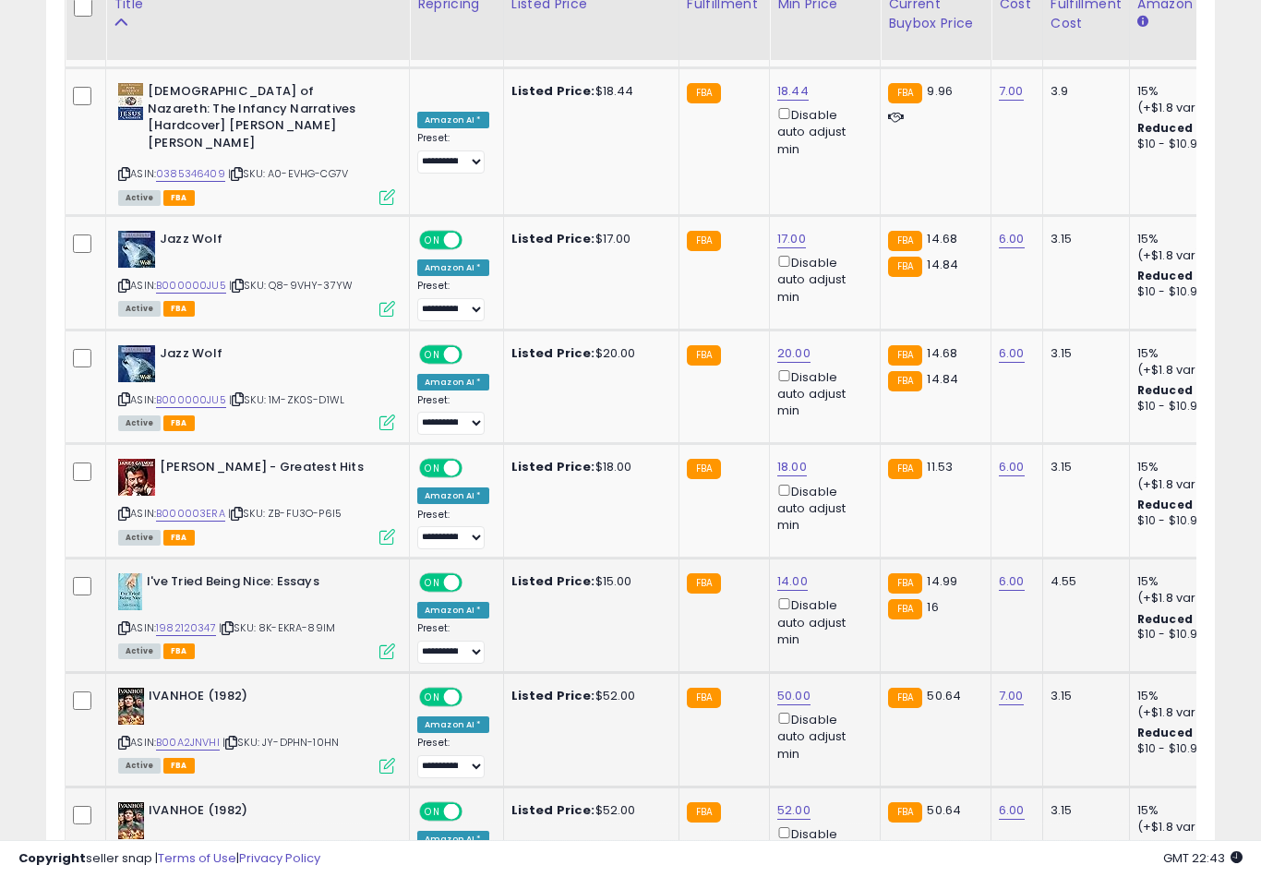
click at [846, 609] on button "submit" at bounding box center [861, 596] width 31 height 28
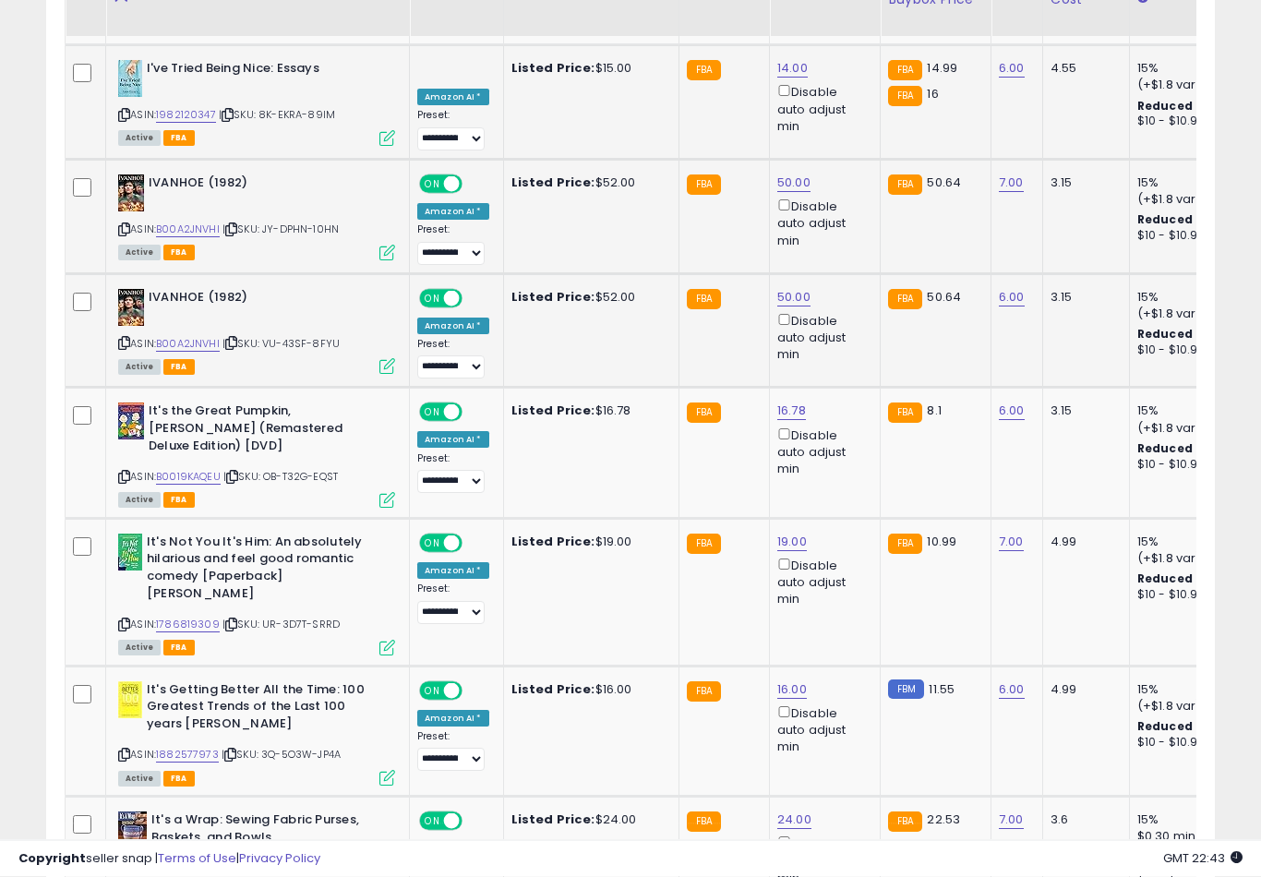
scroll to position [4335, 0]
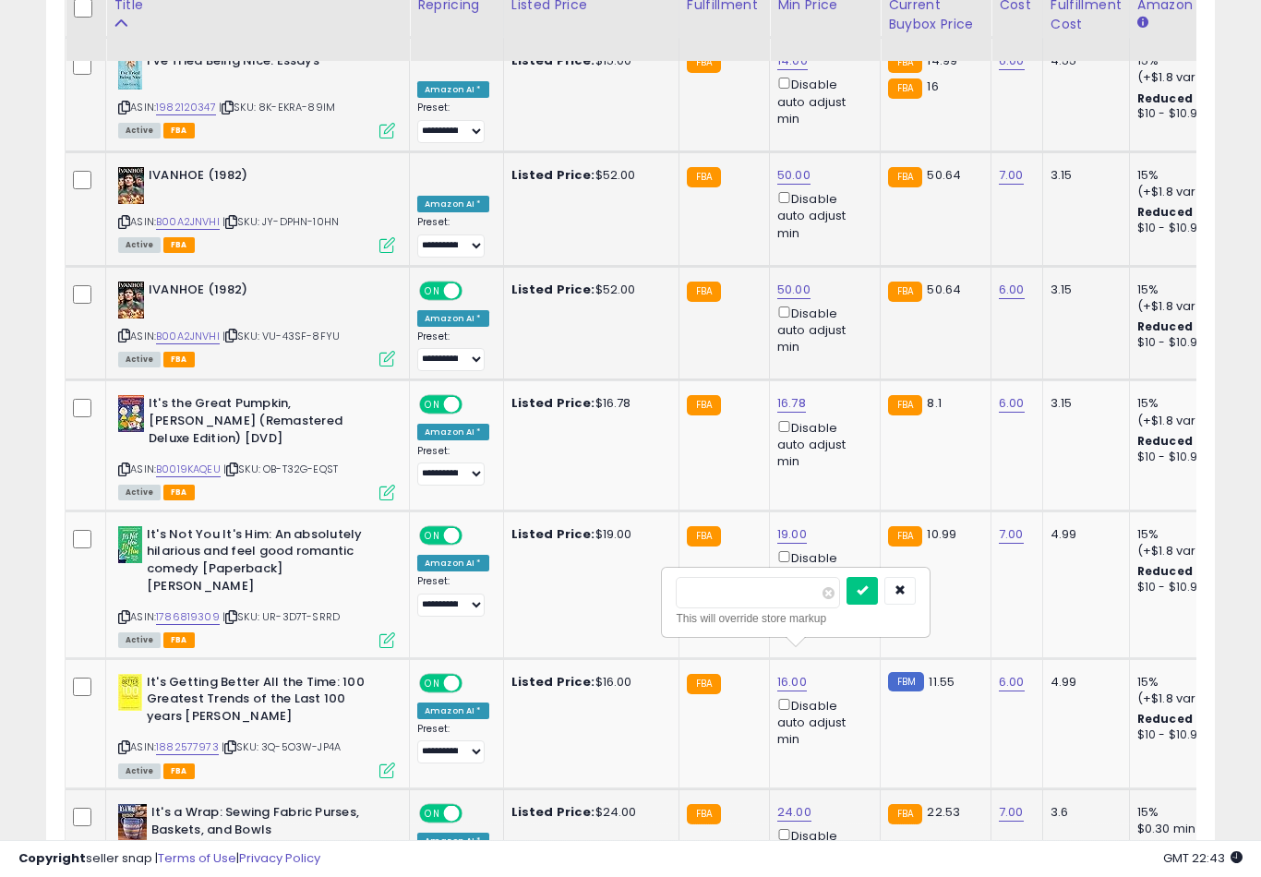
click at [846, 603] on button "submit" at bounding box center [861, 591] width 31 height 28
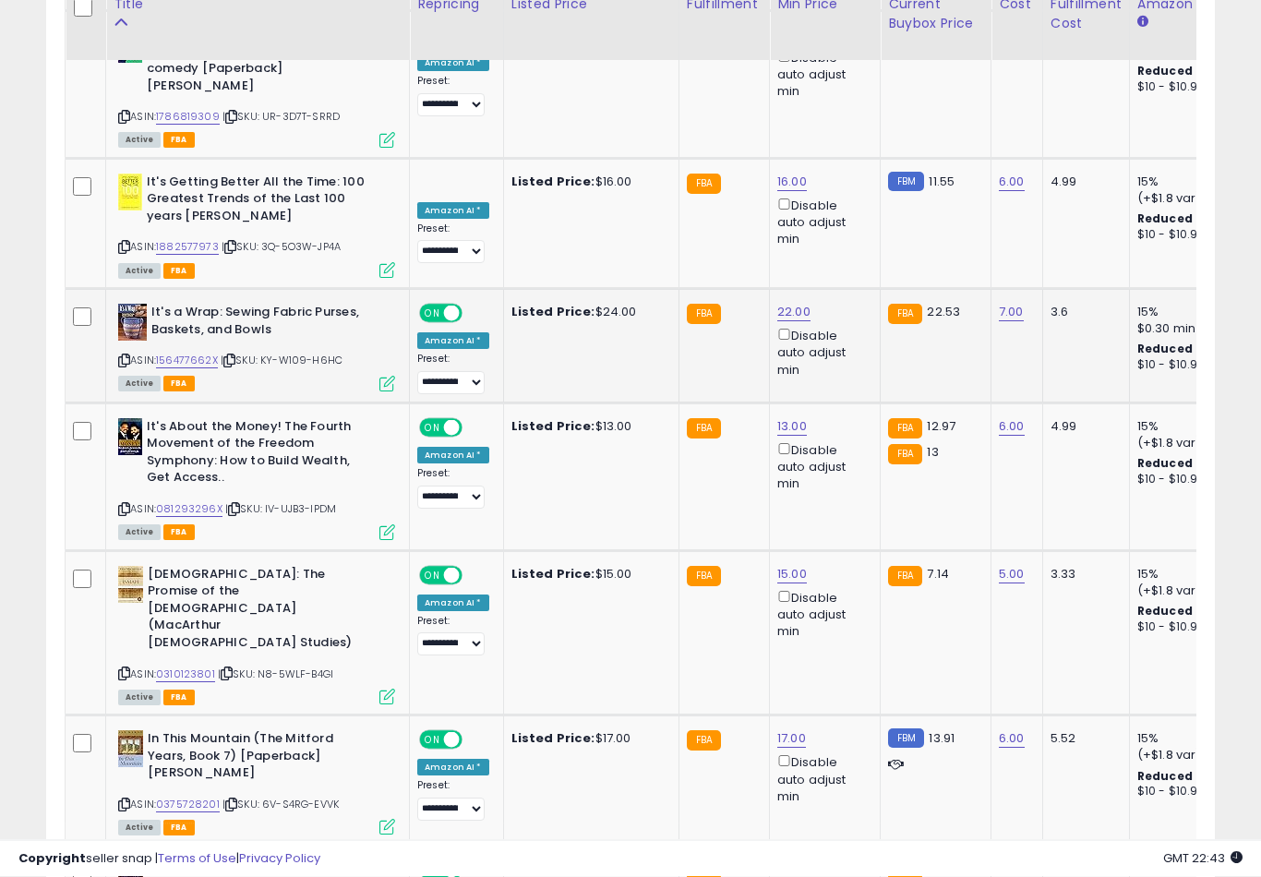
scroll to position [0, 0]
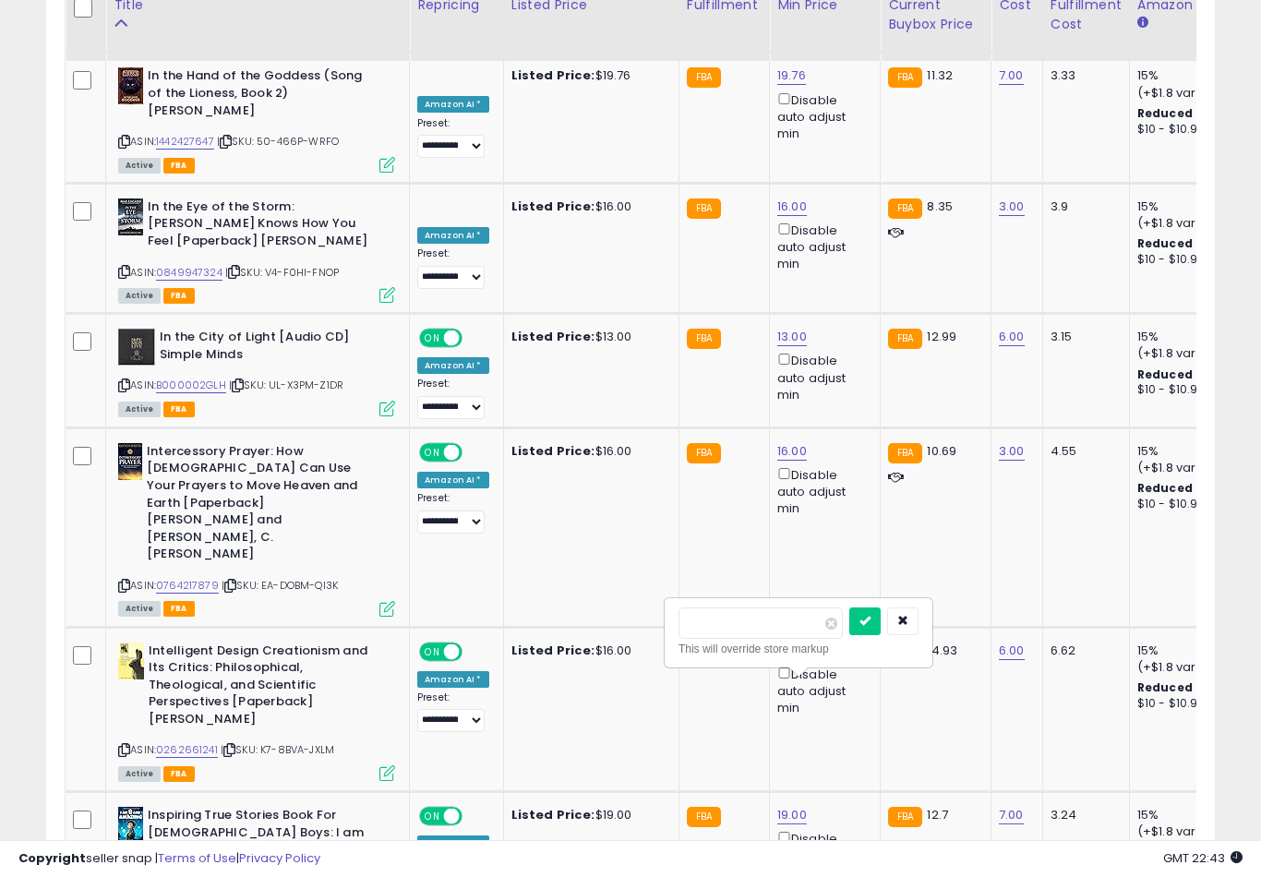
click at [849, 633] on button "submit" at bounding box center [864, 621] width 31 height 28
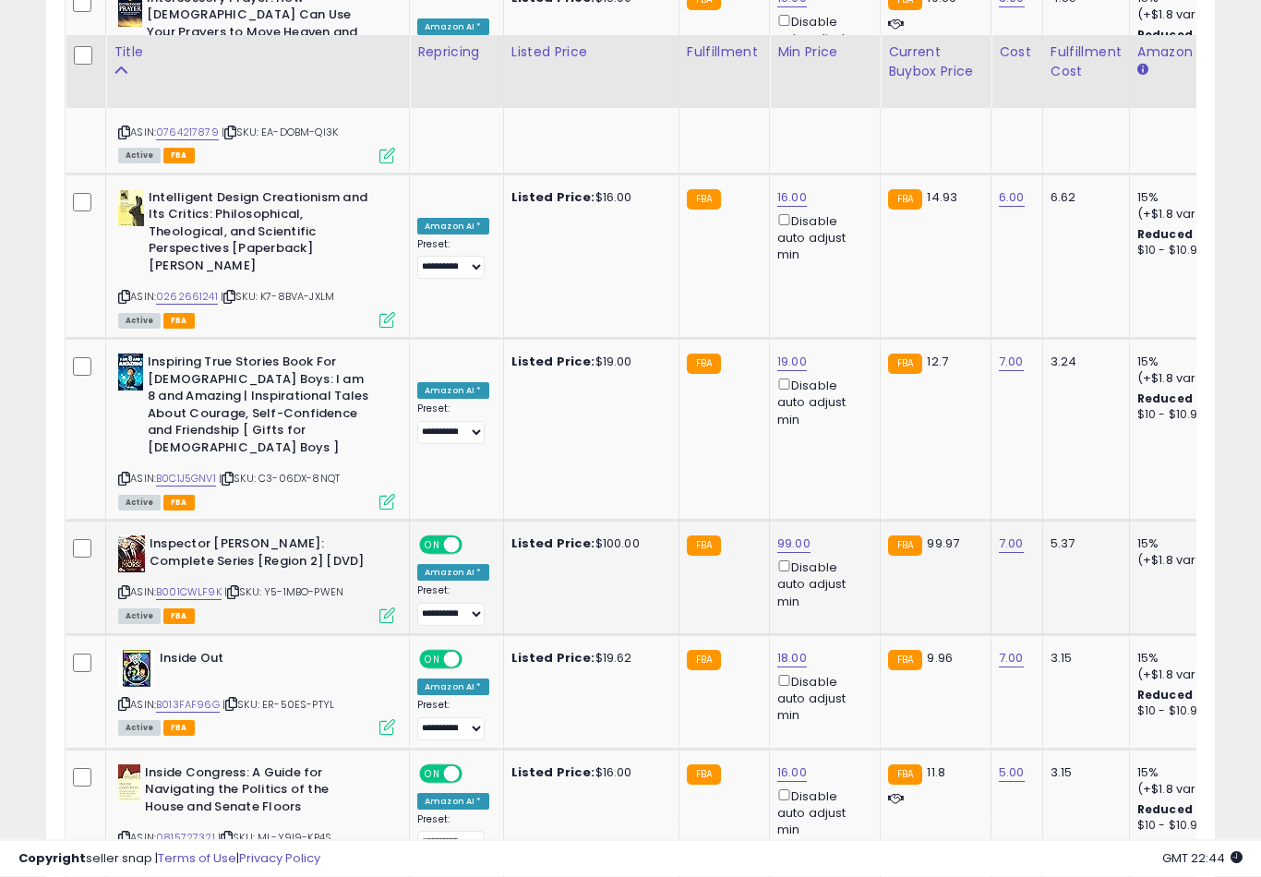
scroll to position [6147, 0]
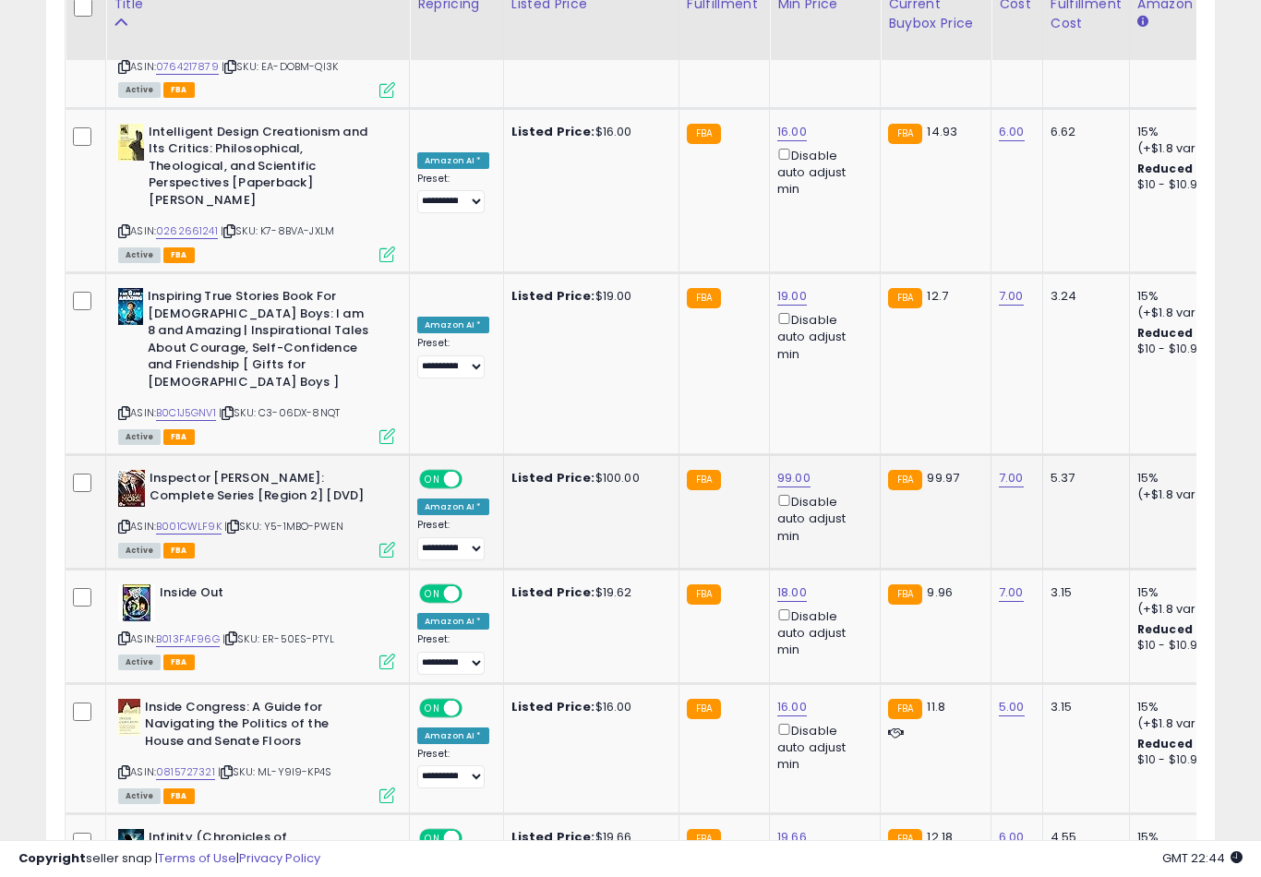
click at [846, 584] on button "submit" at bounding box center [861, 571] width 31 height 28
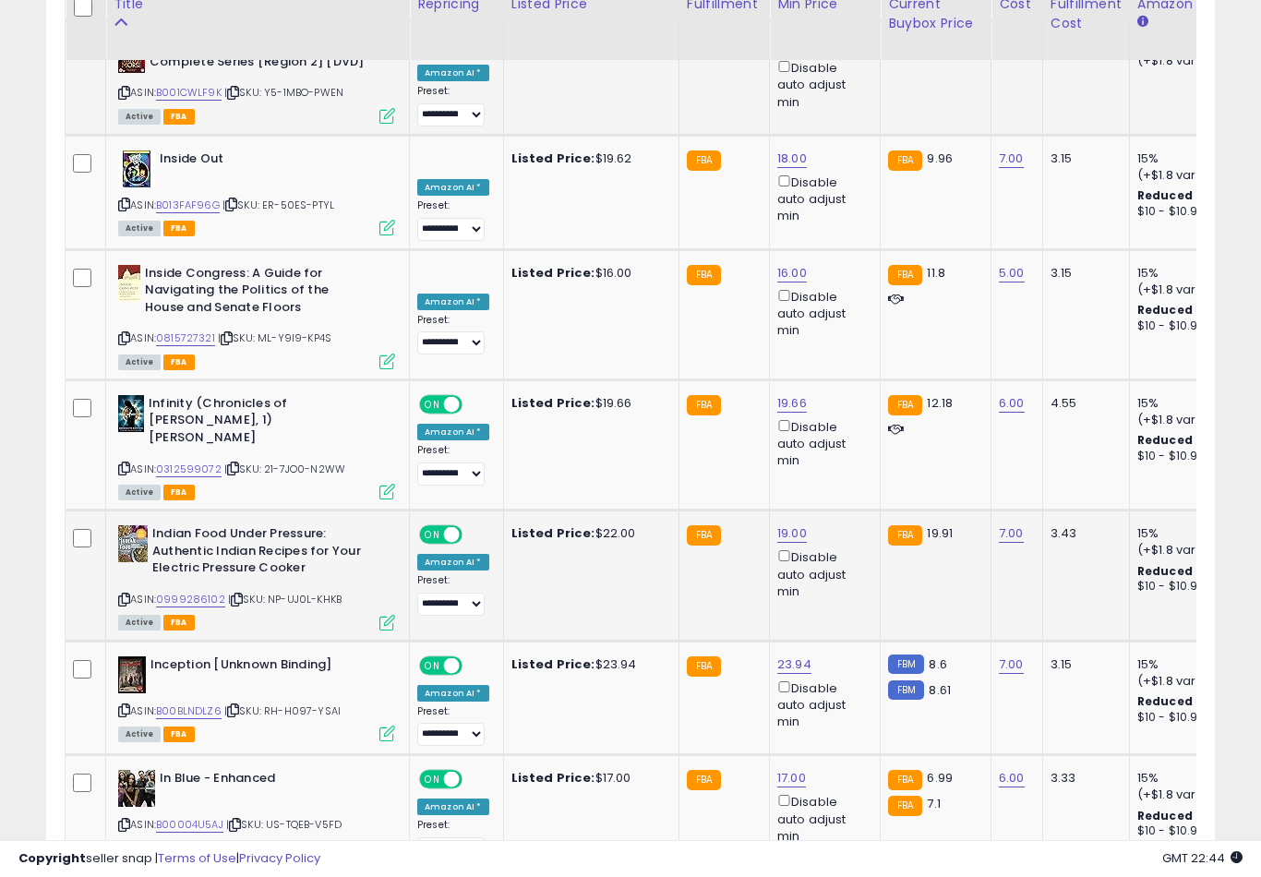
scroll to position [6691, 0]
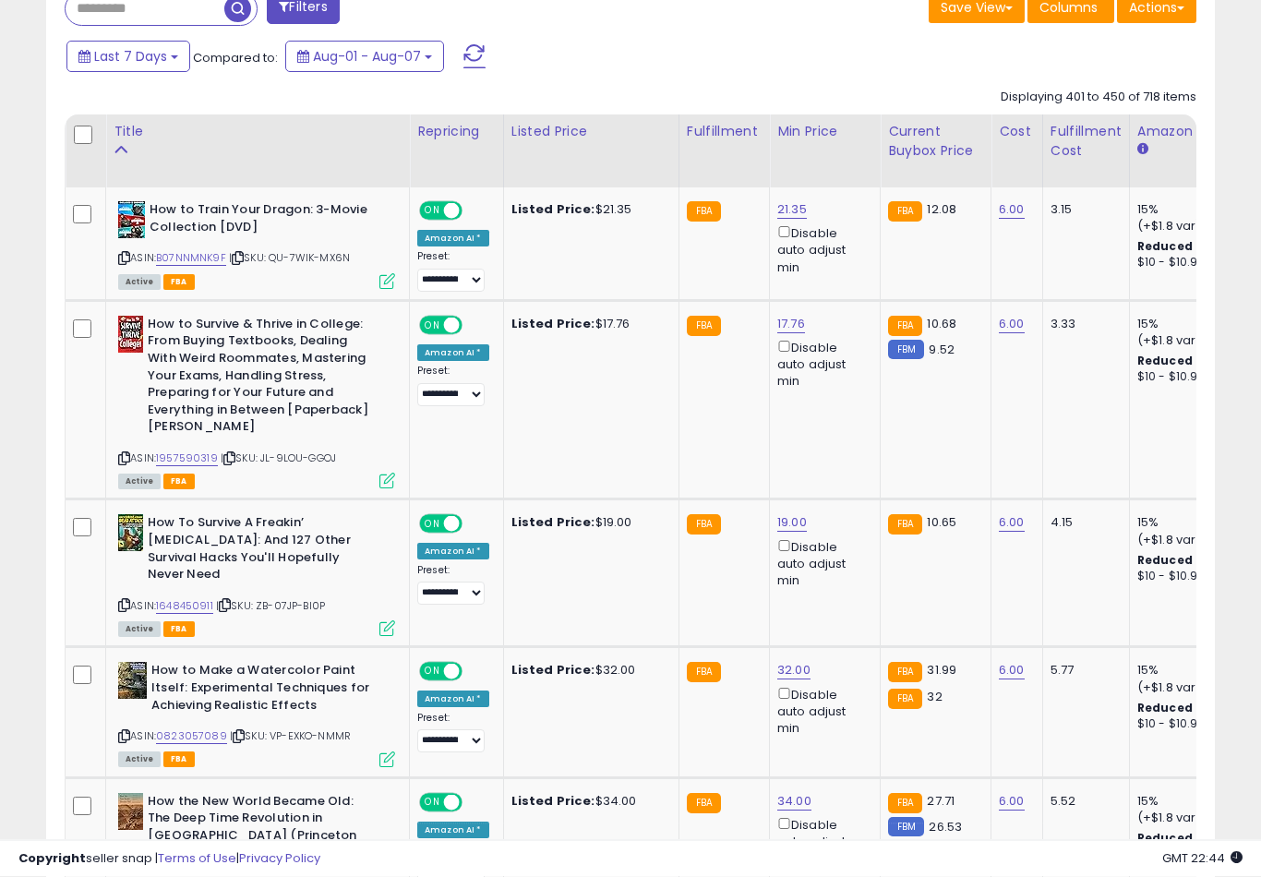
scroll to position [840, 0]
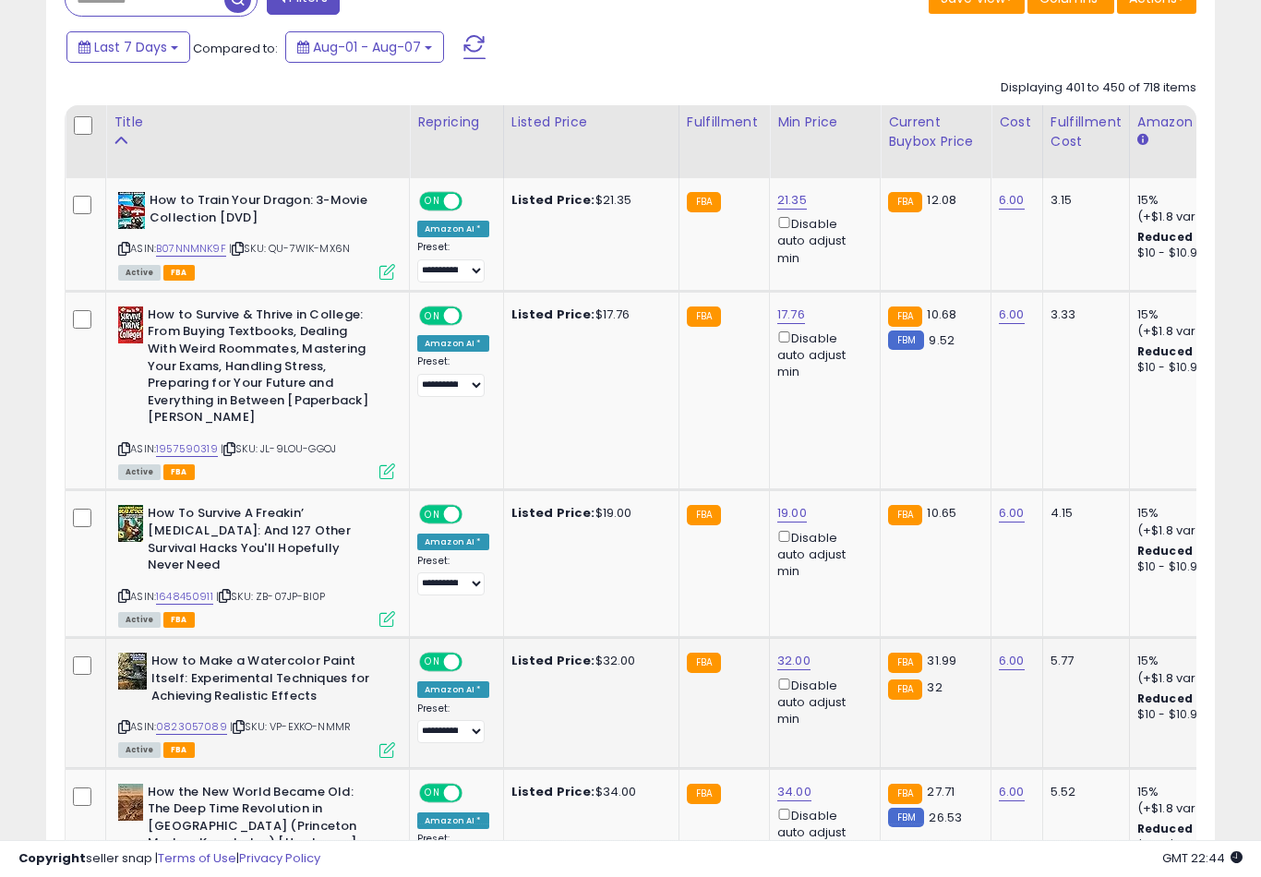
click at [789, 210] on link "32.00" at bounding box center [792, 200] width 30 height 18
click at [846, 584] on button "submit" at bounding box center [861, 571] width 31 height 28
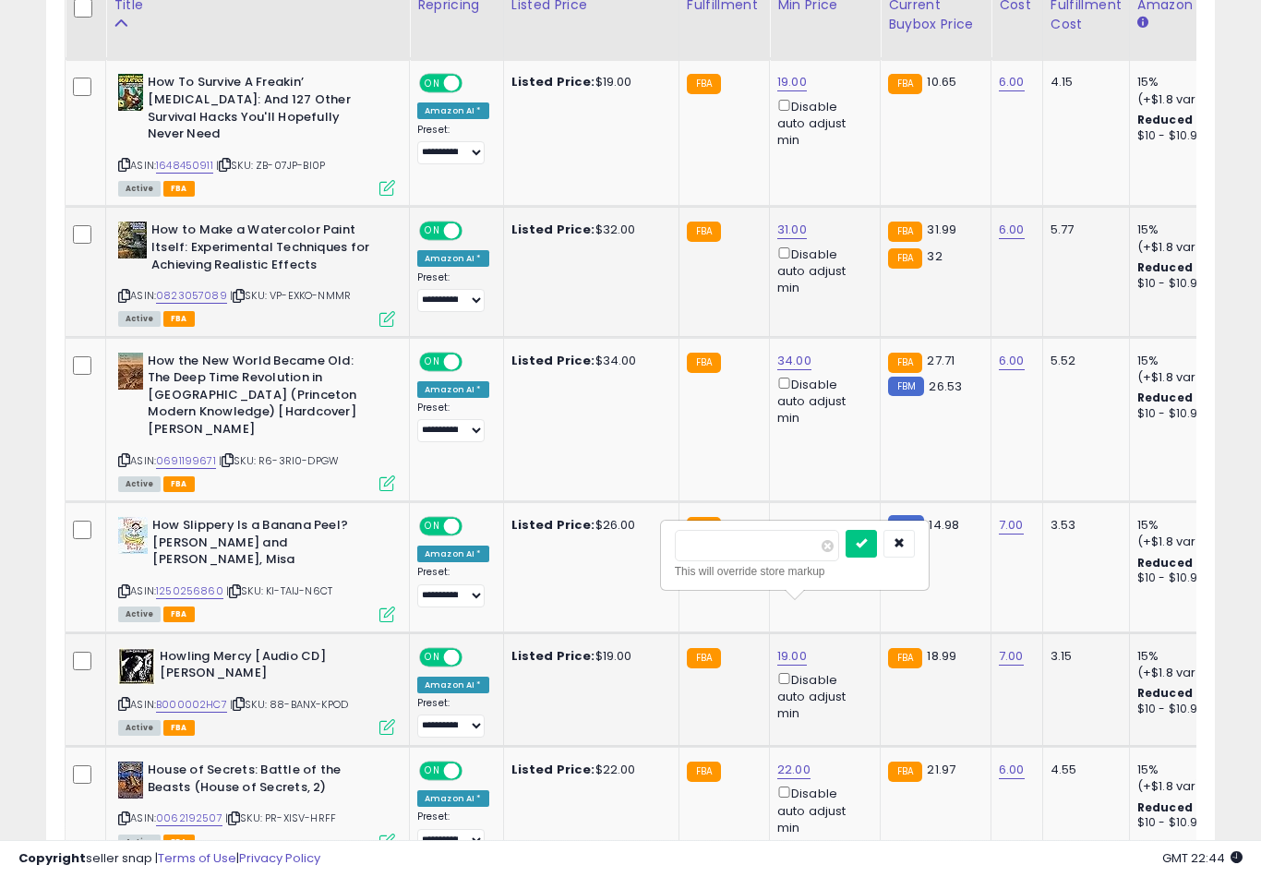
click at [845, 556] on button "submit" at bounding box center [860, 544] width 31 height 28
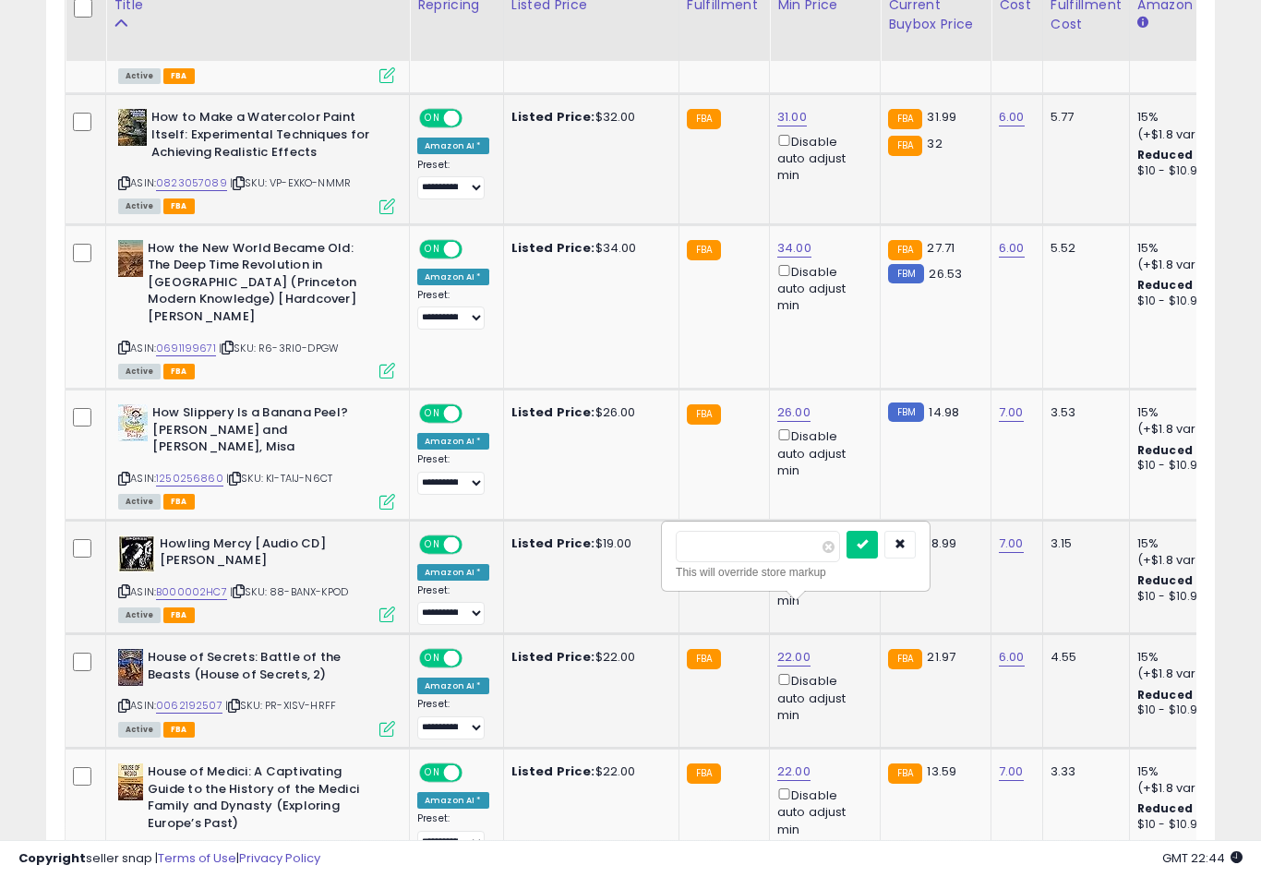
click at [846, 557] on button "submit" at bounding box center [861, 545] width 31 height 28
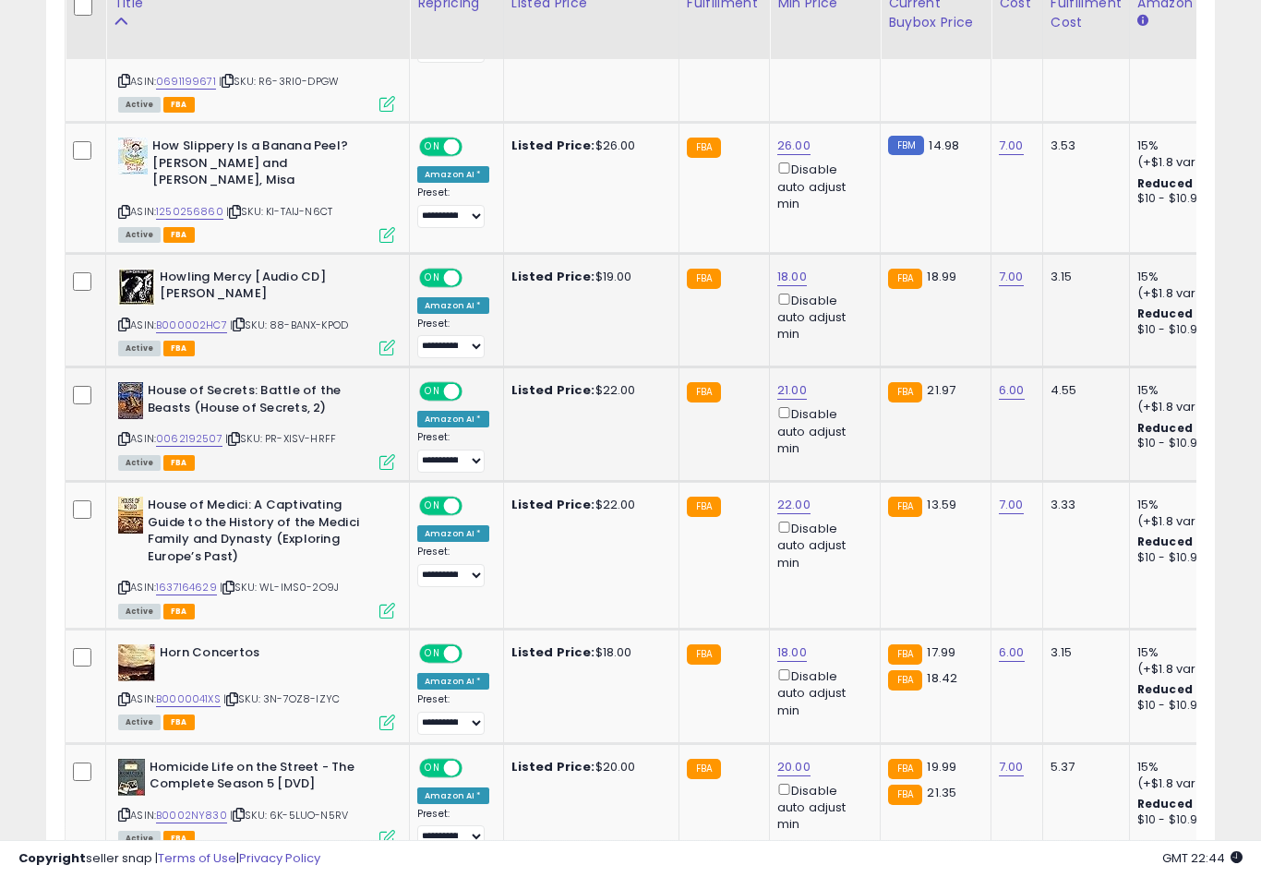
scroll to position [1651, 0]
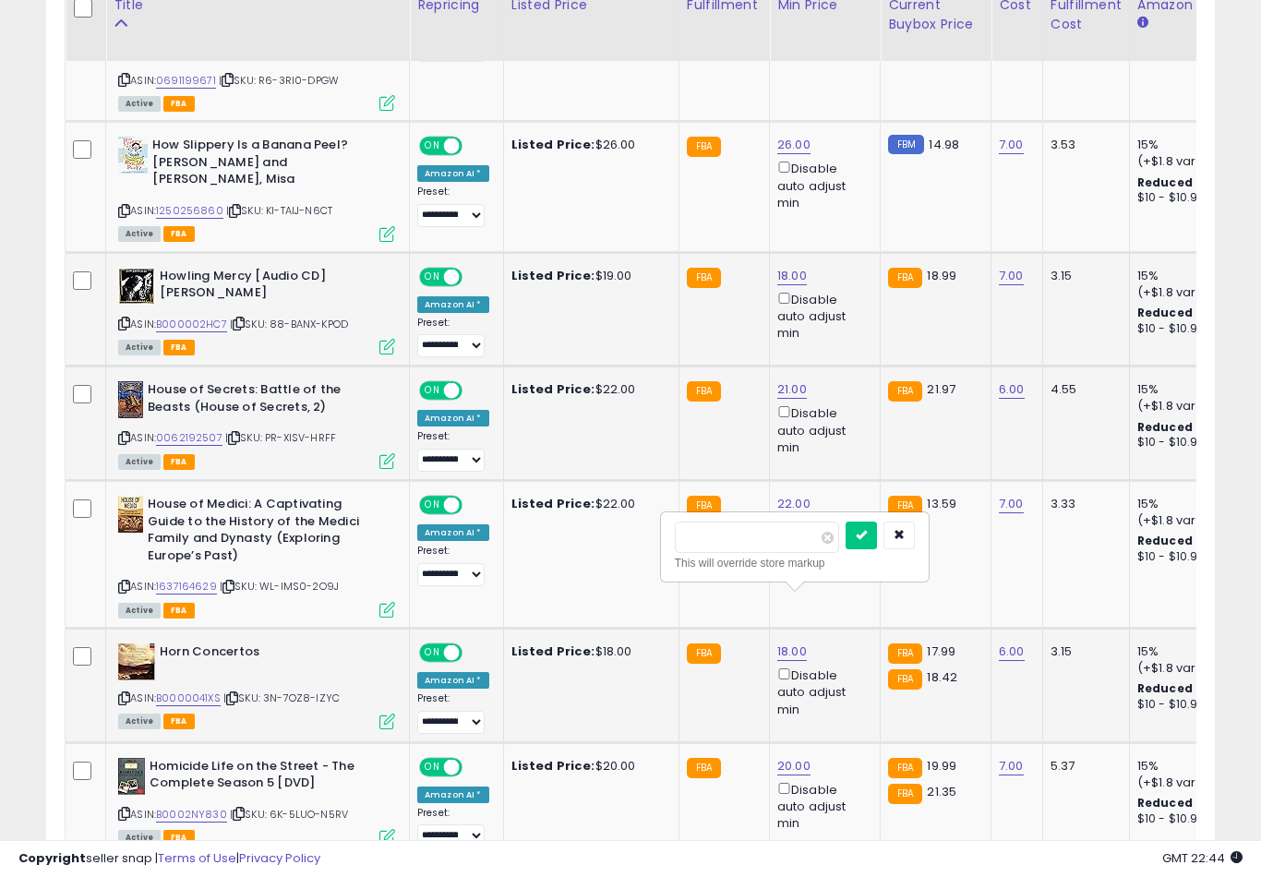
click at [845, 547] on button "submit" at bounding box center [860, 535] width 31 height 28
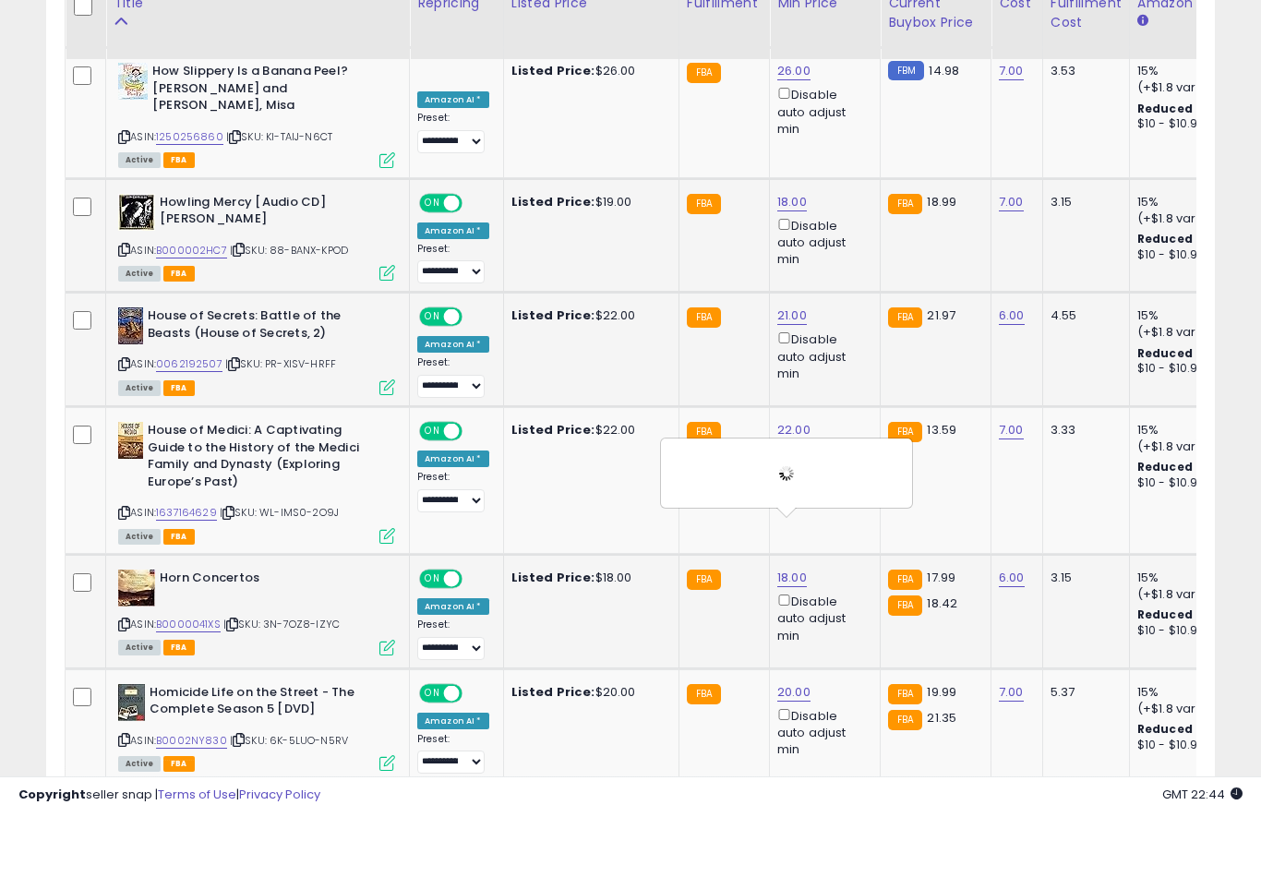
scroll to position [1725, 0]
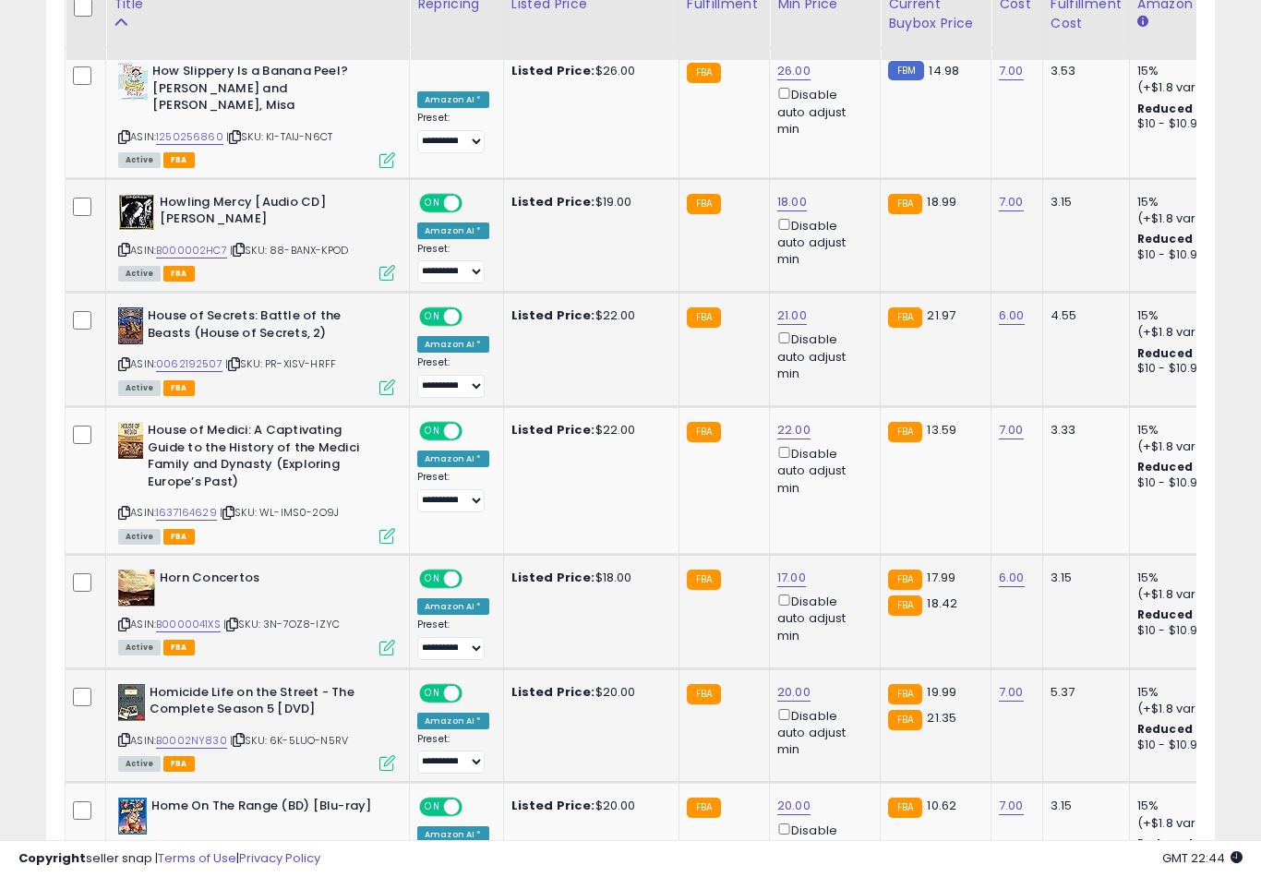
click at [846, 588] on button "submit" at bounding box center [861, 575] width 31 height 28
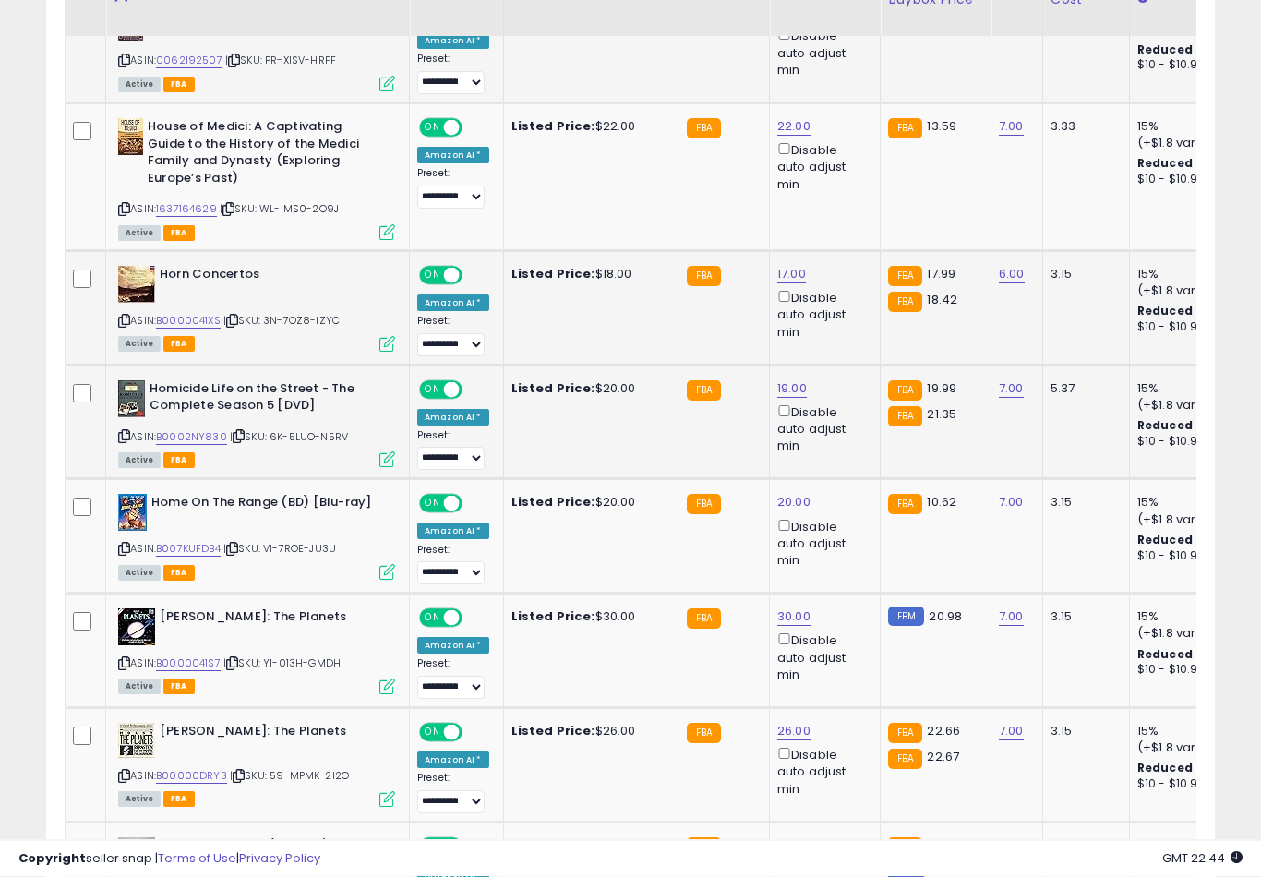
scroll to position [2029, 0]
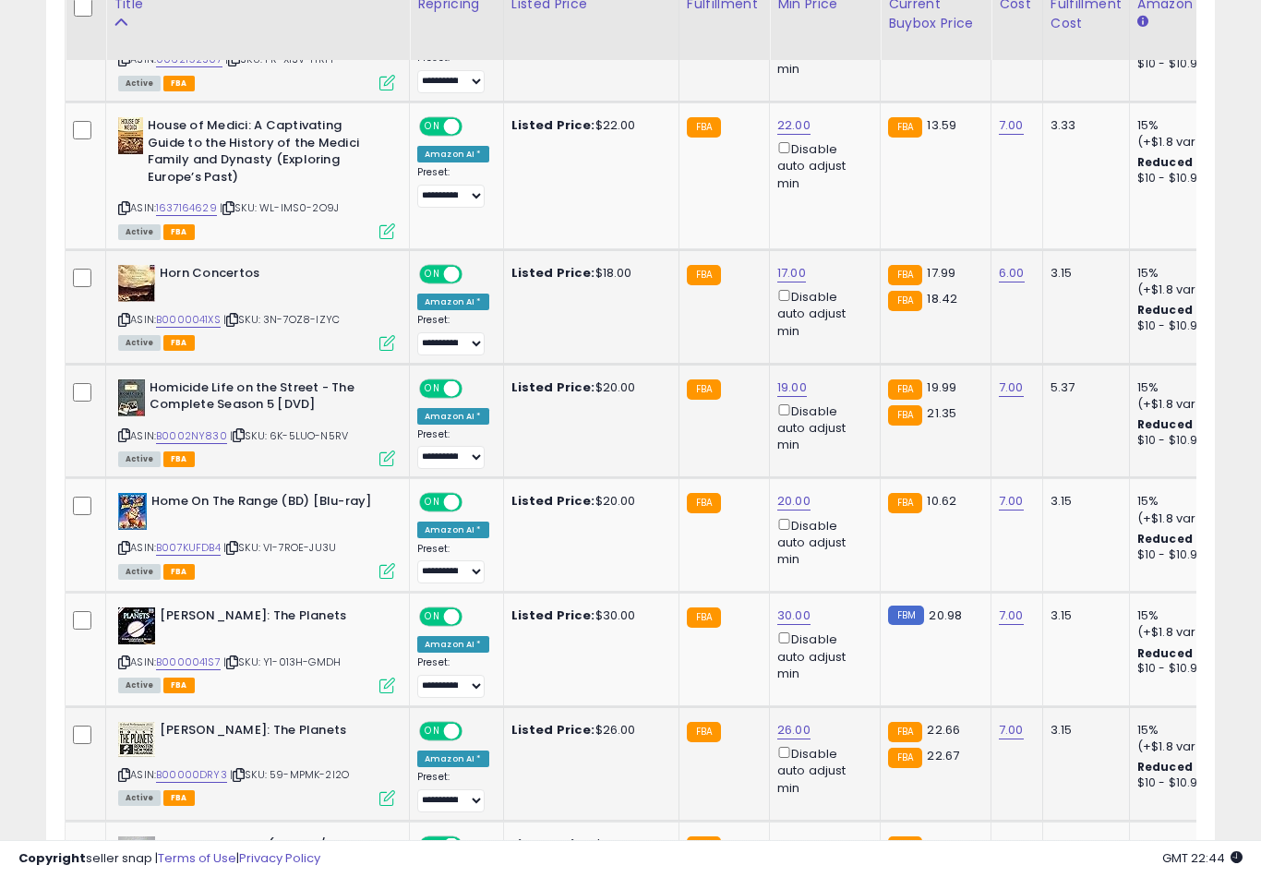
click at [846, 624] on button "submit" at bounding box center [861, 611] width 31 height 28
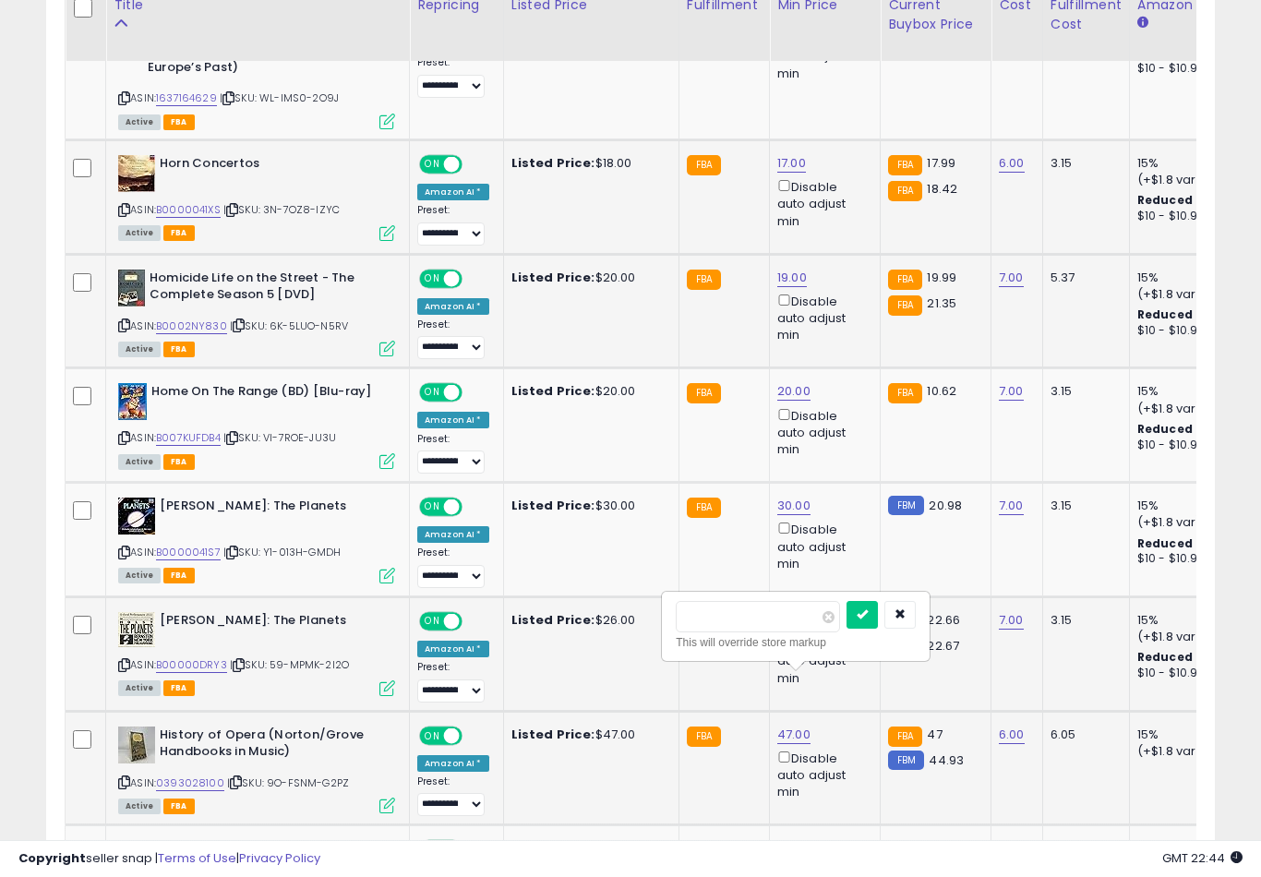
click at [846, 627] on button "submit" at bounding box center [861, 615] width 31 height 28
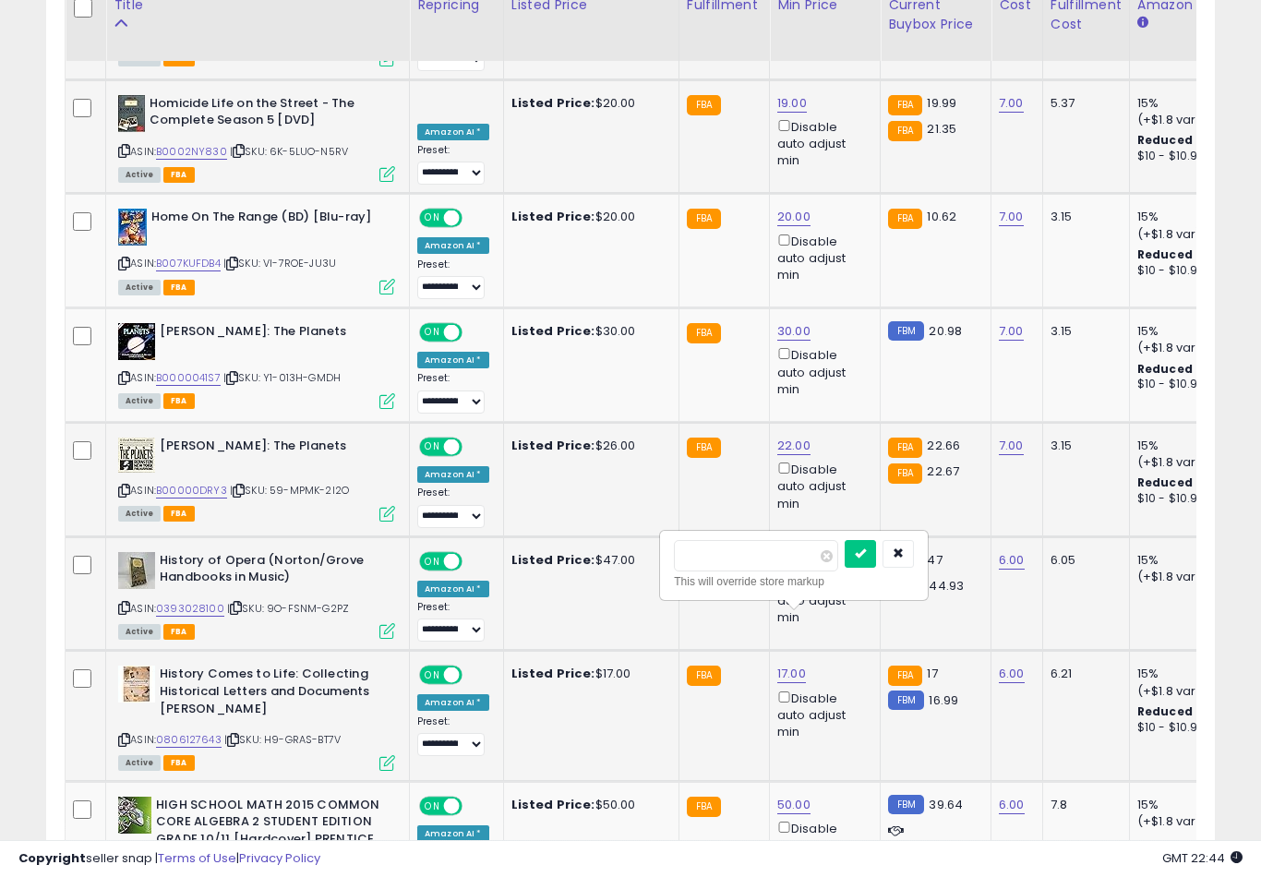
click at [844, 566] on button "submit" at bounding box center [859, 554] width 31 height 28
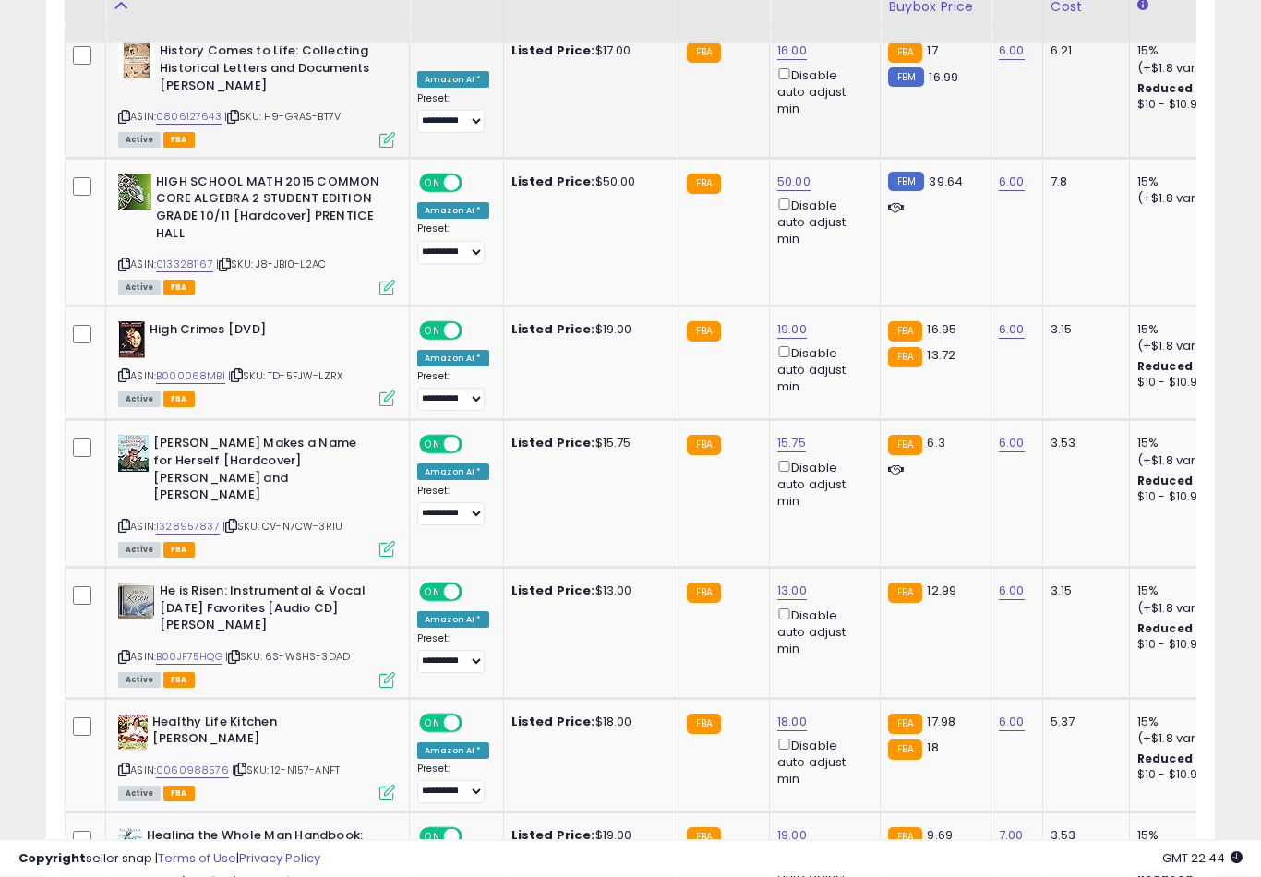
scroll to position [2965, 0]
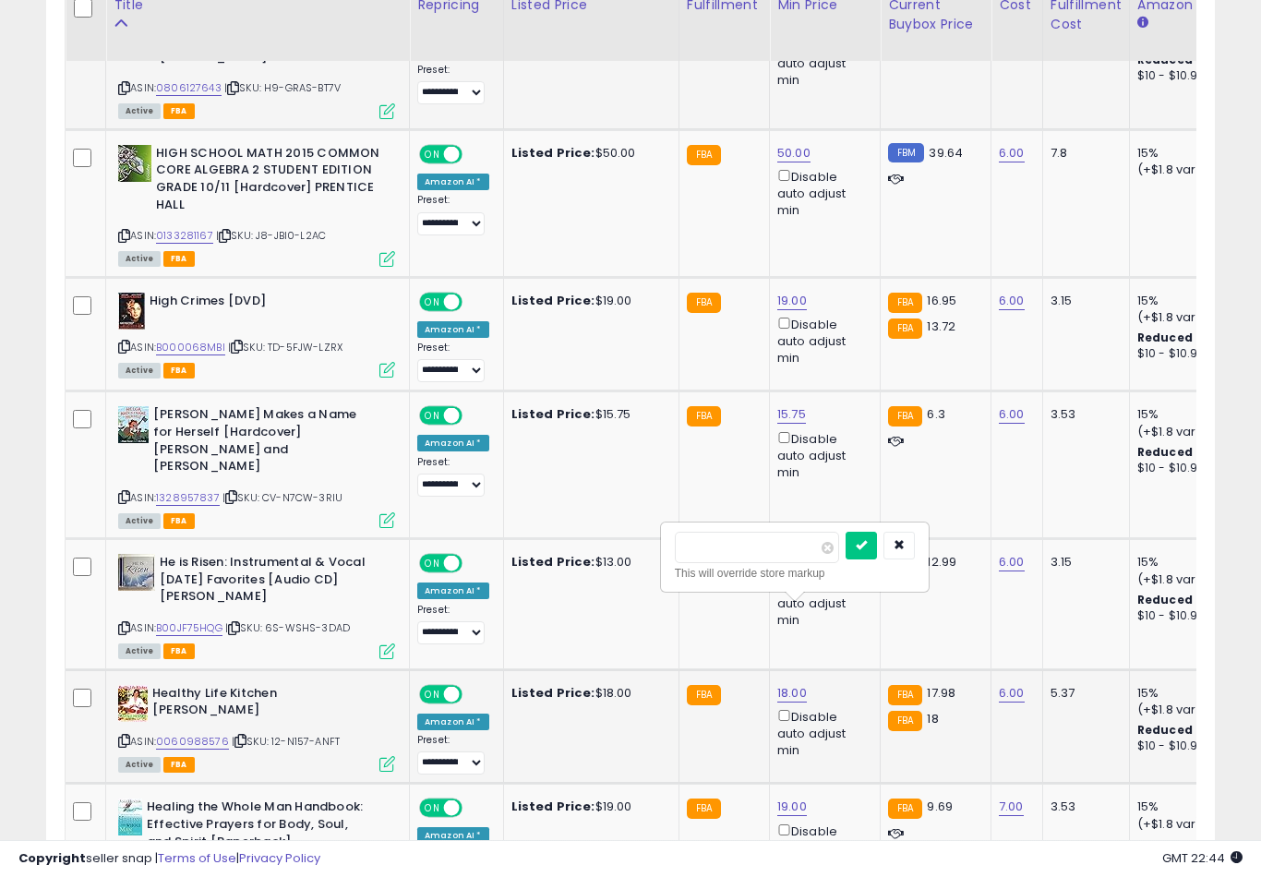
click at [845, 557] on button "submit" at bounding box center [860, 546] width 31 height 28
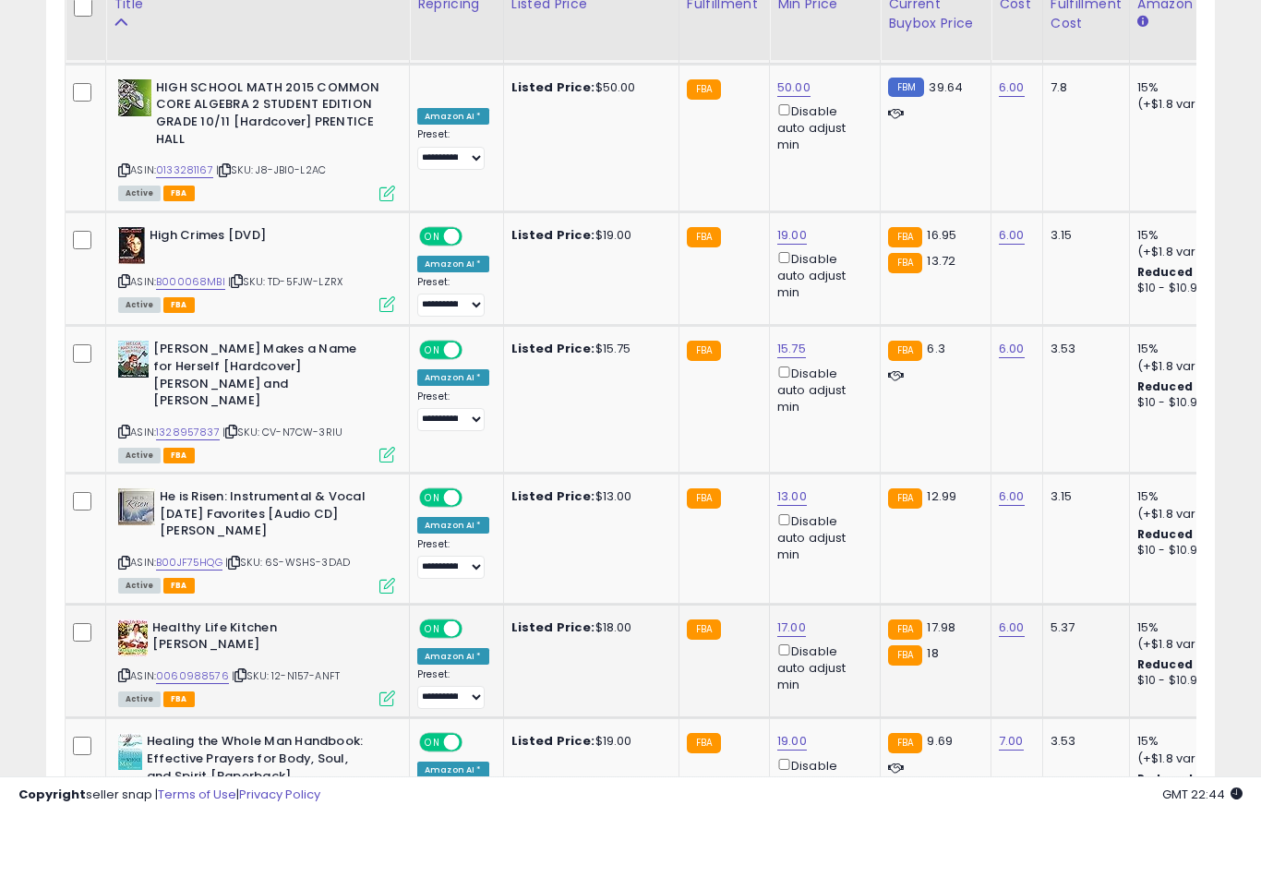
scroll to position [3144, 0]
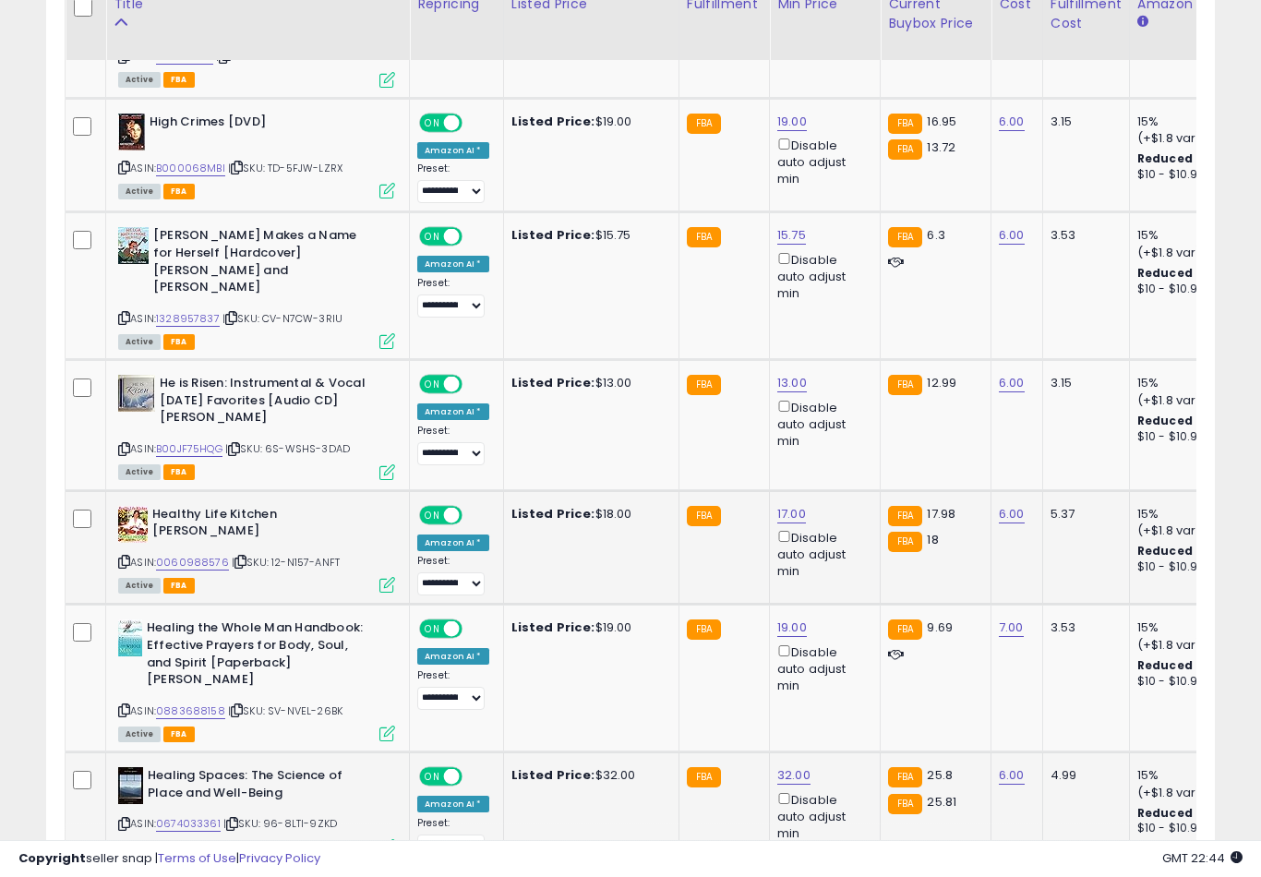
click at [894, 613] on icon "button" at bounding box center [899, 607] width 11 height 11
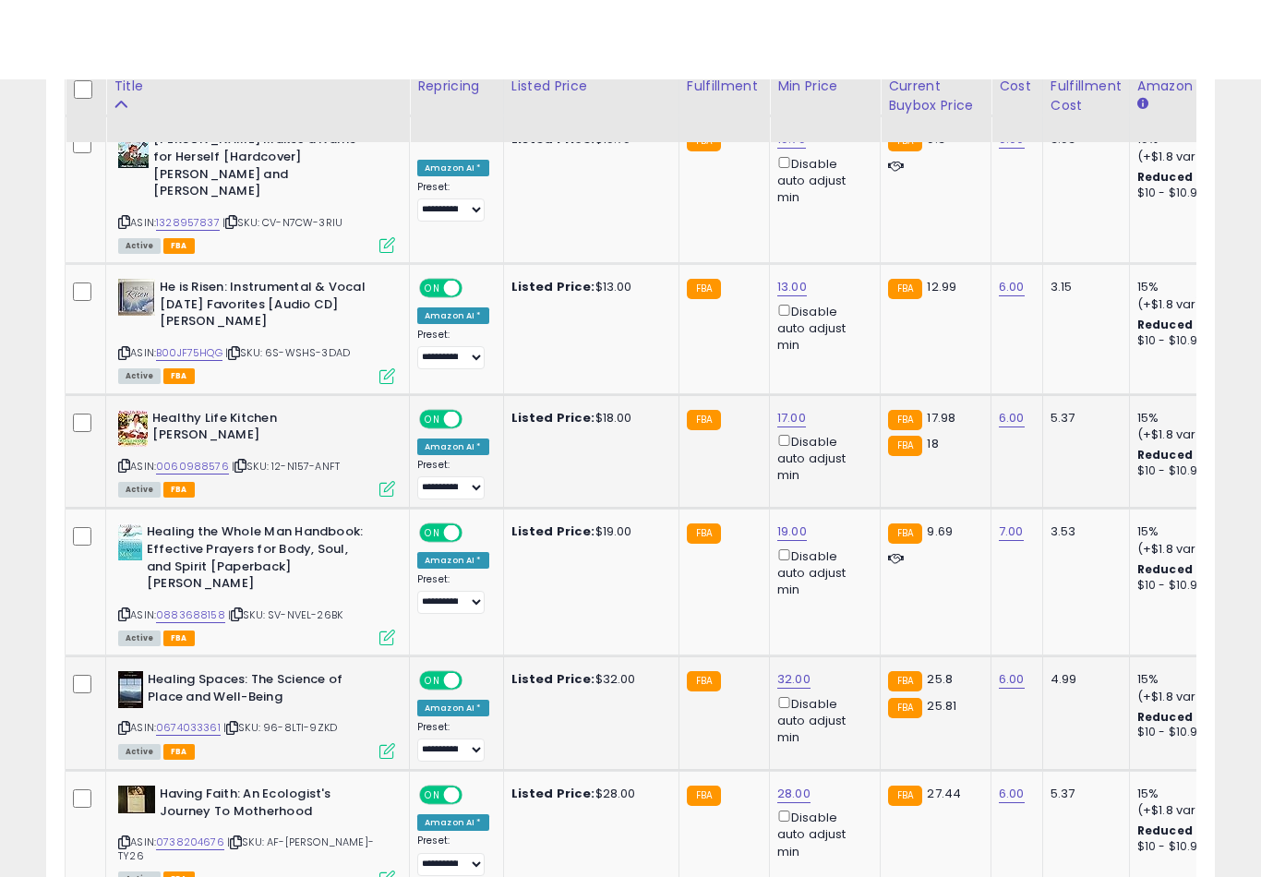
scroll to position [3322, 0]
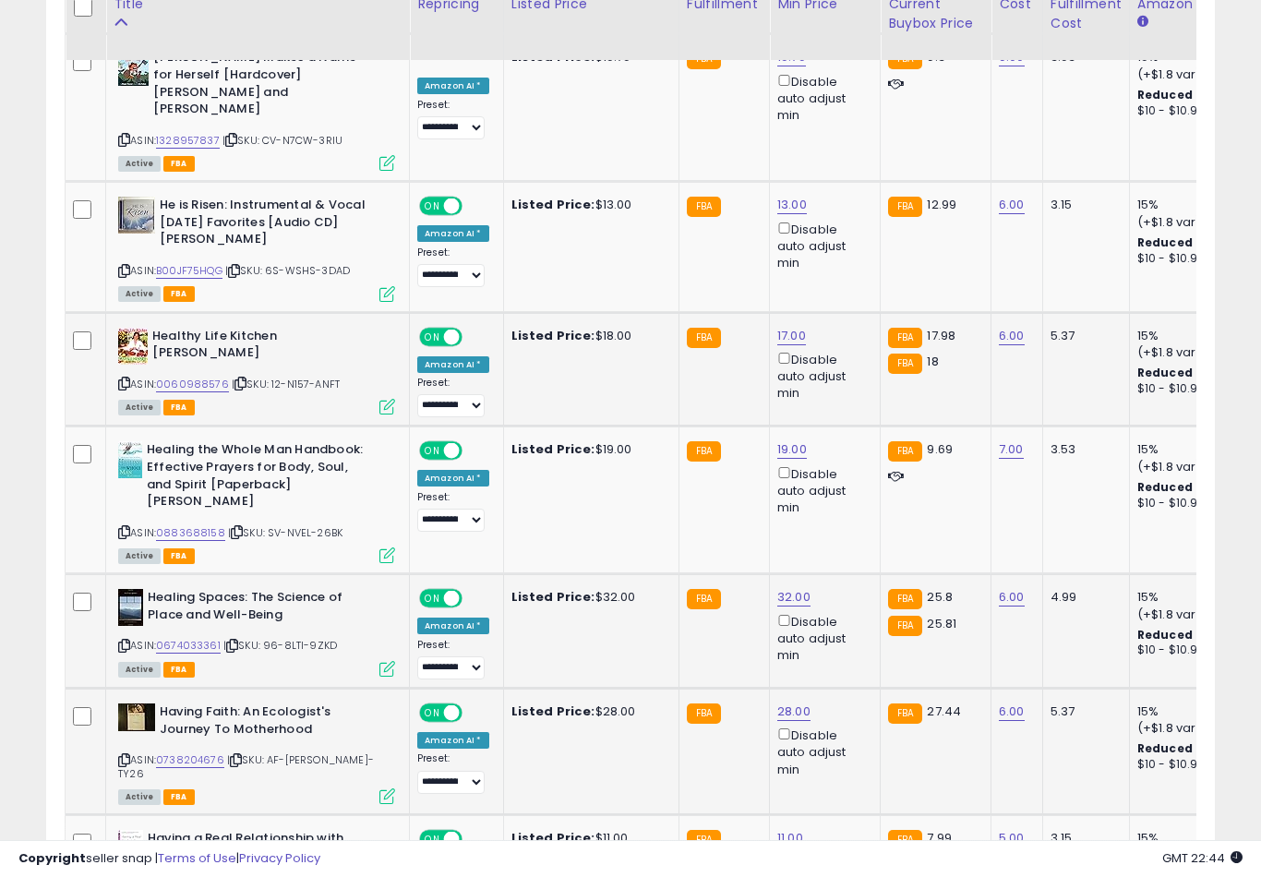
click at [846, 557] on button "submit" at bounding box center [861, 544] width 31 height 28
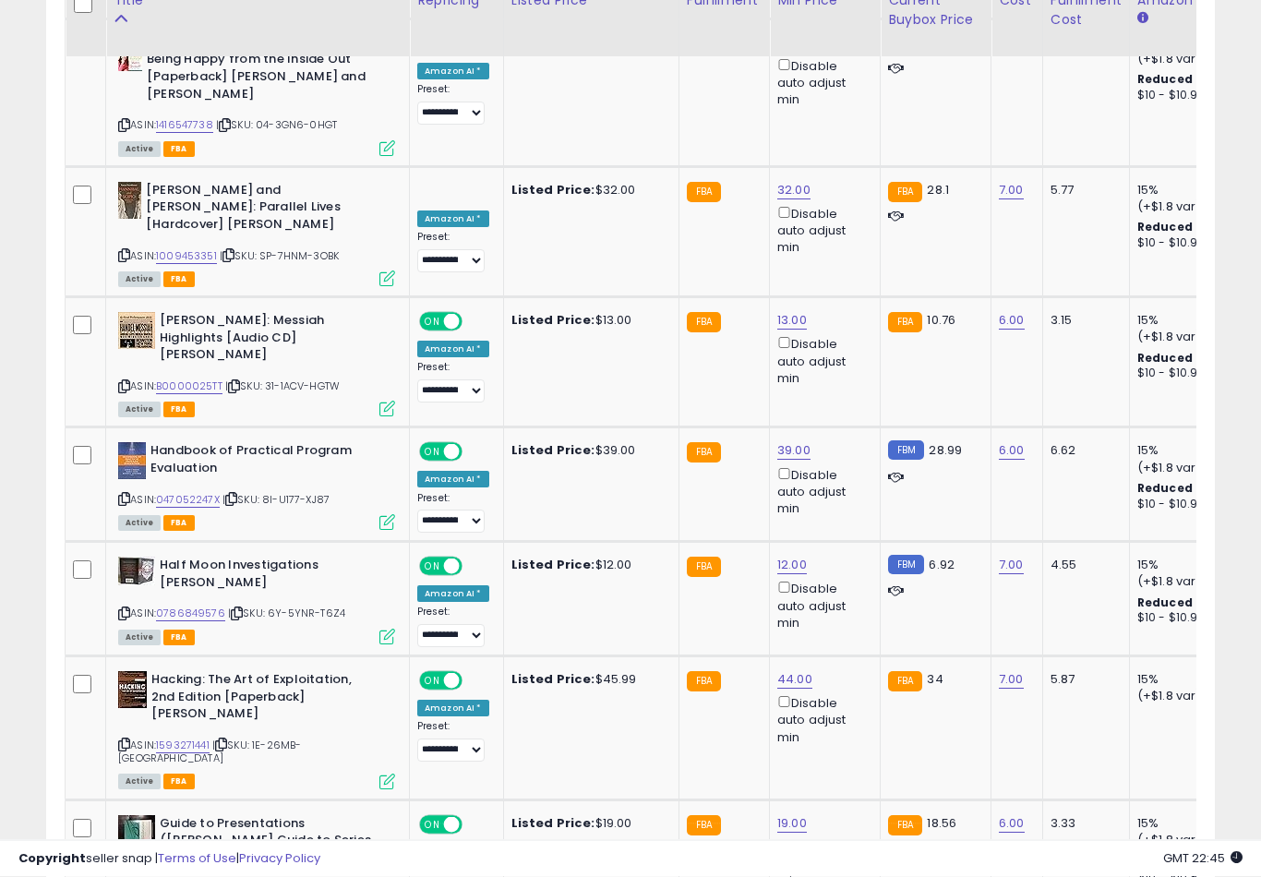
scroll to position [4855, 0]
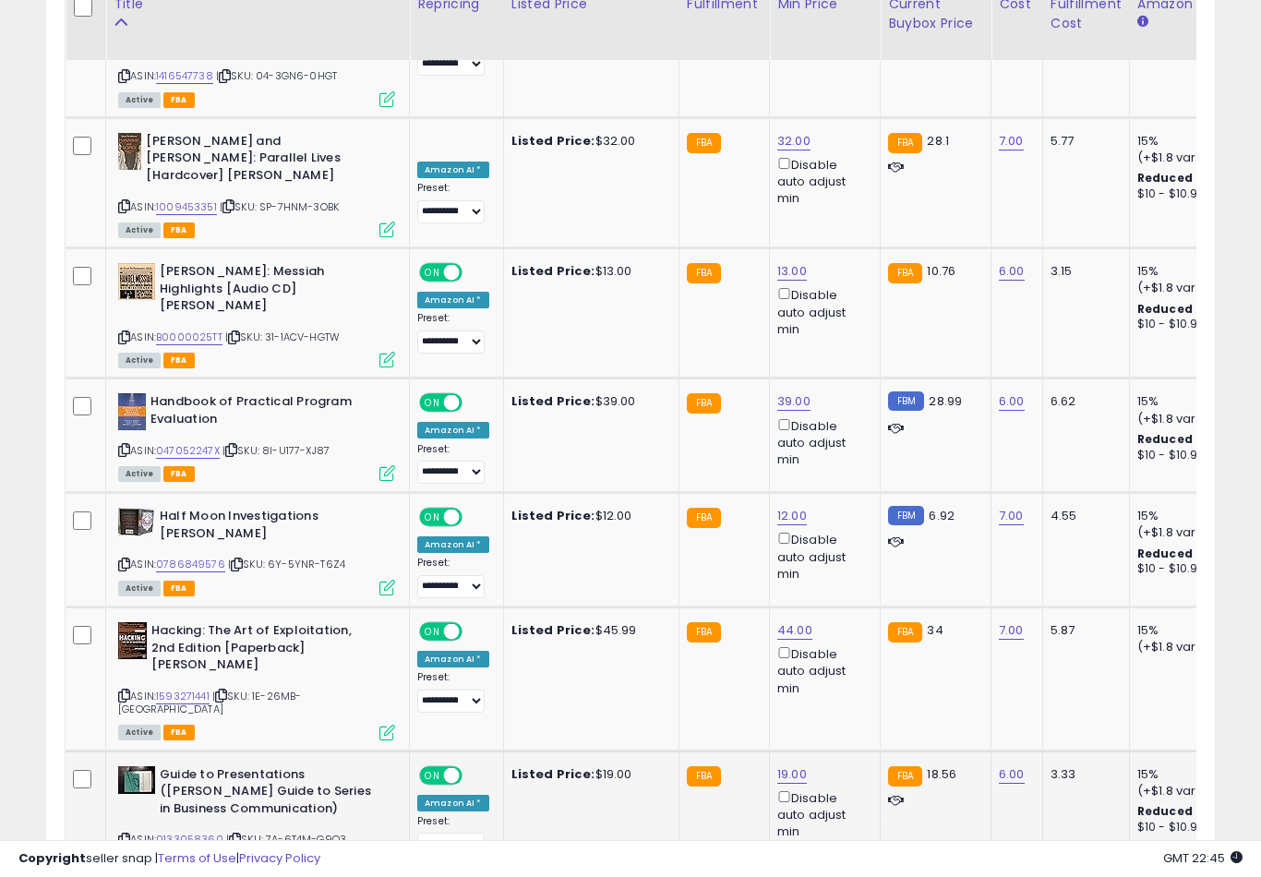
click at [788, 765] on link "19.00" at bounding box center [792, 774] width 30 height 18
click at [845, 462] on button "submit" at bounding box center [860, 450] width 31 height 28
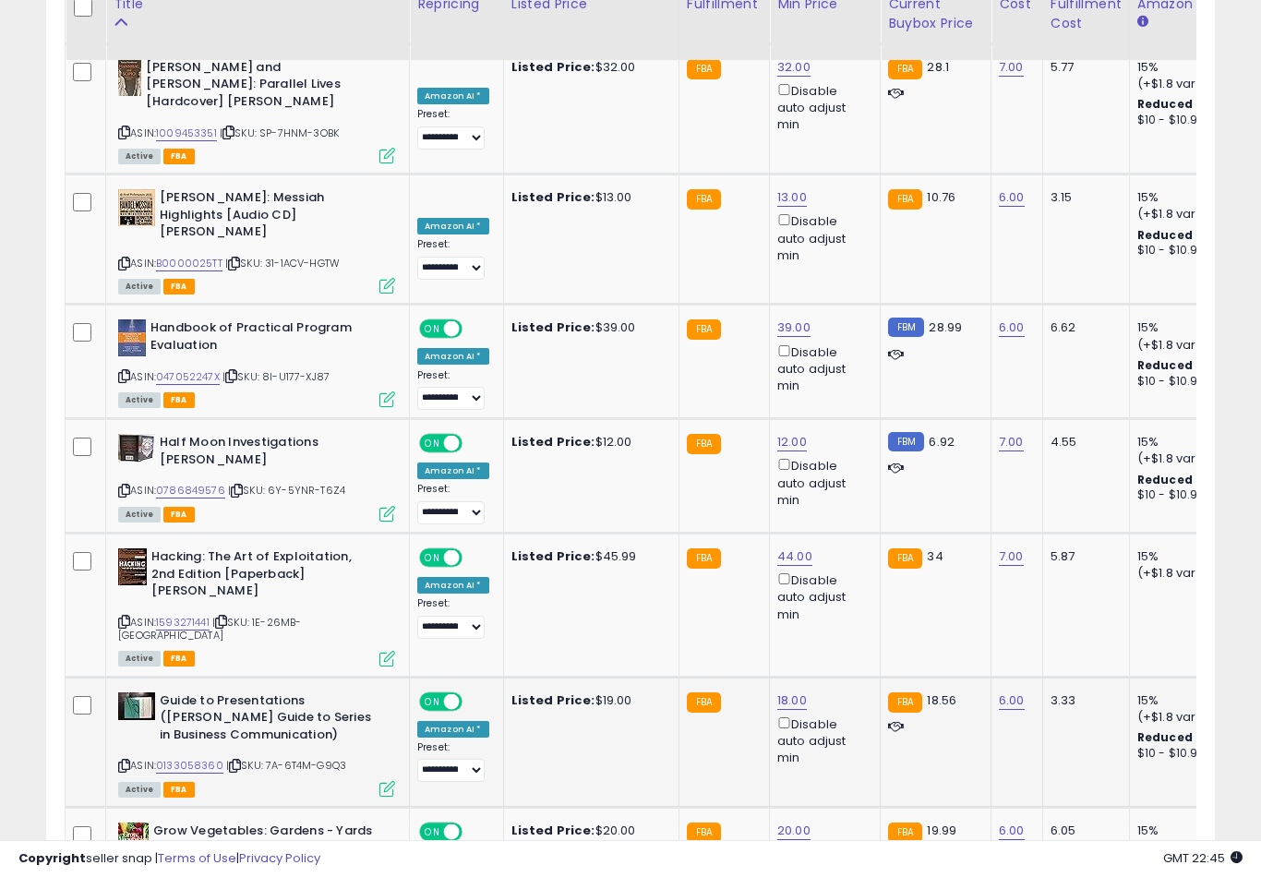
scroll to position [4926, 0]
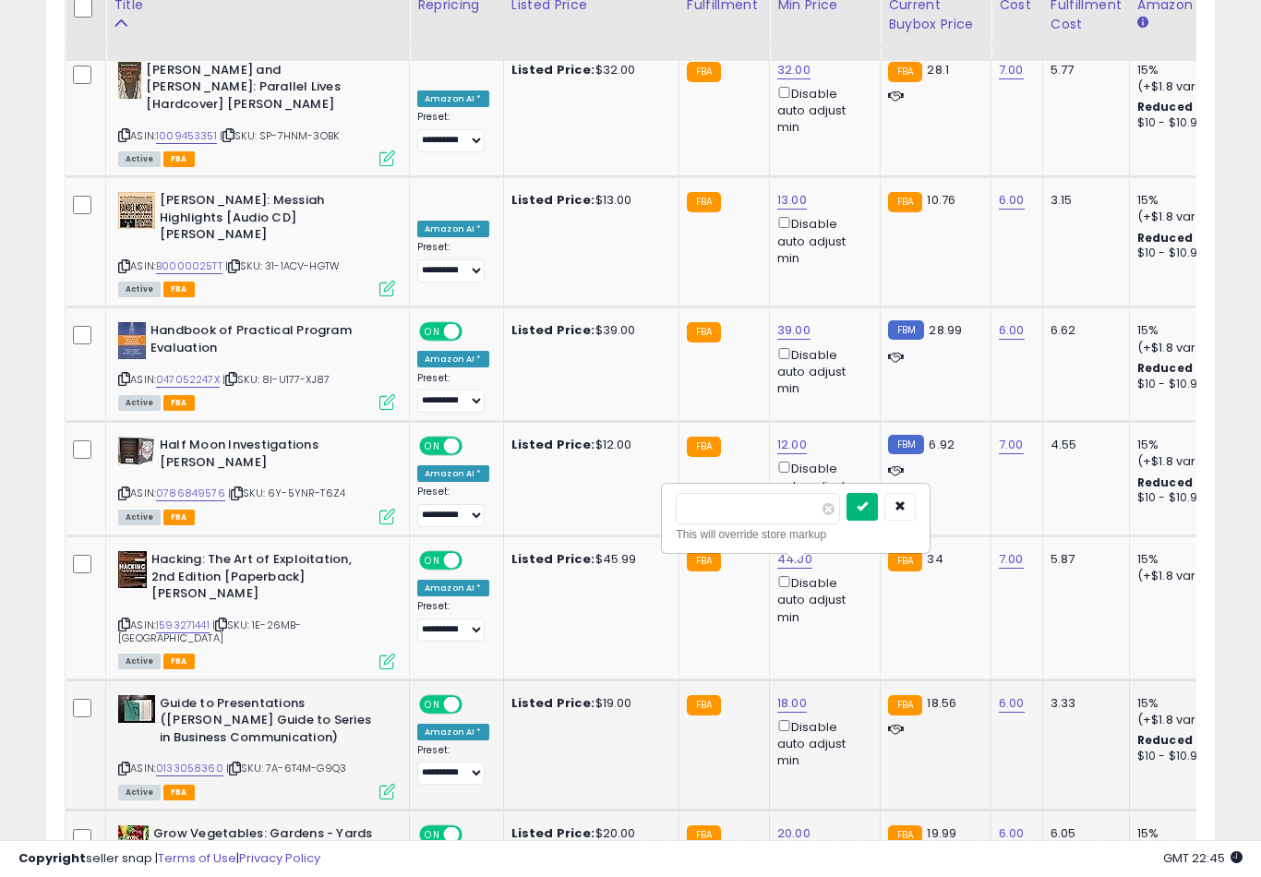
click at [856, 511] on icon "submit" at bounding box center [861, 505] width 11 height 11
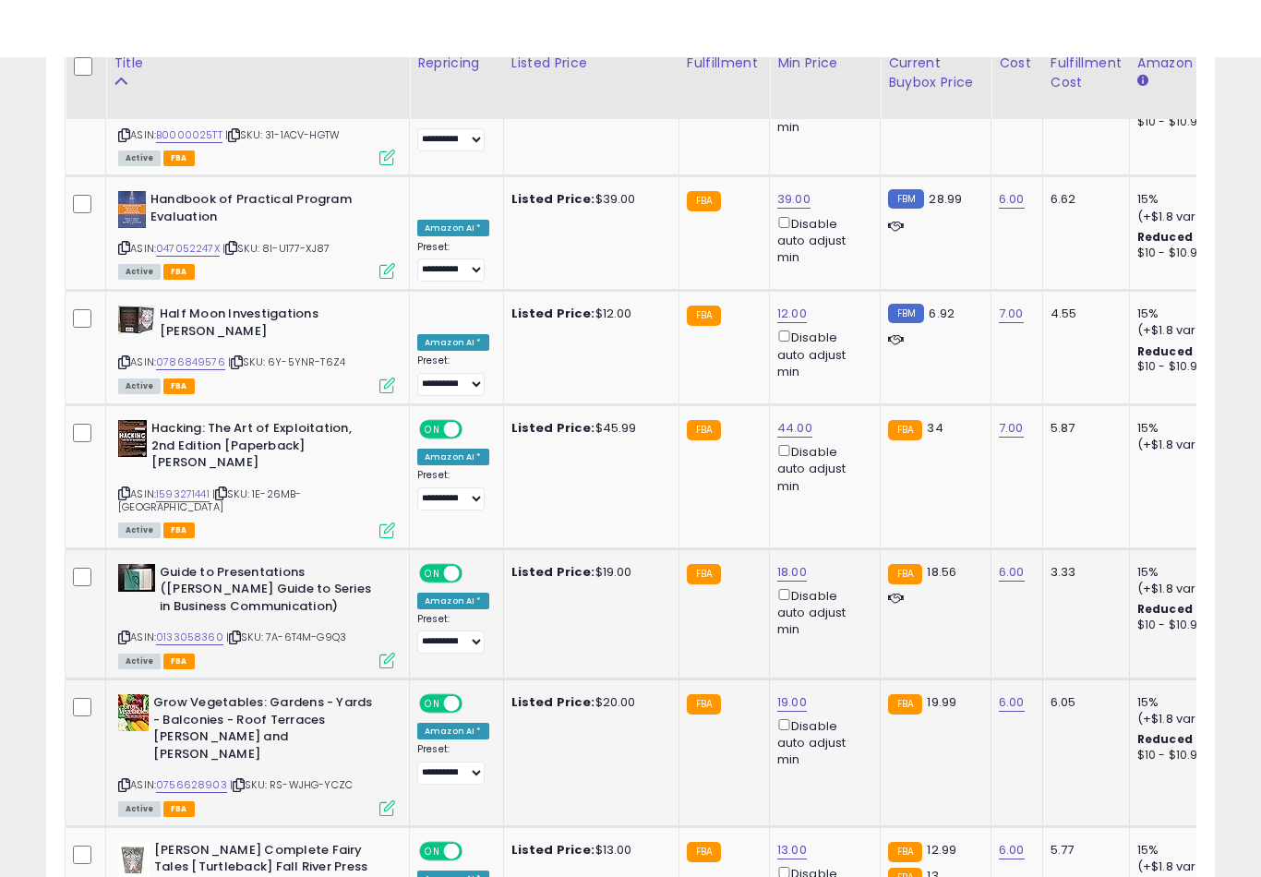
scroll to position [5116, 0]
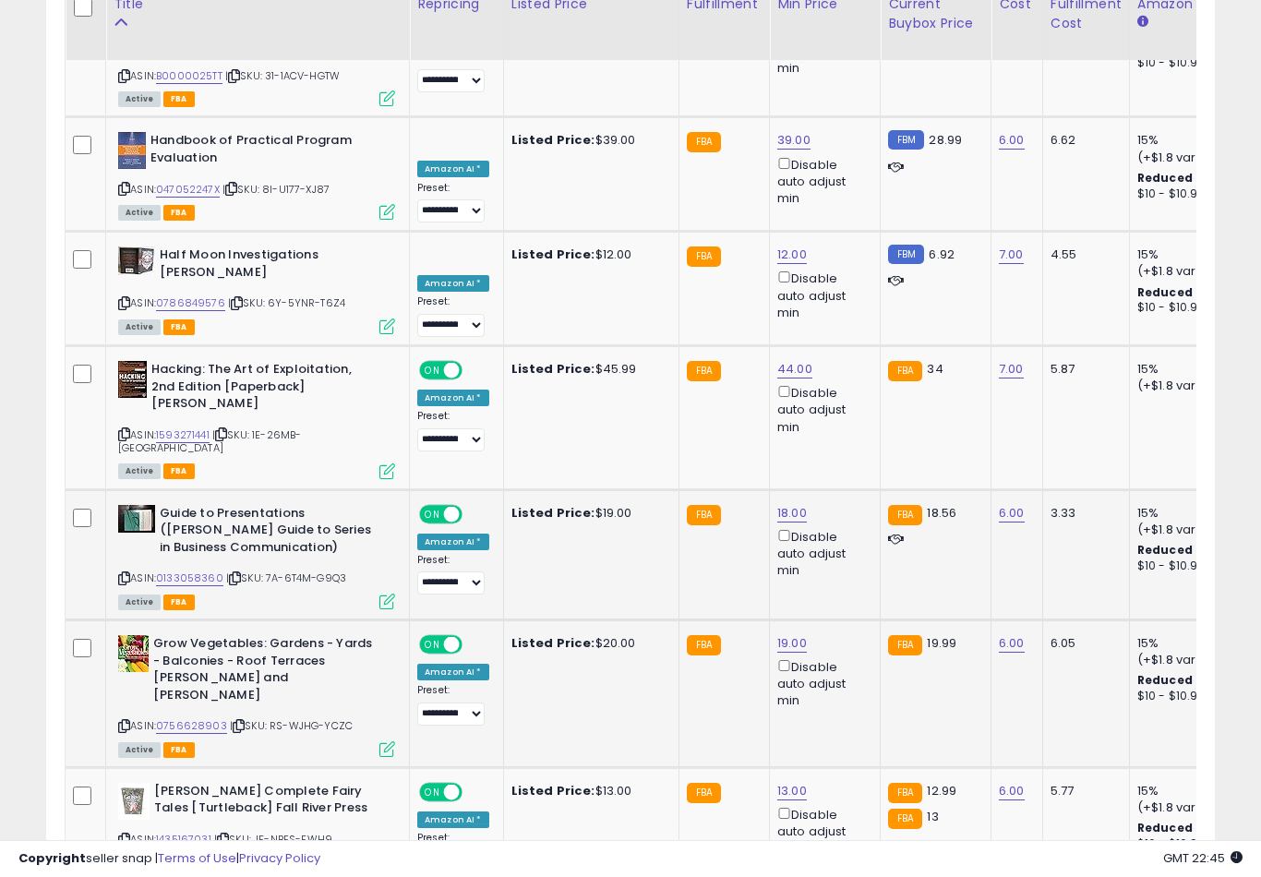
click at [846, 571] on button "submit" at bounding box center [861, 559] width 31 height 28
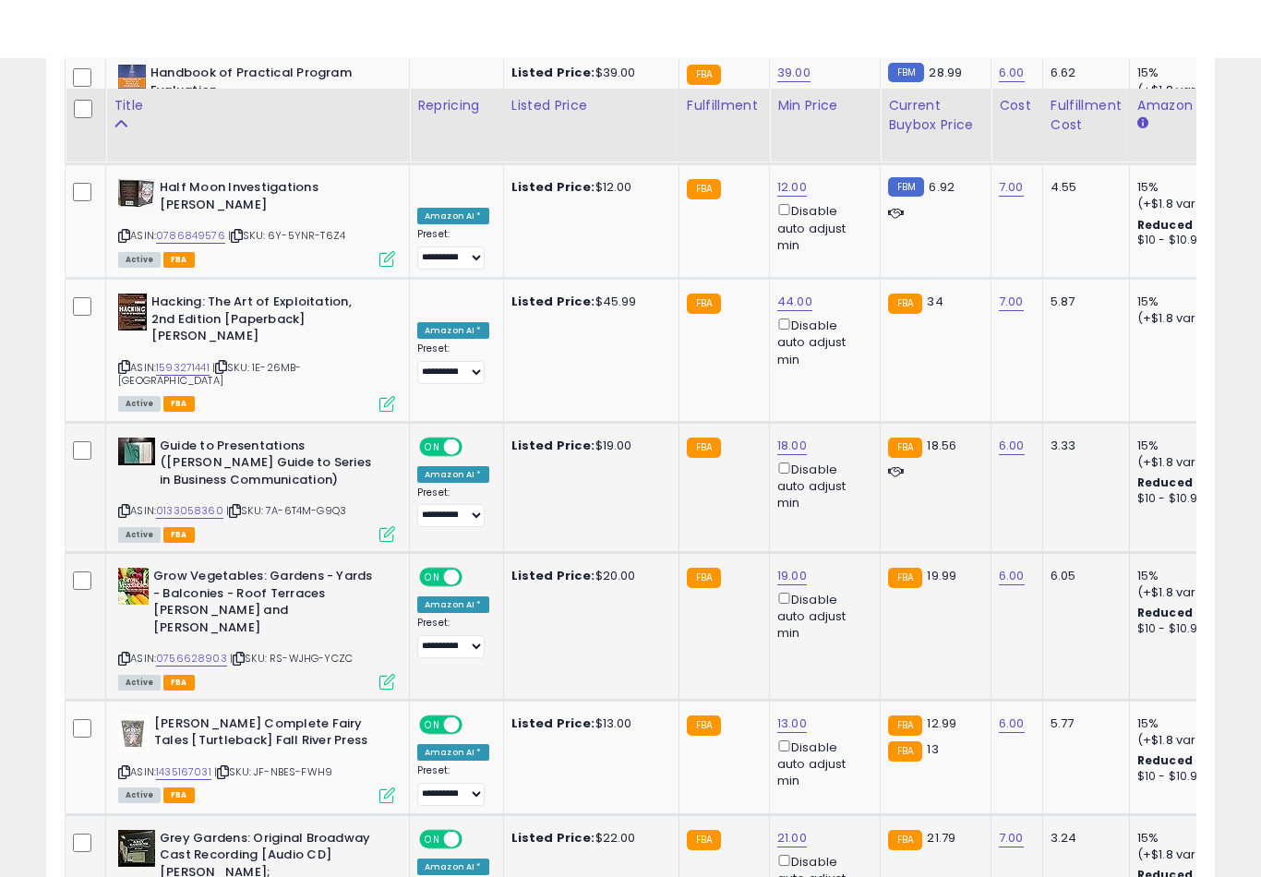
scroll to position [5326, 0]
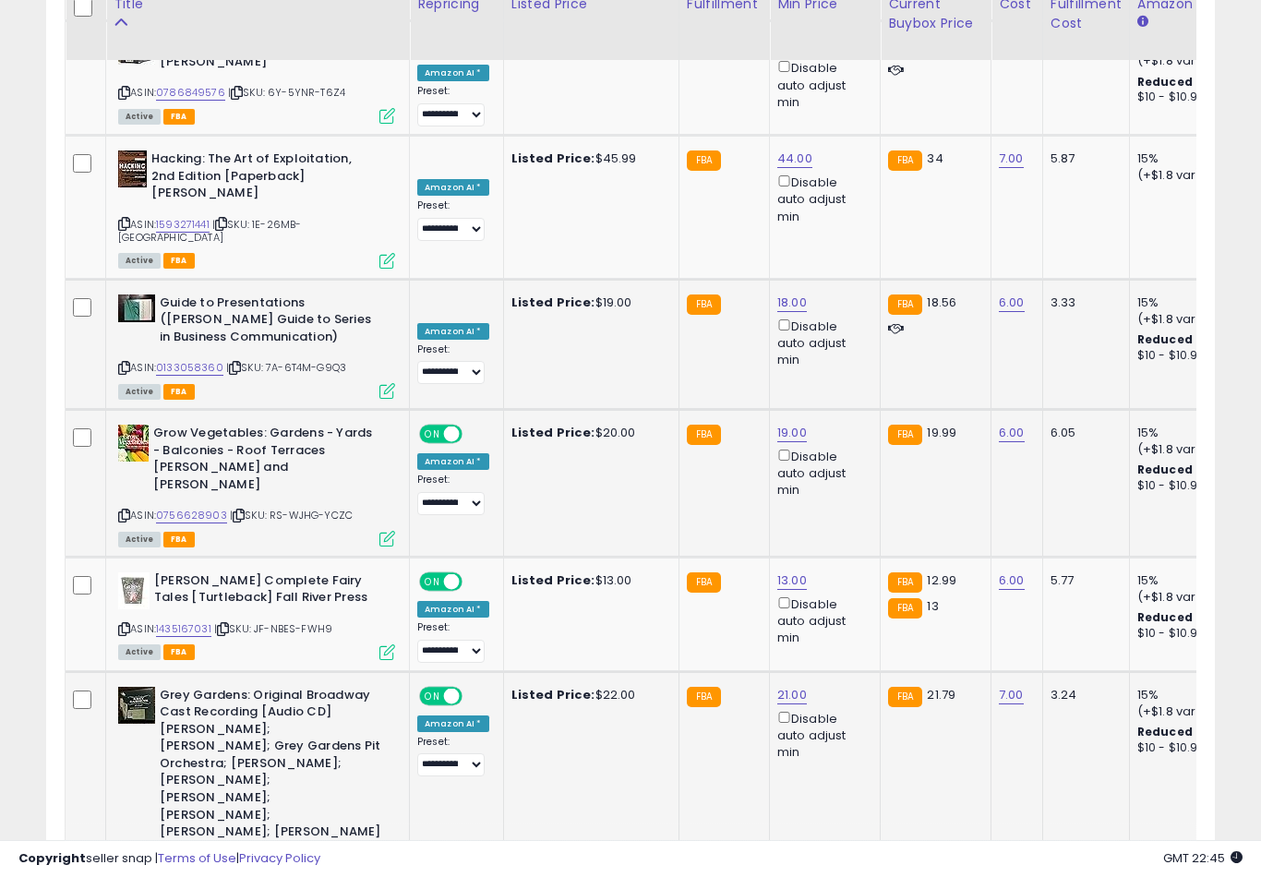
click at [849, 556] on button "submit" at bounding box center [864, 543] width 31 height 28
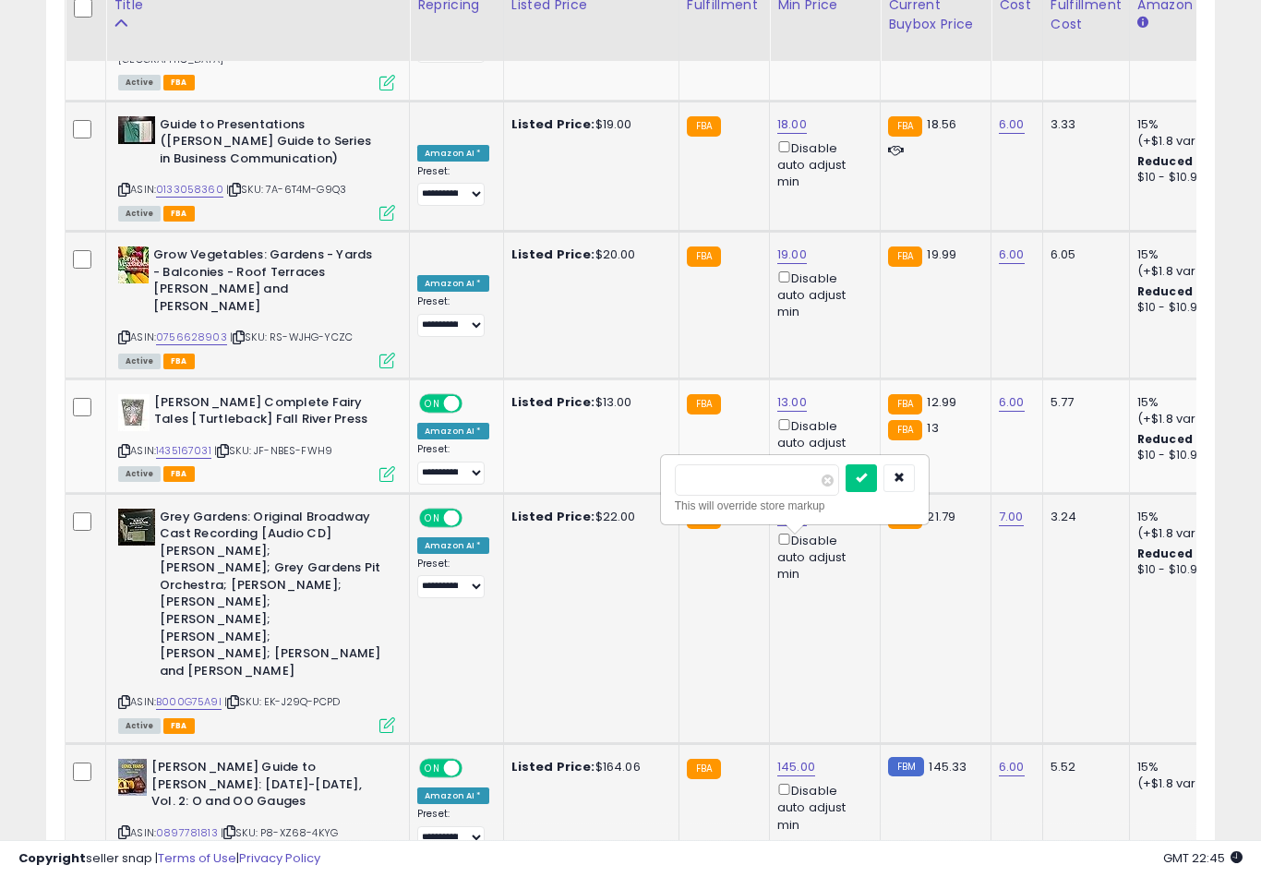
click at [845, 490] on button "submit" at bounding box center [860, 478] width 31 height 28
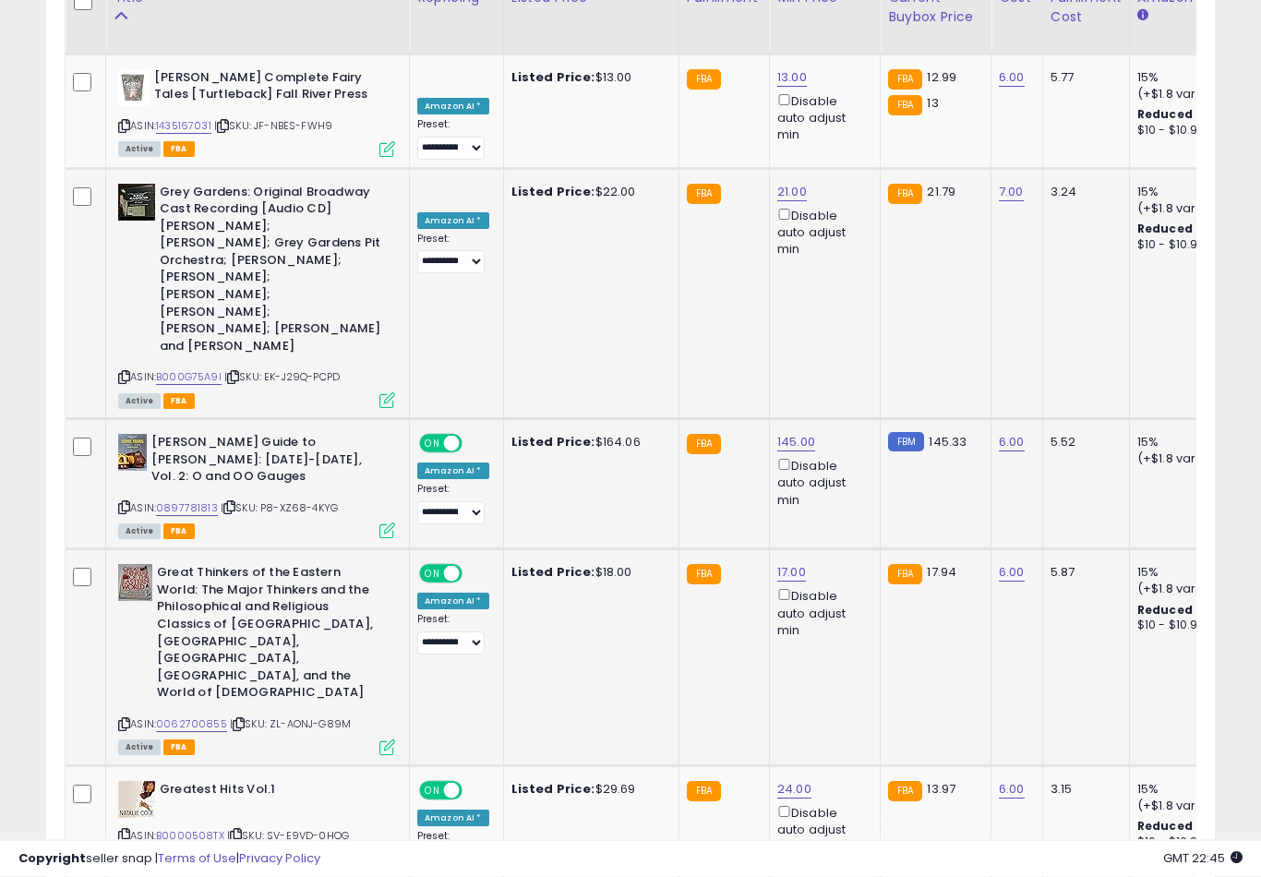
scroll to position [5832, 0]
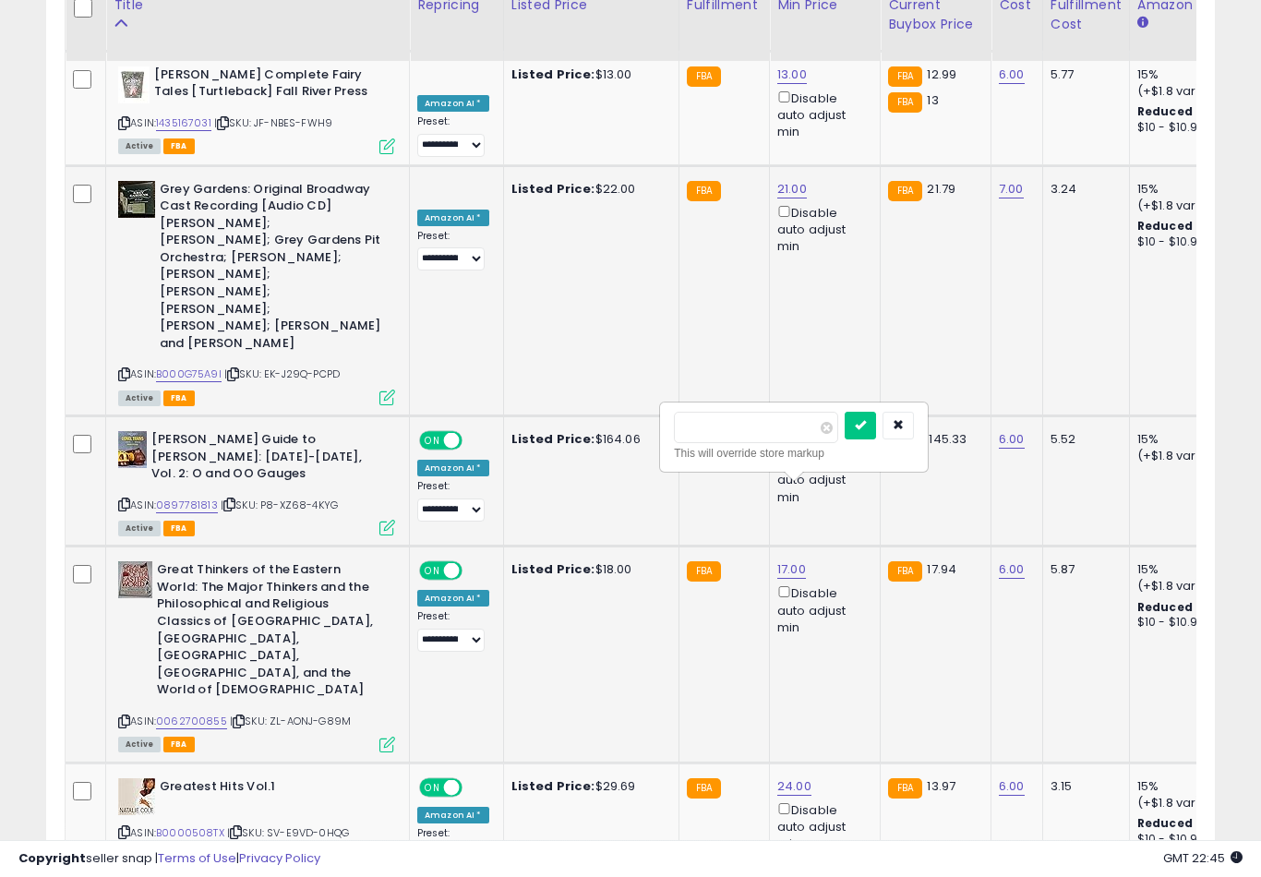
click at [844, 437] on button "submit" at bounding box center [859, 426] width 31 height 28
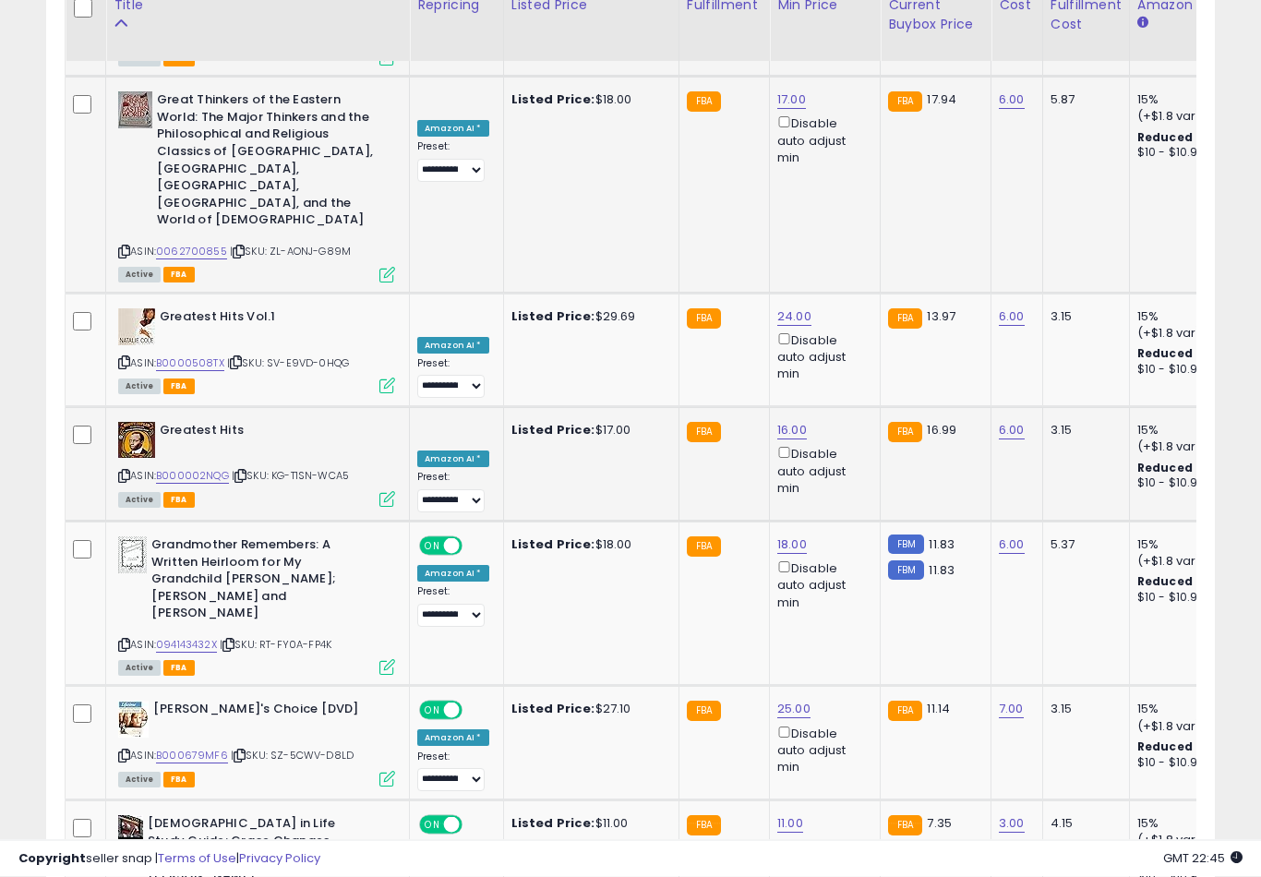
scroll to position [6302, 0]
click at [844, 581] on button "submit" at bounding box center [859, 570] width 31 height 28
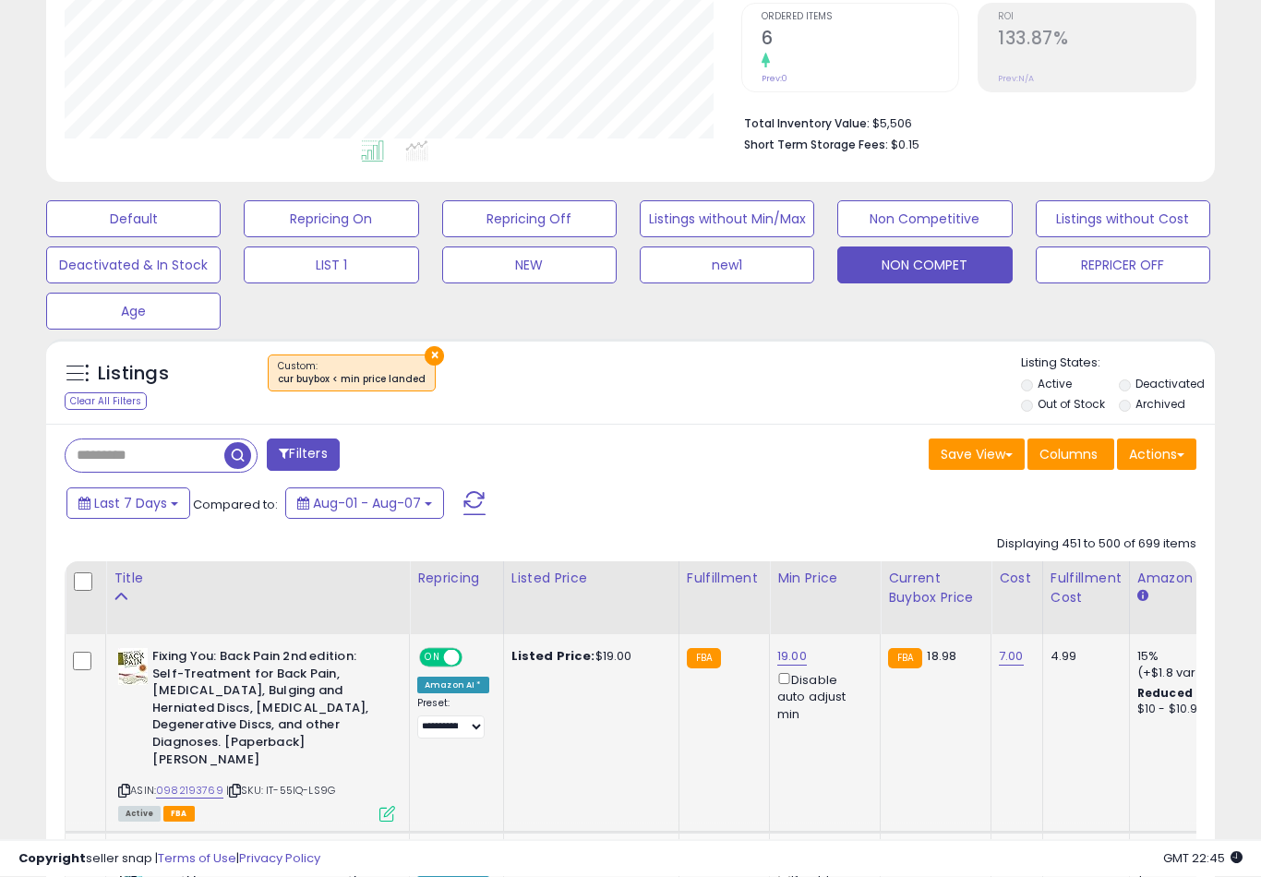
click at [786, 666] on link "19.00" at bounding box center [792, 657] width 30 height 18
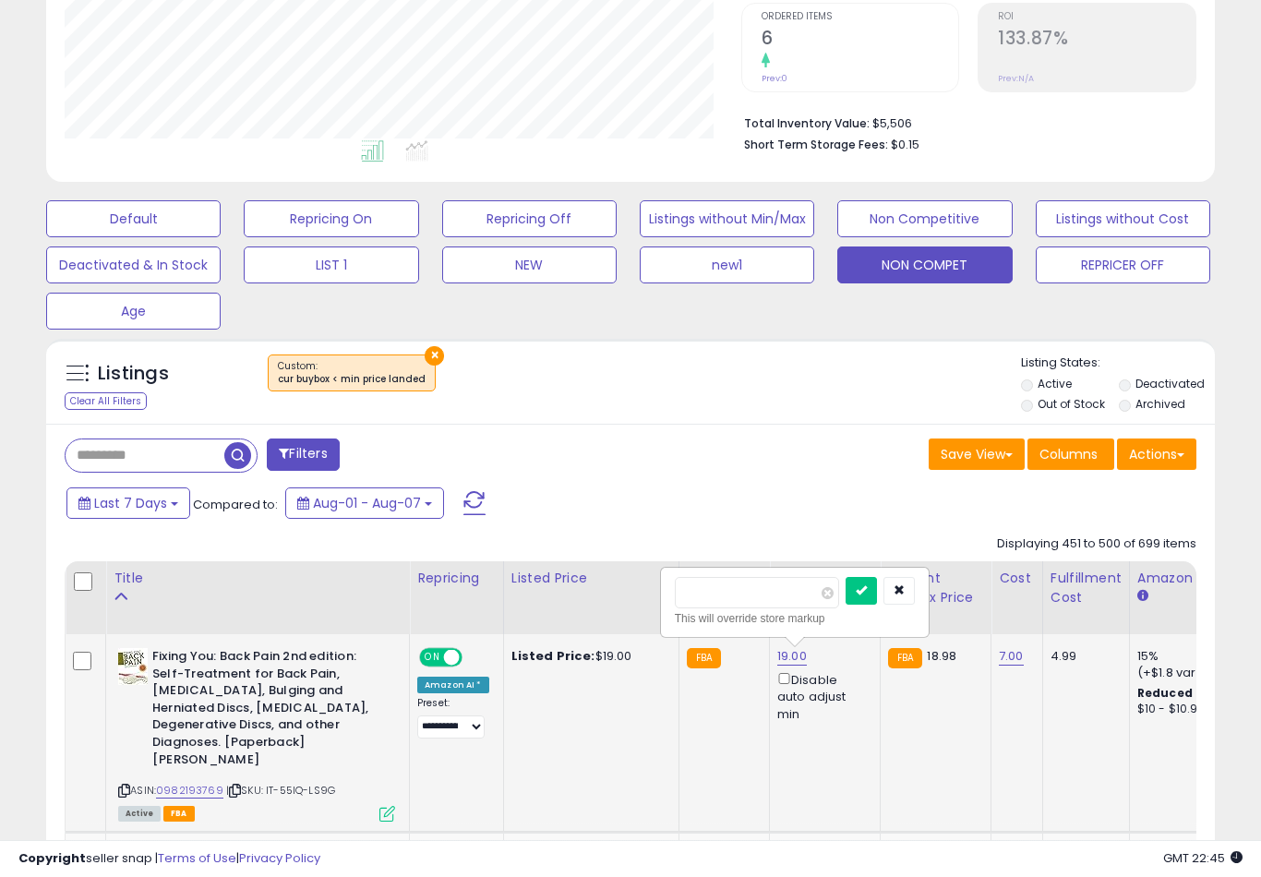
scroll to position [383, 0]
click at [845, 604] on button "submit" at bounding box center [860, 592] width 31 height 28
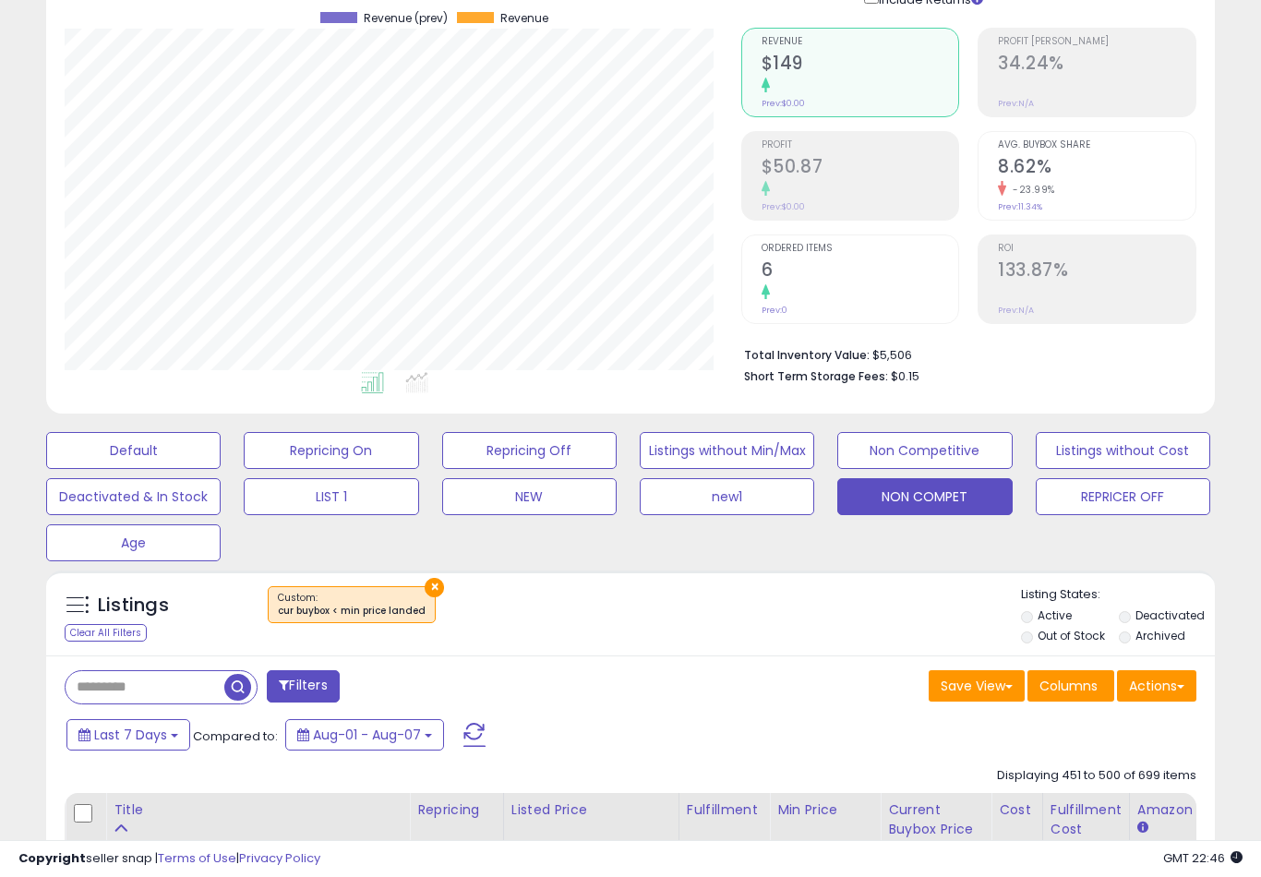
scroll to position [0, 0]
